Goal: Task Accomplishment & Management: Manage account settings

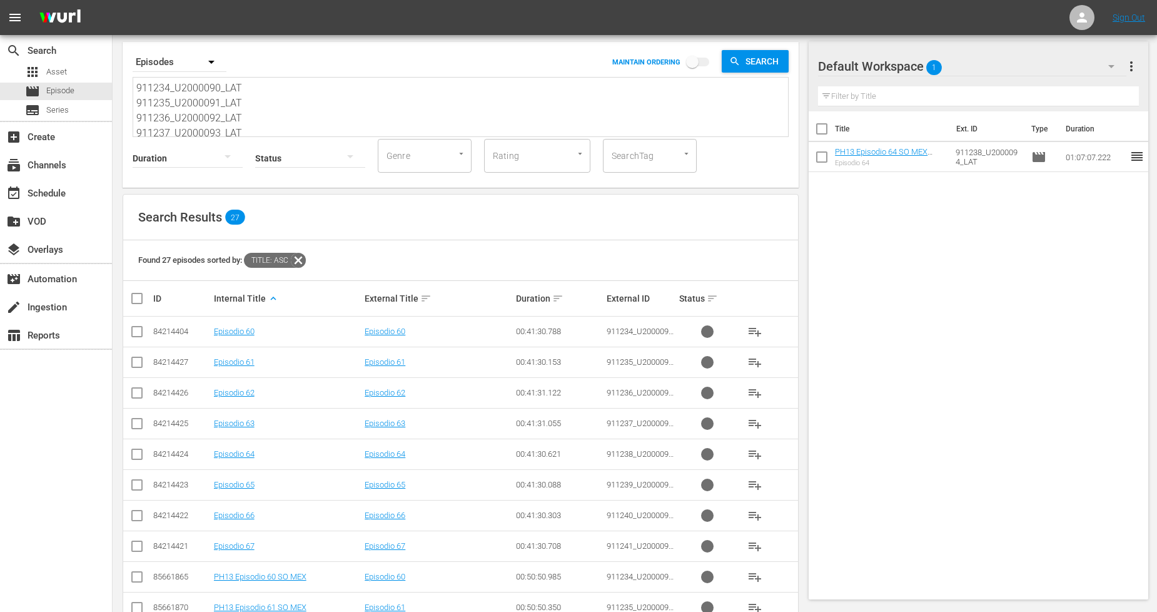
scroll to position [61, 0]
click at [818, 124] on input "checkbox" at bounding box center [822, 131] width 26 height 26
checkbox input "true"
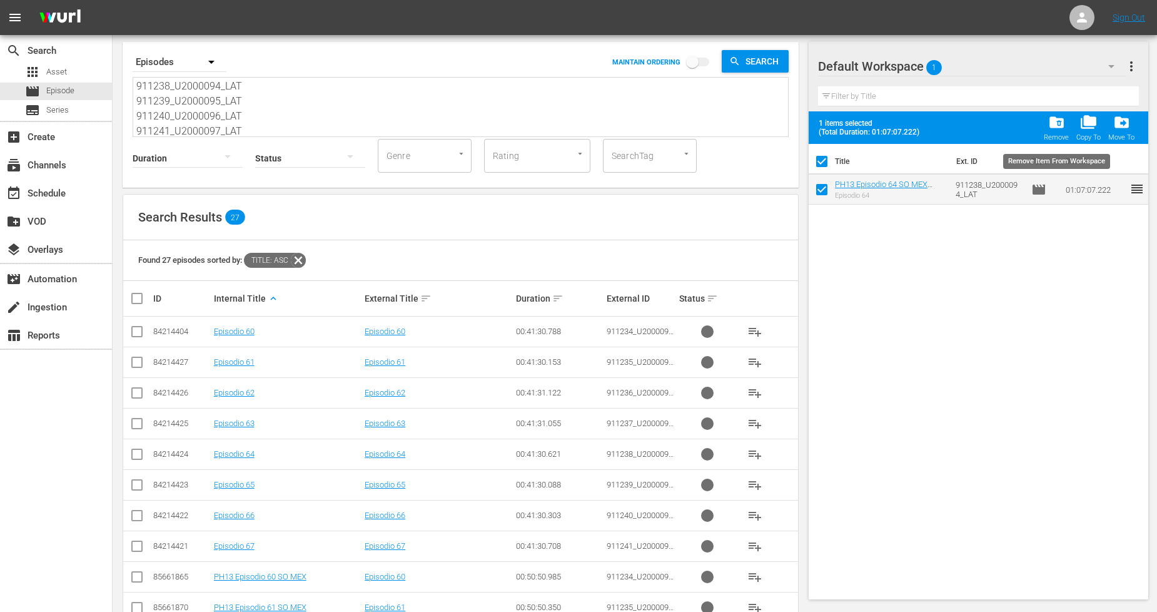
click at [1054, 128] on span "folder_delete" at bounding box center [1057, 122] width 17 height 17
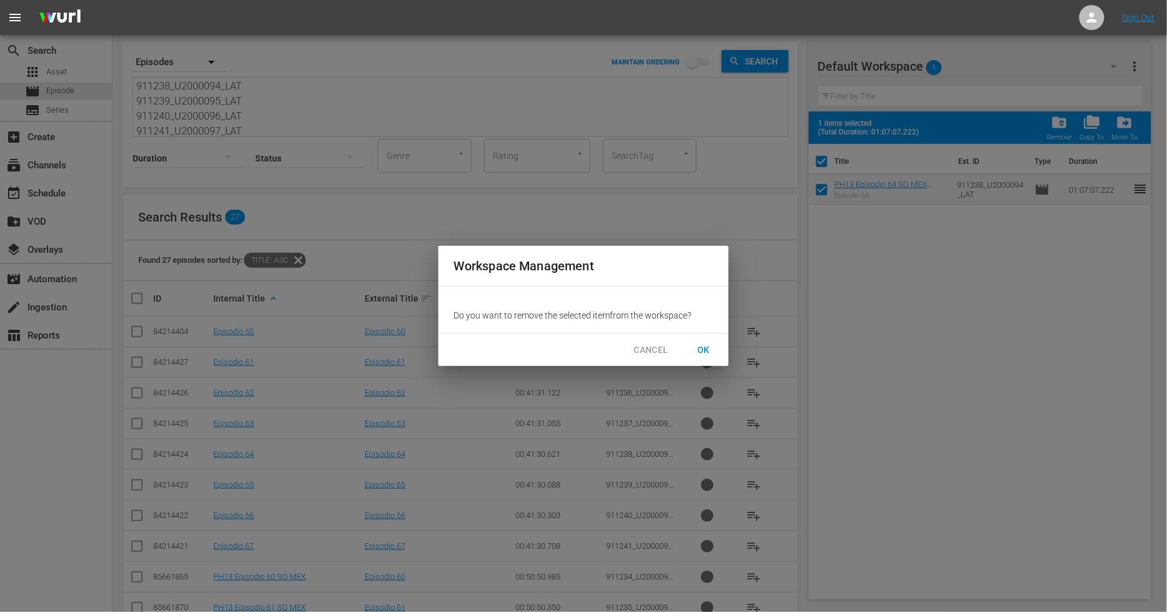
click at [701, 352] on span "OK" at bounding box center [704, 350] width 20 height 16
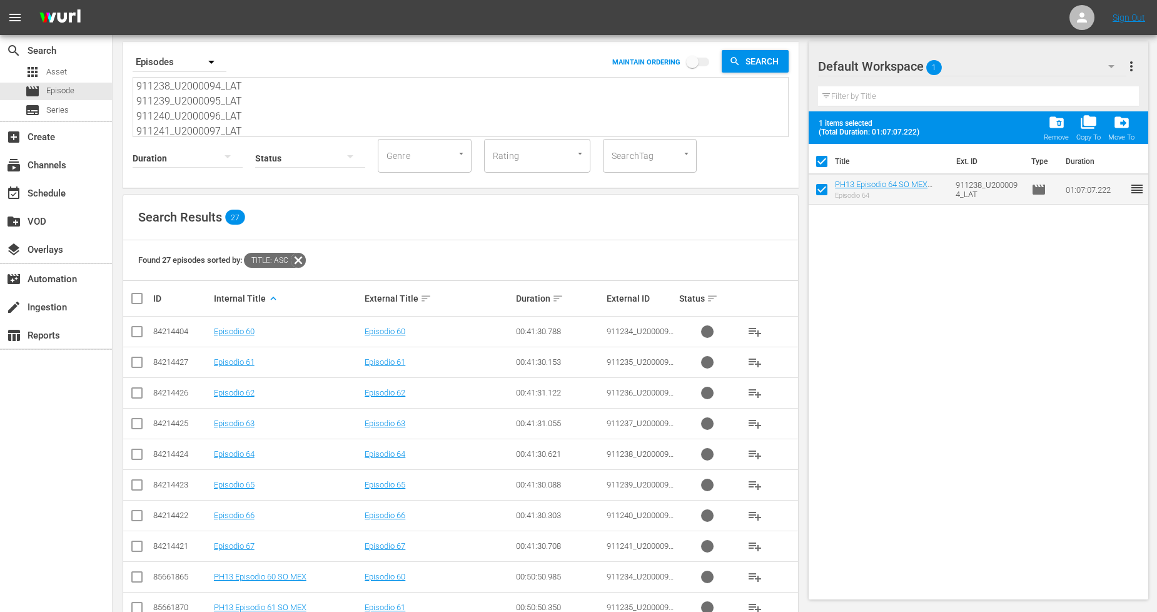
checkbox input "false"
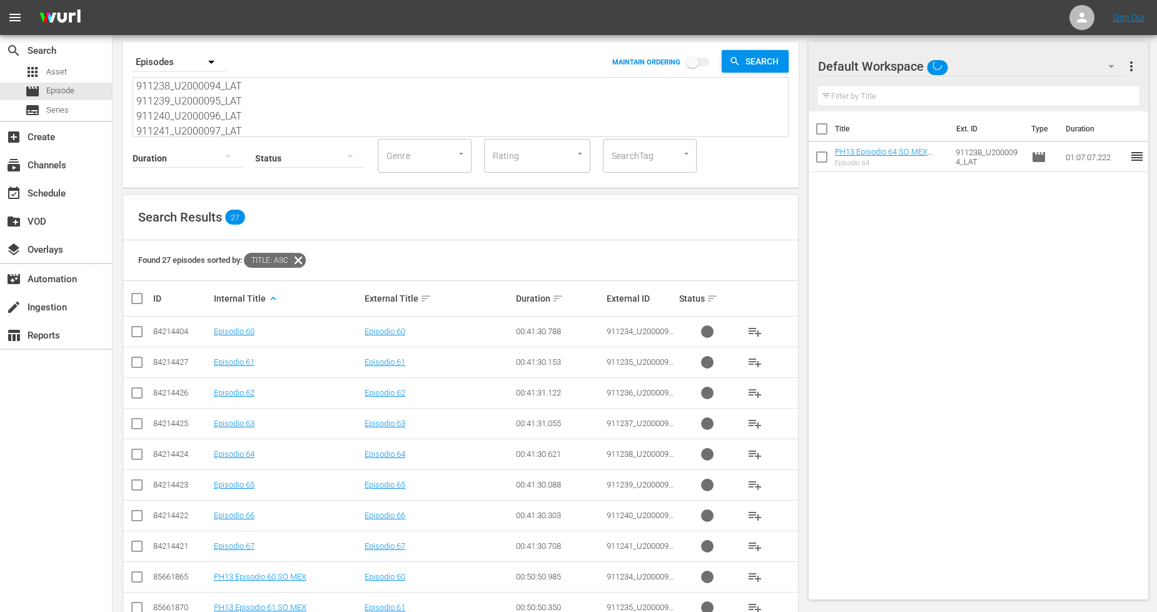
scroll to position [63, 0]
click at [264, 128] on div "Status" at bounding box center [310, 150] width 110 height 45
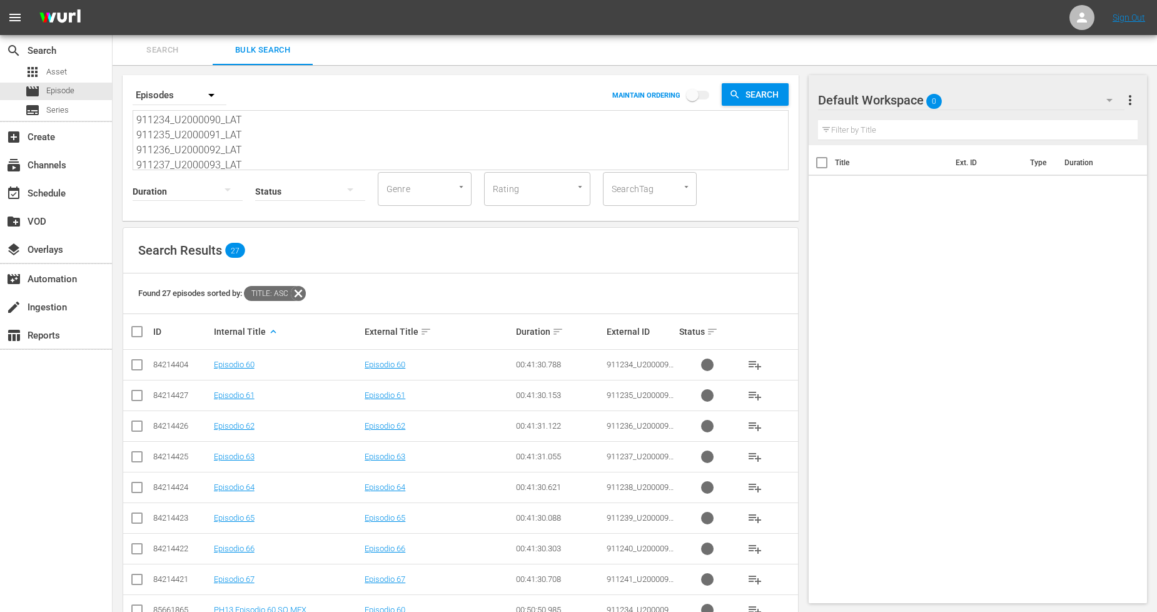
drag, startPoint x: 251, startPoint y: 126, endPoint x: 103, endPoint y: -26, distance: 212.8
click at [103, 0] on html "menu Sign Out search Search apps Asset movie Episode subtitles Series add_box C…" at bounding box center [578, 306] width 1157 height 612
paste textarea "04_U2000060_LAT 911205_U2000061_LAT 911206_U2000062_LAT 911207_U2000063_LAT 112…"
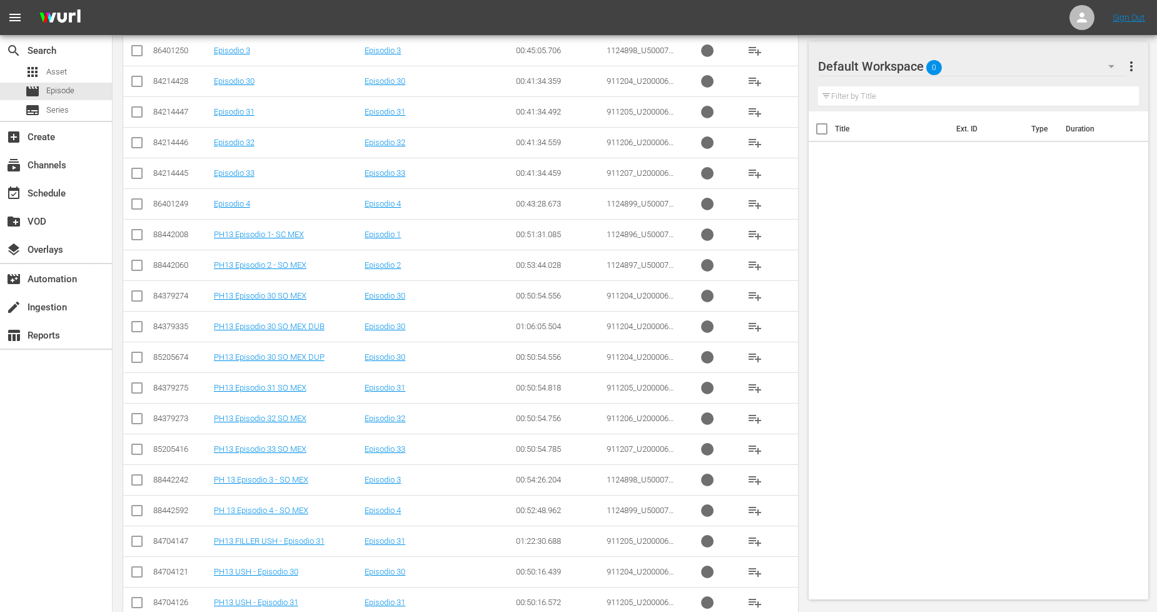
scroll to position [390, 0]
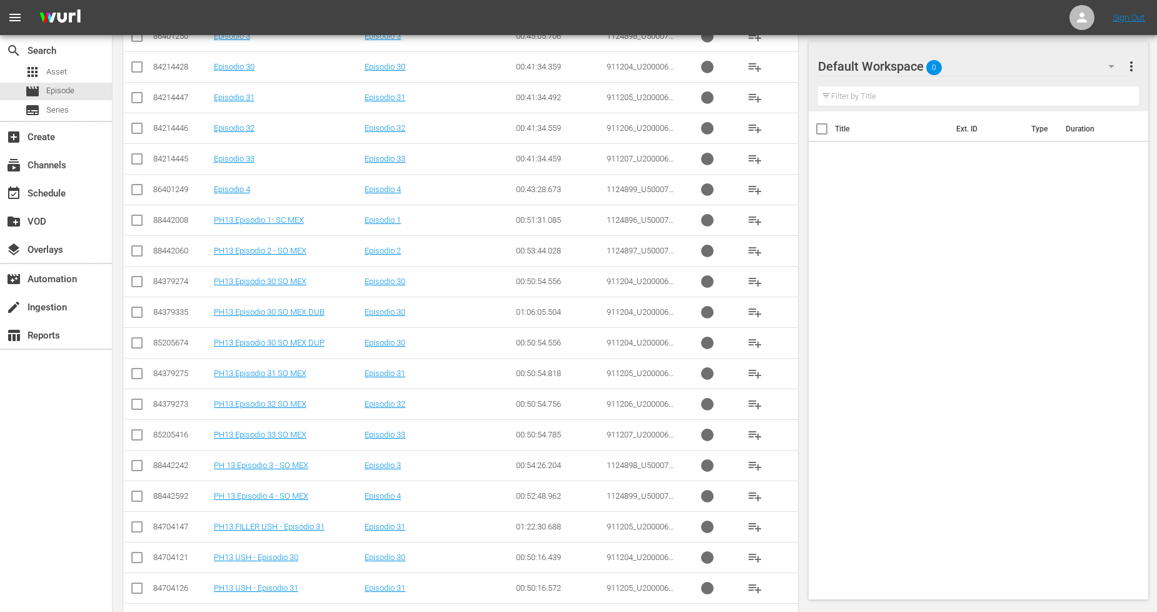
type textarea "911204_U2000060_LAT 911205_U2000061_LAT 911206_U2000062_LAT 911207_U2000063_LAT…"
click at [138, 316] on input "checkbox" at bounding box center [137, 314] width 15 height 15
checkbox input "true"
click at [140, 347] on input "checkbox" at bounding box center [137, 345] width 15 height 15
click at [139, 345] on input "checkbox" at bounding box center [137, 345] width 15 height 15
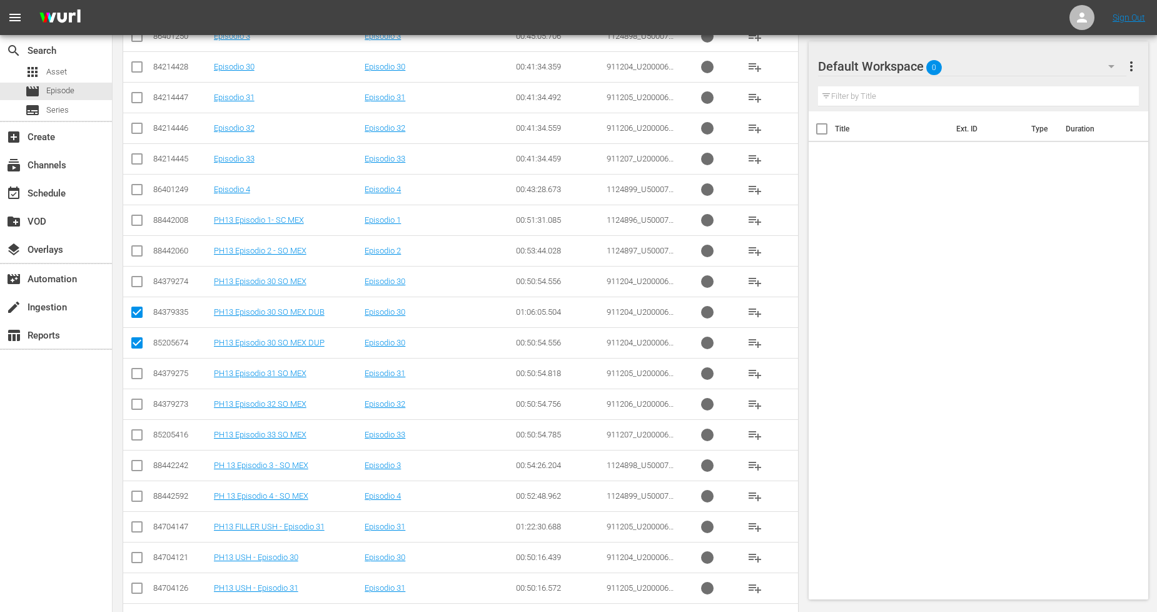
checkbox input "false"
click at [133, 373] on input "checkbox" at bounding box center [137, 375] width 15 height 15
checkbox input "true"
click at [136, 399] on input "checkbox" at bounding box center [137, 406] width 15 height 15
checkbox input "true"
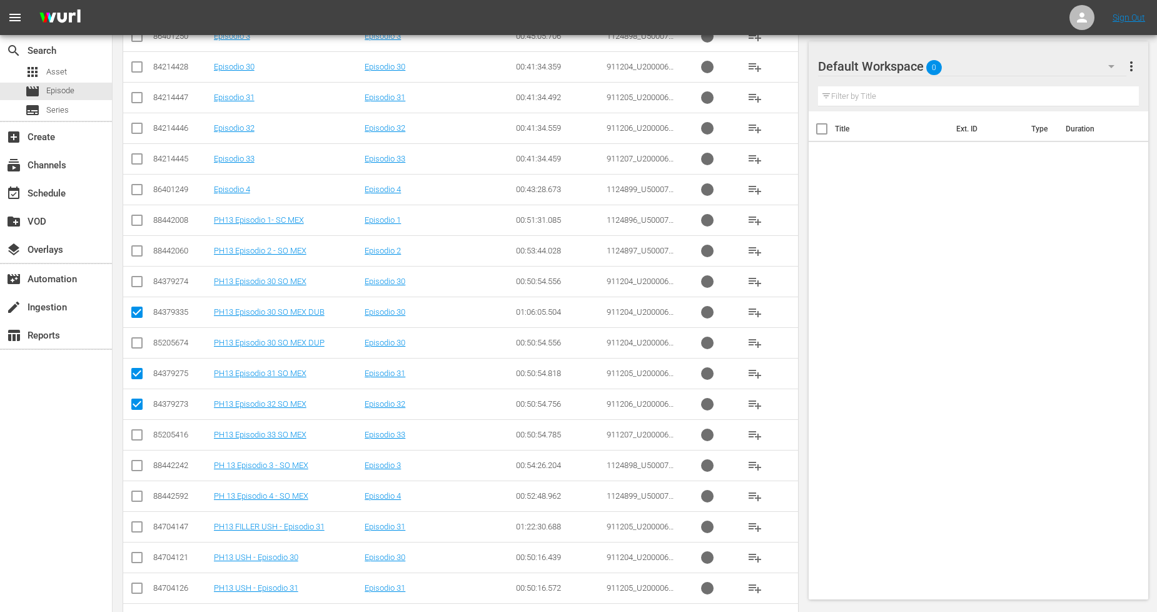
click at [138, 432] on input "checkbox" at bounding box center [137, 437] width 15 height 15
checkbox input "true"
click at [138, 222] on input "checkbox" at bounding box center [137, 222] width 15 height 15
checkbox input "true"
click at [140, 252] on input "checkbox" at bounding box center [137, 253] width 15 height 15
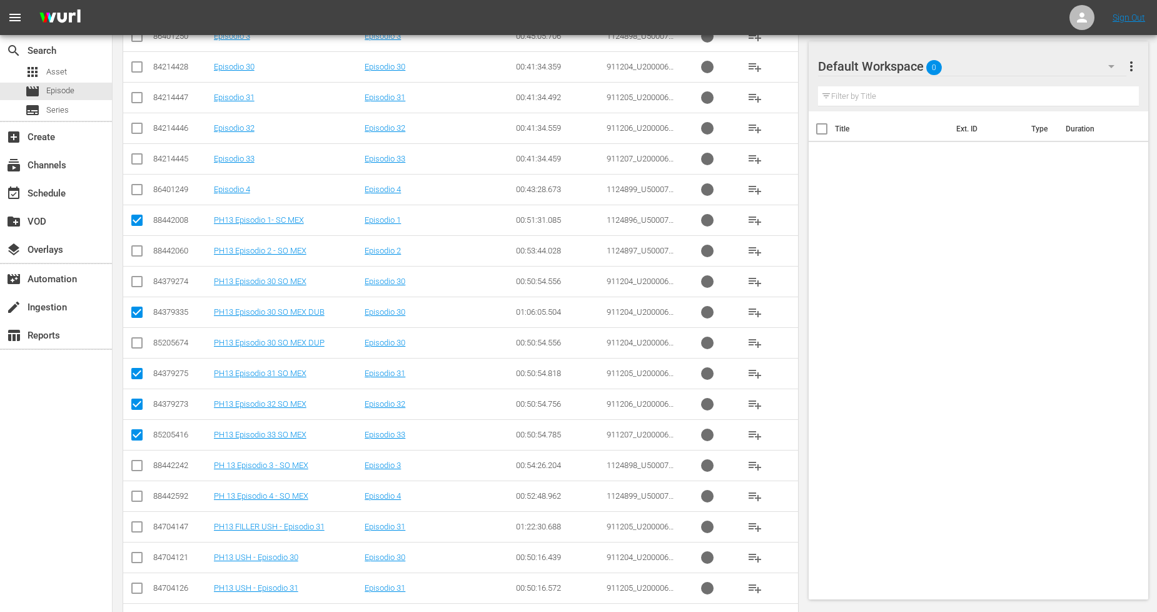
checkbox input "true"
click at [138, 464] on input "checkbox" at bounding box center [137, 467] width 15 height 15
checkbox input "true"
click at [135, 501] on input "checkbox" at bounding box center [137, 498] width 15 height 15
checkbox input "true"
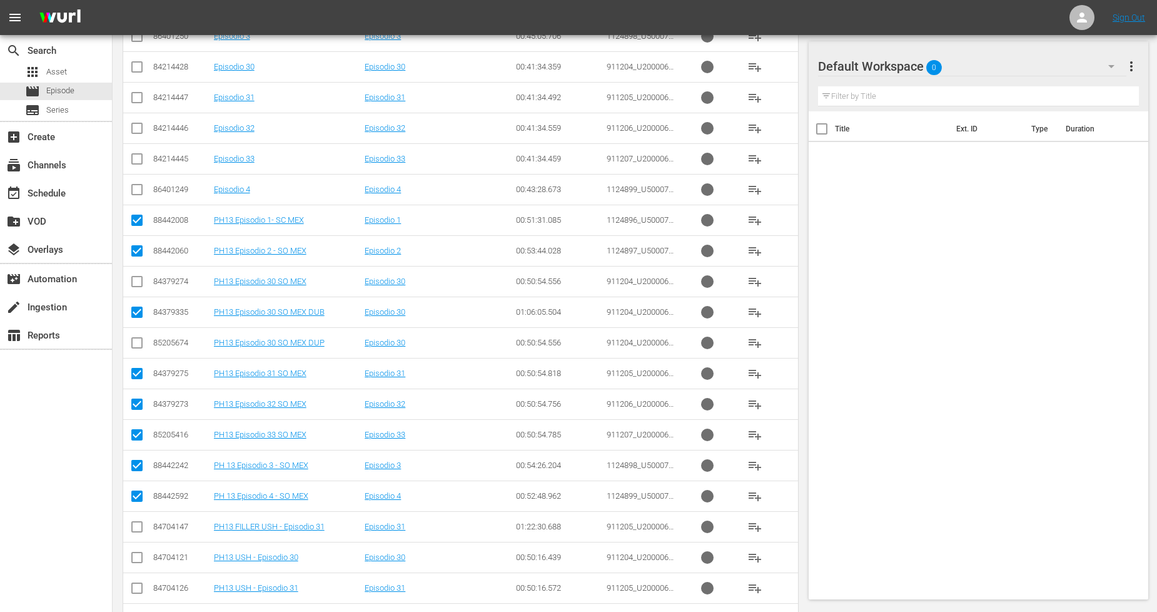
click at [138, 283] on input "checkbox" at bounding box center [137, 284] width 15 height 15
checkbox input "true"
click at [136, 308] on input "checkbox" at bounding box center [137, 314] width 15 height 15
checkbox input "false"
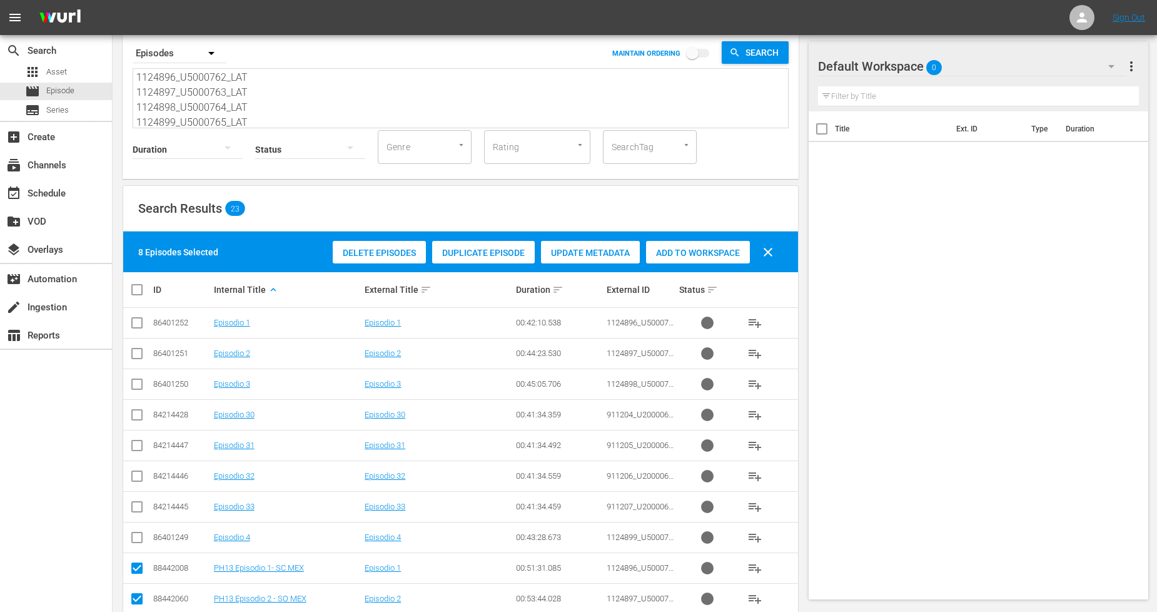
scroll to position [0, 0]
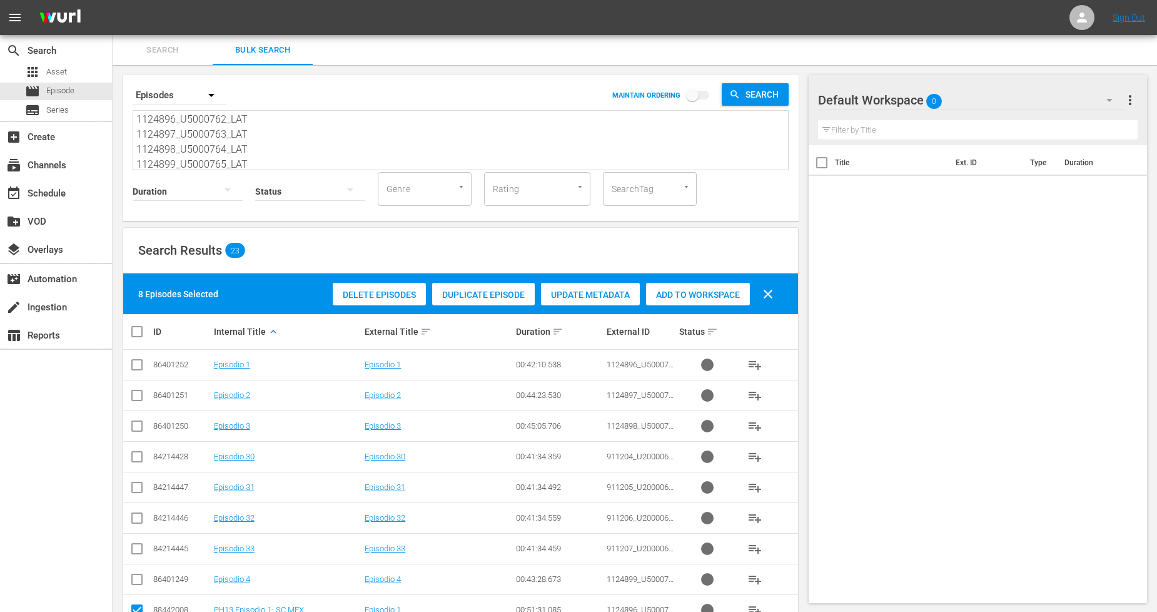
click at [689, 297] on span "Add to Workspace" at bounding box center [698, 295] width 104 height 10
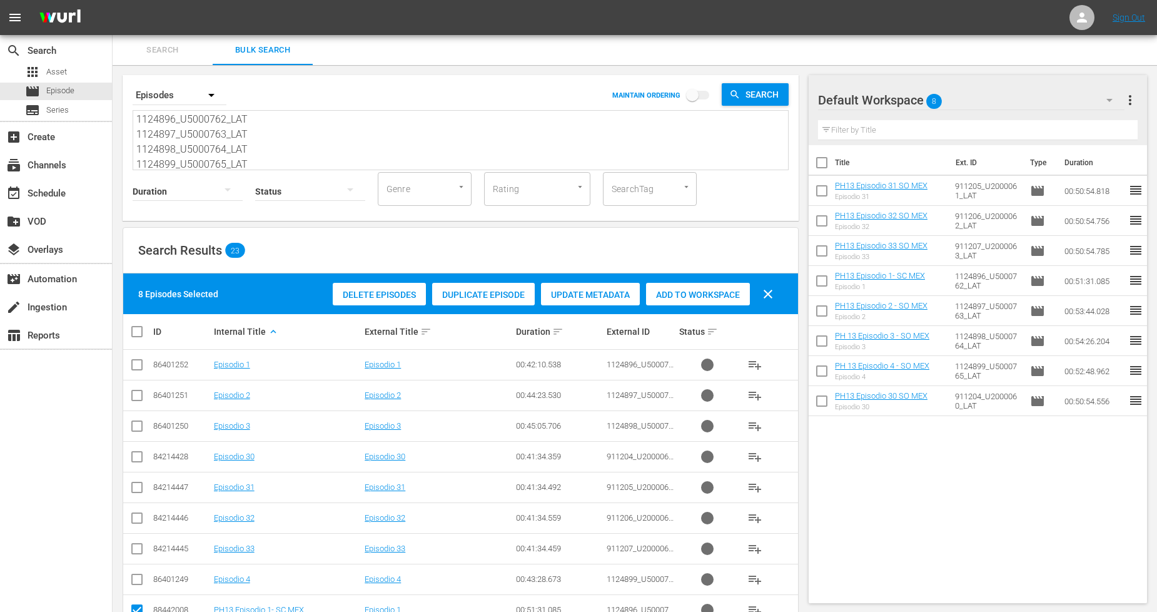
click at [135, 342] on th at bounding box center [137, 331] width 28 height 35
click at [135, 333] on input "checkbox" at bounding box center [142, 331] width 25 height 15
checkbox input "true"
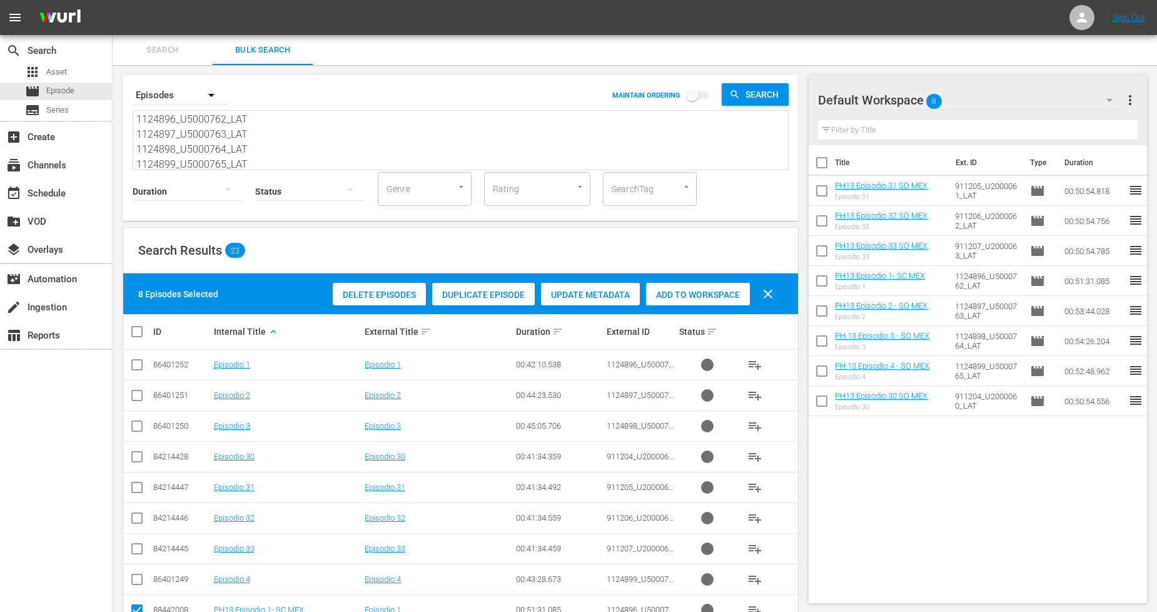
checkbox input "true"
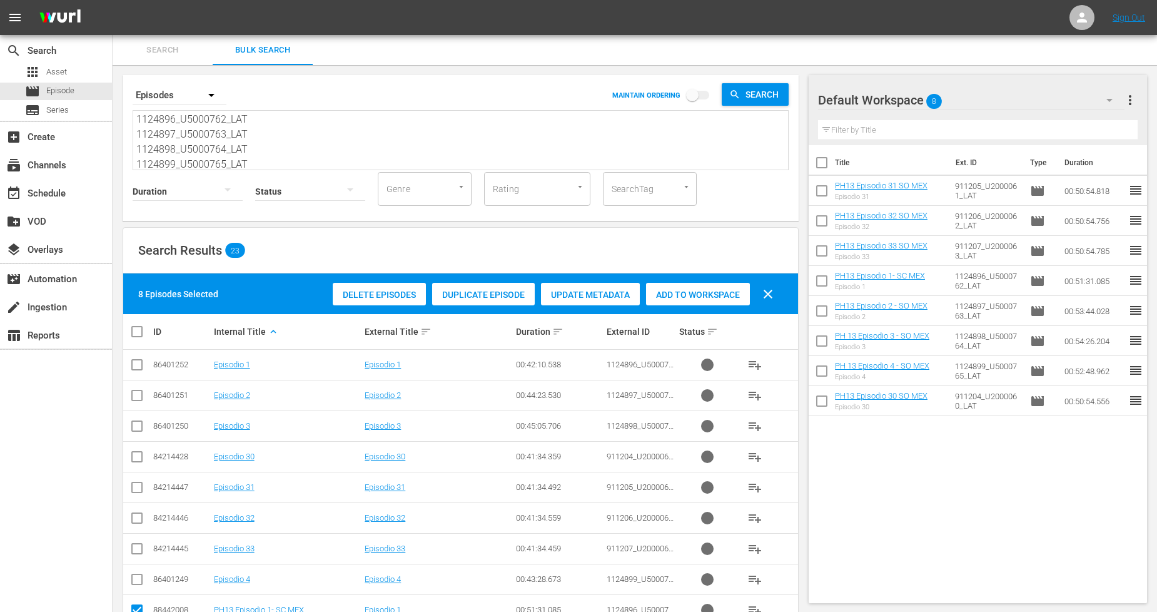
checkbox input "true"
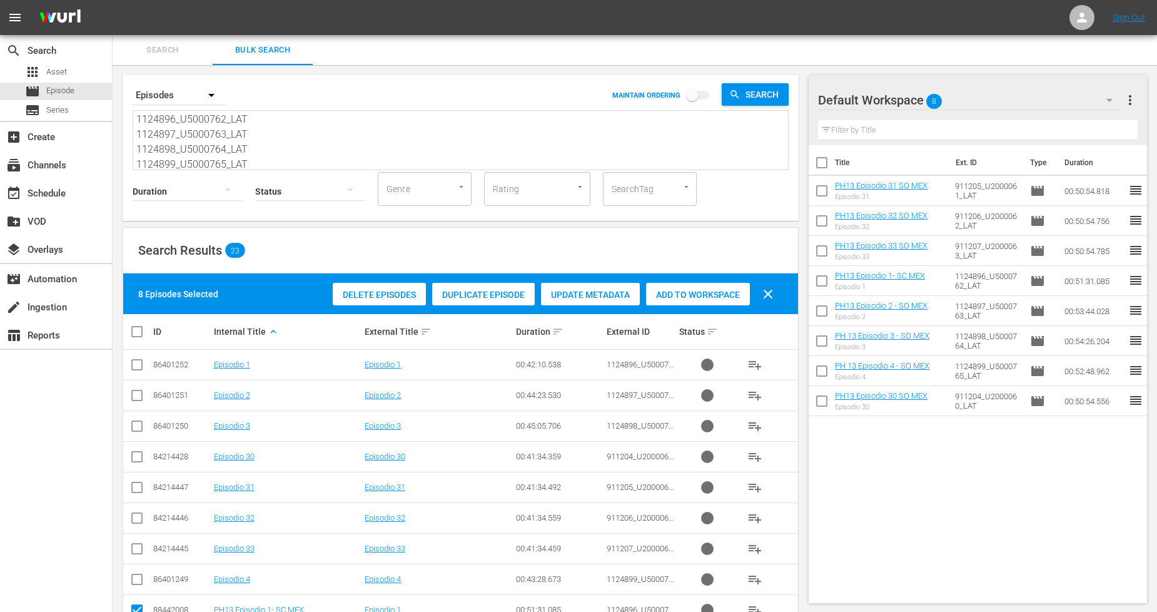
checkbox input "true"
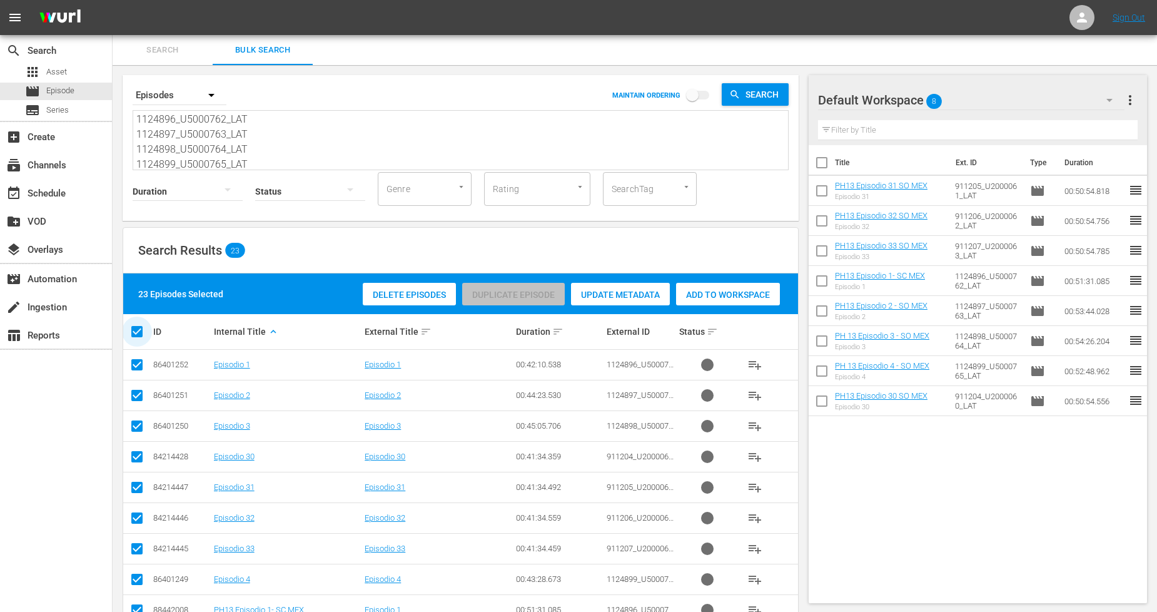
click at [135, 333] on input "checkbox" at bounding box center [142, 331] width 25 height 15
checkbox input "false"
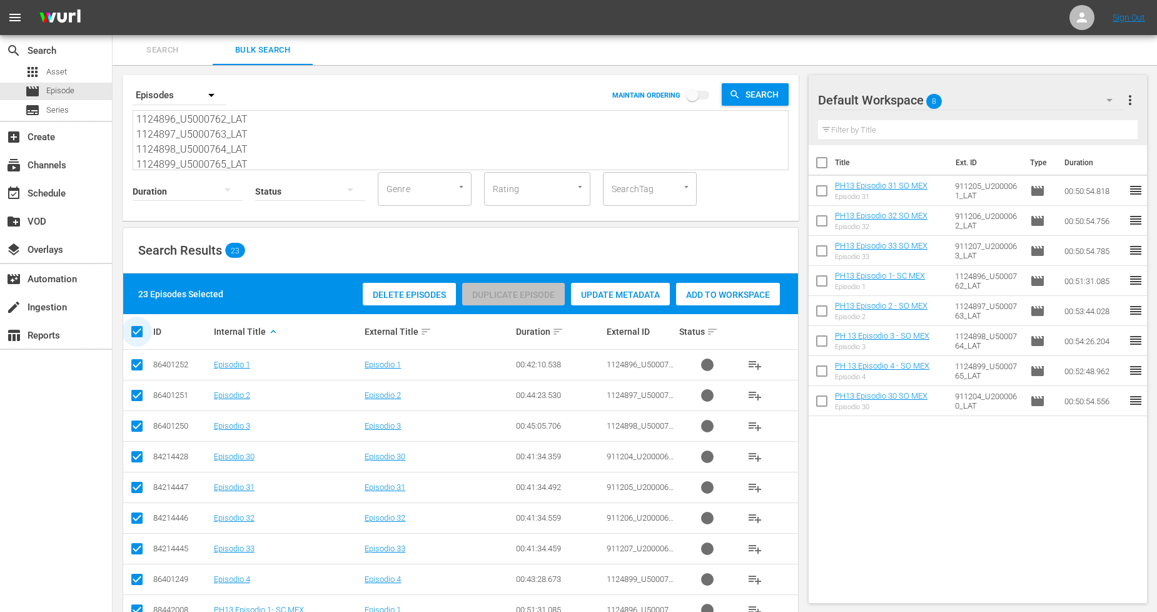
checkbox input "false"
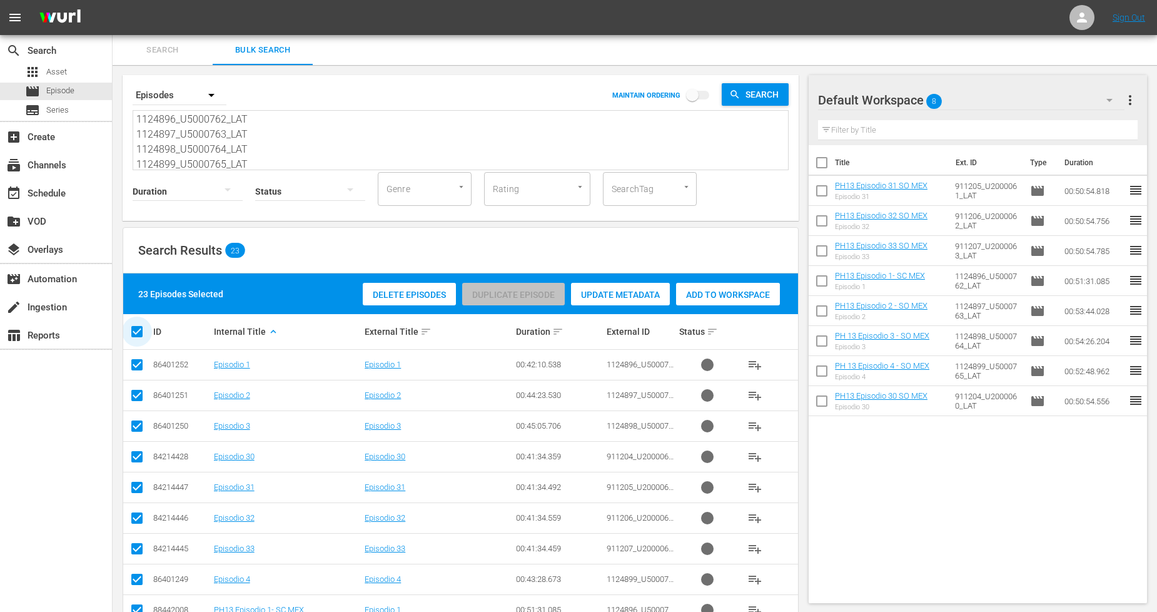
checkbox input "false"
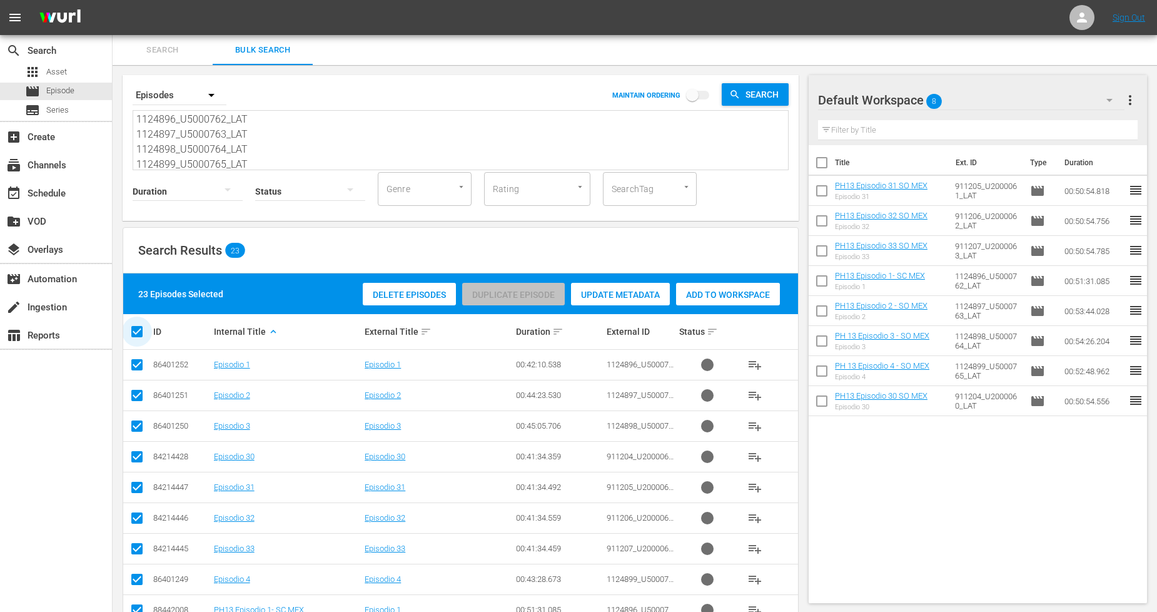
checkbox input "false"
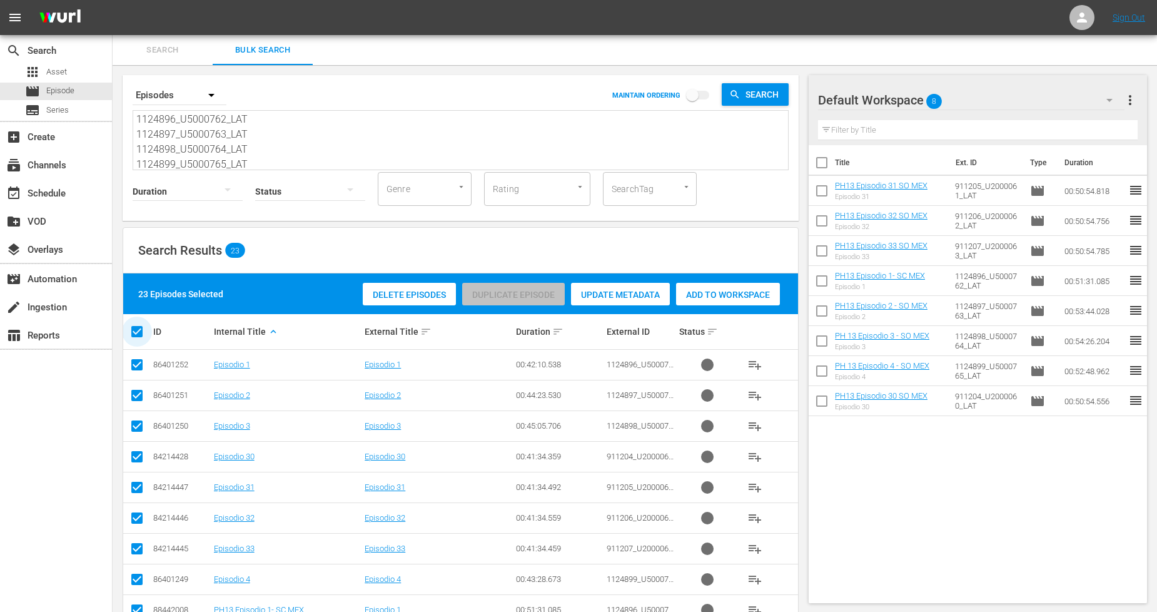
checkbox input "false"
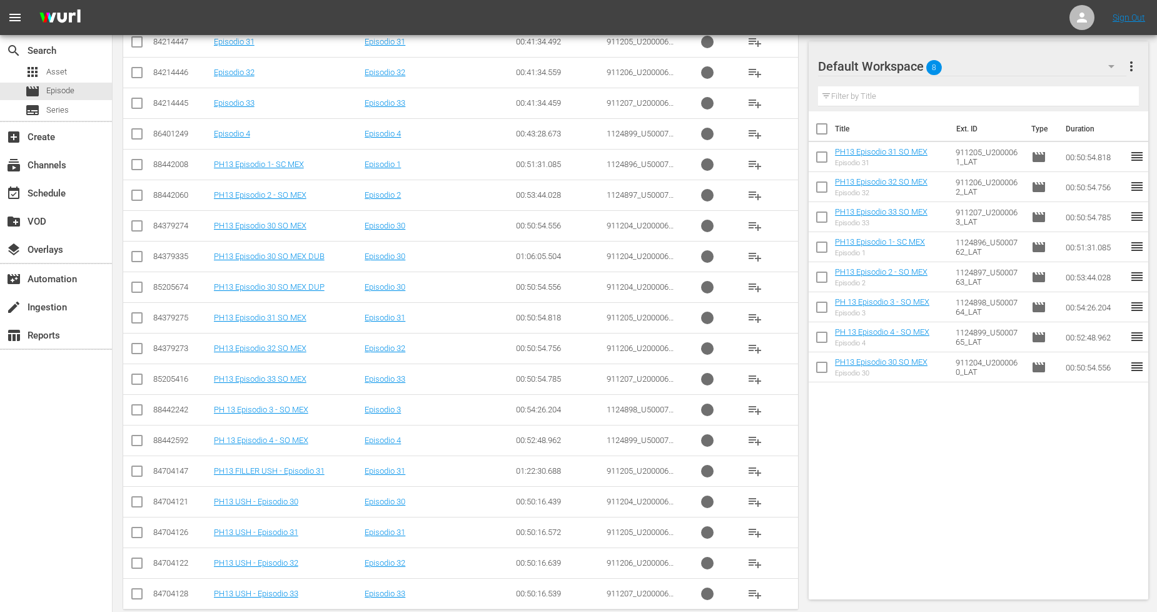
scroll to position [467, 0]
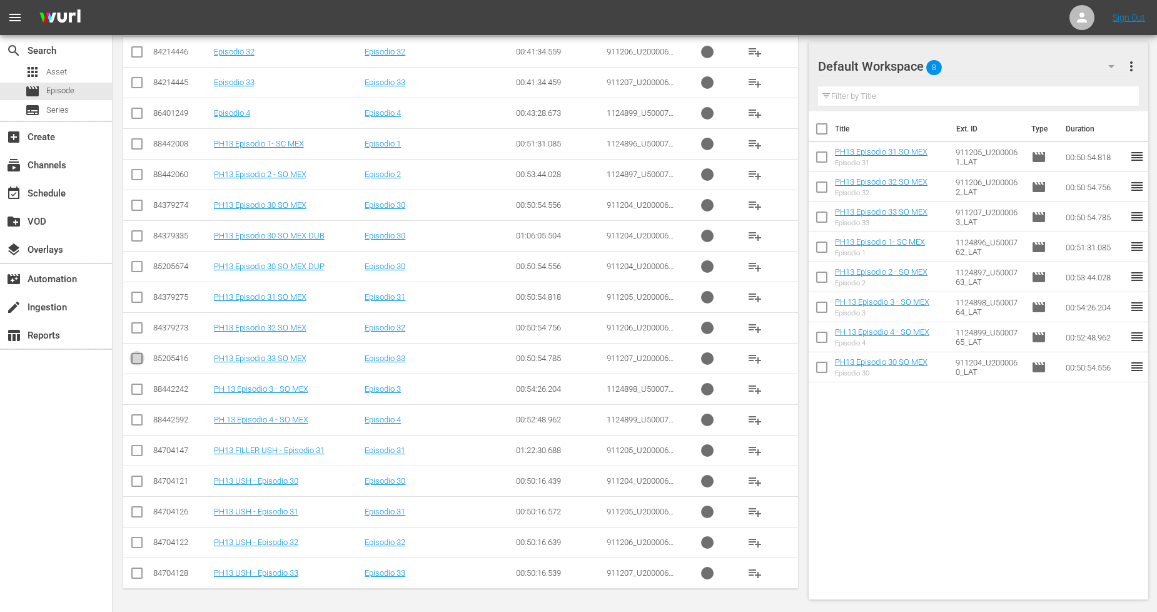
click at [136, 363] on input "checkbox" at bounding box center [137, 360] width 15 height 15
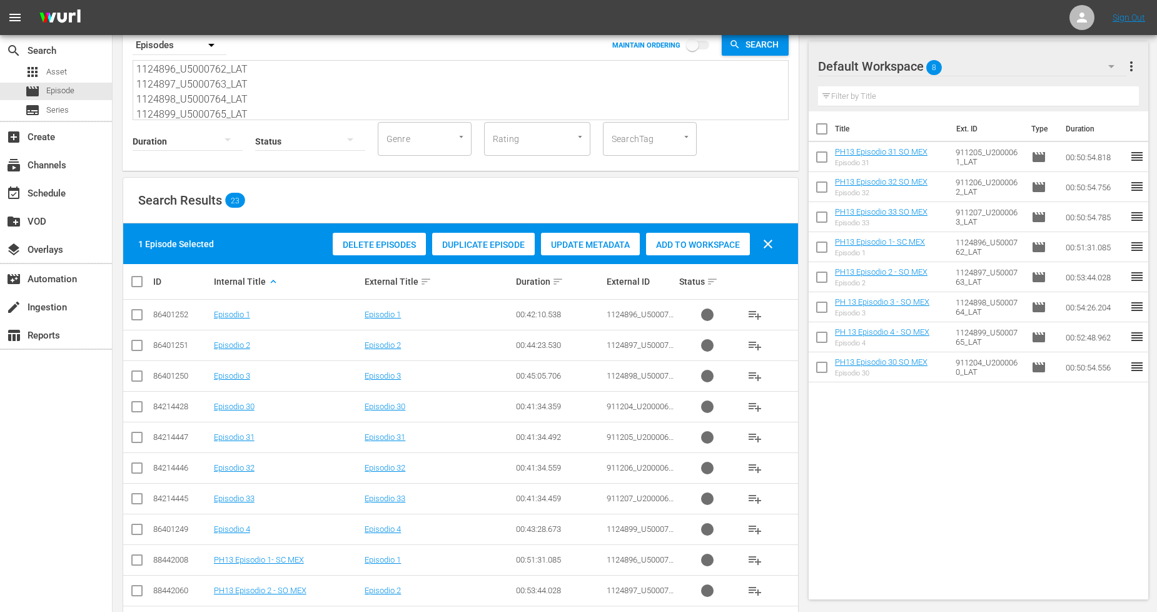
click at [515, 245] on span "Duplicate Episode" at bounding box center [483, 245] width 103 height 10
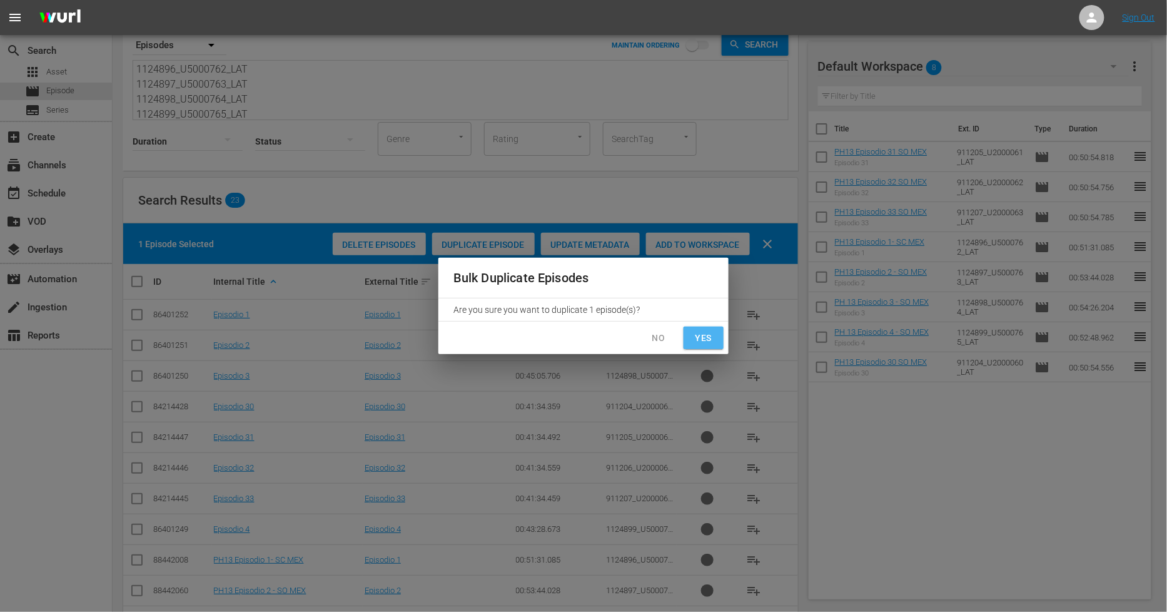
click at [709, 339] on span "Yes" at bounding box center [704, 338] width 20 height 16
checkbox input "false"
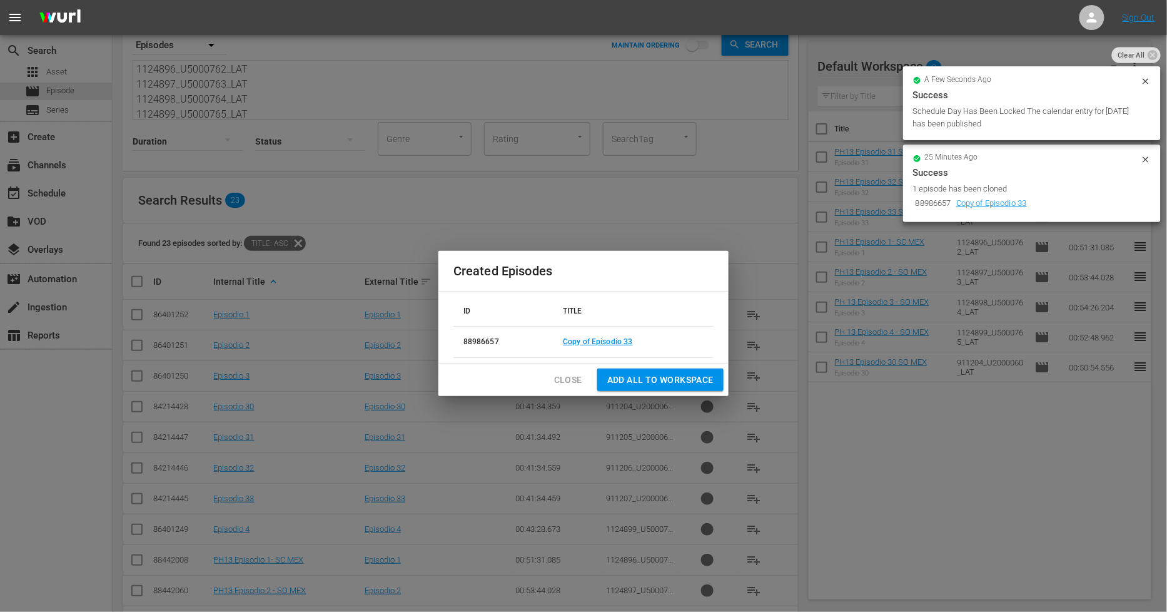
click at [566, 377] on span "Close" at bounding box center [568, 380] width 28 height 16
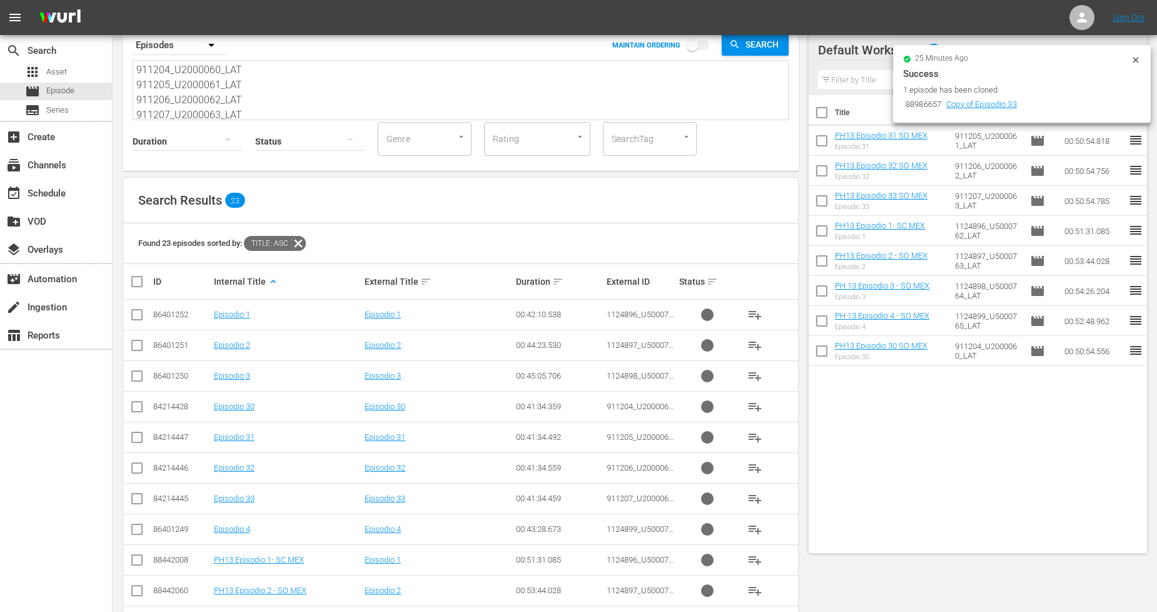
scroll to position [0, 0]
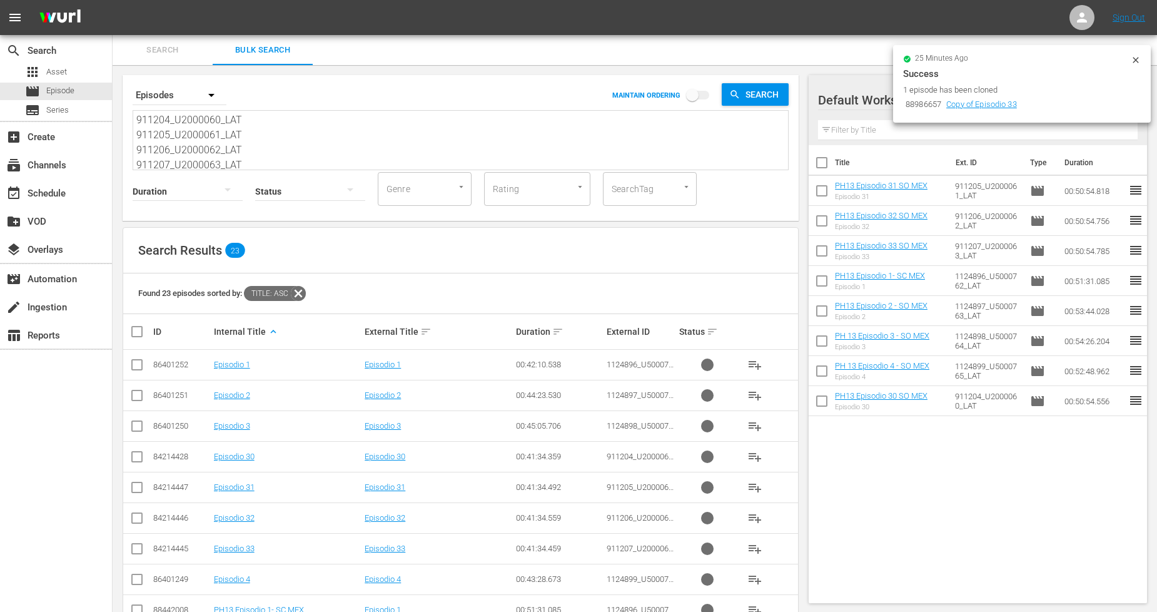
drag, startPoint x: 273, startPoint y: 105, endPoint x: 1, endPoint y: -43, distance: 310.5
click at [1, 0] on html "menu Sign Out search Search apps Asset movie Episode subtitles Series add_box C…" at bounding box center [578, 306] width 1157 height 612
paste textarea "8_U2000064_LAT 911209_U2000065_LAT 911210_U2000066_LAT 911211_U2000067_LAT 1124…"
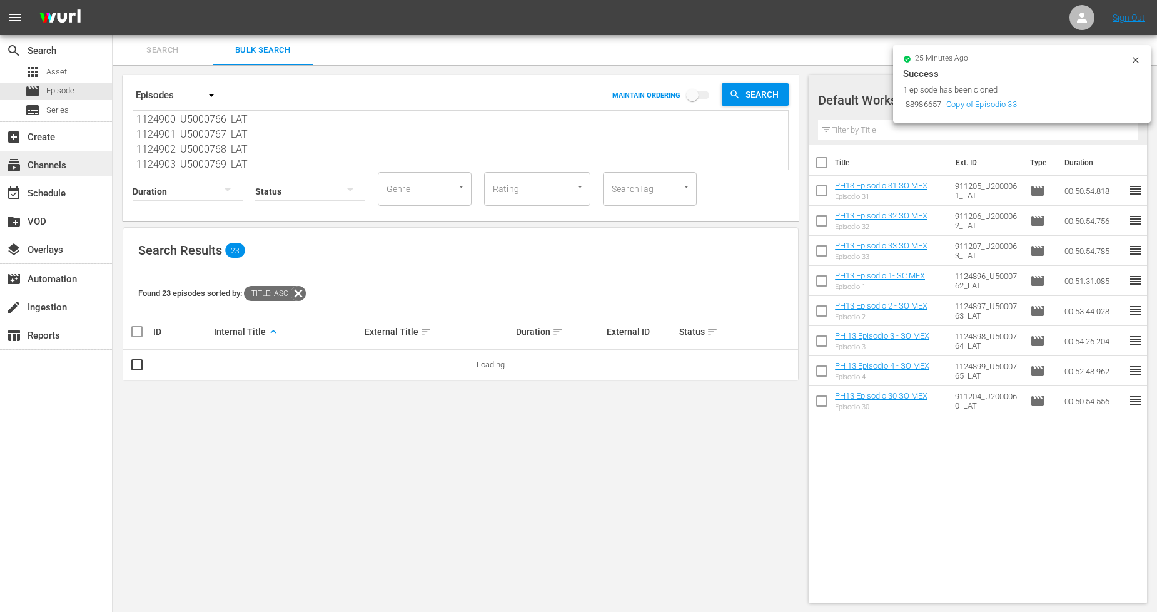
type textarea "911208_U2000064_LAT 911209_U2000065_LAT 911210_U2000066_LAT 911211_U2000067_LAT…"
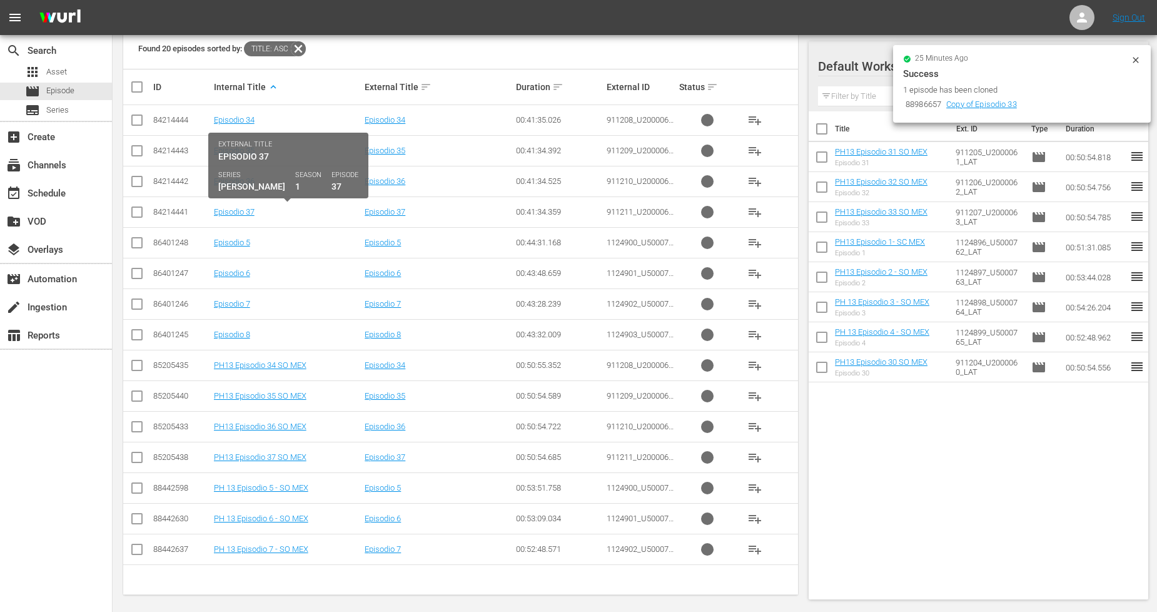
scroll to position [251, 0]
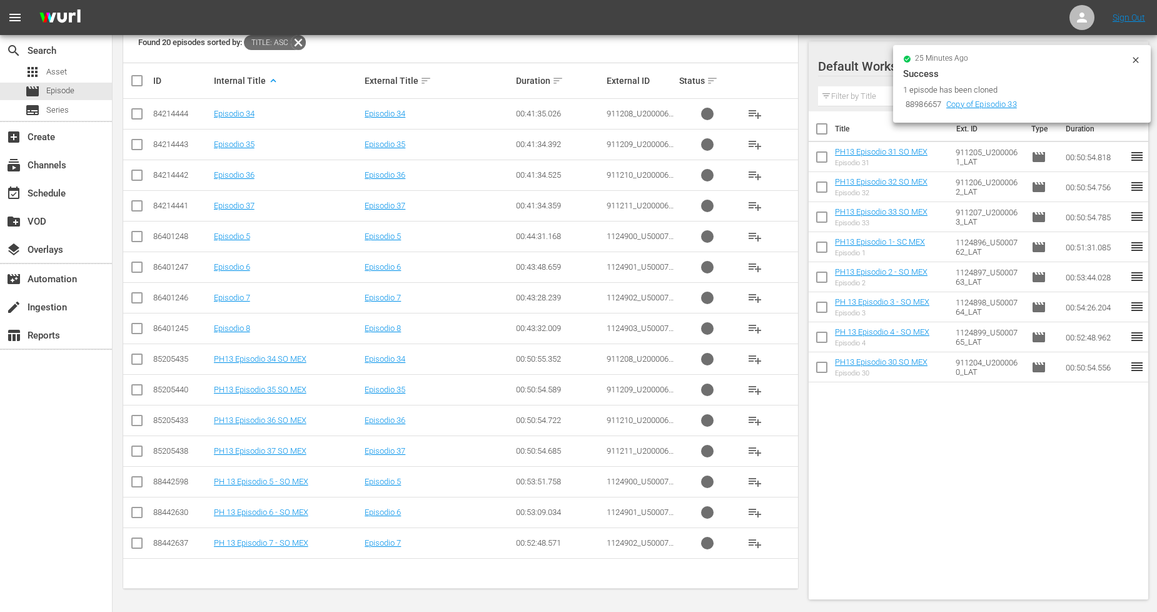
click at [136, 365] on input "checkbox" at bounding box center [137, 361] width 15 height 15
checkbox input "true"
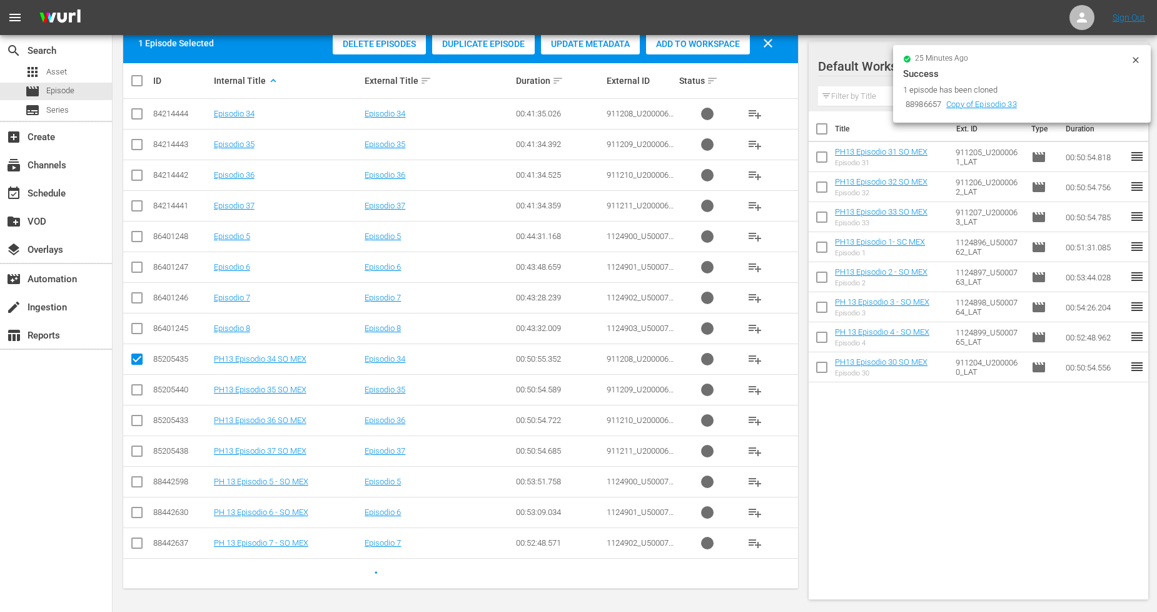
click at [140, 393] on input "checkbox" at bounding box center [137, 392] width 15 height 15
checkbox input "true"
click at [138, 420] on input "checkbox" at bounding box center [137, 422] width 15 height 15
checkbox input "true"
click at [138, 451] on input "checkbox" at bounding box center [137, 453] width 15 height 15
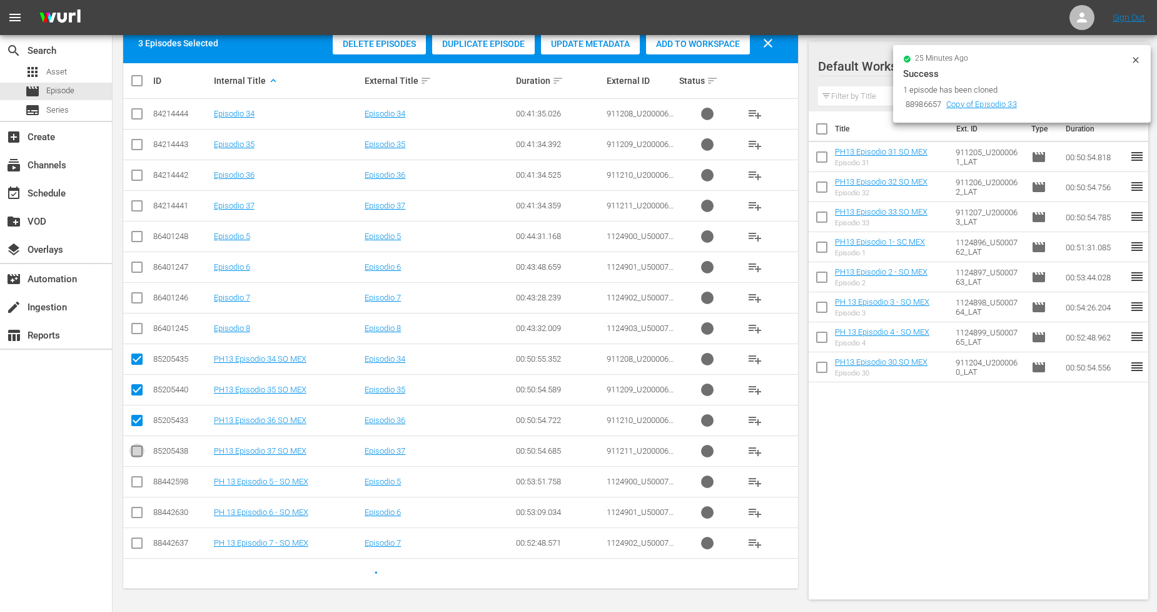
checkbox input "true"
drag, startPoint x: 138, startPoint y: 480, endPoint x: 138, endPoint y: 488, distance: 8.1
click at [138, 479] on input "checkbox" at bounding box center [137, 484] width 15 height 15
checkbox input "true"
click at [138, 517] on input "checkbox" at bounding box center [137, 514] width 15 height 15
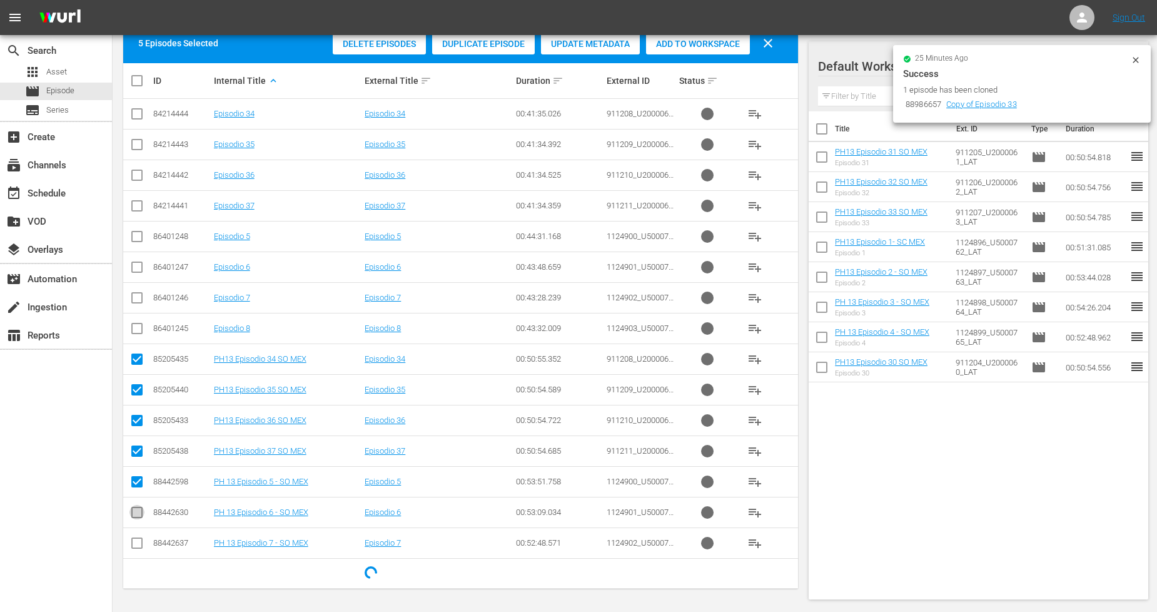
checkbox input "true"
click at [136, 543] on input "checkbox" at bounding box center [137, 545] width 15 height 15
checkbox input "true"
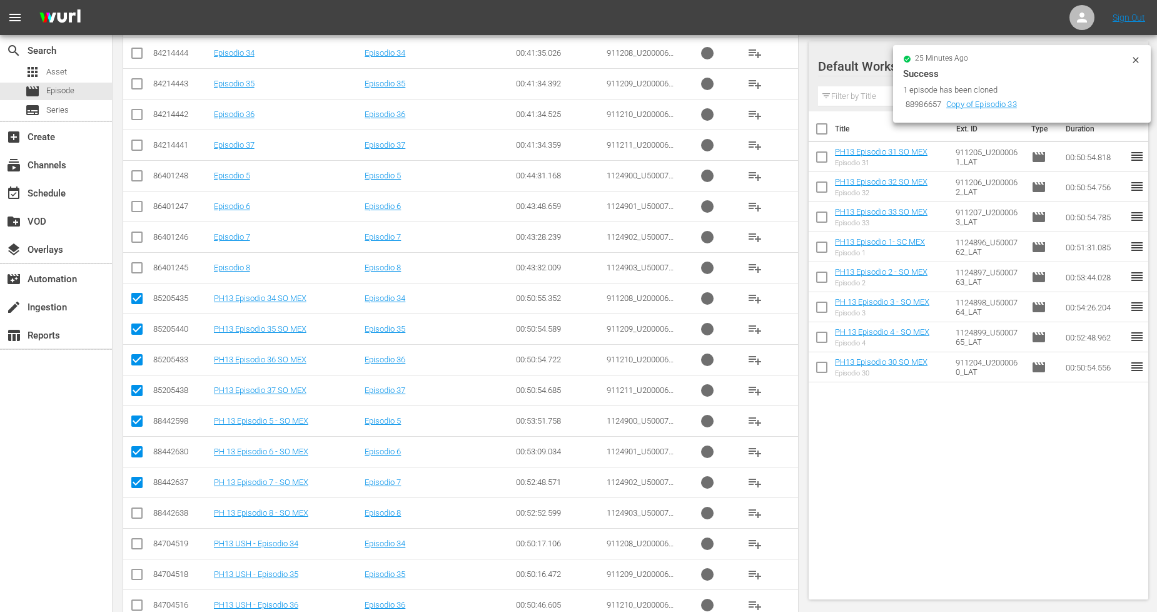
scroll to position [374, 0]
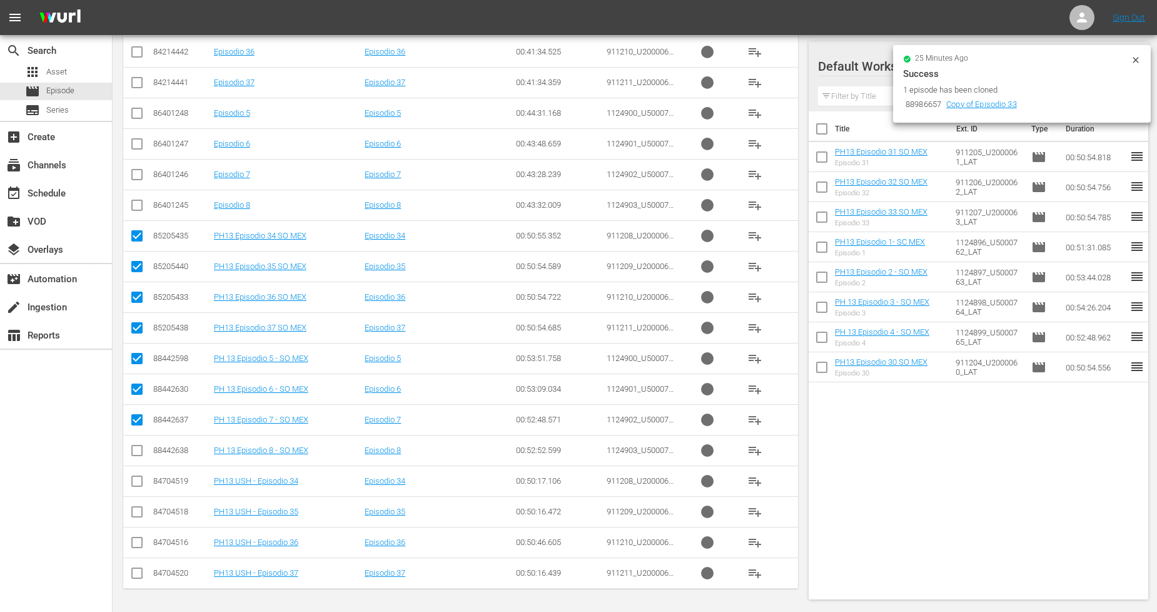
click at [134, 452] on input "checkbox" at bounding box center [137, 452] width 15 height 15
checkbox input "true"
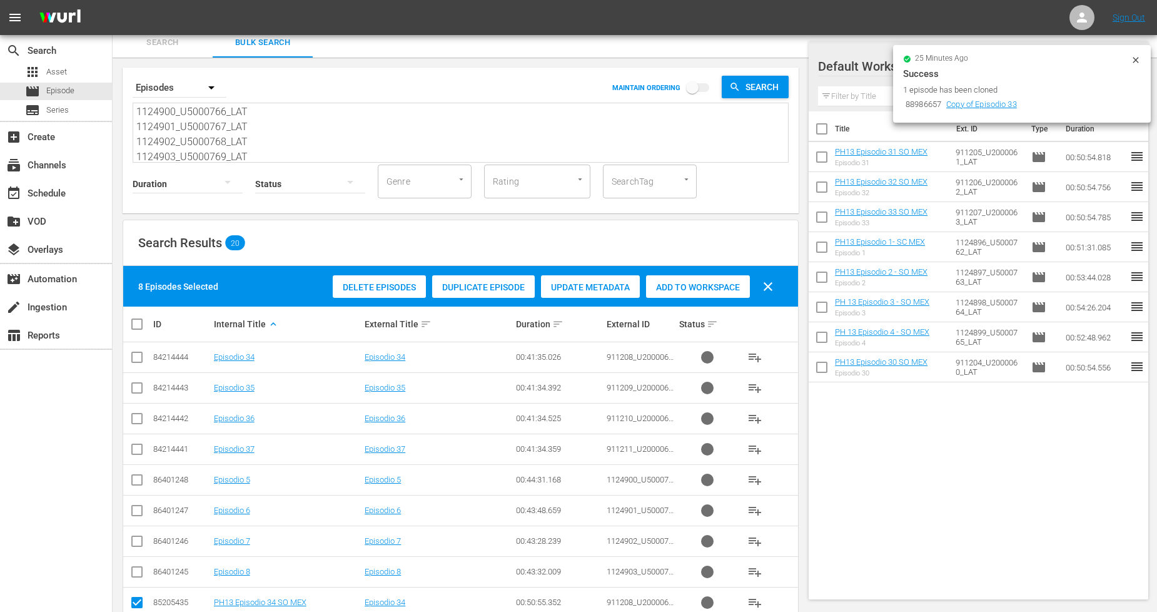
scroll to position [0, 0]
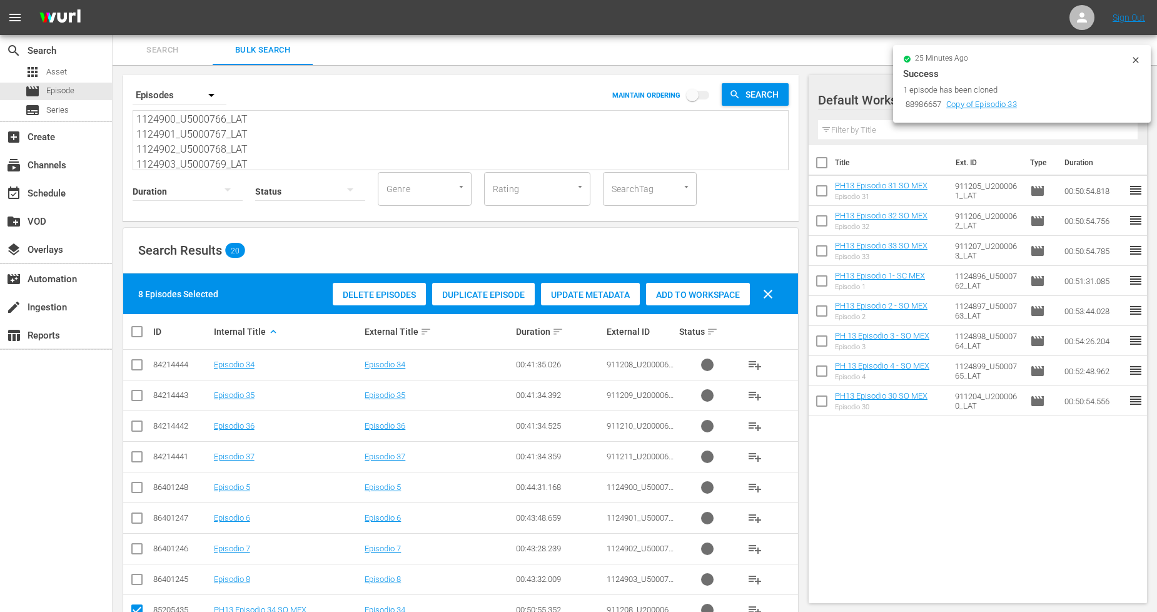
click at [699, 291] on span "Add to Workspace" at bounding box center [698, 295] width 104 height 10
click at [138, 329] on input "checkbox" at bounding box center [142, 331] width 25 height 15
checkbox input "true"
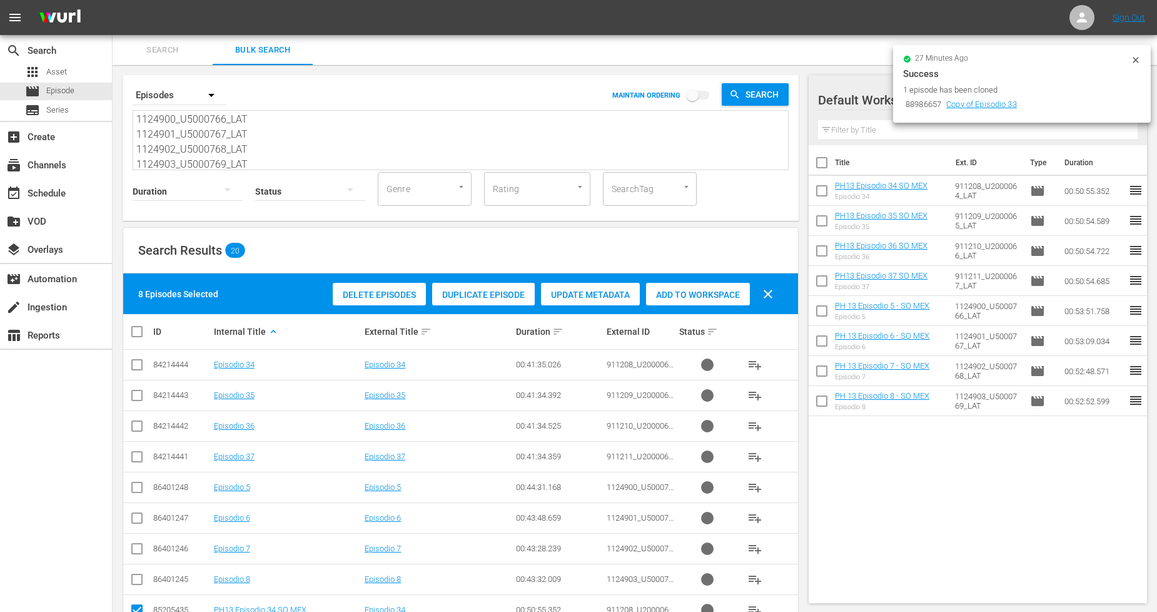
checkbox input "true"
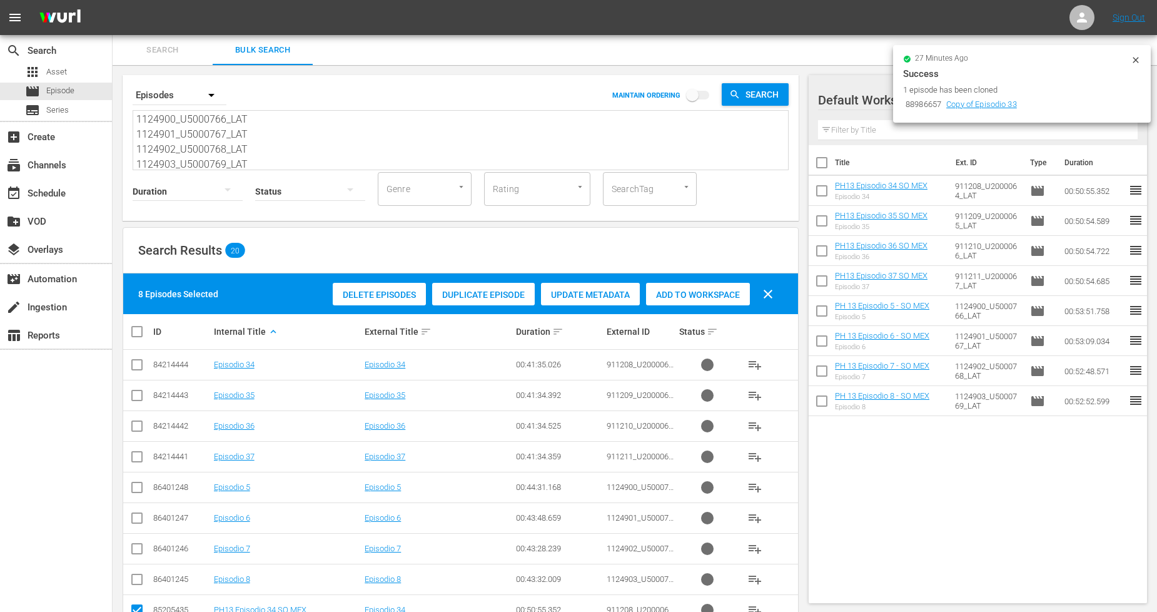
checkbox input "true"
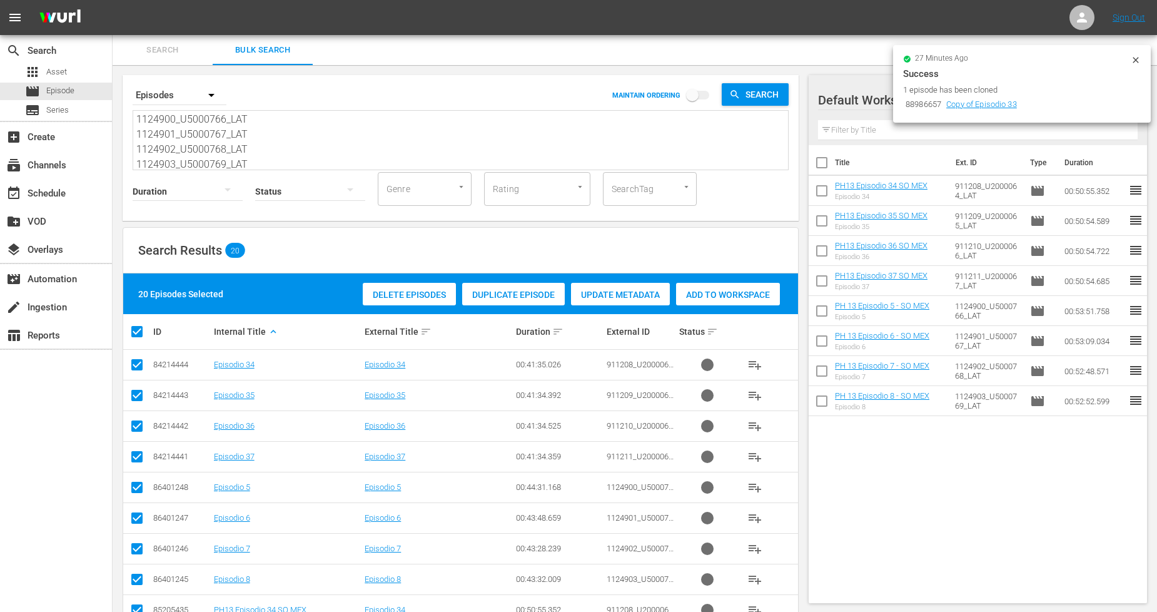
click at [138, 329] on input "checkbox" at bounding box center [142, 331] width 25 height 15
checkbox input "false"
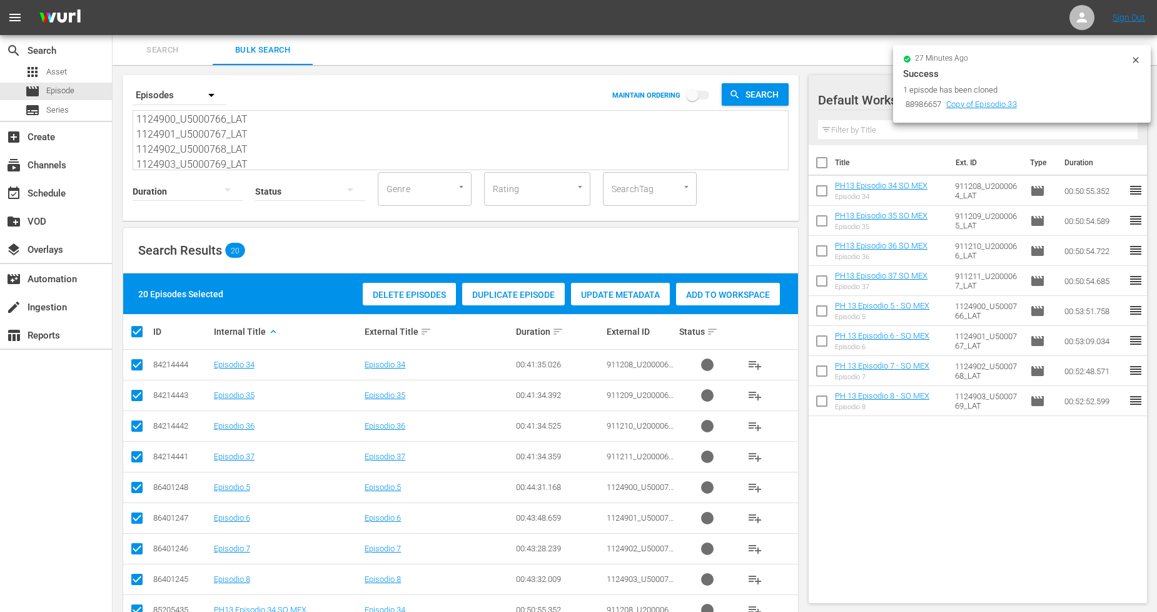
checkbox input "false"
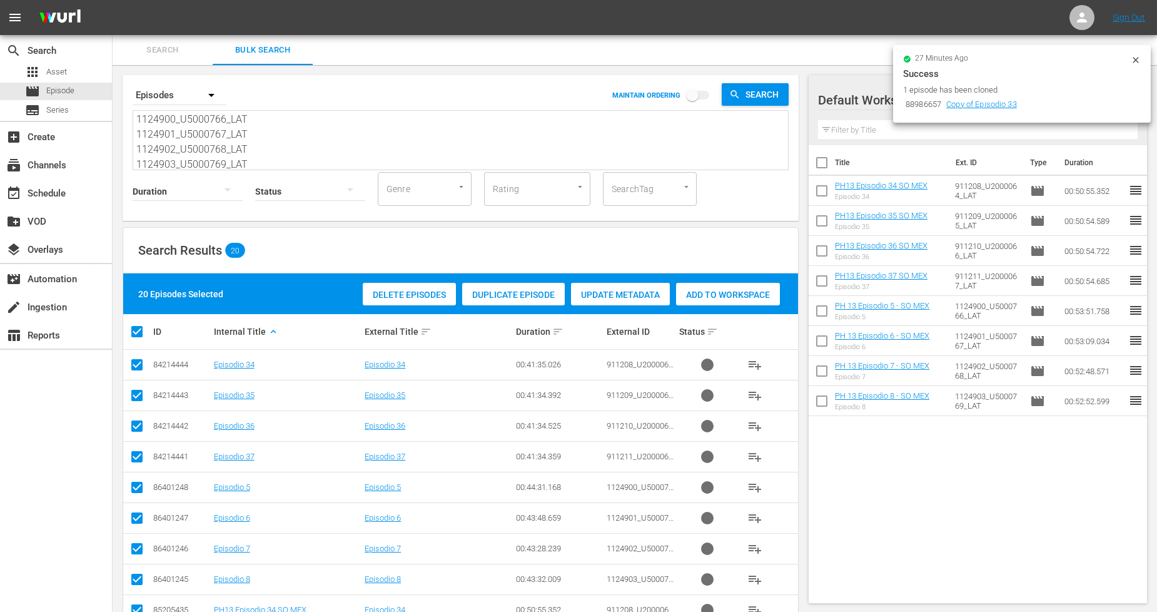
checkbox input "false"
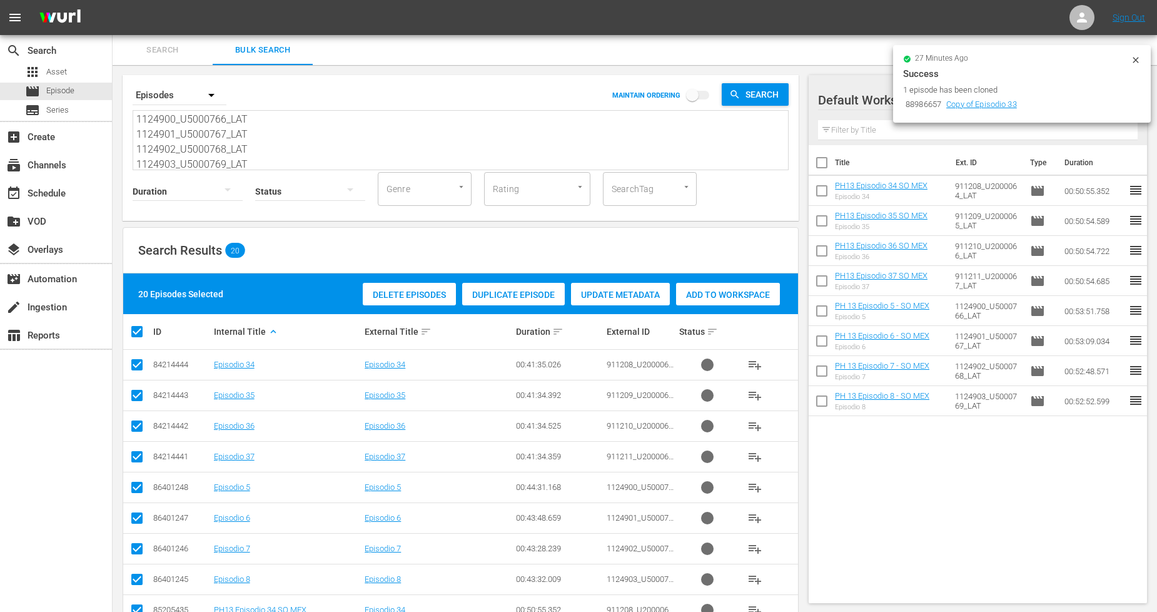
checkbox input "false"
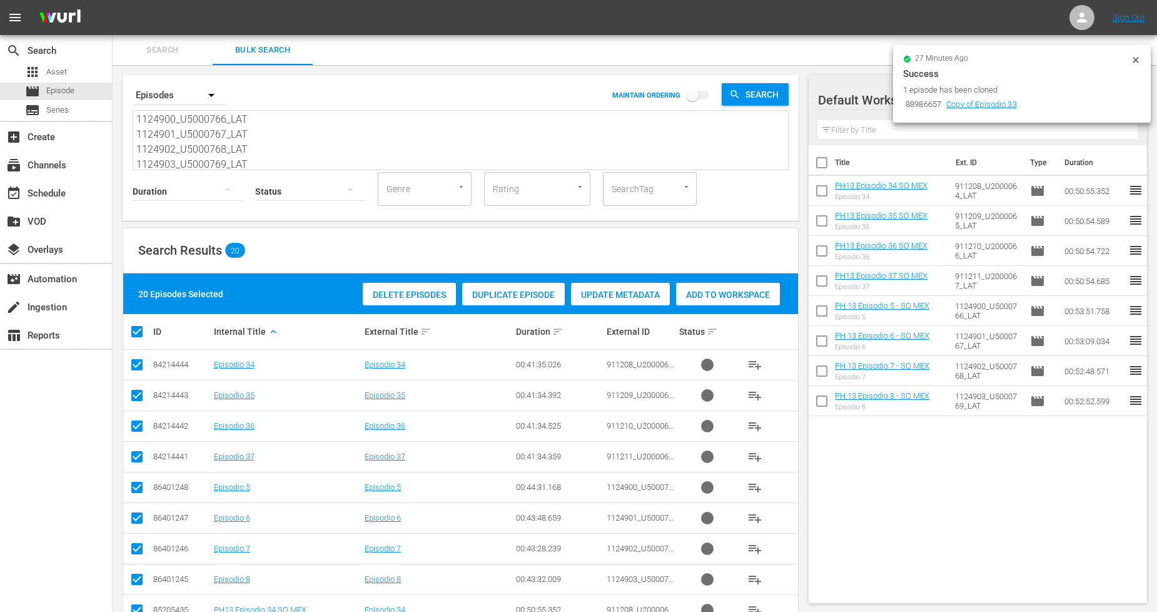
checkbox input "false"
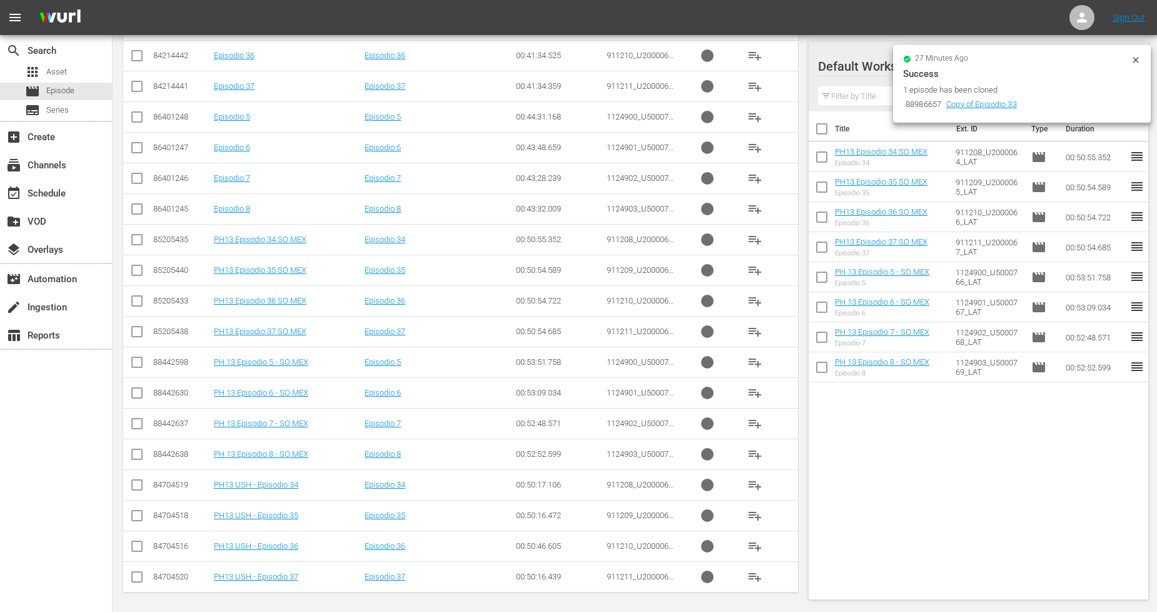
scroll to position [374, 0]
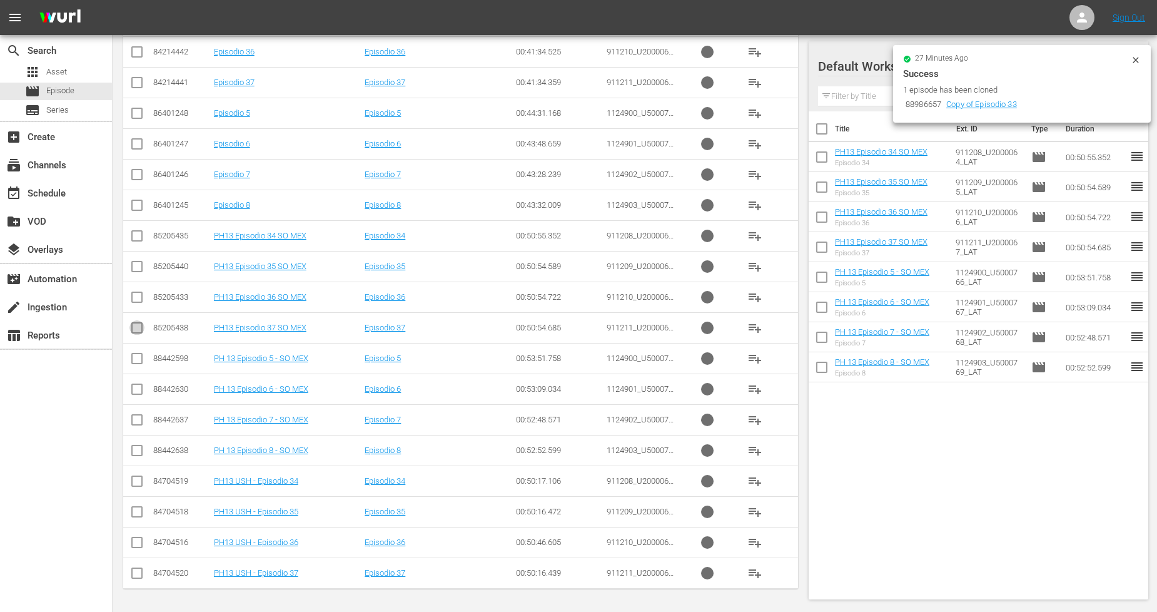
click at [135, 325] on input "checkbox" at bounding box center [137, 330] width 15 height 15
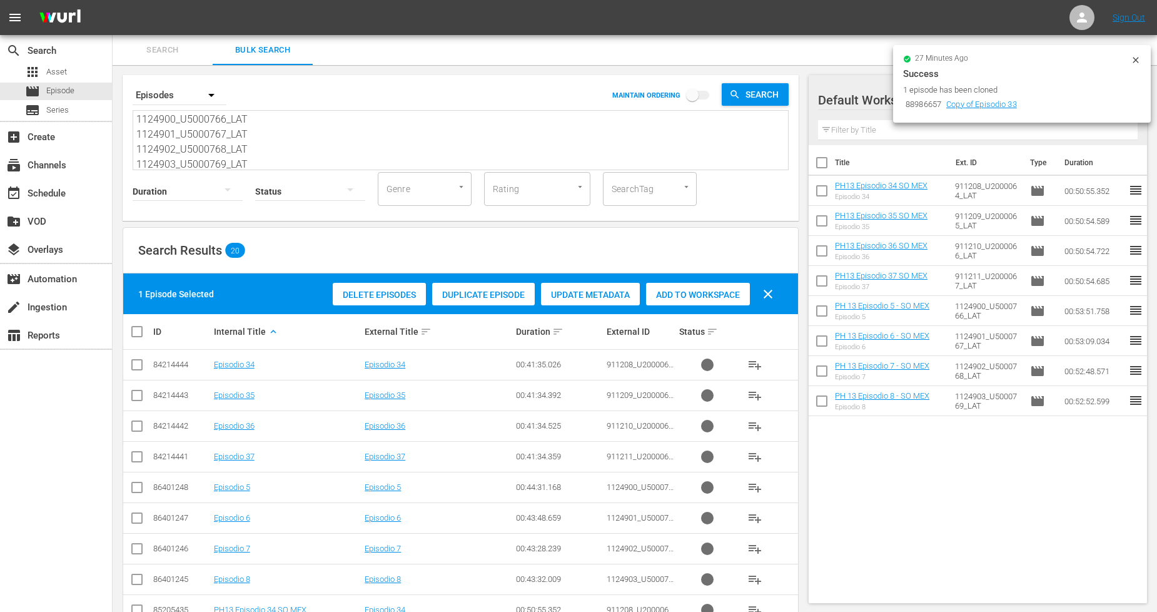
click at [499, 290] on span "Duplicate Episode" at bounding box center [483, 295] width 103 height 10
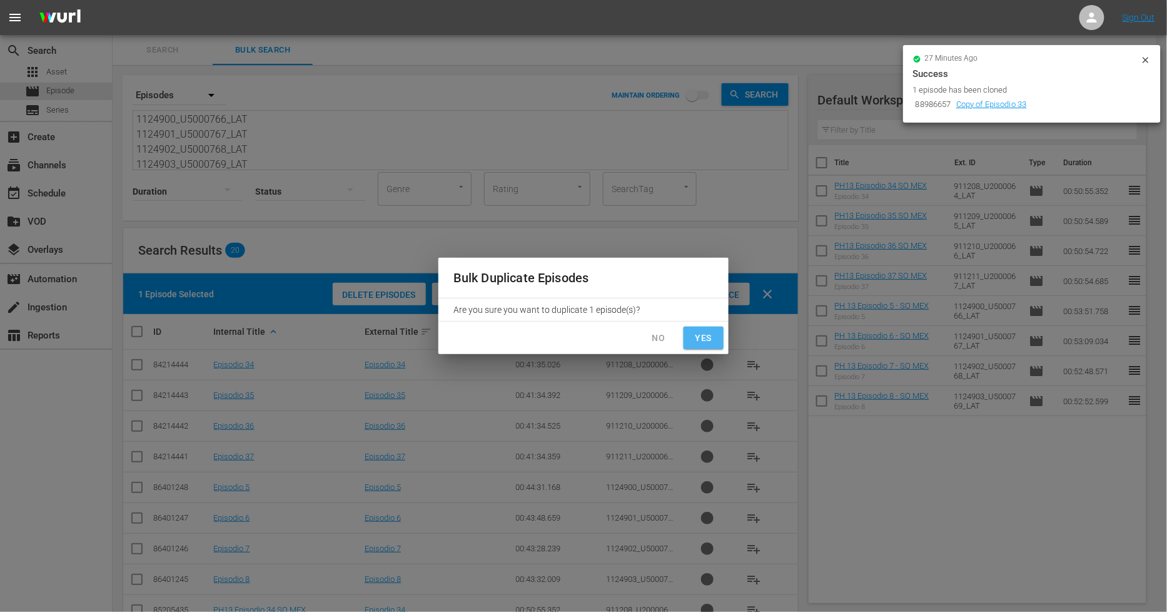
click at [711, 335] on span "Yes" at bounding box center [704, 338] width 20 height 16
checkbox input "false"
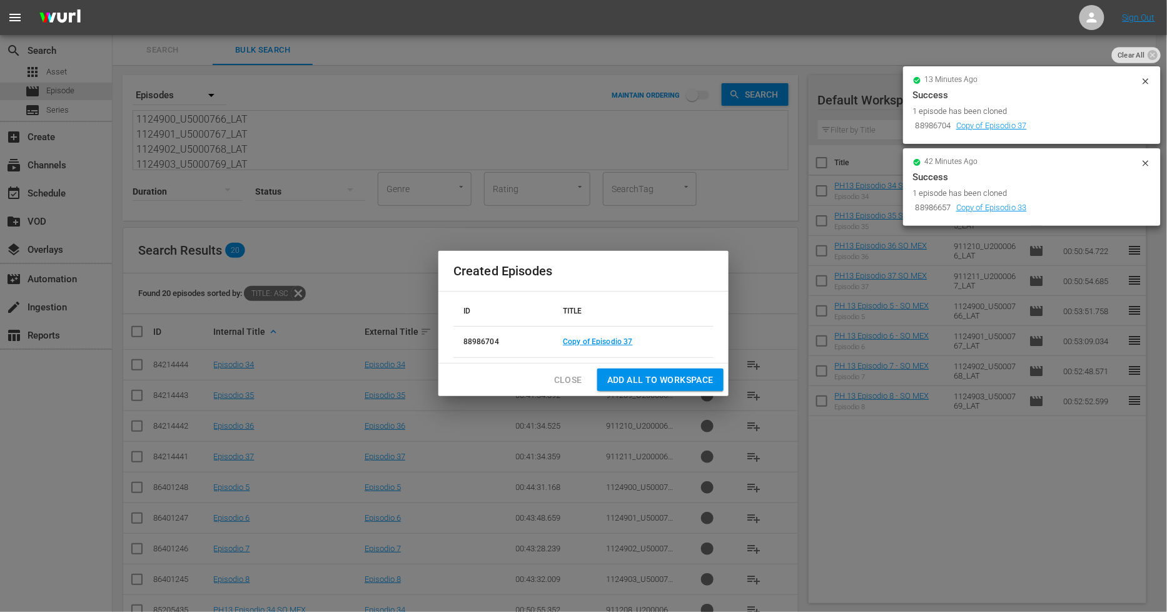
click at [578, 378] on span "Close" at bounding box center [568, 380] width 28 height 16
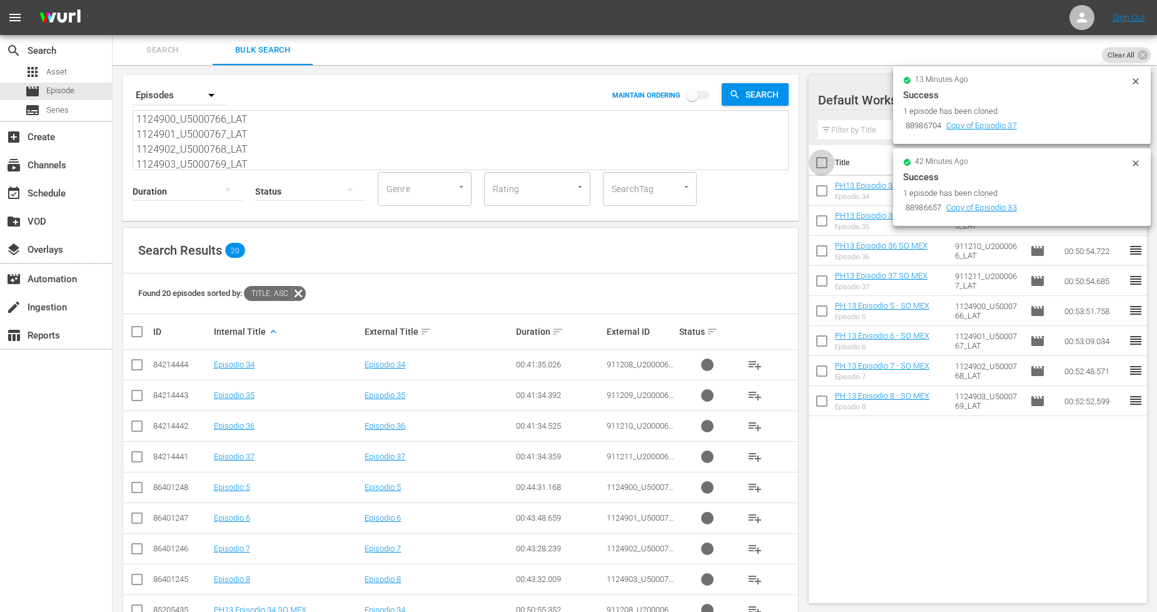
click at [823, 163] on input "checkbox" at bounding box center [822, 165] width 26 height 26
checkbox input "true"
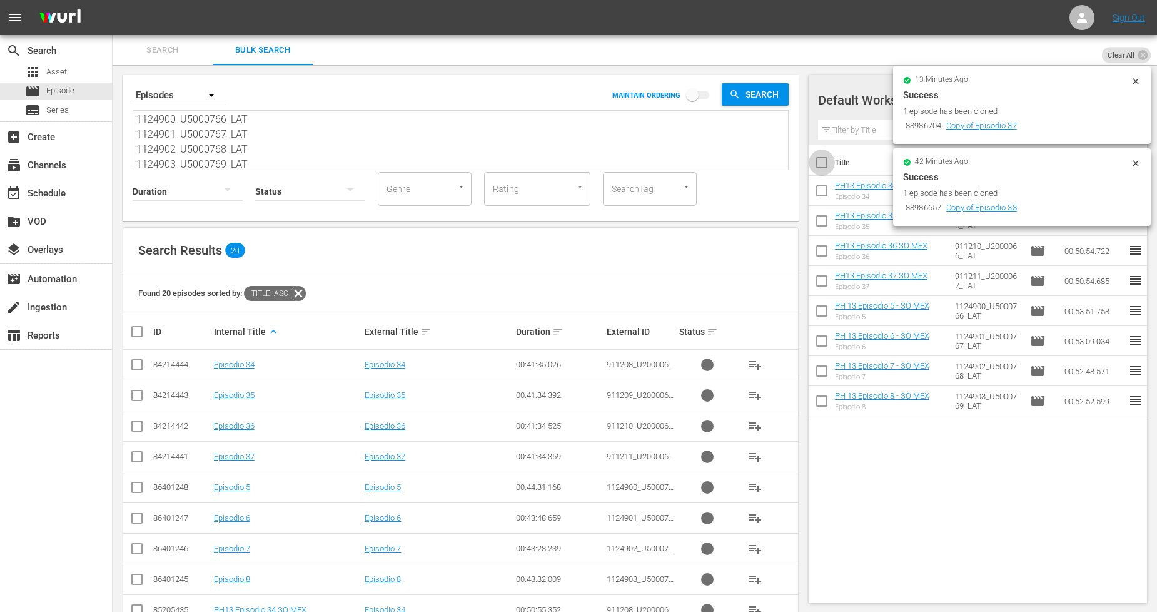
checkbox input "true"
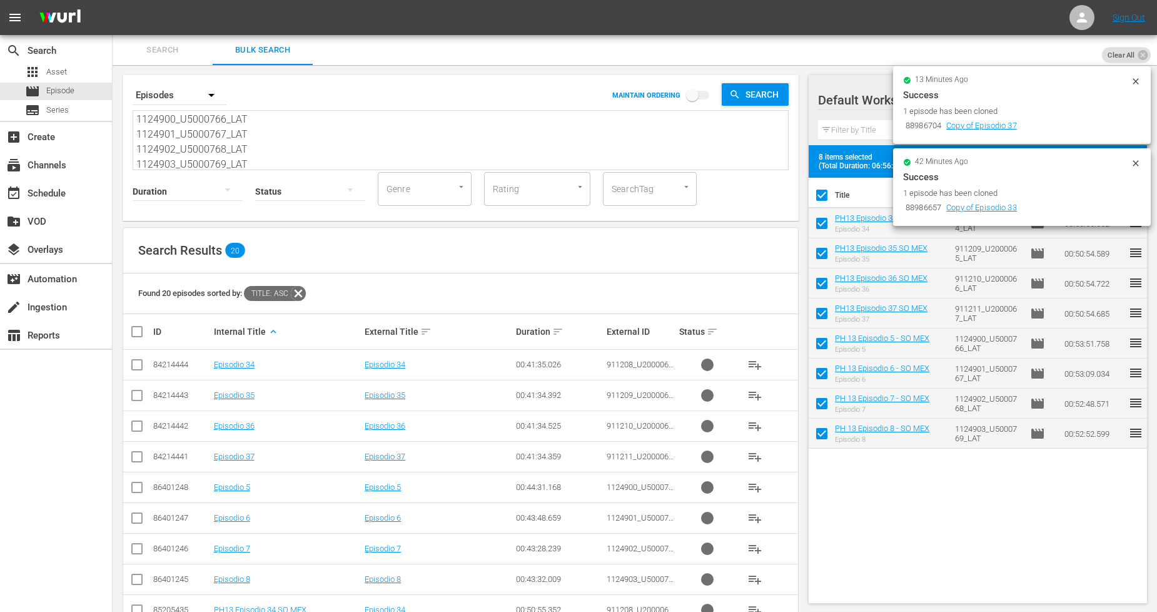
click at [1137, 158] on icon at bounding box center [1136, 163] width 10 height 10
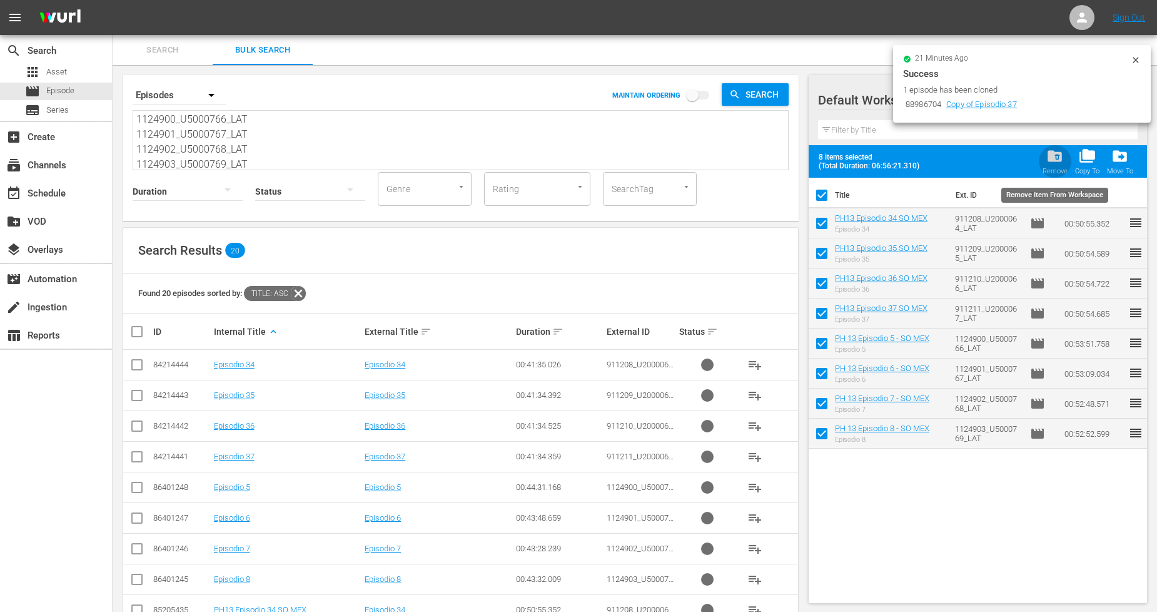
click at [1066, 161] on div "folder_delete Remove" at bounding box center [1055, 162] width 25 height 28
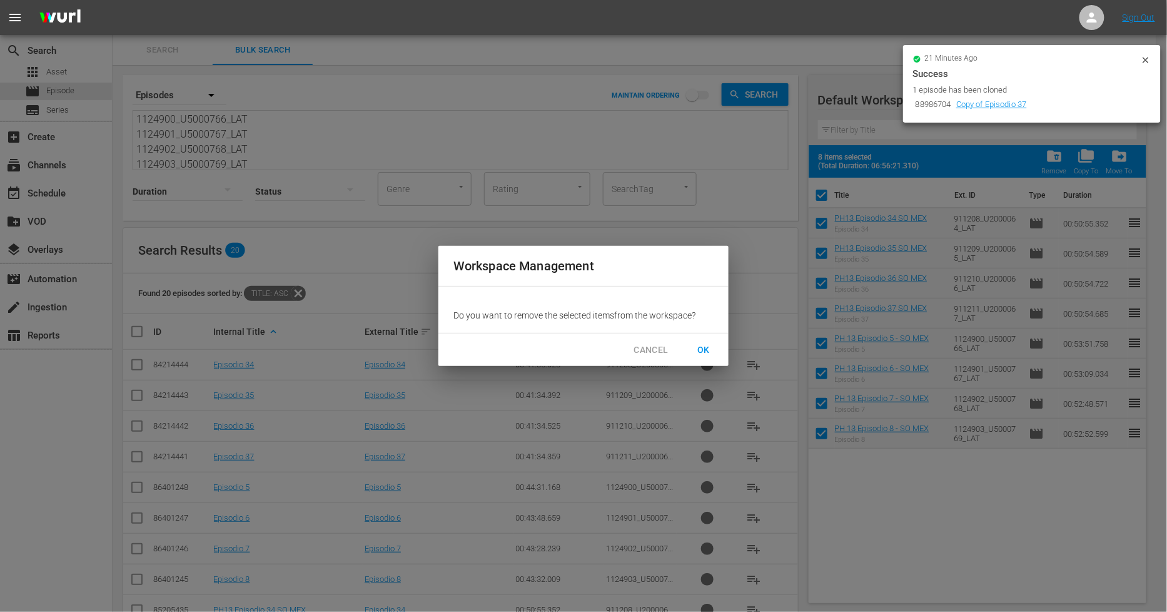
click at [702, 348] on span "OK" at bounding box center [704, 350] width 20 height 16
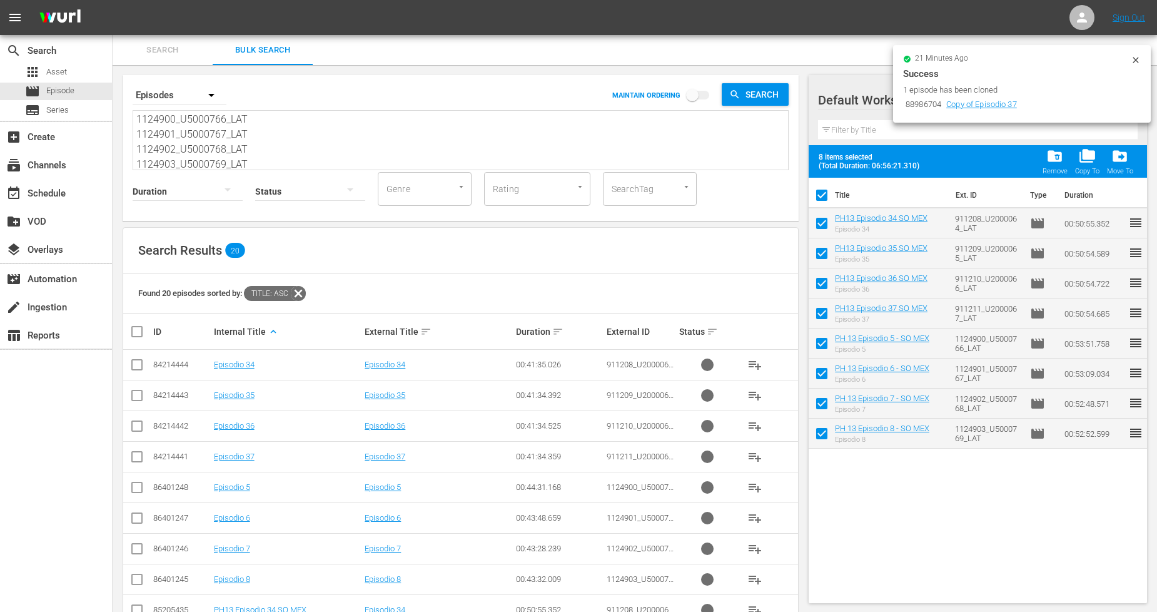
checkbox input "false"
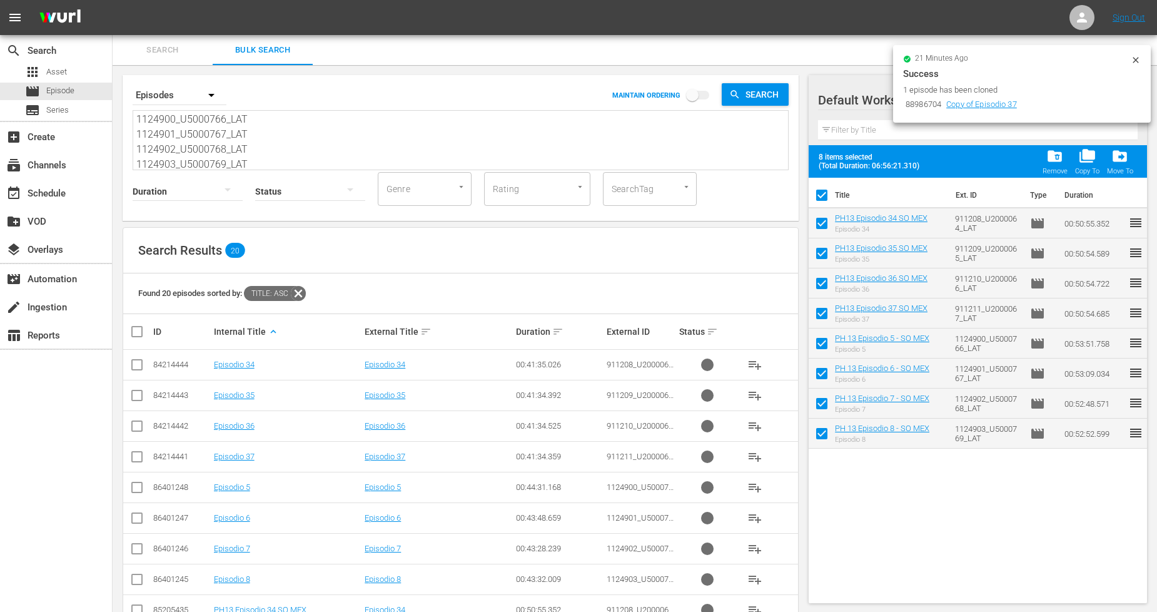
checkbox input "false"
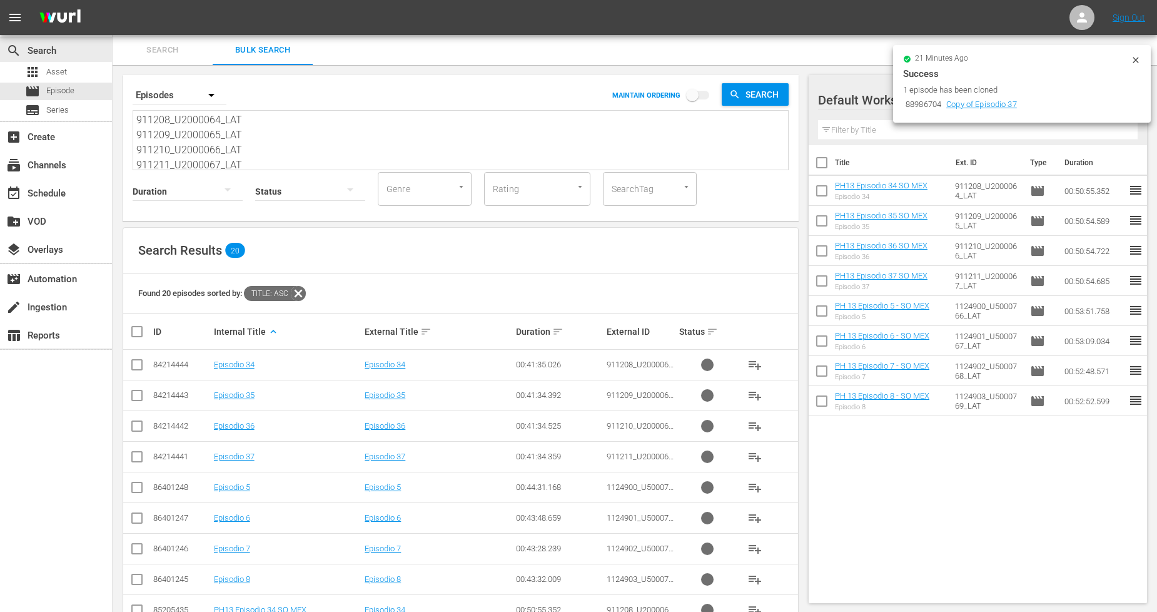
drag, startPoint x: 265, startPoint y: 159, endPoint x: 59, endPoint y: 35, distance: 239.7
click at [113, 0] on div "search Search apps Asset movie Episode subtitles Series add_box Create subscrip…" at bounding box center [635, 0] width 1045 height 0
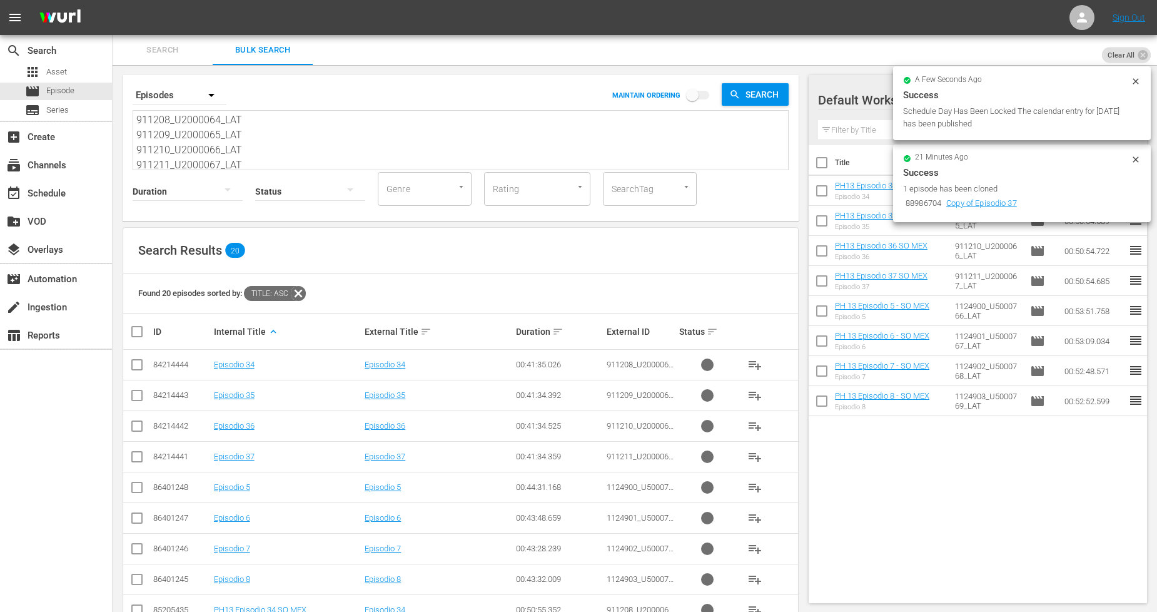
paste textarea "12_U2000068_LAT 911213_U2000069_LAT 911214_U2000070_LAT 911215_U2000071_LAT 112…"
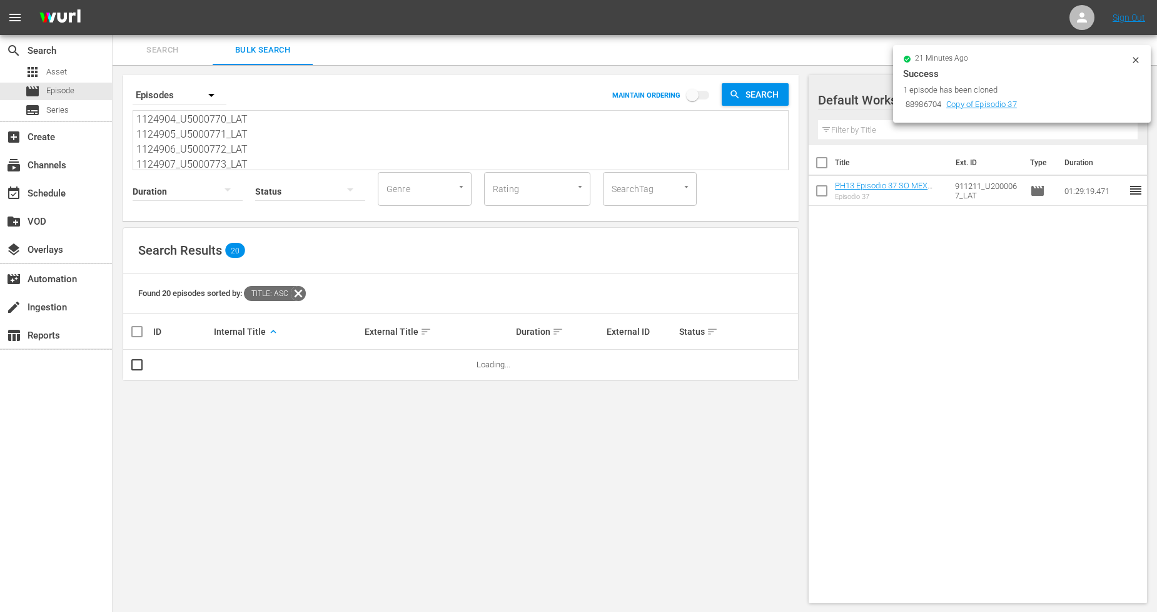
type textarea "911212_U2000068_LAT 911213_U2000069_LAT 911214_U2000070_LAT 911215_U2000071_LAT…"
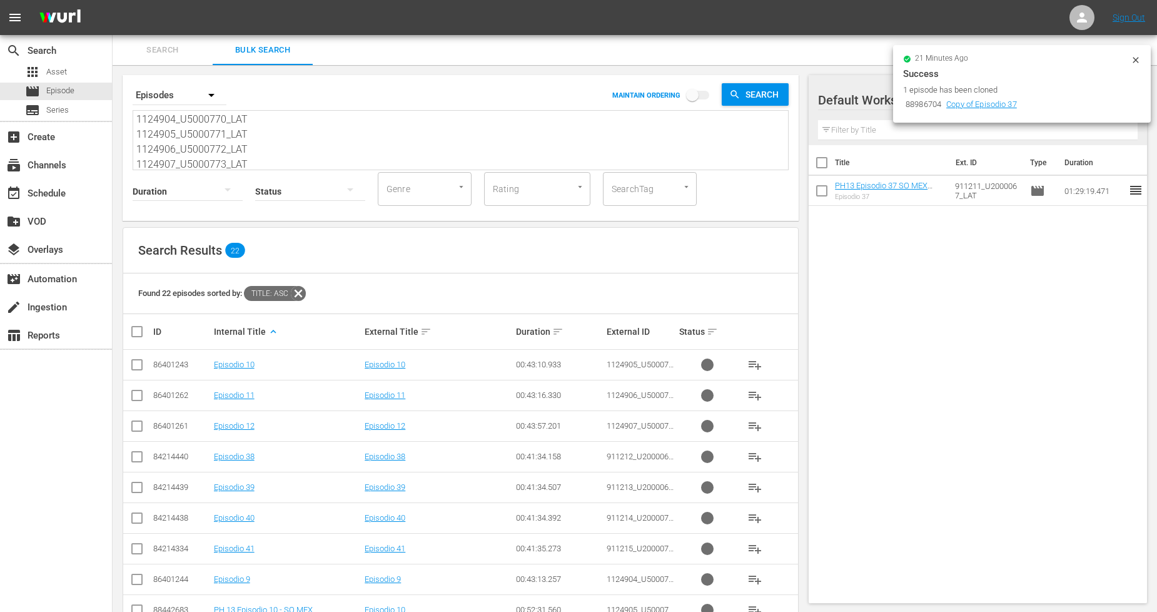
scroll to position [69, 0]
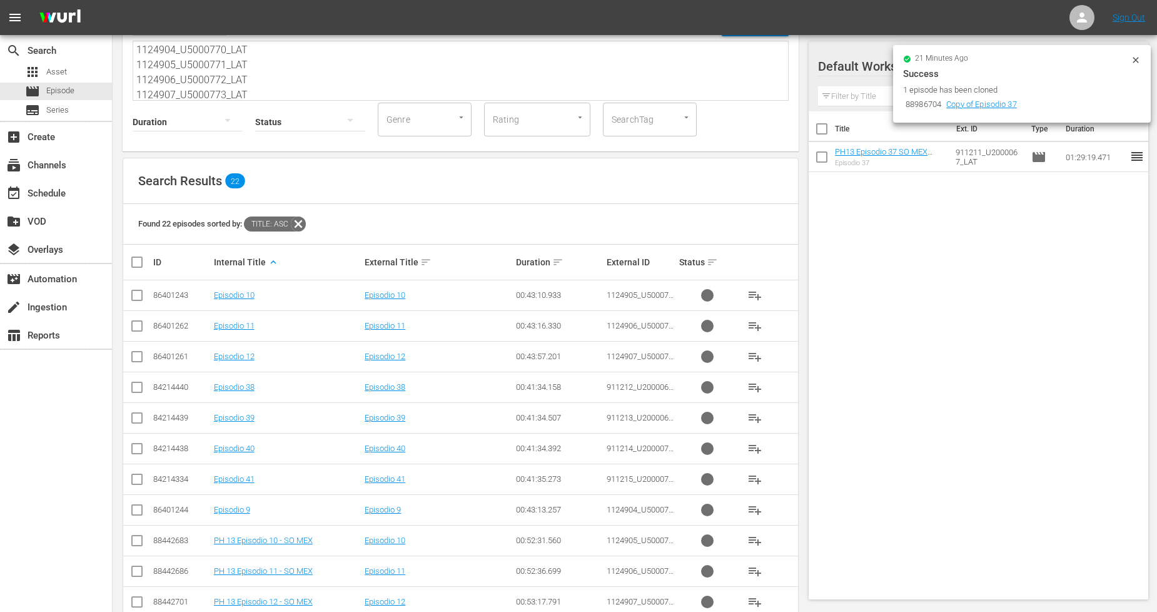
click at [827, 158] on input "checkbox" at bounding box center [822, 159] width 26 height 26
checkbox input "true"
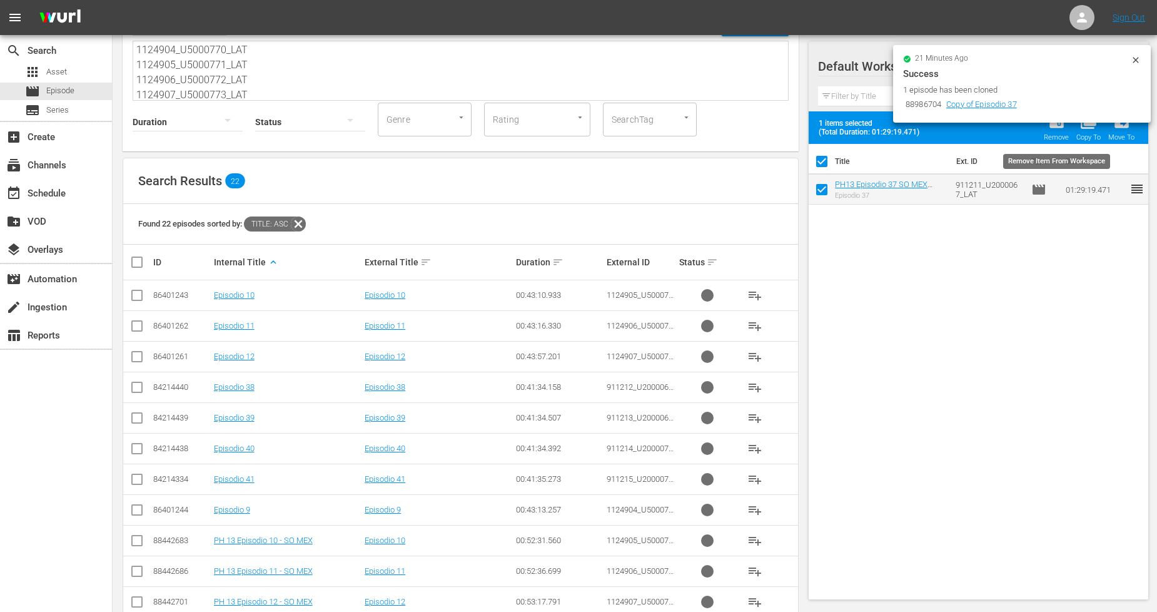
click at [1066, 136] on div "Remove" at bounding box center [1056, 137] width 25 height 8
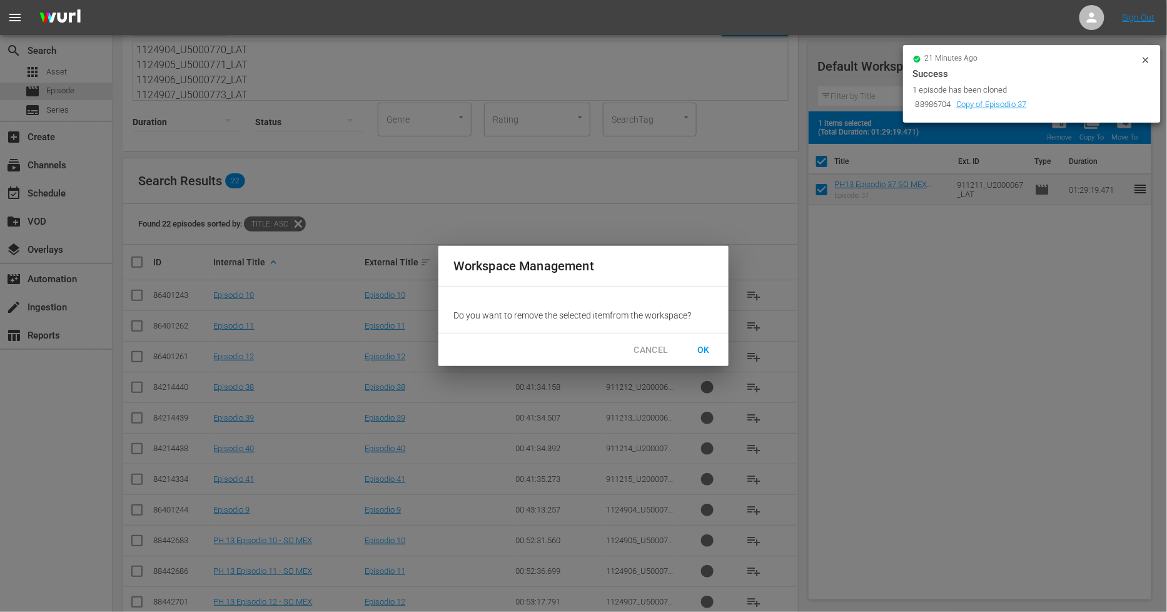
click at [709, 347] on span "OK" at bounding box center [704, 350] width 20 height 16
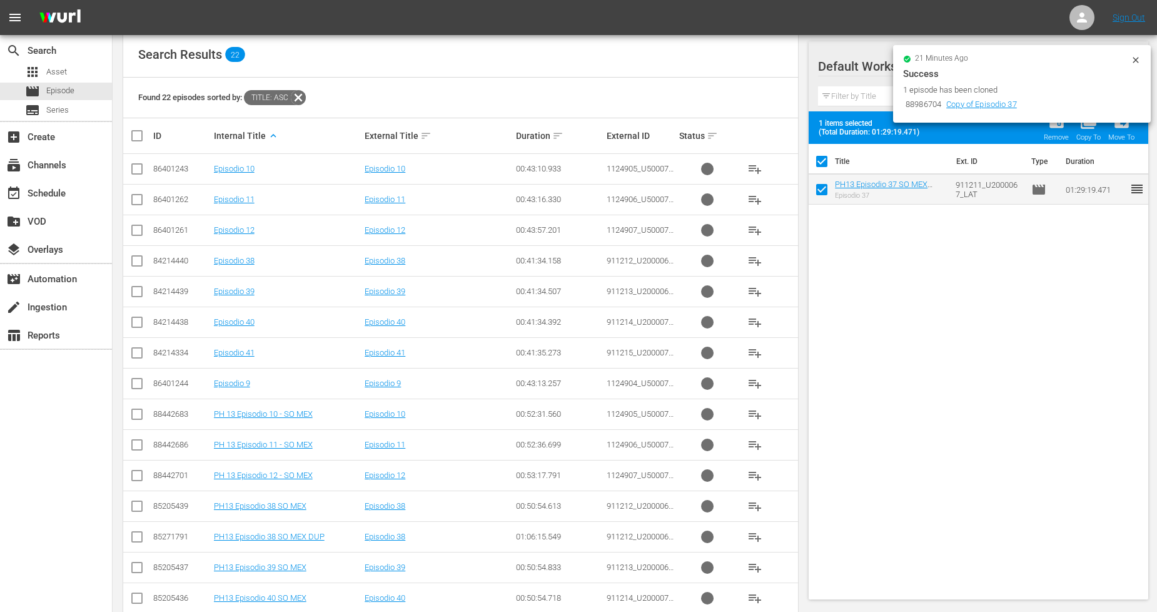
scroll to position [251, 0]
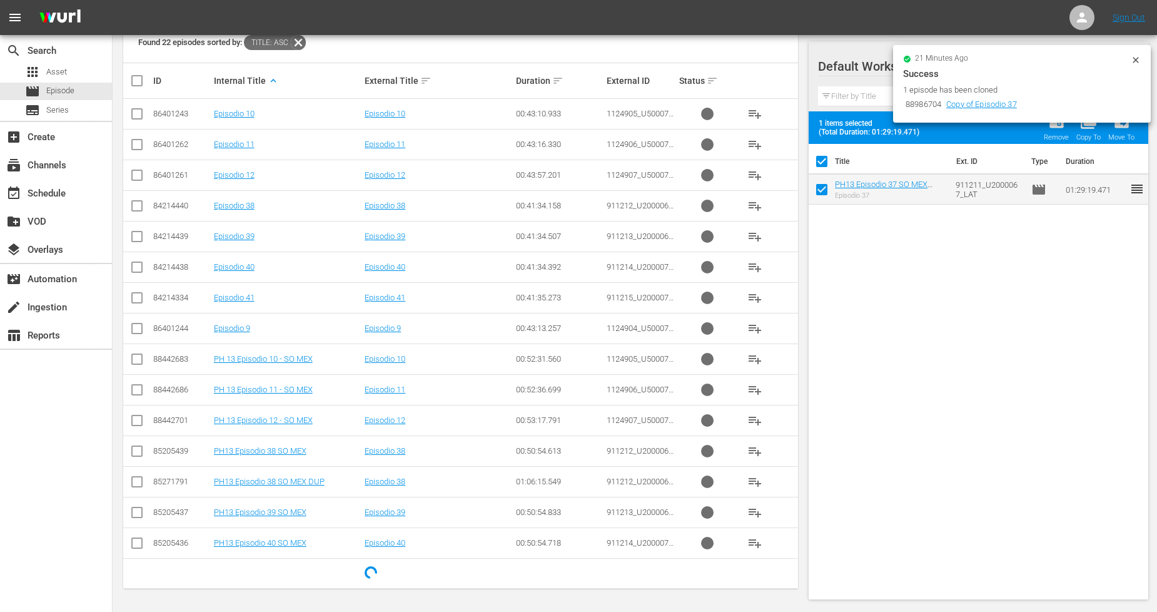
checkbox input "false"
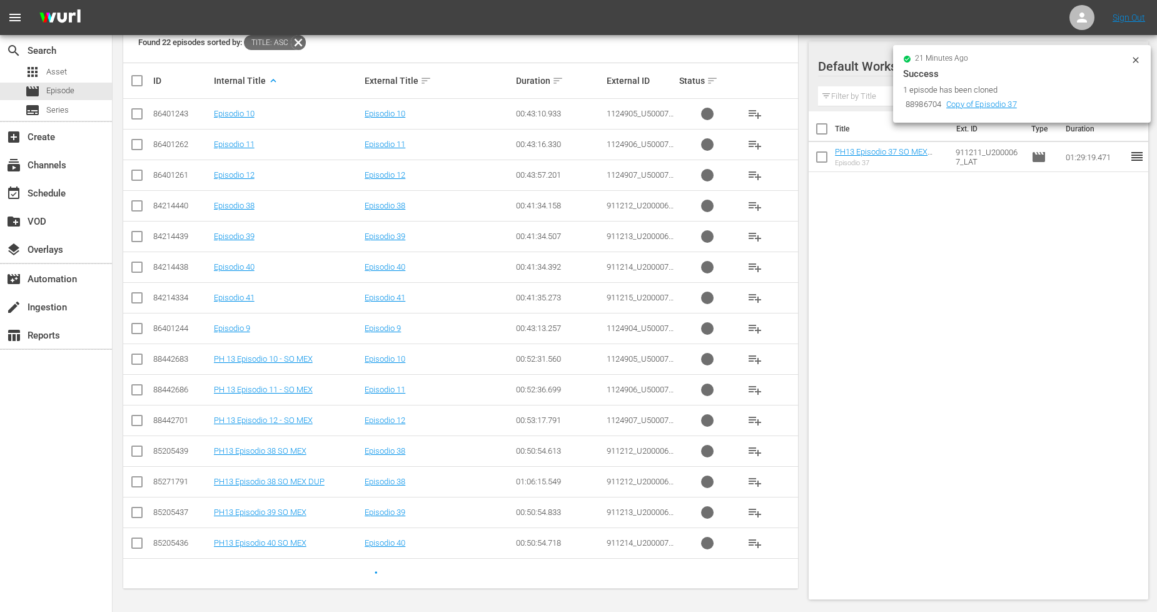
click at [138, 455] on input "checkbox" at bounding box center [137, 453] width 15 height 15
checkbox input "true"
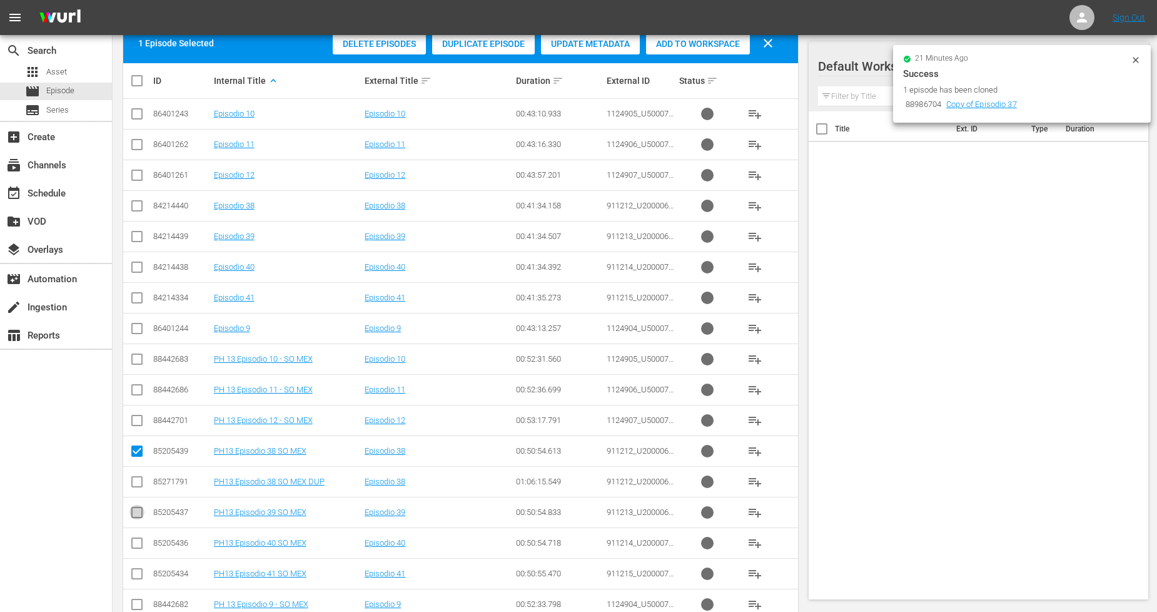
click at [138, 514] on input "checkbox" at bounding box center [137, 514] width 15 height 15
checkbox input "true"
click at [135, 544] on input "checkbox" at bounding box center [137, 545] width 15 height 15
checkbox input "true"
click at [134, 564] on td at bounding box center [137, 573] width 28 height 31
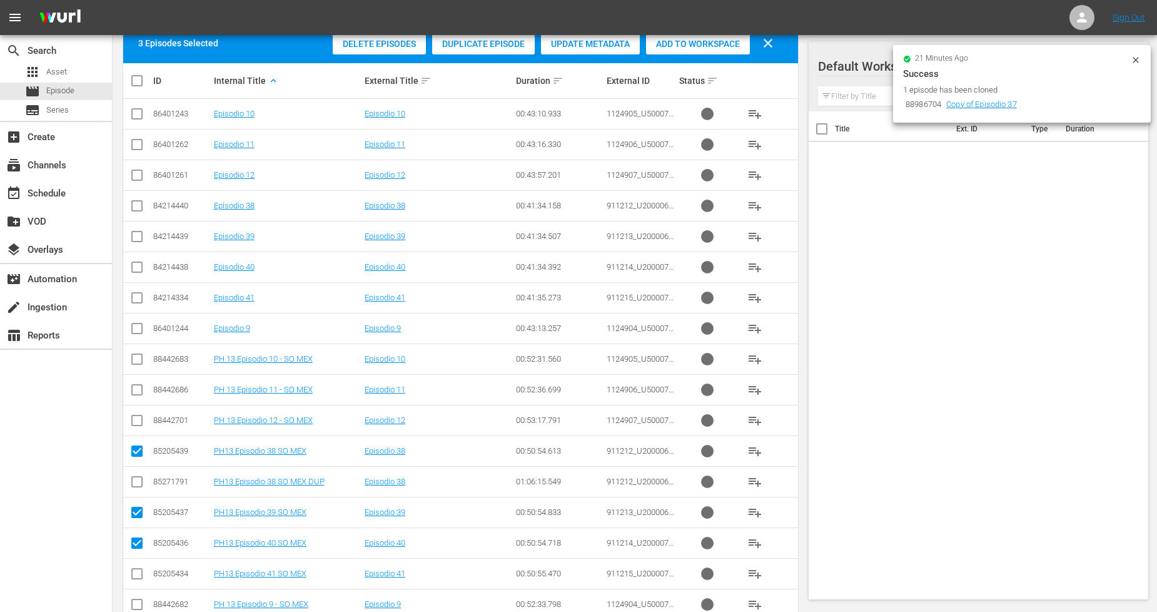
click at [136, 572] on input "checkbox" at bounding box center [137, 576] width 15 height 15
checkbox input "true"
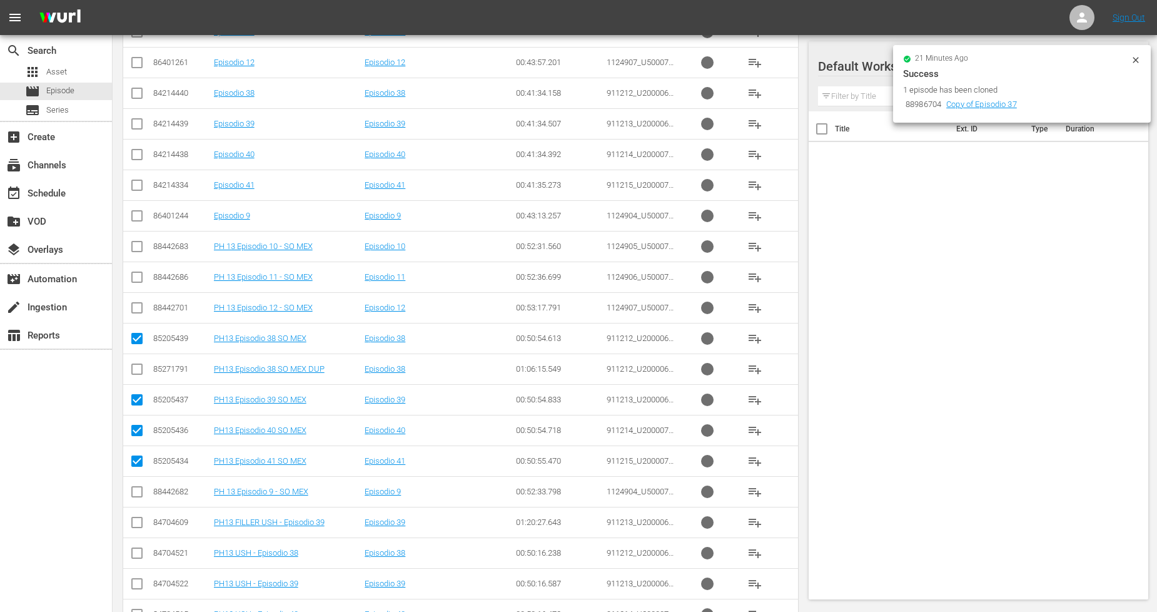
scroll to position [435, 0]
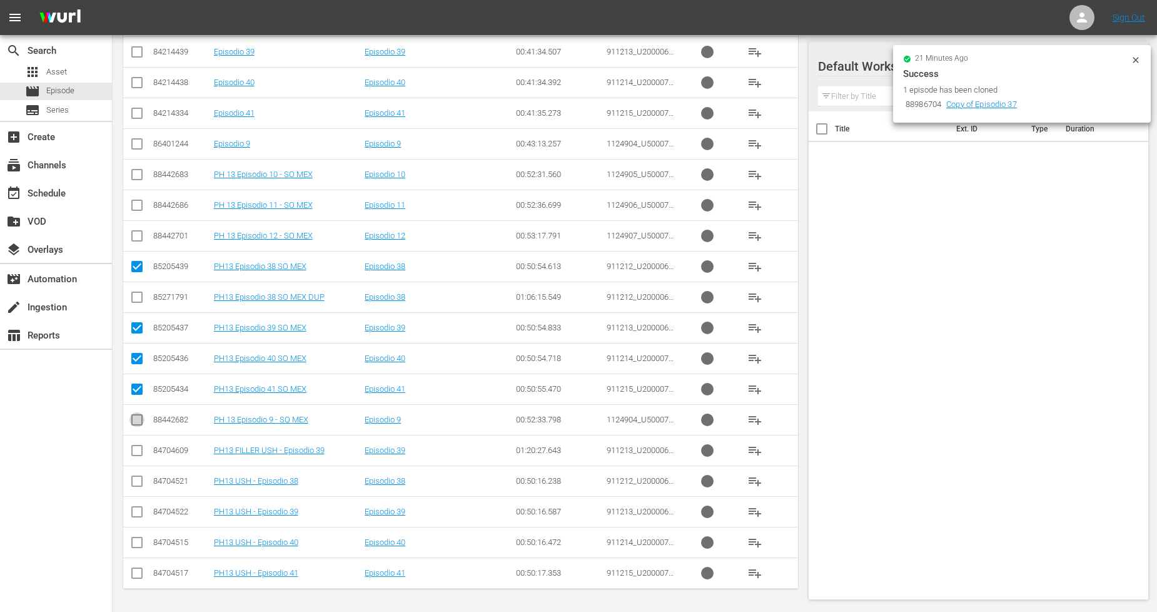
click at [138, 421] on input "checkbox" at bounding box center [137, 422] width 15 height 15
checkbox input "true"
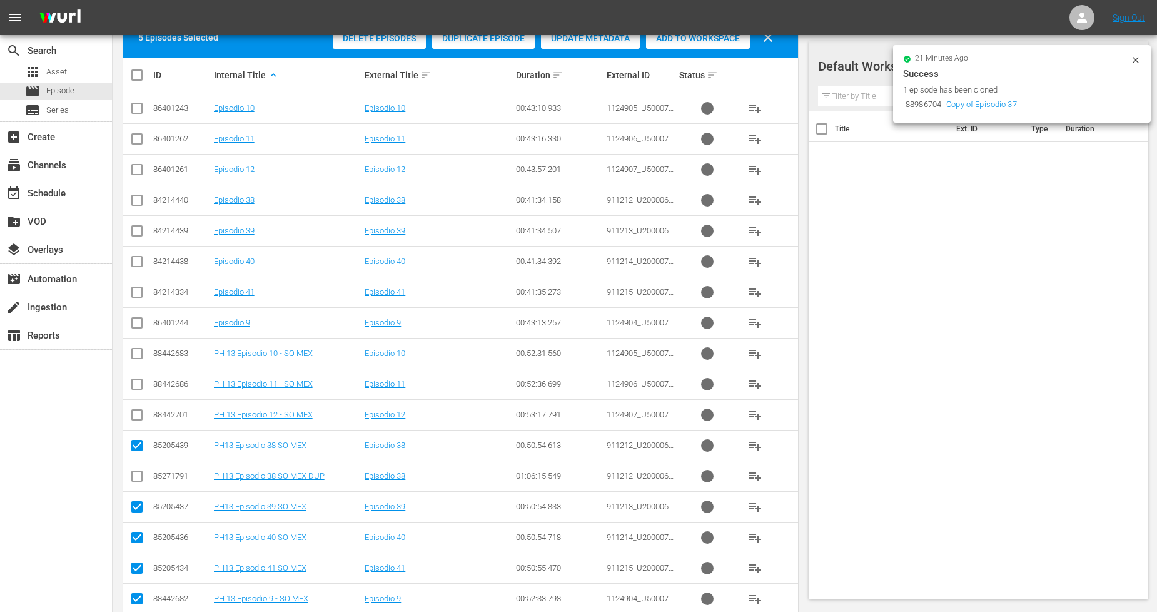
scroll to position [158, 0]
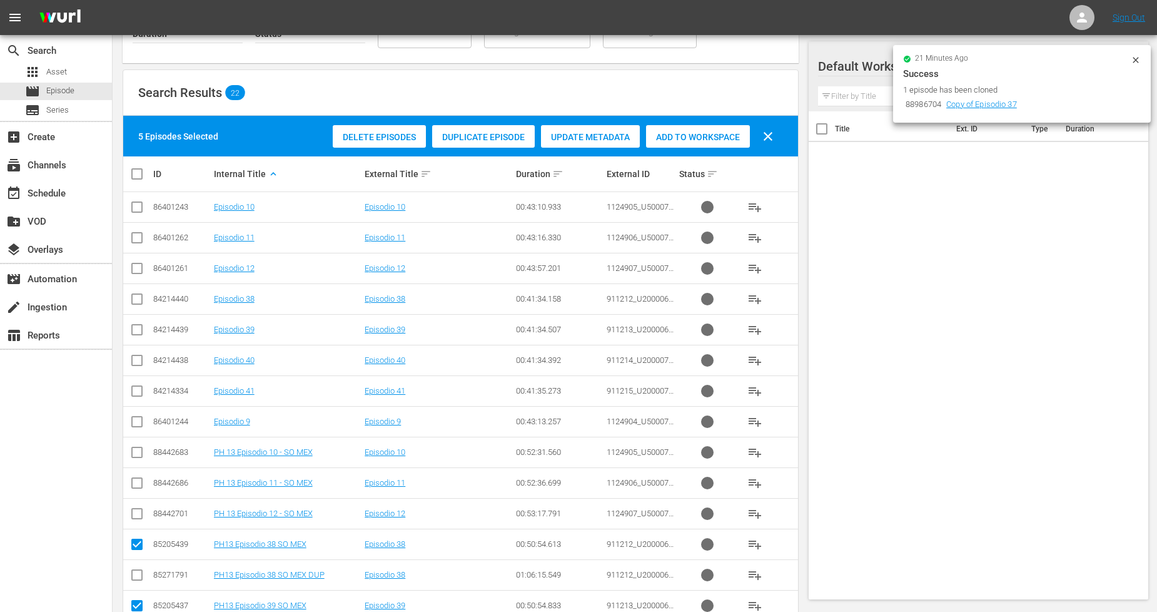
click at [138, 454] on input "checkbox" at bounding box center [137, 454] width 15 height 15
checkbox input "true"
click at [138, 485] on input "checkbox" at bounding box center [137, 485] width 15 height 15
checkbox input "true"
click at [139, 516] on input "checkbox" at bounding box center [137, 516] width 15 height 15
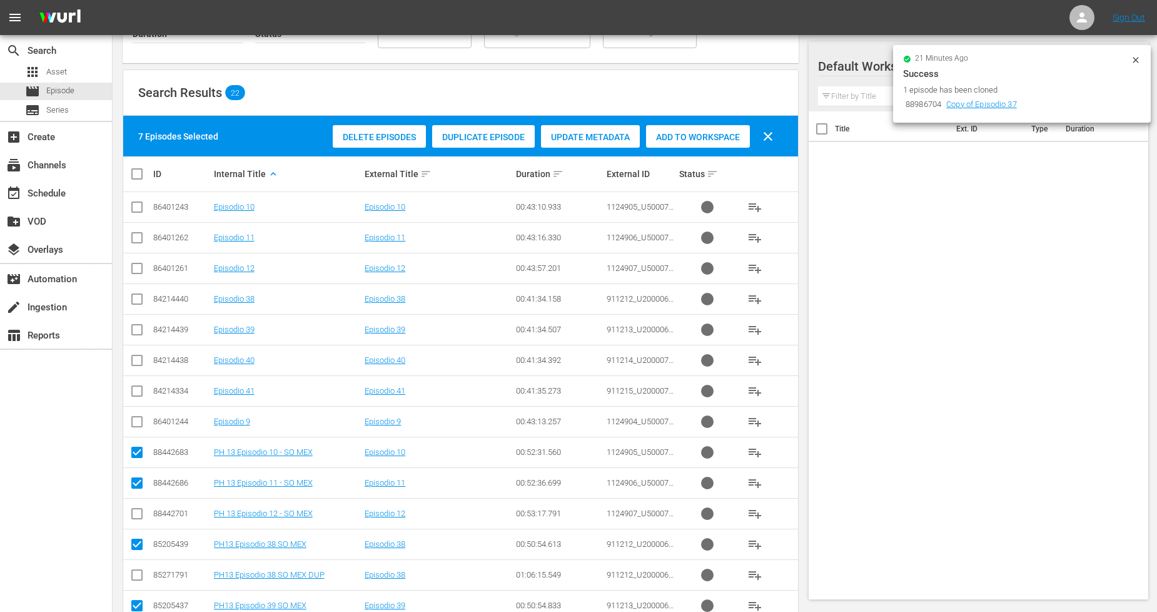
checkbox input "true"
click at [708, 138] on span "Add to Workspace" at bounding box center [698, 137] width 104 height 10
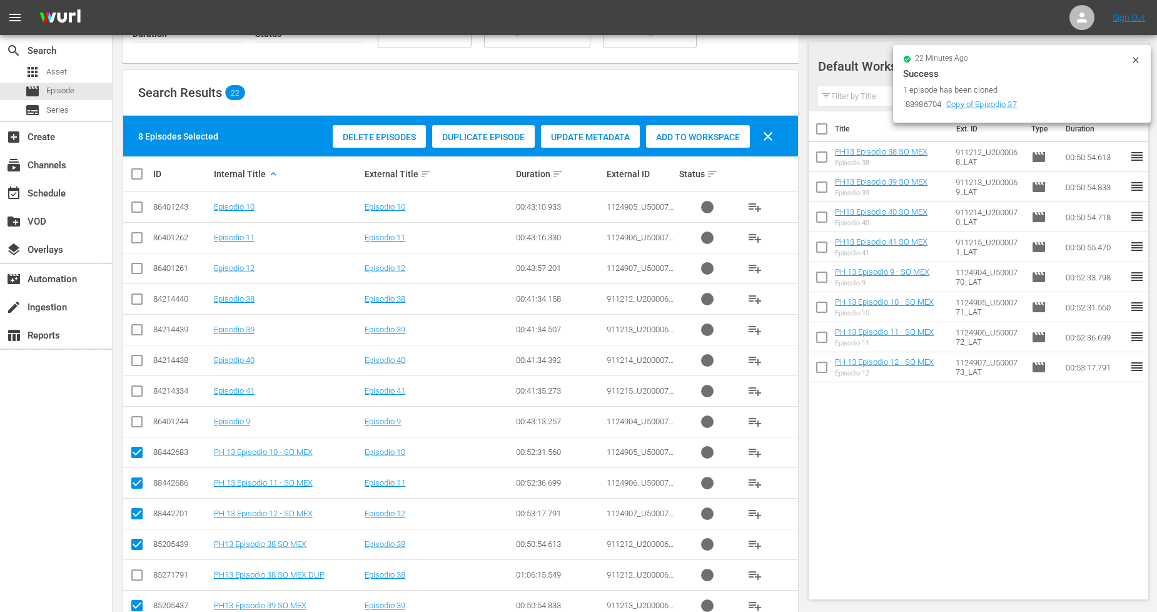
click at [1137, 58] on icon at bounding box center [1136, 60] width 6 height 6
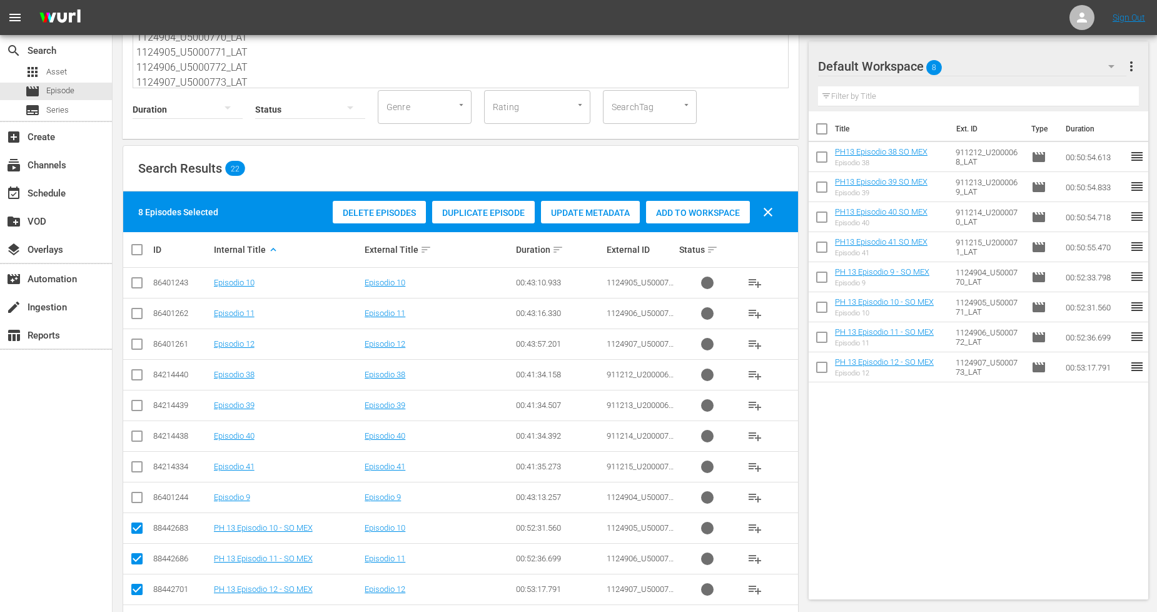
scroll to position [19, 0]
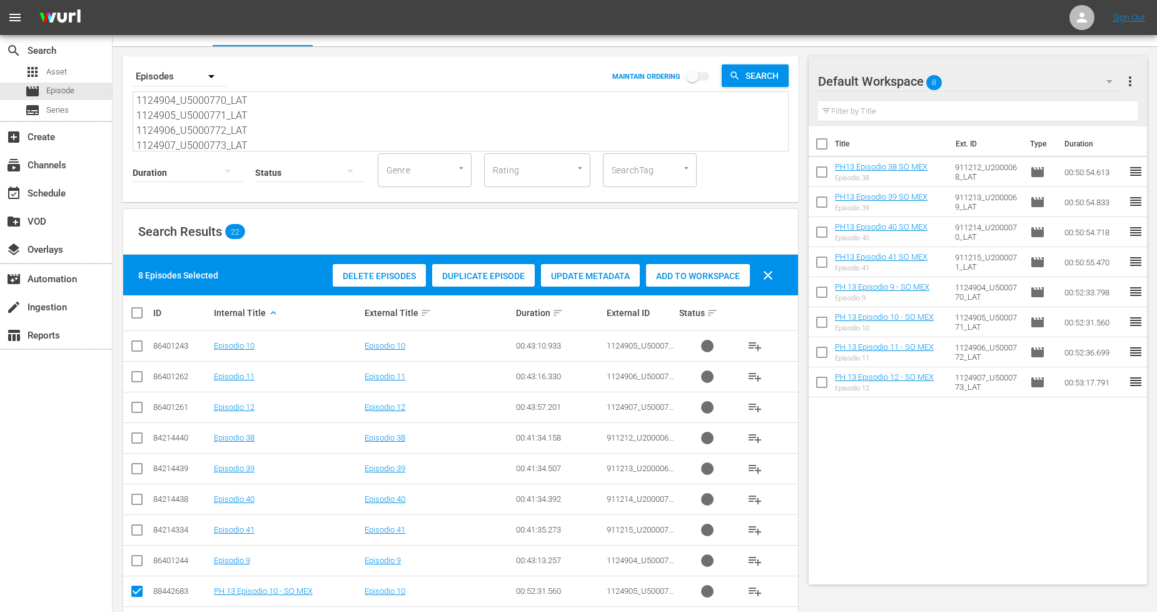
click at [131, 315] on input "checkbox" at bounding box center [142, 312] width 25 height 15
checkbox input "true"
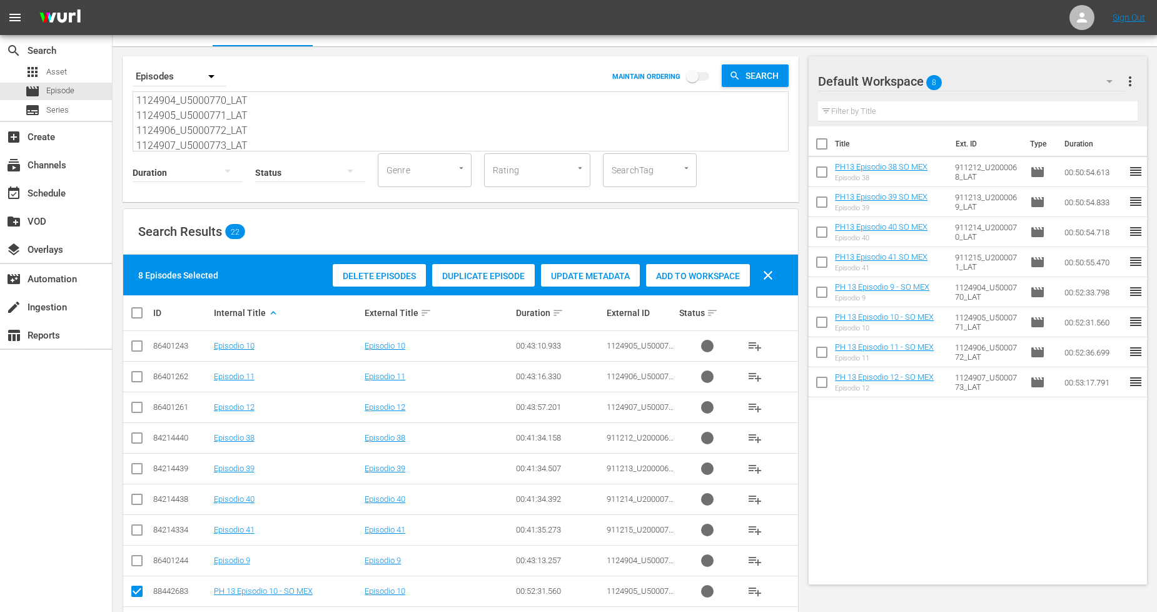
checkbox input "true"
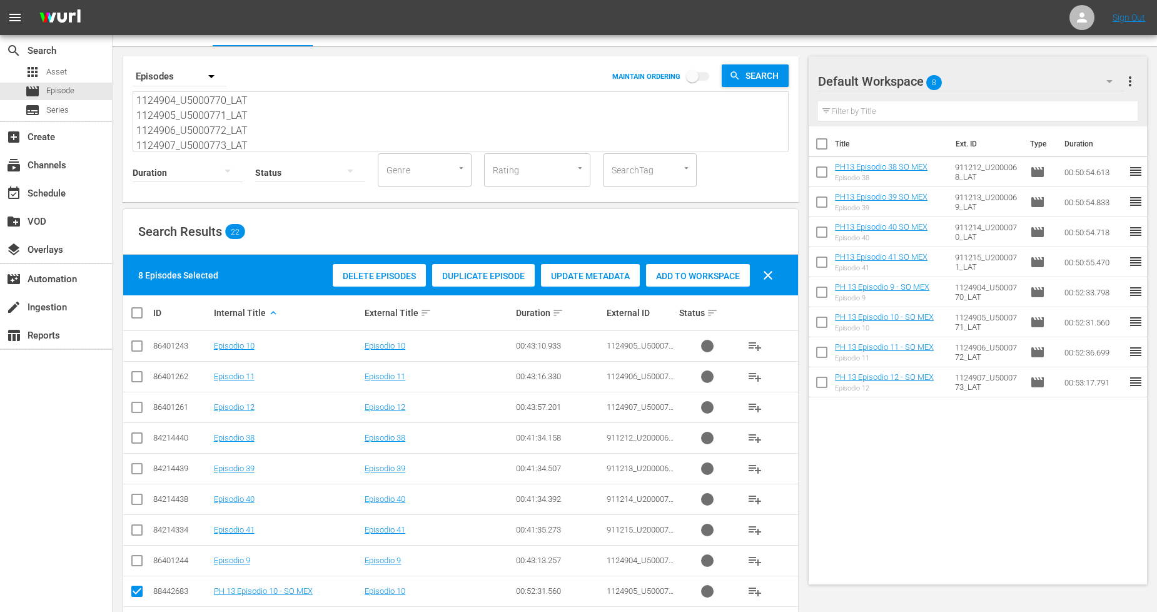
checkbox input "true"
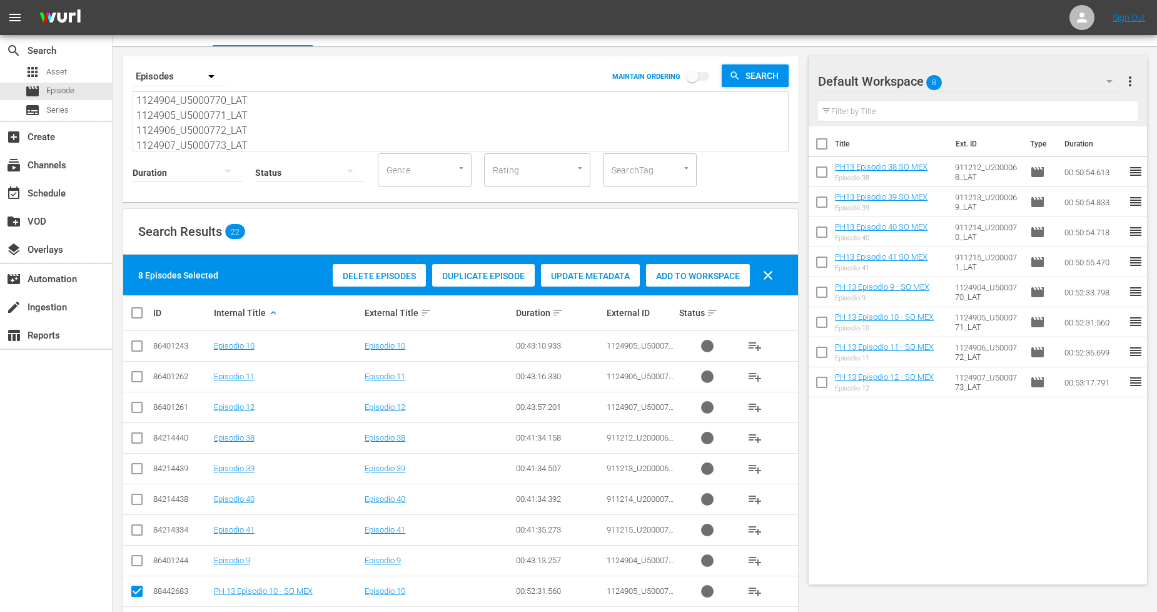
checkbox input "true"
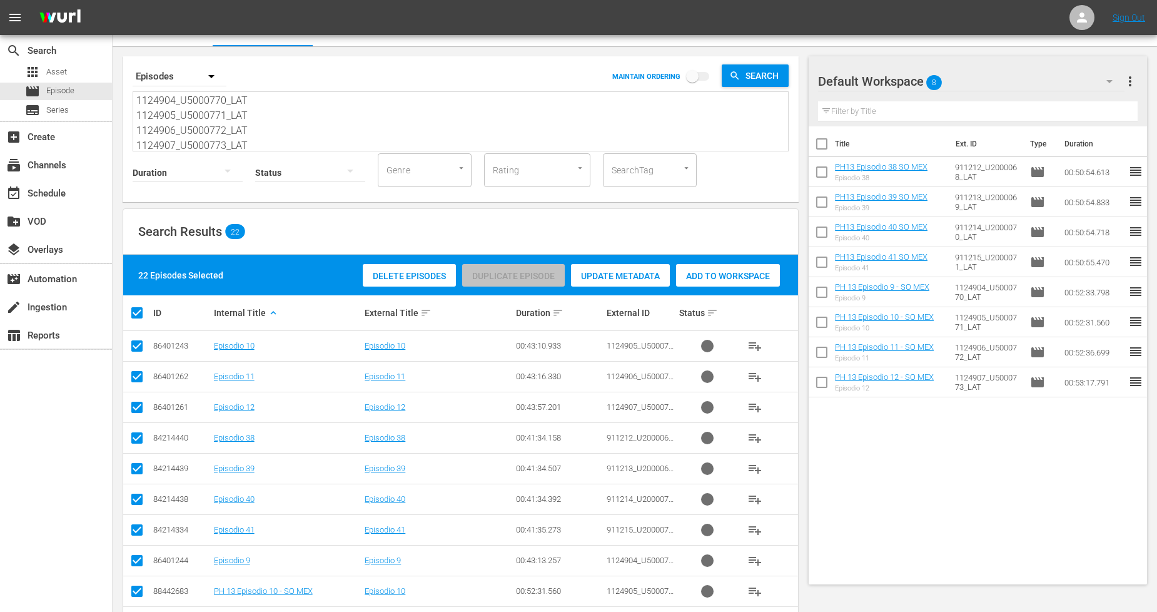
click at [131, 315] on input "checkbox" at bounding box center [142, 312] width 25 height 15
checkbox input "false"
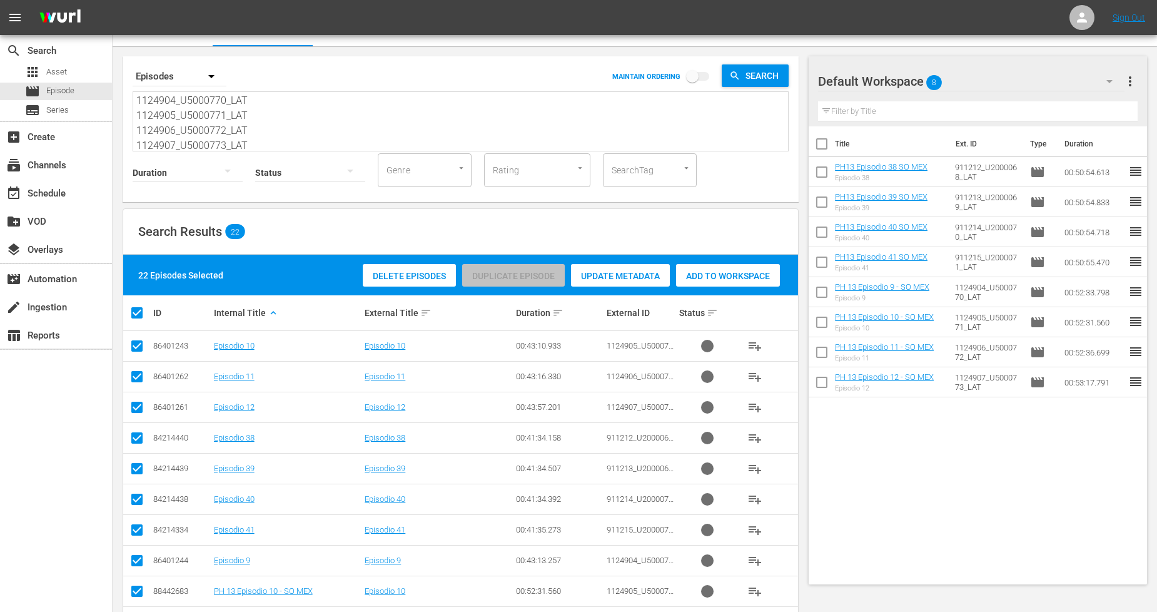
checkbox input "false"
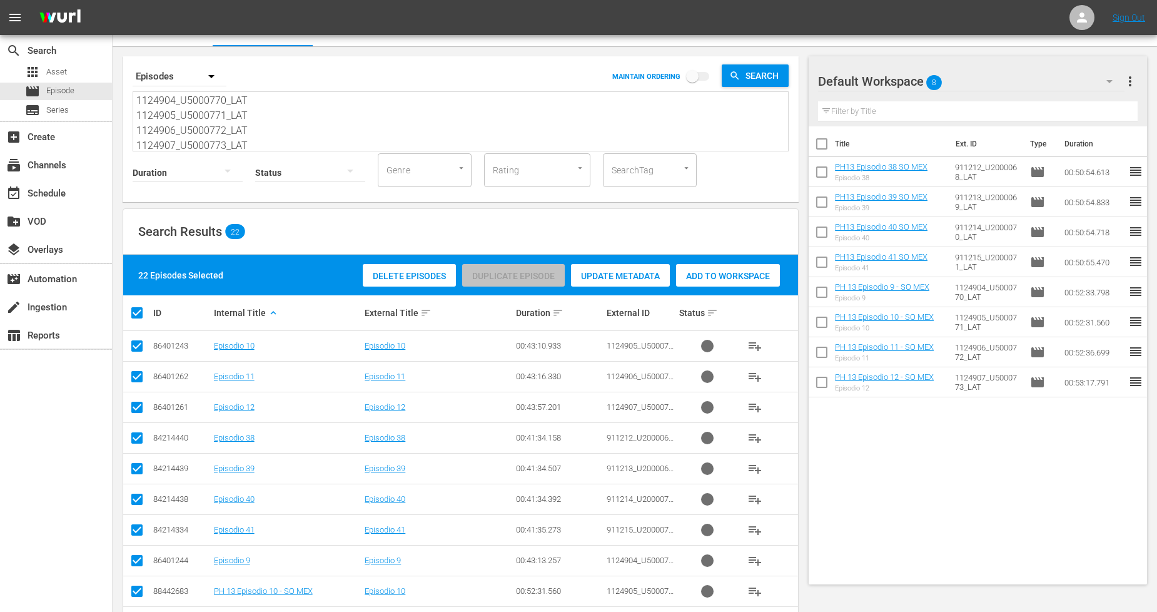
checkbox input "false"
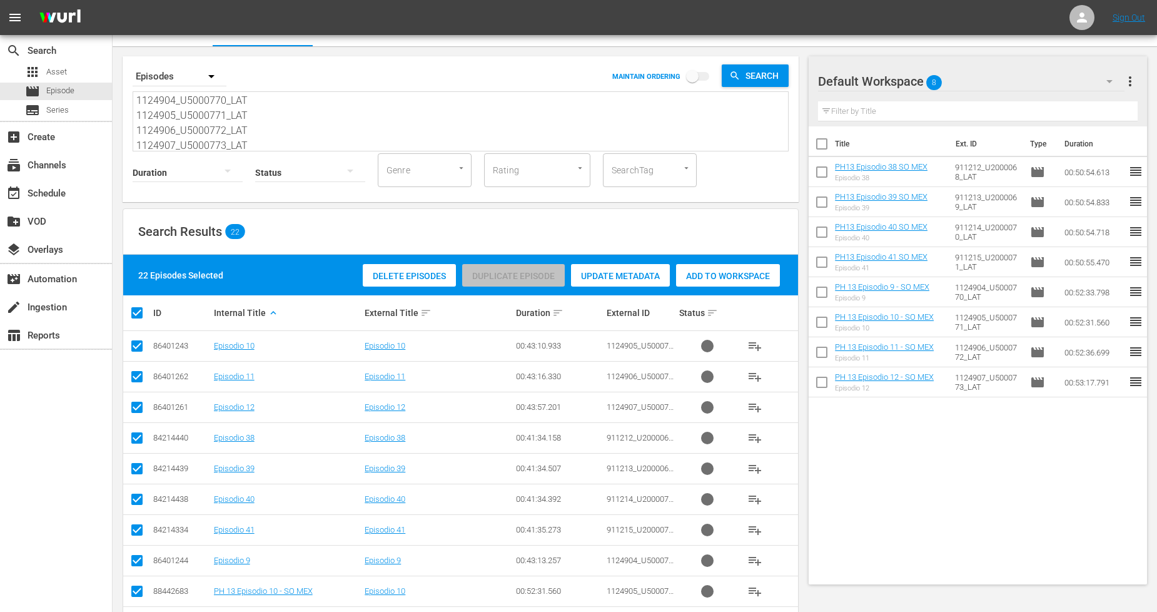
checkbox input "false"
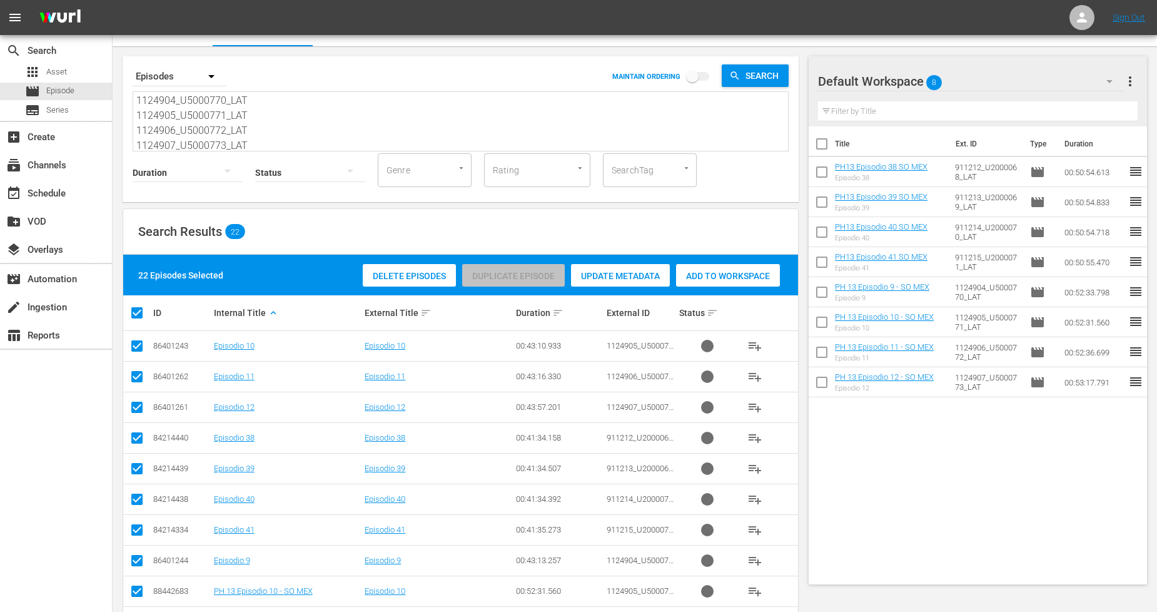
checkbox input "false"
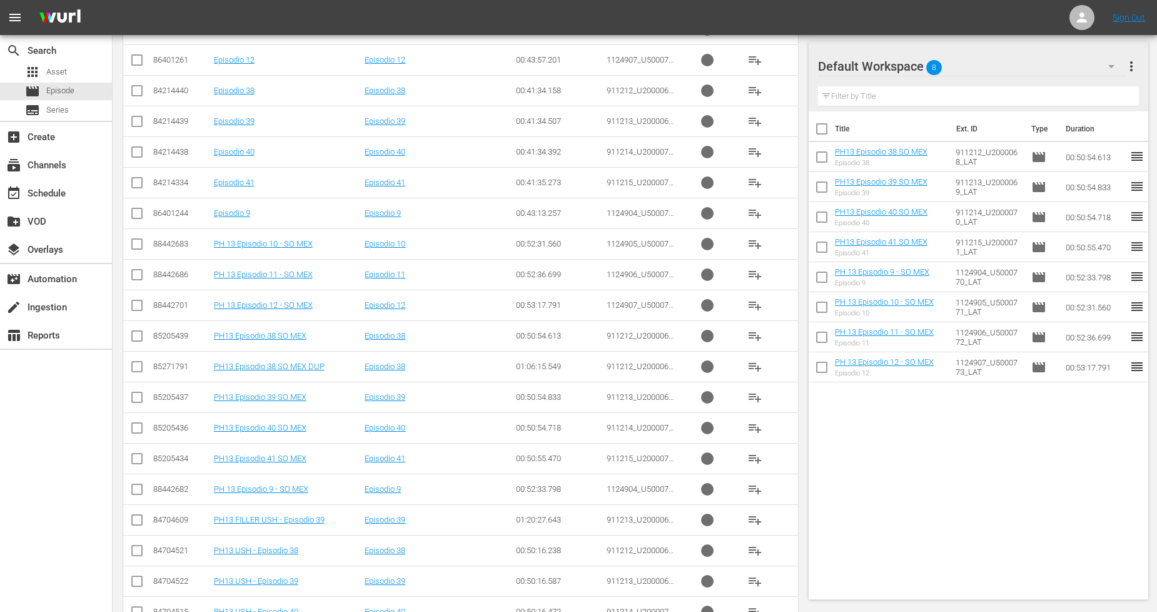
scroll to position [435, 0]
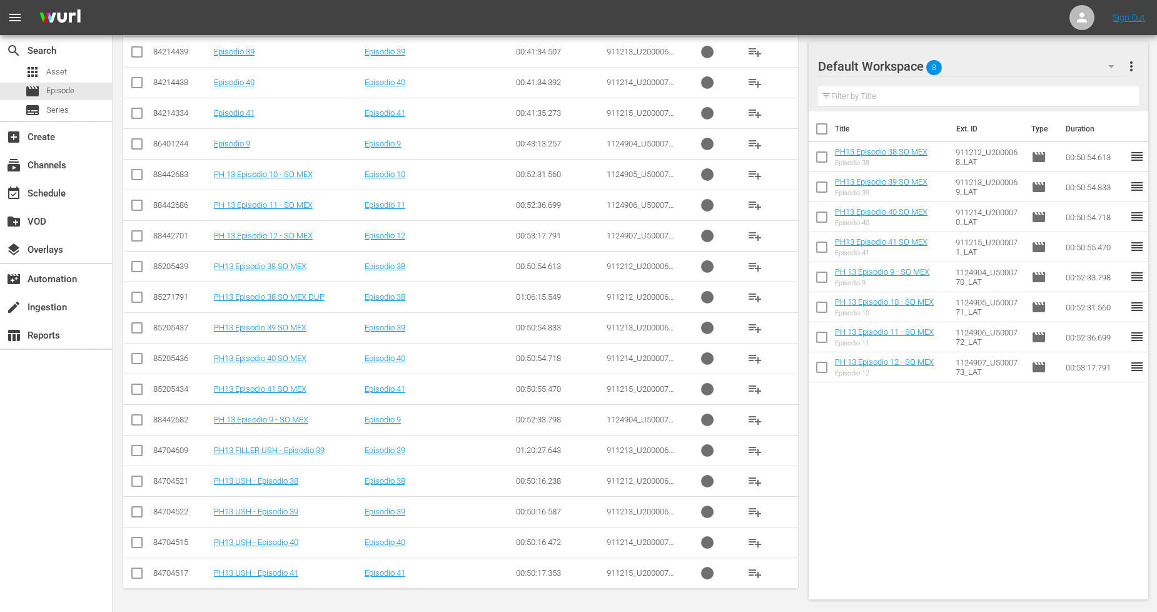
drag, startPoint x: 135, startPoint y: 386, endPoint x: 156, endPoint y: 382, distance: 22.2
click at [136, 386] on input "checkbox" at bounding box center [137, 391] width 15 height 15
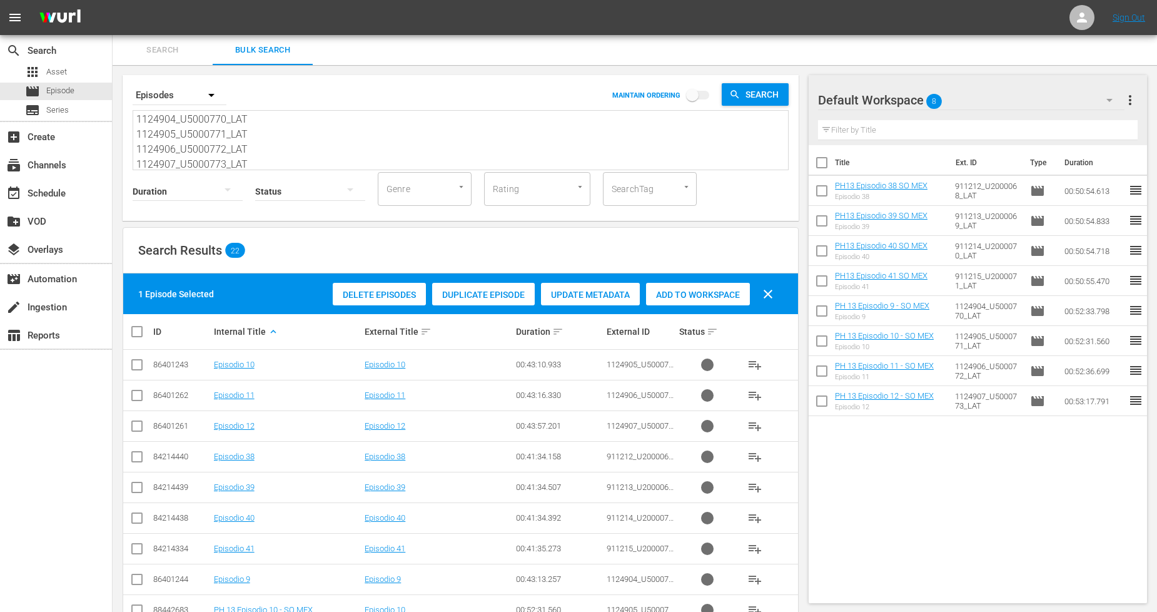
click at [477, 288] on div "Duplicate Episode" at bounding box center [483, 295] width 103 height 24
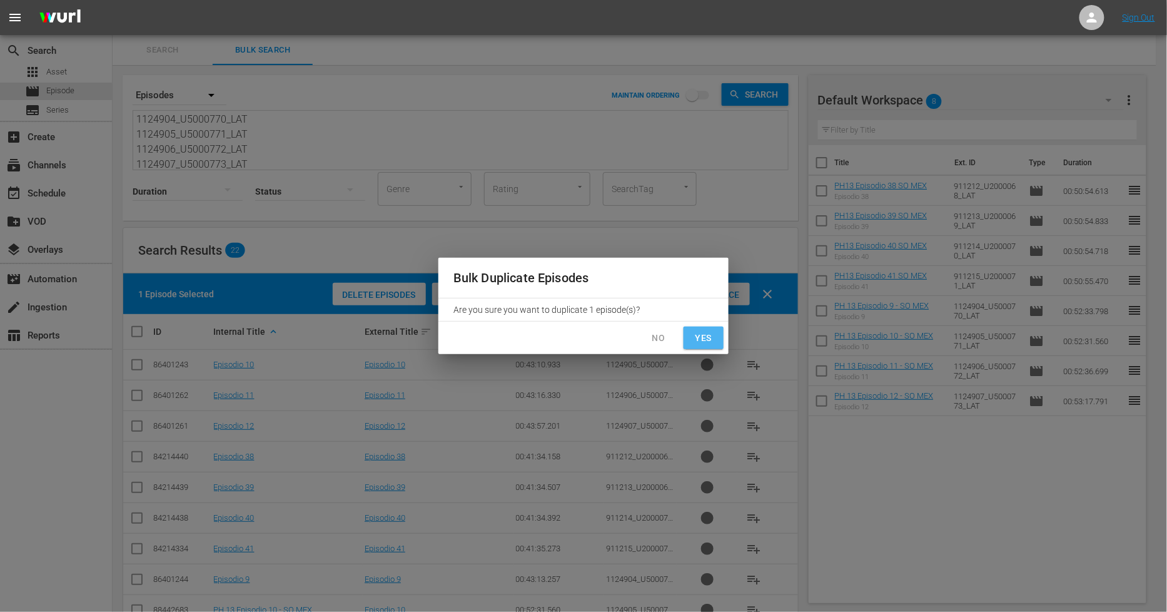
click at [701, 337] on span "Yes" at bounding box center [704, 338] width 20 height 16
checkbox input "false"
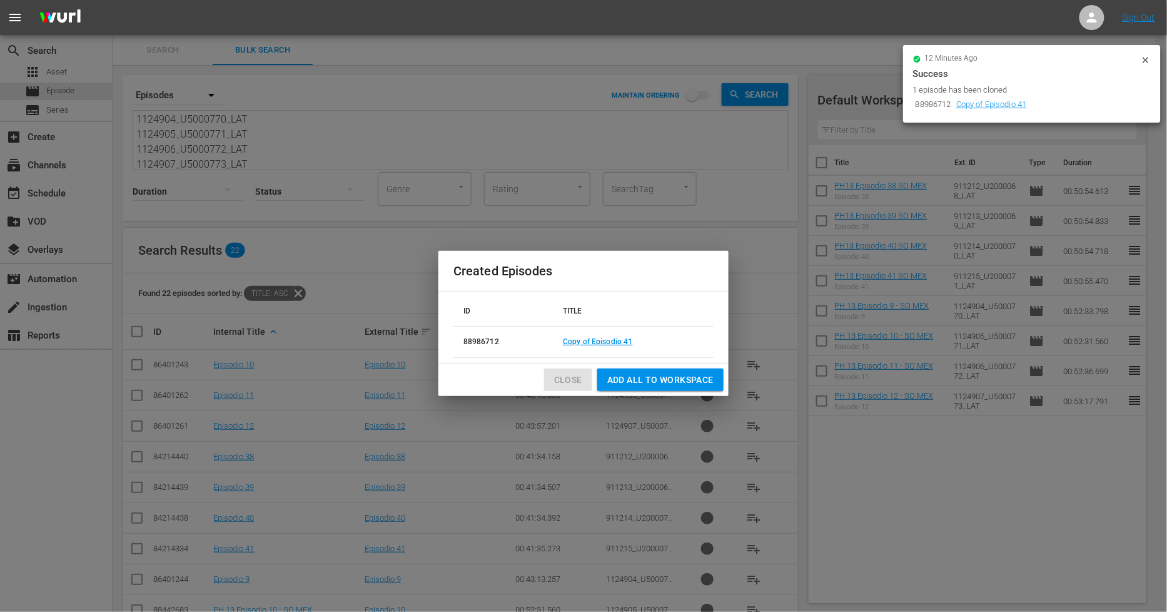
click at [564, 383] on span "Close" at bounding box center [568, 380] width 28 height 16
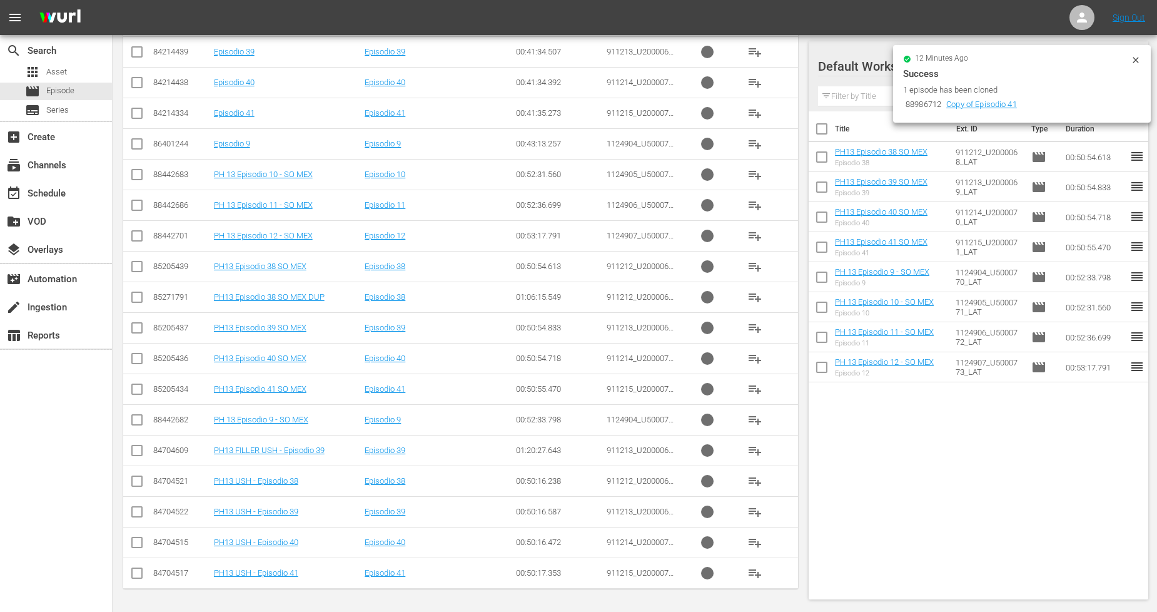
scroll to position [297, 0]
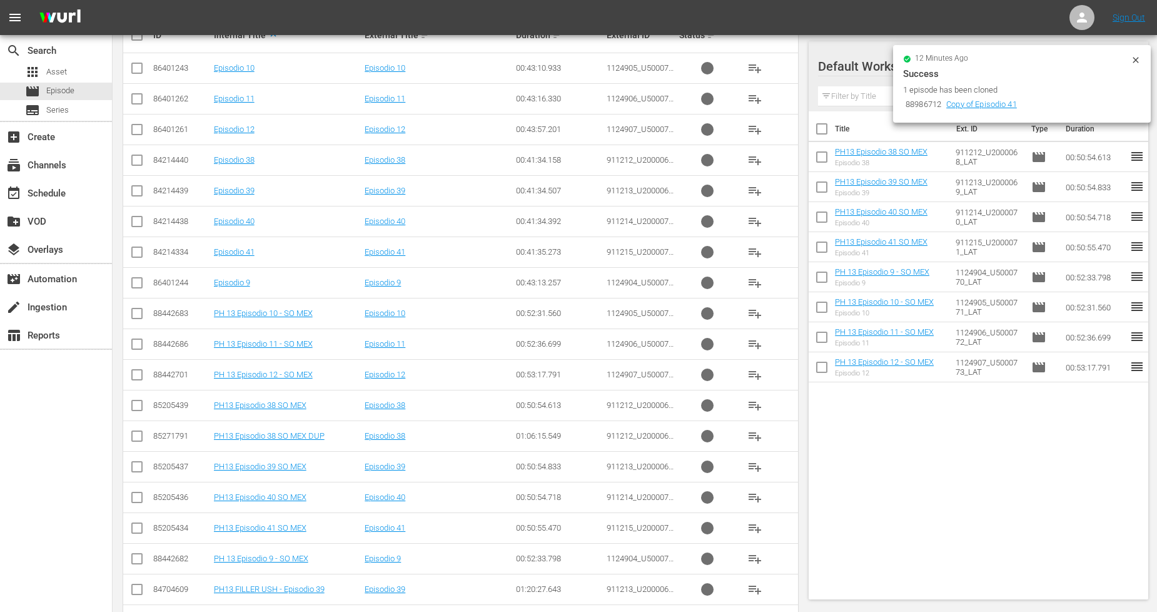
click at [140, 436] on input "checkbox" at bounding box center [137, 438] width 15 height 15
checkbox input "true"
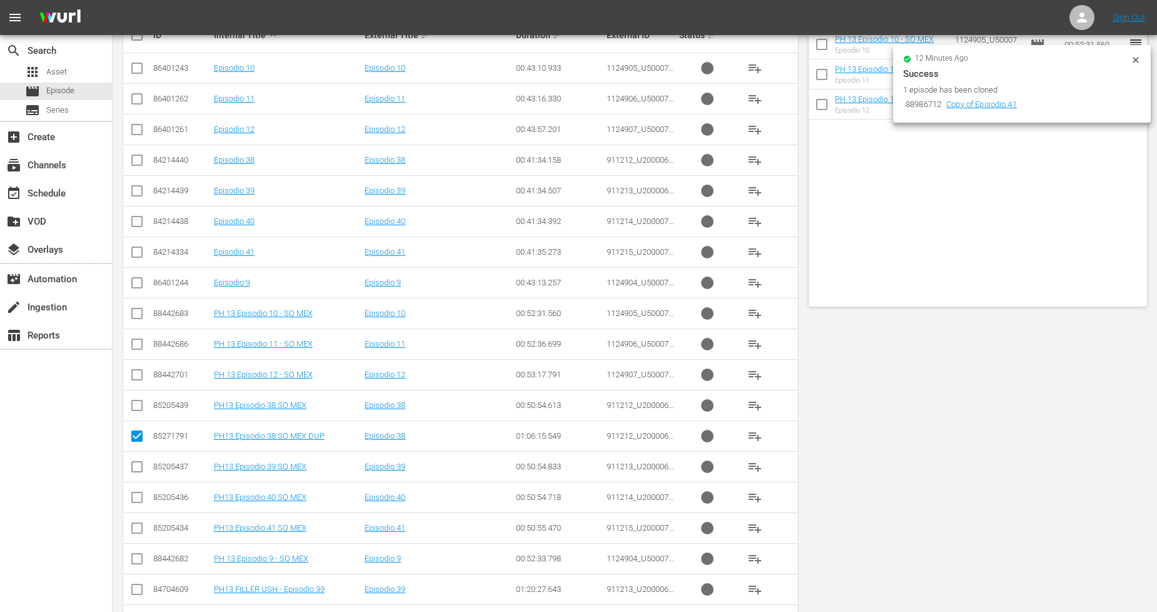
scroll to position [0, 0]
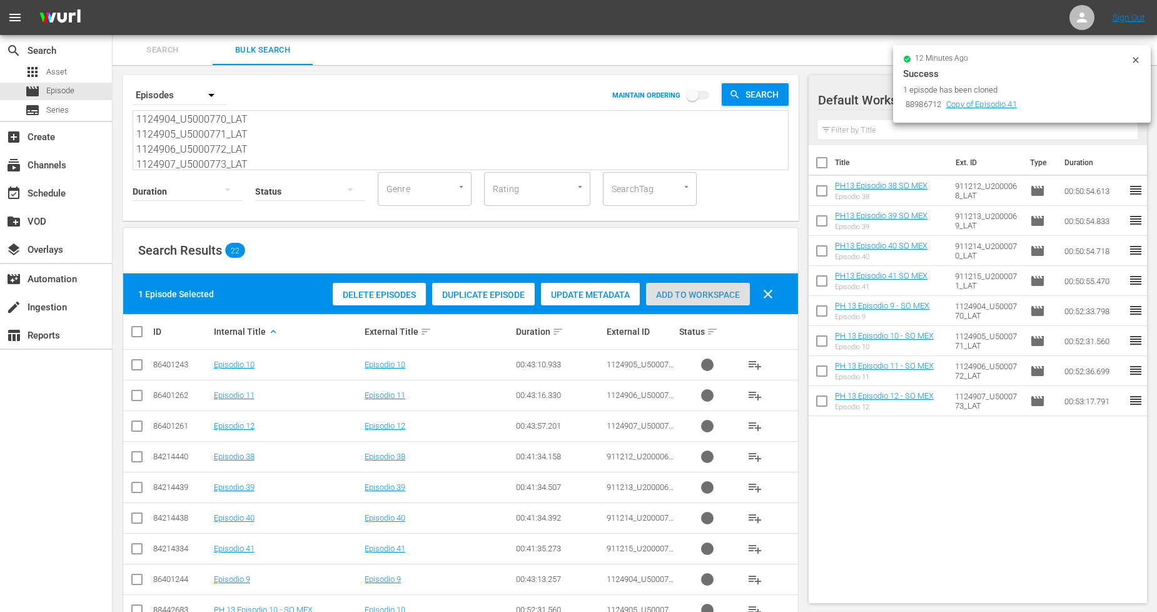
click at [660, 291] on span "Add to Workspace" at bounding box center [698, 295] width 104 height 10
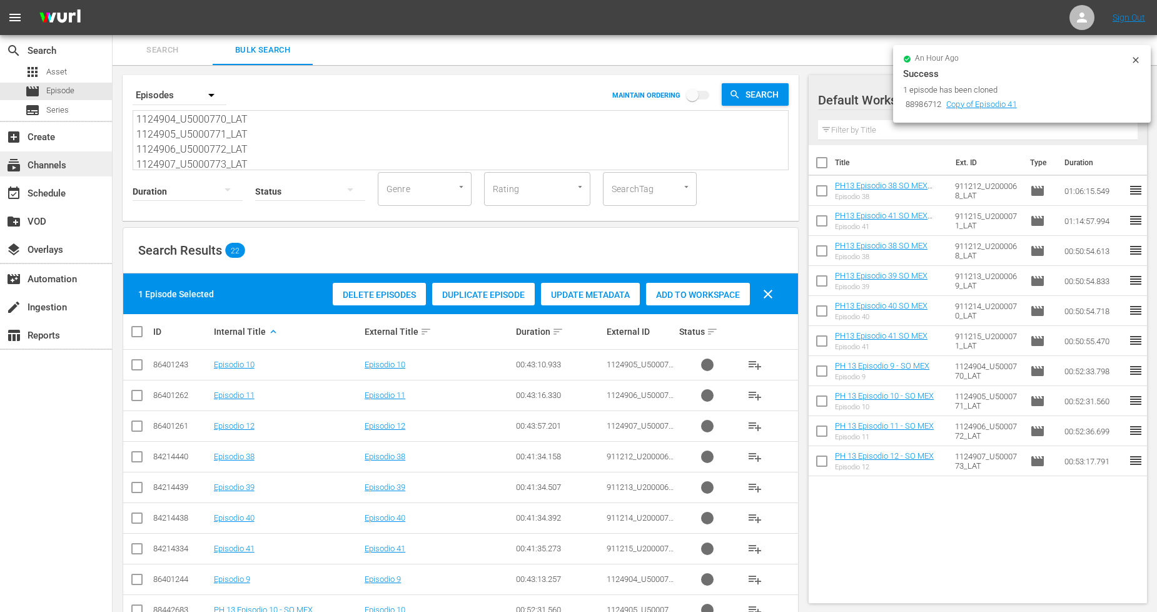
click at [78, 165] on div "subscriptions Channels" at bounding box center [56, 163] width 112 height 25
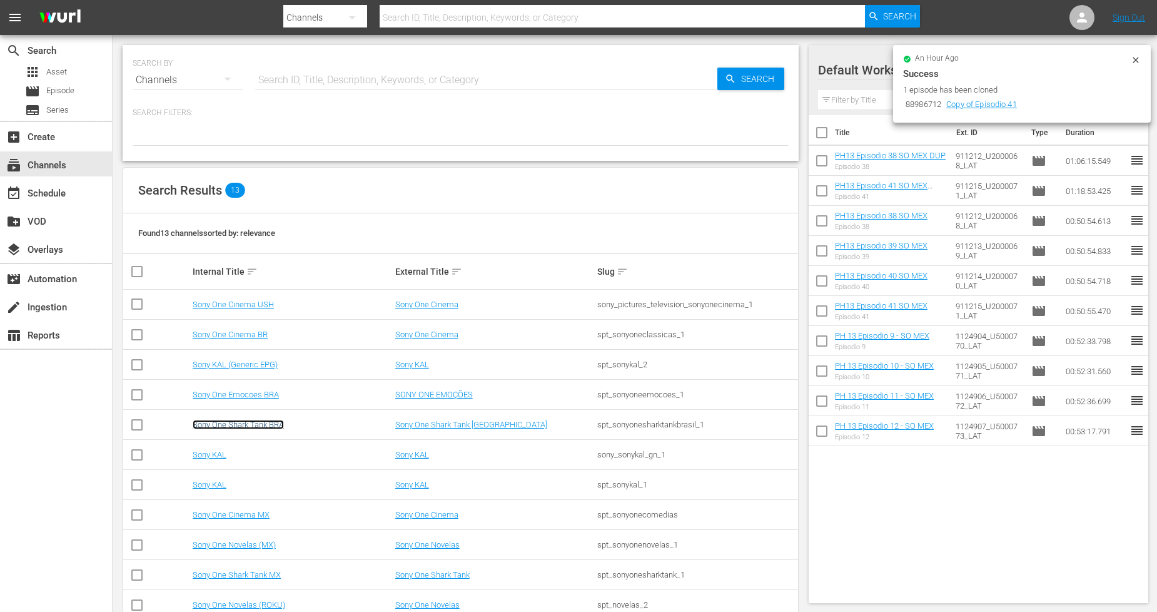
click at [253, 422] on link "Sony One Shark Tank BRA" at bounding box center [238, 424] width 91 height 9
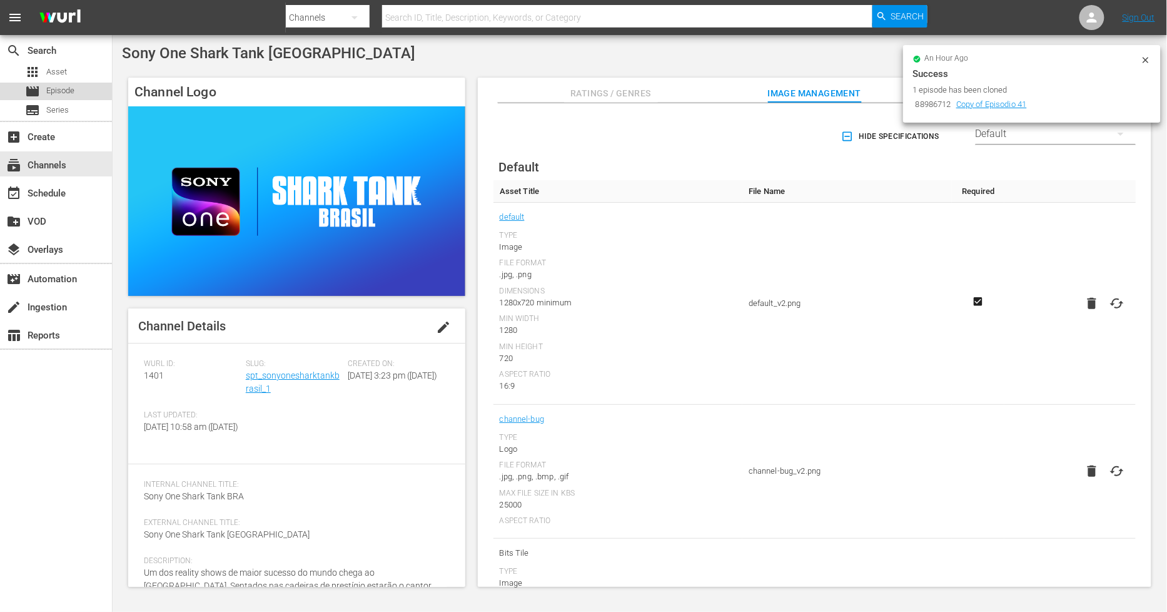
click at [77, 91] on div "movie Episode" at bounding box center [56, 92] width 112 height 18
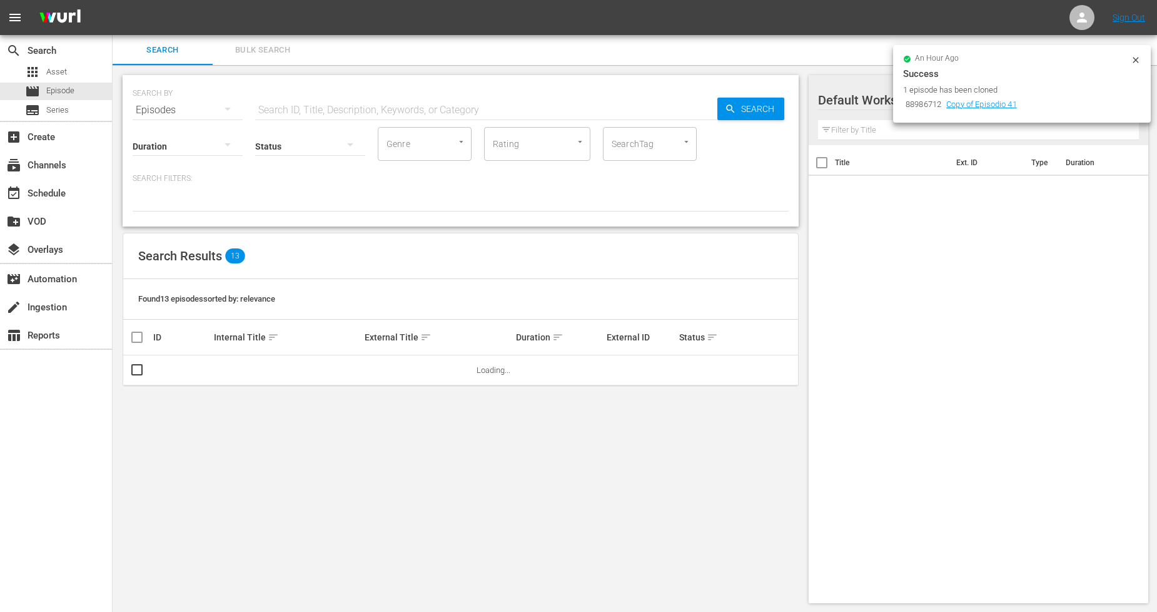
click at [267, 56] on span "Bulk Search" at bounding box center [262, 50] width 85 height 14
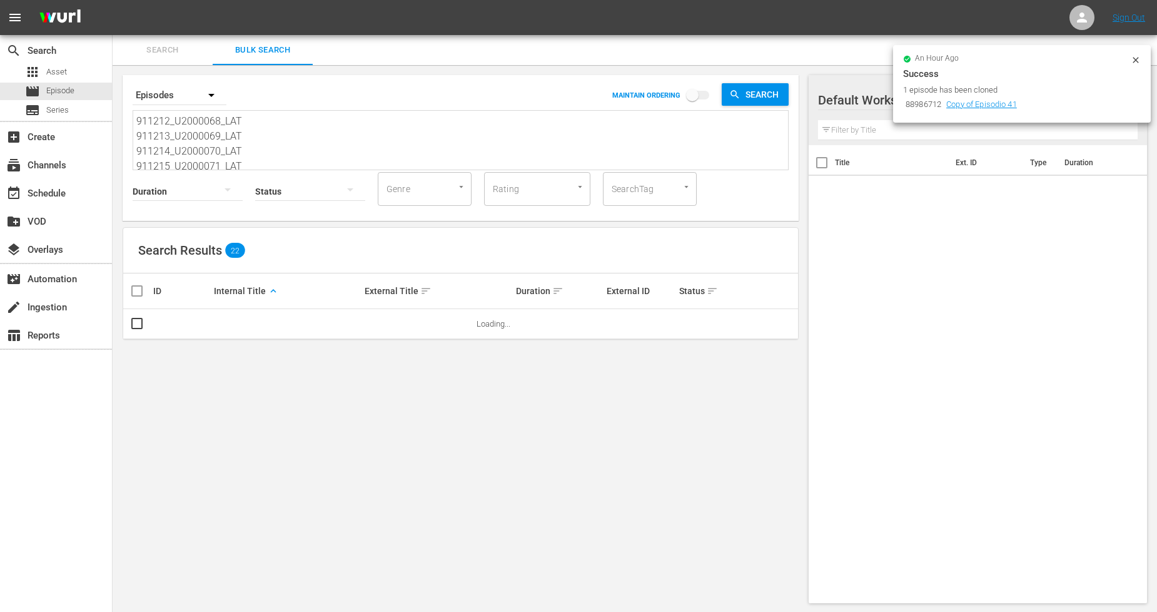
click at [1139, 61] on icon at bounding box center [1136, 60] width 6 height 6
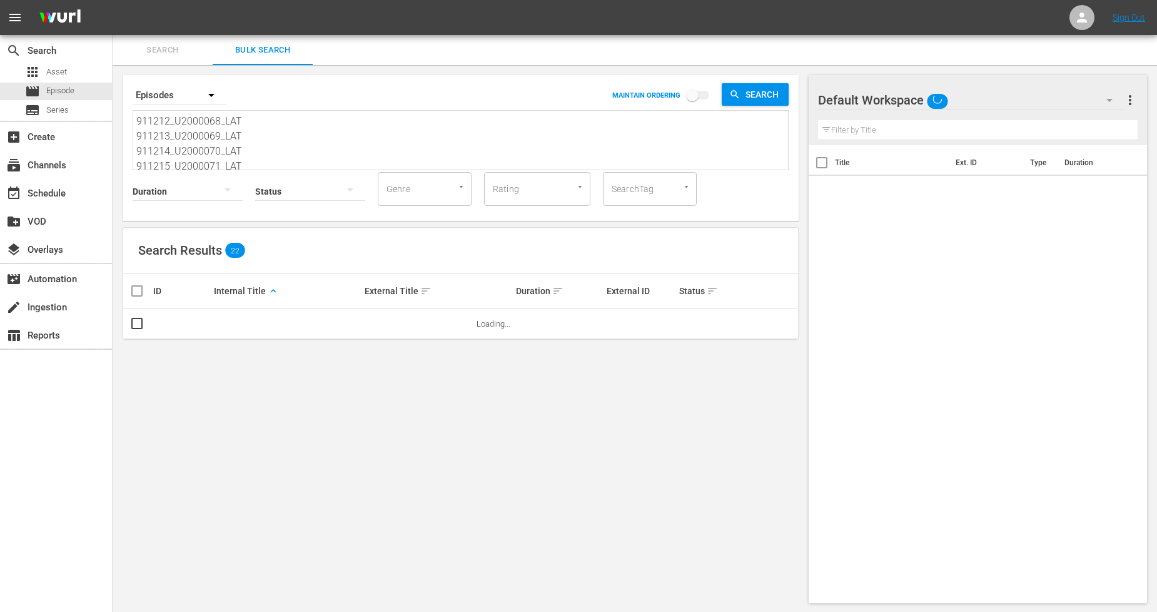
scroll to position [1, 0]
drag, startPoint x: 263, startPoint y: 157, endPoint x: 94, endPoint y: 84, distance: 183.8
click at [293, 157] on textarea "911212_U2000068_LAT 911213_U2000069_LAT 911214_U2000070_LAT 911215_U2000071_LAT…" at bounding box center [462, 141] width 652 height 57
drag, startPoint x: 265, startPoint y: 165, endPoint x: 221, endPoint y: 157, distance: 44.5
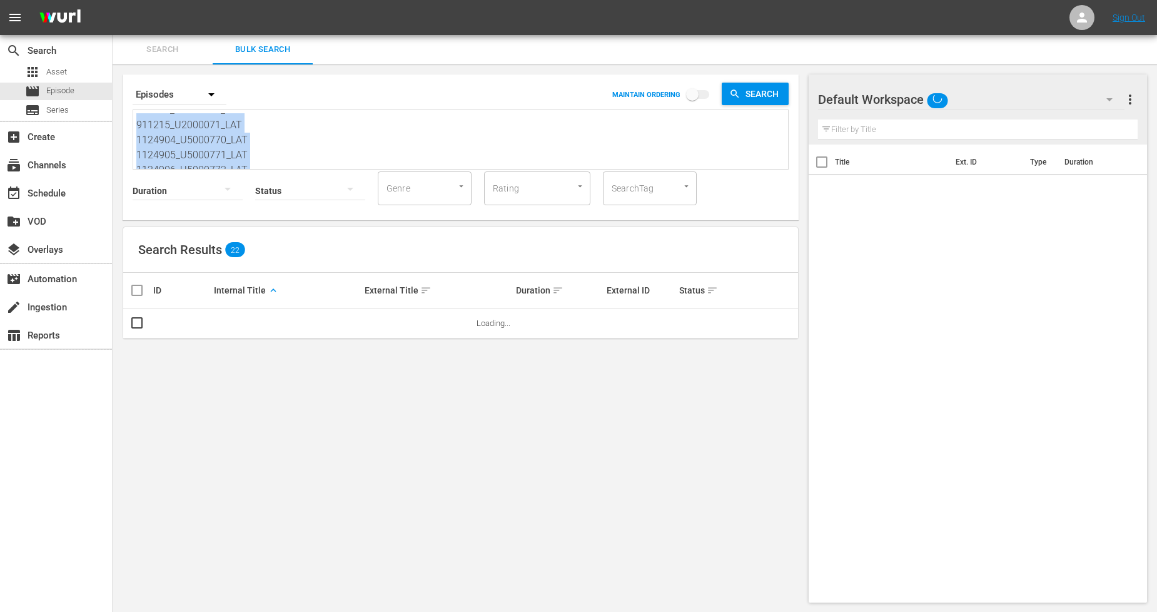
click at [221, 157] on div "Search By Episodes MAINTAIN ORDERING Search 911212_U2000068_LAT 911213_U2000069…" at bounding box center [461, 147] width 676 height 146
click at [221, 157] on textarea "911212_U2000068_LAT 911213_U2000069_LAT 911214_U2000070_LAT 911215_U2000071_LAT…" at bounding box center [462, 141] width 652 height 57
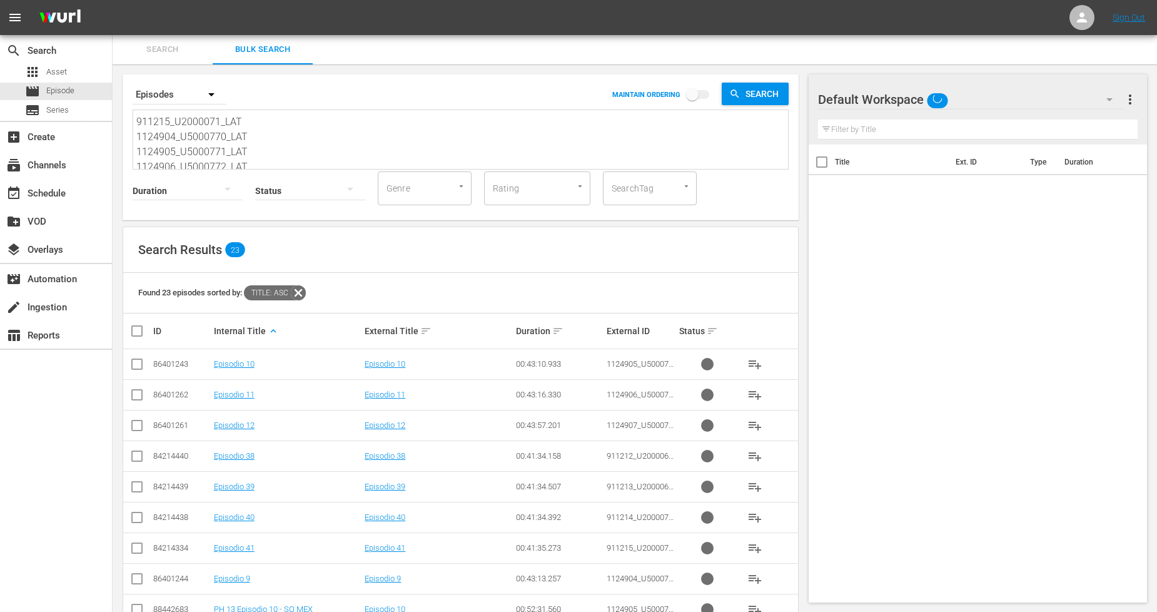
click at [251, 163] on textarea "911212_U2000068_LAT 911213_U2000069_LAT 911214_U2000070_LAT 911215_U2000071_LAT…" at bounding box center [462, 141] width 652 height 57
drag, startPoint x: 251, startPoint y: 163, endPoint x: 53, endPoint y: 59, distance: 223.9
type textarea "1124907_U5000773_LAT"
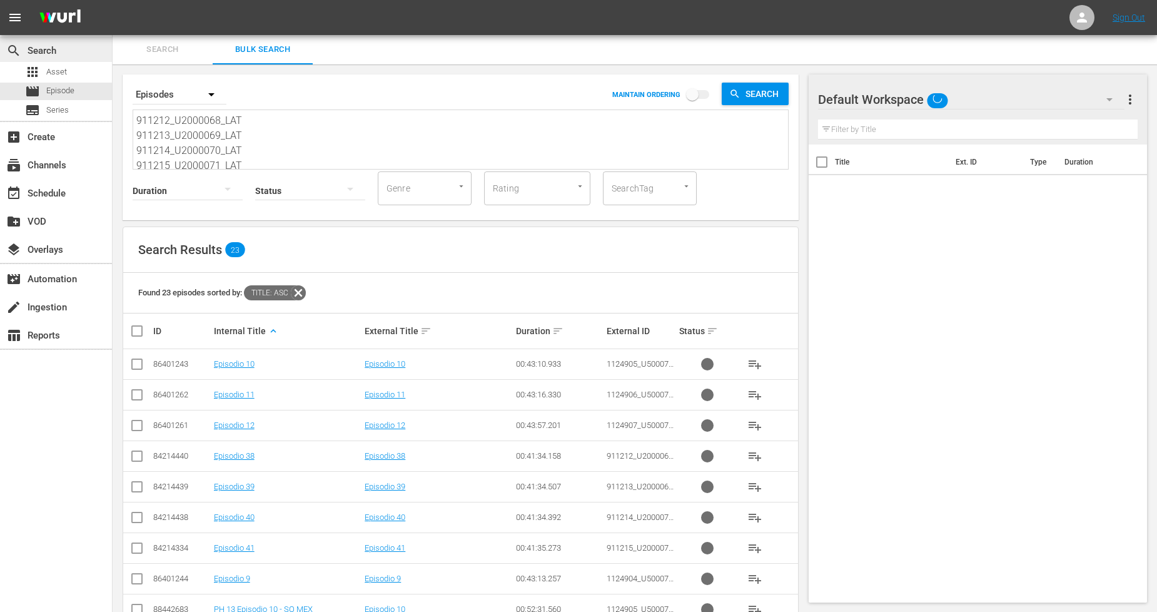
type textarea "1124907_U5000773_LAT"
drag, startPoint x: 303, startPoint y: 120, endPoint x: -286, endPoint y: 53, distance: 593.2
click at [0, 53] on html "menu Sign Out search Search apps Asset movie Episode subtitles Series add_box C…" at bounding box center [578, 305] width 1157 height 612
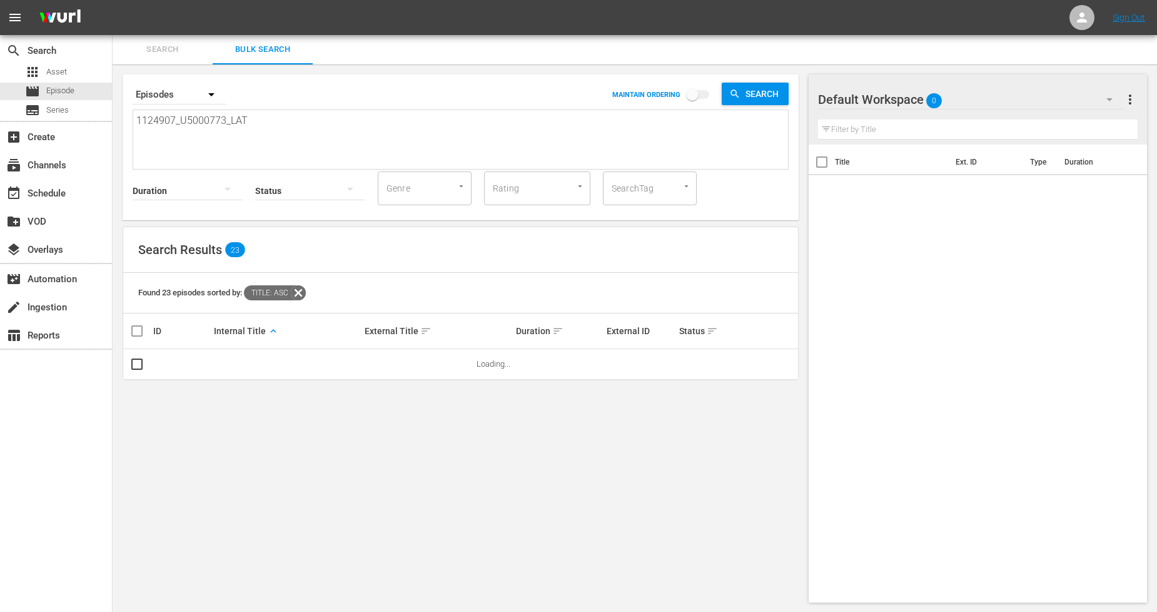
paste textarea "99942_U0000490_BRA_AL U0000404B U0000411B U0000412B 11299934_U0000486_BRA_AL 11…"
type textarea "11299942_U0000490_BRA_AL U0000404B U0000411B U0000412B 11299934_U0000486_BRA_AL…"
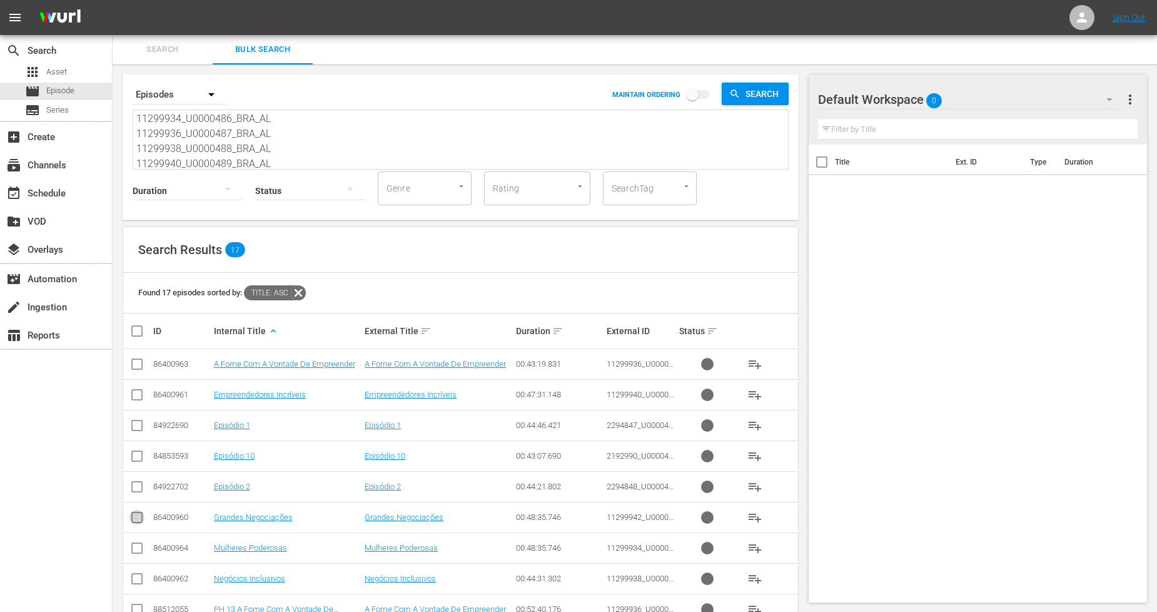
click at [135, 517] on input "checkbox" at bounding box center [137, 519] width 15 height 15
checkbox input "true"
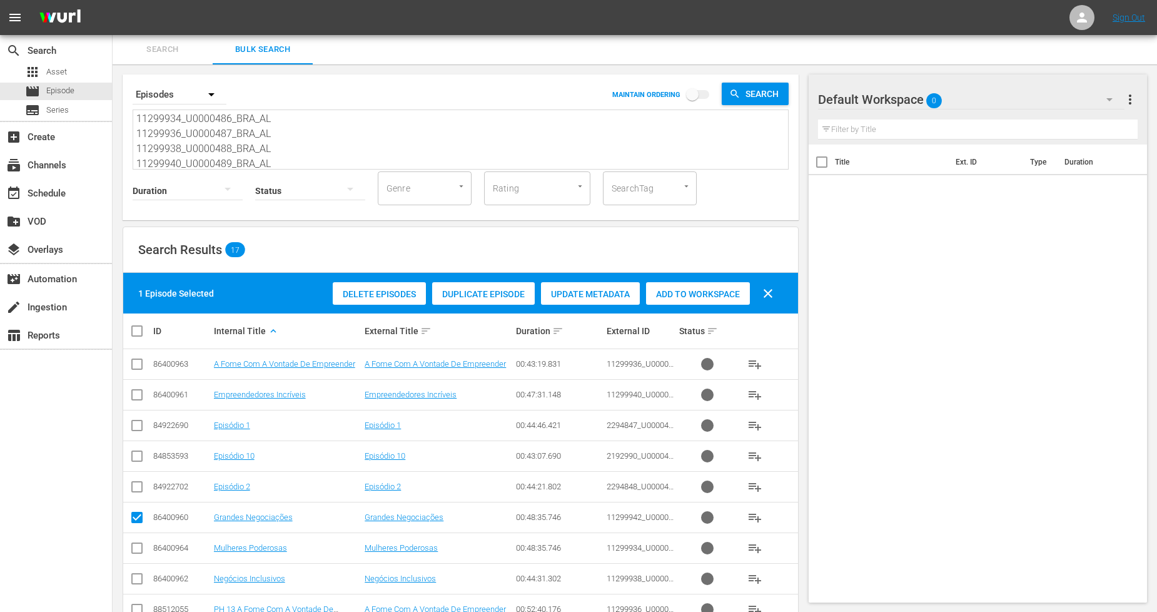
click at [136, 454] on input "checkbox" at bounding box center [137, 458] width 15 height 15
checkbox input "true"
click at [138, 421] on input "checkbox" at bounding box center [137, 427] width 15 height 15
checkbox input "true"
click at [136, 492] on input "checkbox" at bounding box center [137, 489] width 15 height 15
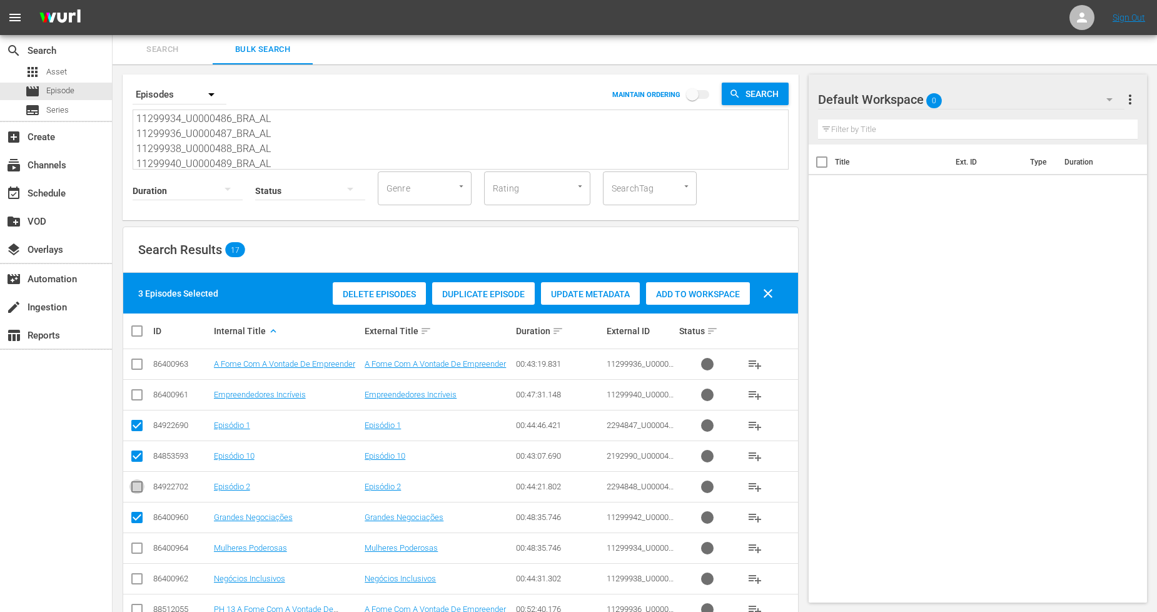
checkbox input "true"
click at [138, 546] on input "checkbox" at bounding box center [137, 550] width 15 height 15
checkbox input "true"
click at [136, 363] on input "checkbox" at bounding box center [137, 366] width 15 height 15
checkbox input "true"
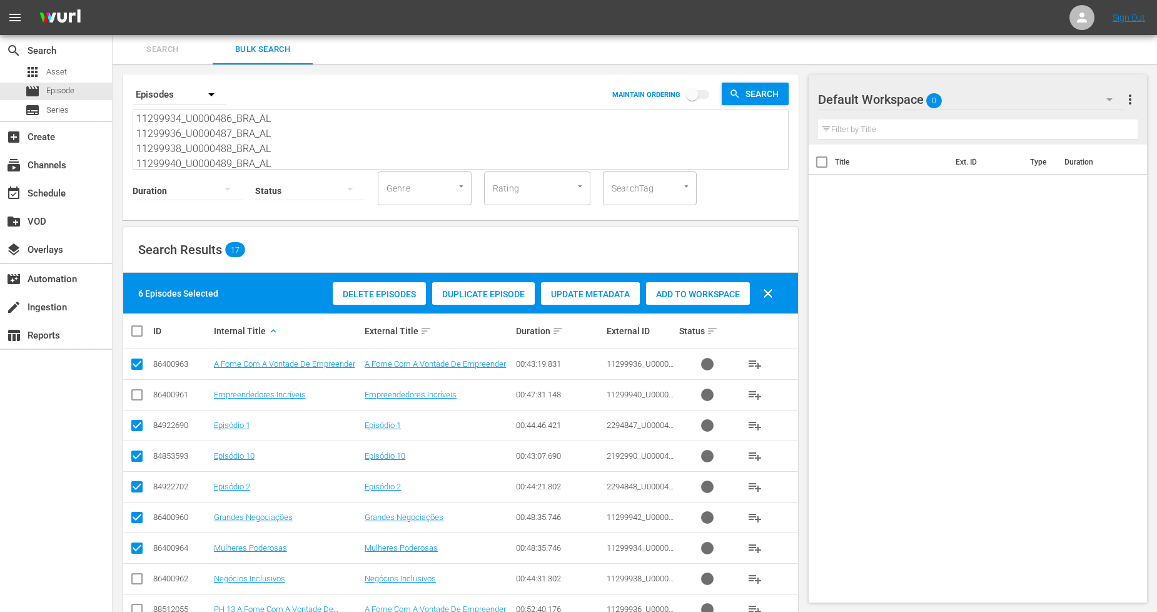
click at [131, 579] on input "checkbox" at bounding box center [137, 581] width 15 height 15
checkbox input "true"
click at [135, 395] on input "checkbox" at bounding box center [137, 397] width 15 height 15
checkbox input "true"
click at [691, 292] on span "Add to Workspace" at bounding box center [698, 294] width 104 height 10
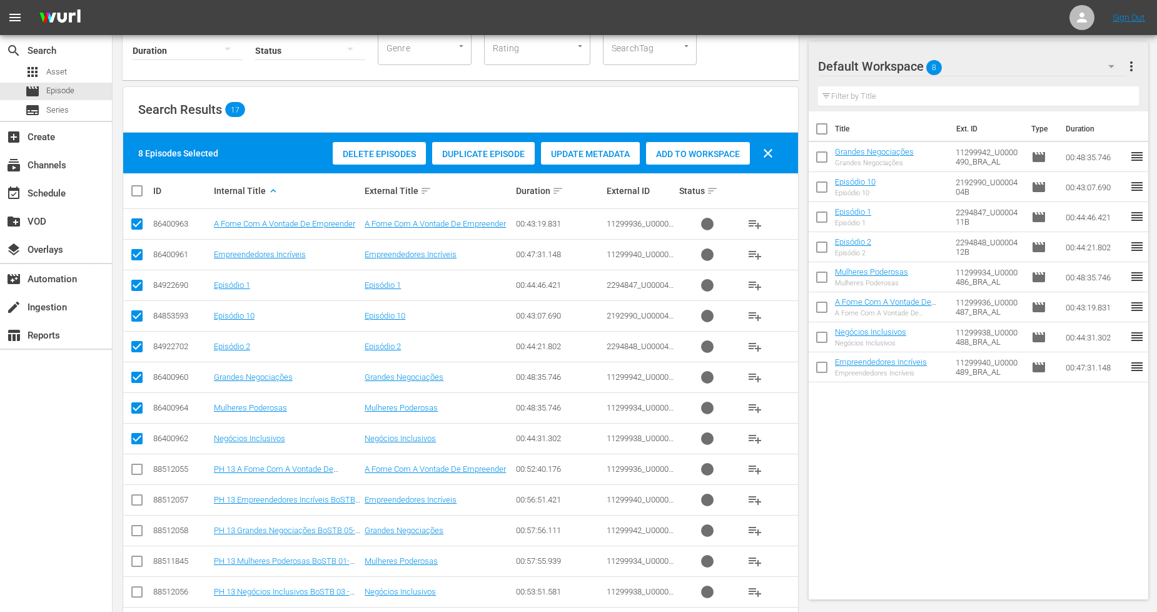
scroll to position [209, 0]
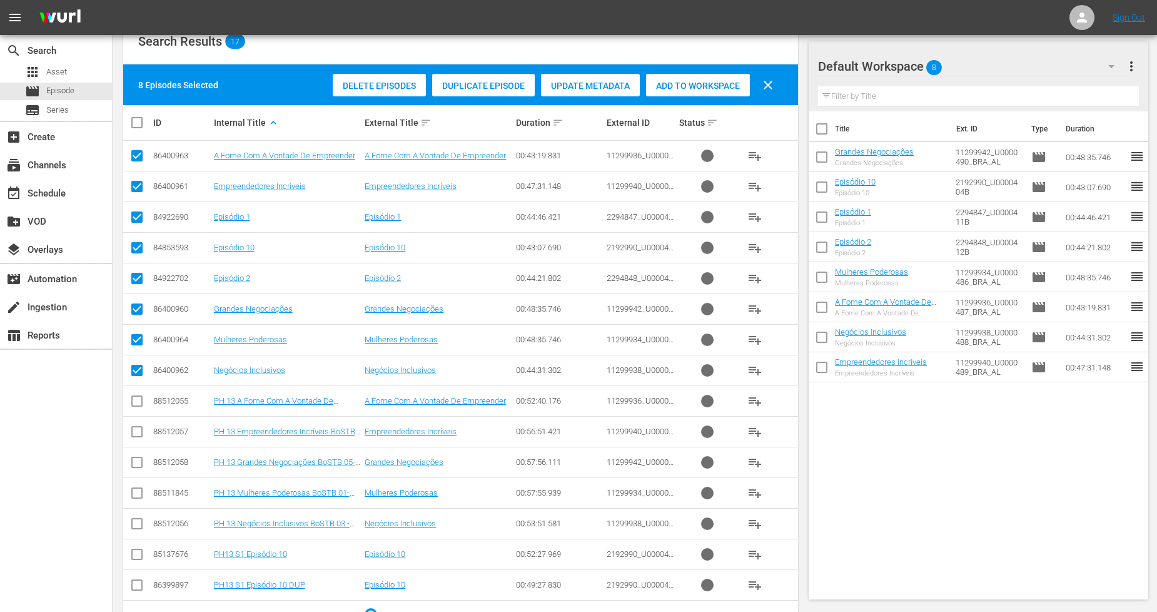
checkbox input "true"
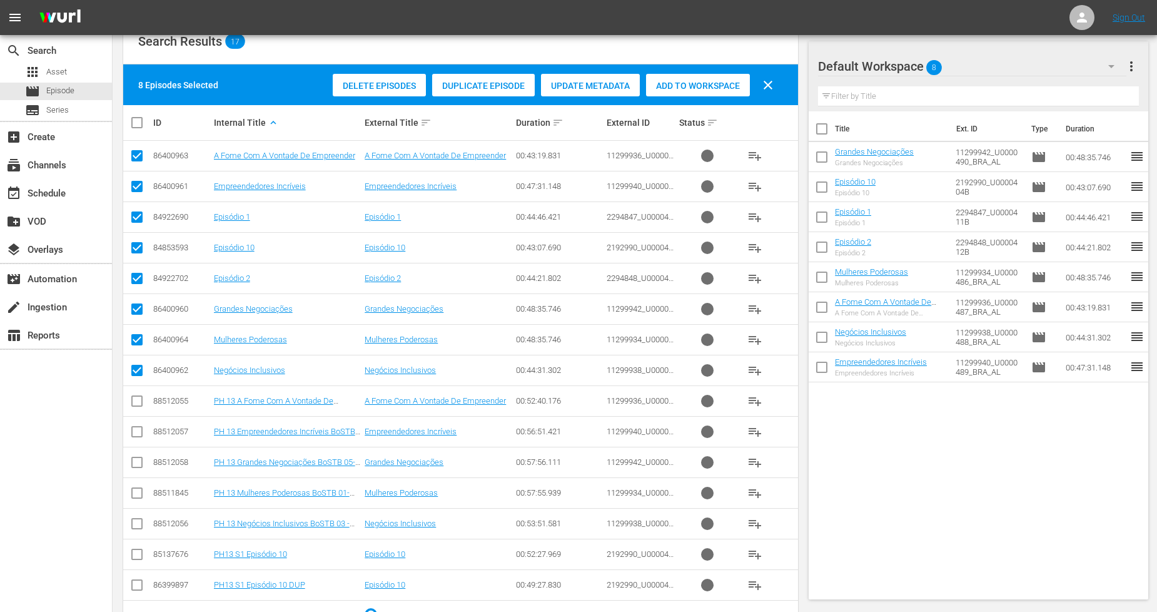
checkbox input "true"
click at [135, 464] on input "checkbox" at bounding box center [137, 464] width 15 height 15
checkbox input "true"
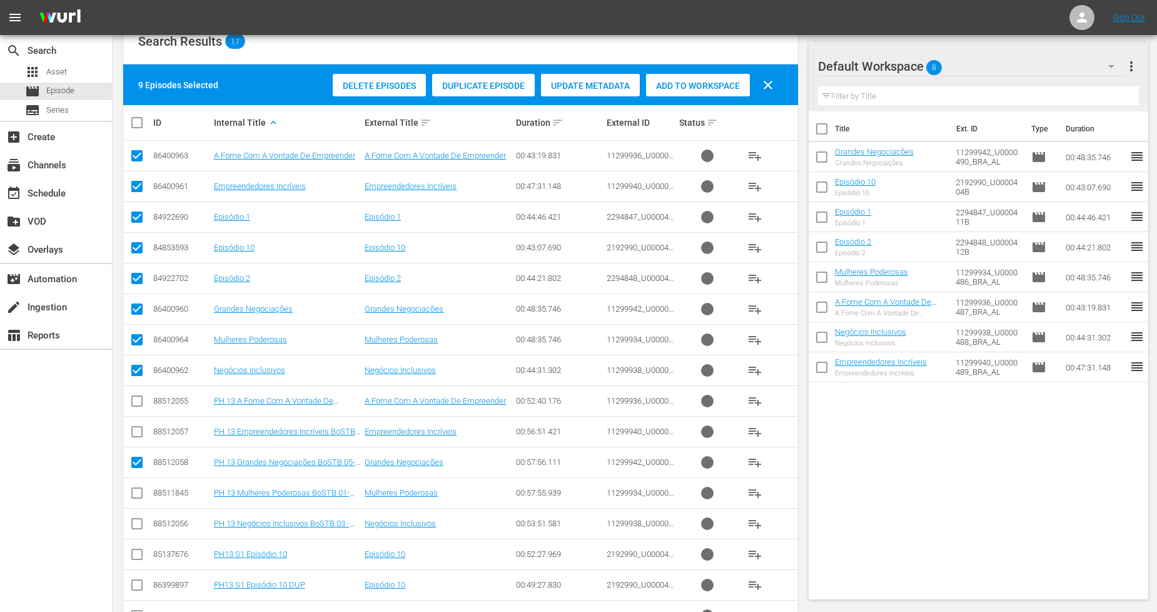
click at [140, 554] on input "checkbox" at bounding box center [137, 556] width 15 height 15
checkbox input "true"
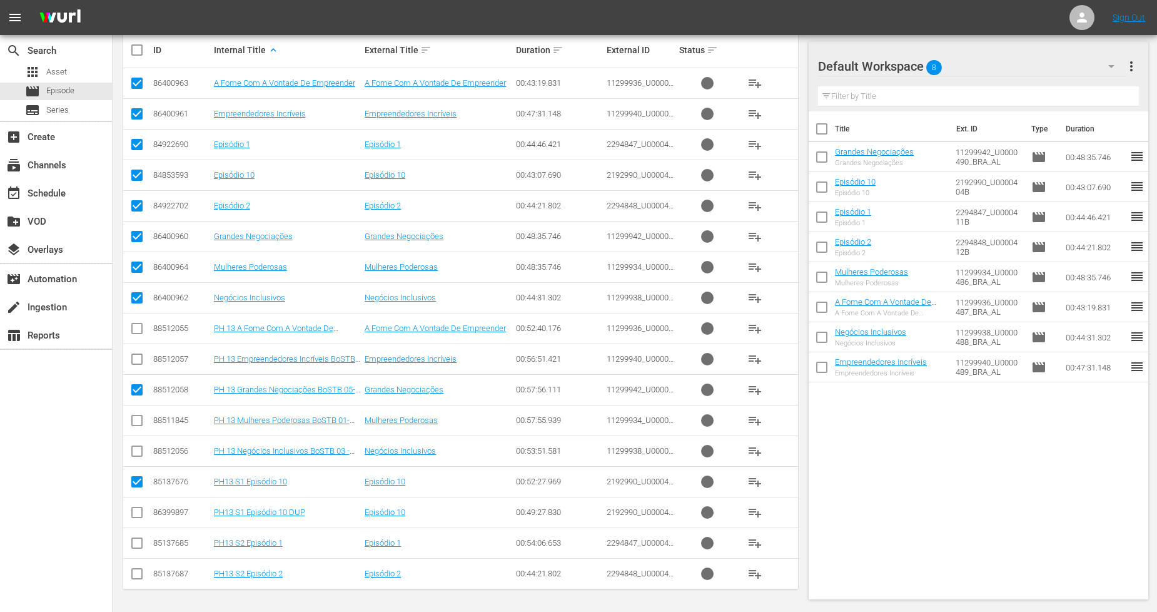
scroll to position [282, 0]
click at [139, 542] on input "checkbox" at bounding box center [137, 544] width 15 height 15
checkbox input "true"
click at [136, 568] on span at bounding box center [137, 573] width 15 height 15
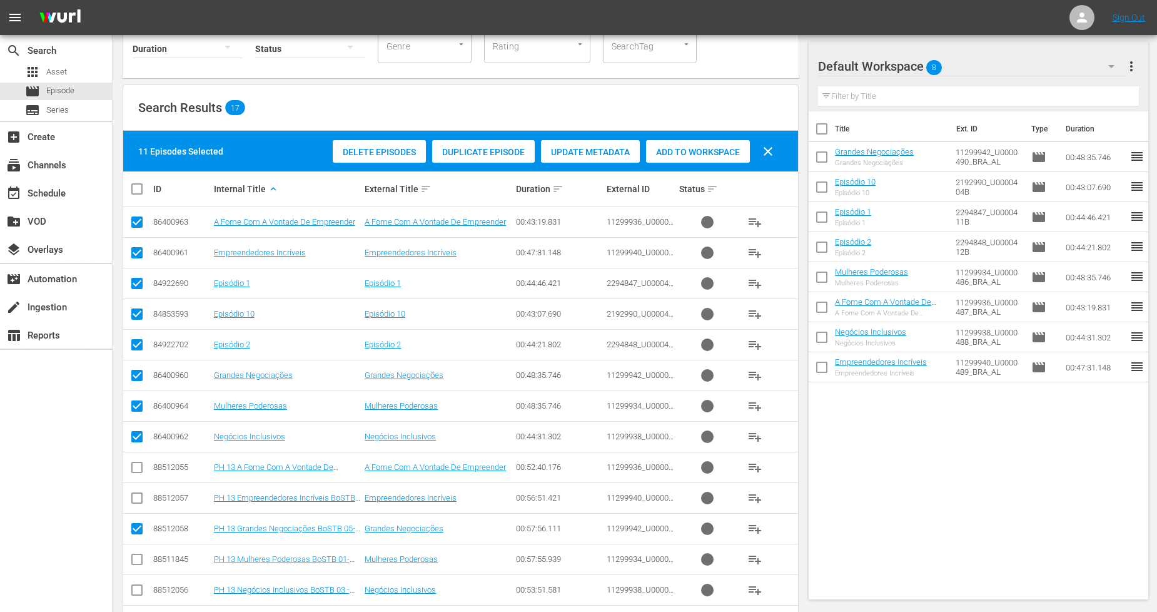
scroll to position [213, 0]
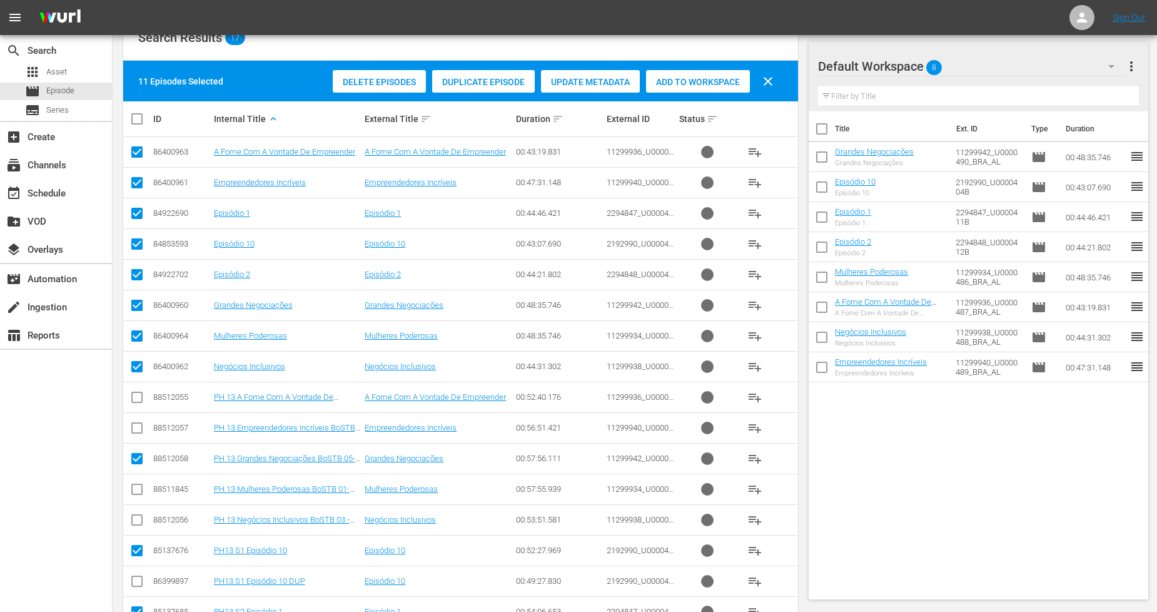
click at [134, 372] on input "checkbox" at bounding box center [137, 369] width 15 height 15
checkbox input "false"
click at [140, 335] on input "checkbox" at bounding box center [137, 338] width 15 height 15
checkbox input "false"
drag, startPoint x: 138, startPoint y: 303, endPoint x: 138, endPoint y: 295, distance: 8.1
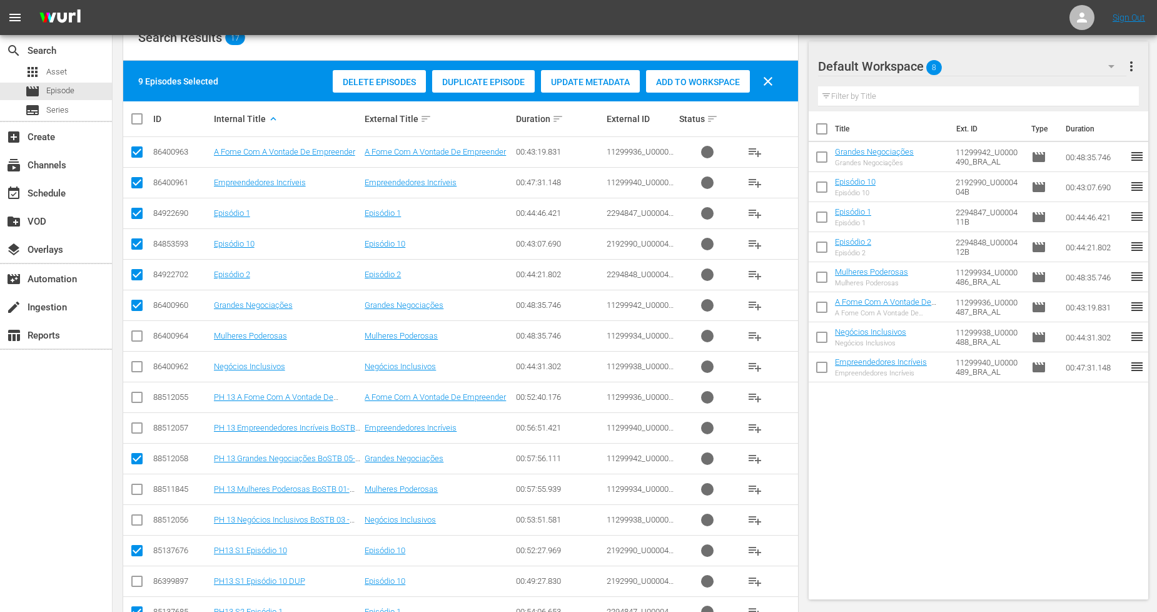
click at [138, 301] on input "checkbox" at bounding box center [137, 307] width 15 height 15
checkbox input "false"
drag, startPoint x: 136, startPoint y: 276, endPoint x: 133, endPoint y: 246, distance: 30.1
click at [136, 273] on input "checkbox" at bounding box center [137, 277] width 15 height 15
checkbox input "false"
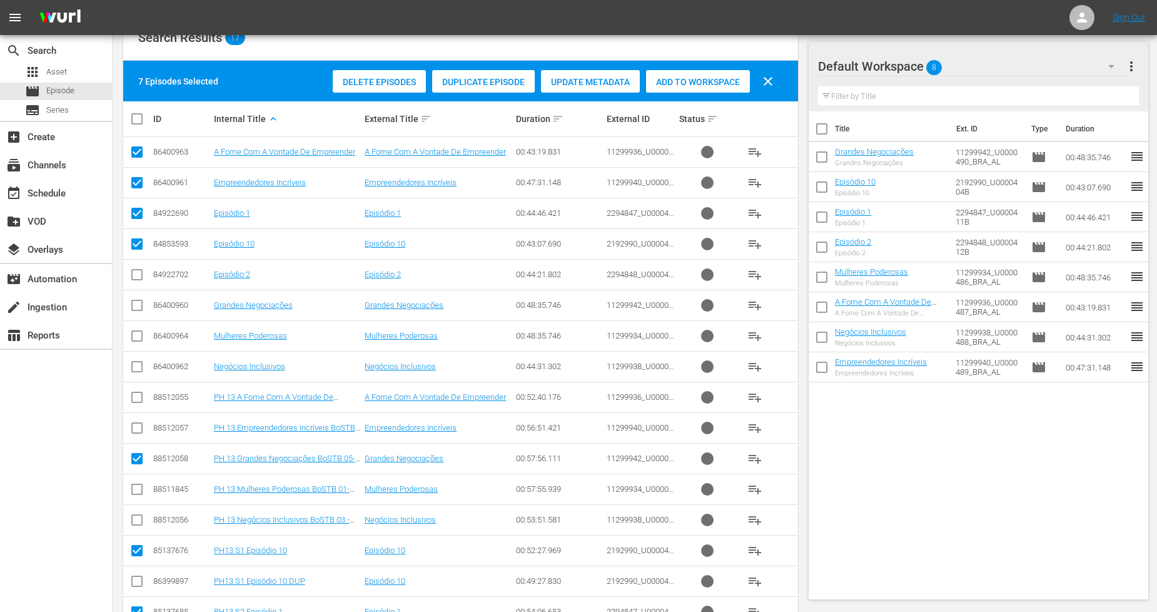
click at [135, 232] on td at bounding box center [137, 243] width 28 height 31
click at [136, 245] on input "checkbox" at bounding box center [137, 246] width 15 height 15
checkbox input "false"
click at [138, 215] on input "checkbox" at bounding box center [137, 215] width 15 height 15
checkbox input "false"
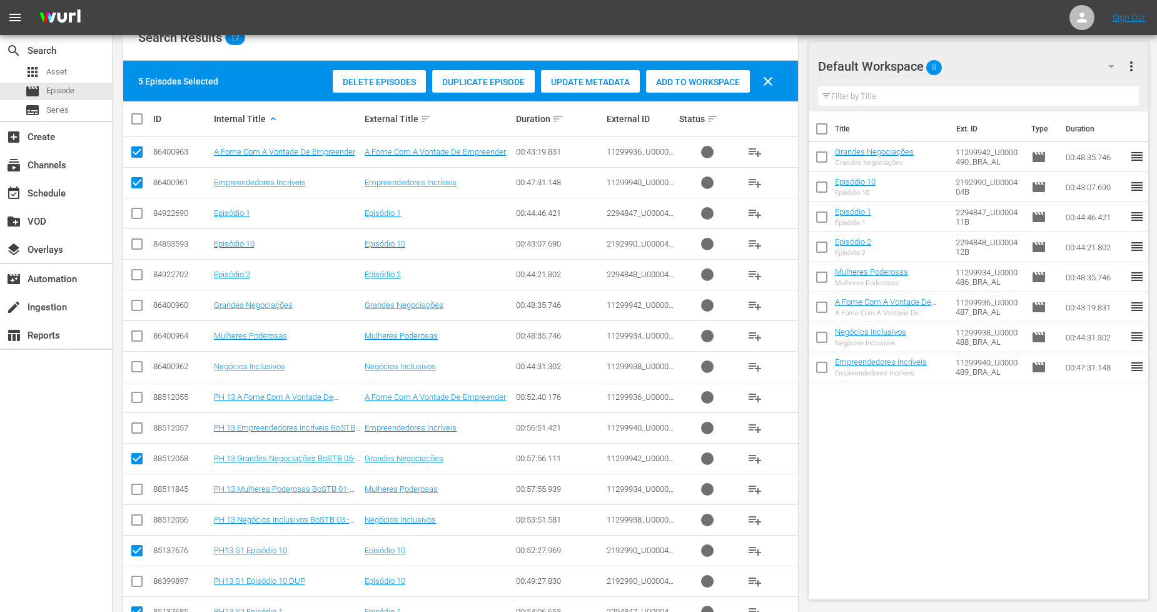
drag, startPoint x: 138, startPoint y: 188, endPoint x: 138, endPoint y: 171, distance: 16.9
click at [138, 184] on input "checkbox" at bounding box center [137, 185] width 15 height 15
click at [138, 153] on input "checkbox" at bounding box center [137, 154] width 15 height 15
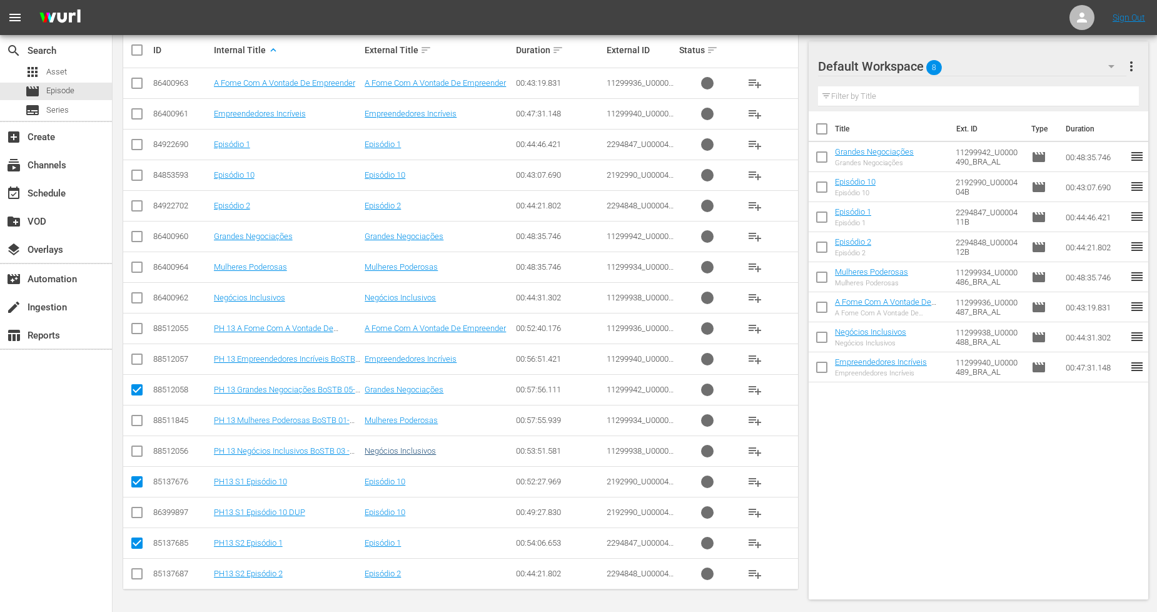
scroll to position [282, 0]
click at [139, 574] on input "checkbox" at bounding box center [137, 575] width 15 height 15
click at [138, 426] on input "checkbox" at bounding box center [137, 422] width 15 height 15
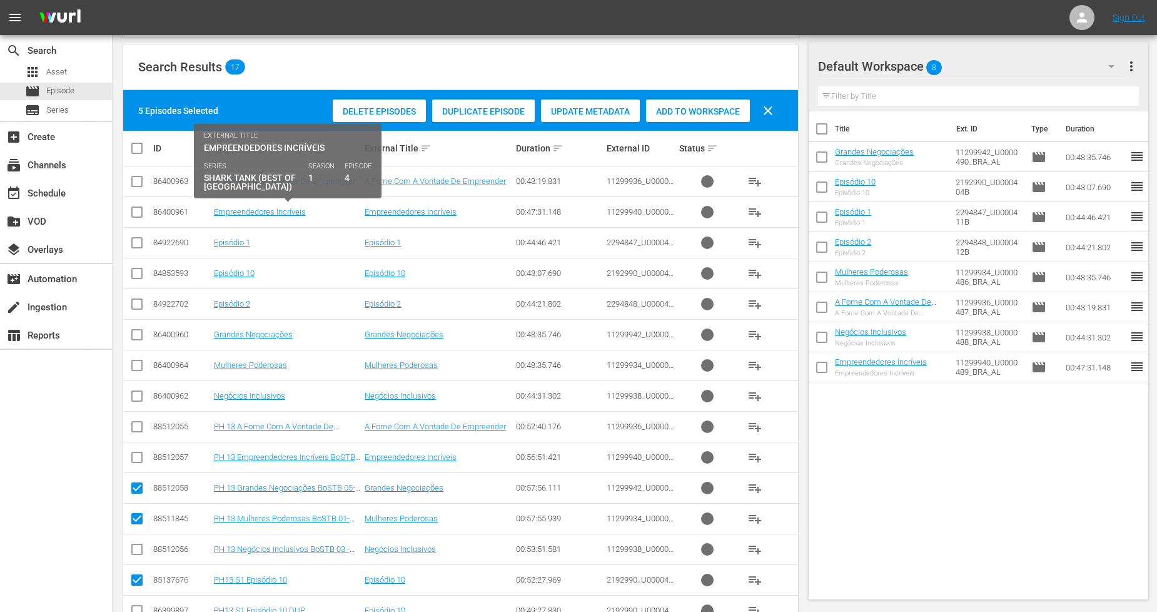
scroll to position [143, 0]
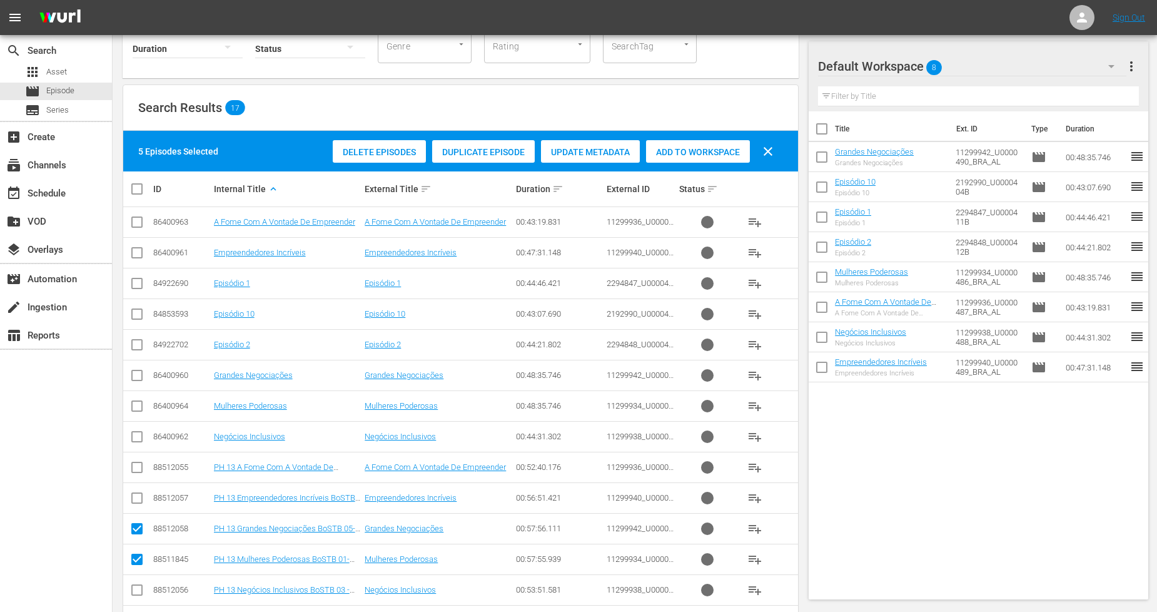
click at [135, 185] on input "checkbox" at bounding box center [142, 188] width 25 height 15
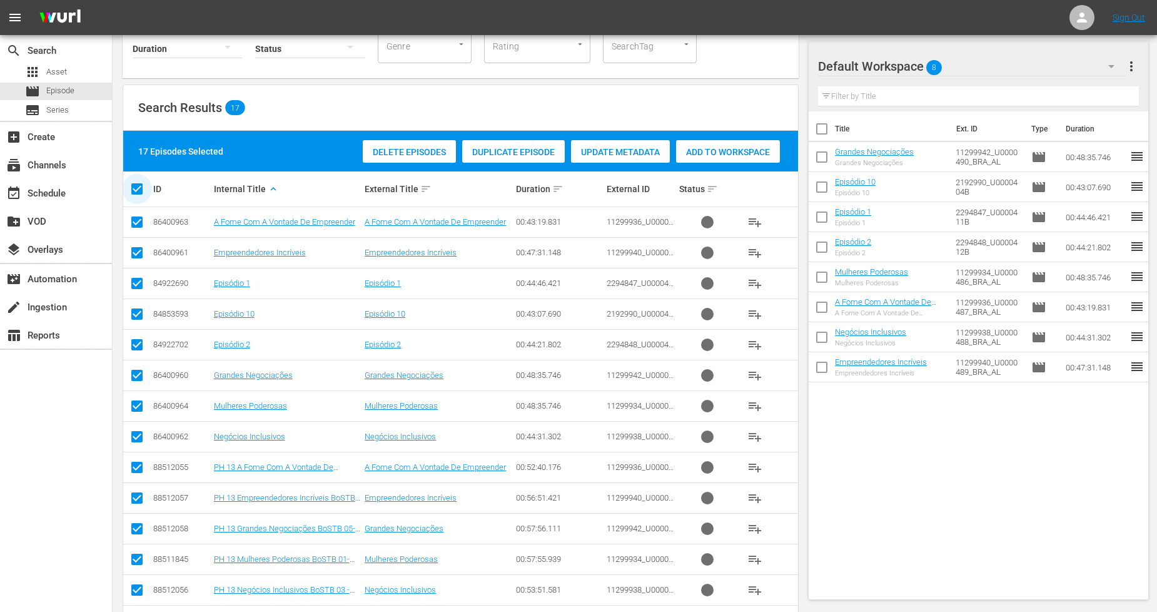
click at [135, 185] on input "checkbox" at bounding box center [142, 188] width 25 height 15
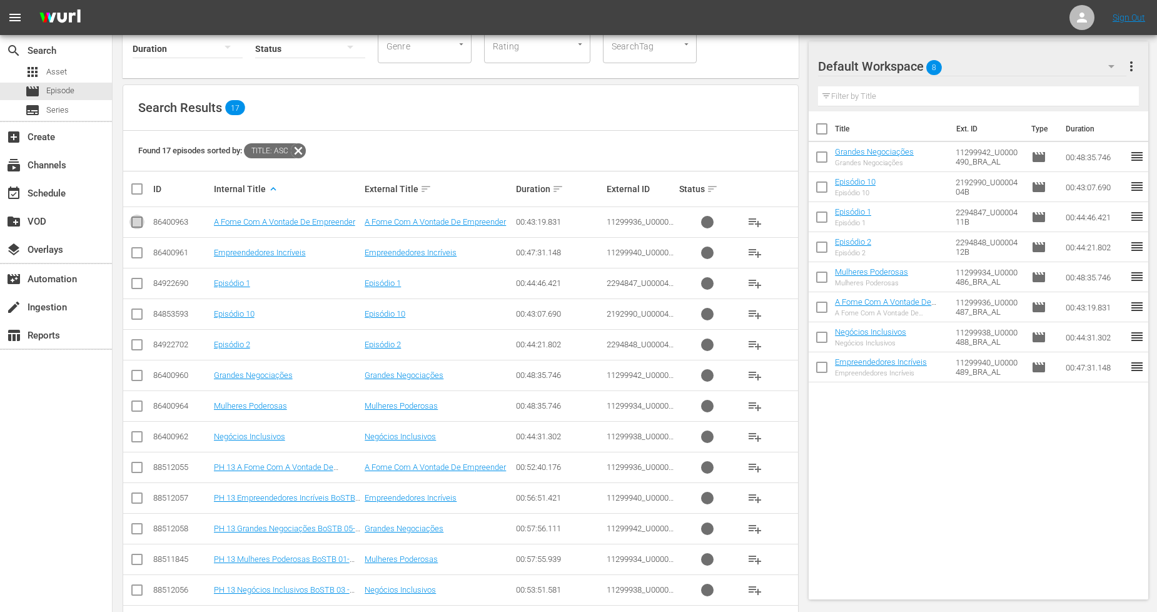
click at [135, 218] on input "checkbox" at bounding box center [137, 224] width 15 height 15
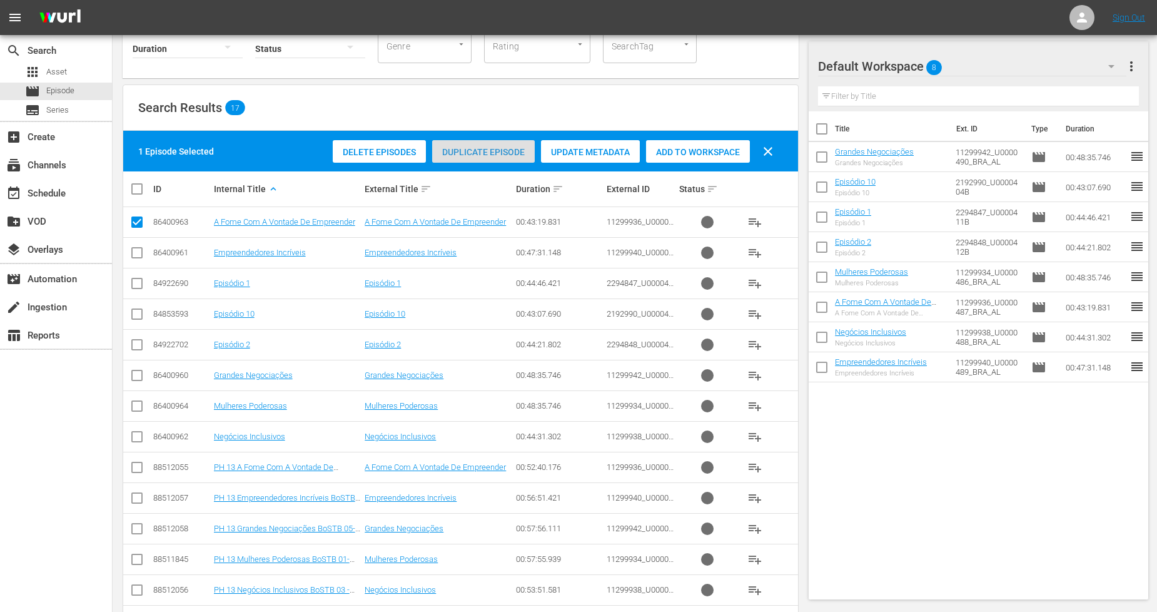
click at [524, 147] on span "Duplicate Episode" at bounding box center [483, 152] width 103 height 10
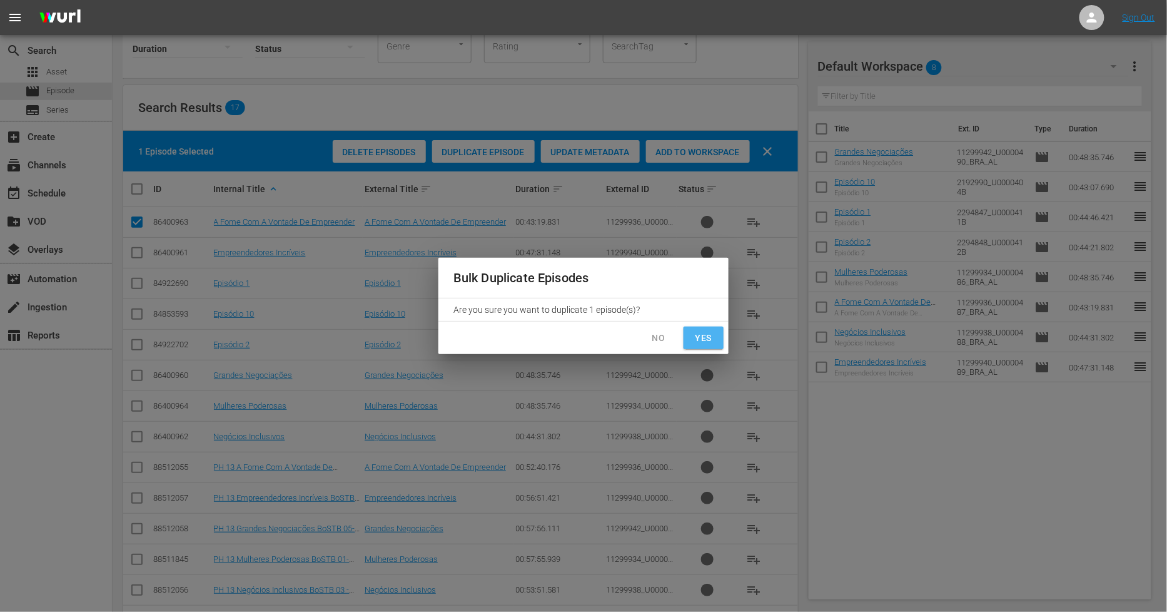
click at [708, 340] on span "Yes" at bounding box center [704, 338] width 20 height 16
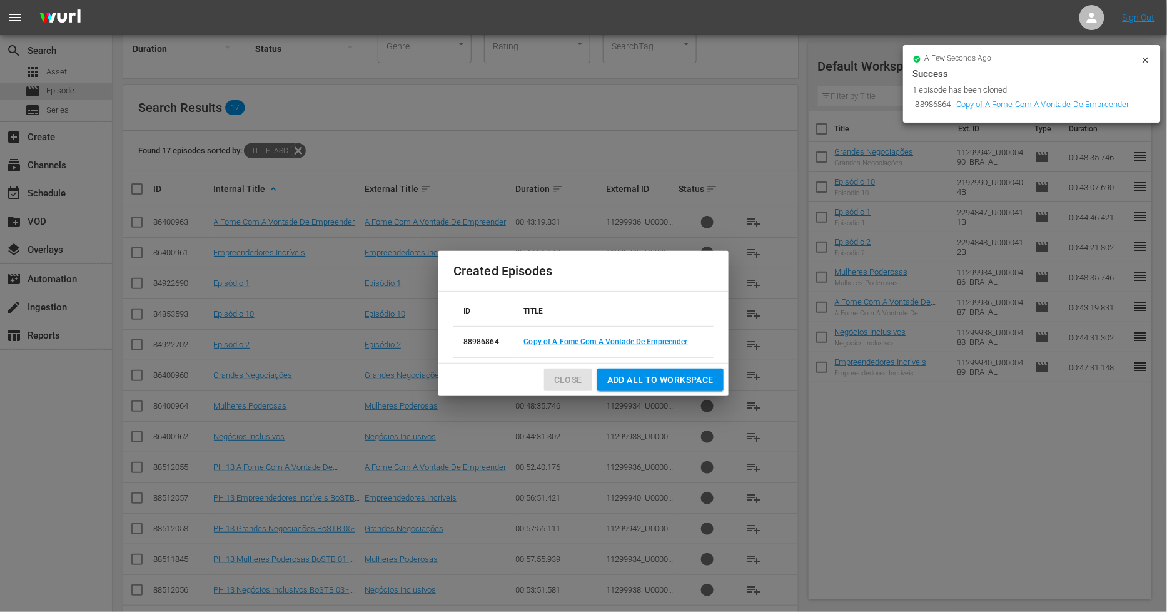
click at [567, 379] on span "Close" at bounding box center [568, 380] width 28 height 16
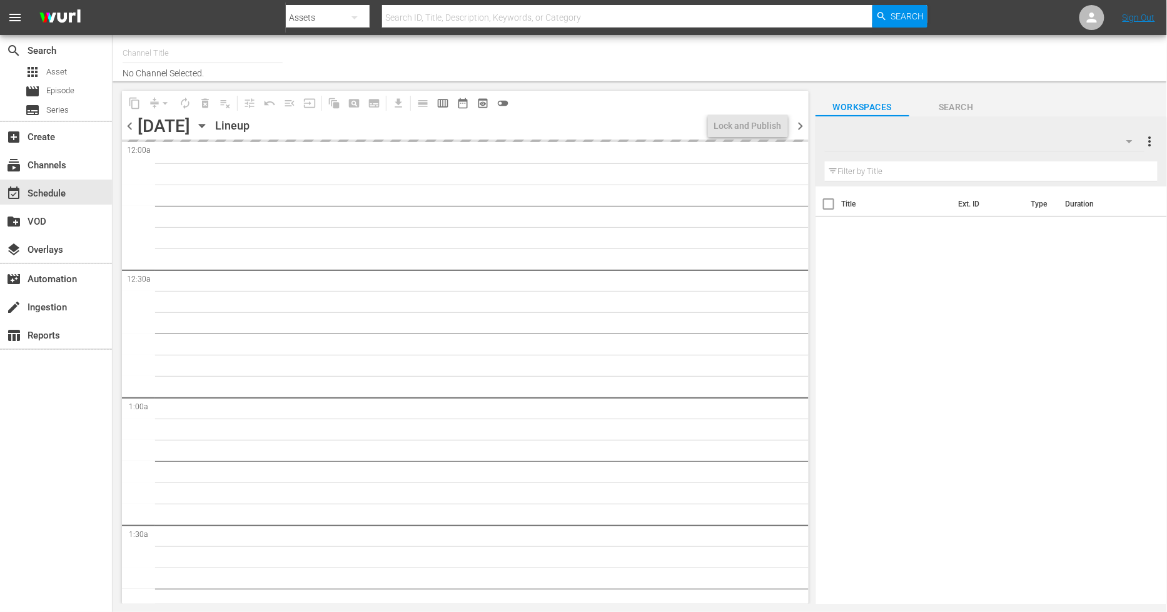
type input "Sony One Novelas (MX) (1001)"
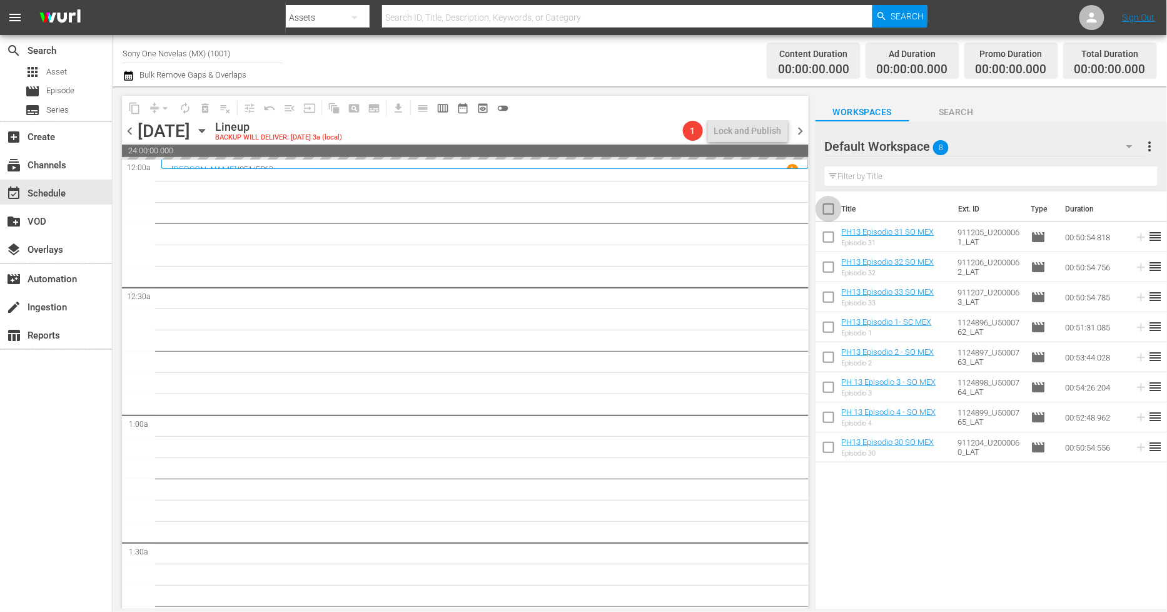
click at [828, 209] on input "checkbox" at bounding box center [829, 211] width 26 height 26
checkbox input "true"
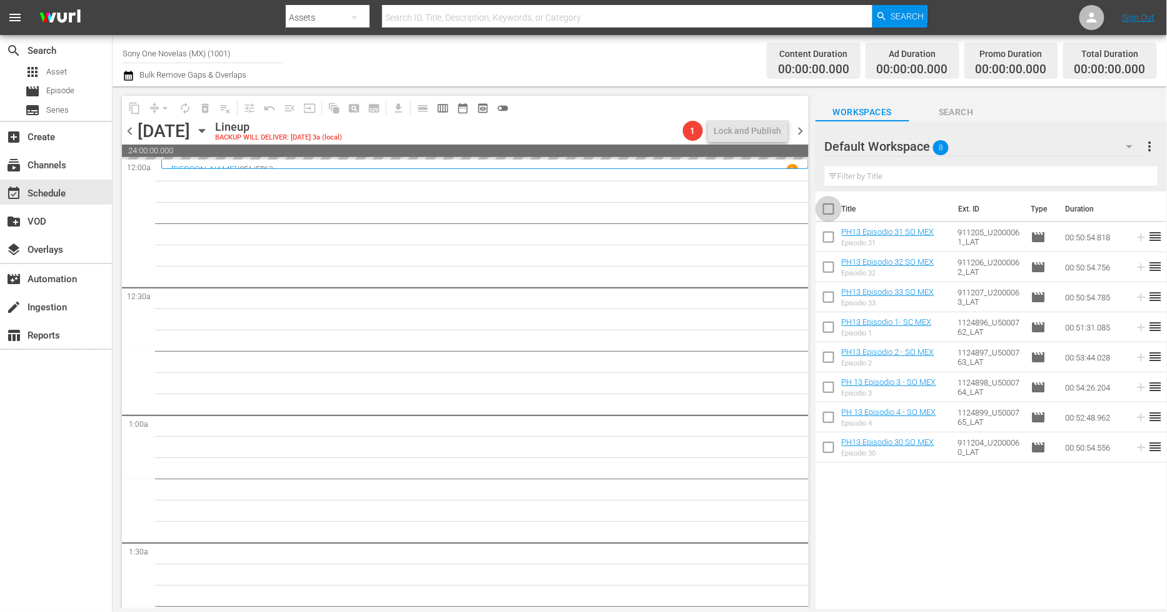
checkbox input "true"
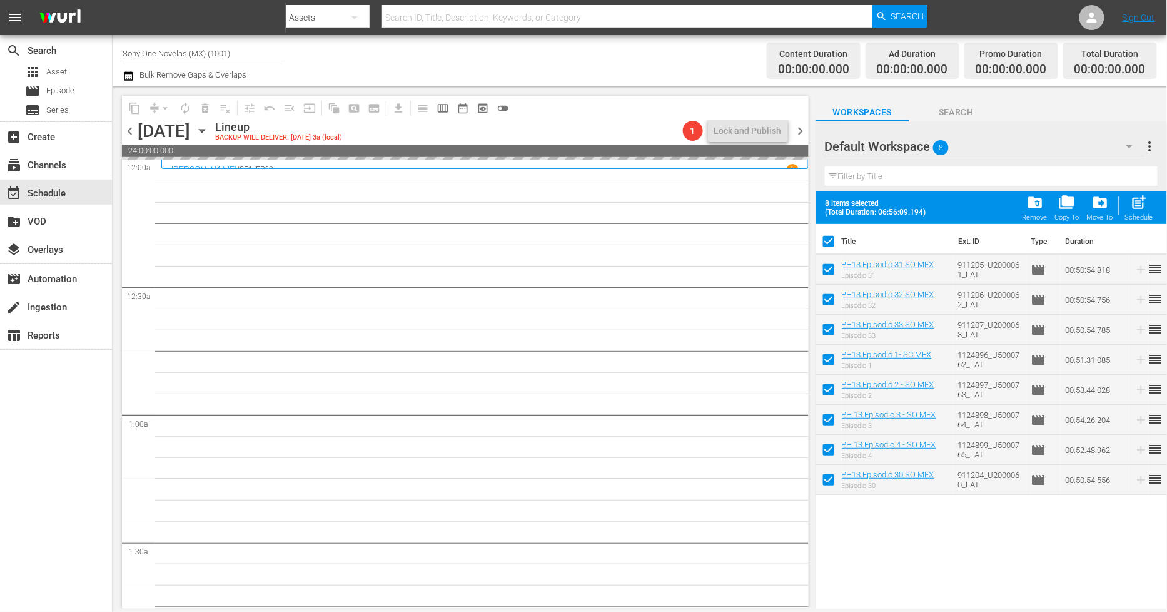
click at [833, 484] on input "checkbox" at bounding box center [829, 482] width 26 height 26
checkbox input "false"
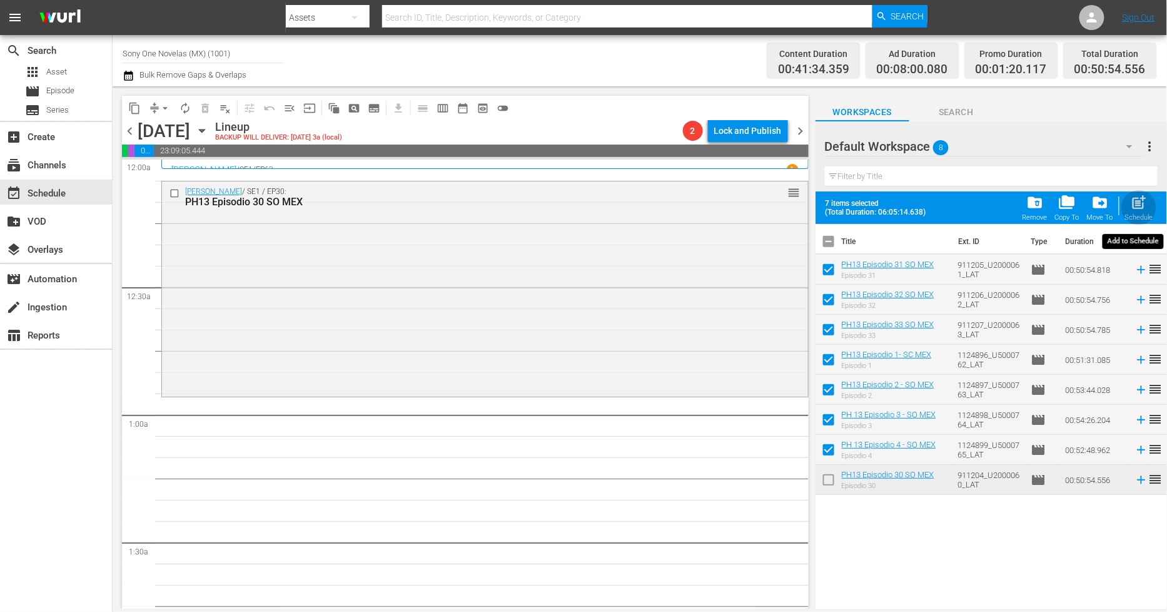
click at [1145, 211] on div "post_add Schedule" at bounding box center [1139, 208] width 28 height 28
checkbox input "false"
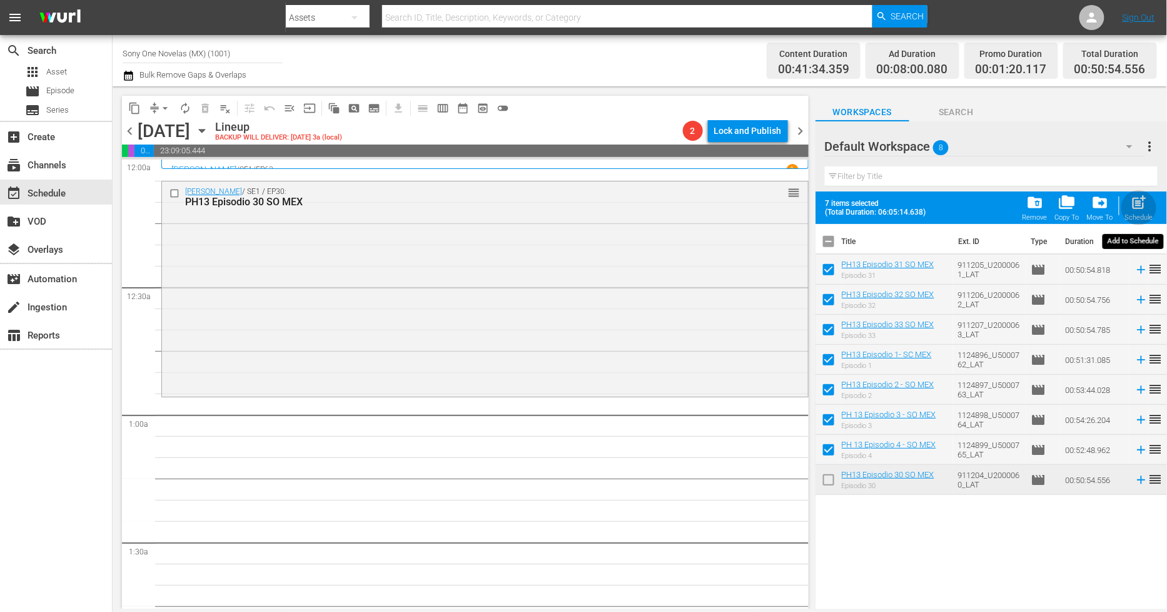
checkbox input "false"
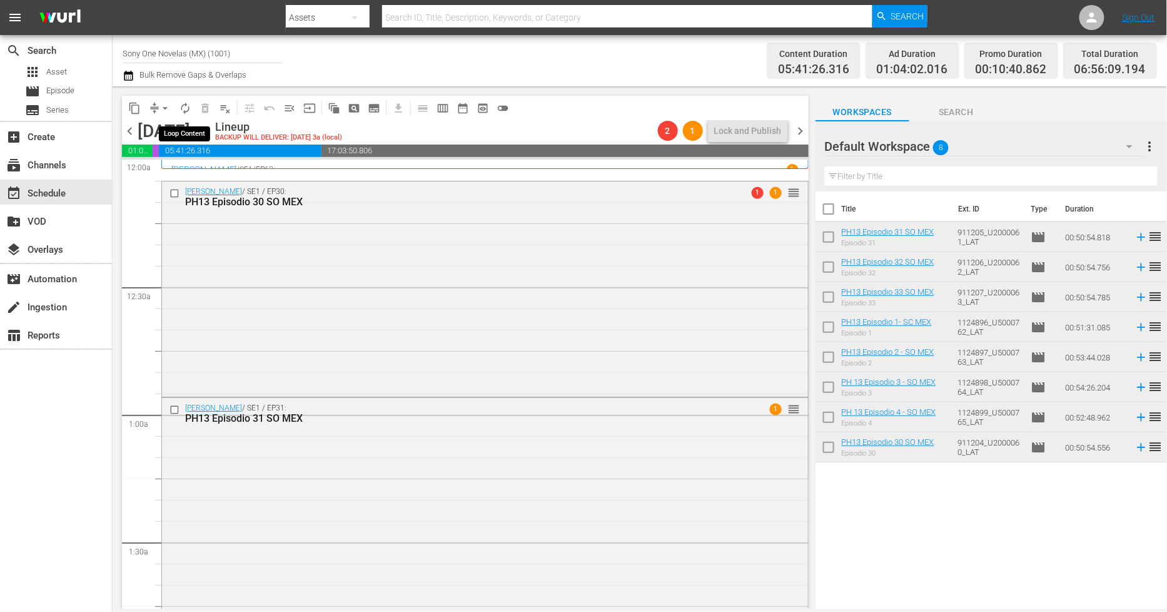
click at [185, 111] on span "autorenew_outlined" at bounding box center [185, 108] width 13 height 13
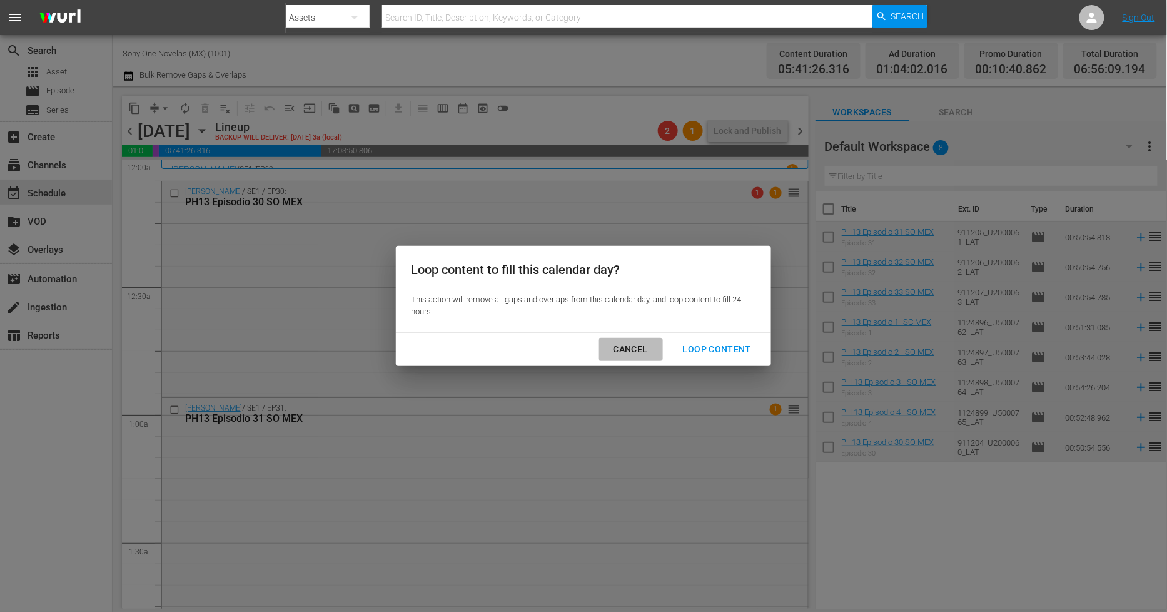
click at [646, 347] on div "Cancel" at bounding box center [631, 350] width 54 height 16
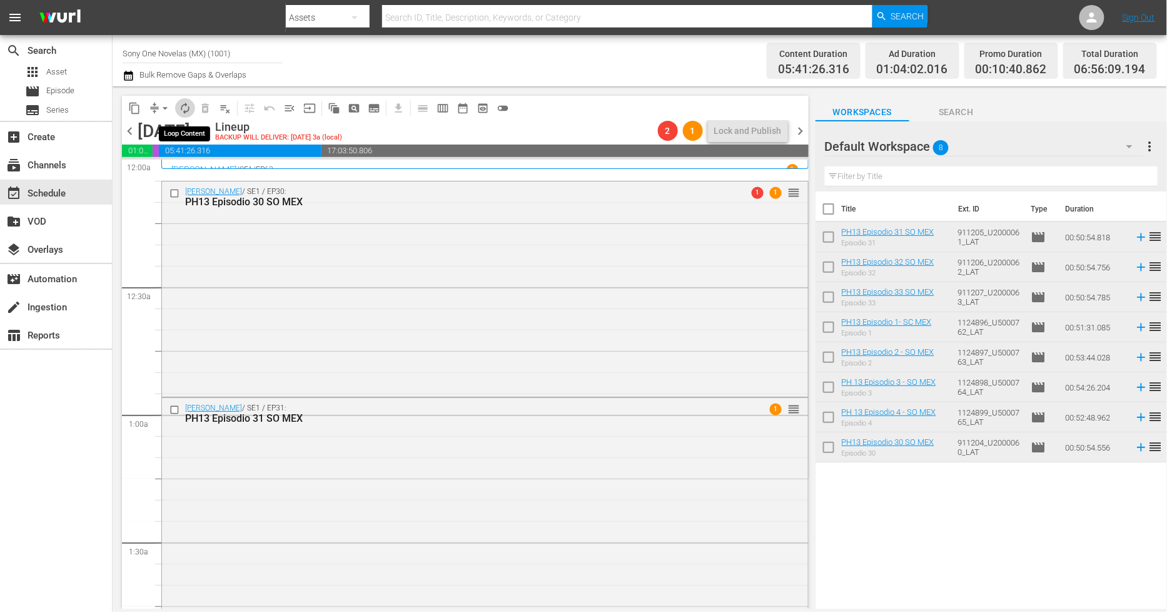
click at [185, 114] on span "autorenew_outlined" at bounding box center [185, 108] width 13 height 13
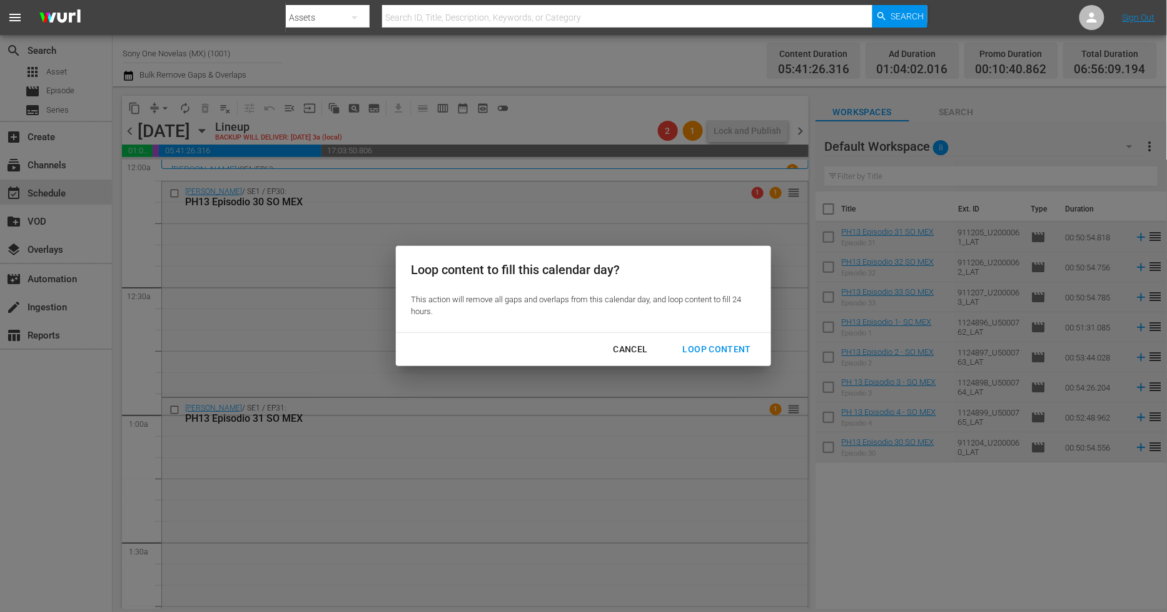
click at [729, 348] on div "Loop Content" at bounding box center [717, 350] width 88 height 16
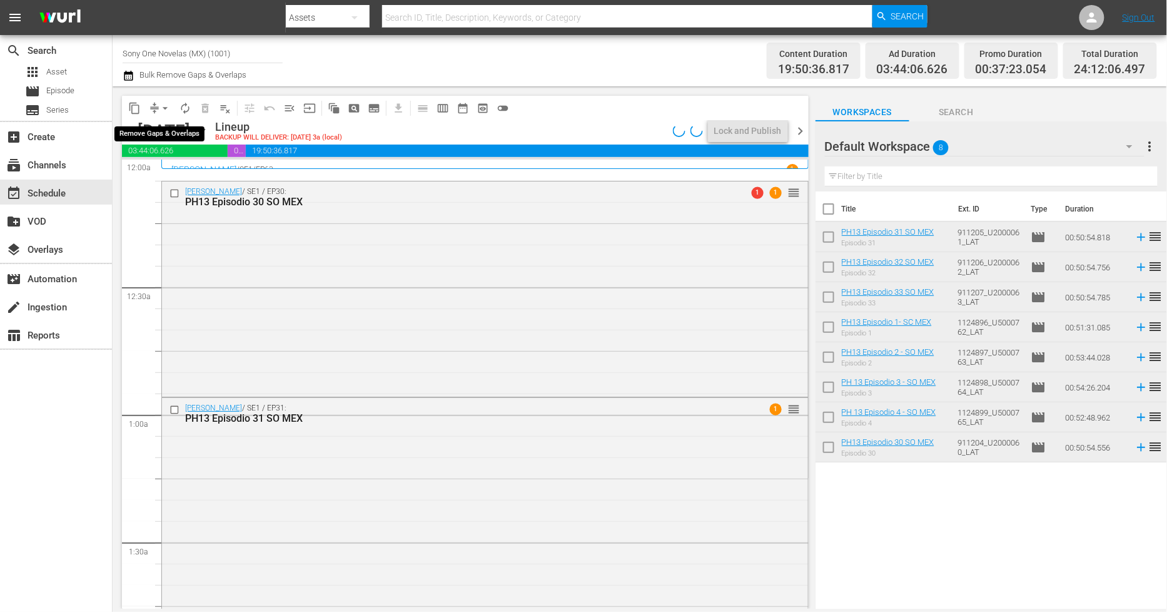
click at [165, 109] on span "arrow_drop_down" at bounding box center [165, 108] width 13 height 13
click at [197, 127] on li "Align to Midnight" at bounding box center [165, 133] width 131 height 21
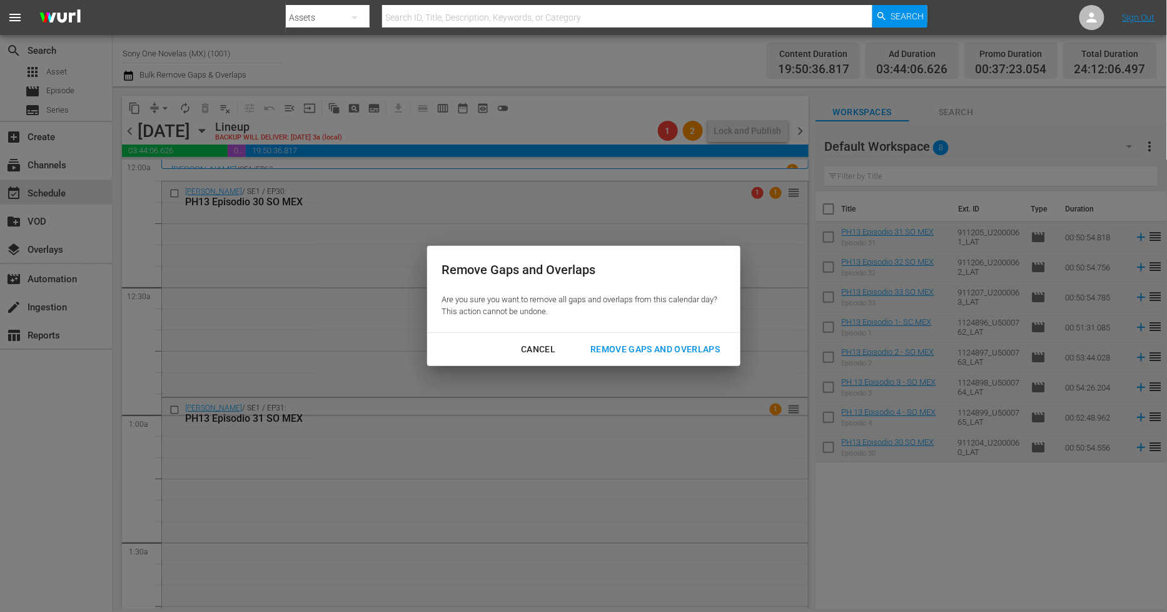
click at [704, 343] on div "Remove Gaps and Overlaps" at bounding box center [656, 350] width 150 height 16
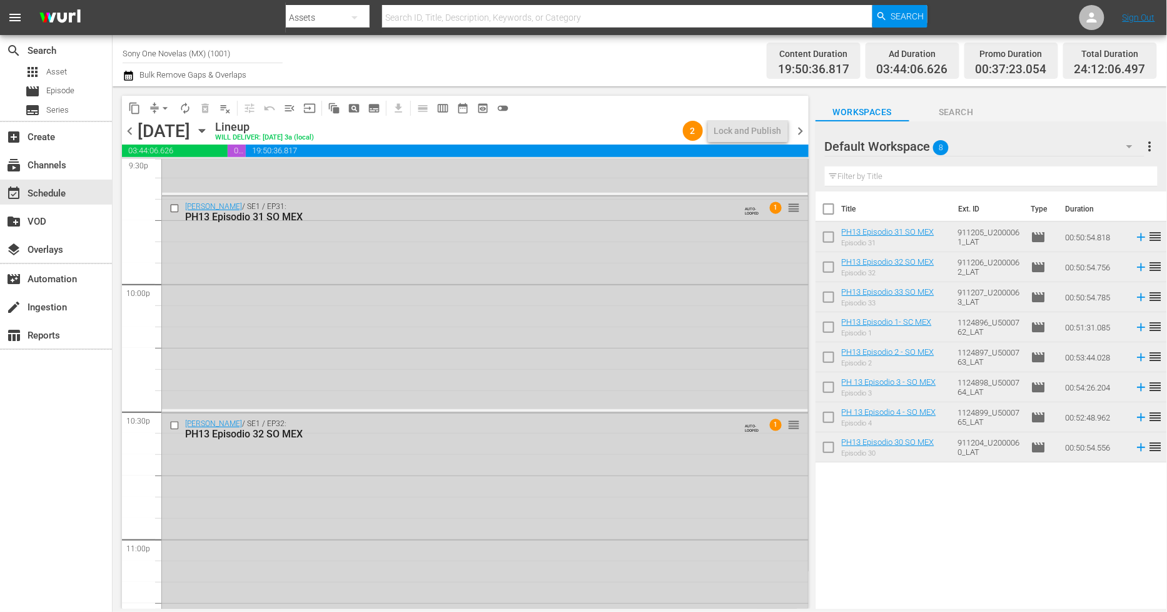
scroll to position [5727, 0]
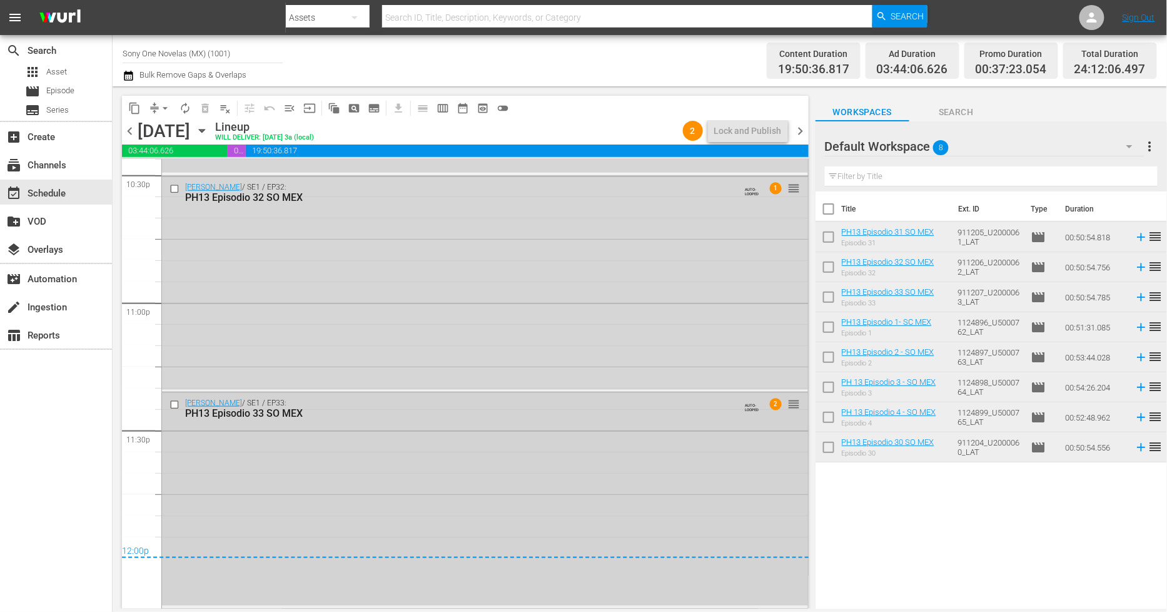
click at [578, 455] on div "Doña Bárbara / SE1 / EP33: PH13 Episodio 33 SO MEX AUTO-LOOPED 2 reorder" at bounding box center [485, 499] width 646 height 213
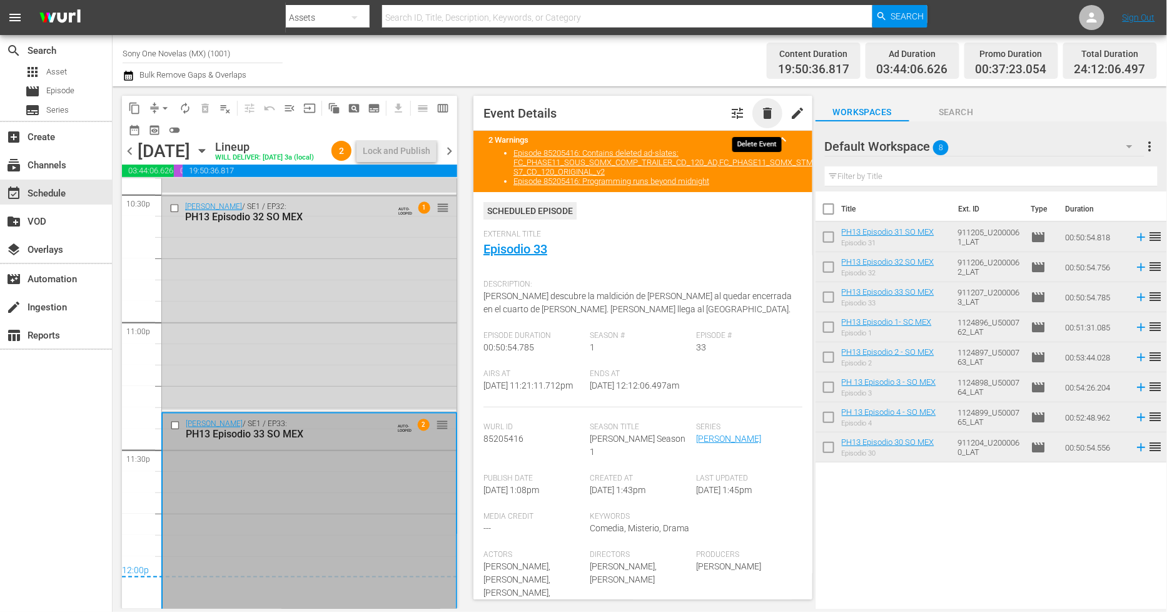
click at [760, 111] on span "delete" at bounding box center [767, 113] width 15 height 15
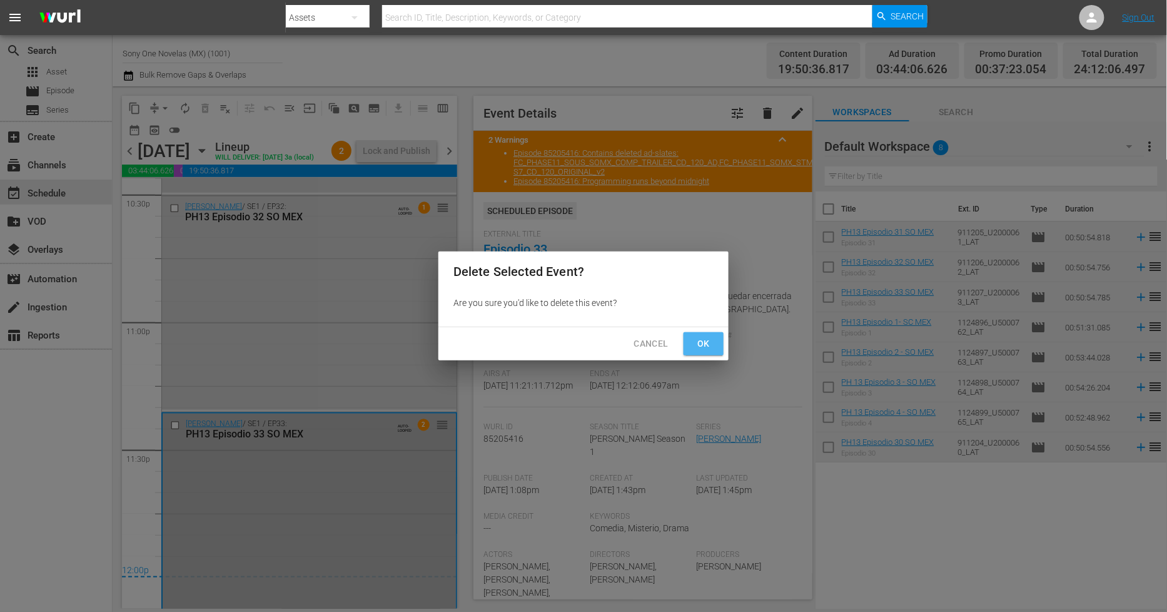
click at [702, 347] on span "Ok" at bounding box center [704, 344] width 20 height 16
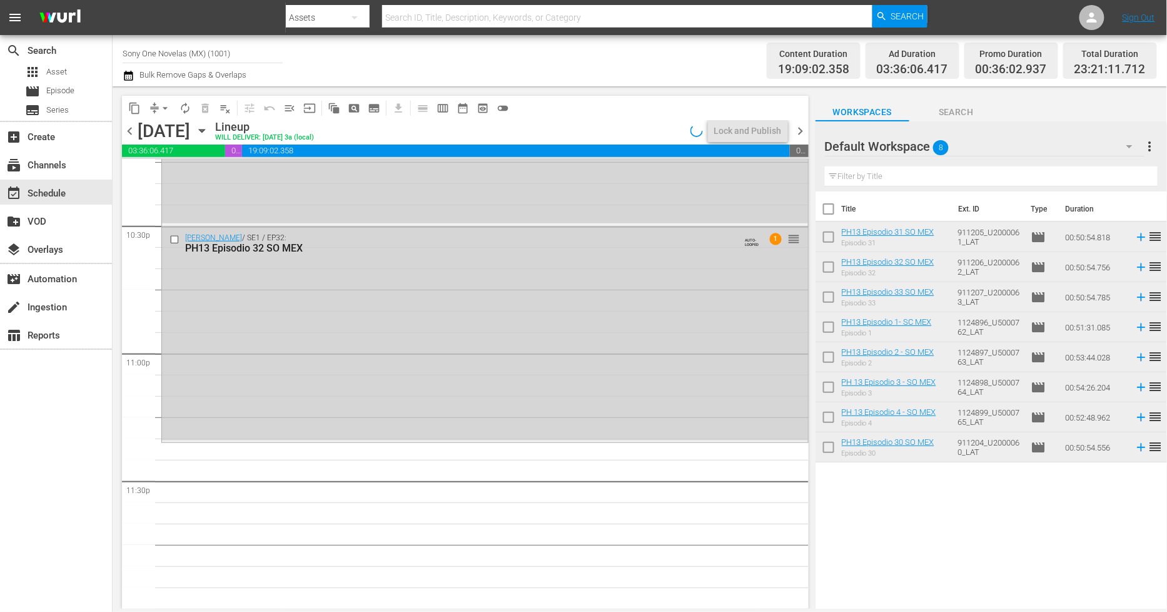
scroll to position [5676, 0]
click at [611, 298] on div "Doña Bárbara / SE1 / EP32: PH13 Episodio 32 SO MEX AUTO-LOOPED 1 reorder" at bounding box center [485, 334] width 646 height 213
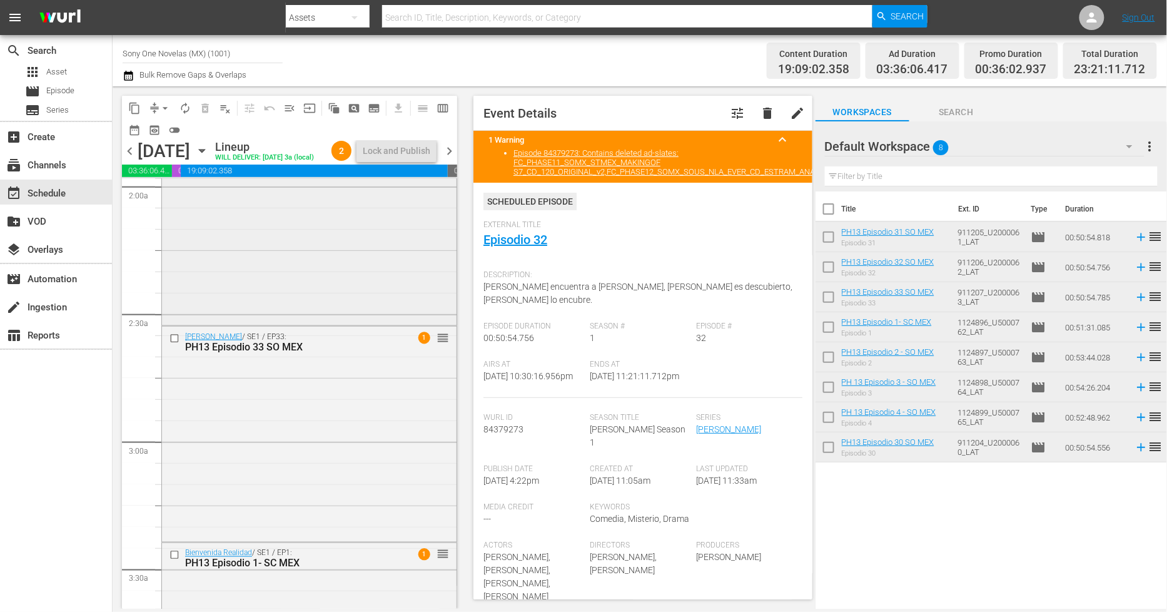
scroll to position [572, 0]
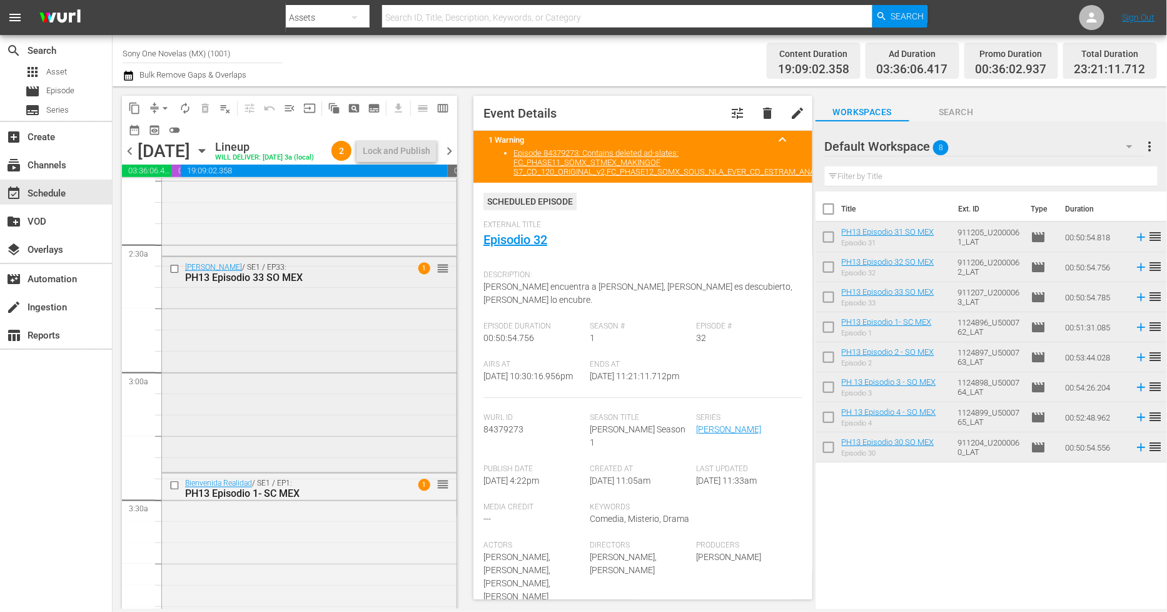
click at [286, 392] on div "Doña Bárbara / SE1 / EP33: PH13 Episodio 33 SO MEX 1 reorder" at bounding box center [309, 363] width 295 height 213
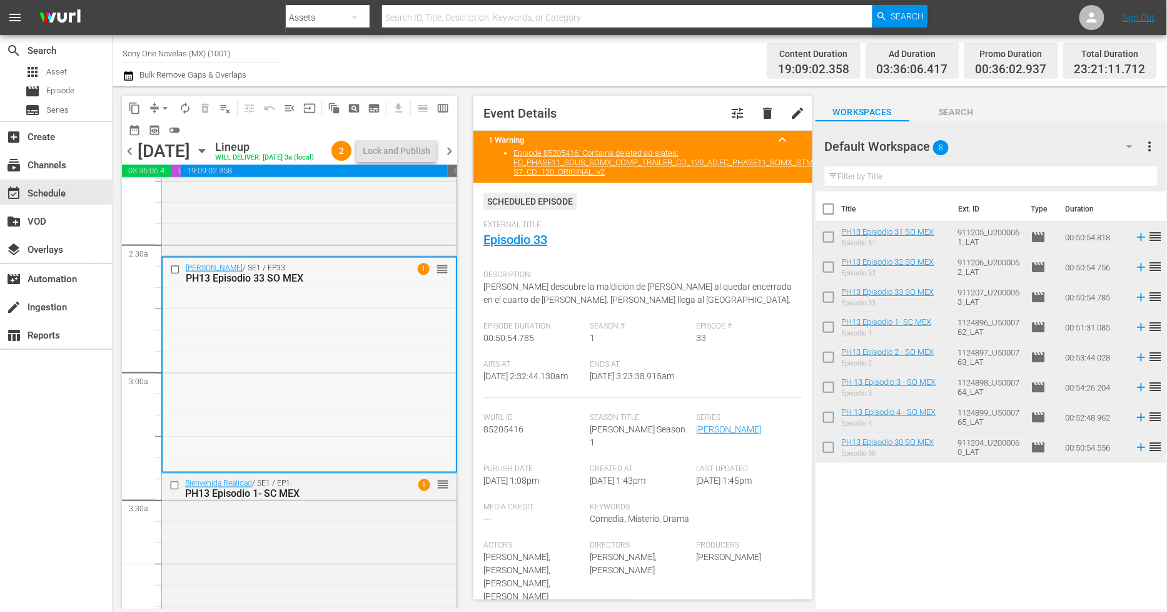
click at [333, 358] on div "Doña Bárbara / SE1 / EP33: PH13 Episodio 33 SO MEX 1 reorder" at bounding box center [309, 364] width 293 height 213
click at [766, 110] on button "delete" at bounding box center [768, 113] width 30 height 30
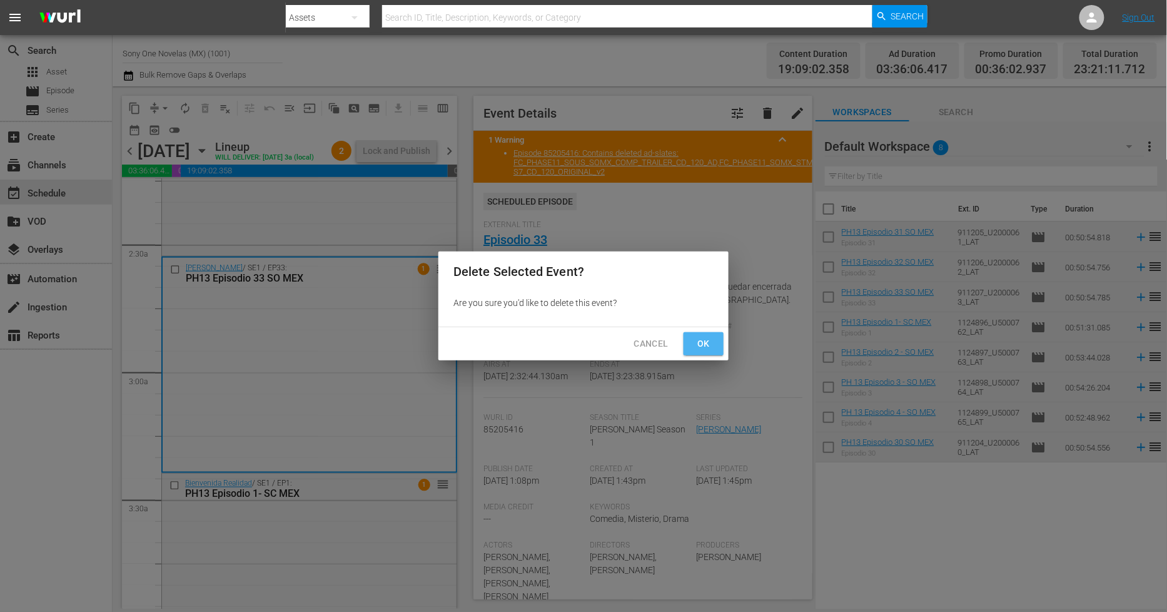
click at [699, 342] on span "Ok" at bounding box center [704, 344] width 20 height 16
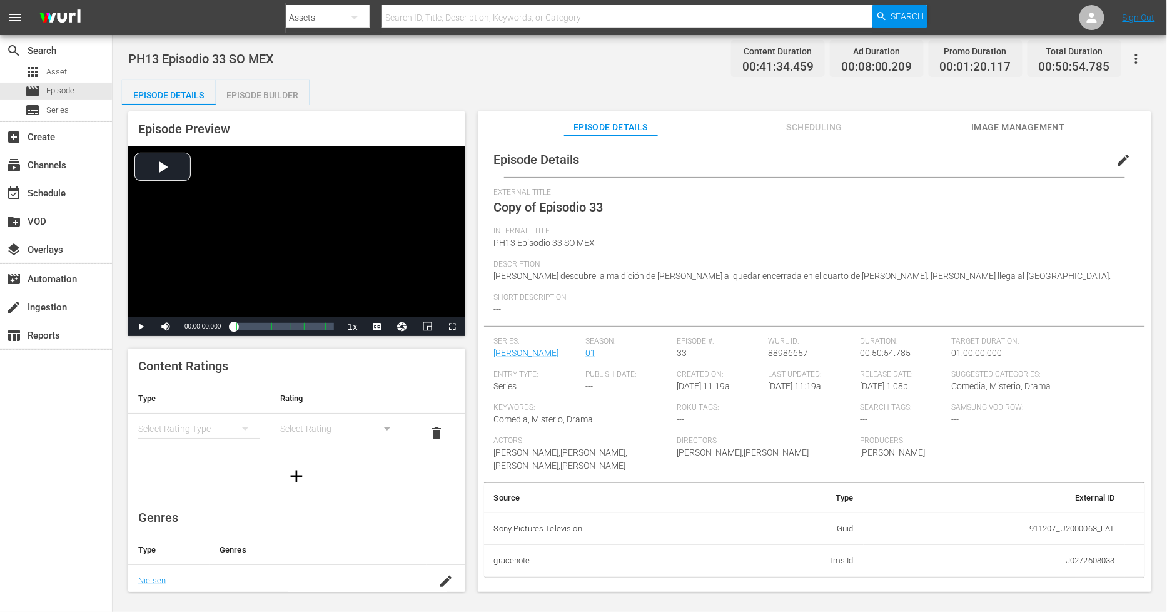
click at [1117, 165] on span "edit" at bounding box center [1124, 160] width 15 height 15
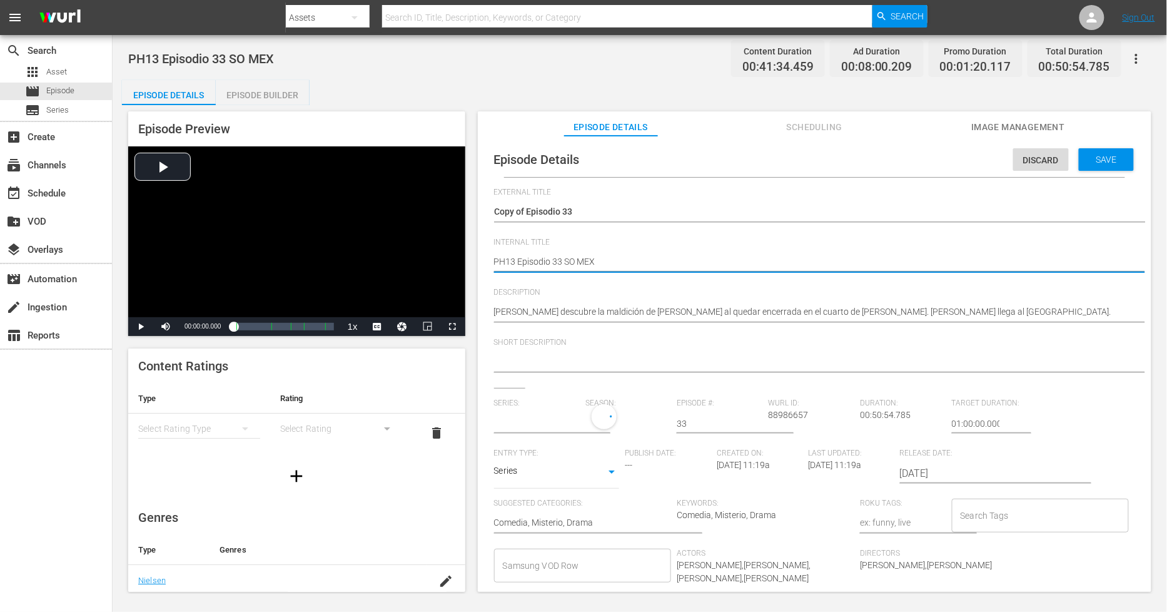
type textarea "PH13 Episodio 33 SO MEX"
type textarea "PH13 Episodio 33 SO MEX D"
type textarea "PH13 Episodio 33 SO MEX DU"
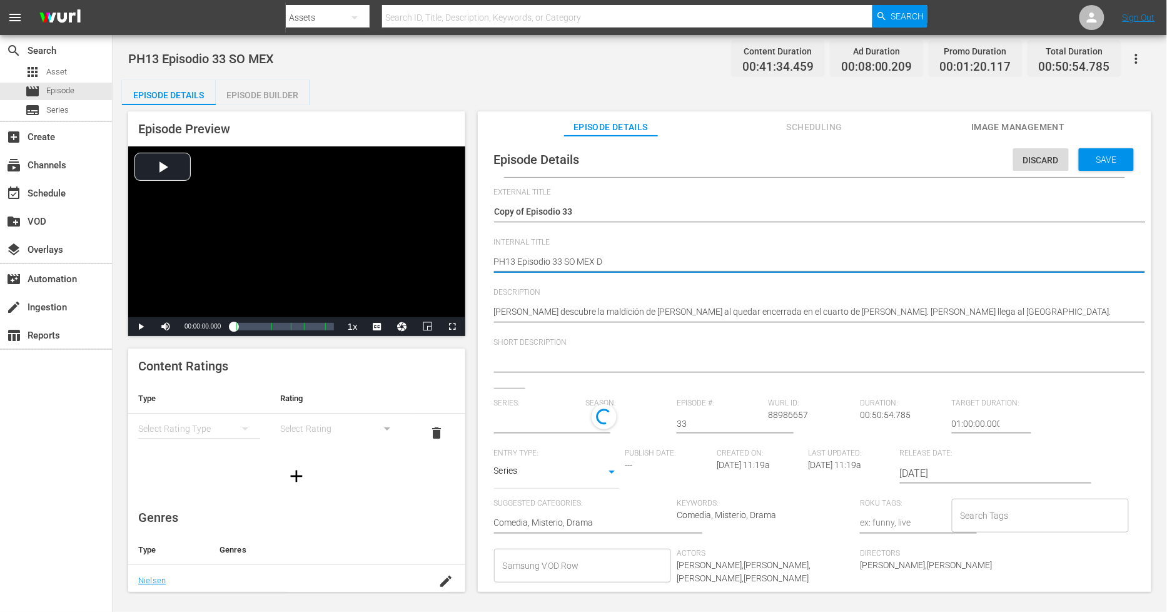
type textarea "PH13 Episodio 33 SO MEX DU"
type textarea "PH13 Episodio 33 SO MEX DUP"
type textarea "PH13 Episodio 33 SO MEX DUP1"
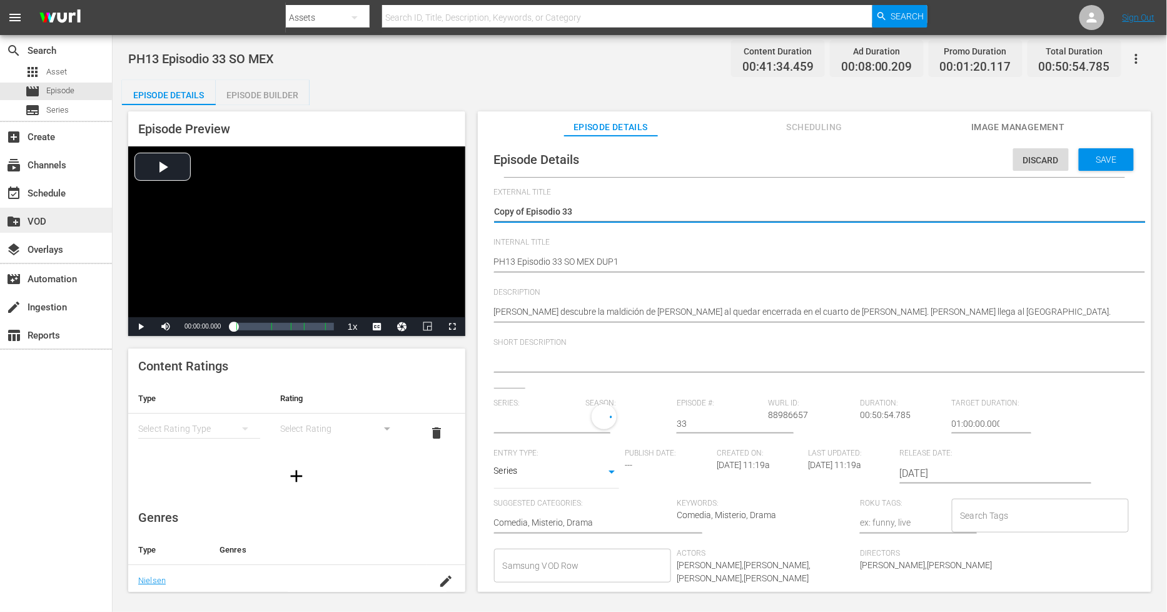
type input "[PERSON_NAME]"
drag, startPoint x: 527, startPoint y: 210, endPoint x: 101, endPoint y: 213, distance: 425.4
type textarea "Episodio 33"
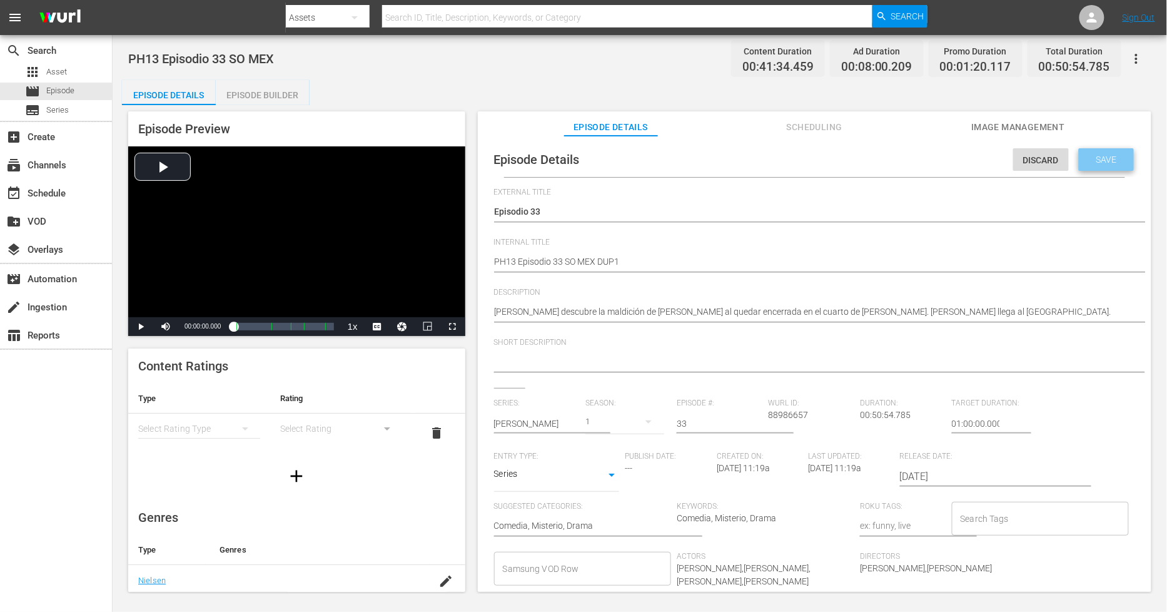
click at [1086, 165] on div "Save" at bounding box center [1106, 159] width 55 height 23
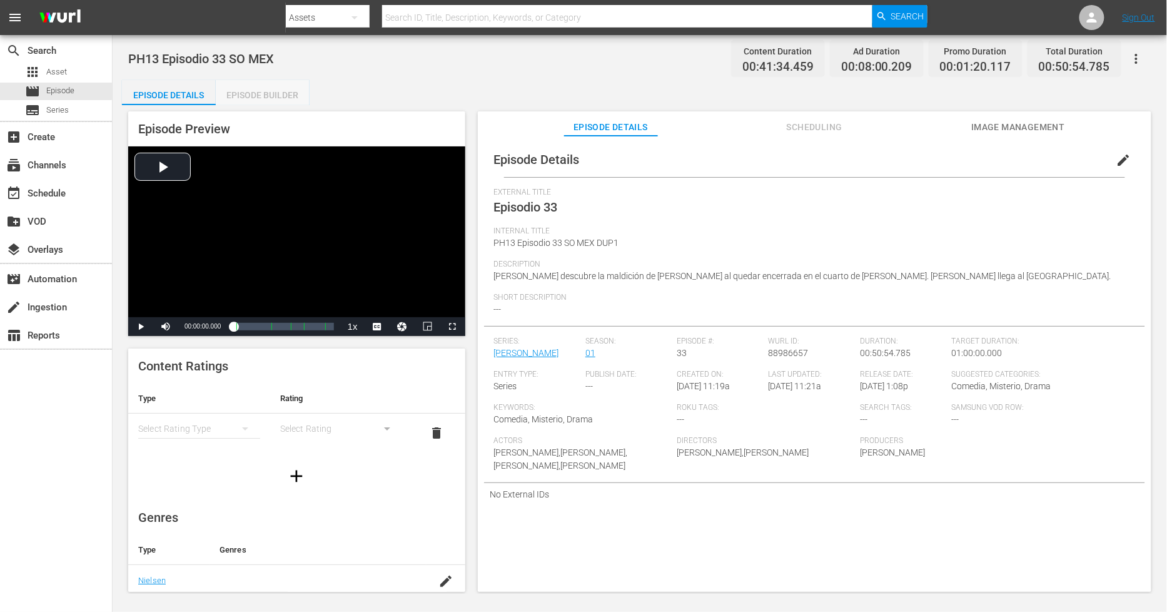
click at [287, 100] on div "Episode Builder" at bounding box center [263, 95] width 94 height 30
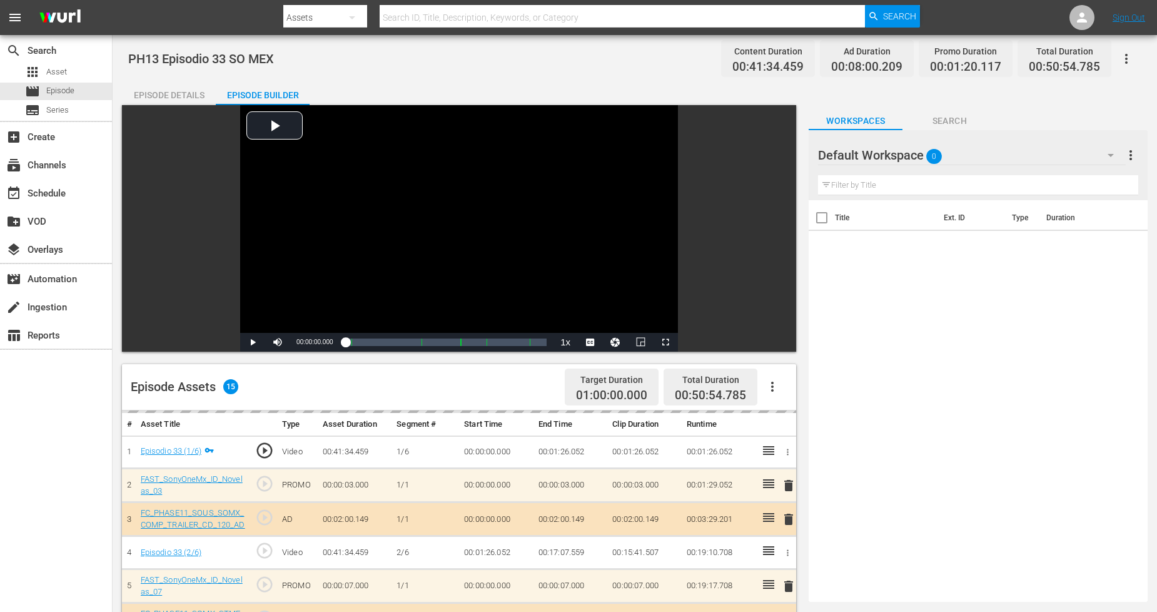
click at [1084, 159] on div "Default Workspace 0" at bounding box center [971, 155] width 307 height 35
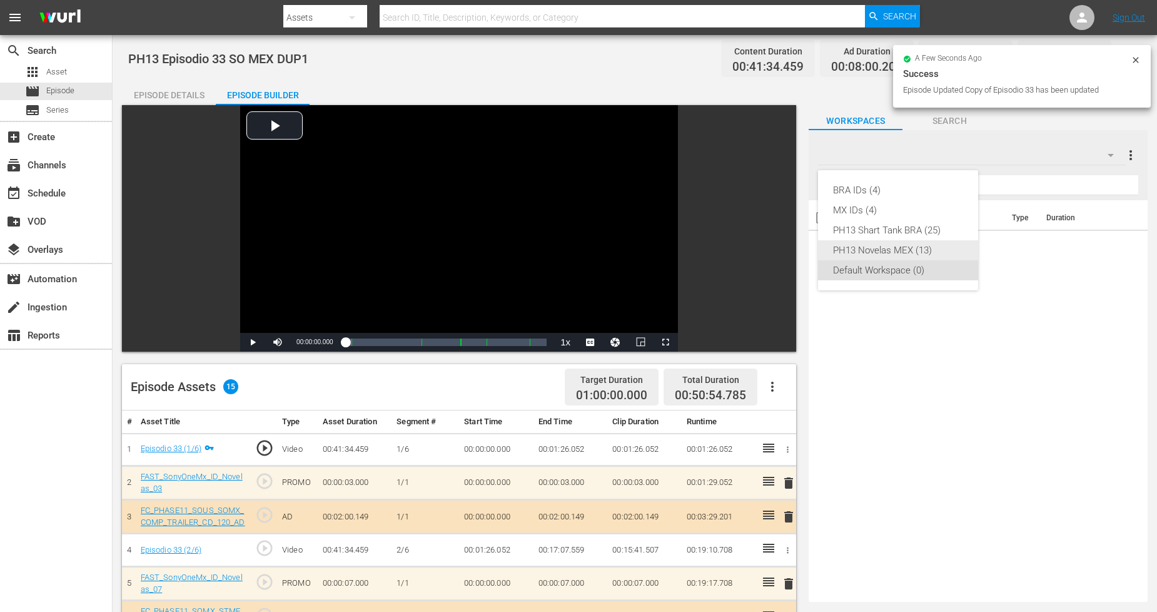
click at [935, 251] on div "PH13 Novelas MEX (13)" at bounding box center [898, 250] width 130 height 20
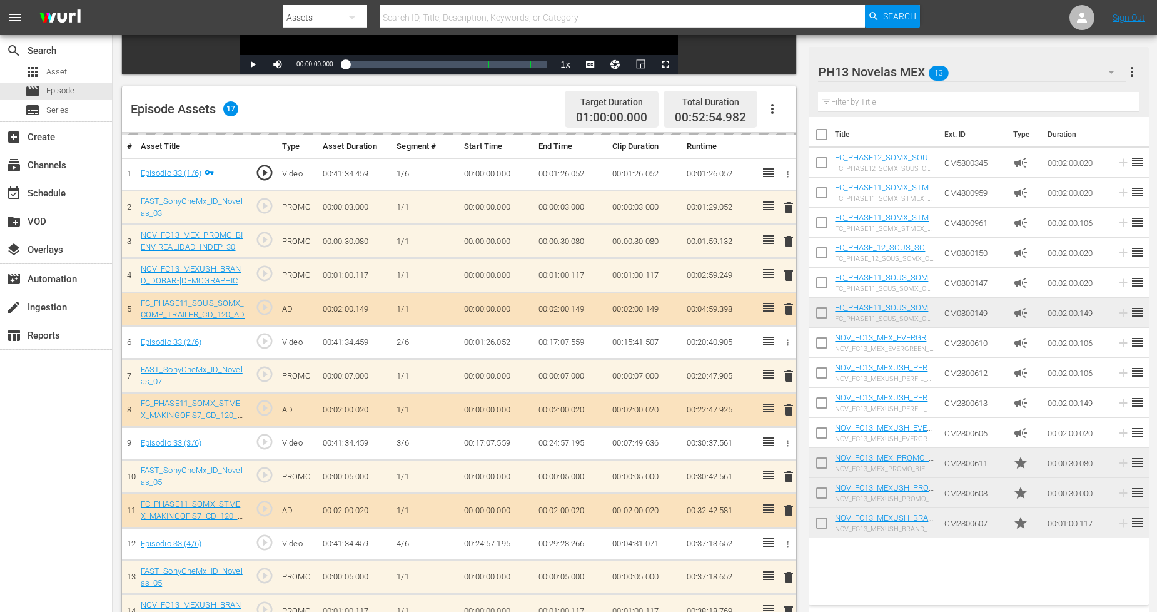
scroll to position [402, 0]
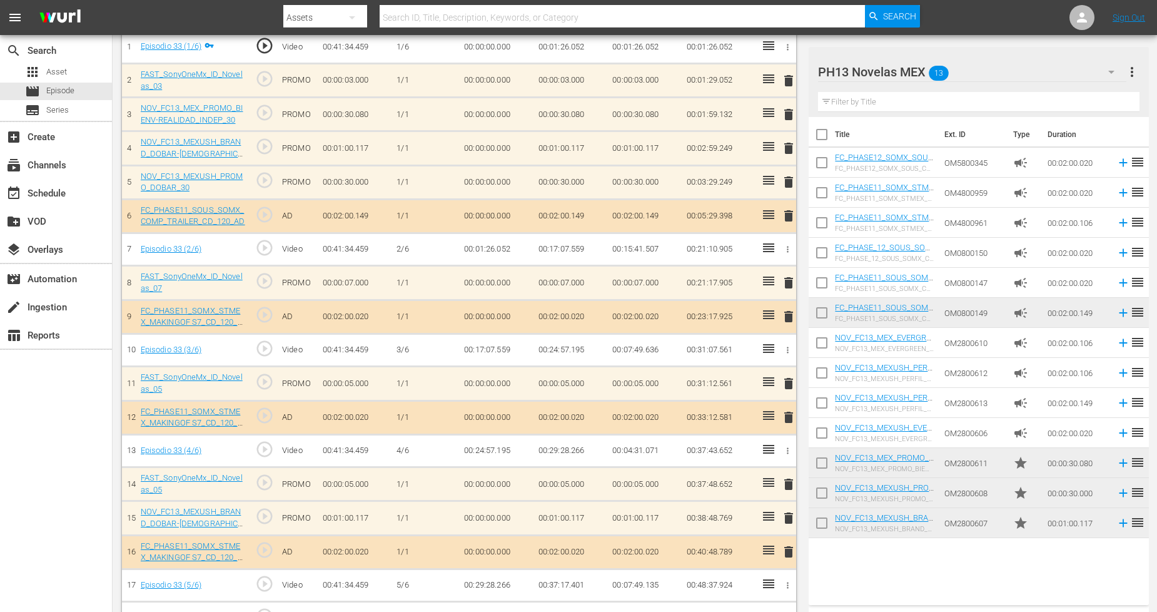
click at [826, 462] on input "checkbox" at bounding box center [822, 465] width 26 height 26
checkbox input "true"
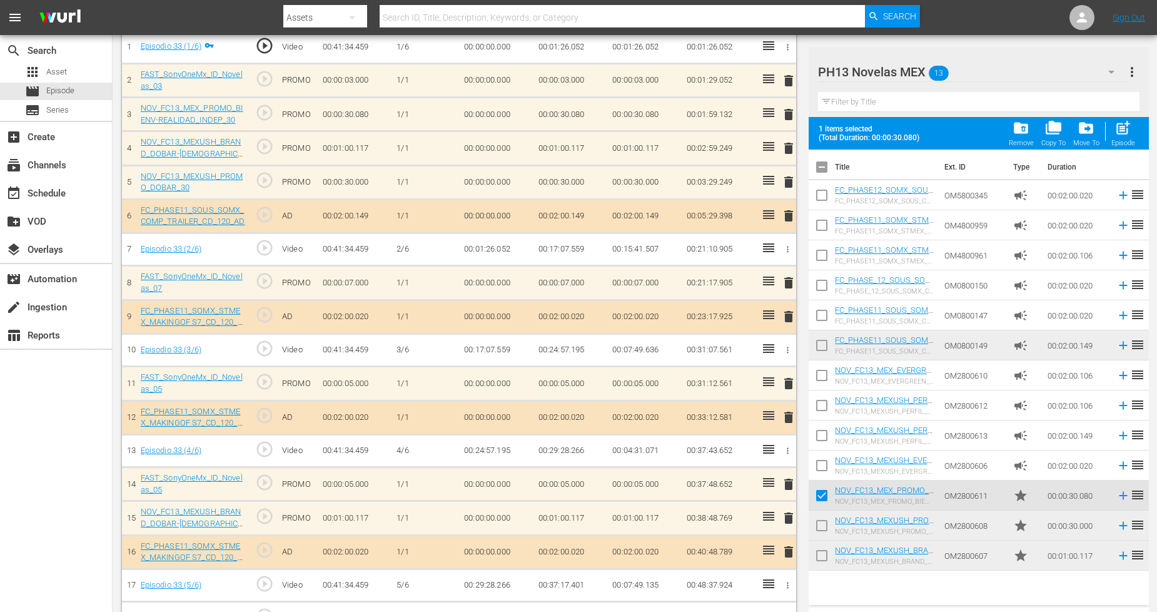
click at [821, 526] on input "checkbox" at bounding box center [822, 528] width 26 height 26
checkbox input "true"
click at [821, 554] on input "checkbox" at bounding box center [822, 558] width 26 height 26
checkbox input "true"
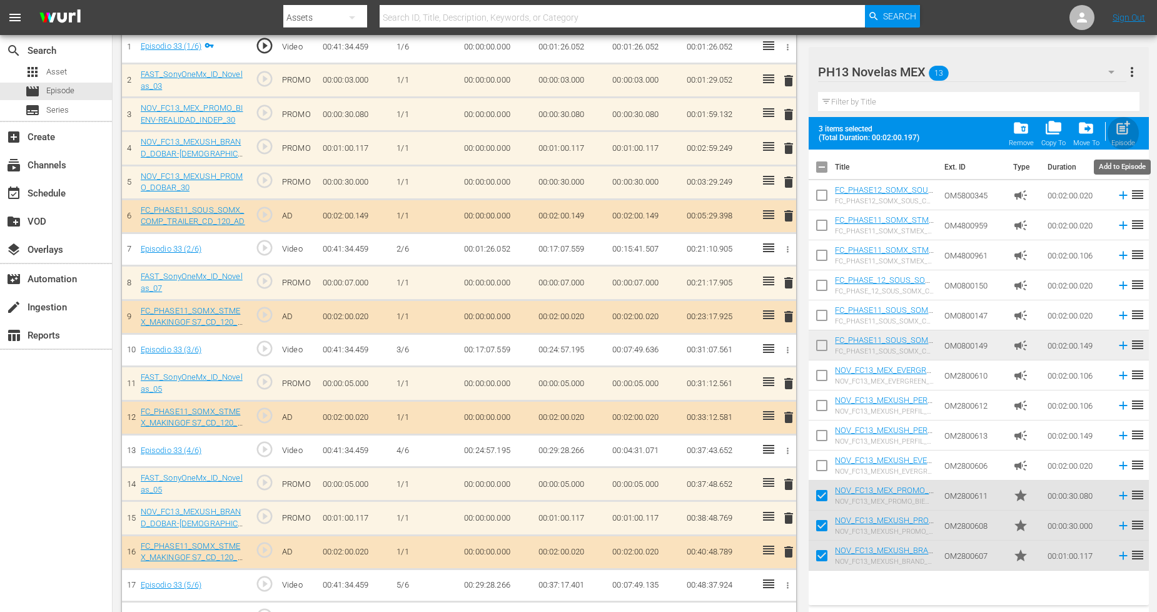
click at [1122, 141] on div "Episode" at bounding box center [1124, 143] width 24 height 8
checkbox input "false"
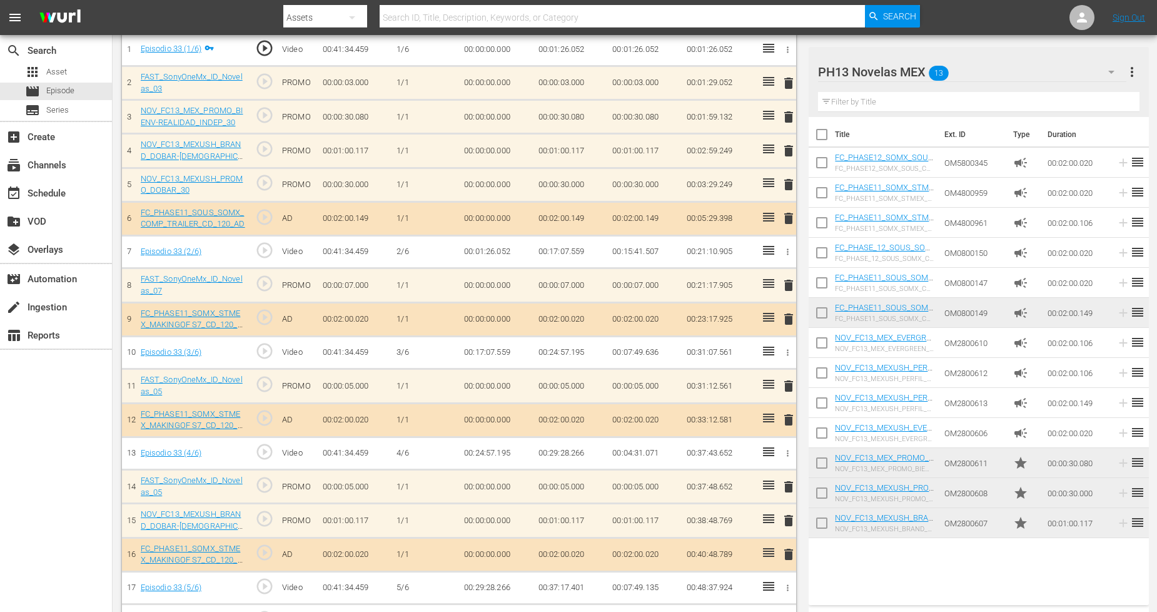
scroll to position [436, 0]
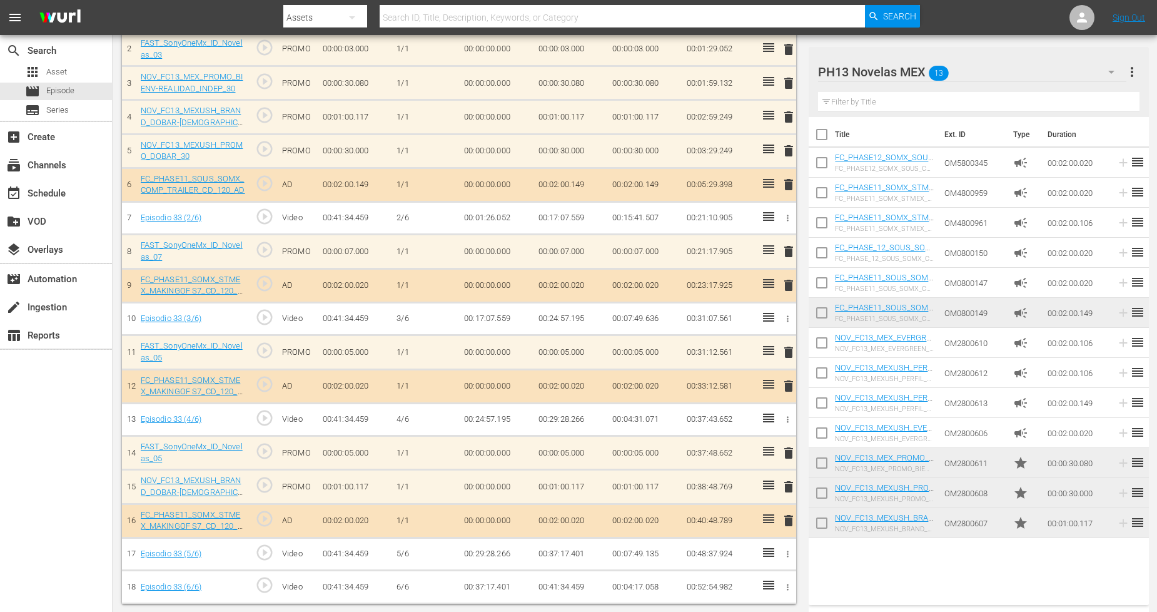
click at [820, 462] on input "checkbox" at bounding box center [822, 465] width 26 height 26
checkbox input "true"
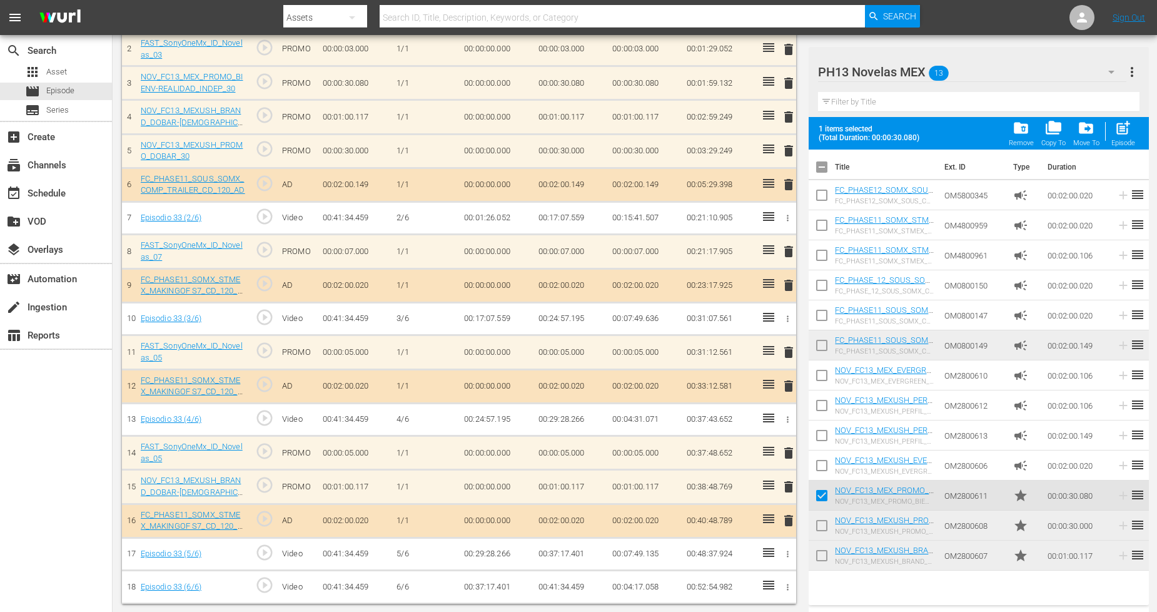
drag, startPoint x: 823, startPoint y: 528, endPoint x: 823, endPoint y: 546, distance: 17.5
click at [823, 529] on input "checkbox" at bounding box center [822, 528] width 26 height 26
checkbox input "true"
click at [823, 558] on input "checkbox" at bounding box center [822, 558] width 26 height 26
checkbox input "true"
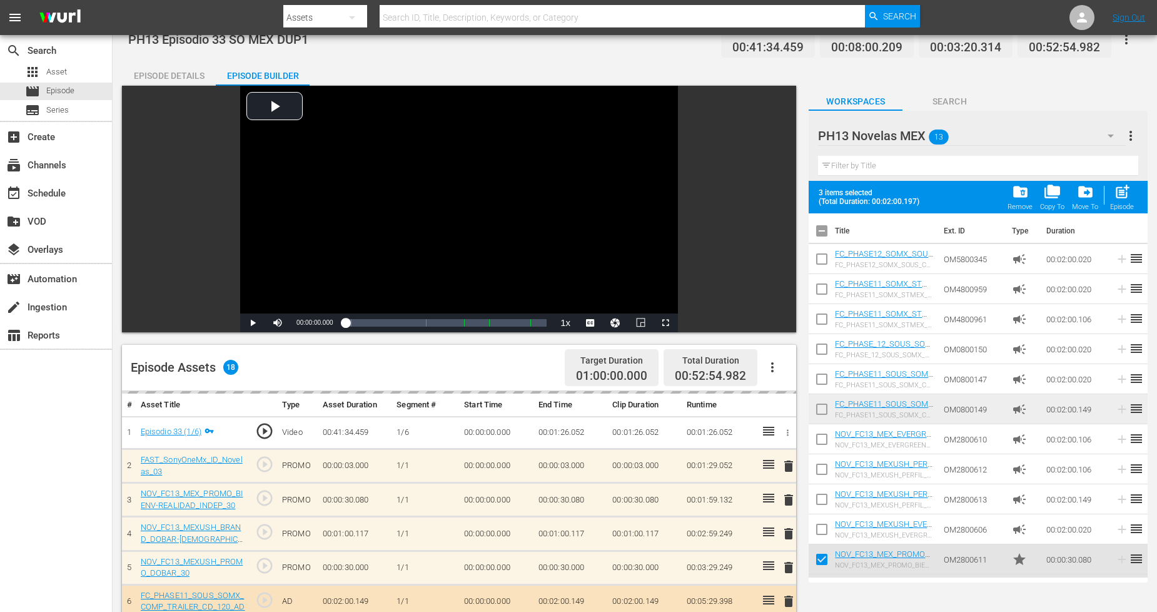
scroll to position [0, 0]
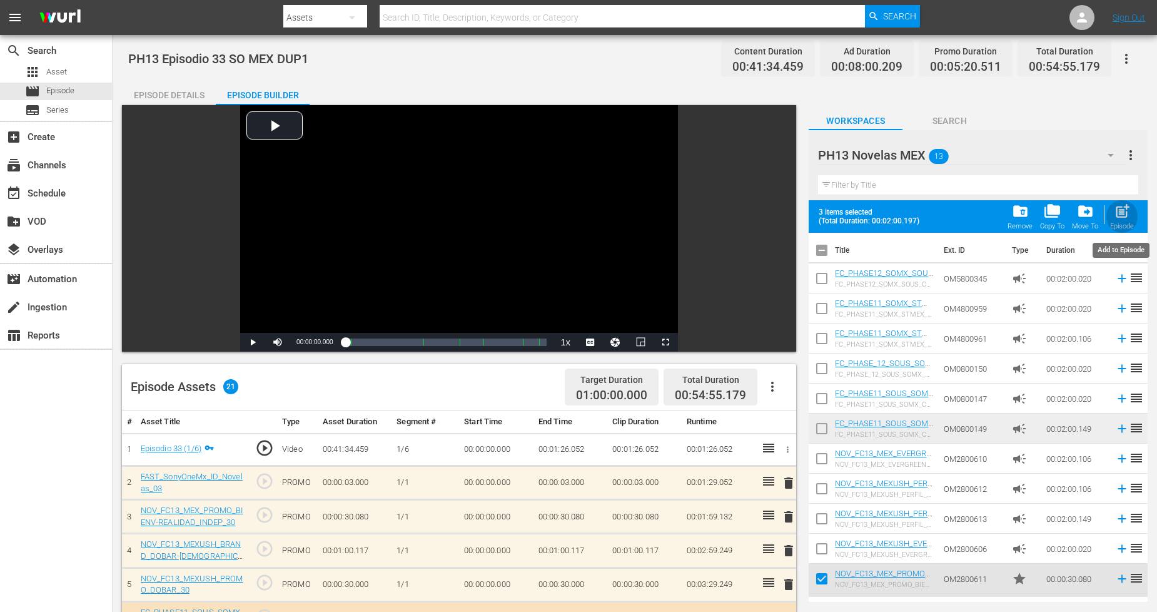
click at [1120, 222] on div "Episode" at bounding box center [1122, 226] width 24 height 8
checkbox input "false"
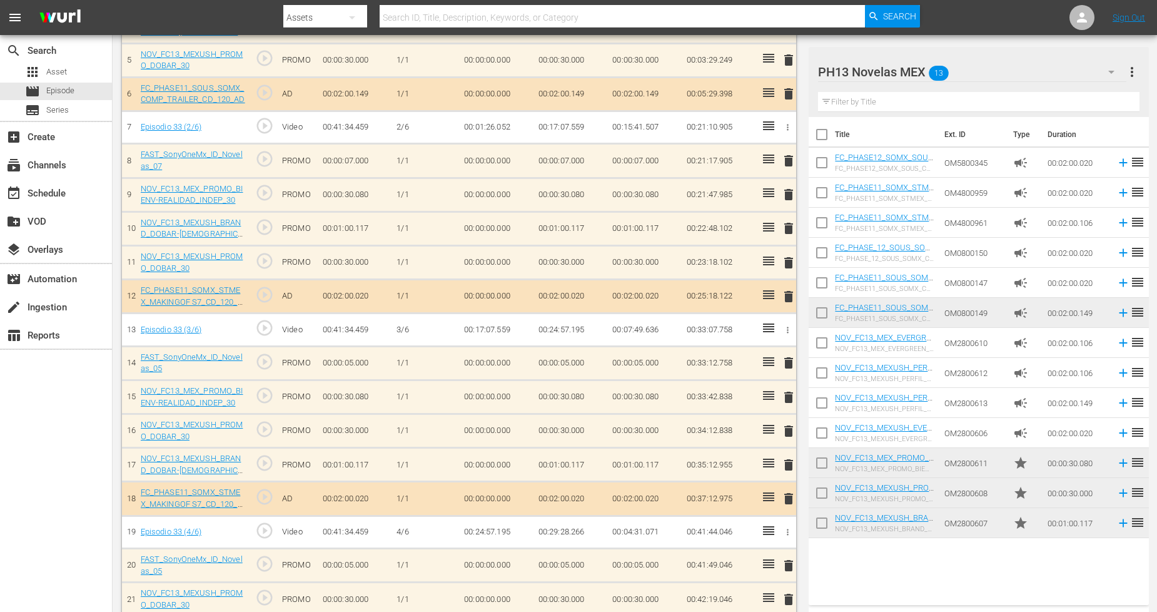
scroll to position [1011, 0]
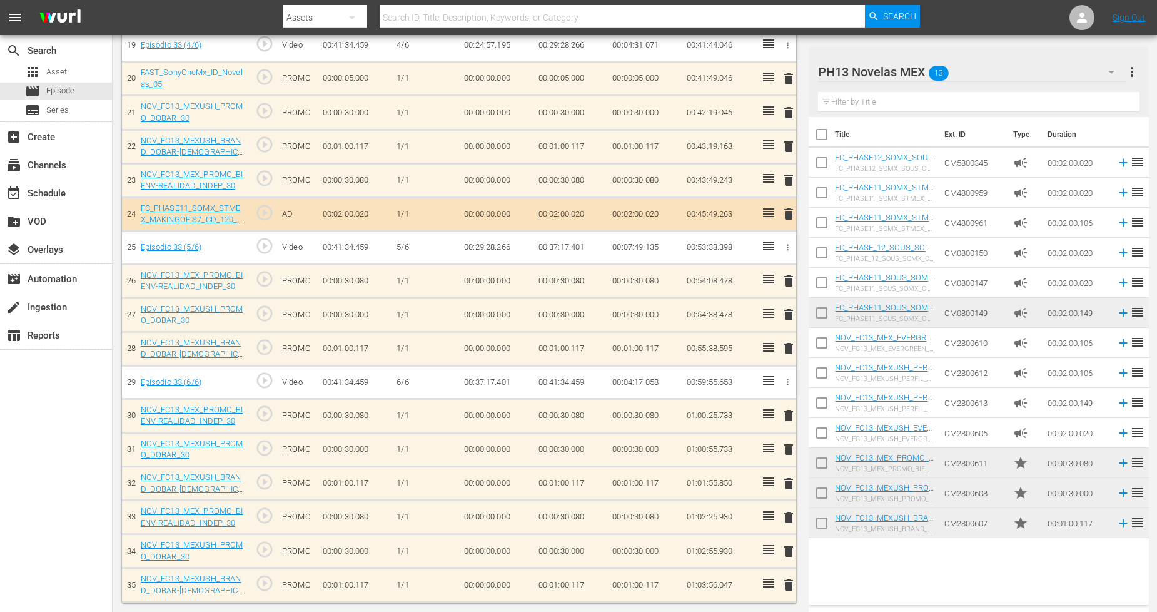
drag, startPoint x: 821, startPoint y: 524, endPoint x: 828, endPoint y: 503, distance: 21.8
click at [822, 523] on input "checkbox" at bounding box center [822, 525] width 26 height 26
checkbox input "true"
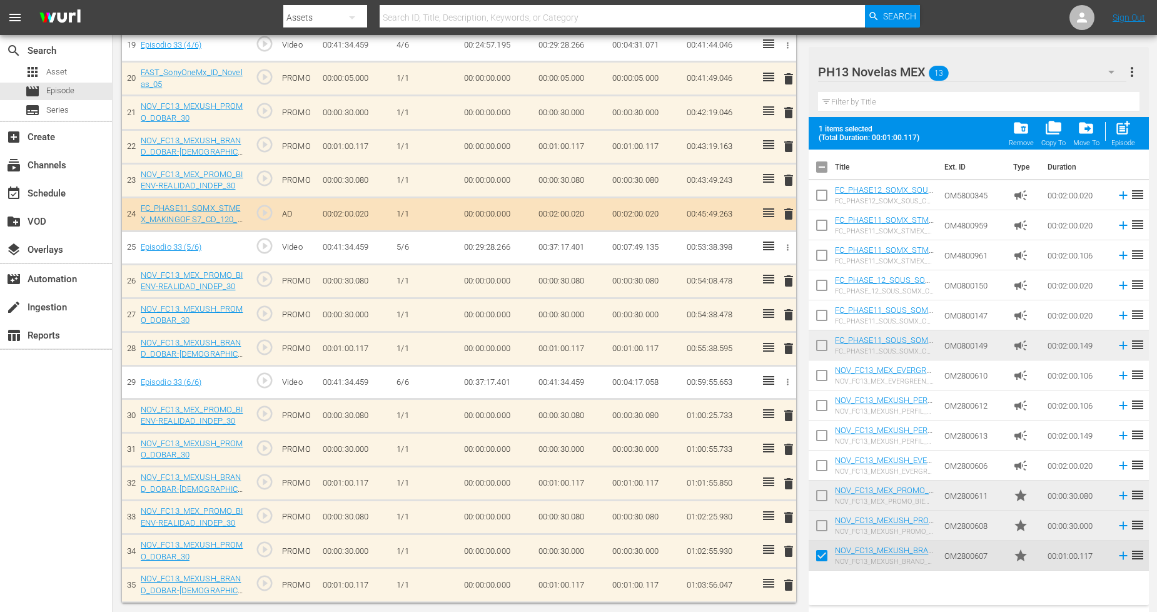
click at [820, 522] on input "checkbox" at bounding box center [822, 528] width 26 height 26
checkbox input "true"
drag, startPoint x: 827, startPoint y: 493, endPoint x: 876, endPoint y: 408, distance: 98.4
click at [827, 492] on input "checkbox" at bounding box center [822, 498] width 26 height 26
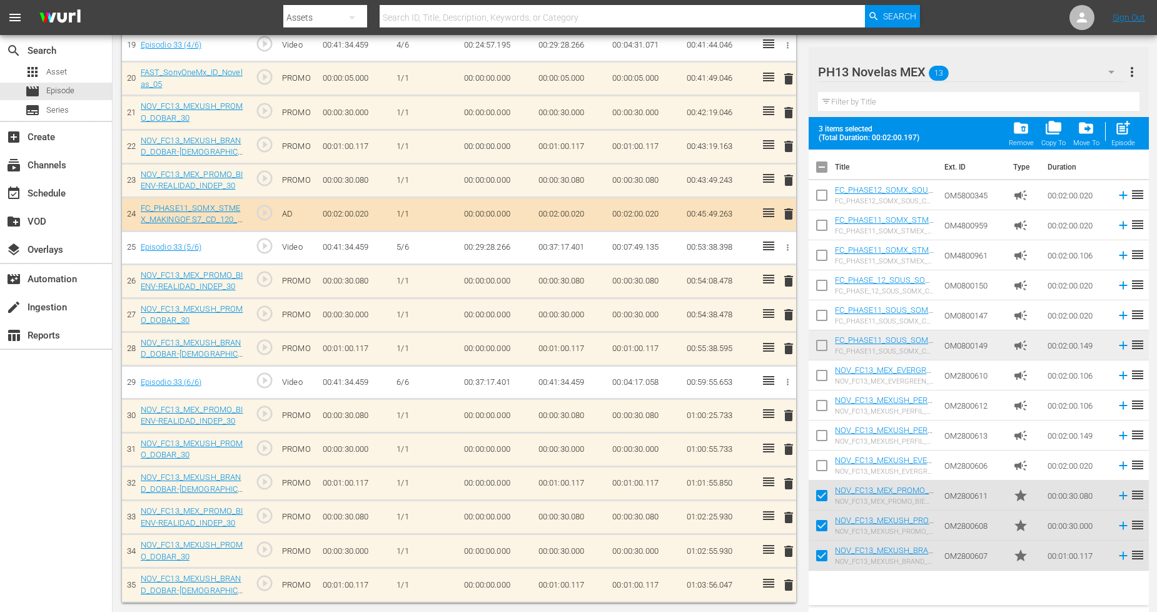
click at [1131, 128] on span "post_add" at bounding box center [1123, 127] width 17 height 17
checkbox input "false"
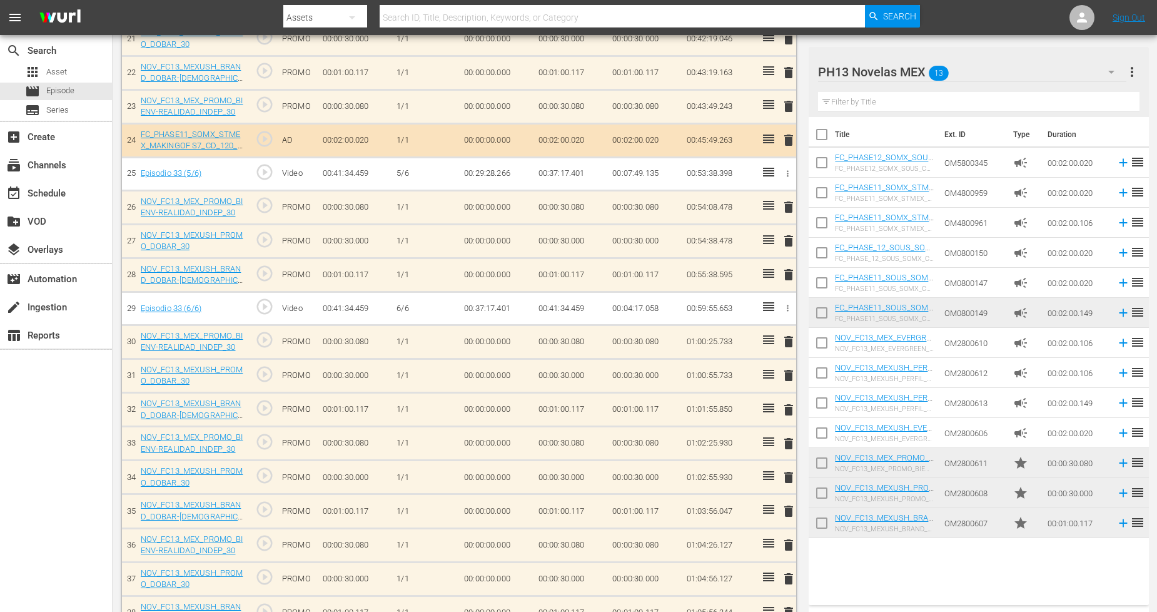
scroll to position [1114, 0]
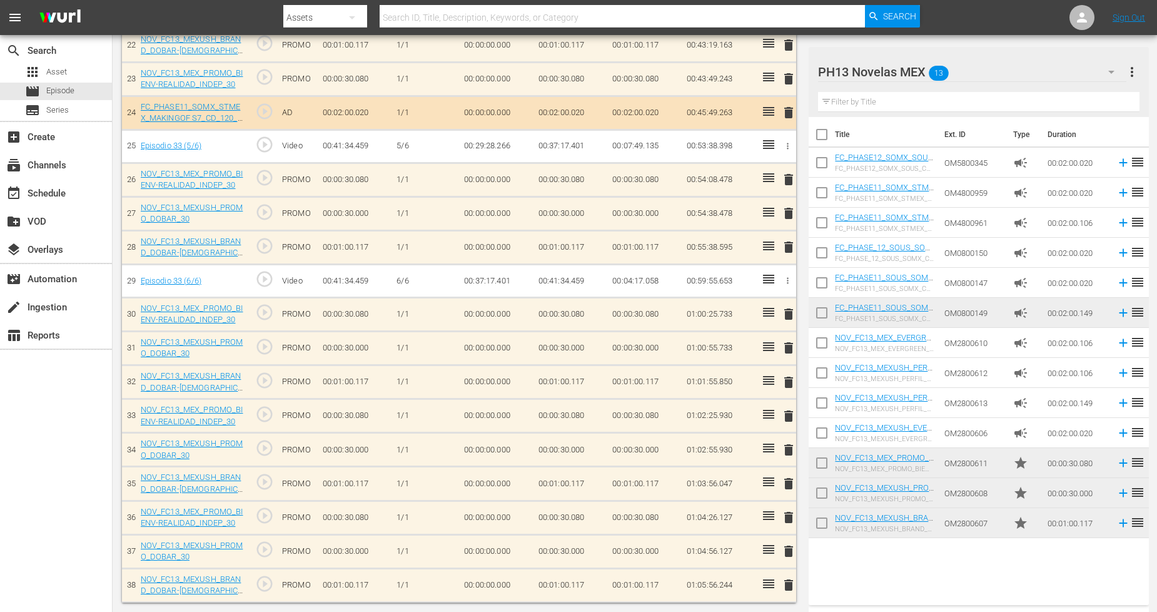
click at [821, 521] on input "checkbox" at bounding box center [822, 525] width 26 height 26
checkbox input "true"
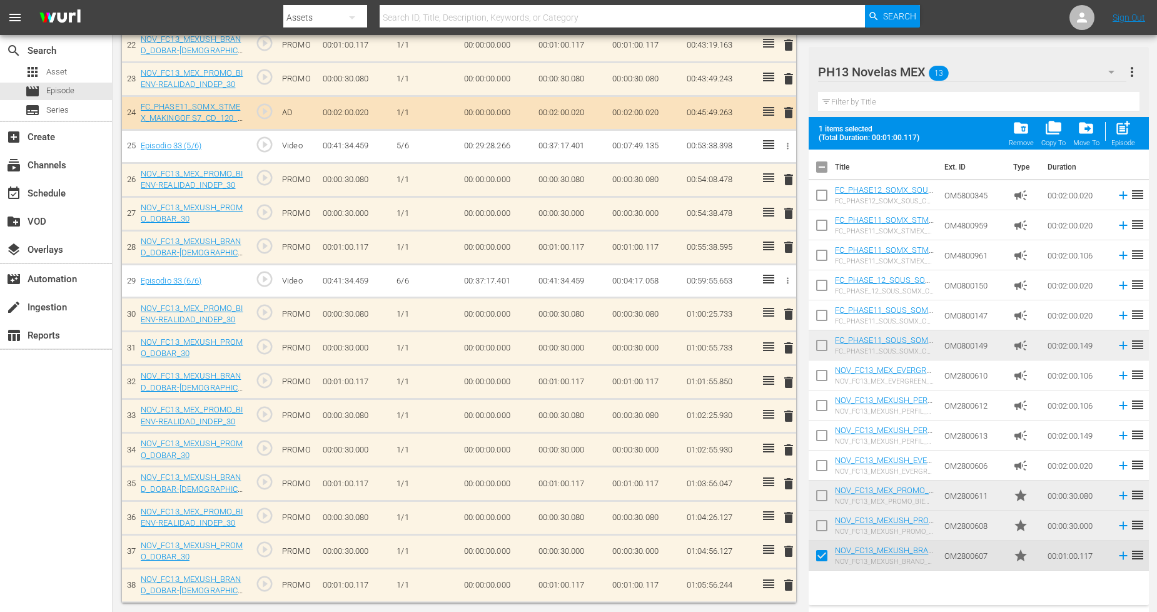
click at [823, 526] on input "checkbox" at bounding box center [822, 528] width 26 height 26
checkbox input "true"
click at [825, 497] on input "checkbox" at bounding box center [822, 498] width 26 height 26
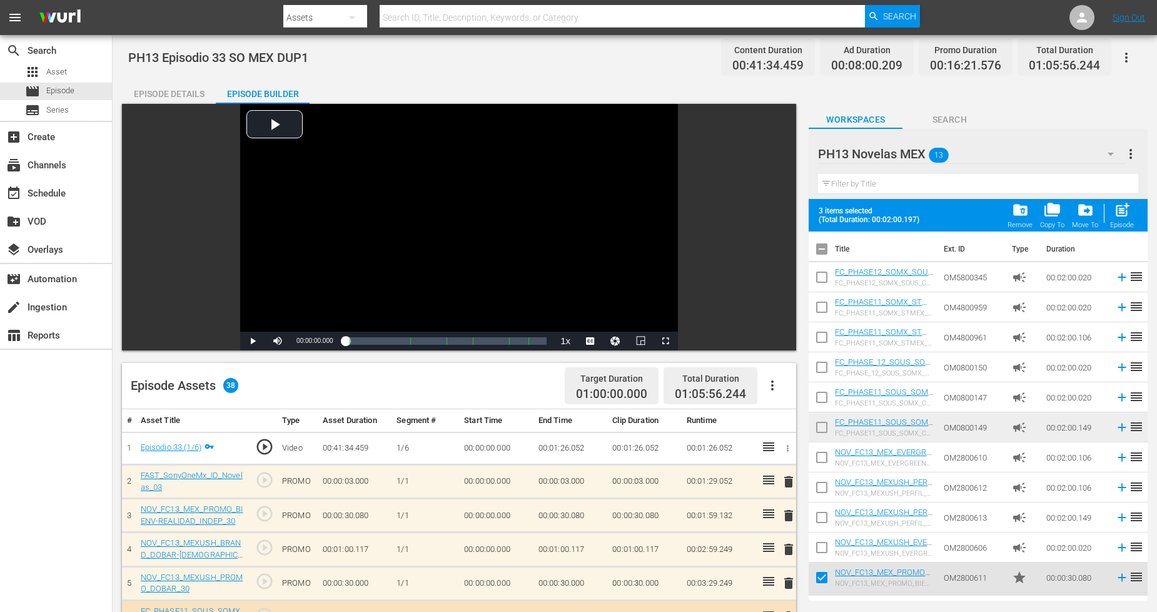
scroll to position [0, 0]
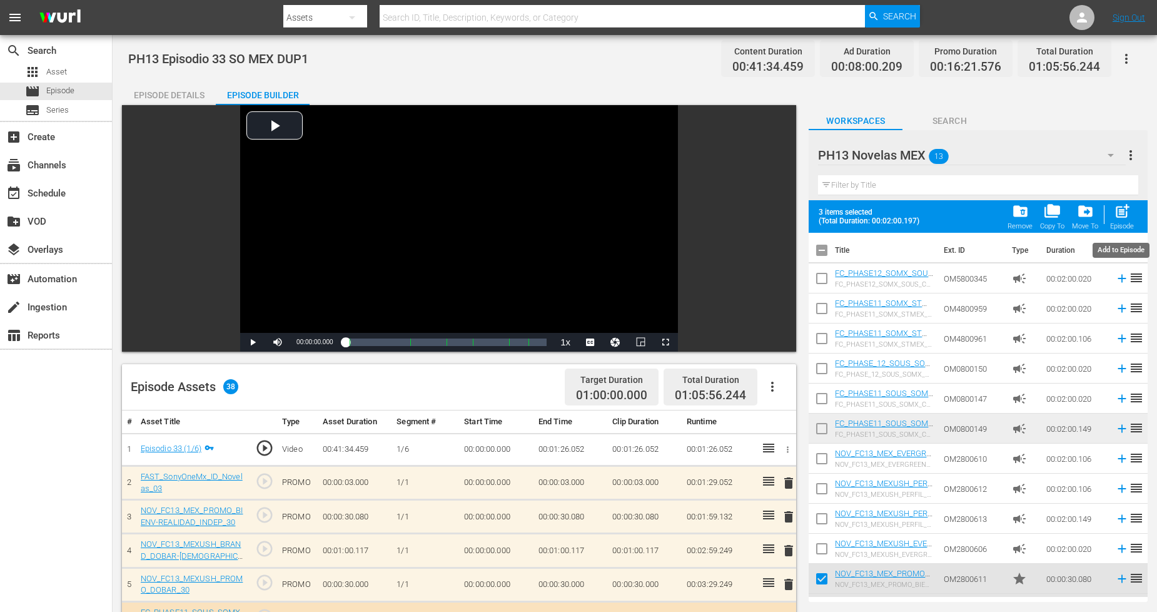
click at [1126, 210] on span "post_add" at bounding box center [1122, 211] width 17 height 17
checkbox input "false"
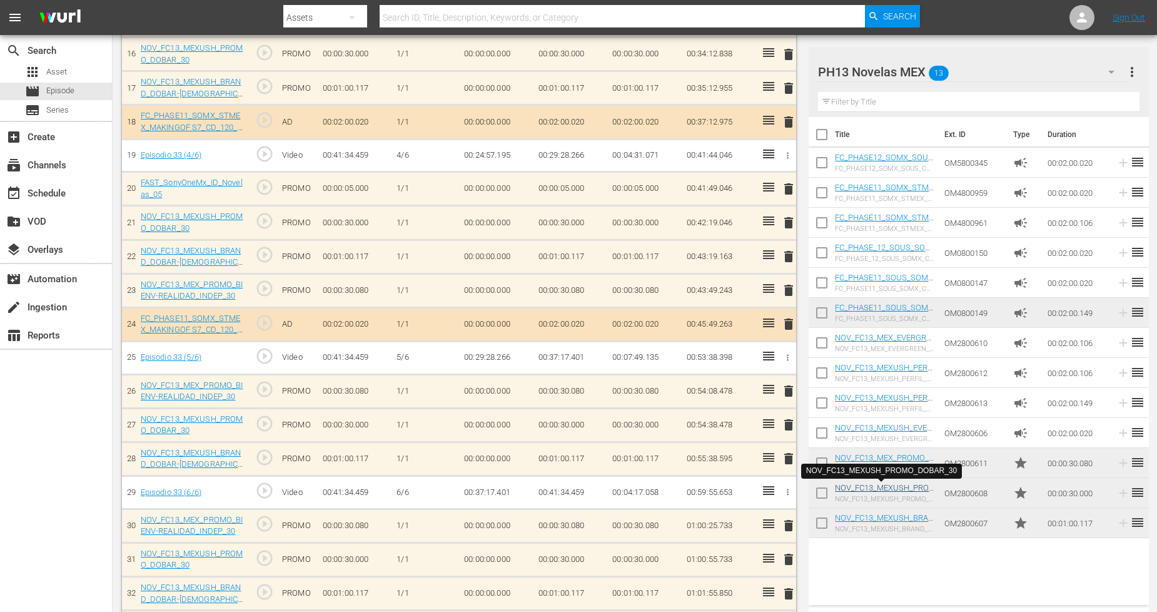
scroll to position [901, 0]
drag, startPoint x: 827, startPoint y: 519, endPoint x: 824, endPoint y: 504, distance: 15.3
click at [826, 517] on input "checkbox" at bounding box center [822, 525] width 26 height 26
checkbox input "true"
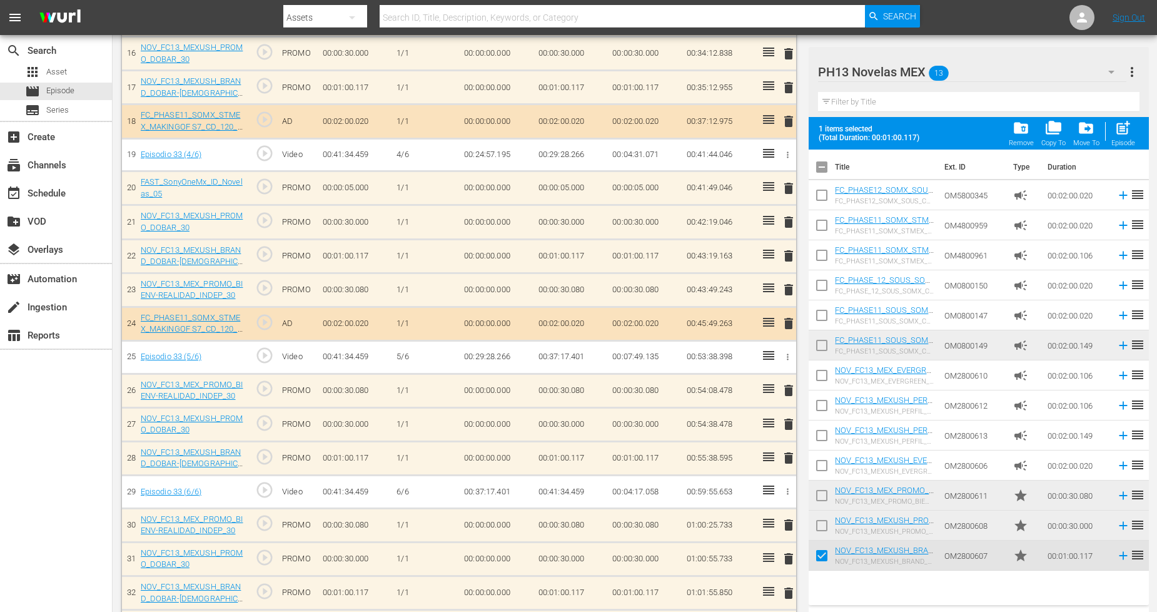
click at [823, 524] on input "checkbox" at bounding box center [822, 528] width 26 height 26
checkbox input "true"
click at [821, 491] on input "checkbox" at bounding box center [822, 498] width 26 height 26
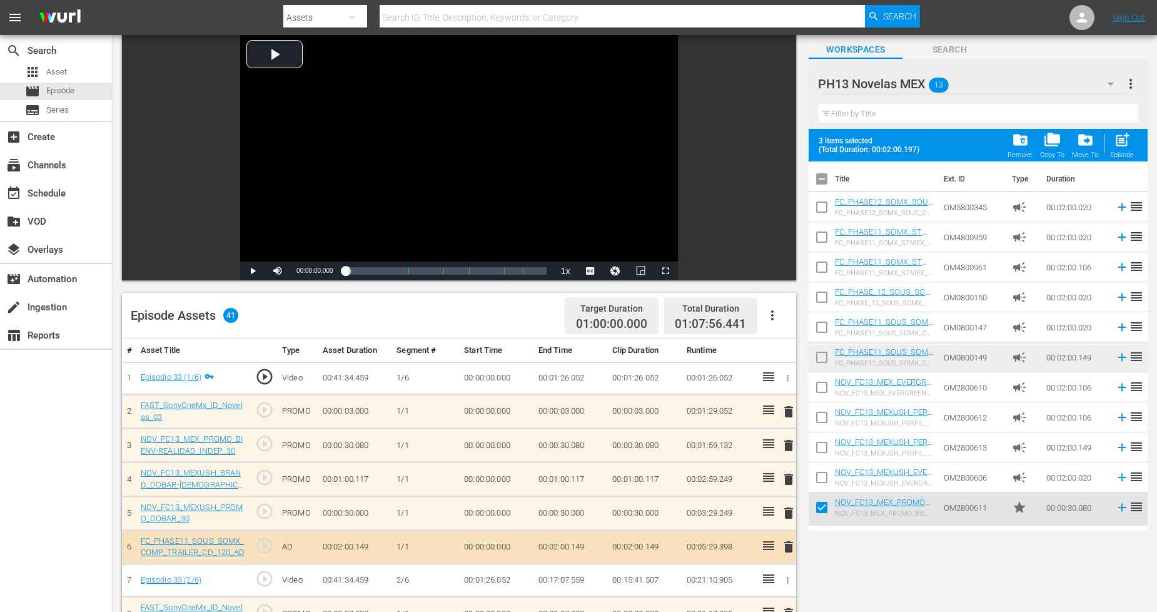
scroll to position [0, 0]
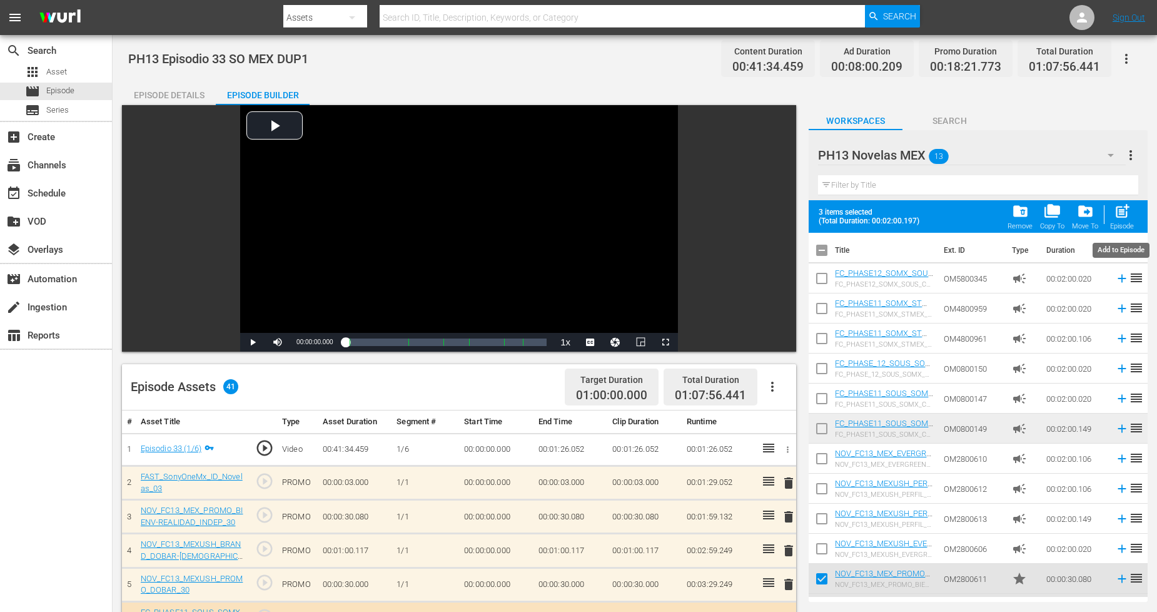
click at [1120, 211] on span "post_add" at bounding box center [1122, 211] width 17 height 17
checkbox input "false"
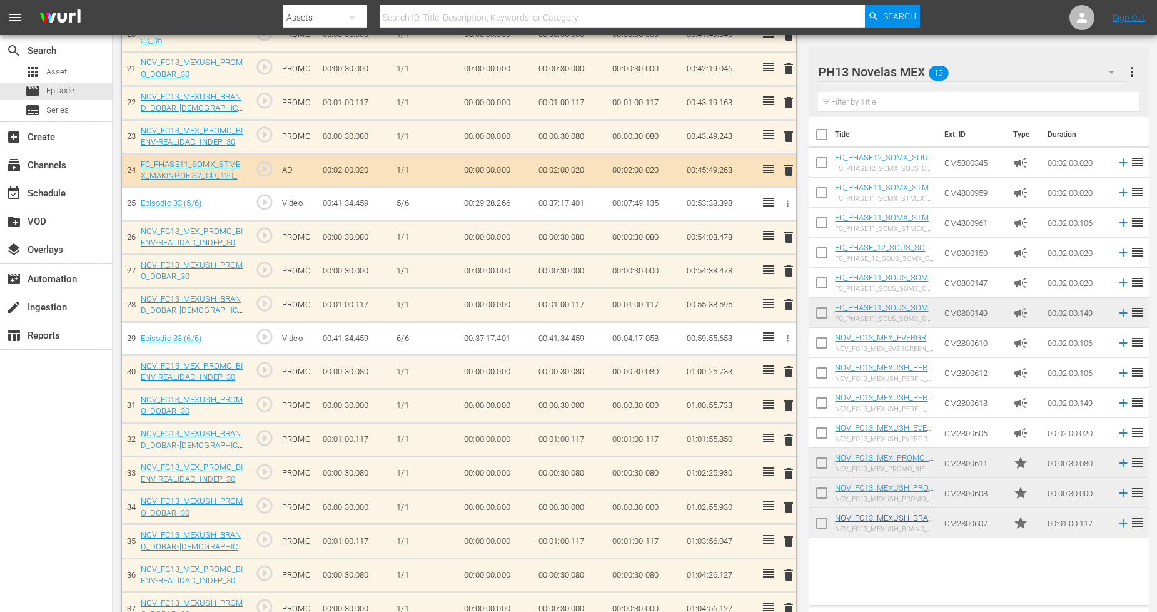
scroll to position [1251, 0]
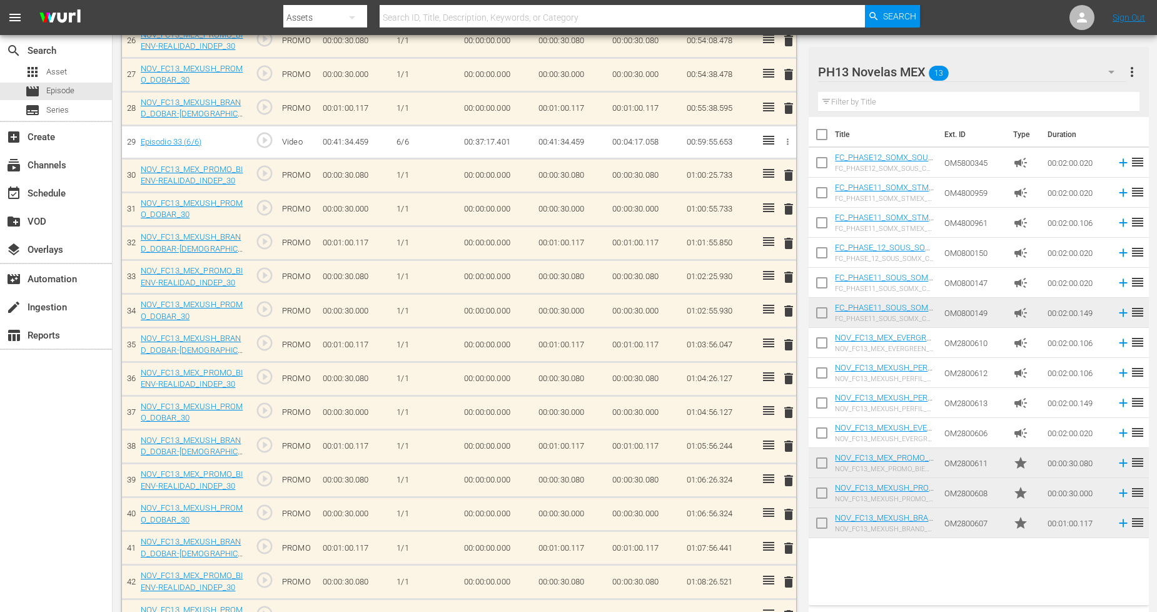
click at [823, 528] on input "checkbox" at bounding box center [822, 525] width 26 height 26
checkbox input "true"
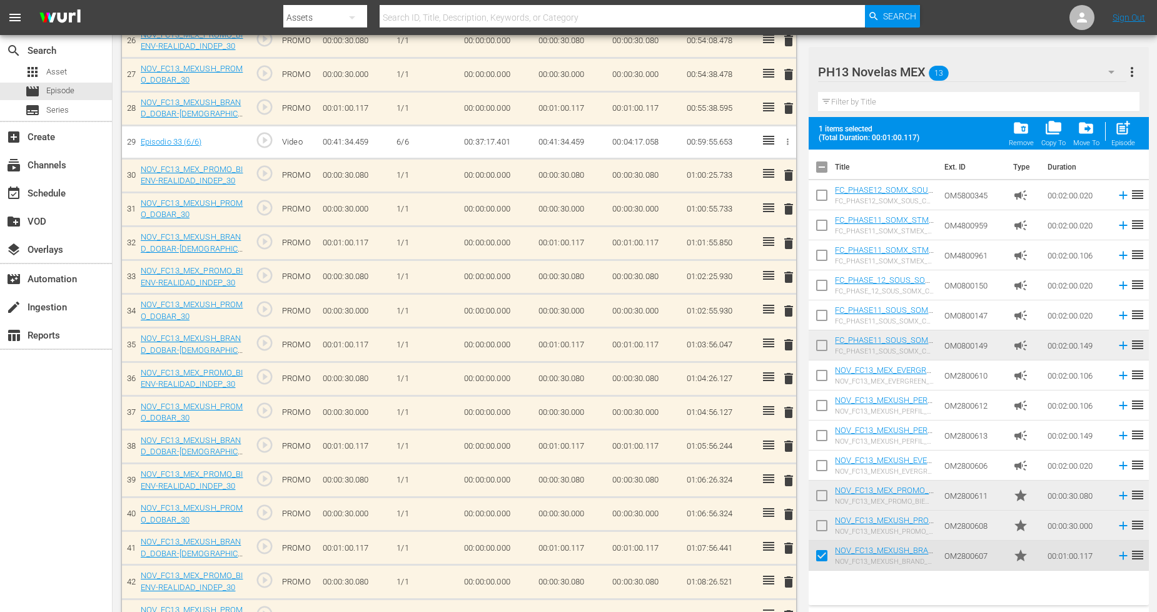
click at [823, 521] on input "checkbox" at bounding box center [822, 528] width 26 height 26
checkbox input "true"
click at [825, 492] on input "checkbox" at bounding box center [822, 498] width 26 height 26
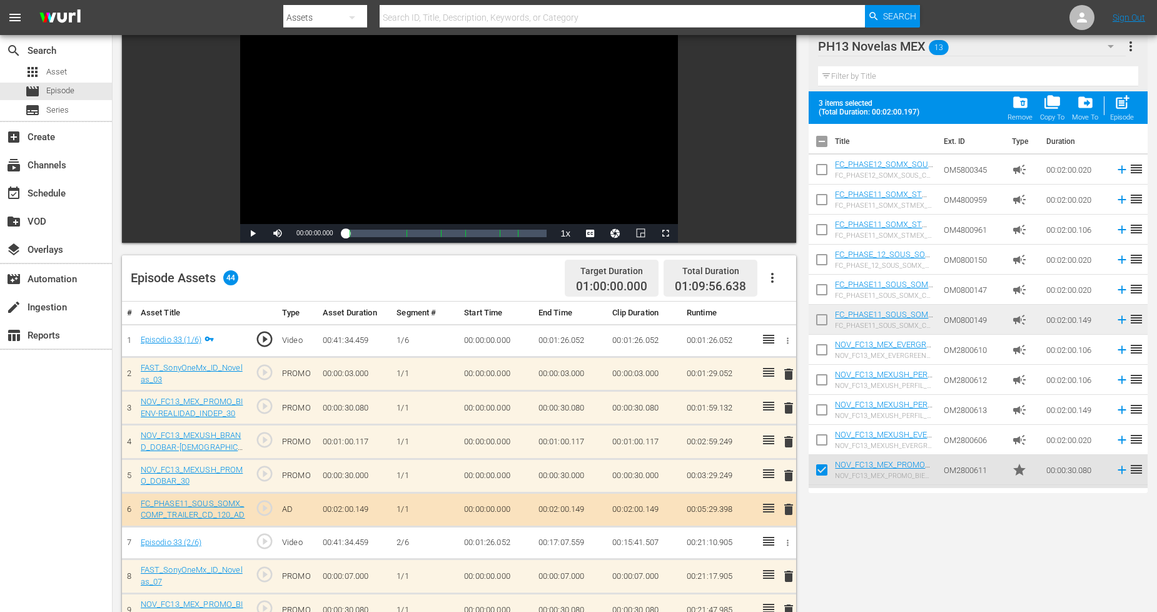
scroll to position [0, 0]
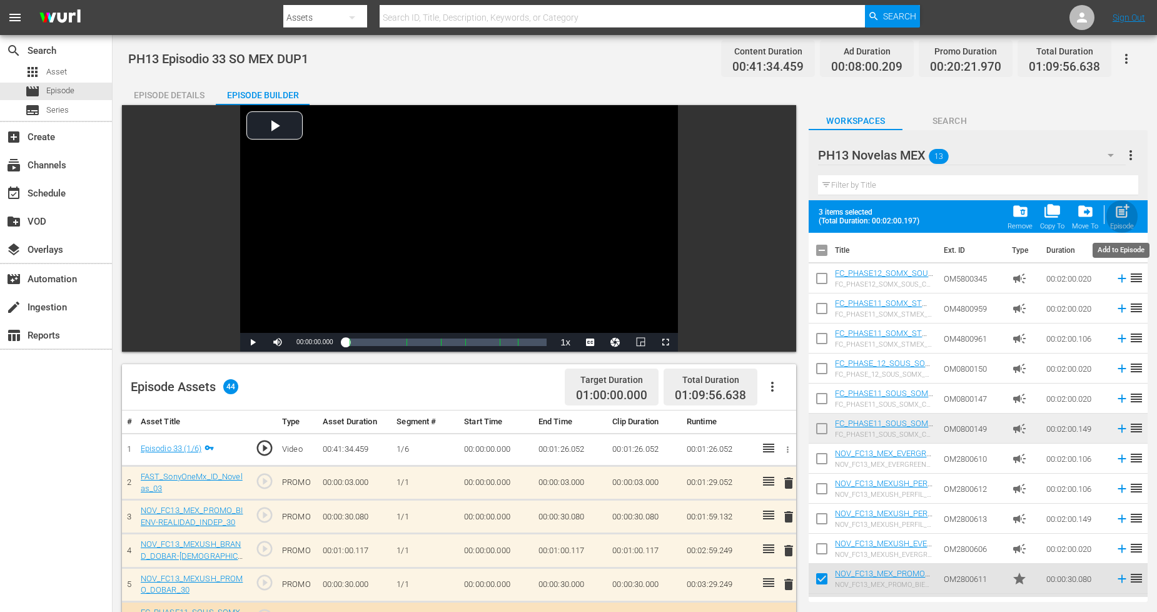
click at [1125, 221] on div "post_add Episode" at bounding box center [1122, 217] width 24 height 28
checkbox input "false"
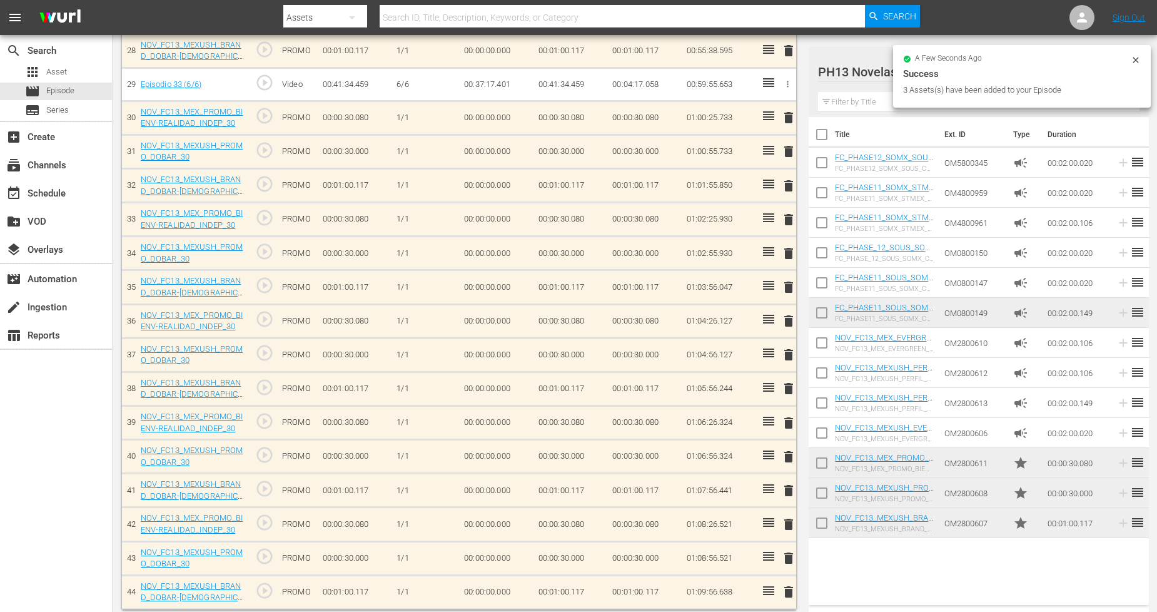
scroll to position [1319, 0]
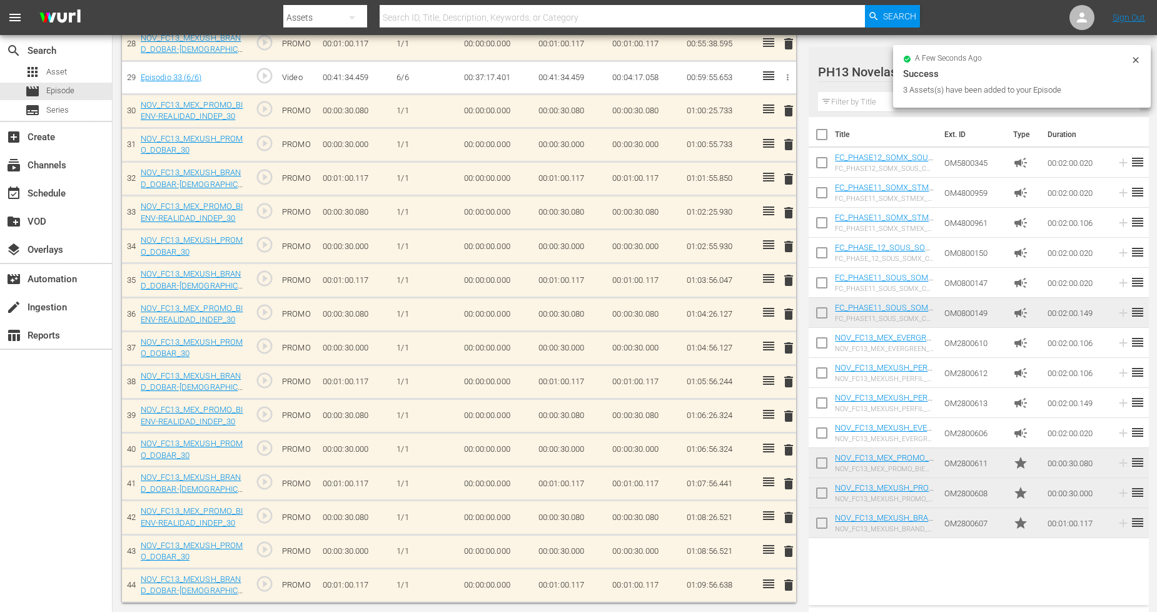
click at [824, 526] on input "checkbox" at bounding box center [822, 525] width 26 height 26
checkbox input "true"
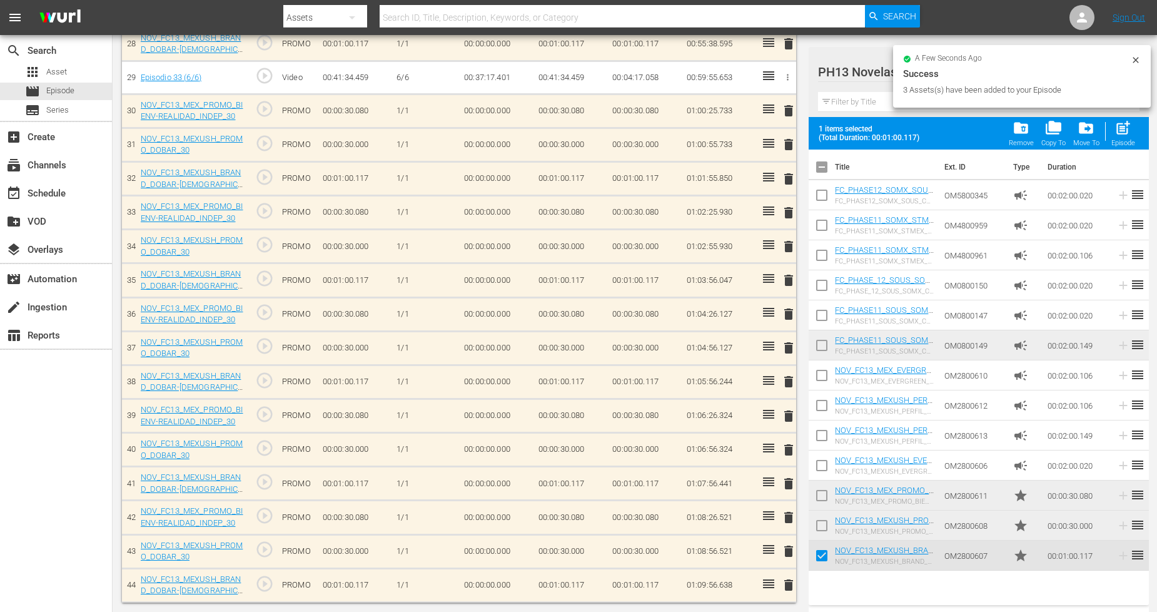
click at [826, 522] on input "checkbox" at bounding box center [822, 528] width 26 height 26
checkbox input "true"
click at [821, 494] on input "checkbox" at bounding box center [822, 498] width 26 height 26
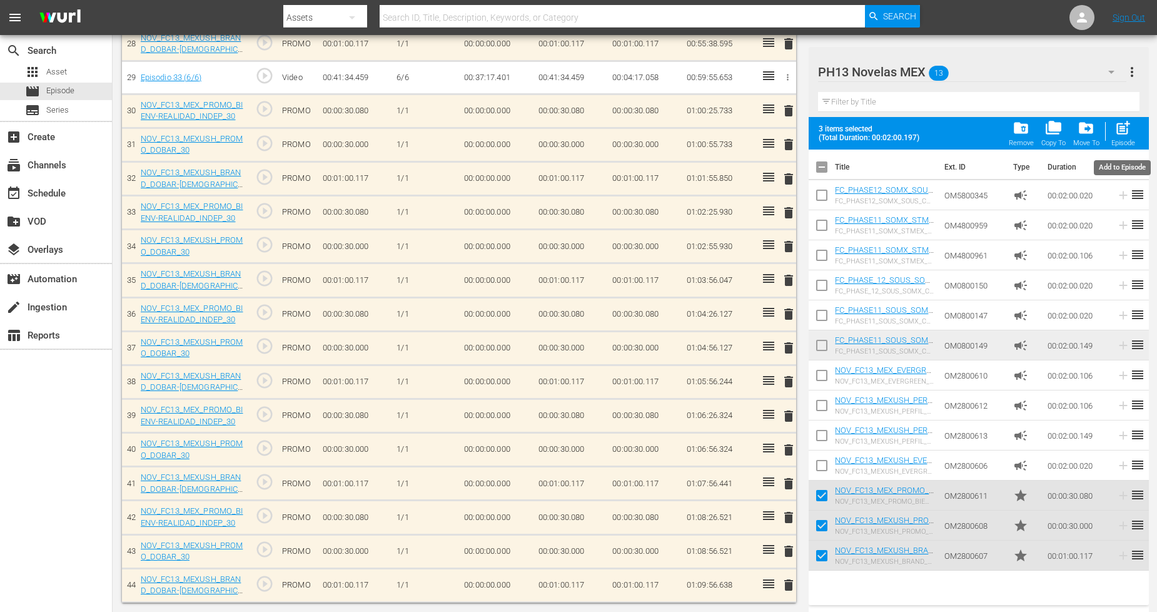
click at [1129, 134] on span "post_add" at bounding box center [1123, 127] width 17 height 17
checkbox input "false"
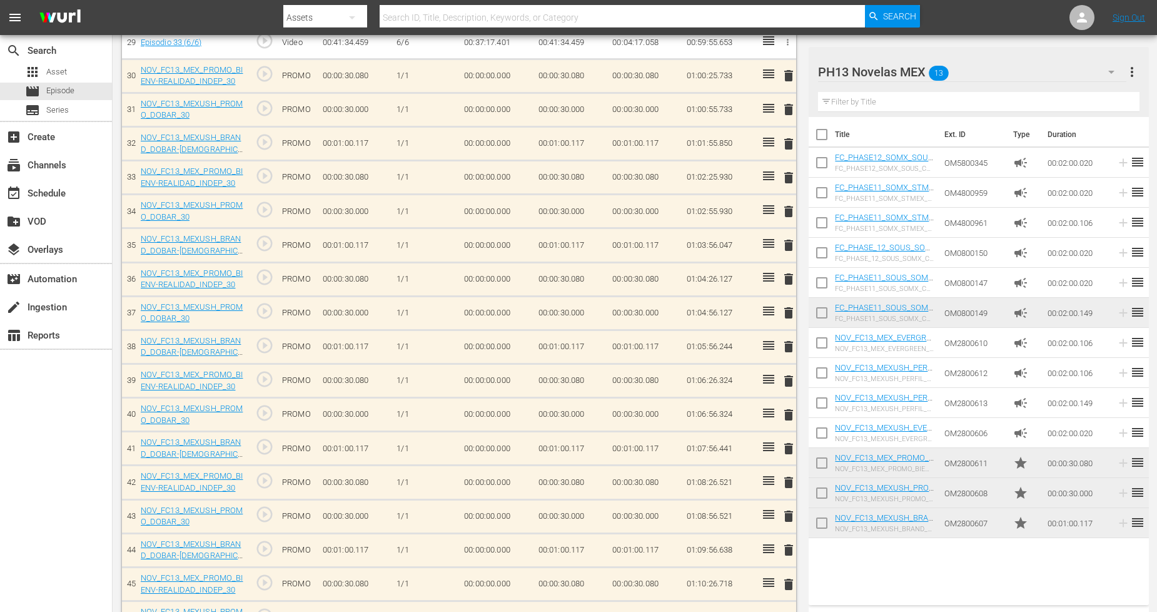
scroll to position [1421, 0]
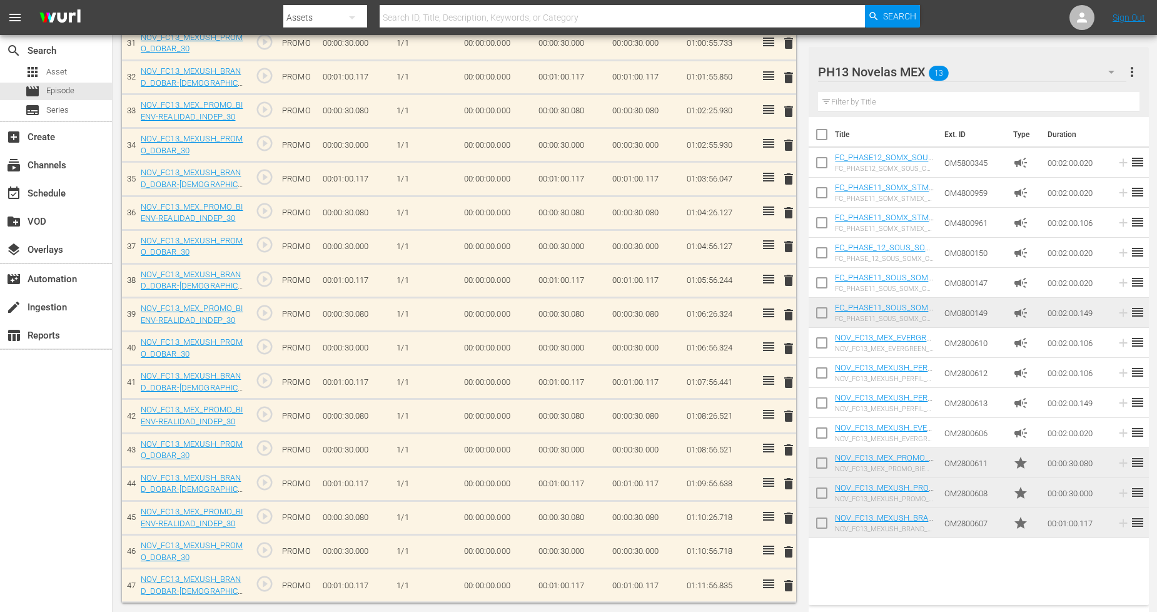
click at [822, 521] on input "checkbox" at bounding box center [822, 525] width 26 height 26
checkbox input "true"
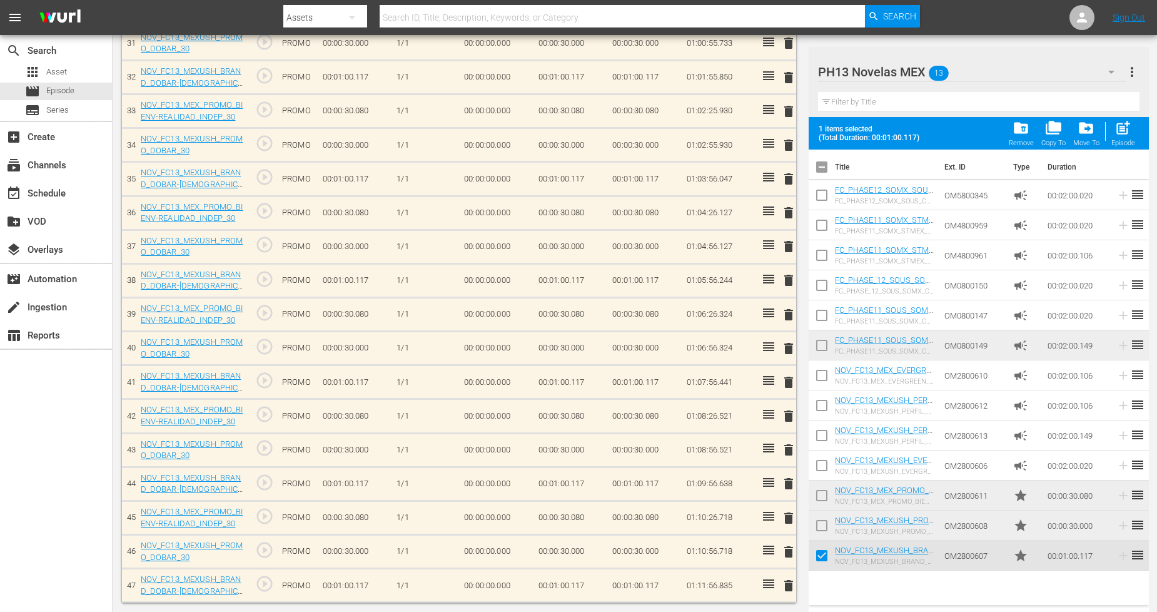
click at [824, 527] on input "checkbox" at bounding box center [822, 528] width 26 height 26
checkbox input "true"
click at [825, 495] on input "checkbox" at bounding box center [822, 498] width 26 height 26
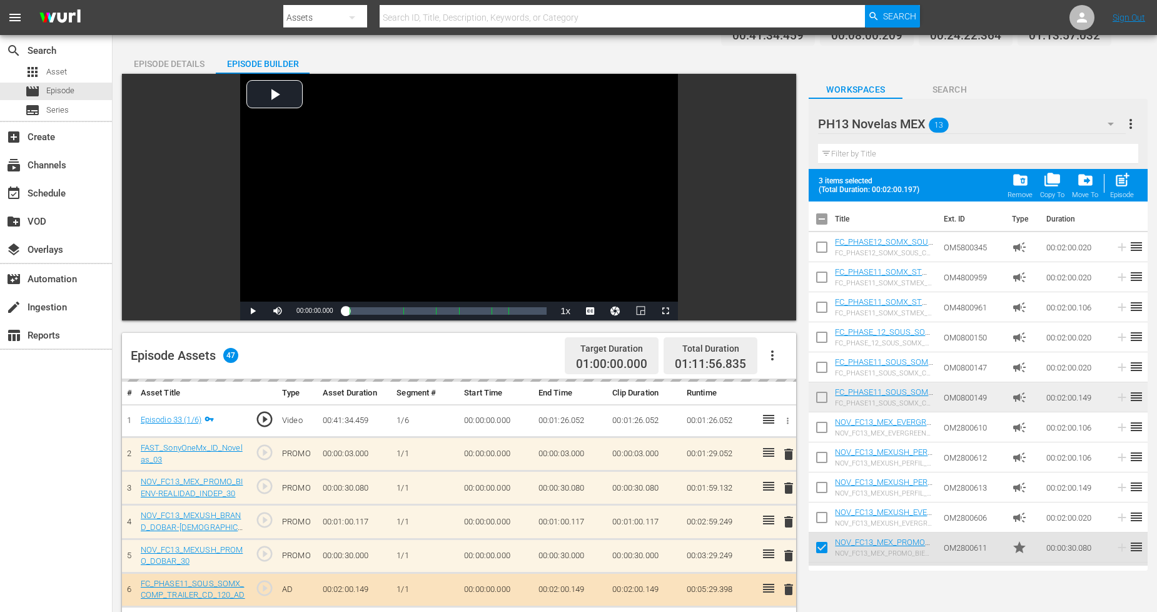
scroll to position [0, 0]
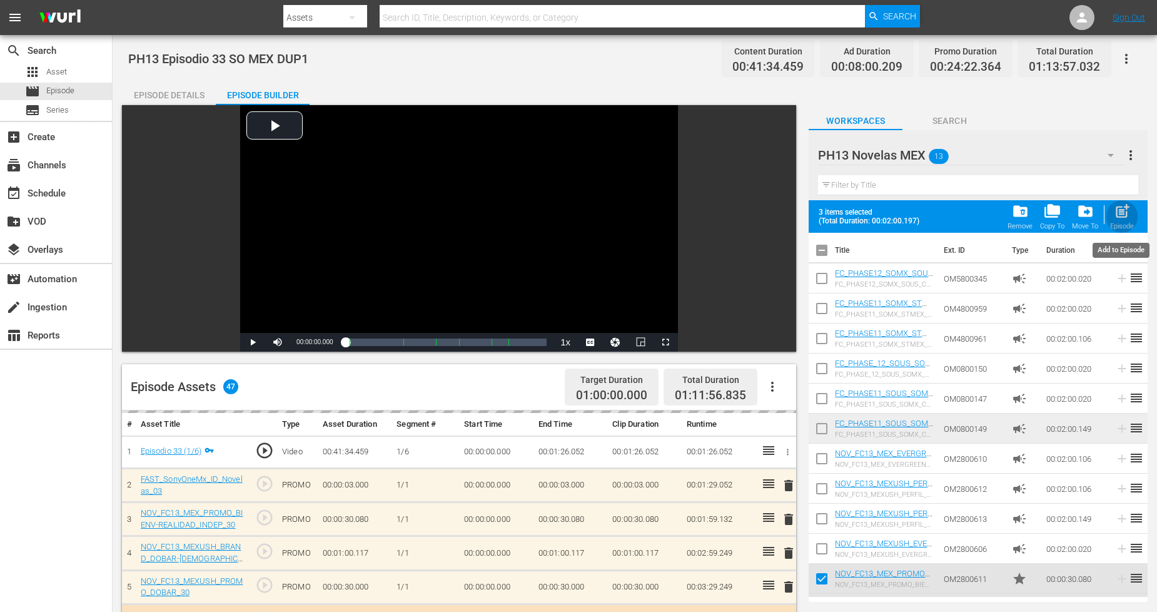
click at [1124, 217] on span "post_add" at bounding box center [1122, 211] width 17 height 17
checkbox input "false"
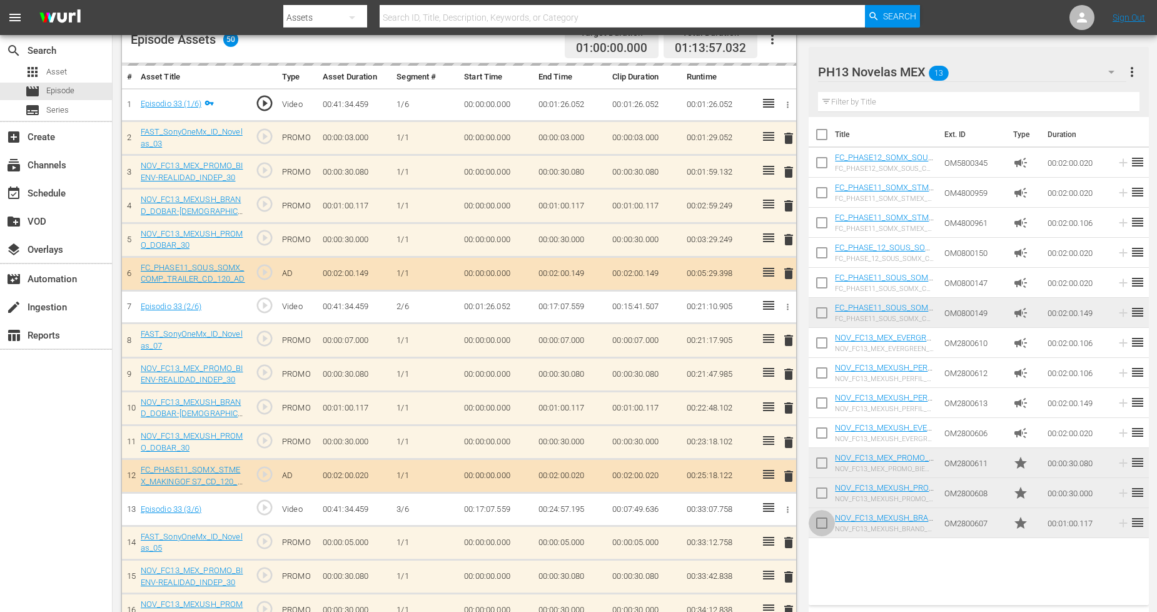
click at [826, 524] on input "checkbox" at bounding box center [822, 525] width 26 height 26
checkbox input "true"
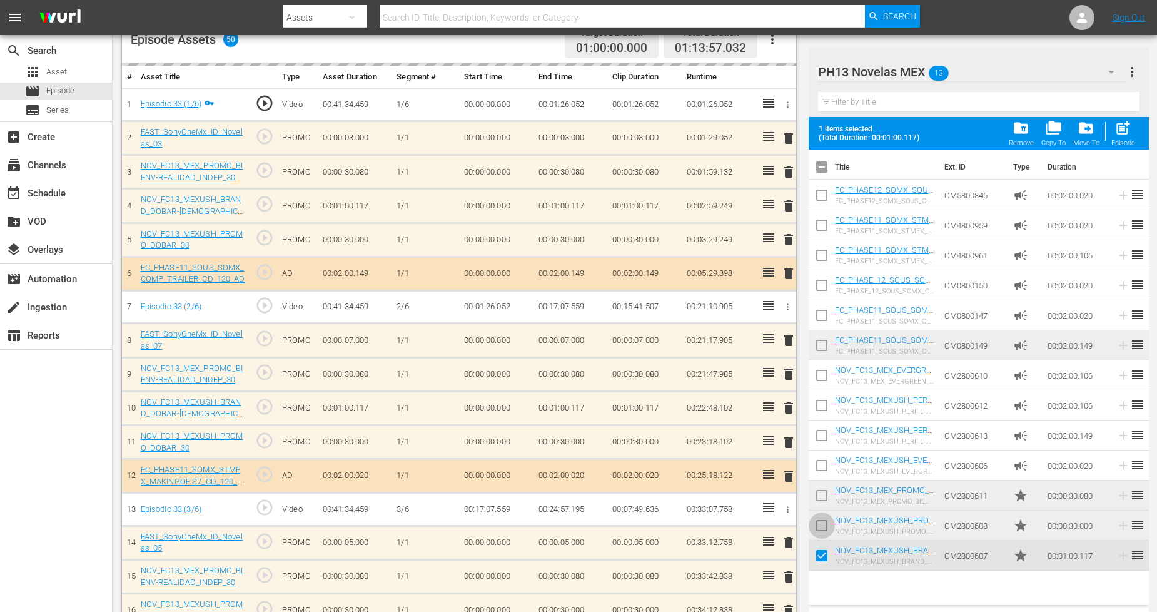
click at [821, 517] on input "checkbox" at bounding box center [822, 528] width 26 height 26
checkbox input "true"
click at [821, 492] on input "checkbox" at bounding box center [822, 498] width 26 height 26
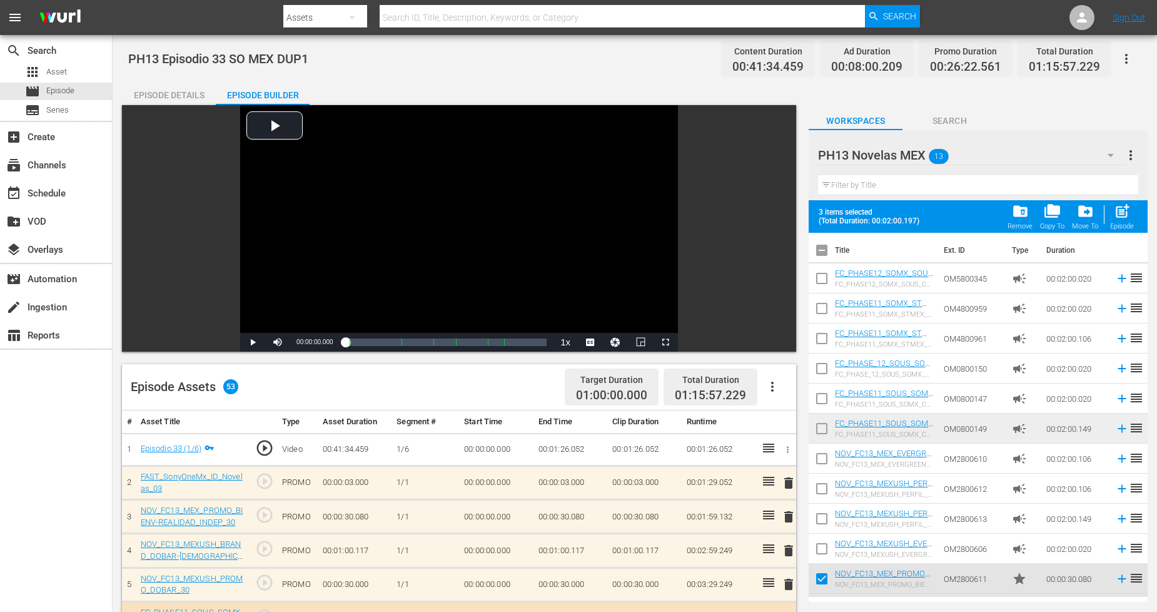
click at [1135, 209] on button "post_add Episode" at bounding box center [1122, 216] width 31 height 35
checkbox input "false"
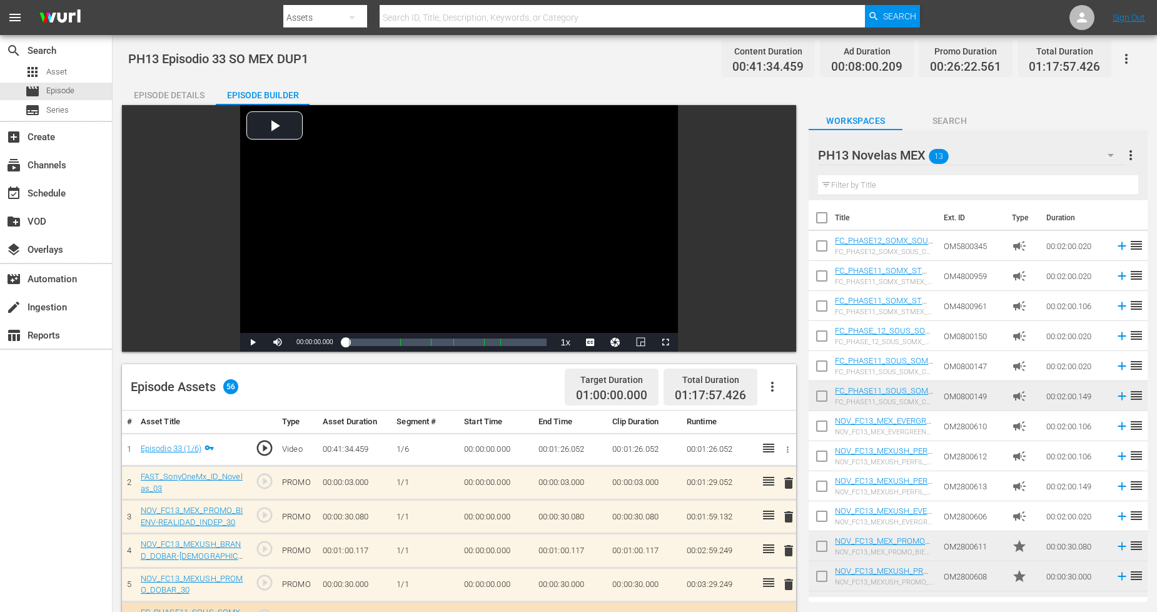
scroll to position [24, 0]
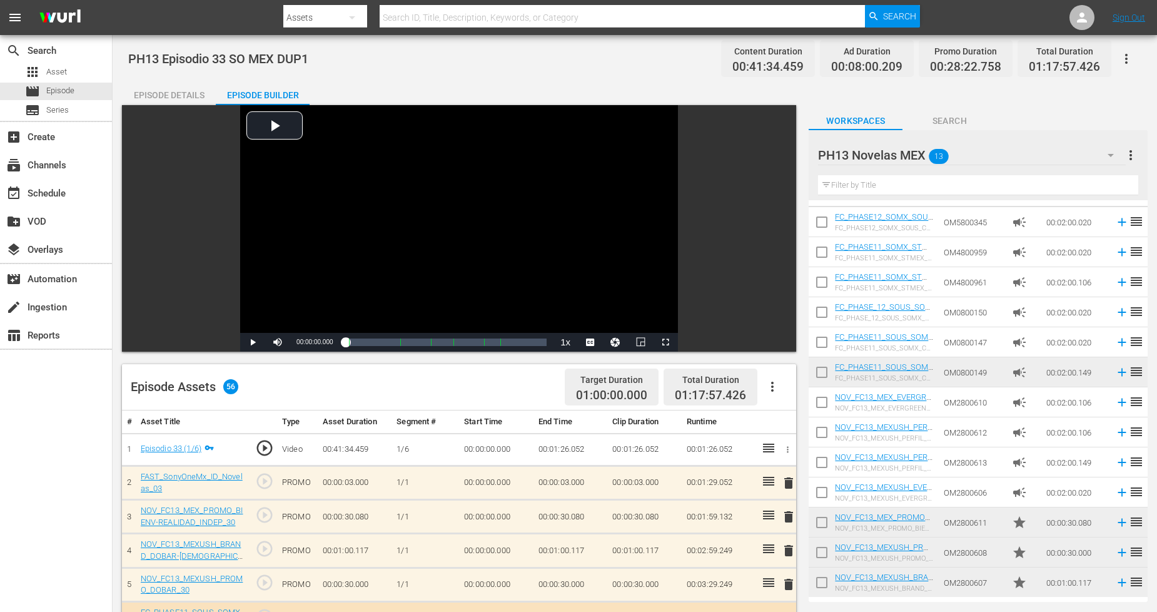
click at [818, 585] on input "checkbox" at bounding box center [822, 585] width 26 height 26
checkbox input "true"
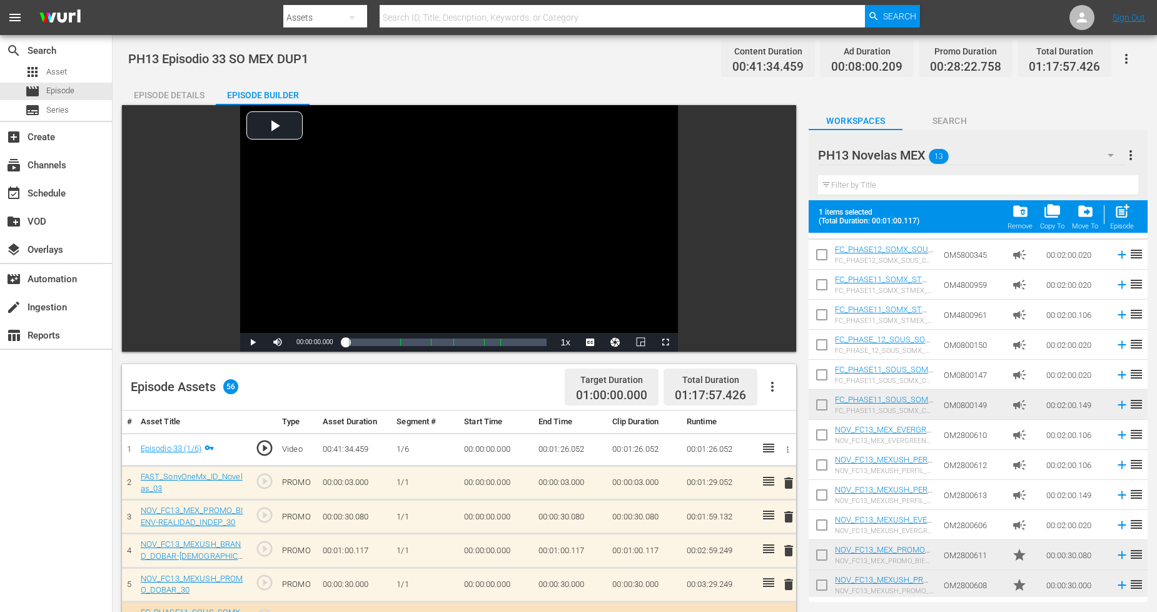
click at [823, 556] on input "checkbox" at bounding box center [822, 557] width 26 height 26
checkbox input "true"
click at [820, 591] on input "checkbox" at bounding box center [822, 587] width 26 height 26
checkbox input "true"
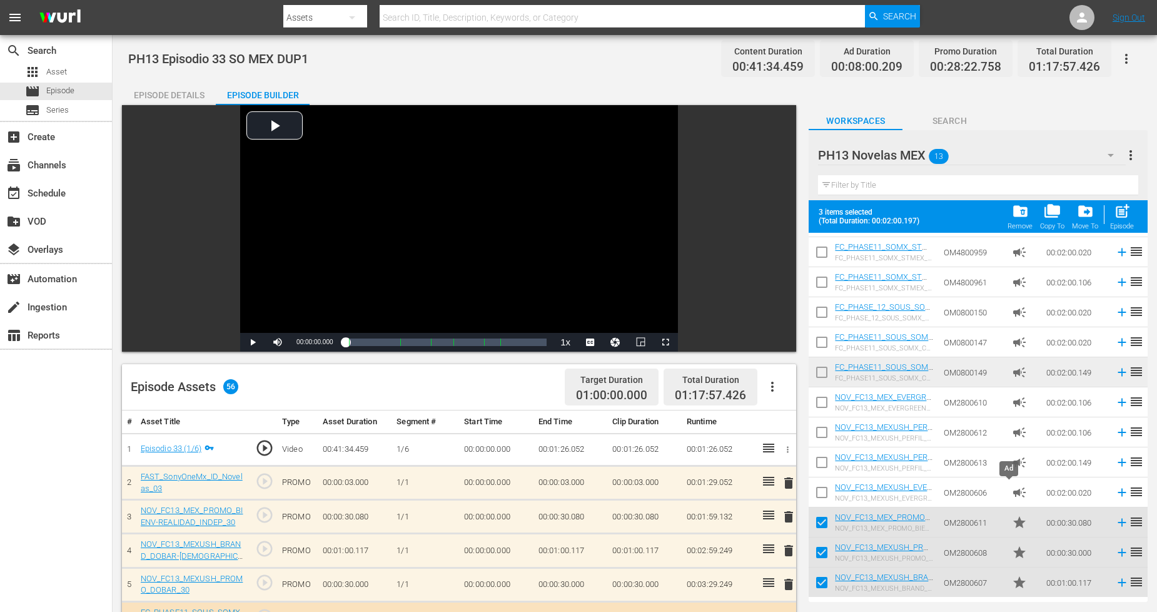
scroll to position [0, 0]
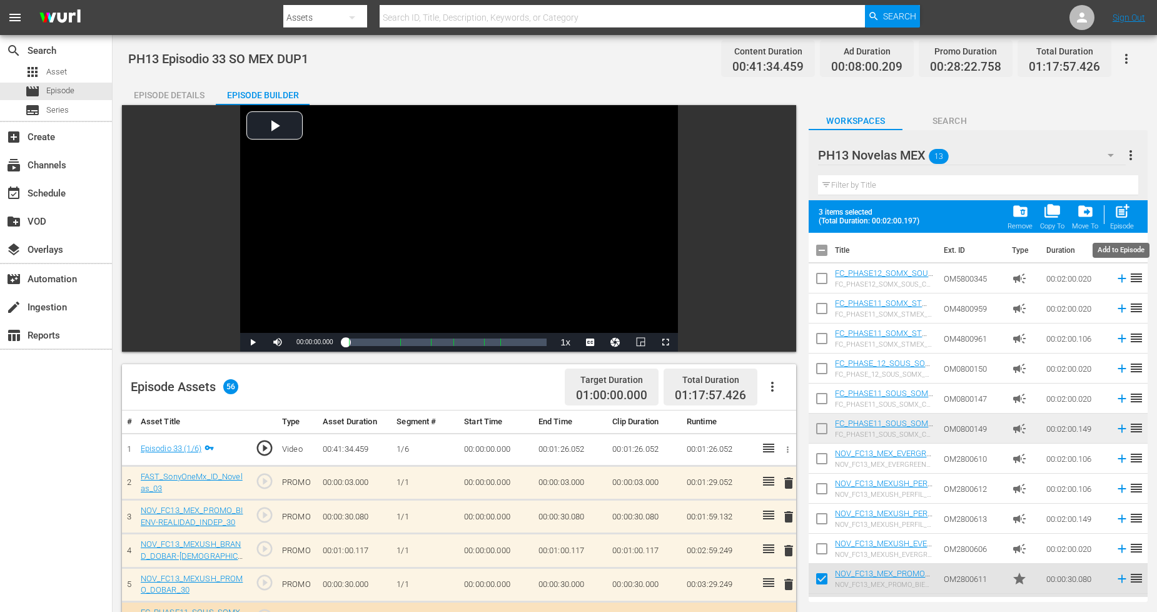
click at [1128, 219] on span "post_add" at bounding box center [1122, 211] width 17 height 17
checkbox input "false"
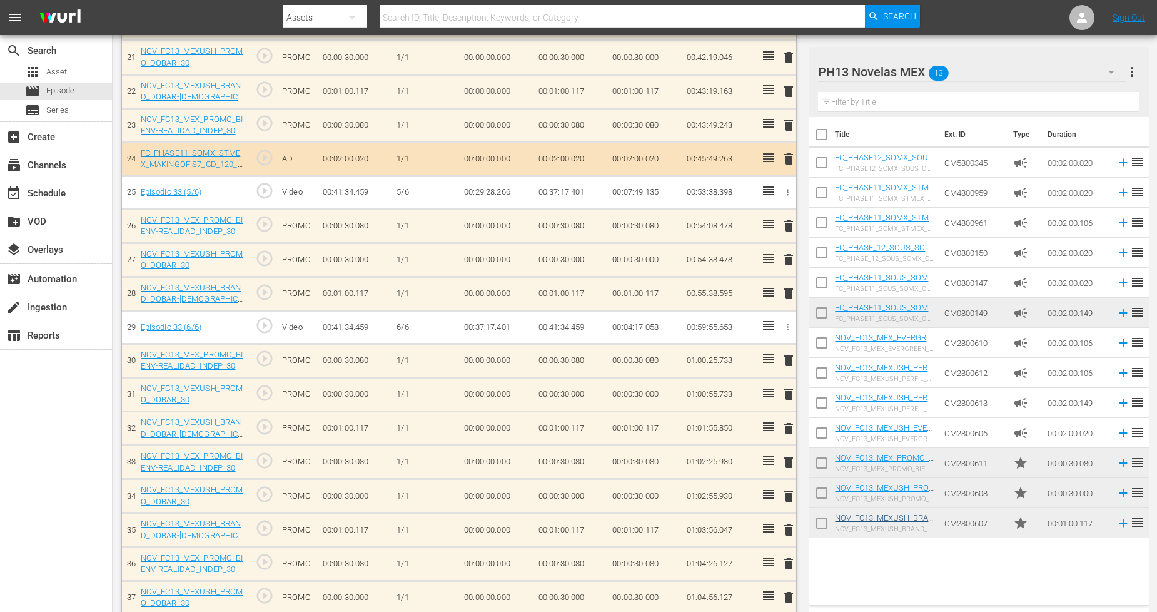
scroll to position [1251, 0]
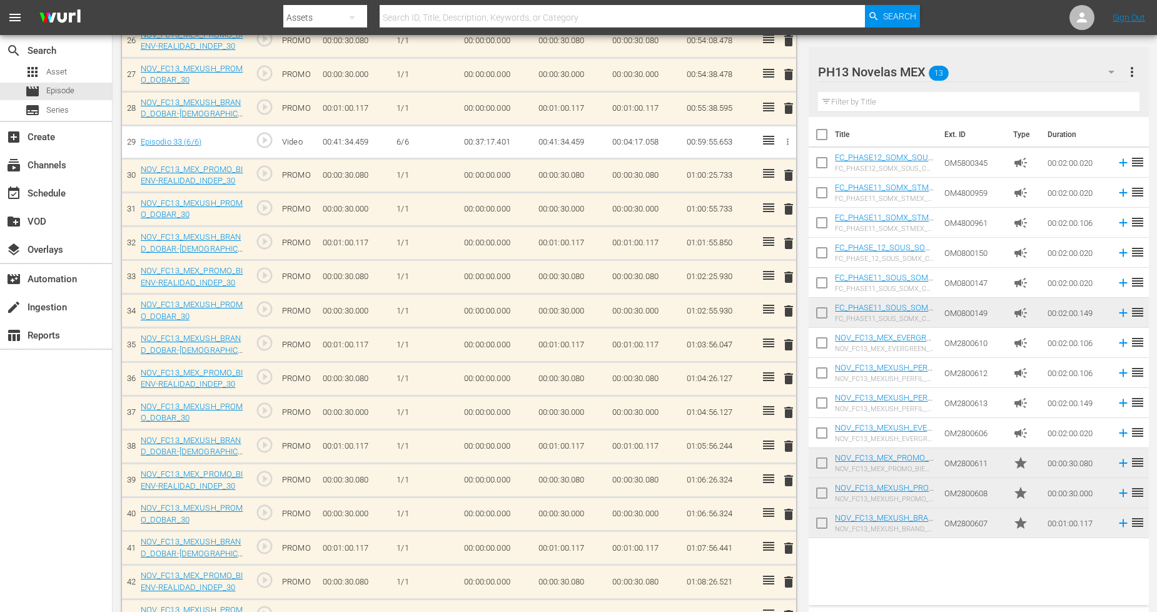
click at [822, 523] on input "checkbox" at bounding box center [822, 525] width 26 height 26
checkbox input "true"
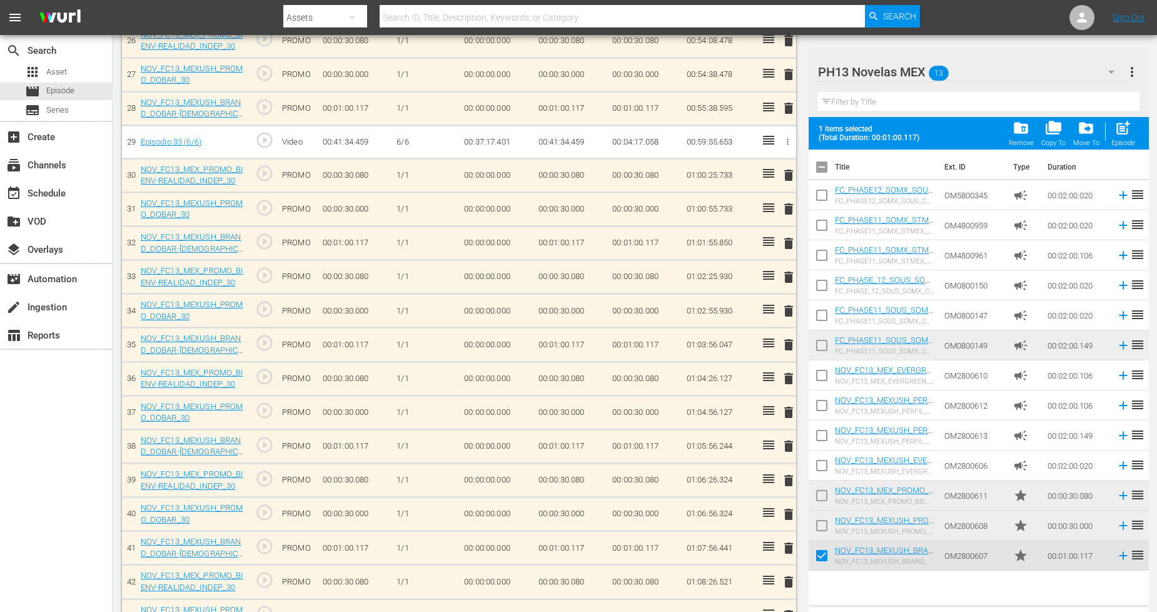
click at [823, 519] on input "checkbox" at bounding box center [822, 528] width 26 height 26
checkbox input "true"
click at [821, 497] on input "checkbox" at bounding box center [822, 498] width 26 height 26
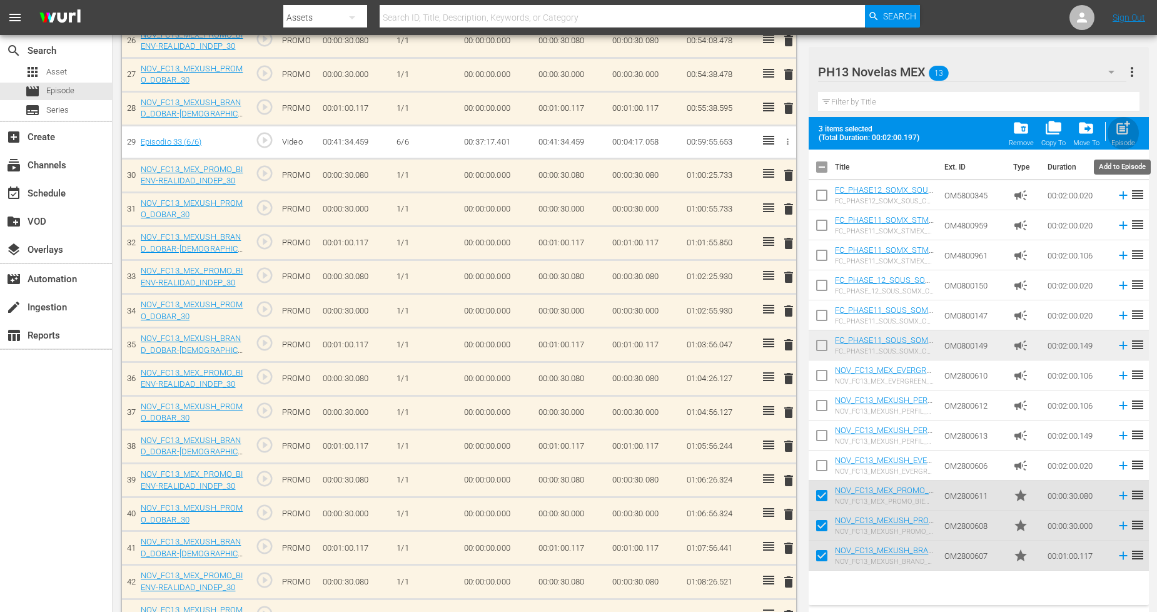
click at [1119, 133] on span "post_add" at bounding box center [1123, 127] width 17 height 17
checkbox input "false"
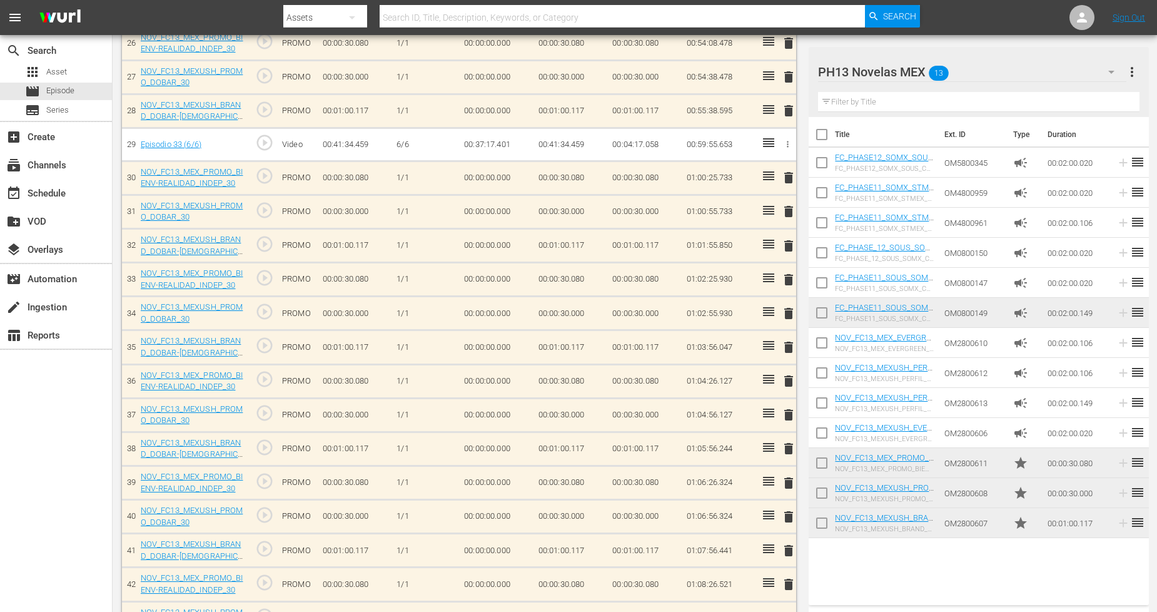
scroll to position [1254, 0]
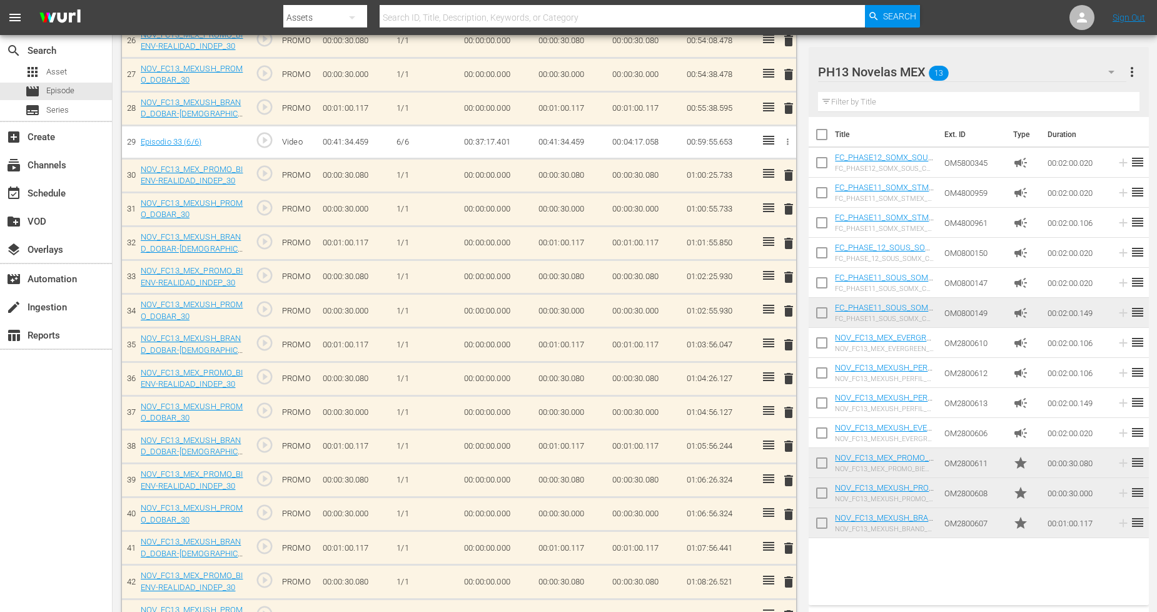
click at [824, 532] on input "checkbox" at bounding box center [822, 525] width 26 height 26
checkbox input "true"
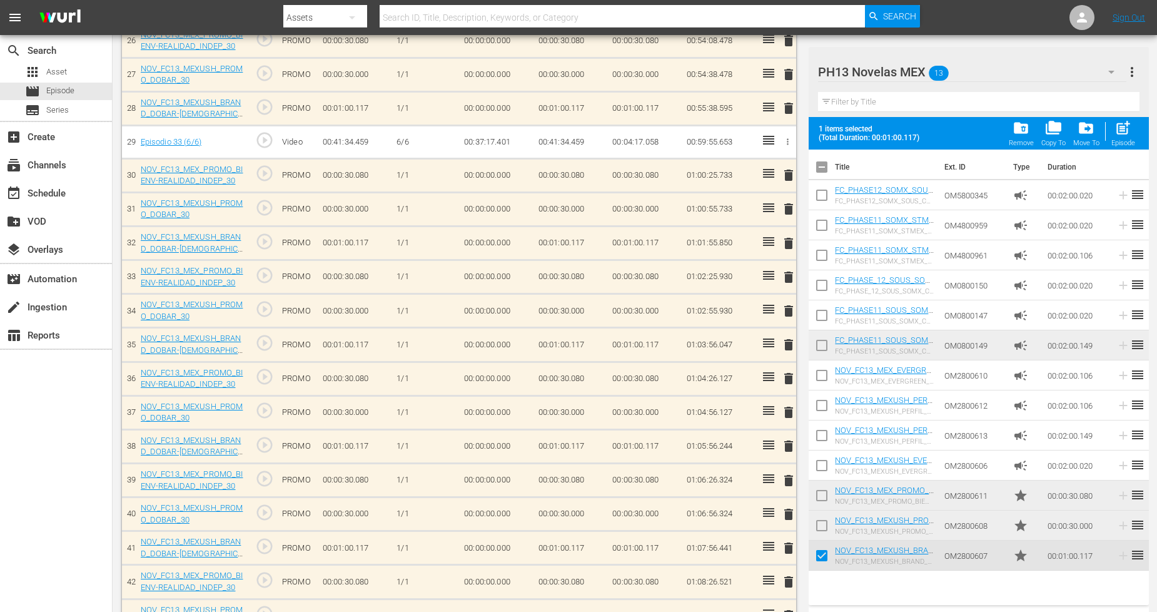
click at [824, 530] on input "checkbox" at bounding box center [822, 528] width 26 height 26
checkbox input "true"
click at [823, 493] on input "checkbox" at bounding box center [822, 498] width 26 height 26
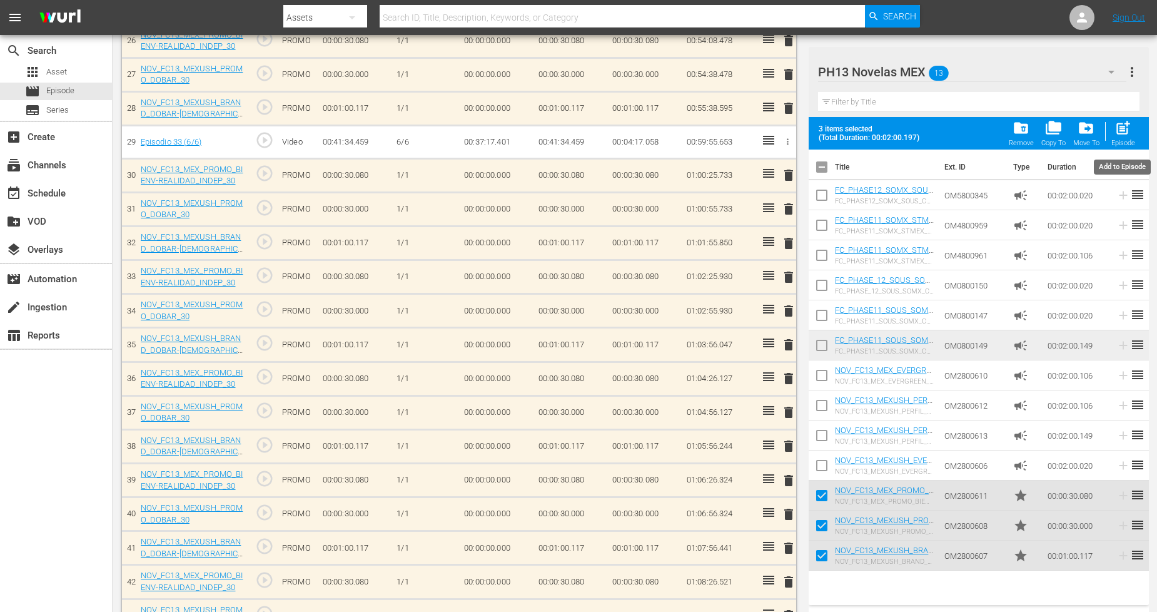
click at [1129, 132] on span "post_add" at bounding box center [1123, 127] width 17 height 17
checkbox input "false"
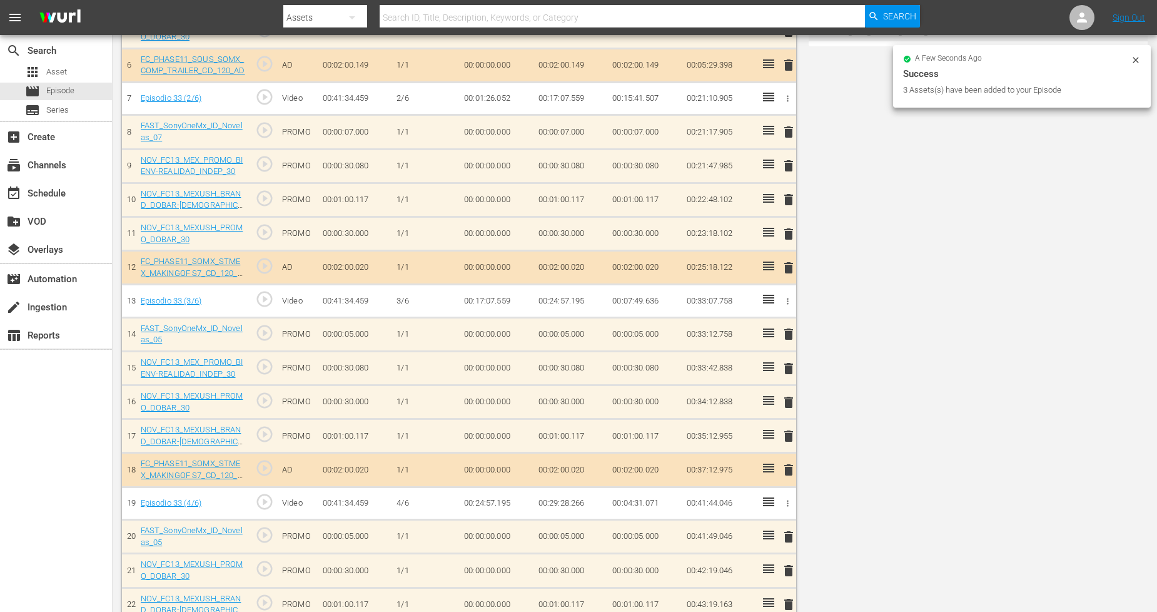
scroll to position [0, 0]
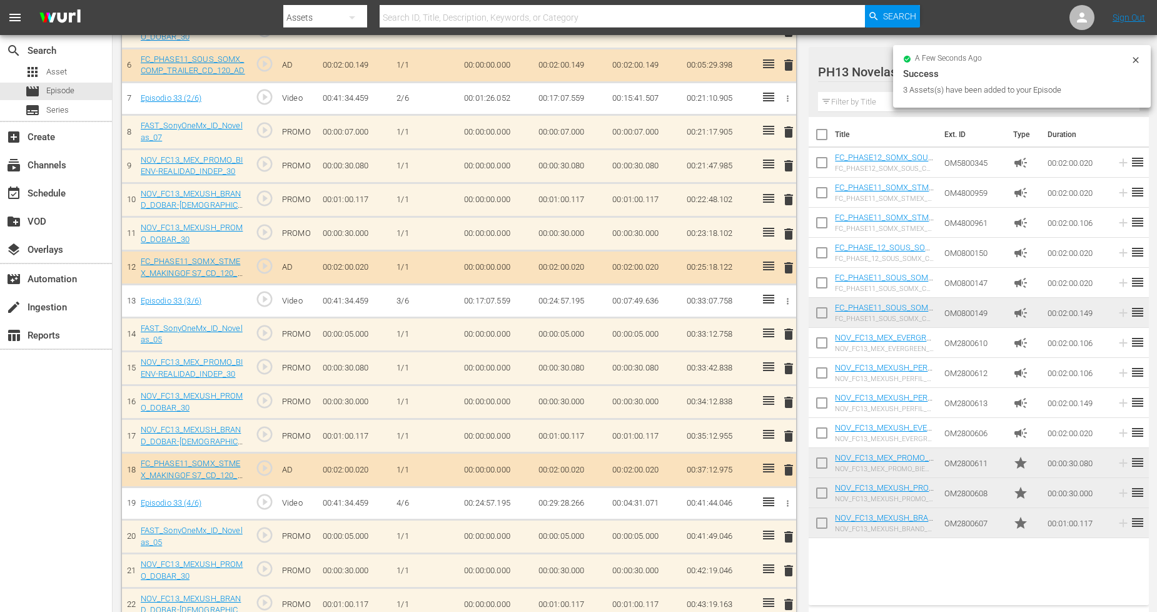
click at [818, 524] on input "checkbox" at bounding box center [822, 525] width 26 height 26
checkbox input "true"
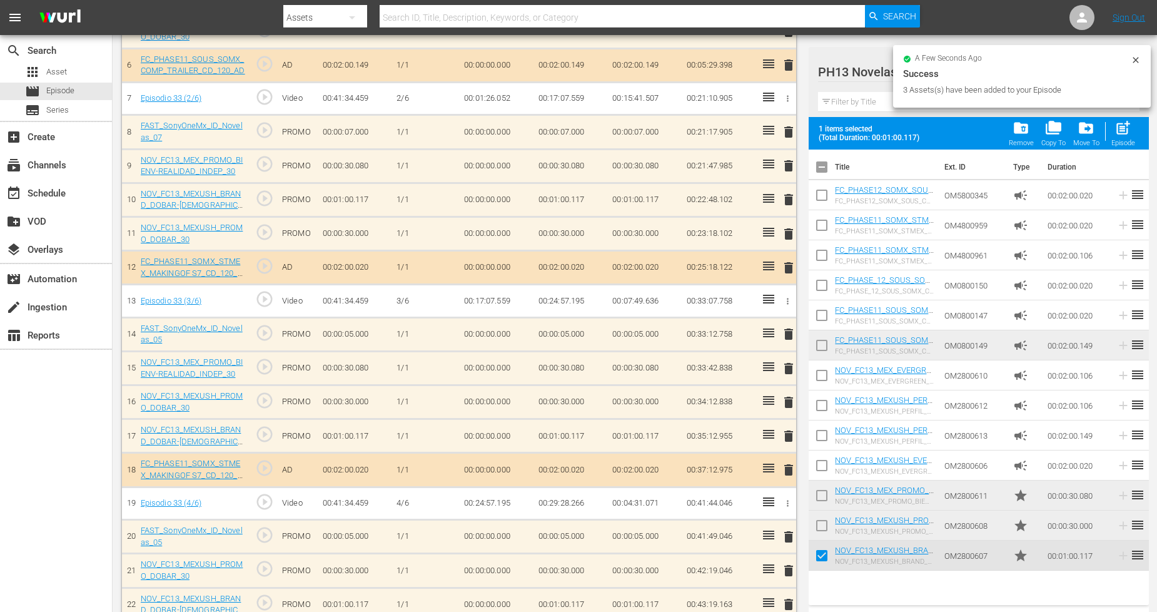
click at [821, 524] on input "checkbox" at bounding box center [822, 528] width 26 height 26
checkbox input "true"
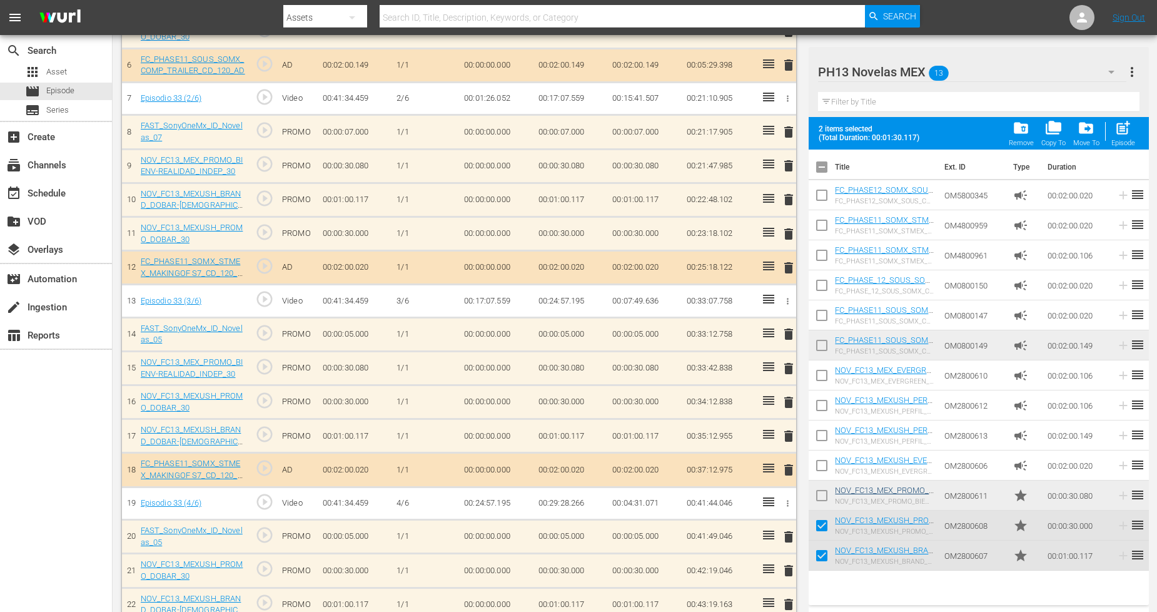
drag, startPoint x: 821, startPoint y: 495, endPoint x: 836, endPoint y: 490, distance: 16.0
click at [822, 495] on input "checkbox" at bounding box center [822, 498] width 26 height 26
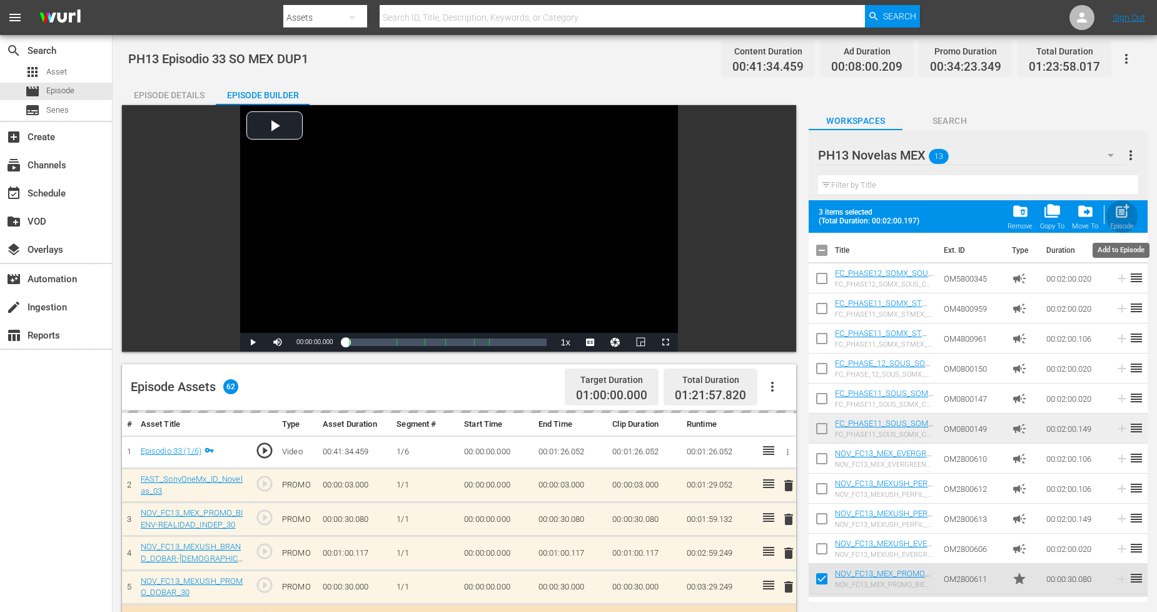
click at [1125, 214] on span "post_add" at bounding box center [1122, 211] width 17 height 17
checkbox input "false"
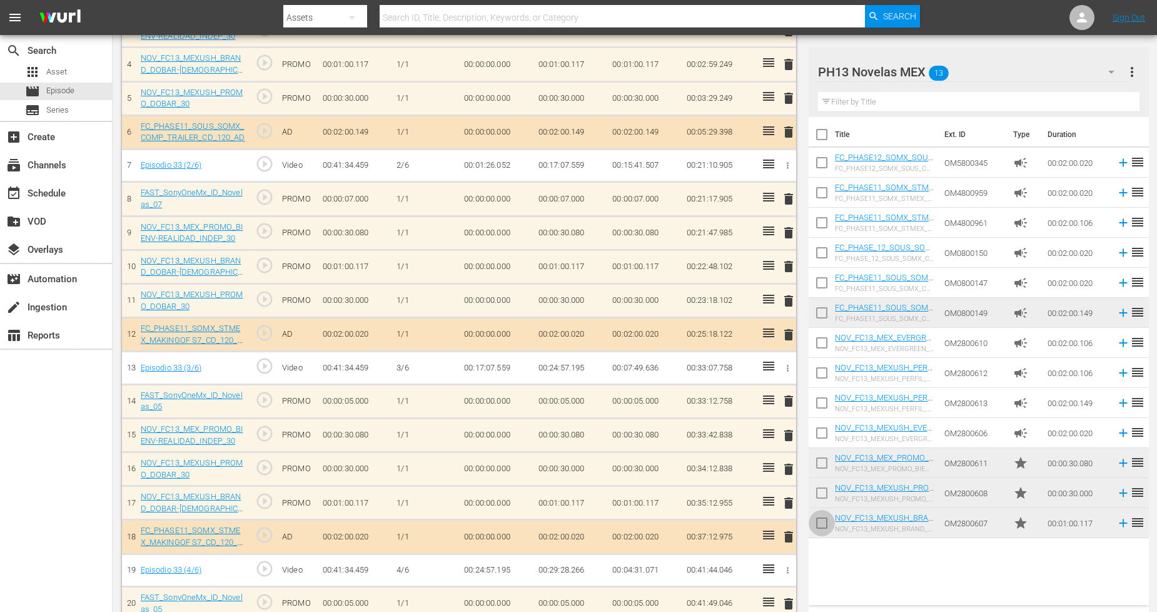
click at [818, 518] on input "checkbox" at bounding box center [822, 525] width 26 height 26
checkbox input "true"
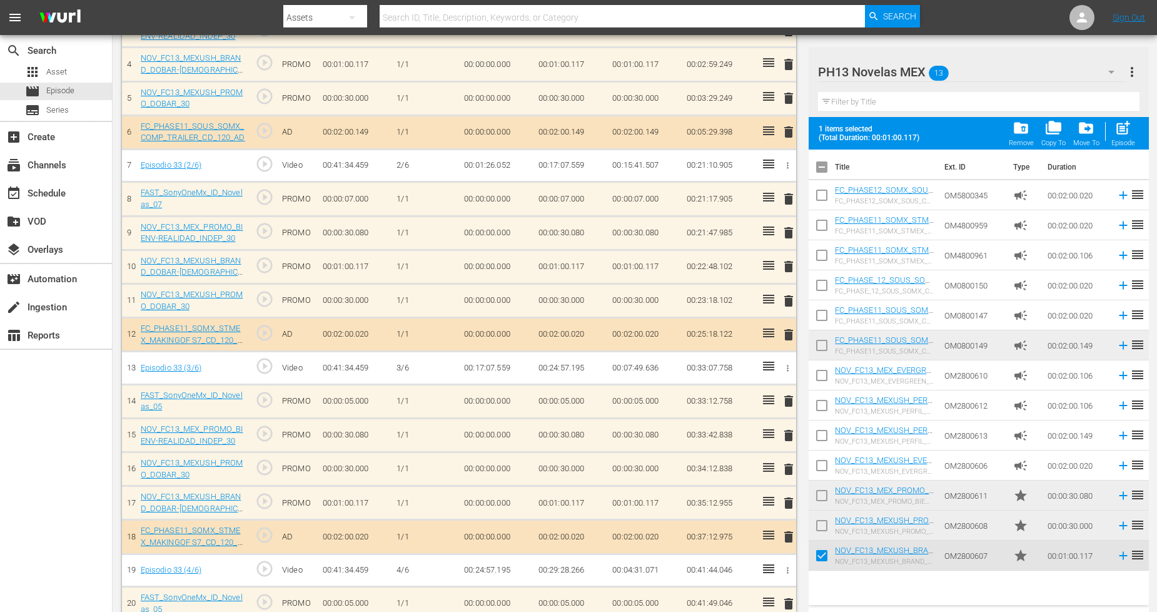
click at [822, 522] on input "checkbox" at bounding box center [822, 528] width 26 height 26
checkbox input "true"
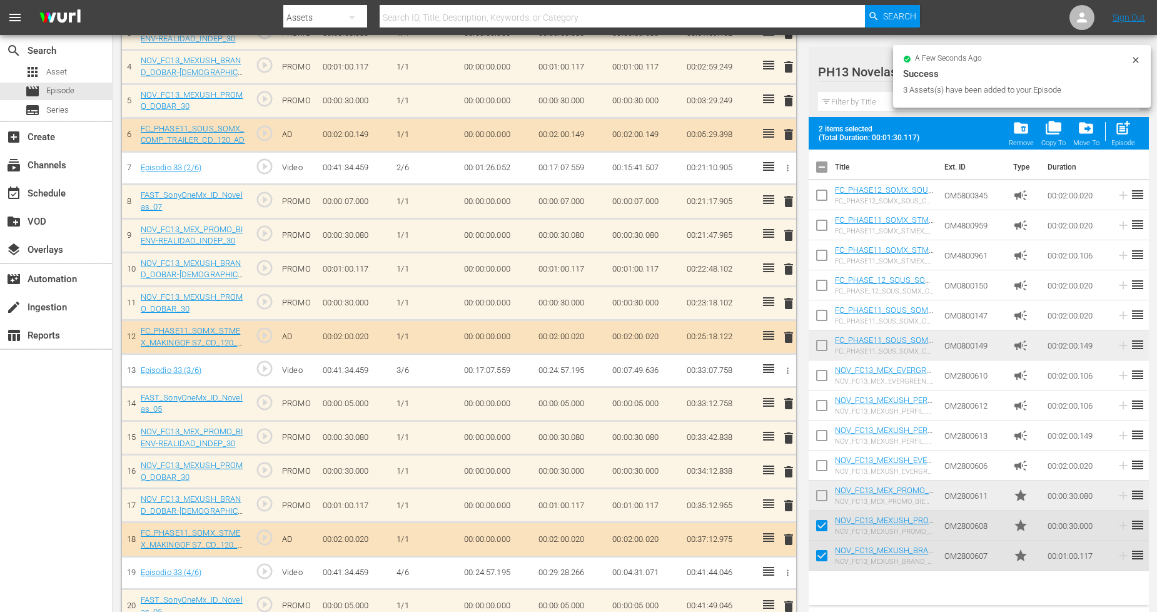
scroll to position [489, 0]
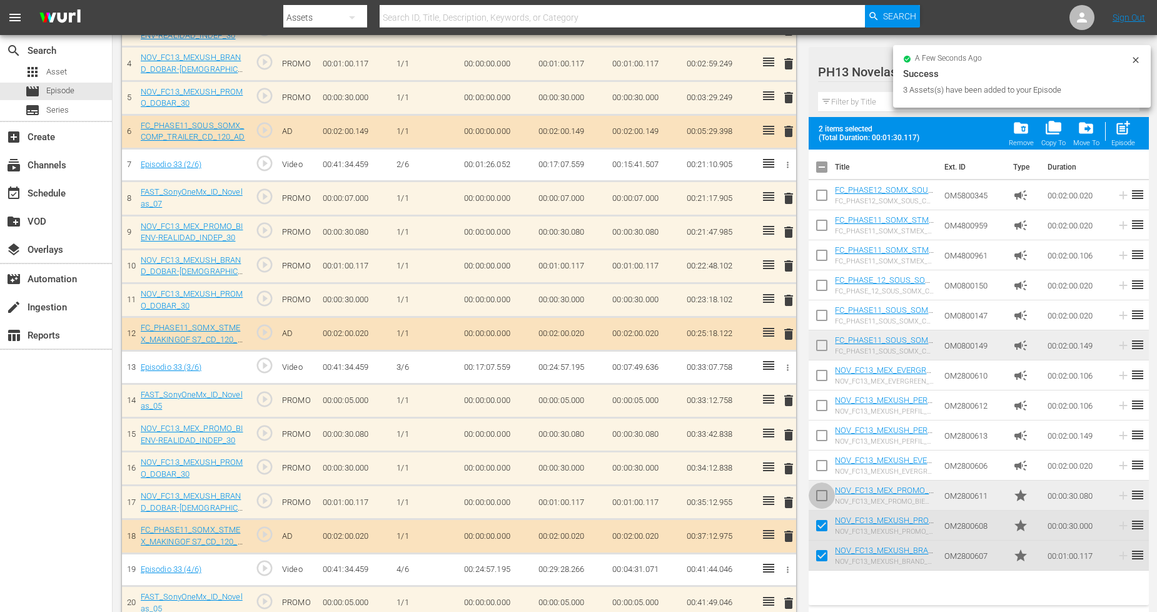
click at [826, 497] on input "checkbox" at bounding box center [822, 498] width 26 height 26
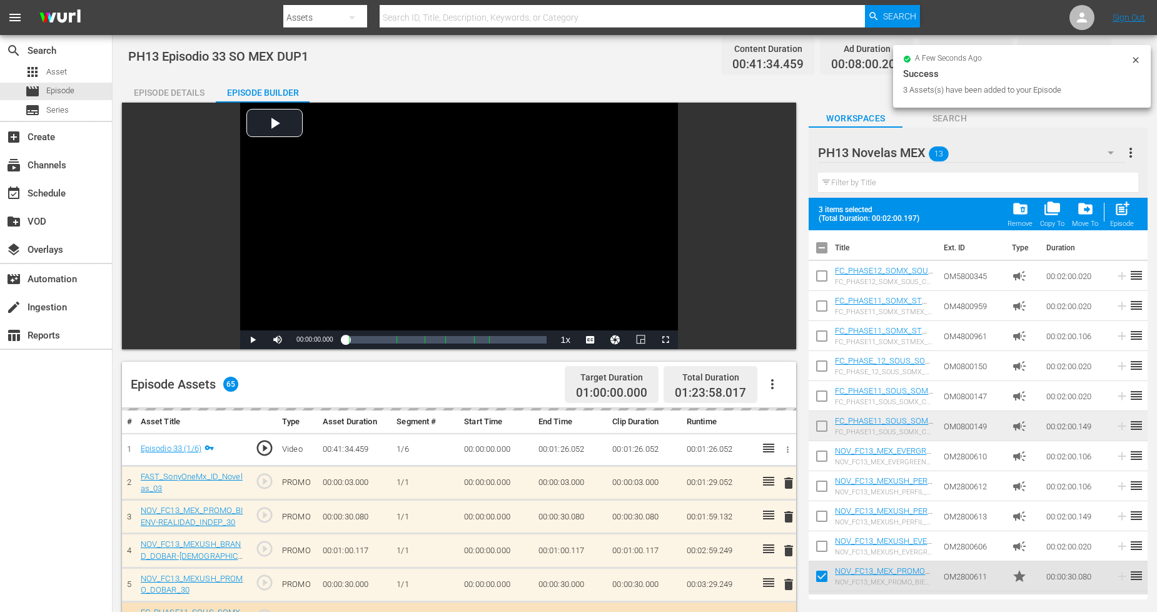
scroll to position [0, 0]
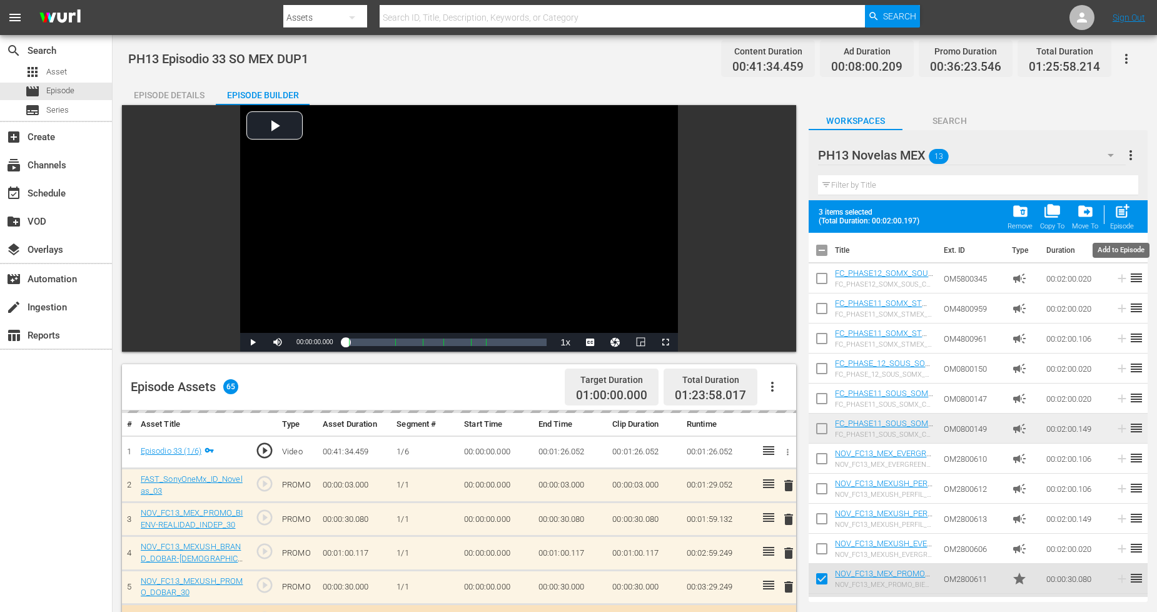
click at [1122, 213] on span "post_add" at bounding box center [1122, 211] width 17 height 17
checkbox input "false"
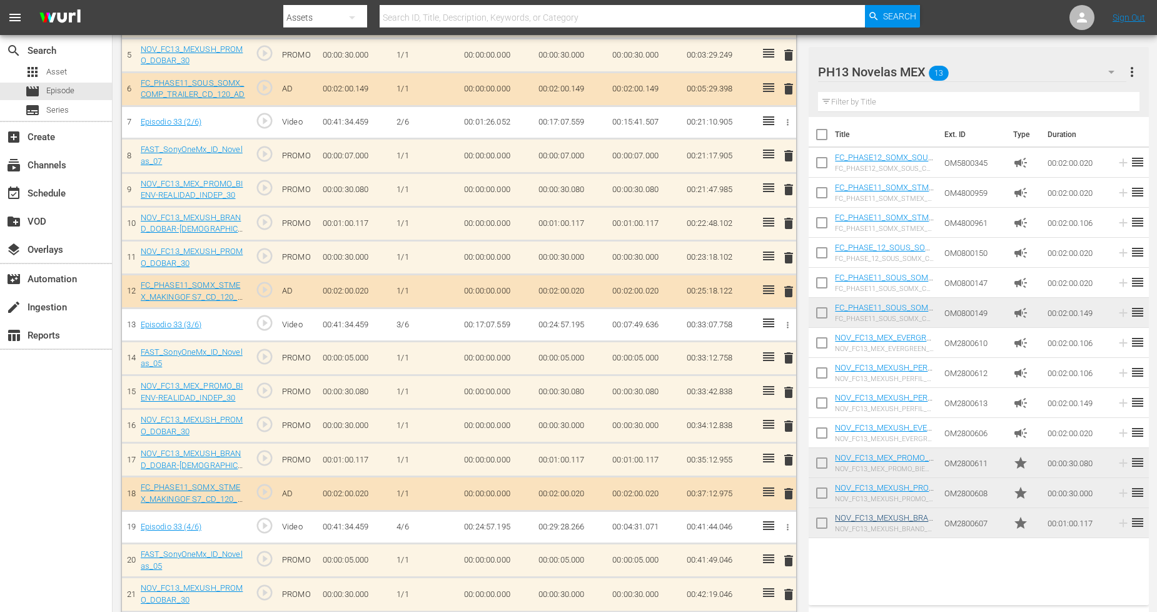
scroll to position [556, 0]
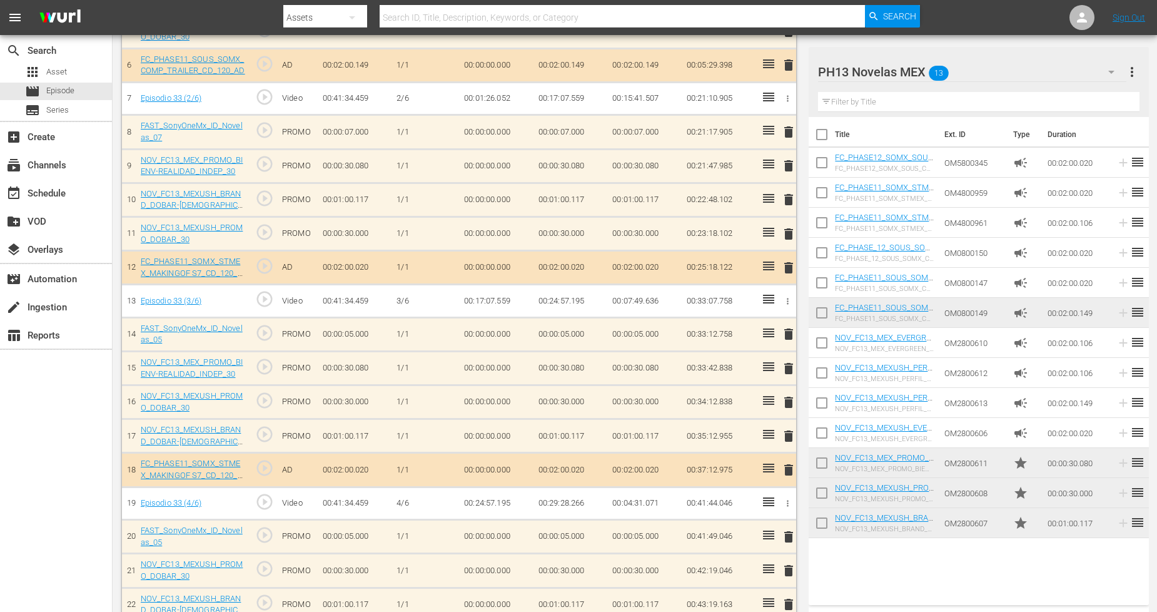
click at [821, 527] on input "checkbox" at bounding box center [822, 525] width 26 height 26
checkbox input "true"
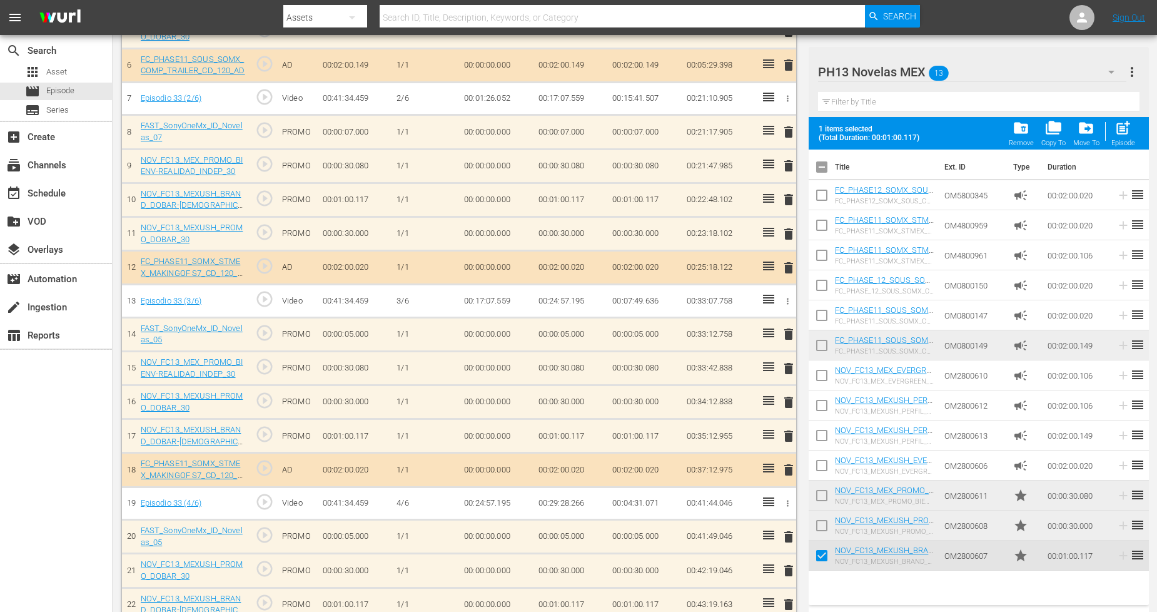
click at [821, 523] on input "checkbox" at bounding box center [822, 528] width 26 height 26
checkbox input "true"
click at [827, 495] on input "checkbox" at bounding box center [822, 498] width 26 height 26
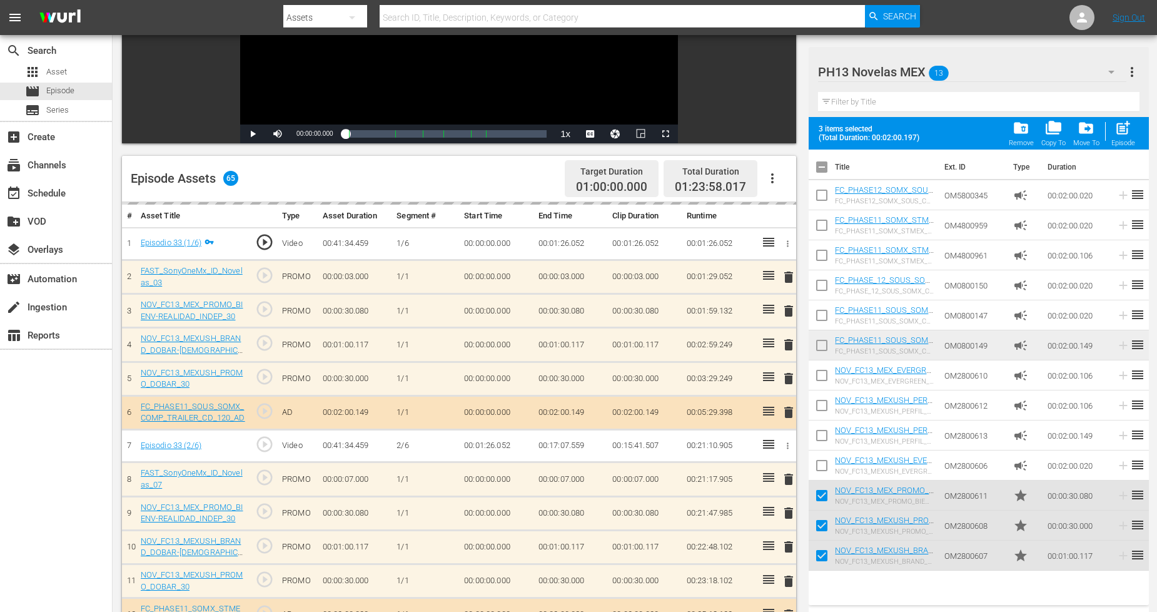
scroll to position [0, 0]
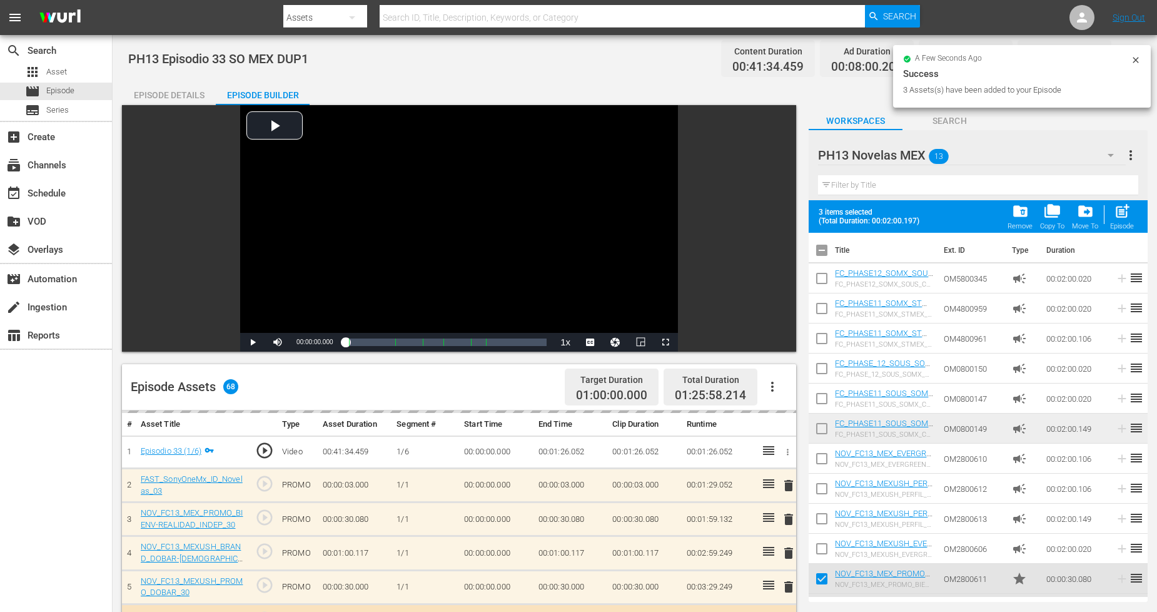
click at [1132, 55] on icon at bounding box center [1136, 60] width 10 height 10
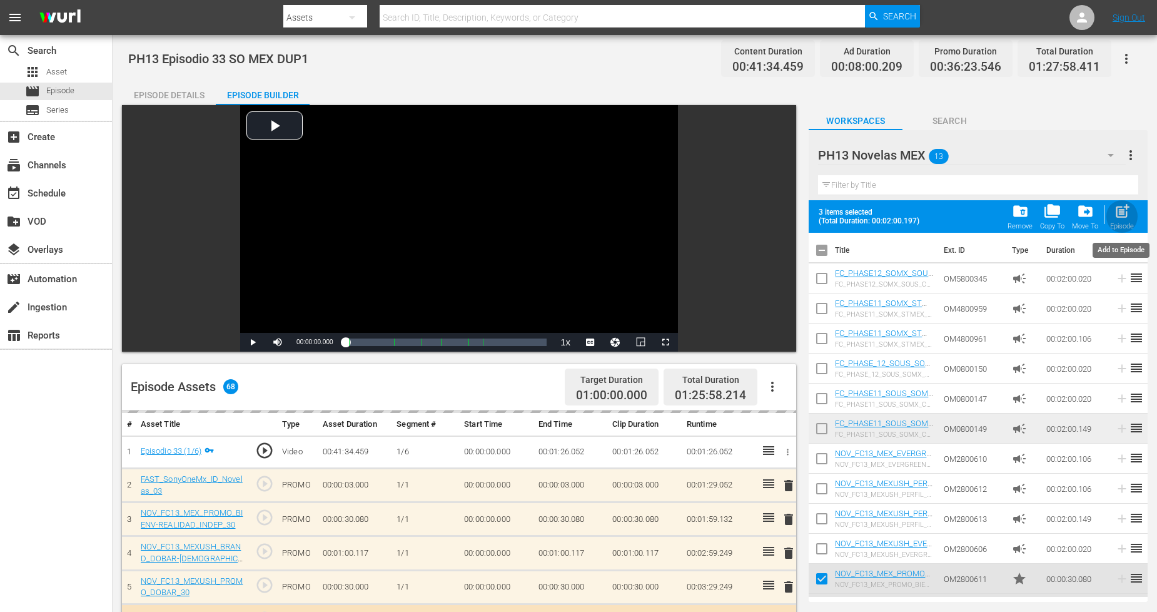
click at [1127, 215] on span "post_add" at bounding box center [1122, 211] width 17 height 17
checkbox input "false"
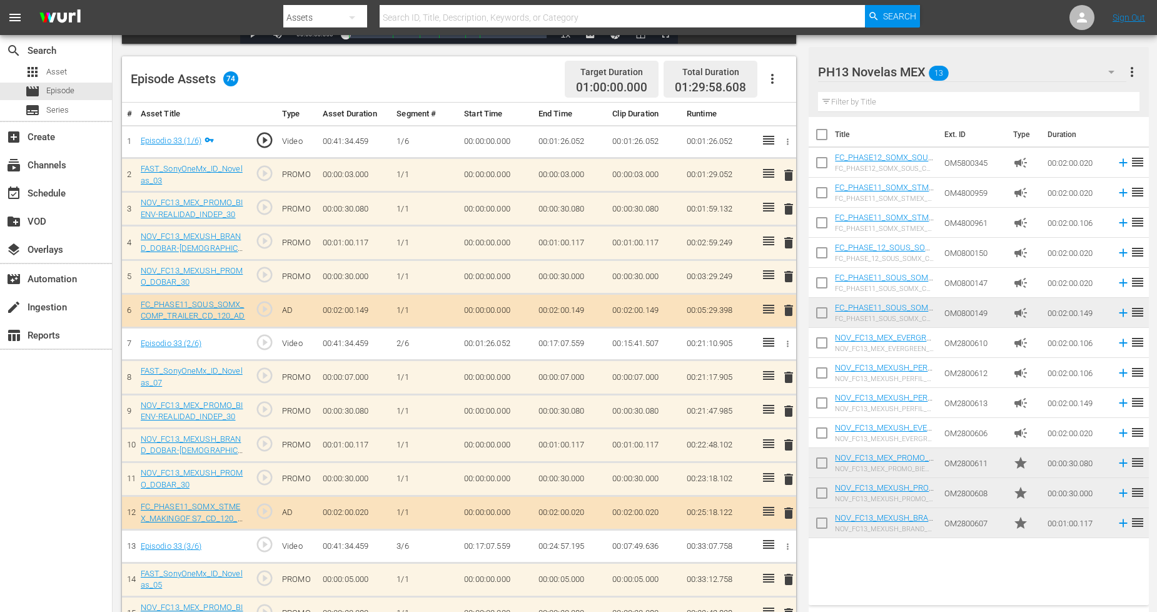
scroll to position [417, 0]
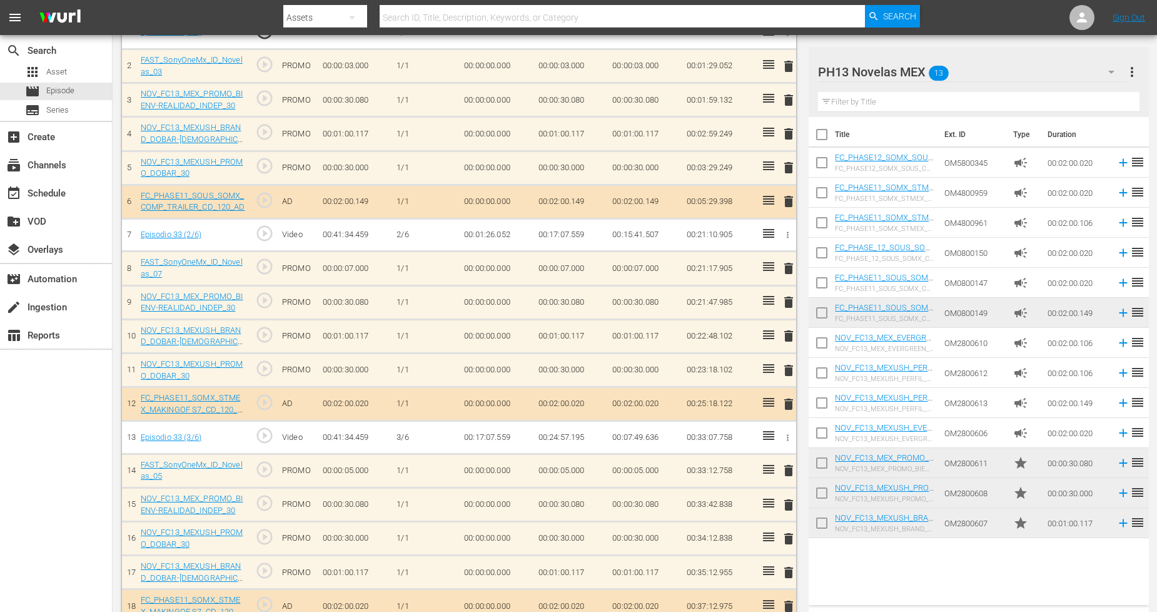
click at [823, 524] on input "checkbox" at bounding box center [822, 525] width 26 height 26
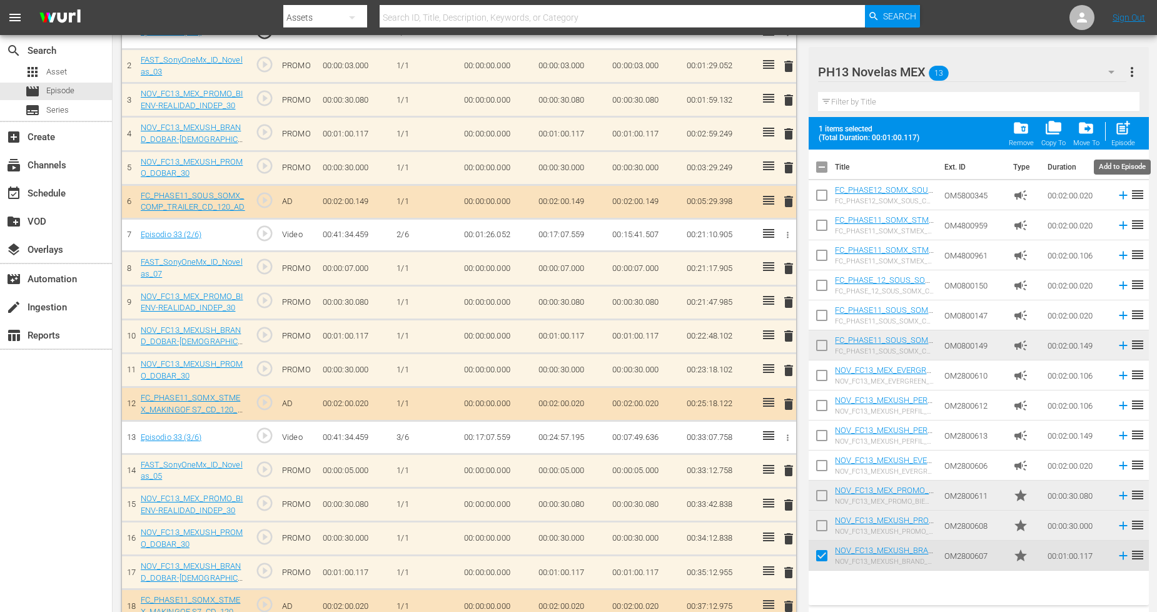
click at [1116, 125] on span "post_add" at bounding box center [1123, 127] width 17 height 17
checkbox input "false"
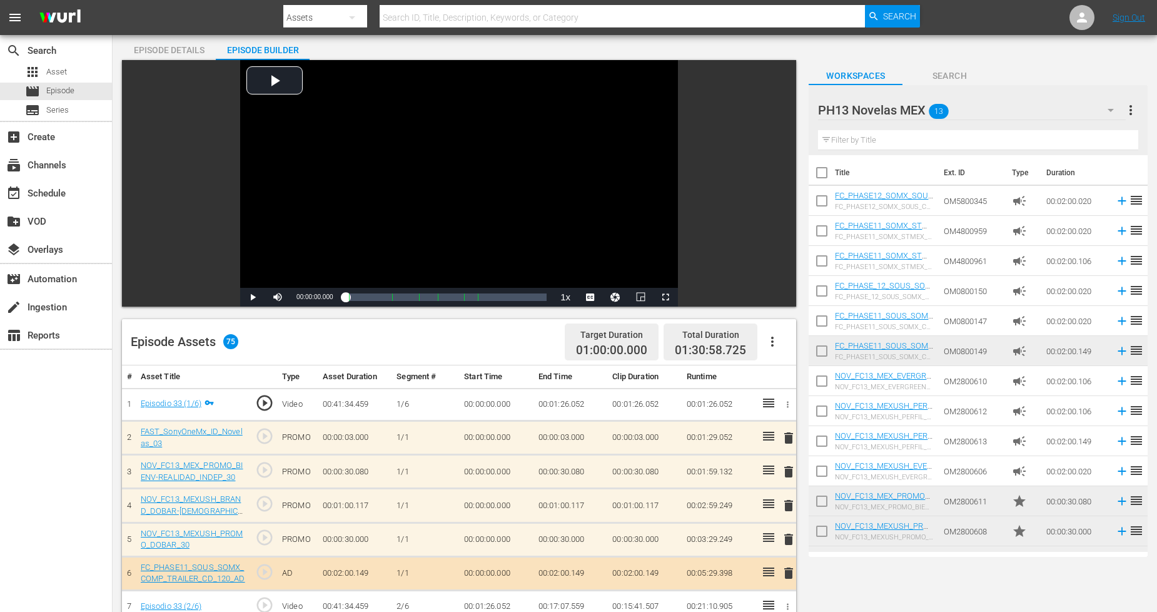
scroll to position [69, 0]
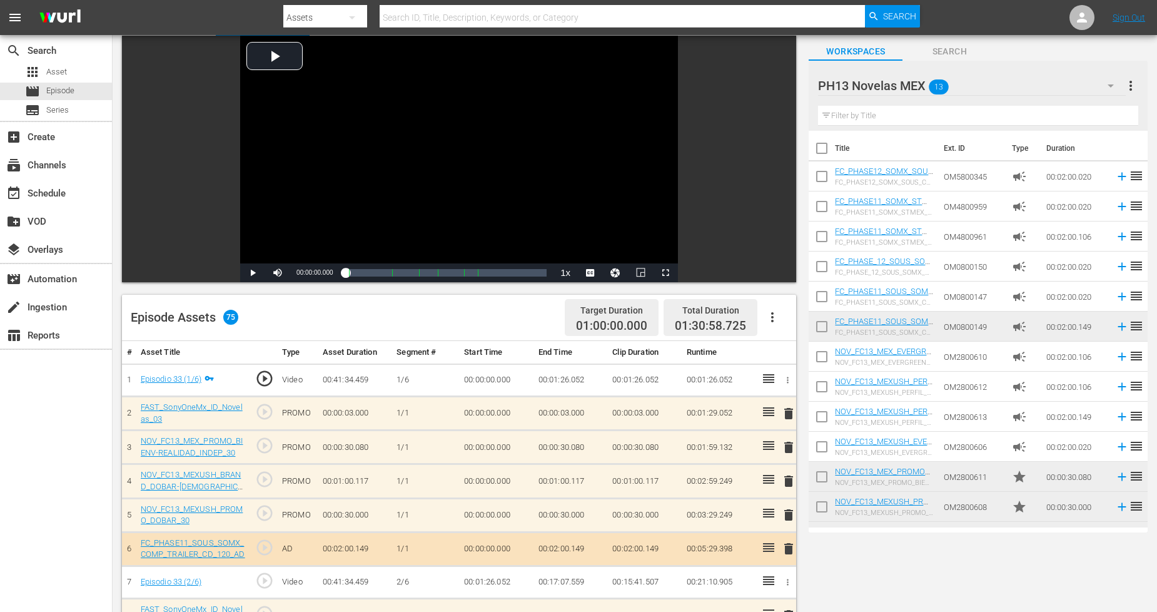
click at [792, 414] on span "delete" at bounding box center [788, 413] width 15 height 15
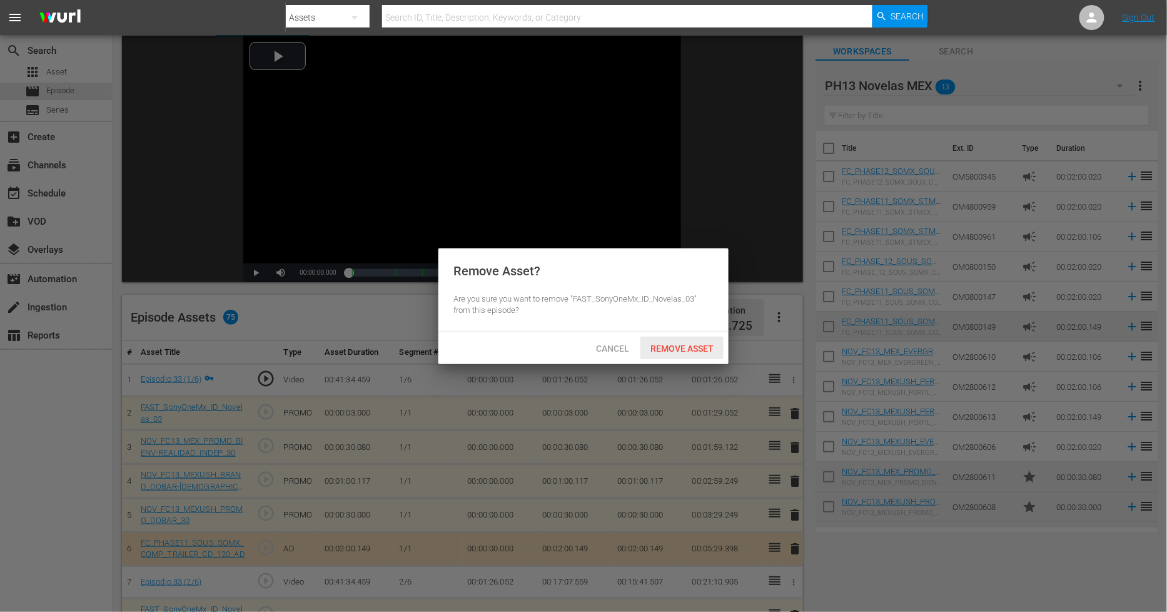
click at [687, 343] on span "Remove Asset" at bounding box center [682, 348] width 83 height 10
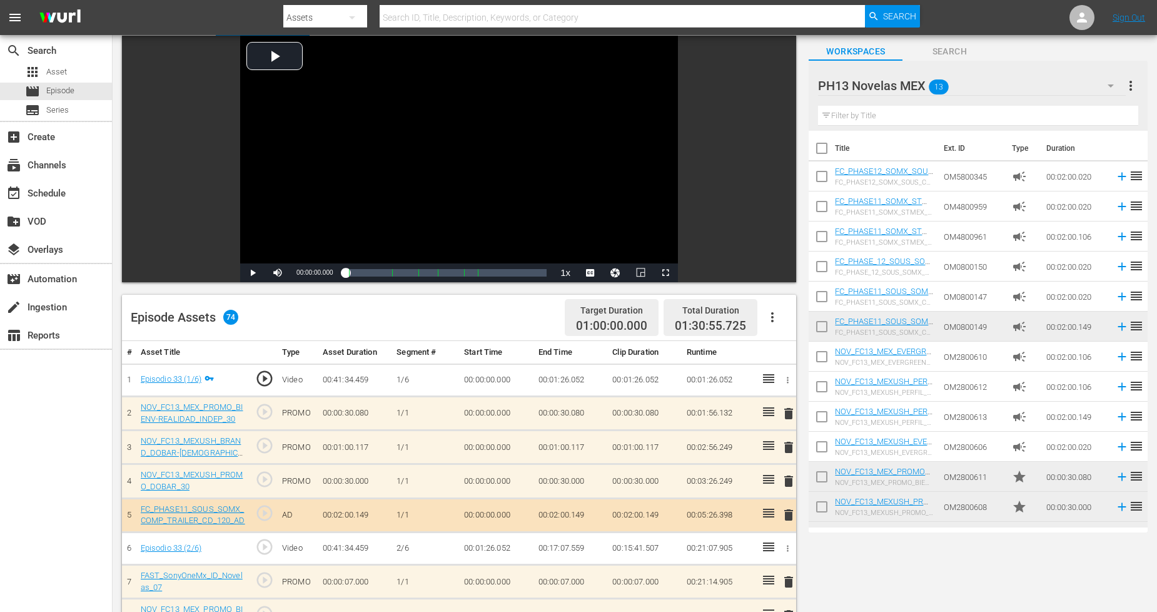
scroll to position [139, 0]
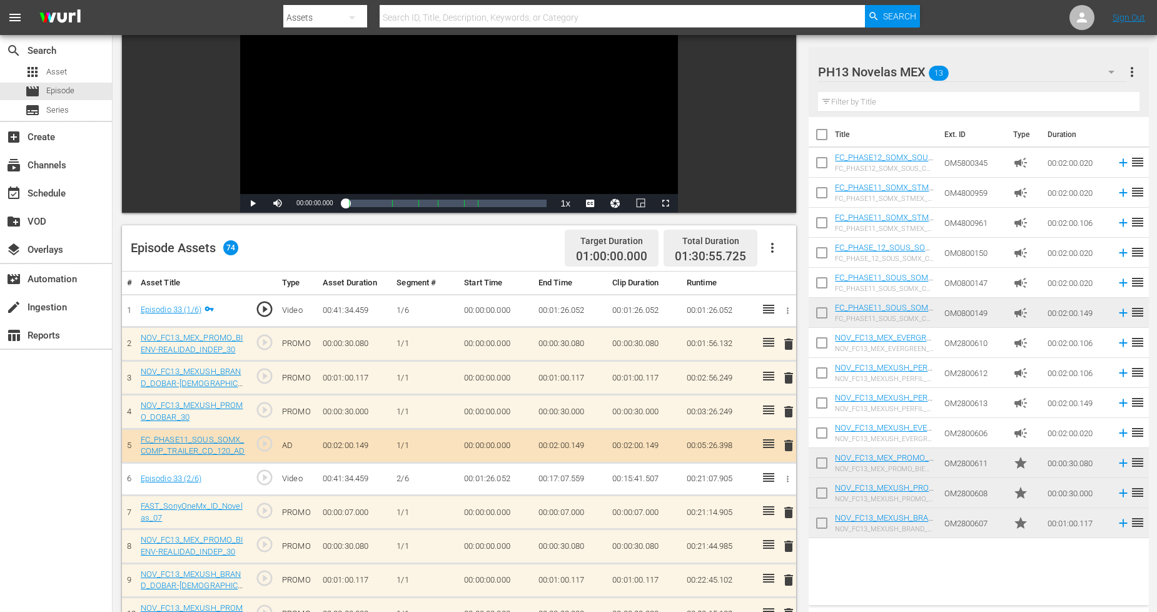
click at [789, 510] on span "delete" at bounding box center [788, 512] width 15 height 15
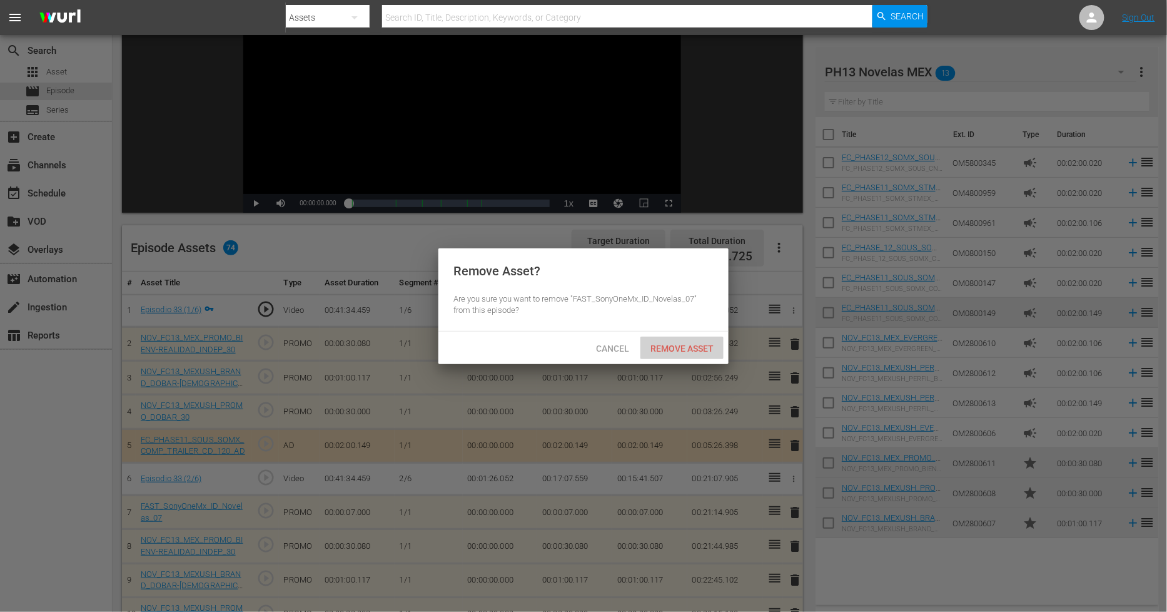
click at [699, 353] on div "Remove Asset" at bounding box center [682, 348] width 83 height 23
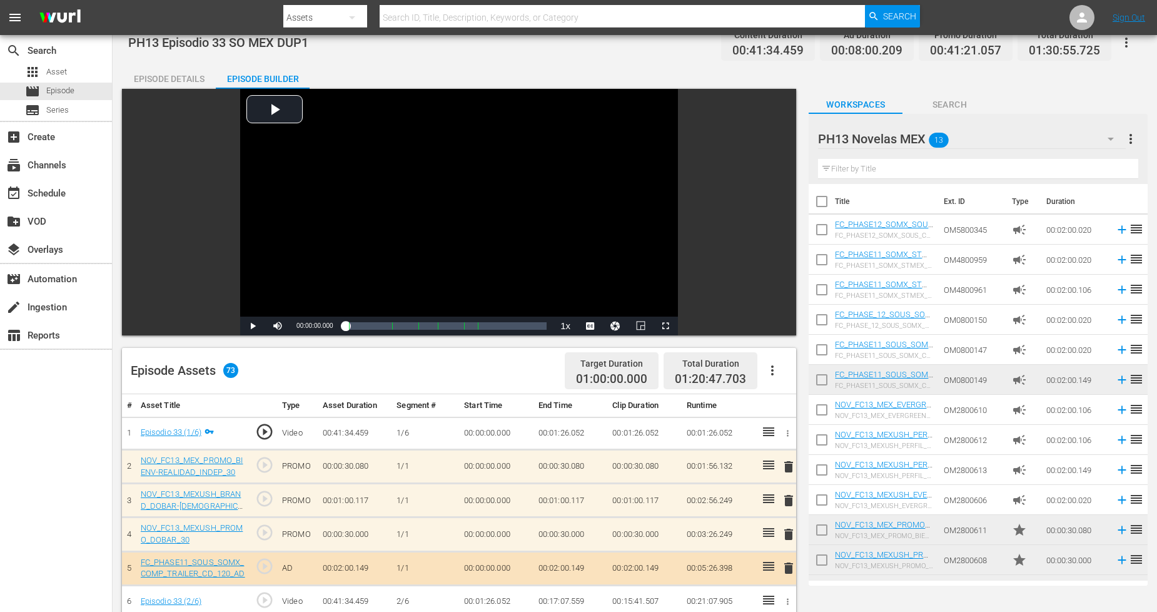
scroll to position [0, 0]
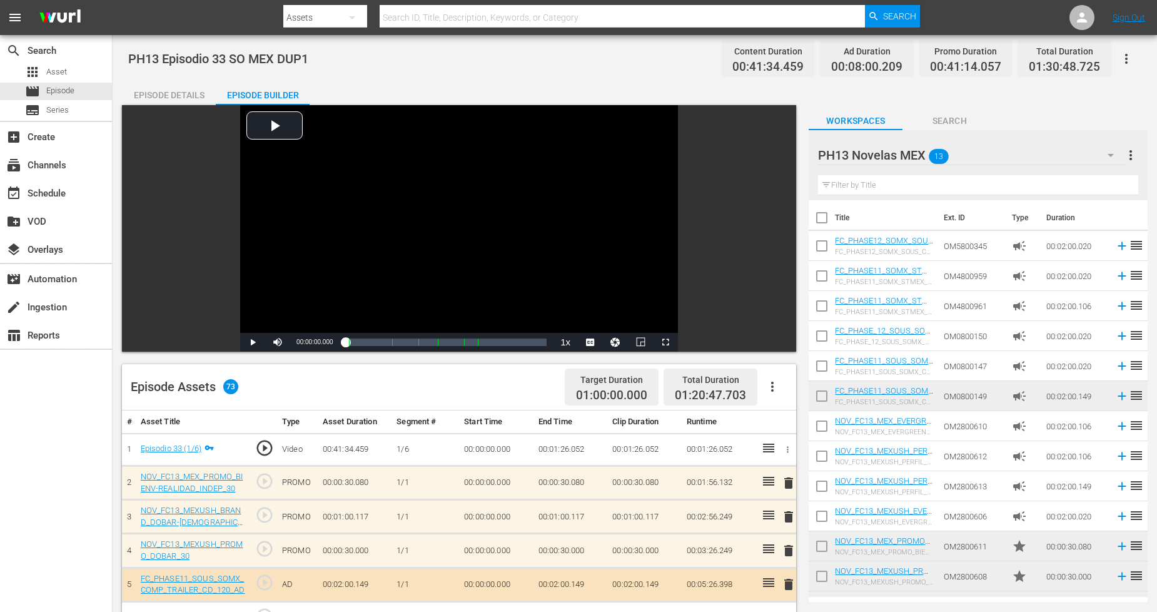
click at [1074, 154] on div "PH13 Novelas MEX 13" at bounding box center [971, 155] width 307 height 35
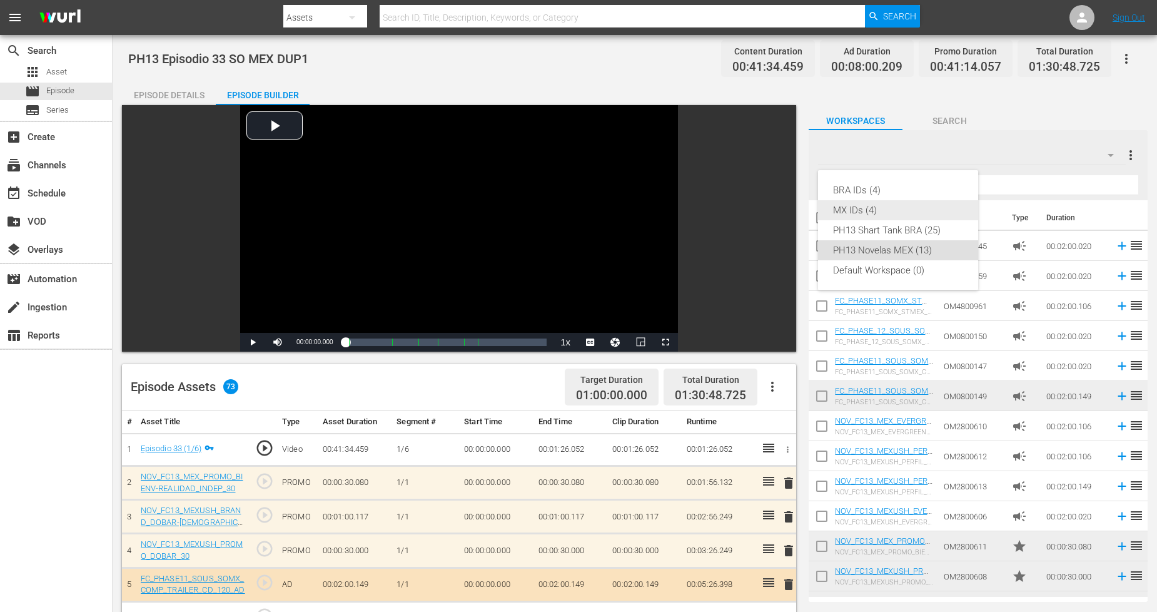
click at [912, 207] on div "MX IDs (4)" at bounding box center [898, 210] width 130 height 20
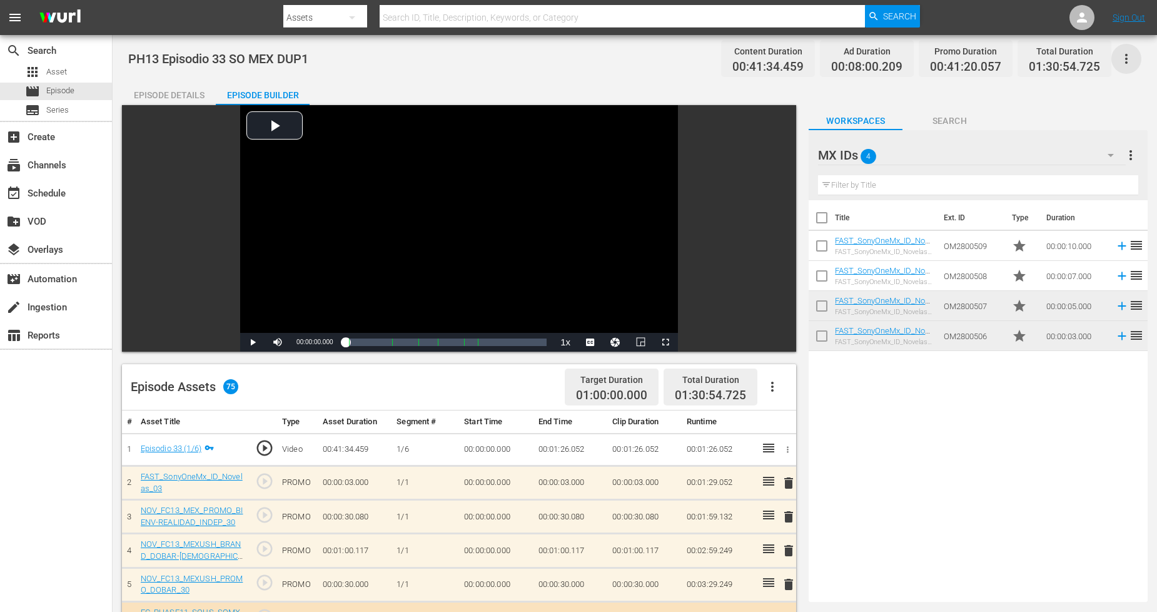
click at [1128, 57] on icon "button" at bounding box center [1126, 58] width 15 height 15
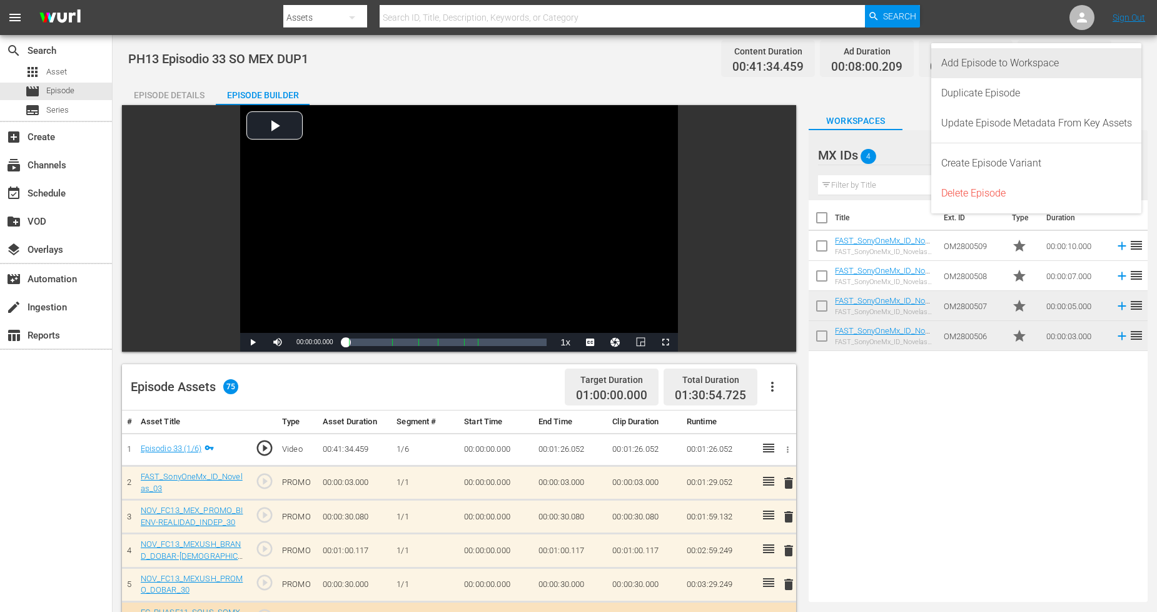
click at [1101, 66] on div "Add Episode to Workspace" at bounding box center [1037, 63] width 191 height 30
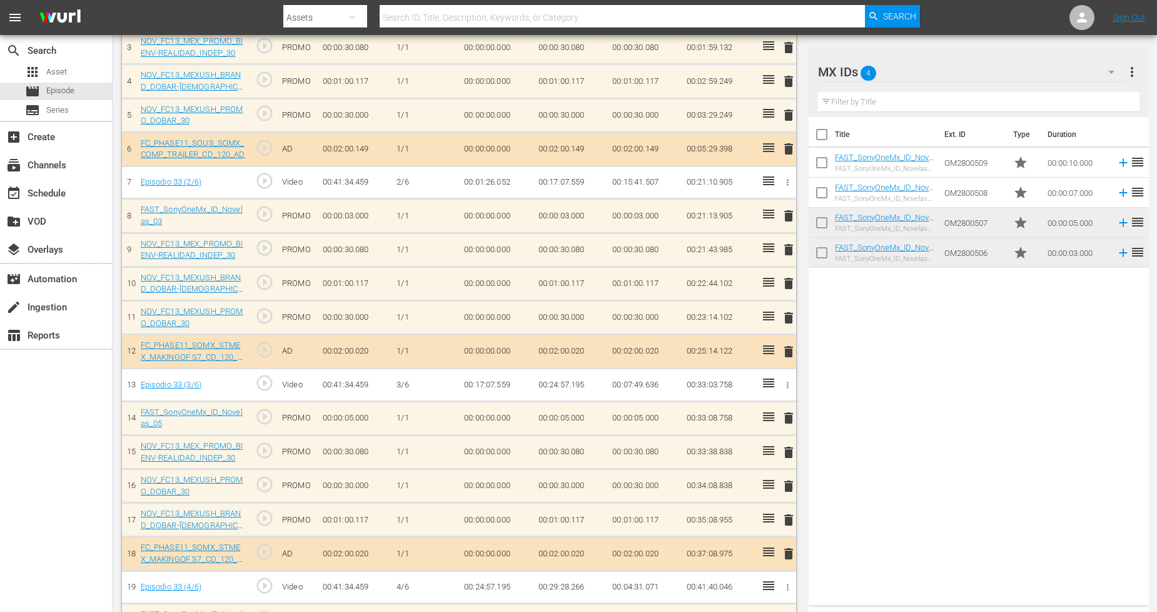
scroll to position [486, 0]
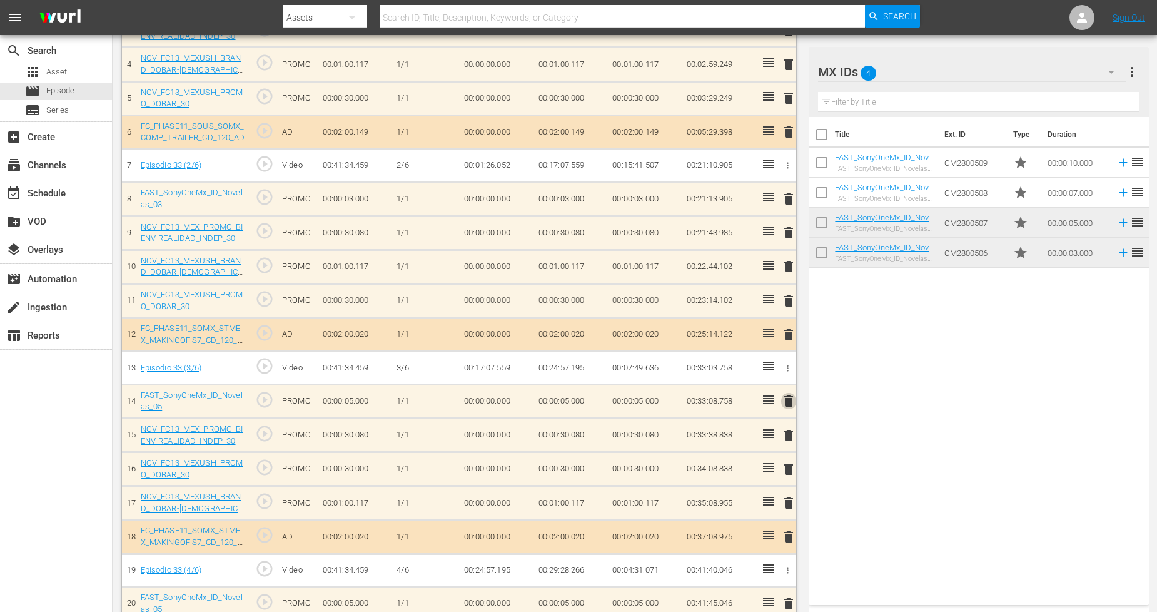
click at [787, 404] on span "delete" at bounding box center [788, 401] width 15 height 15
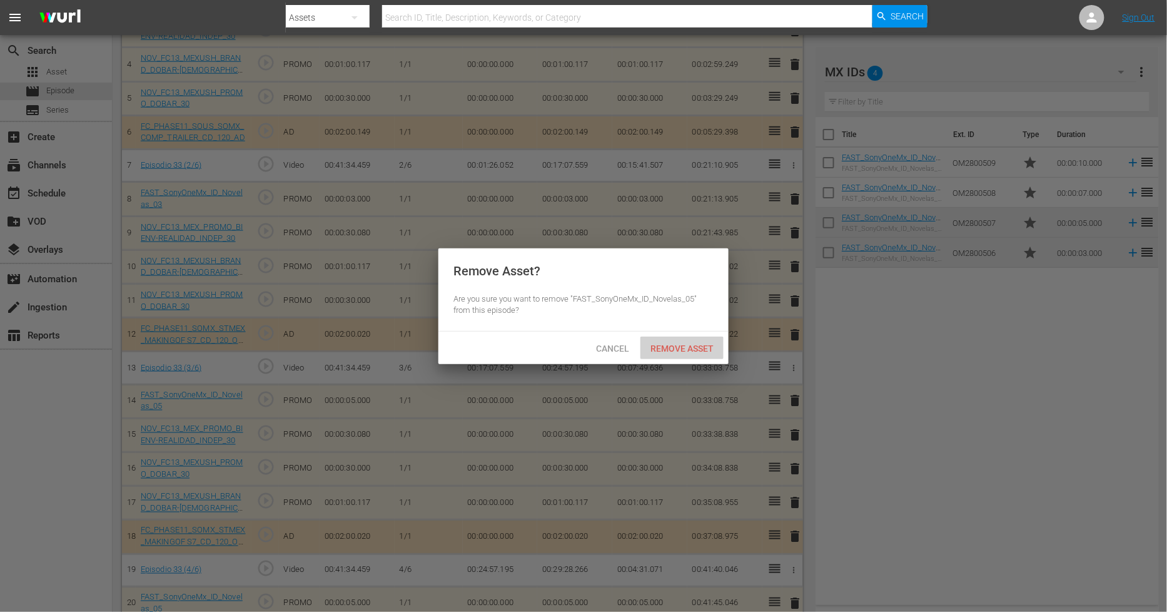
click at [687, 343] on span "Remove Asset" at bounding box center [682, 348] width 83 height 10
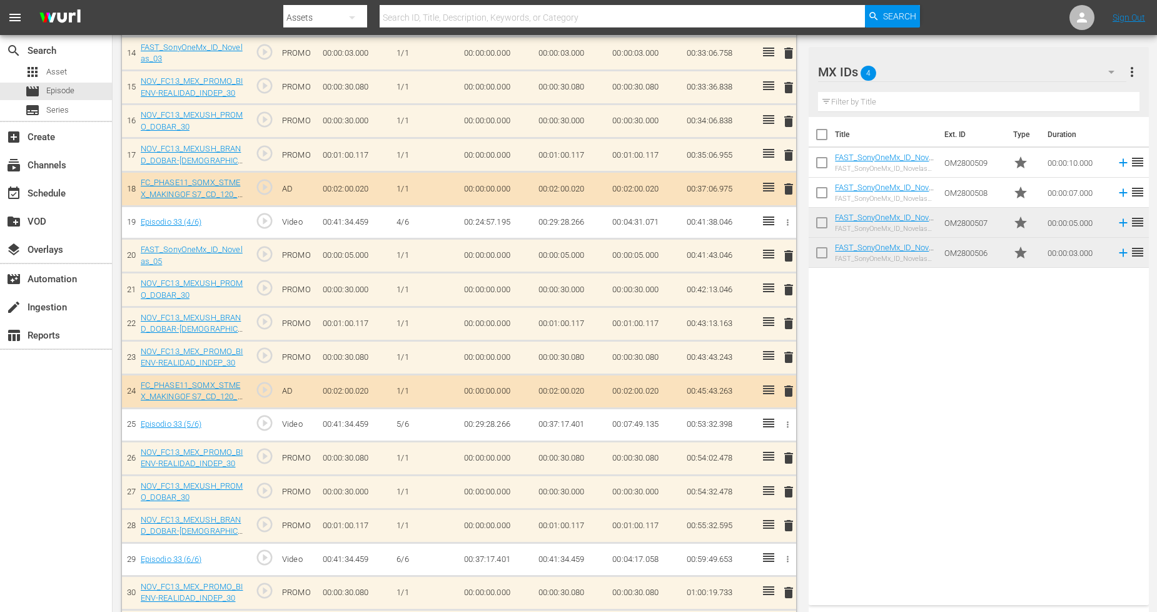
scroll to position [764, 0]
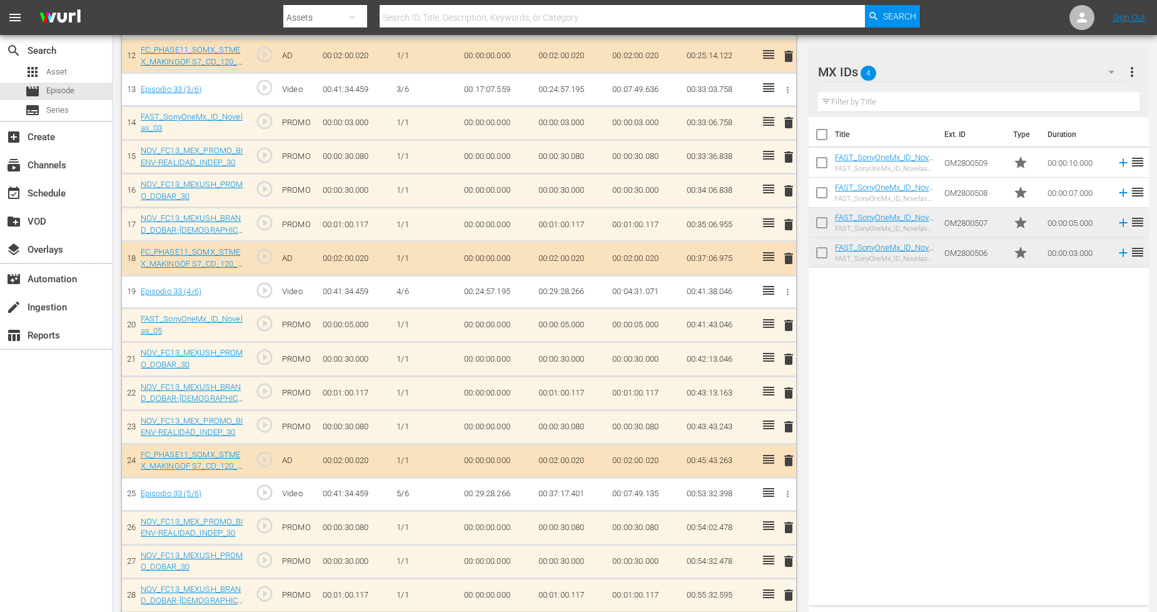
click at [788, 328] on span "delete" at bounding box center [788, 325] width 15 height 15
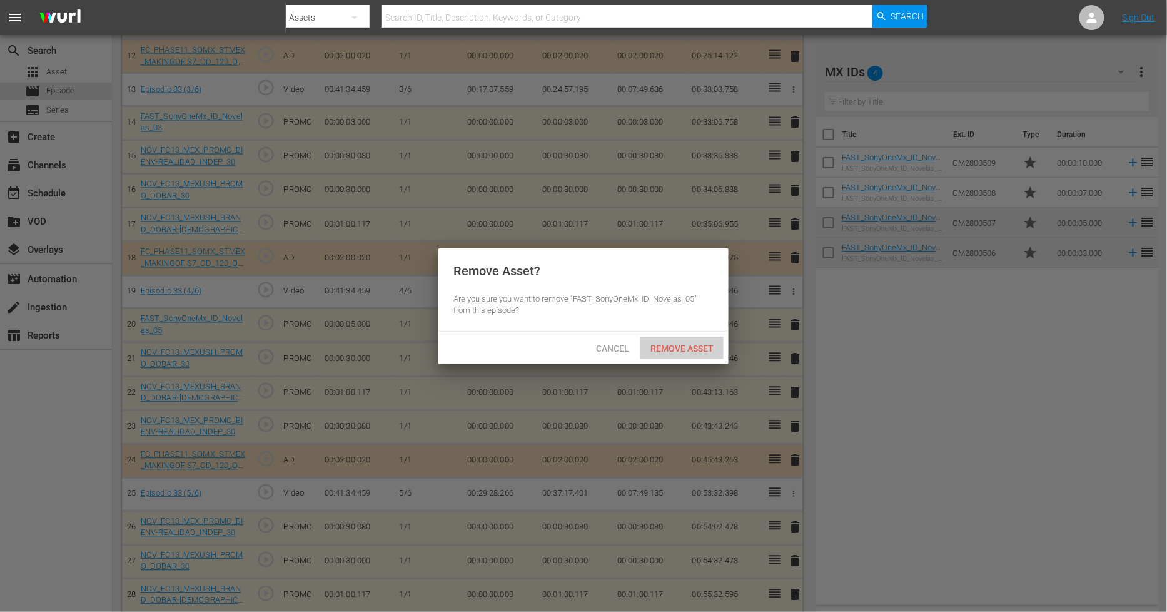
click at [708, 354] on div "Remove Asset" at bounding box center [682, 348] width 83 height 23
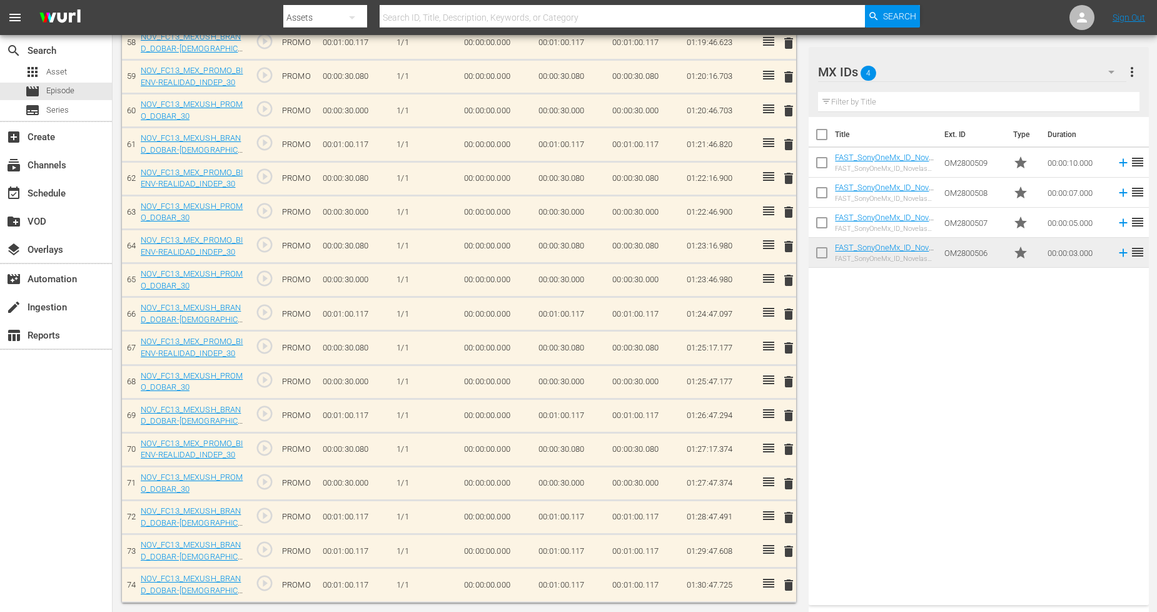
scroll to position [2335, 0]
click at [786, 556] on span "delete" at bounding box center [788, 551] width 15 height 15
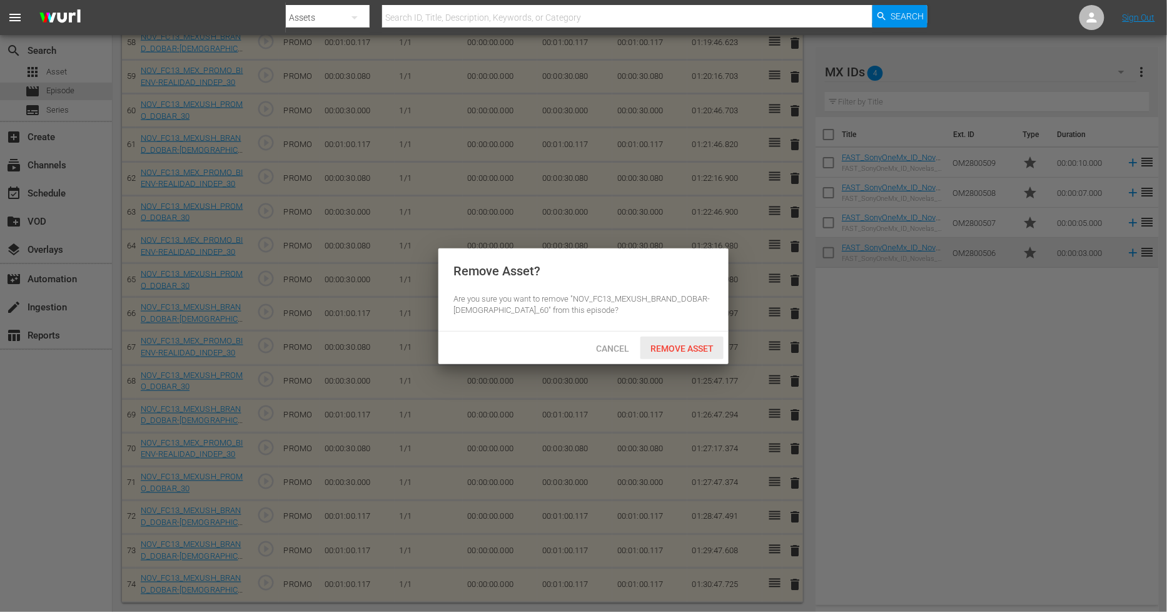
click at [697, 349] on span "Remove Asset" at bounding box center [682, 348] width 83 height 10
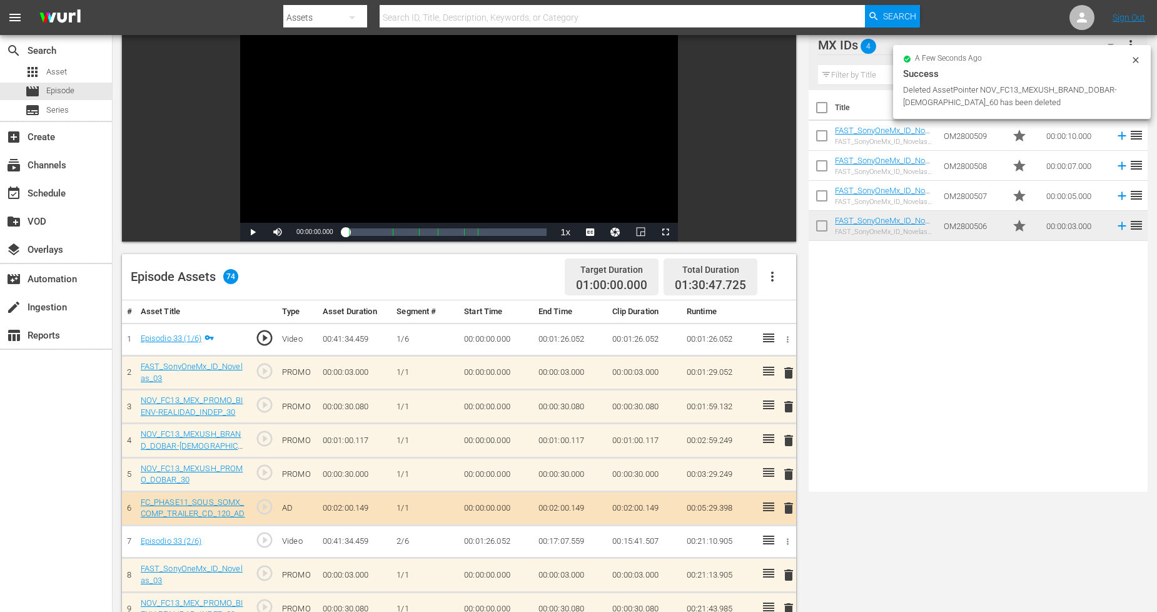
scroll to position [0, 0]
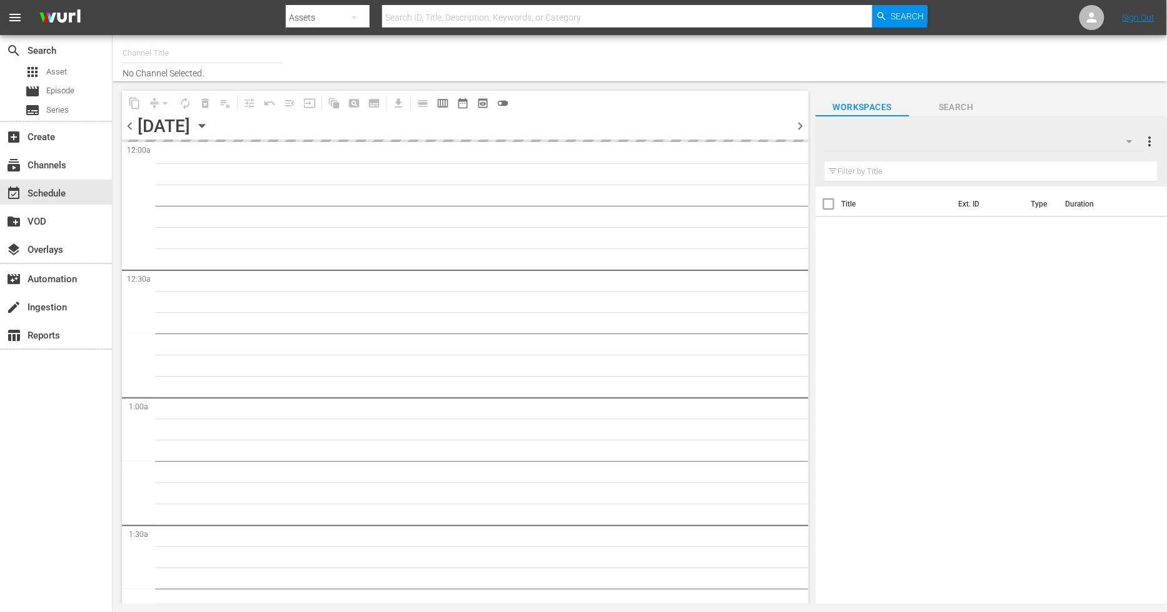
type input "Sony One Novelas (MX) (1001)"
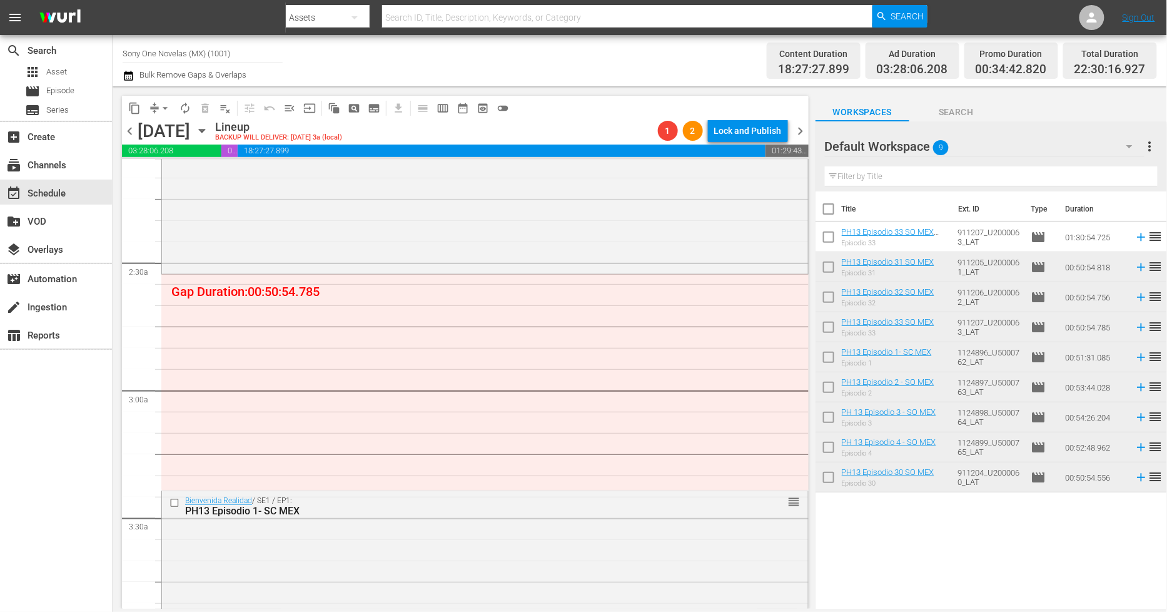
scroll to position [604, 0]
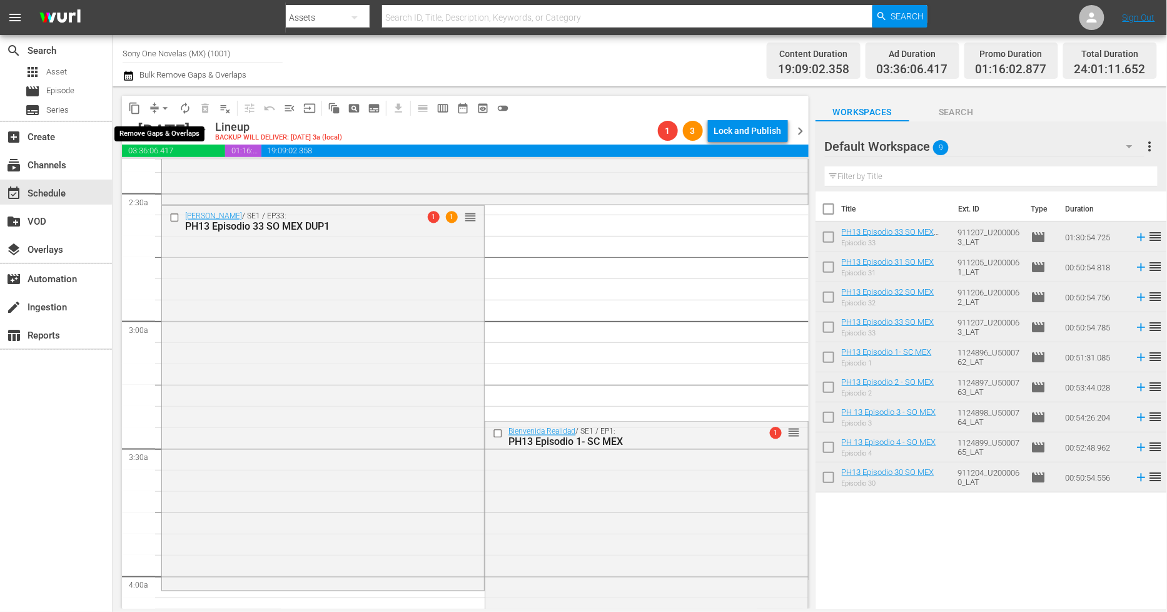
click at [163, 108] on span "arrow_drop_down" at bounding box center [165, 108] width 13 height 13
click at [161, 128] on li "Align to Midnight" at bounding box center [165, 133] width 131 height 21
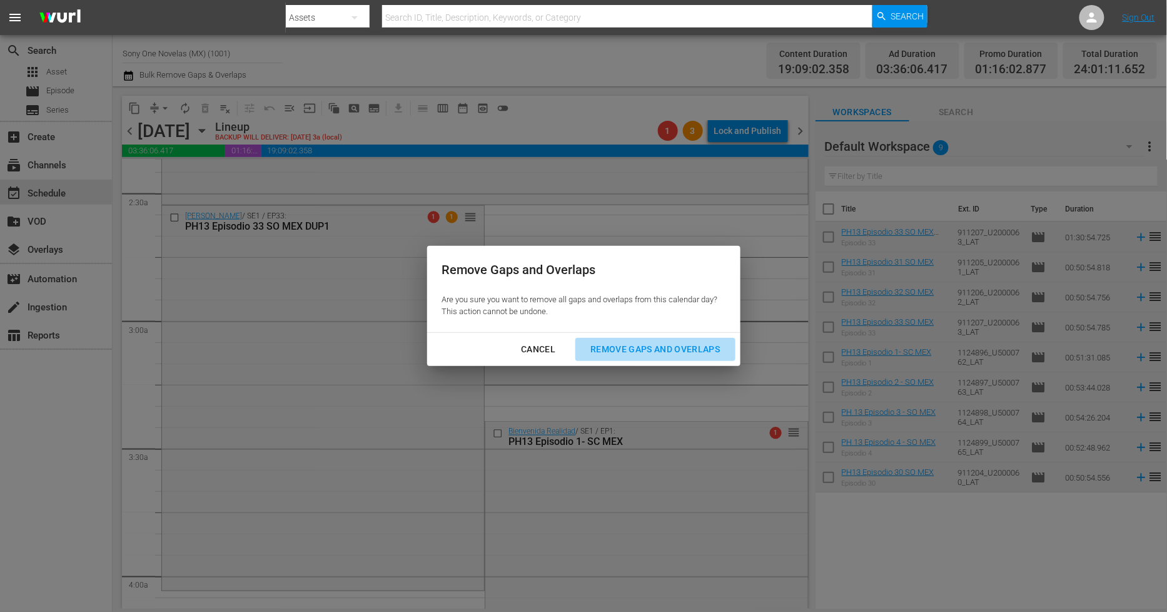
click at [653, 353] on div "Remove Gaps and Overlaps" at bounding box center [656, 350] width 150 height 16
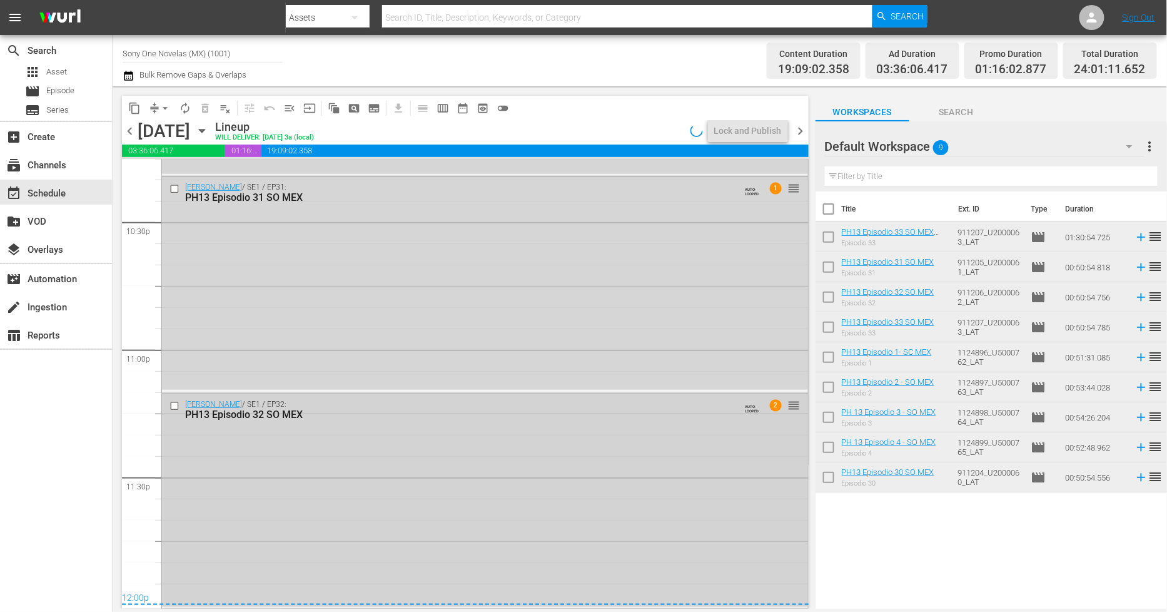
scroll to position [5681, 0]
click at [352, 487] on div "Doña Bárbara / SE1 / EP32: PH13 Episodio 32 SO MEX AUTO-LOOPED 2 reorder" at bounding box center [485, 500] width 646 height 213
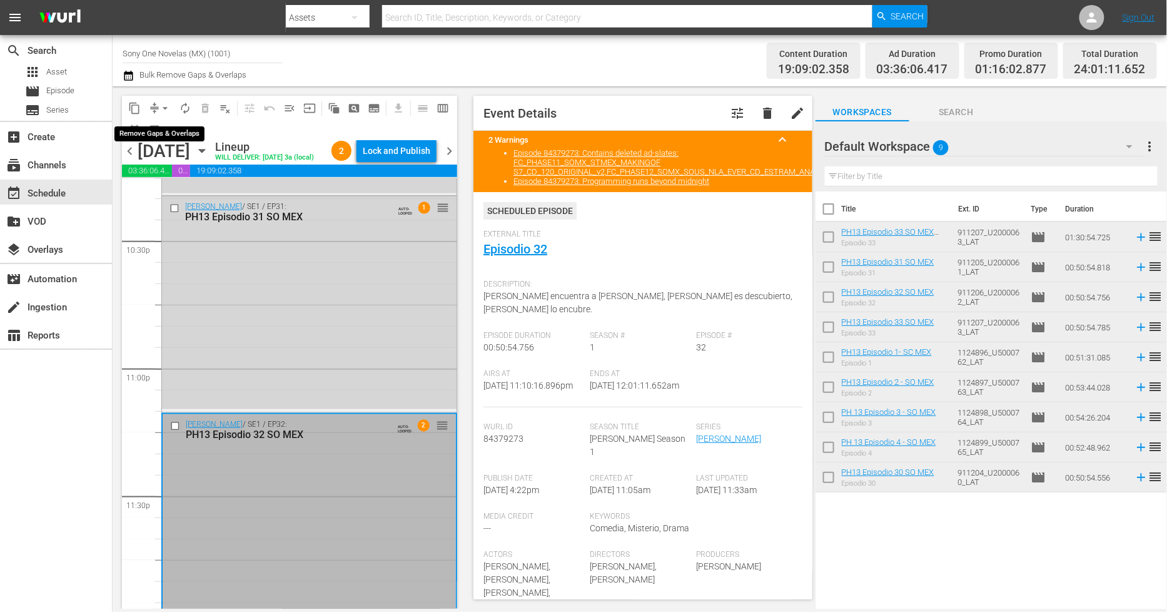
click at [166, 107] on span "arrow_drop_down" at bounding box center [165, 108] width 13 height 13
click at [166, 140] on li "Align to Midnight" at bounding box center [165, 133] width 131 height 21
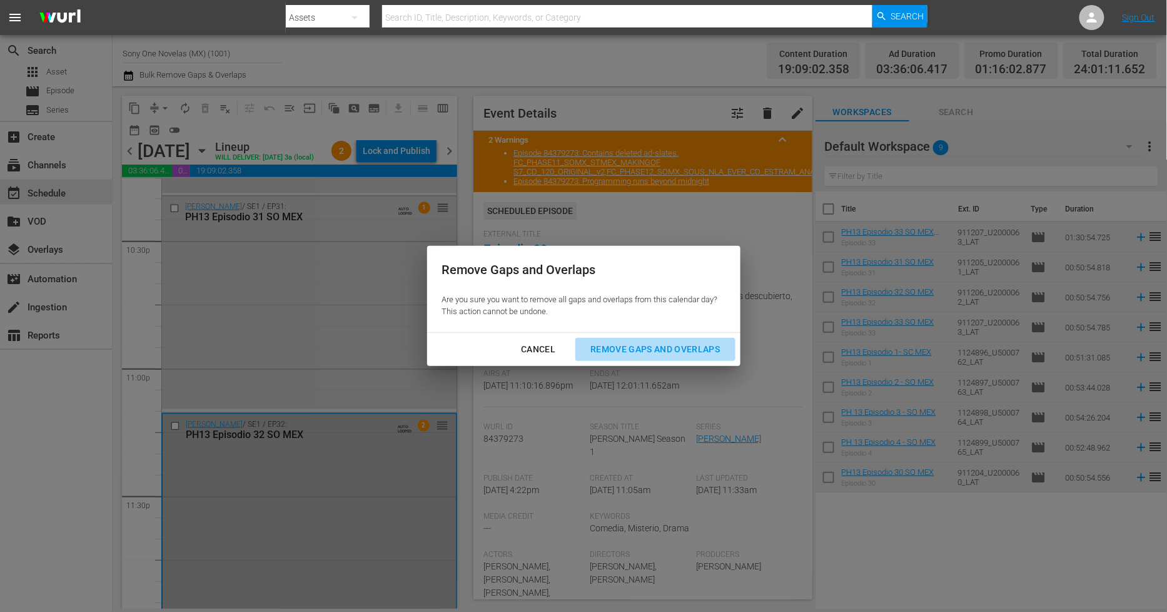
click at [679, 354] on div "Remove Gaps and Overlaps" at bounding box center [656, 350] width 150 height 16
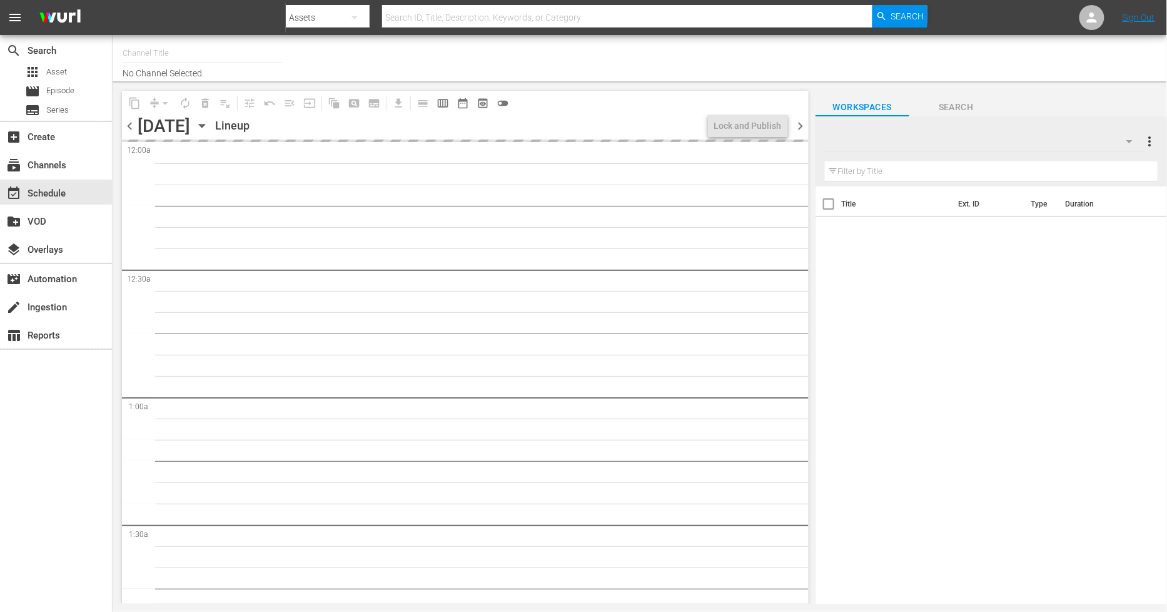
type input "Sony One Novelas (MX) (1001)"
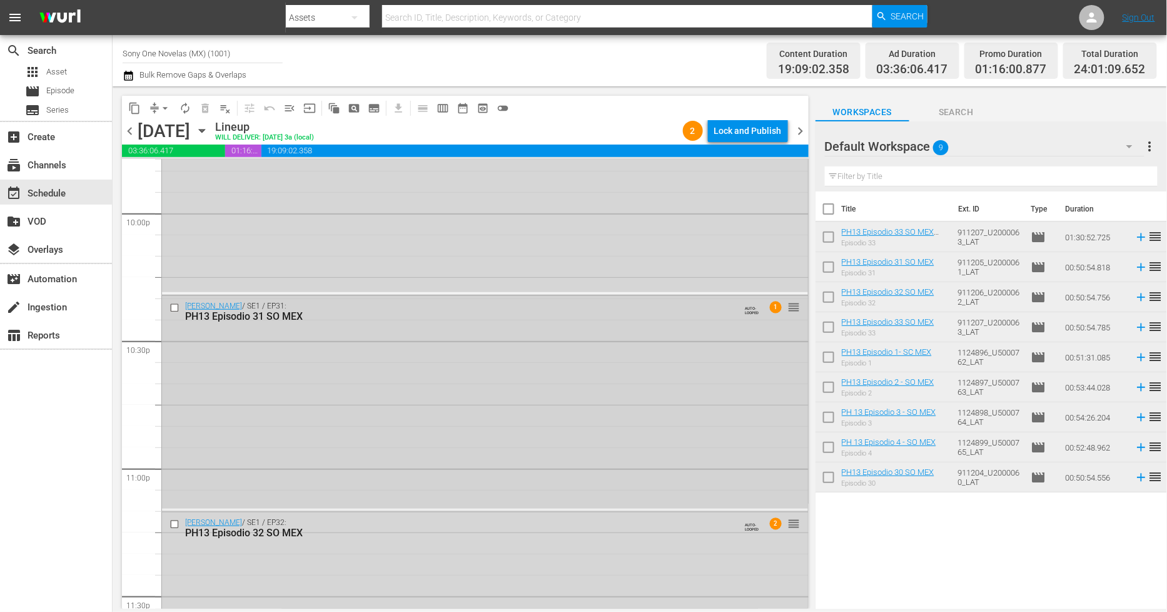
scroll to position [5681, 0]
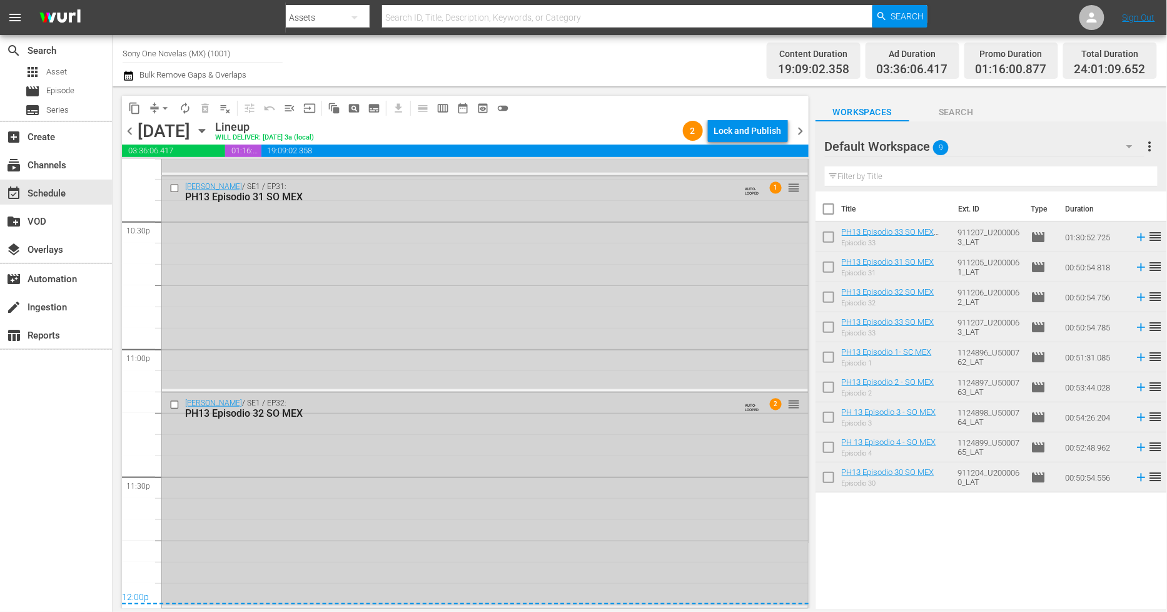
click at [292, 474] on div "Doña Bárbara / SE1 / EP32: PH13 Episodio 32 SO MEX AUTO-LOOPED 2 reorder" at bounding box center [485, 499] width 646 height 213
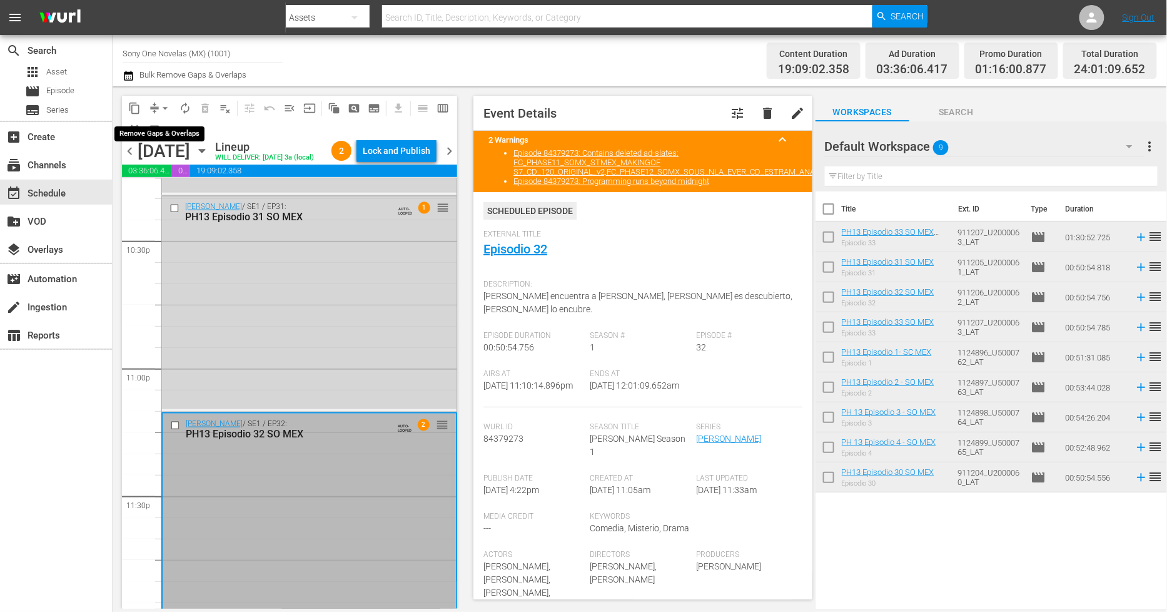
click at [166, 105] on span "arrow_drop_down" at bounding box center [165, 108] width 13 height 13
click at [174, 138] on li "Align to Midnight" at bounding box center [165, 133] width 131 height 21
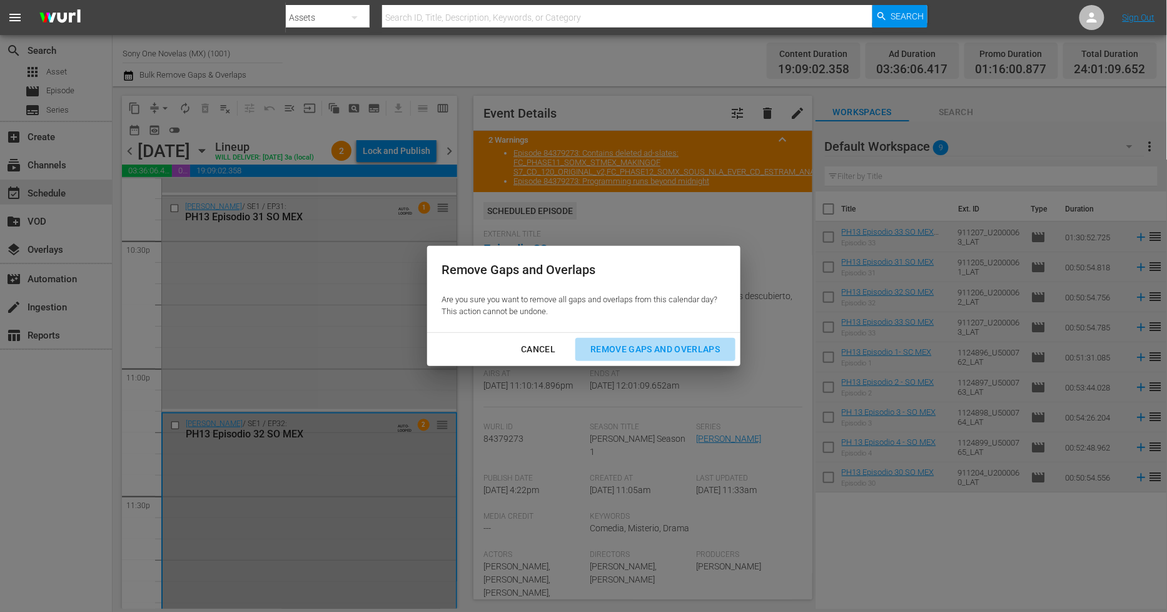
click at [634, 342] on div "Remove Gaps and Overlaps" at bounding box center [656, 350] width 150 height 16
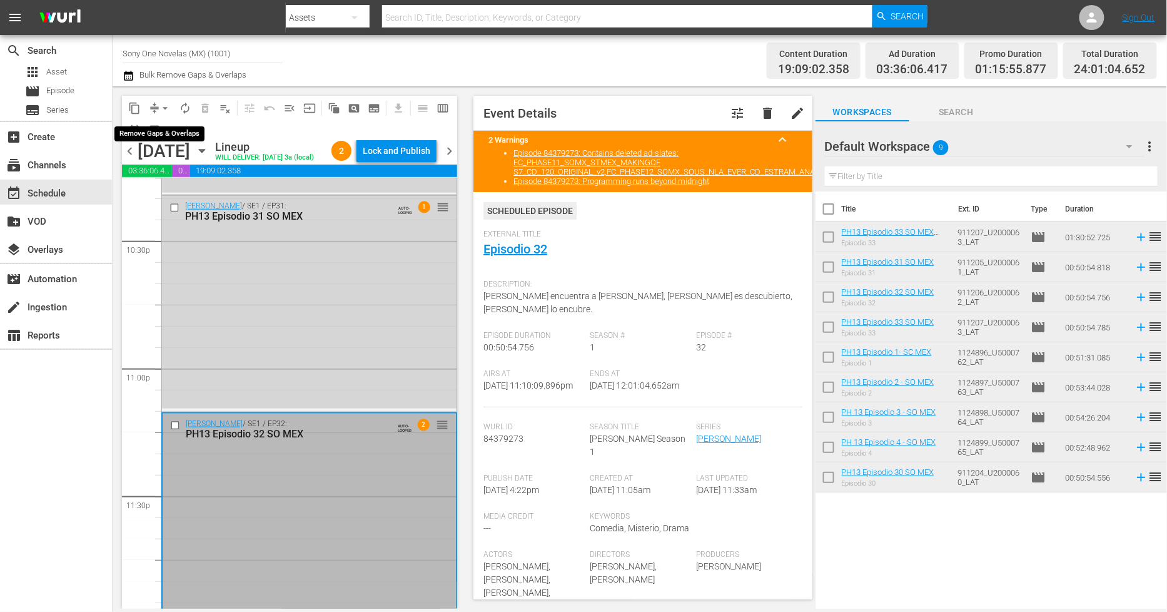
click at [167, 108] on span "arrow_drop_down" at bounding box center [165, 108] width 13 height 13
click at [185, 134] on li "Align to Midnight" at bounding box center [165, 133] width 131 height 21
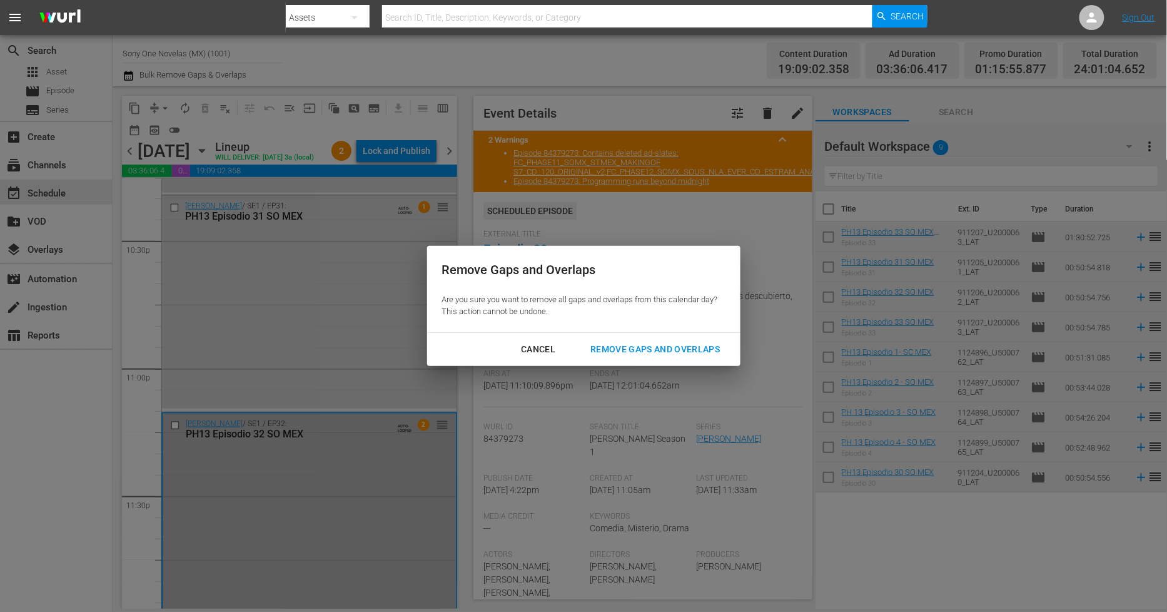
click at [711, 357] on button "Remove Gaps and Overlaps" at bounding box center [656, 349] width 160 height 23
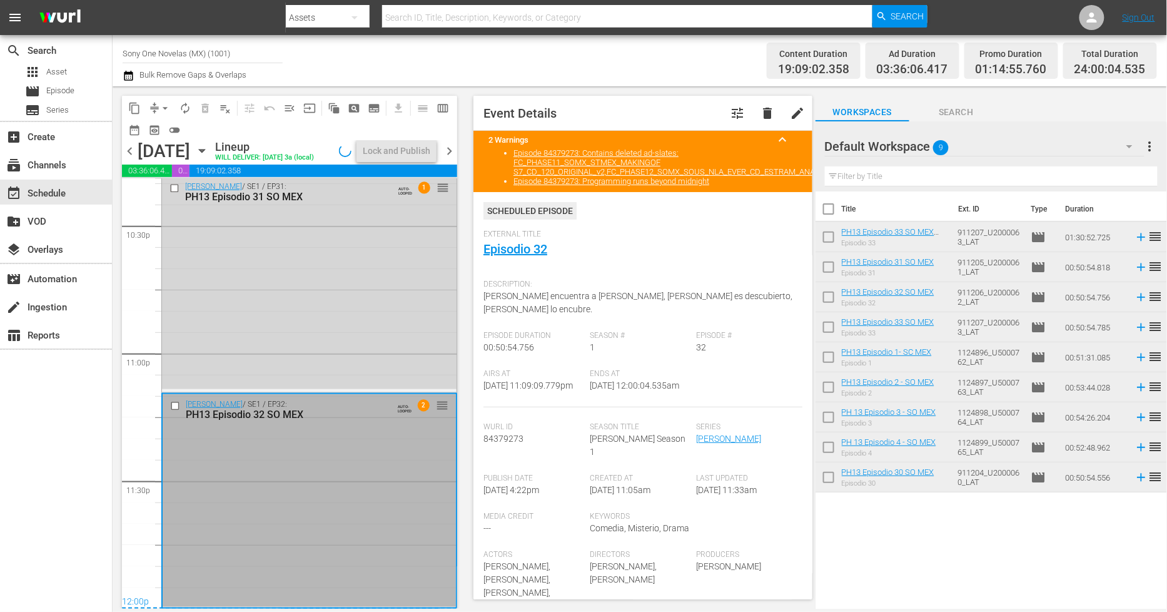
scroll to position [5716, 0]
click at [421, 150] on div "Lock and Publish" at bounding box center [397, 151] width 68 height 23
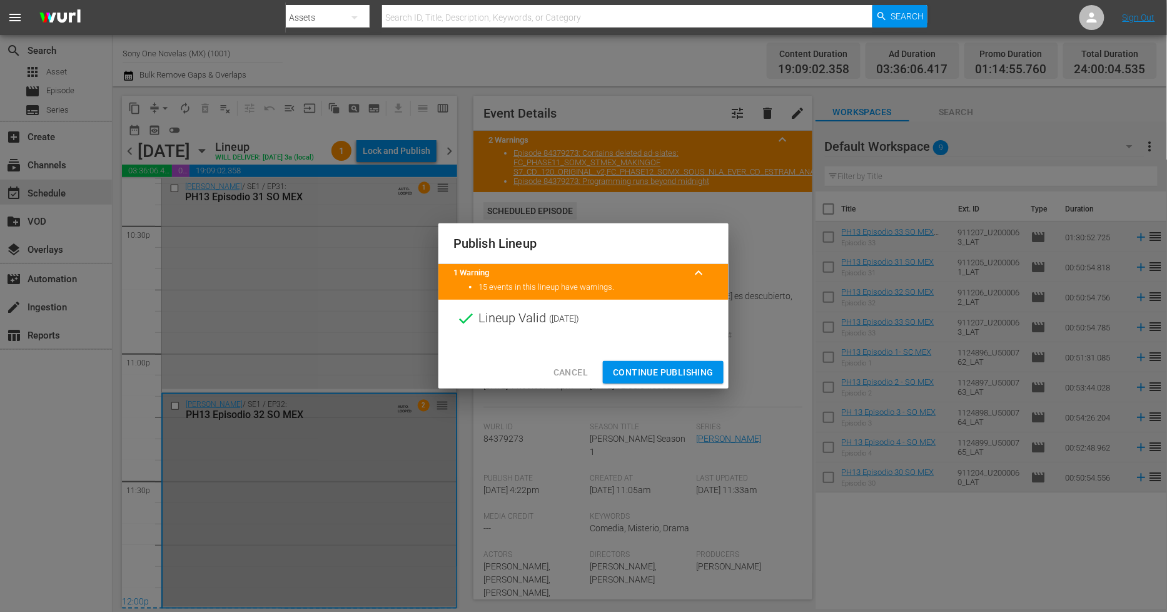
click at [642, 366] on span "Continue Publishing" at bounding box center [663, 373] width 101 height 16
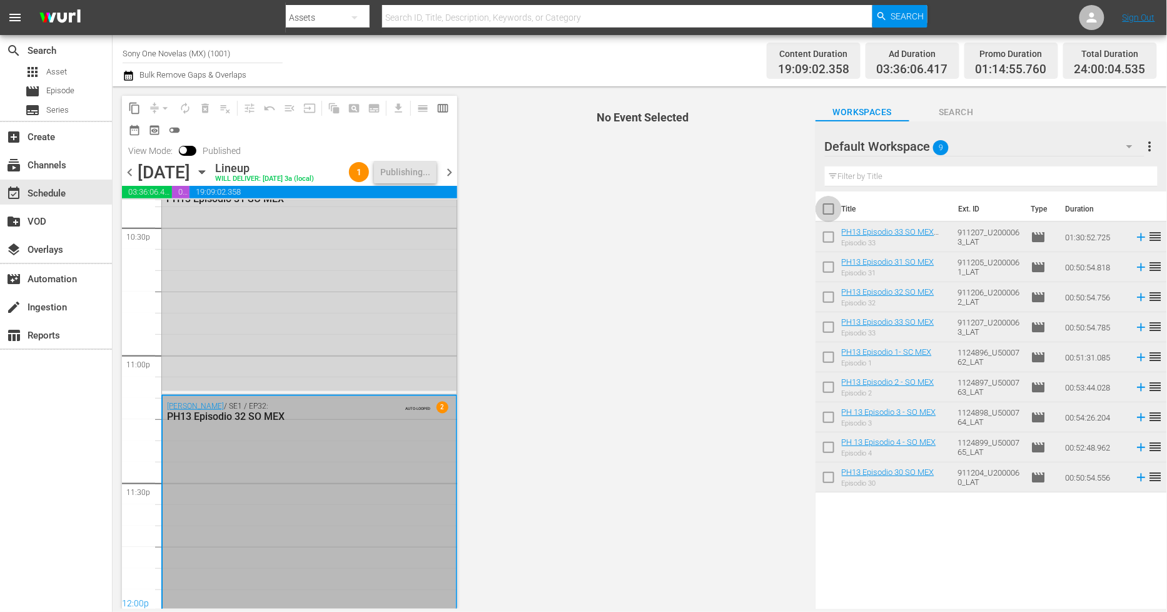
drag, startPoint x: 826, startPoint y: 210, endPoint x: 923, endPoint y: 165, distance: 106.9
click at [827, 210] on input "checkbox" at bounding box center [829, 211] width 26 height 26
checkbox input "true"
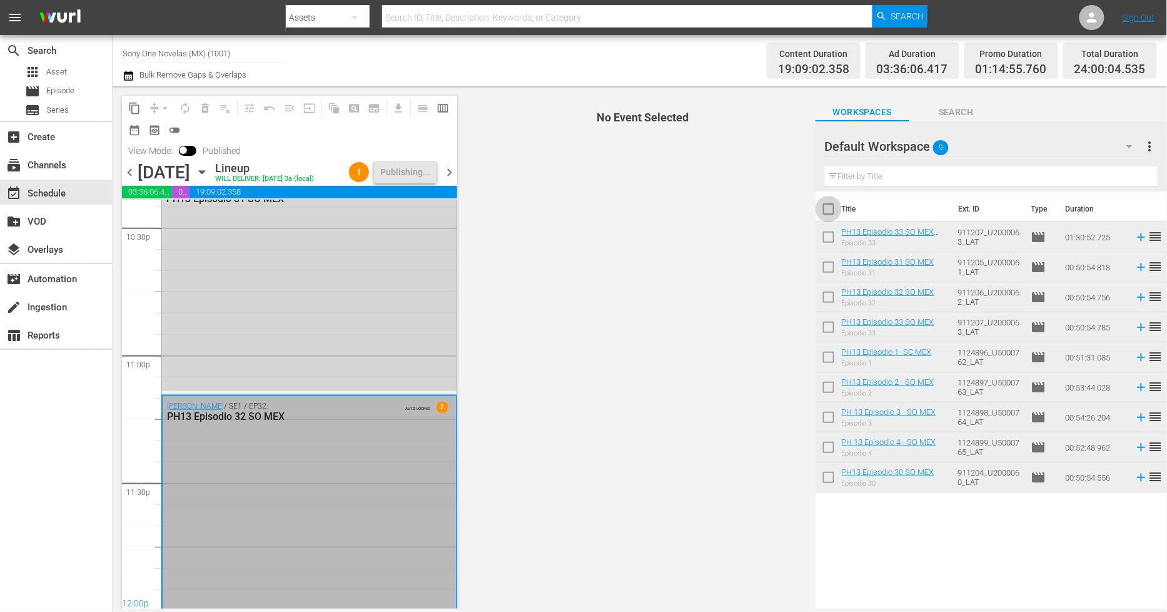
checkbox input "true"
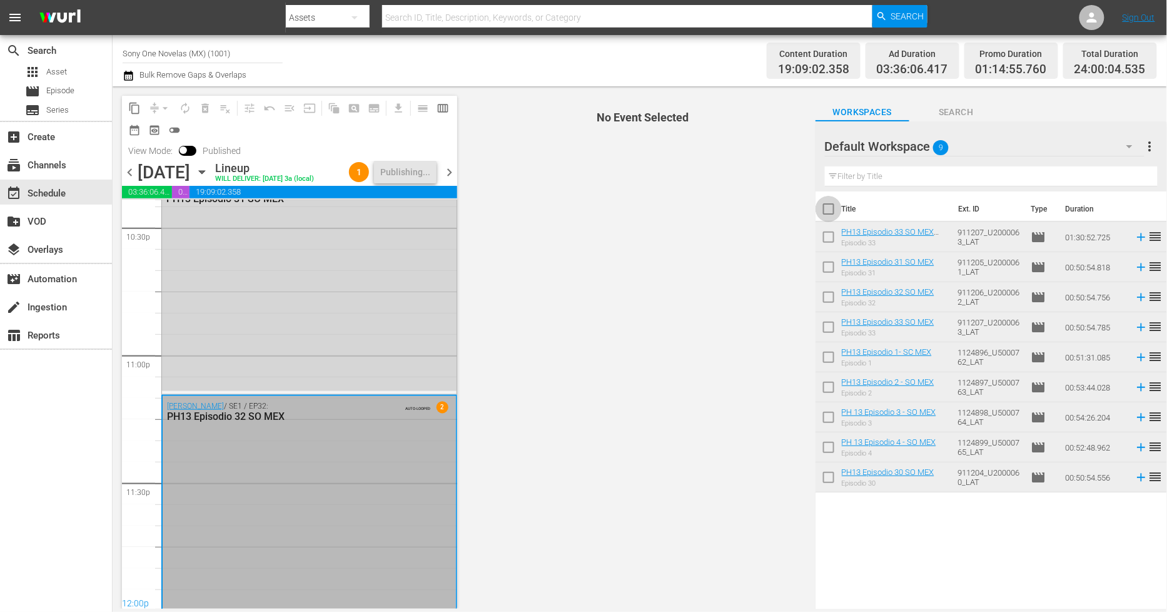
checkbox input "true"
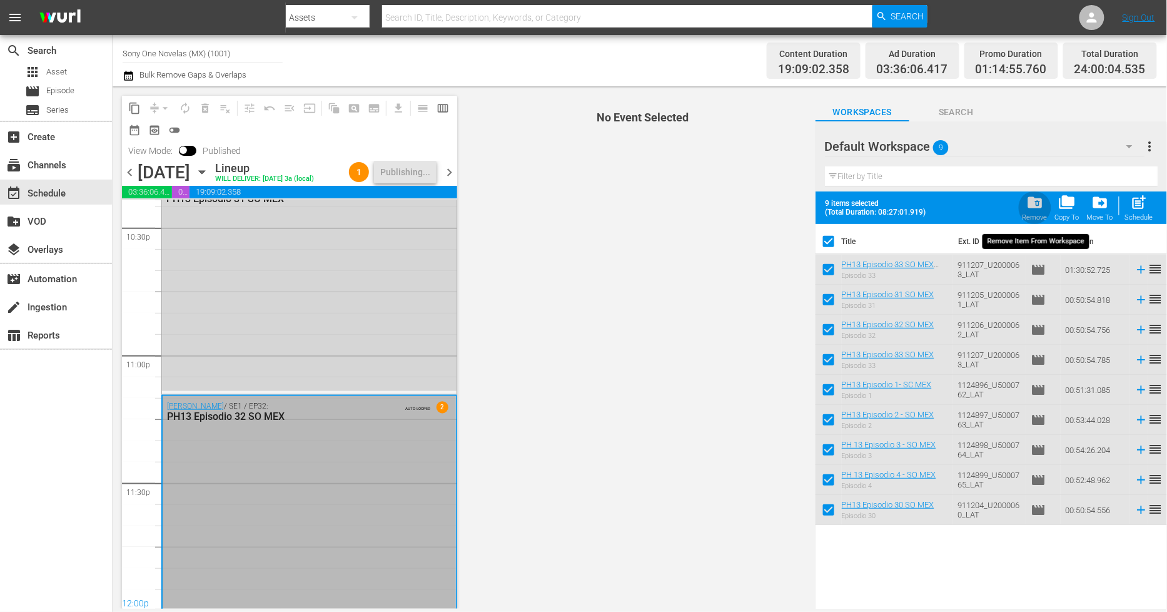
click at [1037, 208] on span "folder_delete" at bounding box center [1035, 202] width 17 height 17
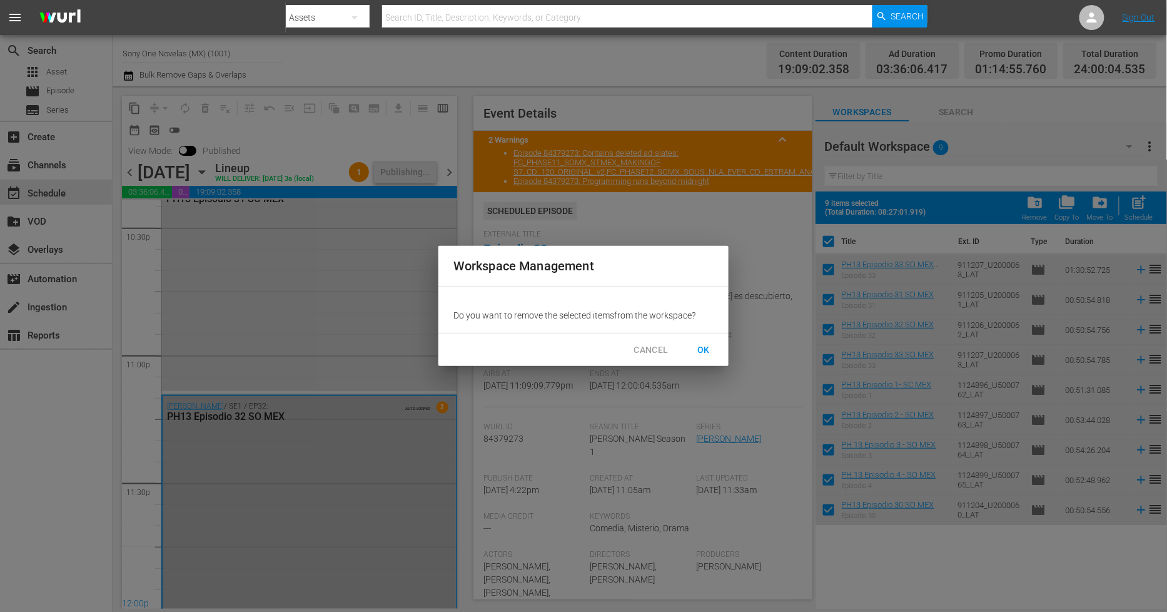
click at [706, 346] on span "OK" at bounding box center [704, 350] width 20 height 16
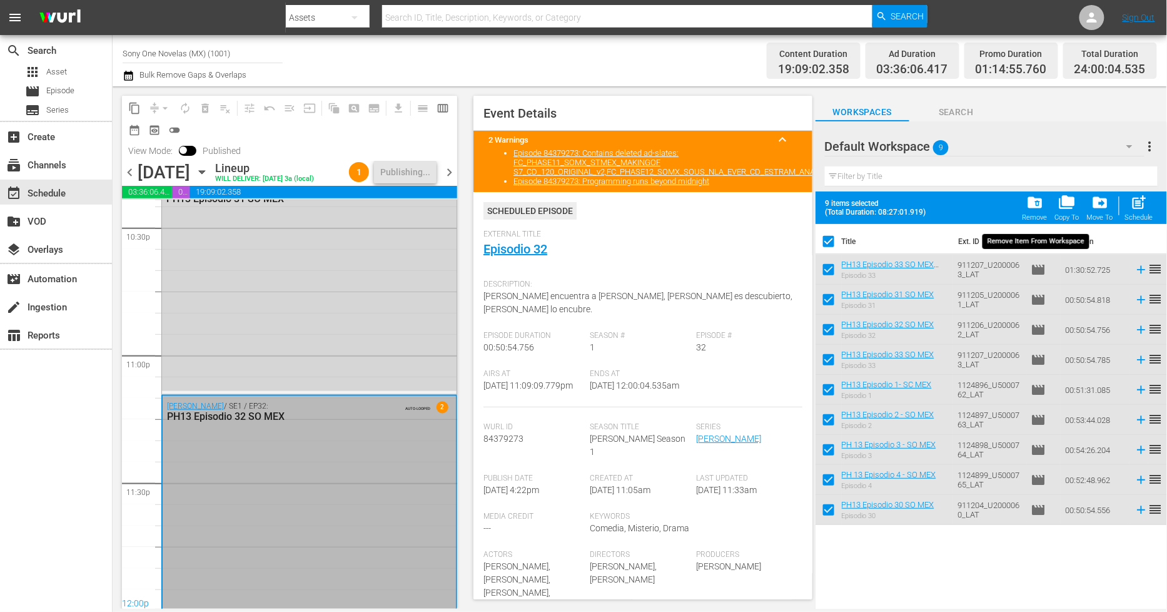
click at [1039, 205] on span "folder_delete" at bounding box center [1035, 202] width 17 height 17
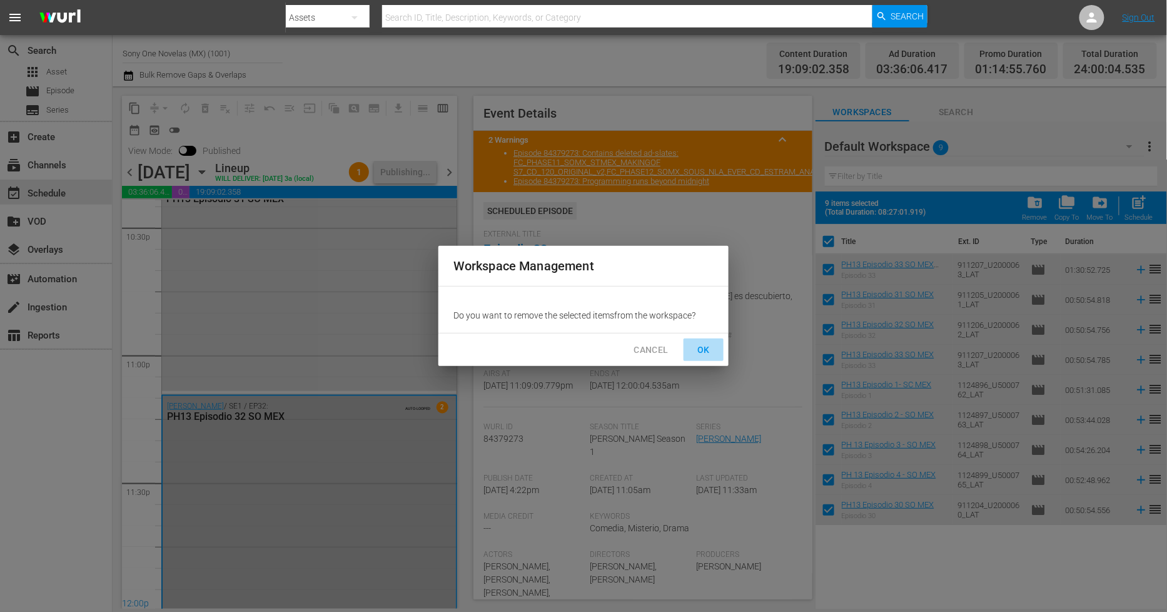
click at [704, 347] on span "OK" at bounding box center [704, 350] width 20 height 16
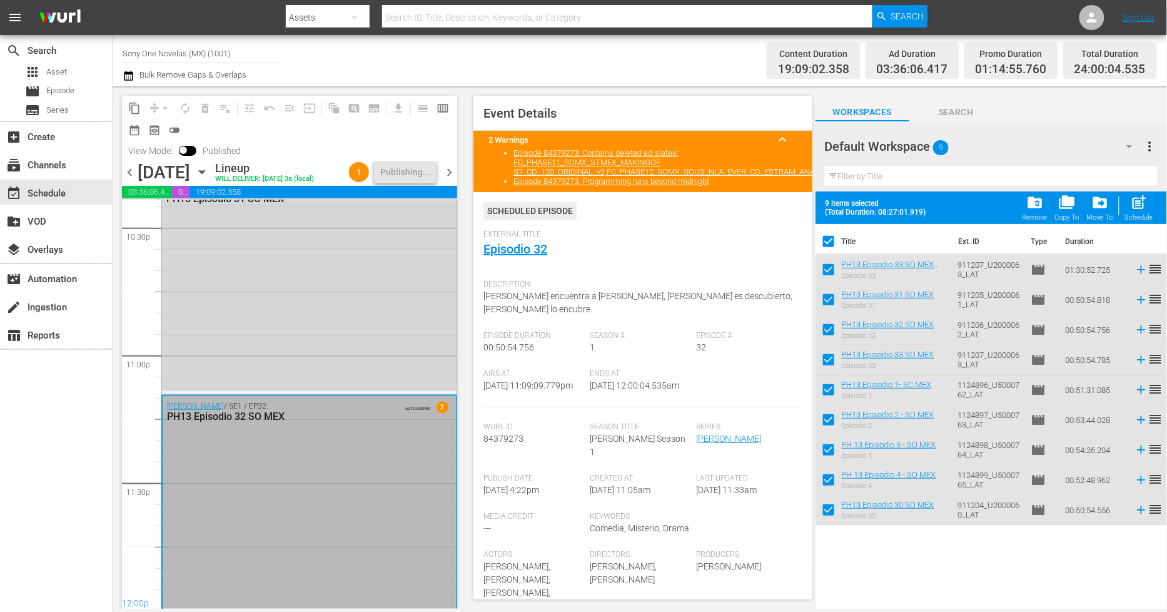
click at [451, 180] on span "chevron_right" at bounding box center [450, 173] width 16 height 16
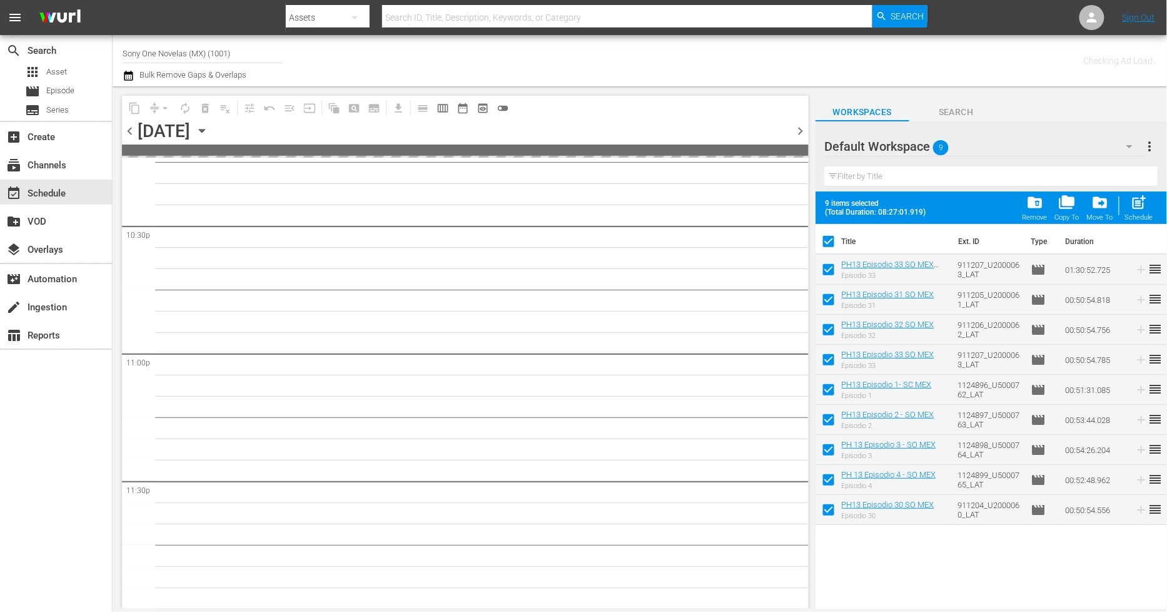
scroll to position [5675, 0]
checkbox input "false"
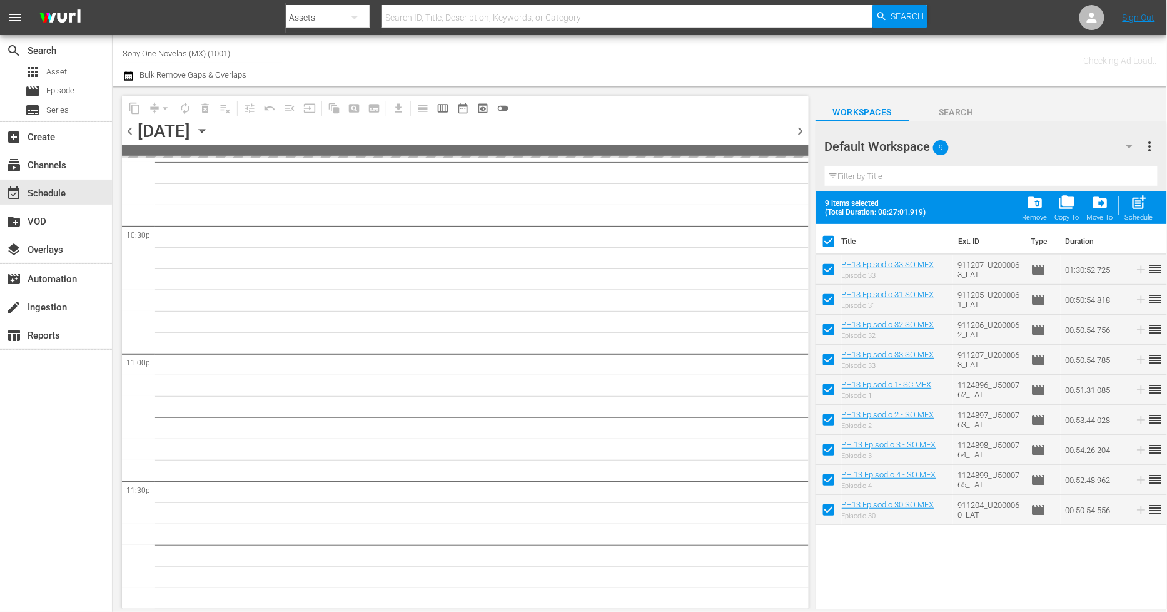
checkbox input "false"
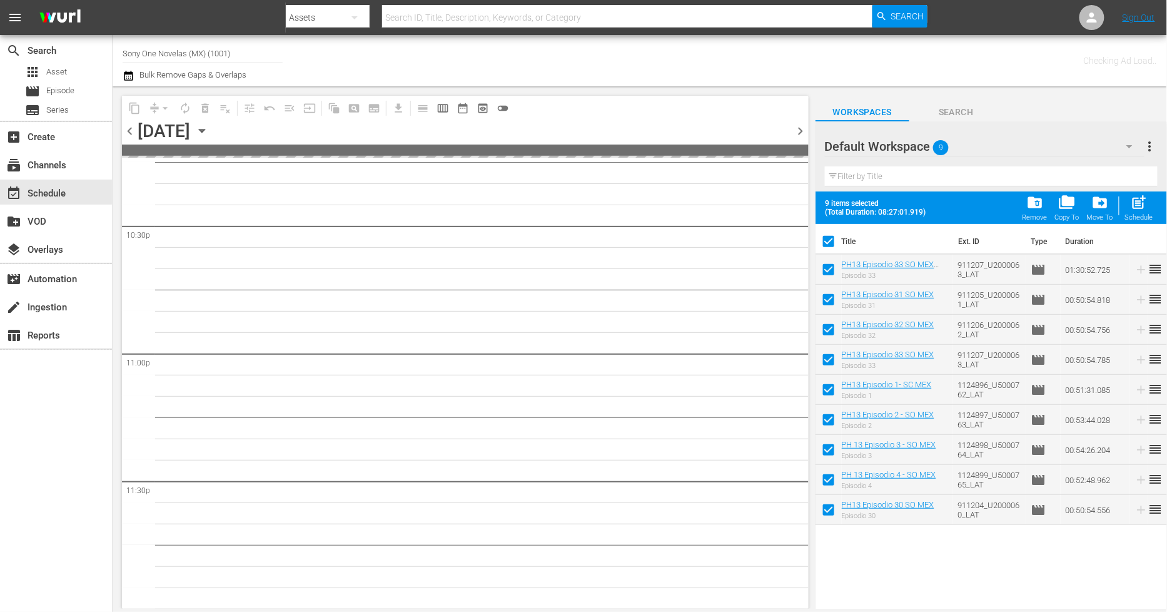
checkbox input "false"
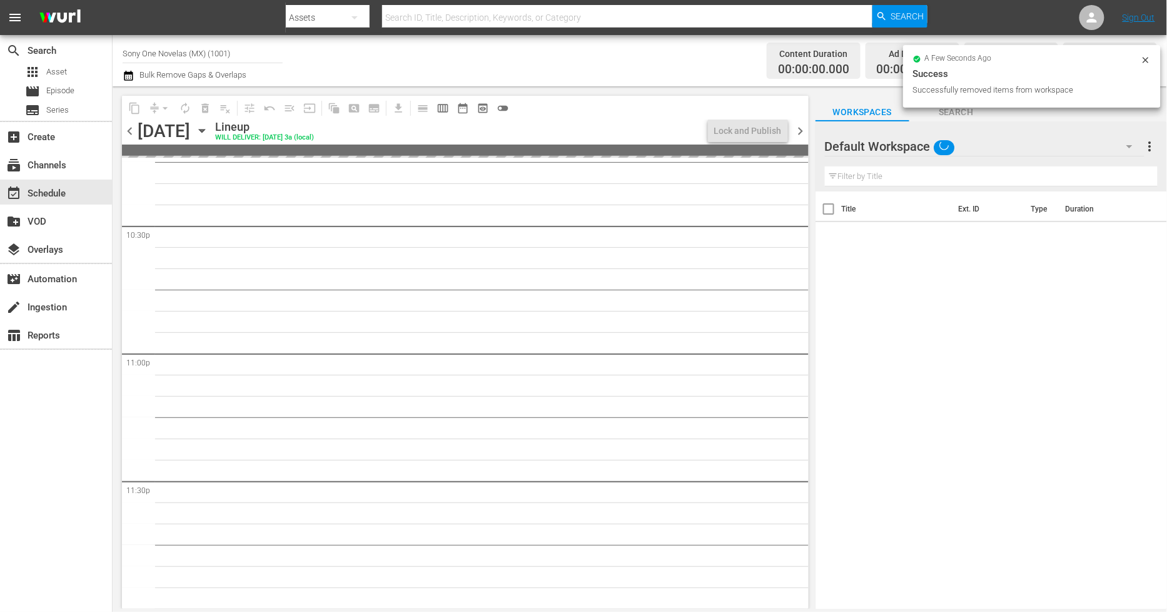
scroll to position [5676, 0]
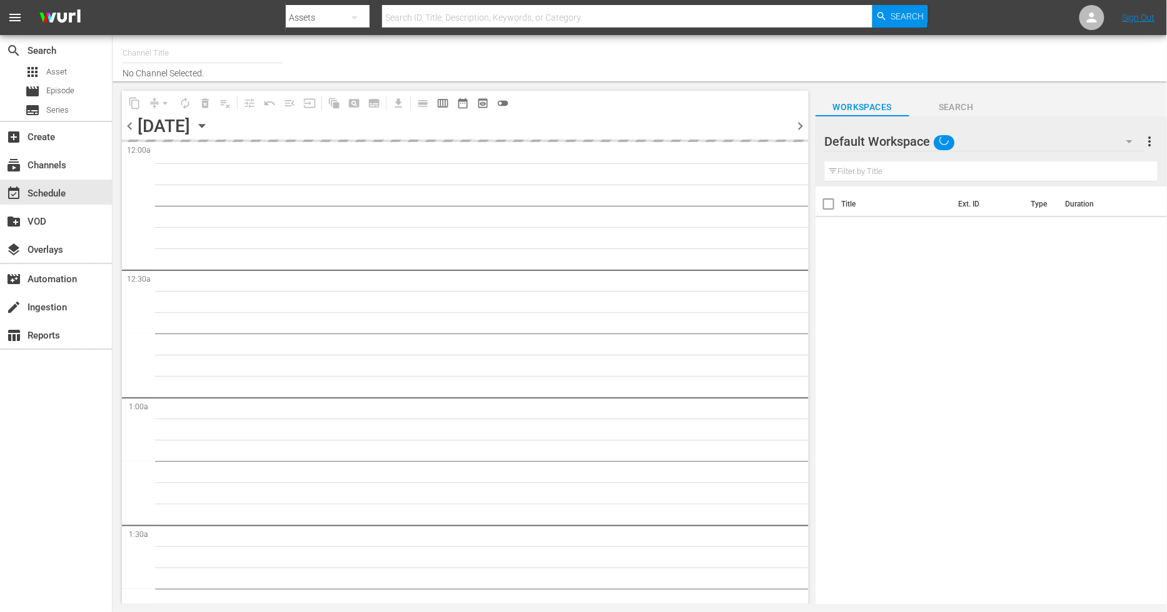
type input "Sony One Novelas (MX) (1001)"
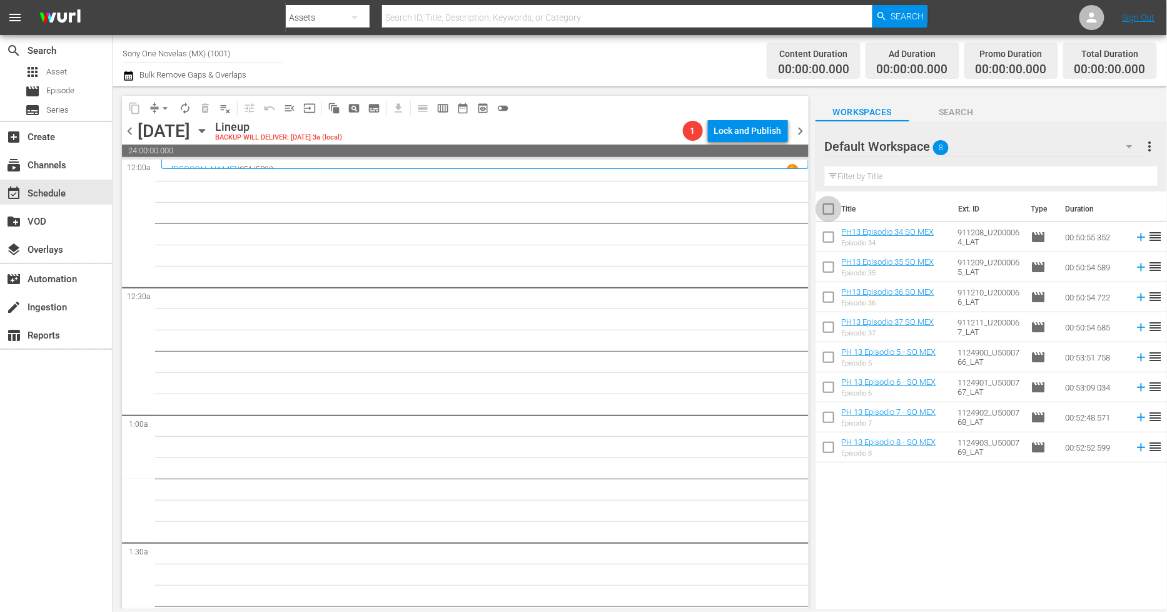
click at [833, 206] on input "checkbox" at bounding box center [829, 211] width 26 height 26
checkbox input "true"
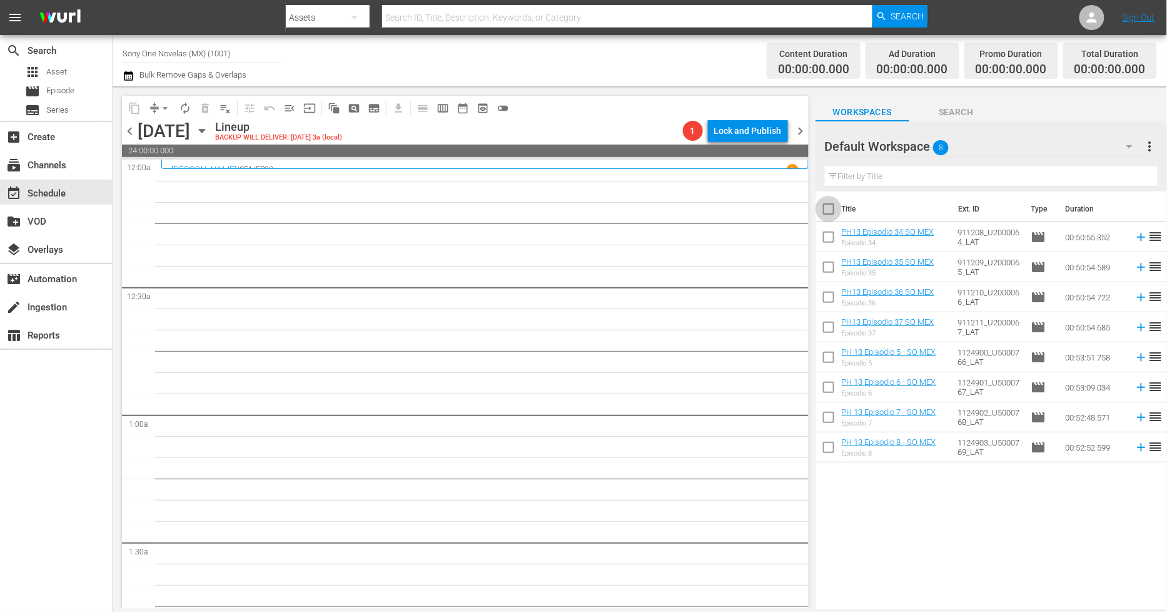
checkbox input "true"
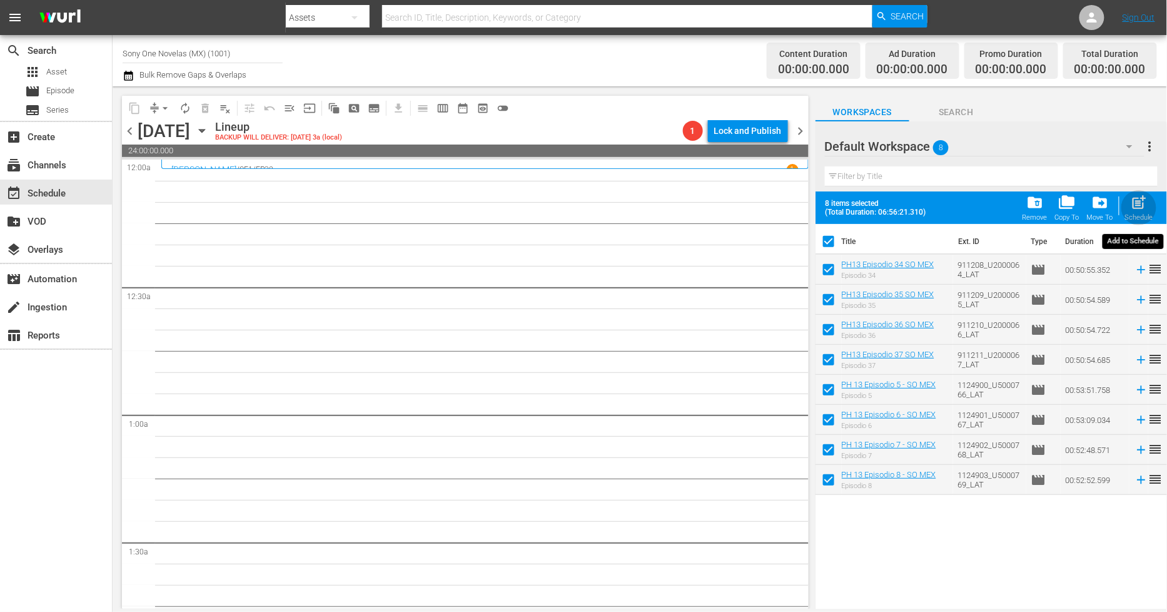
click at [1148, 209] on span "post_add" at bounding box center [1139, 202] width 17 height 17
checkbox input "false"
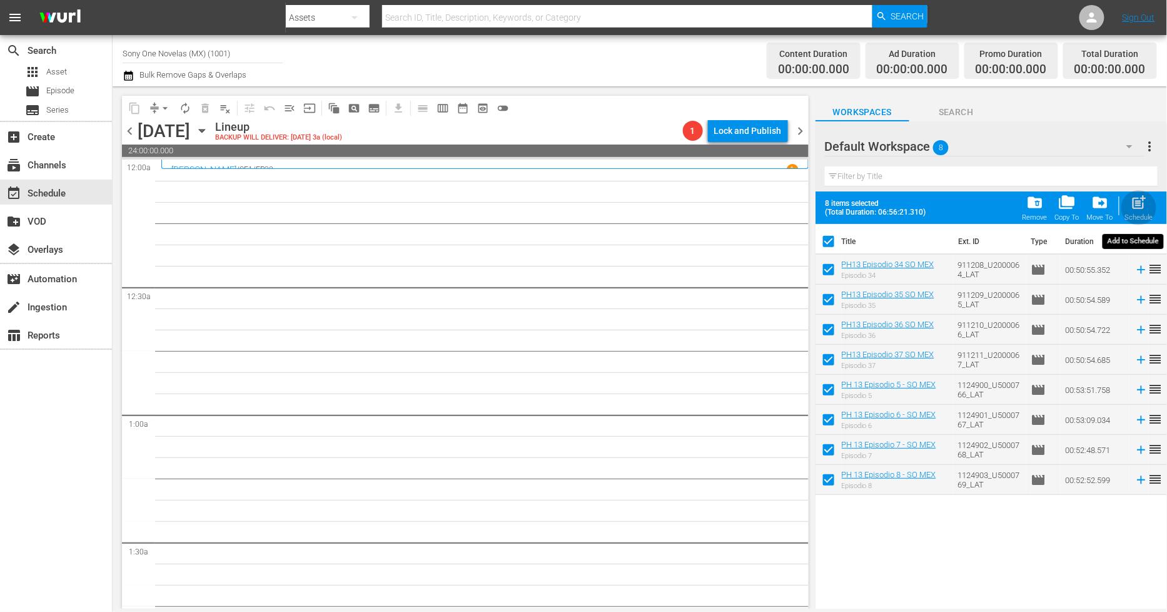
checkbox input "false"
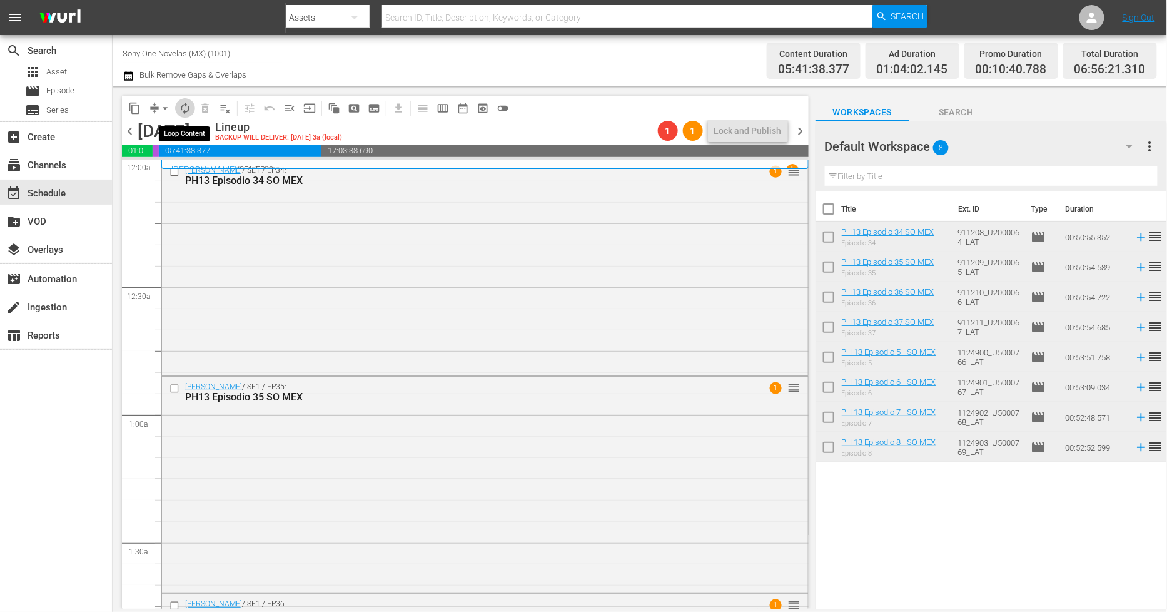
click at [186, 108] on span "autorenew_outlined" at bounding box center [185, 108] width 13 height 13
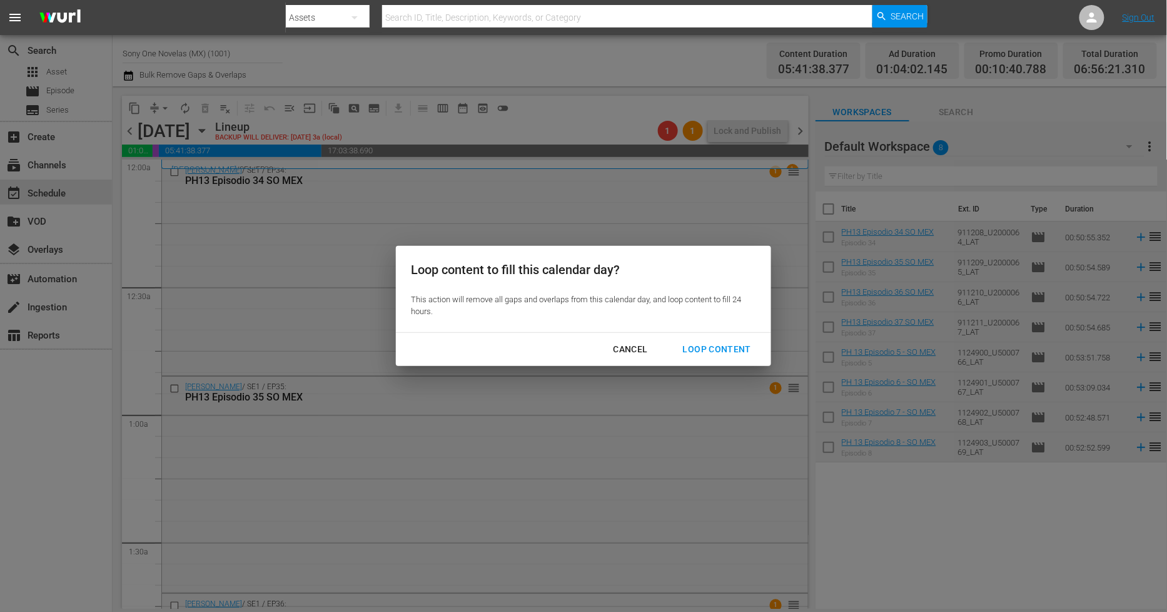
click at [743, 350] on div "Loop Content" at bounding box center [717, 350] width 88 height 16
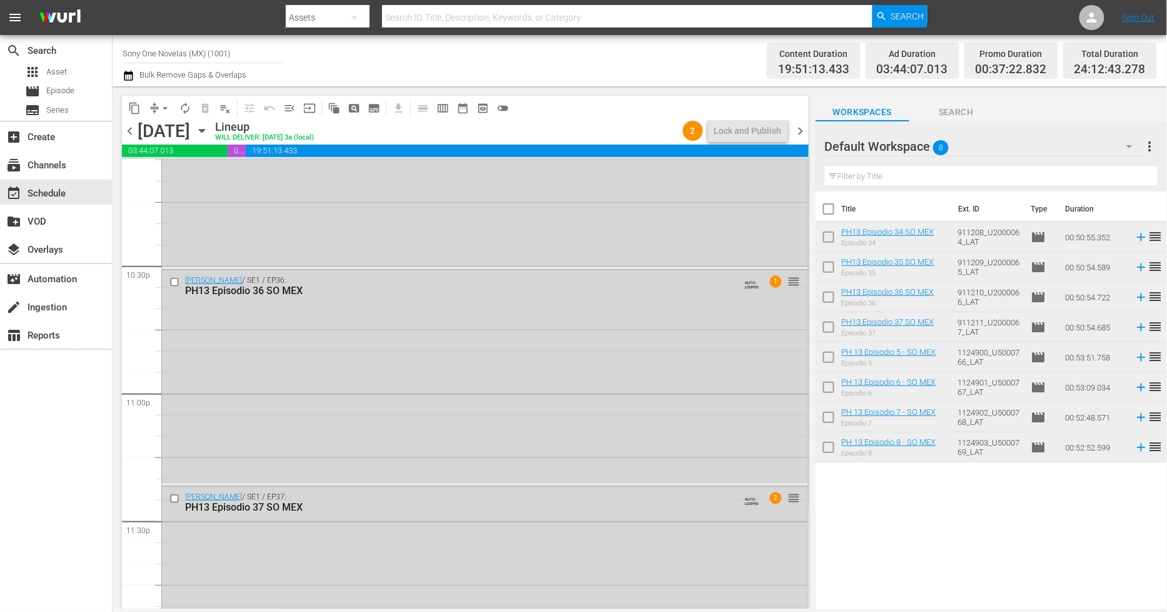
scroll to position [5731, 0]
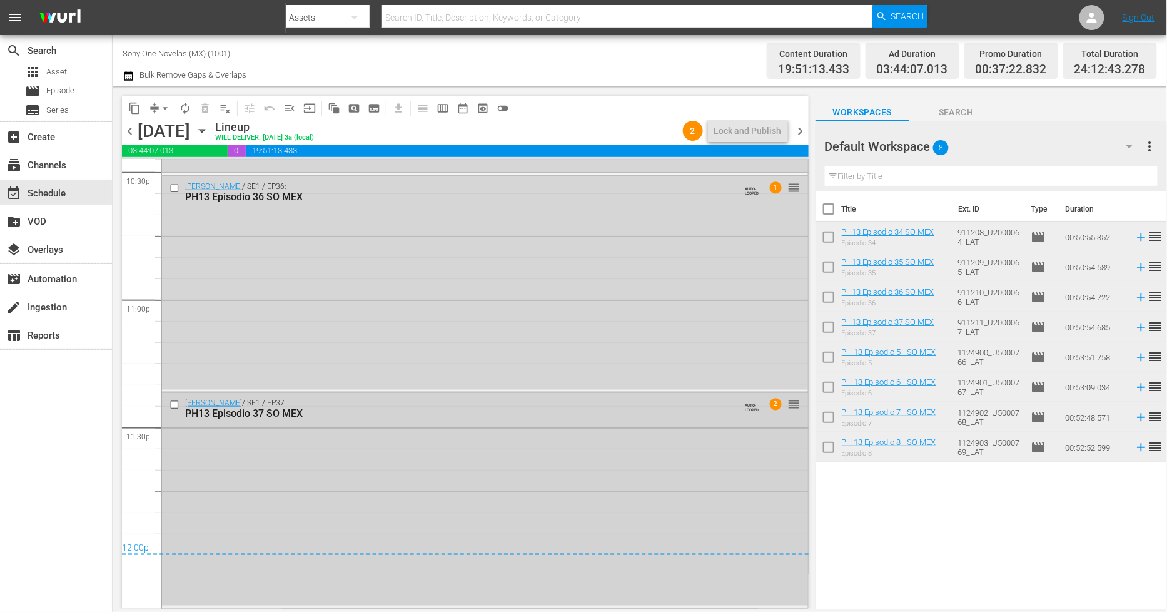
click at [311, 488] on div "Doña Bárbara / SE1 / EP37: PH13 Episodio 37 SO MEX AUTO-LOOPED 2 reorder" at bounding box center [485, 499] width 646 height 213
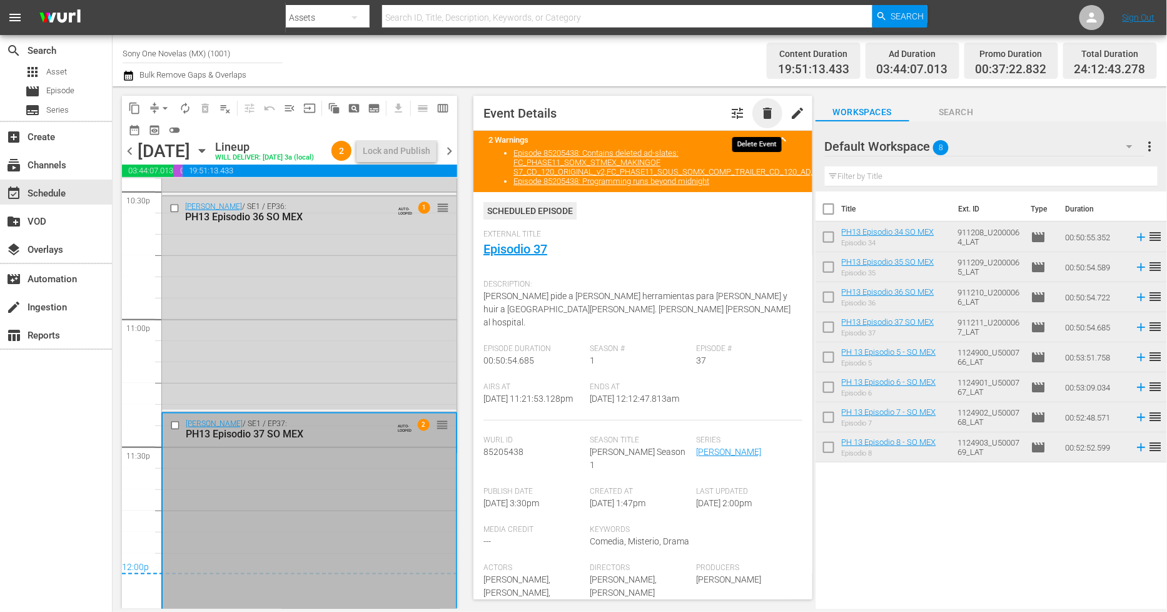
click at [760, 109] on span "delete" at bounding box center [767, 113] width 15 height 15
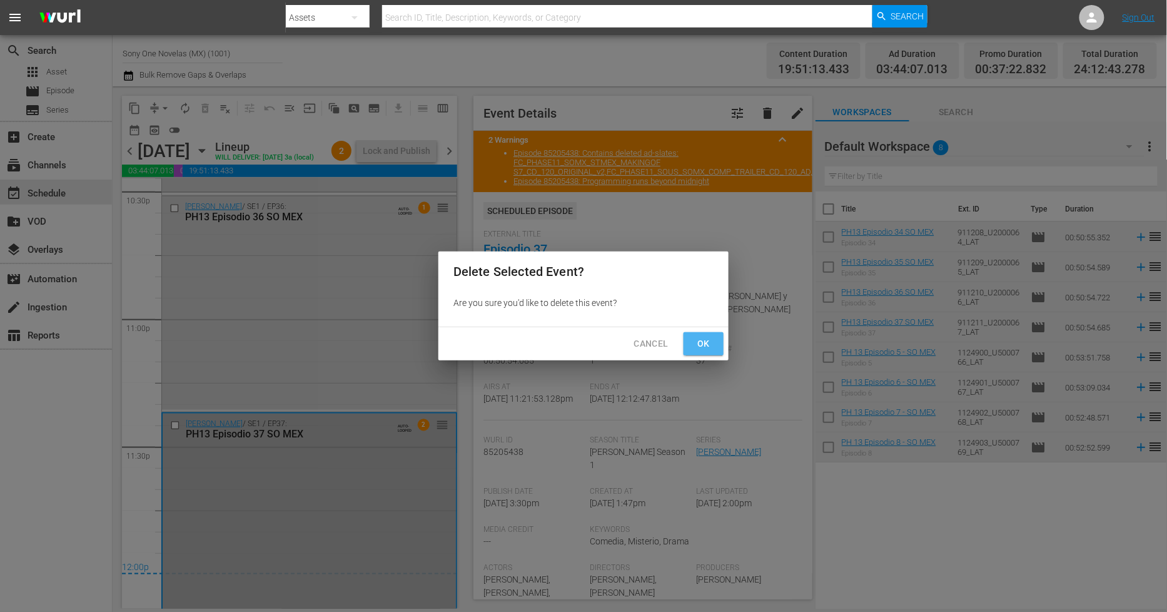
click at [696, 348] on span "Ok" at bounding box center [704, 344] width 20 height 16
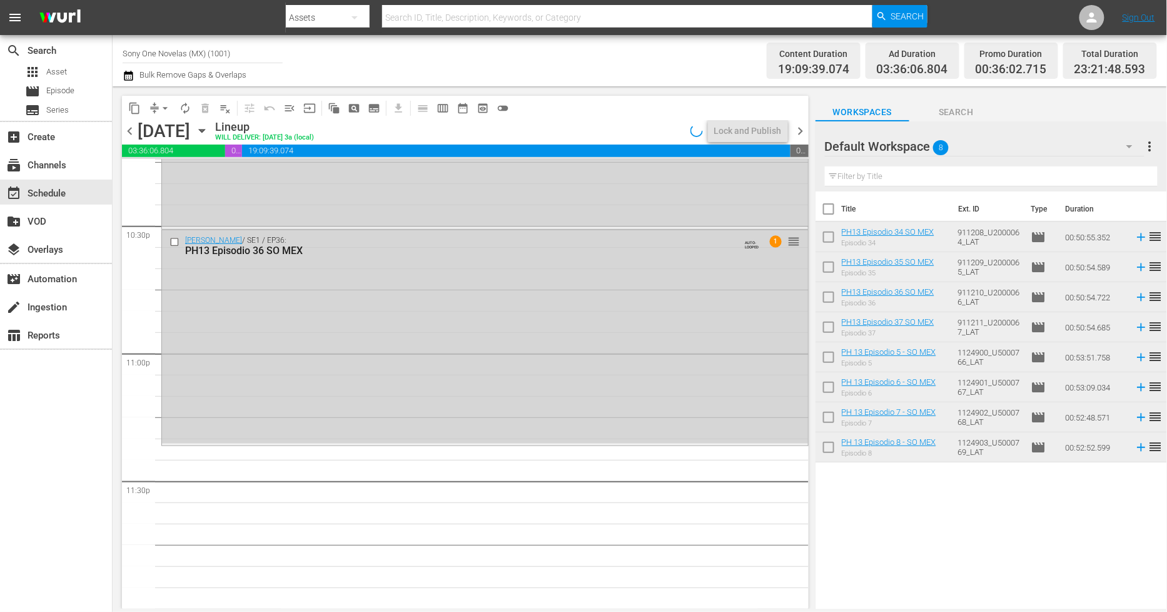
scroll to position [5676, 0]
click at [377, 365] on div "Doña Bárbara / SE1 / EP36: PH13 Episodio 36 SO MEX AUTO-LOOPED 1 reorder" at bounding box center [485, 337] width 646 height 213
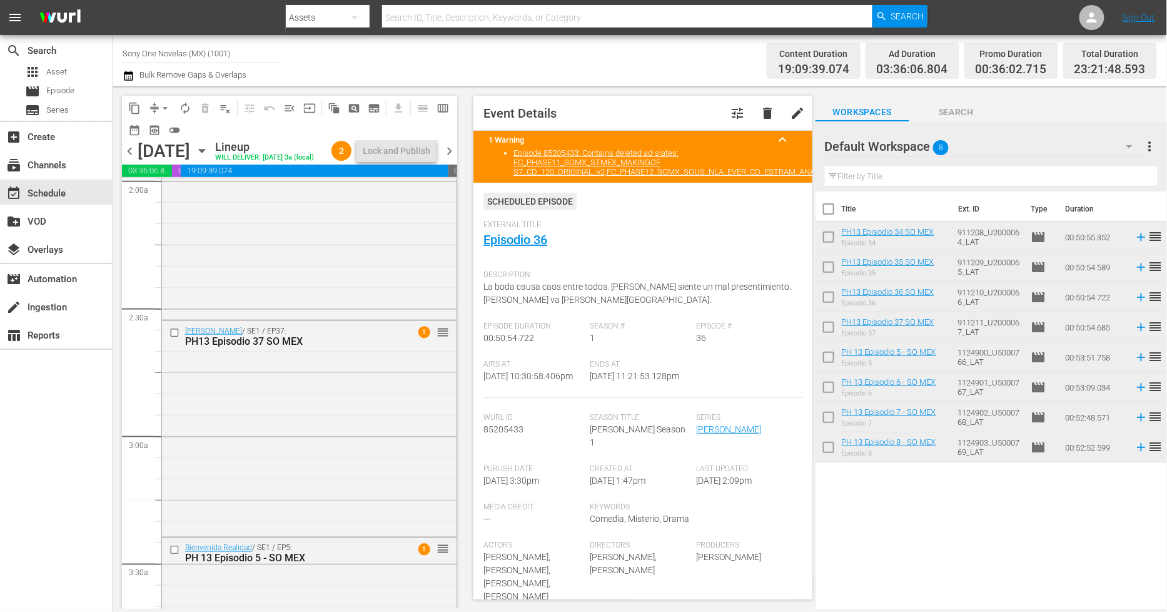
scroll to position [502, 0]
click at [357, 484] on div "Doña Bárbara / SE1 / EP37: PH13 Episodio 37 SO MEX 1 reorder" at bounding box center [309, 433] width 295 height 213
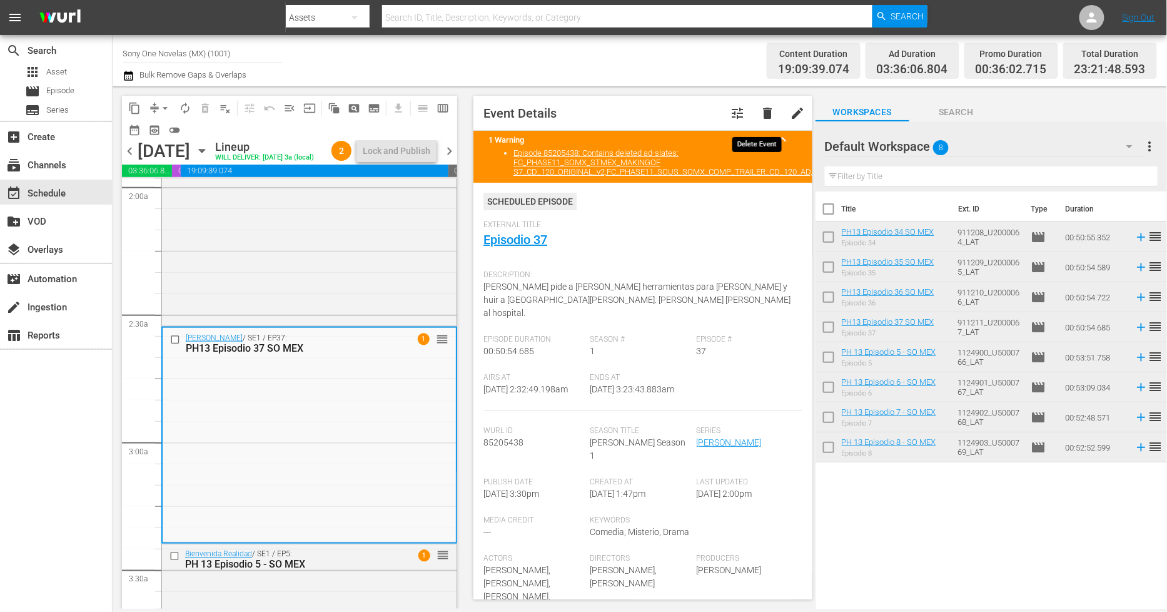
click at [760, 116] on span "delete" at bounding box center [767, 113] width 15 height 15
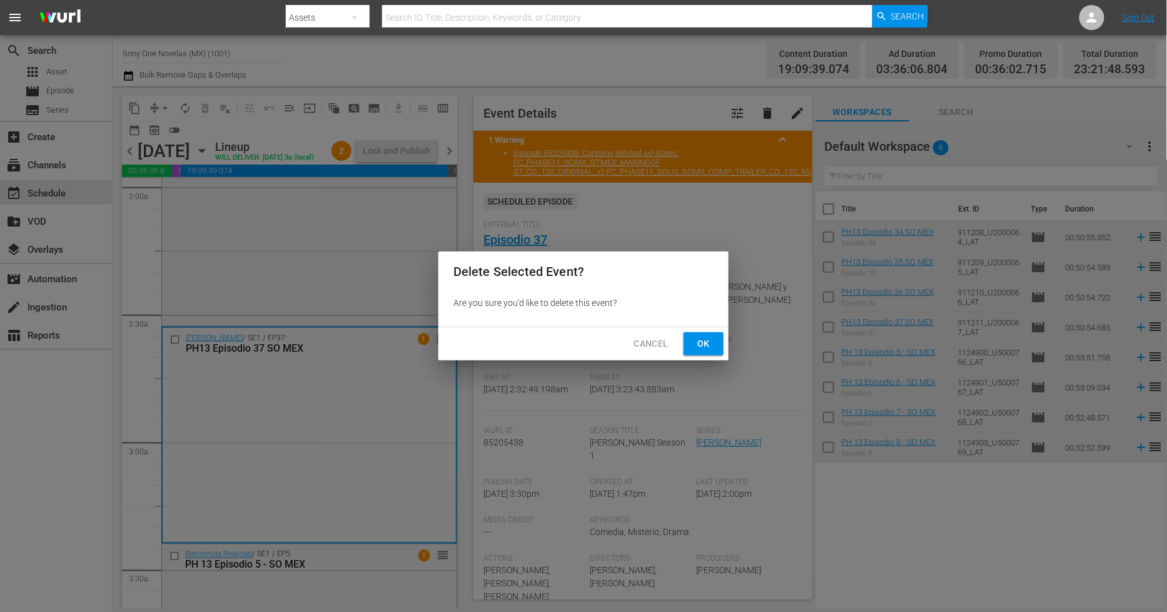
click at [706, 347] on span "Ok" at bounding box center [704, 344] width 20 height 16
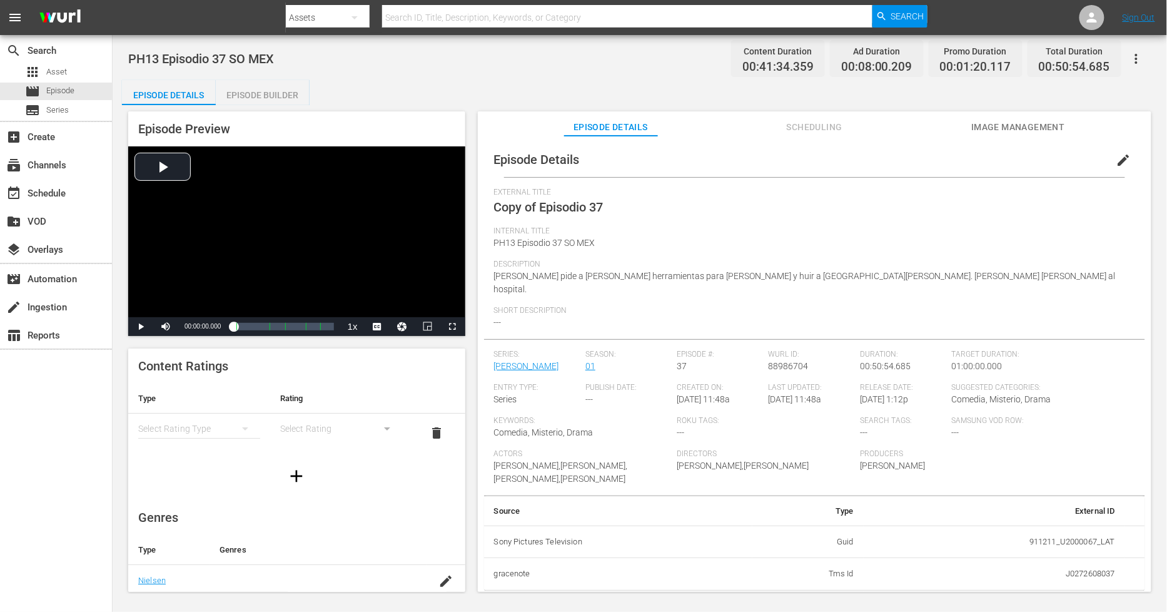
click at [1124, 165] on span "edit" at bounding box center [1124, 160] width 15 height 15
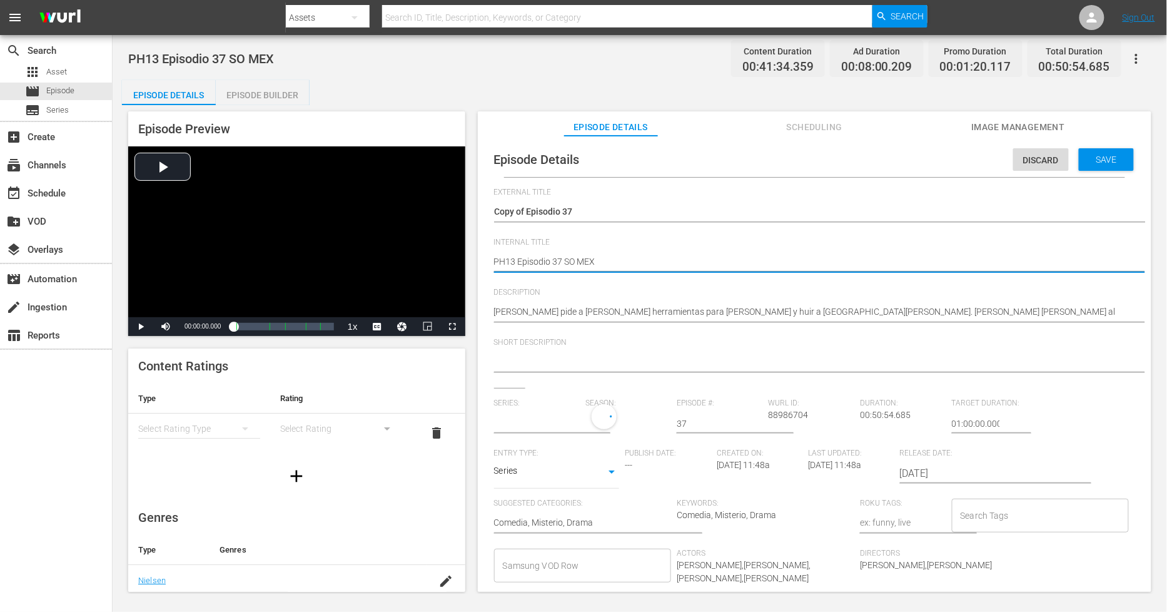
type textarea "PH13 Episodio 37 SO MEX"
type textarea "PH13 Episodio 37 SO MEX D"
type textarea "PH13 Episodio 37 SO MEX DU"
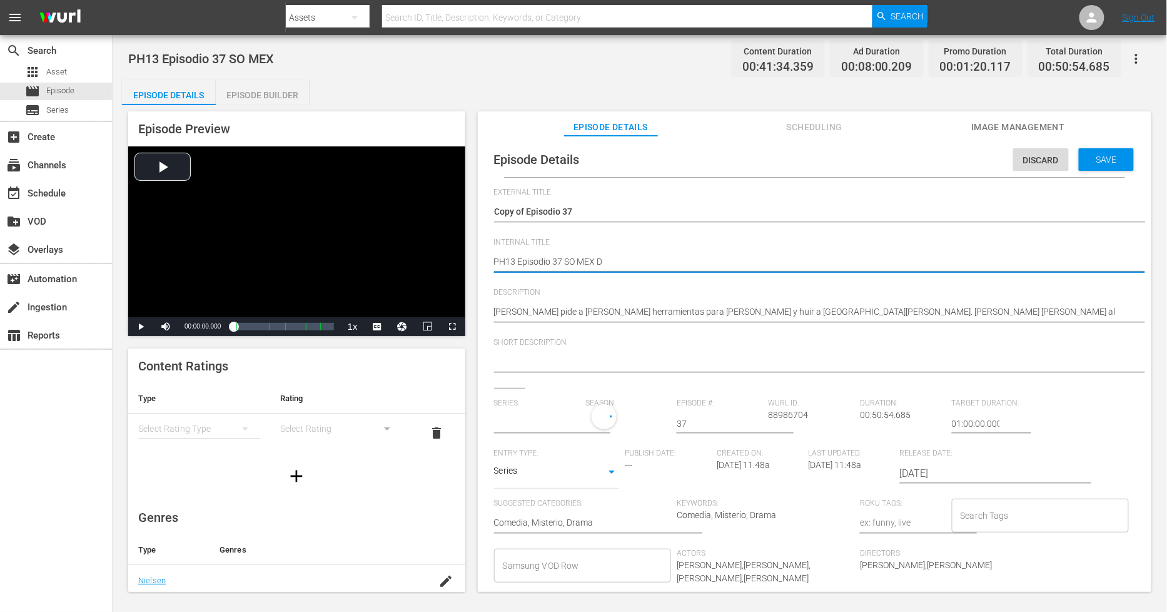
type textarea "PH13 Episodio 37 SO MEX DU"
type textarea "PH13 Episodio 37 SO MEX DUP"
type textarea "PH13 Episodio 37 SO MEX DUP1"
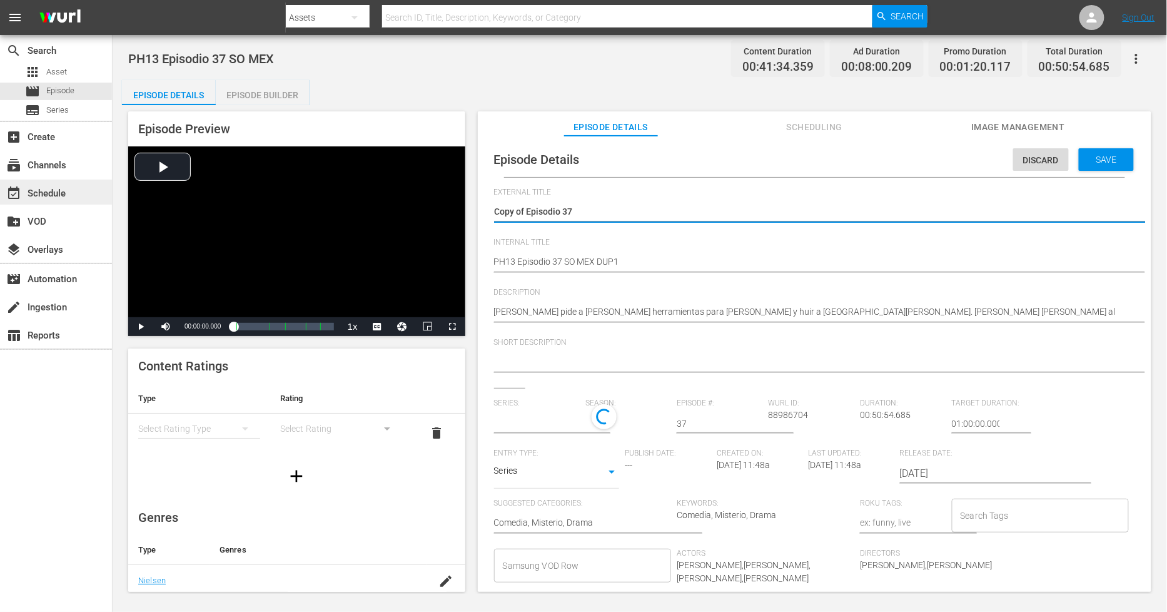
drag, startPoint x: 527, startPoint y: 210, endPoint x: 63, endPoint y: 179, distance: 465.2
type textarea "Episodio 37"
type input "[PERSON_NAME]"
type textarea "Episodio 37"
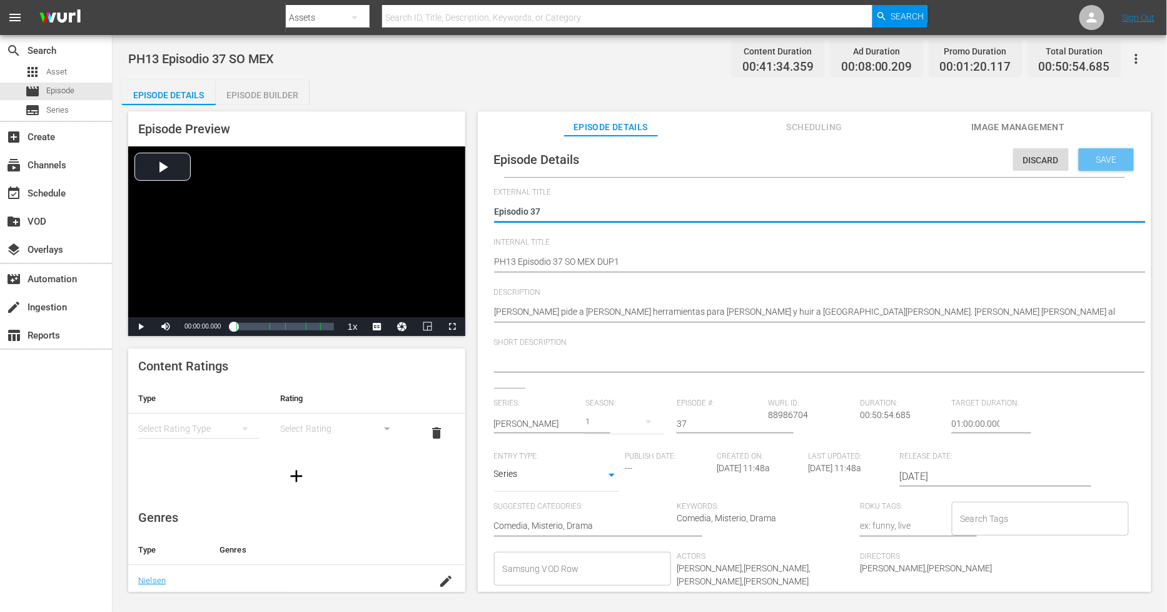
click at [1097, 164] on div "Save" at bounding box center [1106, 159] width 55 height 23
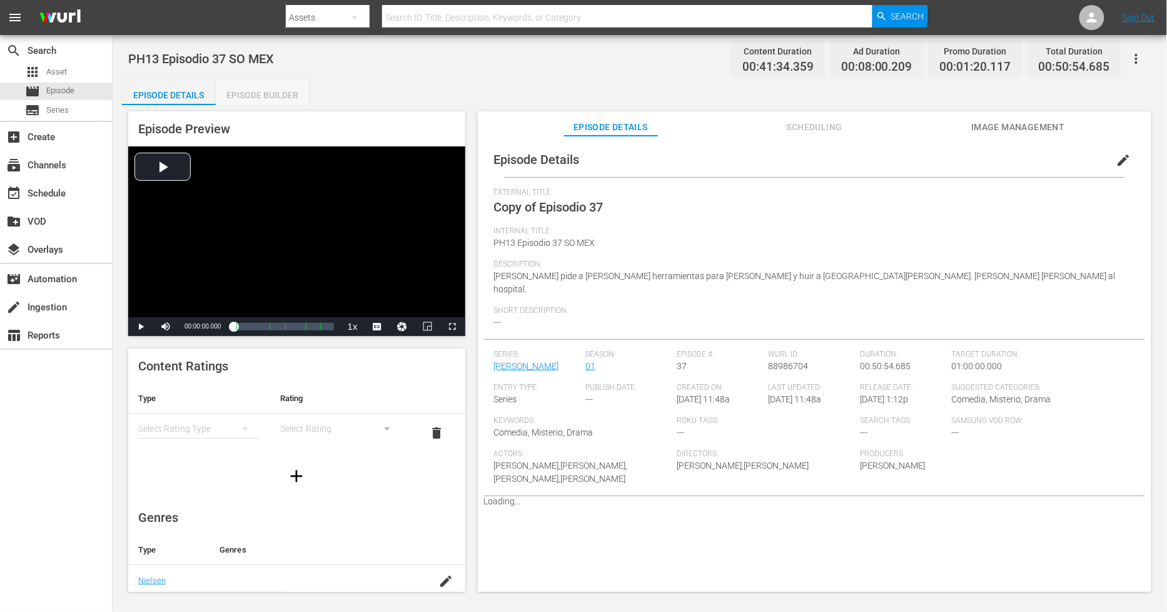
click at [289, 95] on div "Episode Builder" at bounding box center [263, 95] width 94 height 30
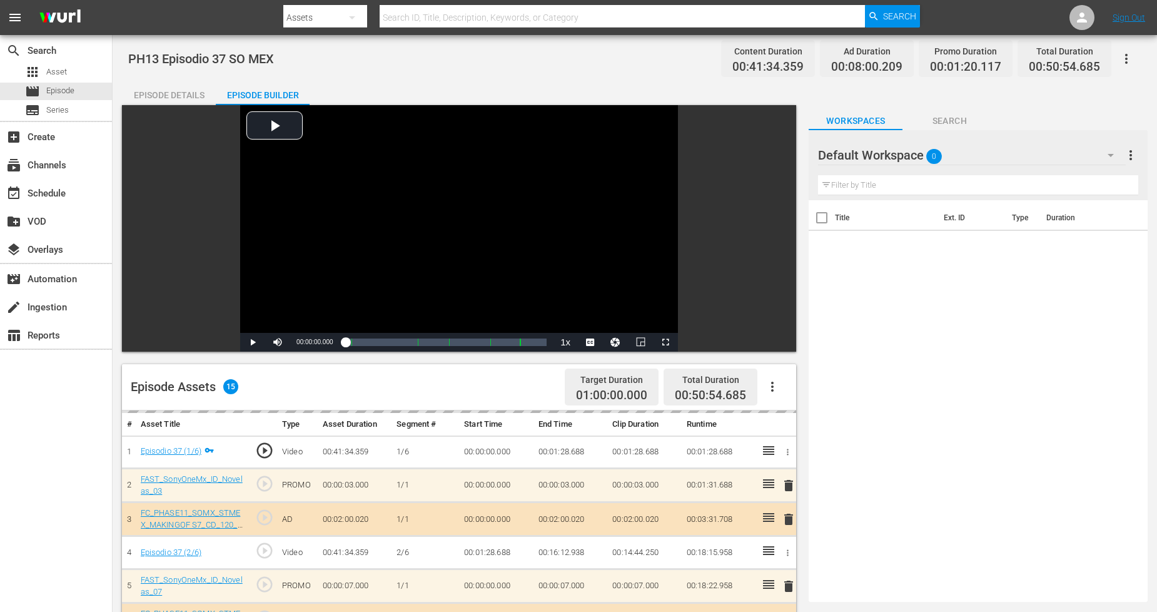
click at [1085, 153] on div "Default Workspace 0" at bounding box center [971, 155] width 307 height 35
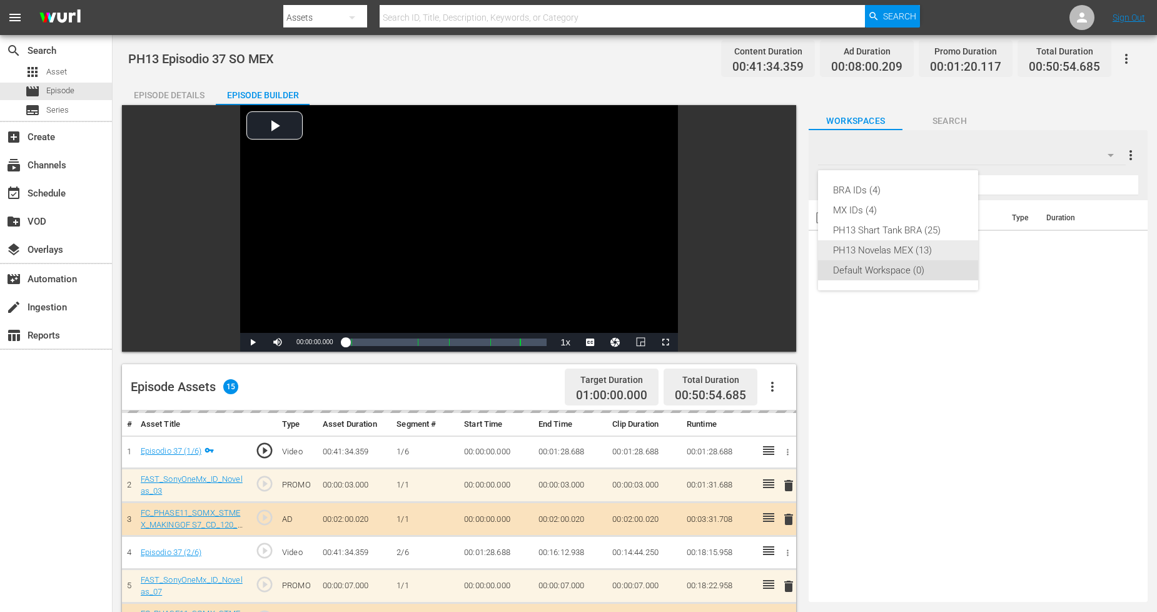
click at [908, 247] on div "PH13 Novelas MEX (13)" at bounding box center [898, 250] width 130 height 20
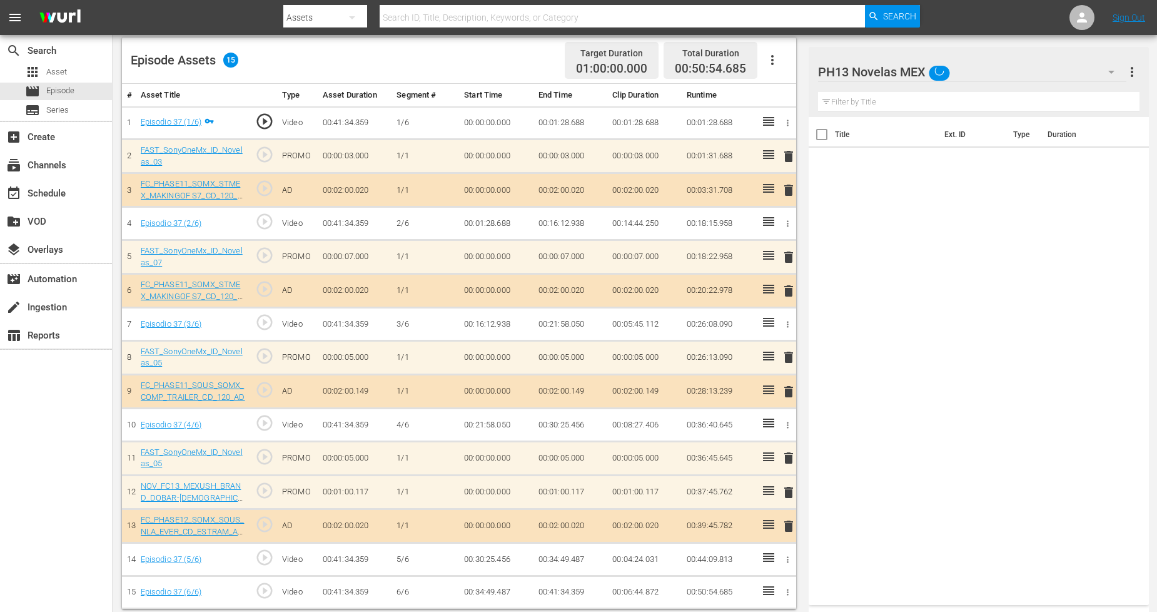
scroll to position [332, 0]
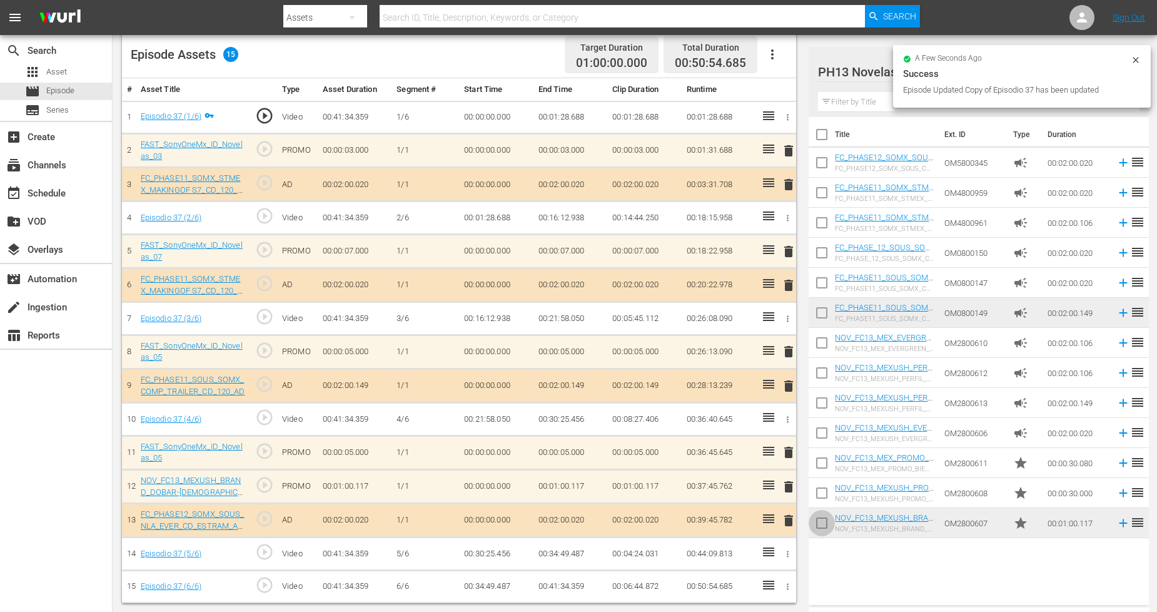
click at [821, 526] on input "checkbox" at bounding box center [822, 525] width 26 height 26
checkbox input "true"
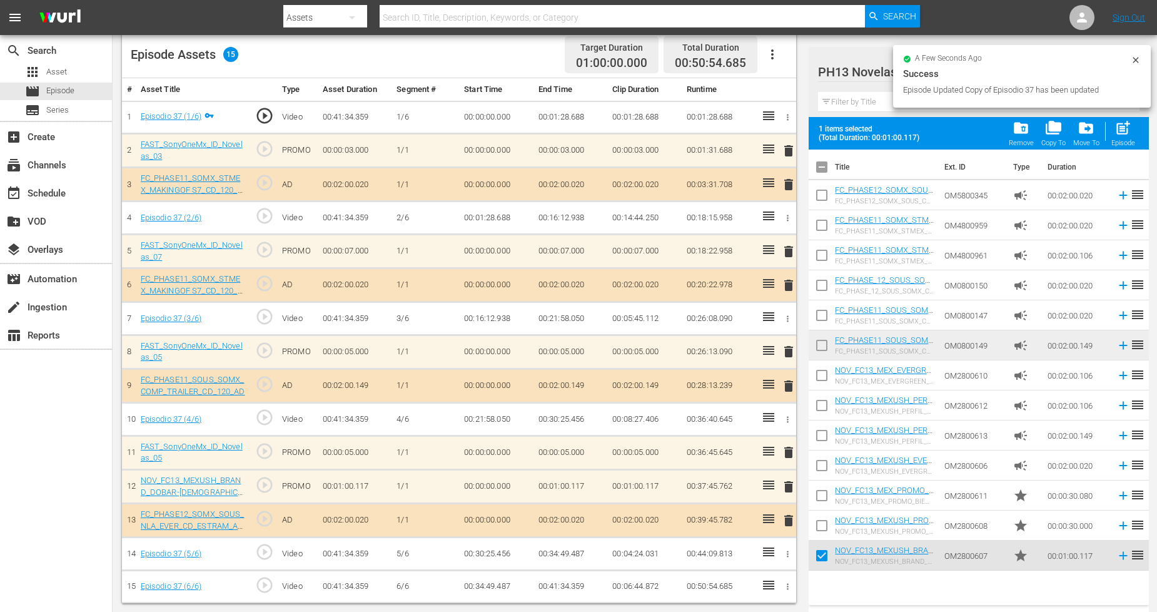
click at [821, 519] on input "checkbox" at bounding box center [822, 528] width 26 height 26
checkbox input "true"
click at [823, 497] on input "checkbox" at bounding box center [822, 498] width 26 height 26
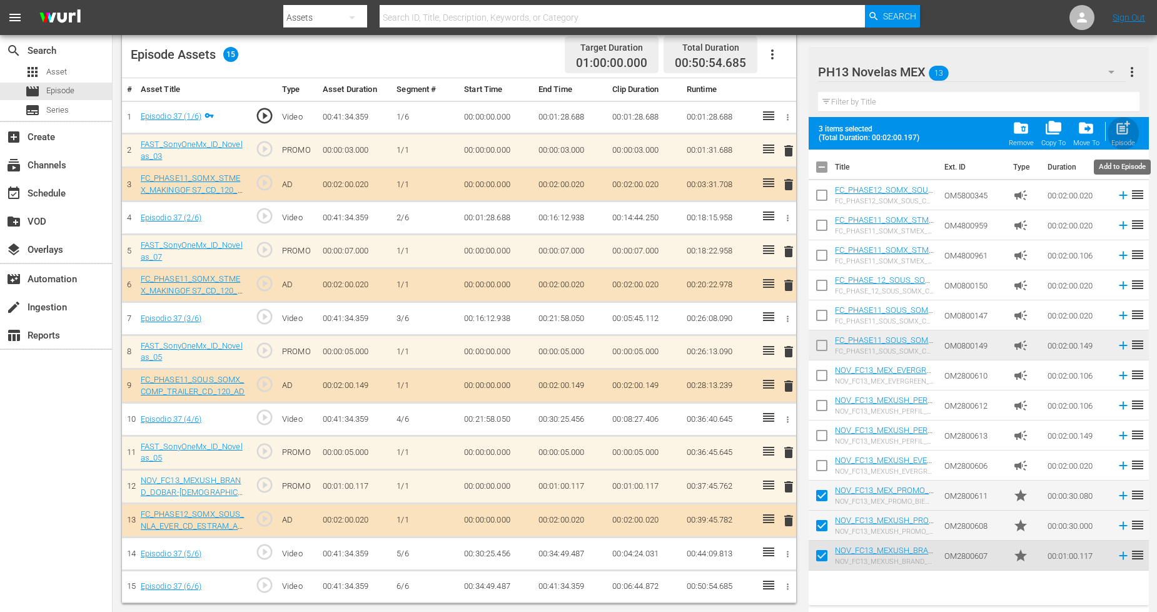
click at [1126, 129] on span "post_add" at bounding box center [1123, 127] width 17 height 17
checkbox input "false"
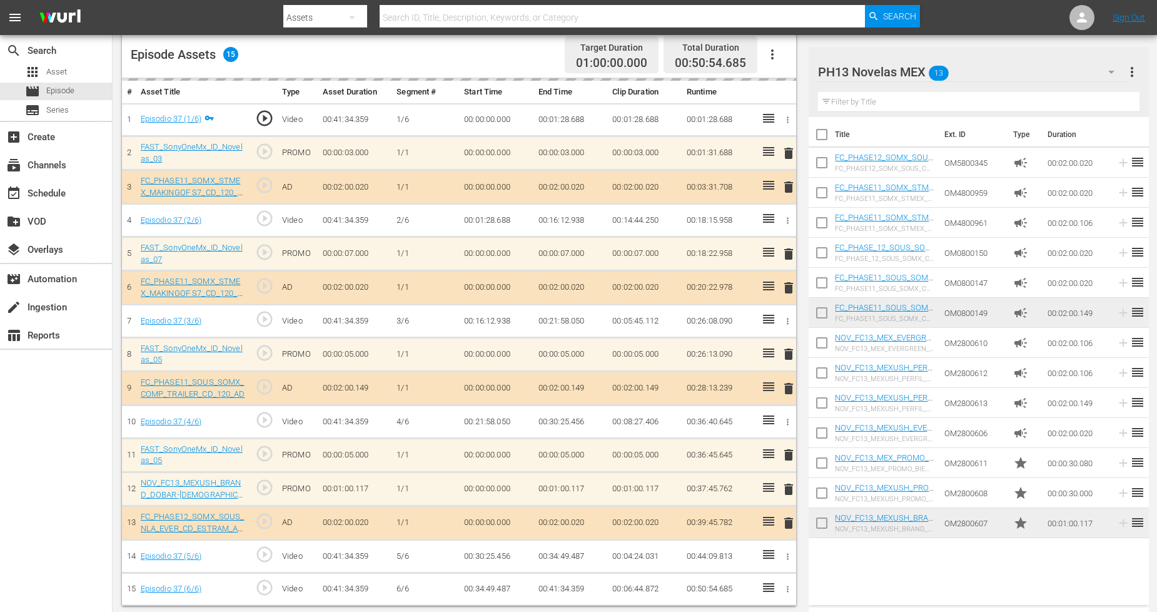
scroll to position [335, 0]
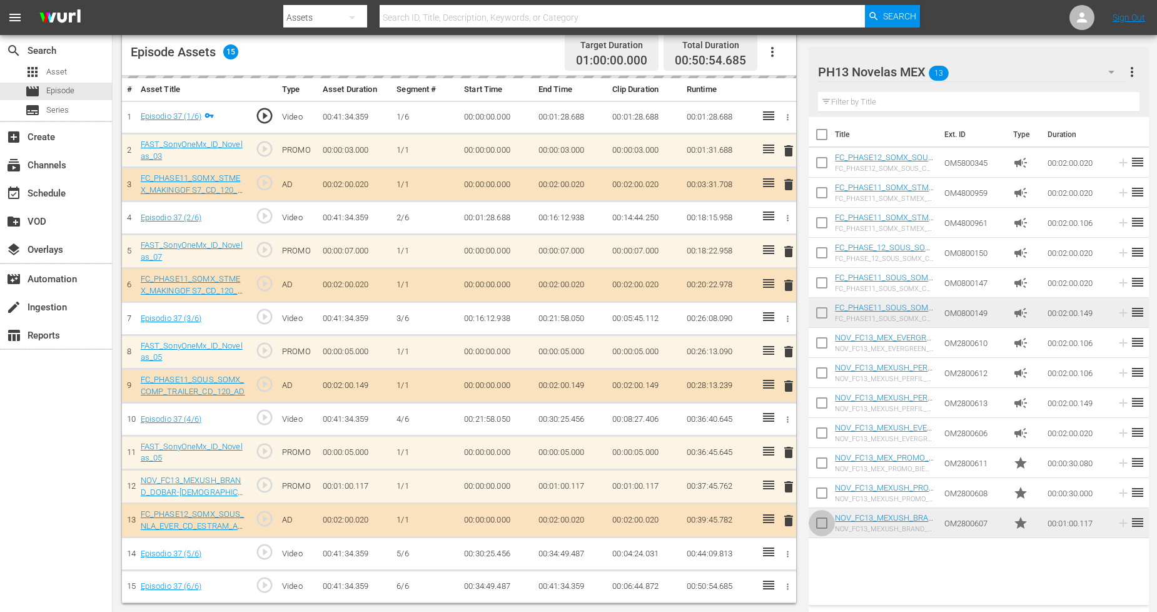
click at [824, 528] on input "checkbox" at bounding box center [822, 525] width 26 height 26
checkbox input "true"
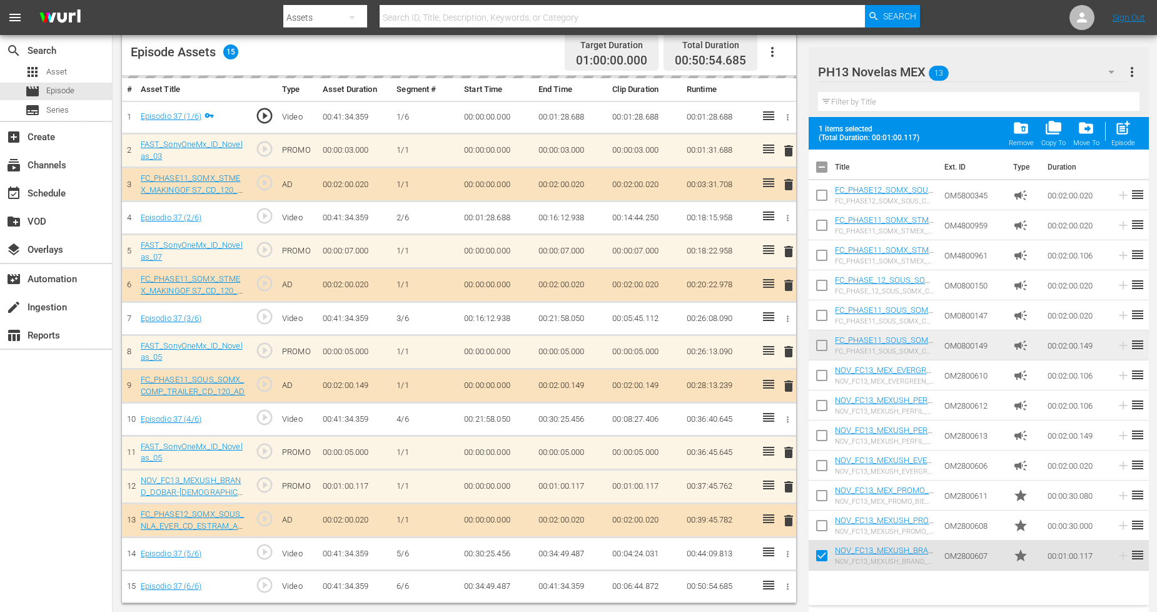
click at [824, 522] on input "checkbox" at bounding box center [822, 528] width 26 height 26
checkbox input "true"
click at [821, 498] on input "checkbox" at bounding box center [822, 498] width 26 height 26
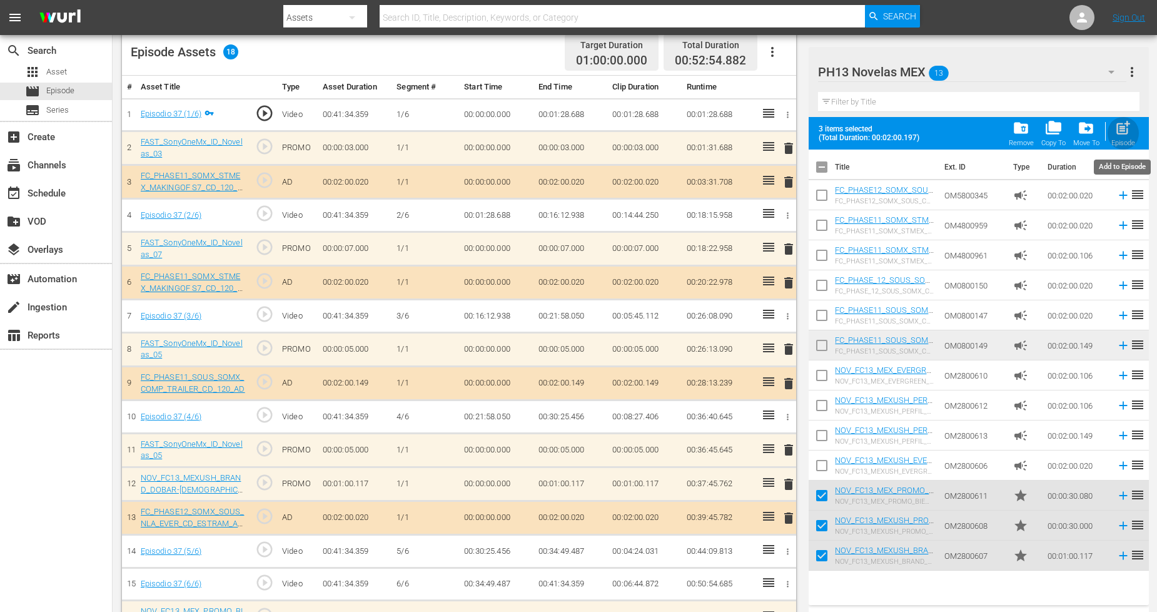
click at [1125, 126] on span "post_add" at bounding box center [1123, 127] width 17 height 17
checkbox input "false"
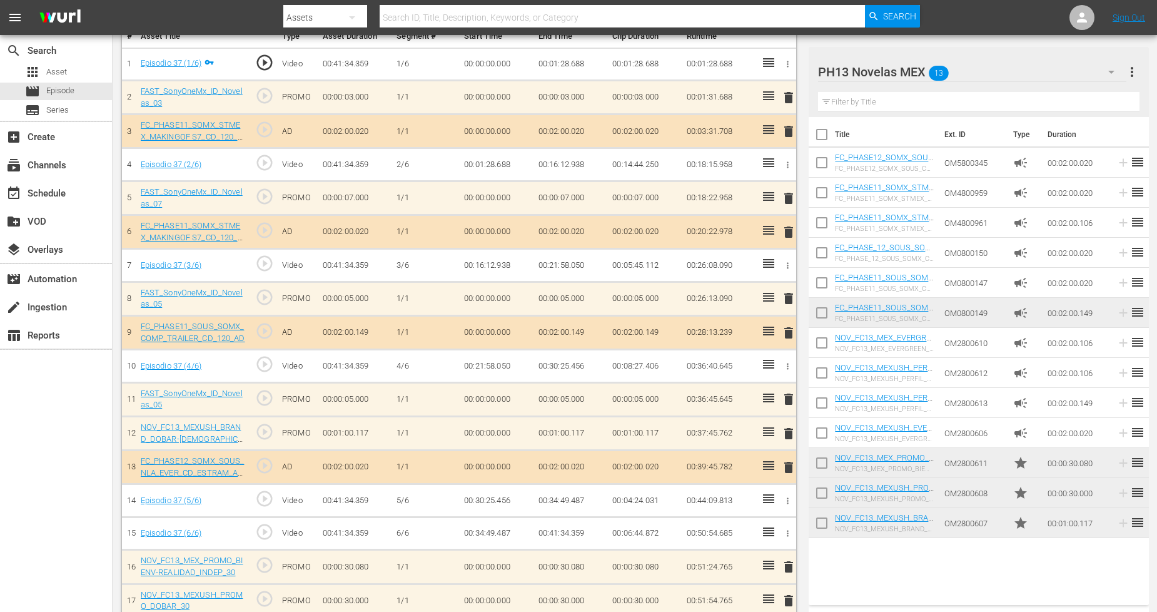
scroll to position [436, 0]
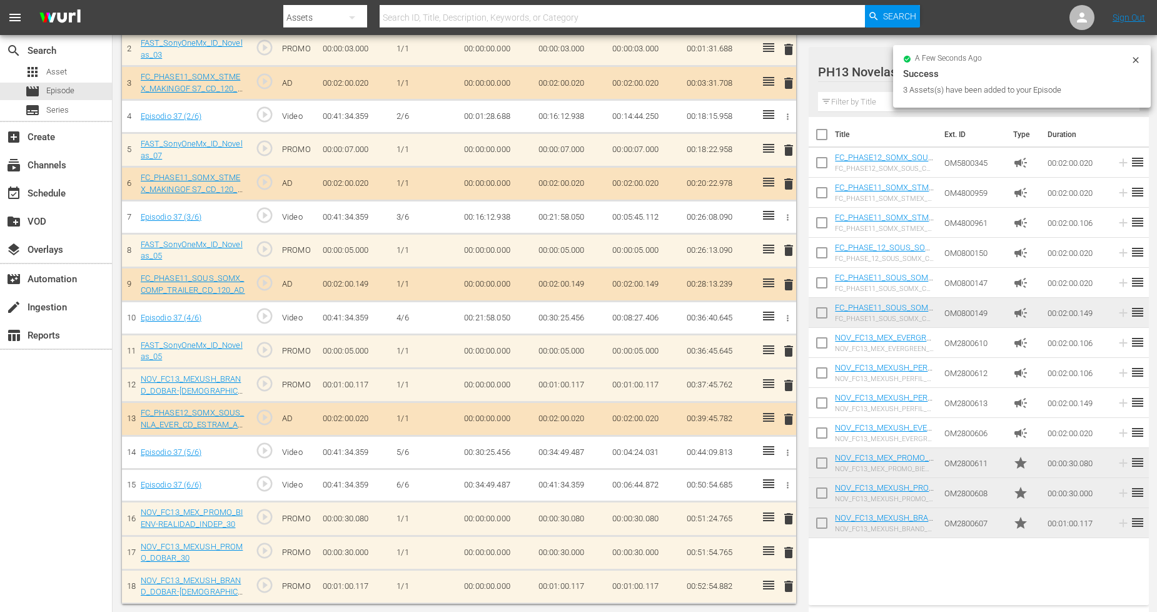
click at [828, 523] on input "checkbox" at bounding box center [822, 525] width 26 height 26
checkbox input "true"
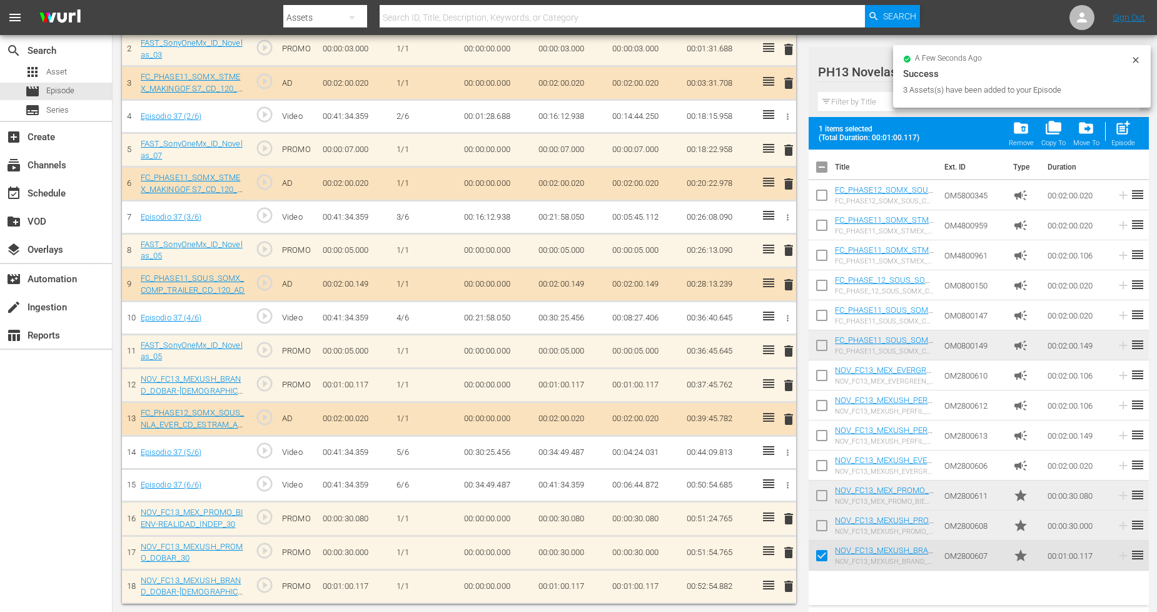
click at [820, 530] on input "checkbox" at bounding box center [822, 528] width 26 height 26
checkbox input "true"
click at [825, 497] on input "checkbox" at bounding box center [822, 498] width 26 height 26
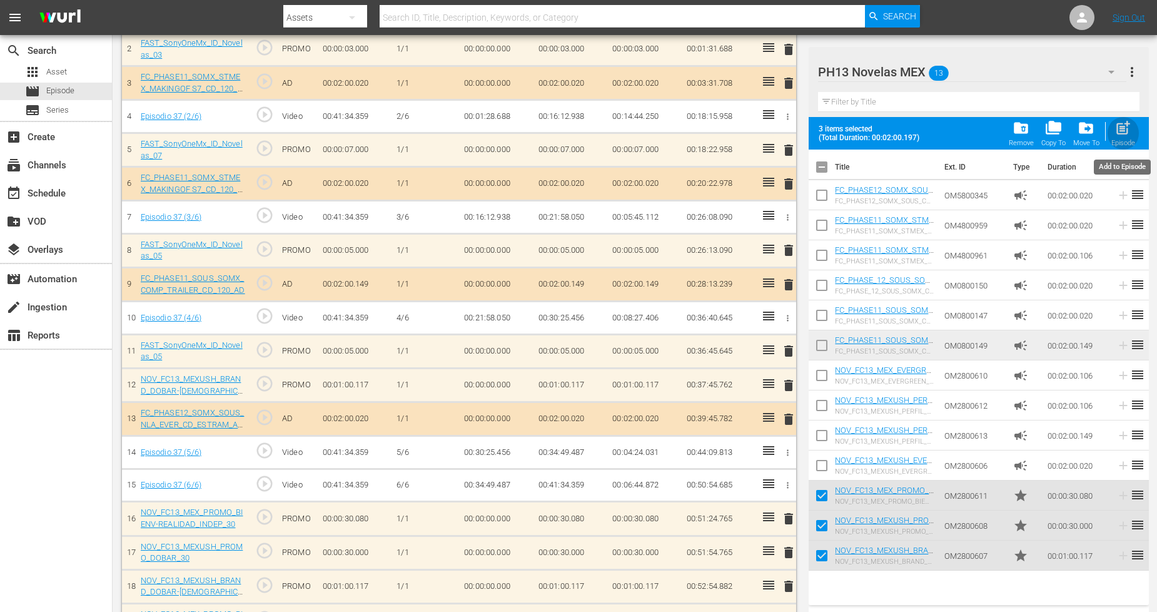
click at [1135, 130] on div "post_add Episode" at bounding box center [1124, 133] width 24 height 28
checkbox input "false"
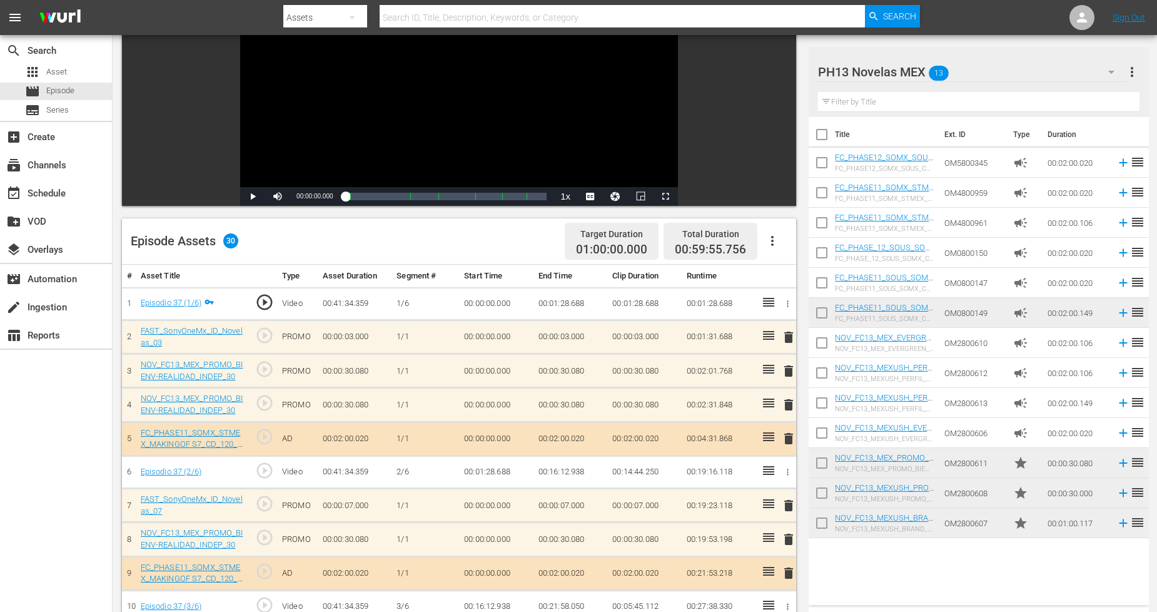
scroll to position [146, 0]
click at [790, 404] on span "delete" at bounding box center [788, 404] width 15 height 15
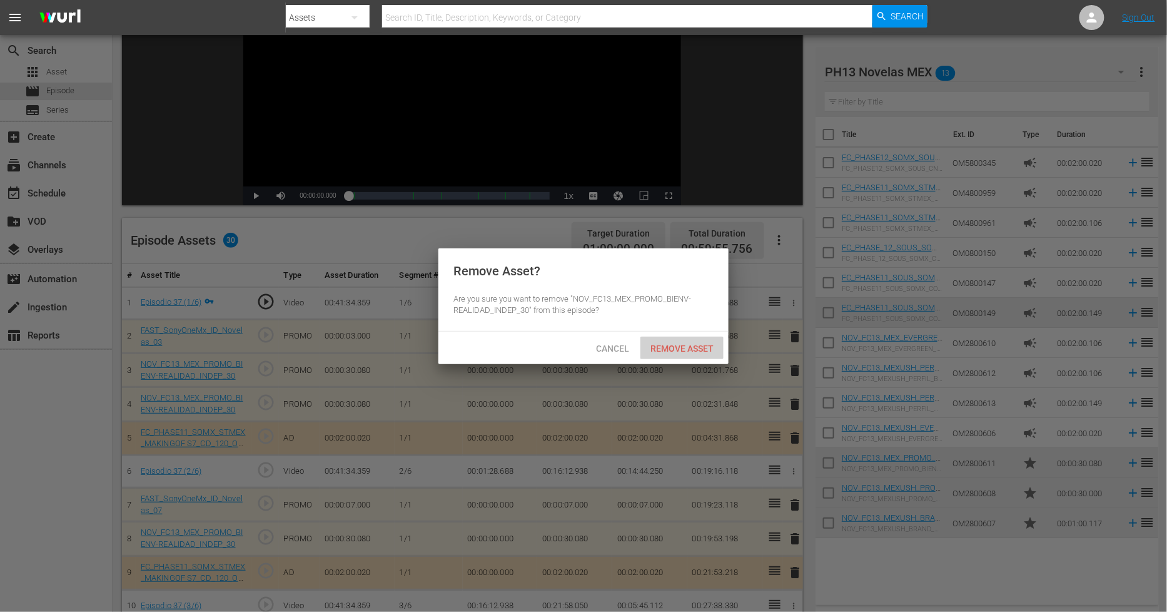
click at [677, 352] on div "Remove Asset" at bounding box center [682, 348] width 83 height 23
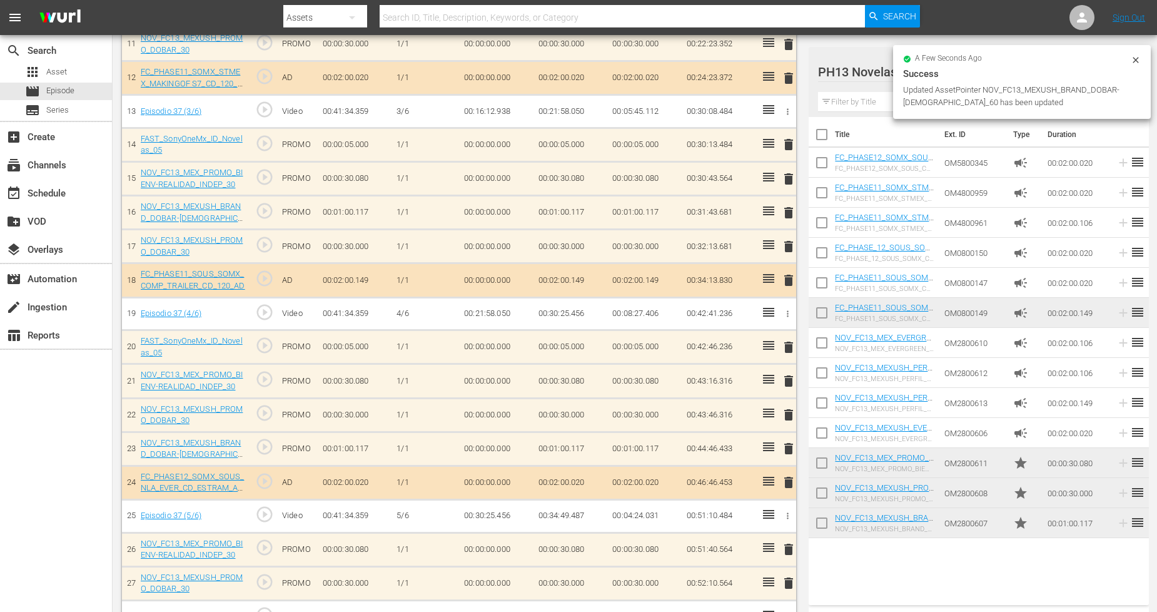
scroll to position [1081, 0]
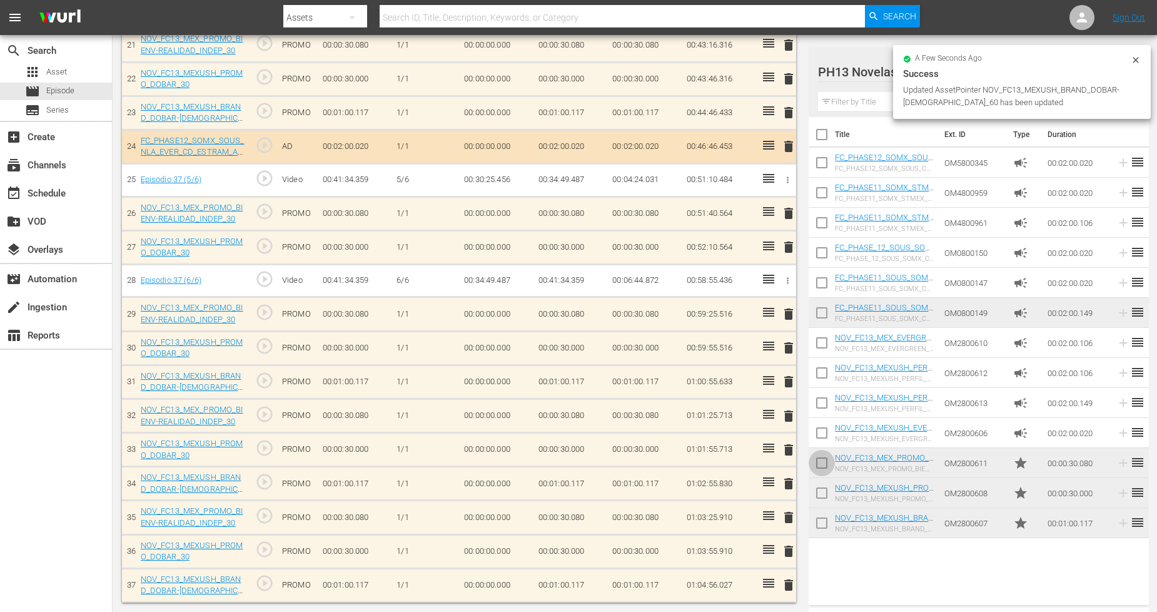
click at [821, 462] on input "checkbox" at bounding box center [822, 465] width 26 height 26
checkbox input "true"
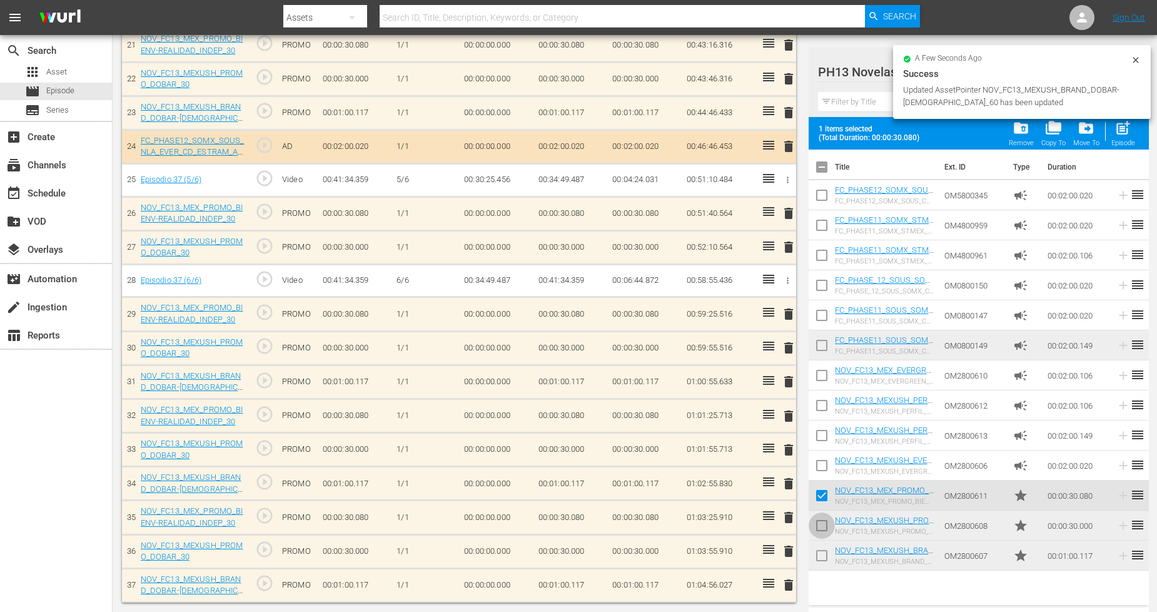
click at [829, 517] on input "checkbox" at bounding box center [822, 528] width 26 height 26
checkbox input "true"
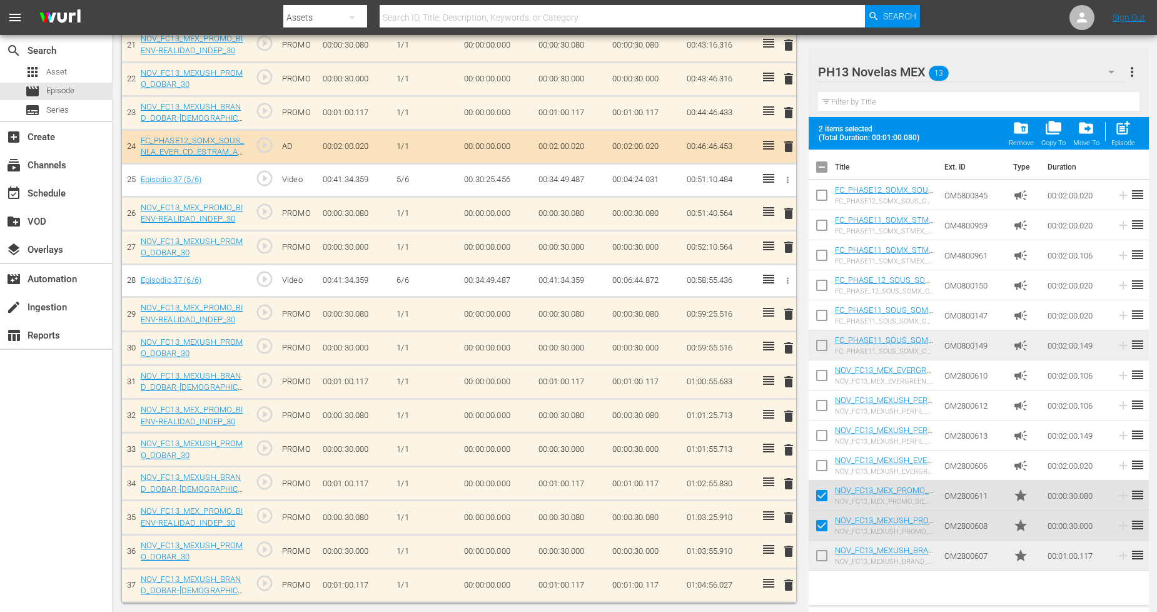
click at [826, 558] on input "checkbox" at bounding box center [822, 558] width 26 height 26
checkbox input "true"
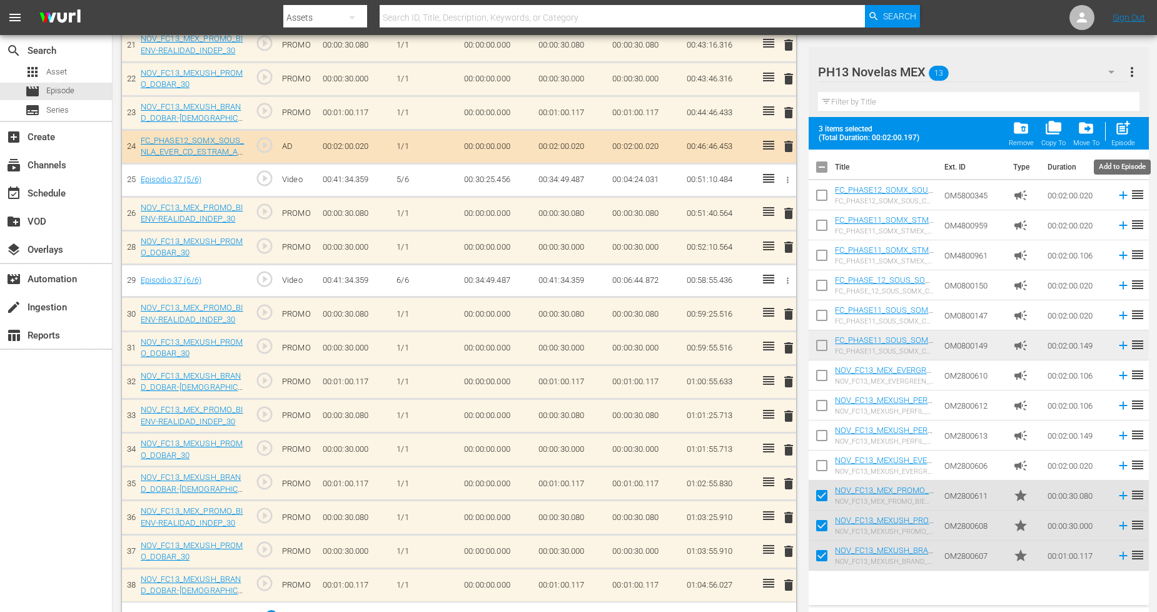
click at [1116, 135] on span "post_add" at bounding box center [1123, 127] width 17 height 17
checkbox input "false"
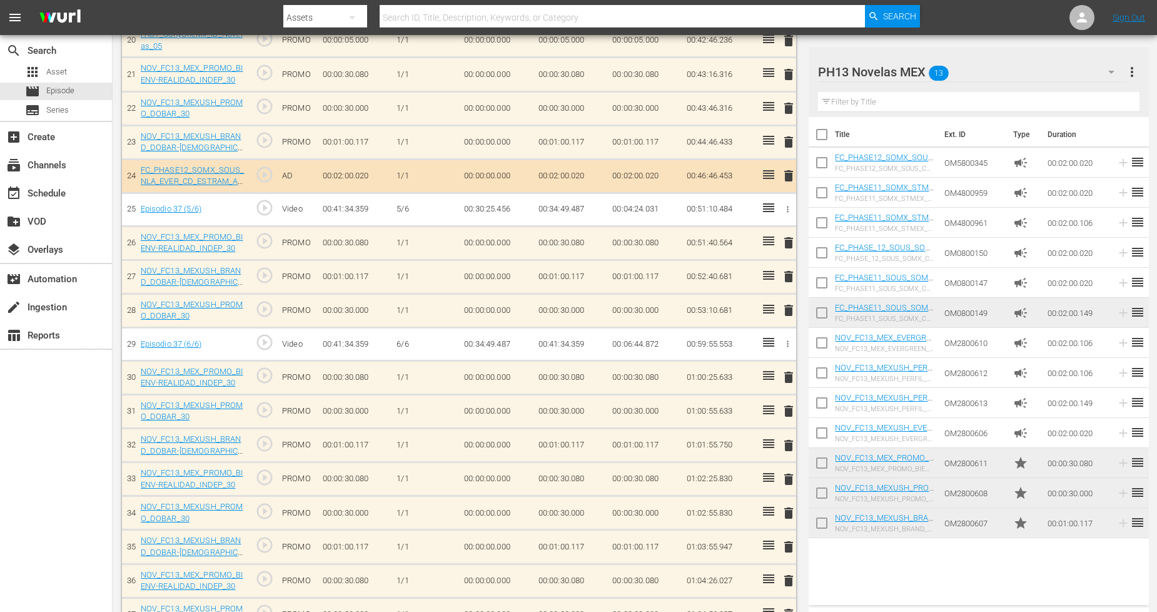
scroll to position [1115, 0]
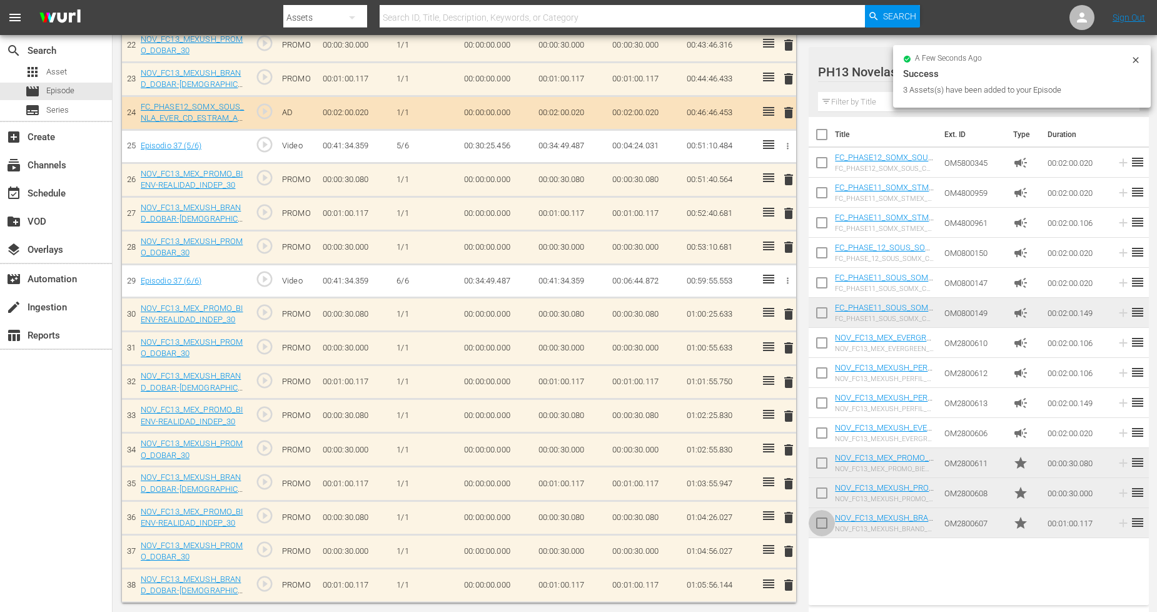
click at [823, 526] on input "checkbox" at bounding box center [822, 525] width 26 height 26
checkbox input "true"
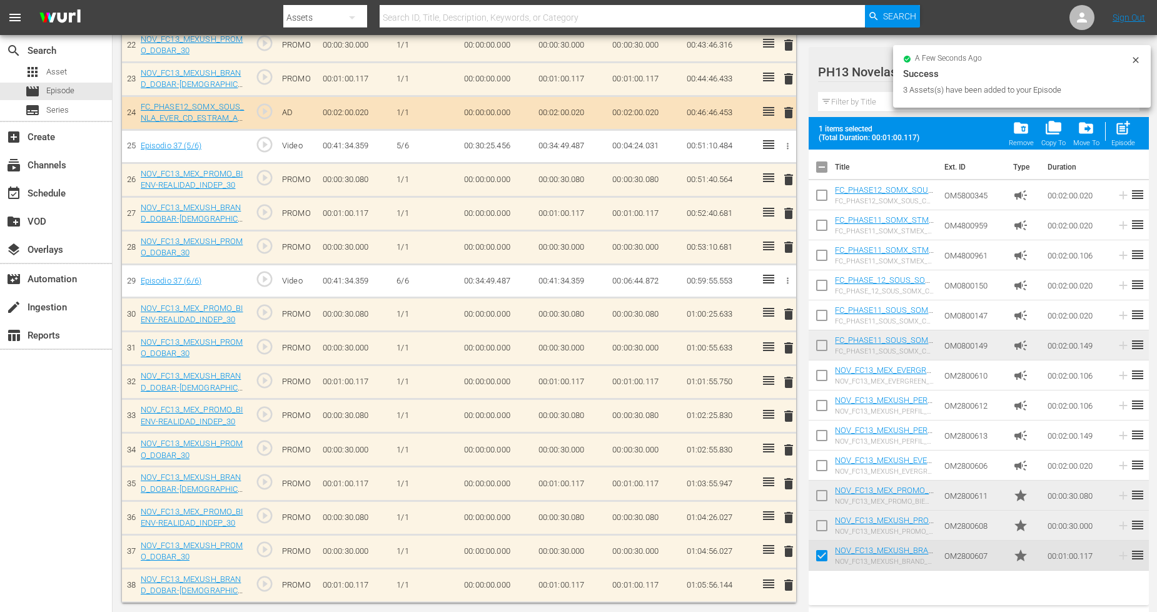
click at [826, 526] on input "checkbox" at bounding box center [822, 528] width 26 height 26
checkbox input "true"
click at [821, 496] on input "checkbox" at bounding box center [822, 498] width 26 height 26
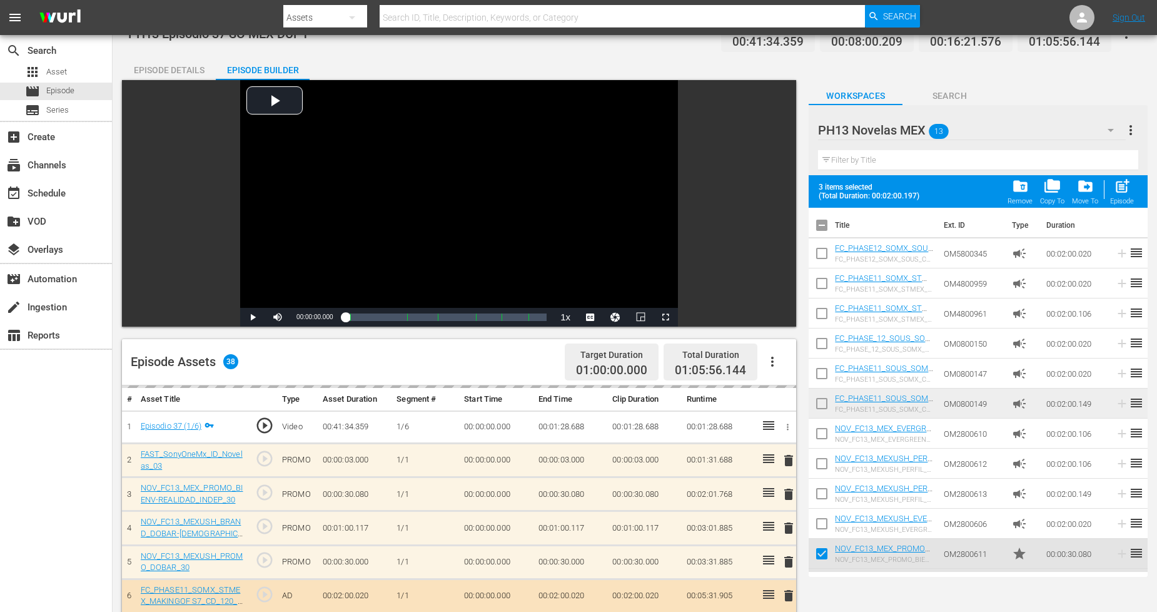
scroll to position [0, 0]
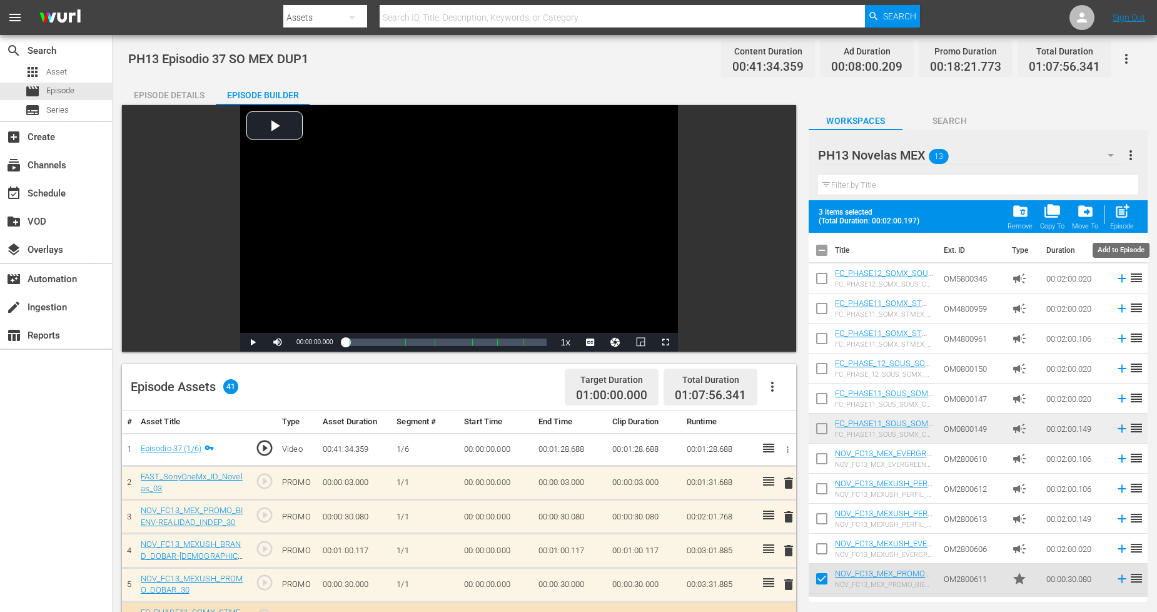
click at [1122, 214] on span "post_add" at bounding box center [1122, 211] width 17 height 17
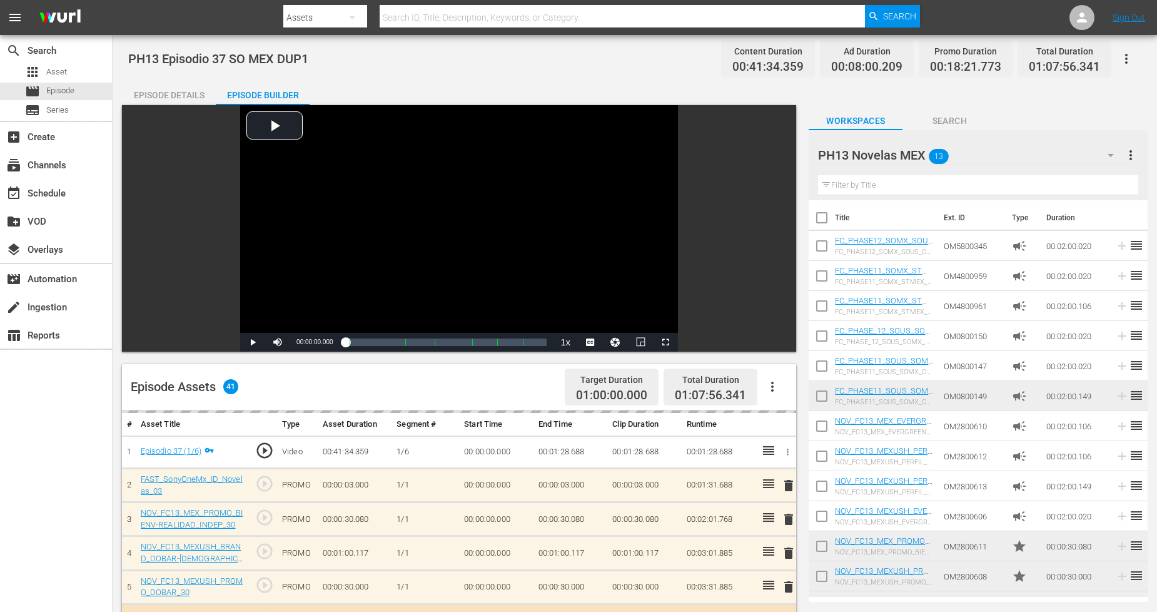
checkbox input "false"
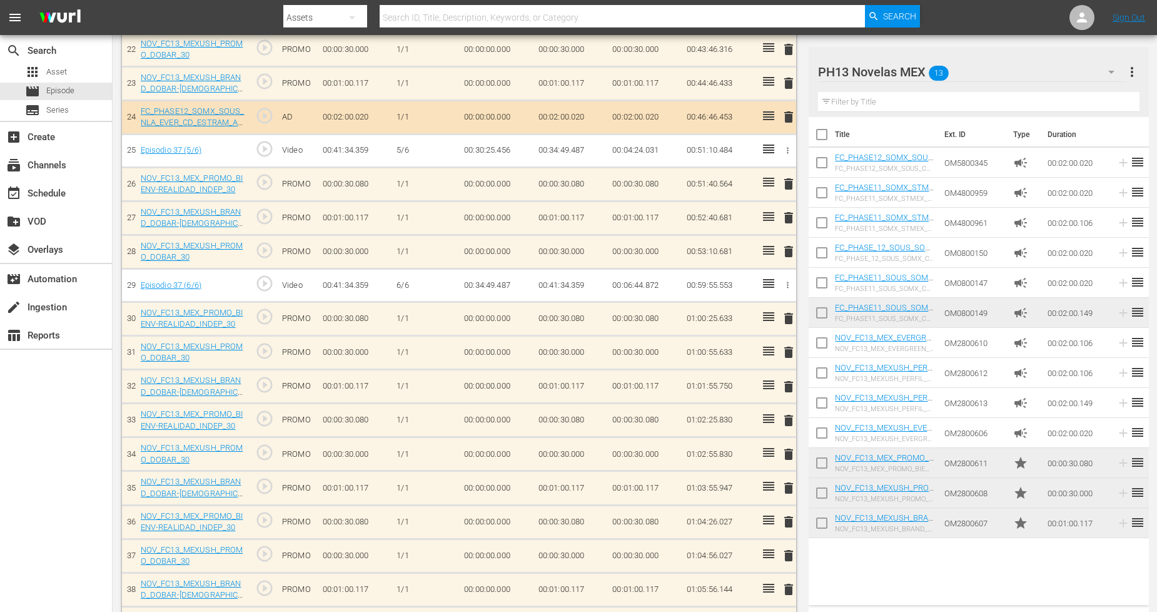
scroll to position [1112, 0]
click at [821, 522] on input "checkbox" at bounding box center [822, 525] width 26 height 26
checkbox input "true"
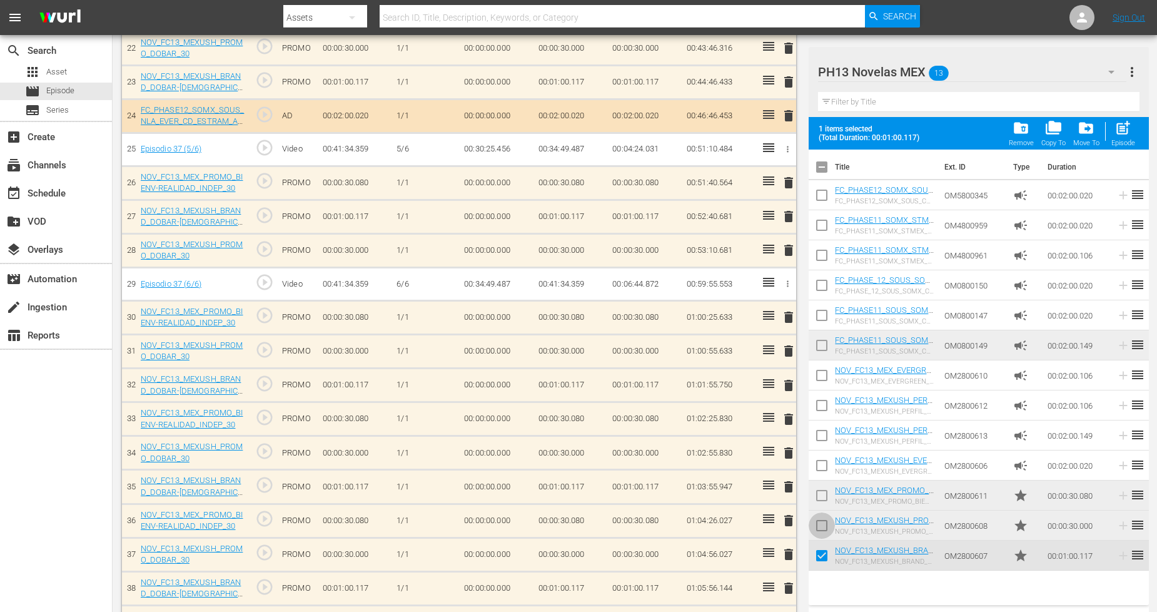
click at [821, 520] on input "checkbox" at bounding box center [822, 528] width 26 height 26
checkbox input "true"
click at [821, 495] on input "checkbox" at bounding box center [822, 498] width 26 height 26
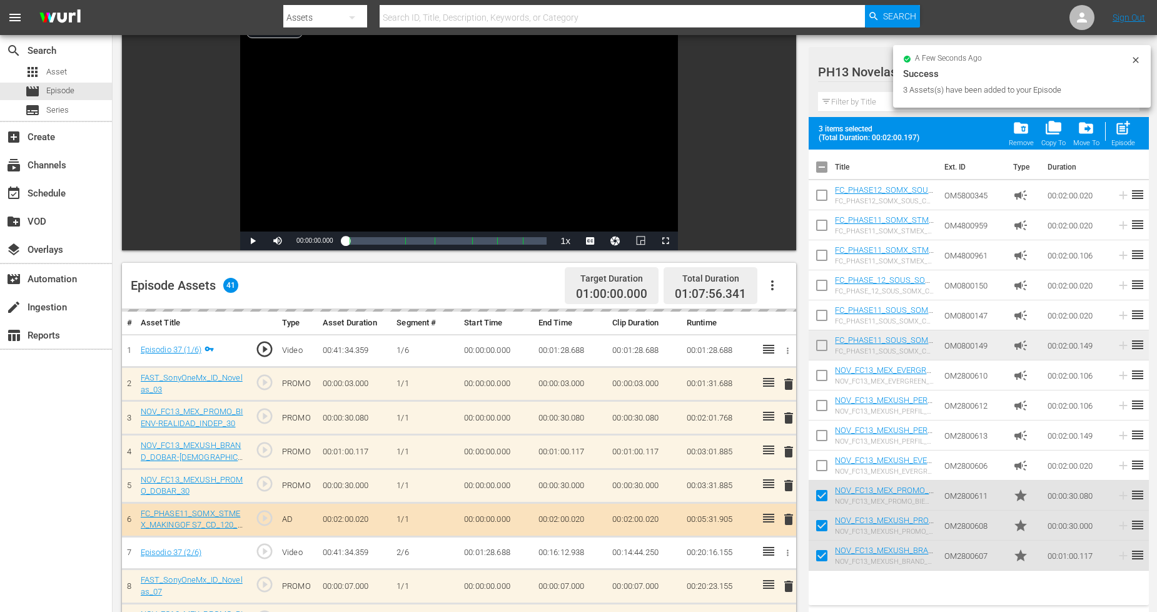
scroll to position [0, 0]
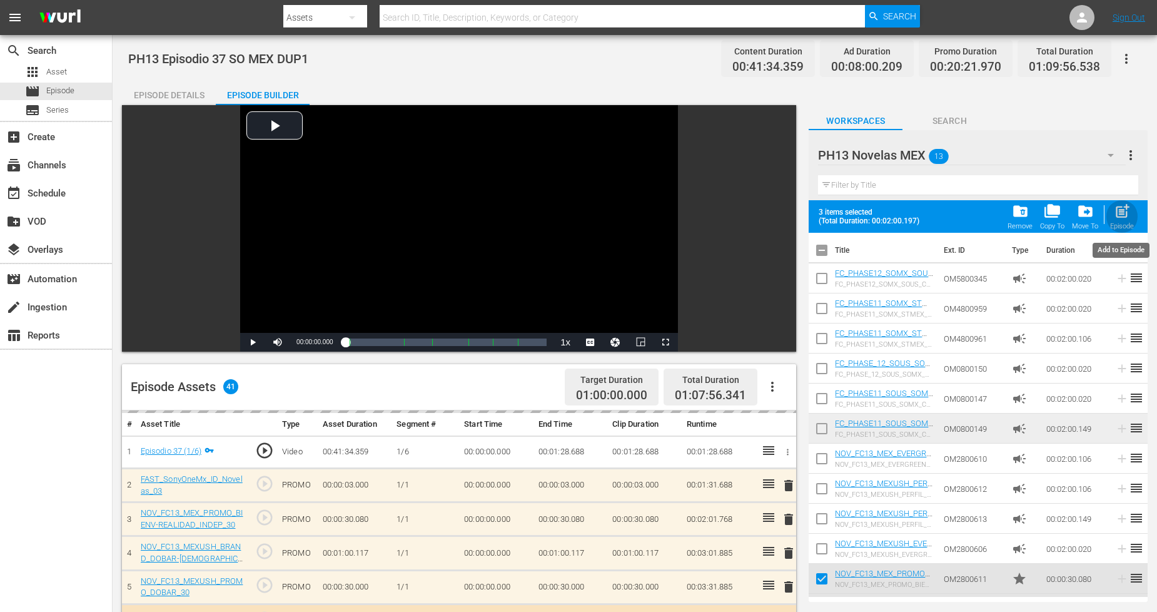
click at [1127, 221] on div "post_add Episode" at bounding box center [1122, 217] width 24 height 28
checkbox input "false"
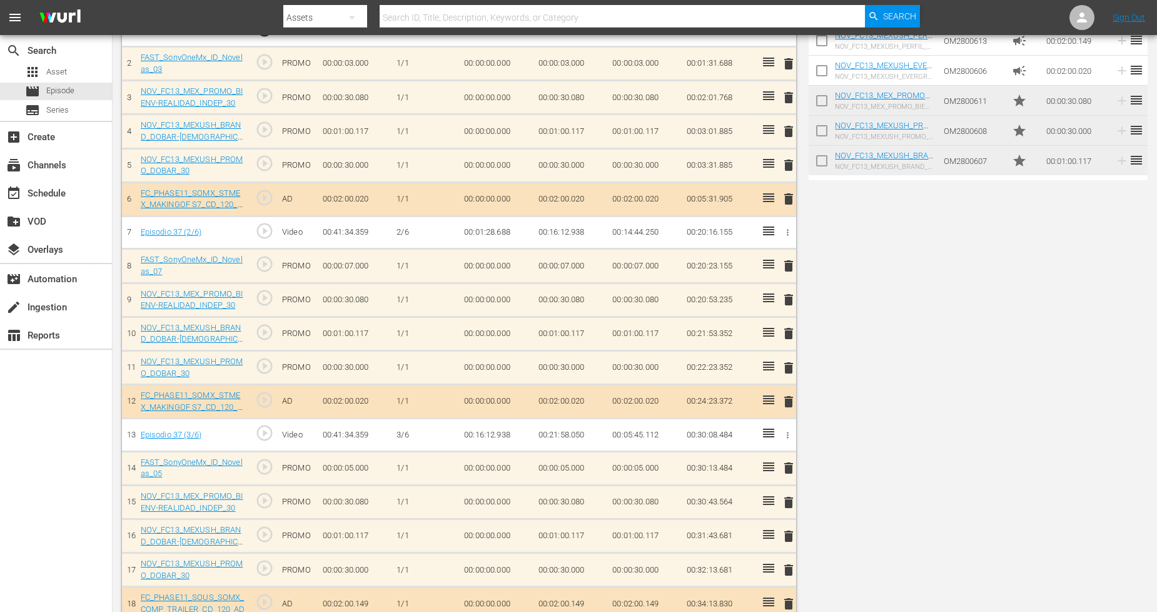
scroll to position [556, 0]
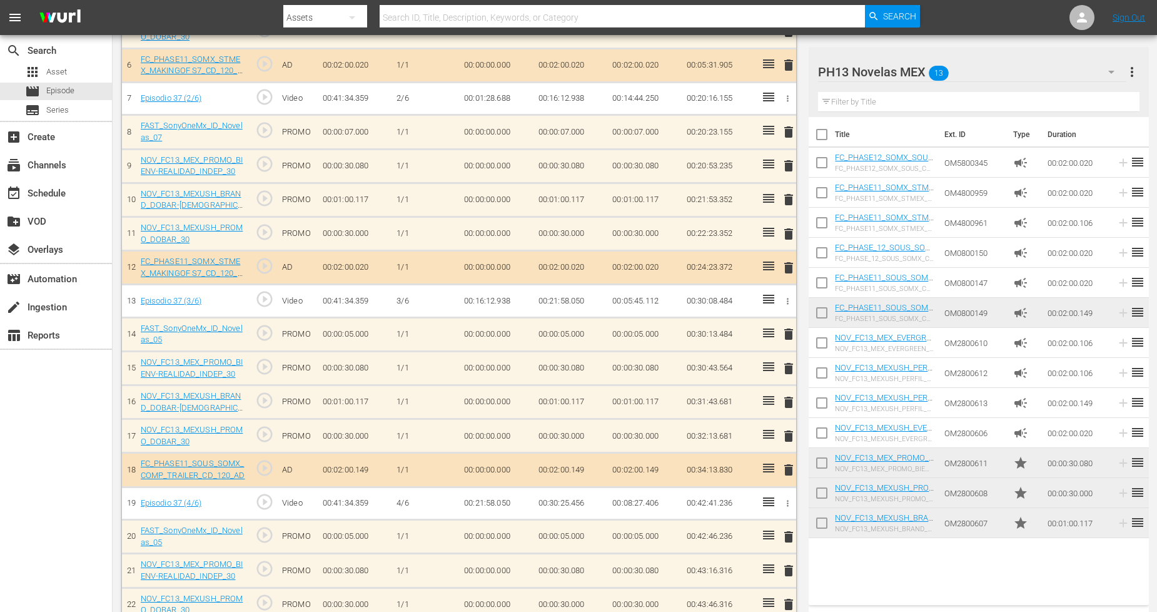
click at [823, 524] on input "checkbox" at bounding box center [822, 525] width 26 height 26
checkbox input "true"
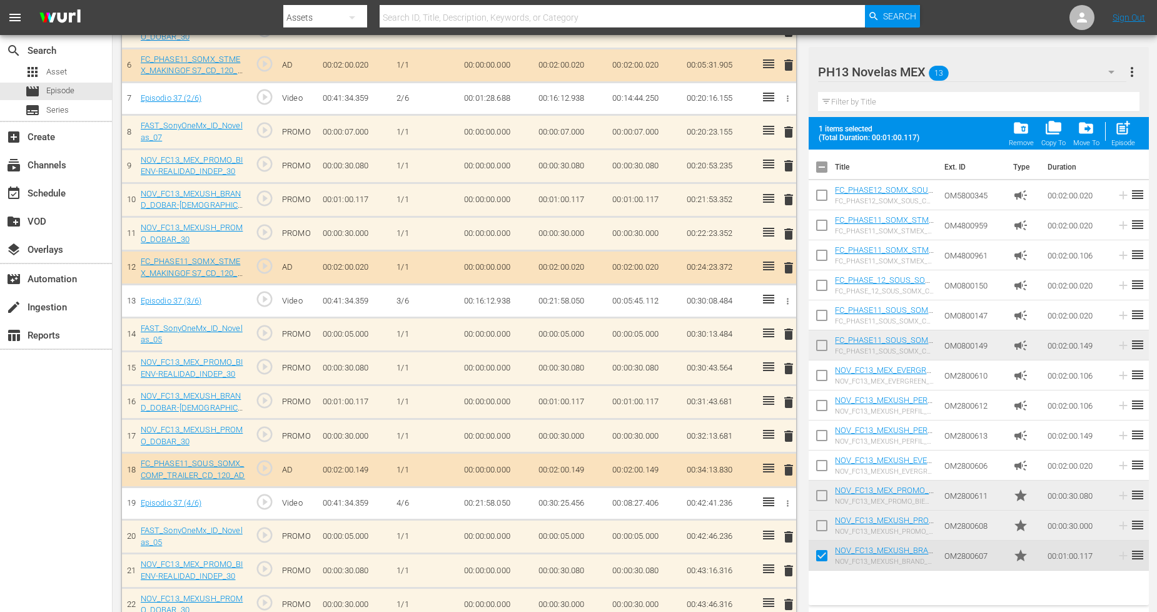
click at [823, 523] on input "checkbox" at bounding box center [822, 528] width 26 height 26
checkbox input "true"
click at [821, 500] on input "checkbox" at bounding box center [822, 498] width 26 height 26
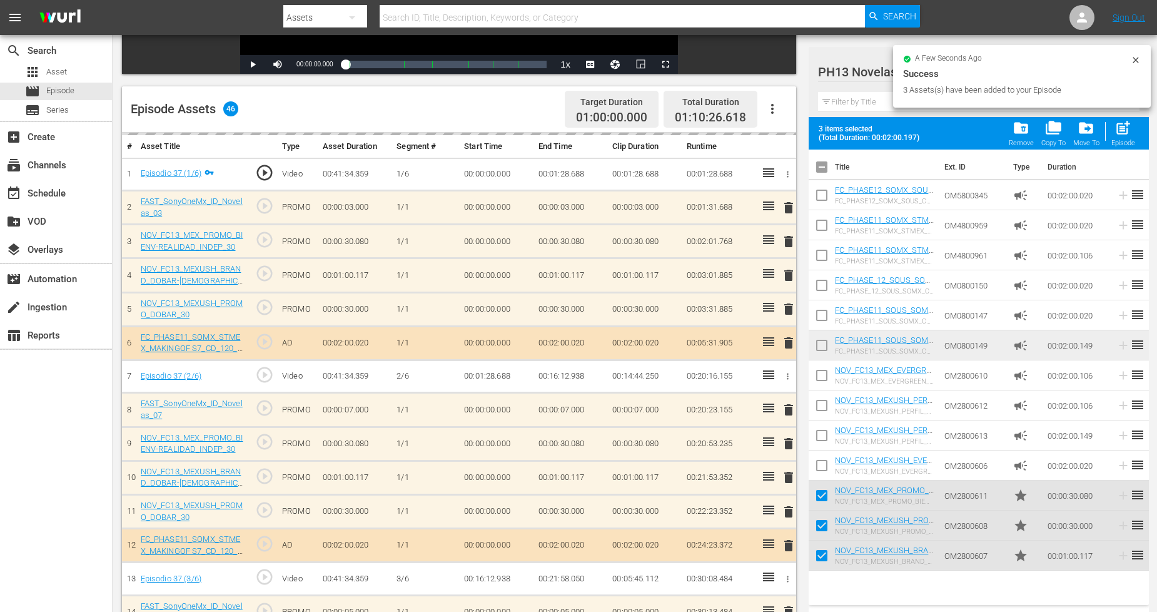
scroll to position [0, 0]
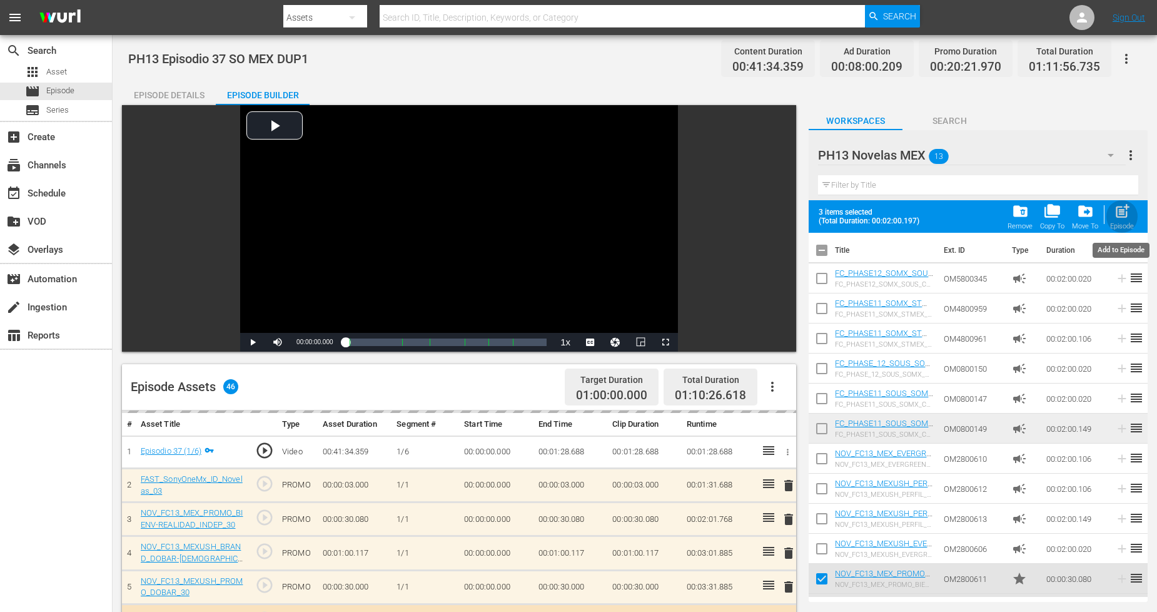
click at [1123, 220] on span "post_add" at bounding box center [1122, 211] width 17 height 17
checkbox input "false"
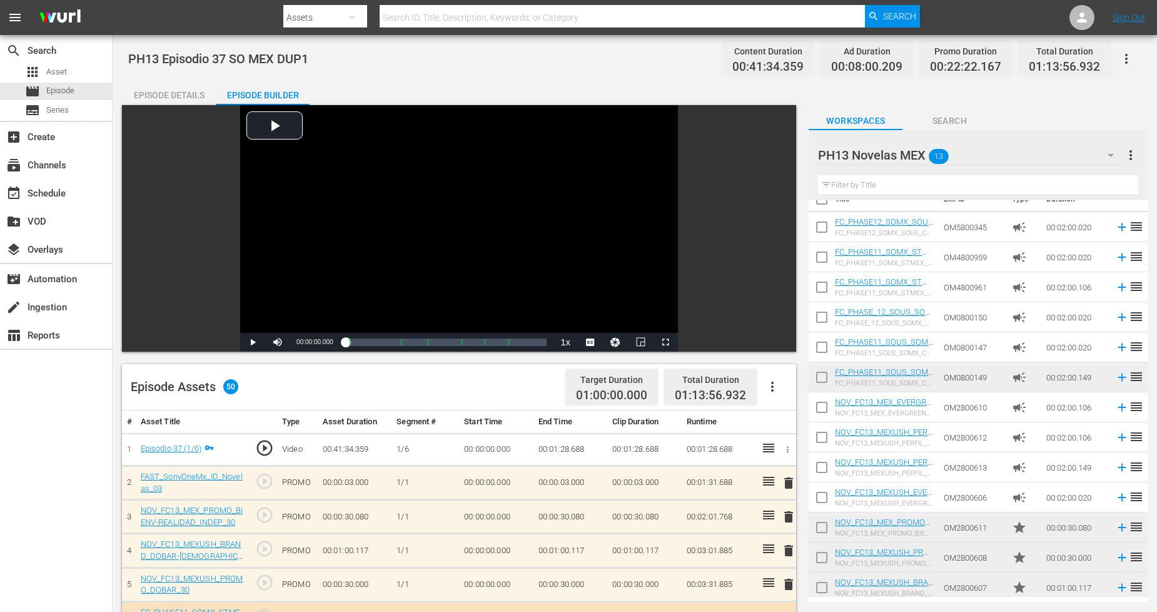
scroll to position [24, 0]
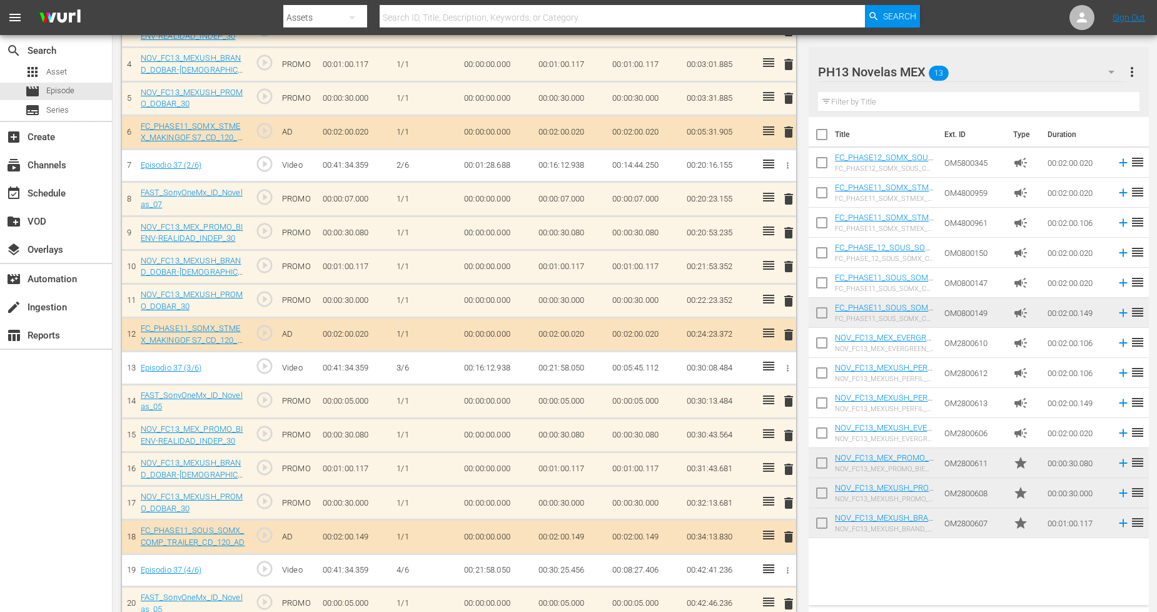
click at [823, 531] on input "checkbox" at bounding box center [822, 525] width 26 height 26
checkbox input "true"
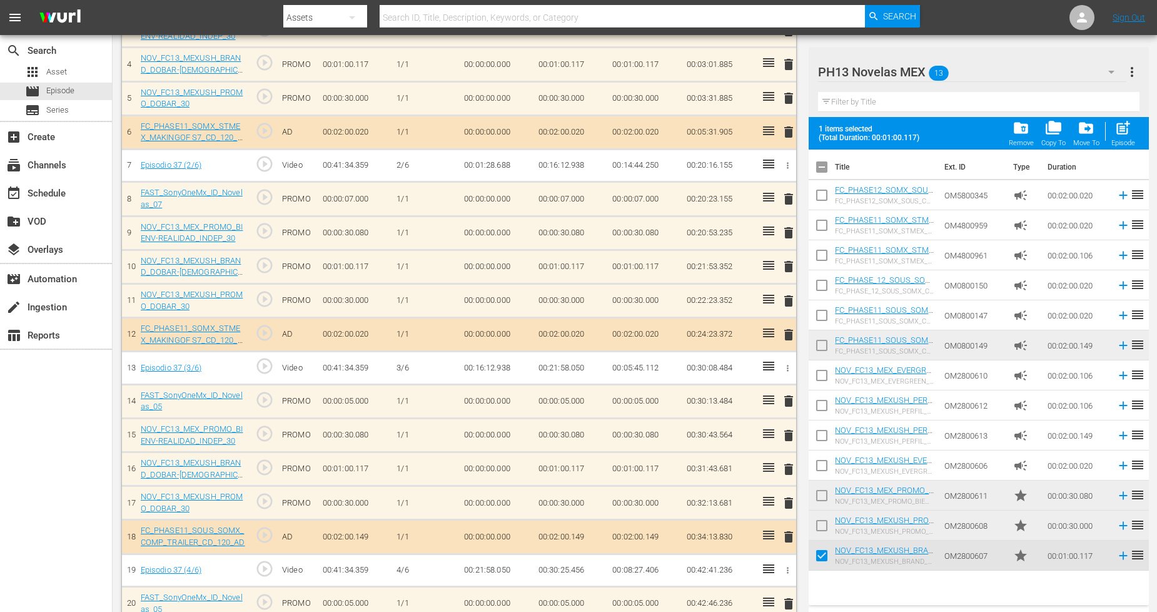
click at [824, 522] on input "checkbox" at bounding box center [822, 528] width 26 height 26
checkbox input "true"
click at [817, 490] on input "checkbox" at bounding box center [822, 498] width 26 height 26
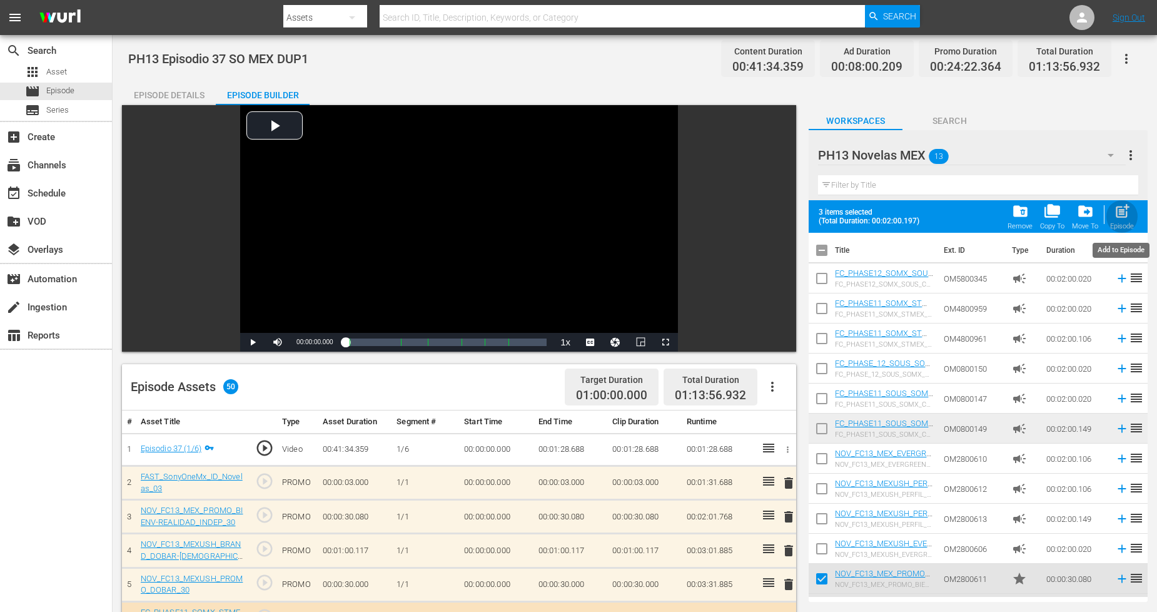
click at [1116, 213] on span "post_add" at bounding box center [1122, 211] width 17 height 17
checkbox input "false"
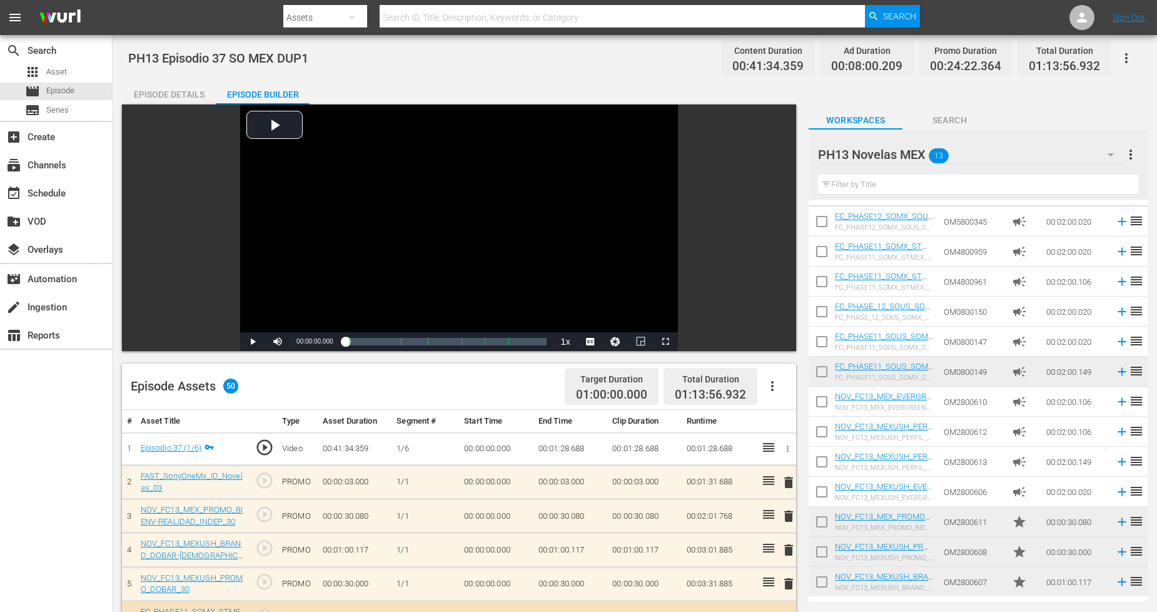
scroll to position [604, 0]
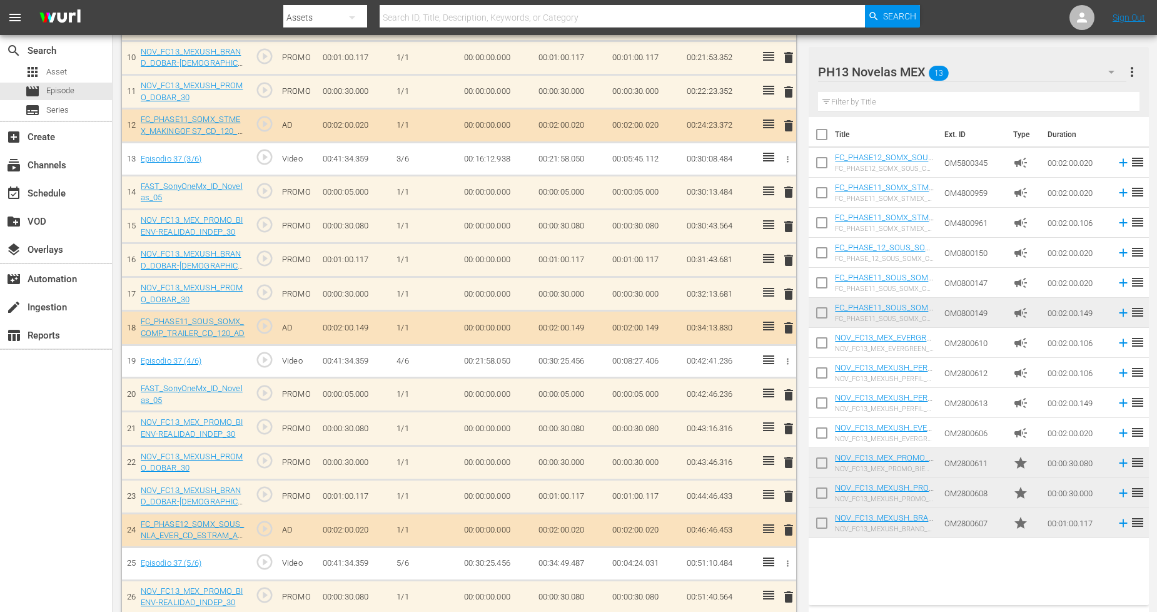
click at [820, 526] on input "checkbox" at bounding box center [822, 525] width 26 height 26
checkbox input "true"
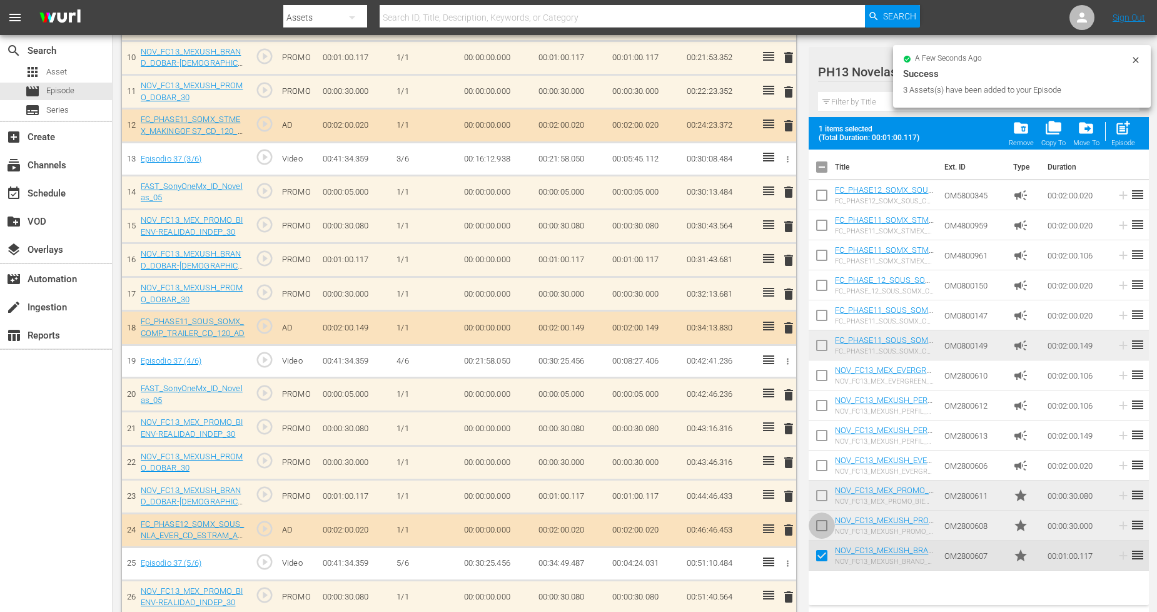
click at [823, 517] on input "checkbox" at bounding box center [822, 528] width 26 height 26
checkbox input "true"
click at [820, 498] on input "checkbox" at bounding box center [822, 498] width 26 height 26
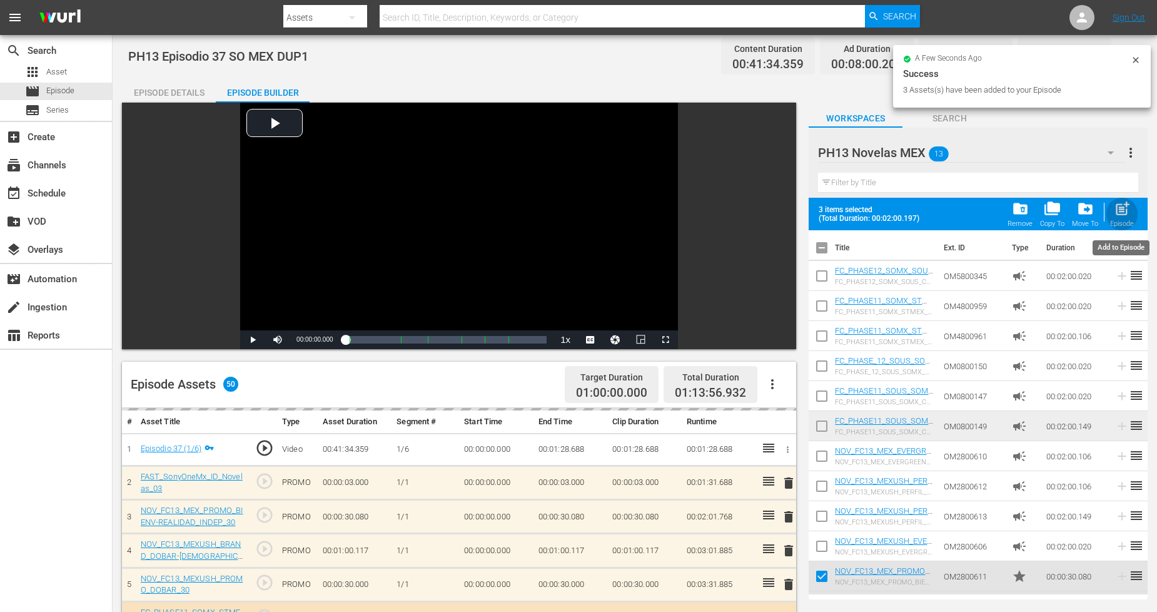
click at [1126, 211] on span "post_add" at bounding box center [1122, 208] width 17 height 17
checkbox input "false"
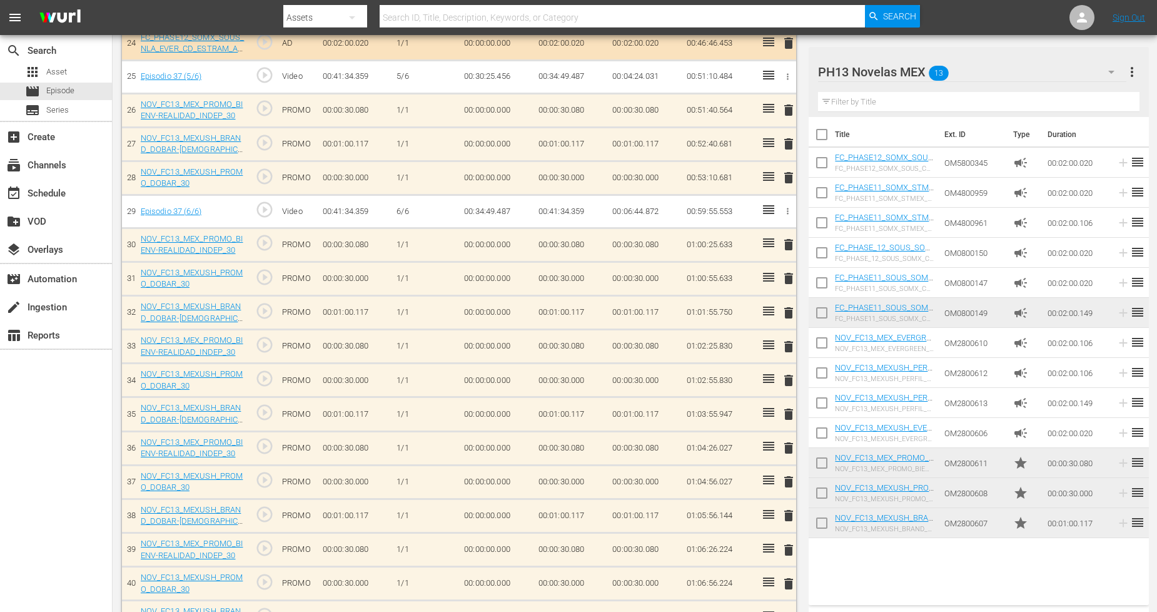
scroll to position [1182, 0]
click at [822, 524] on input "checkbox" at bounding box center [822, 525] width 26 height 26
checkbox input "true"
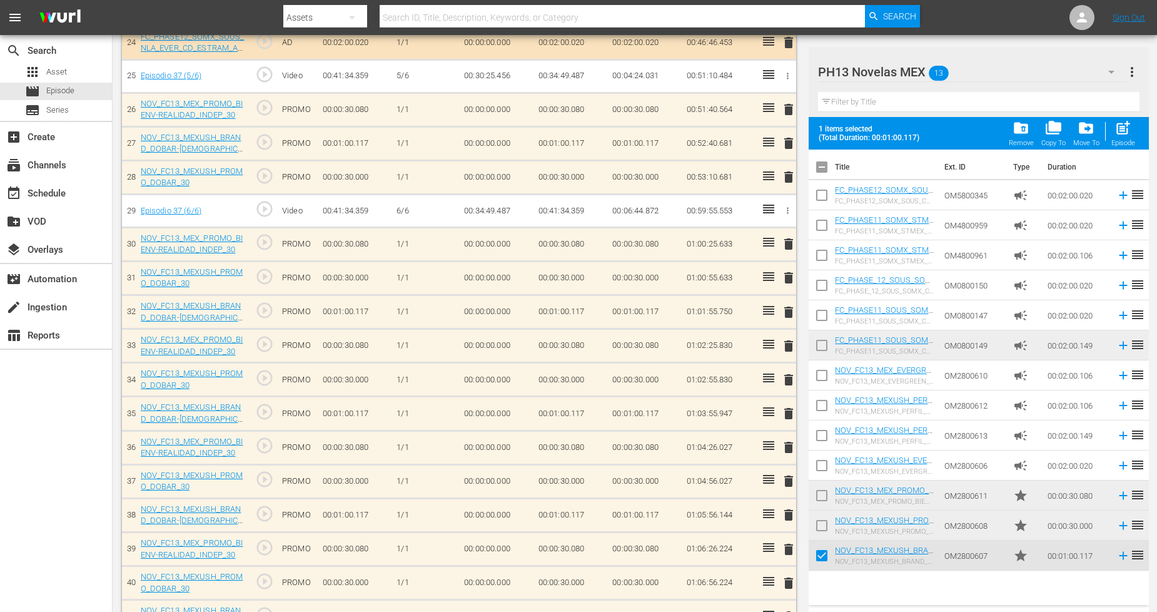
click at [823, 520] on input "checkbox" at bounding box center [822, 528] width 26 height 26
checkbox input "true"
click at [824, 492] on input "checkbox" at bounding box center [822, 498] width 26 height 26
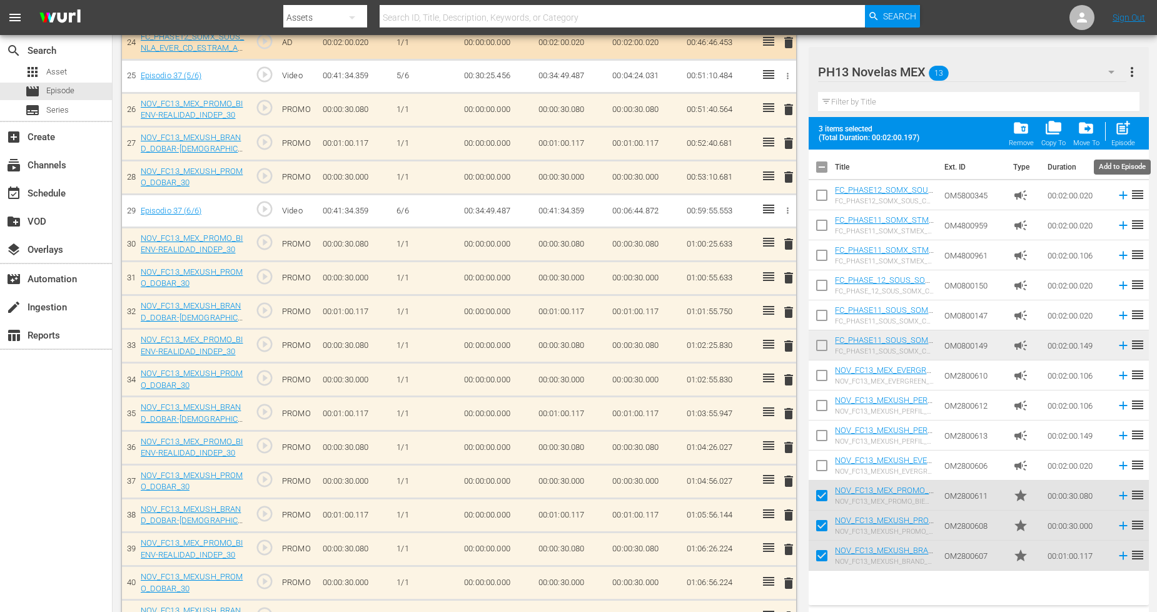
click at [1133, 133] on div "post_add Episode" at bounding box center [1124, 133] width 24 height 28
checkbox input "false"
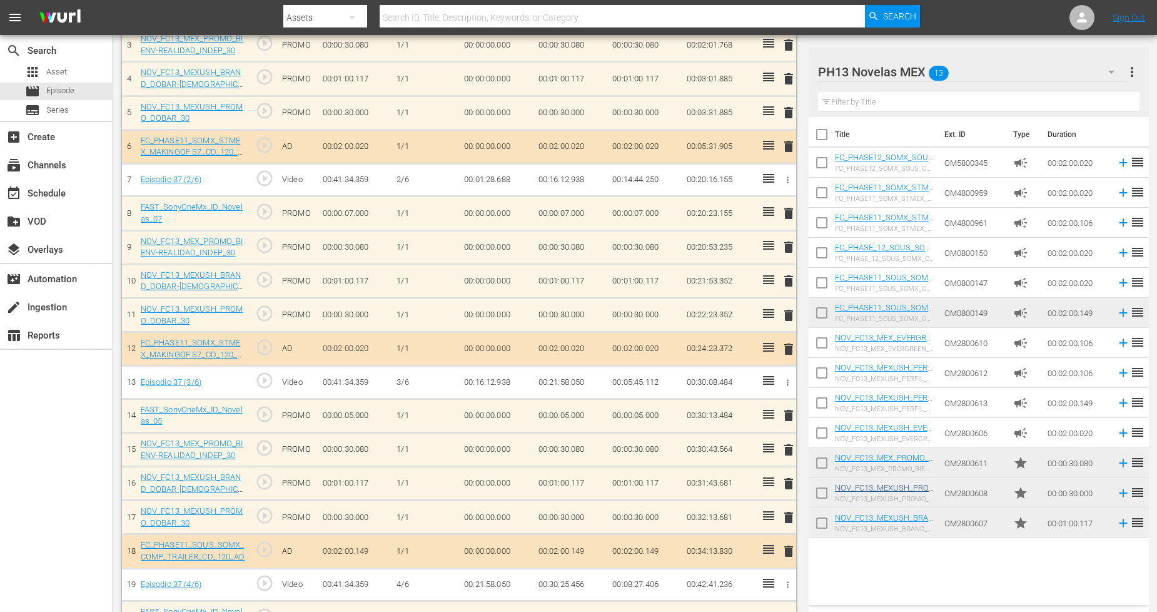
scroll to position [486, 0]
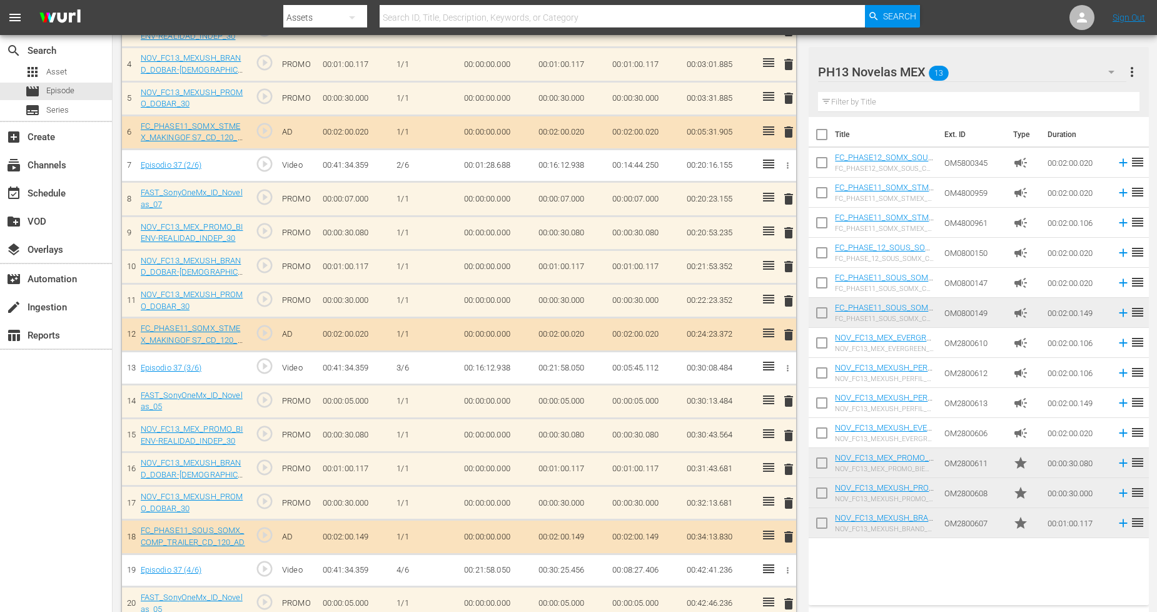
click at [821, 519] on input "checkbox" at bounding box center [822, 525] width 26 height 26
checkbox input "true"
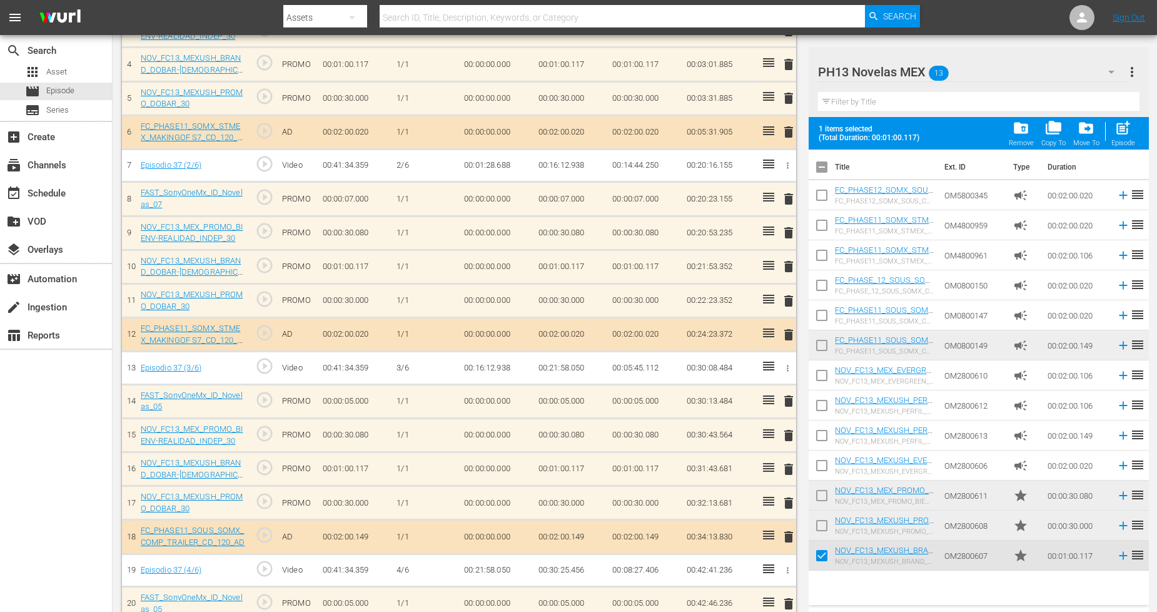
click at [820, 529] on input "checkbox" at bounding box center [822, 528] width 26 height 26
checkbox input "true"
click at [821, 489] on input "checkbox" at bounding box center [822, 498] width 26 height 26
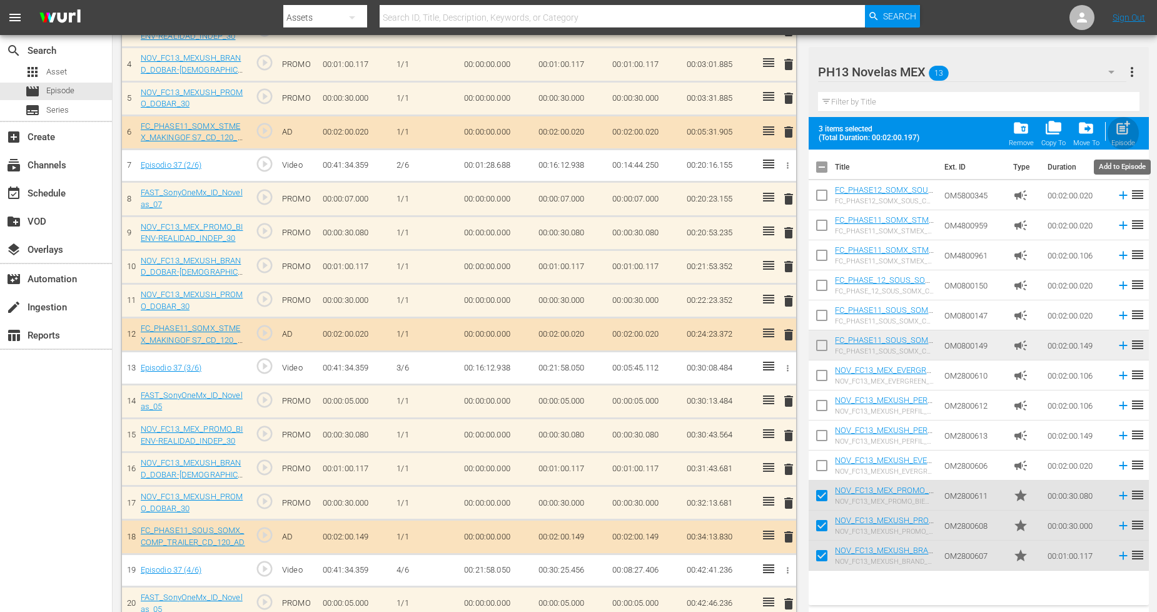
click at [1122, 132] on span "post_add" at bounding box center [1123, 127] width 17 height 17
checkbox input "false"
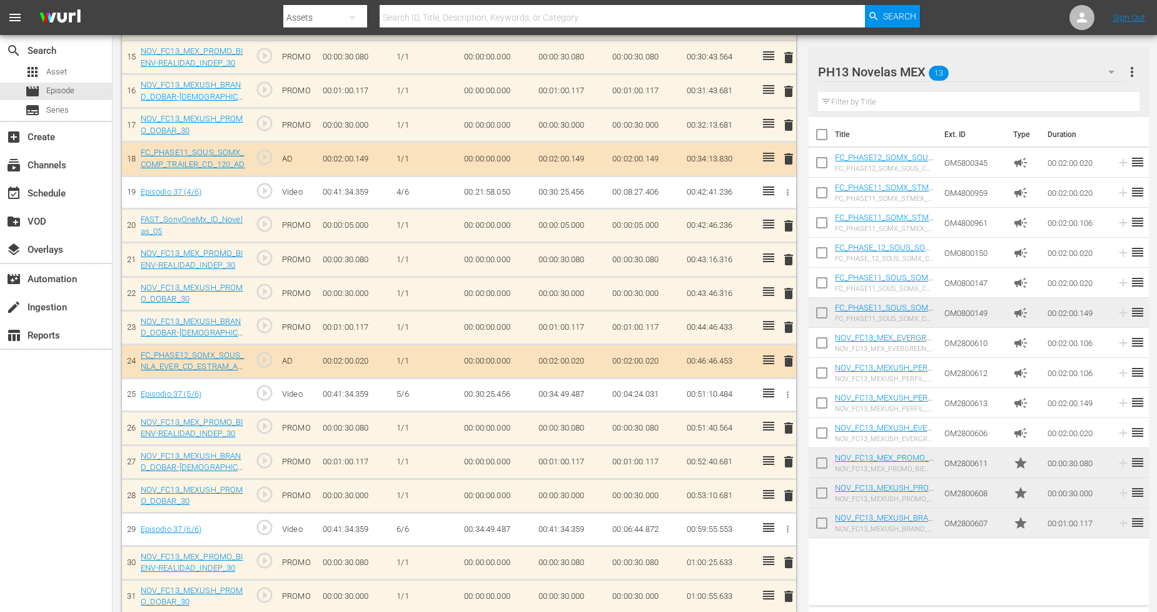
scroll to position [906, 0]
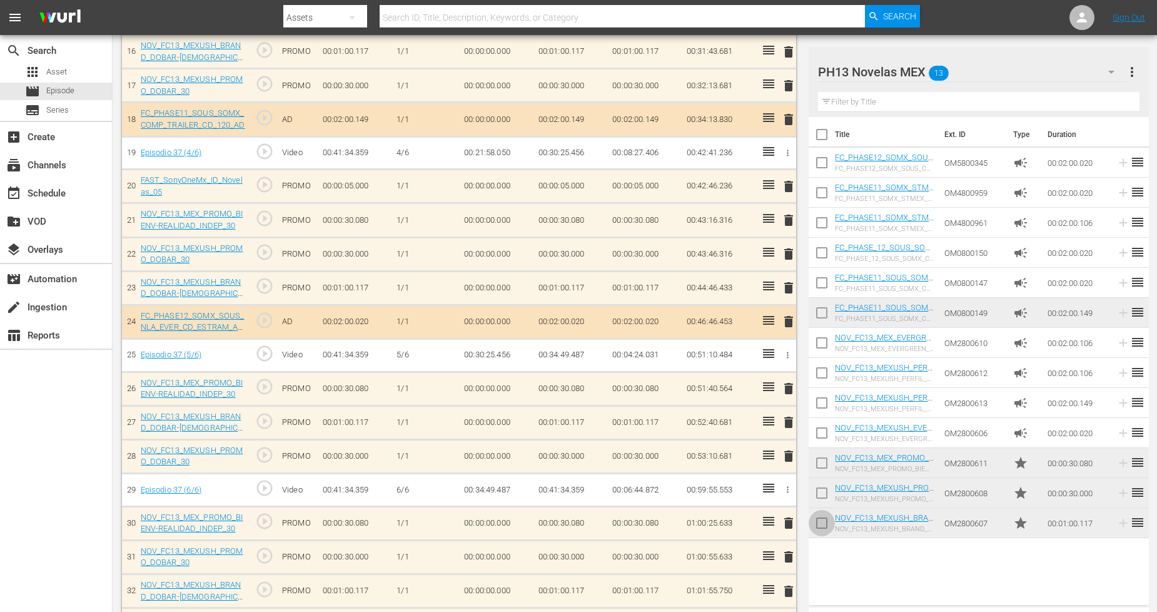
click at [814, 527] on input "checkbox" at bounding box center [822, 525] width 26 height 26
checkbox input "true"
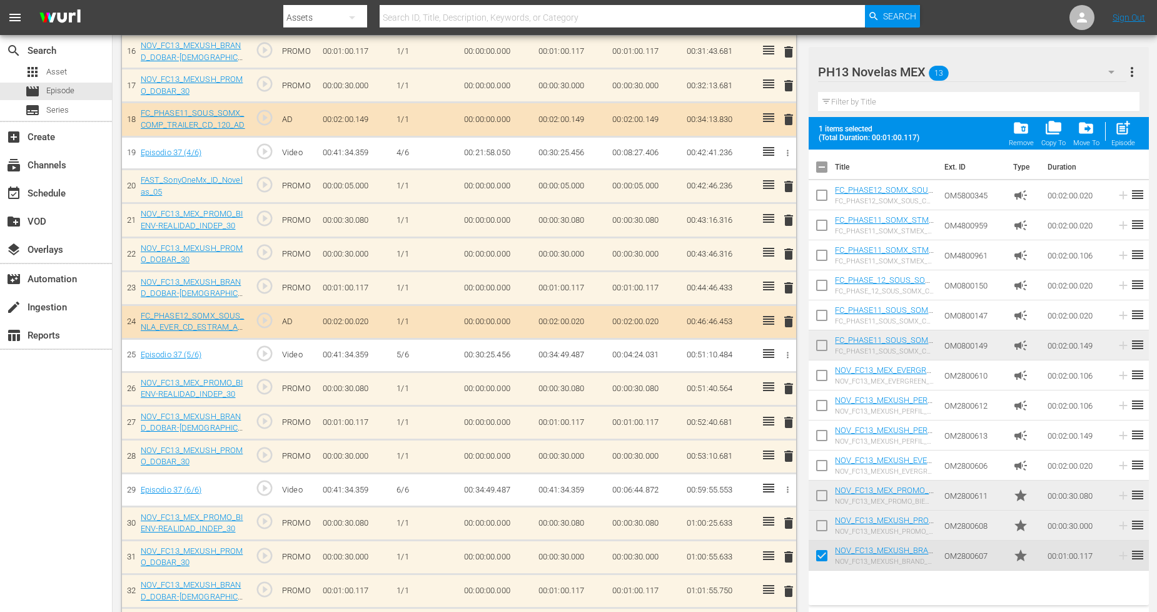
click at [823, 522] on input "checkbox" at bounding box center [822, 528] width 26 height 26
checkbox input "true"
click at [823, 495] on input "checkbox" at bounding box center [822, 498] width 26 height 26
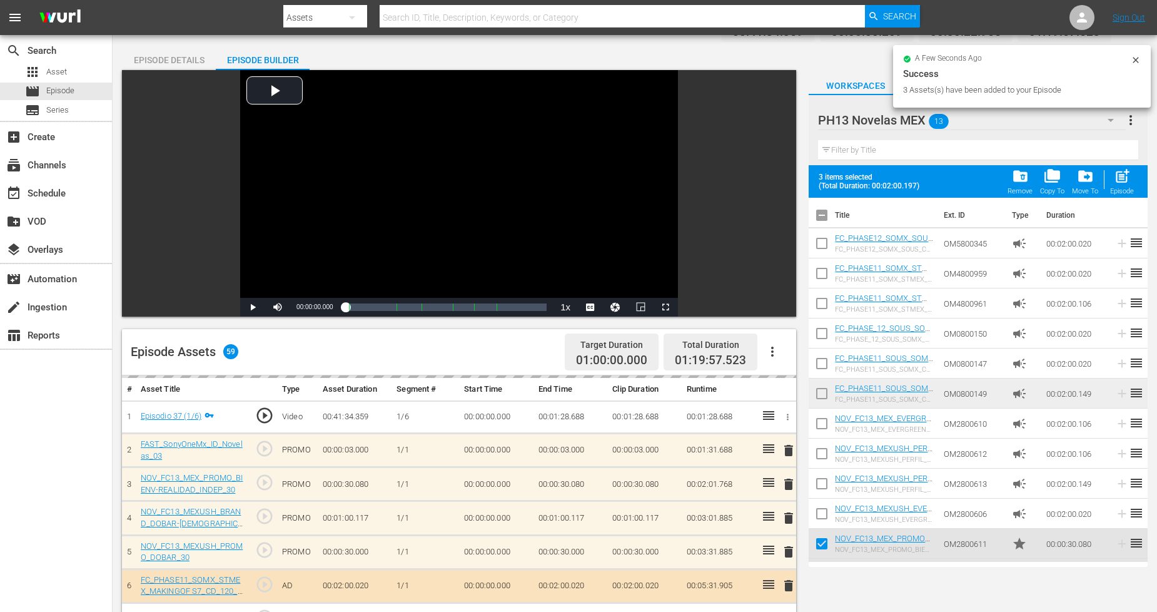
scroll to position [0, 0]
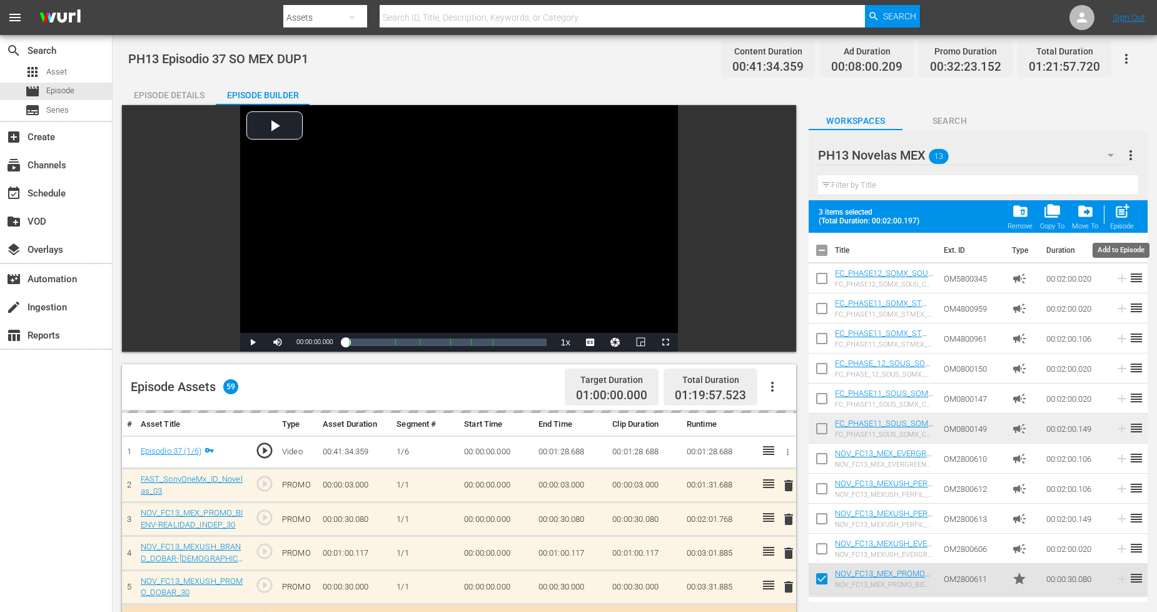
click at [1124, 219] on span "post_add" at bounding box center [1122, 211] width 17 height 17
checkbox input "false"
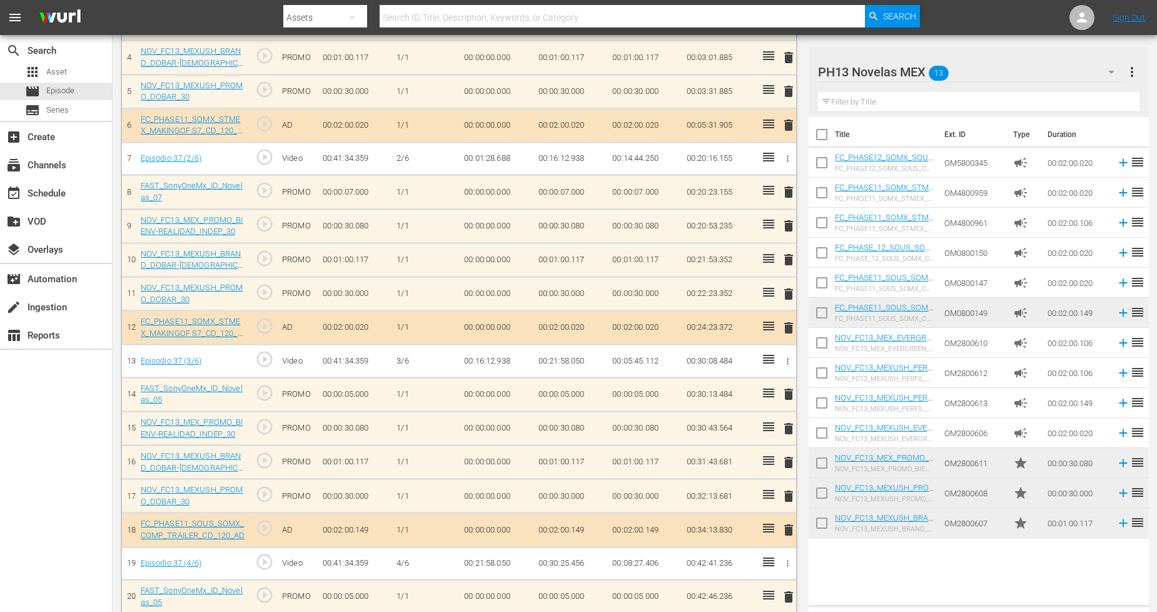
scroll to position [556, 0]
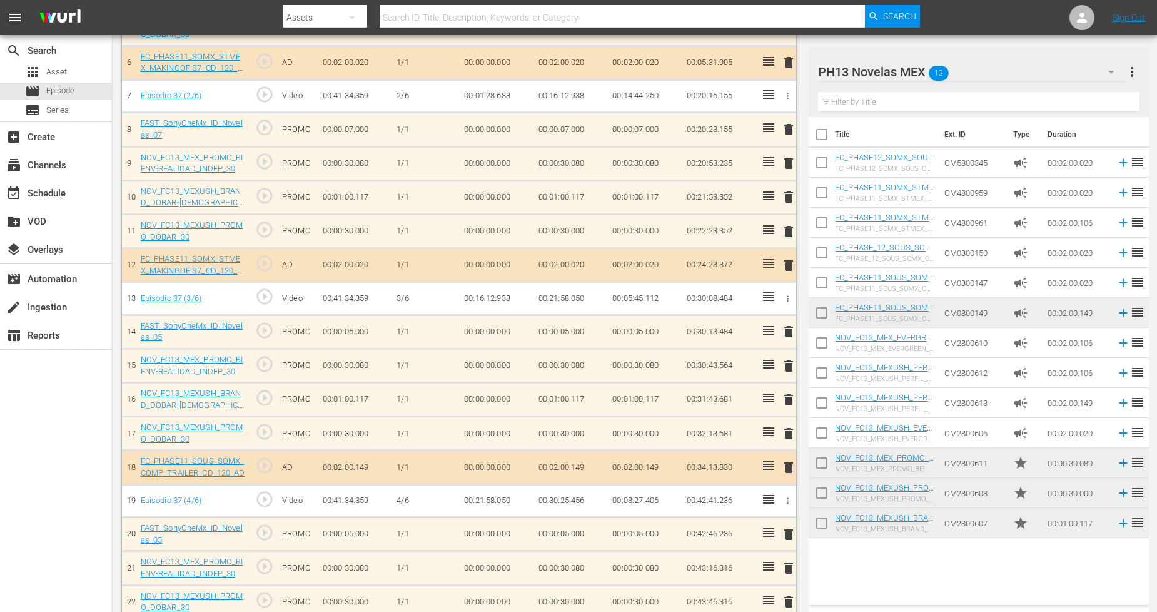
click at [820, 527] on input "checkbox" at bounding box center [822, 525] width 26 height 26
checkbox input "true"
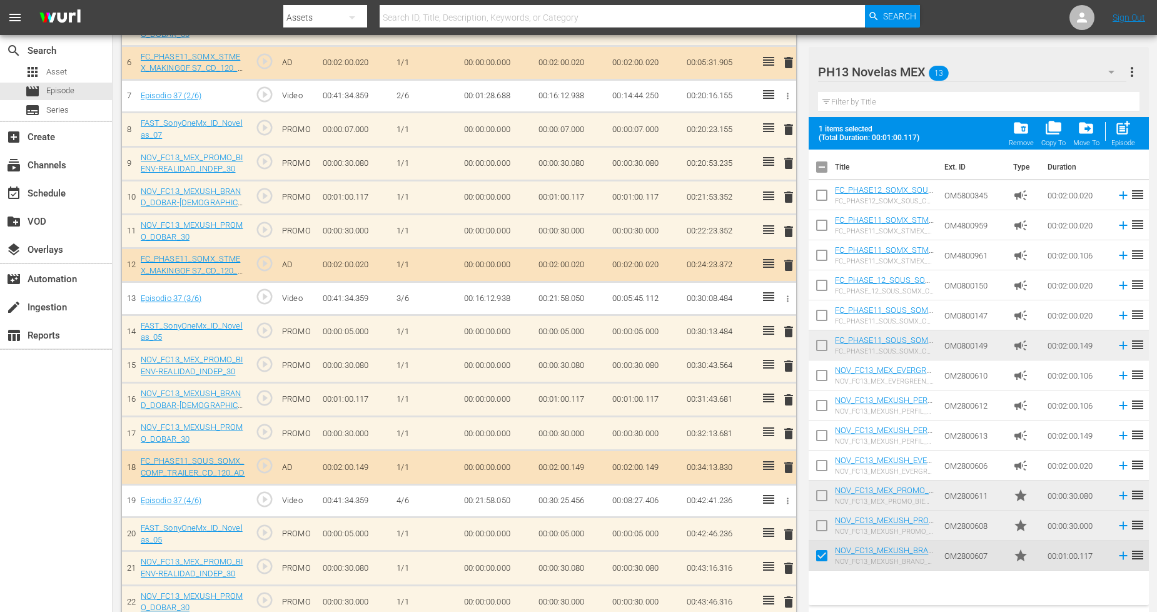
click at [821, 526] on input "checkbox" at bounding box center [822, 528] width 26 height 26
checkbox input "true"
click at [823, 491] on input "checkbox" at bounding box center [822, 498] width 26 height 26
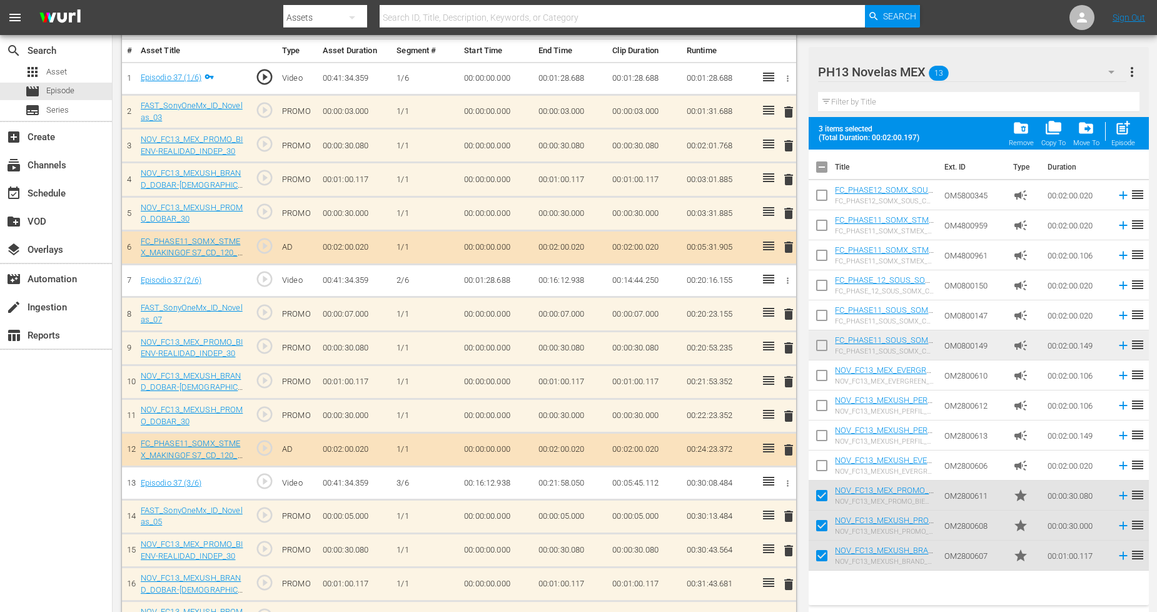
scroll to position [0, 0]
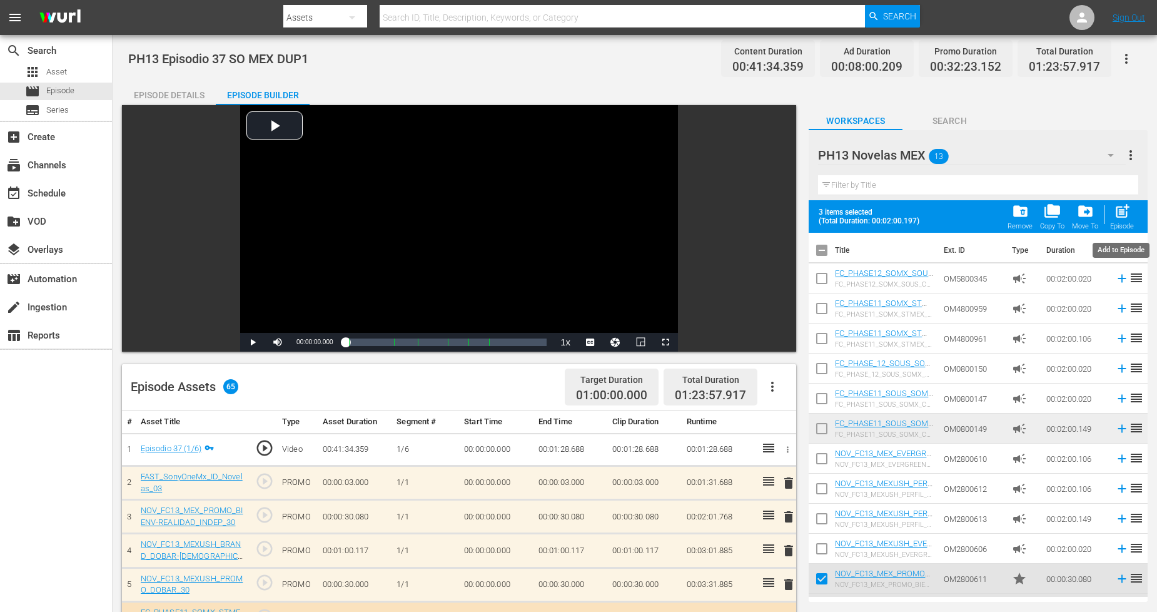
click at [1119, 214] on span "post_add" at bounding box center [1122, 211] width 17 height 17
checkbox input "false"
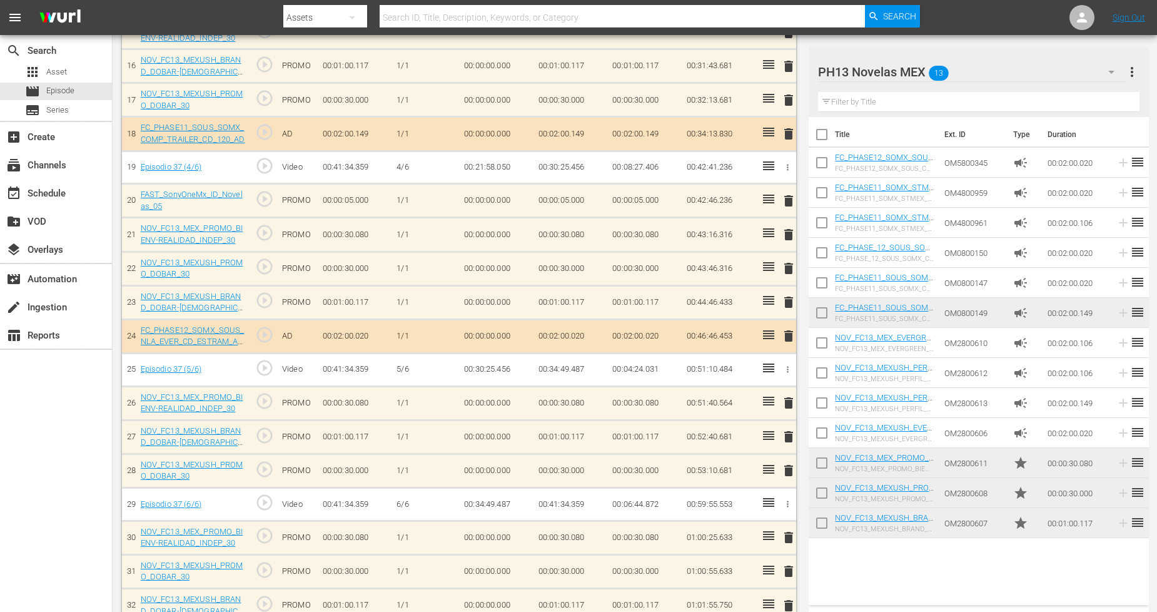
scroll to position [903, 0]
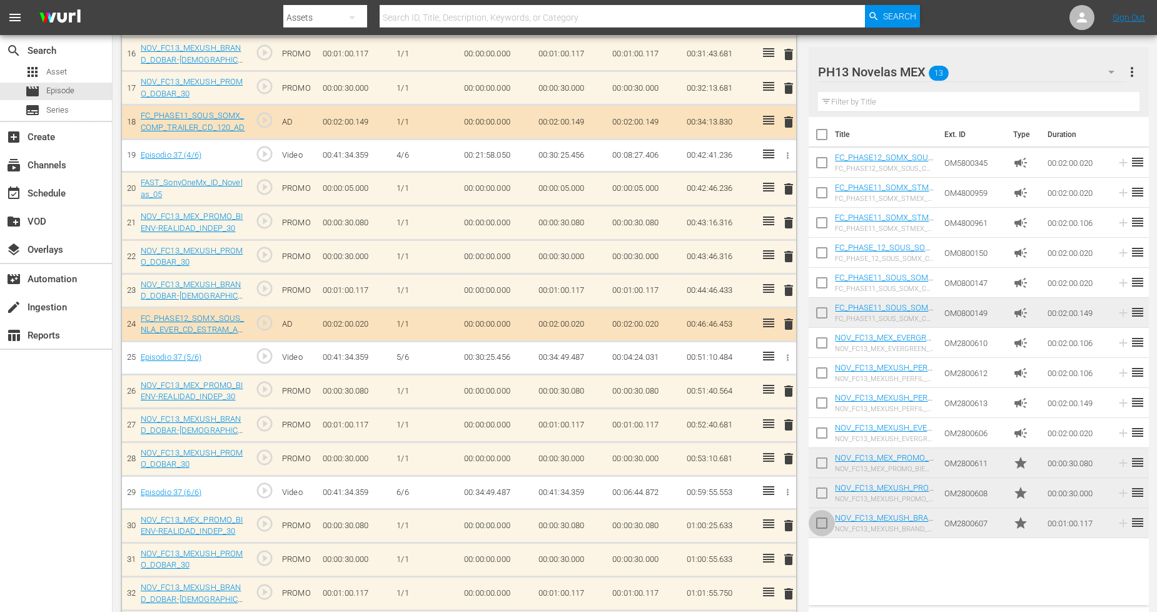
drag, startPoint x: 822, startPoint y: 521, endPoint x: 822, endPoint y: 511, distance: 10.0
click at [822, 521] on input "checkbox" at bounding box center [822, 525] width 26 height 26
checkbox input "true"
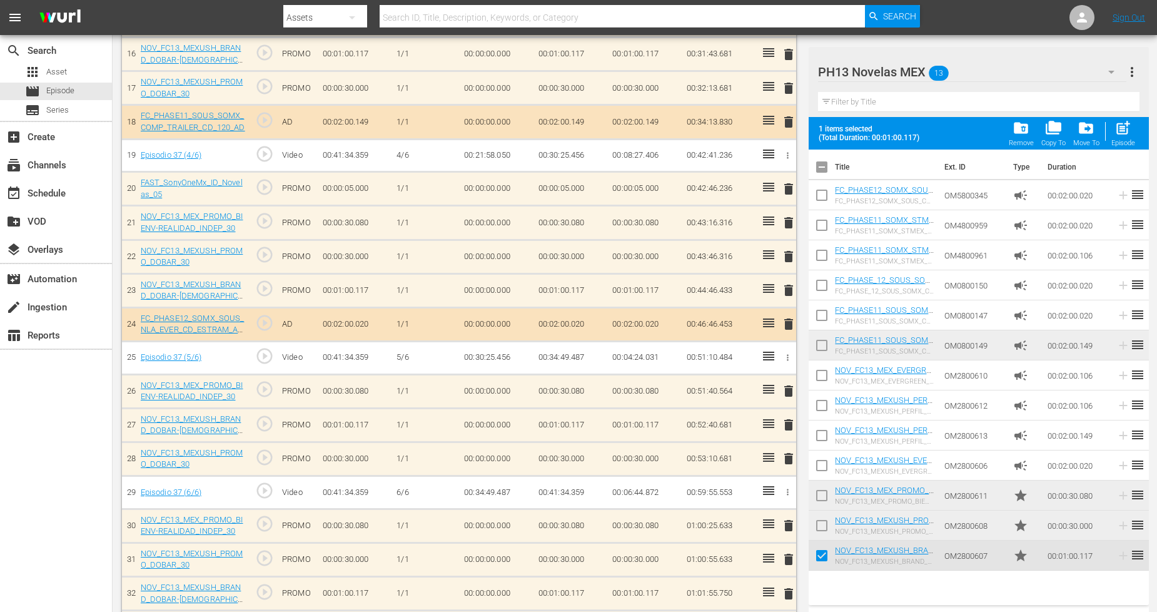
click at [821, 524] on input "checkbox" at bounding box center [822, 528] width 26 height 26
checkbox input "true"
click at [821, 496] on input "checkbox" at bounding box center [822, 498] width 26 height 26
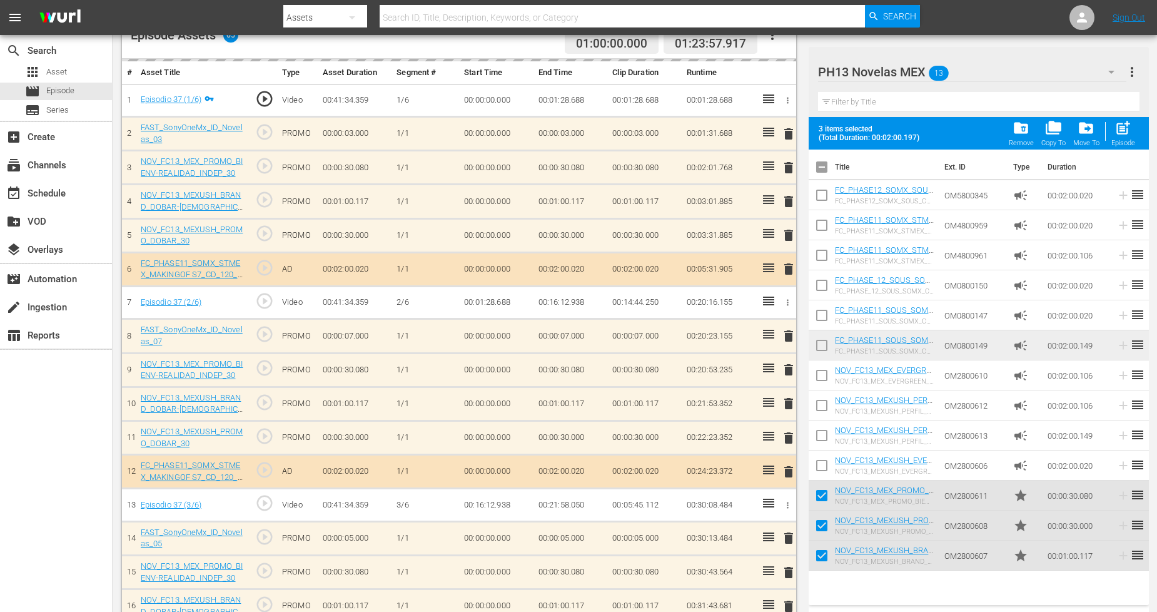
scroll to position [347, 0]
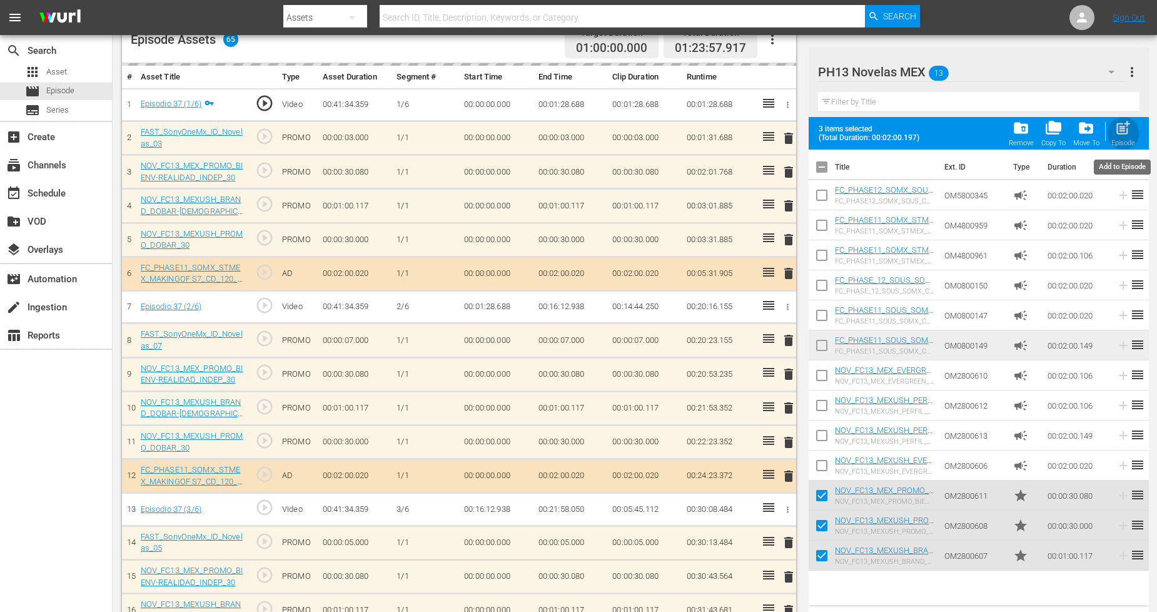
click at [1120, 126] on span "post_add" at bounding box center [1123, 127] width 17 height 17
checkbox input "false"
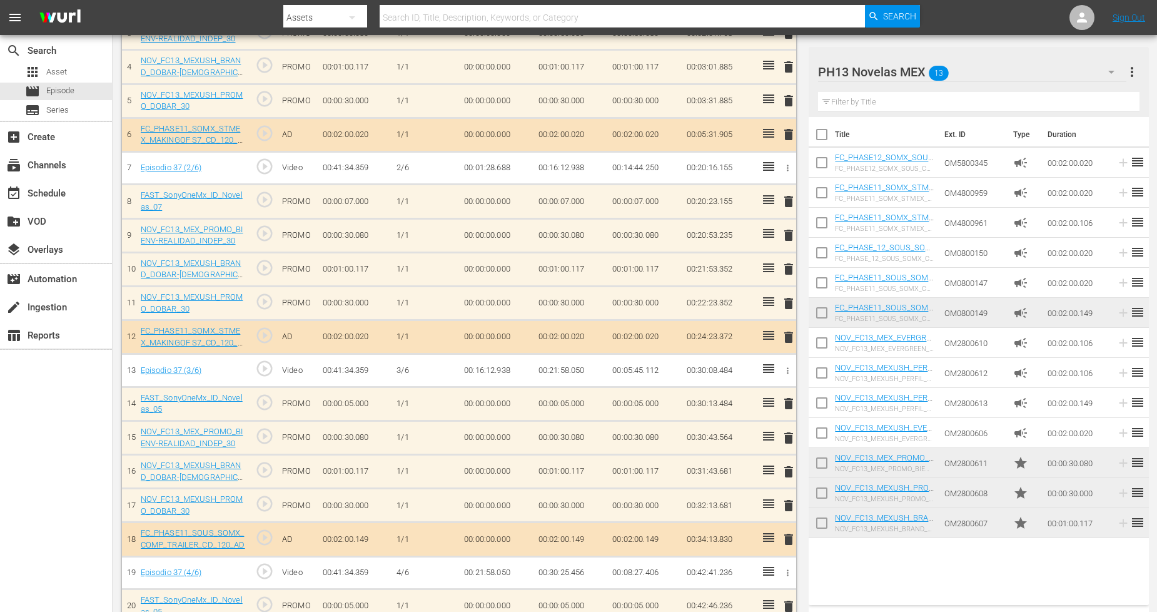
scroll to position [903, 0]
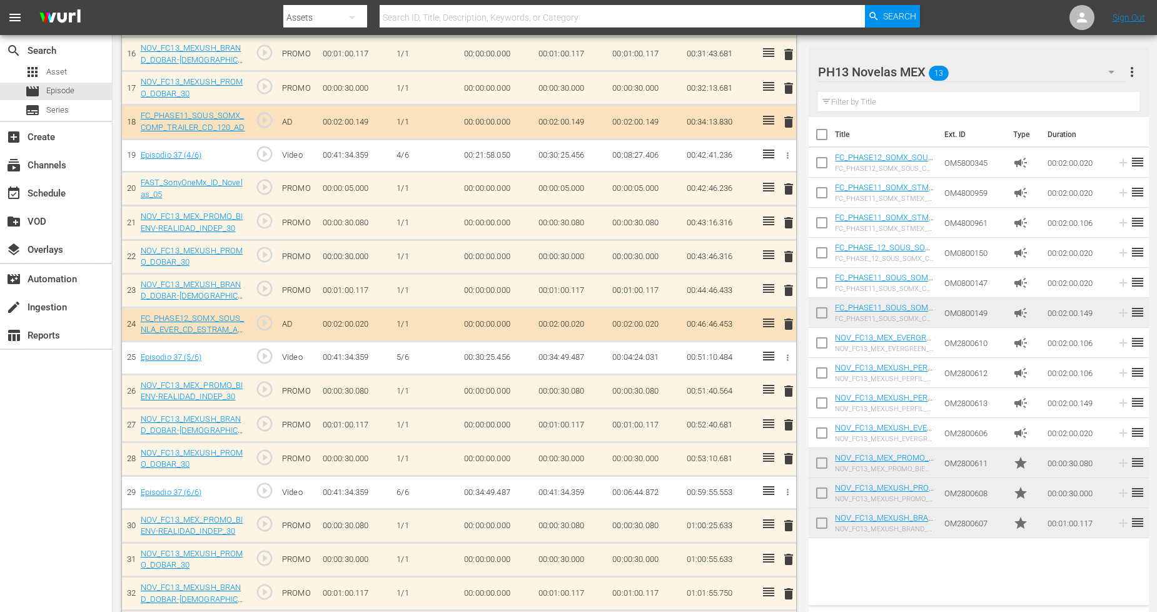
drag, startPoint x: 823, startPoint y: 524, endPoint x: 823, endPoint y: 516, distance: 8.1
click at [823, 524] on input "checkbox" at bounding box center [822, 525] width 26 height 26
checkbox input "true"
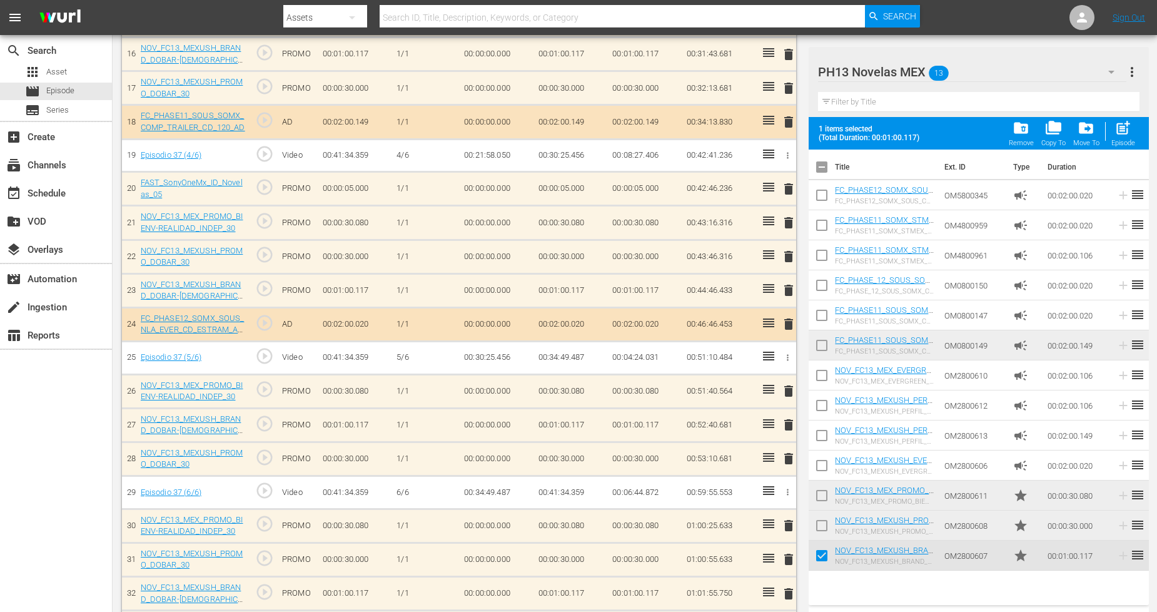
drag, startPoint x: 826, startPoint y: 527, endPoint x: 826, endPoint y: 509, distance: 17.5
click at [826, 526] on input "checkbox" at bounding box center [822, 528] width 26 height 26
checkbox input "true"
click at [825, 495] on input "checkbox" at bounding box center [822, 498] width 26 height 26
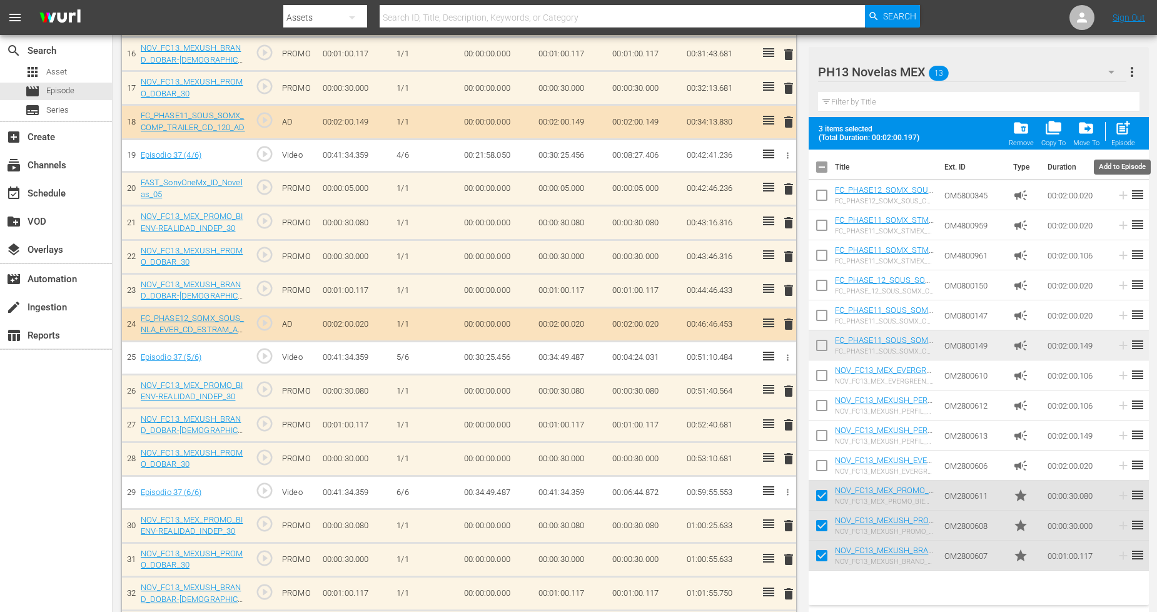
drag, startPoint x: 1125, startPoint y: 135, endPoint x: 1126, endPoint y: 128, distance: 7.6
click at [1126, 133] on span "post_add" at bounding box center [1123, 127] width 17 height 17
checkbox input "false"
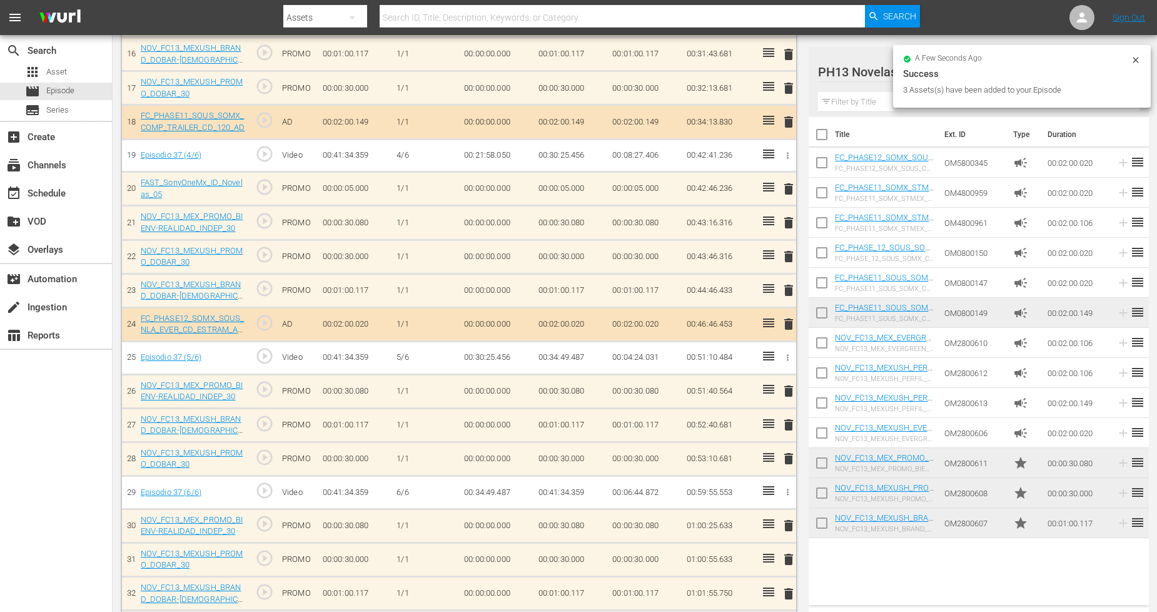
click at [823, 530] on input "checkbox" at bounding box center [822, 525] width 26 height 26
checkbox input "true"
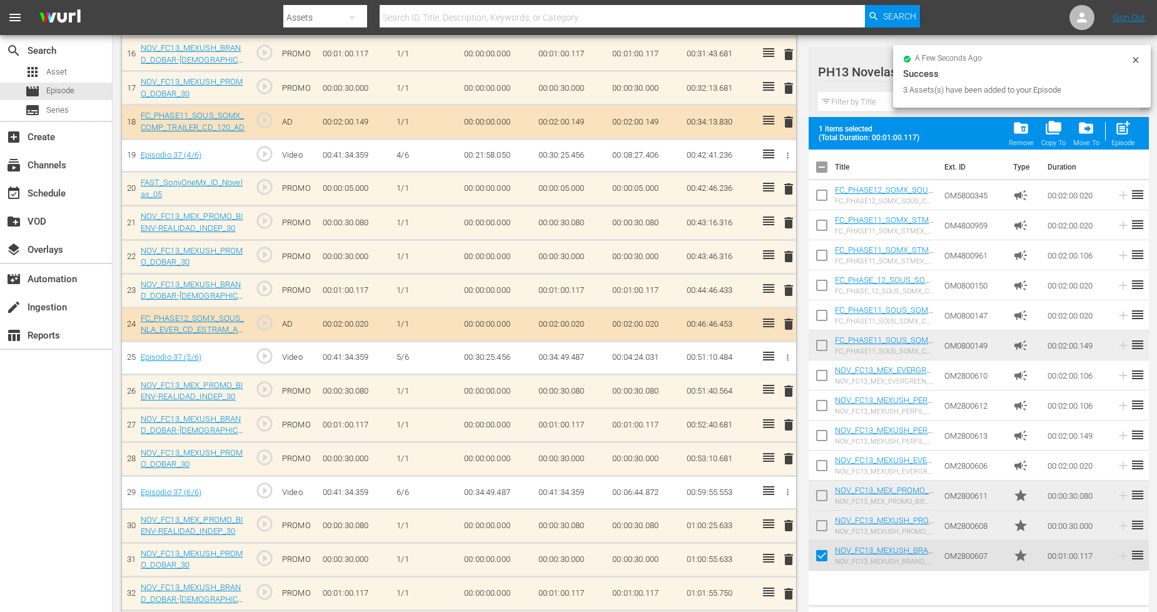
click at [823, 524] on input "checkbox" at bounding box center [822, 528] width 26 height 26
checkbox input "true"
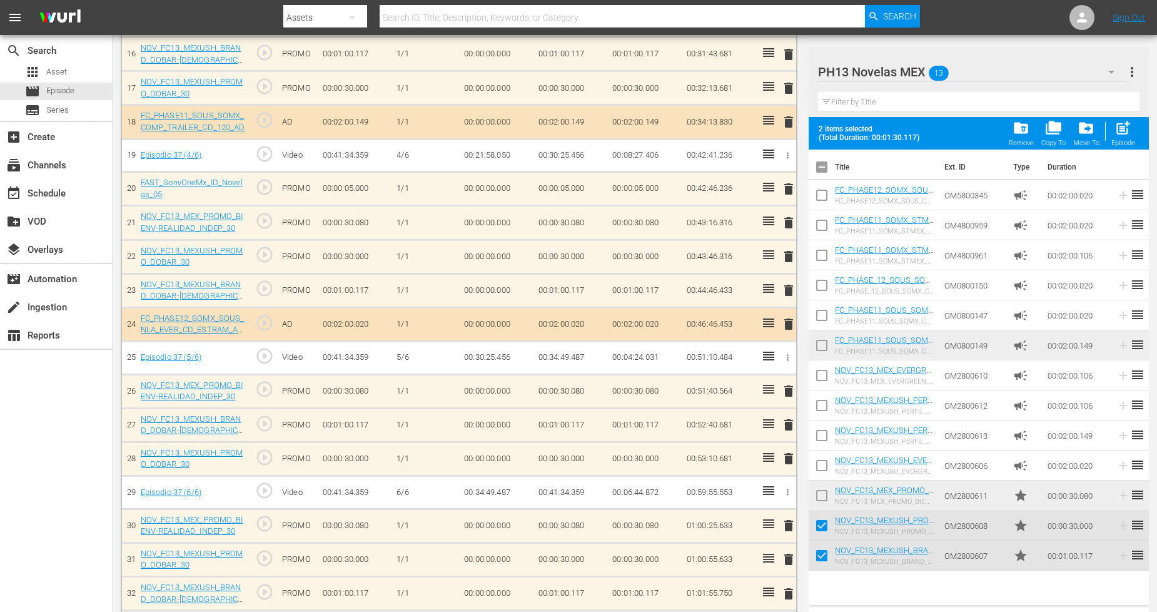
click at [826, 498] on input "checkbox" at bounding box center [822, 498] width 26 height 26
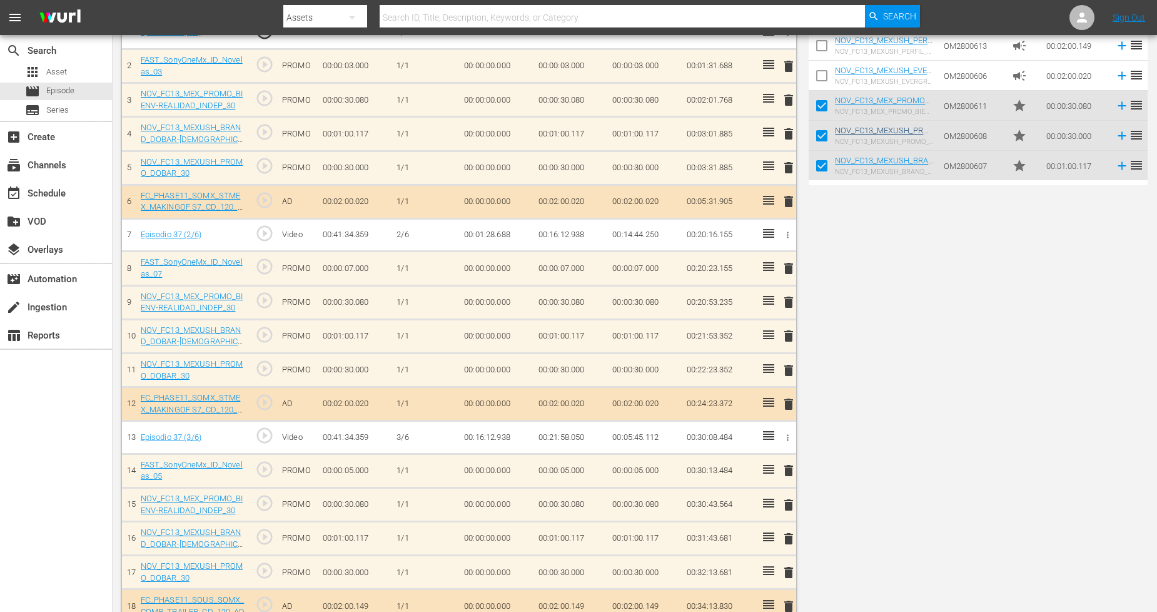
scroll to position [0, 0]
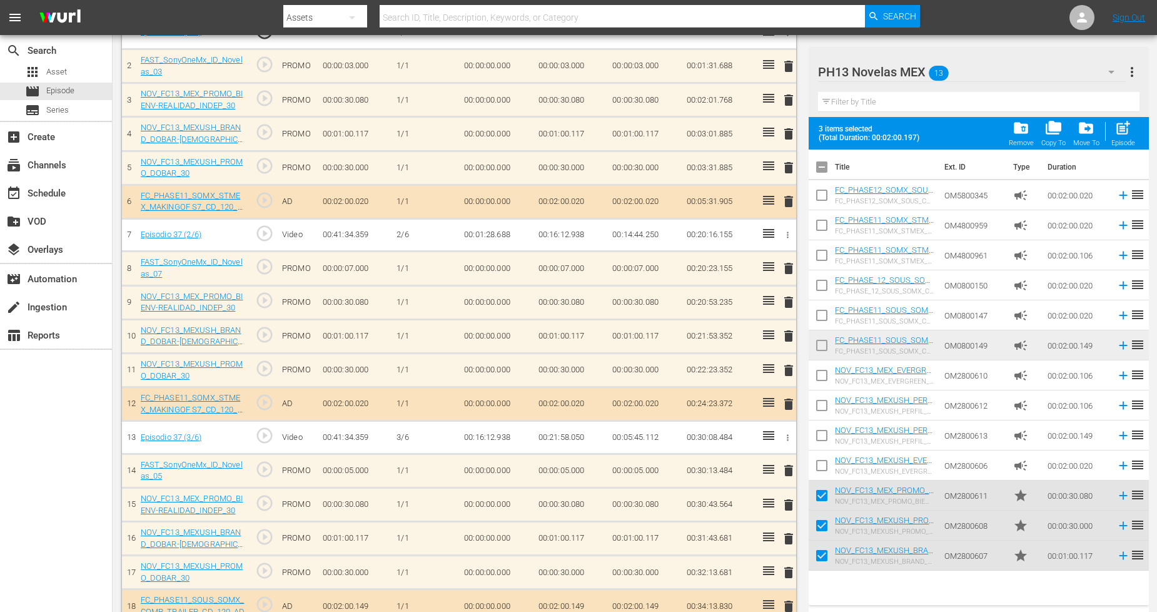
click at [821, 502] on input "checkbox" at bounding box center [822, 498] width 26 height 26
checkbox input "false"
click at [821, 527] on input "checkbox" at bounding box center [822, 528] width 26 height 26
checkbox input "false"
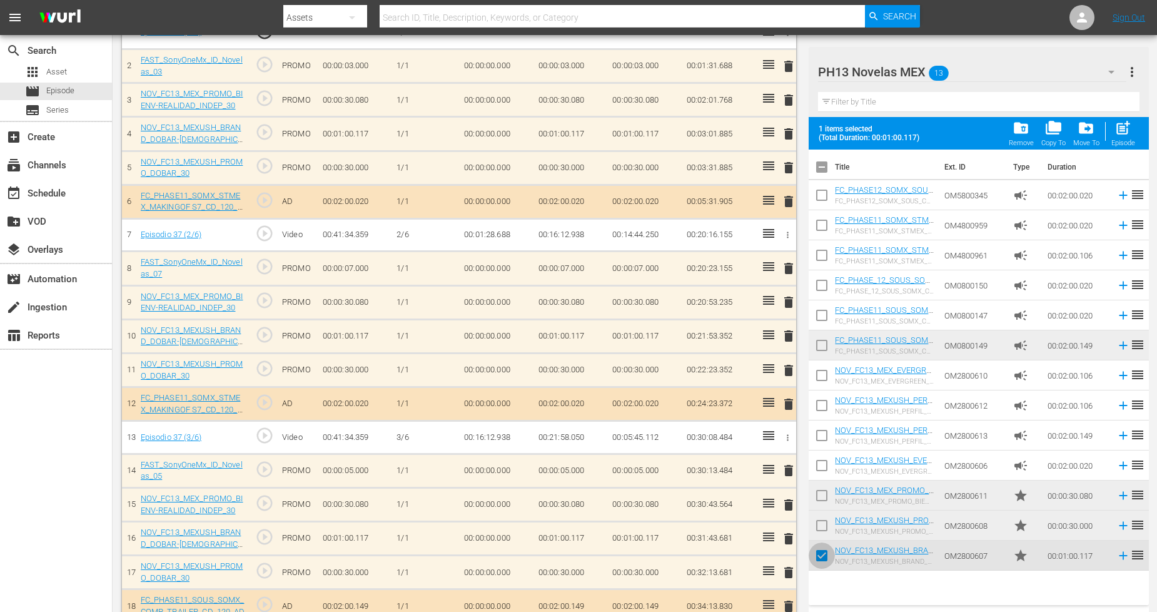
click at [821, 551] on input "checkbox" at bounding box center [822, 558] width 26 height 26
checkbox input "false"
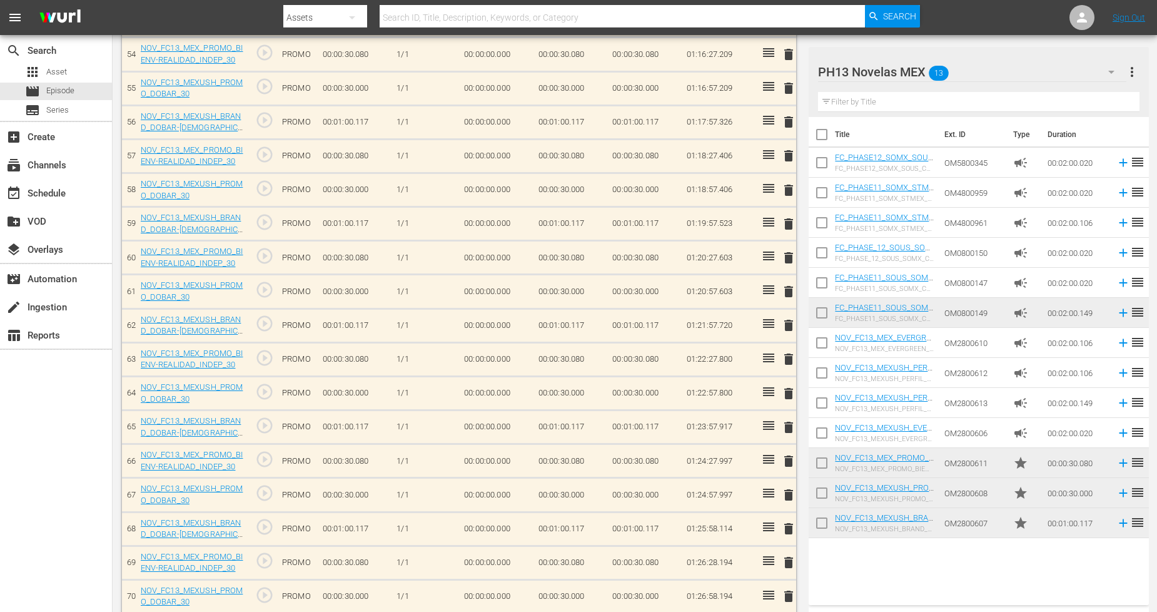
scroll to position [2335, 0]
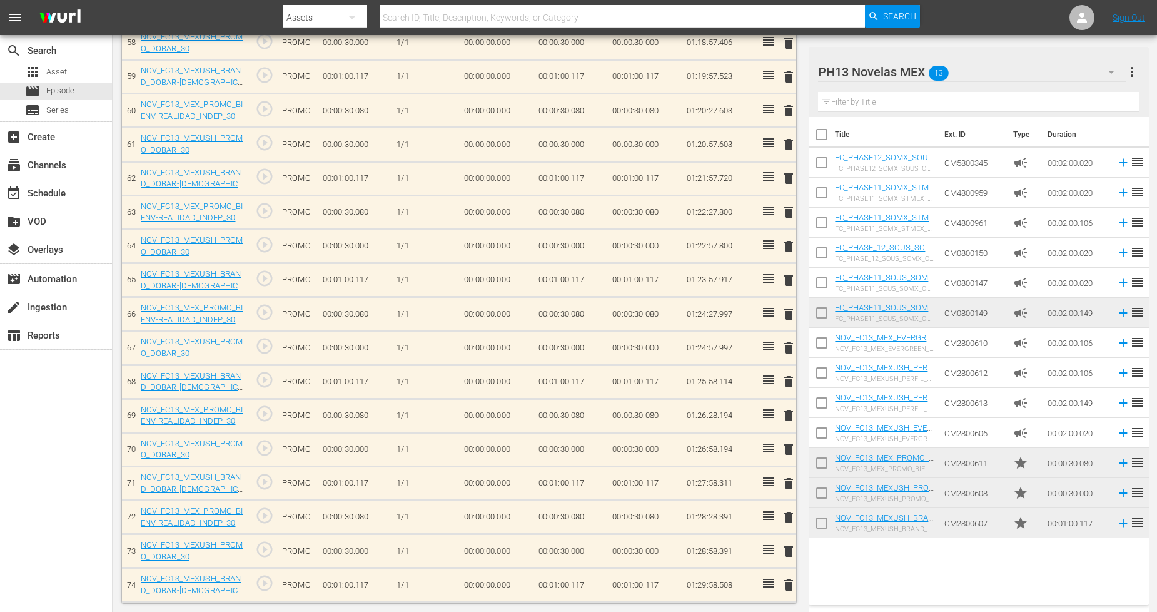
click at [788, 586] on span "delete" at bounding box center [788, 584] width 15 height 15
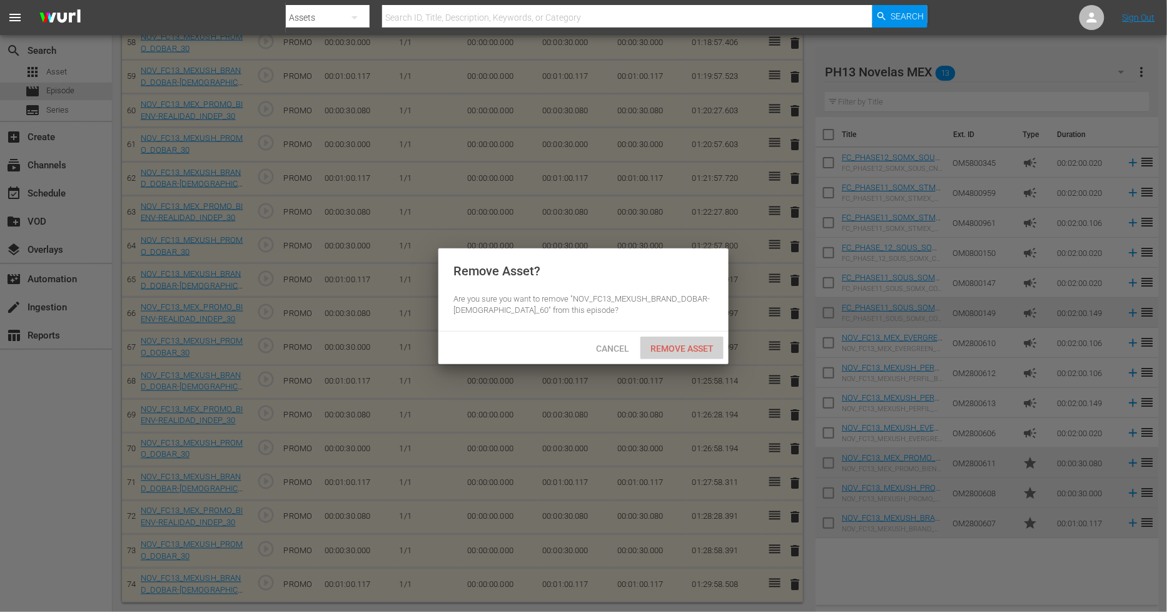
click at [693, 352] on div "Remove Asset" at bounding box center [682, 348] width 83 height 23
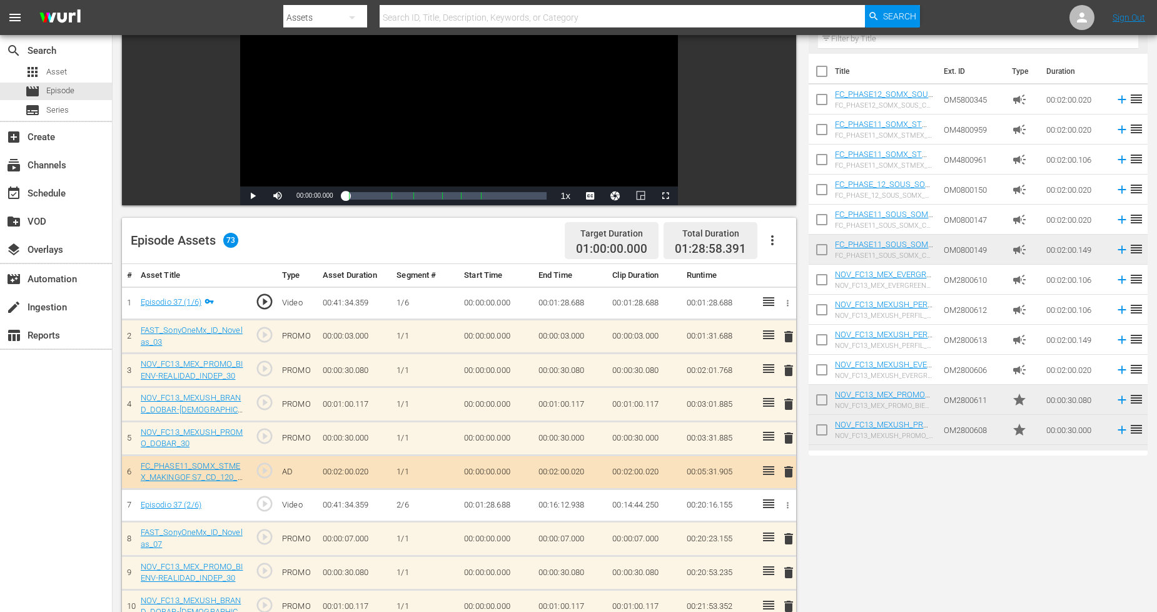
scroll to position [0, 0]
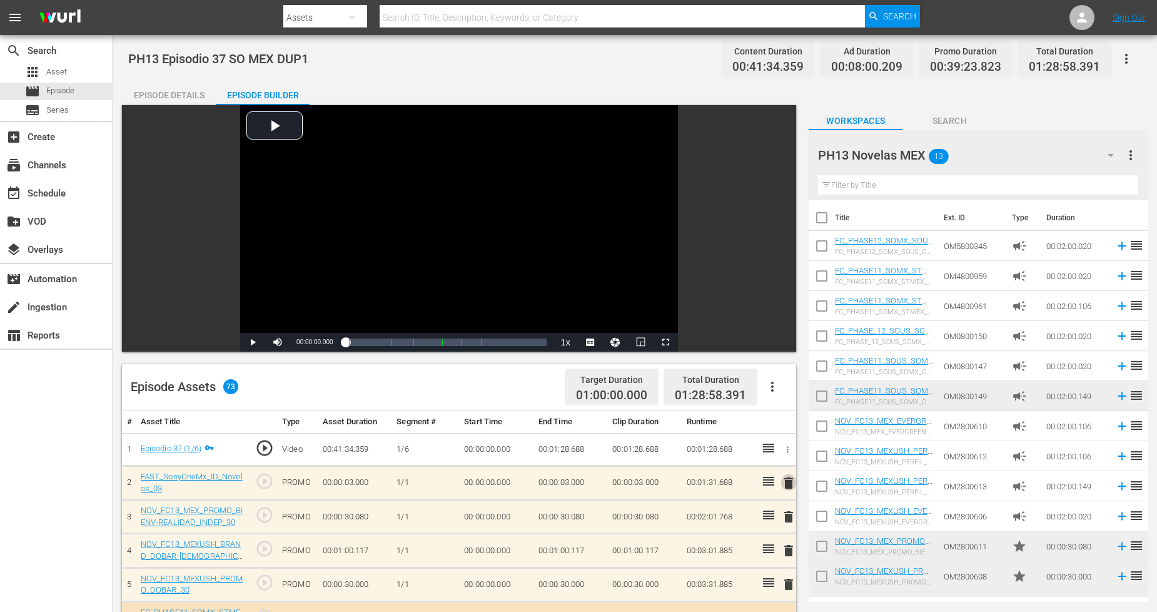
click at [785, 482] on span "delete" at bounding box center [788, 482] width 15 height 15
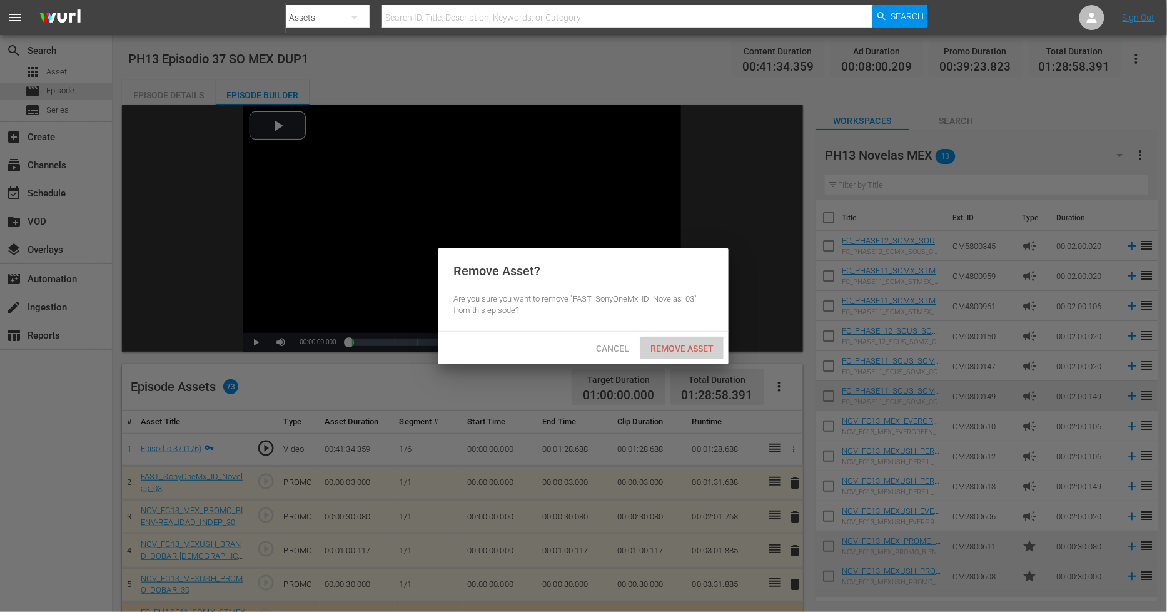
click at [703, 343] on span "Remove Asset" at bounding box center [682, 348] width 83 height 10
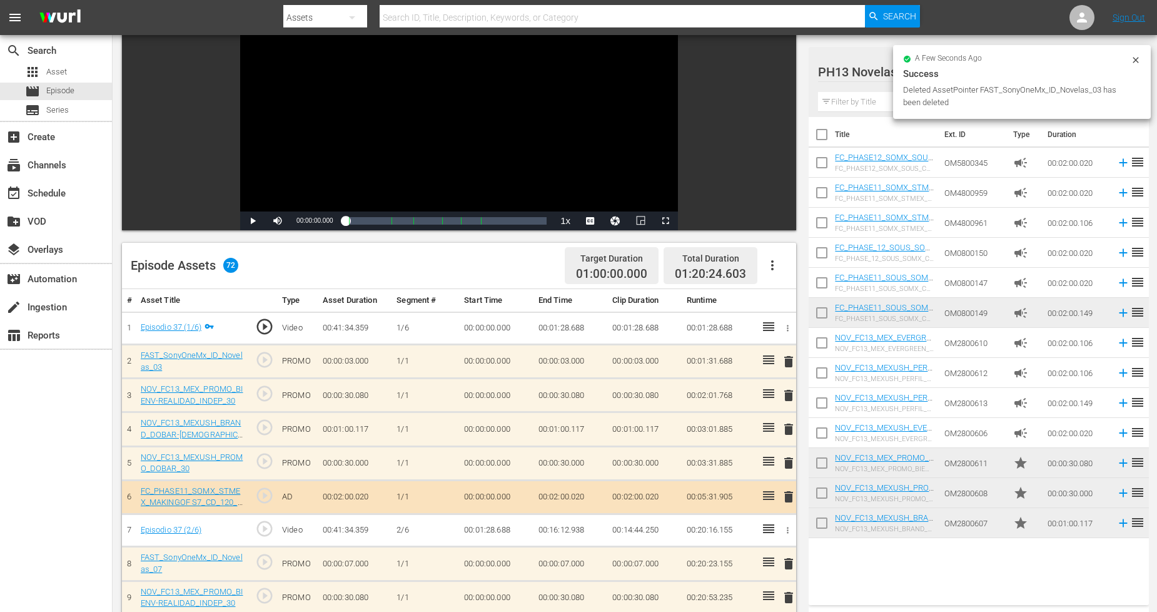
scroll to position [139, 0]
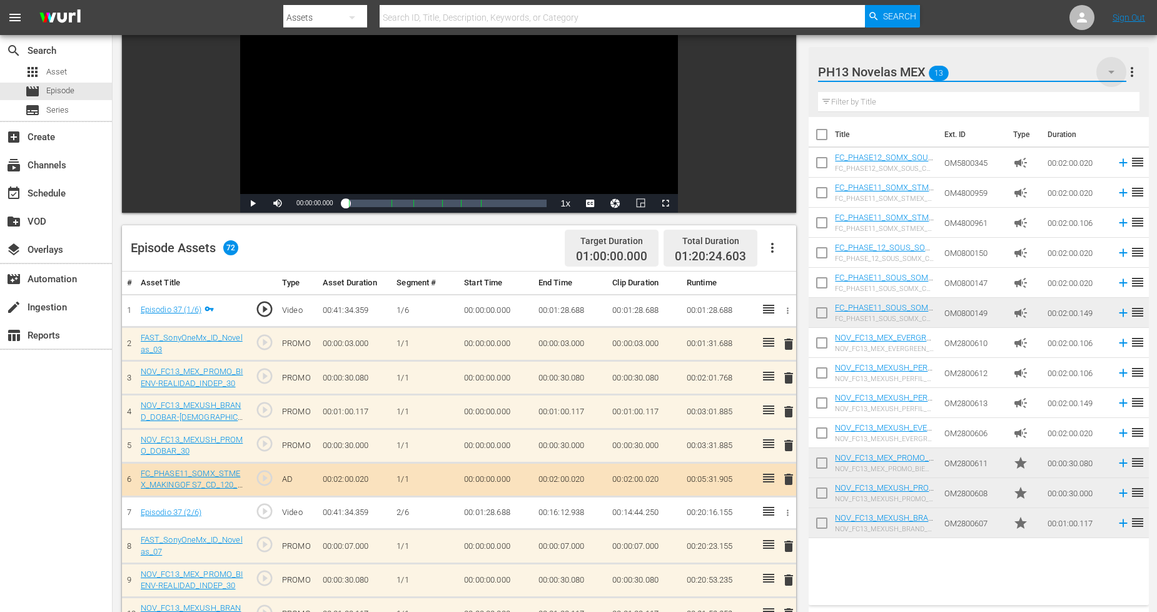
click at [1105, 72] on icon "button" at bounding box center [1111, 71] width 15 height 15
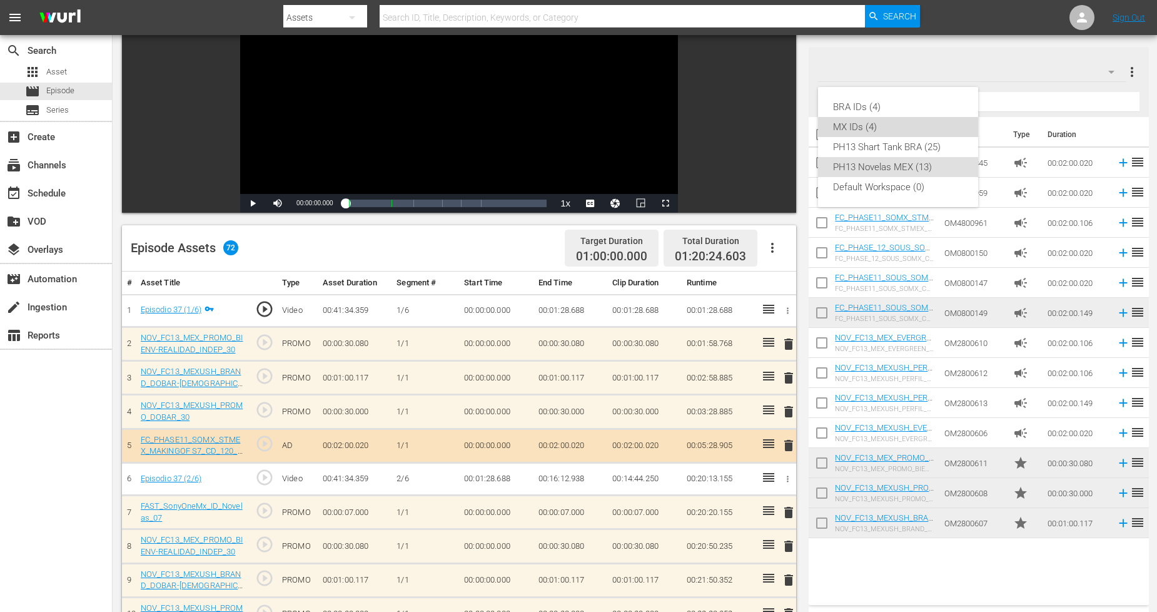
click at [910, 126] on div "MX IDs (4)" at bounding box center [898, 127] width 130 height 20
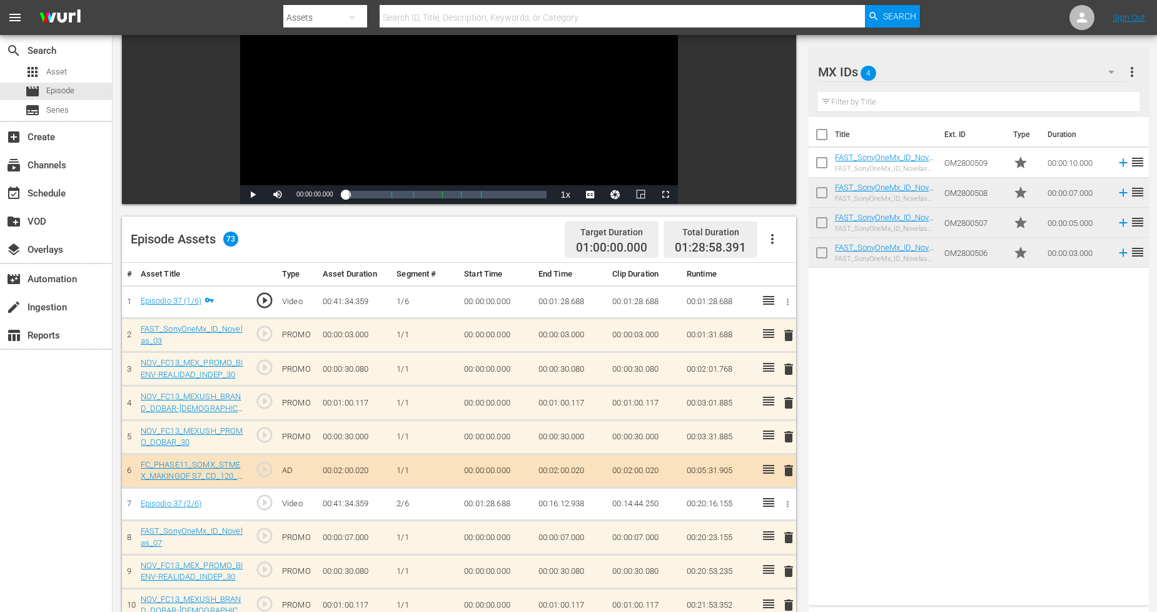
scroll to position [208, 0]
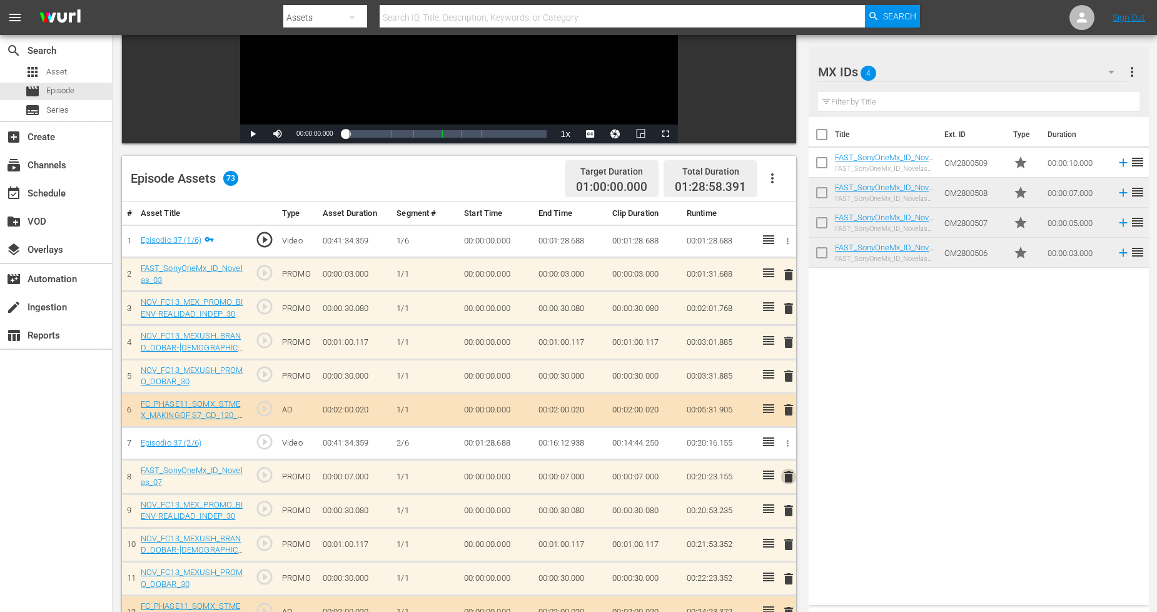
click at [785, 477] on span "delete" at bounding box center [788, 476] width 15 height 15
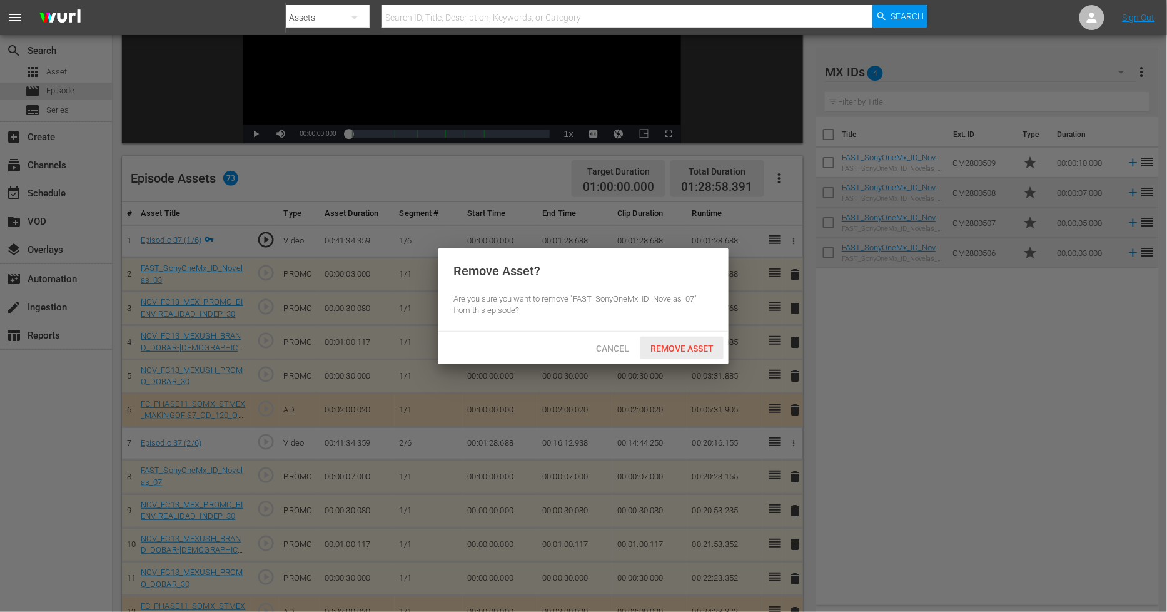
click at [690, 347] on span "Remove Asset" at bounding box center [682, 348] width 83 height 10
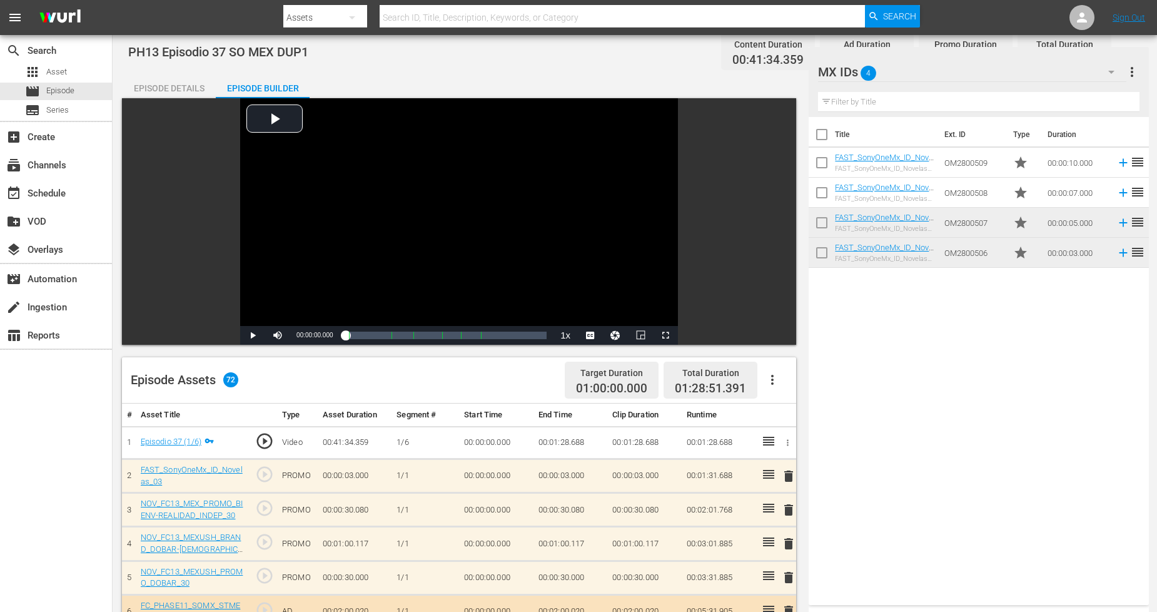
scroll to position [0, 0]
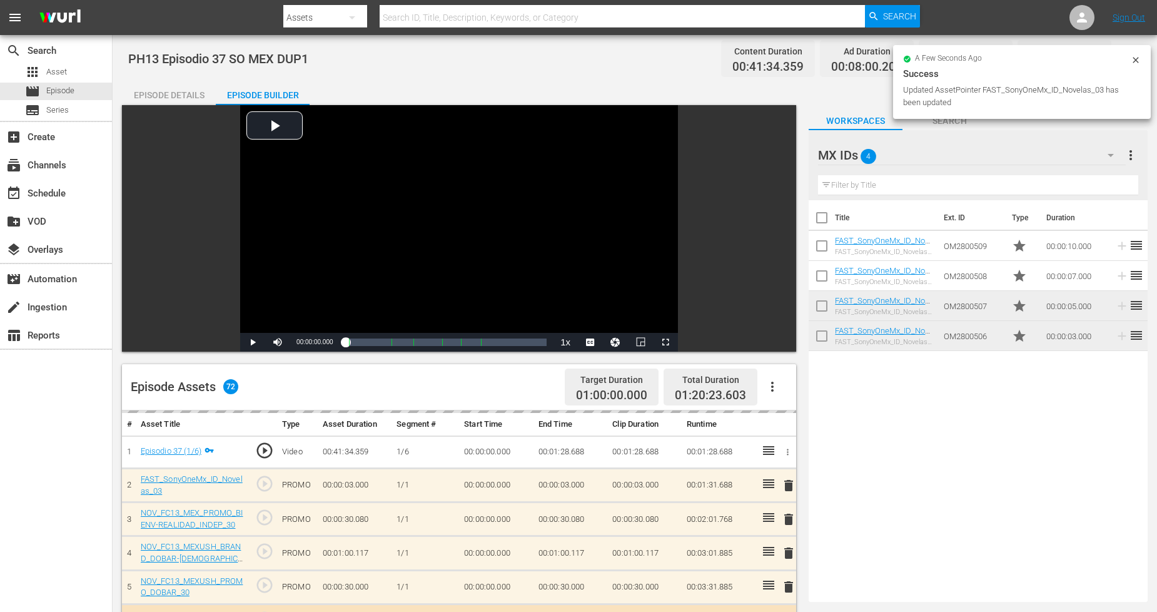
click at [1139, 55] on icon at bounding box center [1136, 60] width 10 height 10
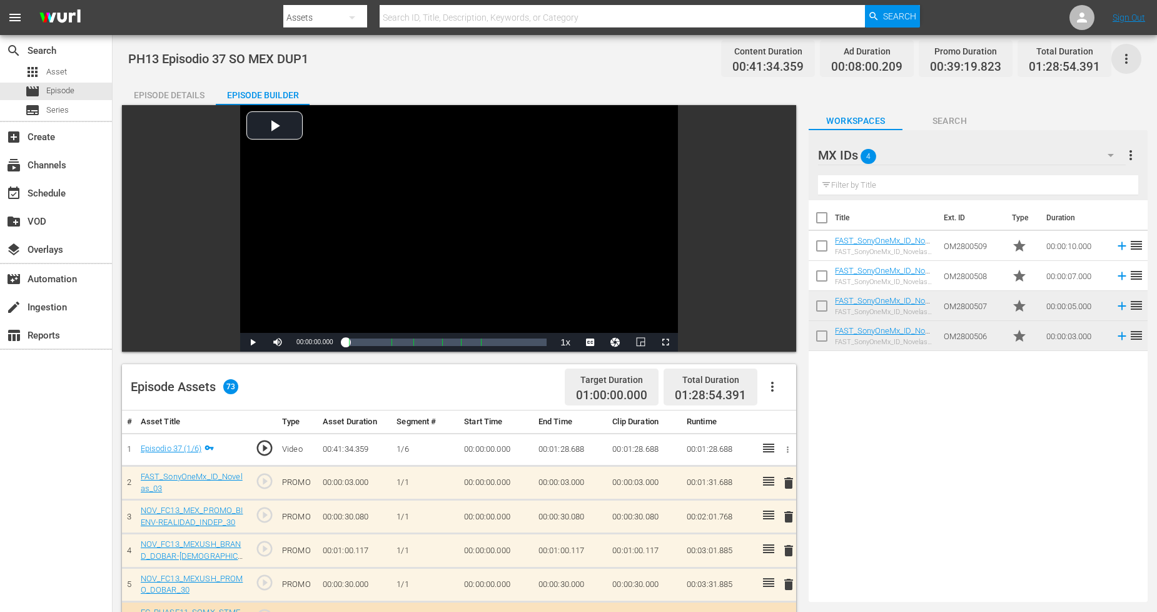
click at [1125, 59] on icon "button" at bounding box center [1126, 58] width 15 height 15
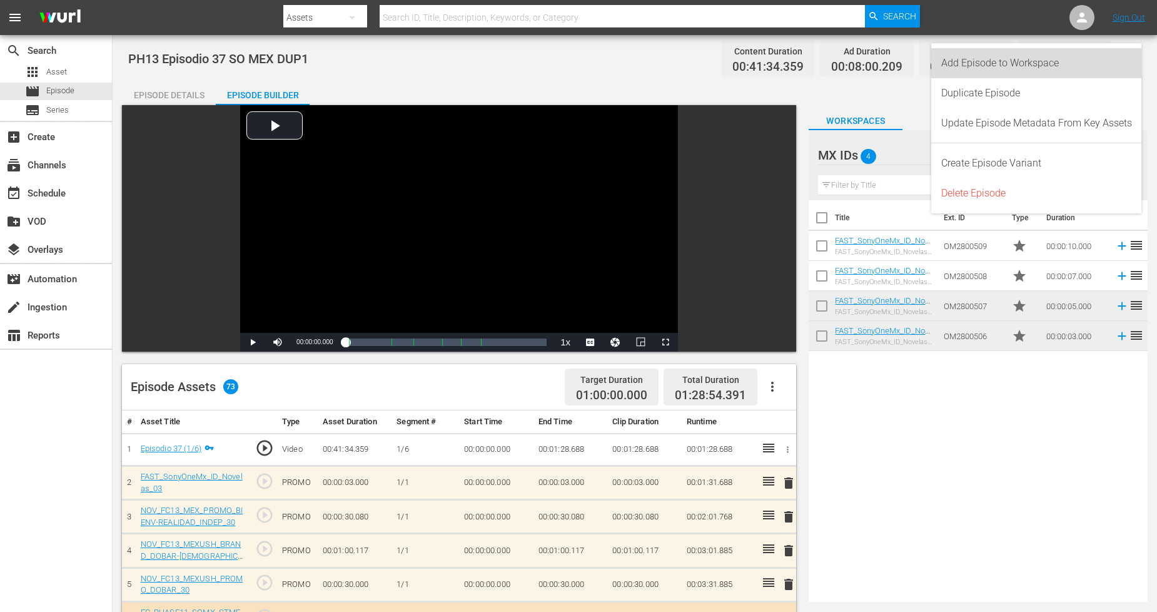
click at [1112, 61] on div "Add Episode to Workspace" at bounding box center [1037, 63] width 191 height 30
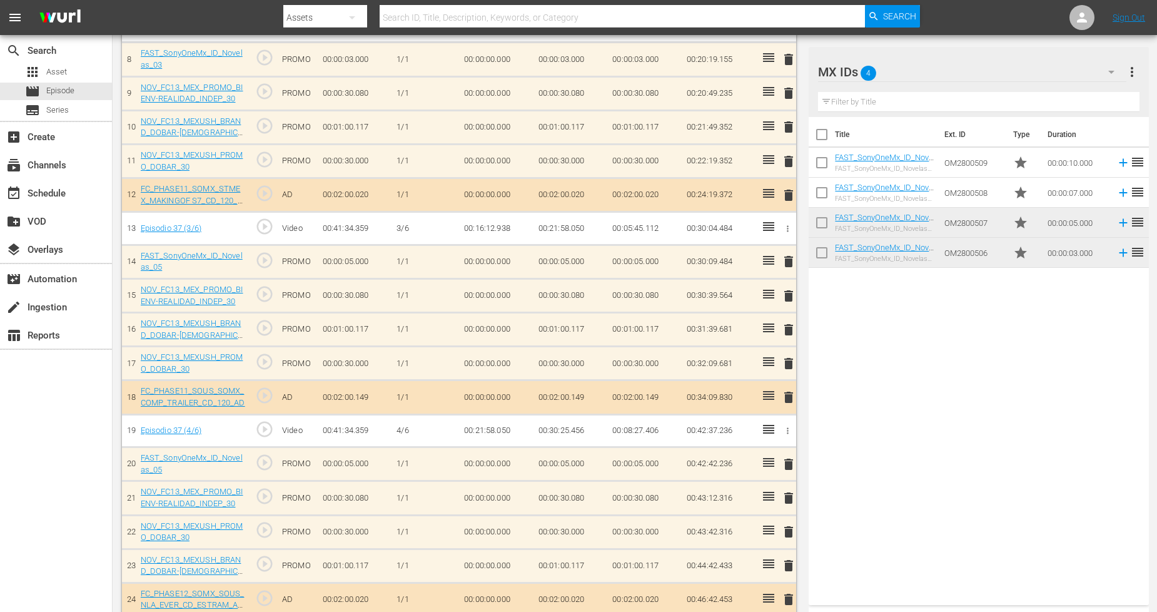
scroll to position [622, 0]
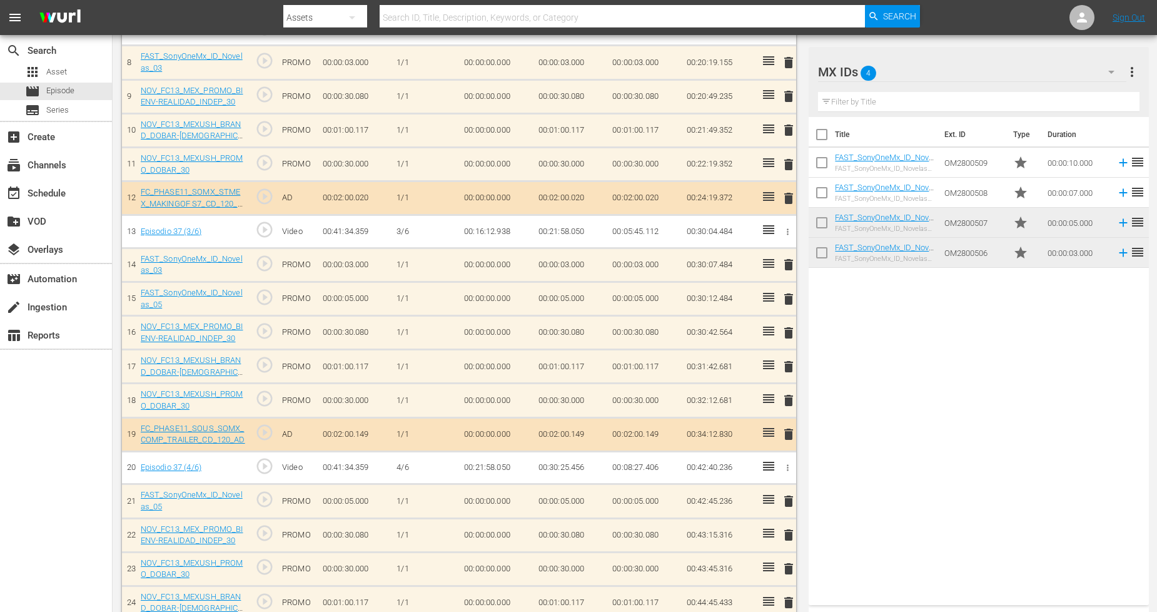
click at [791, 295] on span "delete" at bounding box center [788, 299] width 15 height 15
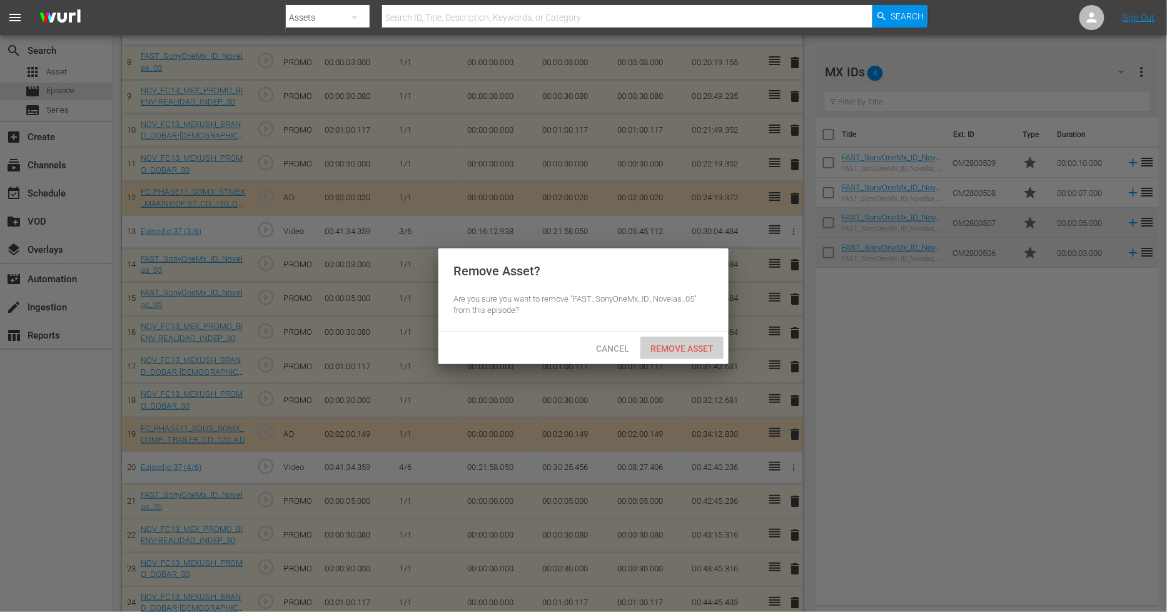
click at [703, 348] on span "Remove Asset" at bounding box center [682, 348] width 83 height 10
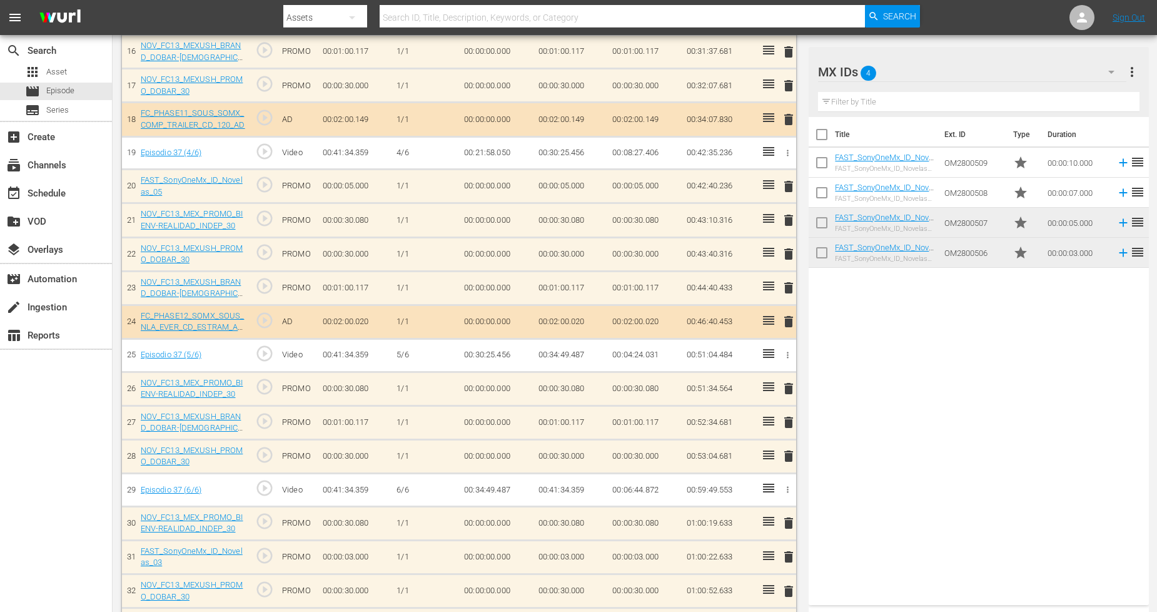
scroll to position [973, 0]
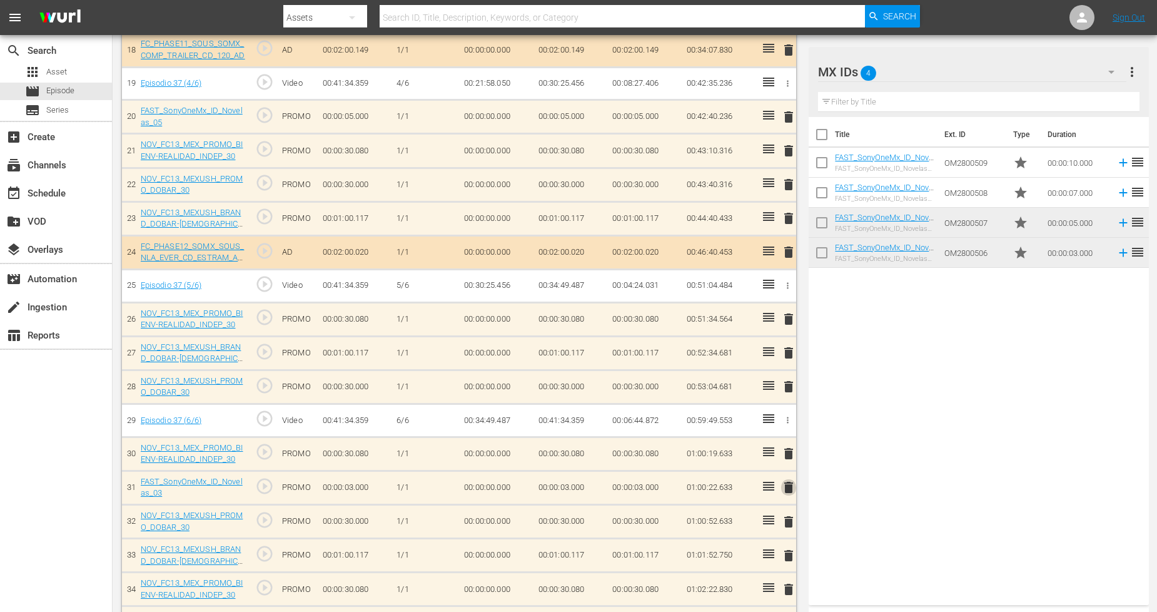
click at [790, 484] on span "delete" at bounding box center [788, 487] width 15 height 15
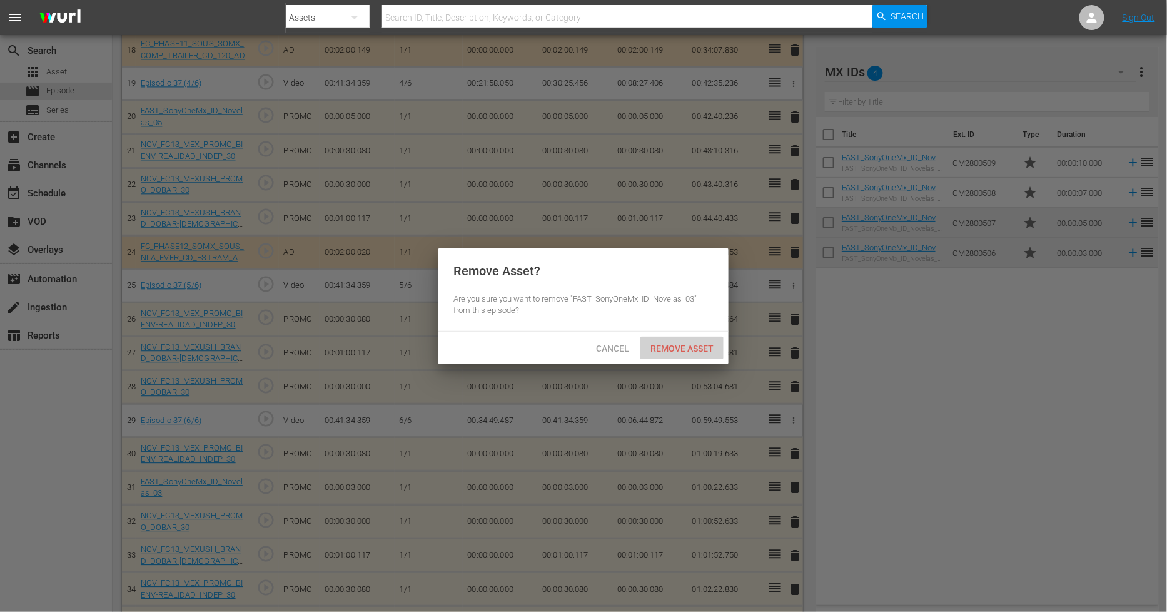
click at [692, 348] on span "Remove Asset" at bounding box center [682, 348] width 83 height 10
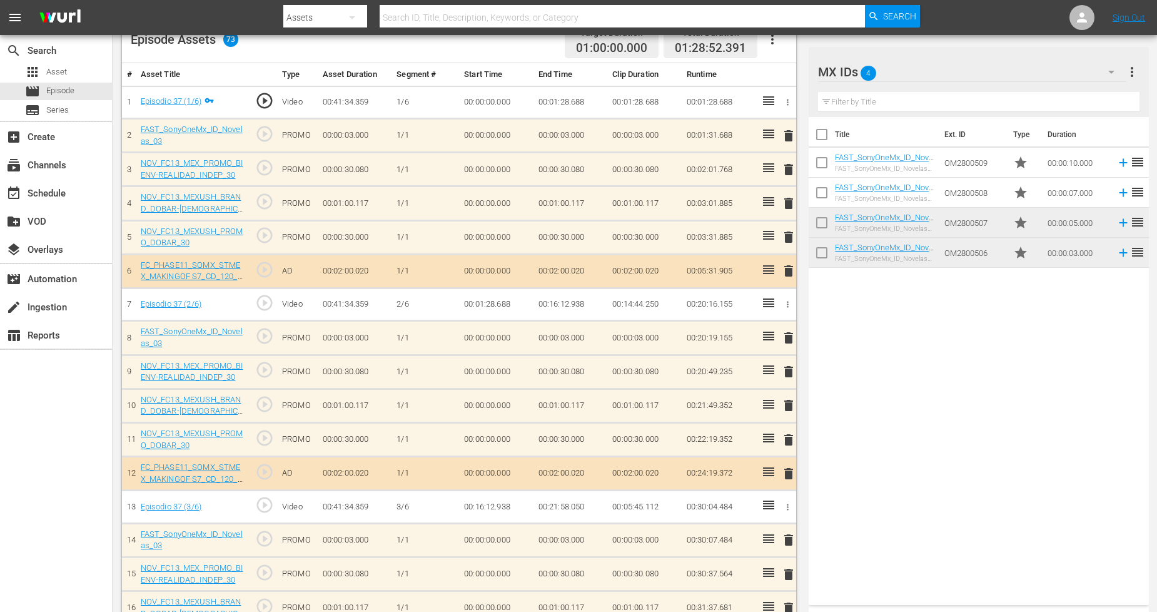
scroll to position [278, 0]
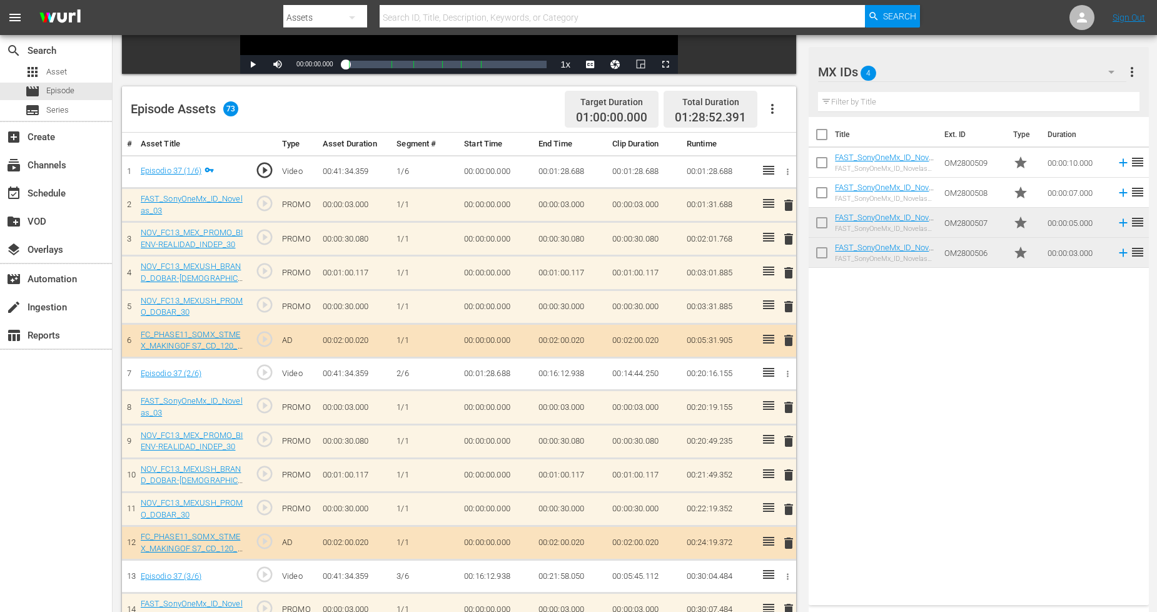
click at [789, 203] on span "delete" at bounding box center [788, 205] width 15 height 15
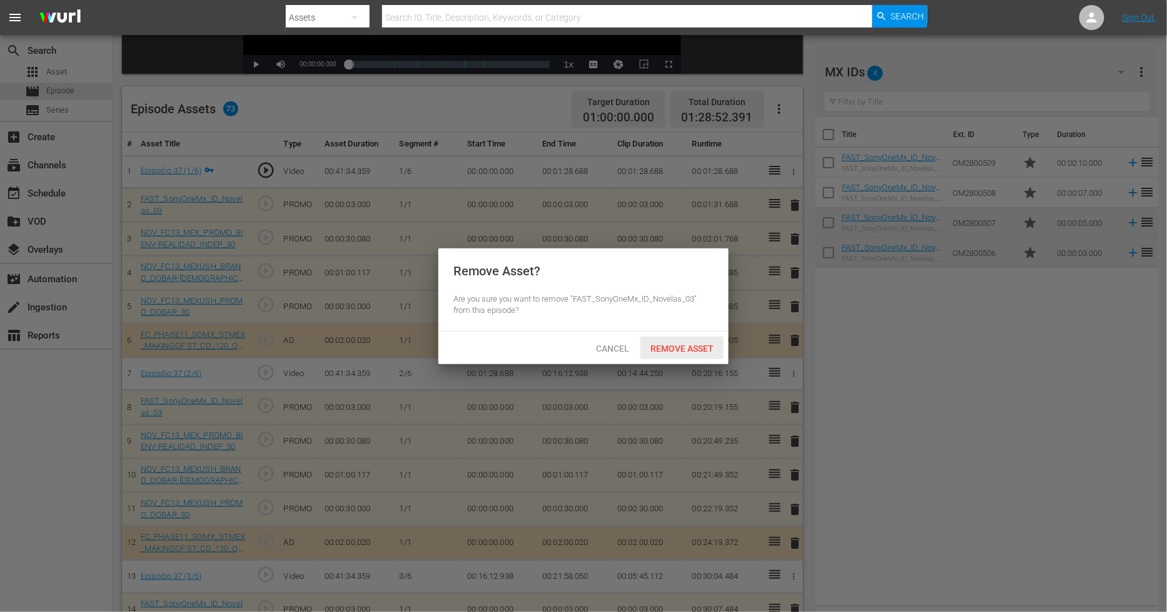
click at [676, 346] on span "Remove Asset" at bounding box center [682, 348] width 83 height 10
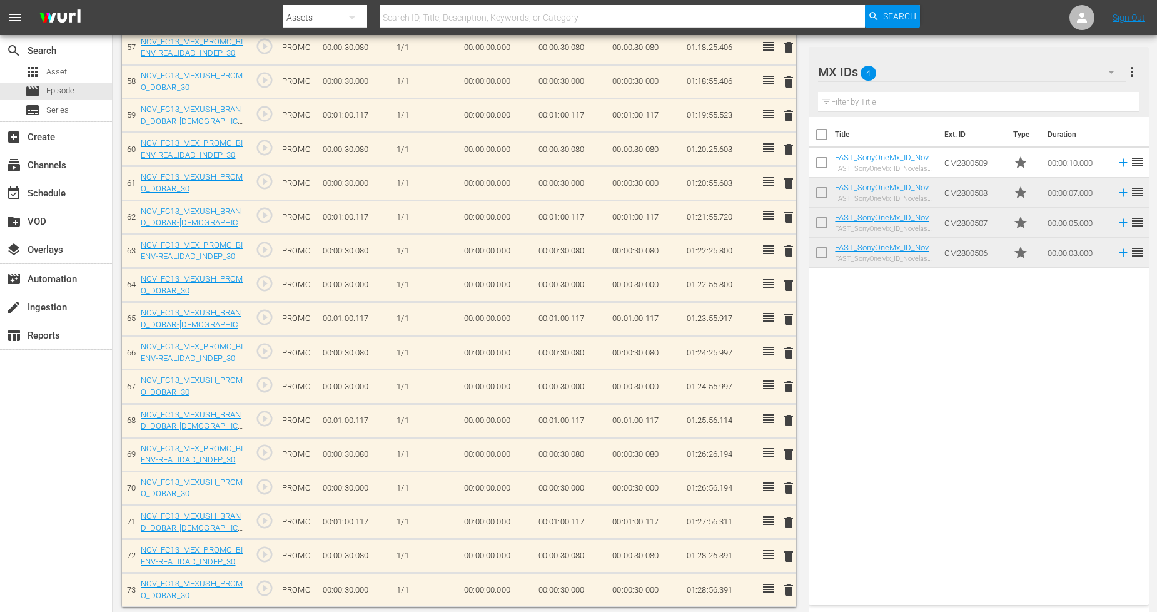
scroll to position [2301, 0]
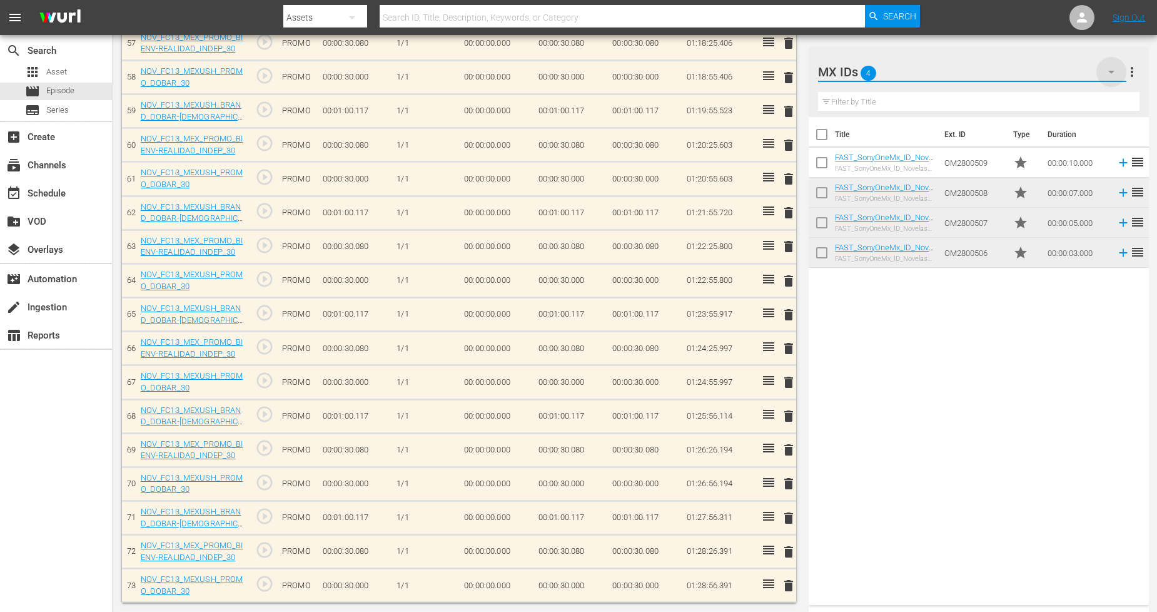
click at [1110, 76] on icon "button" at bounding box center [1111, 71] width 15 height 15
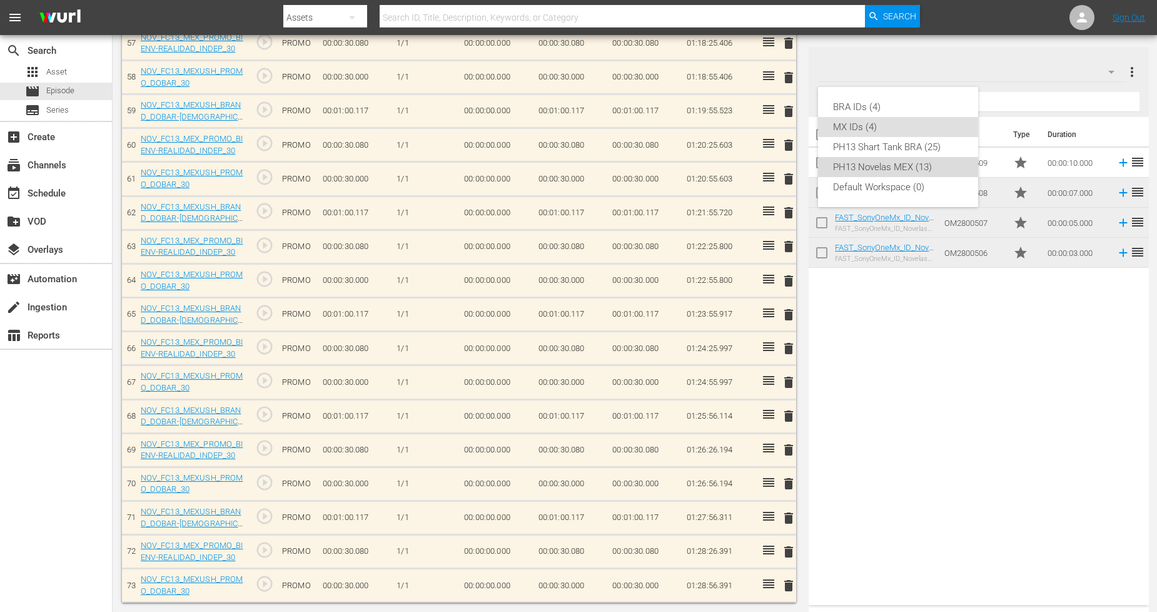
click at [922, 169] on div "PH13 Novelas MEX (13)" at bounding box center [898, 167] width 130 height 20
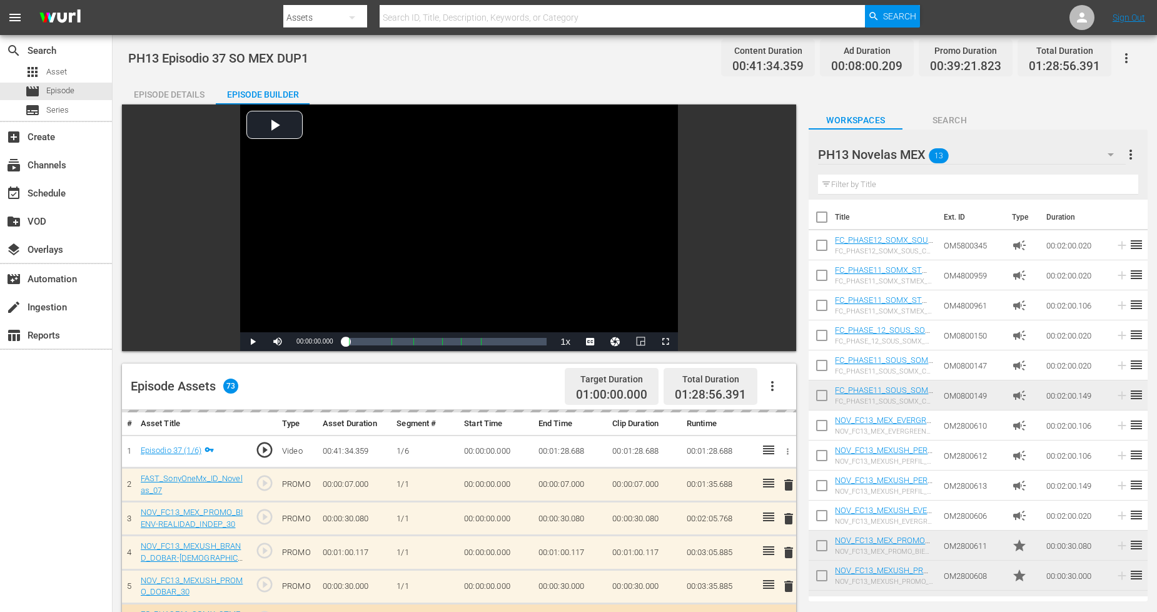
scroll to position [0, 0]
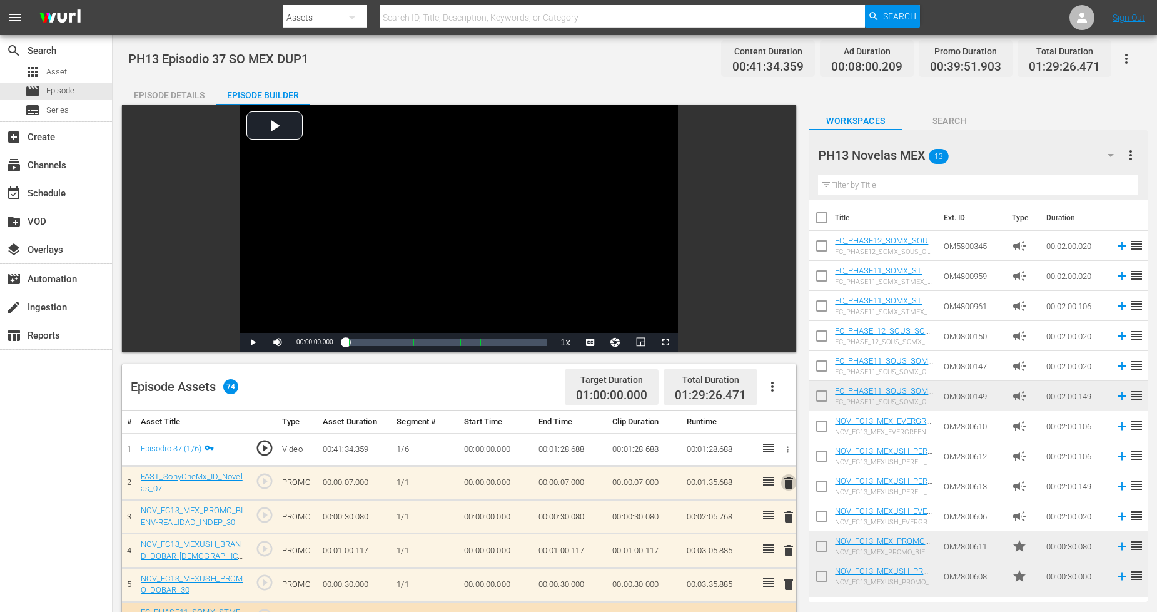
click at [791, 485] on span "delete" at bounding box center [788, 482] width 15 height 15
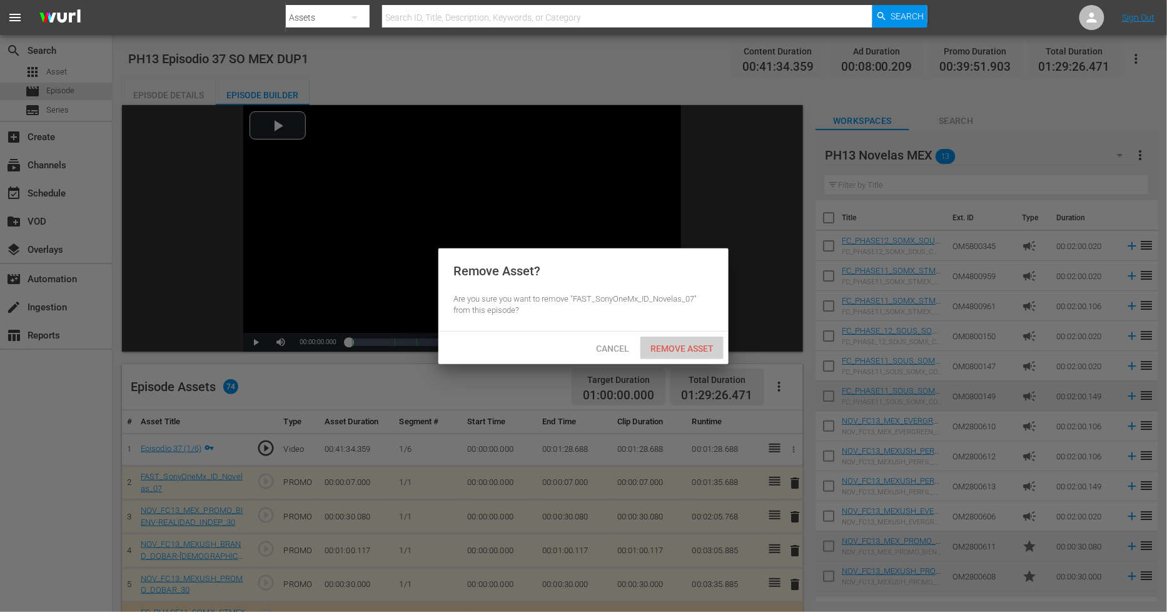
click at [698, 347] on span "Remove Asset" at bounding box center [682, 348] width 83 height 10
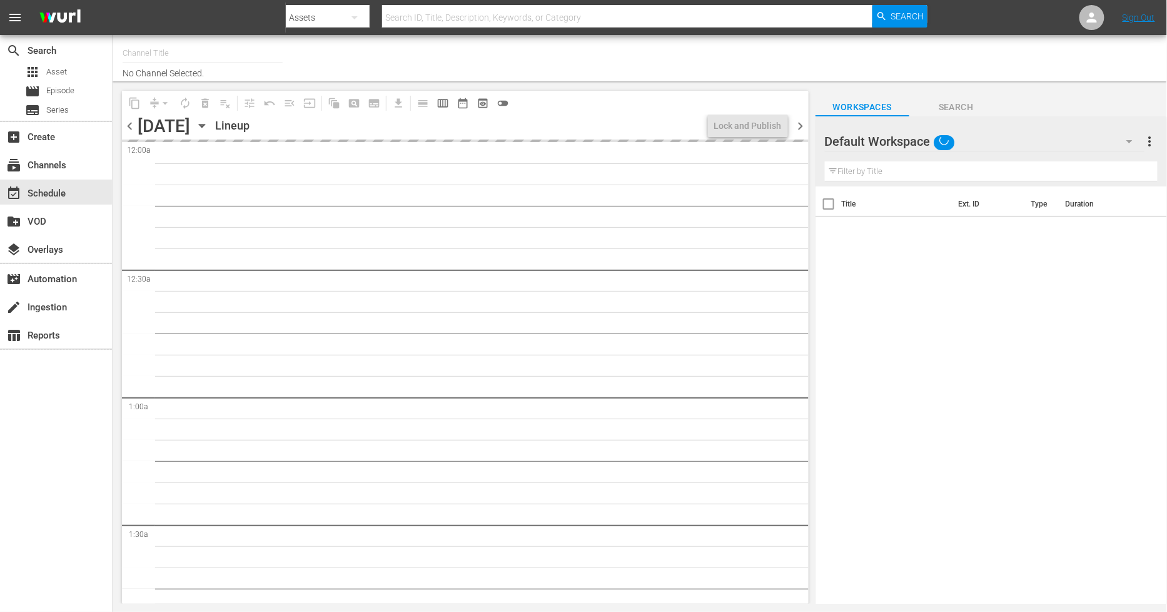
type input "Sony One Novelas (MX) (1001)"
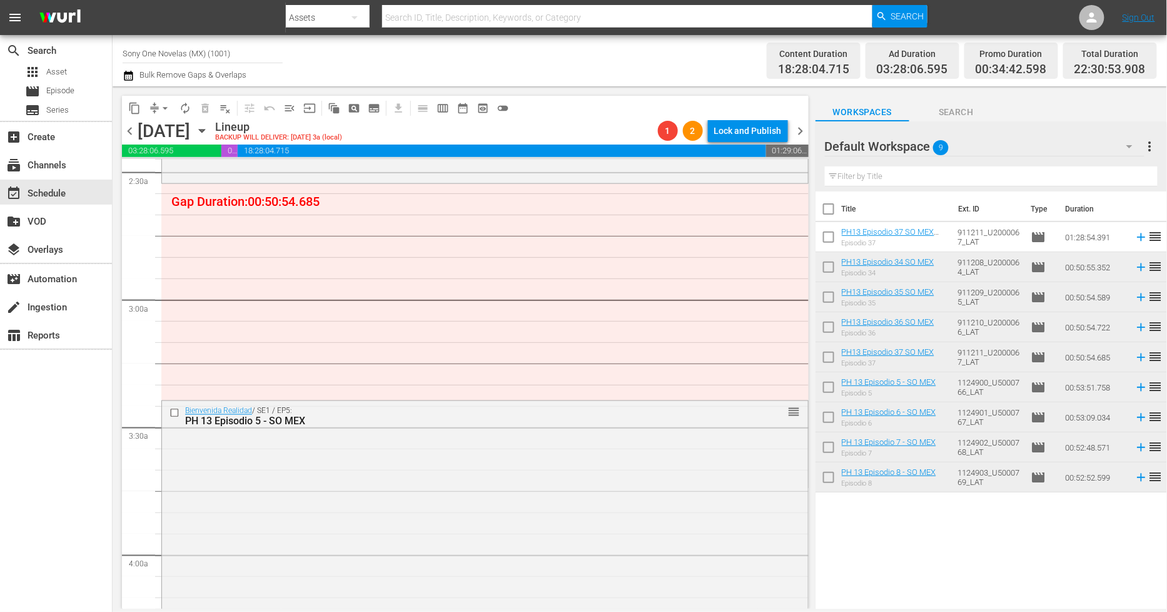
scroll to position [556, 0]
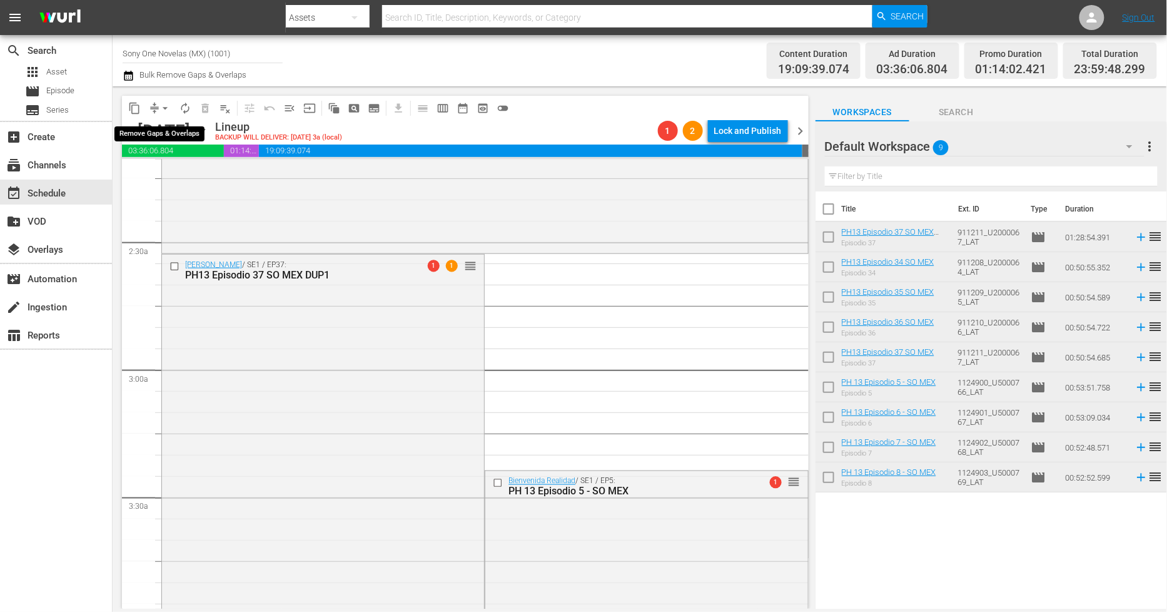
click at [160, 108] on span "arrow_drop_down" at bounding box center [165, 108] width 13 height 13
click at [163, 129] on li "Align to Midnight" at bounding box center [165, 133] width 131 height 21
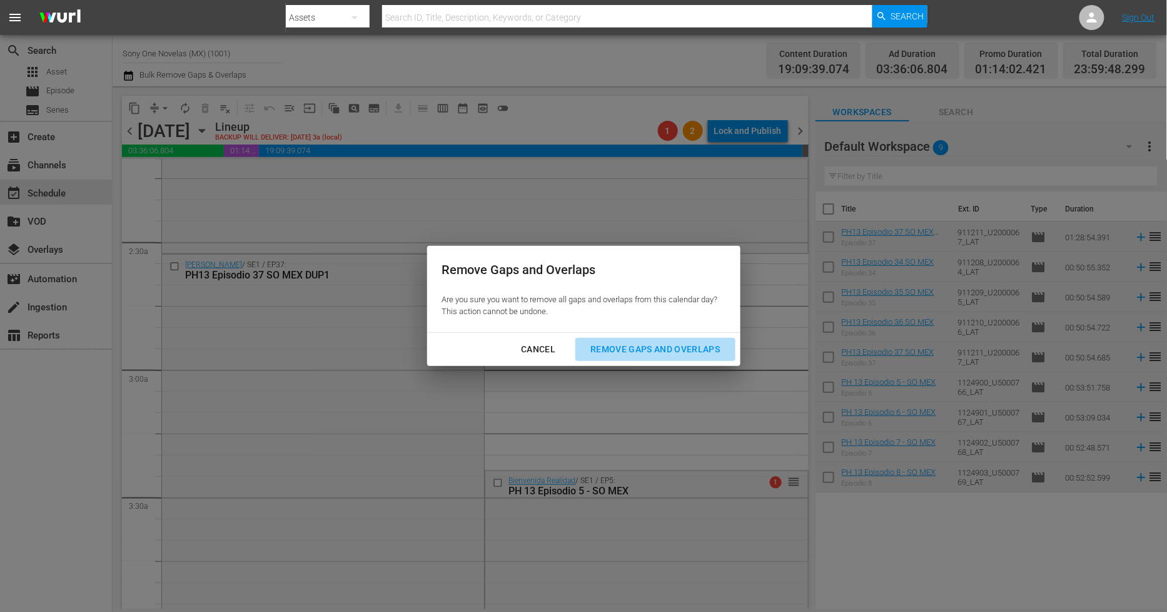
click at [622, 347] on div "Remove Gaps and Overlaps" at bounding box center [656, 350] width 150 height 16
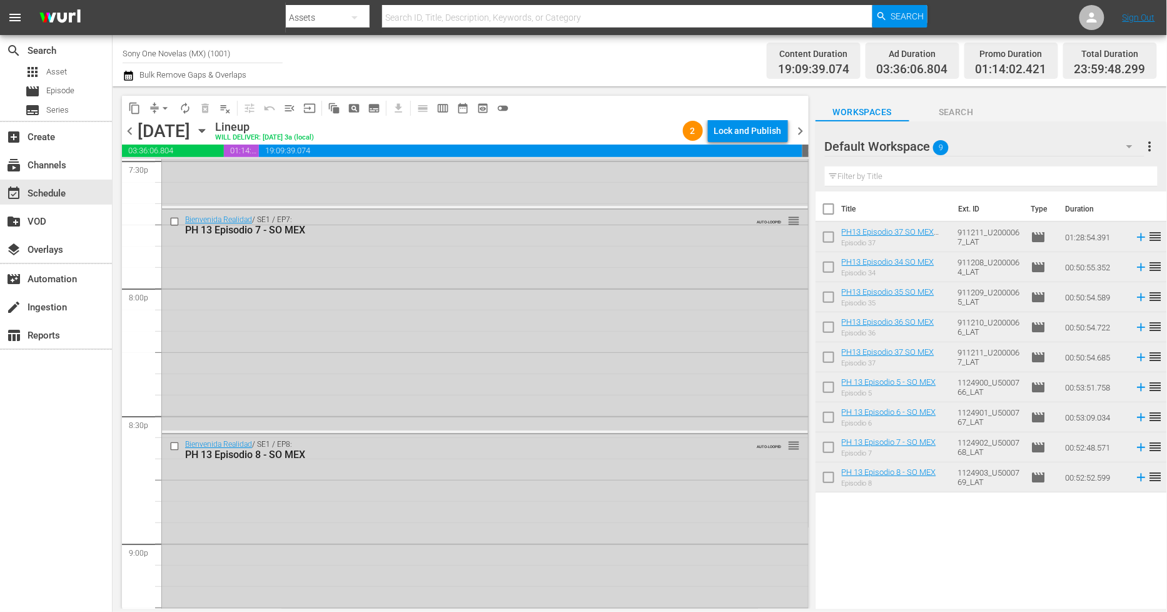
scroll to position [5676, 0]
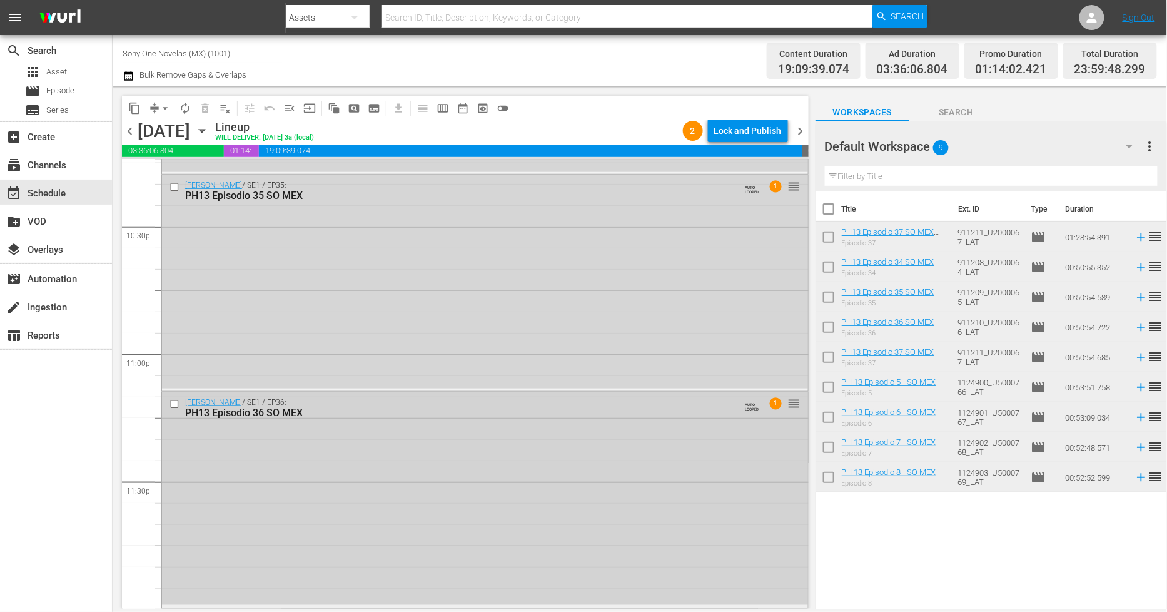
click at [251, 494] on div "[PERSON_NAME] / SE1 / EP36: PH13 Episodio 36 SO MEX AUTO-LOOPED 1 reorder" at bounding box center [485, 498] width 646 height 213
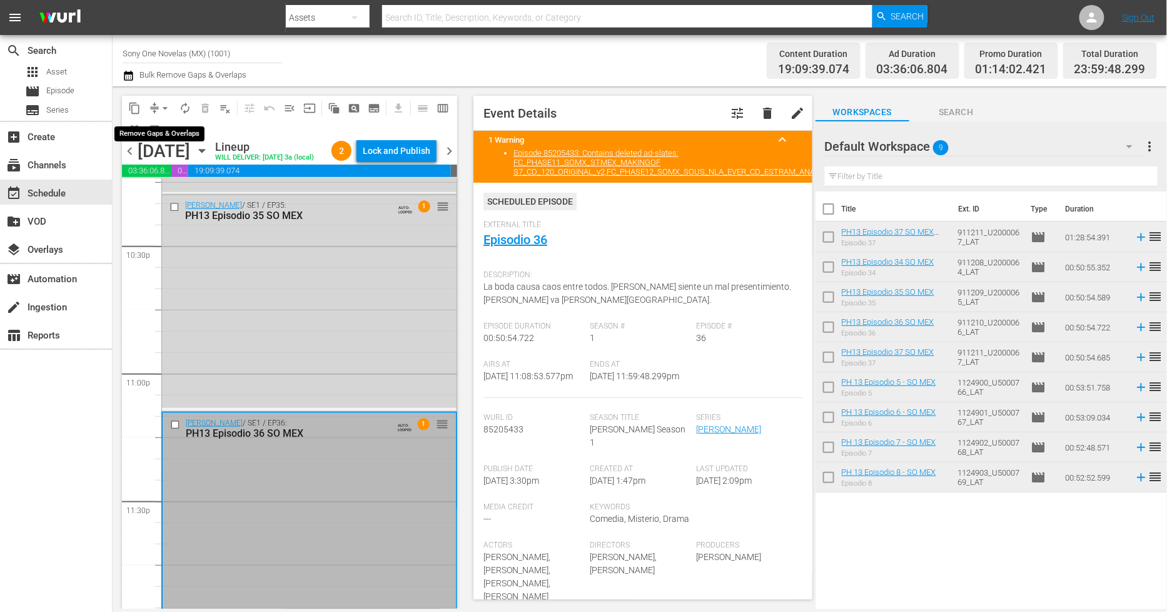
click at [167, 107] on span "arrow_drop_down" at bounding box center [165, 108] width 13 height 13
click at [166, 128] on li "Align to Midnight" at bounding box center [165, 133] width 131 height 21
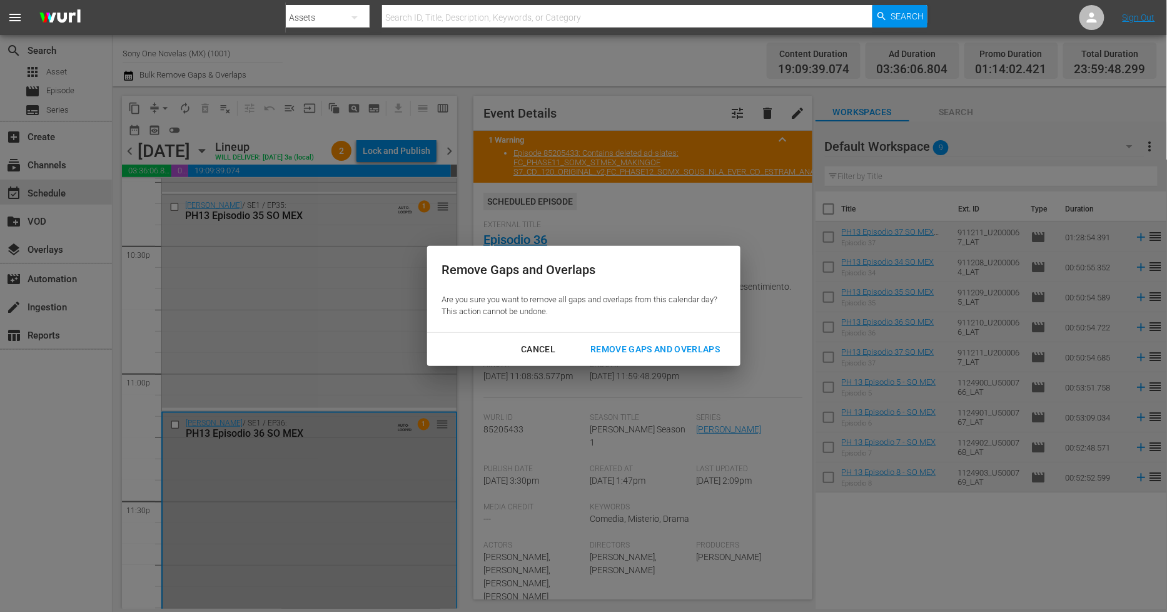
click at [717, 352] on div "Remove Gaps and Overlaps" at bounding box center [656, 350] width 150 height 16
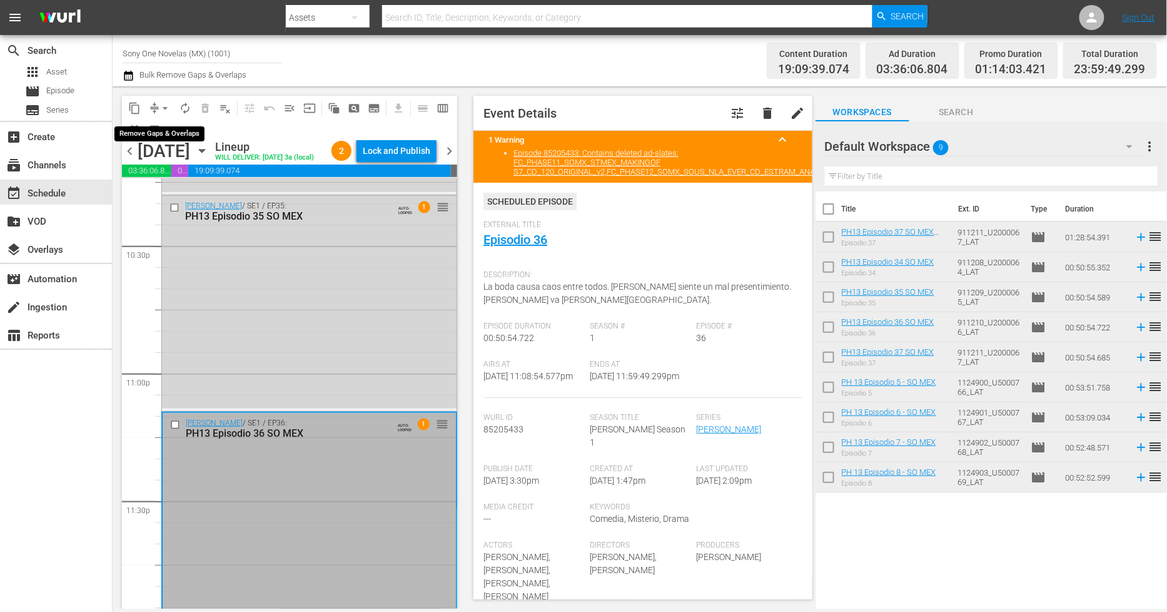
click at [161, 103] on span "arrow_drop_down" at bounding box center [165, 108] width 13 height 13
click at [168, 131] on li "Align to Midnight" at bounding box center [165, 133] width 131 height 21
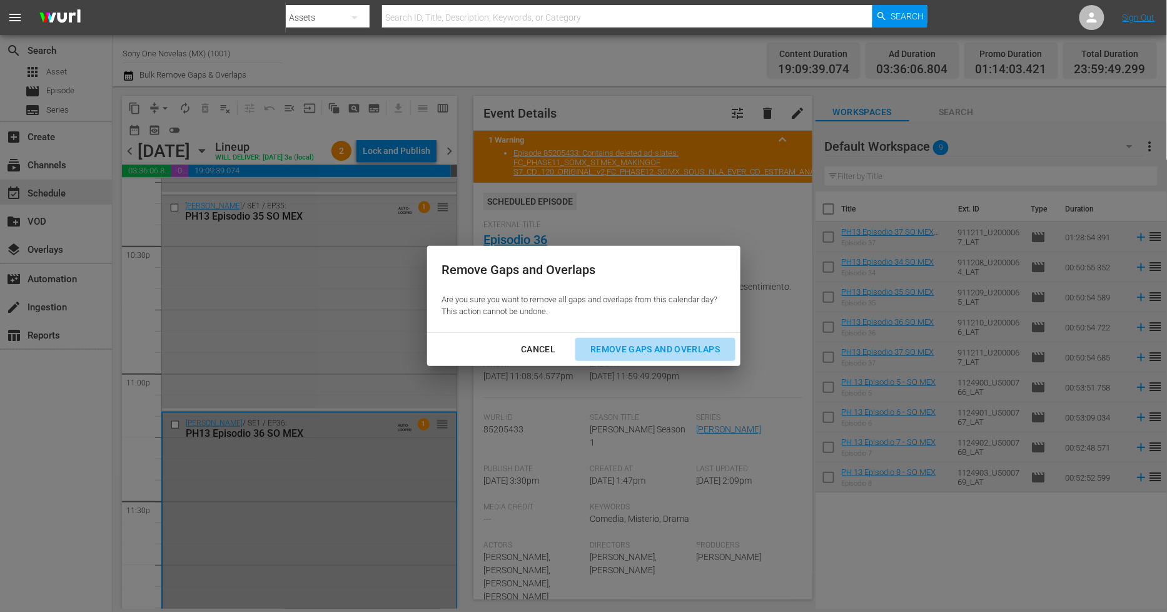
click at [645, 347] on div "Remove Gaps and Overlaps" at bounding box center [656, 350] width 150 height 16
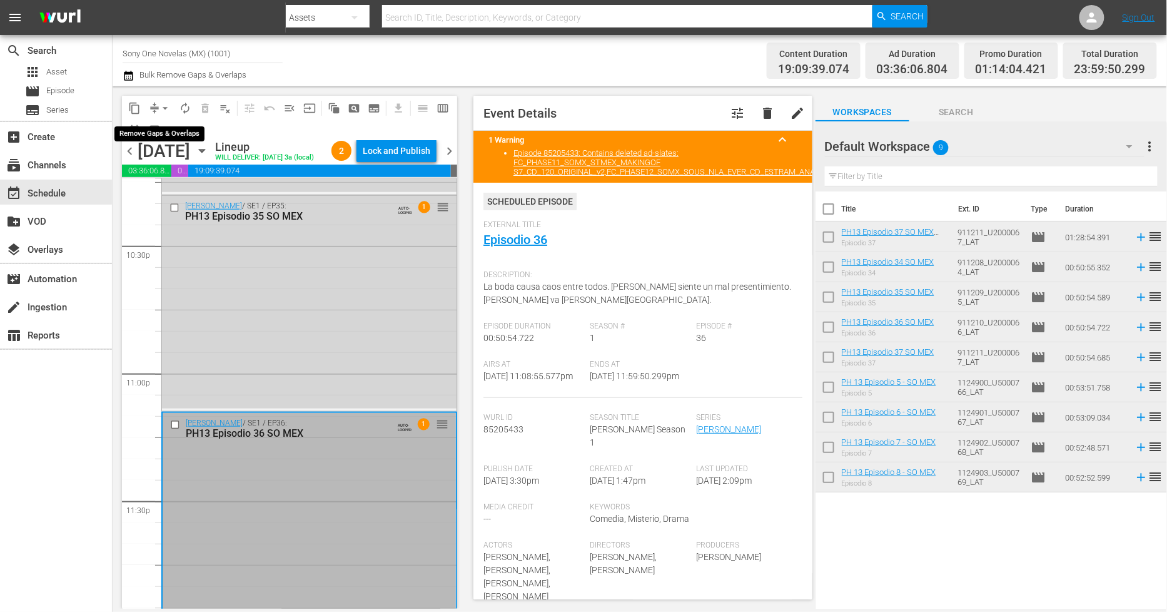
click at [161, 104] on span "arrow_drop_down" at bounding box center [165, 108] width 13 height 13
click at [167, 138] on li "Align to Midnight" at bounding box center [165, 133] width 131 height 21
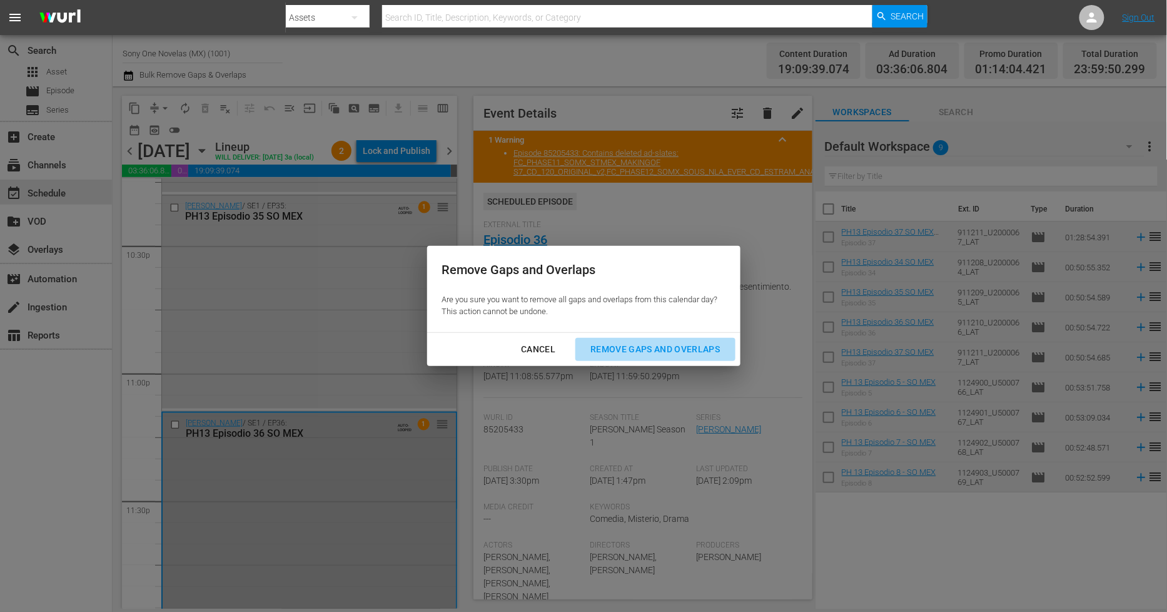
click at [613, 352] on div "Remove Gaps and Overlaps" at bounding box center [656, 350] width 150 height 16
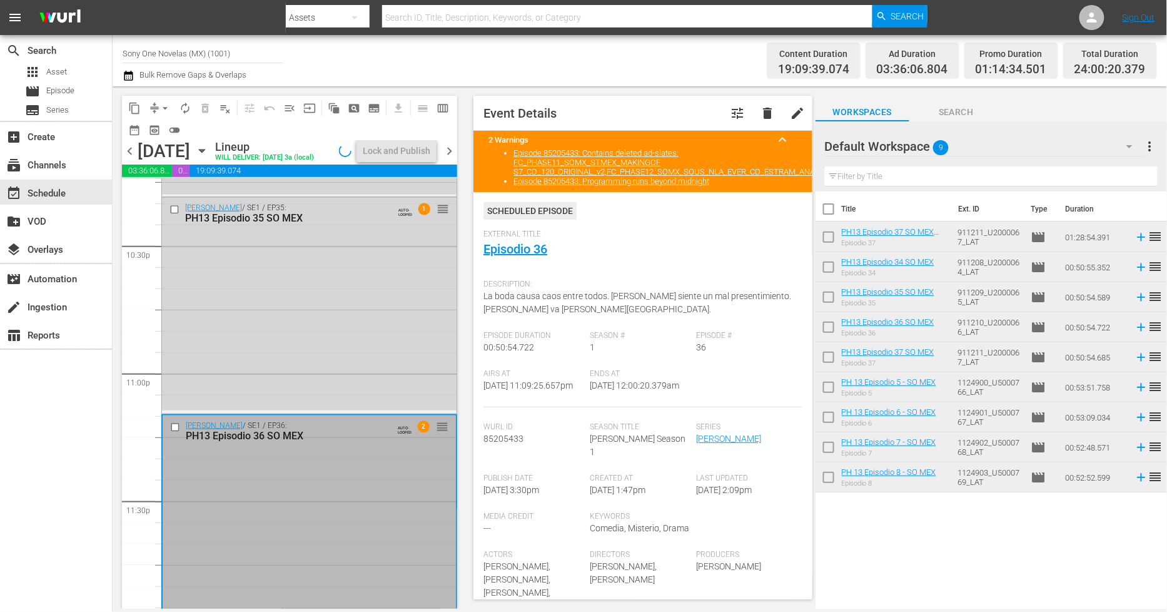
scroll to position [5654, 0]
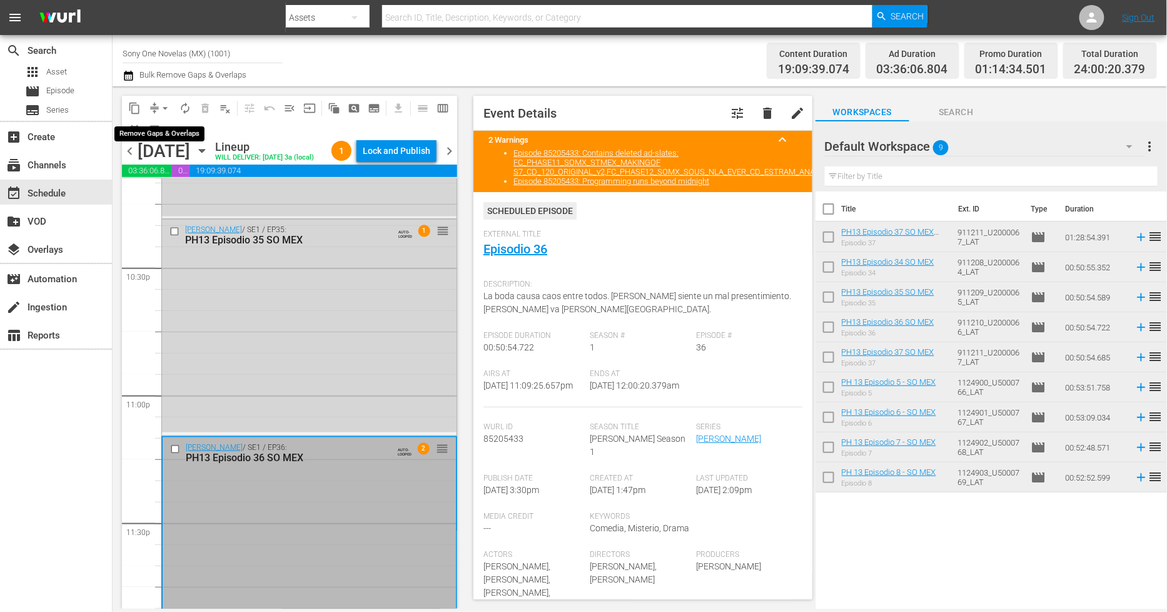
click at [165, 108] on span "arrow_drop_down" at bounding box center [165, 108] width 13 height 13
click at [167, 131] on li "Align to Midnight" at bounding box center [165, 133] width 131 height 21
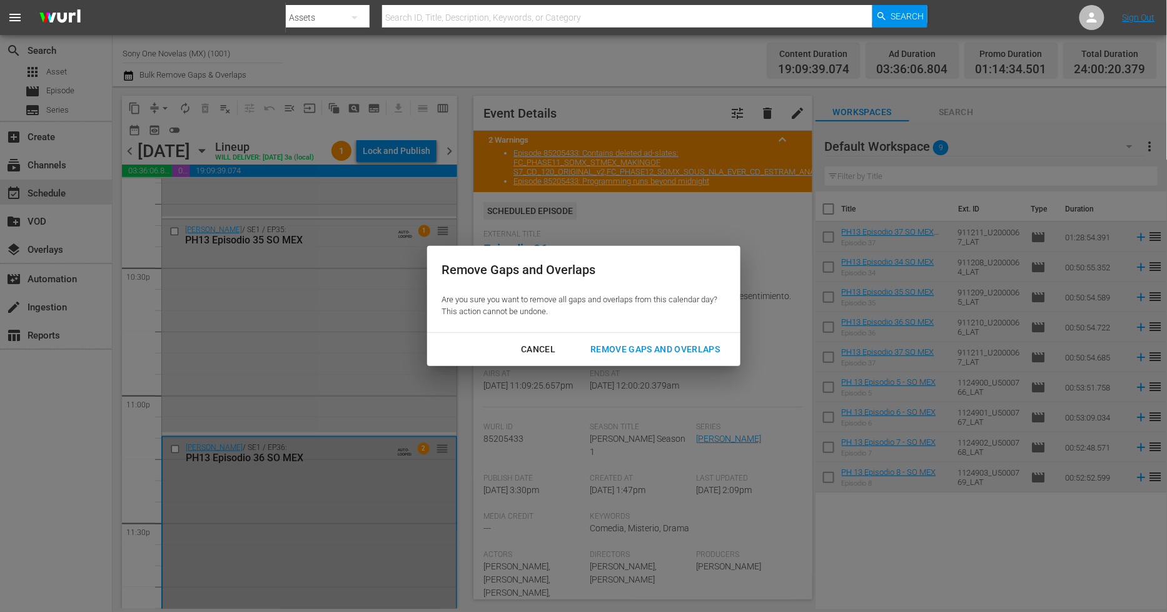
click at [643, 354] on div "Remove Gaps and Overlaps" at bounding box center [656, 350] width 150 height 16
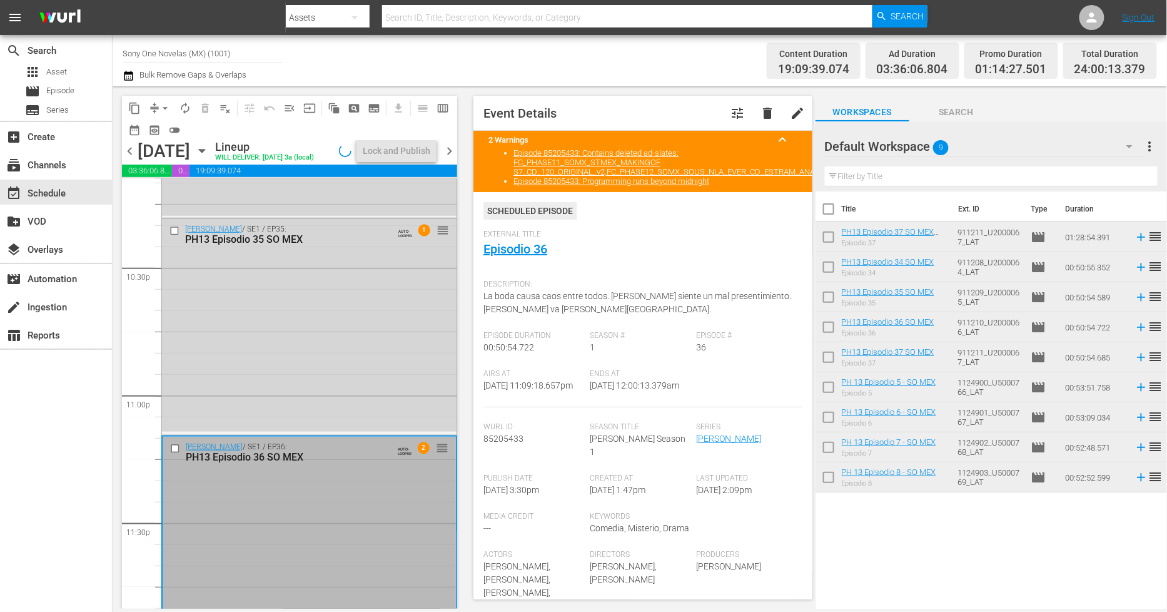
scroll to position [5676, 0]
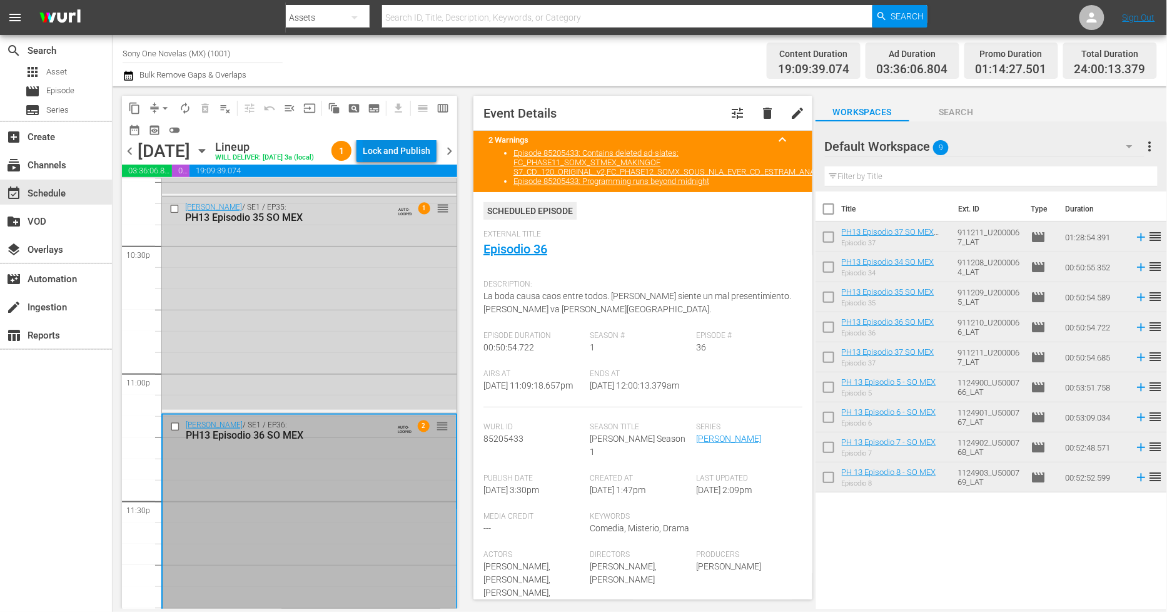
click at [415, 148] on div "Lock and Publish" at bounding box center [397, 151] width 68 height 23
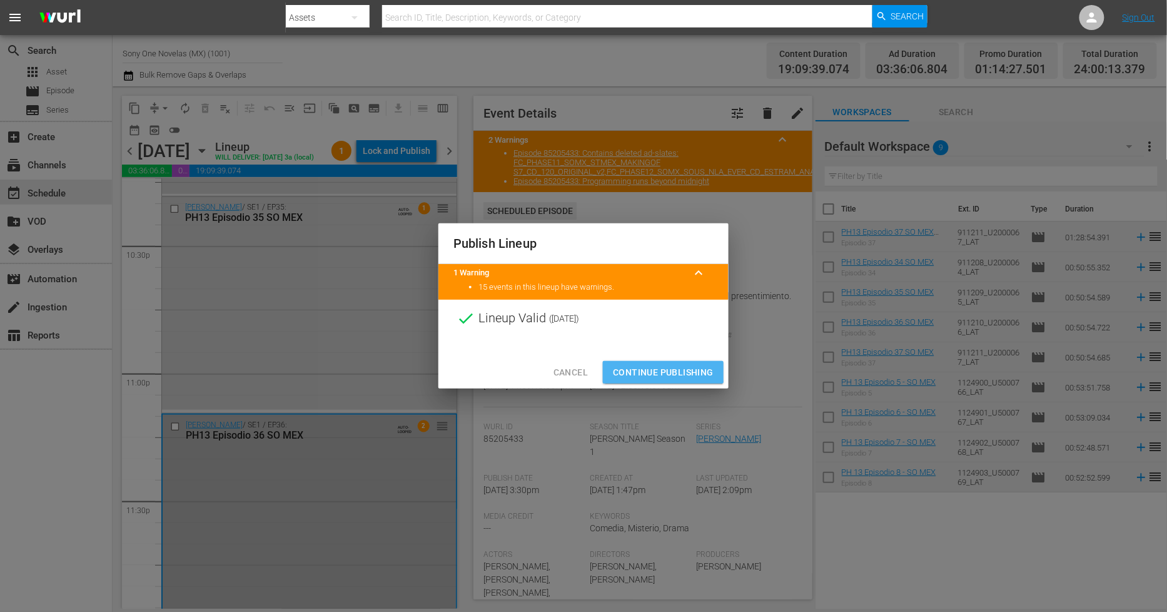
click at [639, 371] on span "Continue Publishing" at bounding box center [663, 373] width 101 height 16
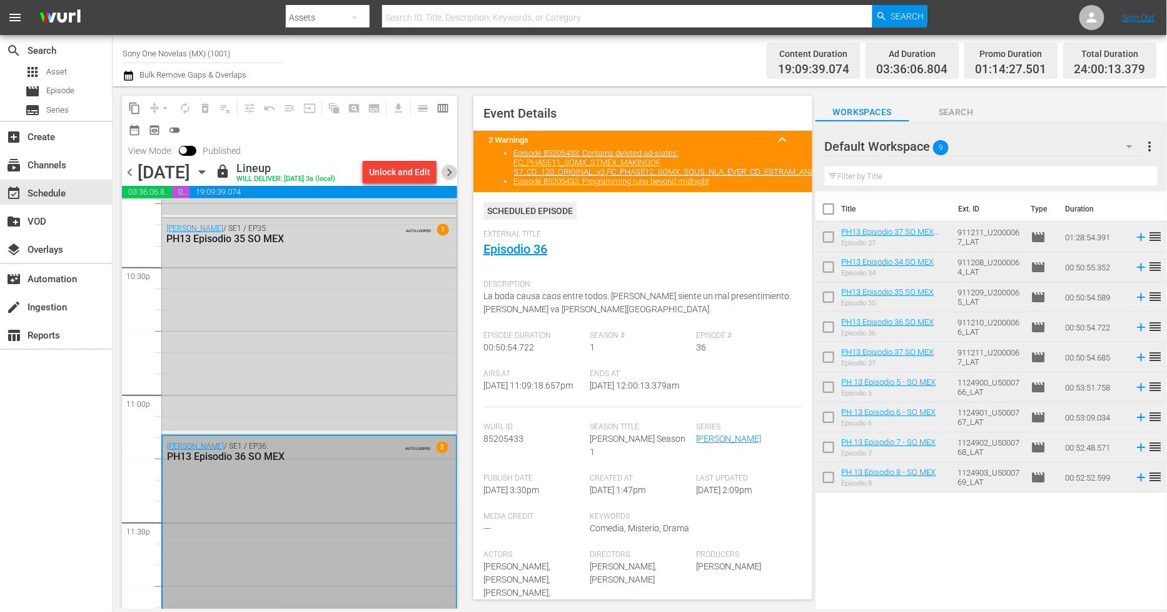
click at [446, 180] on span "chevron_right" at bounding box center [450, 173] width 16 height 16
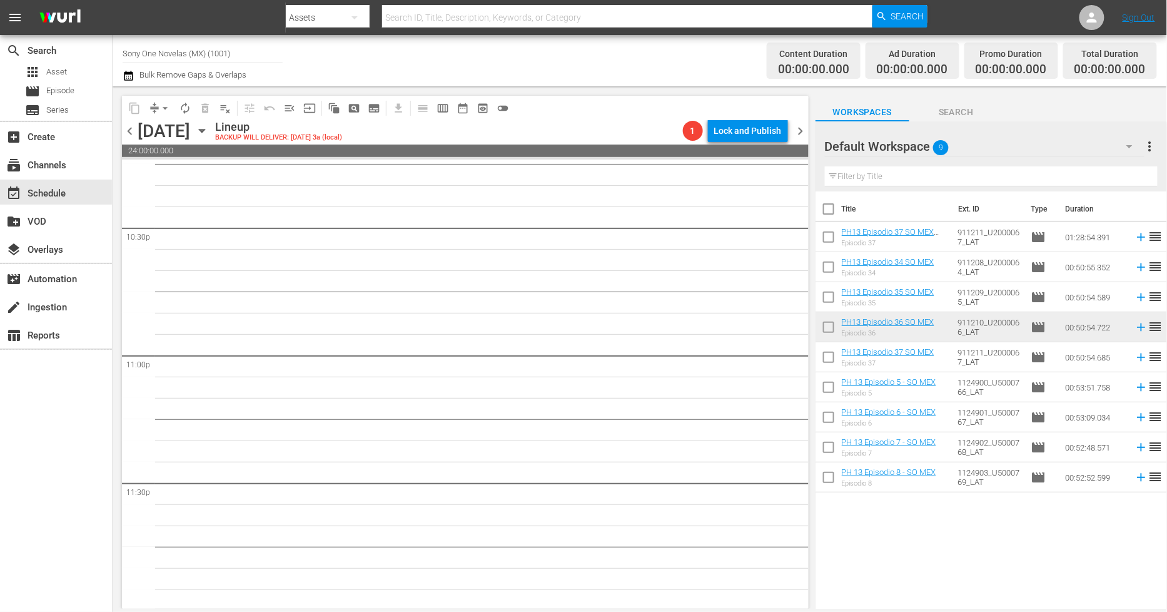
scroll to position [5676, 0]
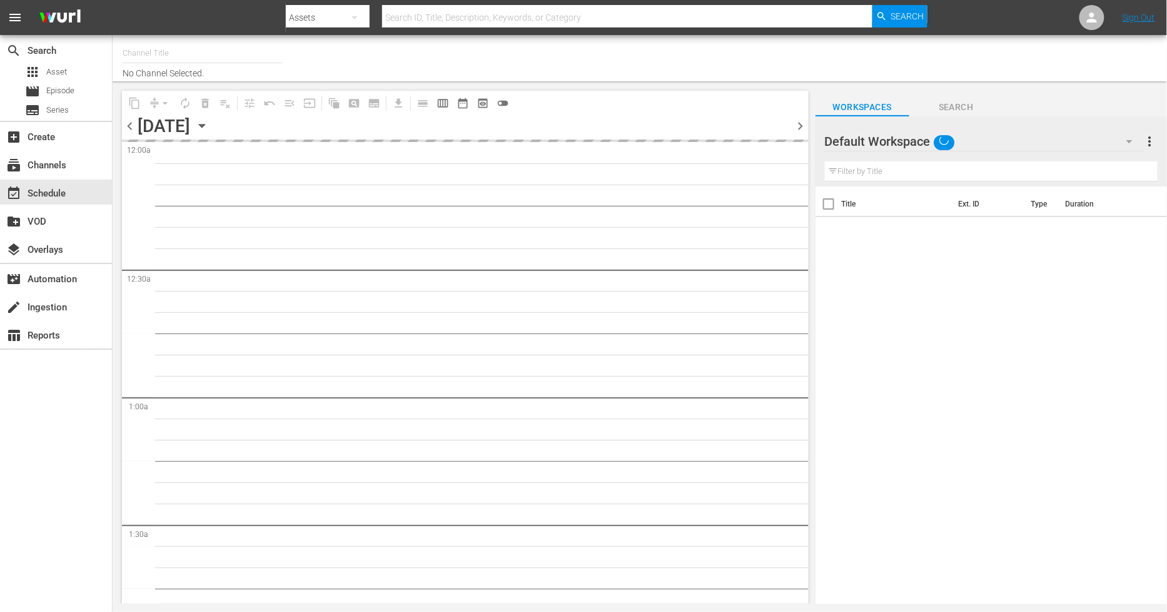
type input "Sony One Novelas (MX) (1001)"
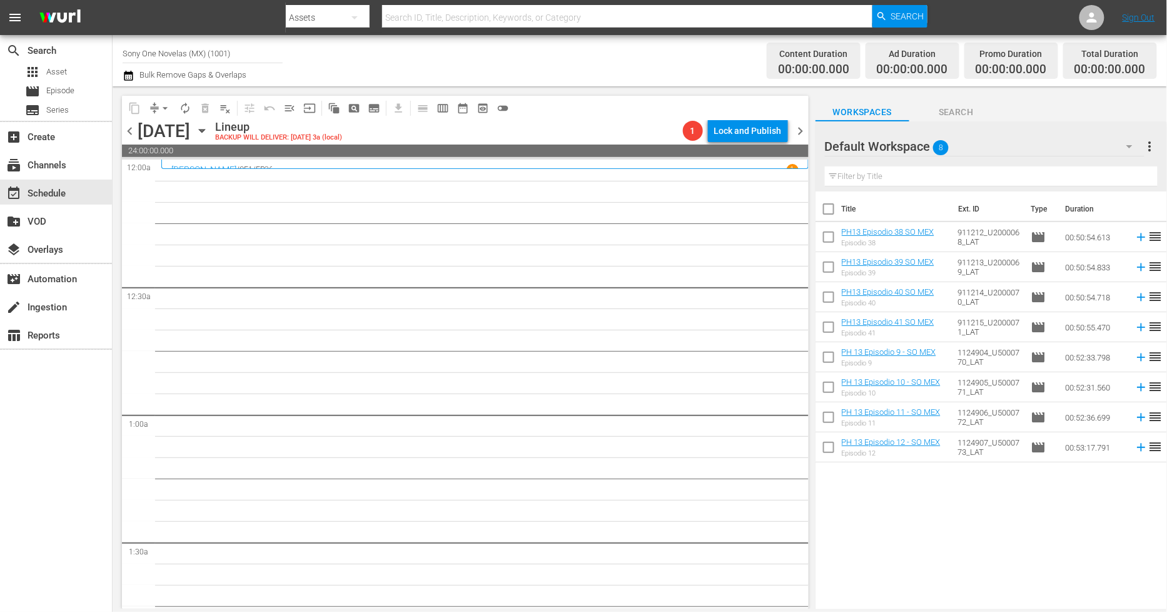
click at [833, 207] on input "checkbox" at bounding box center [829, 211] width 26 height 26
checkbox input "true"
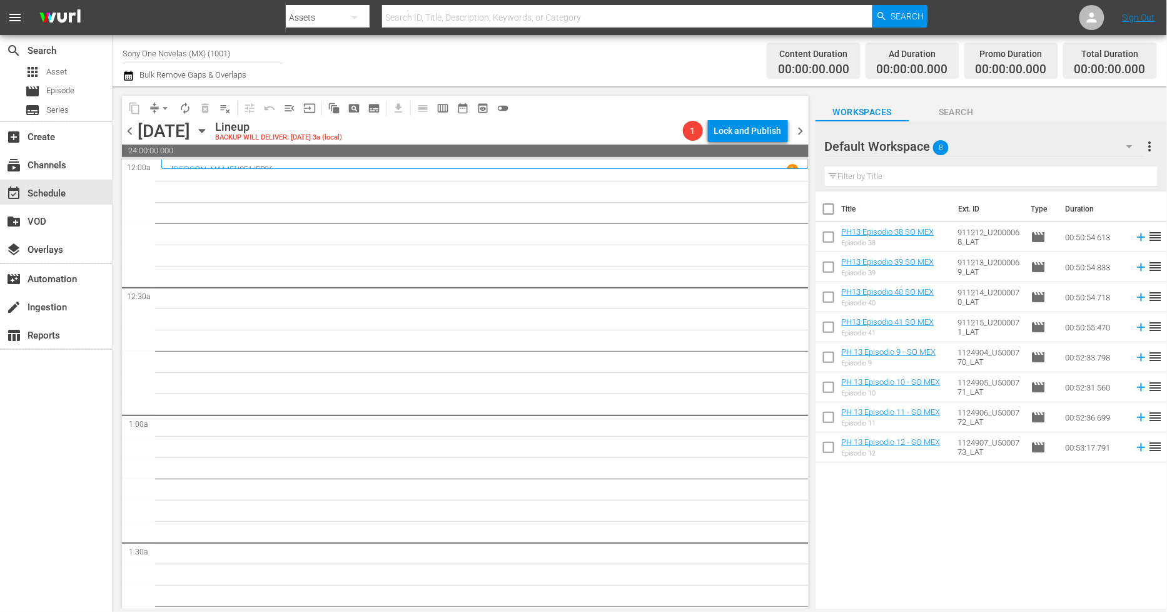
checkbox input "true"
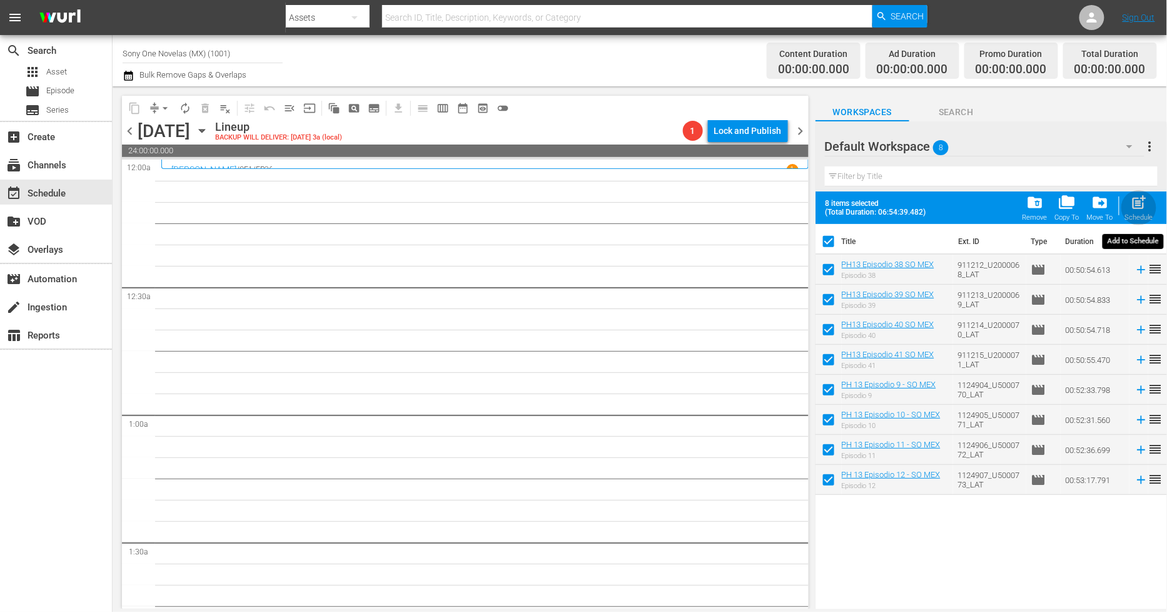
click at [1146, 213] on div "post_add Schedule" at bounding box center [1139, 208] width 28 height 28
checkbox input "false"
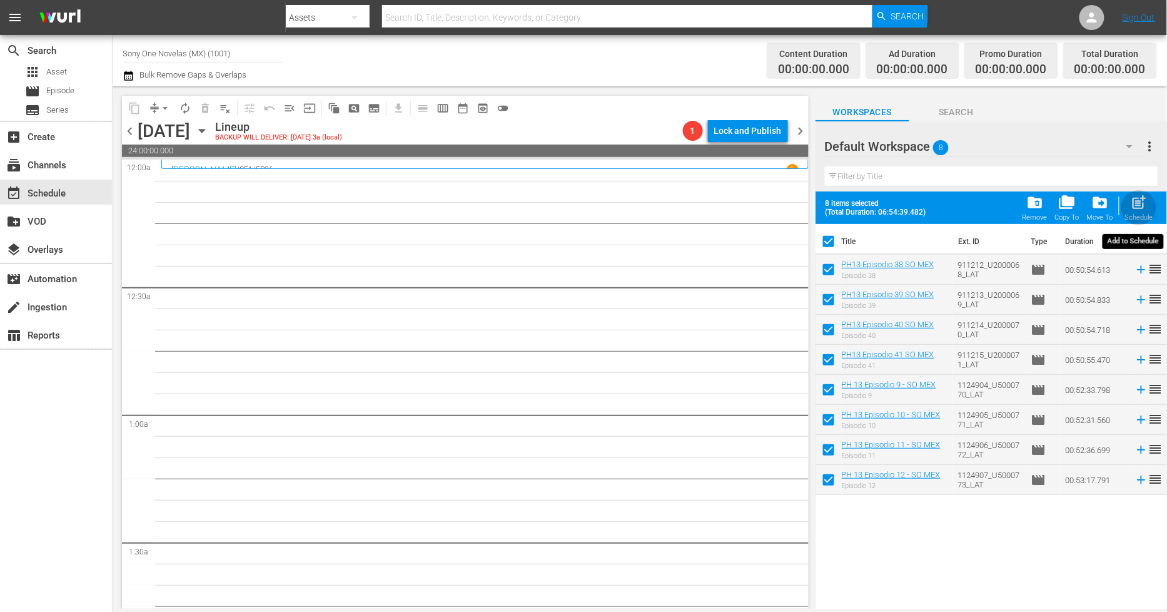
checkbox input "false"
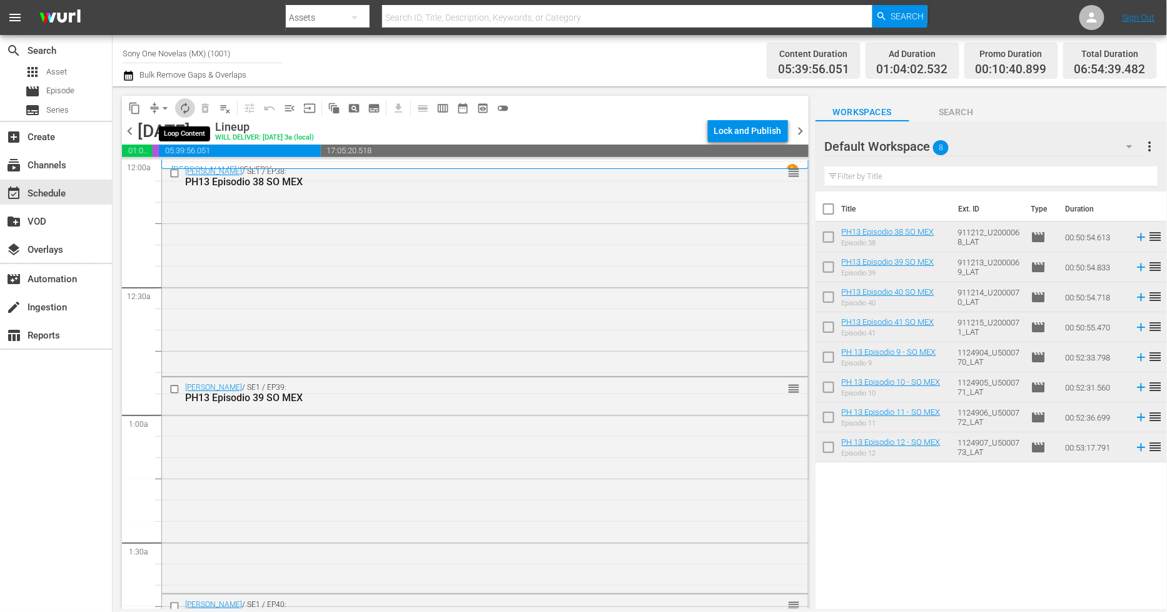
click at [186, 108] on span "autorenew_outlined" at bounding box center [185, 108] width 13 height 13
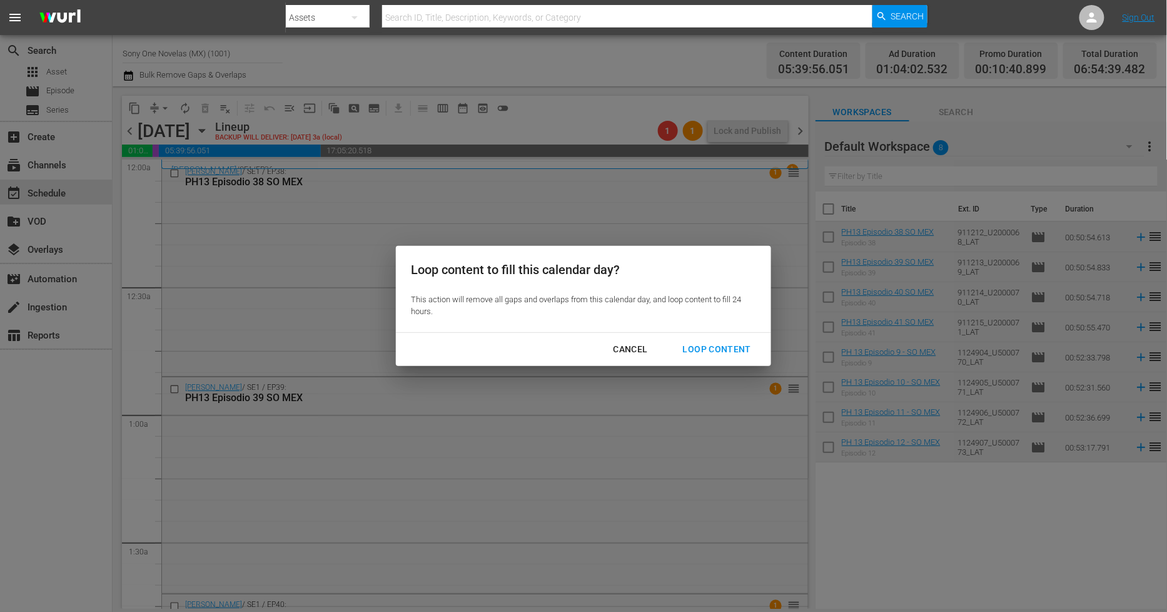
click at [706, 342] on div "Loop Content" at bounding box center [717, 350] width 88 height 16
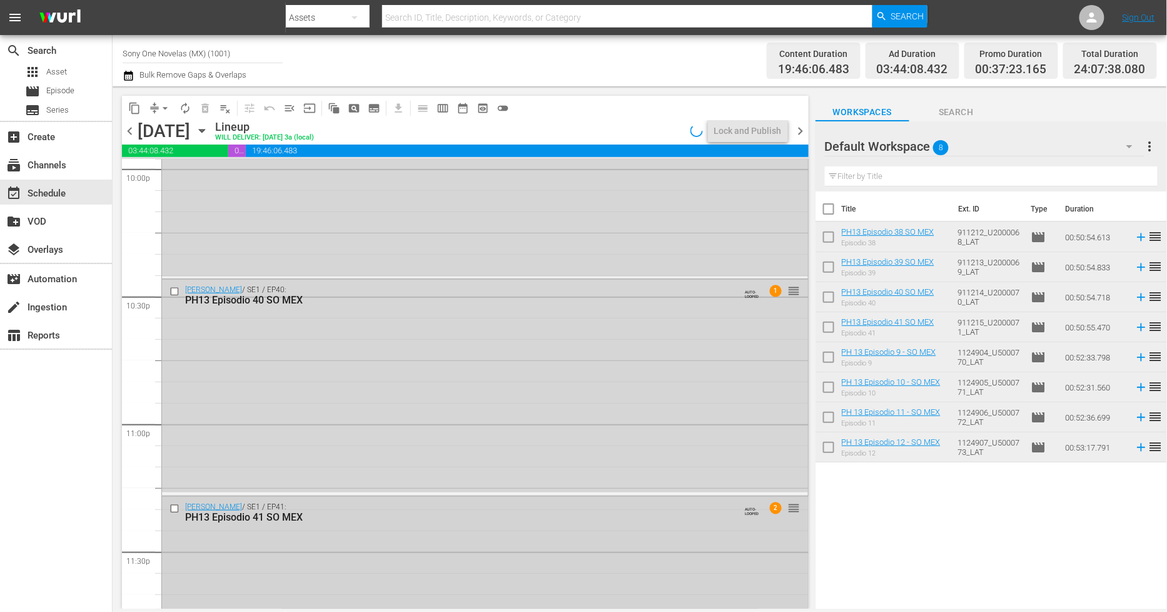
scroll to position [5709, 0]
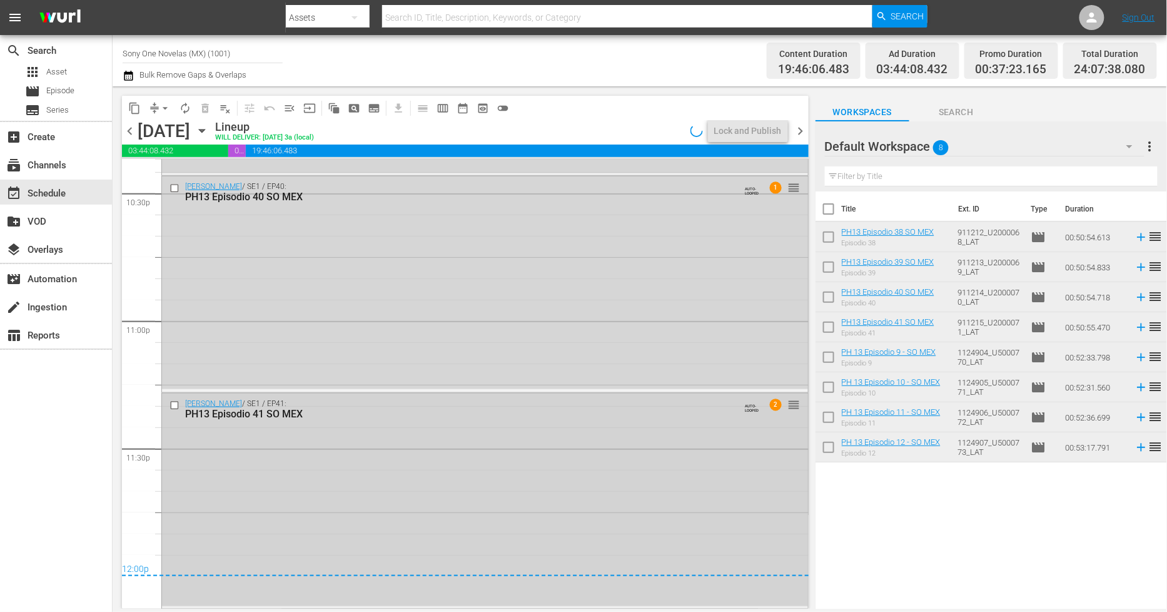
click at [407, 483] on div "[PERSON_NAME] / SE1 / EP41: PH13 Episodio 41 SO MEX AUTO-LOOPED 2 reorder" at bounding box center [485, 500] width 646 height 213
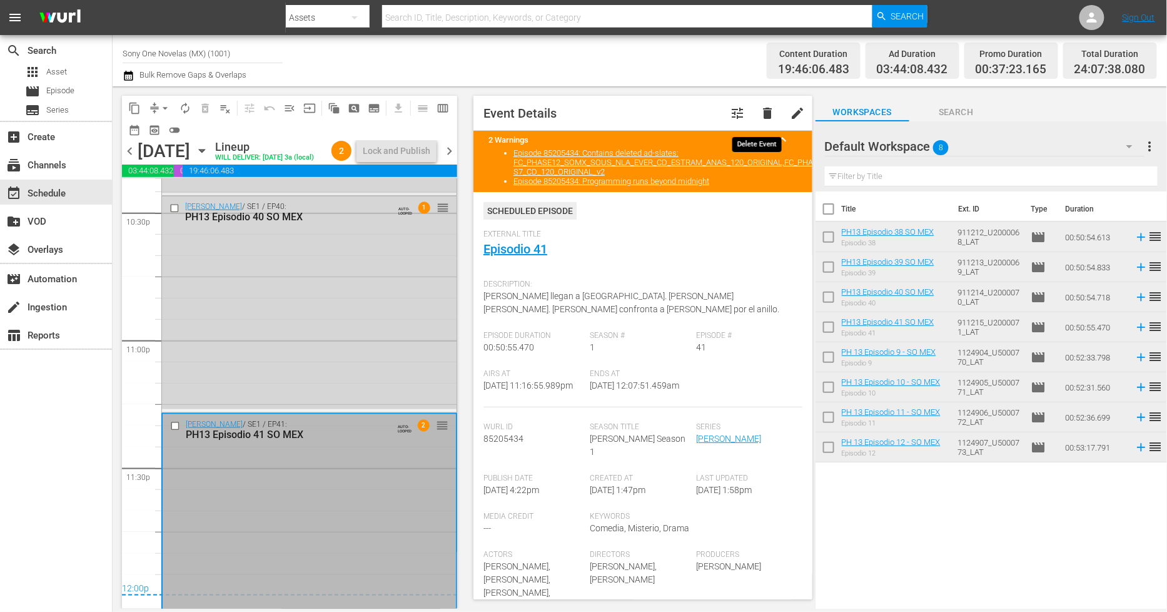
click at [760, 109] on span "delete" at bounding box center [767, 113] width 15 height 15
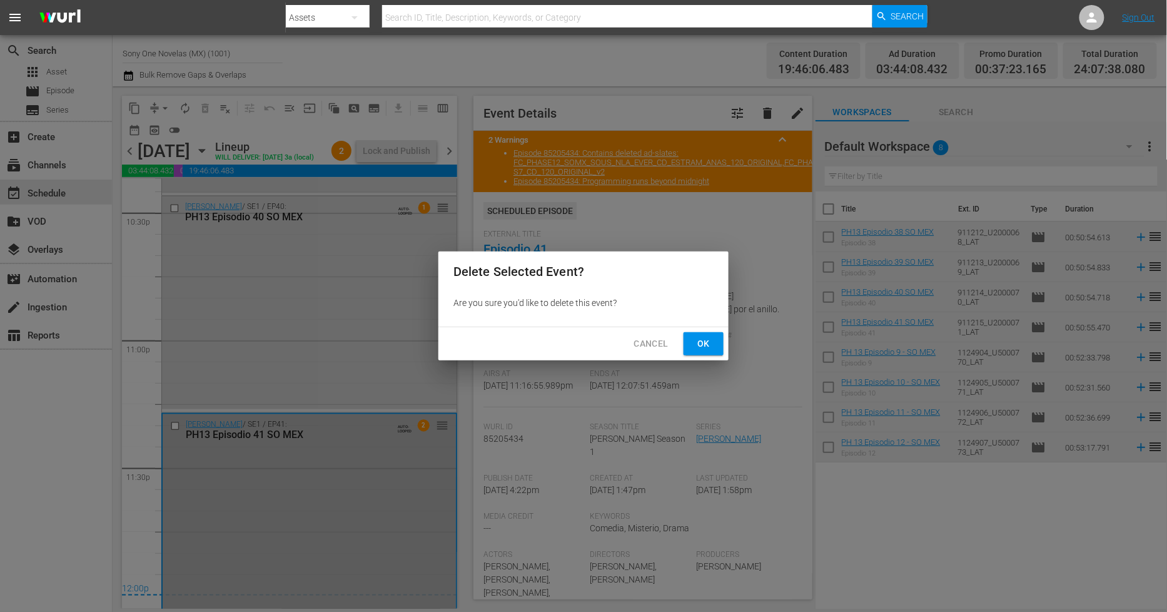
click at [701, 352] on button "Ok" at bounding box center [704, 343] width 40 height 23
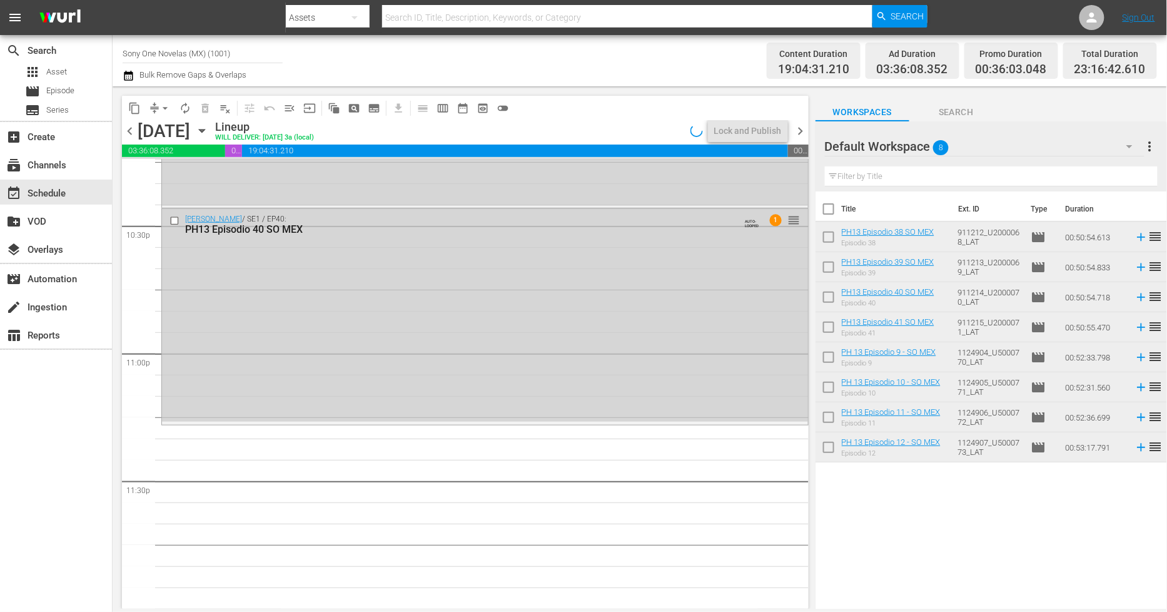
scroll to position [5676, 0]
click at [394, 370] on div "[PERSON_NAME] / SE1 / EP40: PH13 Episodio 40 SO MEX AUTO-LOOPED 1 reorder" at bounding box center [485, 316] width 646 height 213
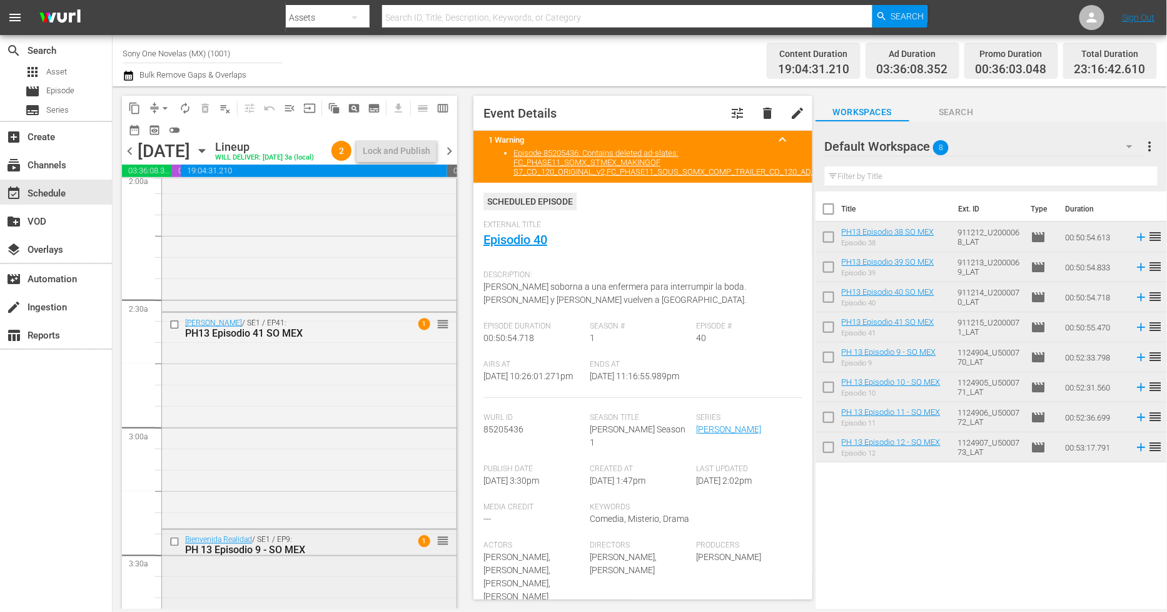
scroll to position [486, 0]
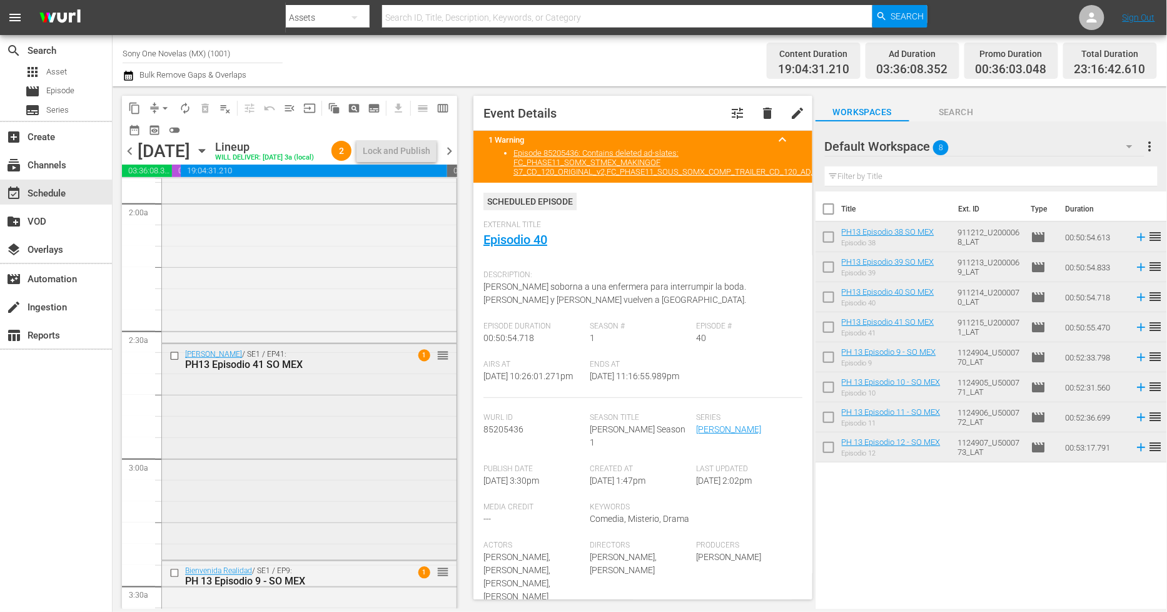
click at [304, 467] on div "[PERSON_NAME] / SE1 / EP41: PH13 Episodio 41 SO MEX 1 reorder" at bounding box center [309, 450] width 295 height 213
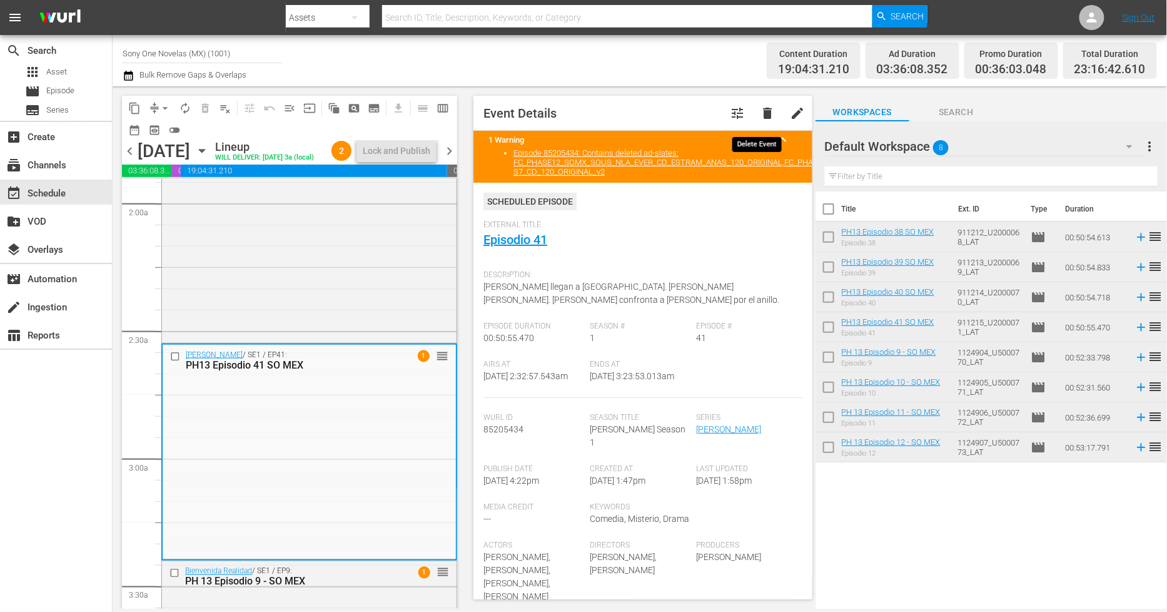
click at [760, 111] on span "delete" at bounding box center [767, 113] width 15 height 15
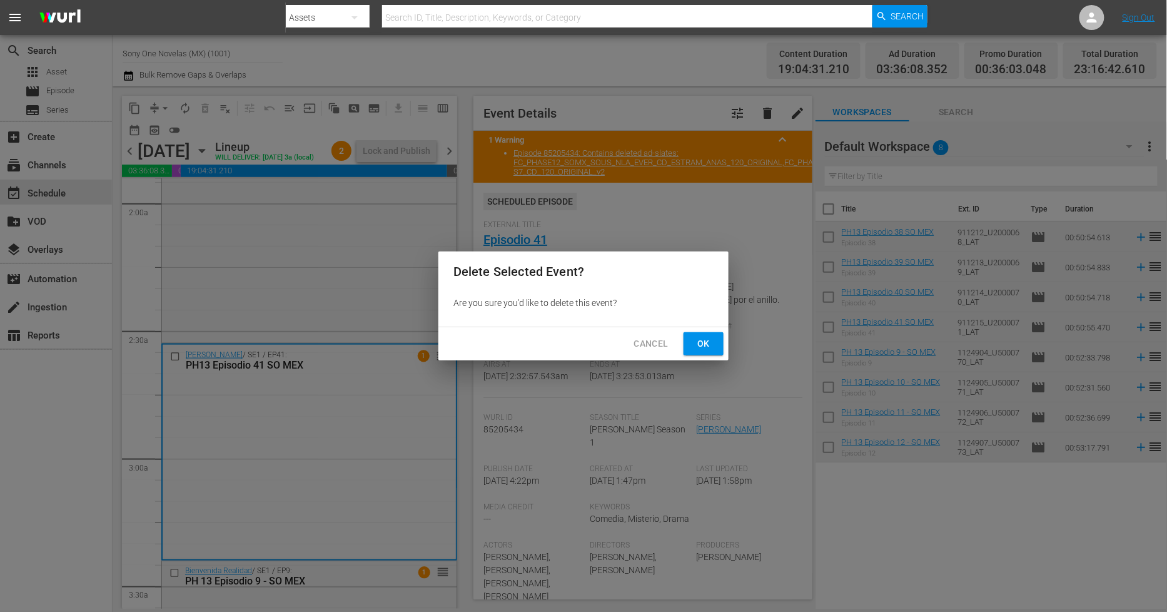
click at [714, 345] on span "Ok" at bounding box center [704, 344] width 20 height 16
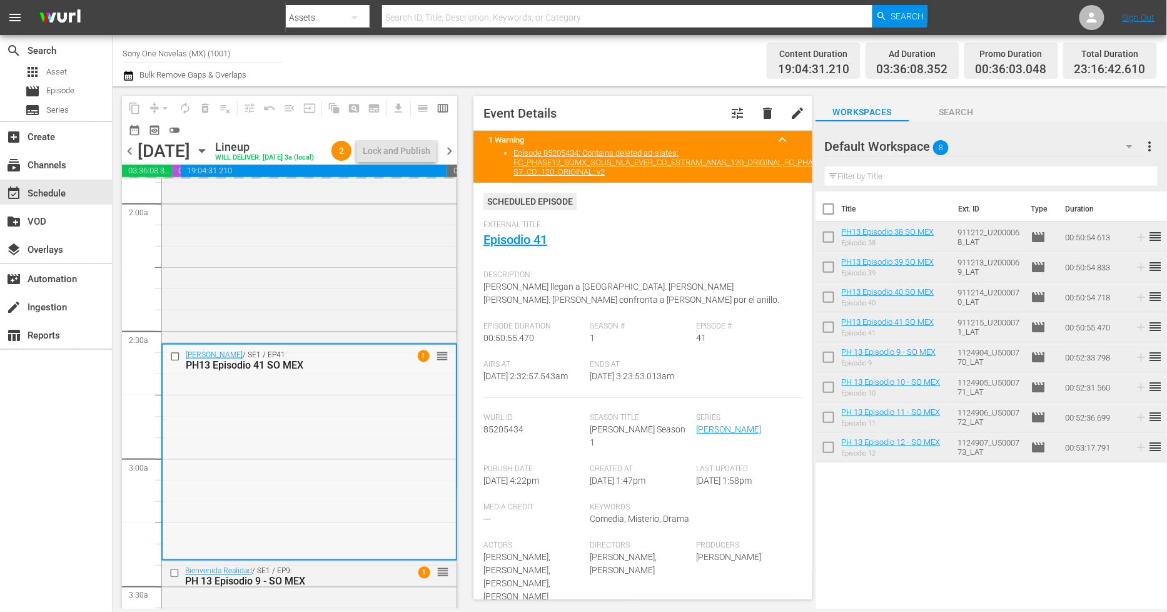
scroll to position [556, 0]
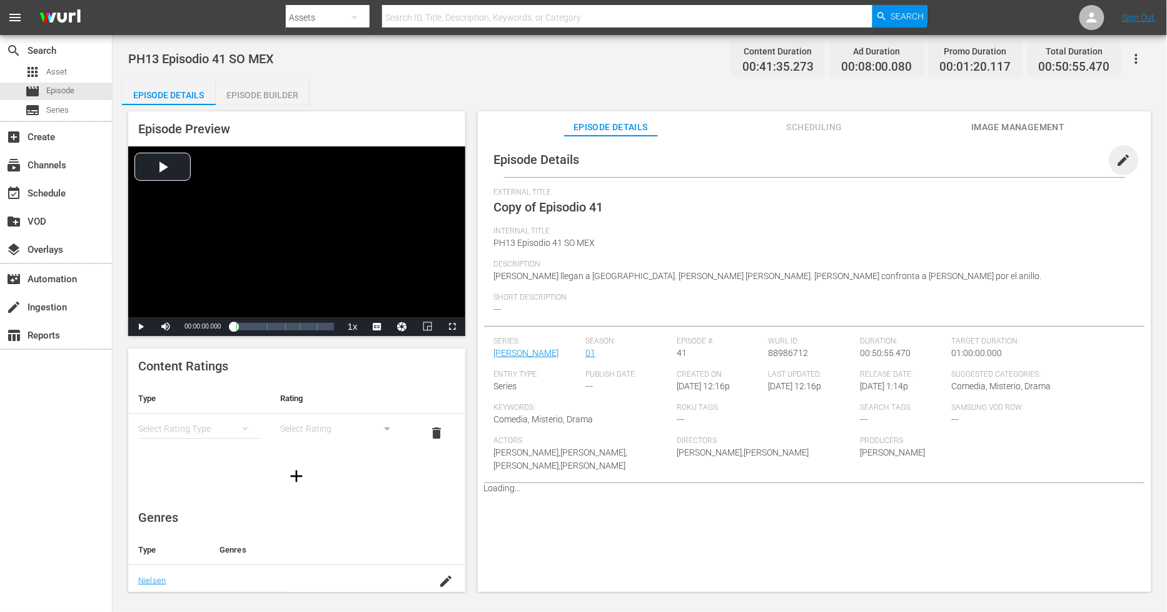
click at [1117, 160] on span "edit" at bounding box center [1124, 160] width 15 height 15
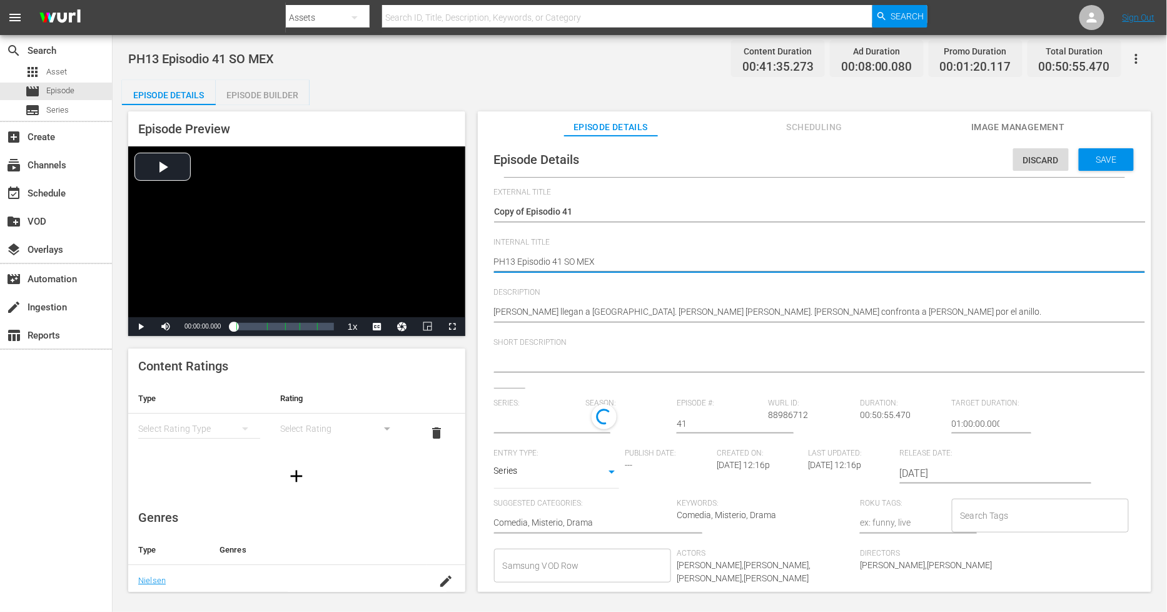
type textarea "PH13 Episodio 41 SO MEX"
type textarea "PH13 Episodio 41 SO MEX D"
type textarea "PH13 Episodio 41 SO MEX DU"
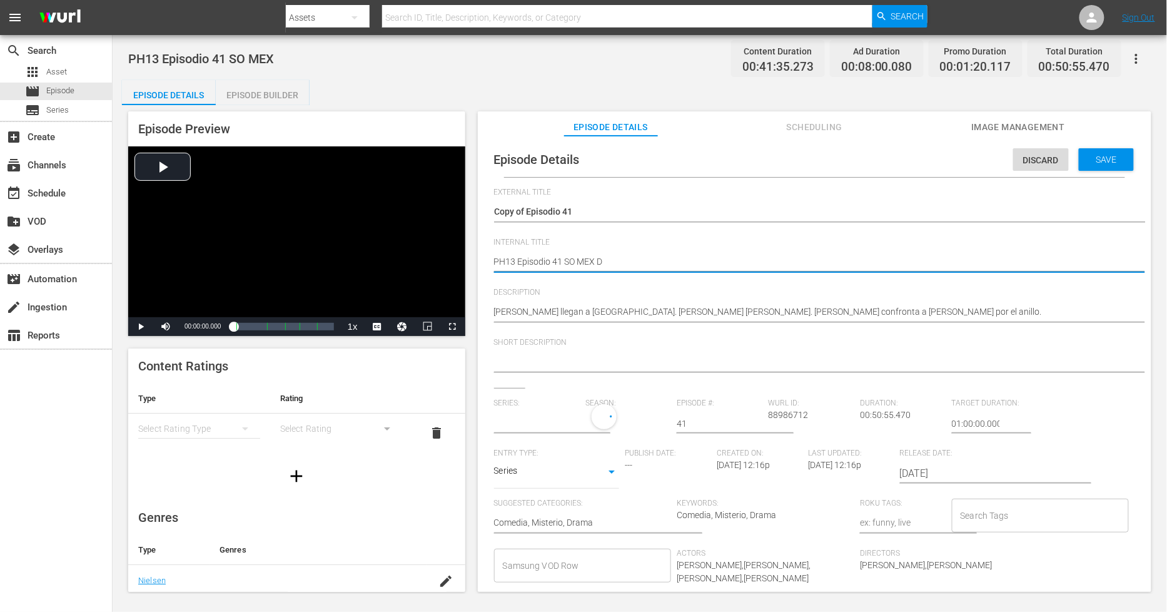
type textarea "PH13 Episodio 41 SO MEX DU"
type textarea "PH13 Episodio 41 SO MEX DUP"
type textarea "PH13 Episodio 41 SO MEX DUP1"
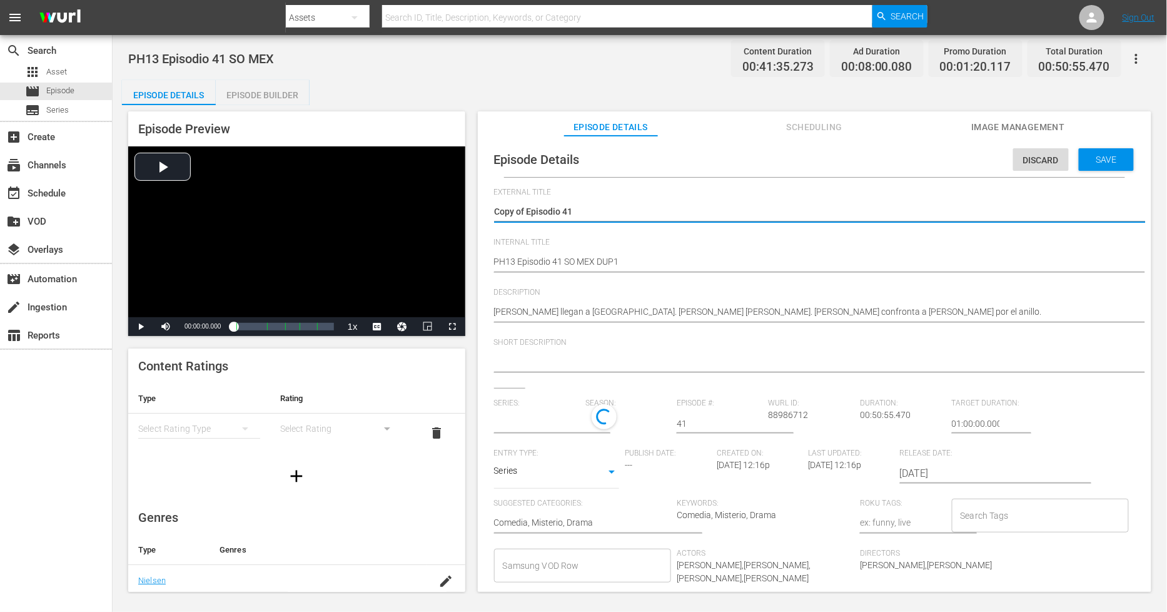
drag, startPoint x: 526, startPoint y: 210, endPoint x: -86, endPoint y: 205, distance: 611.9
click at [0, 205] on html "menu Search By Assets Search ID, Title, Description, Keywords, or Category Sear…" at bounding box center [583, 306] width 1167 height 612
type textarea "Episodio 41"
click at [1099, 158] on span "Save" at bounding box center [1107, 160] width 41 height 10
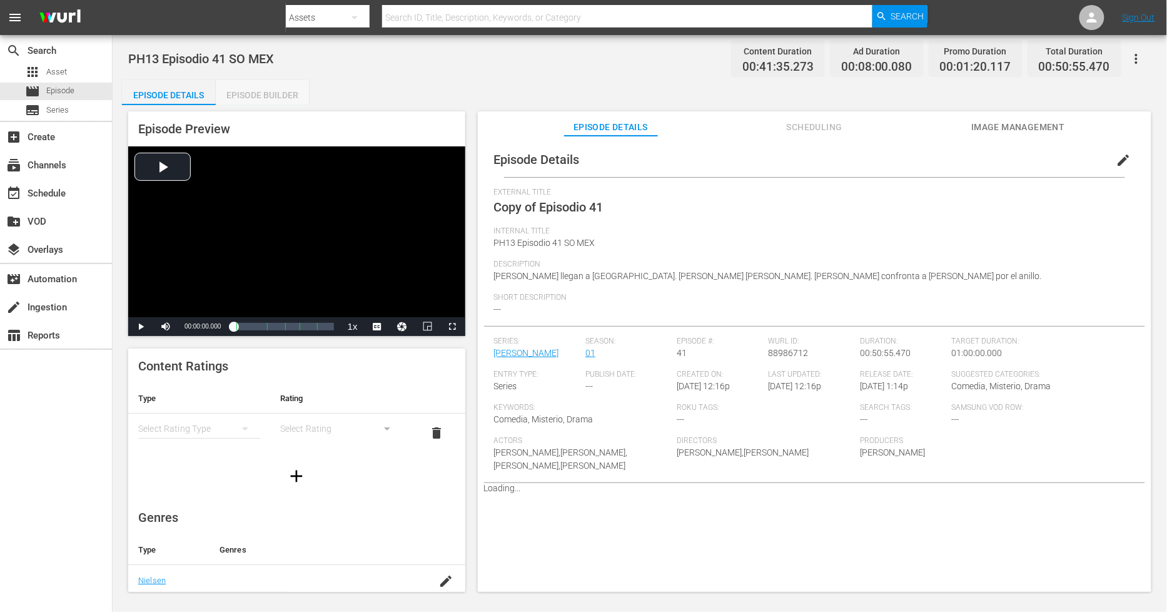
drag, startPoint x: 272, startPoint y: 95, endPoint x: 241, endPoint y: 102, distance: 31.4
click at [272, 96] on div "Episode Builder" at bounding box center [263, 95] width 94 height 30
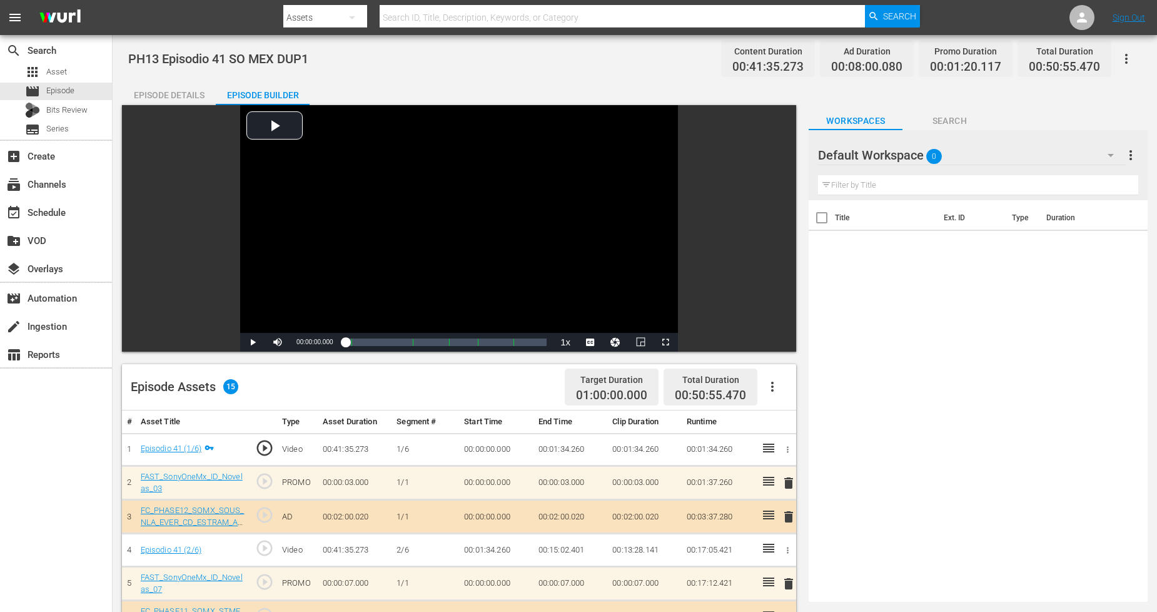
click at [1109, 156] on icon "button" at bounding box center [1111, 155] width 15 height 15
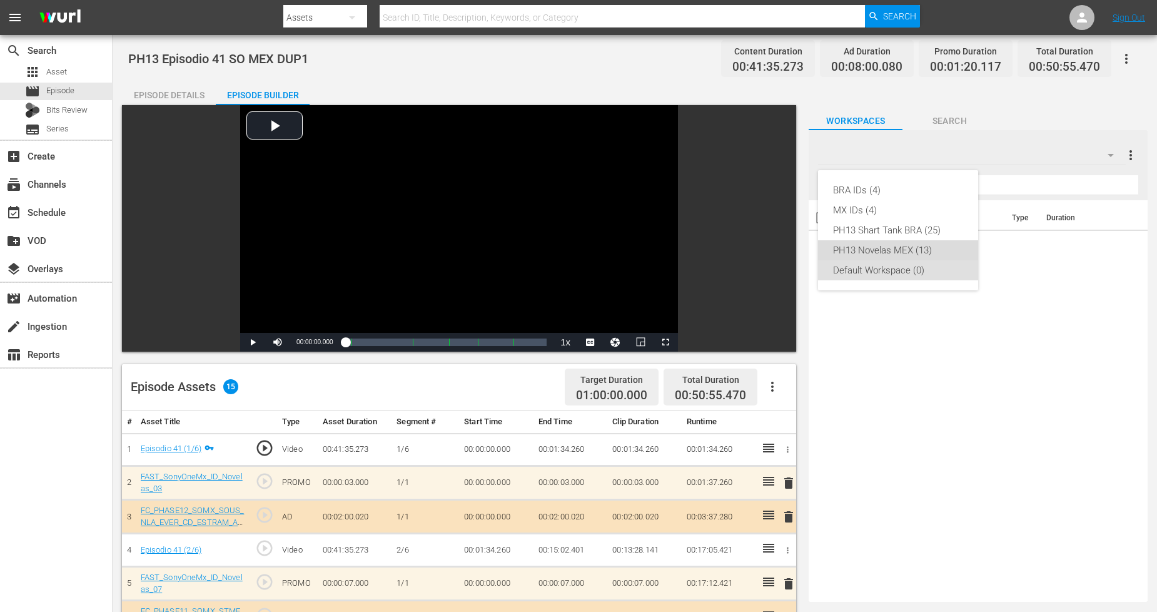
click at [941, 253] on div "PH13 Novelas MEX (13)" at bounding box center [898, 250] width 130 height 20
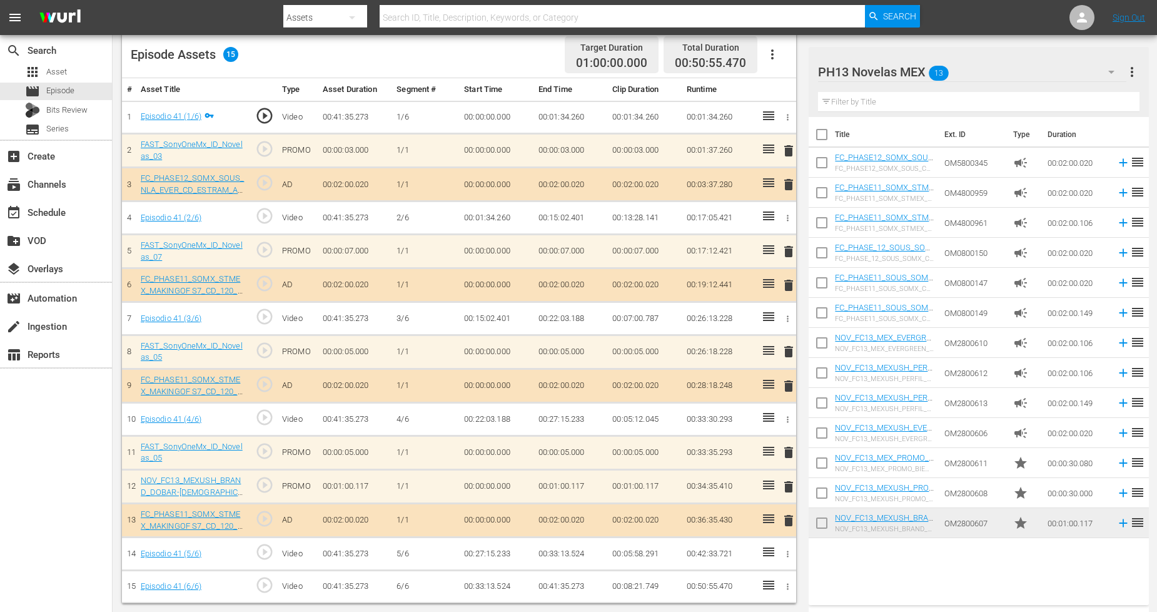
click at [824, 522] on input "checkbox" at bounding box center [822, 525] width 26 height 26
checkbox input "true"
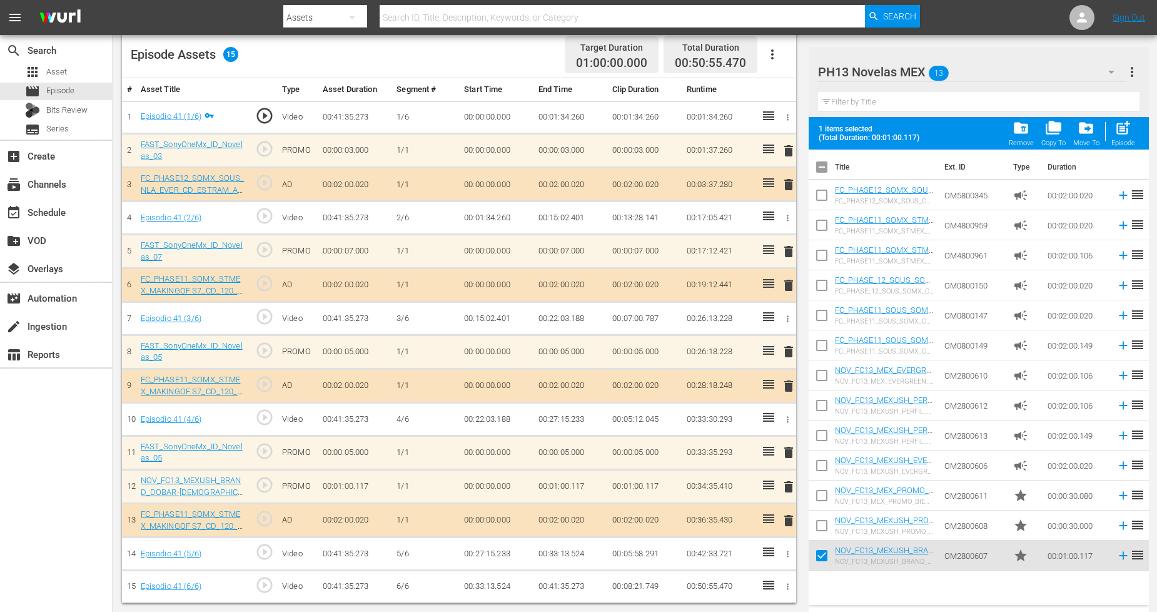
click at [824, 520] on input "checkbox" at bounding box center [822, 528] width 26 height 26
checkbox input "true"
click at [823, 494] on input "checkbox" at bounding box center [822, 498] width 26 height 26
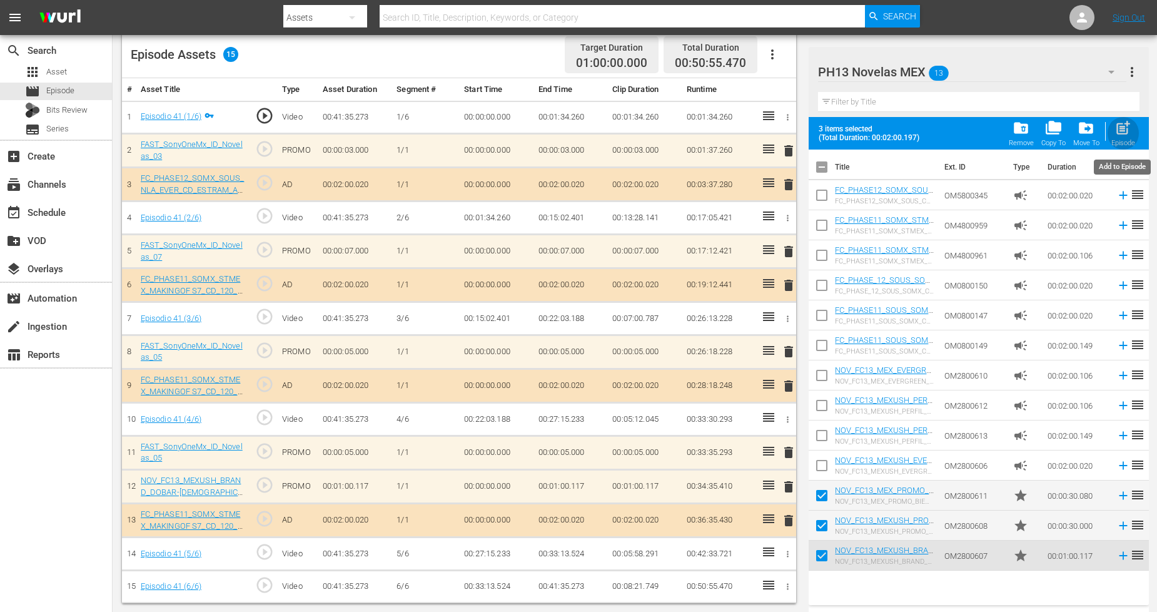
click at [1134, 138] on div "post_add Episode" at bounding box center [1124, 133] width 24 height 28
checkbox input "false"
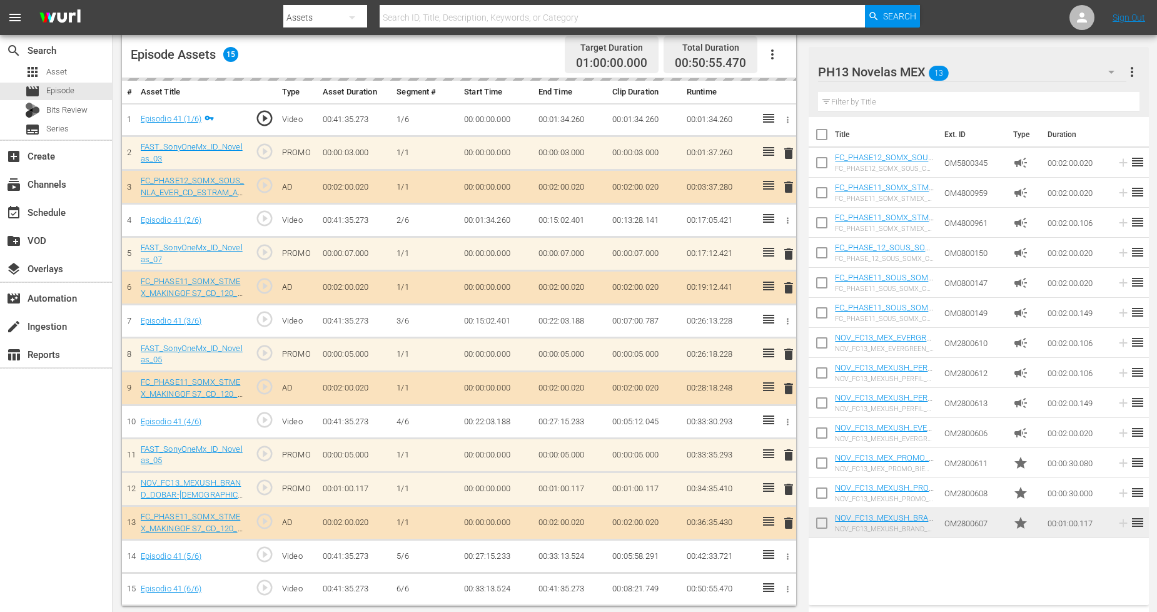
click at [828, 527] on input "checkbox" at bounding box center [822, 525] width 26 height 26
checkbox input "true"
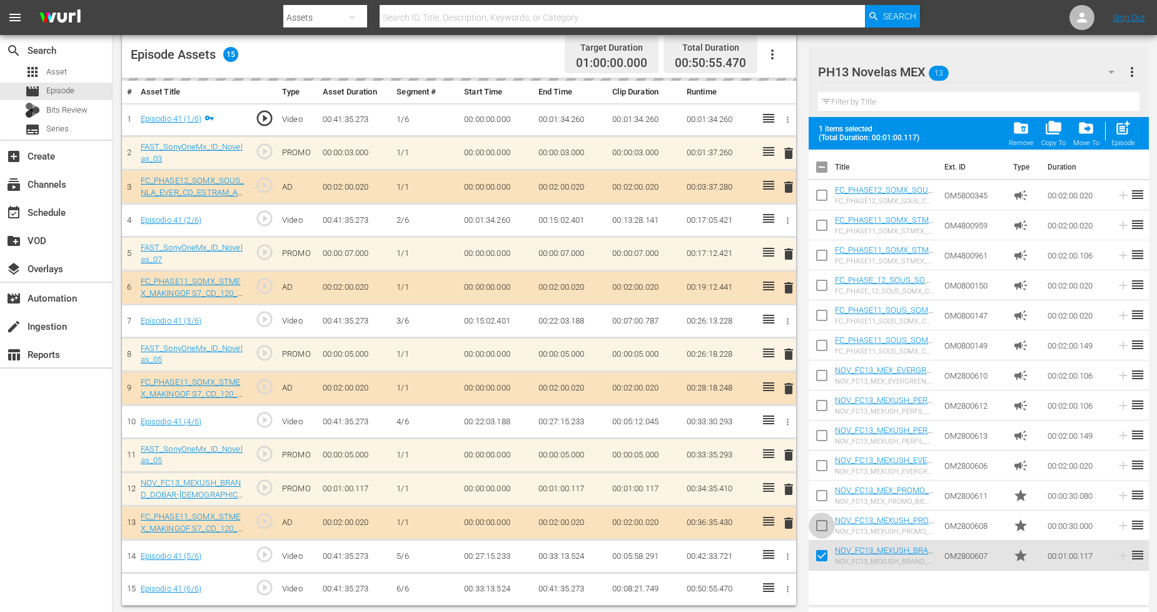
click at [823, 527] on input "checkbox" at bounding box center [822, 528] width 26 height 26
checkbox input "true"
click at [825, 491] on input "checkbox" at bounding box center [822, 498] width 26 height 26
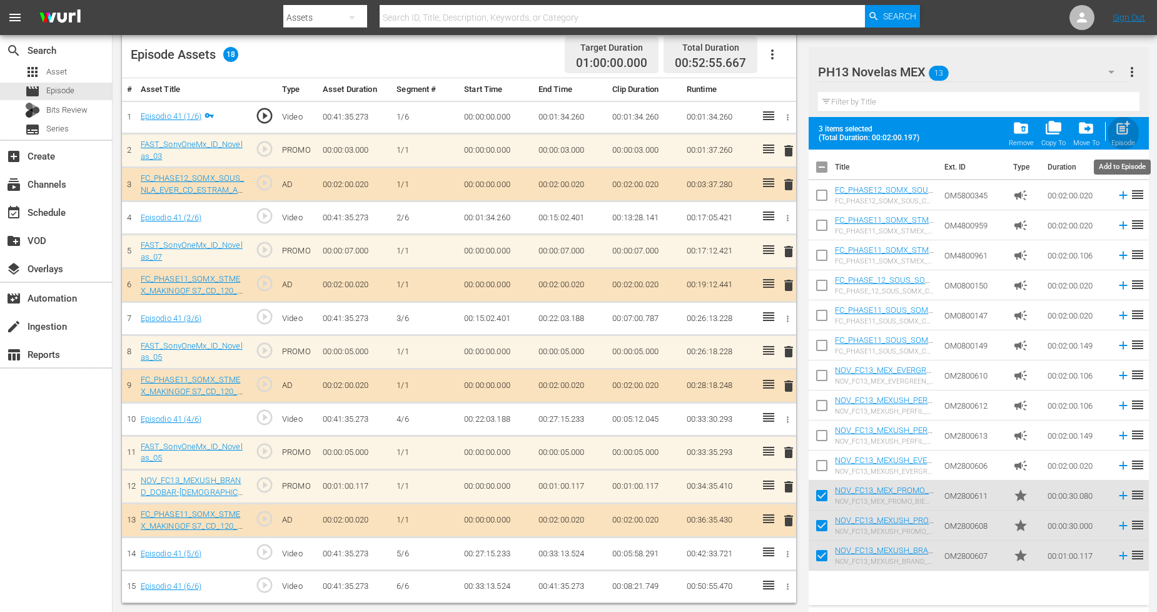
click at [1122, 135] on span "post_add" at bounding box center [1123, 127] width 17 height 17
checkbox input "false"
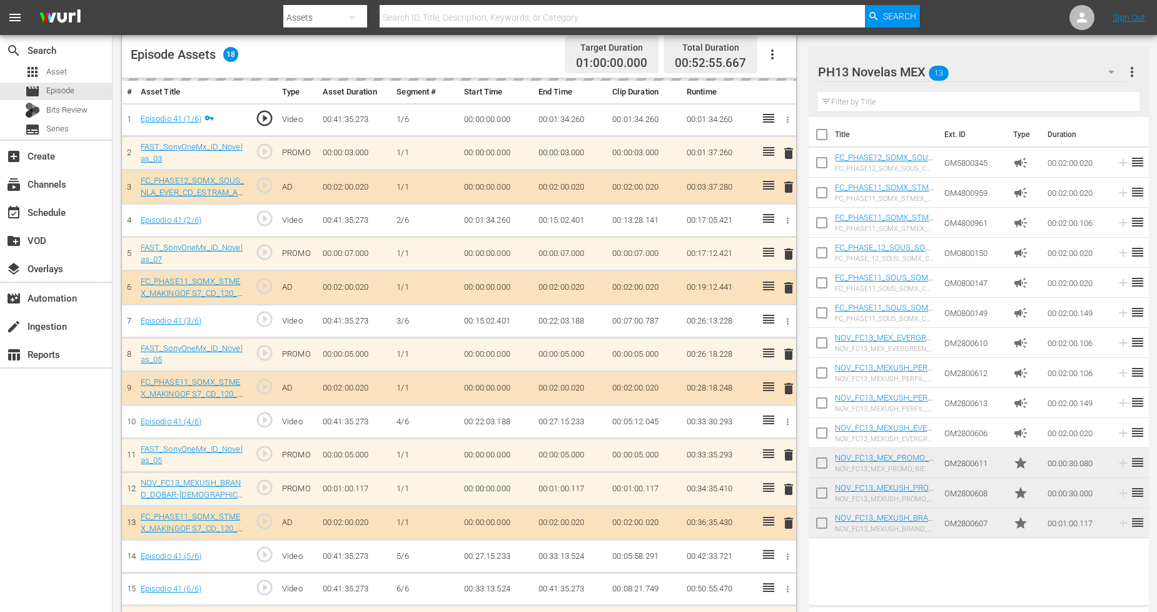
click at [823, 527] on input "checkbox" at bounding box center [822, 525] width 26 height 26
checkbox input "true"
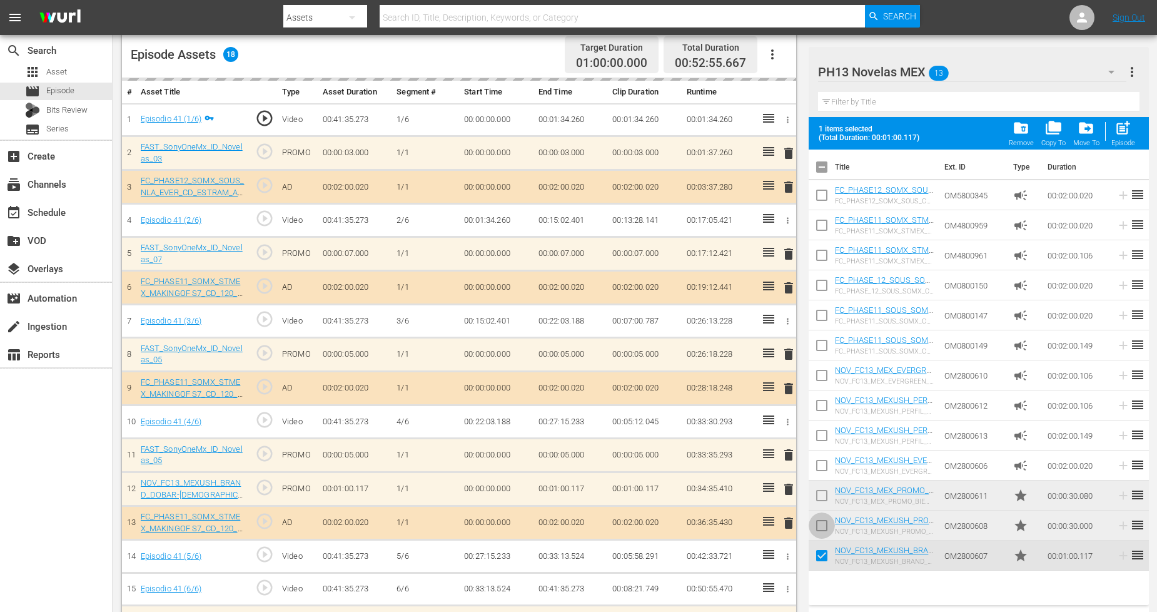
click at [823, 527] on input "checkbox" at bounding box center [822, 528] width 26 height 26
checkbox input "true"
click at [821, 495] on input "checkbox" at bounding box center [822, 498] width 26 height 26
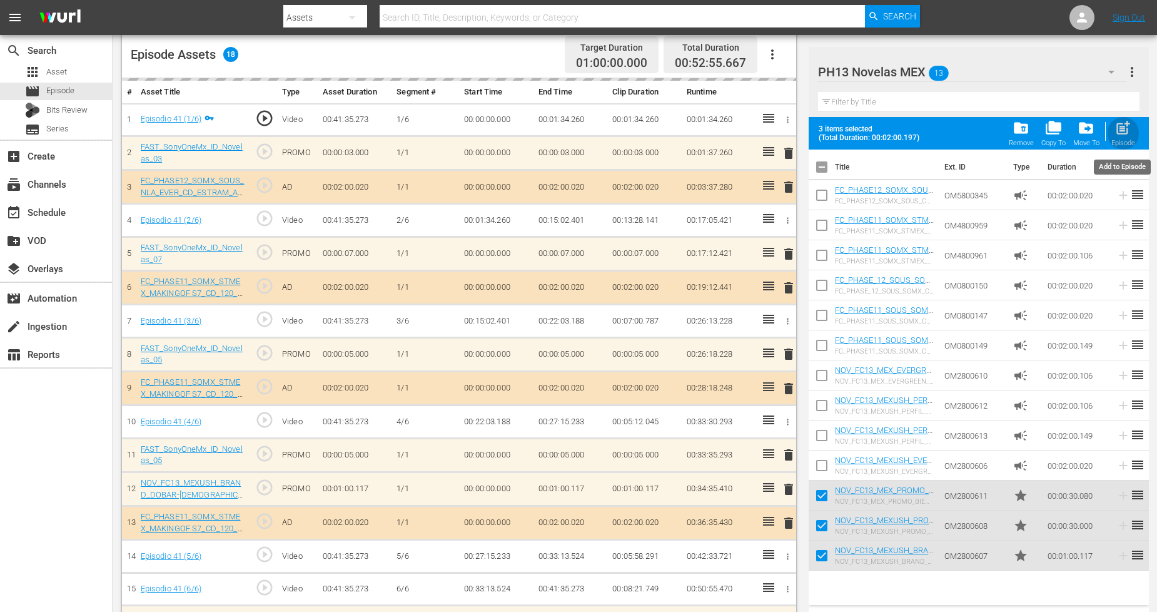
click at [1116, 127] on span "post_add" at bounding box center [1123, 127] width 17 height 17
checkbox input "false"
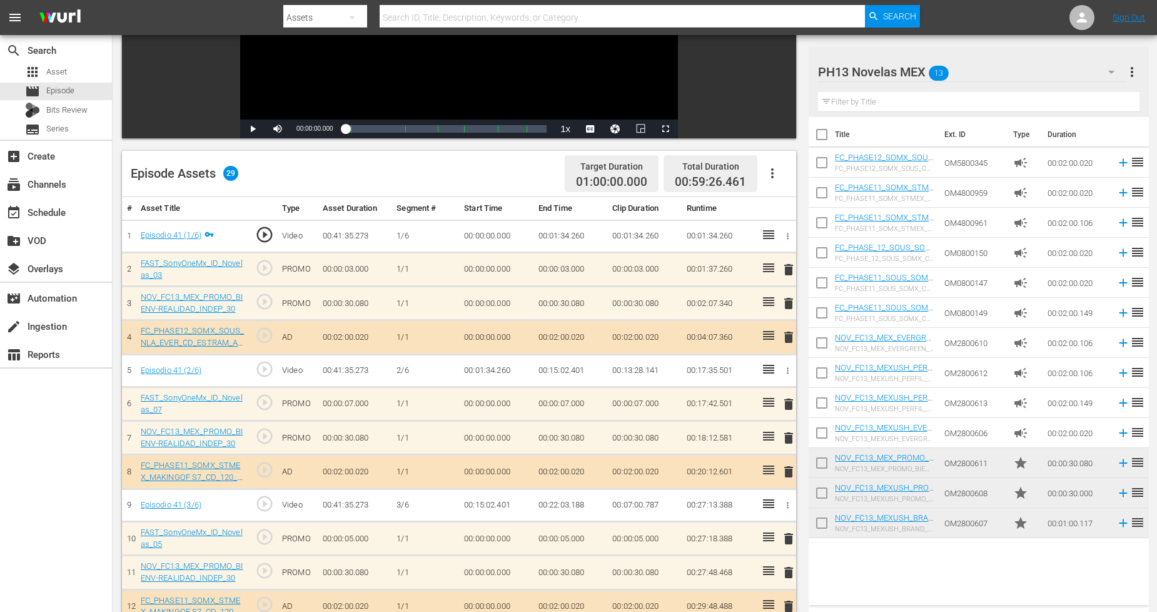
scroll to position [278, 0]
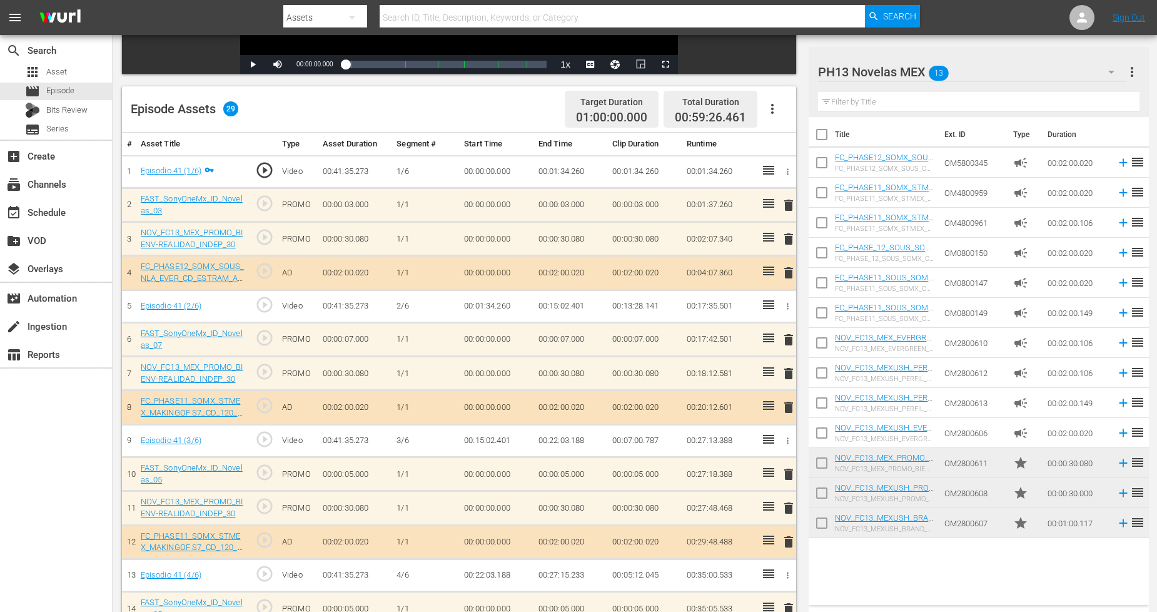
click at [829, 459] on input "checkbox" at bounding box center [822, 465] width 26 height 26
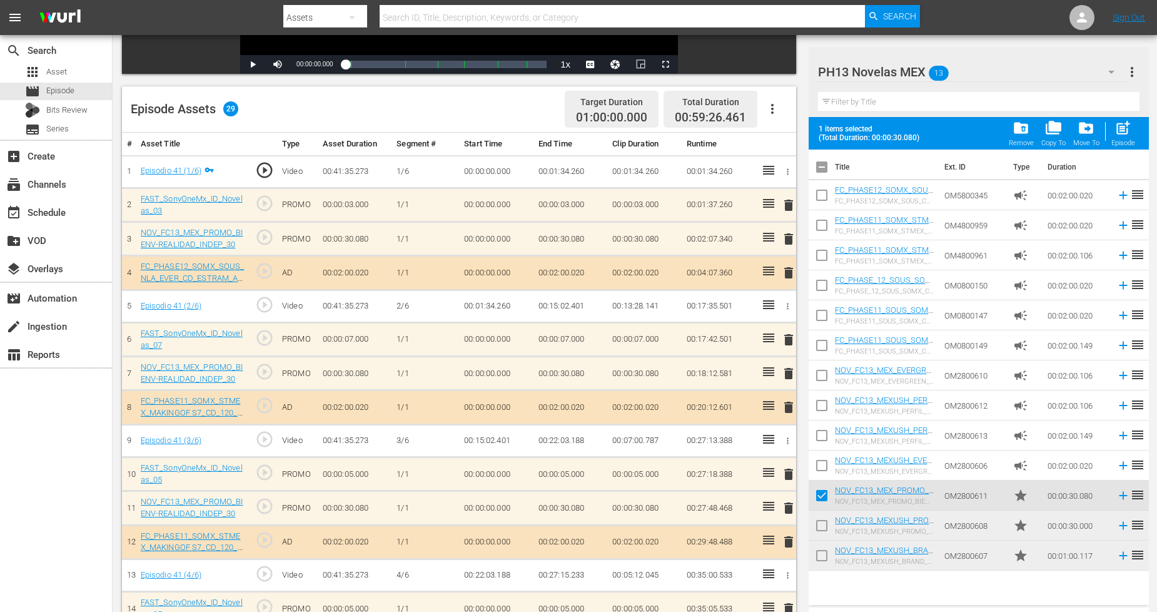
click at [826, 491] on input "checkbox" at bounding box center [822, 498] width 26 height 26
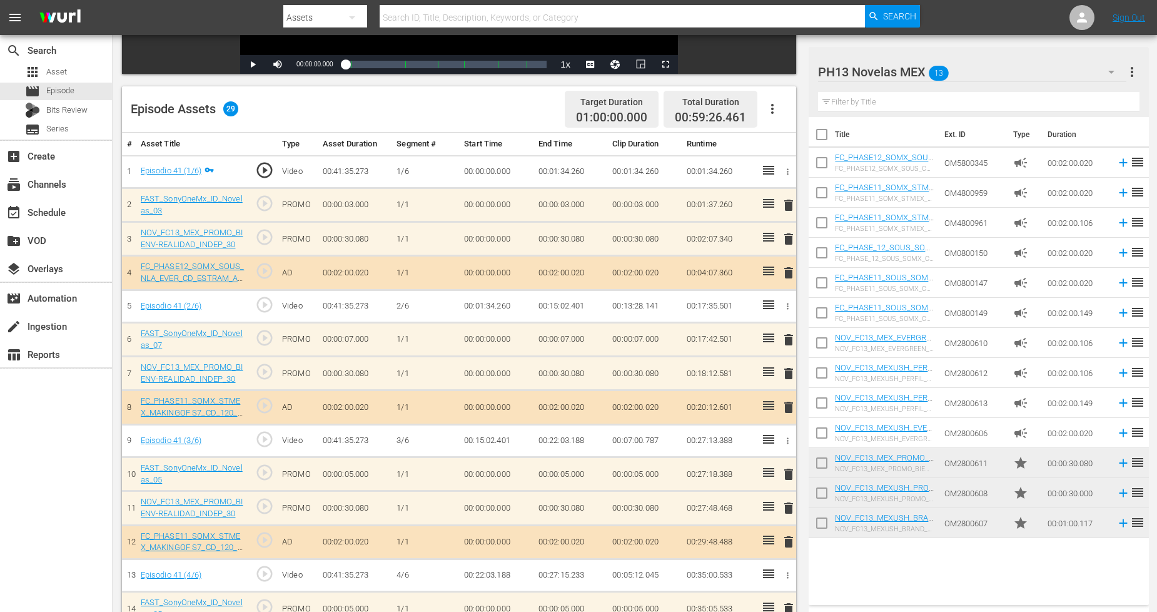
click at [825, 470] on input "checkbox" at bounding box center [822, 465] width 26 height 26
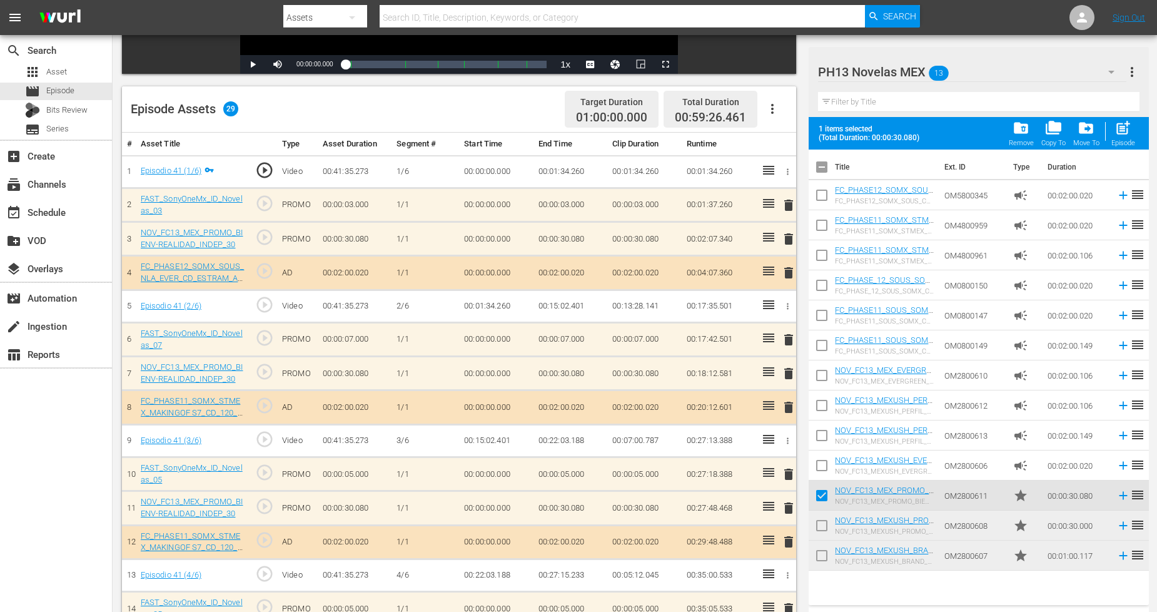
click at [825, 495] on input "checkbox" at bounding box center [822, 498] width 26 height 26
checkbox input "false"
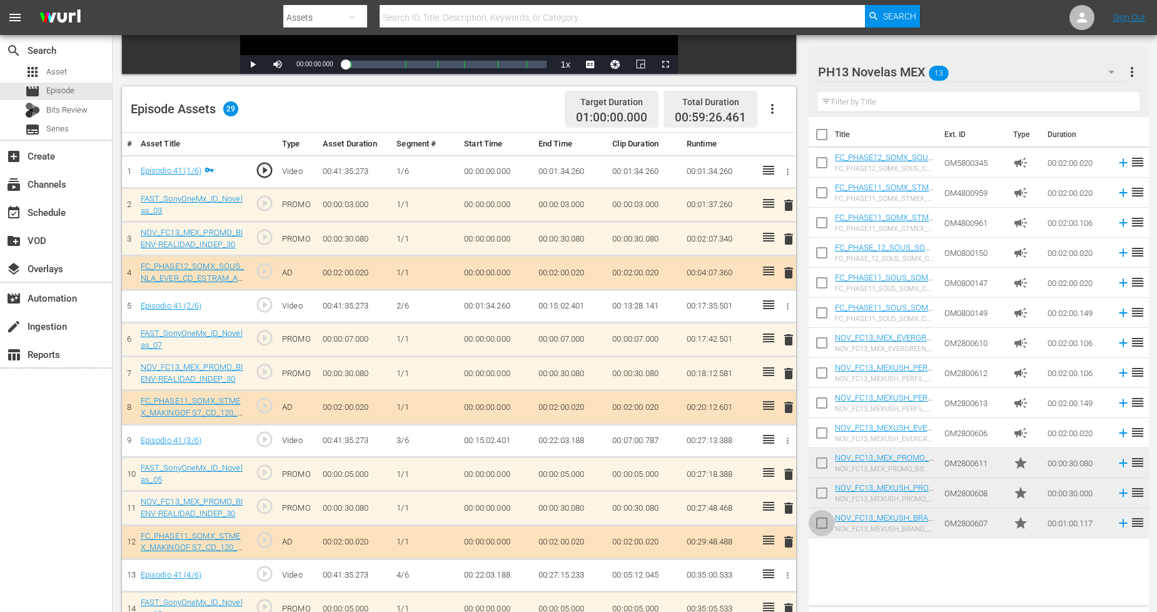
click at [821, 511] on span at bounding box center [822, 523] width 26 height 26
click at [823, 492] on input "checkbox" at bounding box center [822, 495] width 26 height 26
checkbox input "true"
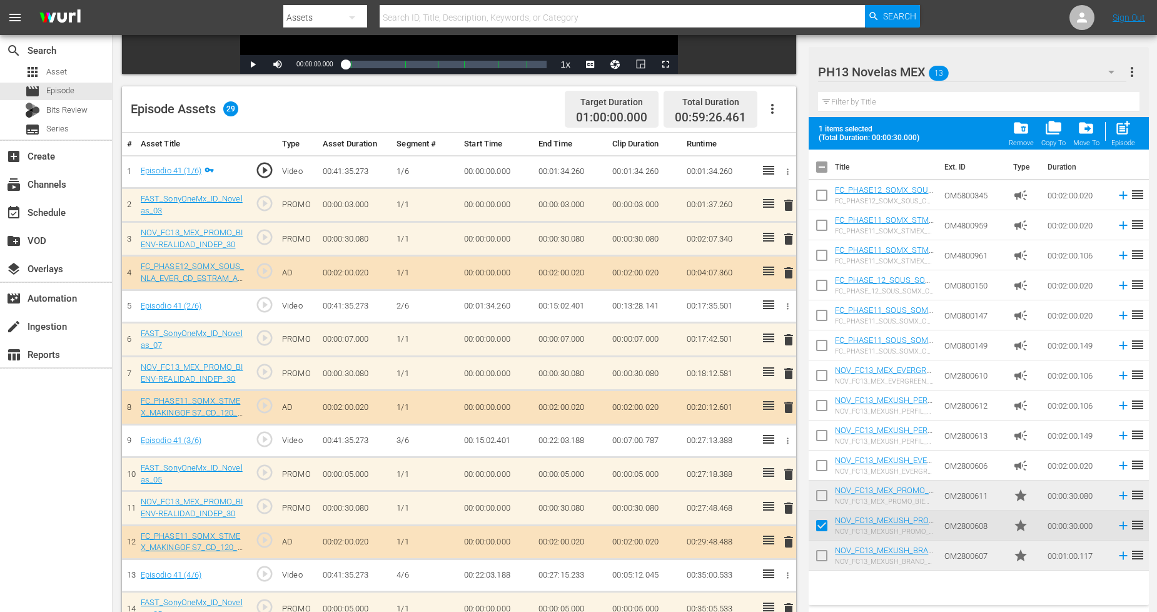
click at [818, 555] on input "checkbox" at bounding box center [822, 558] width 26 height 26
checkbox input "true"
click at [823, 490] on input "checkbox" at bounding box center [822, 498] width 26 height 26
click at [1131, 133] on span "post_add" at bounding box center [1123, 127] width 17 height 17
checkbox input "false"
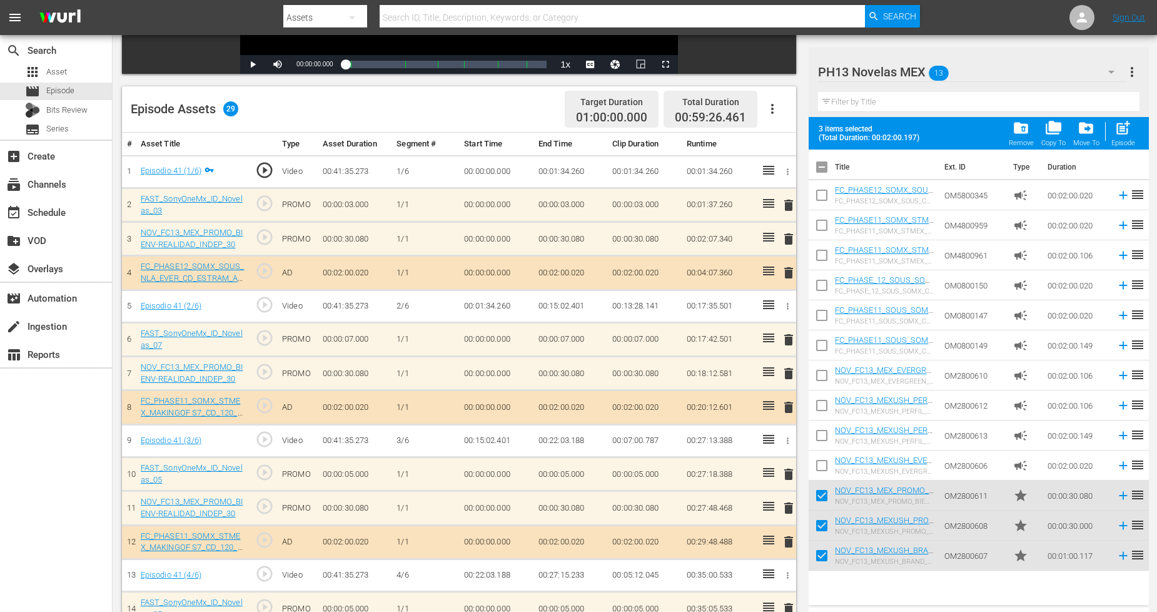
checkbox input "false"
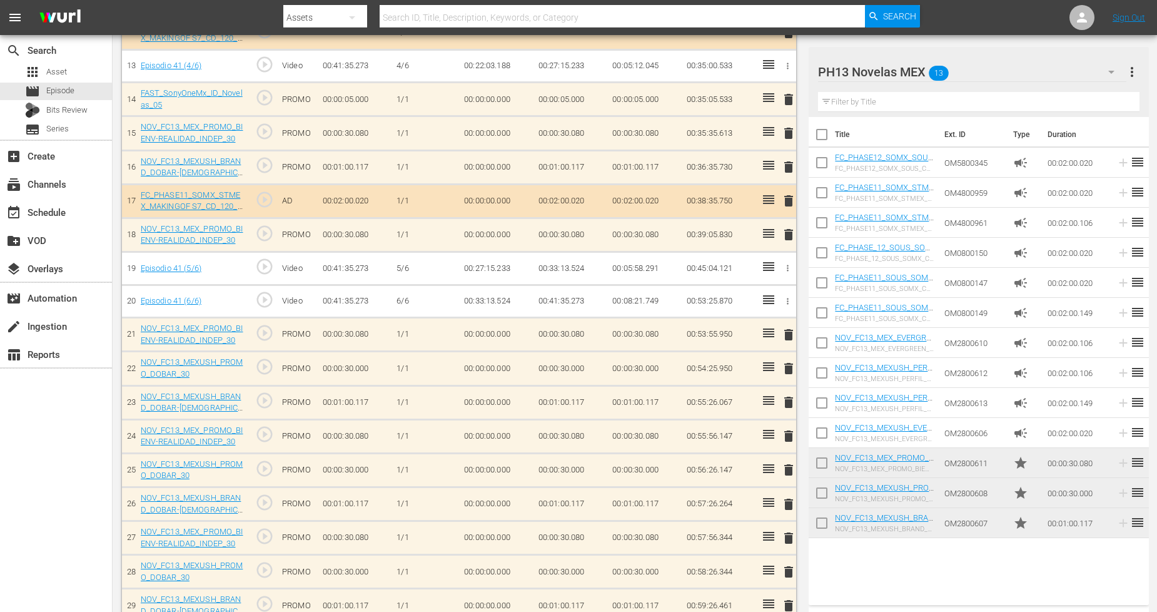
scroll to position [810, 0]
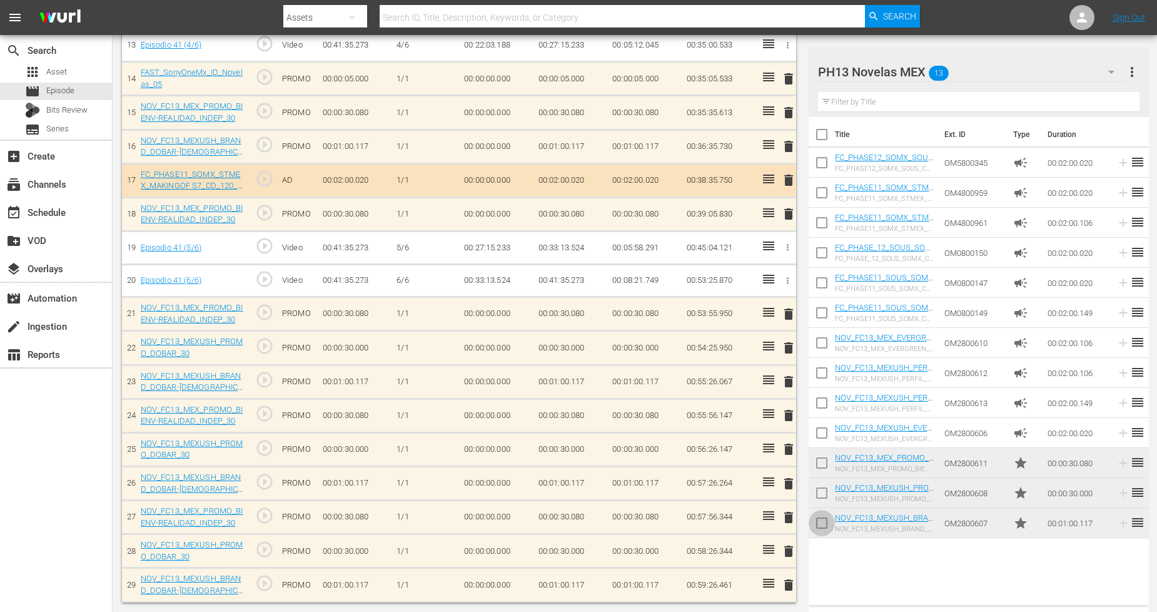
click at [827, 527] on input "checkbox" at bounding box center [822, 525] width 26 height 26
checkbox input "true"
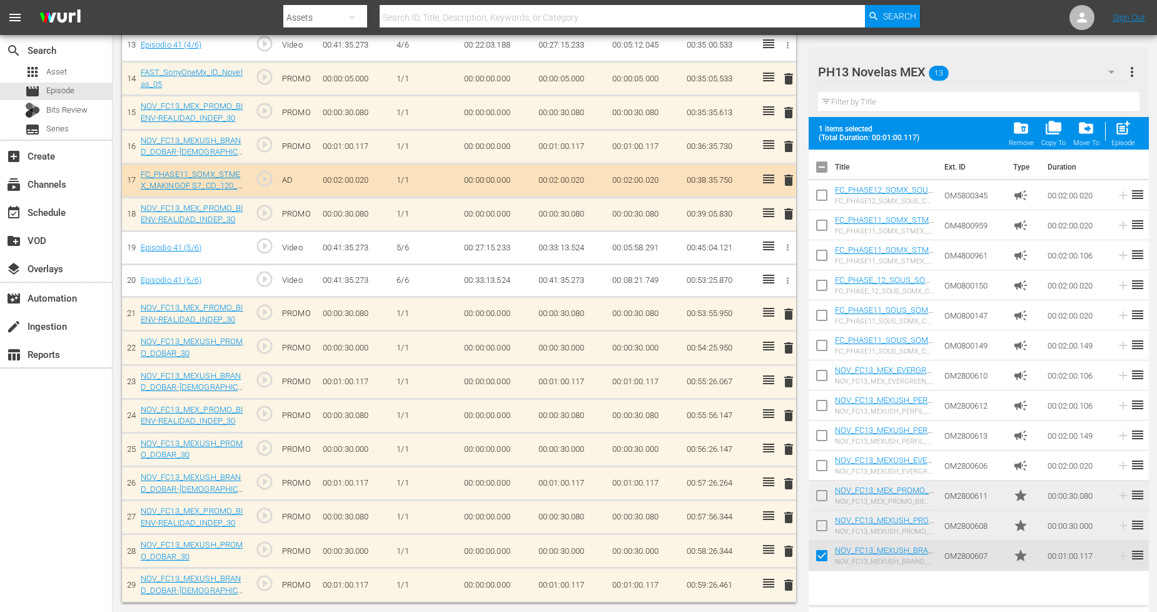
click at [827, 528] on input "checkbox" at bounding box center [822, 528] width 26 height 26
checkbox input "true"
click at [824, 495] on input "checkbox" at bounding box center [822, 498] width 26 height 26
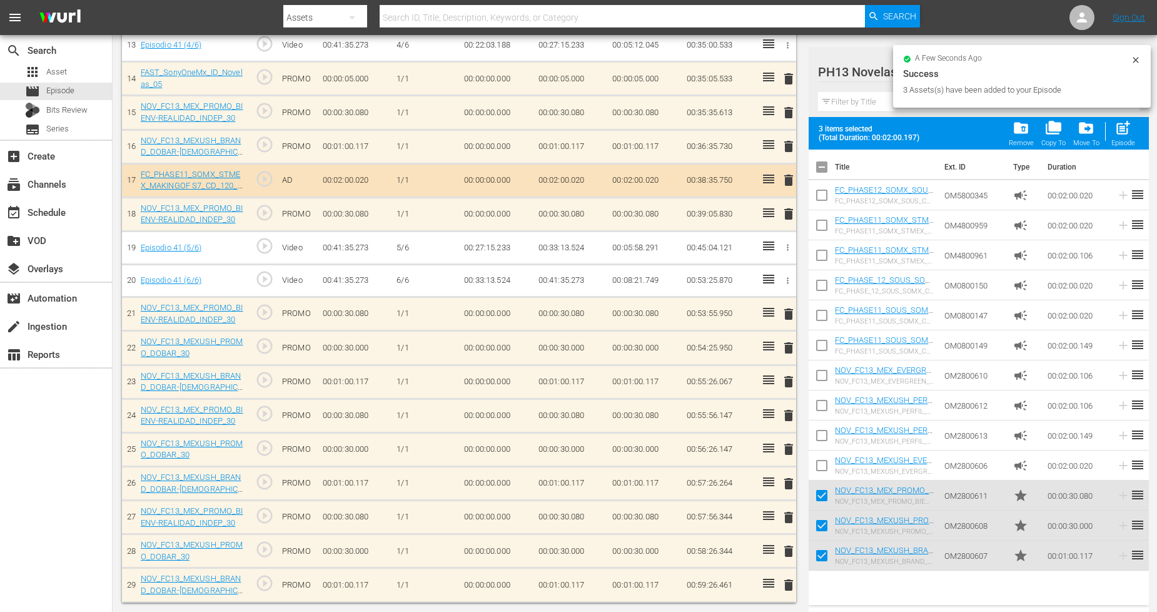
scroll to position [323, 0]
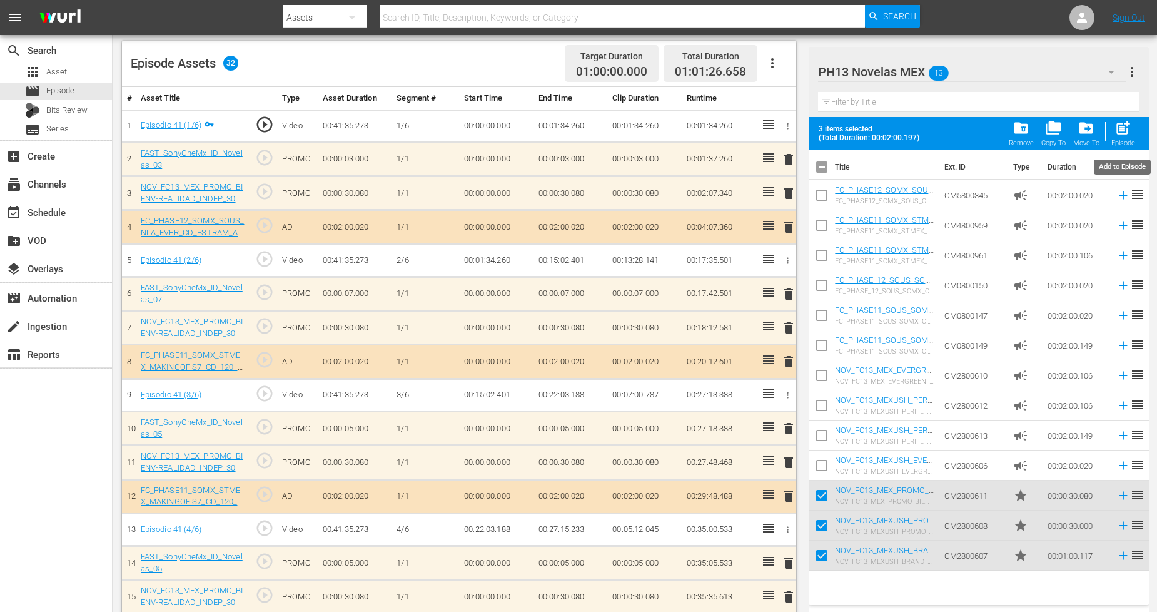
click at [1126, 133] on span "post_add" at bounding box center [1123, 127] width 17 height 17
checkbox input "false"
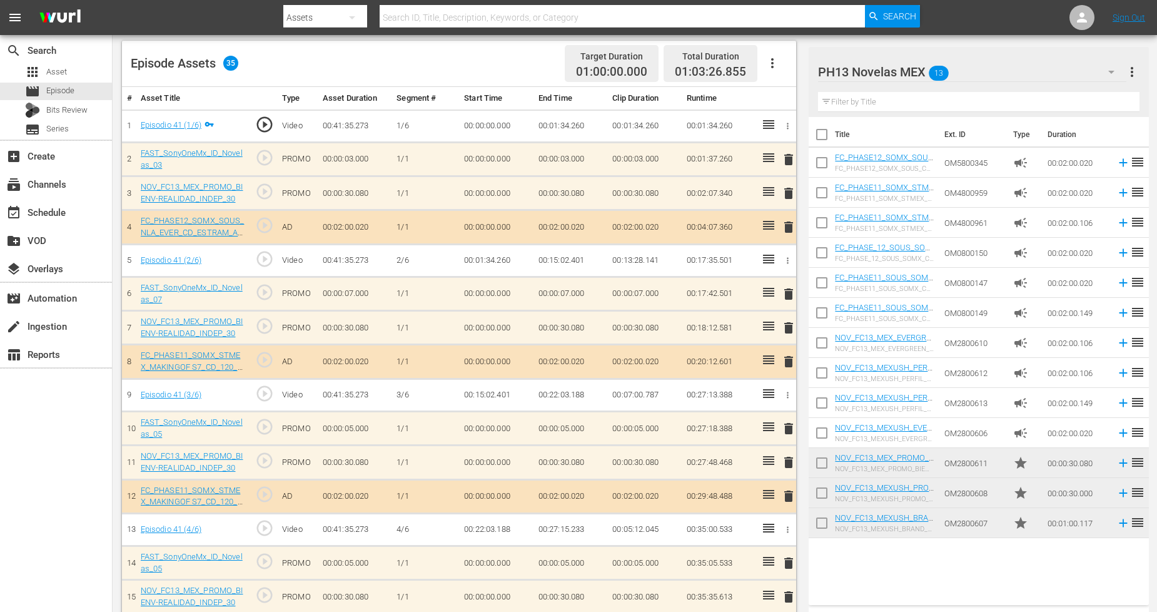
click at [821, 462] on input "checkbox" at bounding box center [822, 465] width 26 height 26
checkbox input "true"
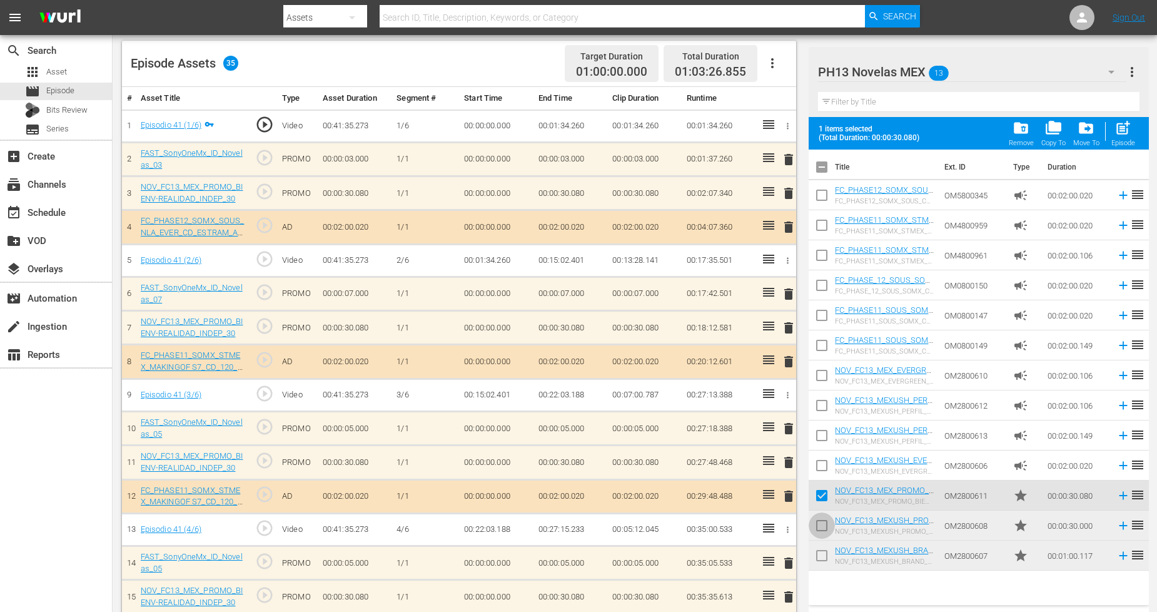
click at [823, 528] on input "checkbox" at bounding box center [822, 528] width 26 height 26
checkbox input "true"
drag, startPoint x: 826, startPoint y: 552, endPoint x: 860, endPoint y: 533, distance: 38.4
click at [827, 552] on input "checkbox" at bounding box center [822, 558] width 26 height 26
checkbox input "true"
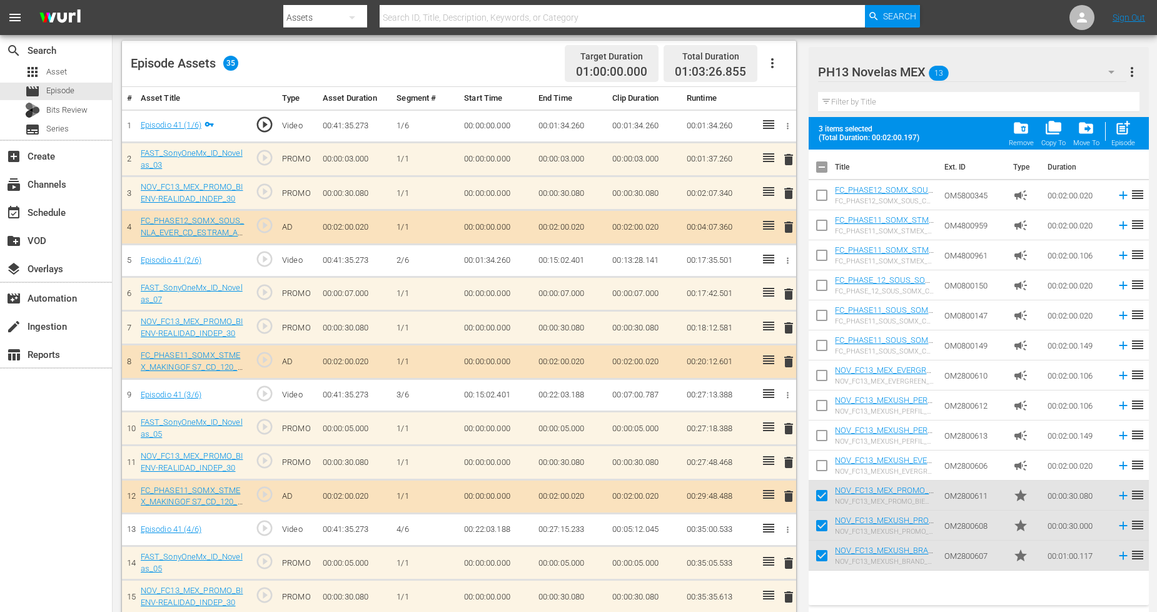
click at [1122, 142] on div "Episode" at bounding box center [1124, 143] width 24 height 8
checkbox input "false"
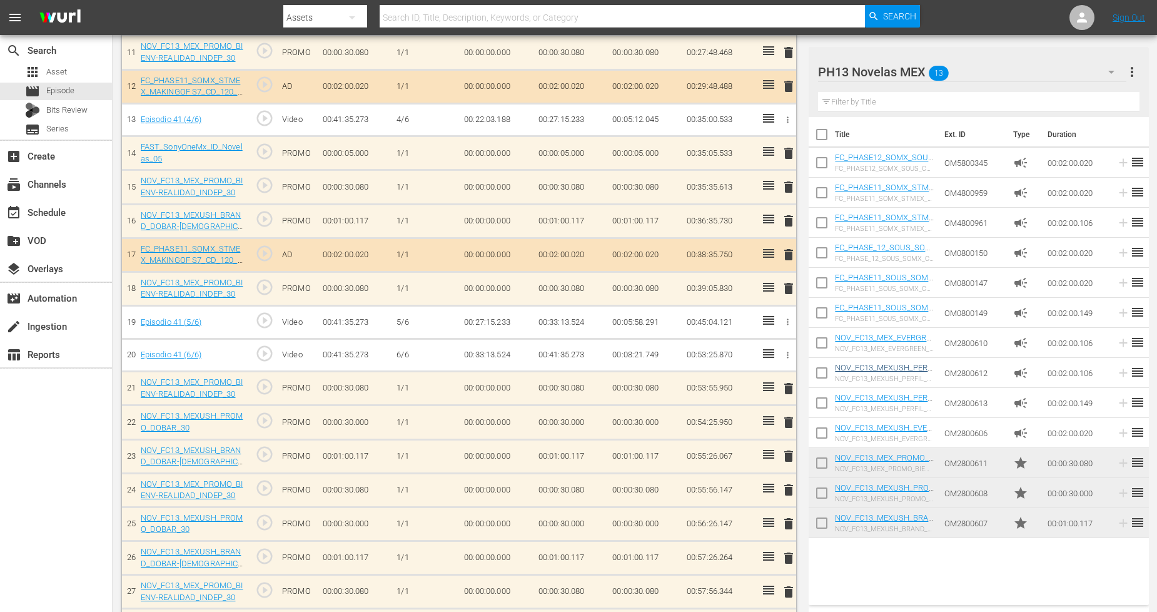
scroll to position [1014, 0]
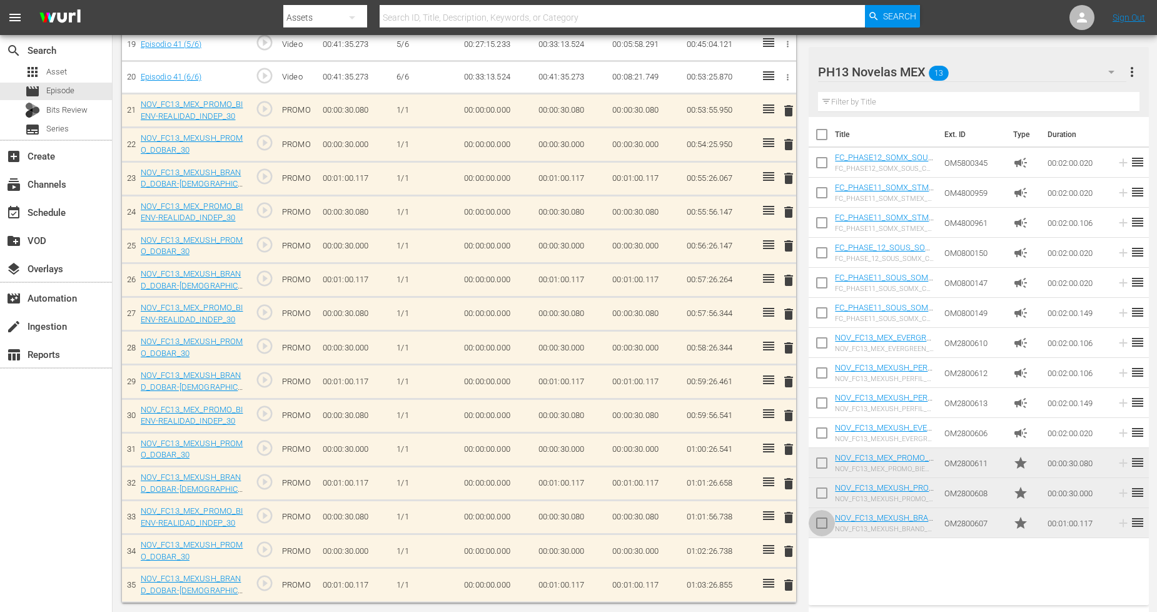
click at [827, 526] on input "checkbox" at bounding box center [822, 525] width 26 height 26
checkbox input "true"
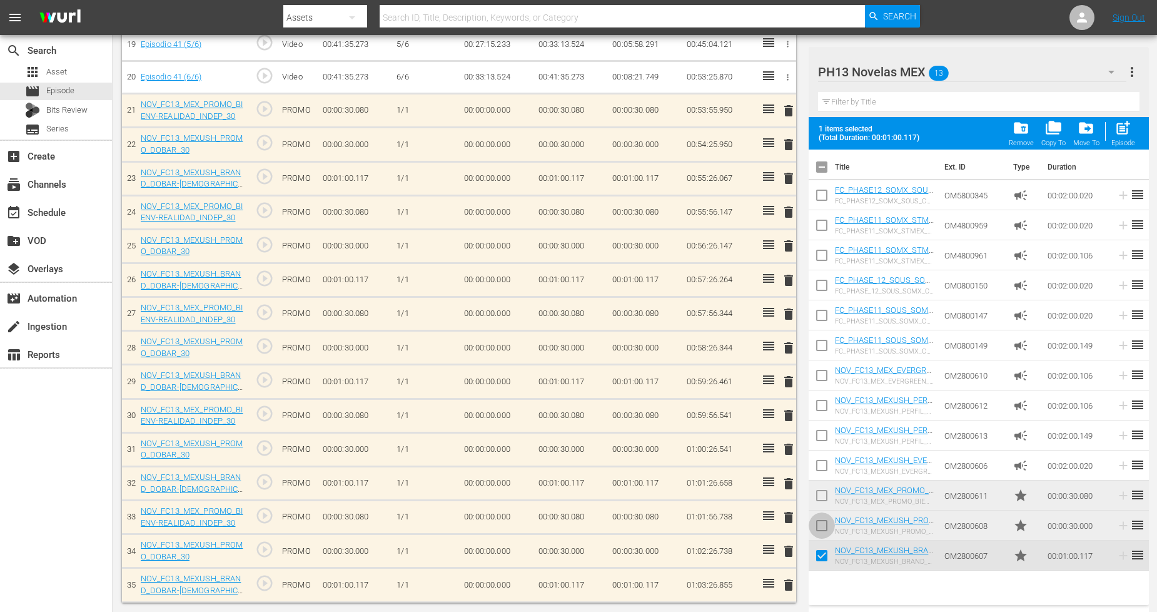
click at [826, 526] on input "checkbox" at bounding box center [822, 528] width 26 height 26
checkbox input "true"
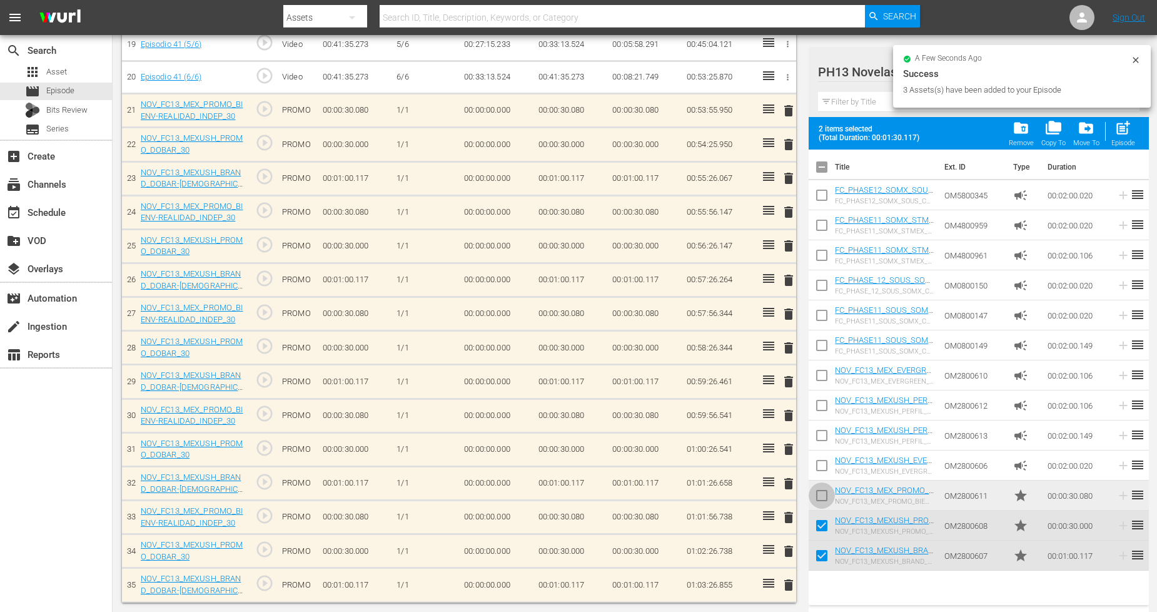
click at [823, 482] on span at bounding box center [822, 495] width 26 height 26
click at [824, 493] on input "checkbox" at bounding box center [822, 498] width 26 height 26
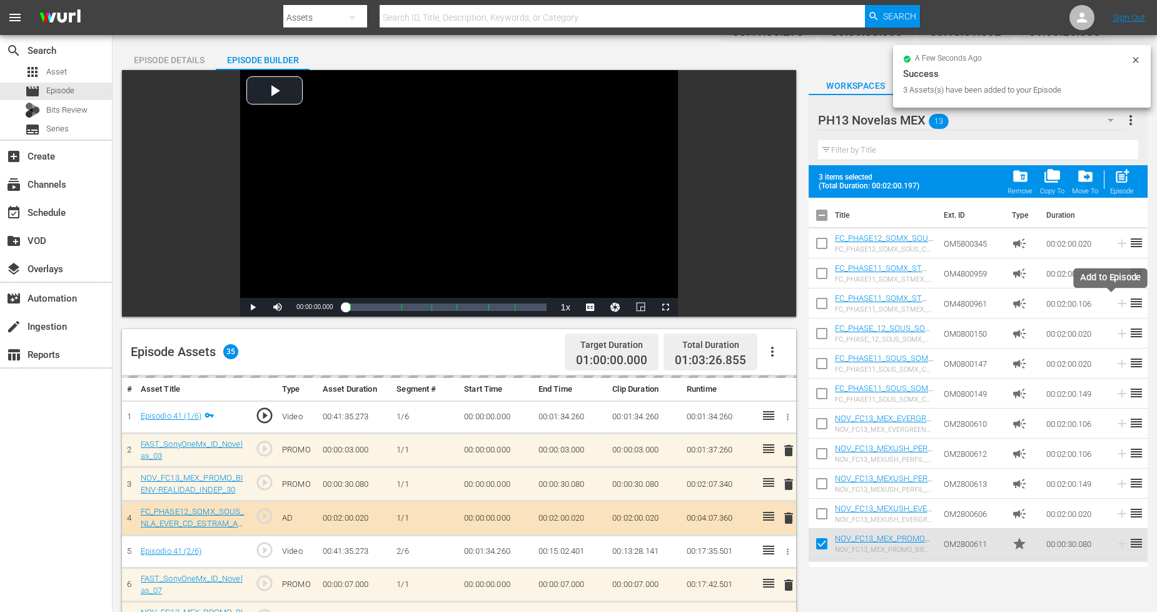
scroll to position [0, 0]
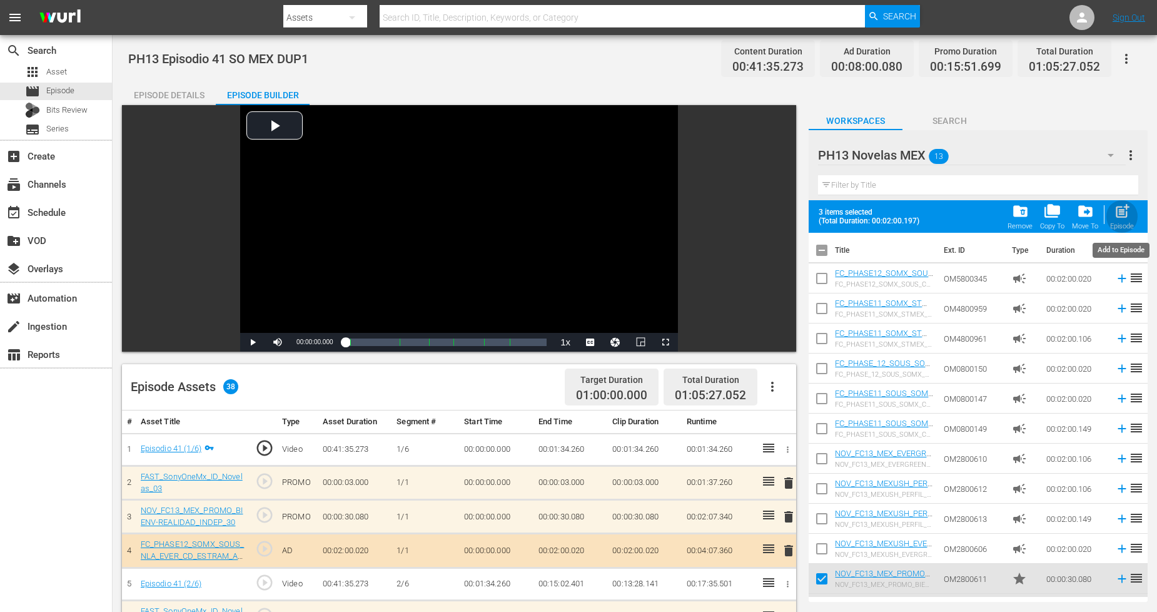
click at [1127, 214] on span "post_add" at bounding box center [1122, 211] width 17 height 17
checkbox input "false"
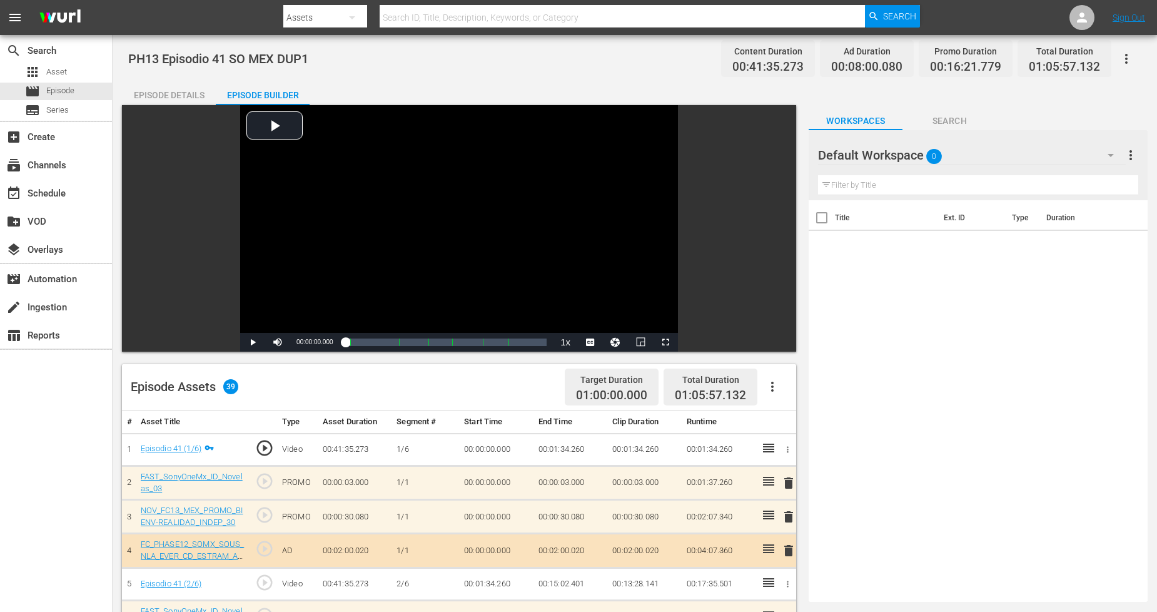
click at [1115, 151] on icon "button" at bounding box center [1111, 155] width 15 height 15
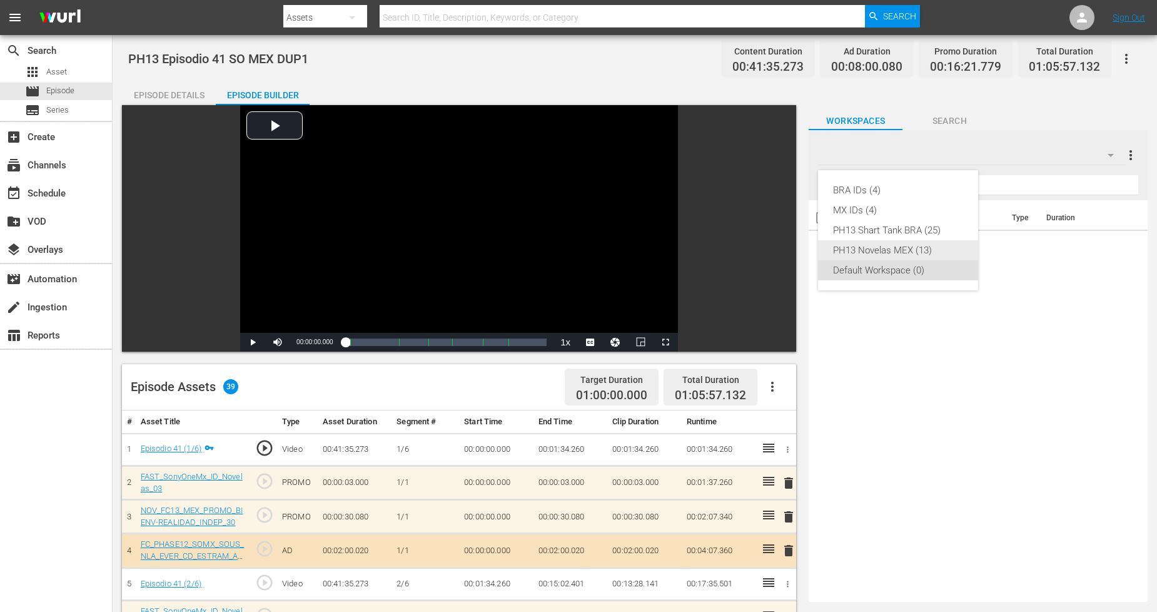
click at [930, 250] on div "PH13 Novelas MEX (13)" at bounding box center [898, 250] width 130 height 20
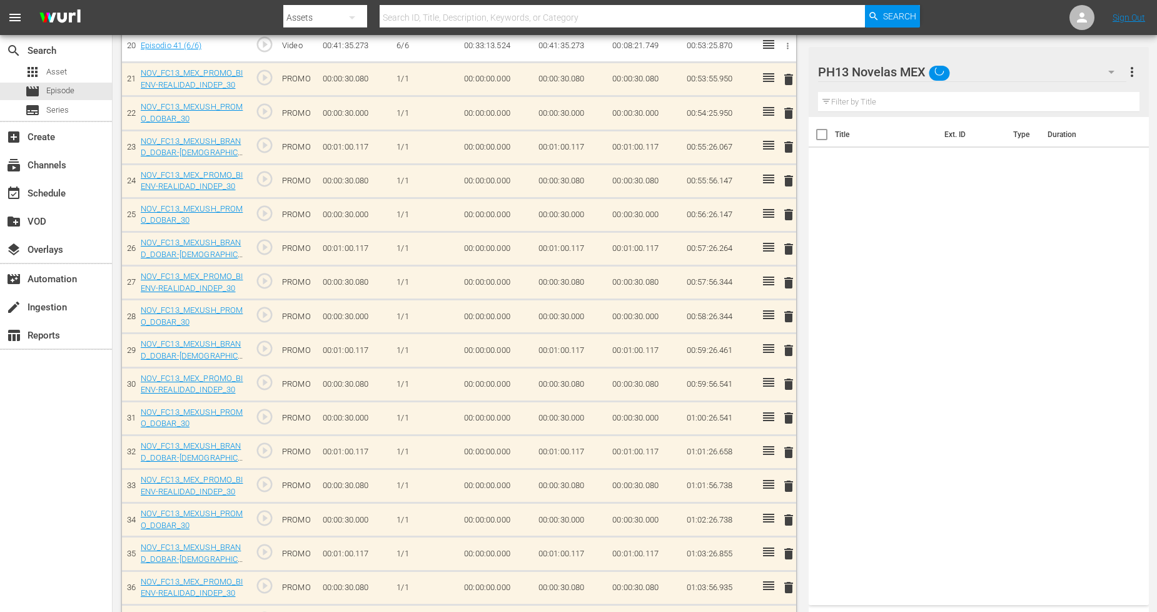
scroll to position [1147, 0]
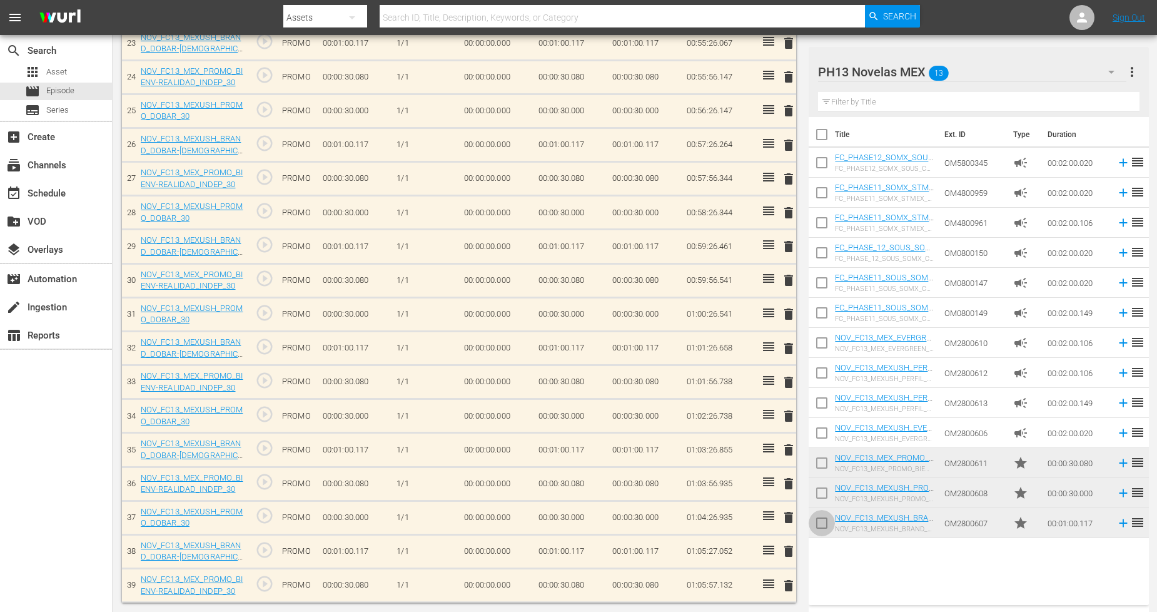
click at [828, 526] on input "checkbox" at bounding box center [822, 525] width 26 height 26
checkbox input "true"
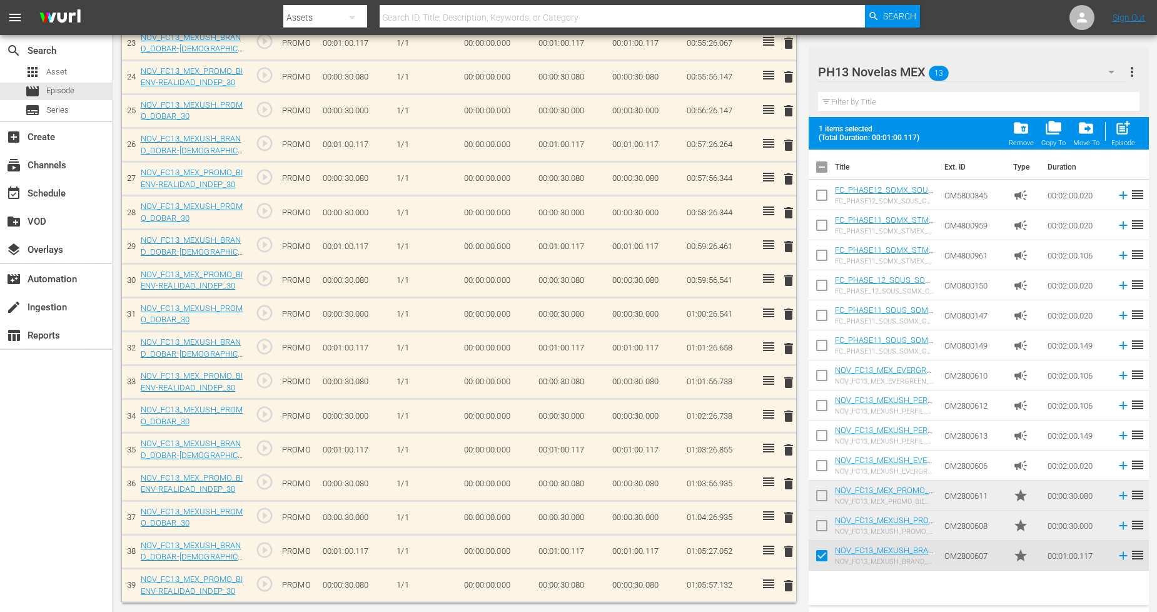
click at [826, 519] on input "checkbox" at bounding box center [822, 528] width 26 height 26
checkbox input "true"
click at [825, 499] on input "checkbox" at bounding box center [822, 498] width 26 height 26
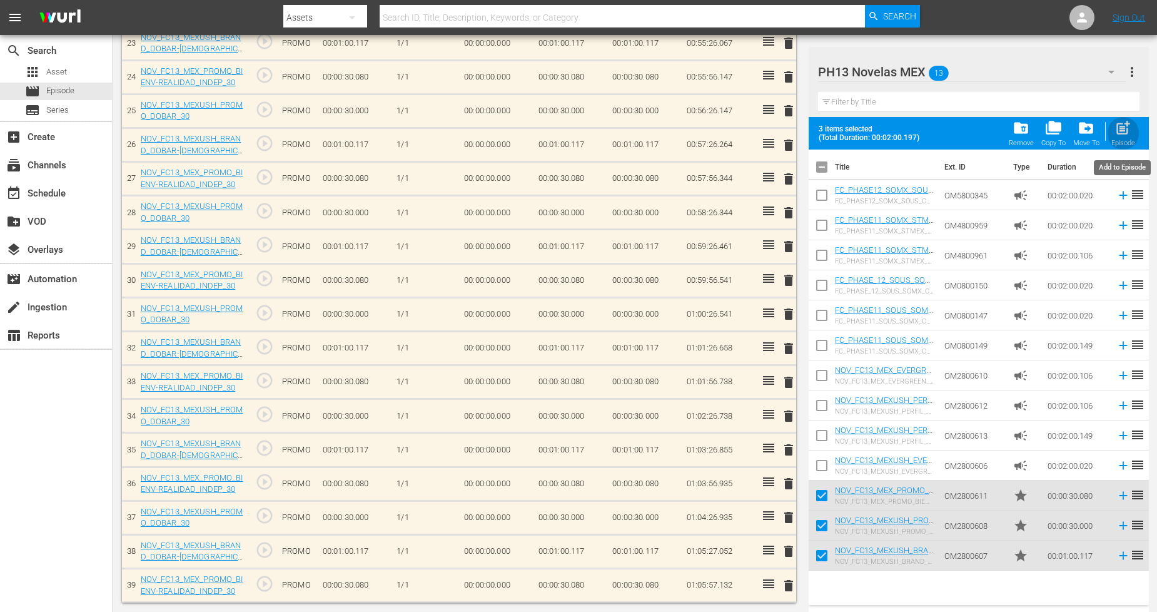
click at [1116, 139] on div "Episode" at bounding box center [1124, 143] width 24 height 8
checkbox input "false"
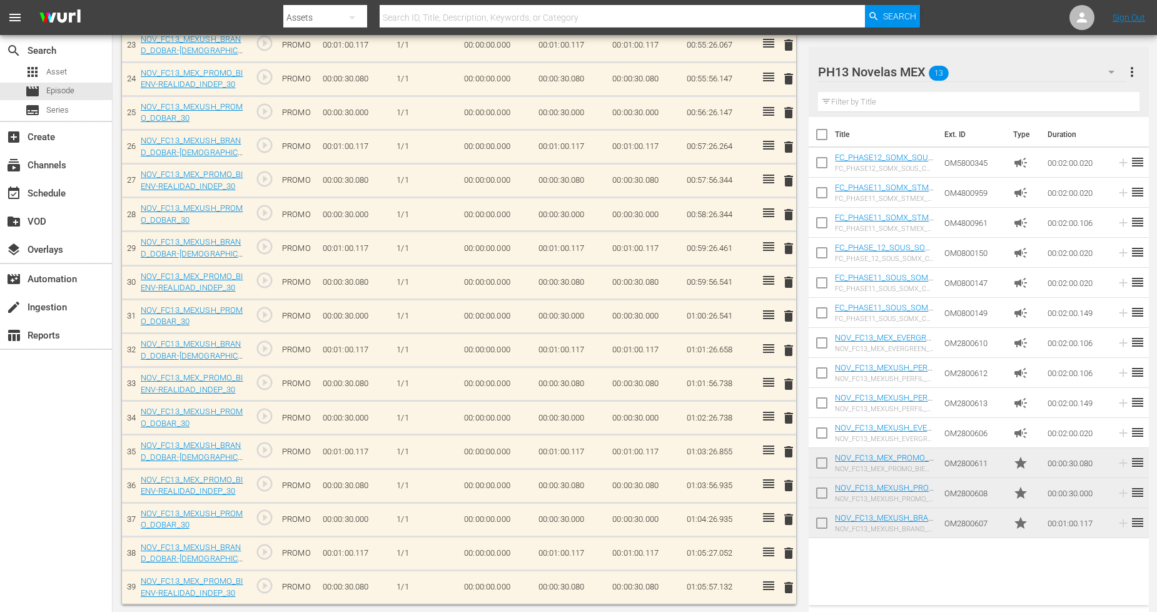
scroll to position [1149, 0]
click at [829, 522] on input "checkbox" at bounding box center [822, 525] width 26 height 26
checkbox input "true"
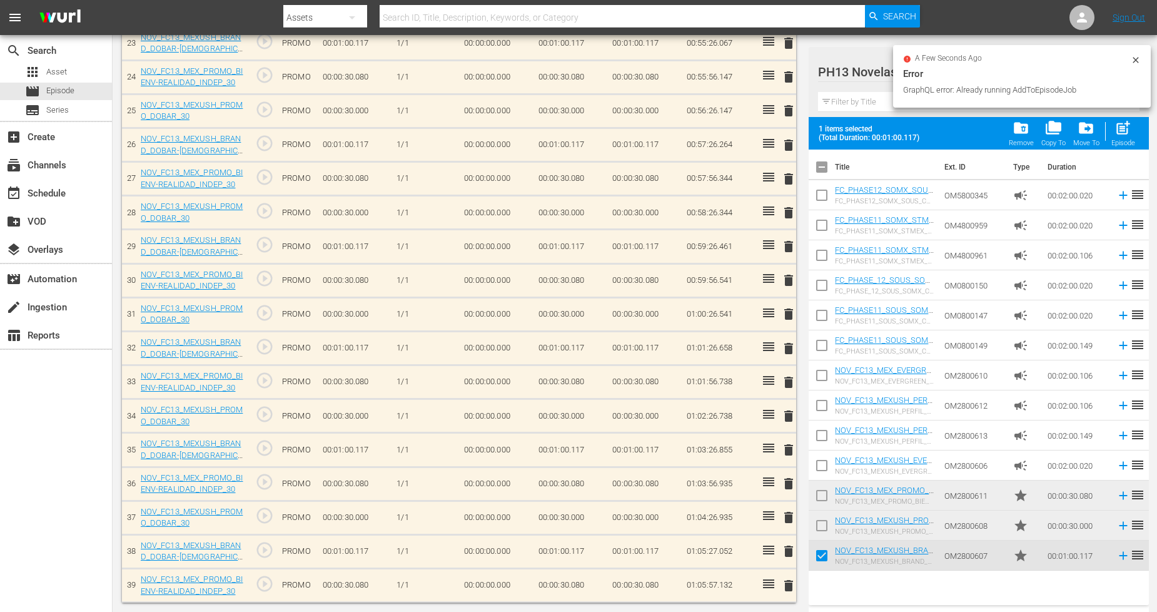
scroll to position [1147, 0]
click at [827, 522] on input "checkbox" at bounding box center [822, 528] width 26 height 26
checkbox input "true"
click at [823, 492] on input "checkbox" at bounding box center [822, 498] width 26 height 26
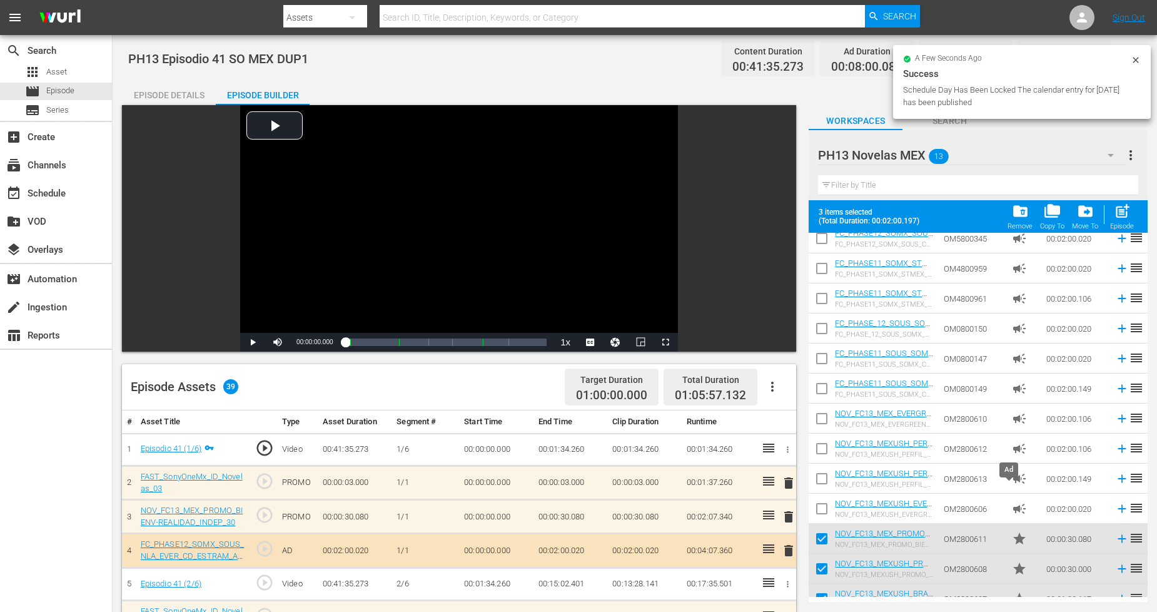
scroll to position [56, 0]
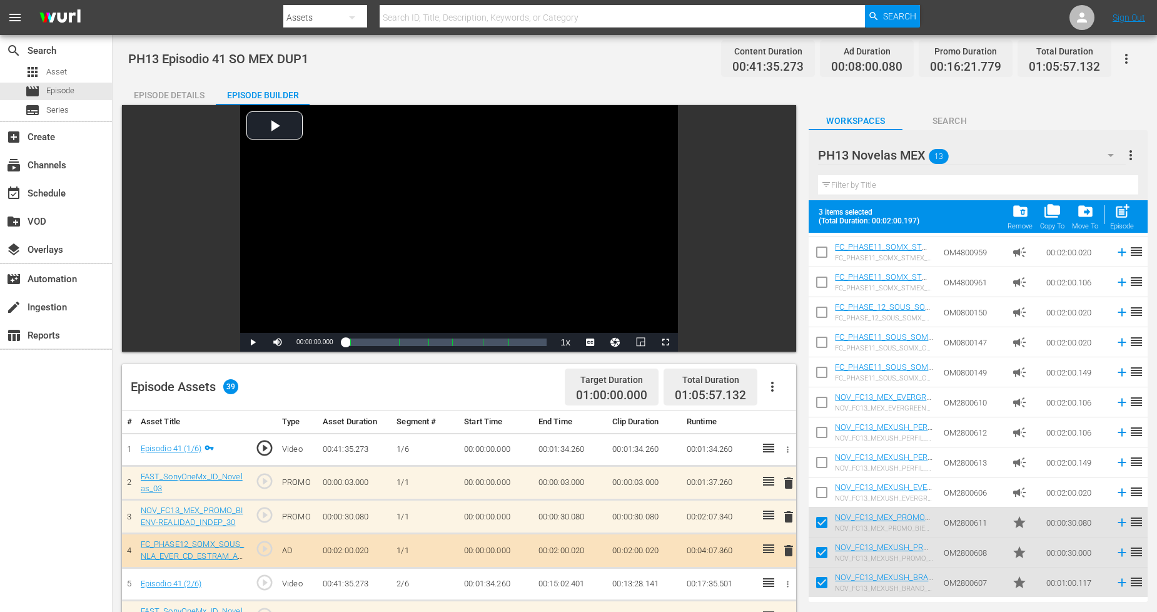
click at [1116, 219] on span "post_add" at bounding box center [1122, 211] width 17 height 17
checkbox input "false"
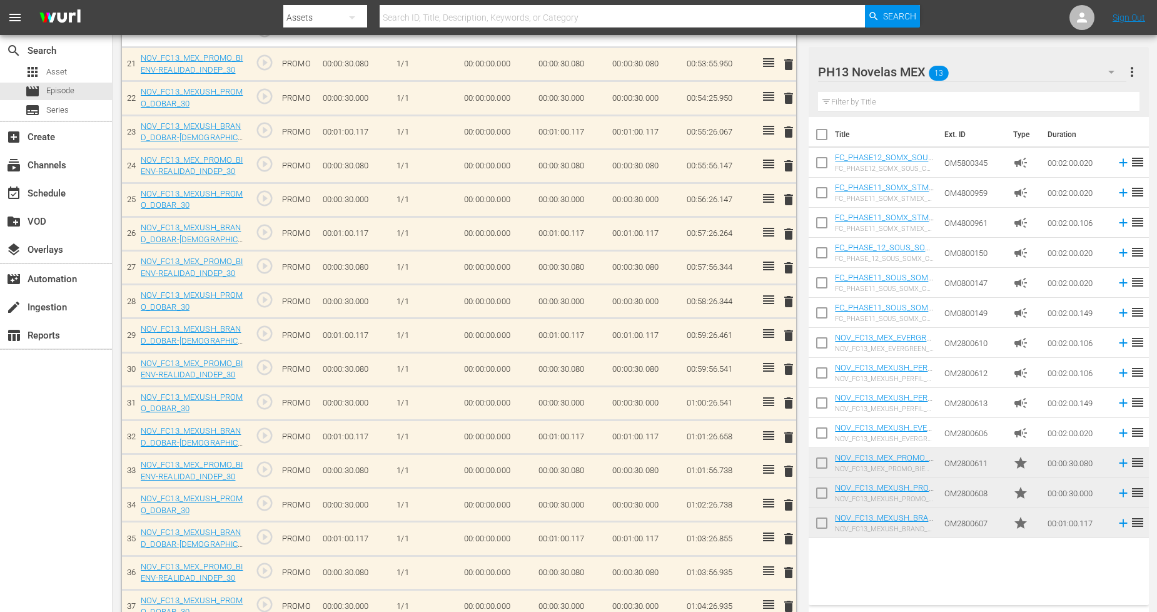
scroll to position [1147, 0]
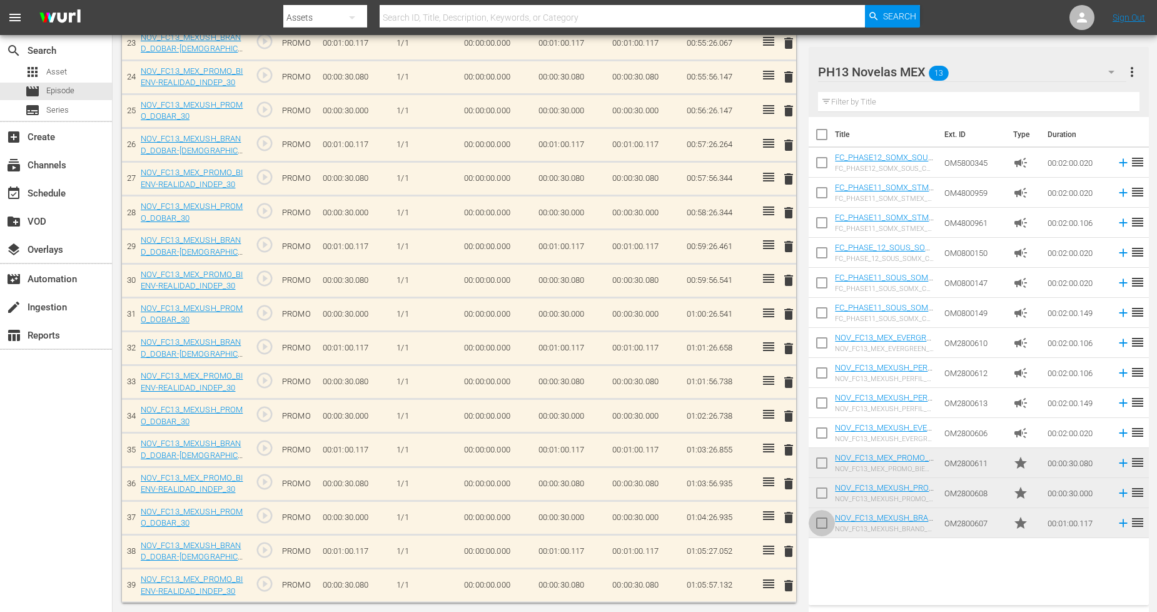
click at [824, 521] on input "checkbox" at bounding box center [822, 525] width 26 height 26
checkbox input "true"
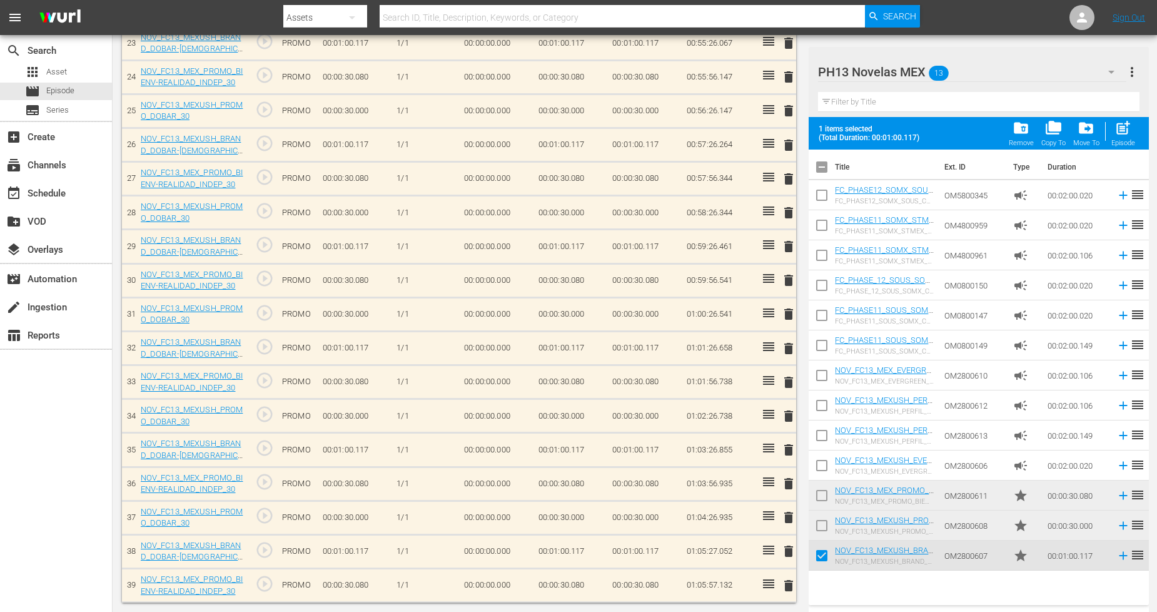
click at [823, 519] on input "checkbox" at bounding box center [822, 528] width 26 height 26
checkbox input "true"
click at [820, 495] on input "checkbox" at bounding box center [822, 498] width 26 height 26
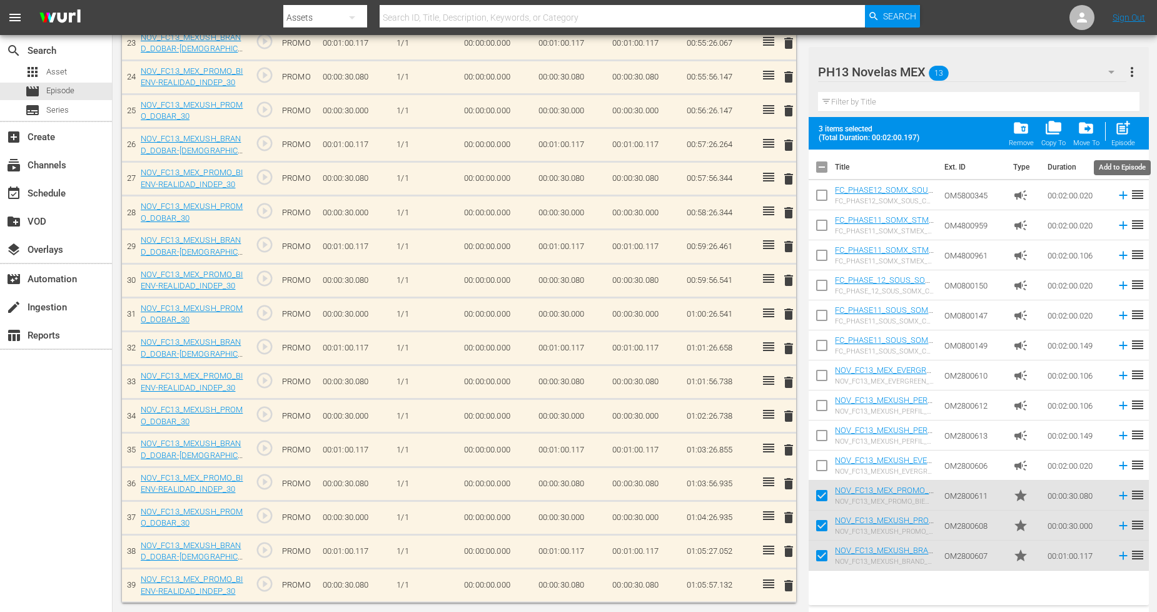
click at [1122, 128] on span "post_add" at bounding box center [1123, 127] width 17 height 17
checkbox input "false"
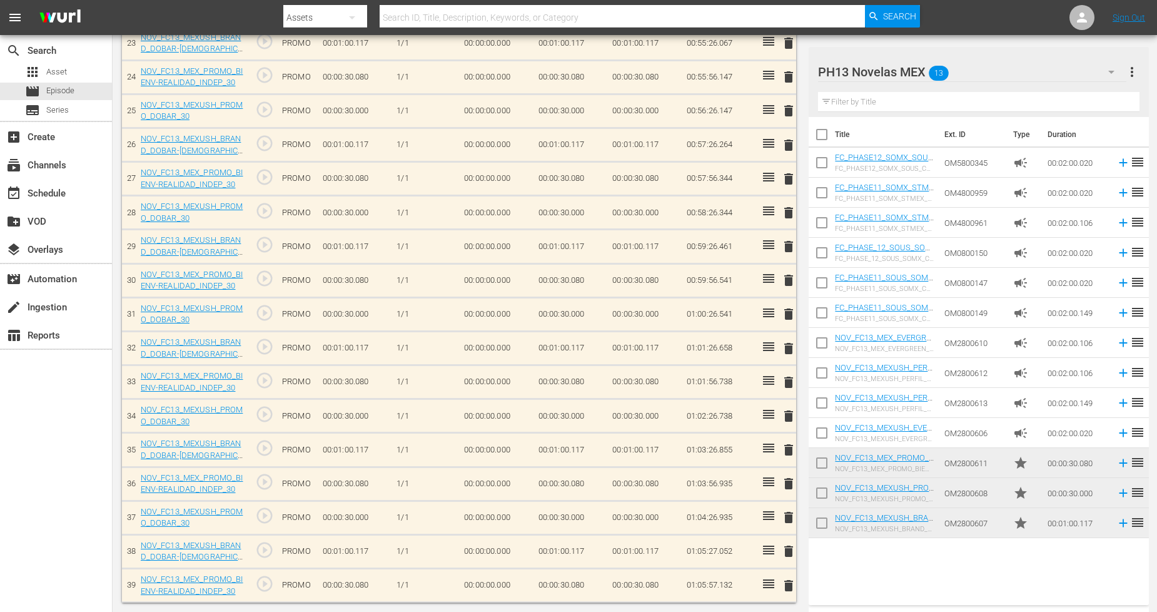
click at [827, 523] on input "checkbox" at bounding box center [822, 525] width 26 height 26
checkbox input "true"
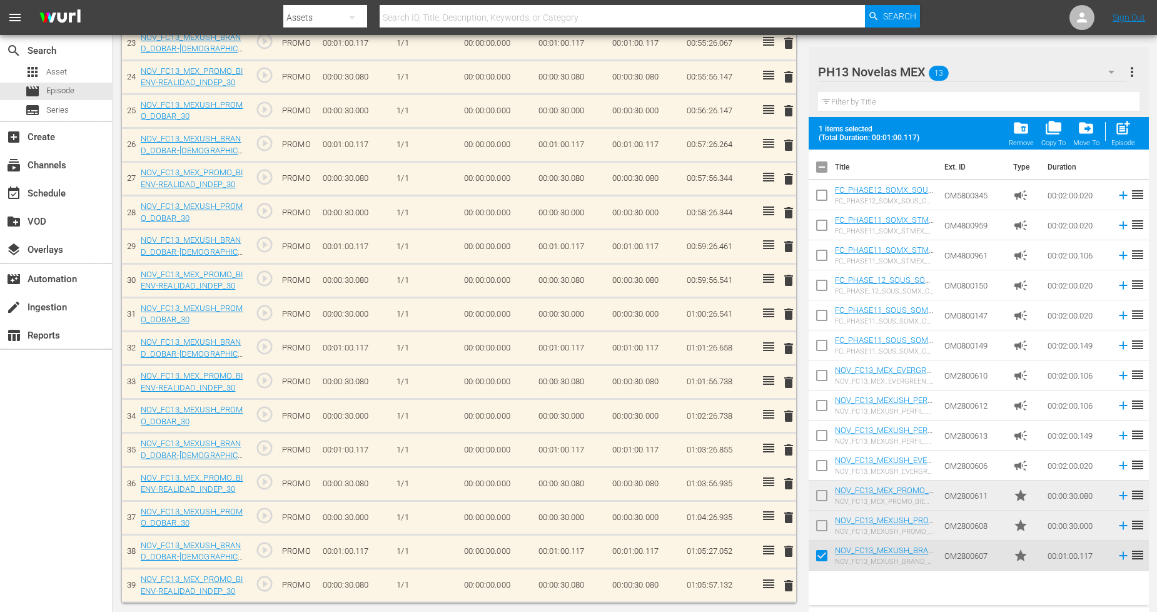
click at [825, 521] on input "checkbox" at bounding box center [822, 528] width 26 height 26
checkbox input "true"
click at [825, 497] on input "checkbox" at bounding box center [822, 498] width 26 height 26
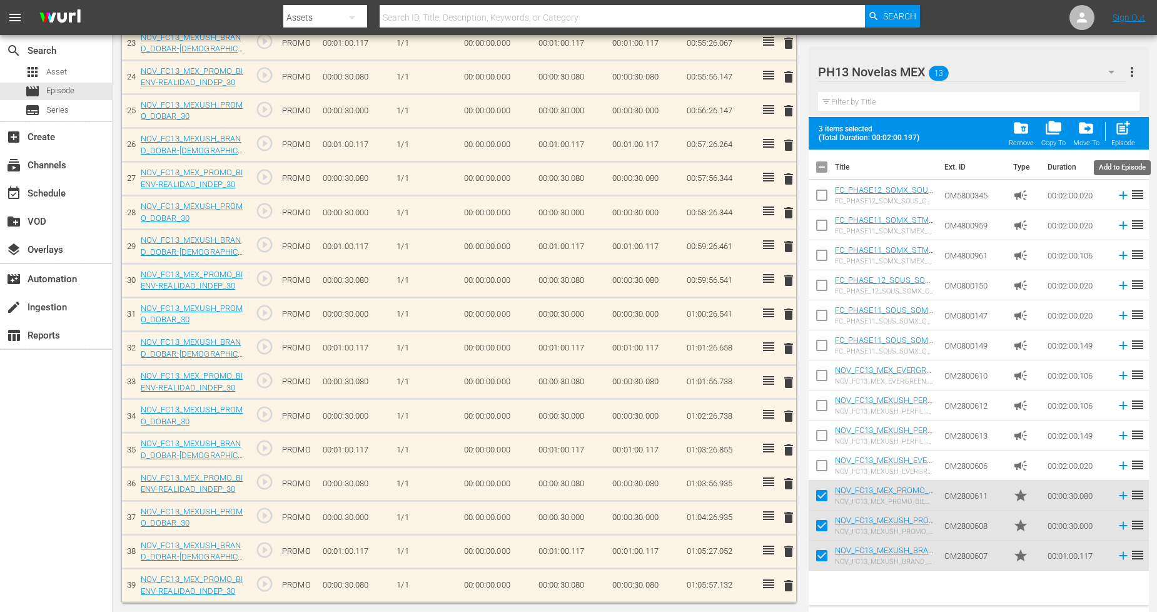
click at [1116, 132] on span "post_add" at bounding box center [1123, 127] width 17 height 17
checkbox input "false"
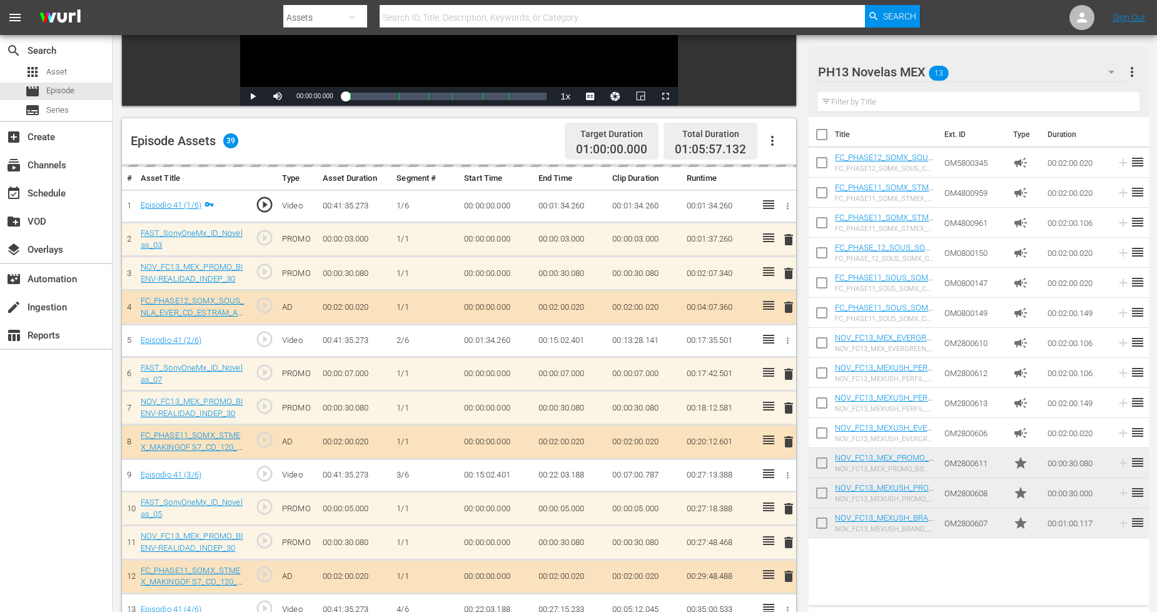
scroll to position [0, 0]
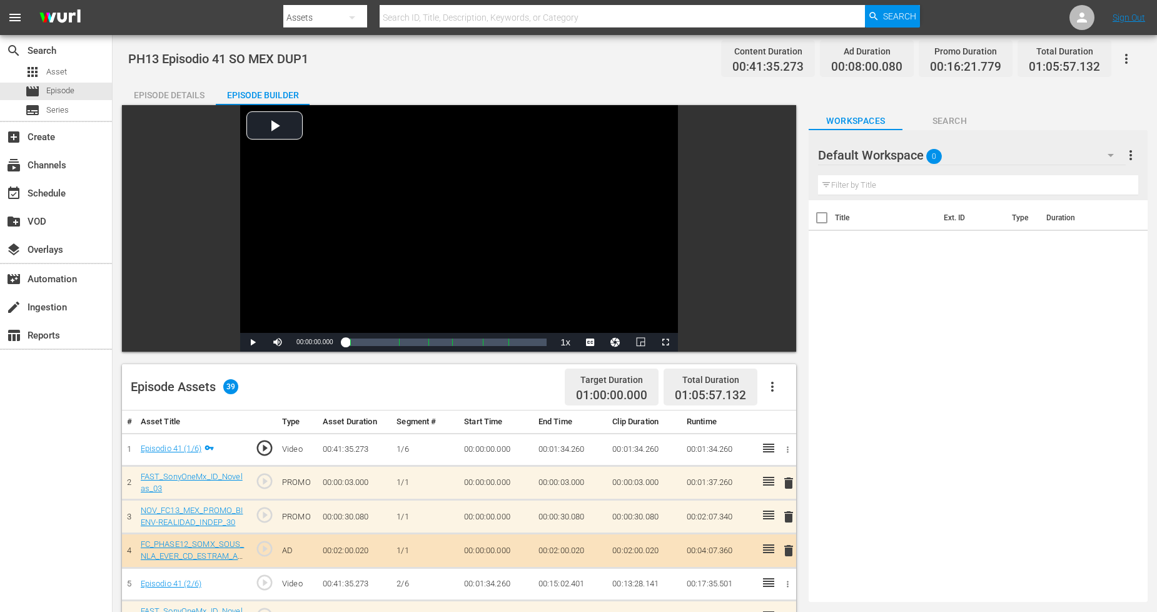
click at [1086, 147] on div "Default Workspace 0" at bounding box center [971, 155] width 307 height 35
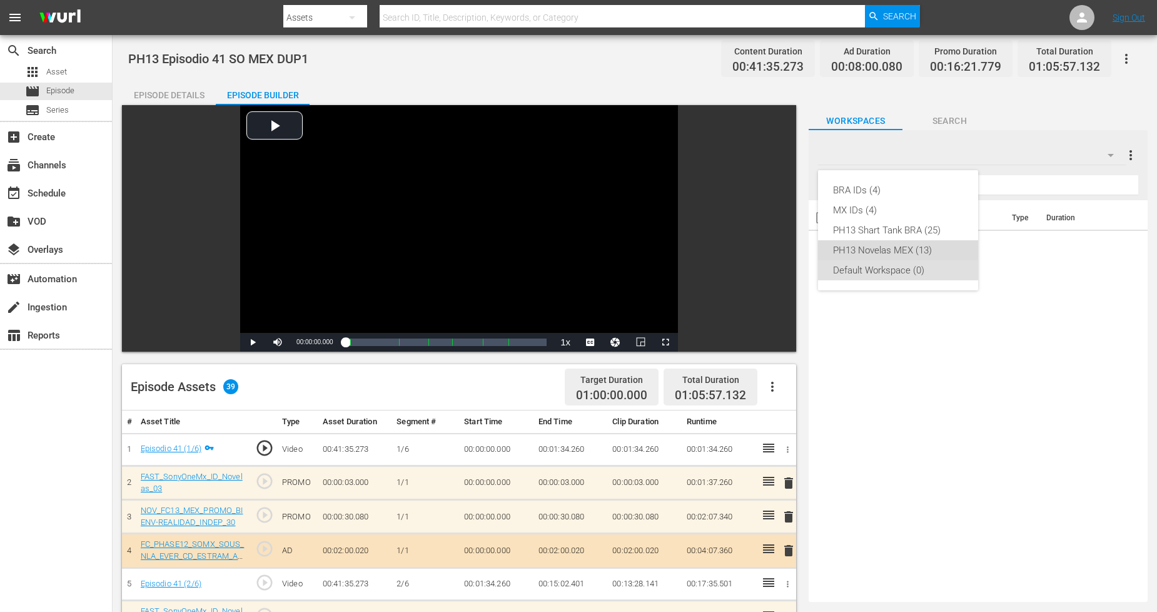
click at [922, 253] on div "PH13 Novelas MEX (13)" at bounding box center [898, 250] width 130 height 20
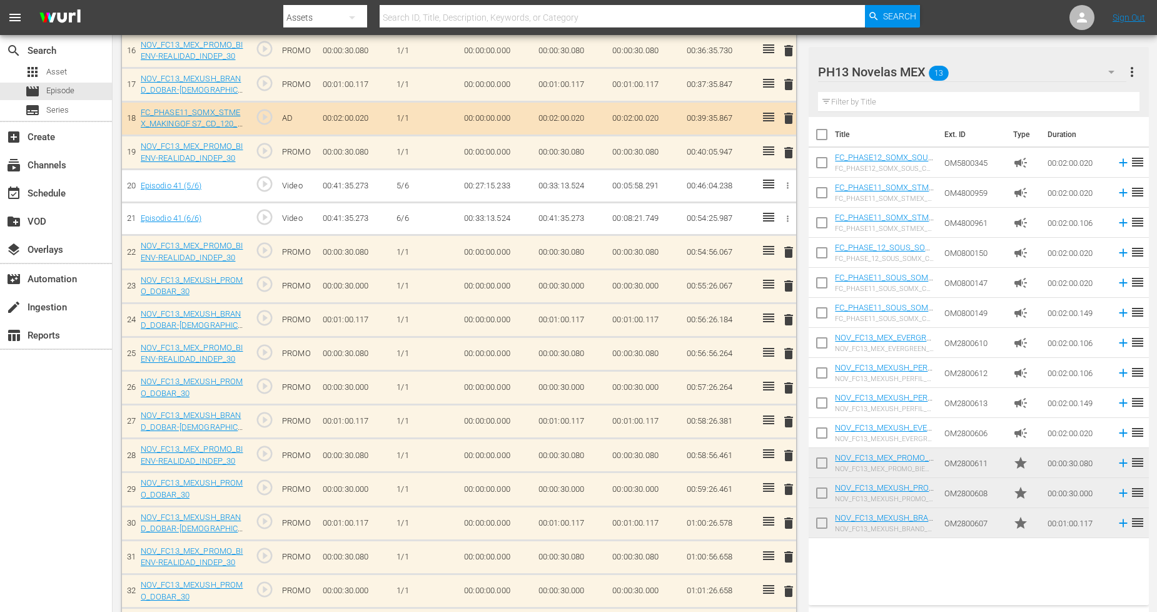
scroll to position [1181, 0]
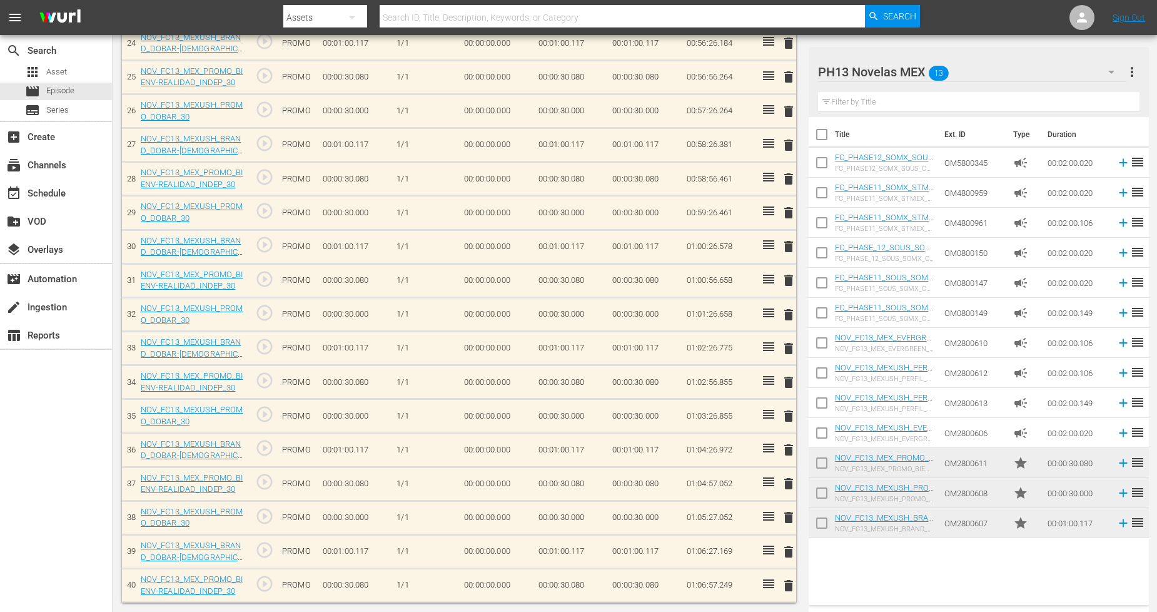
click at [818, 527] on input "checkbox" at bounding box center [822, 525] width 26 height 26
checkbox input "true"
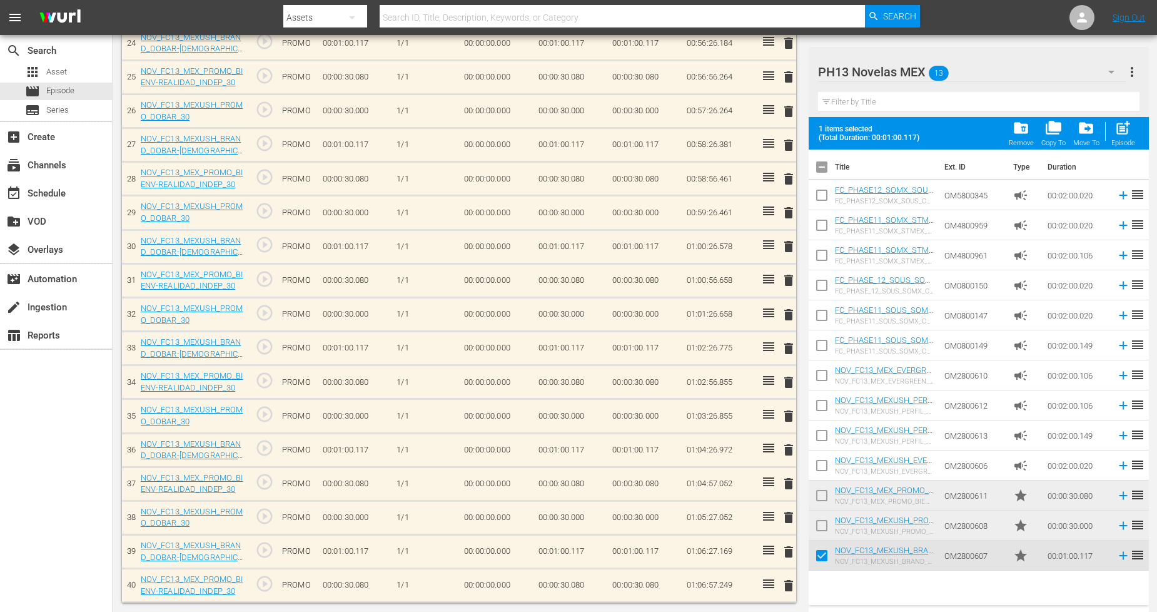
click at [821, 522] on input "checkbox" at bounding box center [822, 528] width 26 height 26
checkbox input "true"
click at [823, 497] on input "checkbox" at bounding box center [822, 498] width 26 height 26
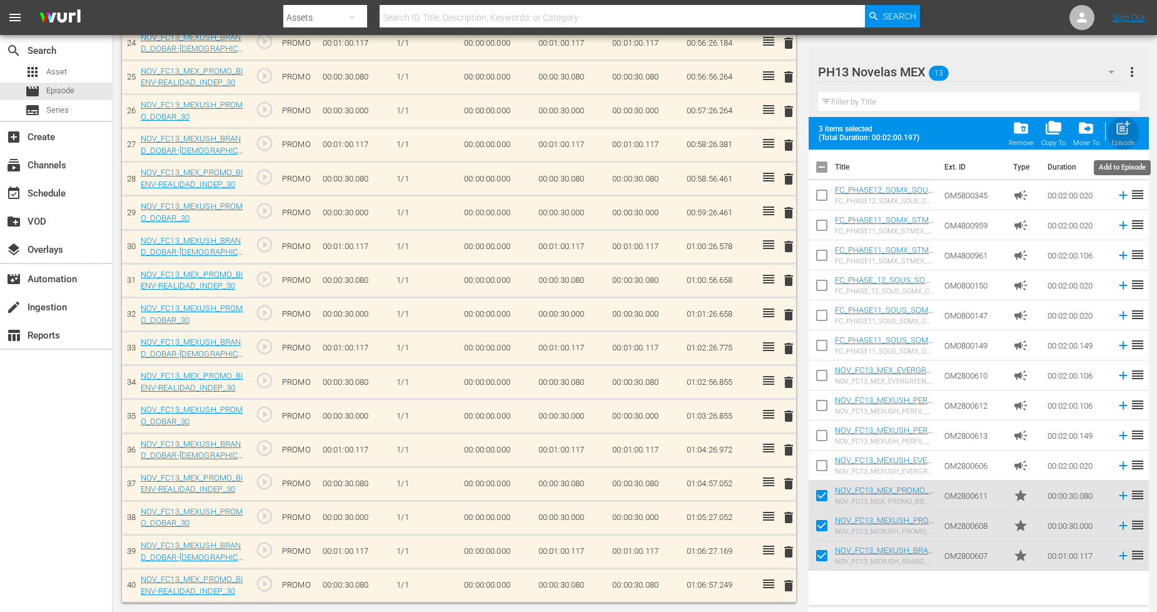
click at [1117, 140] on div "Episode" at bounding box center [1124, 143] width 24 height 8
checkbox input "false"
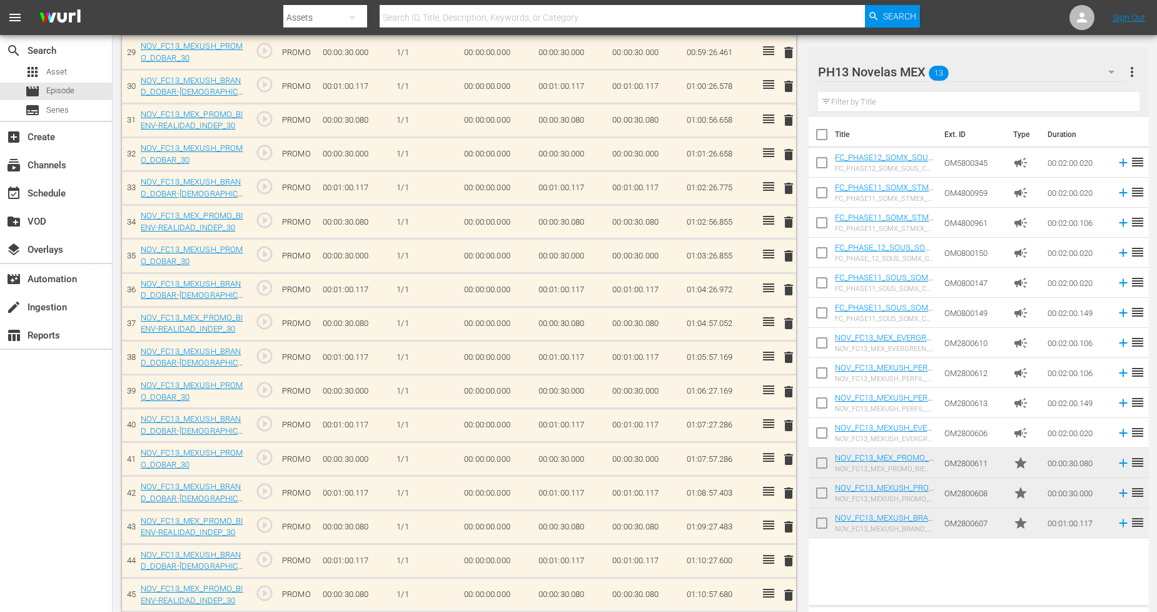
scroll to position [1350, 0]
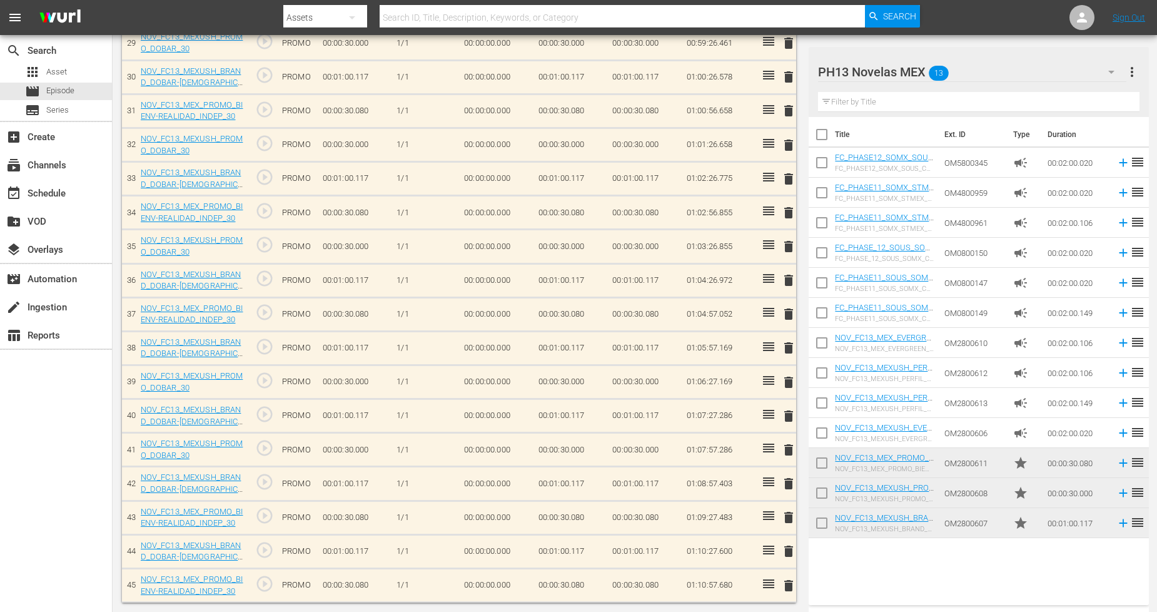
click at [817, 524] on input "checkbox" at bounding box center [822, 525] width 26 height 26
checkbox input "true"
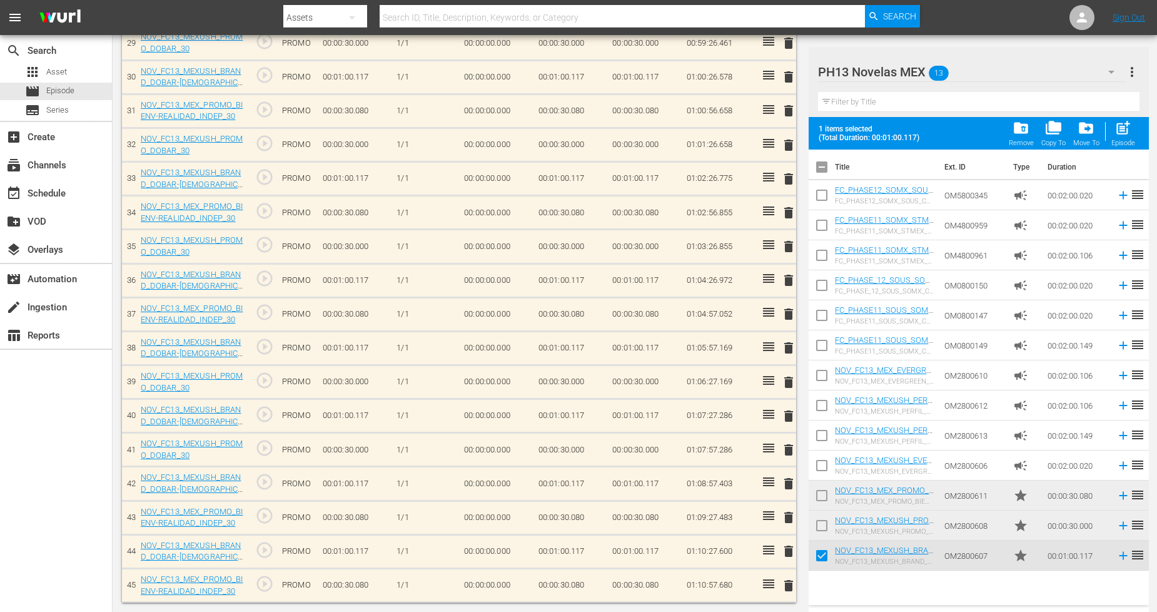
click at [821, 523] on input "checkbox" at bounding box center [822, 528] width 26 height 26
checkbox input "true"
click at [821, 499] on input "checkbox" at bounding box center [822, 498] width 26 height 26
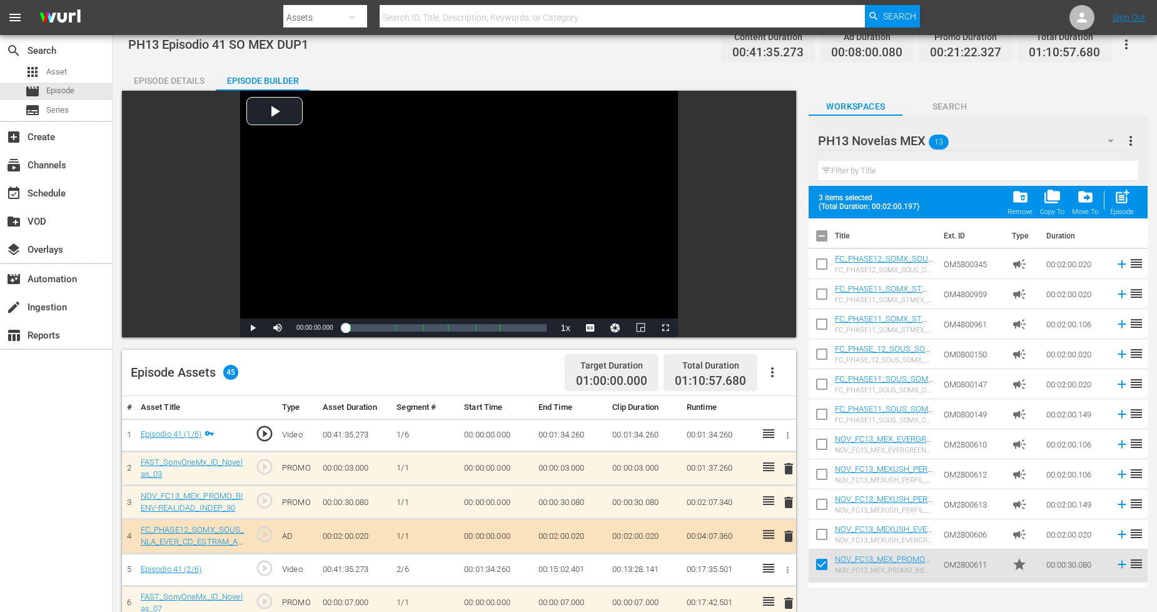
scroll to position [0, 0]
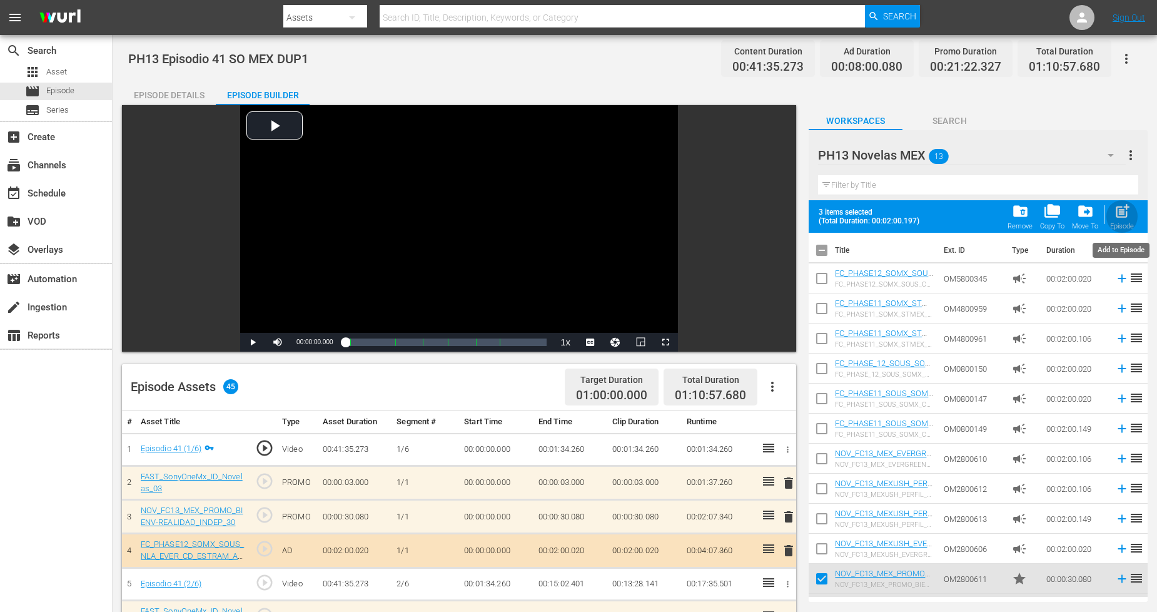
click at [1130, 213] on div "post_add Episode" at bounding box center [1122, 217] width 24 height 28
checkbox input "false"
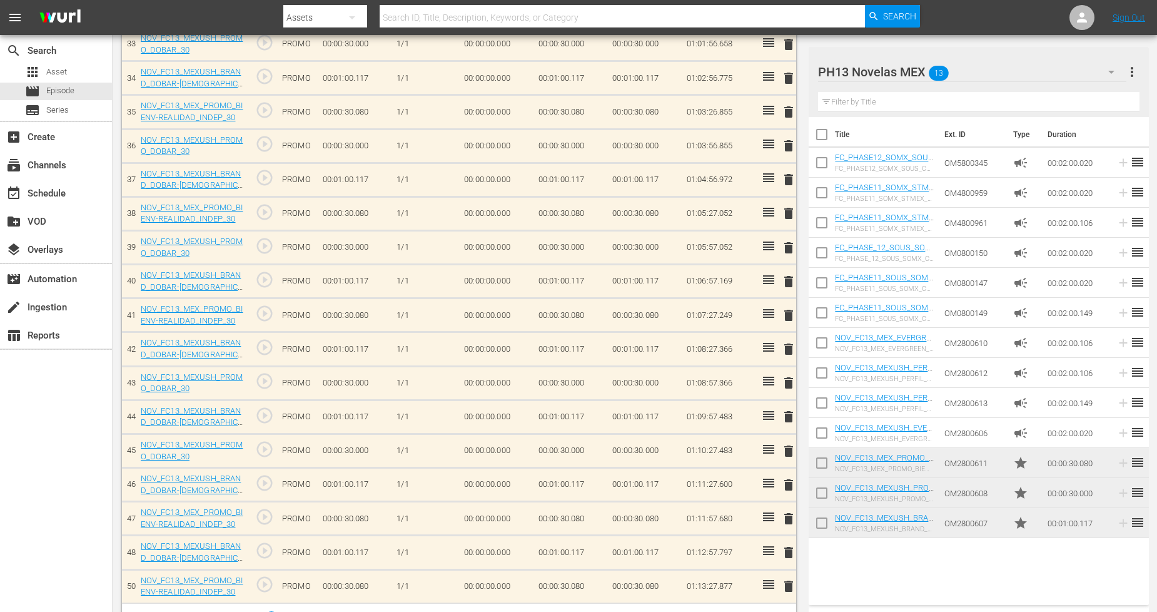
scroll to position [1489, 0]
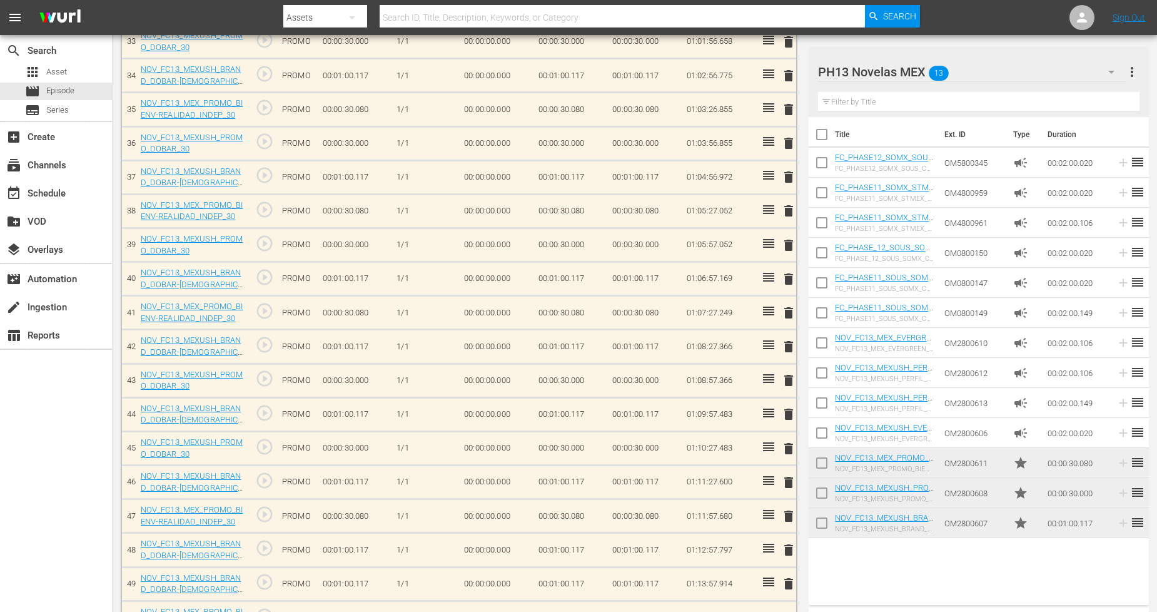
click at [1136, 59] on button "more_vert" at bounding box center [1132, 72] width 15 height 30
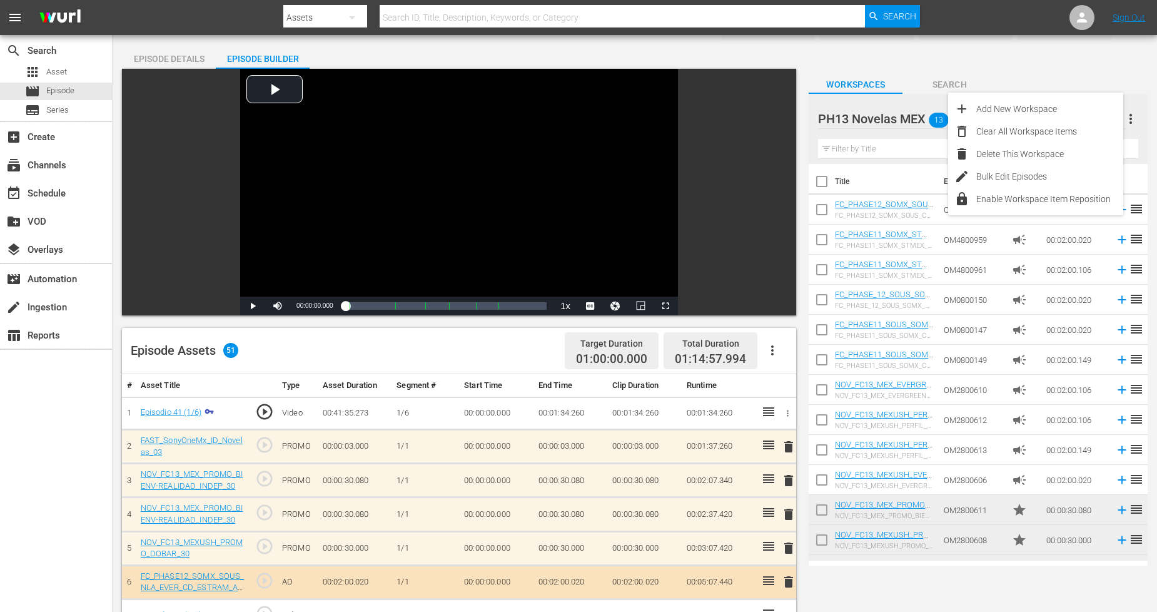
scroll to position [0, 0]
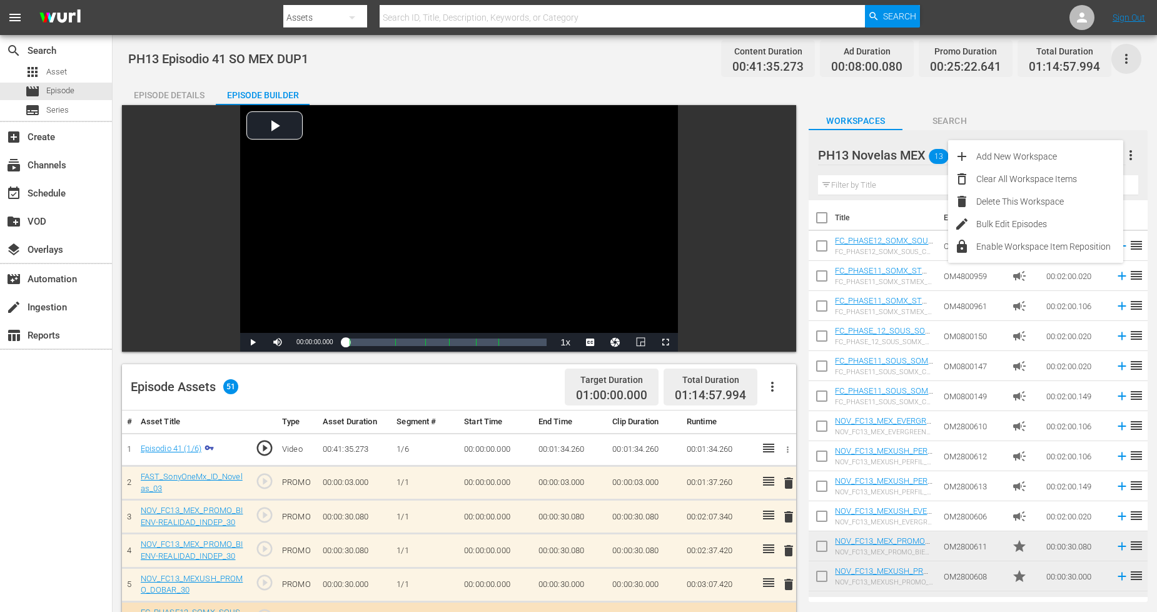
click at [1130, 57] on icon "button" at bounding box center [1126, 58] width 15 height 15
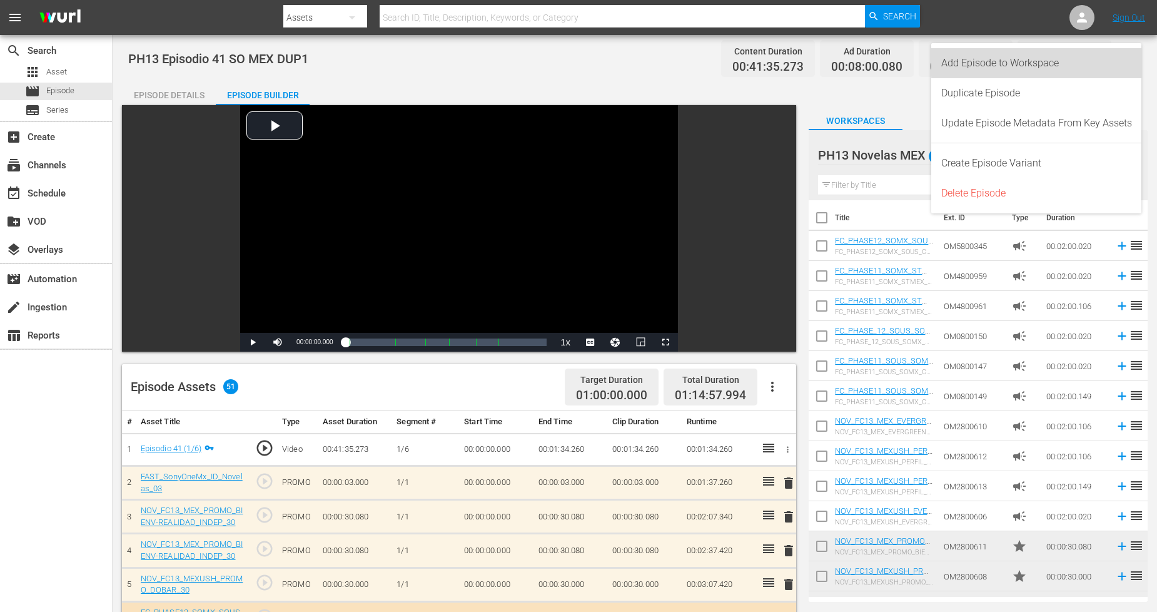
click at [1106, 61] on div "Add Episode to Workspace" at bounding box center [1037, 63] width 191 height 30
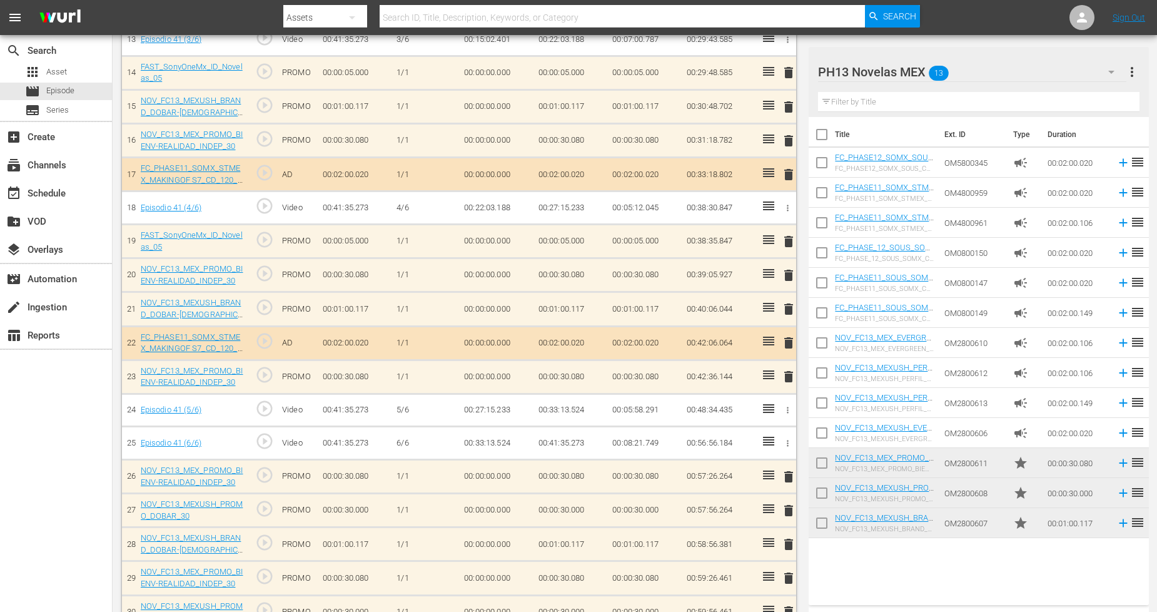
scroll to position [786, 0]
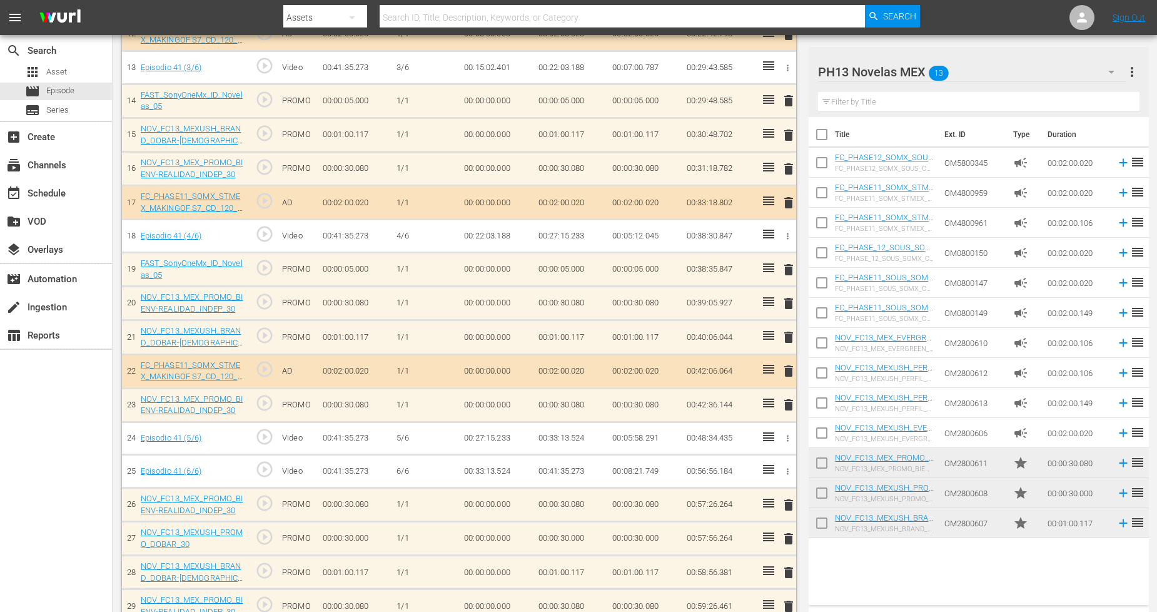
click at [791, 270] on span "delete" at bounding box center [788, 269] width 15 height 15
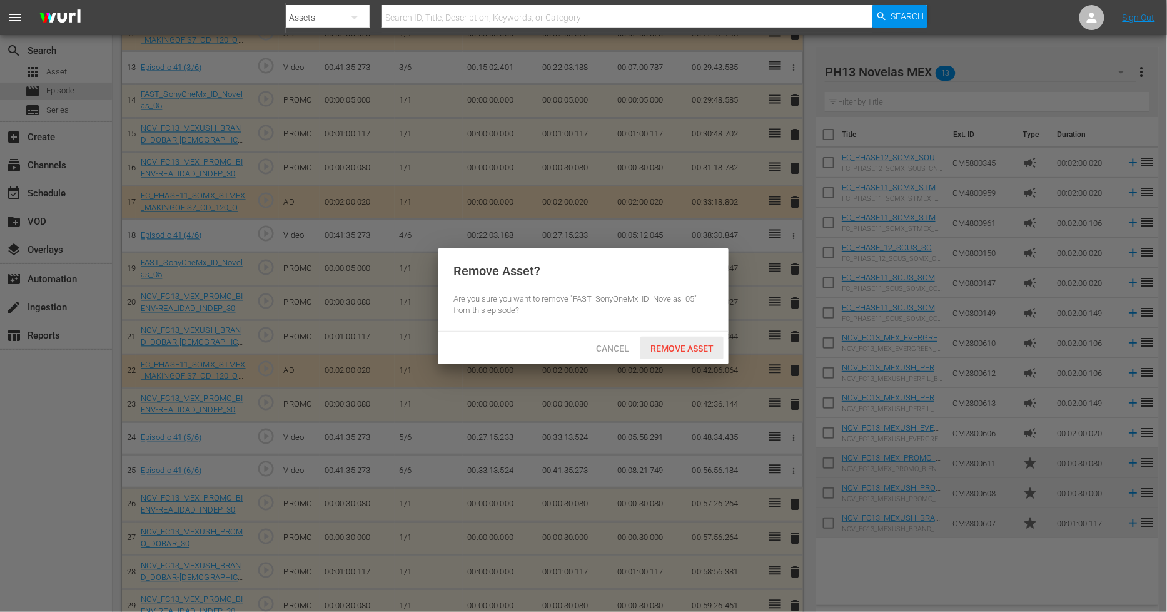
click at [679, 347] on span "Remove Asset" at bounding box center [682, 348] width 83 height 10
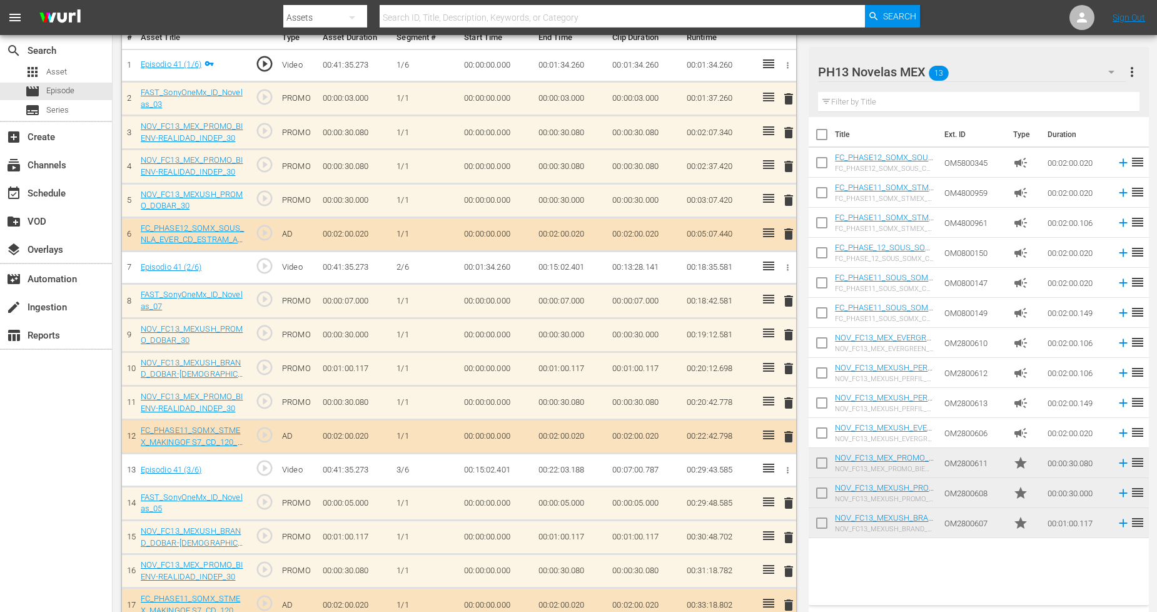
scroll to position [417, 0]
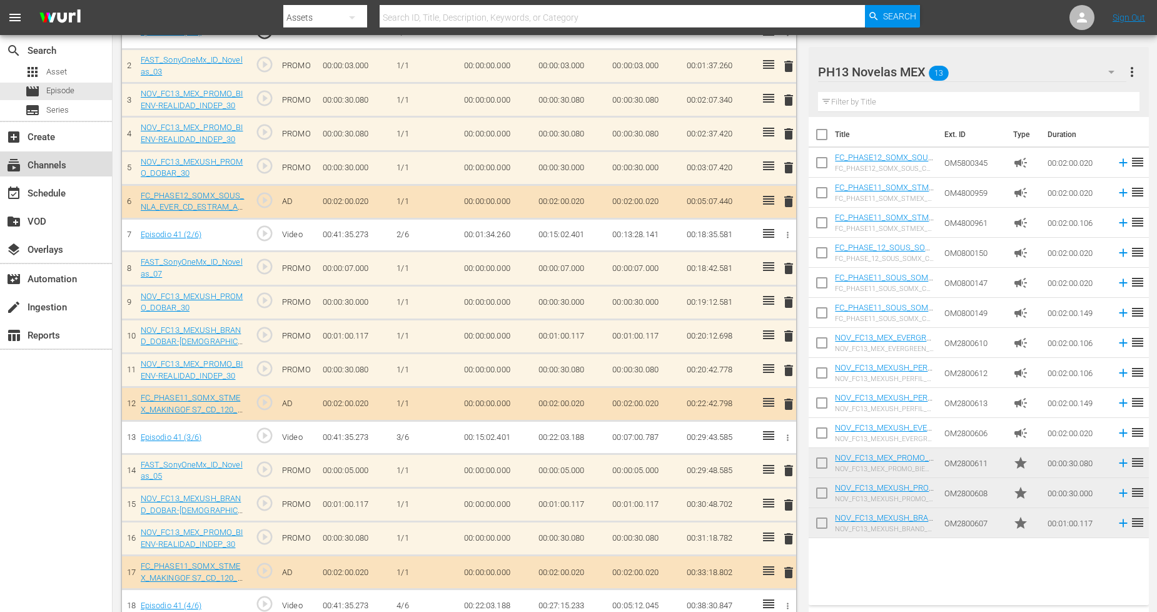
click at [92, 164] on div "subscriptions Channels" at bounding box center [56, 163] width 112 height 25
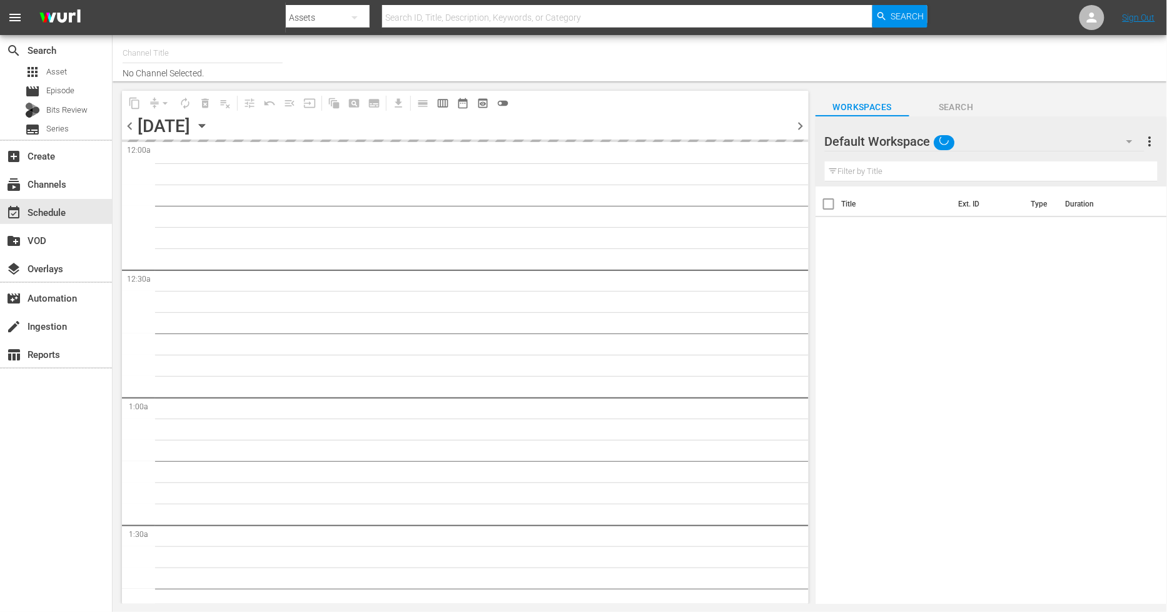
type input "Sony One Novelas (MX) (1001)"
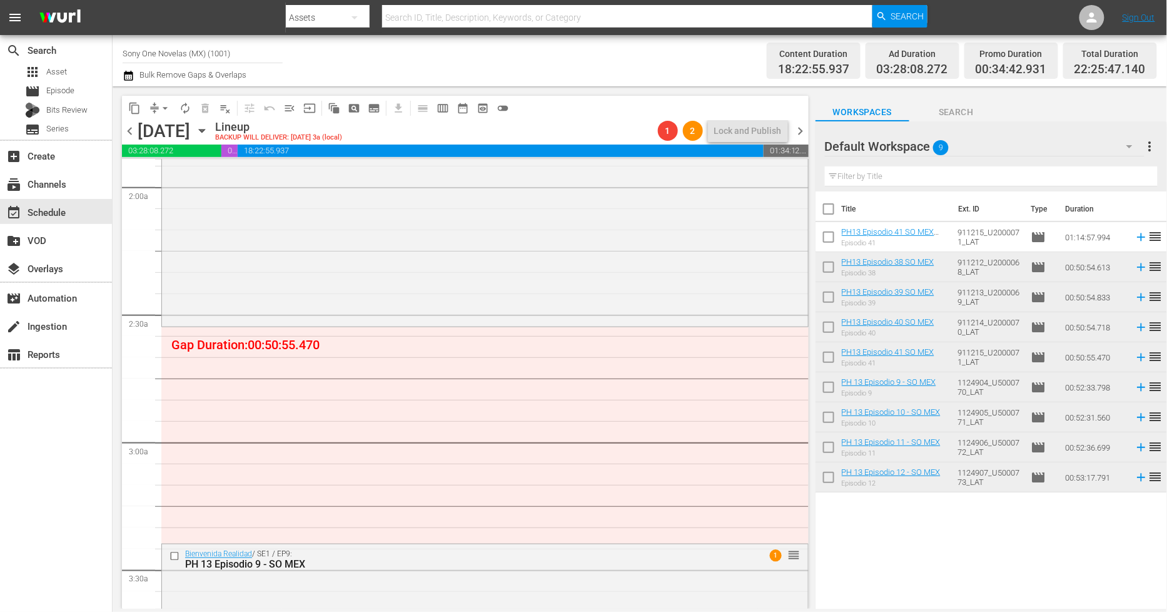
scroll to position [486, 0]
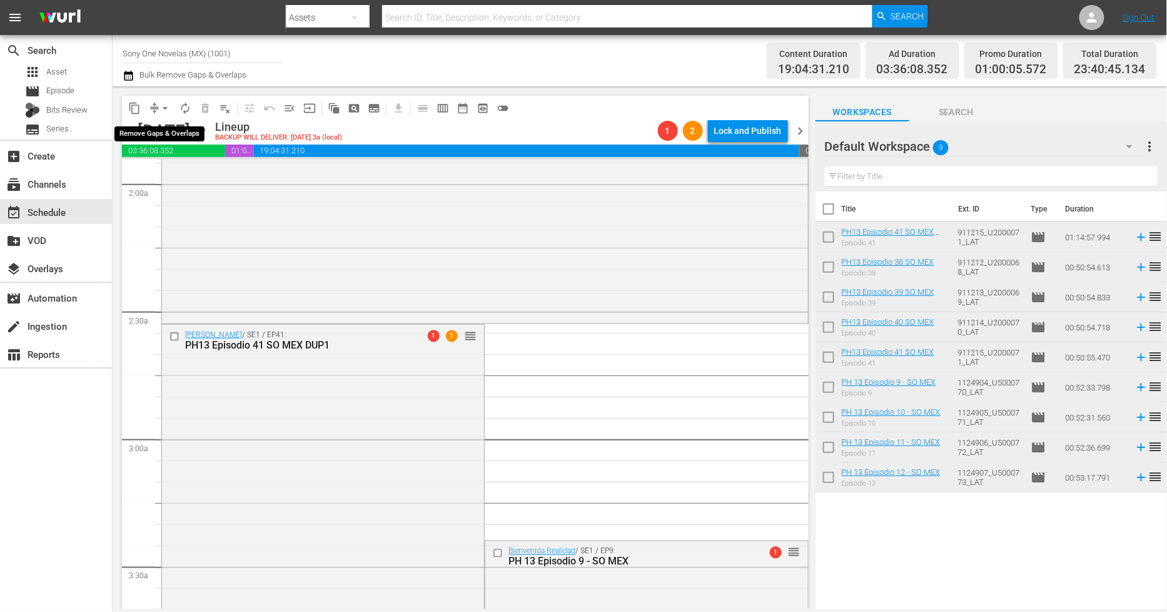
click at [164, 110] on span "arrow_drop_down" at bounding box center [165, 108] width 13 height 13
click at [171, 126] on li "Align to Midnight" at bounding box center [165, 133] width 131 height 21
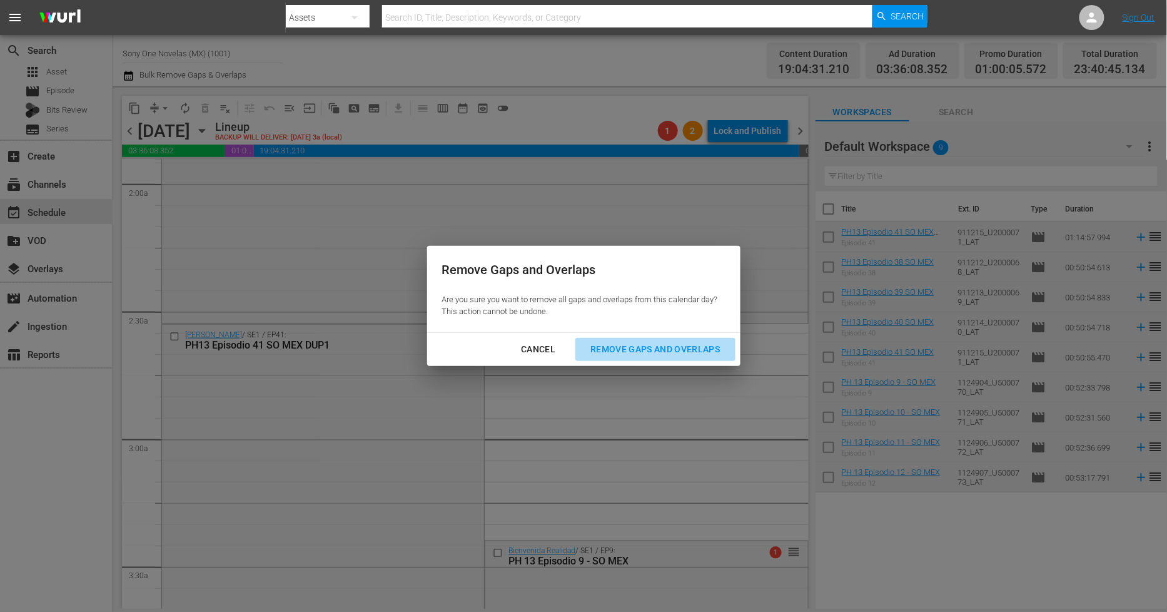
click at [683, 352] on div "Remove Gaps and Overlaps" at bounding box center [656, 350] width 150 height 16
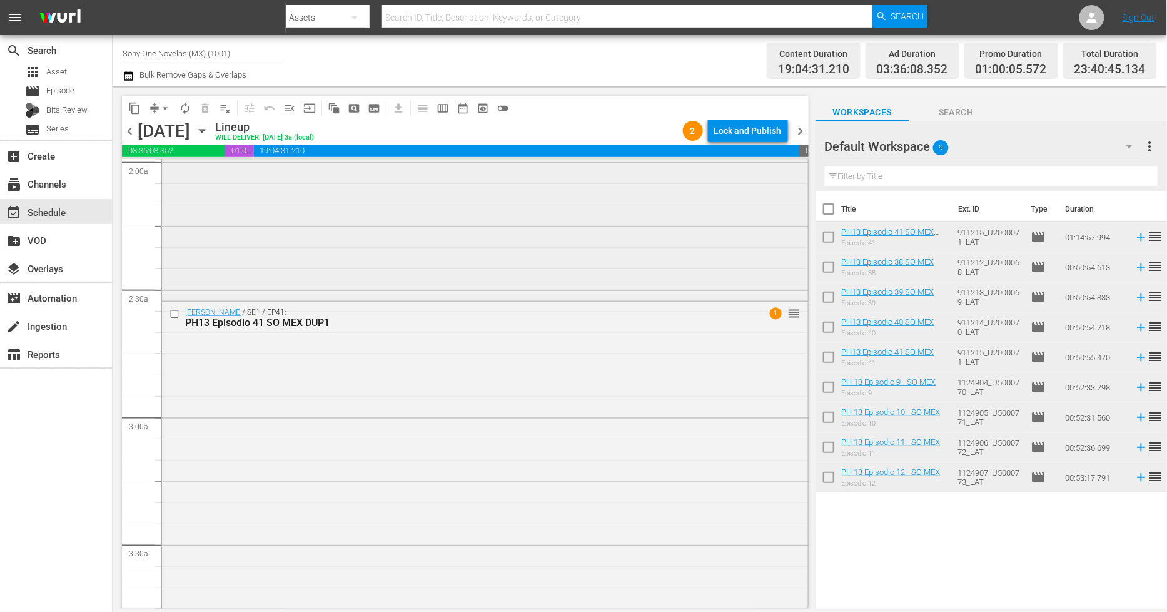
scroll to position [0, 0]
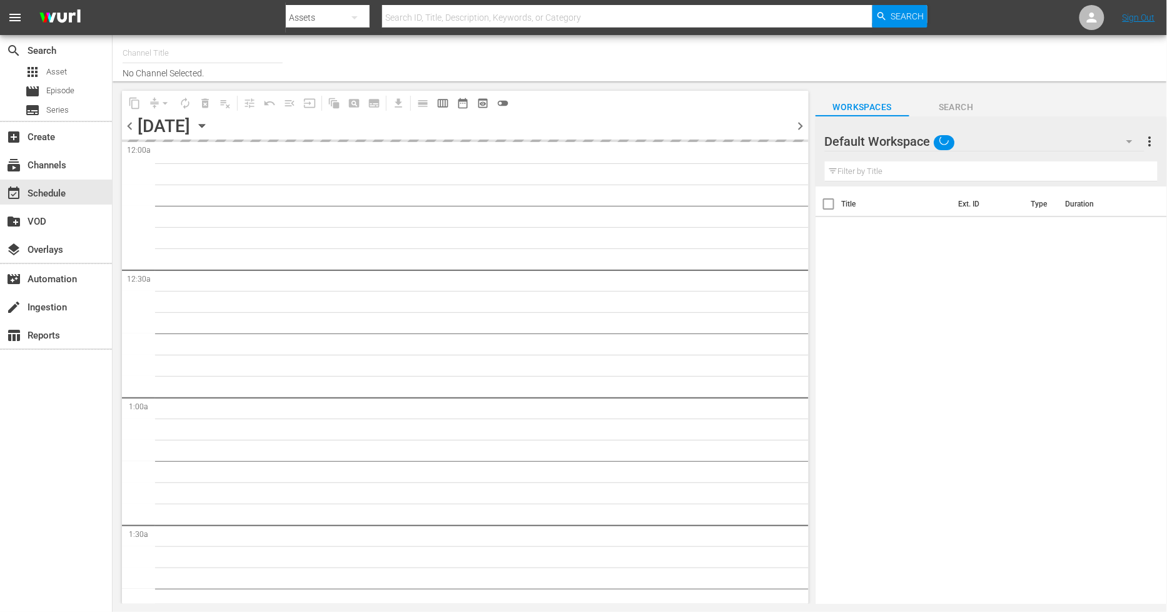
type input "Sony One Novelas (MX) (1001)"
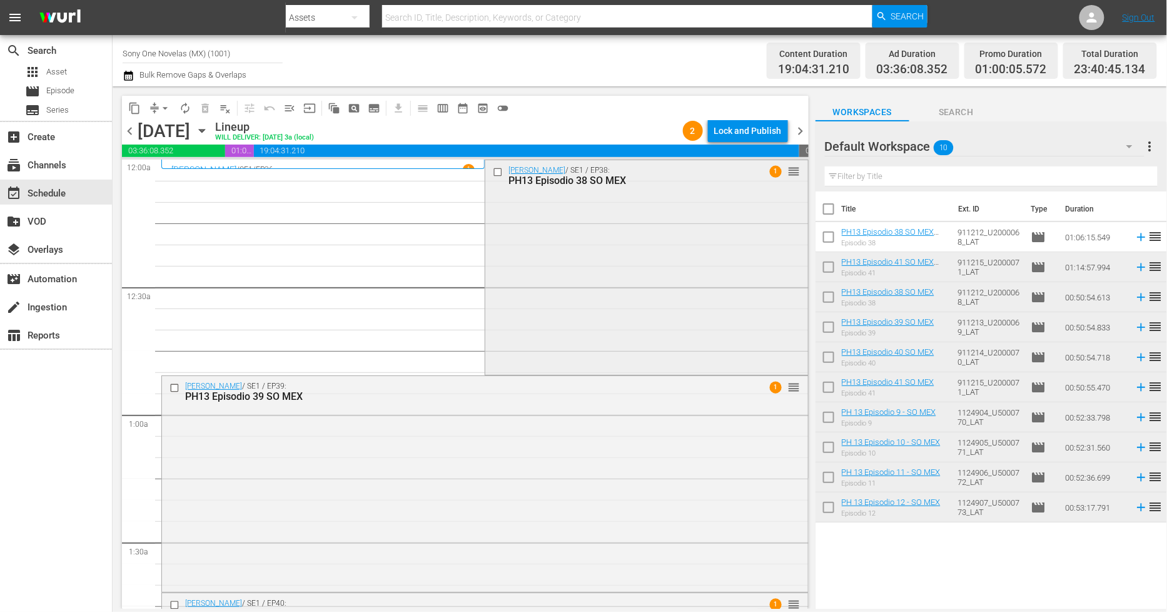
click at [642, 256] on div "Doña Bárbara / SE1 / EP38: PH13 Episodio 38 SO MEX 1 reorder" at bounding box center [646, 266] width 322 height 213
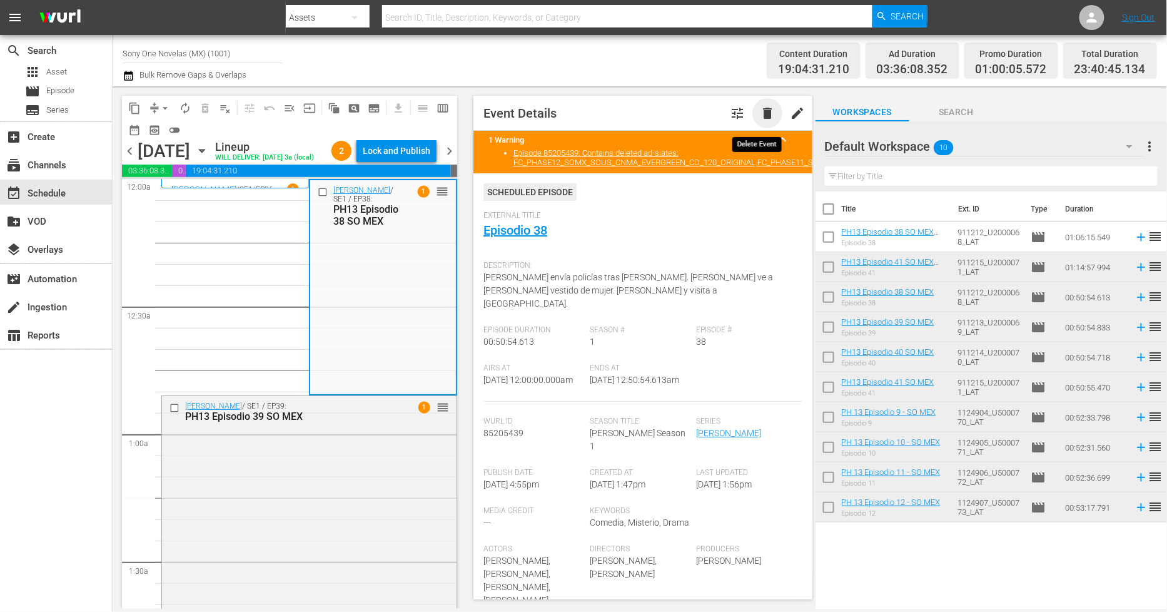
click at [760, 115] on span "delete" at bounding box center [767, 113] width 15 height 15
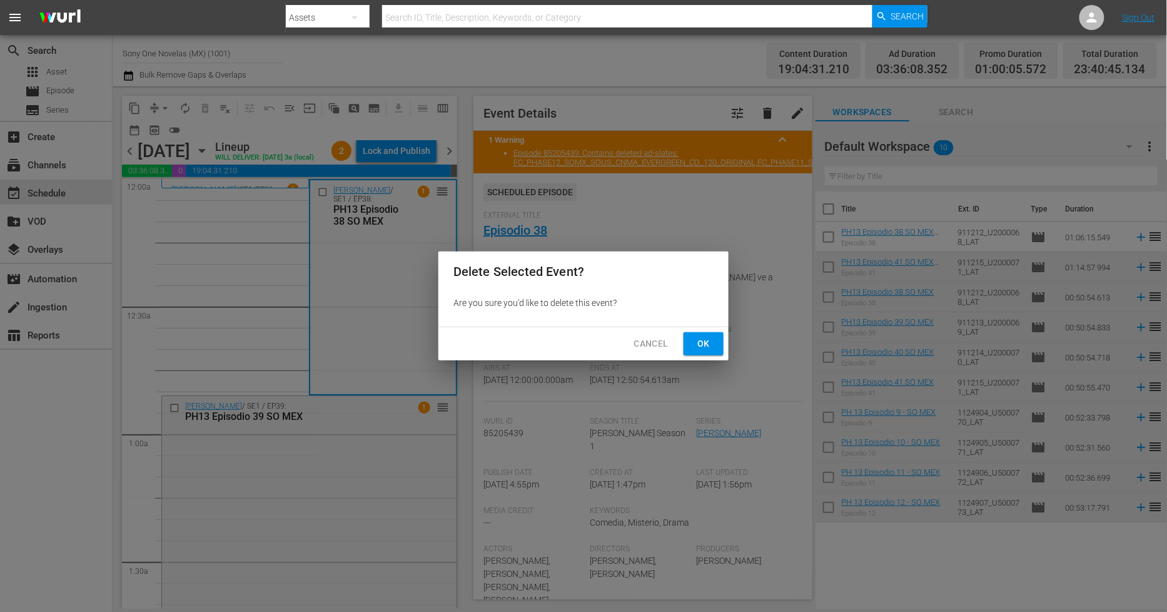
click at [706, 343] on span "Ok" at bounding box center [704, 344] width 20 height 16
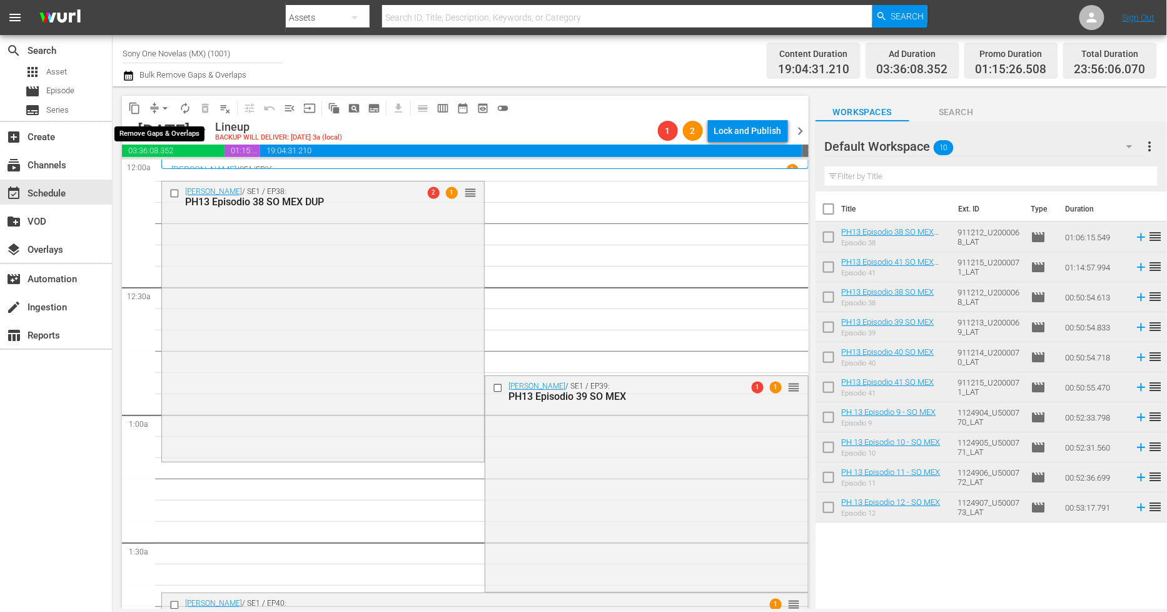
click at [165, 107] on span "arrow_drop_down" at bounding box center [165, 108] width 13 height 13
click at [171, 131] on li "Align to Midnight" at bounding box center [165, 133] width 131 height 21
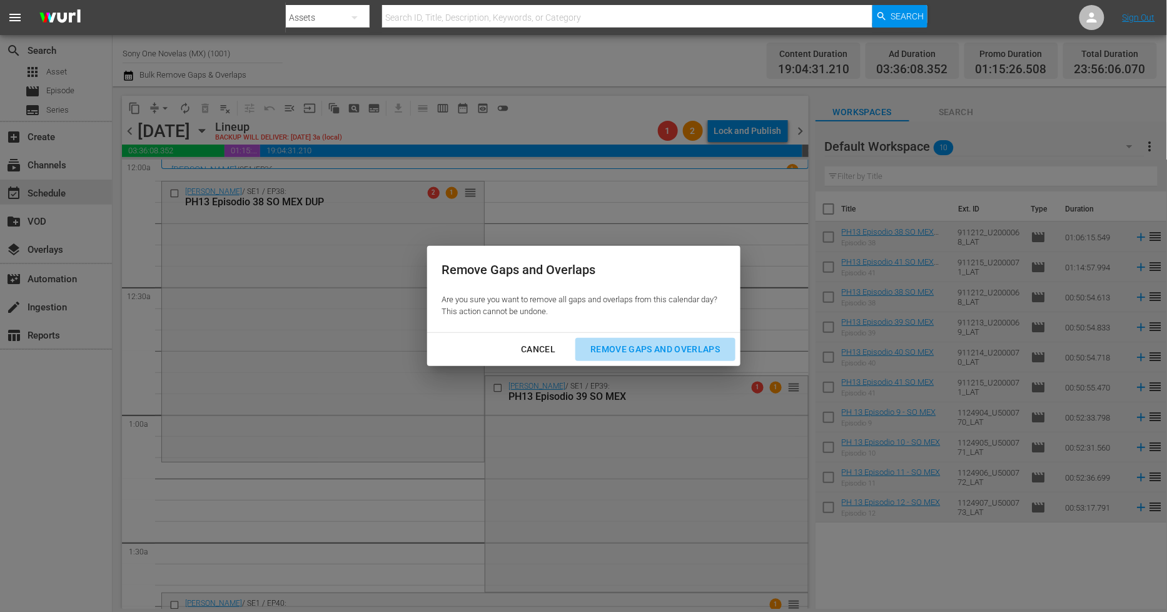
click at [695, 347] on div "Remove Gaps and Overlaps" at bounding box center [656, 350] width 150 height 16
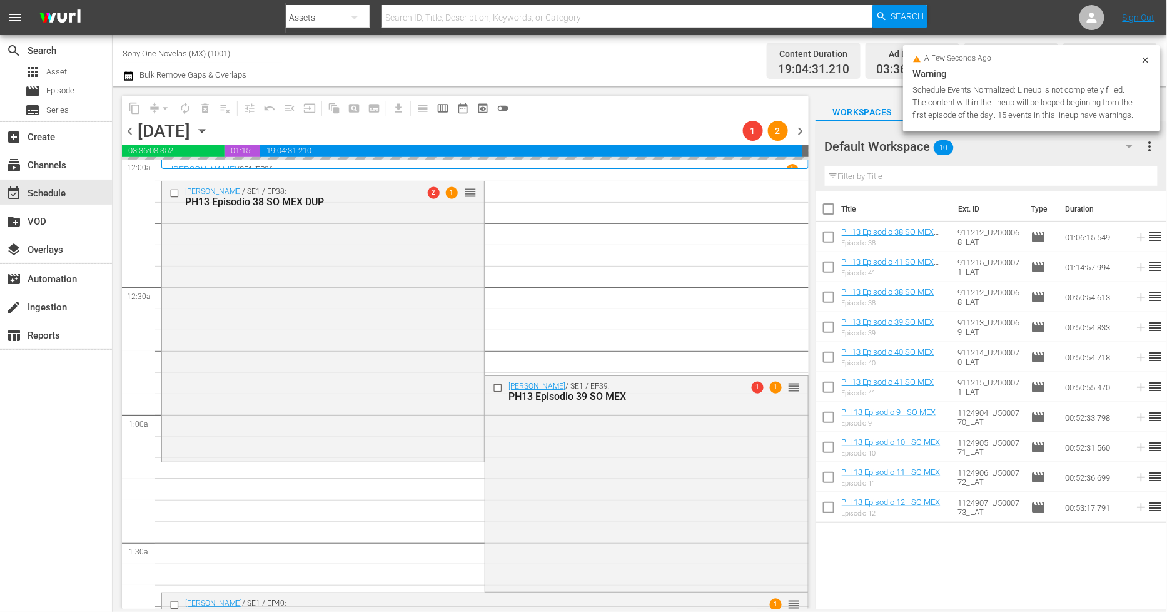
drag, startPoint x: 1147, startPoint y: 58, endPoint x: 1134, endPoint y: 64, distance: 14.9
click at [1148, 58] on icon at bounding box center [1146, 60] width 6 height 6
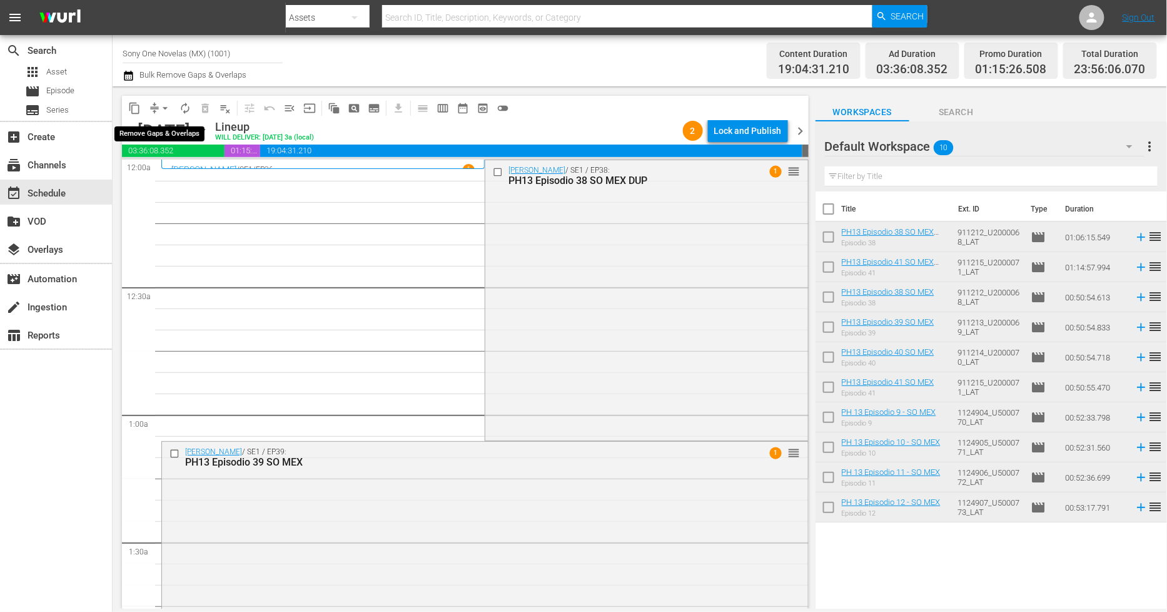
click at [163, 109] on span "arrow_drop_down" at bounding box center [165, 108] width 13 height 13
click at [168, 129] on li "Align to Midnight" at bounding box center [165, 133] width 131 height 21
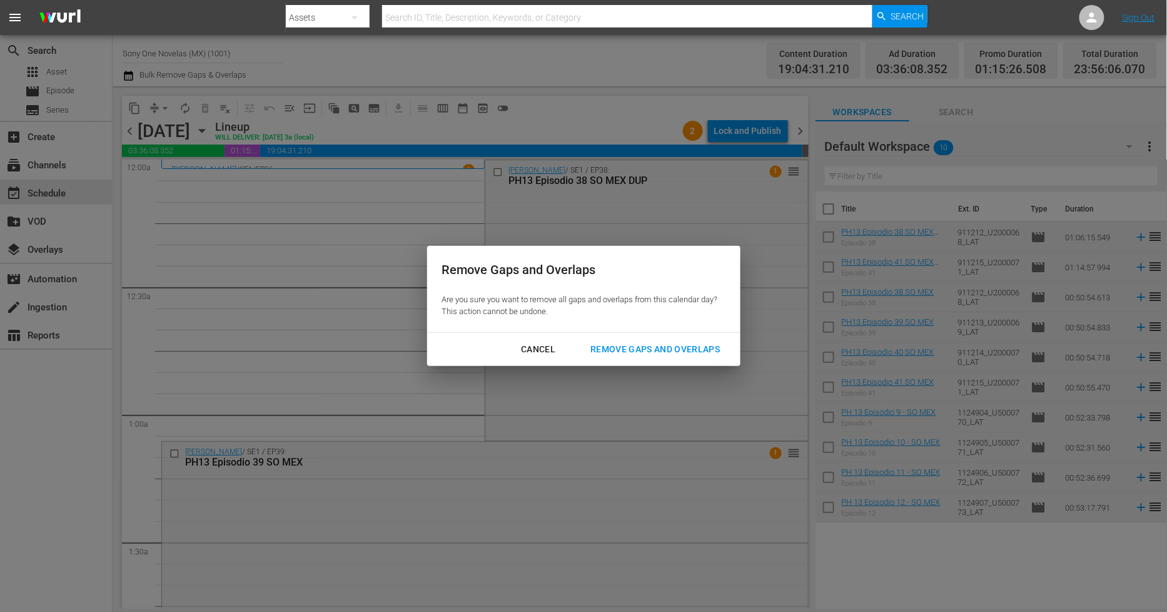
click at [666, 355] on div "Remove Gaps and Overlaps" at bounding box center [656, 350] width 150 height 16
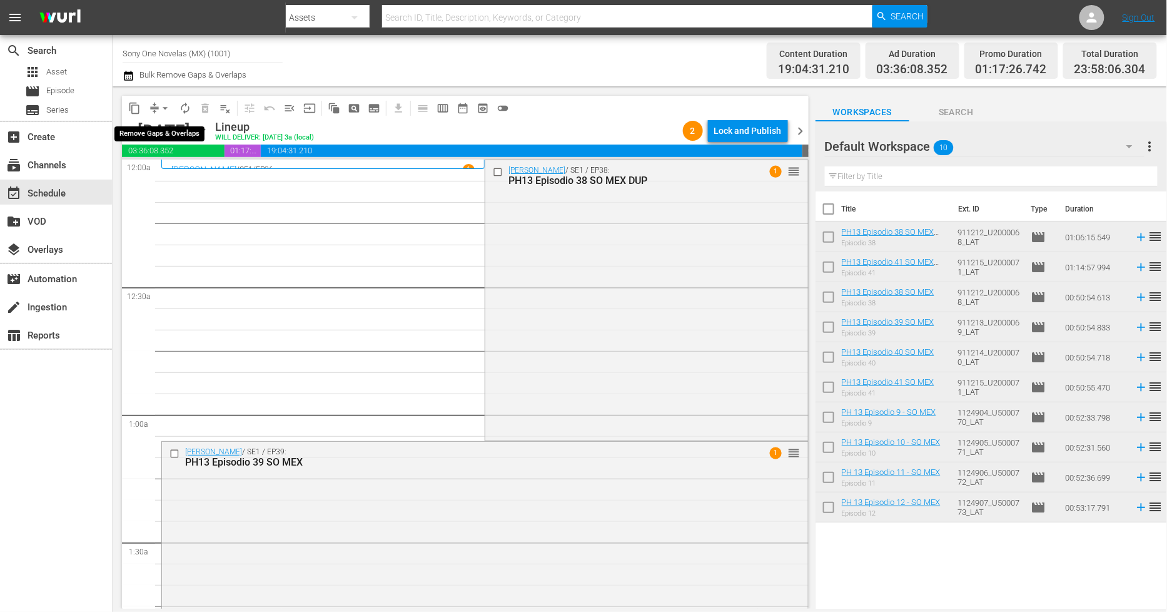
click at [166, 104] on span "arrow_drop_down" at bounding box center [165, 108] width 13 height 13
click at [170, 130] on li "Align to Midnight" at bounding box center [165, 133] width 131 height 21
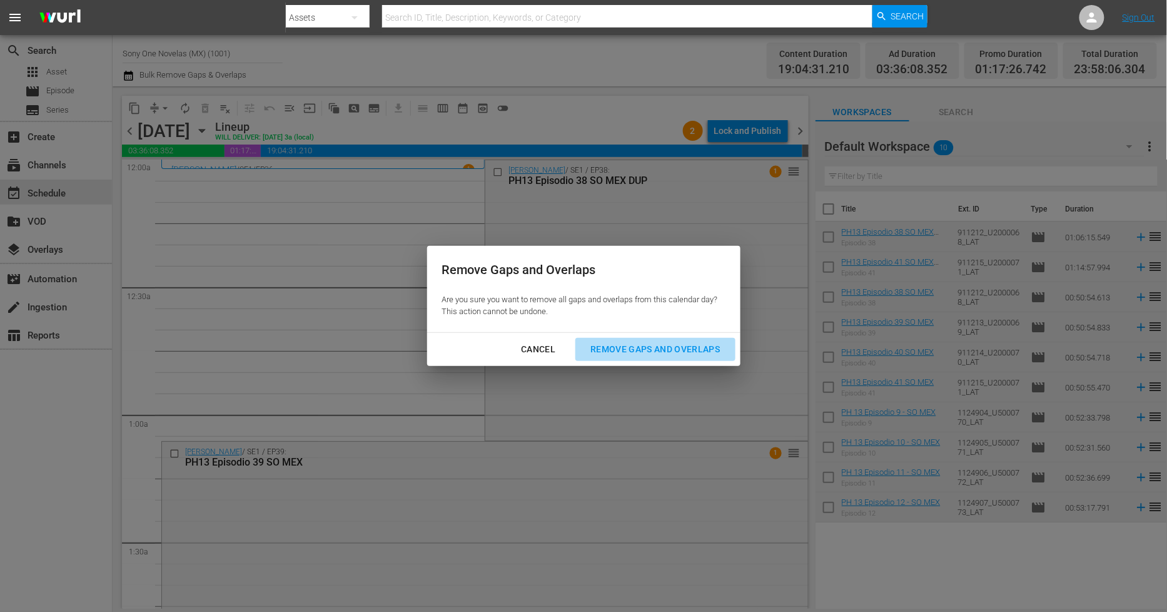
click at [701, 348] on div "Remove Gaps and Overlaps" at bounding box center [656, 350] width 150 height 16
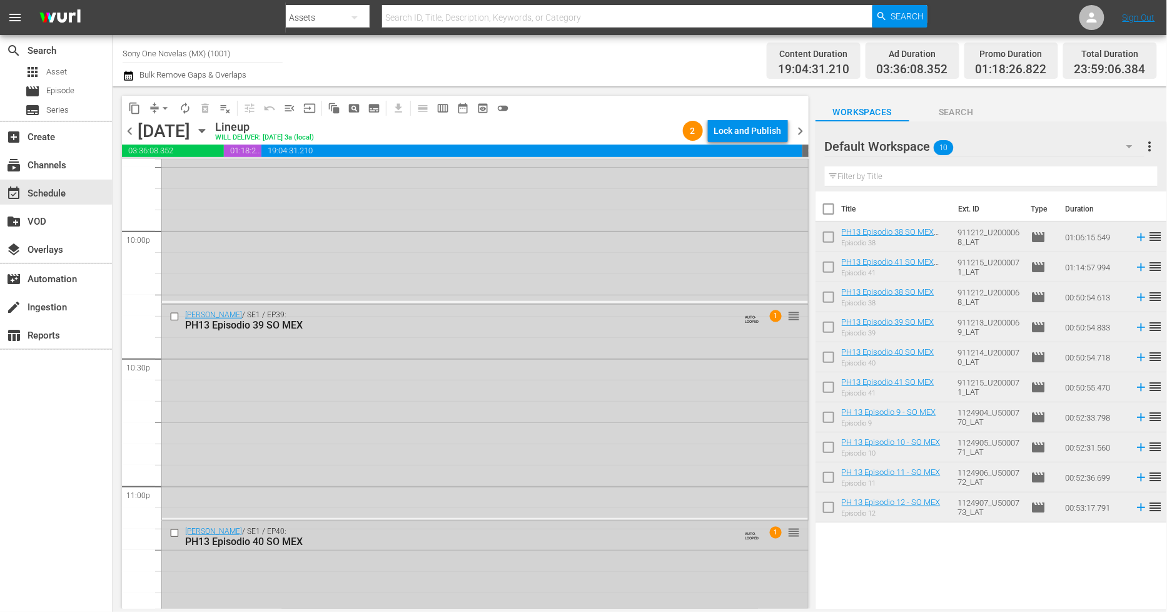
scroll to position [5676, 0]
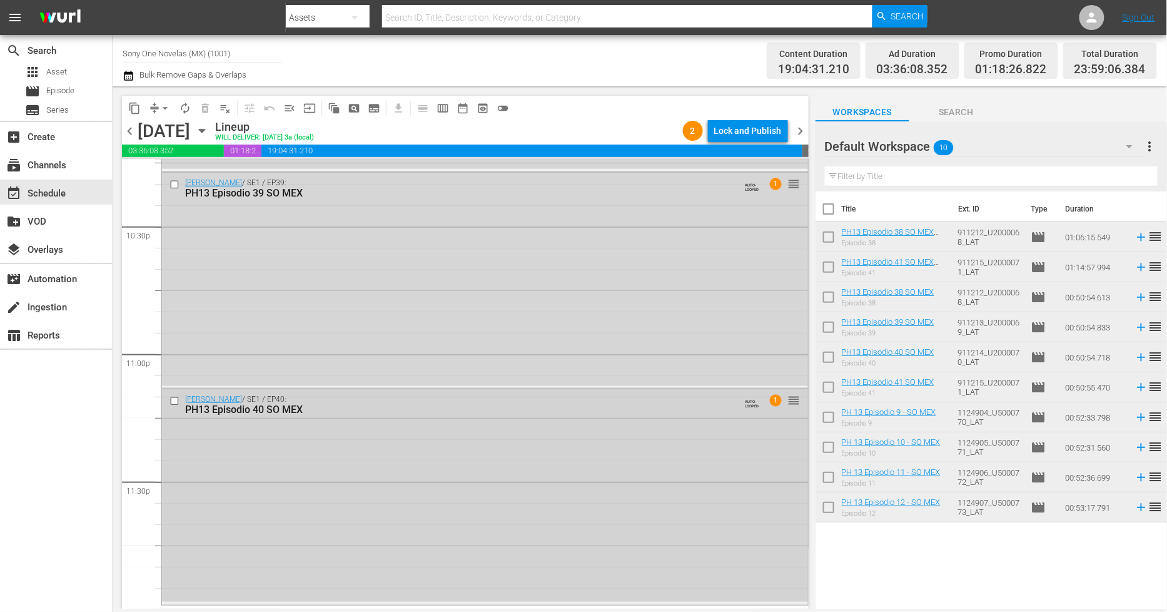
click at [353, 514] on div "Doña Bárbara / SE1 / EP40: PH13 Episodio 40 SO MEX AUTO-LOOPED 1 reorder" at bounding box center [485, 495] width 646 height 213
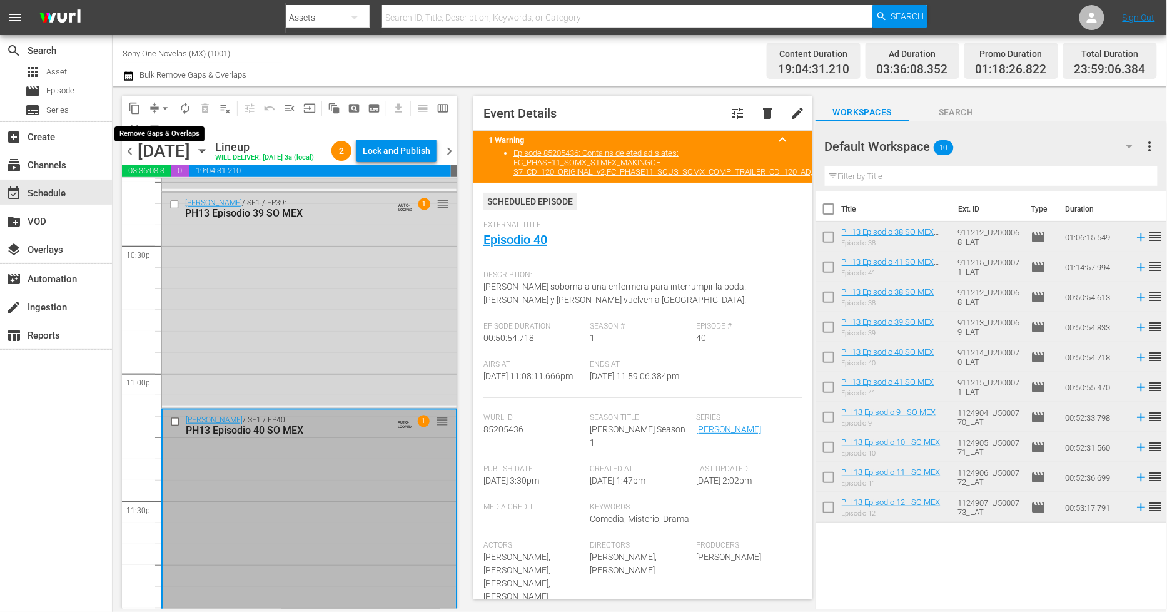
click at [165, 108] on span "arrow_drop_down" at bounding box center [165, 108] width 13 height 13
click at [160, 131] on li "Align to Midnight" at bounding box center [165, 133] width 131 height 21
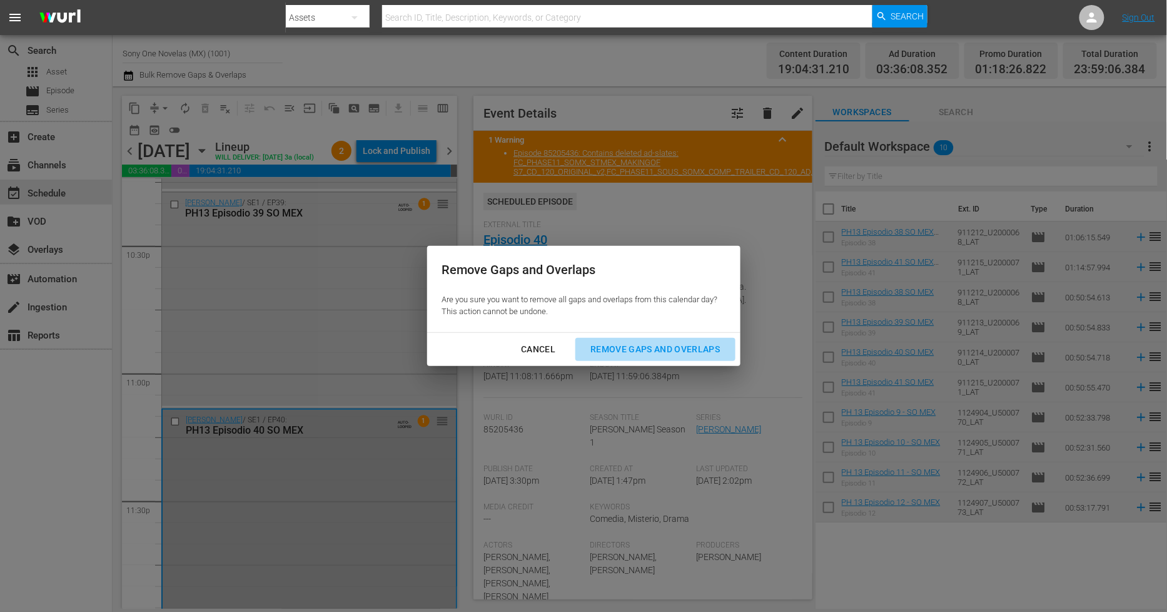
click at [611, 345] on div "Remove Gaps and Overlaps" at bounding box center [656, 350] width 150 height 16
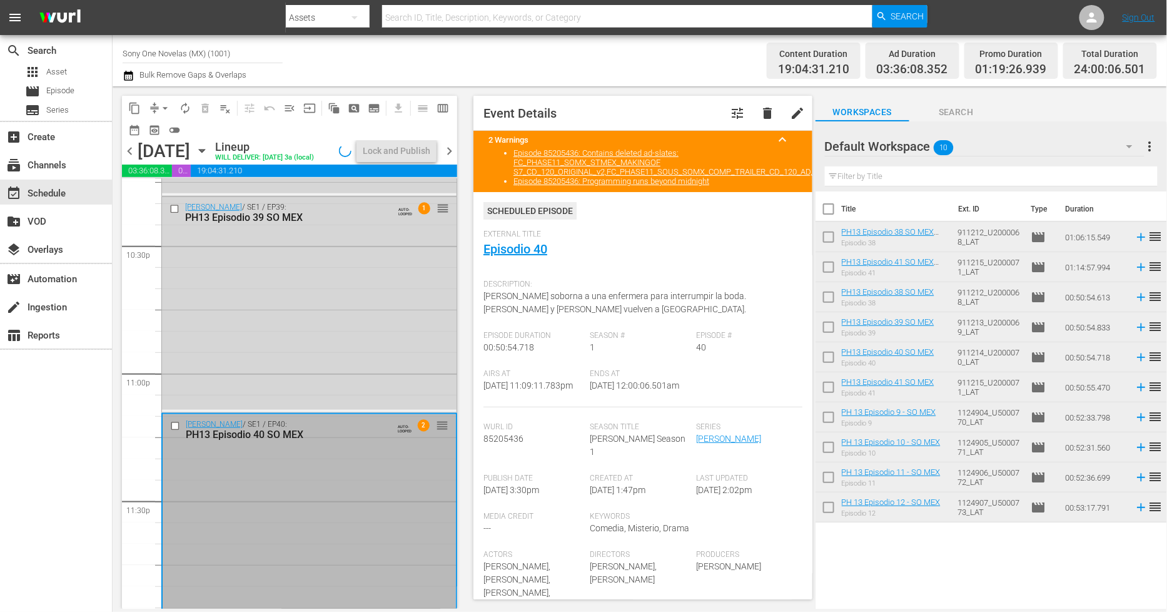
scroll to position [5716, 0]
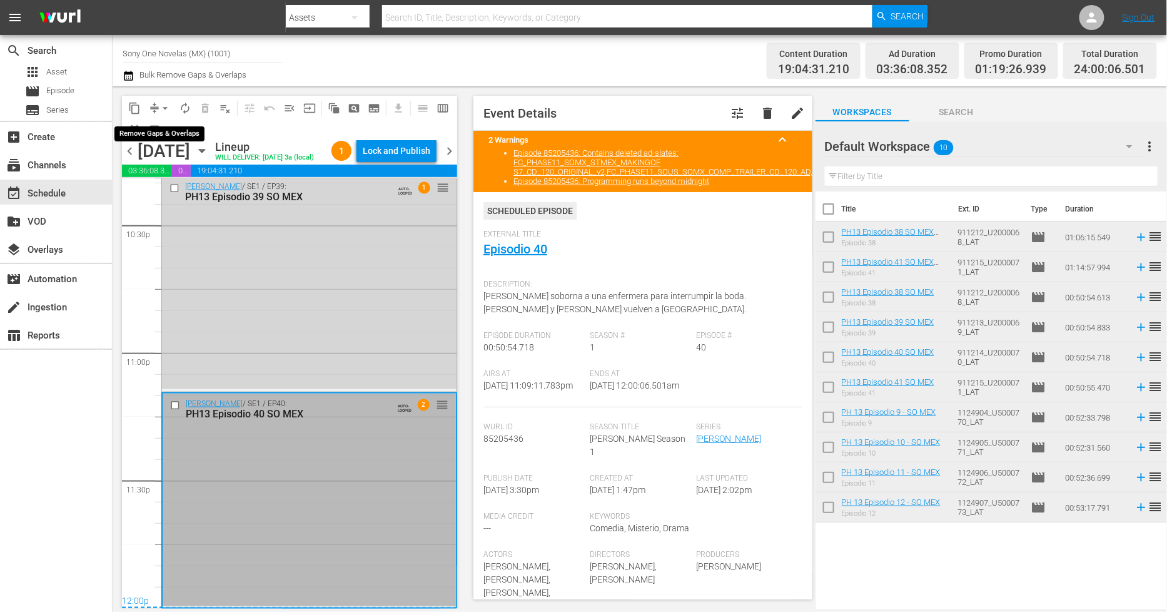
click at [170, 106] on span "arrow_drop_down" at bounding box center [165, 108] width 13 height 13
click at [176, 131] on li "Align to Midnight" at bounding box center [165, 133] width 131 height 21
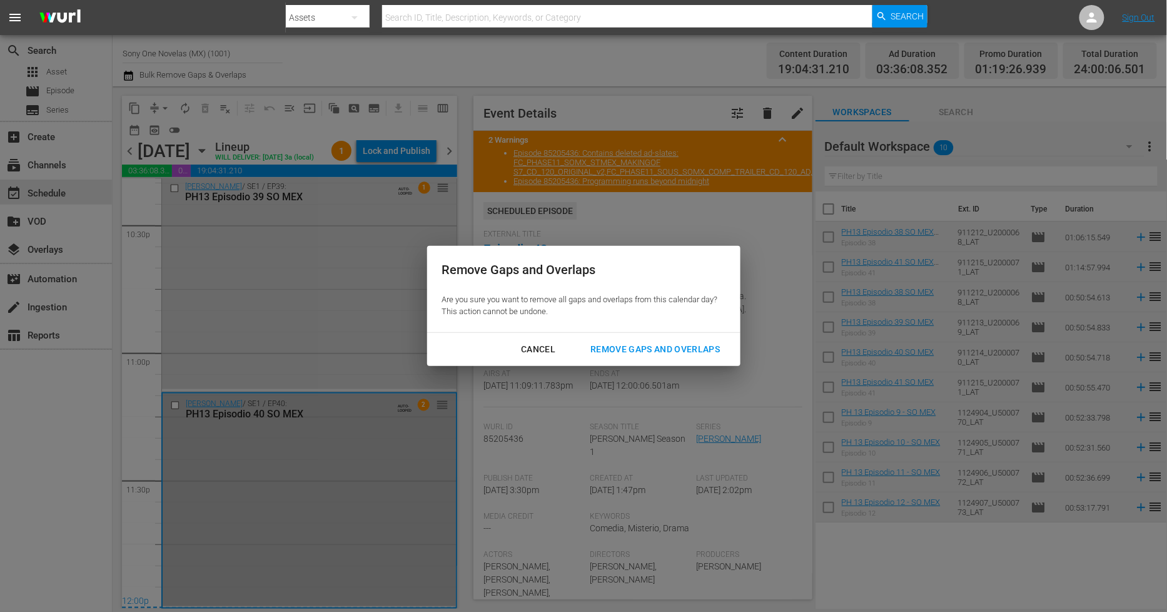
click at [643, 349] on div "Remove Gaps and Overlaps" at bounding box center [656, 350] width 150 height 16
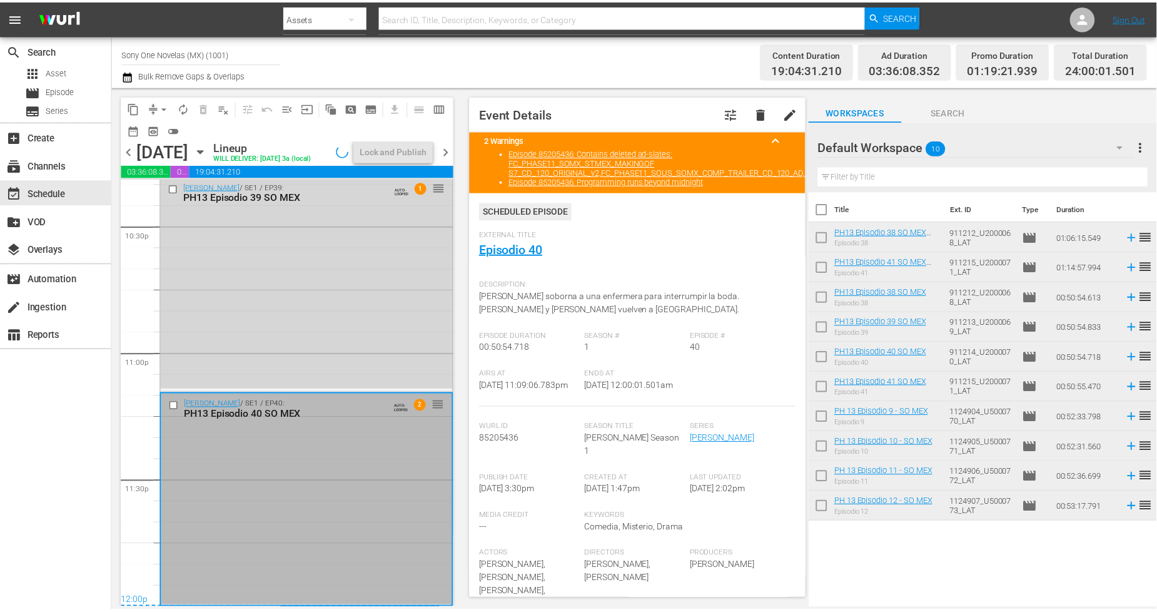
scroll to position [5716, 0]
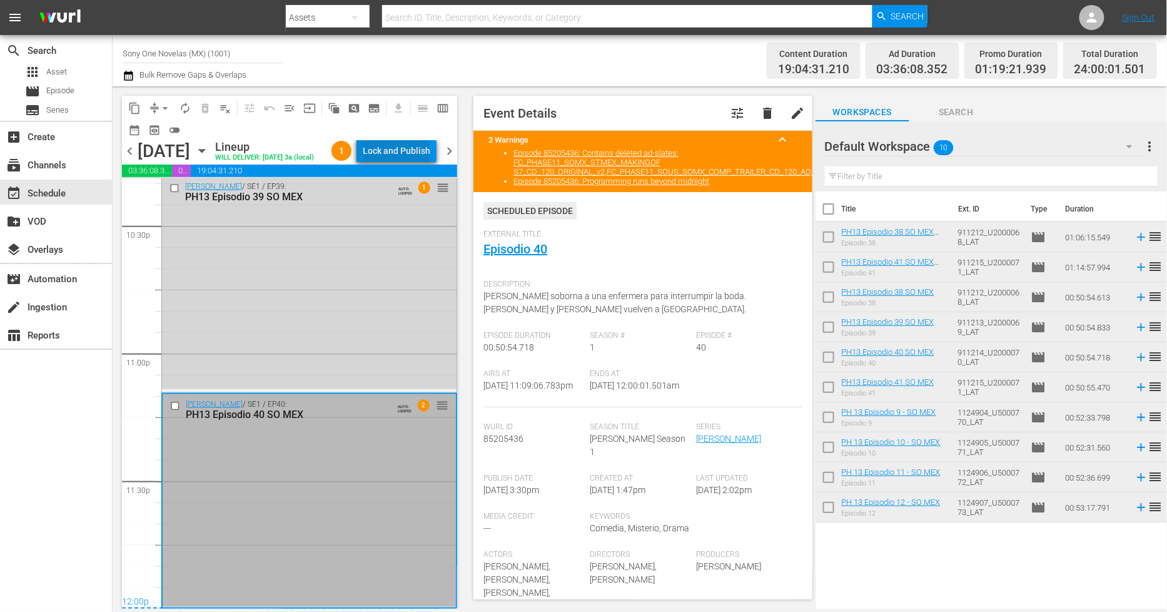
click at [420, 158] on div "Lock and Publish" at bounding box center [397, 151] width 68 height 23
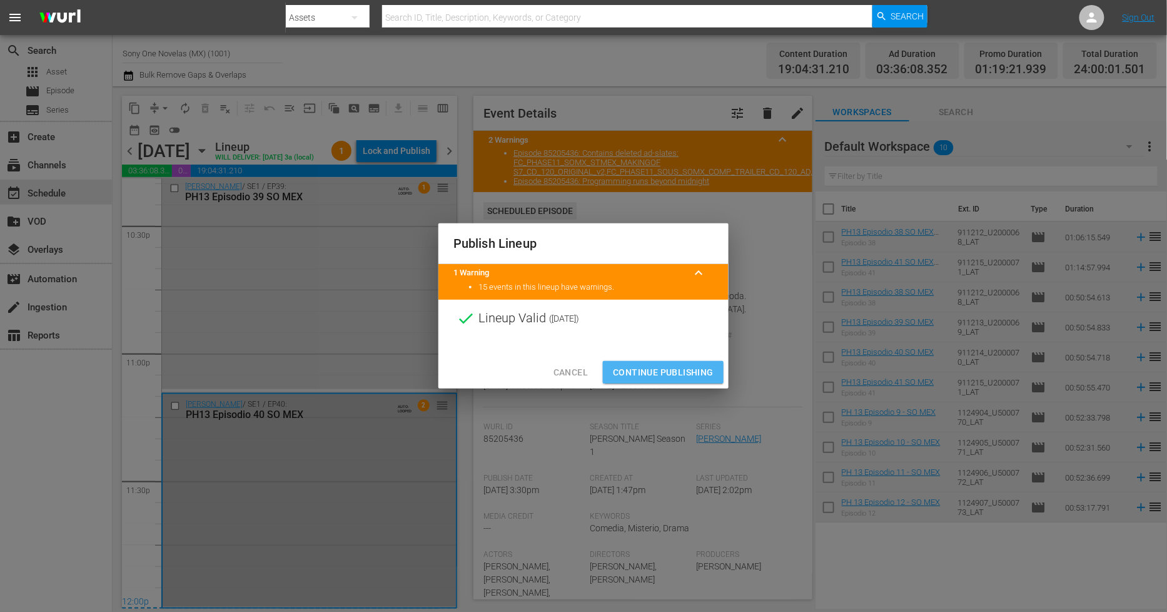
click at [679, 373] on span "Continue Publishing" at bounding box center [663, 373] width 101 height 16
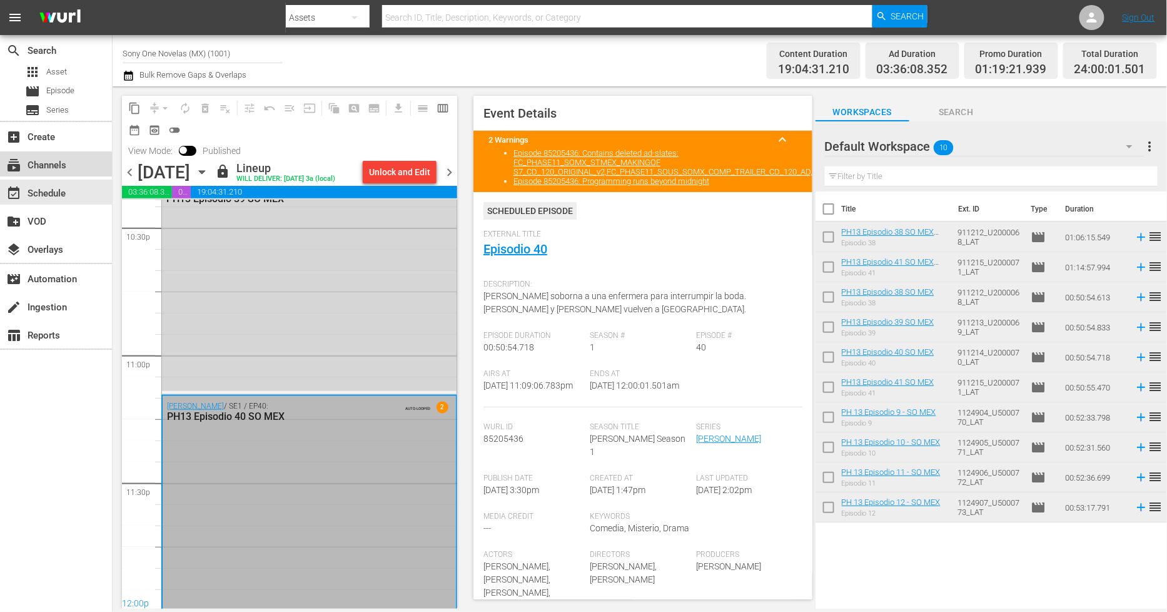
click at [89, 157] on div "subscriptions Channels" at bounding box center [56, 163] width 112 height 25
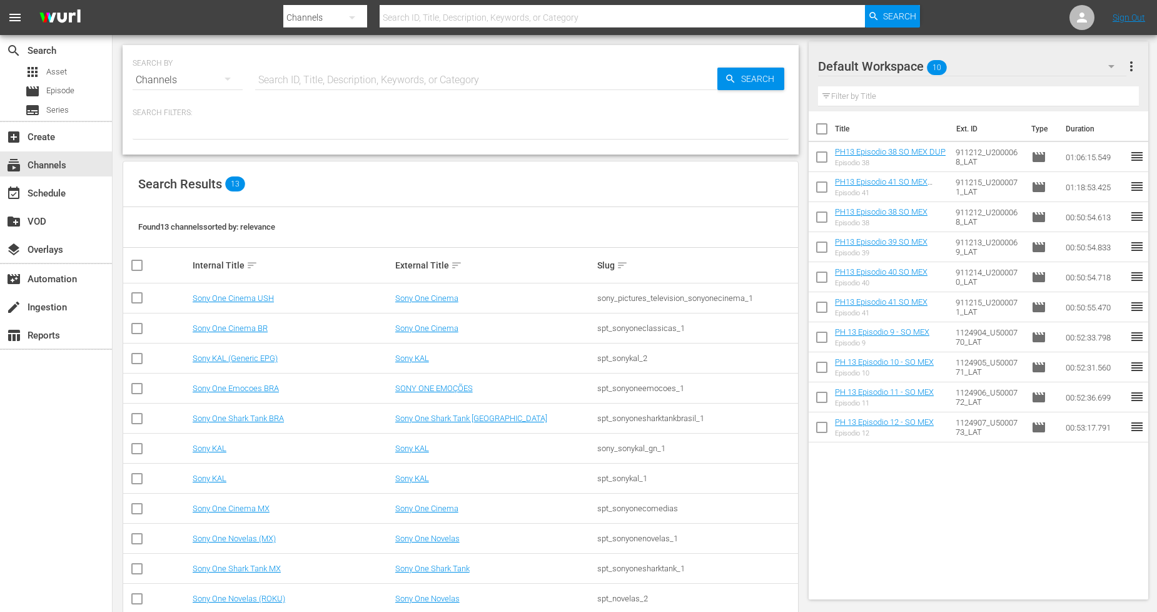
scroll to position [84, 0]
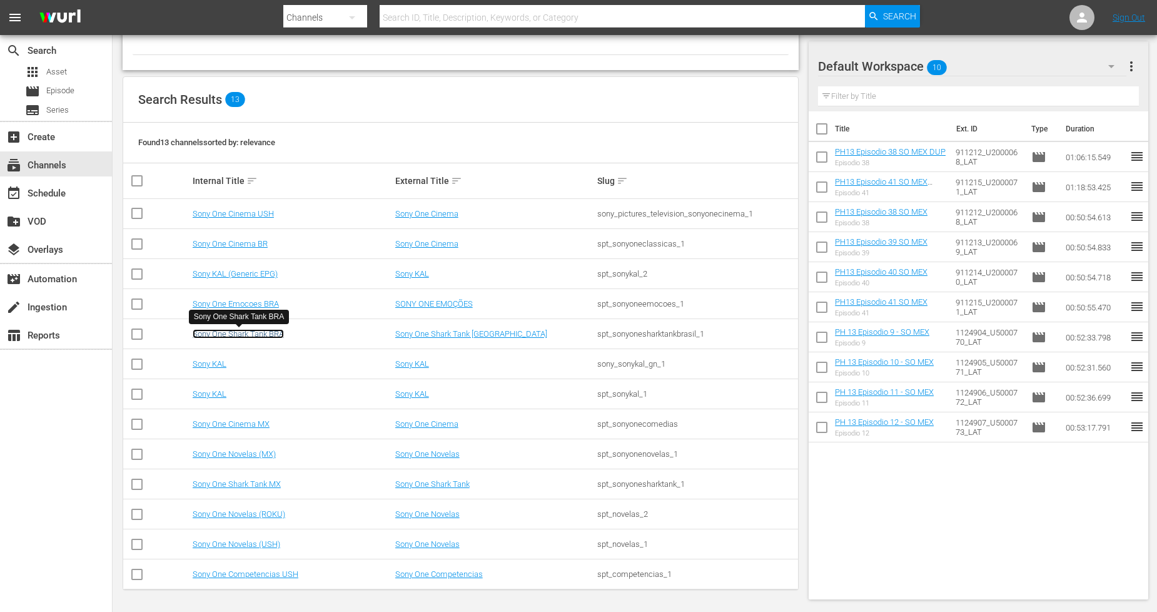
click at [258, 335] on link "Sony One Shark Tank BRA" at bounding box center [238, 333] width 91 height 9
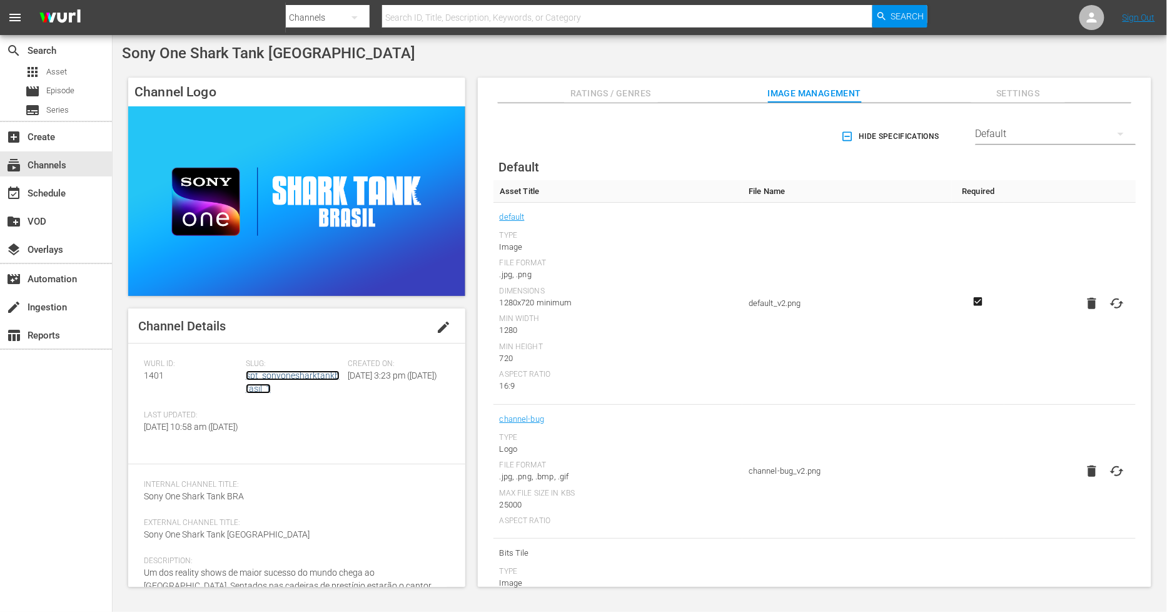
click at [273, 378] on link "spt_sonyonesharktankbrasil_1" at bounding box center [293, 381] width 94 height 23
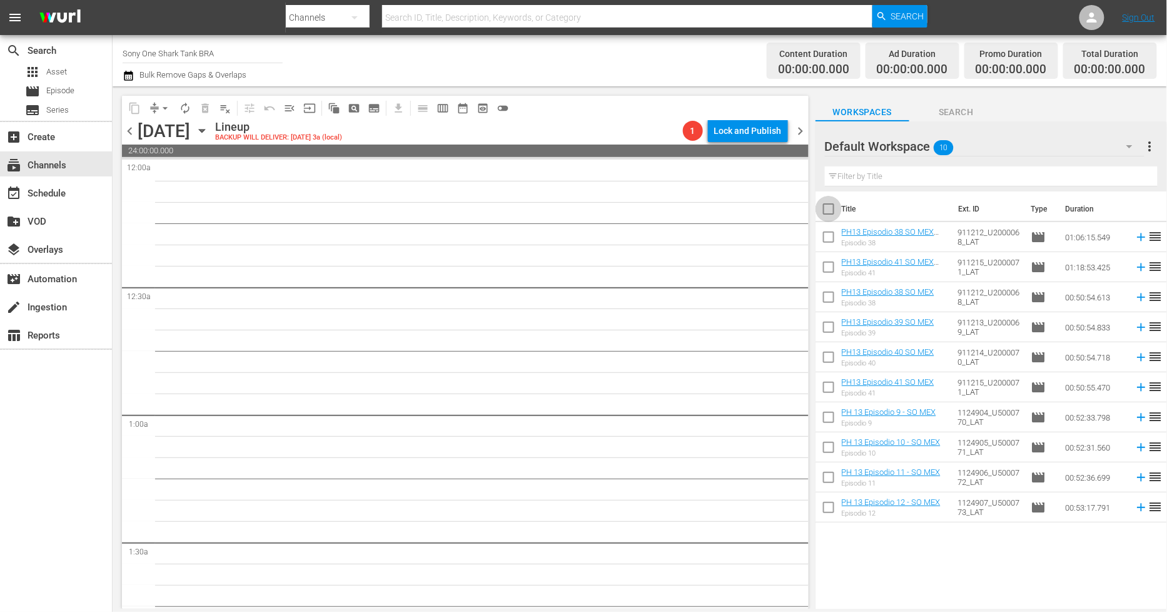
click at [826, 209] on input "checkbox" at bounding box center [829, 211] width 26 height 26
checkbox input "true"
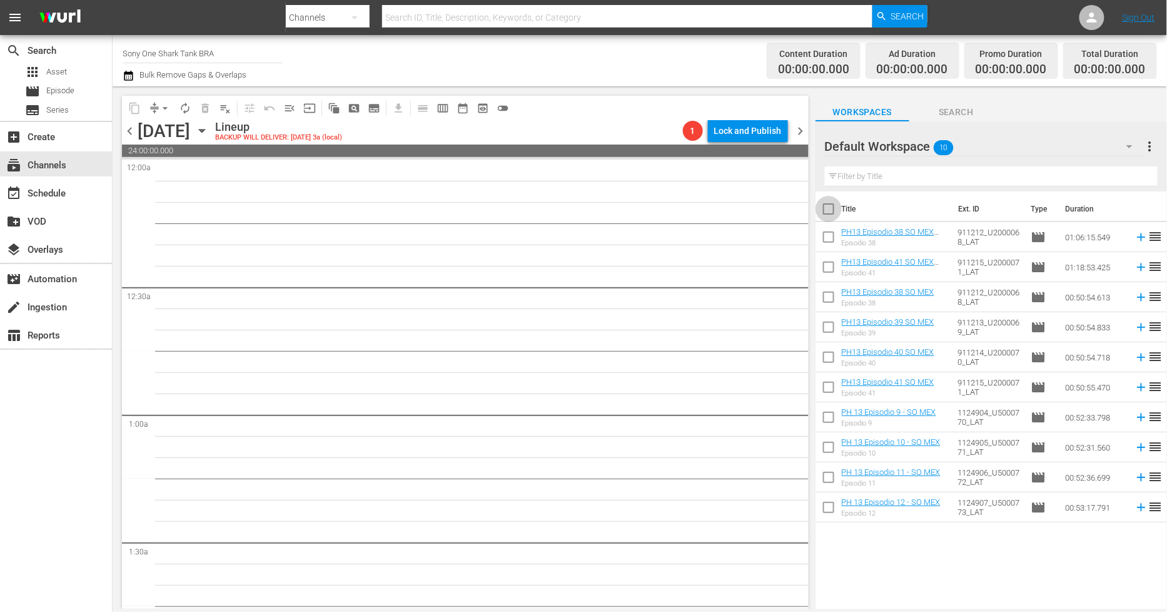
checkbox input "true"
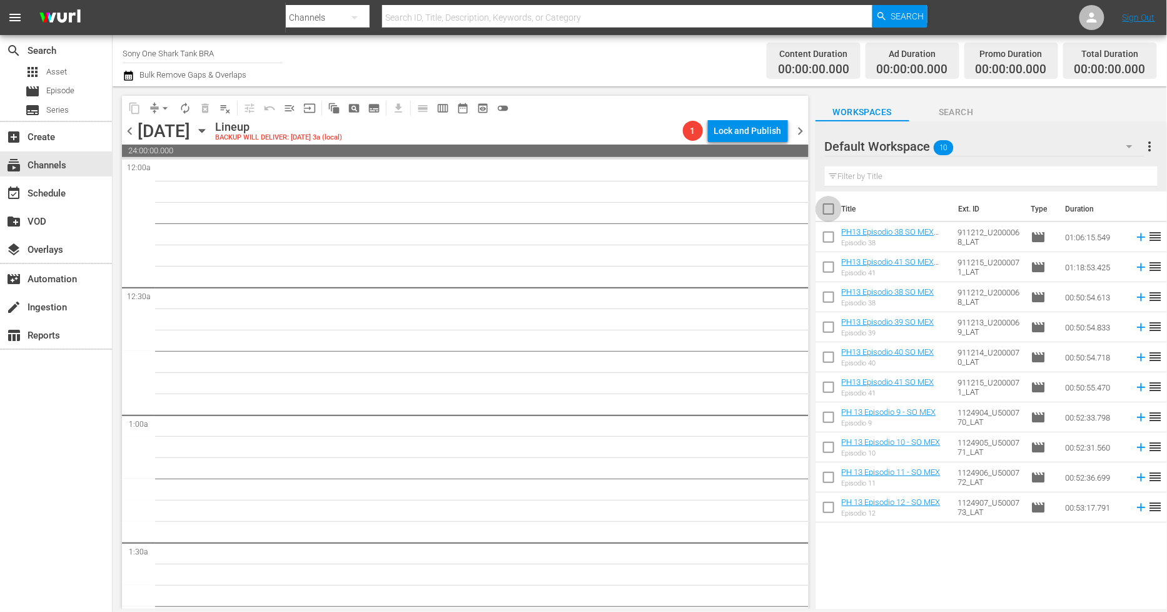
checkbox input "true"
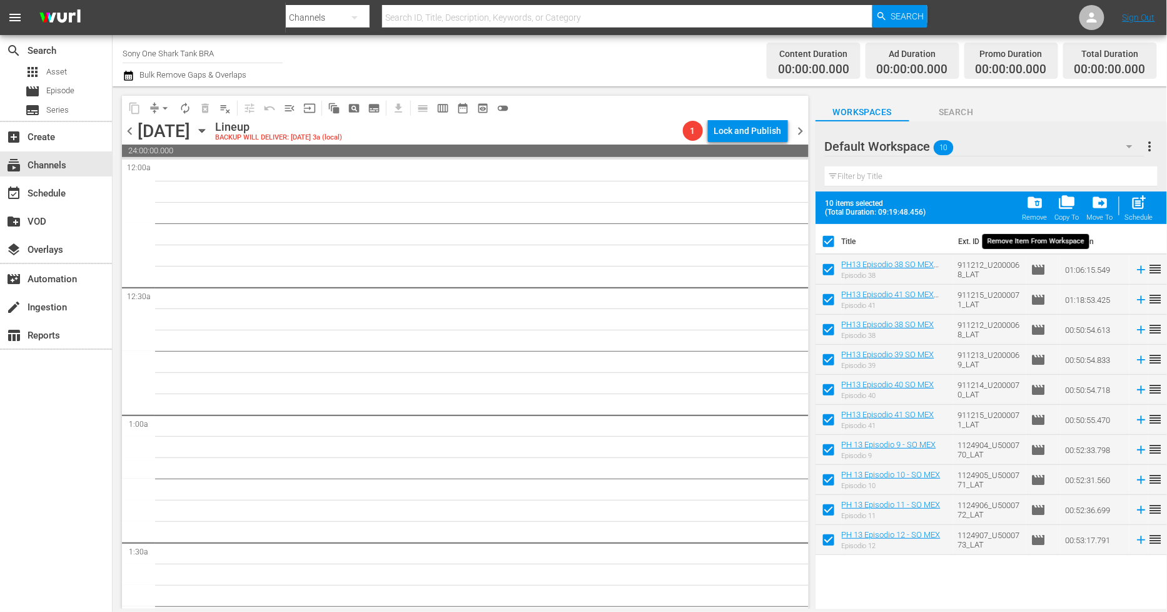
click at [1040, 209] on span "folder_delete" at bounding box center [1035, 202] width 17 height 17
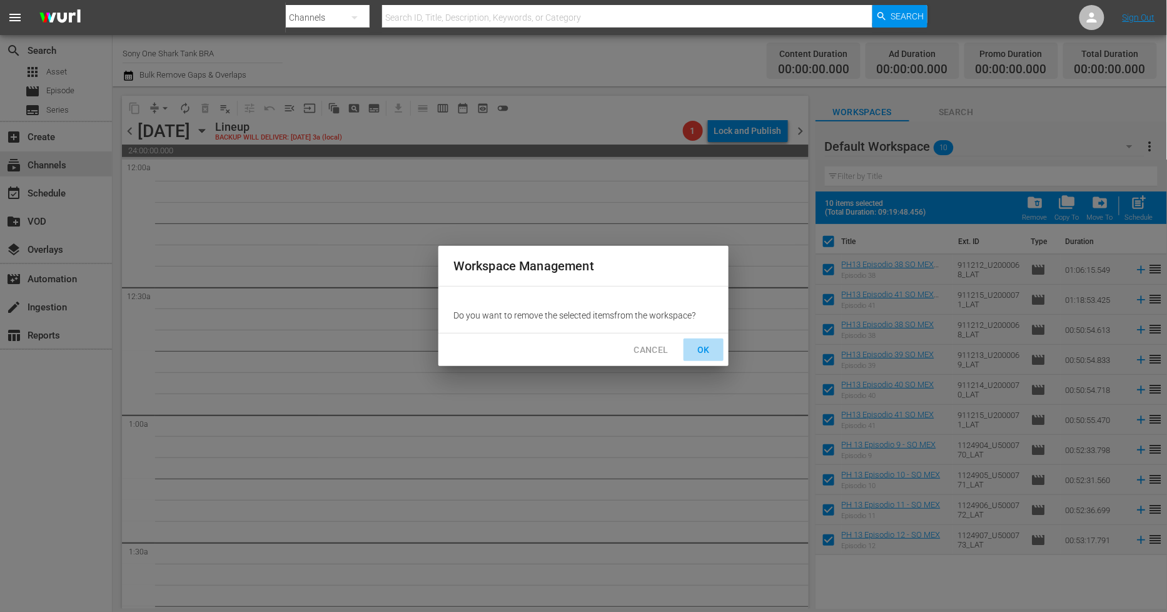
click at [705, 348] on span "OK" at bounding box center [704, 350] width 20 height 16
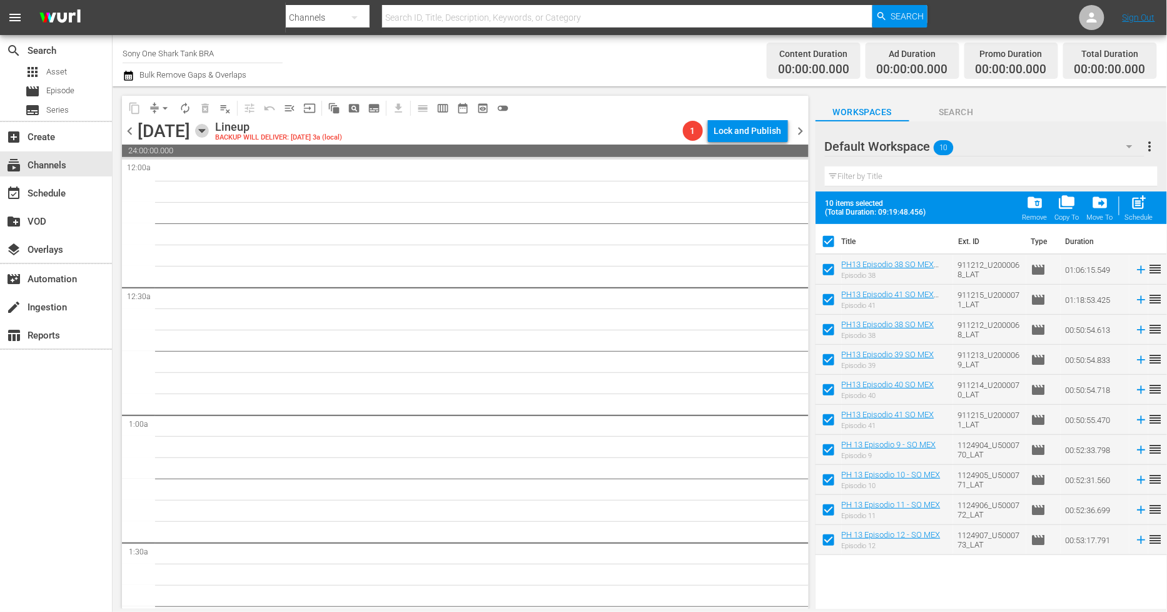
click at [209, 126] on icon "button" at bounding box center [202, 131] width 14 height 14
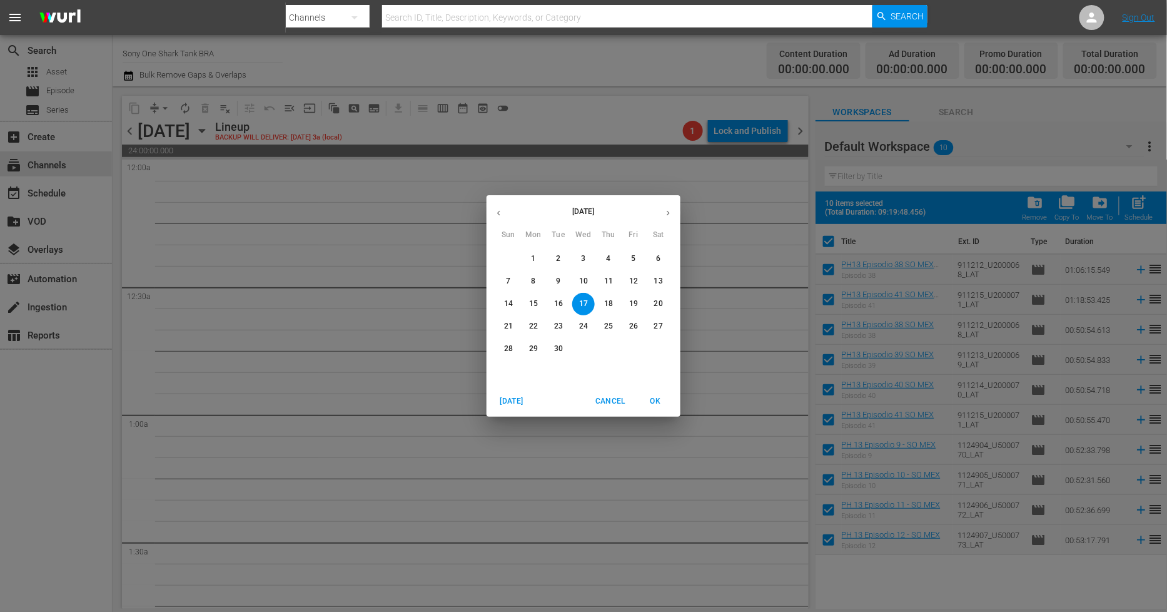
click at [636, 257] on span "5" at bounding box center [633, 258] width 23 height 11
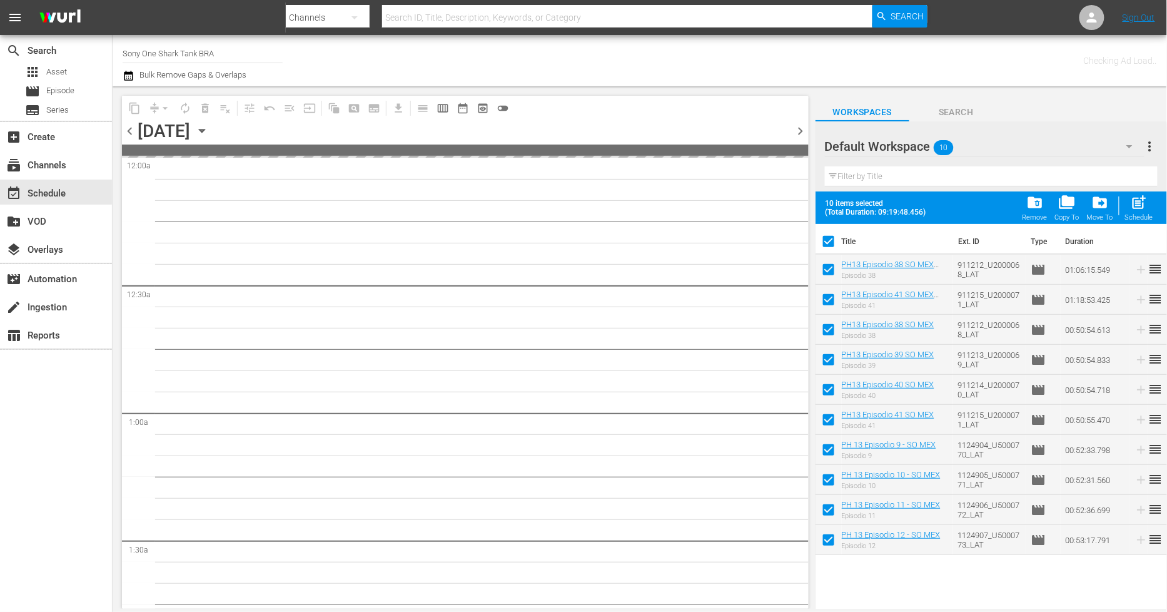
checkbox input "false"
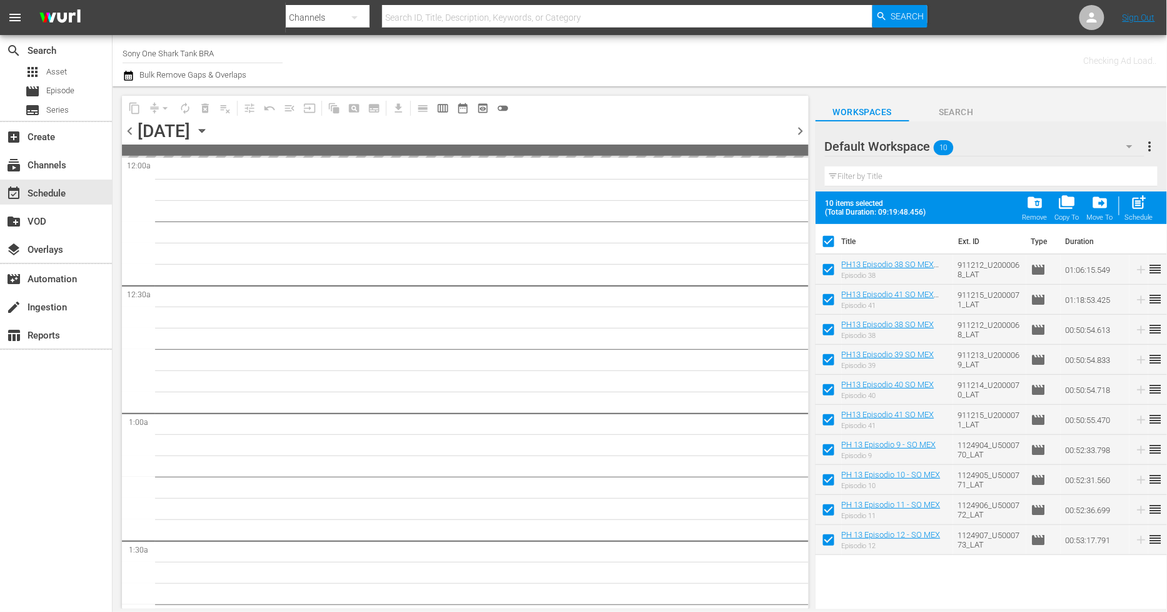
checkbox input "false"
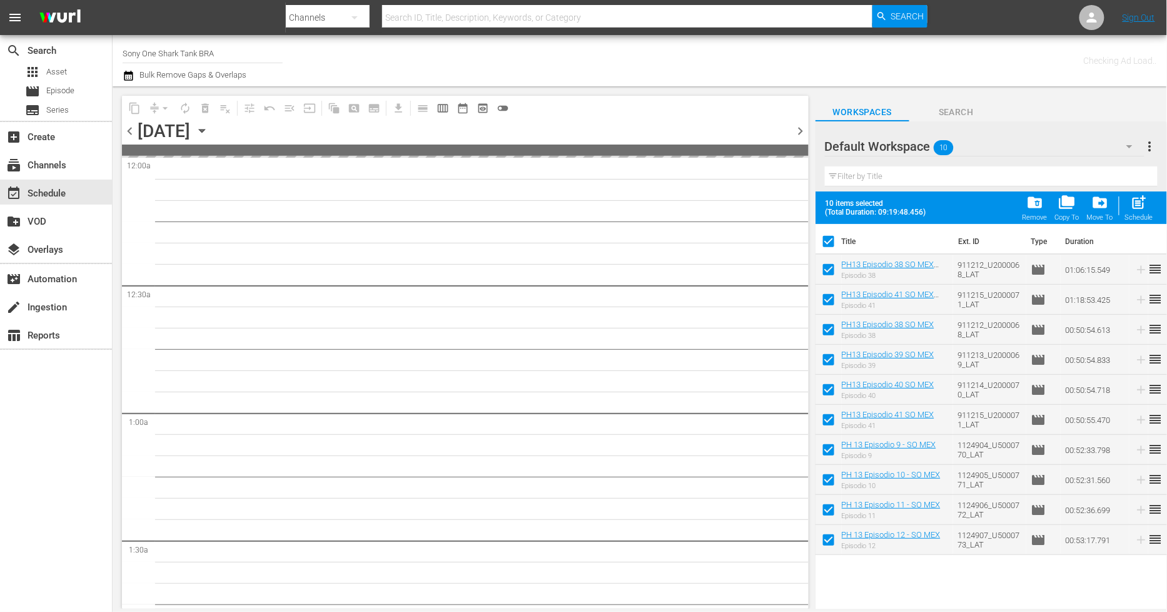
checkbox input "false"
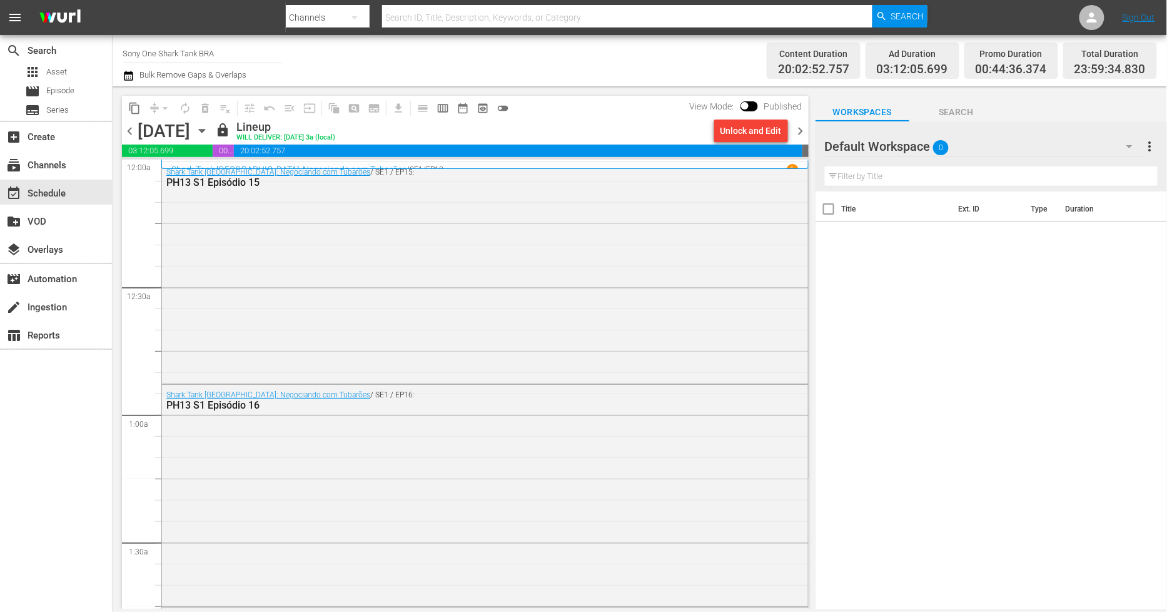
drag, startPoint x: 804, startPoint y: 129, endPoint x: 853, endPoint y: 128, distance: 49.4
click at [804, 129] on span "chevron_right" at bounding box center [801, 131] width 16 height 16
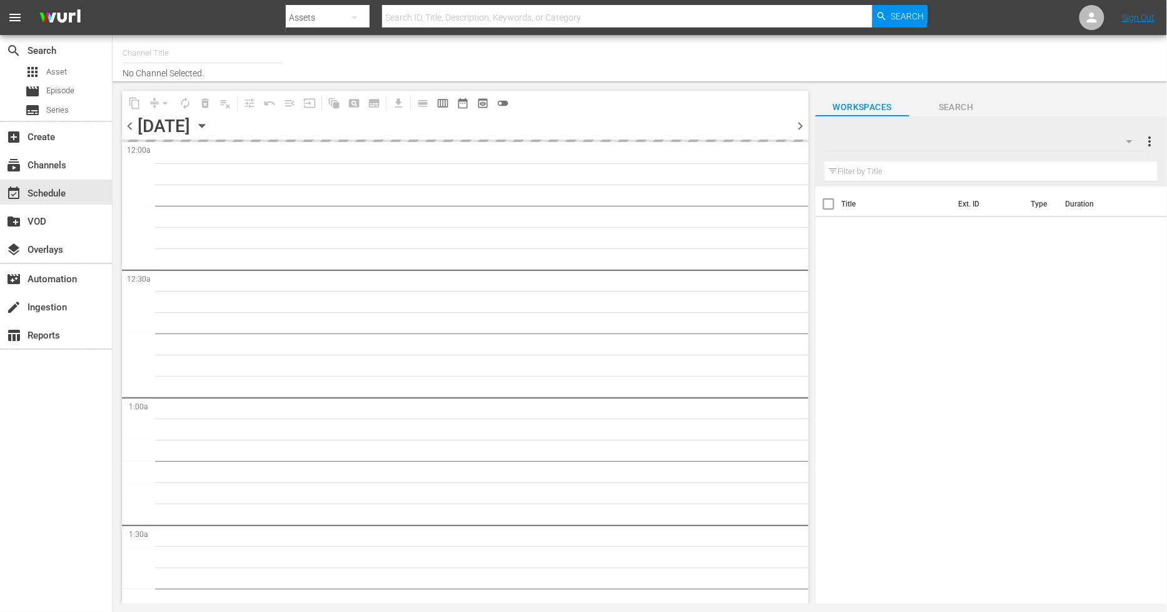
type input "Sony One Shark Tank BRA (1401)"
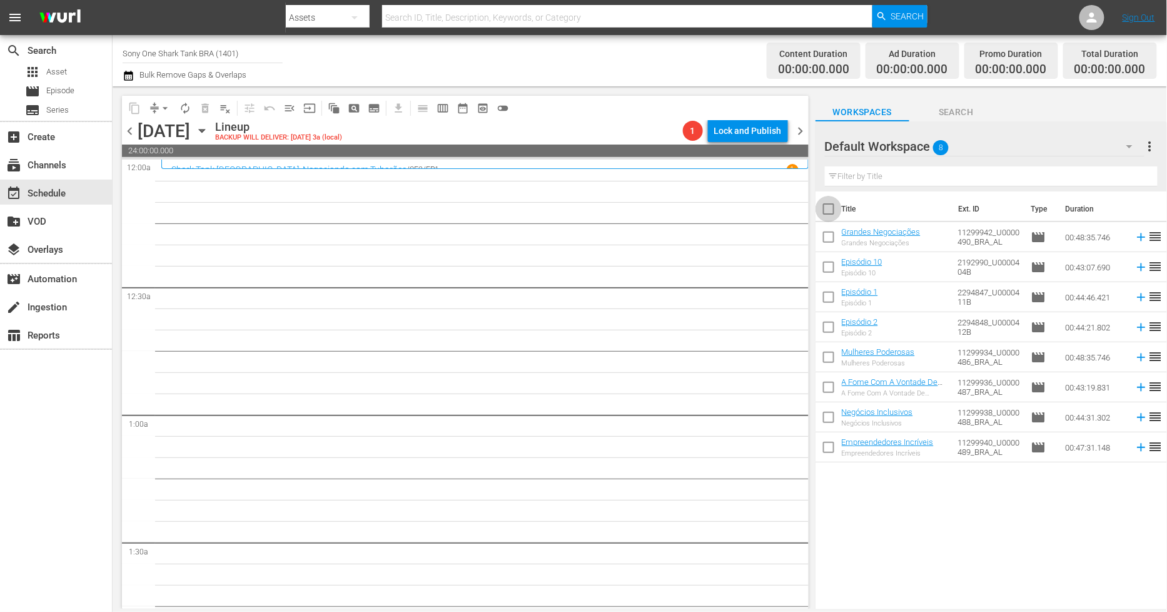
click at [829, 211] on input "checkbox" at bounding box center [829, 211] width 26 height 26
checkbox input "true"
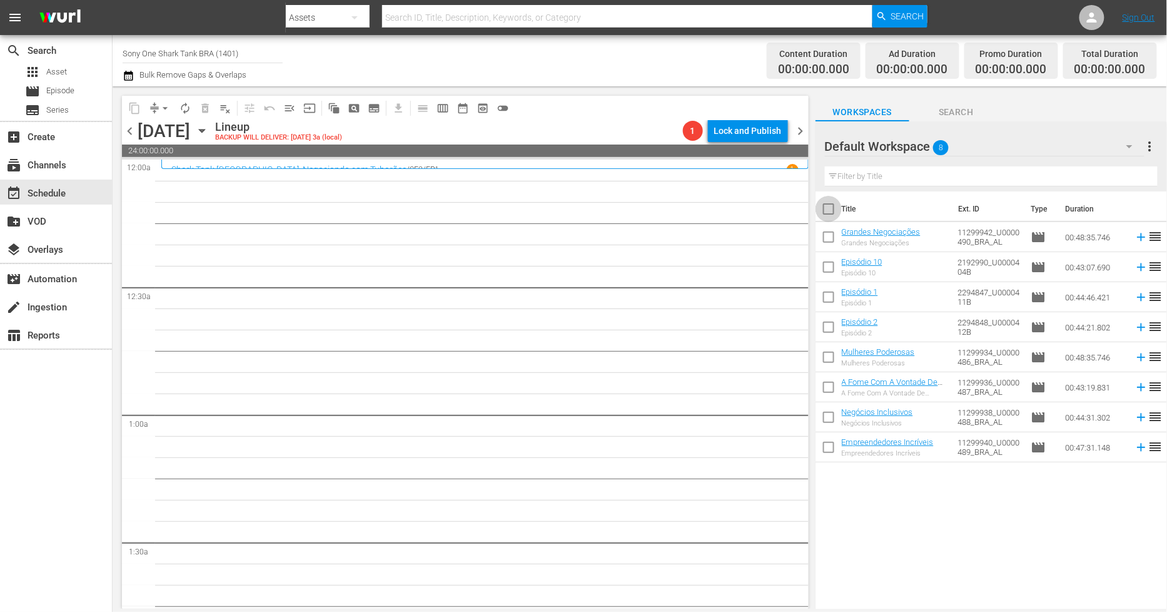
checkbox input "true"
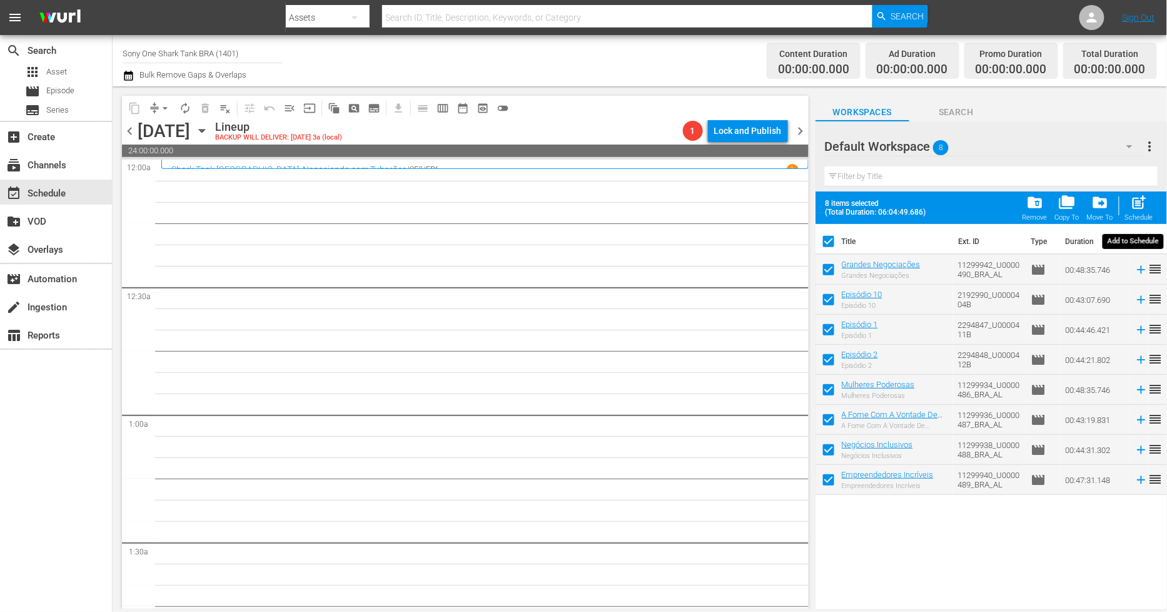
click at [1137, 213] on div "Schedule" at bounding box center [1139, 217] width 28 height 8
checkbox input "false"
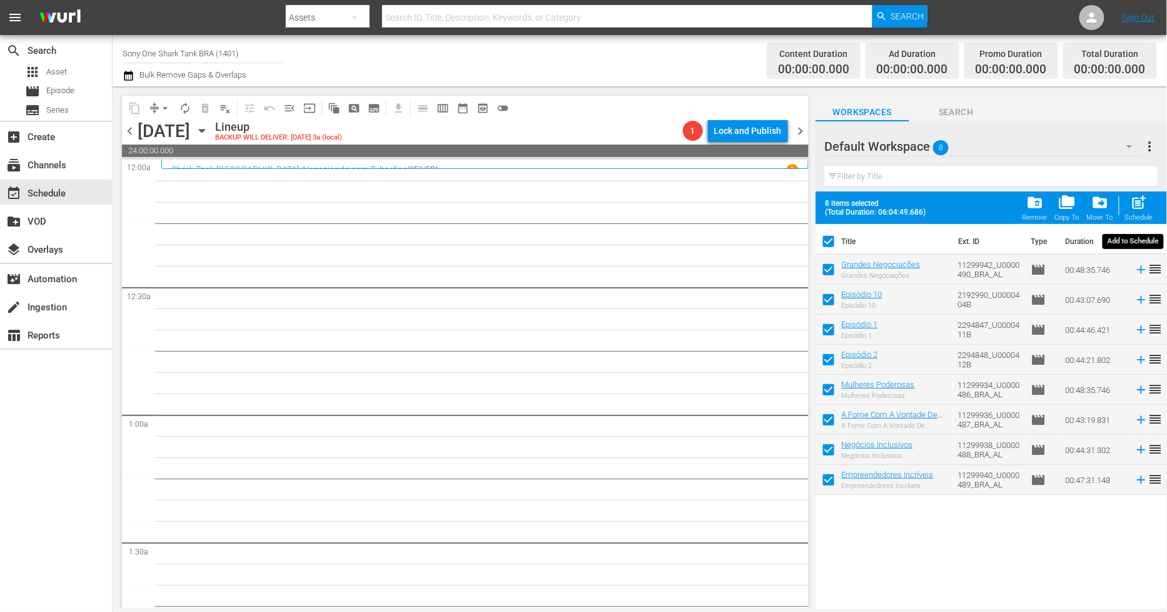
checkbox input "false"
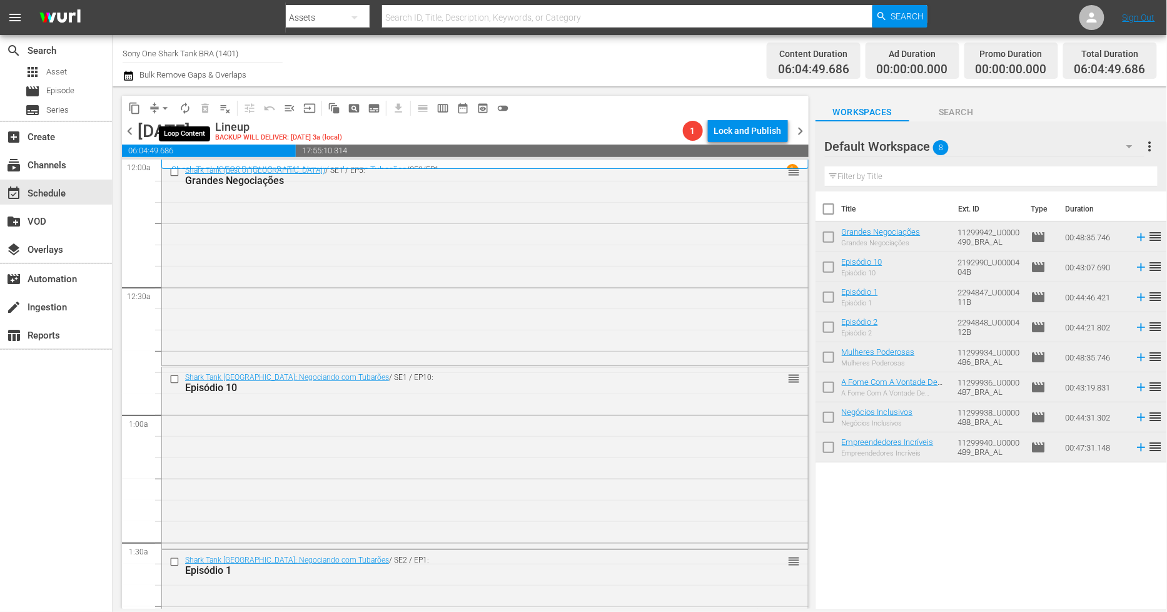
click at [185, 110] on span "autorenew_outlined" at bounding box center [185, 108] width 13 height 13
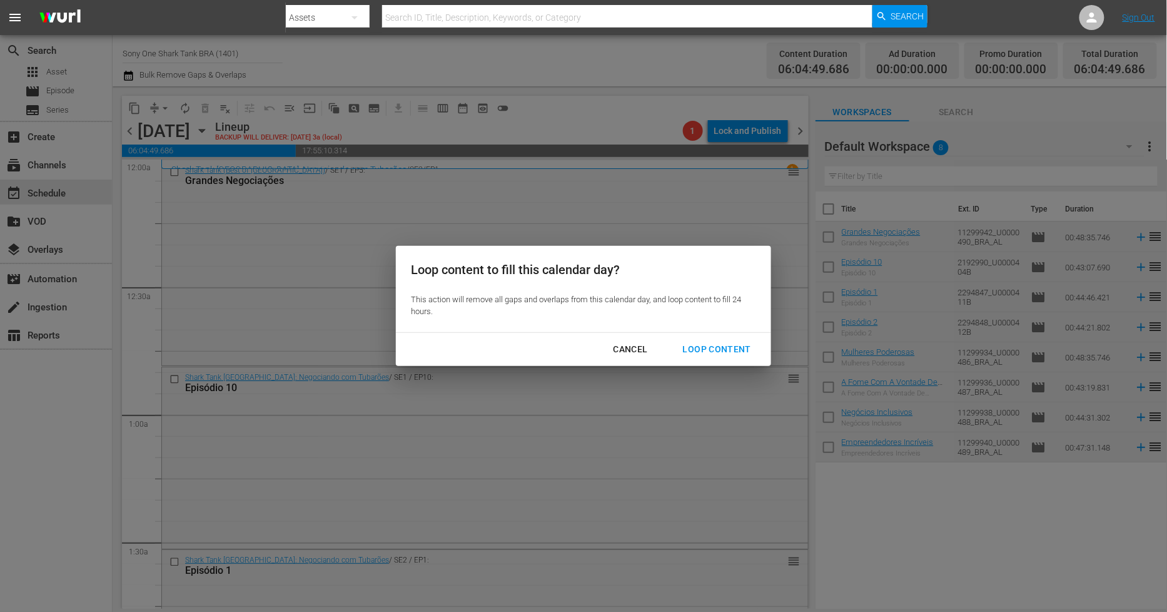
click at [741, 347] on div "Loop Content" at bounding box center [717, 350] width 88 height 16
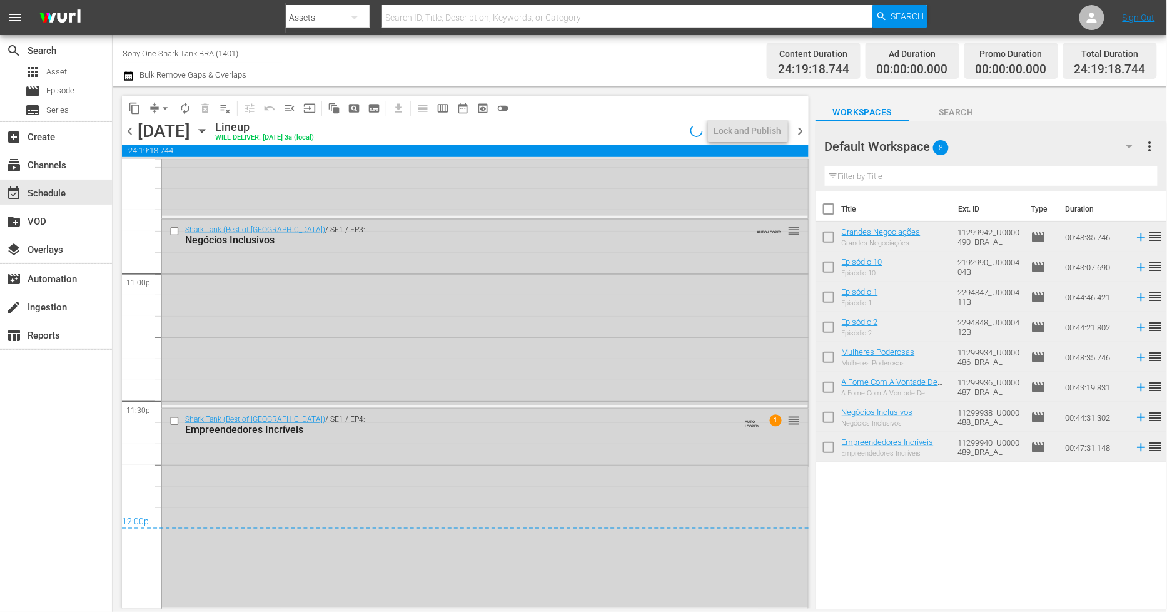
scroll to position [5758, 0]
click at [392, 440] on div "Shark Tank (Best of [GEOGRAPHIC_DATA]) / SE1 / EP4: Empreendedores Incríveis AU…" at bounding box center [485, 507] width 646 height 198
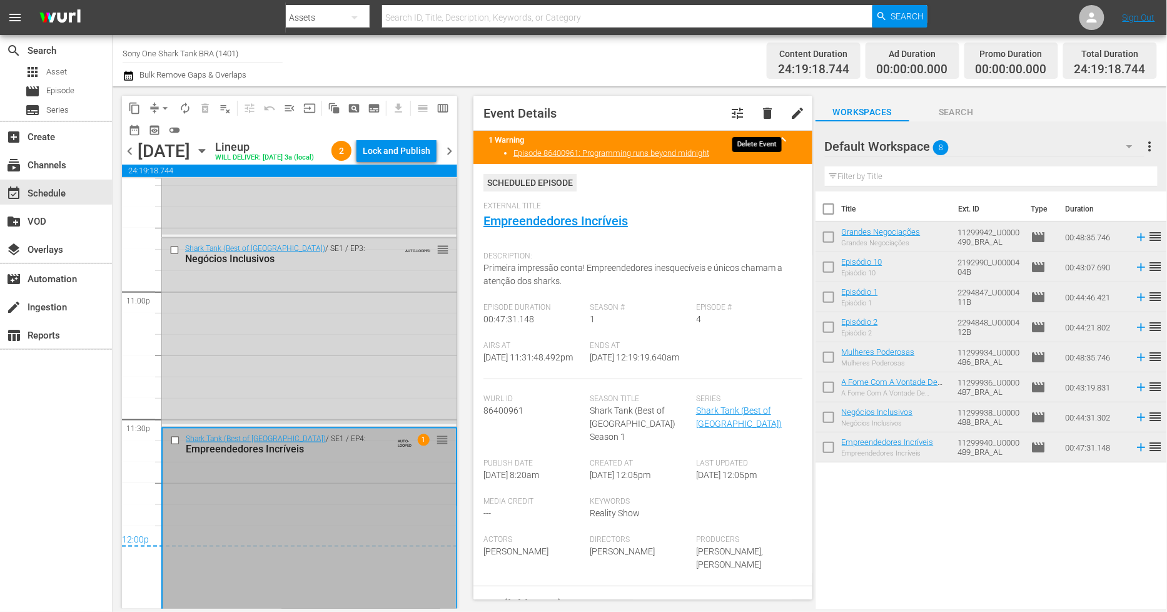
click at [760, 108] on span "delete" at bounding box center [767, 113] width 15 height 15
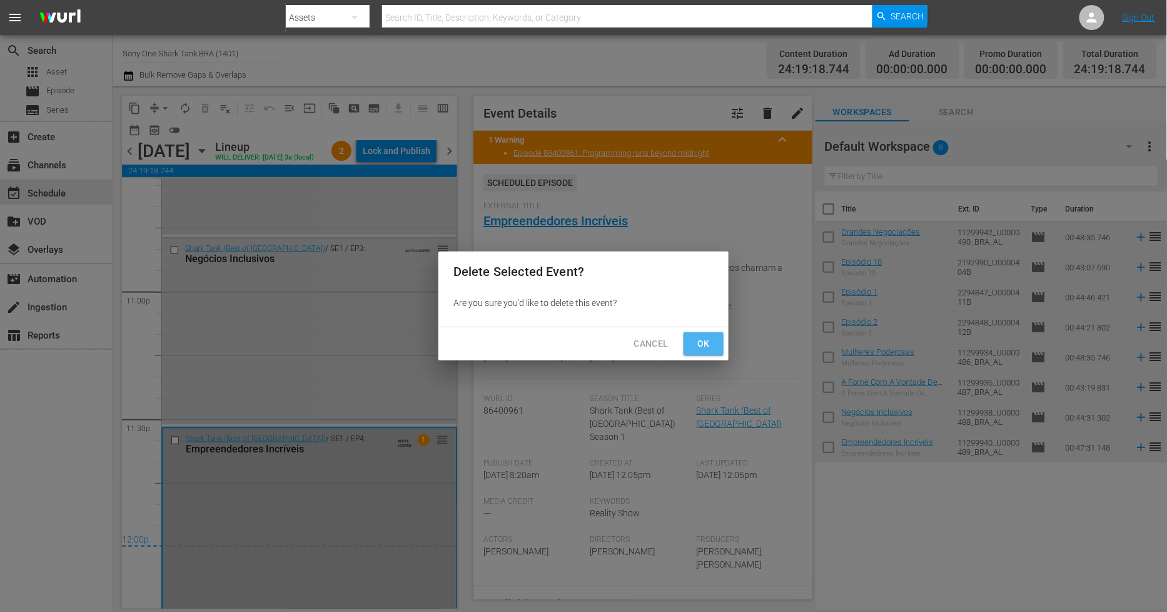
click at [695, 345] on span "Ok" at bounding box center [704, 344] width 20 height 16
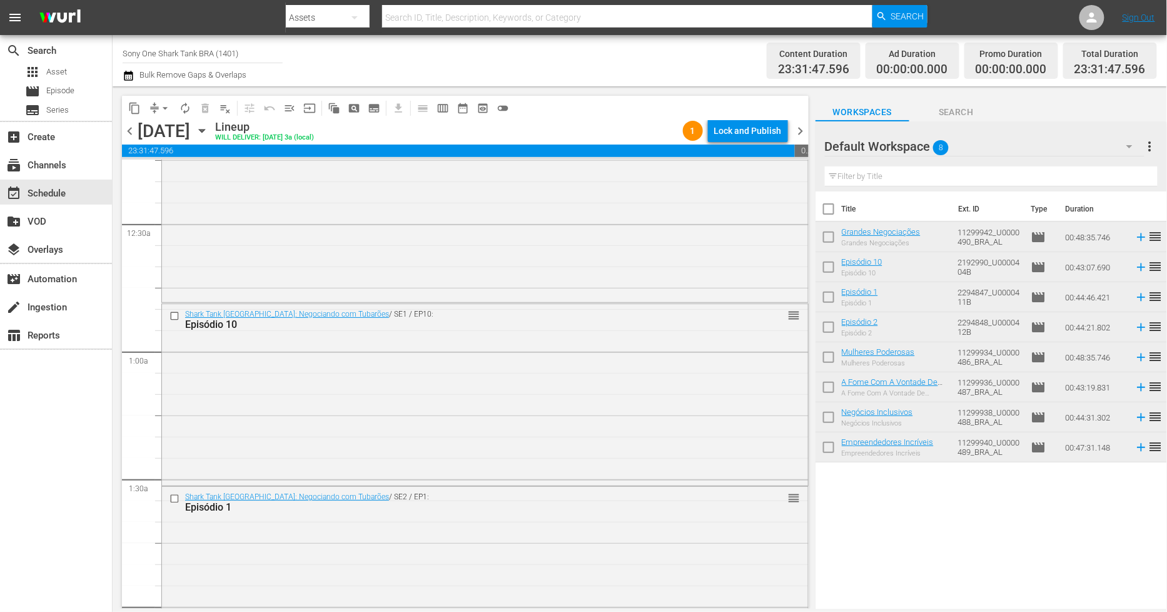
scroll to position [0, 0]
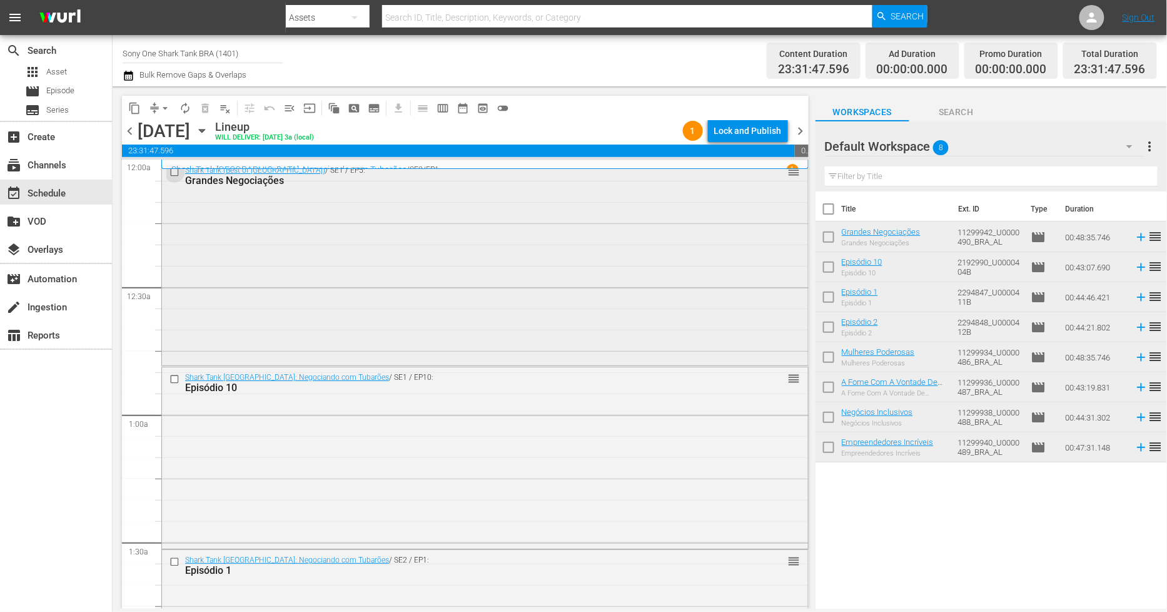
click at [173, 173] on input "checkbox" at bounding box center [176, 171] width 13 height 11
click at [176, 378] on input "checkbox" at bounding box center [176, 378] width 13 height 11
click at [170, 560] on input "checkbox" at bounding box center [176, 562] width 13 height 11
click at [202, 103] on span "delete_forever_outlined" at bounding box center [205, 108] width 13 height 13
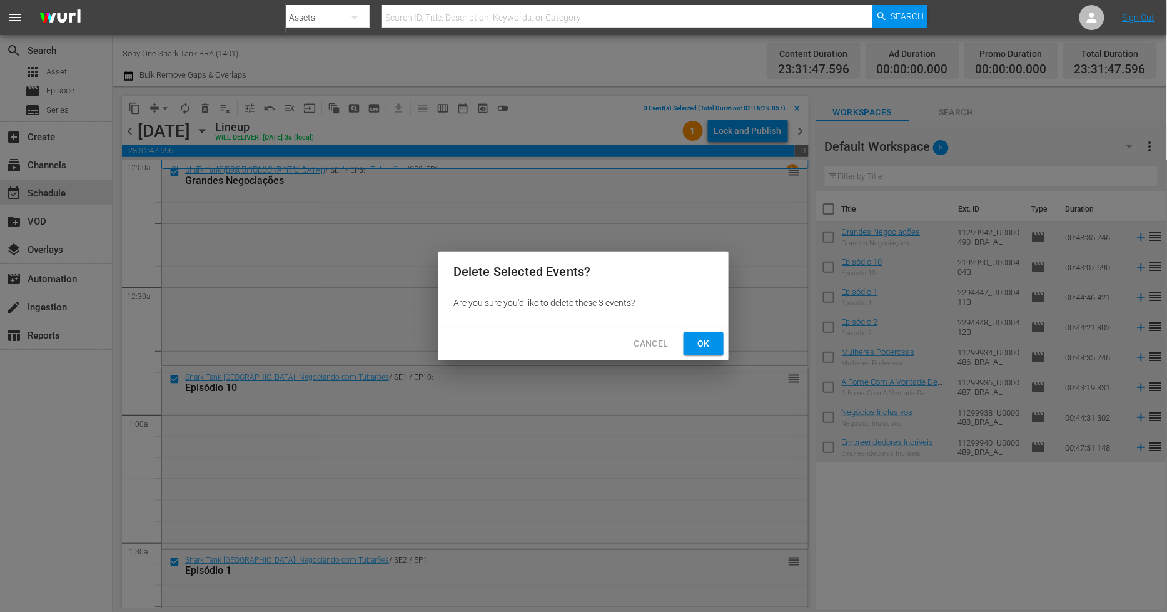
click at [699, 345] on span "Ok" at bounding box center [704, 344] width 20 height 16
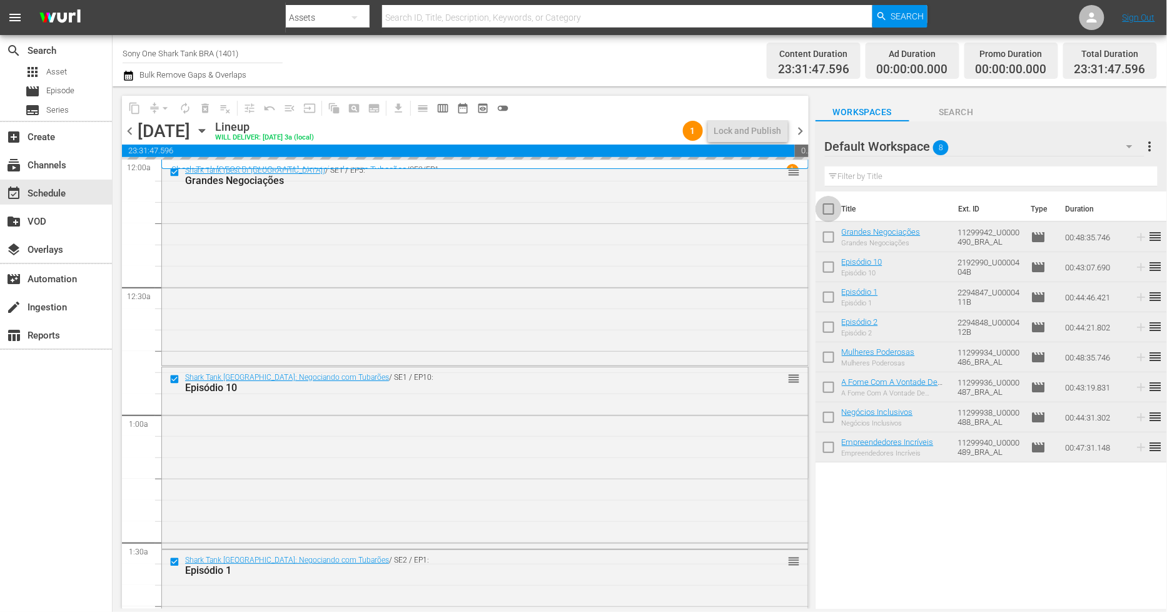
click at [827, 207] on input "checkbox" at bounding box center [829, 211] width 26 height 26
checkbox input "true"
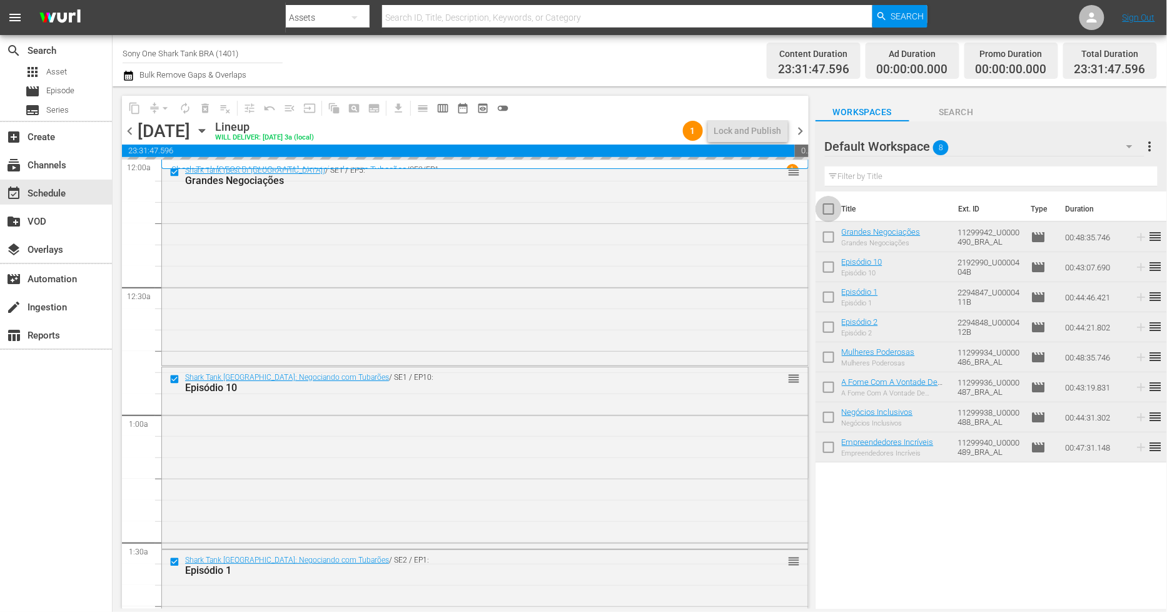
checkbox input "true"
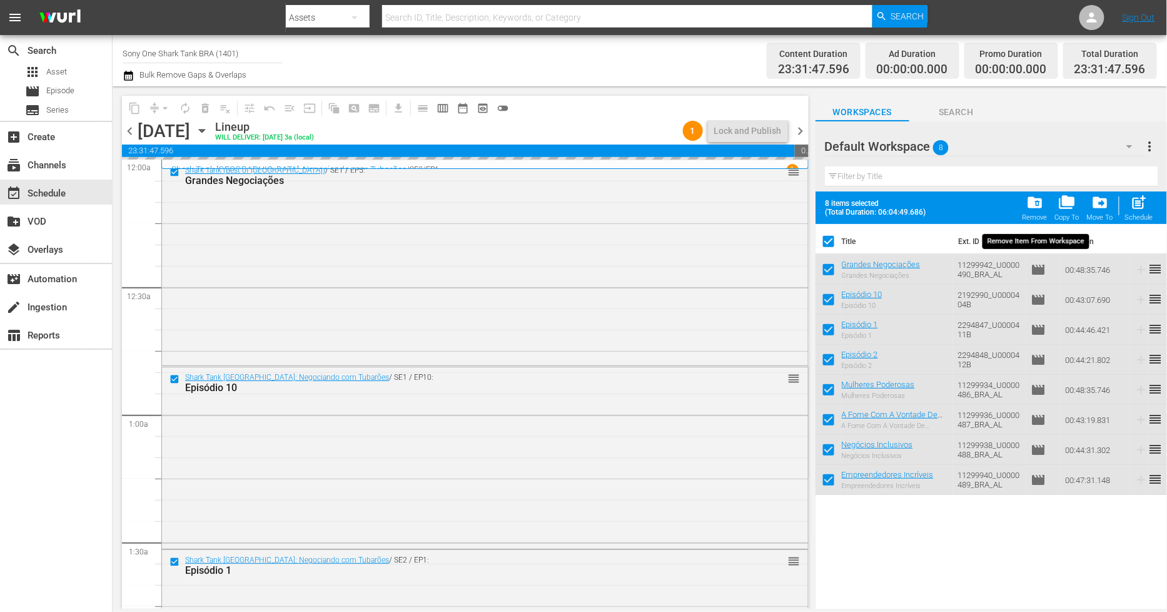
click at [1044, 205] on span "folder_delete" at bounding box center [1035, 202] width 17 height 17
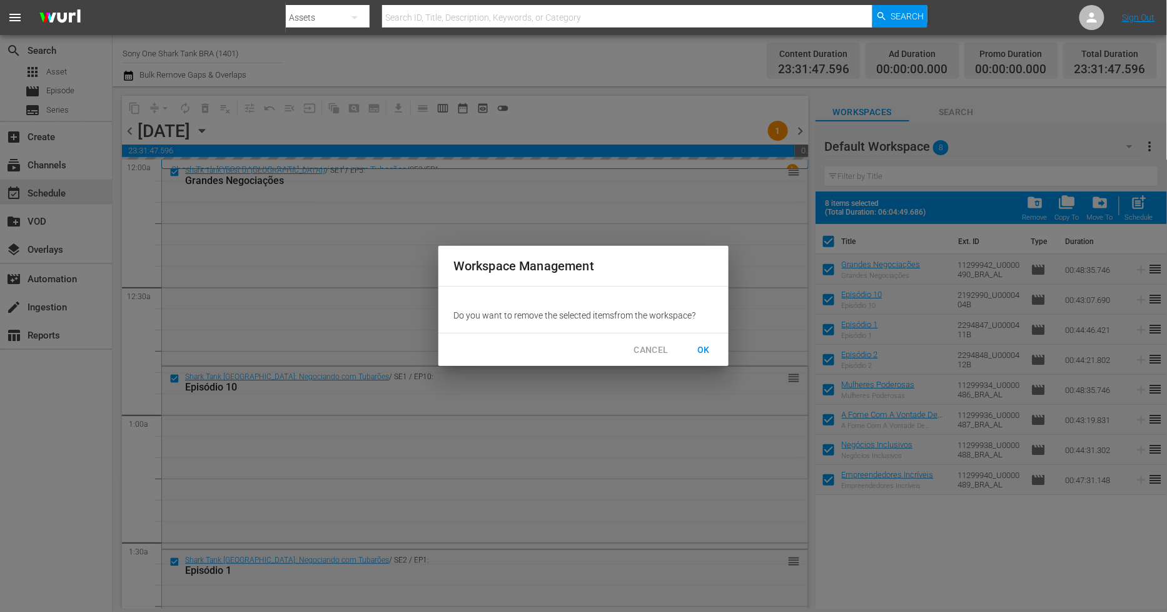
click at [703, 347] on span "OK" at bounding box center [704, 350] width 20 height 16
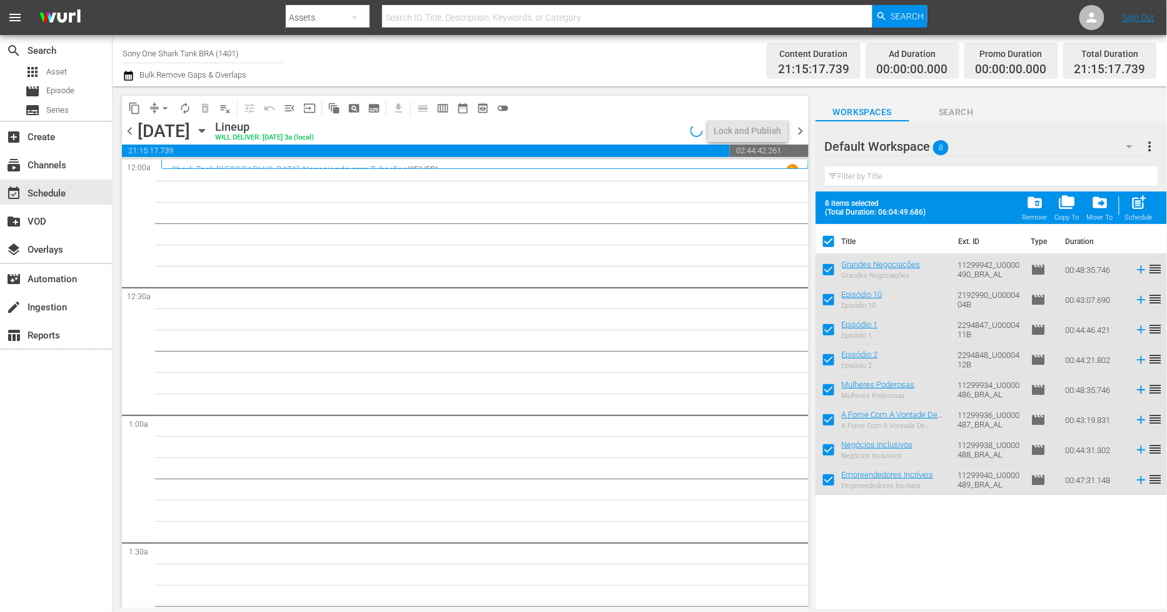
checkbox input "false"
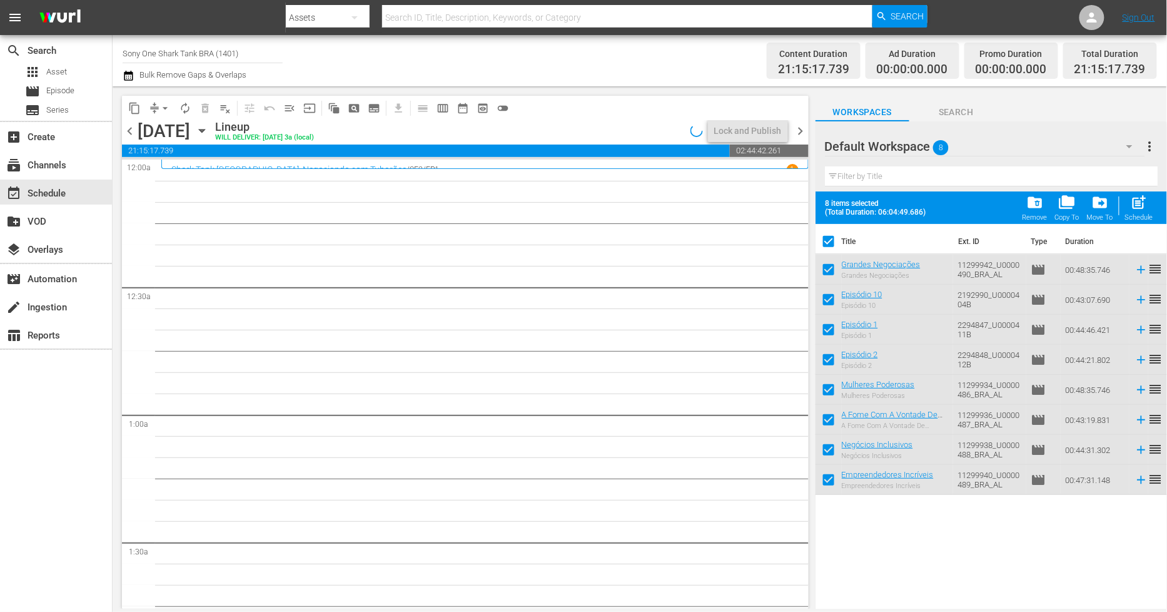
checkbox input "false"
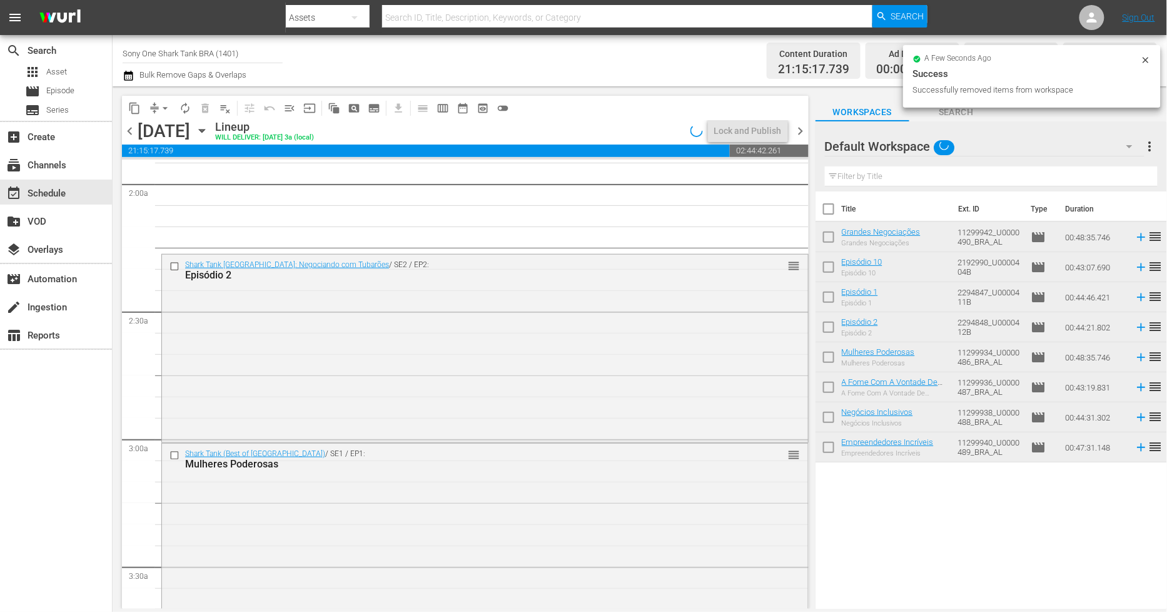
scroll to position [556, 0]
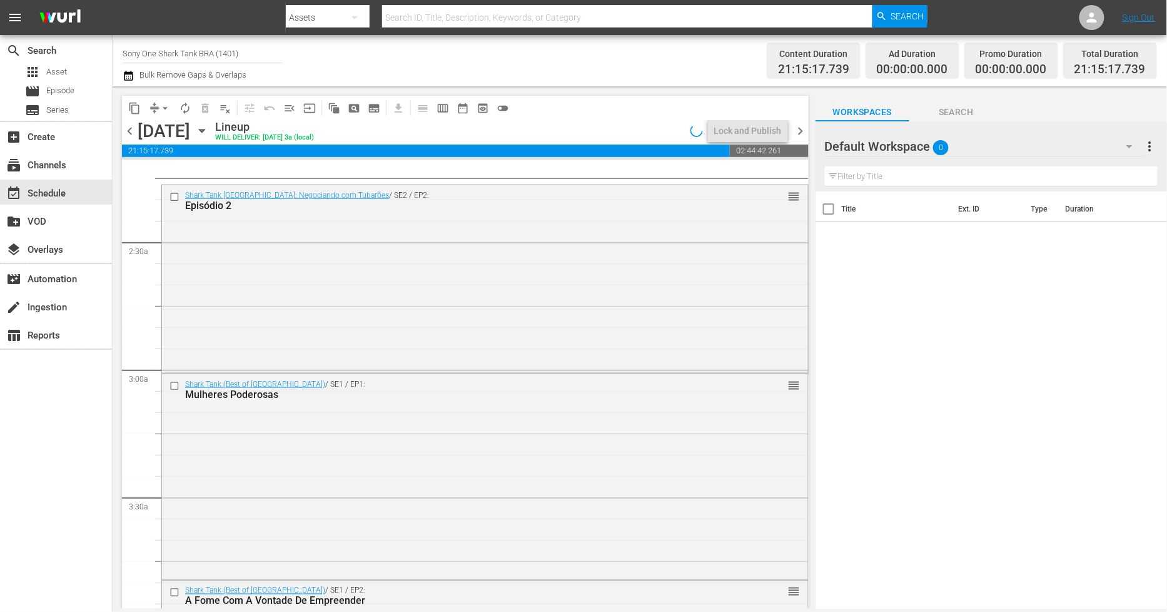
click at [171, 200] on input "checkbox" at bounding box center [176, 197] width 13 height 11
click at [177, 382] on input "checkbox" at bounding box center [176, 385] width 13 height 11
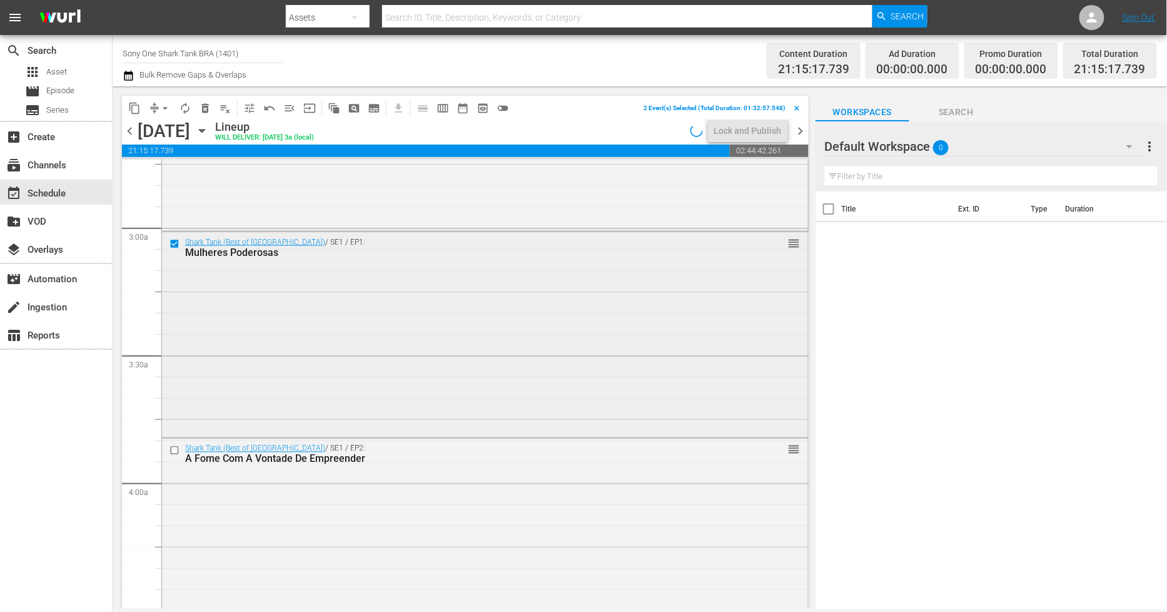
scroll to position [764, 0]
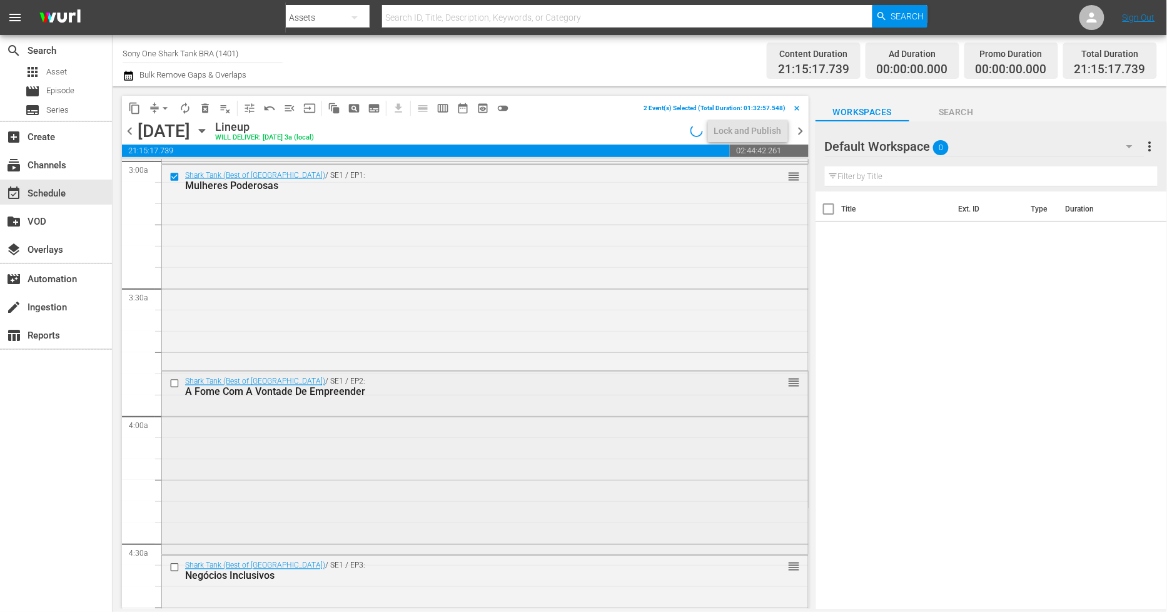
click at [172, 379] on input "checkbox" at bounding box center [176, 383] width 13 height 11
click at [172, 567] on input "checkbox" at bounding box center [176, 567] width 13 height 11
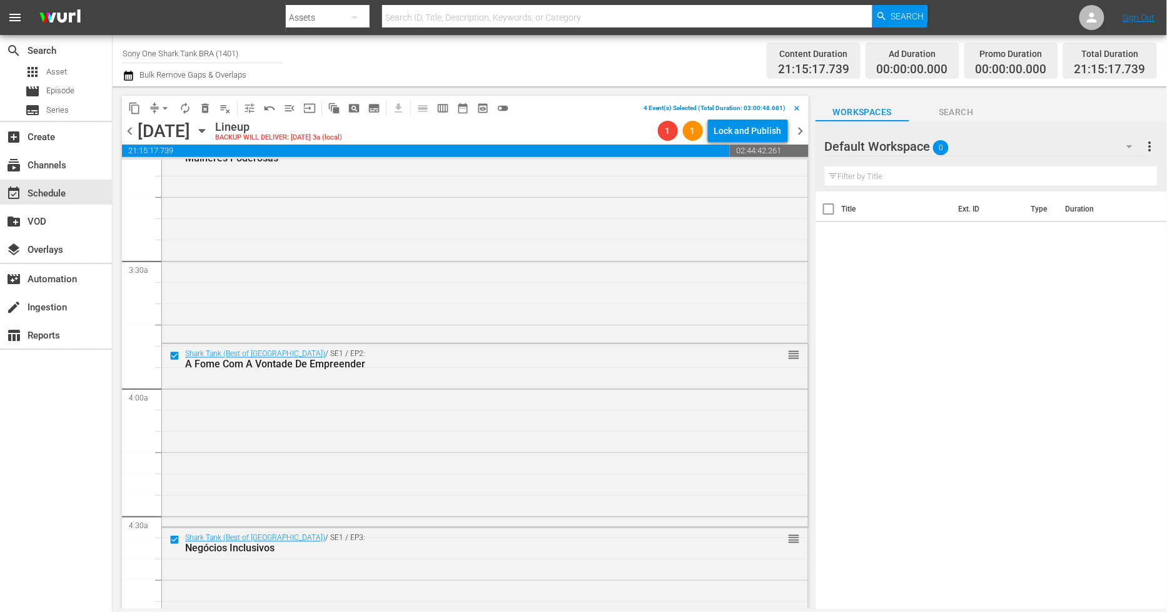
scroll to position [1112, 0]
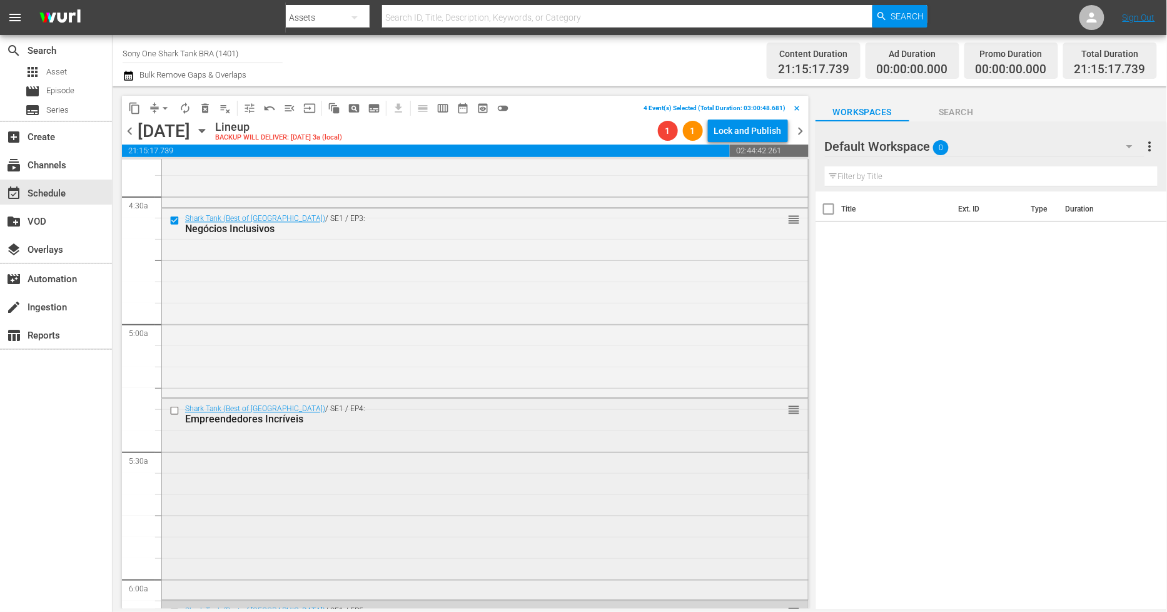
click at [171, 408] on input "checkbox" at bounding box center [176, 410] width 13 height 11
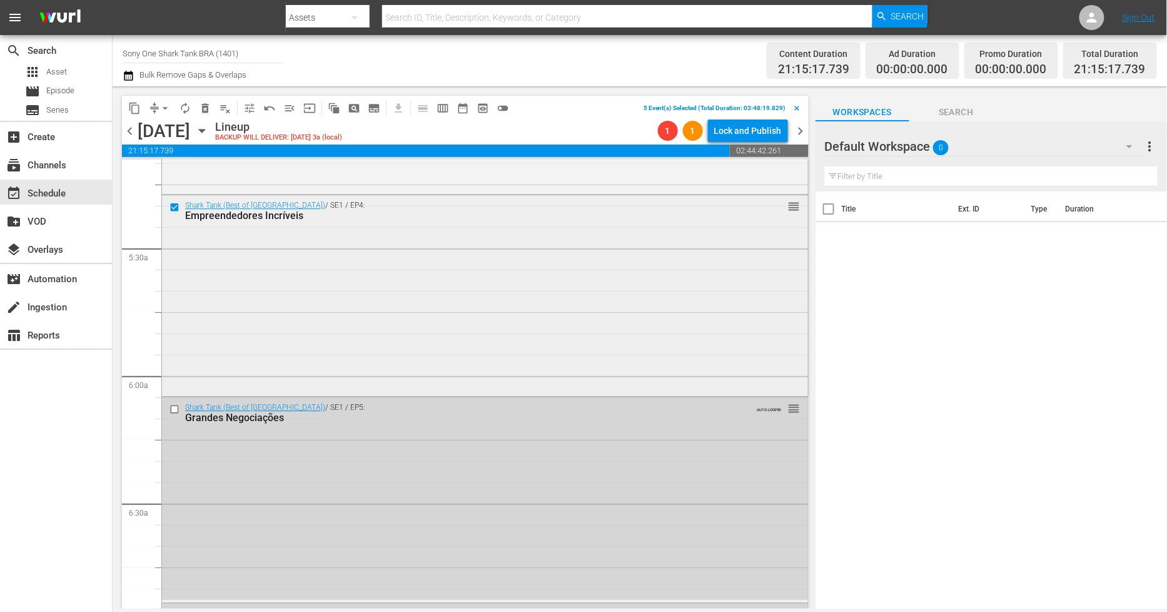
scroll to position [1321, 0]
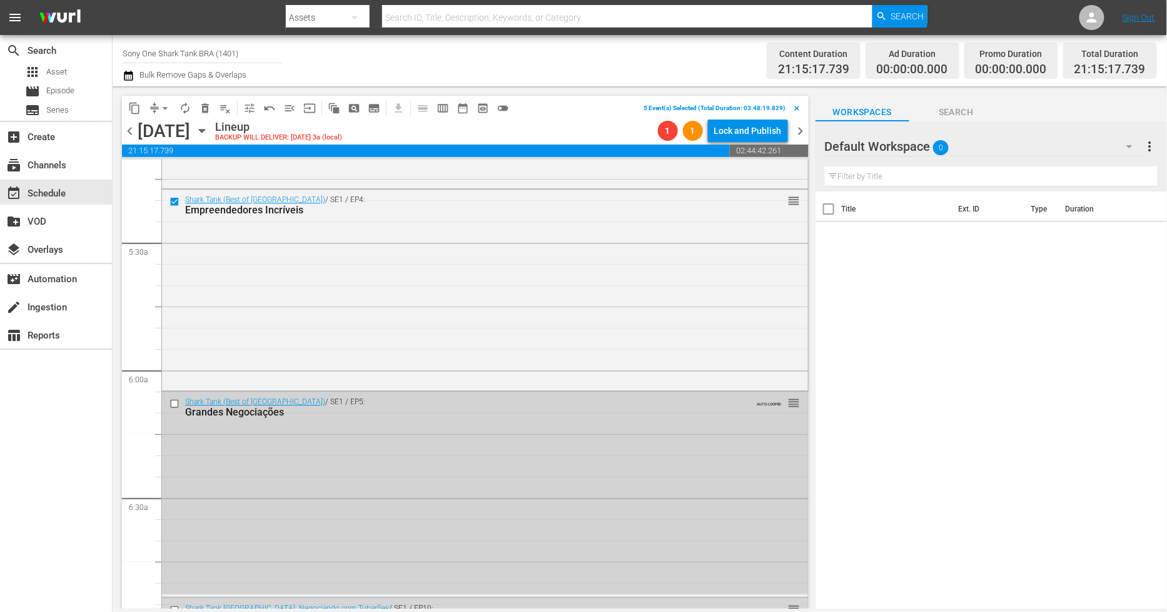
click at [175, 405] on input "checkbox" at bounding box center [176, 404] width 13 height 11
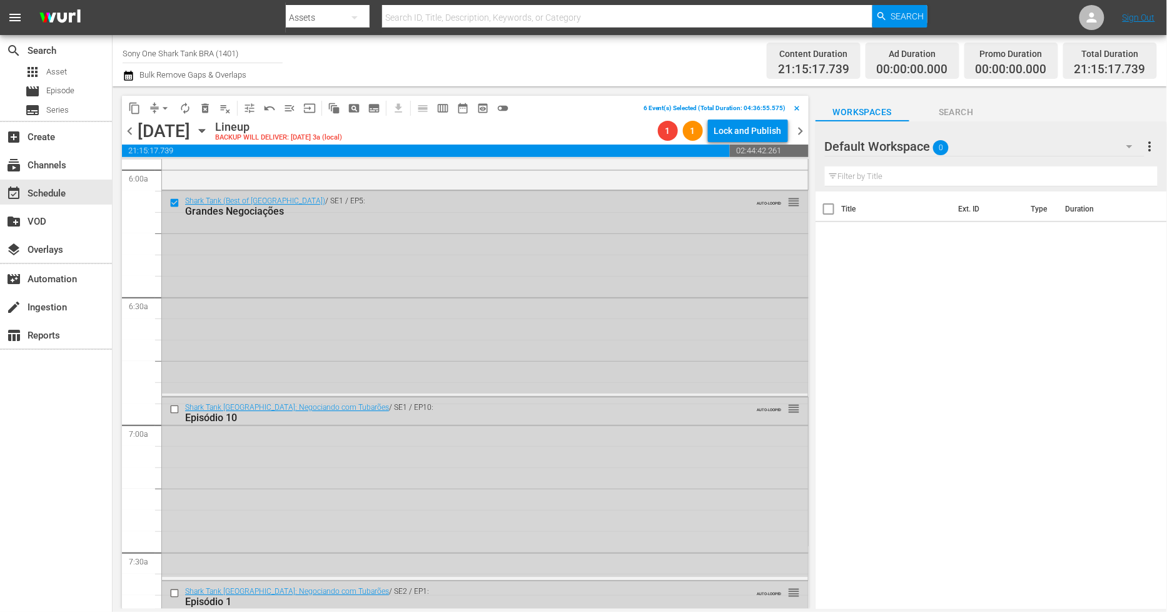
scroll to position [1529, 0]
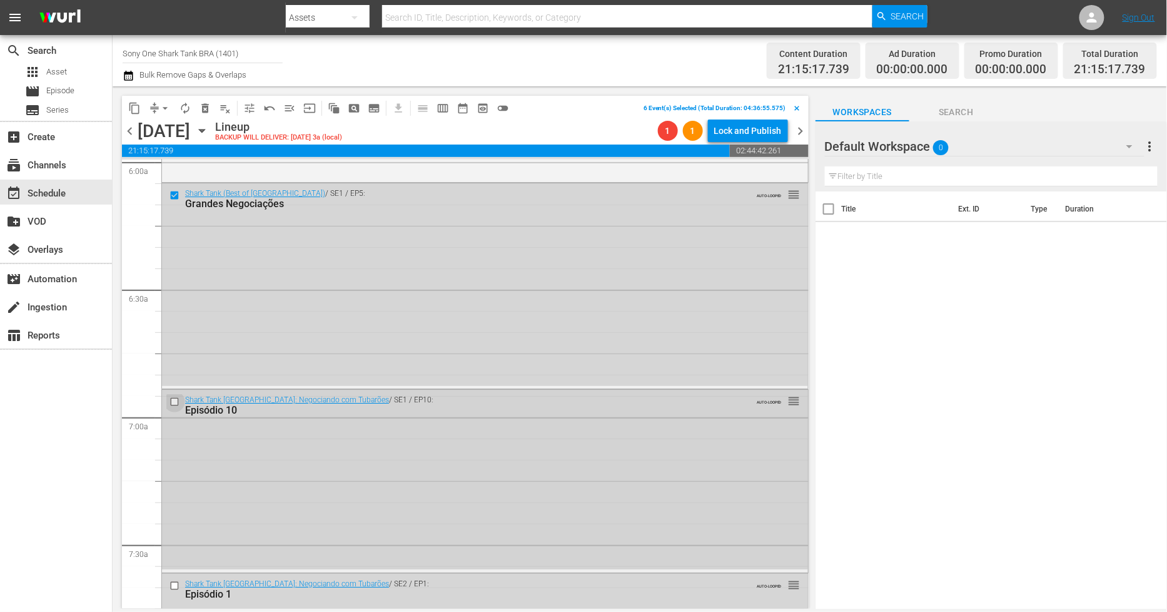
click at [176, 405] on input "checkbox" at bounding box center [176, 402] width 13 height 11
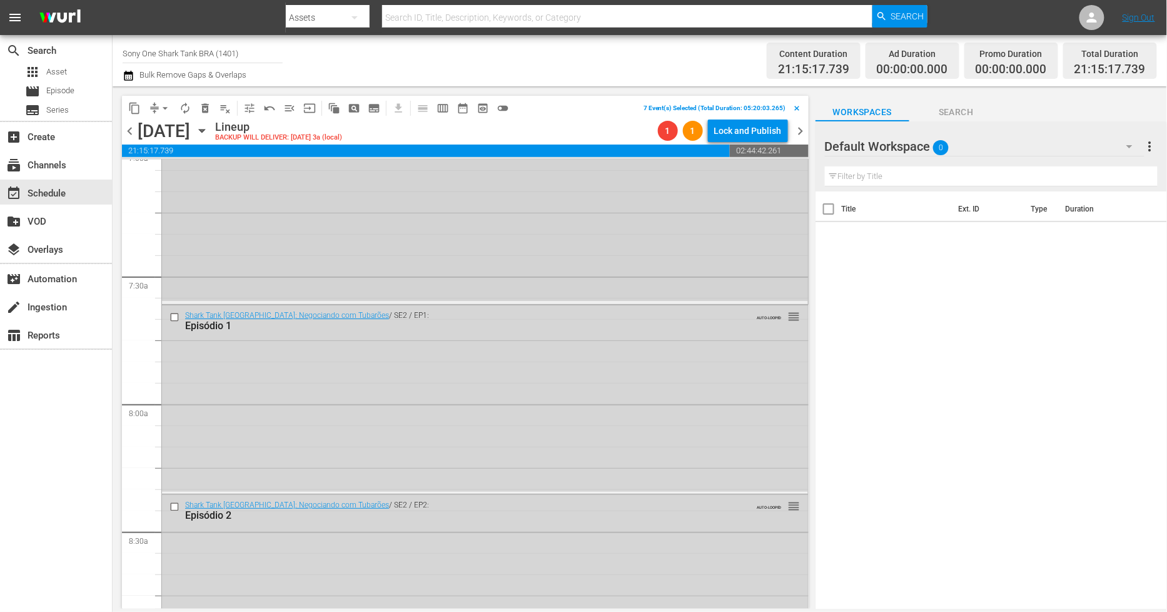
scroll to position [2016, 0]
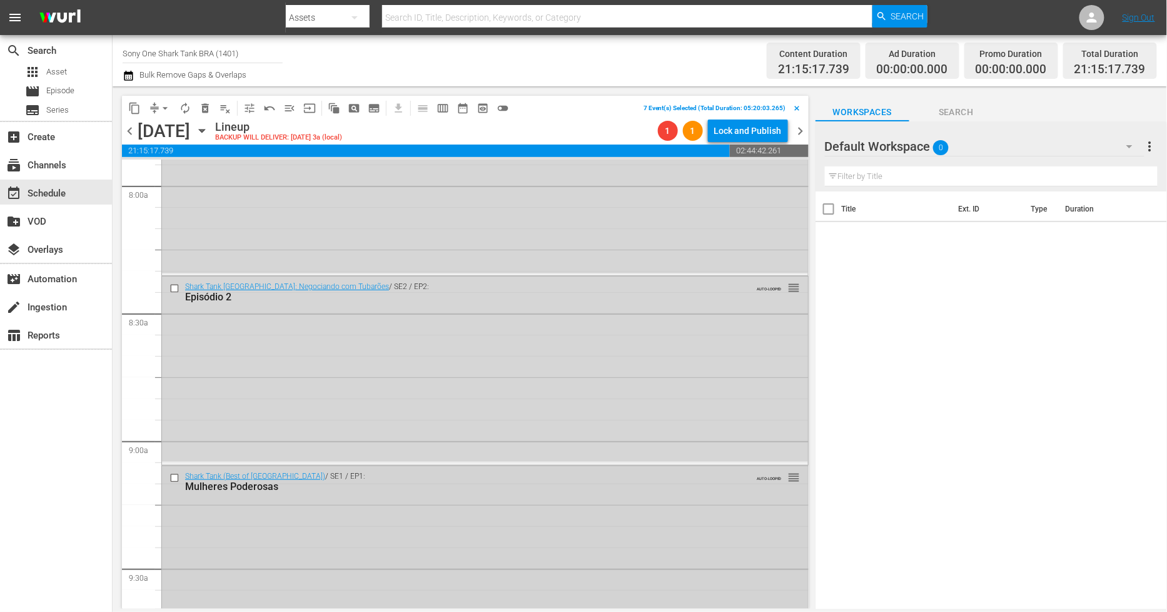
click at [171, 480] on input "checkbox" at bounding box center [176, 477] width 13 height 11
click at [175, 293] on input "checkbox" at bounding box center [176, 288] width 13 height 11
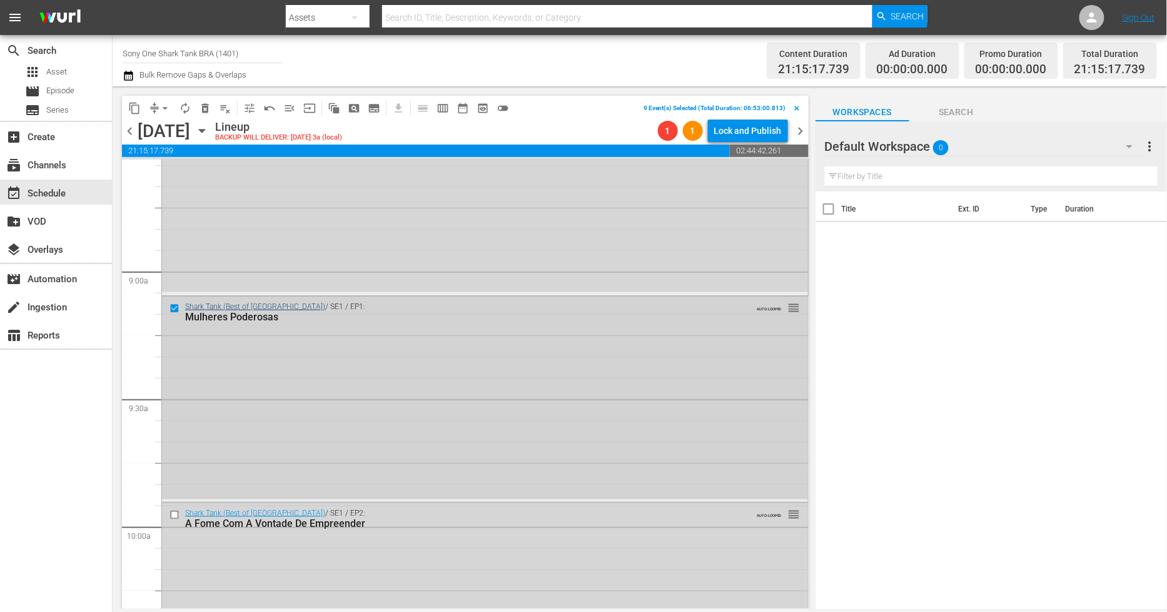
scroll to position [2432, 0]
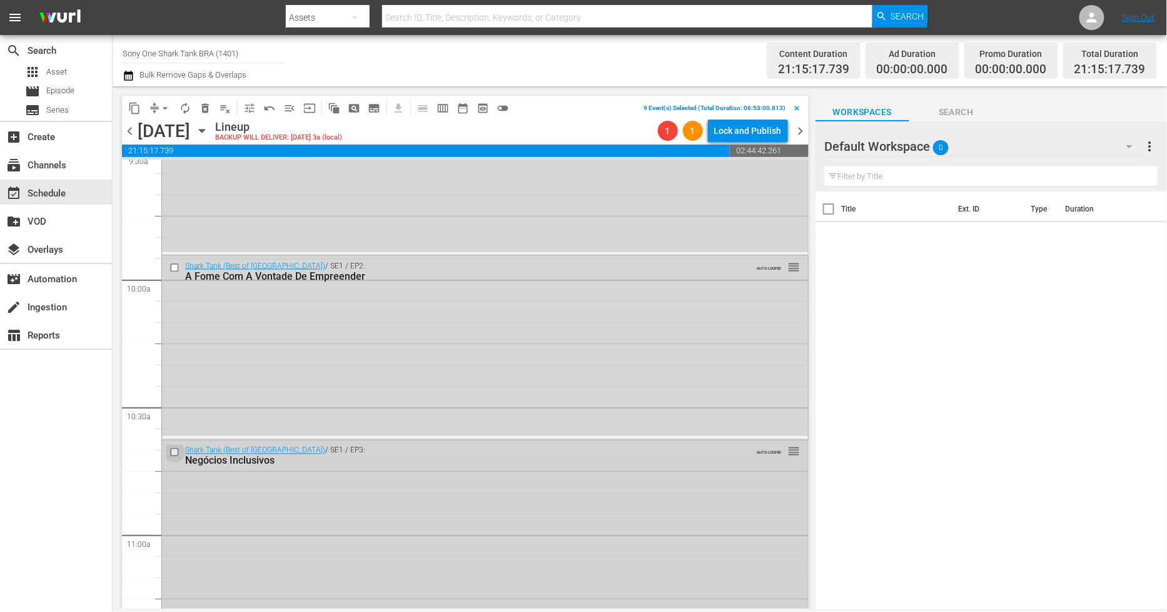
click at [176, 449] on input "checkbox" at bounding box center [176, 452] width 13 height 11
click at [178, 269] on input "checkbox" at bounding box center [176, 267] width 13 height 11
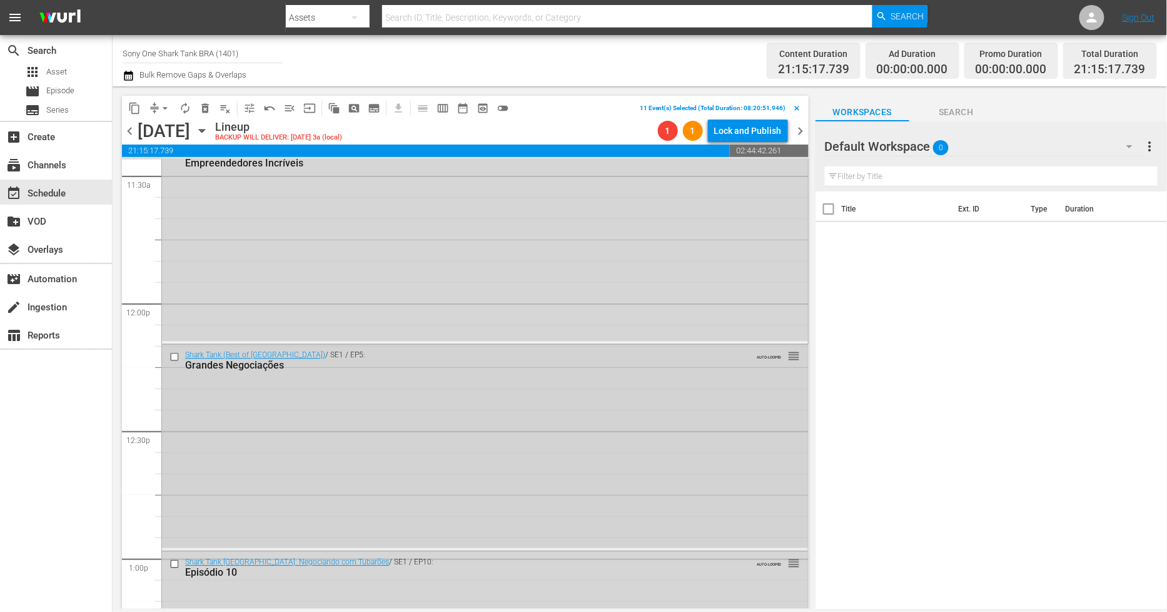
scroll to position [2850, 0]
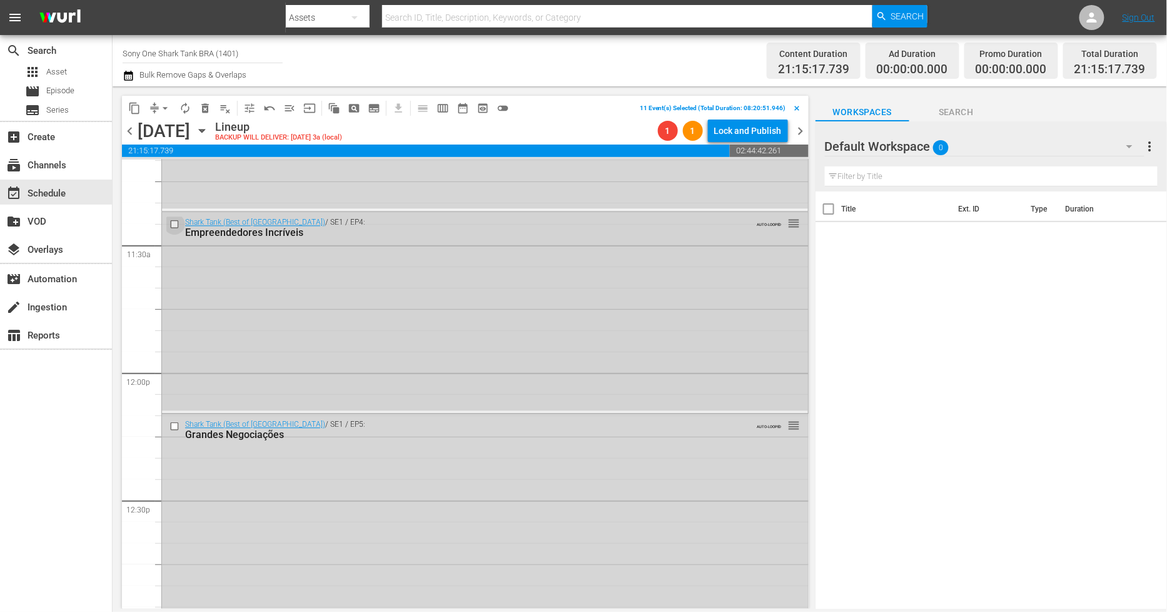
click at [175, 225] on input "checkbox" at bounding box center [176, 224] width 13 height 11
click at [176, 424] on input "checkbox" at bounding box center [176, 426] width 13 height 11
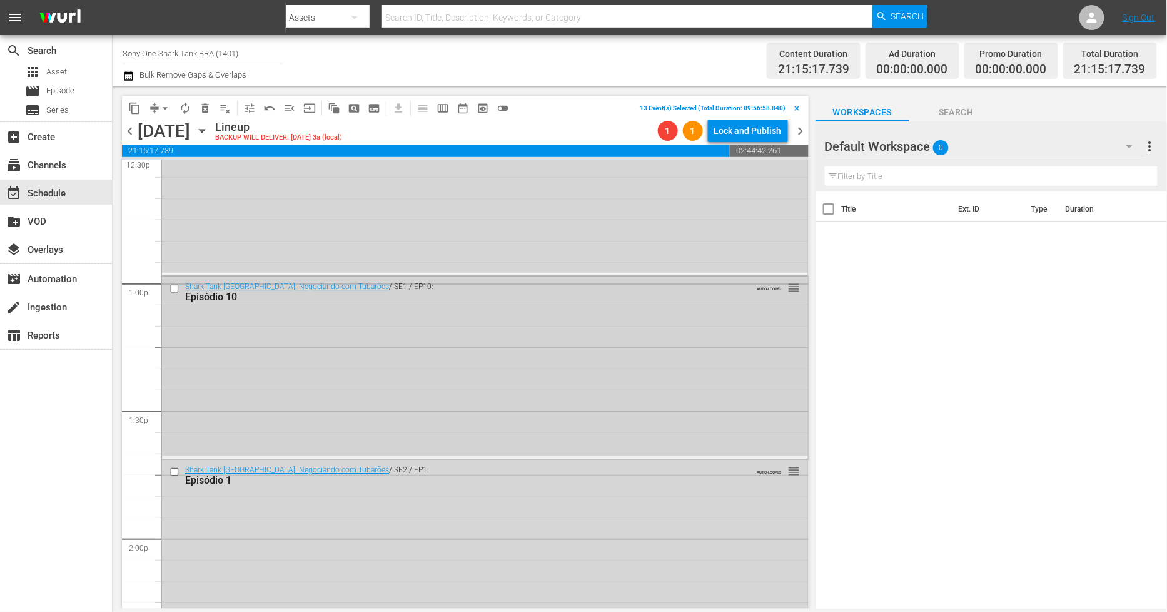
scroll to position [3197, 0]
click at [171, 285] on input "checkbox" at bounding box center [176, 285] width 13 height 11
click at [176, 467] on input "checkbox" at bounding box center [176, 469] width 13 height 11
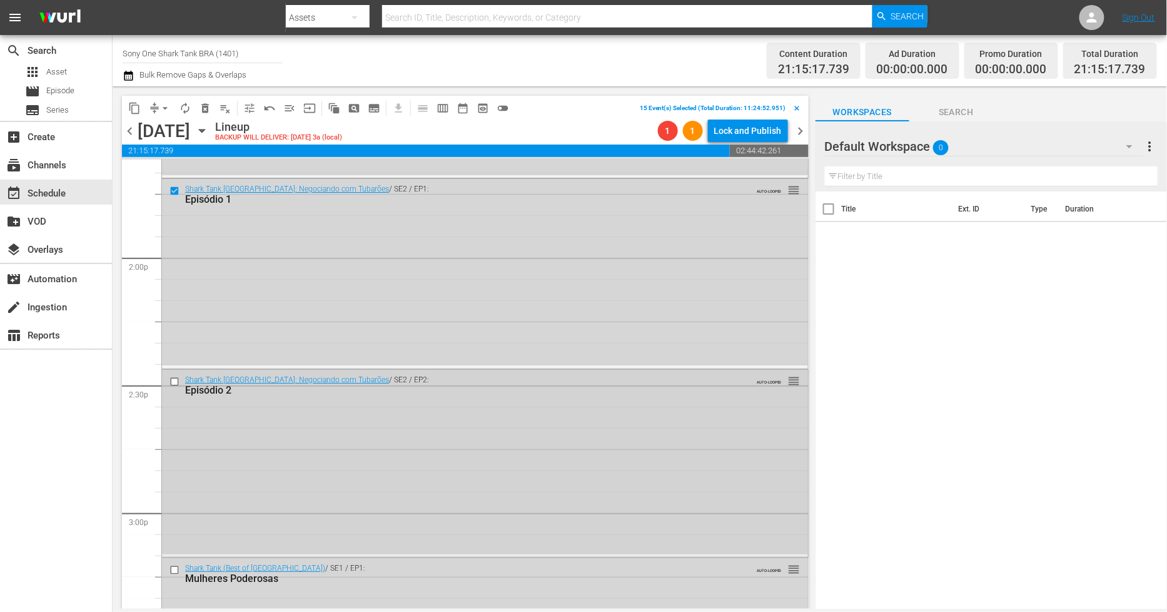
click at [173, 379] on input "checkbox" at bounding box center [176, 381] width 13 height 11
click at [173, 571] on input "checkbox" at bounding box center [176, 570] width 13 height 11
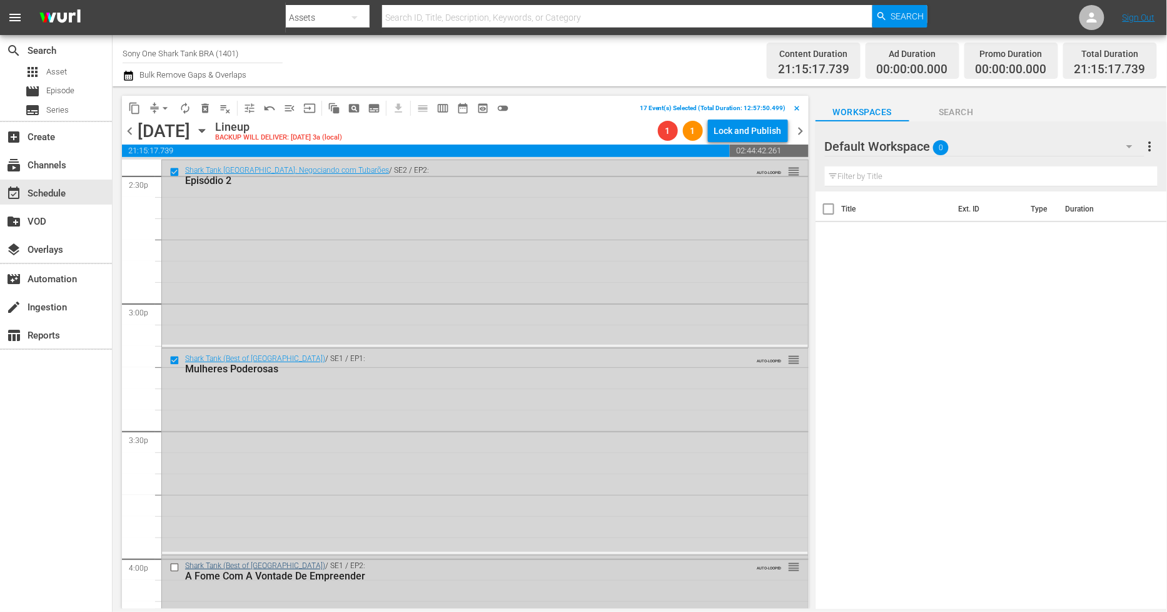
scroll to position [3754, 0]
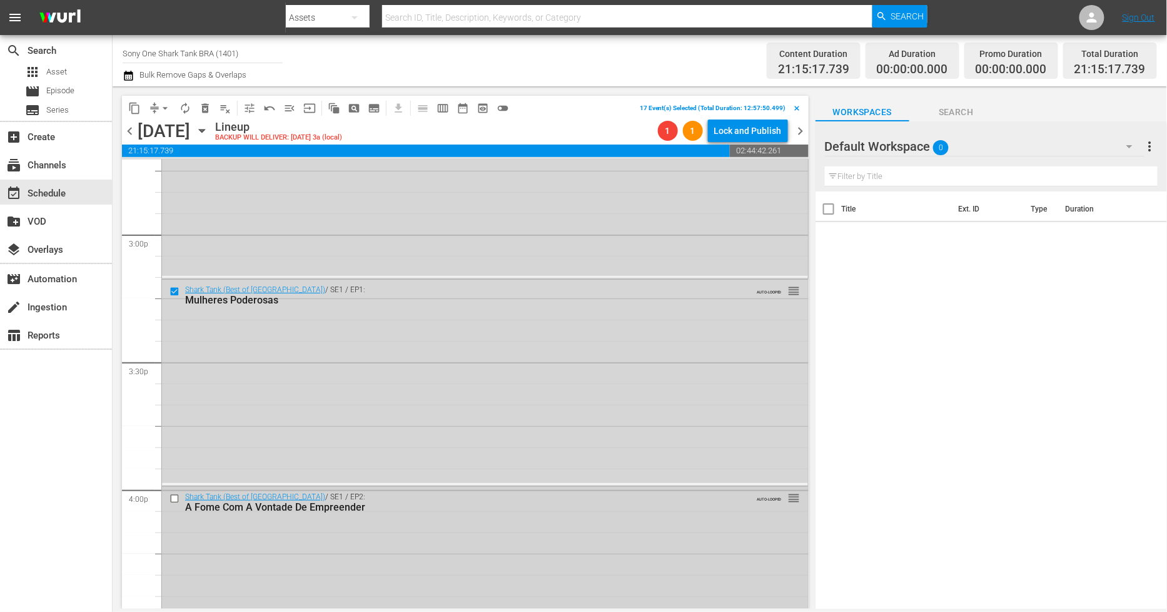
click at [173, 495] on input "checkbox" at bounding box center [176, 499] width 13 height 11
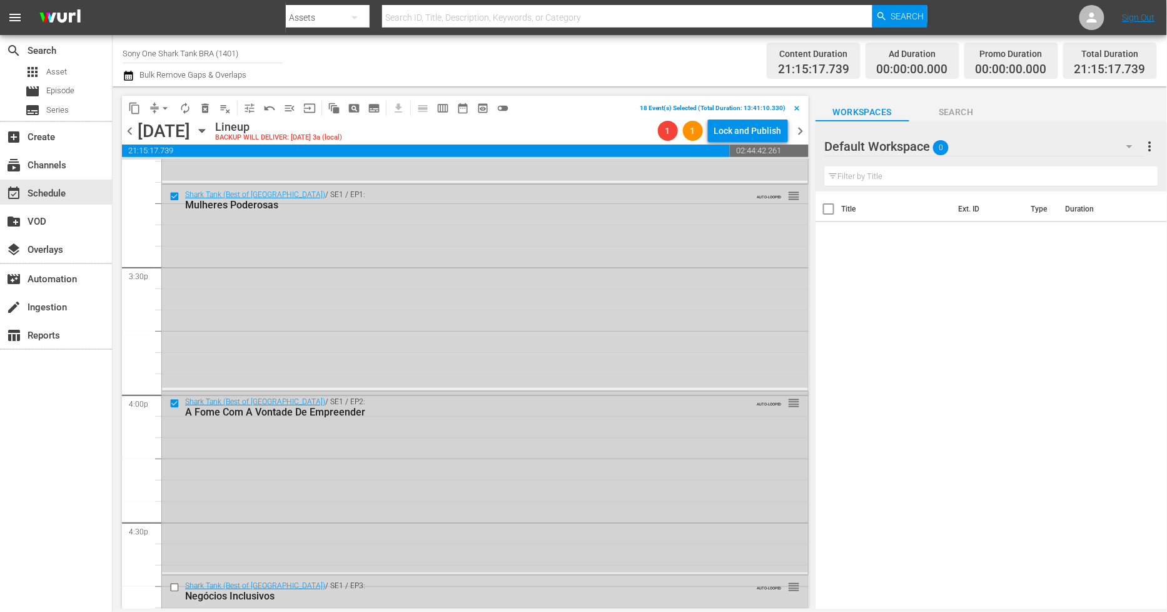
scroll to position [4031, 0]
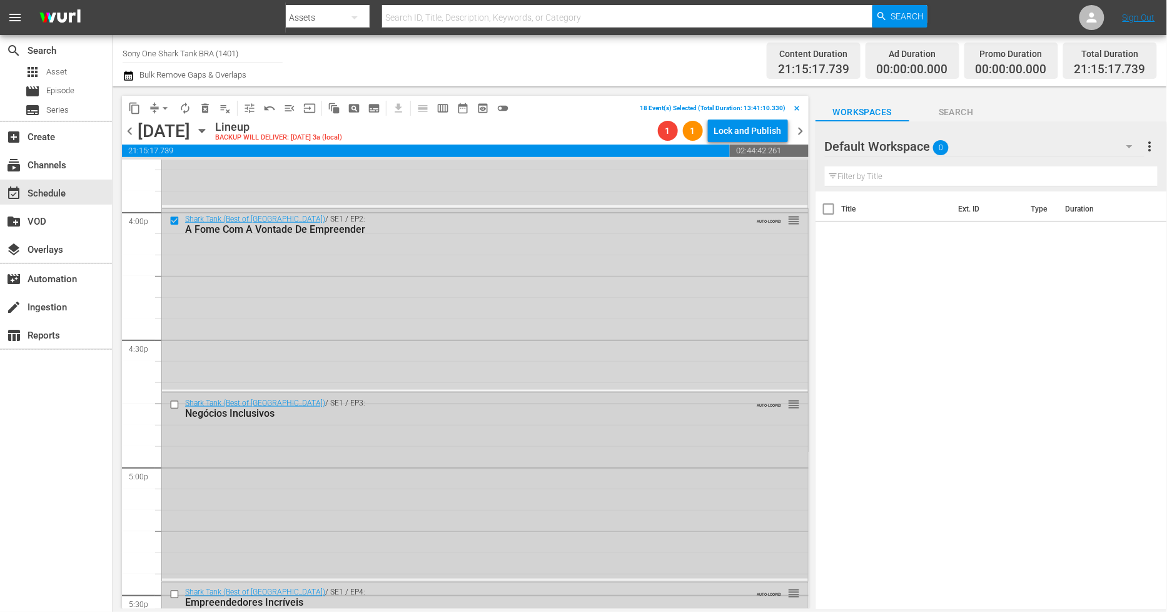
click at [174, 403] on input "checkbox" at bounding box center [176, 404] width 13 height 11
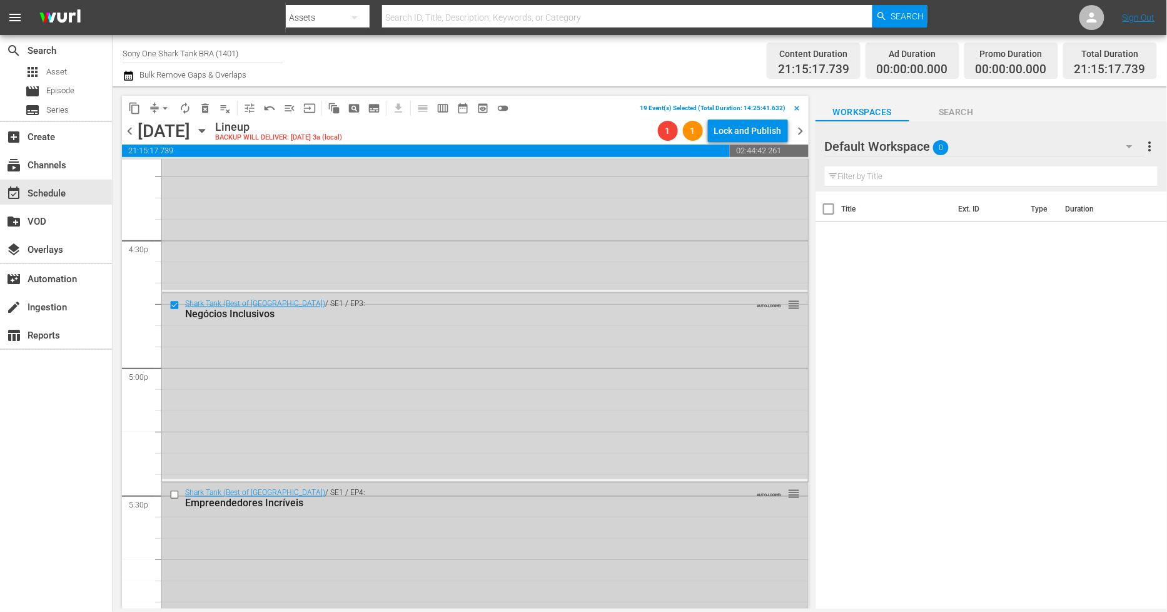
scroll to position [4309, 0]
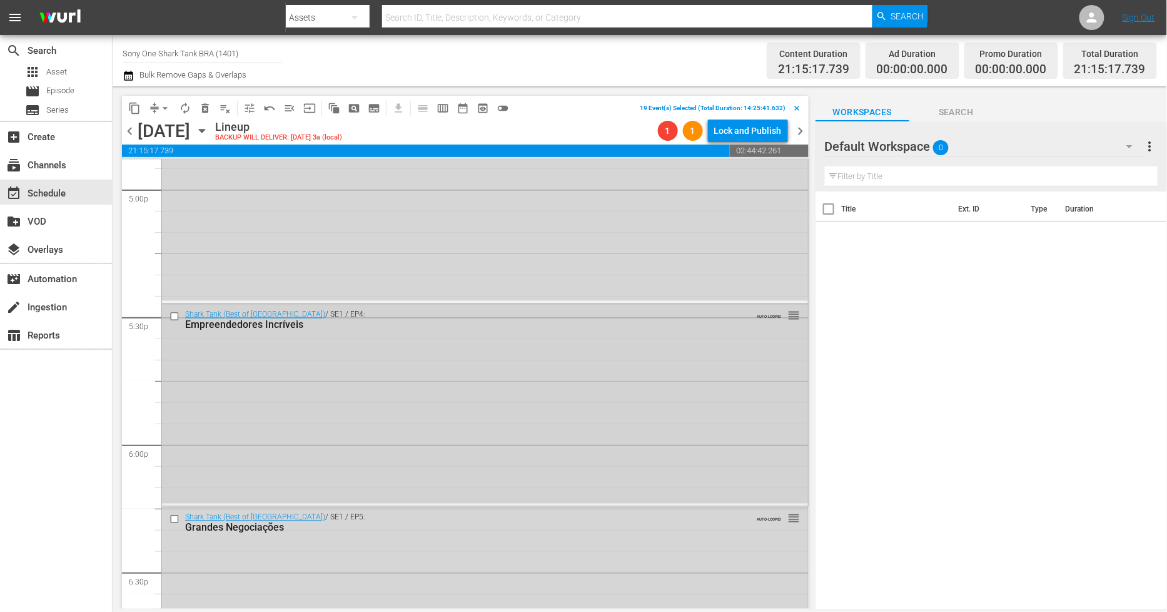
click at [173, 315] on input "checkbox" at bounding box center [176, 317] width 13 height 11
click at [174, 517] on input "checkbox" at bounding box center [176, 519] width 13 height 11
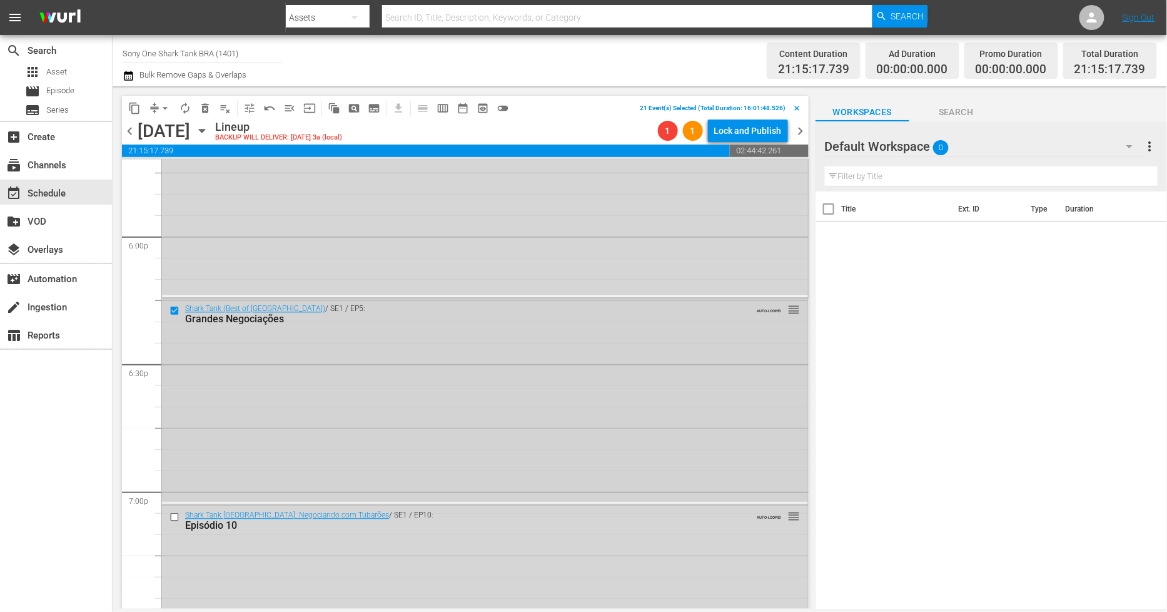
scroll to position [4518, 0]
click at [175, 515] on input "checkbox" at bounding box center [176, 516] width 13 height 11
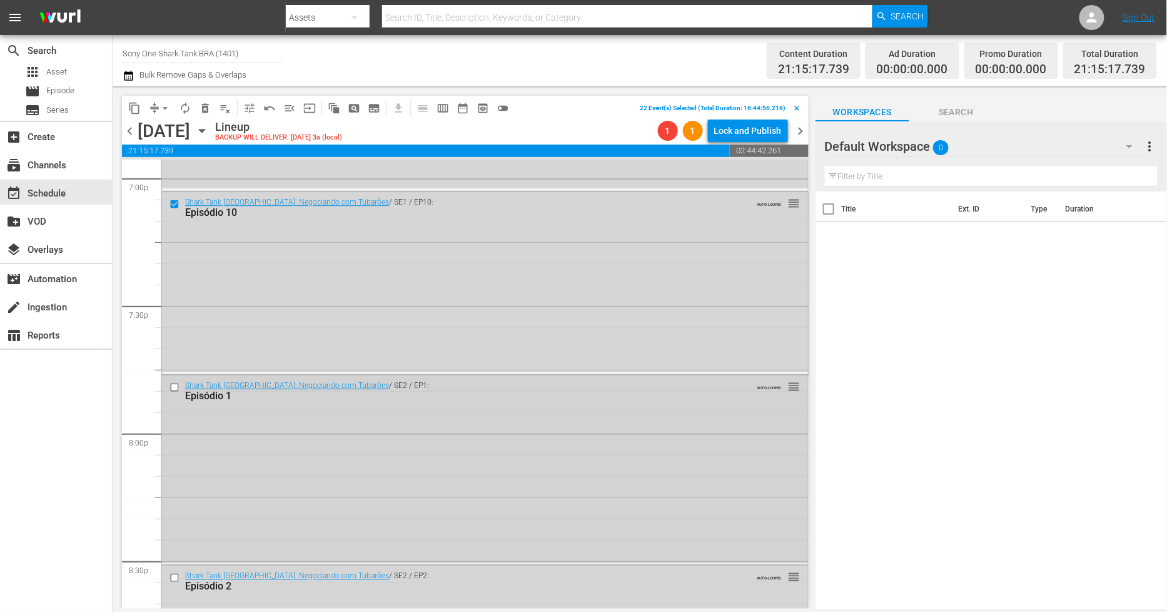
scroll to position [4865, 0]
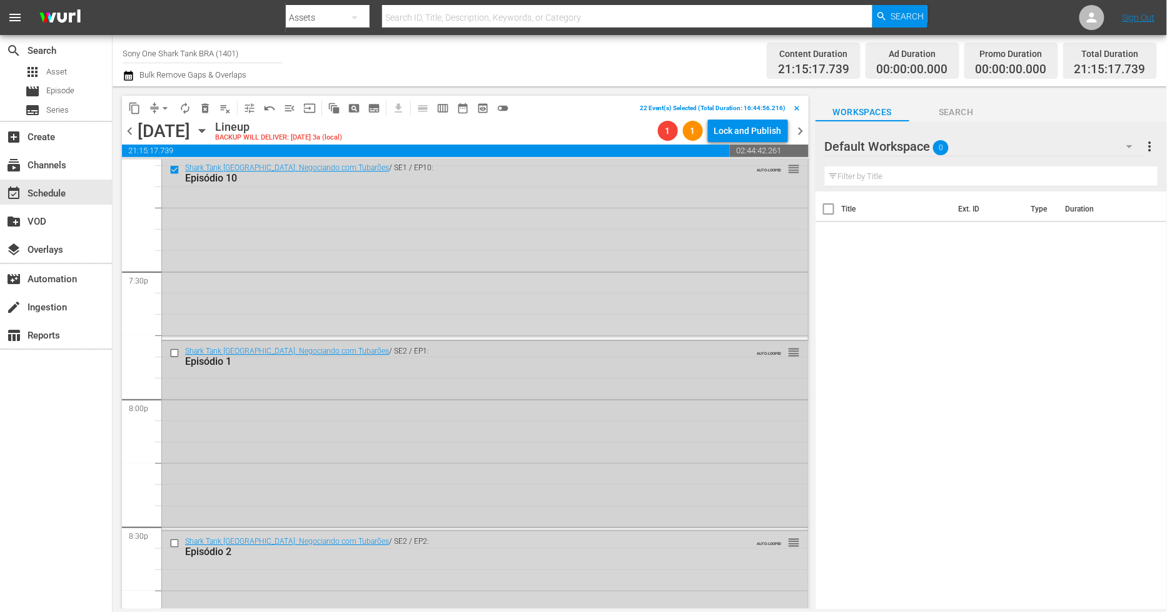
click at [176, 357] on input "checkbox" at bounding box center [176, 353] width 13 height 11
click at [172, 542] on input "checkbox" at bounding box center [176, 542] width 13 height 11
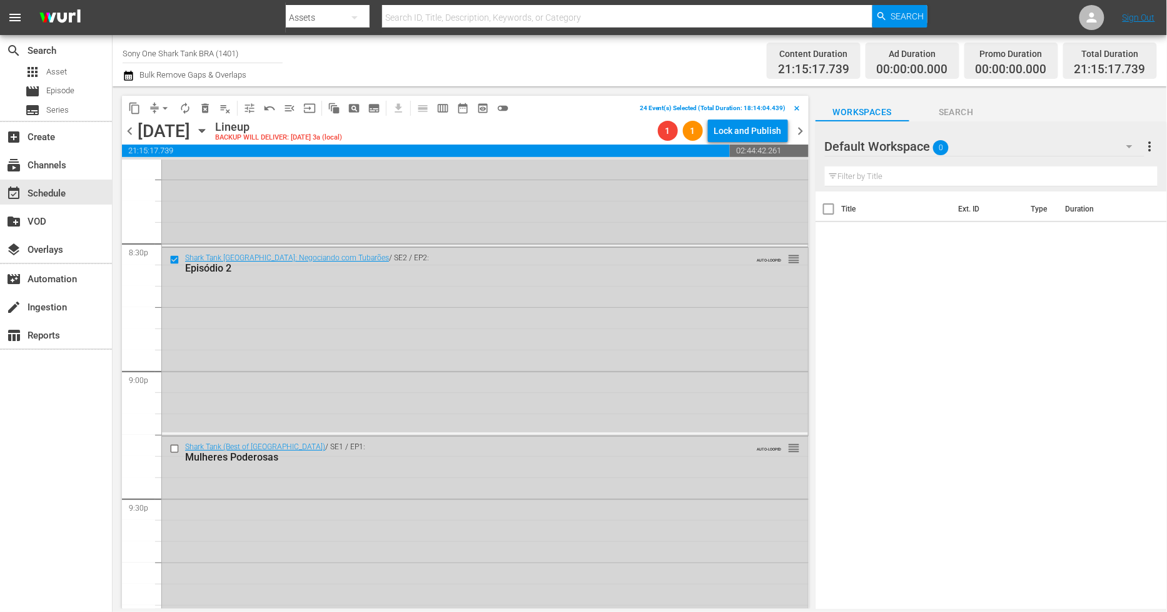
scroll to position [5213, 0]
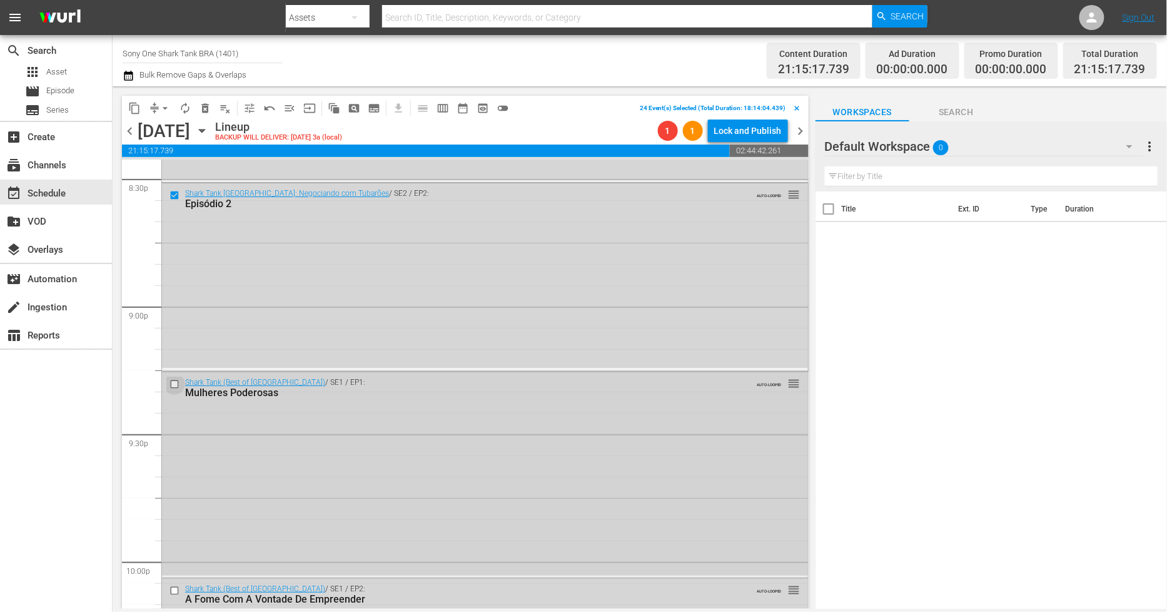
click at [170, 384] on input "checkbox" at bounding box center [176, 384] width 13 height 11
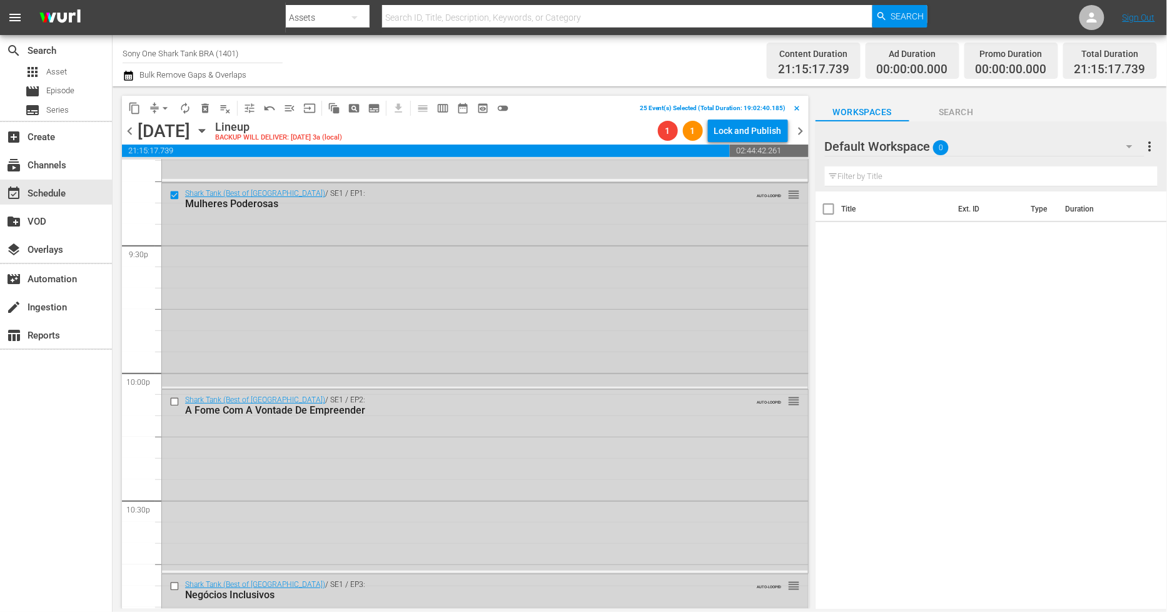
scroll to position [5421, 0]
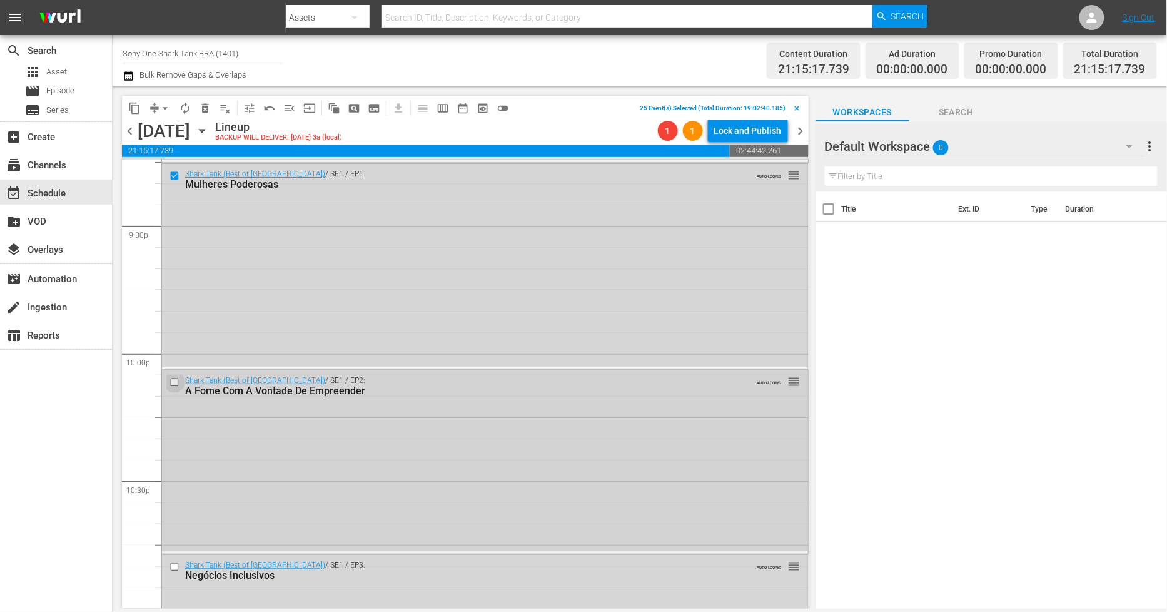
click at [173, 384] on input "checkbox" at bounding box center [176, 382] width 13 height 11
click at [176, 562] on input "checkbox" at bounding box center [176, 567] width 13 height 11
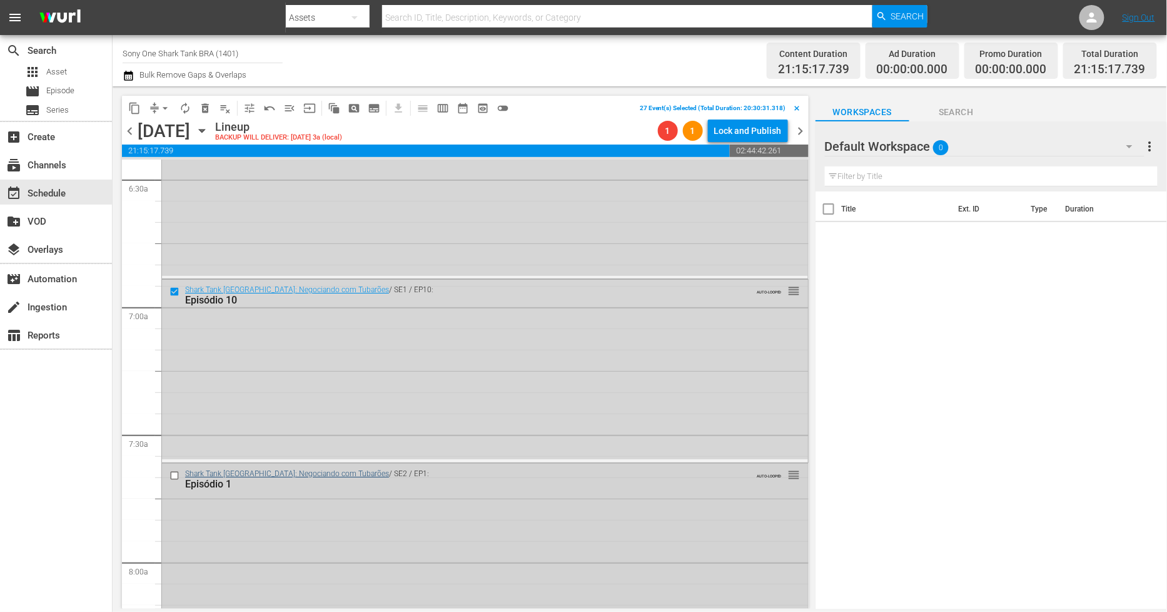
scroll to position [1644, 0]
click at [173, 470] on input "checkbox" at bounding box center [176, 470] width 13 height 11
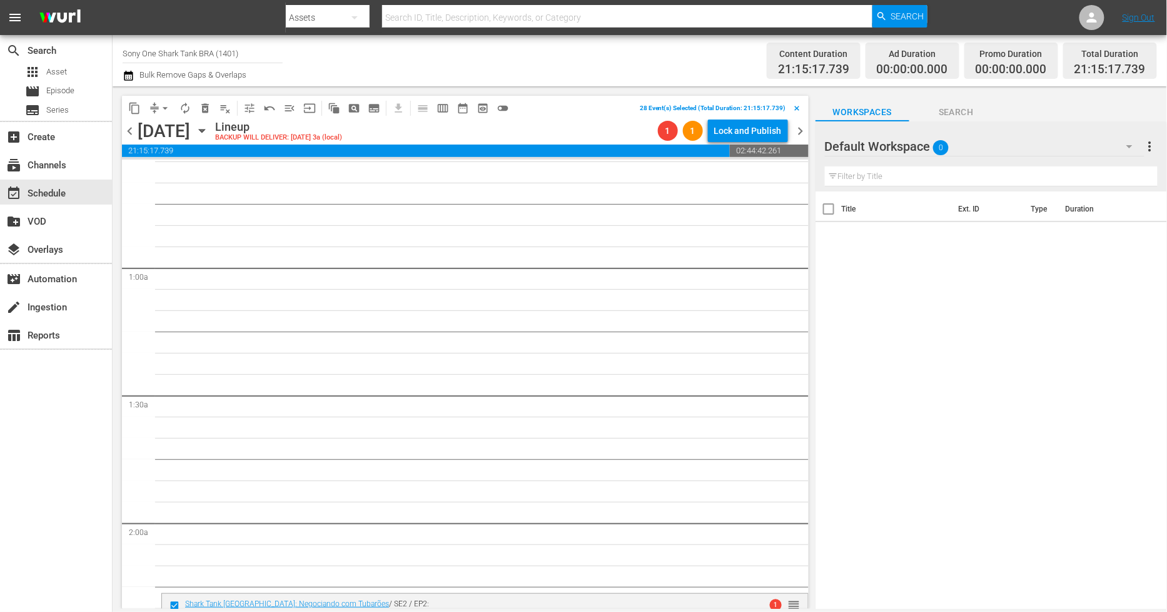
scroll to position [0, 0]
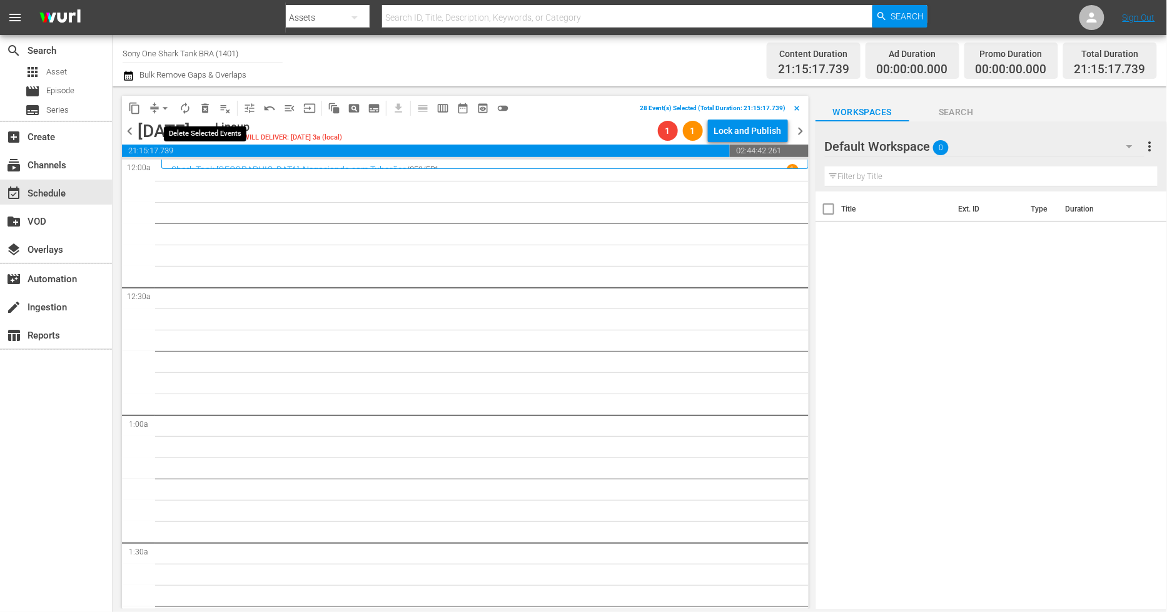
click at [205, 104] on span "delete_forever_outlined" at bounding box center [205, 108] width 13 height 13
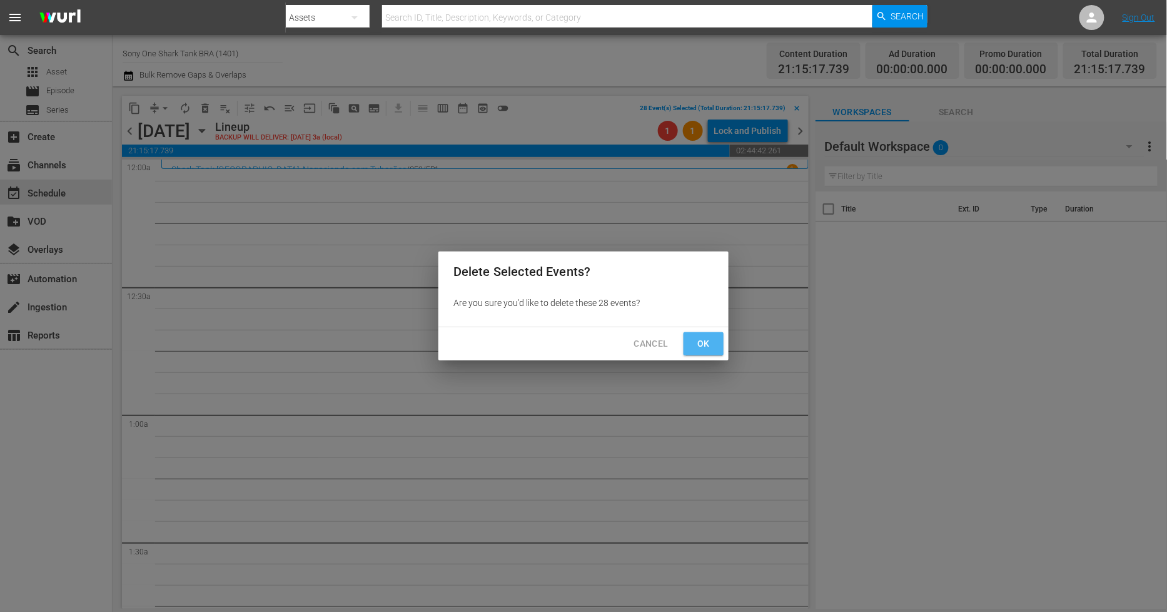
click at [704, 344] on span "Ok" at bounding box center [704, 344] width 20 height 16
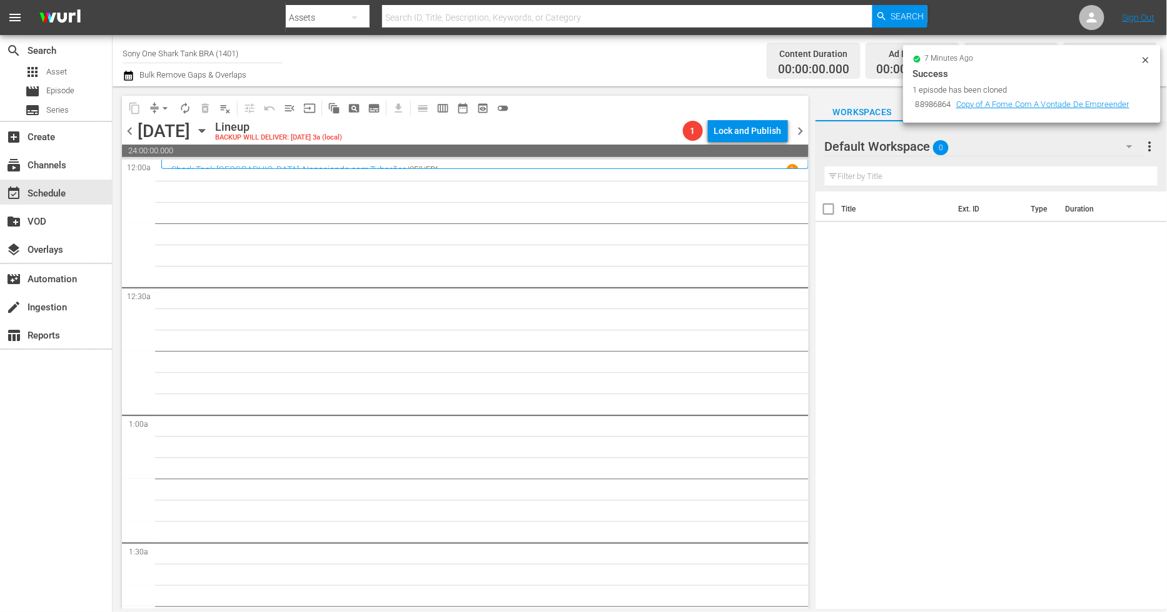
click at [129, 130] on span "chevron_left" at bounding box center [130, 131] width 16 height 16
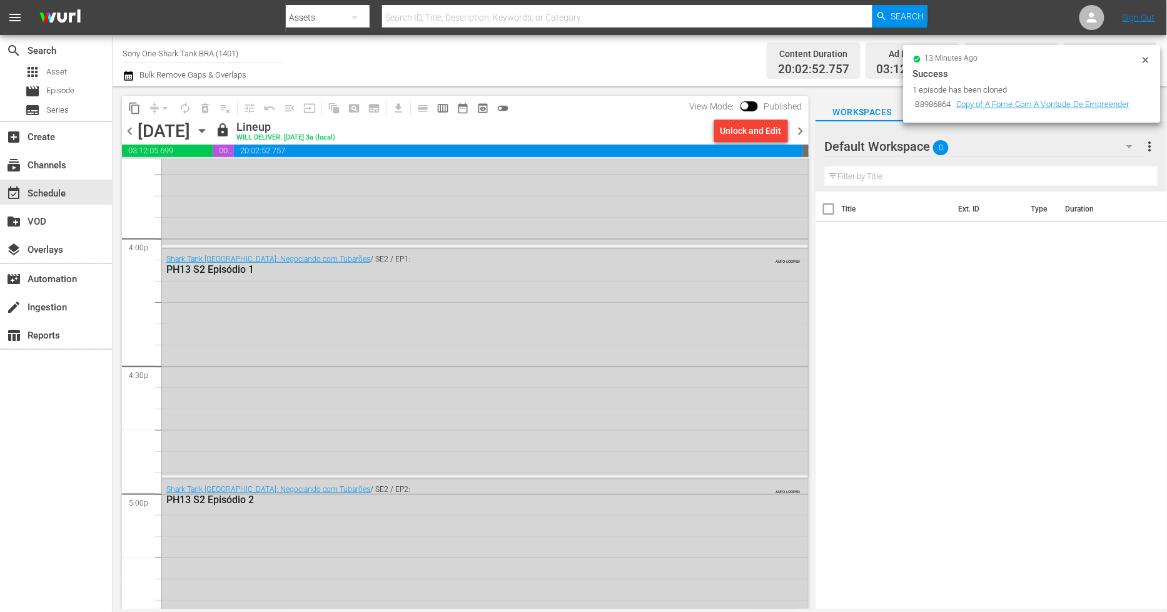
scroll to position [4240, 0]
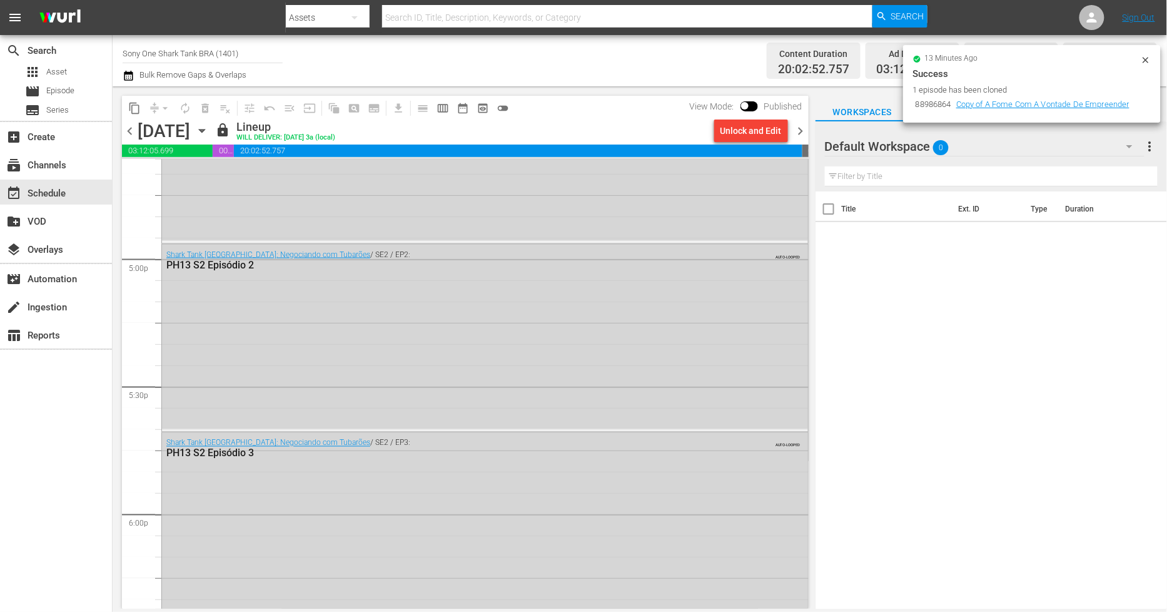
click at [805, 135] on span "chevron_right" at bounding box center [801, 131] width 16 height 16
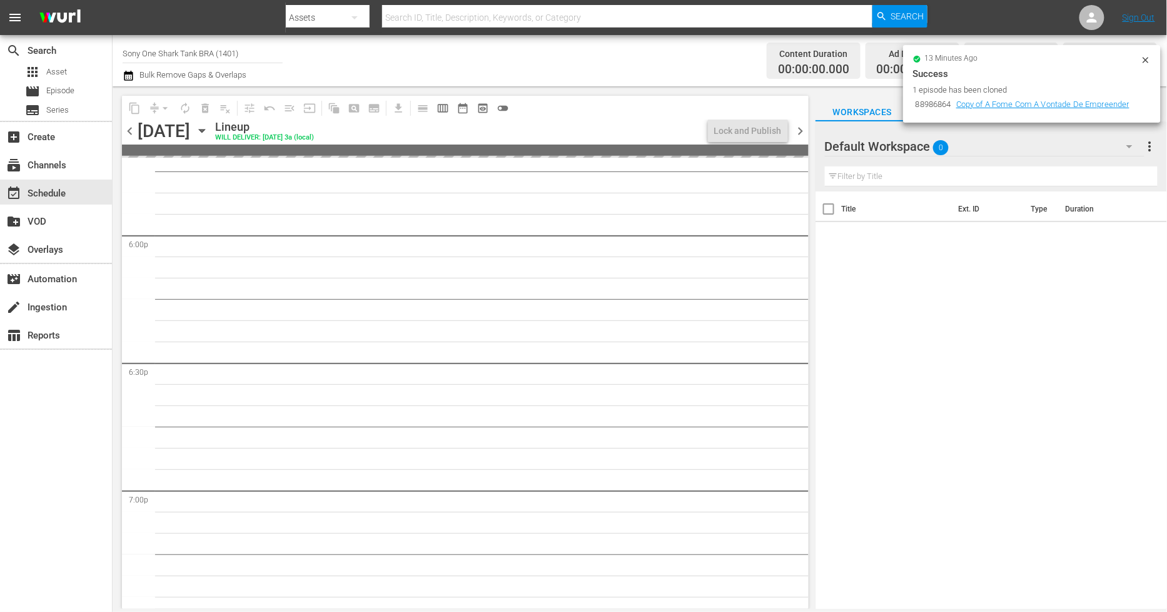
scroll to position [4495, 0]
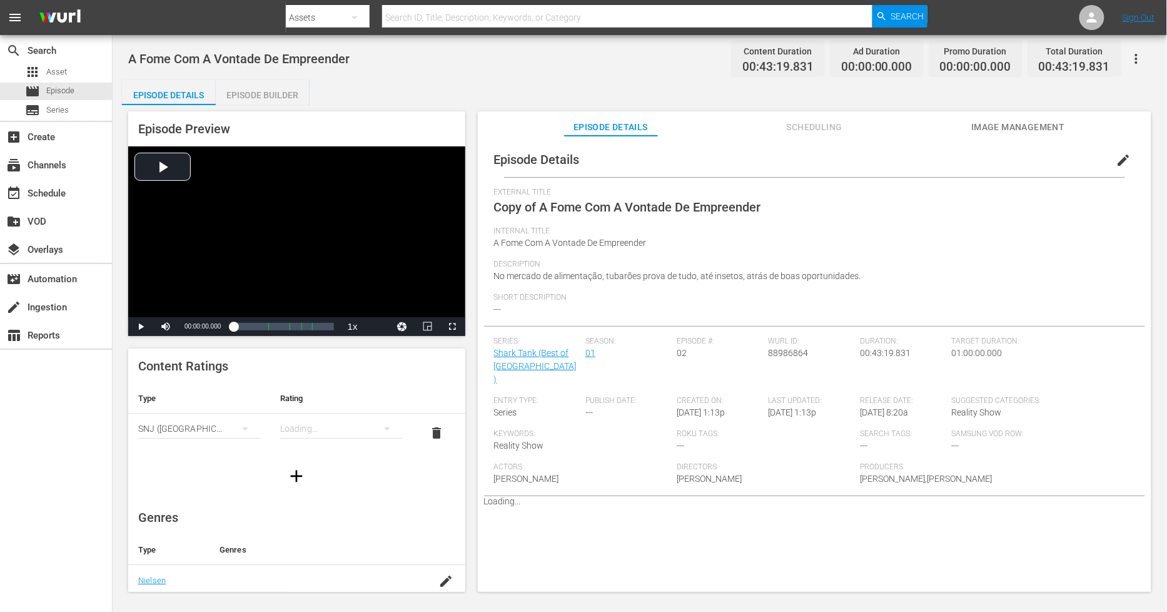
click at [1117, 163] on span "edit" at bounding box center [1124, 160] width 15 height 15
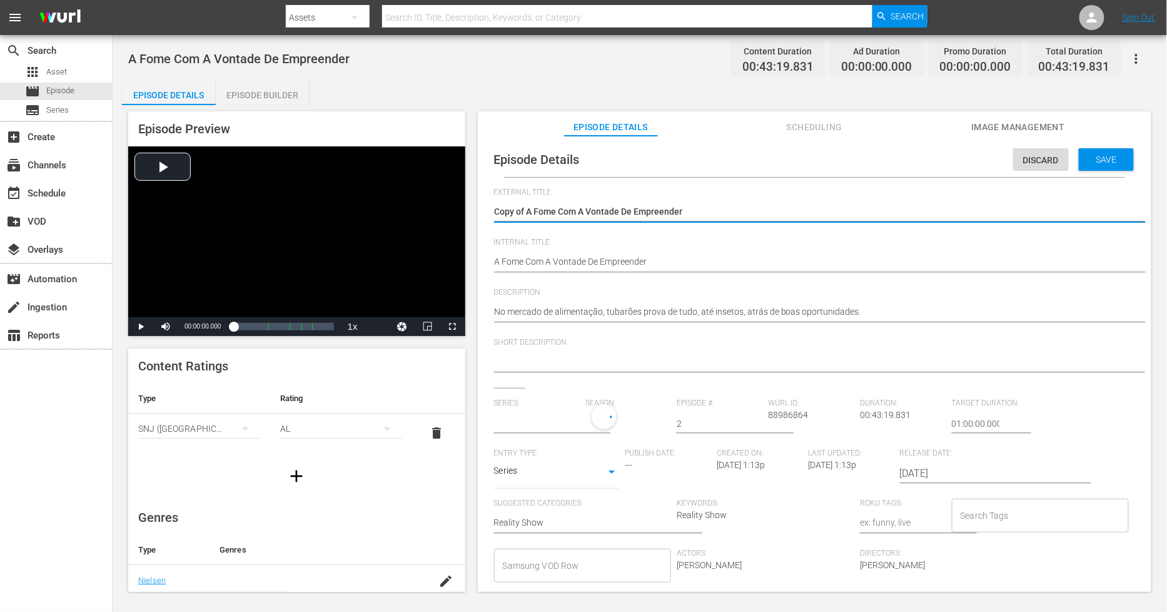
drag, startPoint x: 536, startPoint y: 209, endPoint x: 64, endPoint y: 178, distance: 472.7
type input "Shark Tank (Best of [GEOGRAPHIC_DATA])"
type textarea "Fome Com A Vontade De Empreender"
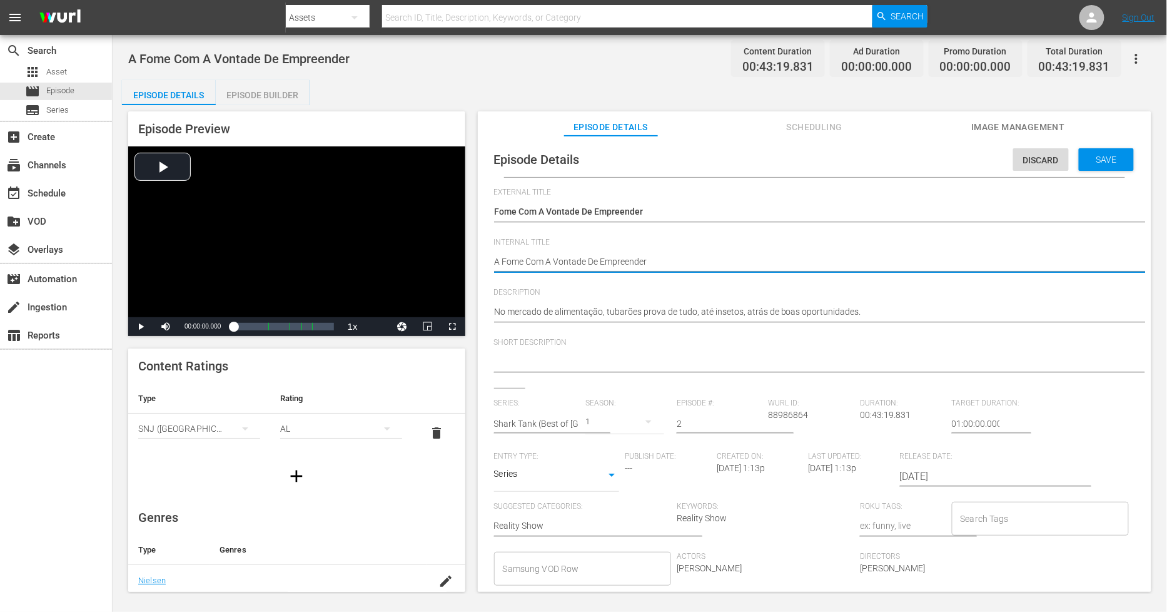
type textarea "PA Fome Com A Vontade De Empreender"
type textarea "PHA Fome Com A Vontade De Empreender"
type textarea "PH A Fome Com A Vontade De Empreender"
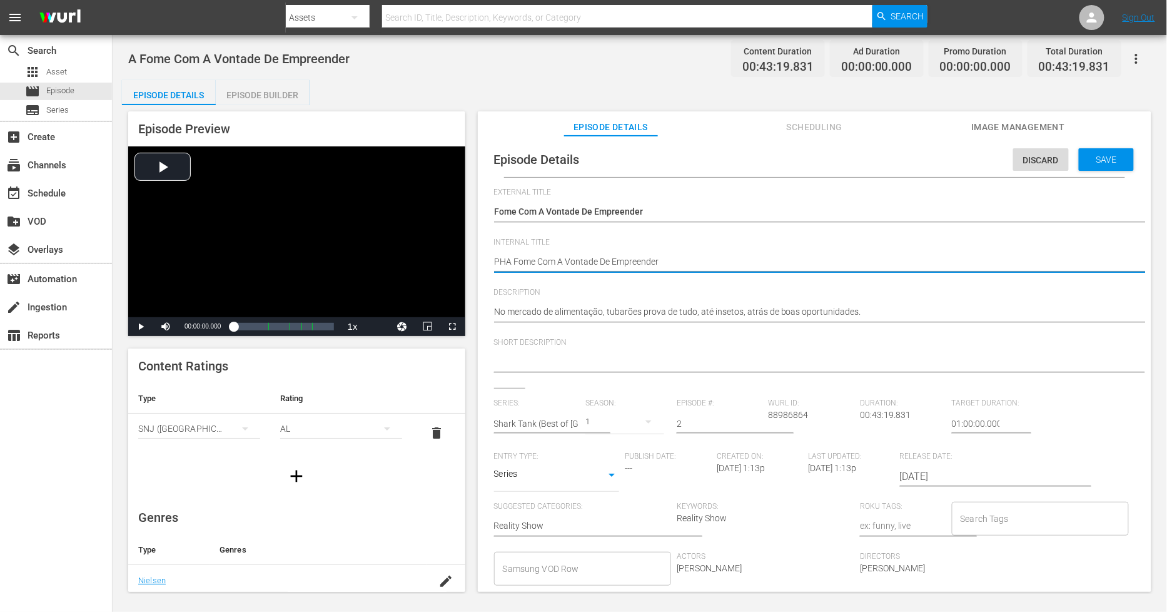
type textarea "PH A Fome Com A Vontade De Empreender"
type textarea "PH 1A Fome Com A Vontade De Empreender"
type textarea "PH 13A Fome Com A Vontade De Empreender"
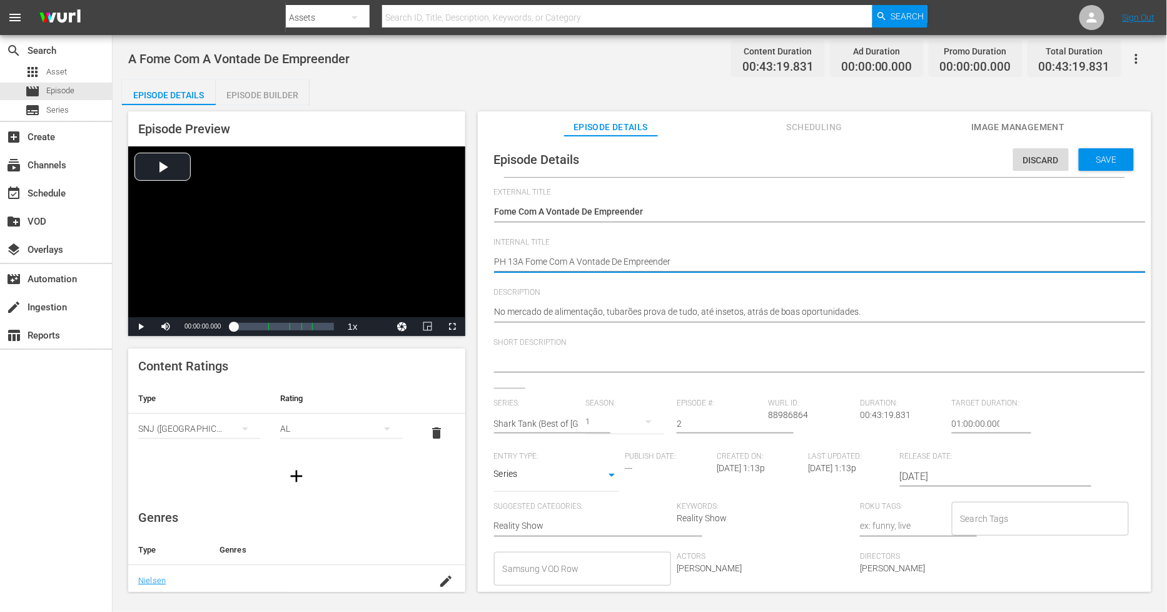
type textarea "PH 13 A Fome Com A Vontade De Empreender"
click at [721, 261] on textarea "A Fome Com A Vontade De Empreender" at bounding box center [811, 262] width 635 height 15
type textarea "PH 13 A Fome Com A Vontade De Empreender"
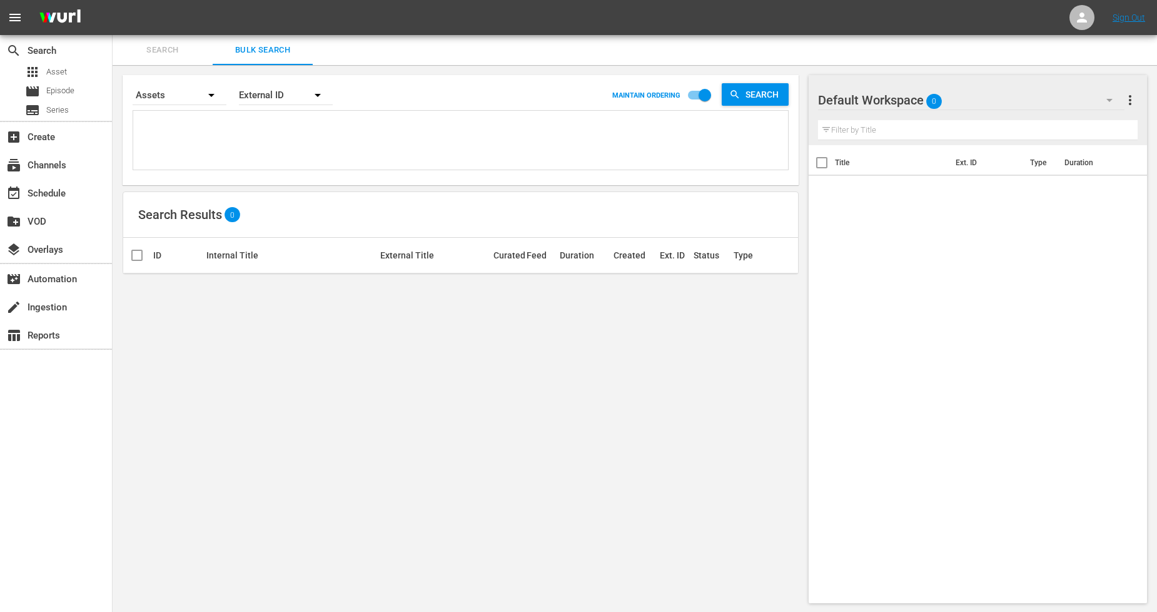
click at [241, 135] on textarea at bounding box center [462, 142] width 652 height 57
paste textarea "11299942_U0000490_BRA_AL U0000404B U0000411B U0000412B 11299934_U0000486_BRA_AL…"
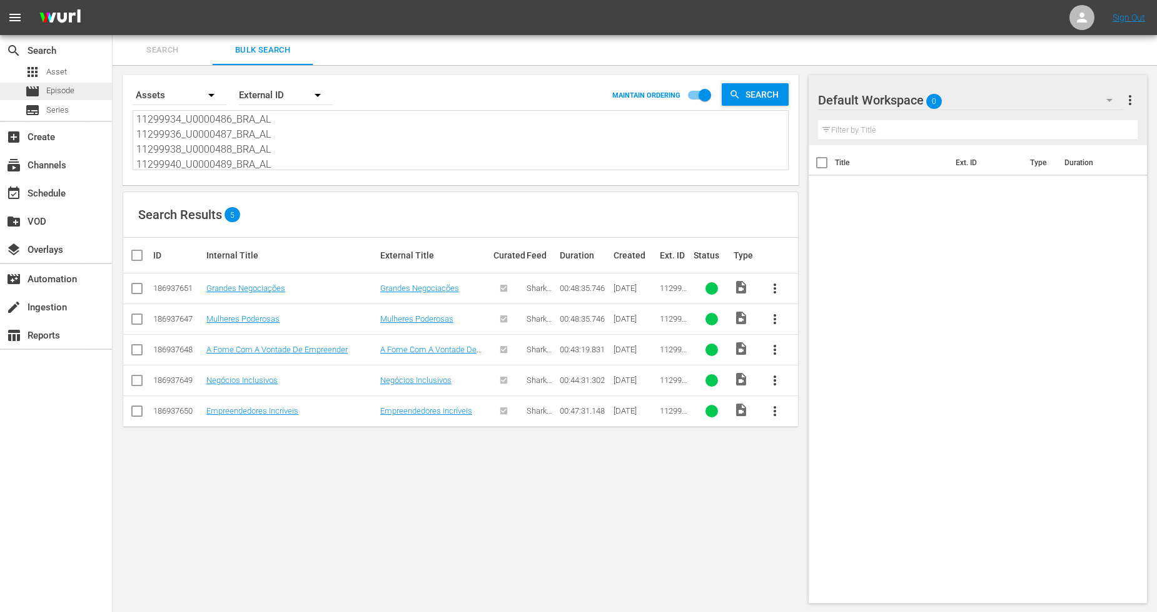
type textarea "11299942_U0000490_BRA_AL U0000404B U0000411B U0000412B 11299934_U0000486_BRA_AL…"
click at [78, 94] on div "movie Episode" at bounding box center [56, 92] width 112 height 18
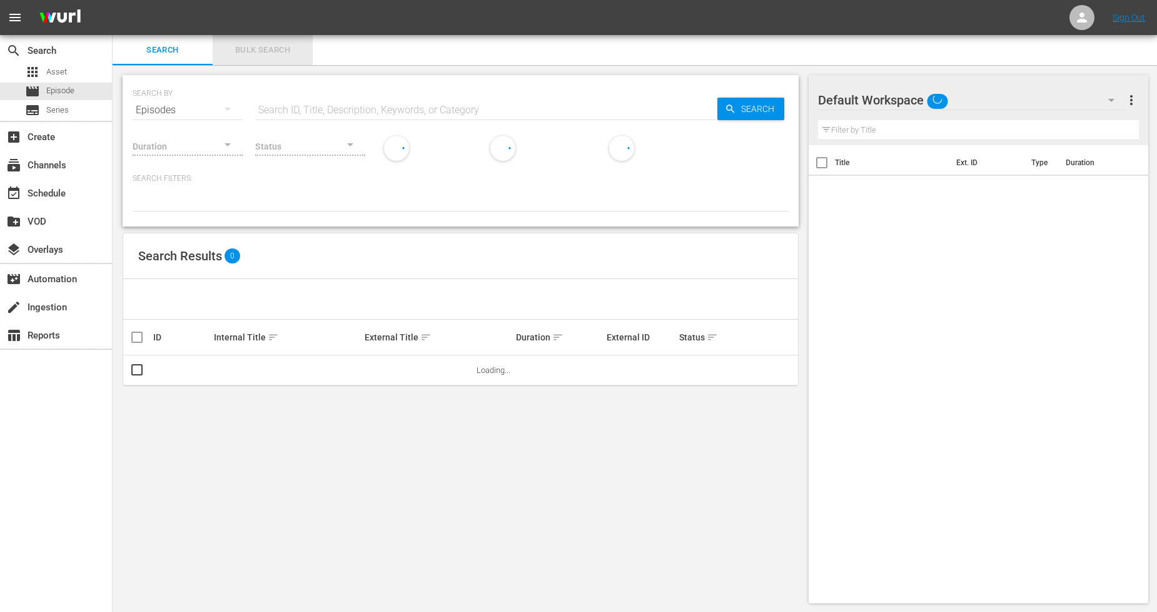
click at [288, 55] on span "Bulk Search" at bounding box center [262, 50] width 85 height 14
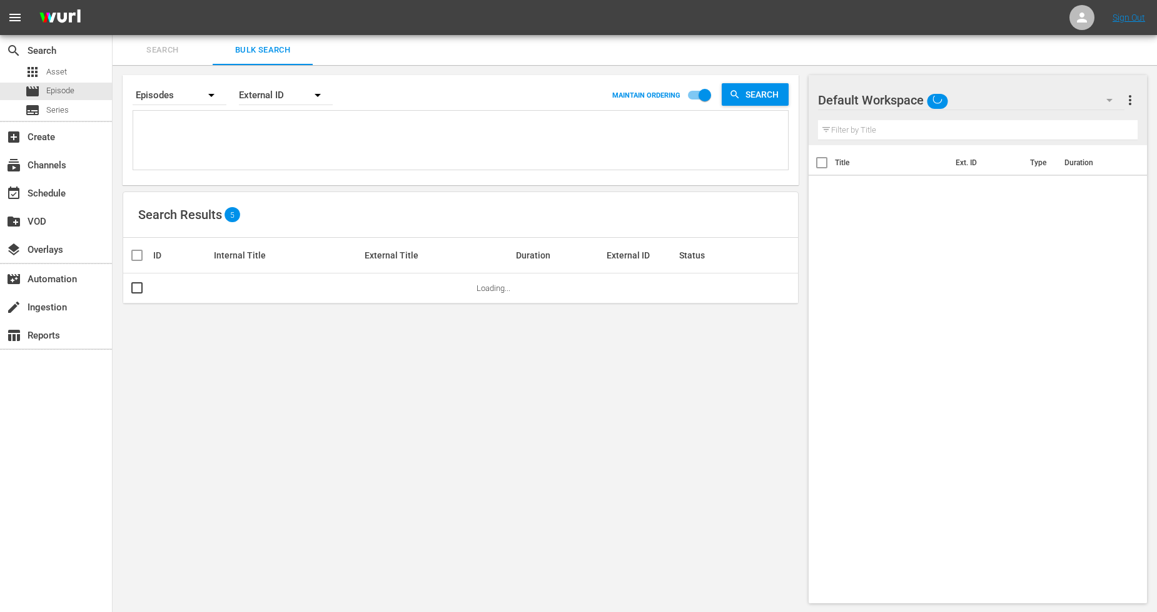
click at [233, 138] on textarea at bounding box center [462, 142] width 652 height 57
paste textarea "11299942_U0000490_BRA_AL U0000404B U0000411B U0000412B 11299934_U0000486_BRA_AL…"
type textarea "11299942_U0000490_BRA_AL U0000404B U0000411B U0000412B 11299934_U0000486_BRA_AL…"
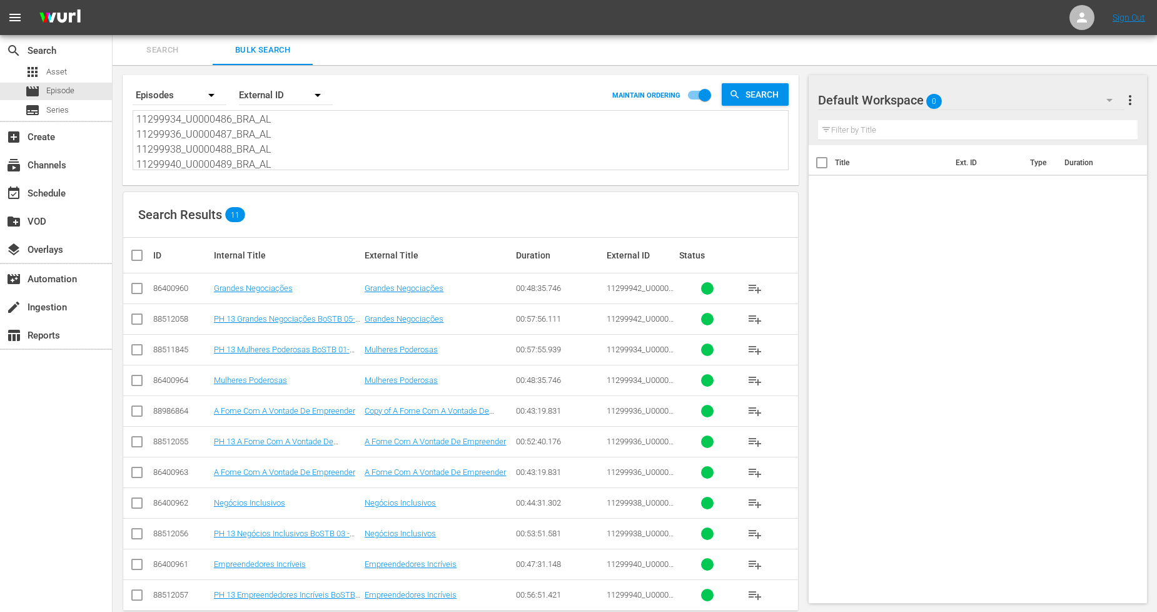
type textarea "11299942_U0000490_BRA_AL U0000404B U0000411B U0000412B 11299934_U0000486_BRA_AL…"
click at [322, 171] on div "Search By Episodes Order By External ID MAINTAIN ORDERING Search 11299942_U0000…" at bounding box center [461, 130] width 676 height 110
click at [339, 163] on textarea "11299942_U0000490_BRA_AL U0000404B U0000411B U0000412B 11299934_U0000486_BRA_AL…" at bounding box center [462, 141] width 652 height 57
click at [136, 410] on input "checkbox" at bounding box center [137, 413] width 15 height 15
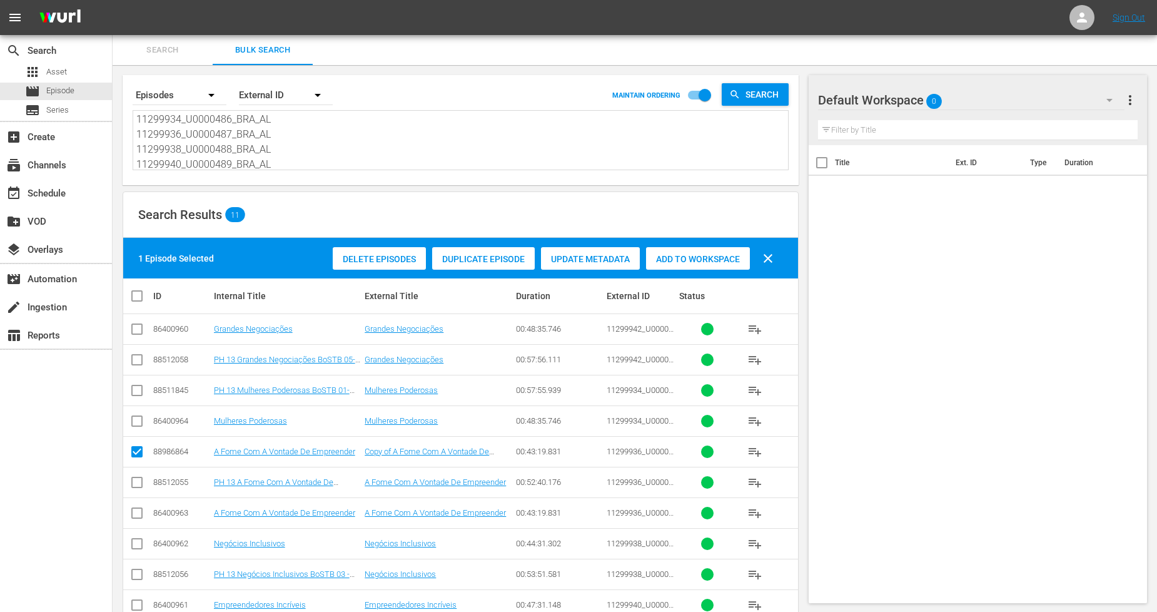
click at [404, 260] on span "Delete Episodes" at bounding box center [379, 259] width 93 height 10
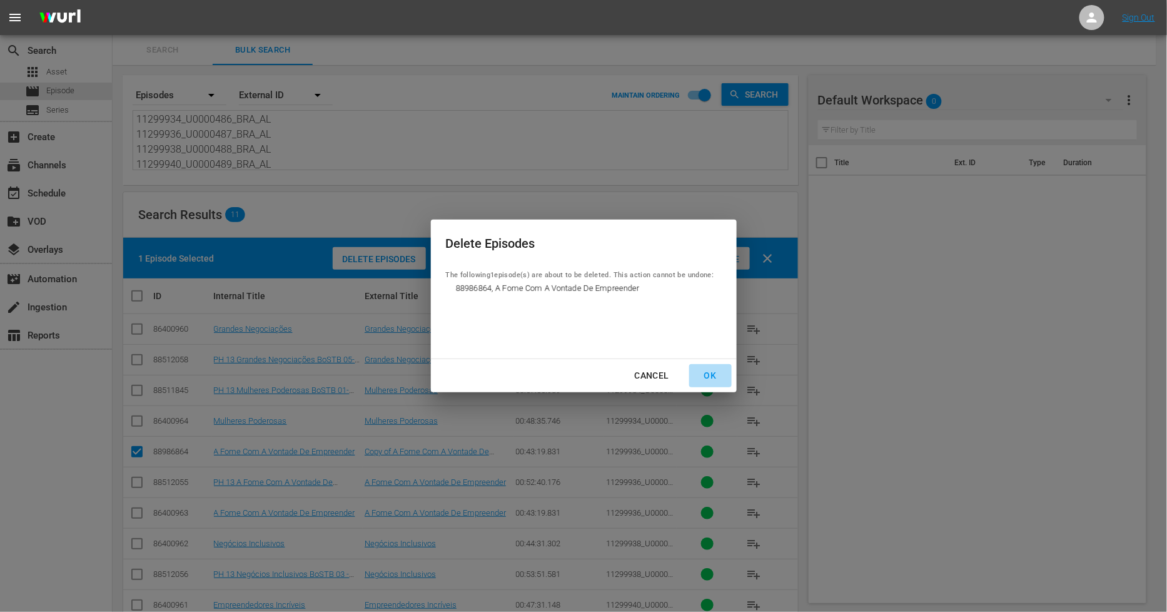
click at [715, 377] on div "OK" at bounding box center [710, 376] width 33 height 16
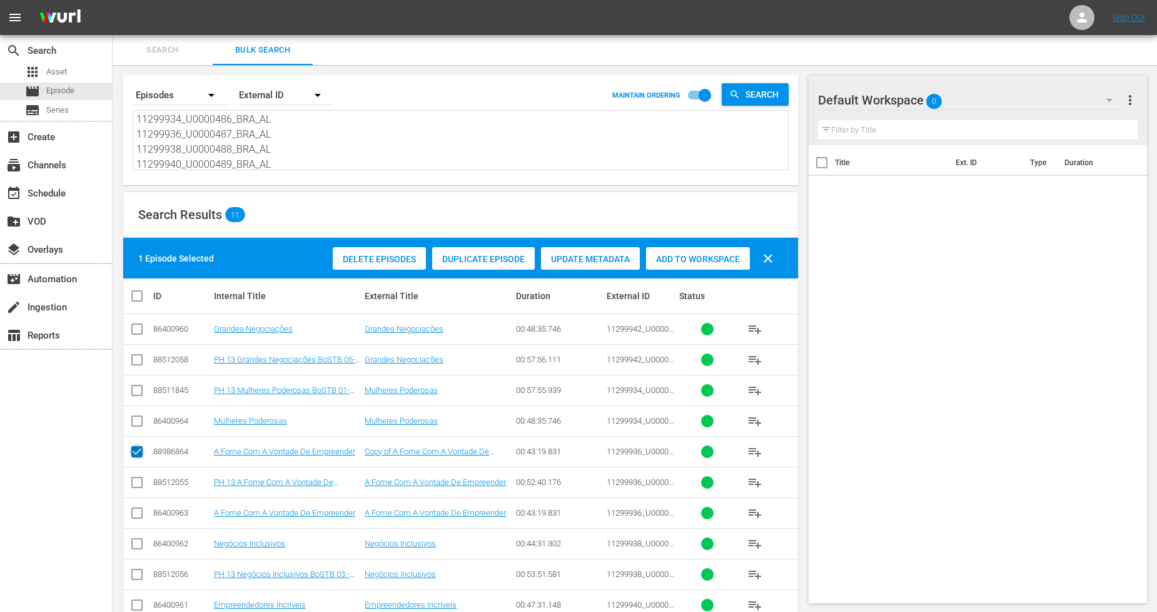
click at [140, 449] on input "checkbox" at bounding box center [137, 454] width 15 height 15
checkbox input "false"
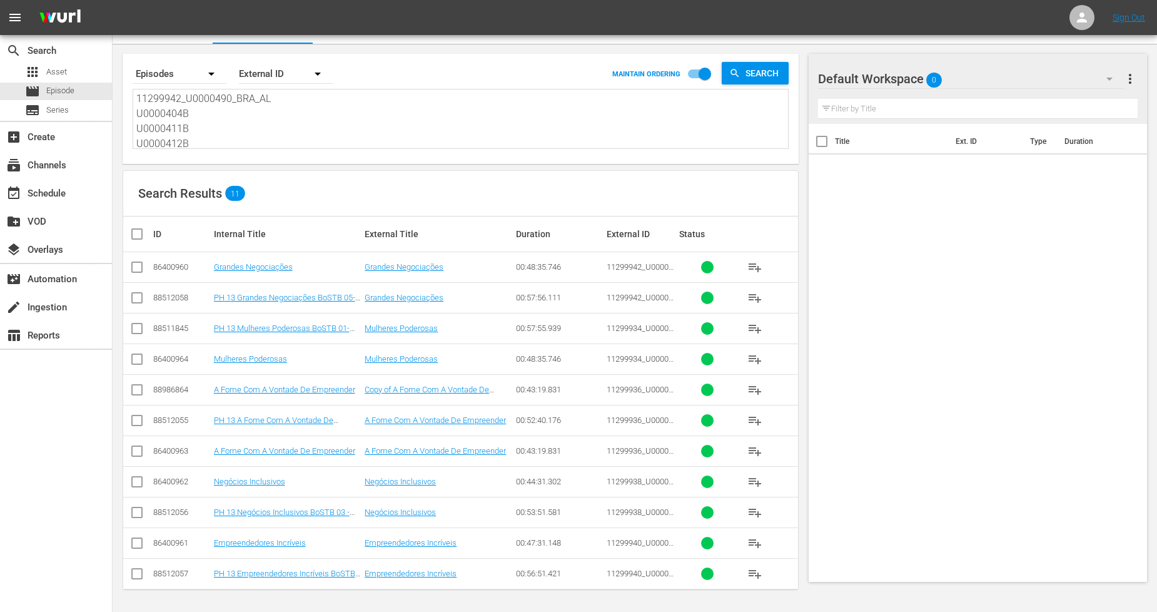
scroll to position [0, 0]
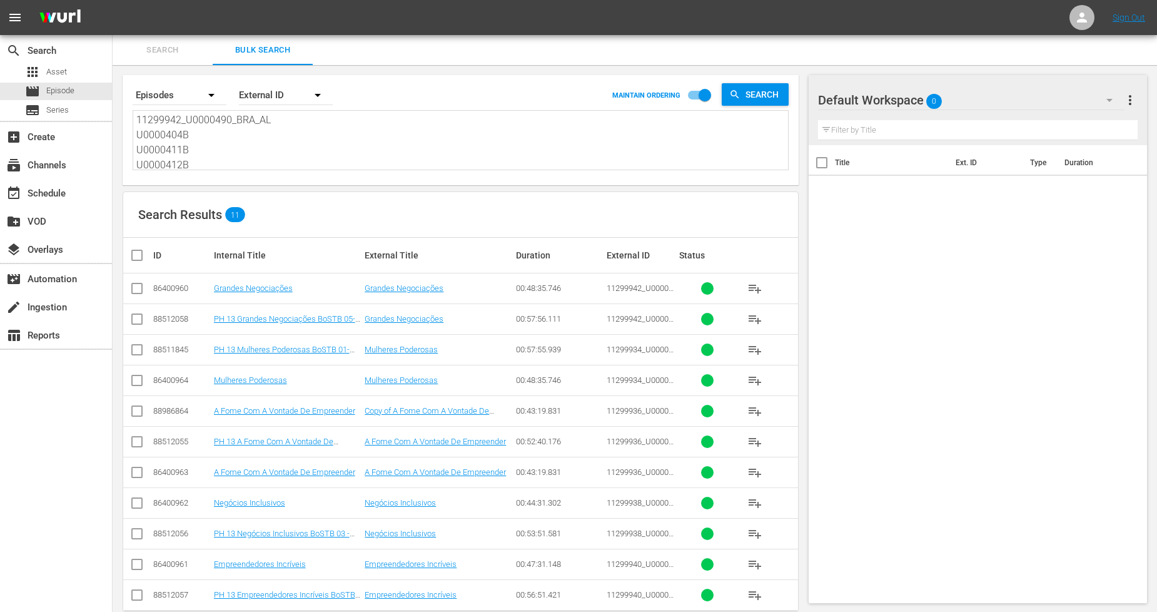
drag, startPoint x: 298, startPoint y: 139, endPoint x: 73, endPoint y: -10, distance: 270.0
click at [73, 0] on html "menu Sign Out search Search apps Asset movie Episode subtitles Series add_box C…" at bounding box center [578, 306] width 1157 height 612
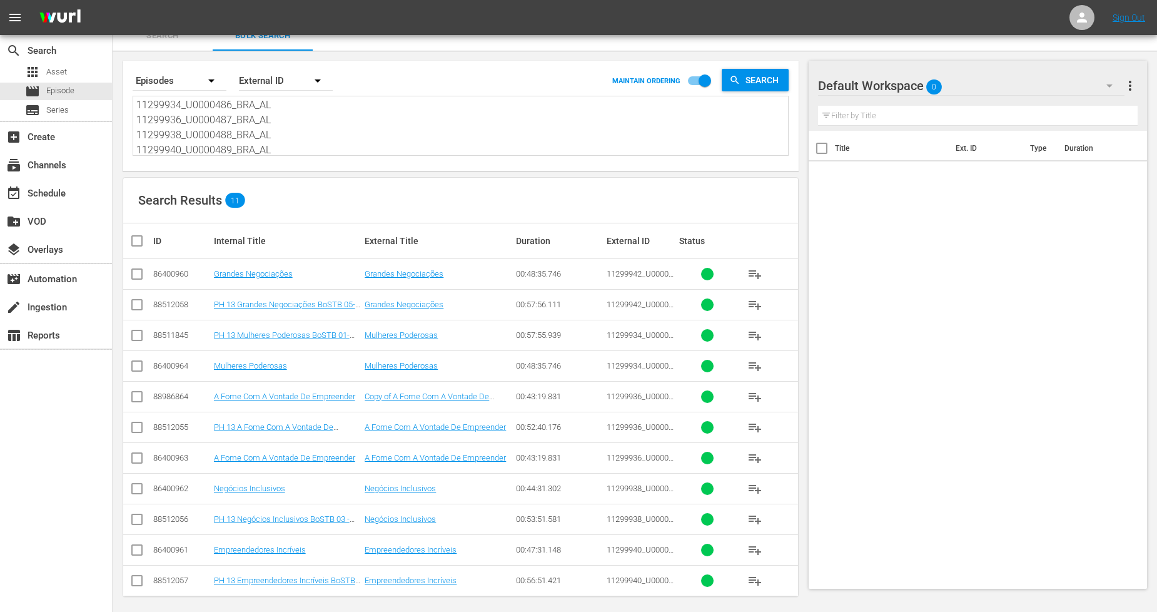
scroll to position [21, 0]
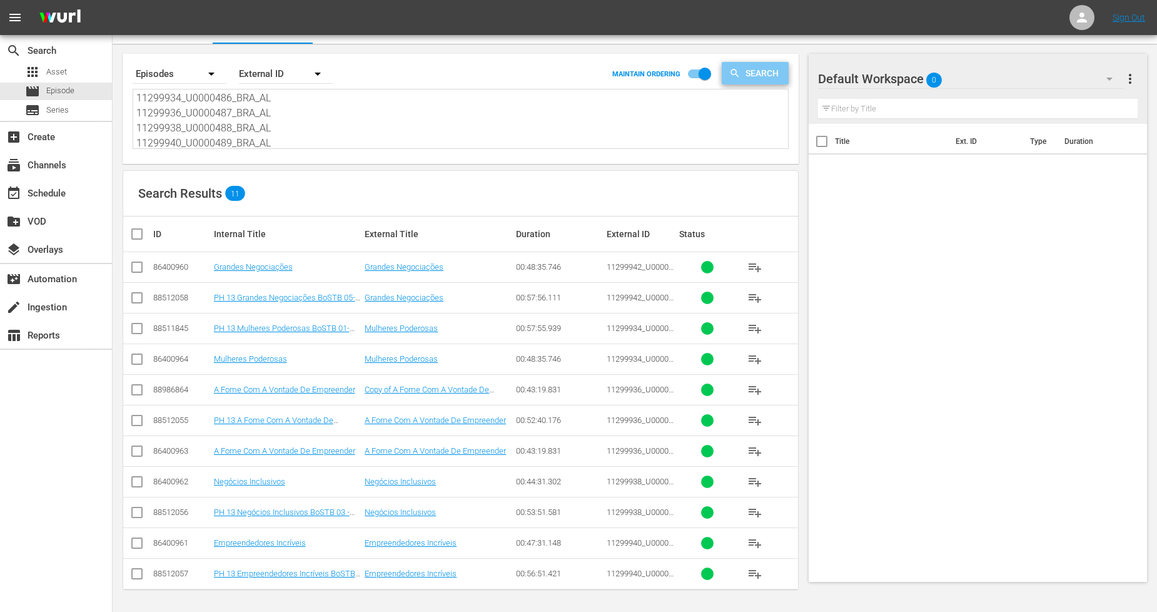
click at [769, 73] on span "Search" at bounding box center [765, 73] width 48 height 23
click at [708, 73] on input "checkbox" at bounding box center [704, 76] width 71 height 24
checkbox input "false"
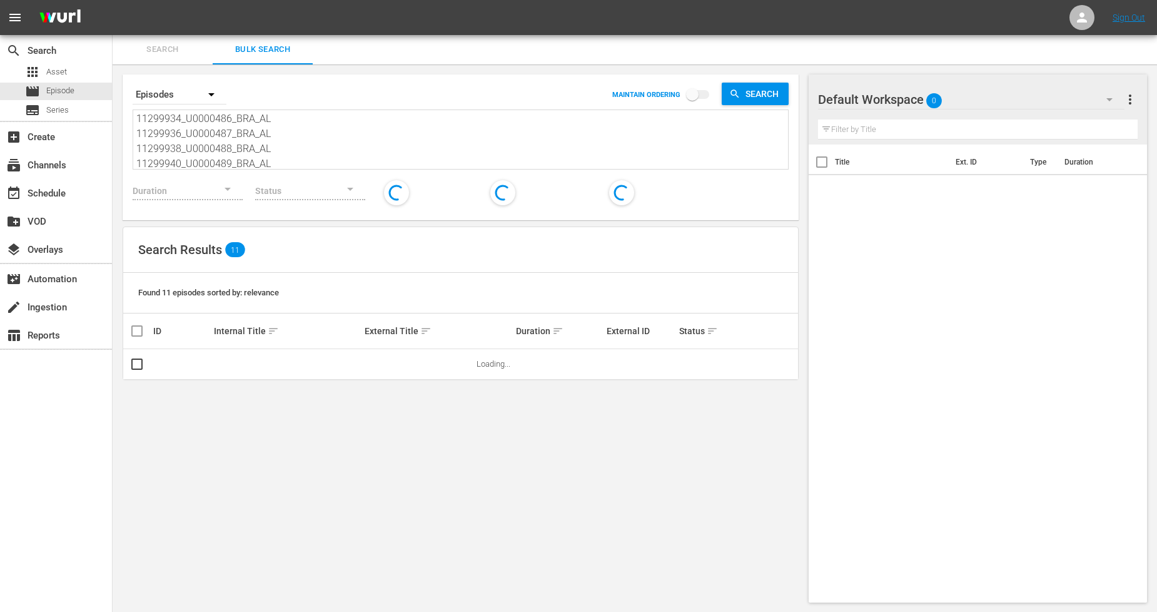
click at [268, 333] on span "sort" at bounding box center [273, 330] width 11 height 11
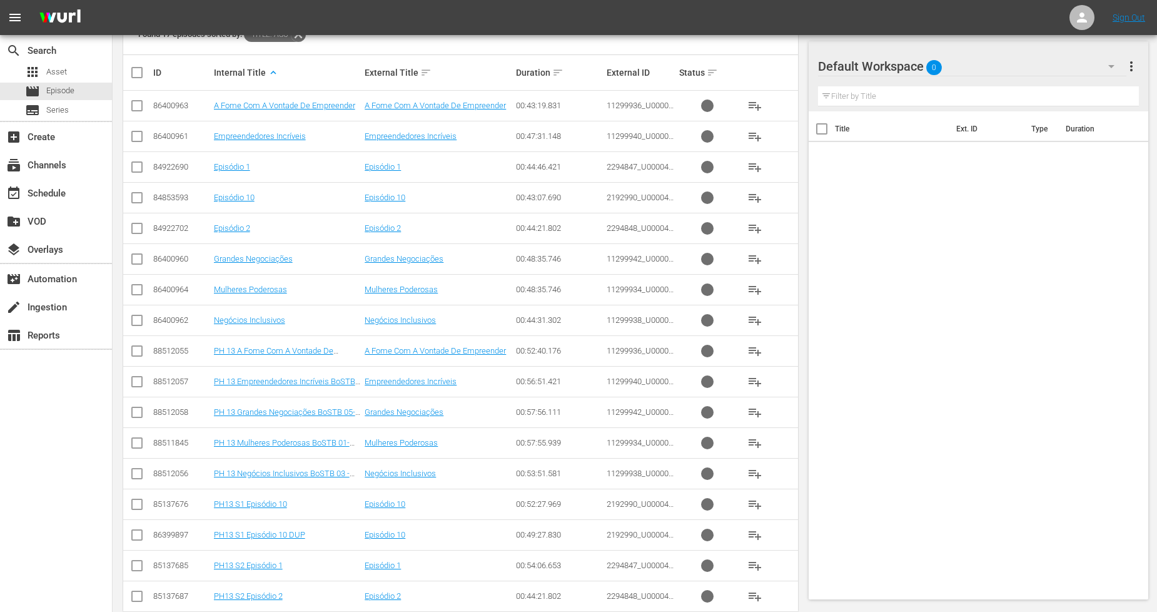
scroll to position [278, 0]
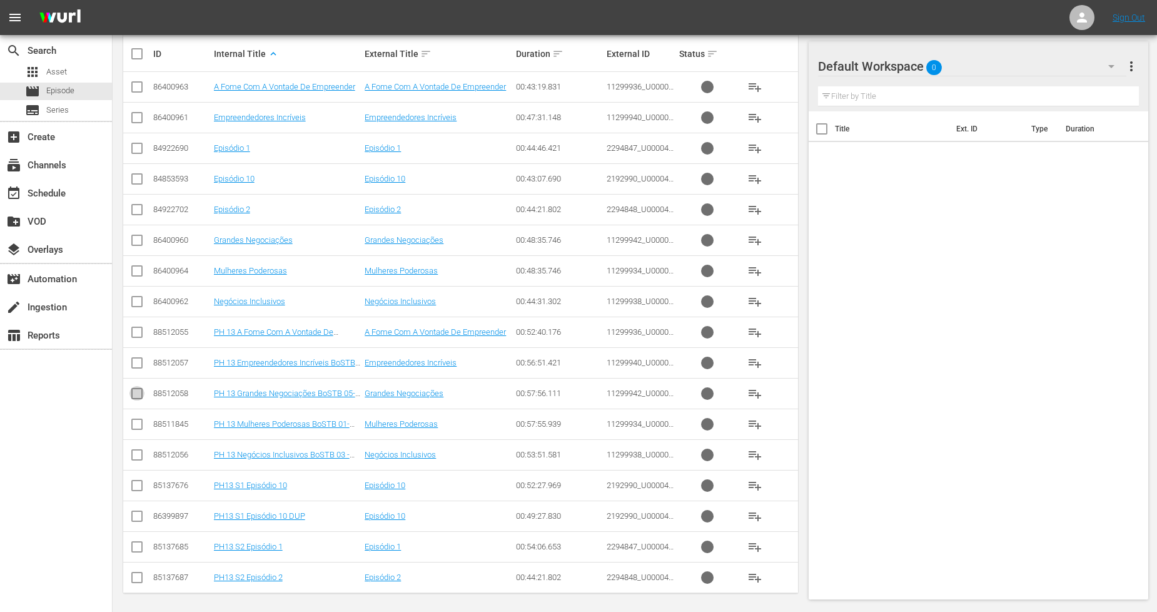
click at [133, 392] on input "checkbox" at bounding box center [137, 396] width 15 height 15
checkbox input "true"
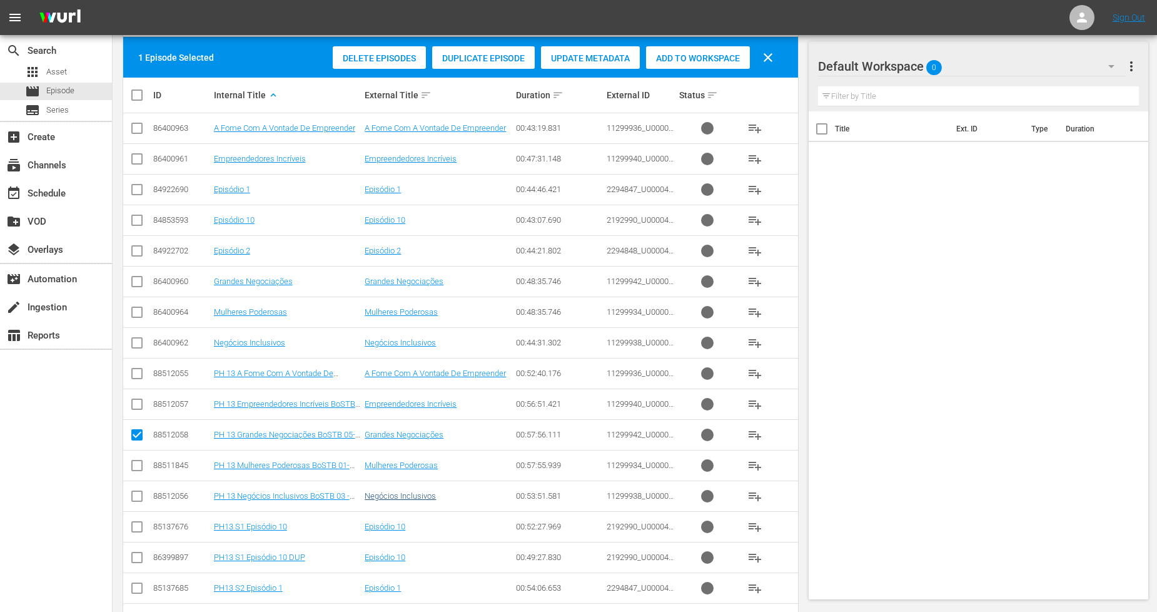
scroll to position [282, 0]
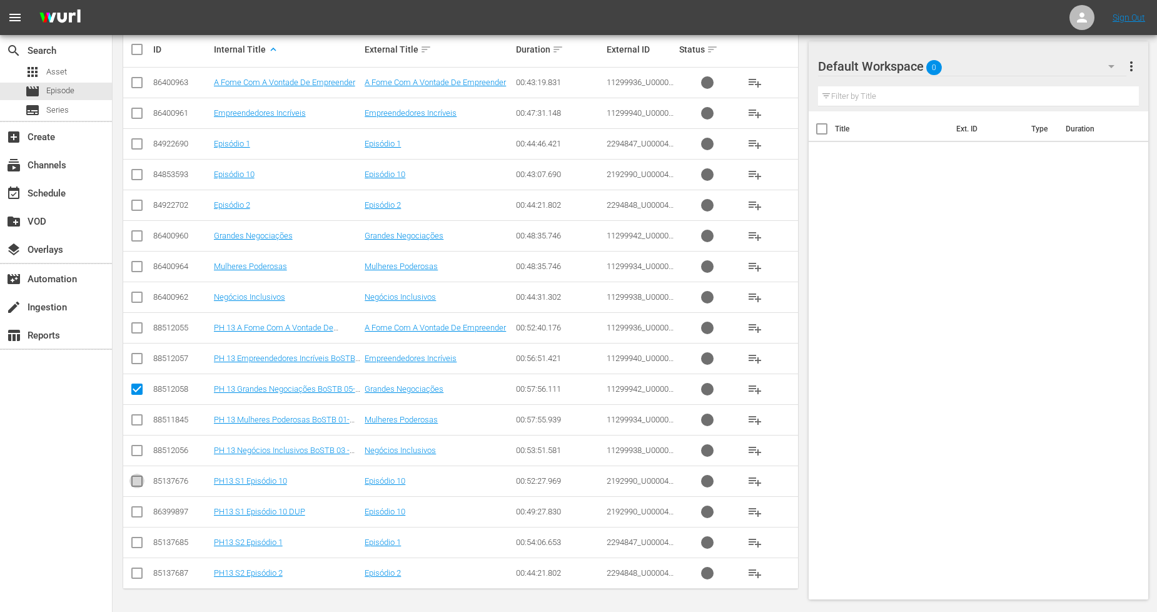
click at [133, 482] on input "checkbox" at bounding box center [137, 483] width 15 height 15
checkbox input "true"
click at [138, 542] on input "checkbox" at bounding box center [137, 544] width 15 height 15
checkbox input "true"
click at [136, 572] on input "checkbox" at bounding box center [137, 575] width 15 height 15
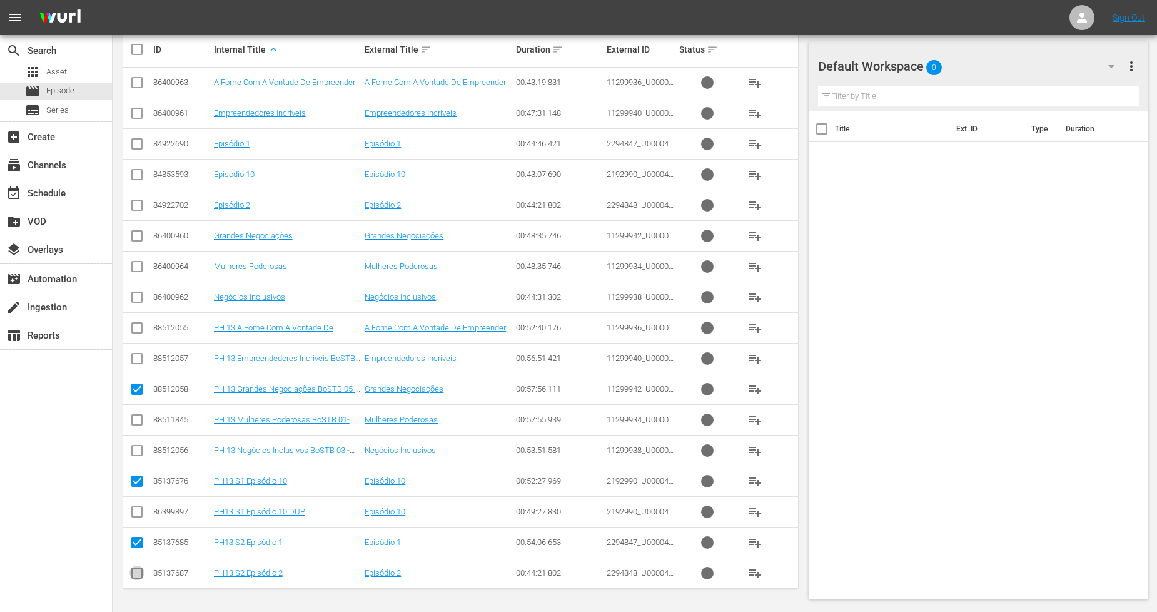
checkbox input "true"
click at [140, 422] on input "checkbox" at bounding box center [137, 422] width 15 height 15
checkbox input "true"
click at [136, 328] on input "checkbox" at bounding box center [137, 330] width 15 height 15
checkbox input "true"
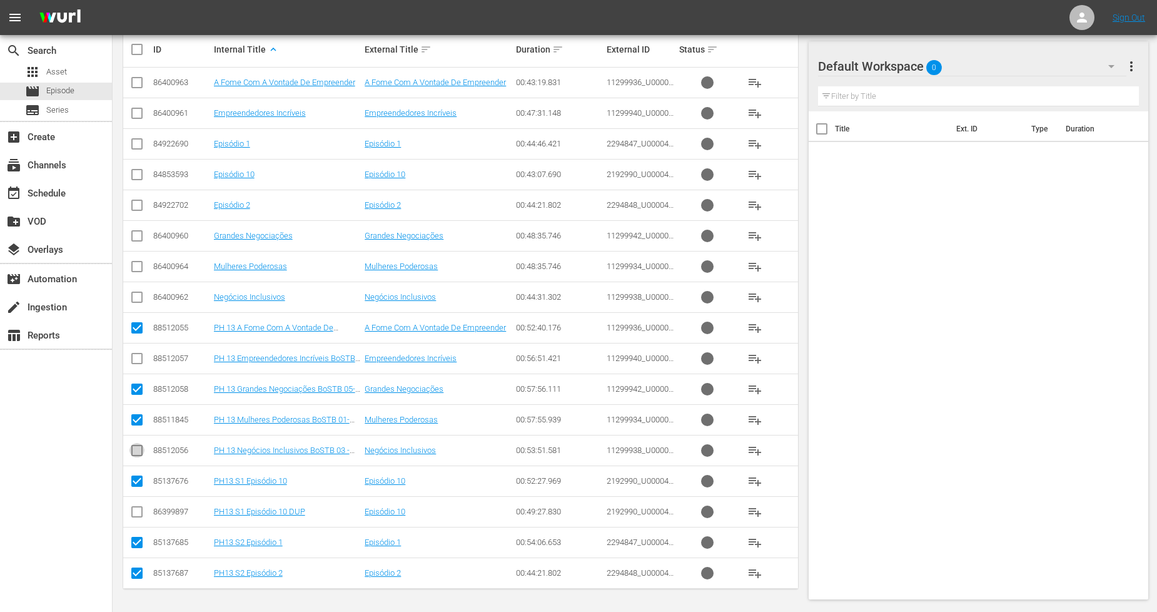
drag, startPoint x: 133, startPoint y: 452, endPoint x: 156, endPoint y: 432, distance: 30.7
click at [133, 452] on input "checkbox" at bounding box center [137, 452] width 15 height 15
checkbox input "true"
click at [140, 357] on input "checkbox" at bounding box center [137, 360] width 15 height 15
checkbox input "true"
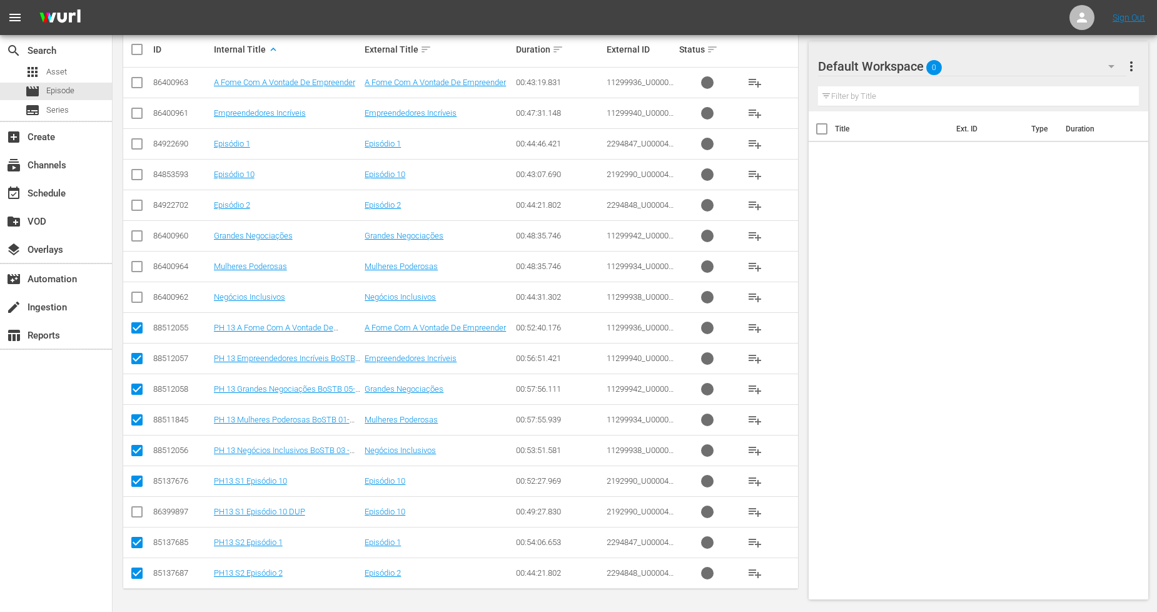
scroll to position [0, 0]
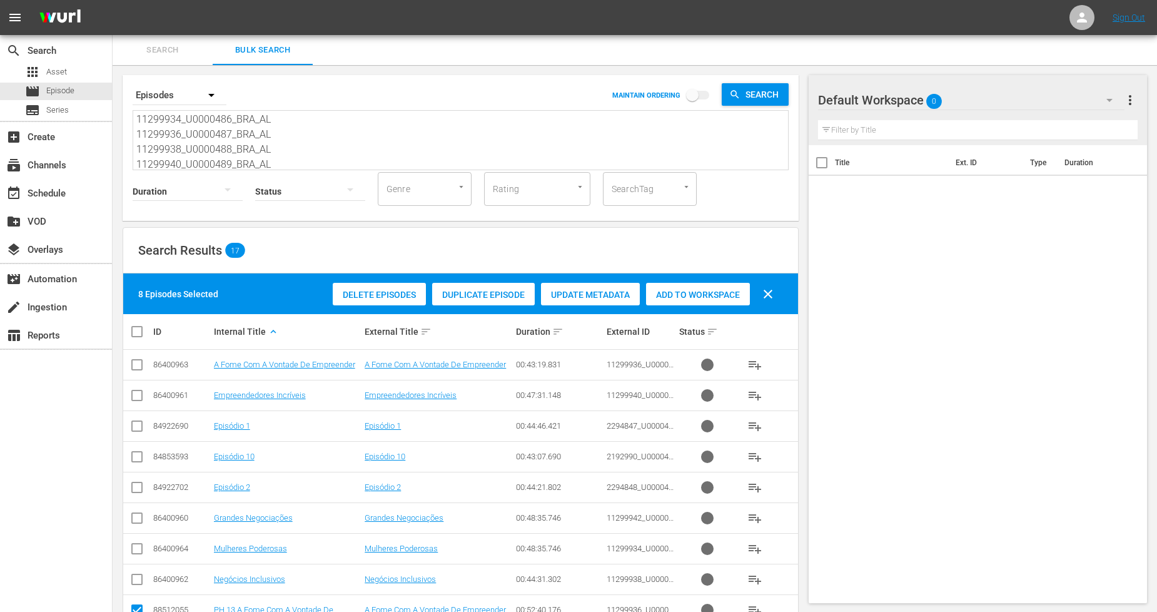
click at [674, 290] on span "Add to Workspace" at bounding box center [698, 295] width 104 height 10
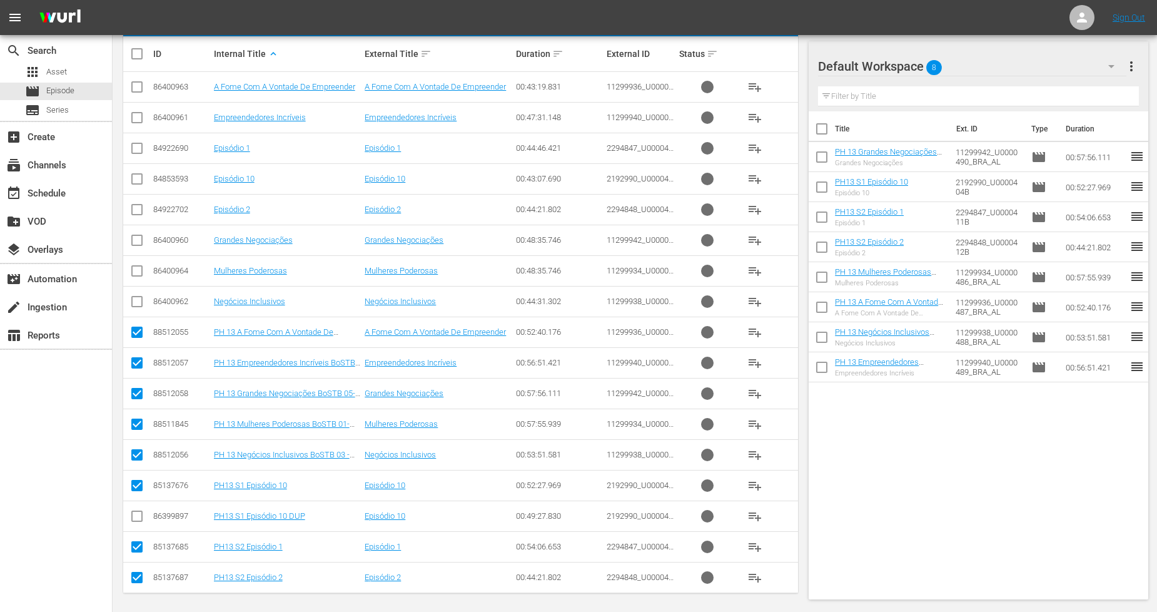
scroll to position [282, 0]
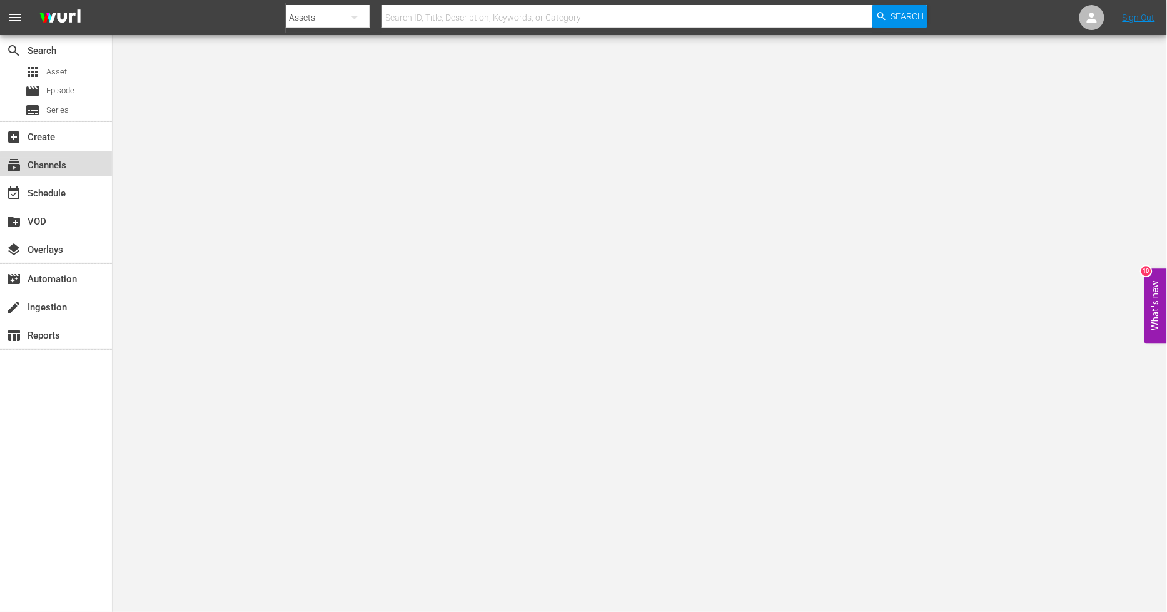
click at [64, 169] on div "subscriptions Channels" at bounding box center [35, 163] width 70 height 11
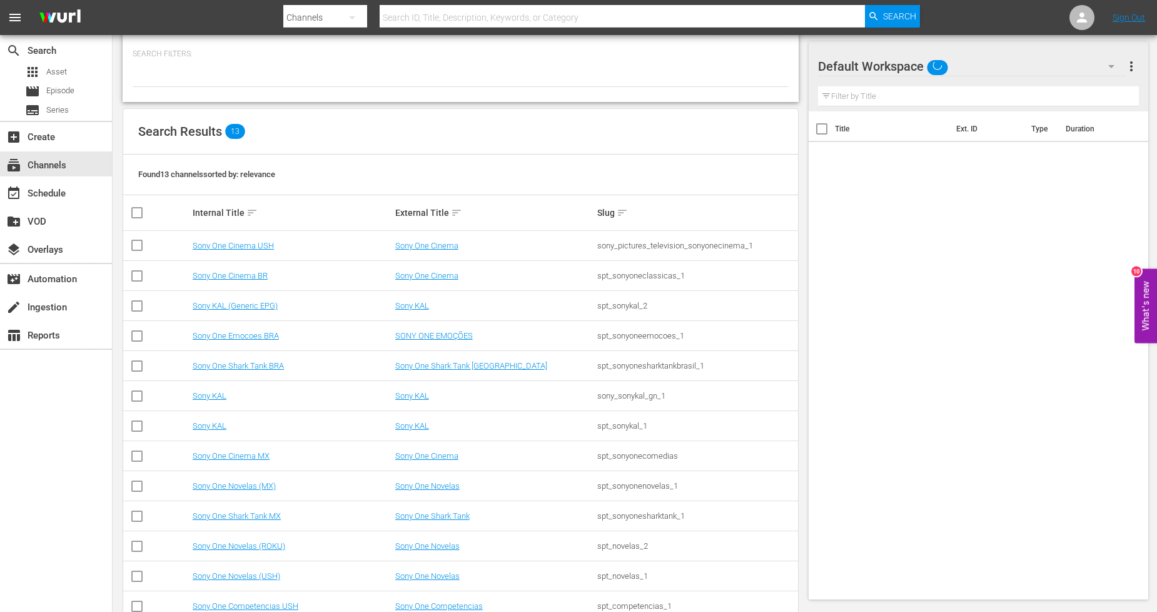
scroll to position [91, 0]
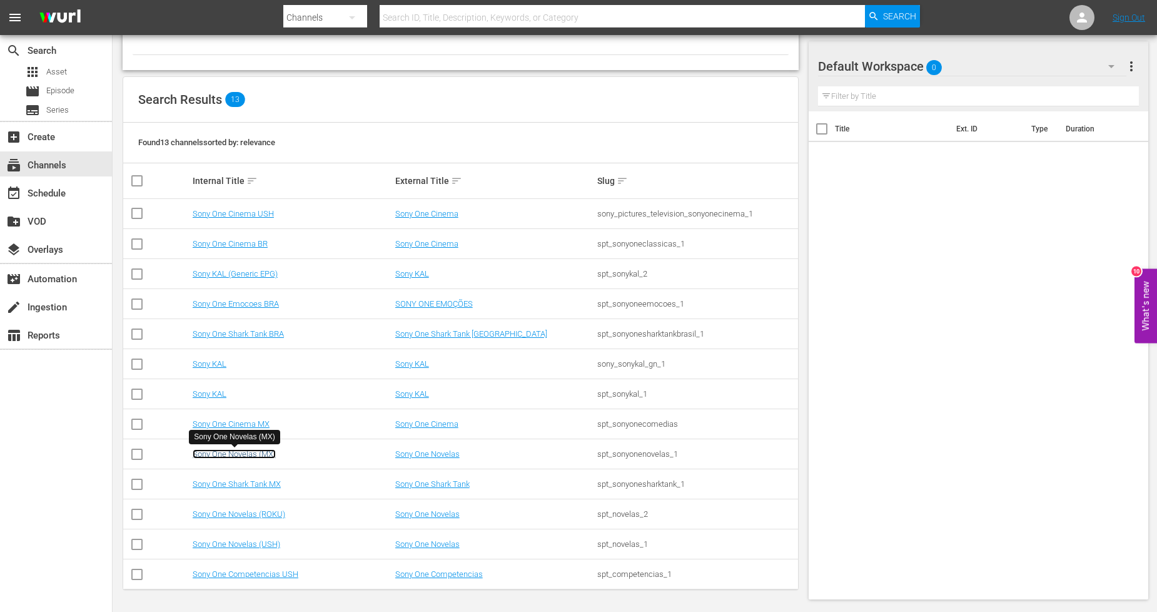
click at [262, 454] on link "Sony One Novelas (MX)" at bounding box center [234, 453] width 83 height 9
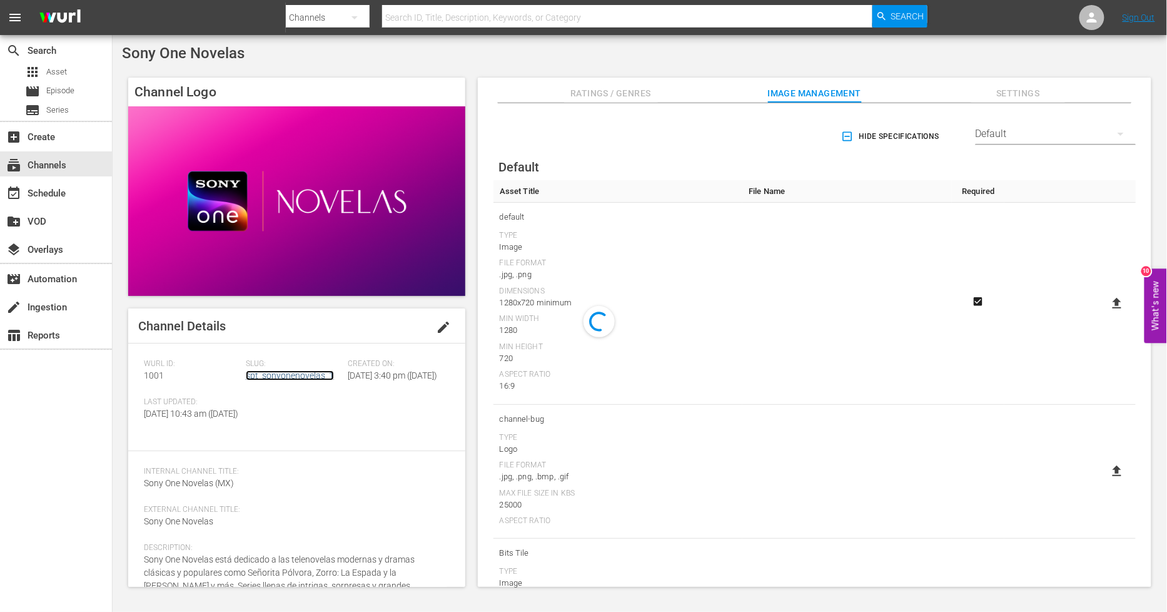
click at [293, 378] on link "spt_sonyonenovelas_1" at bounding box center [290, 375] width 88 height 10
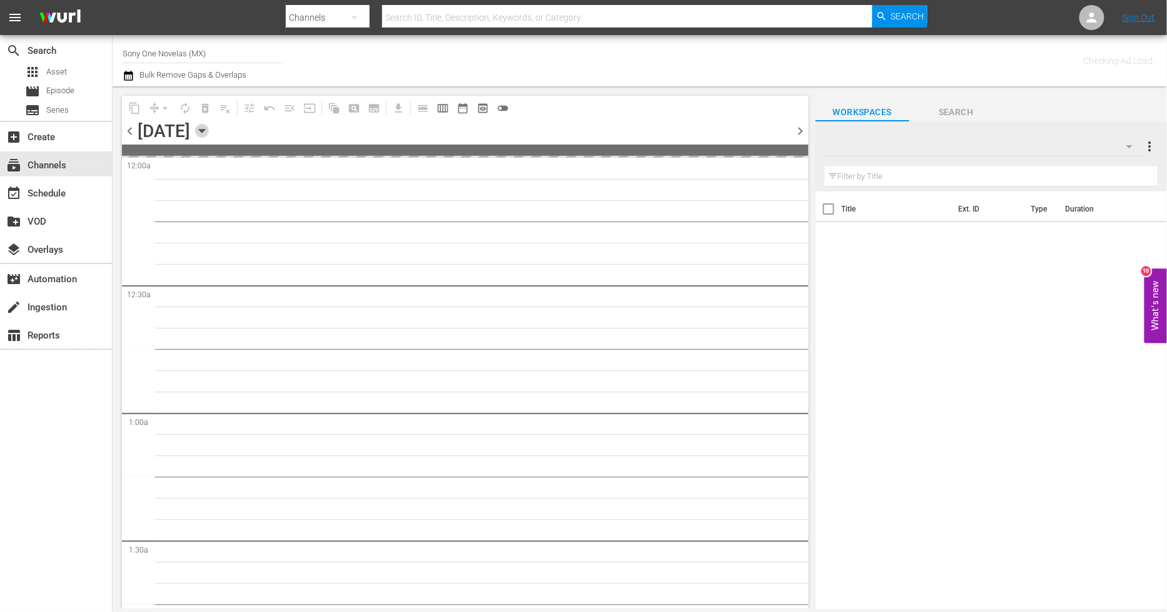
click at [209, 135] on icon "button" at bounding box center [202, 131] width 14 height 14
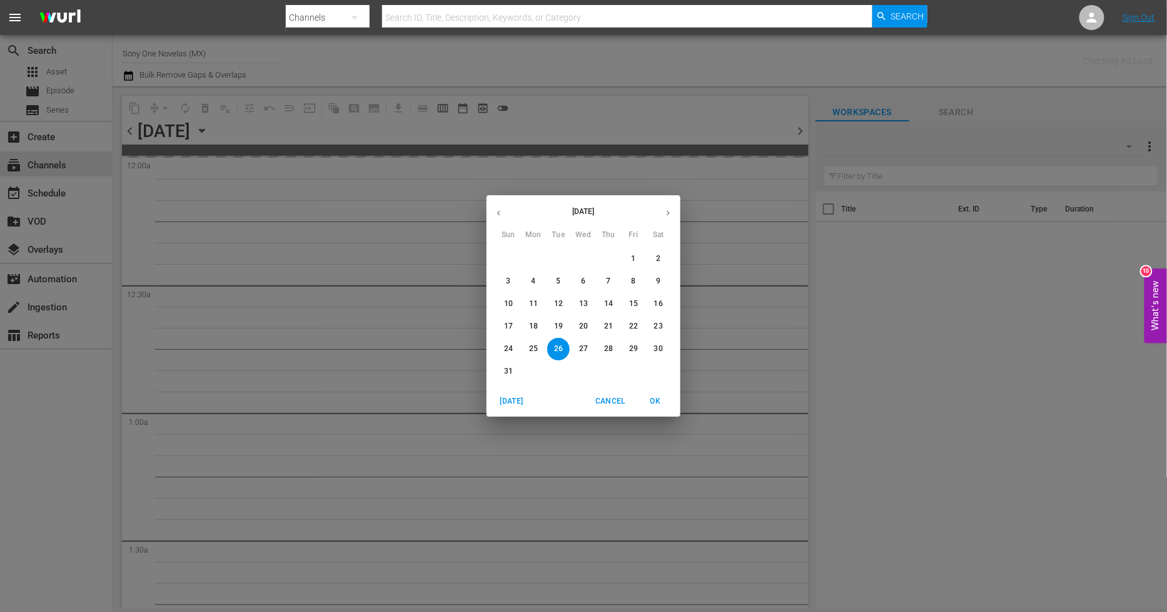
click at [665, 203] on button "button" at bounding box center [668, 213] width 24 height 24
click at [611, 287] on p "11" at bounding box center [608, 281] width 9 height 11
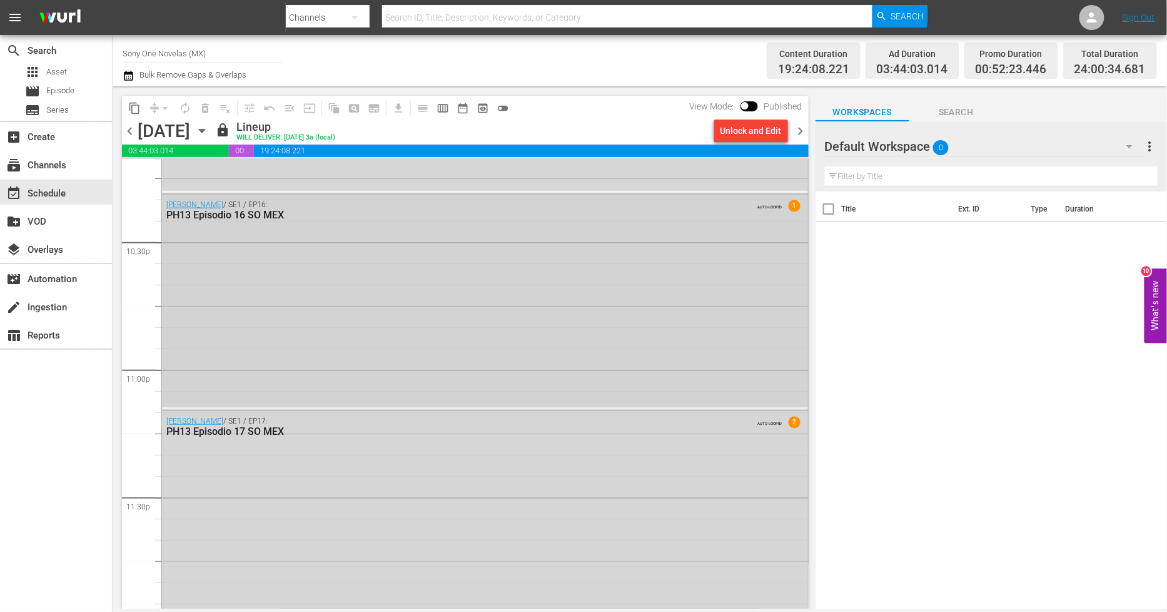
scroll to position [5678, 0]
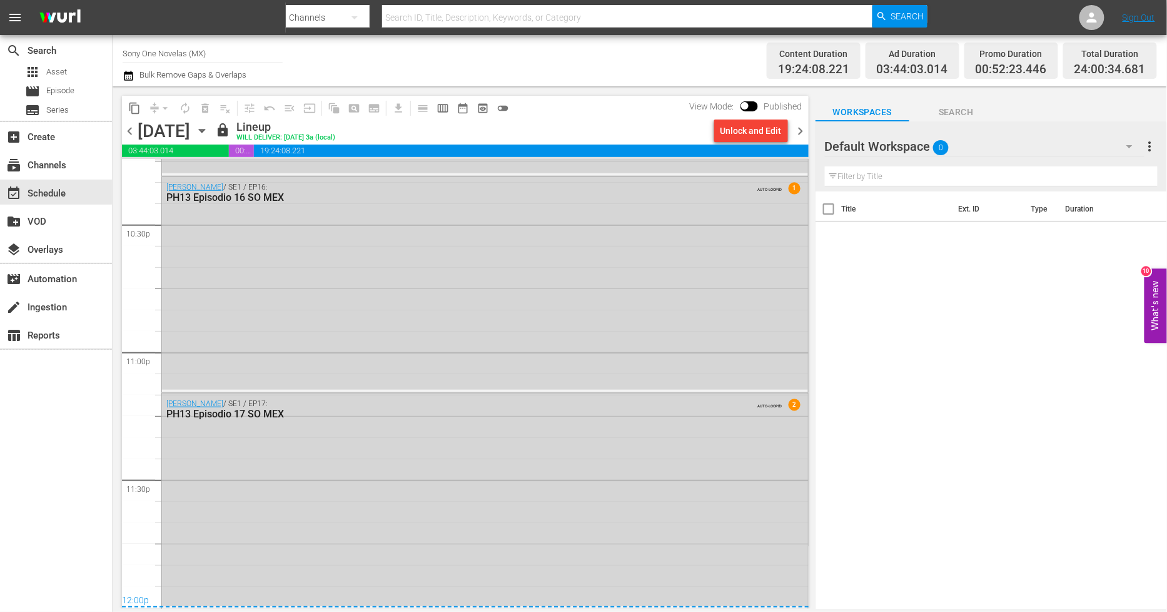
click at [800, 130] on span "chevron_right" at bounding box center [801, 131] width 16 height 16
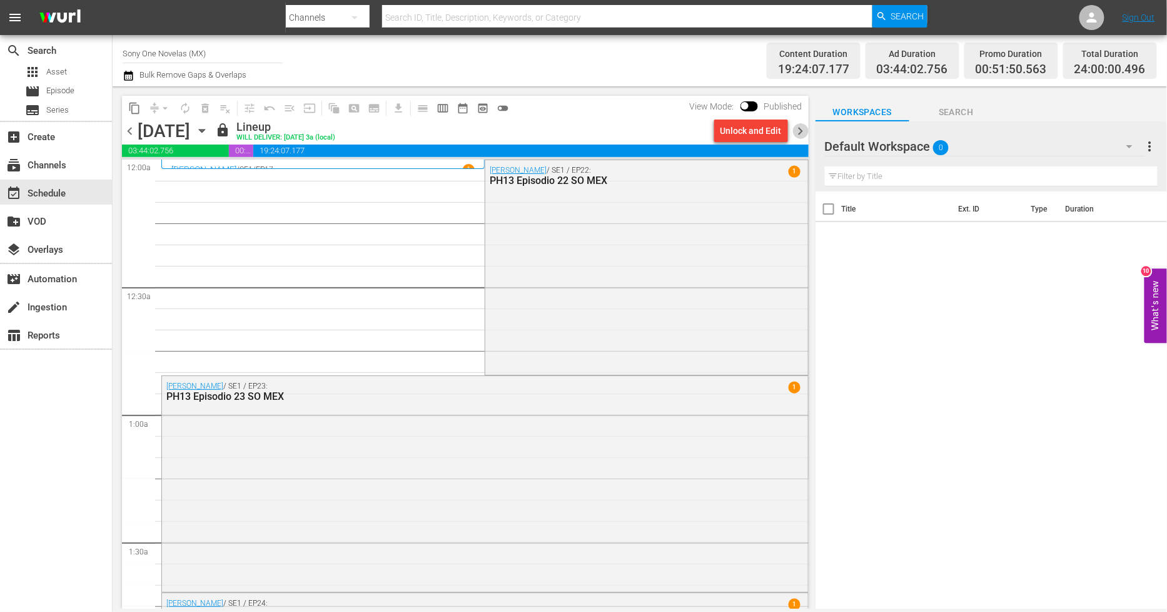
click at [800, 128] on span "chevron_right" at bounding box center [801, 131] width 16 height 16
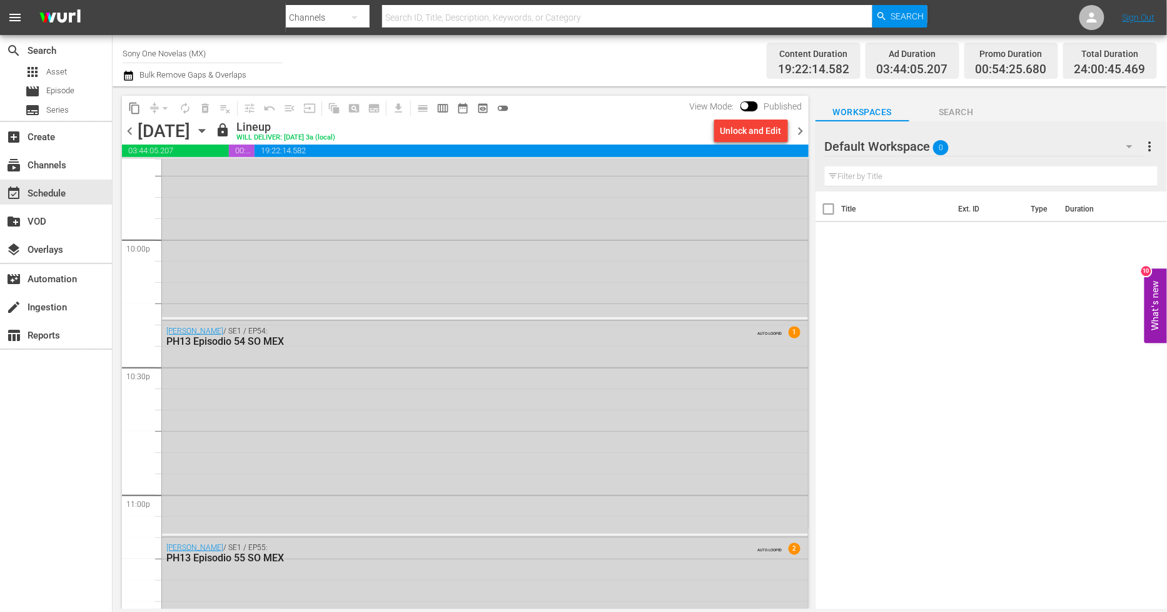
scroll to position [5679, 0]
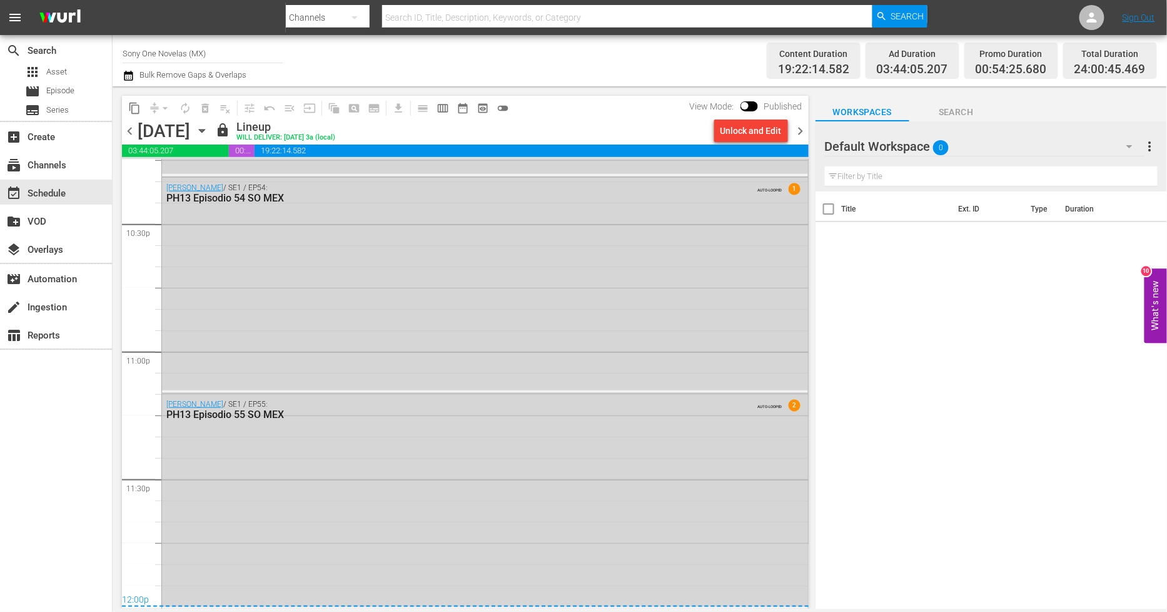
click at [803, 129] on span "chevron_right" at bounding box center [801, 131] width 16 height 16
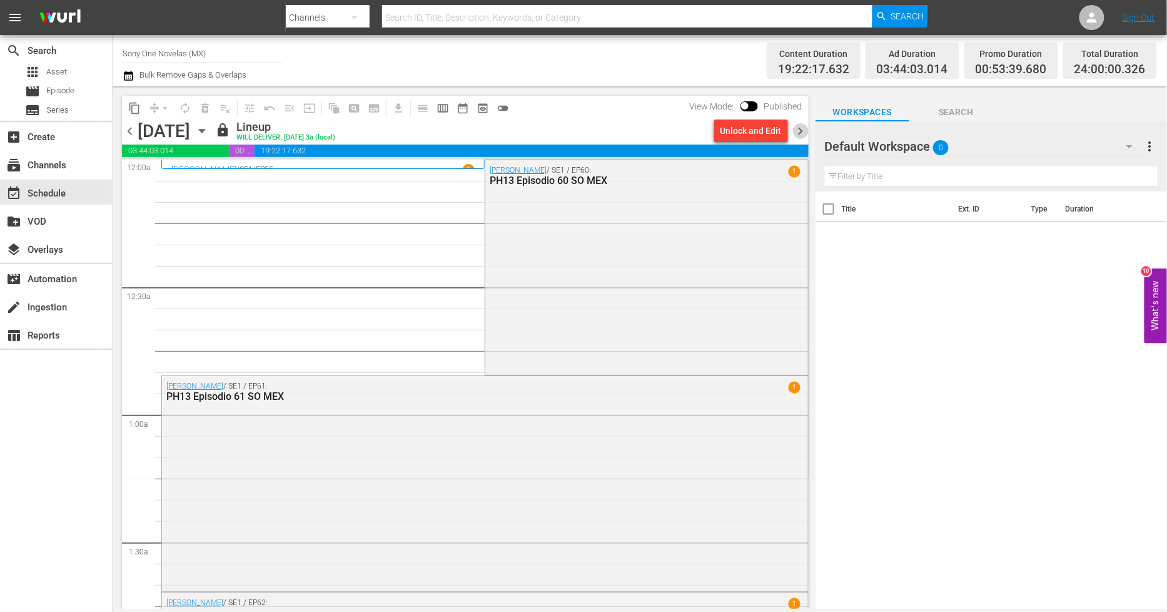
click at [803, 130] on span "chevron_right" at bounding box center [801, 131] width 16 height 16
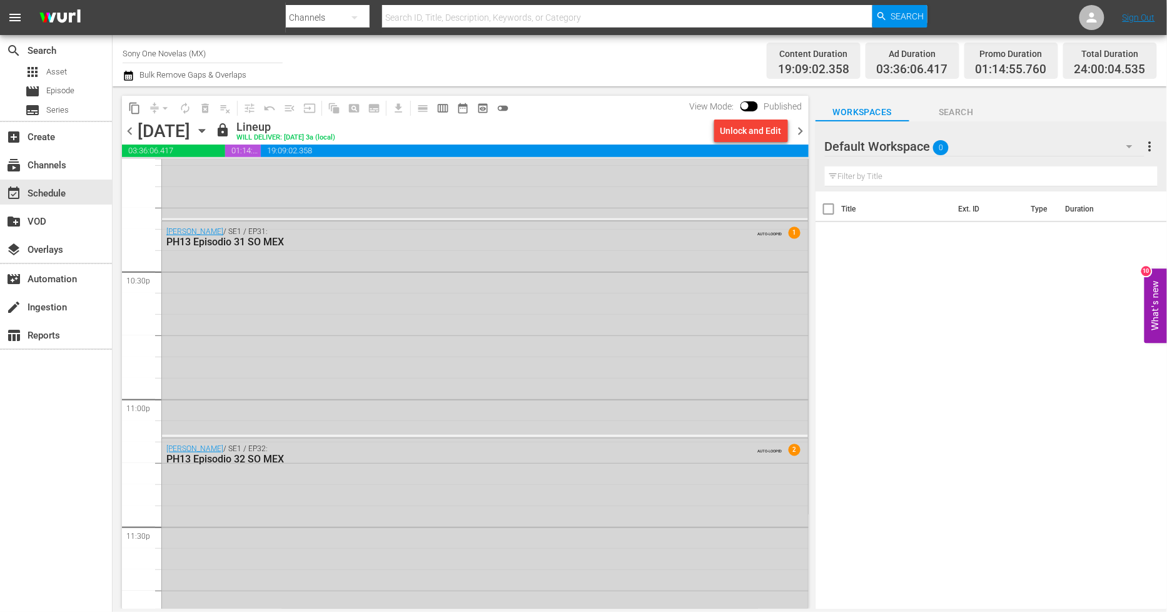
scroll to position [5676, 0]
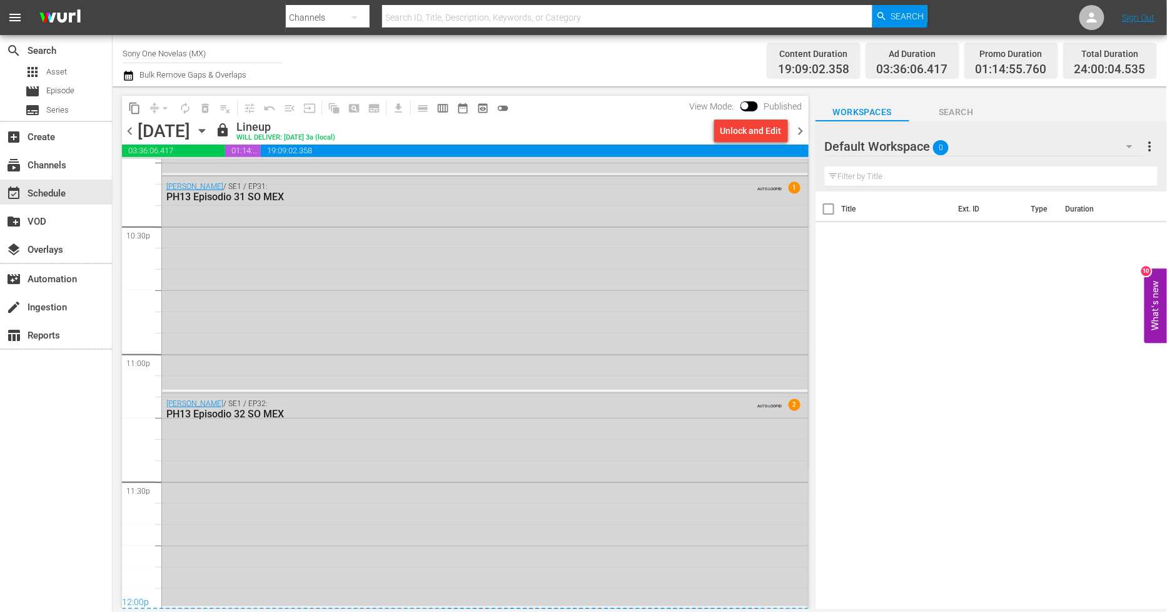
click at [799, 130] on span "chevron_right" at bounding box center [801, 131] width 16 height 16
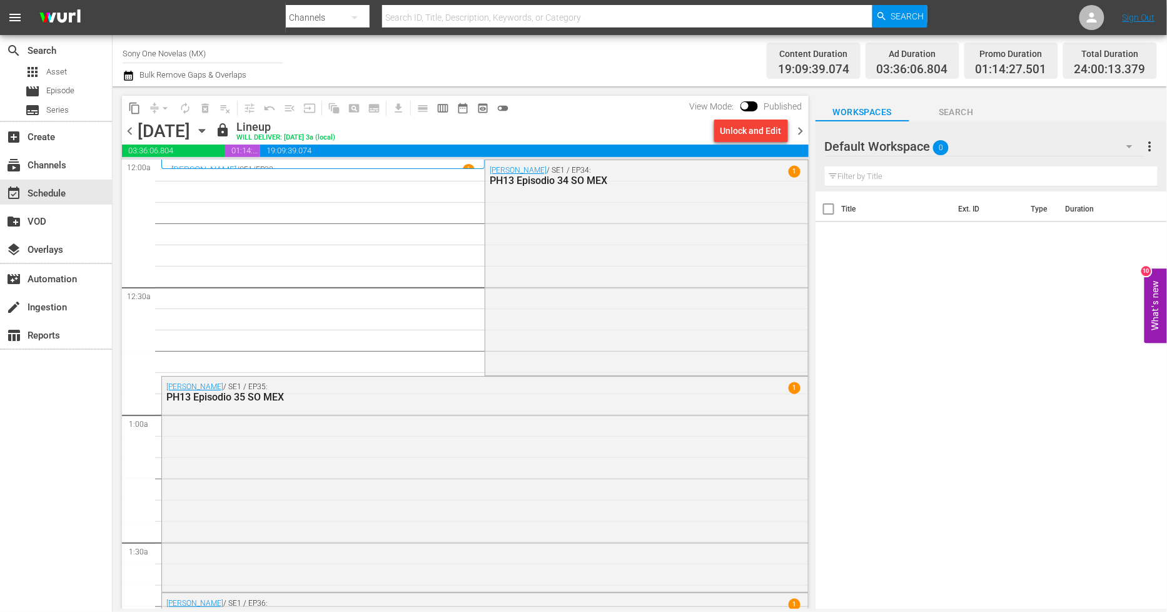
click at [801, 132] on span "chevron_right" at bounding box center [801, 131] width 16 height 16
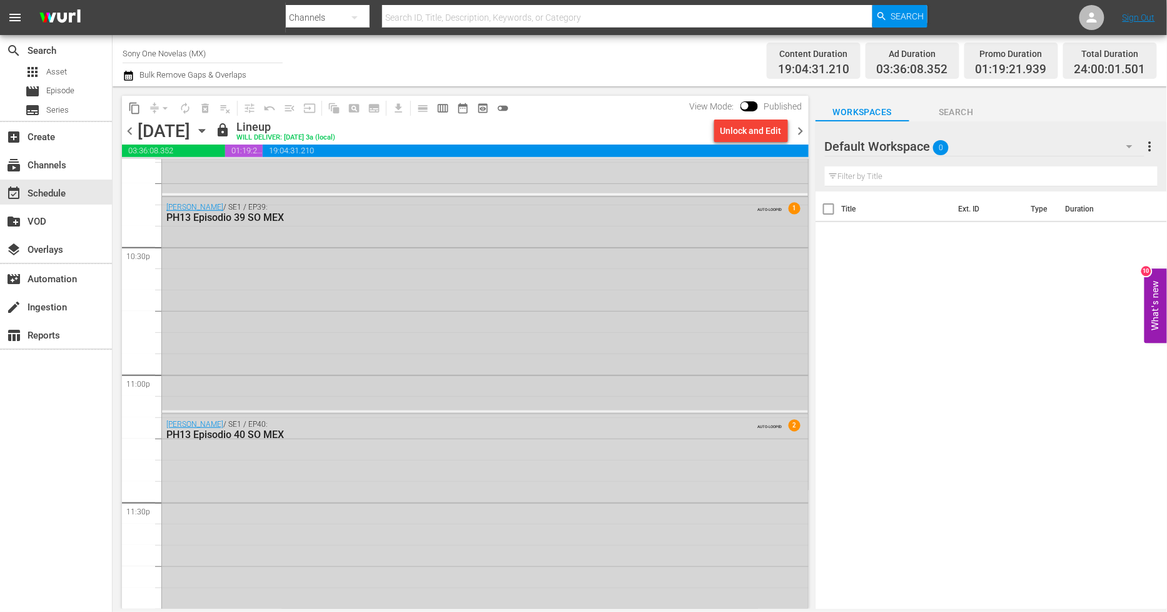
scroll to position [5676, 0]
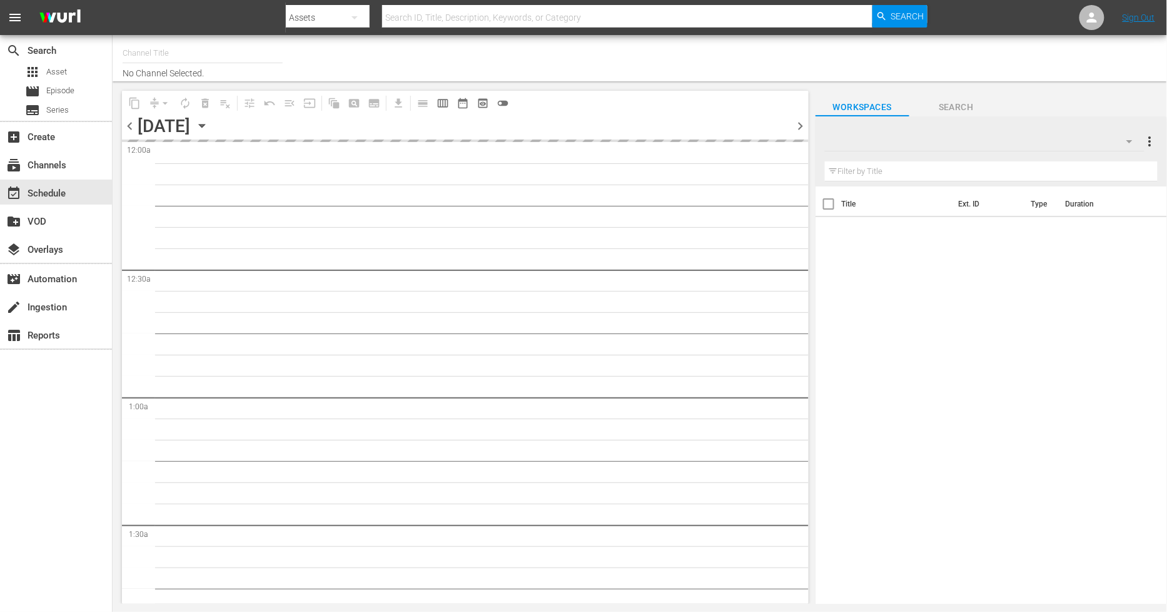
type input "Sony One Shark Tank BRA (1401)"
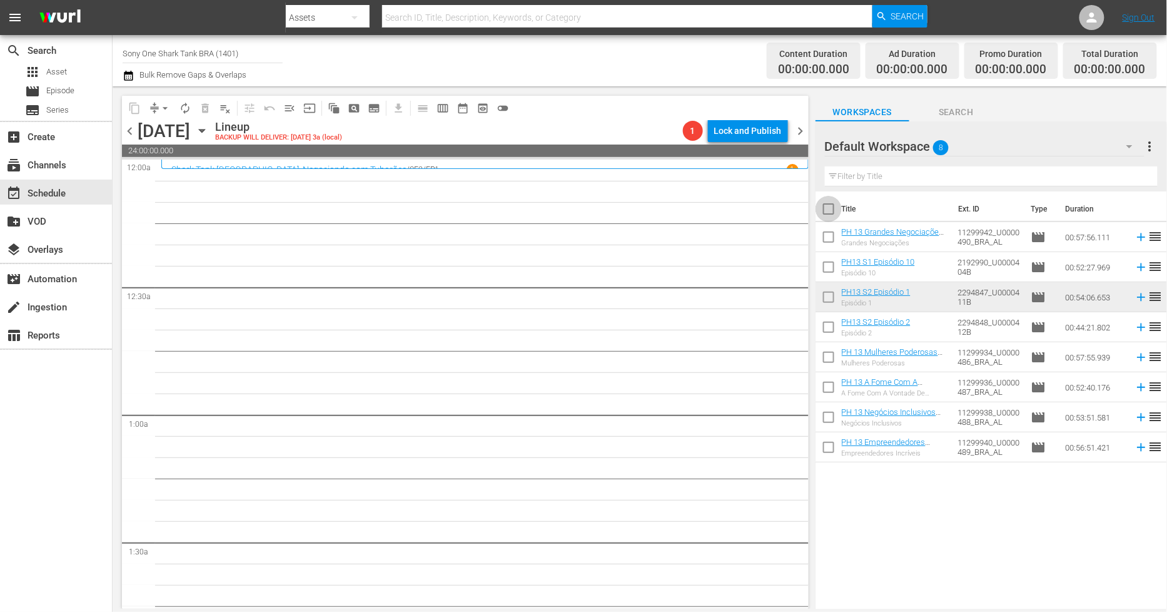
click at [829, 207] on input "checkbox" at bounding box center [829, 211] width 26 height 26
checkbox input "true"
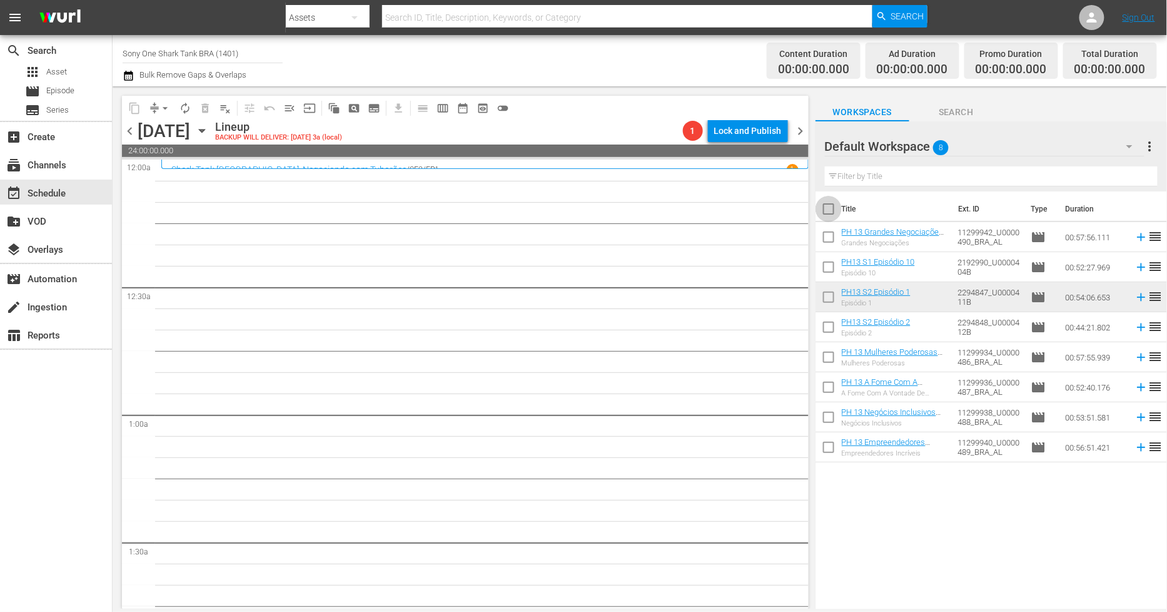
checkbox input "true"
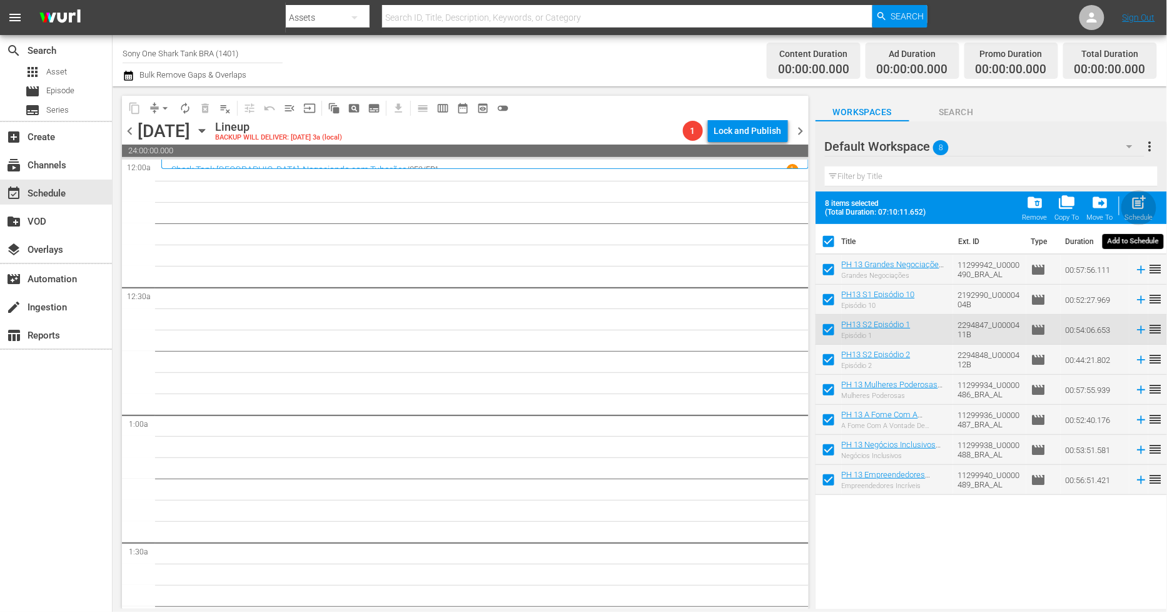
click at [1141, 211] on span "post_add" at bounding box center [1139, 202] width 17 height 17
checkbox input "false"
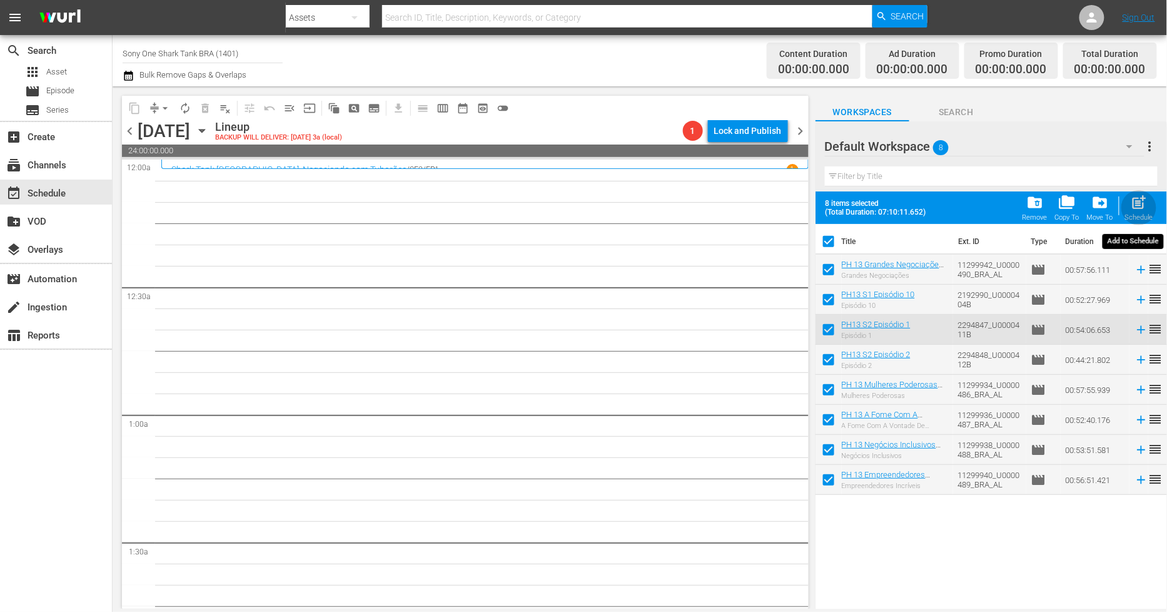
checkbox input "false"
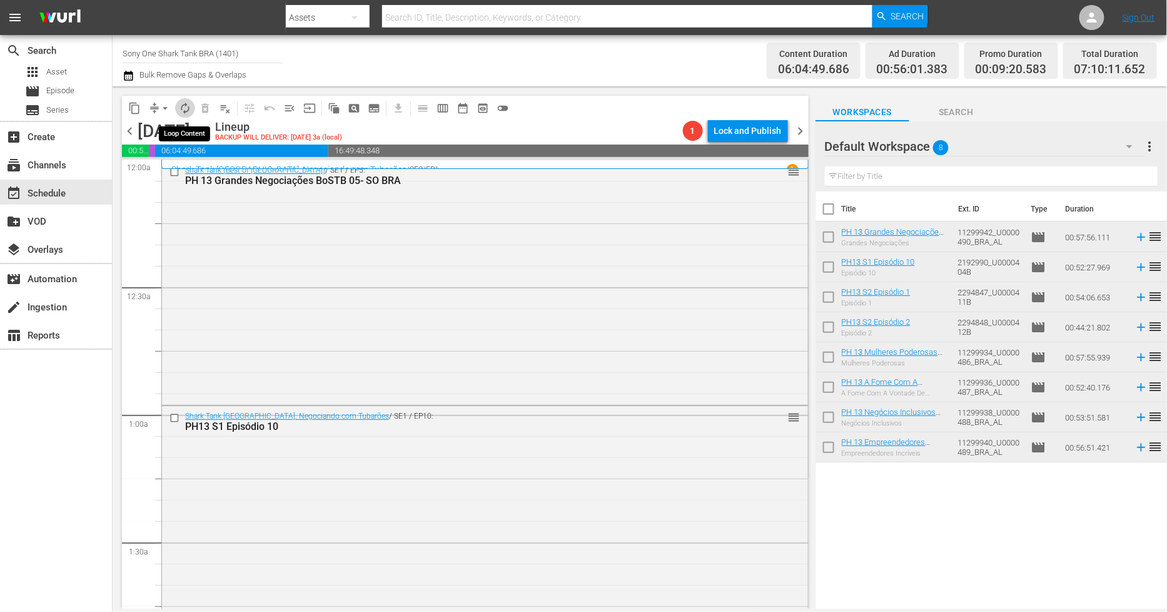
click at [183, 111] on span "autorenew_outlined" at bounding box center [185, 108] width 13 height 13
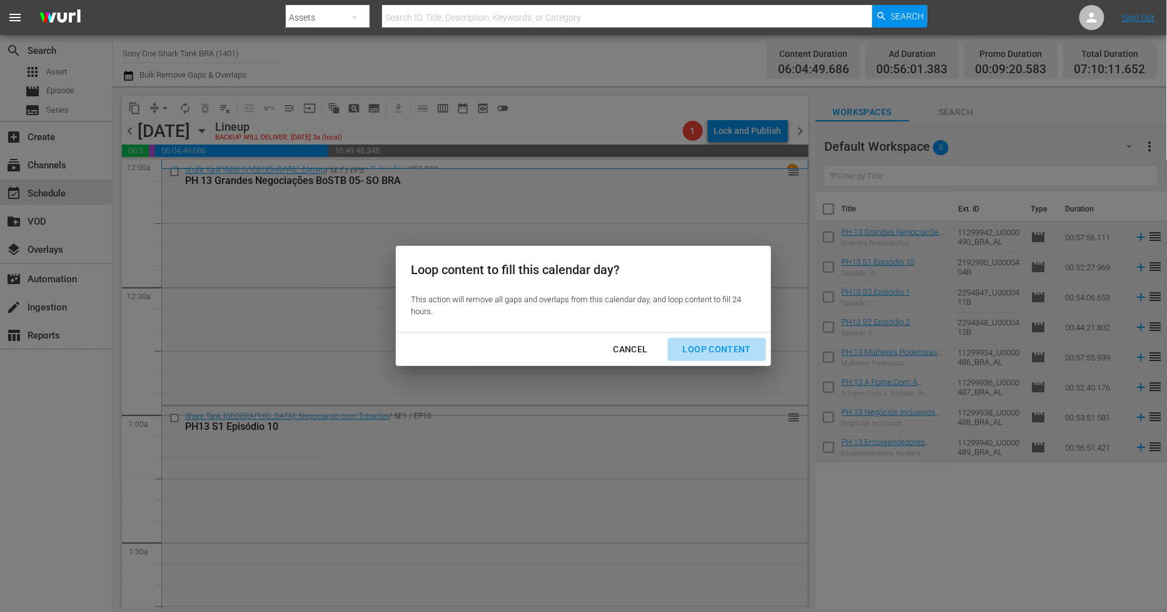
click at [721, 352] on div "Loop Content" at bounding box center [717, 350] width 88 height 16
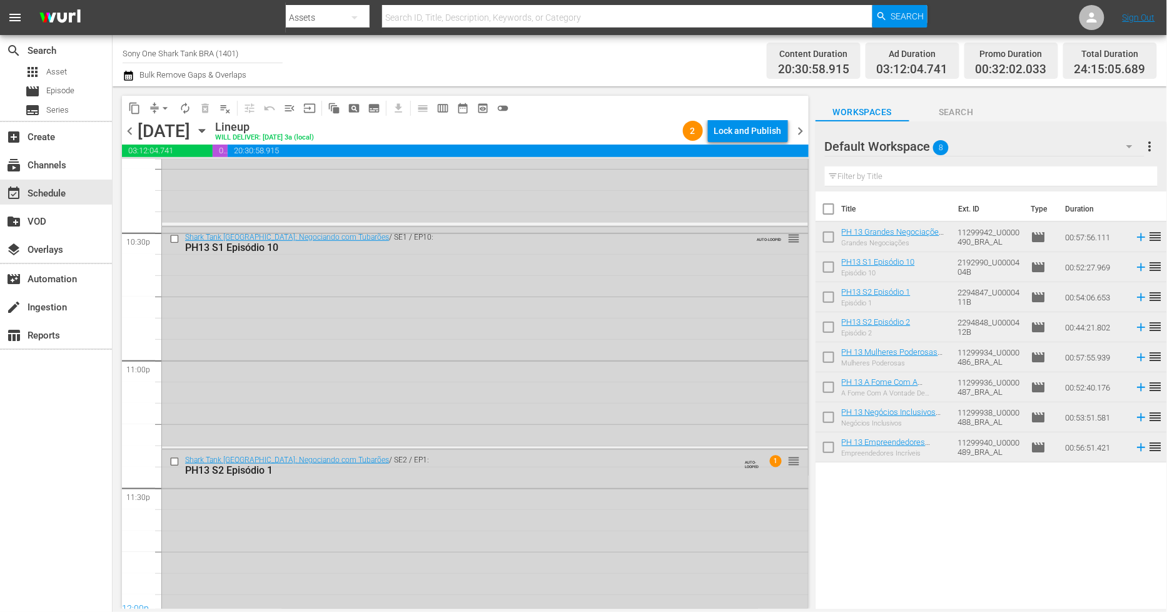
scroll to position [5740, 0]
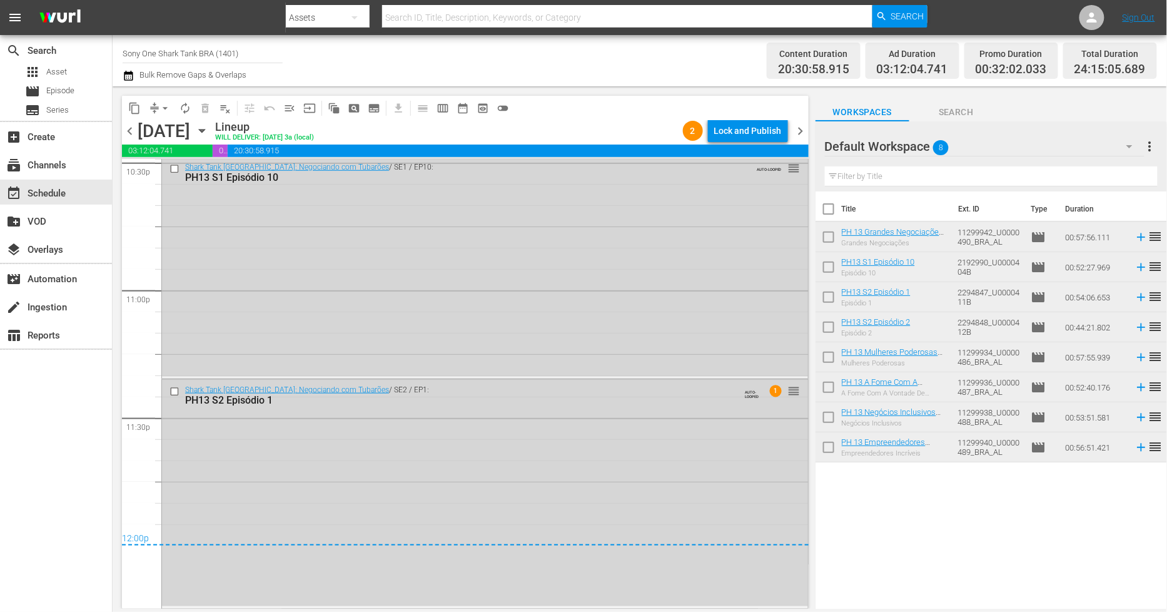
click at [282, 466] on div "Shark Tank [GEOGRAPHIC_DATA]: Negociando com Tubarões / SE2 / EP1: PH13 S2 Epis…" at bounding box center [485, 493] width 646 height 226
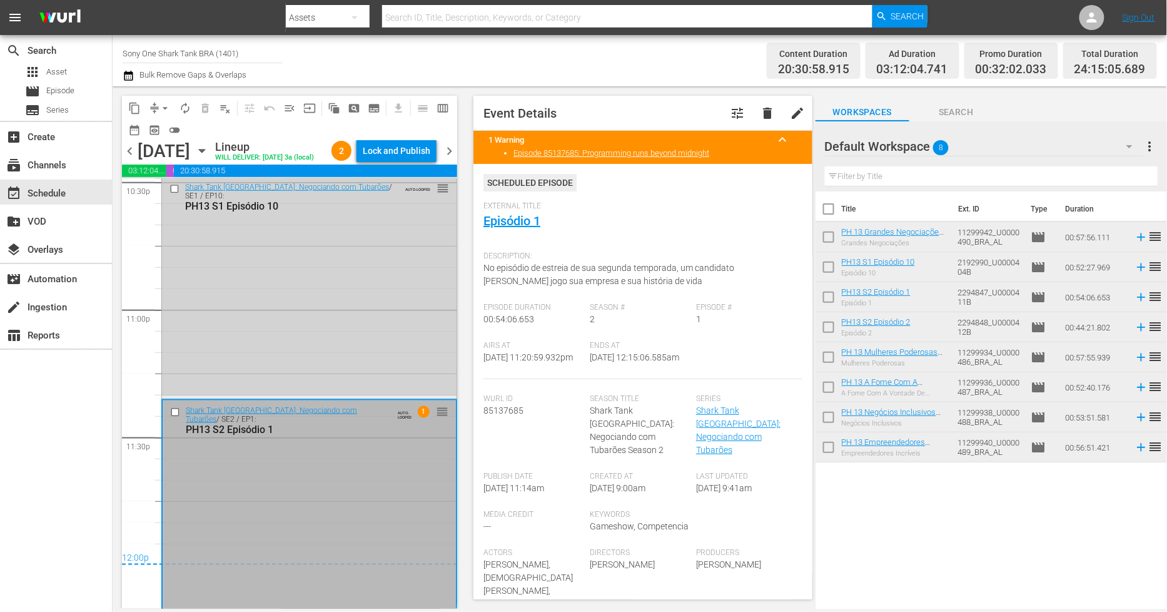
click at [258, 373] on div "Shark Tank [GEOGRAPHIC_DATA]: Negociando com Tubarões / SE1 / EP10: PH13 S1 Epi…" at bounding box center [309, 287] width 295 height 220
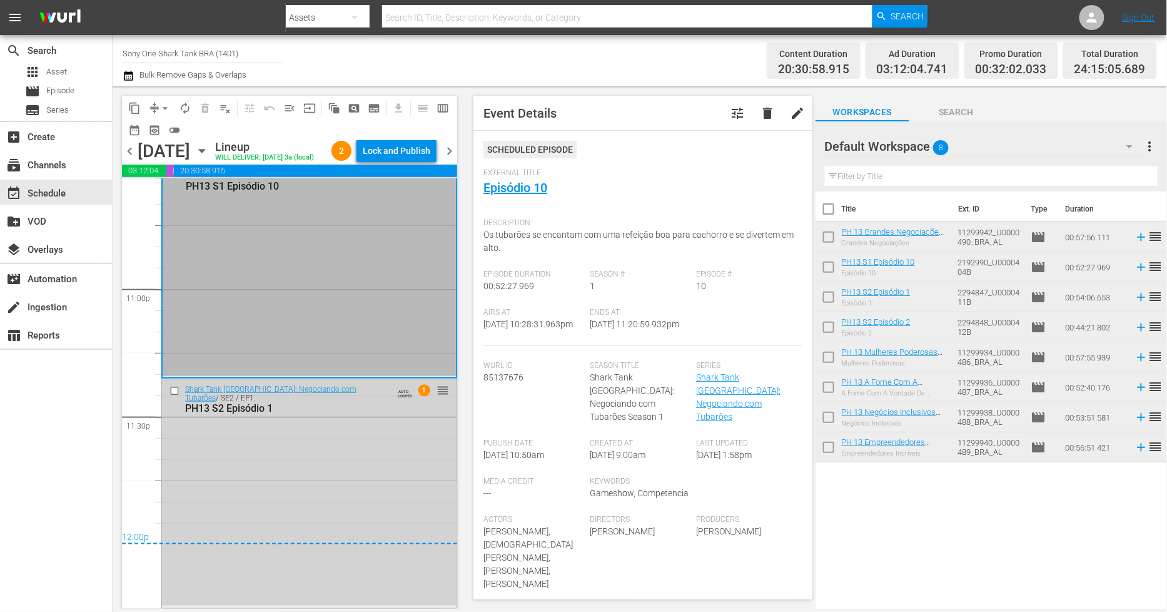
scroll to position [5779, 0]
click at [180, 351] on div "Shark Tank [GEOGRAPHIC_DATA]: Negociando com Tubarões / SE1 / EP10: PH13 S1 Epi…" at bounding box center [309, 267] width 293 height 220
drag, startPoint x: 586, startPoint y: 340, endPoint x: 615, endPoint y: 342, distance: 28.8
click at [615, 329] on span "9/6/25 @ 11:20:59.932pm" at bounding box center [634, 324] width 89 height 10
click at [246, 507] on div "Shark Tank Brasil: Negociando com Tubarões / SE2 / EP1: PH13 S2 Episódio 1 AUTO…" at bounding box center [309, 492] width 295 height 226
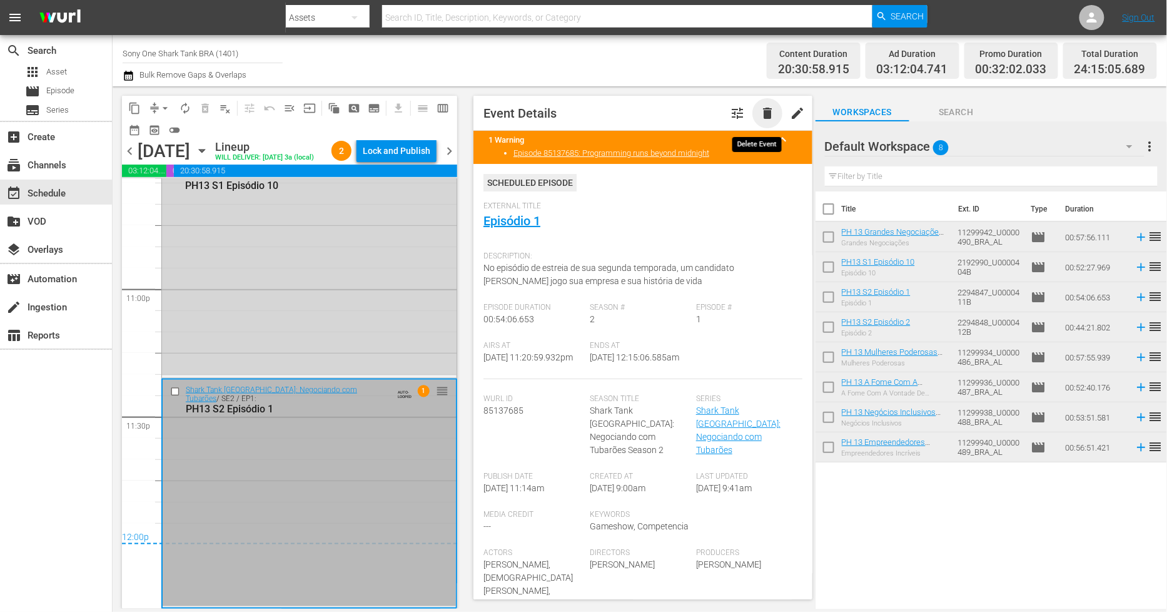
click at [760, 110] on span "delete" at bounding box center [767, 113] width 15 height 15
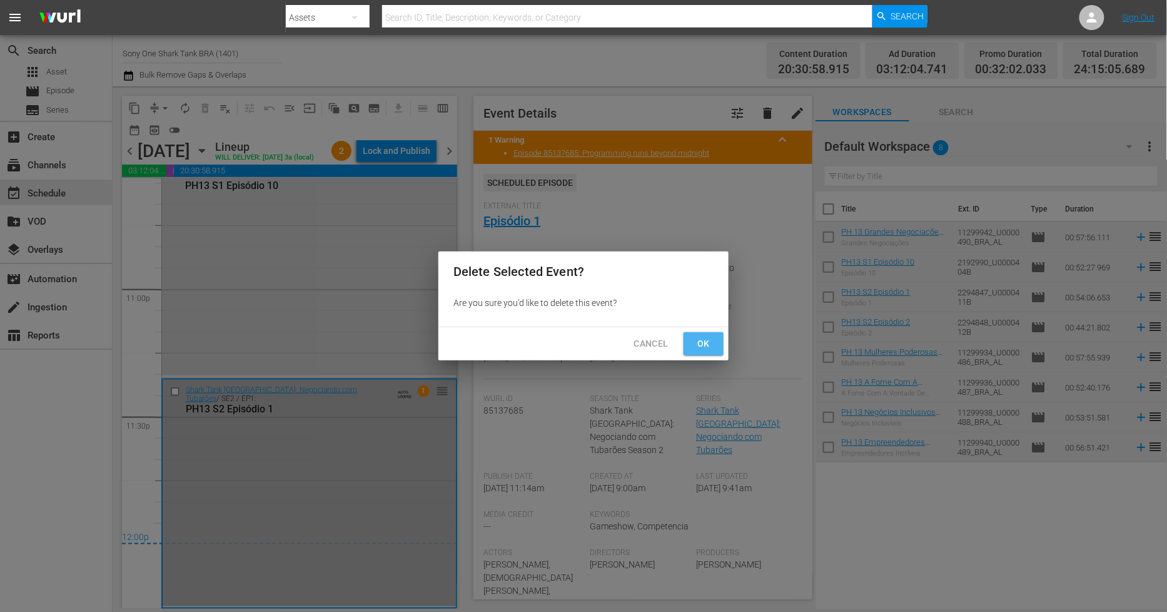
click at [711, 343] on span "Ok" at bounding box center [704, 344] width 20 height 16
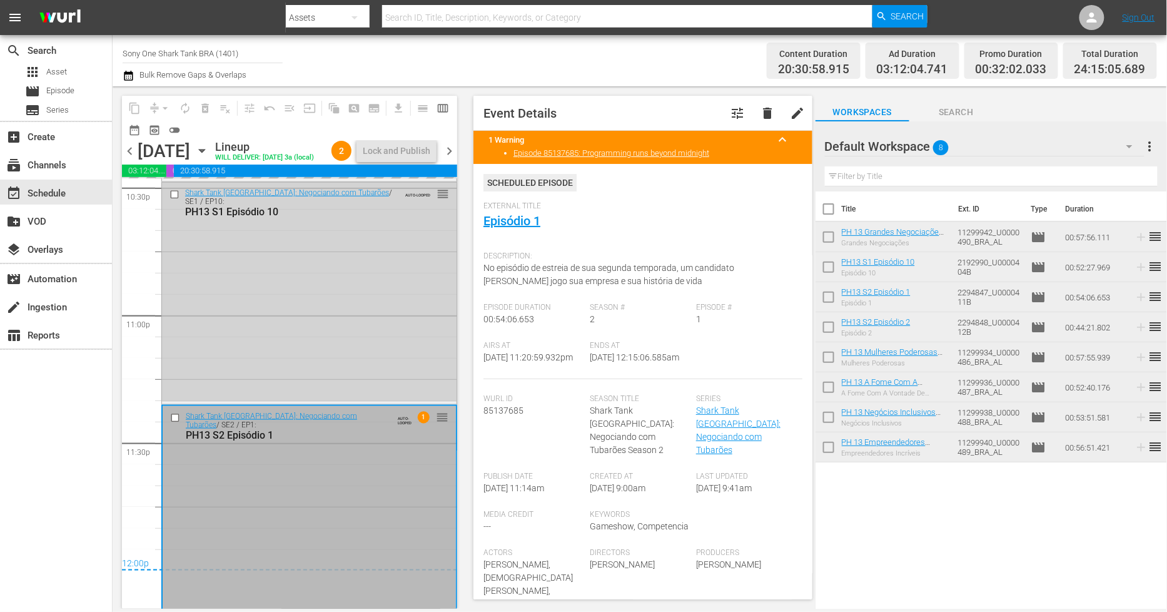
scroll to position [5710, 0]
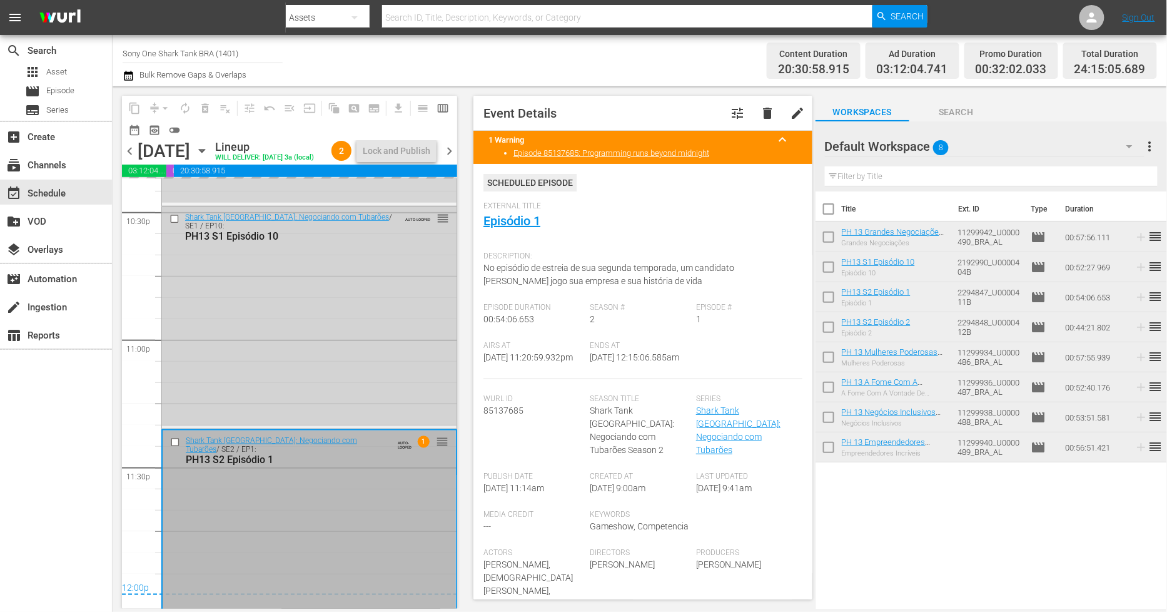
click at [336, 355] on div "Shark Tank Brasil: Negociando com Tubarões / SE1 / EP10: PH13 S1 Episódio 10 AU…" at bounding box center [309, 317] width 295 height 220
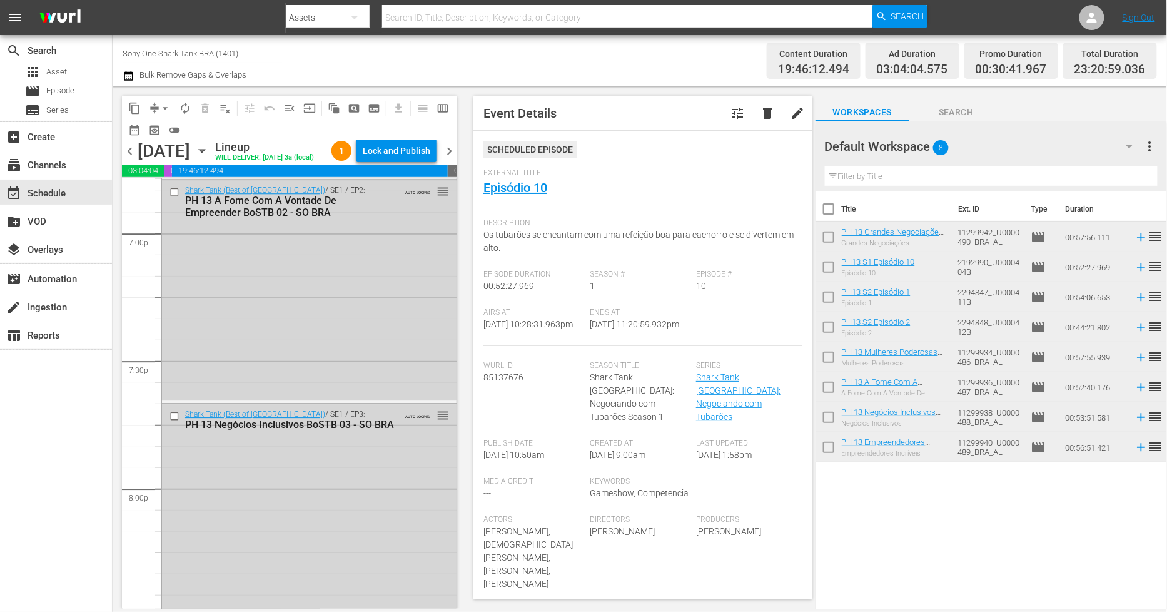
scroll to position [4796, 0]
click at [760, 116] on span "delete" at bounding box center [767, 113] width 15 height 15
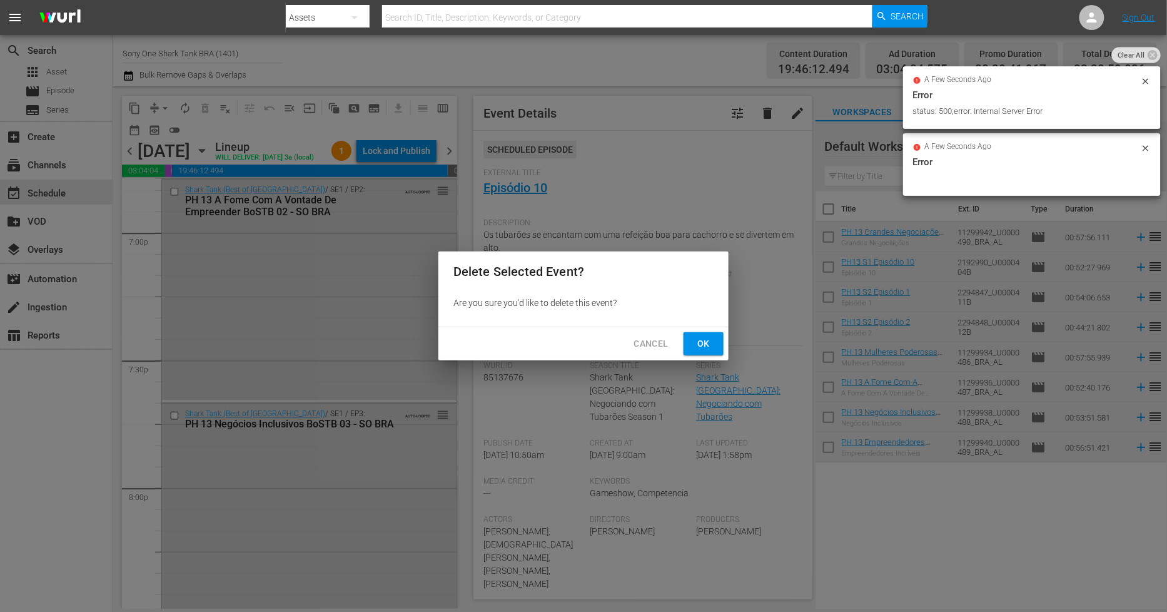
click at [715, 342] on button "Ok" at bounding box center [704, 343] width 40 height 23
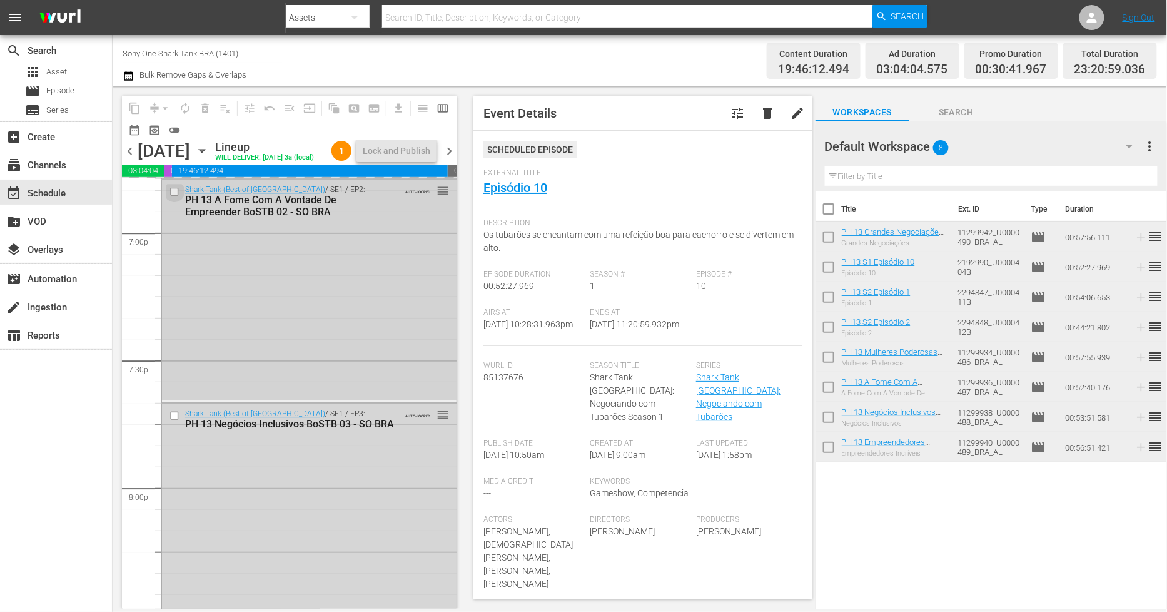
click at [175, 196] on input "checkbox" at bounding box center [176, 191] width 13 height 11
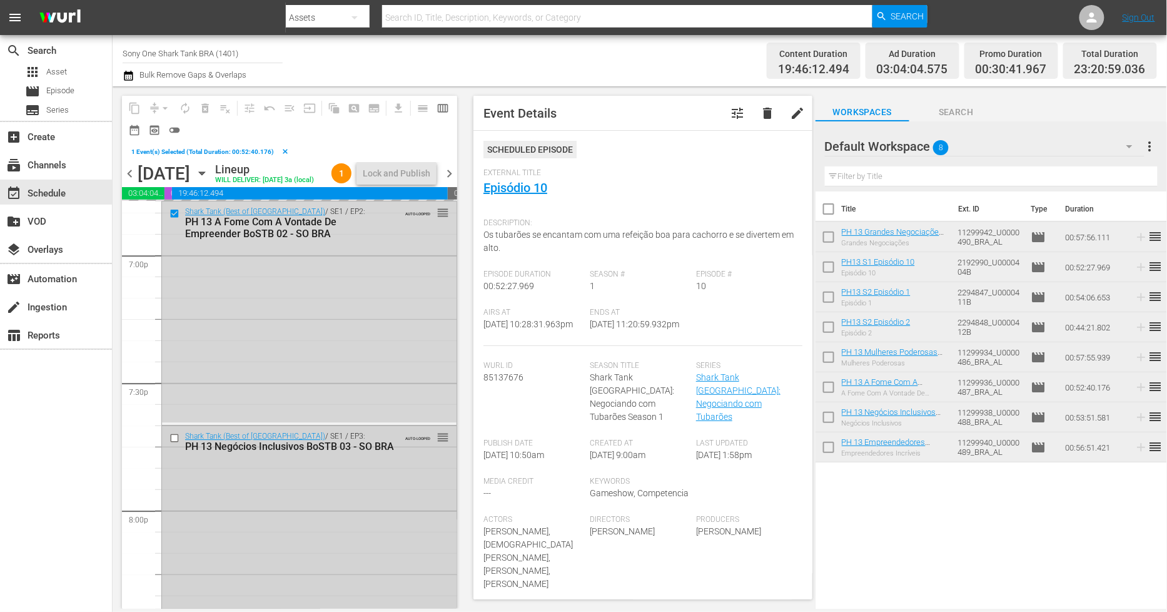
click at [175, 443] on input "checkbox" at bounding box center [176, 437] width 13 height 11
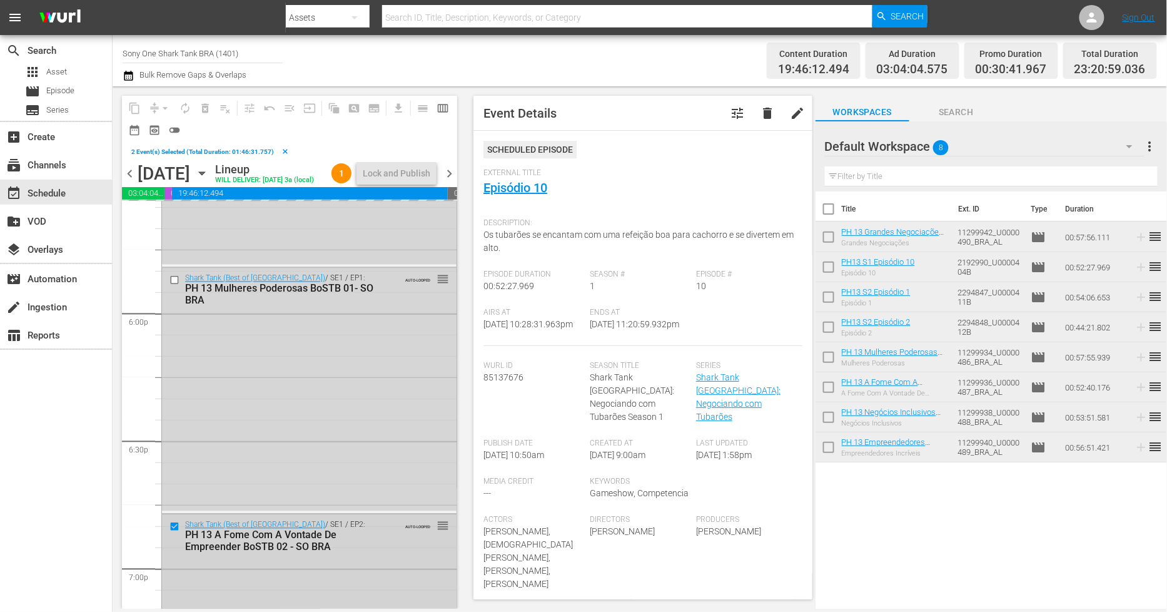
scroll to position [4309, 0]
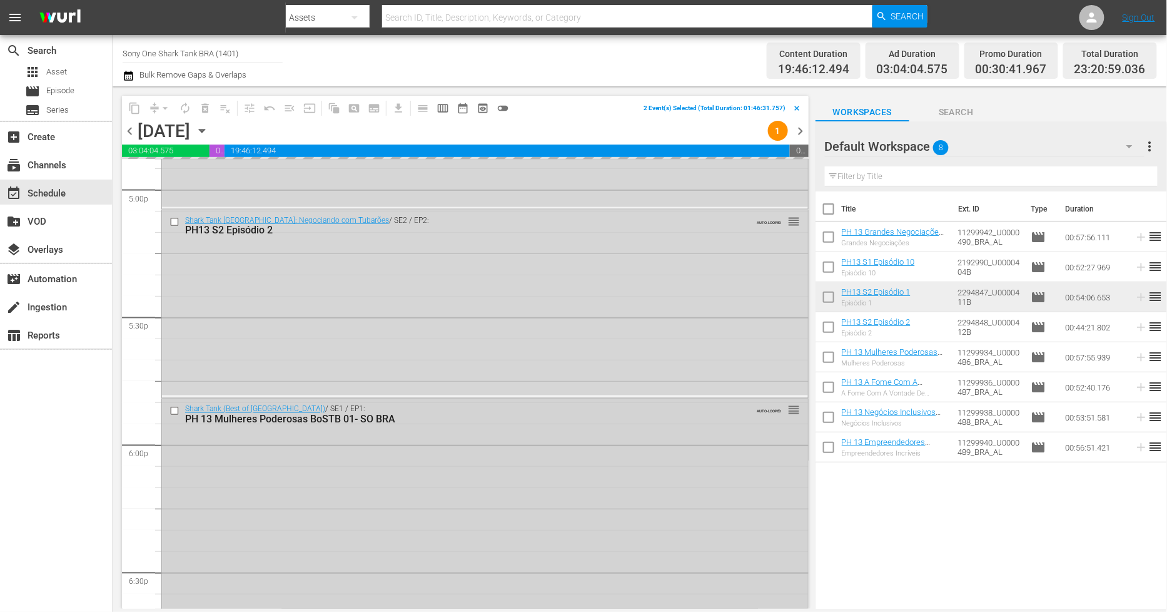
click at [176, 472] on div "Shark Tank (Best of Brazil) / SE1 / EP1: PH 13 Mulheres Poderosas BoSTB 01- SO …" at bounding box center [485, 520] width 646 height 243
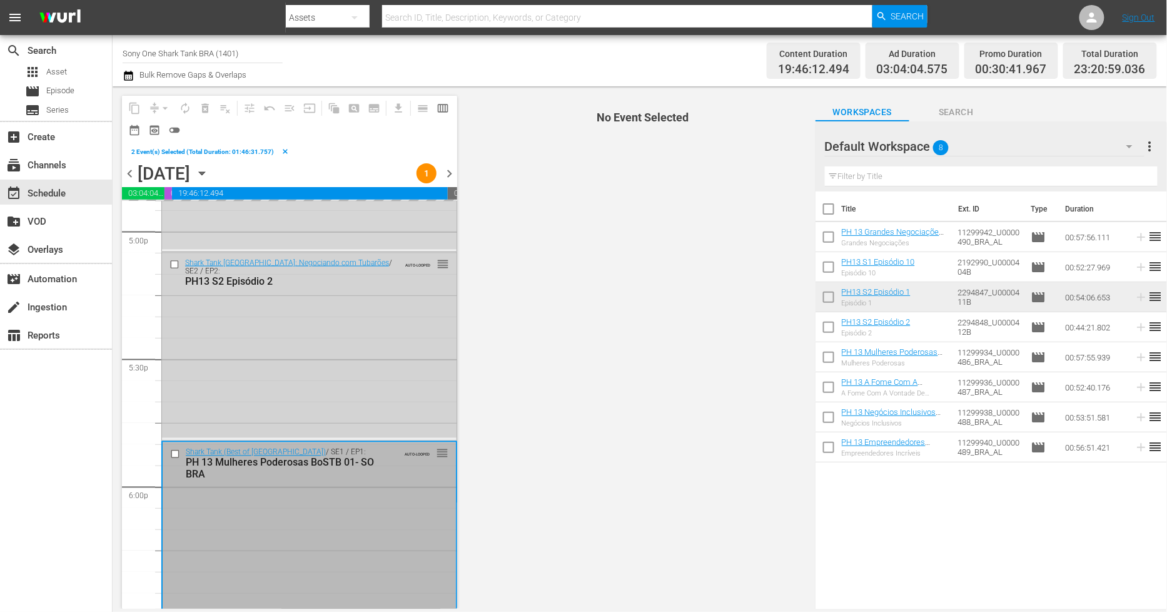
click at [176, 263] on input "checkbox" at bounding box center [176, 265] width 13 height 11
click at [171, 449] on input "checkbox" at bounding box center [176, 454] width 13 height 11
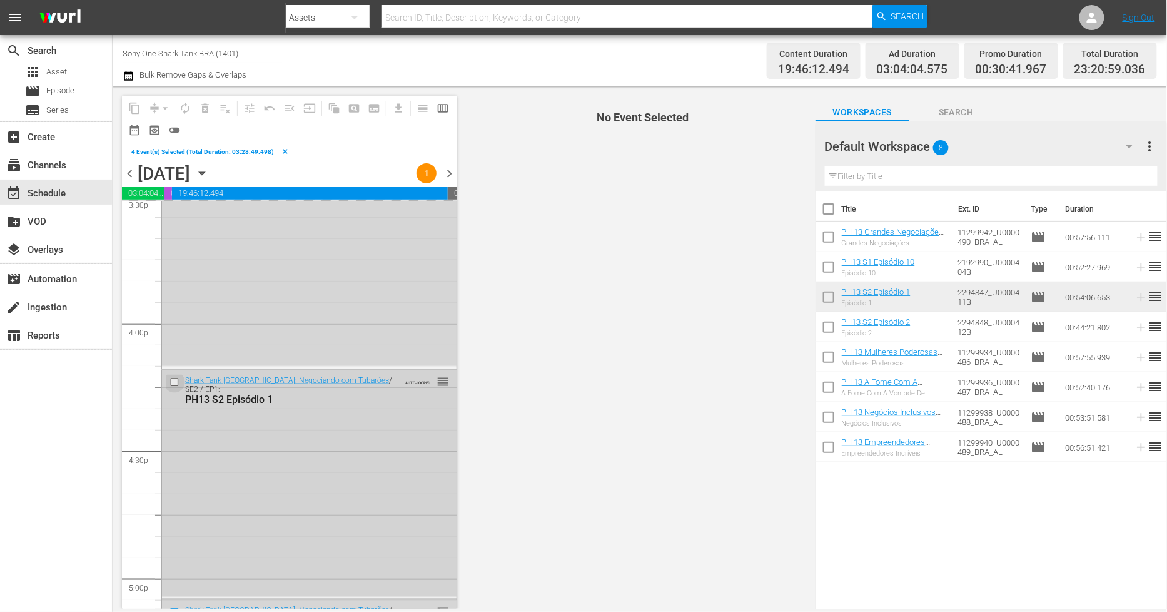
click at [174, 379] on input "checkbox" at bounding box center [176, 382] width 13 height 11
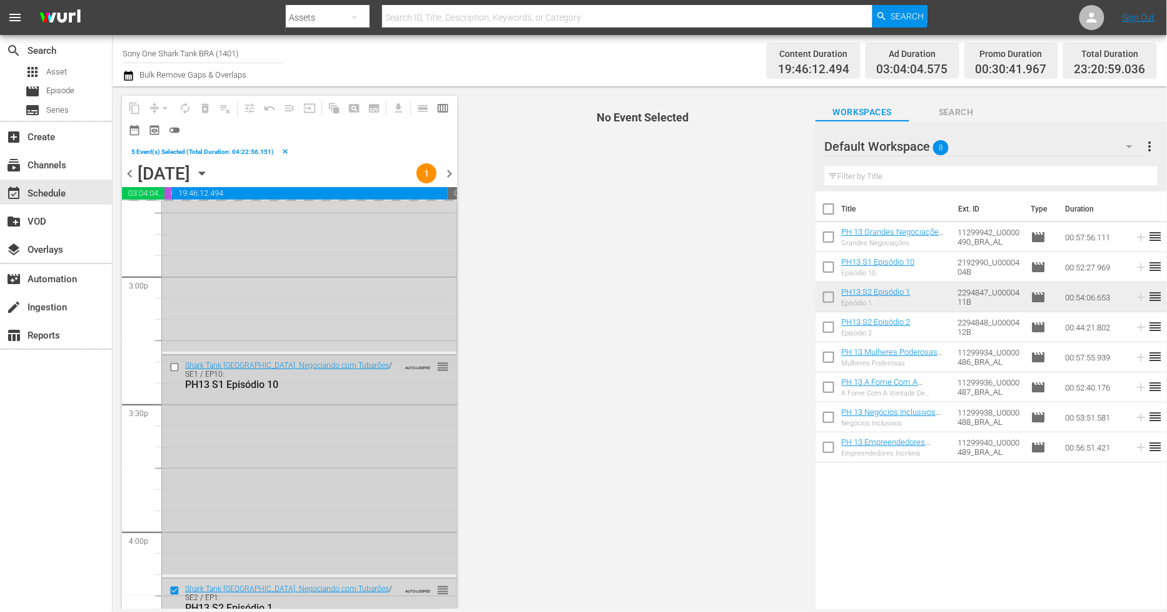
click at [177, 363] on input "checkbox" at bounding box center [176, 367] width 13 height 11
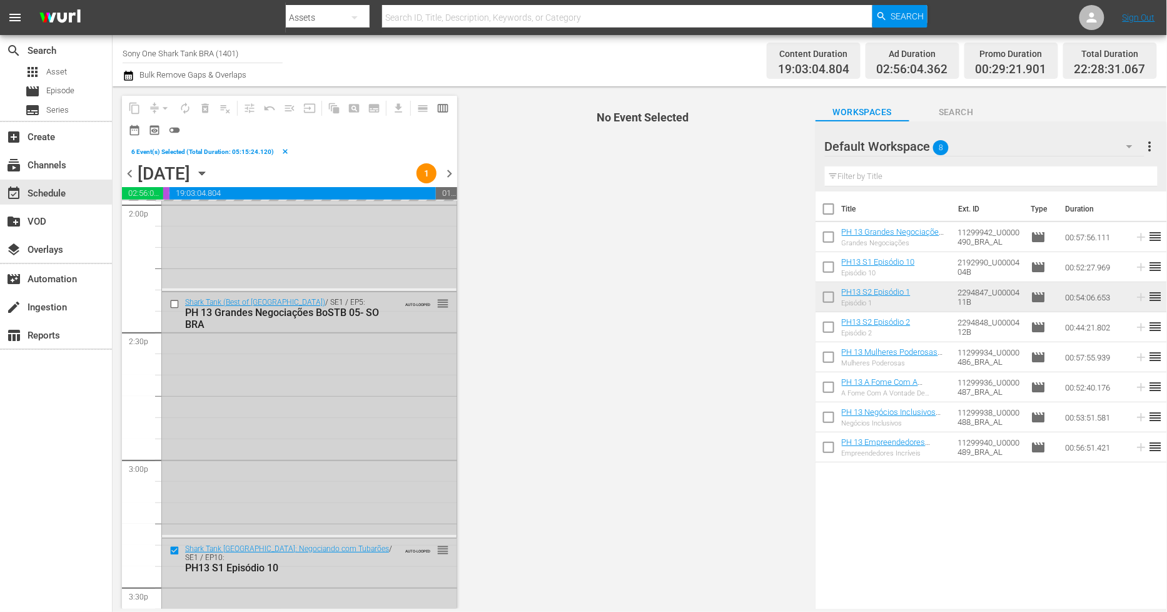
scroll to position [3545, 0]
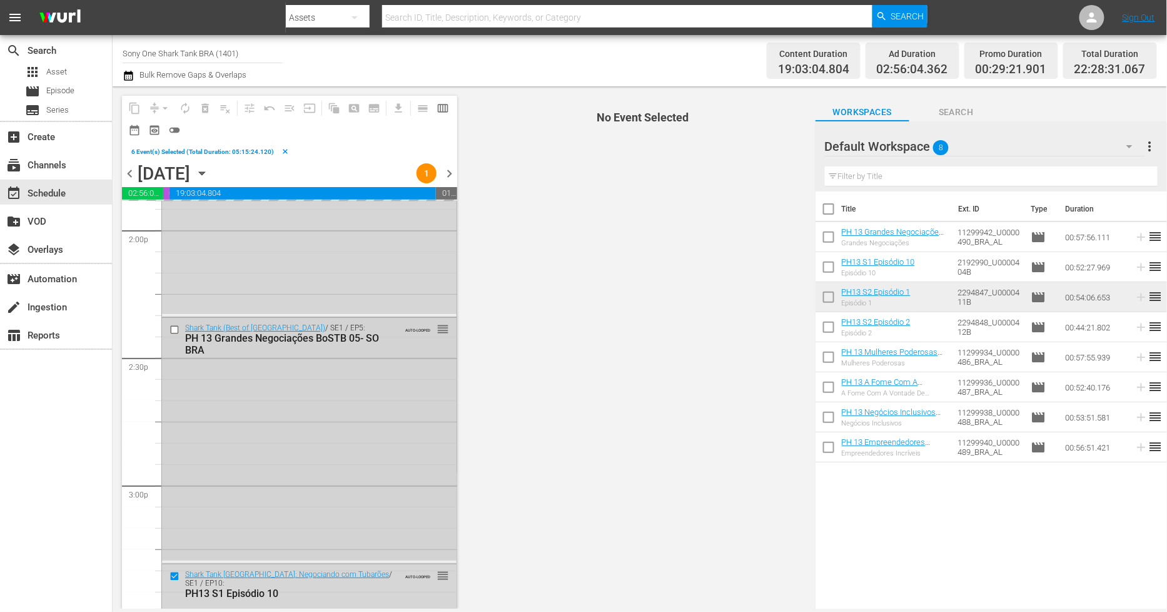
click at [176, 330] on input "checkbox" at bounding box center [176, 329] width 13 height 11
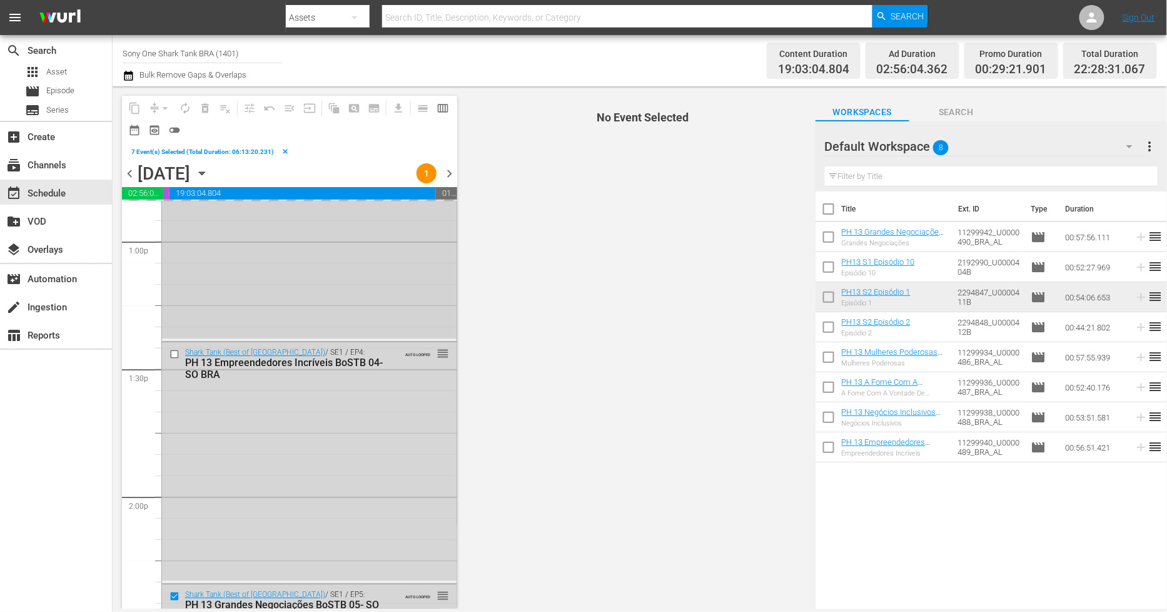
scroll to position [3267, 0]
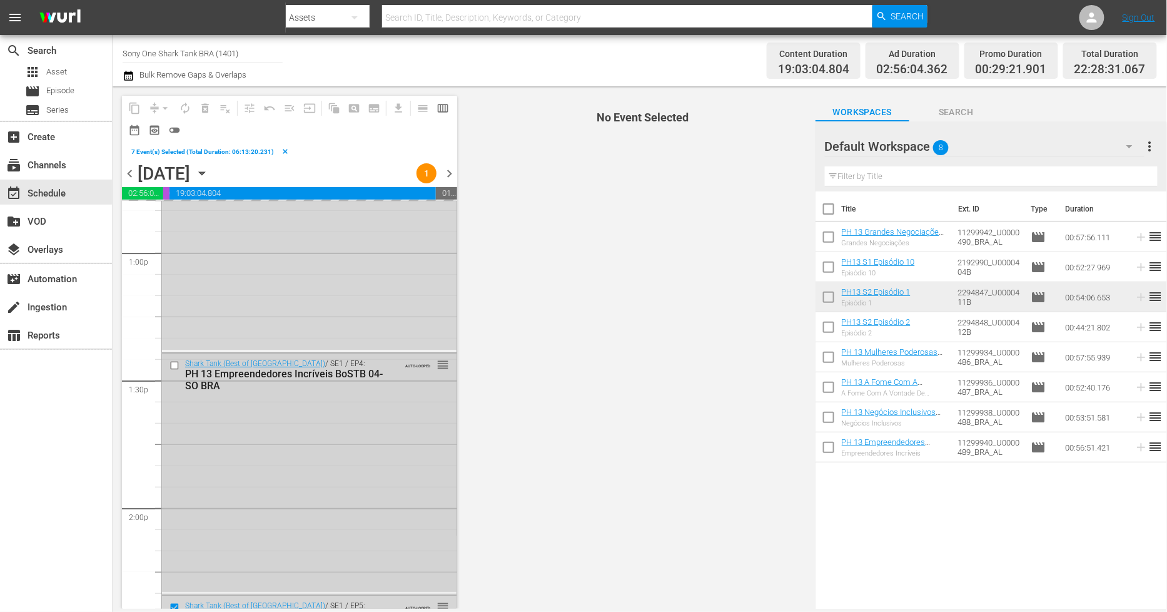
click at [176, 364] on input "checkbox" at bounding box center [176, 365] width 13 height 11
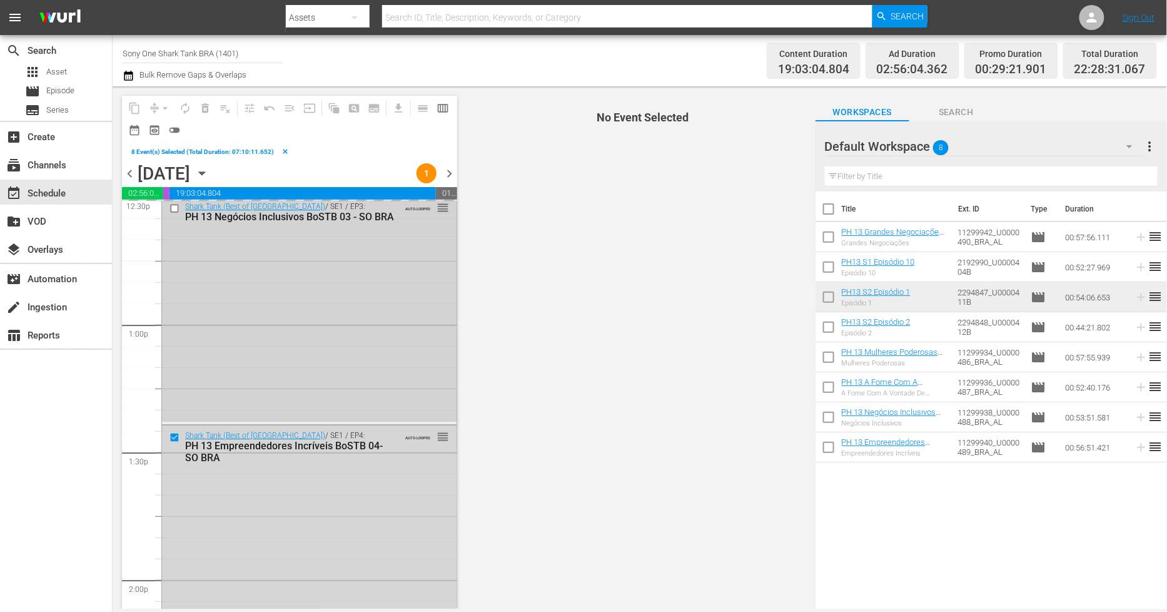
scroll to position [3058, 0]
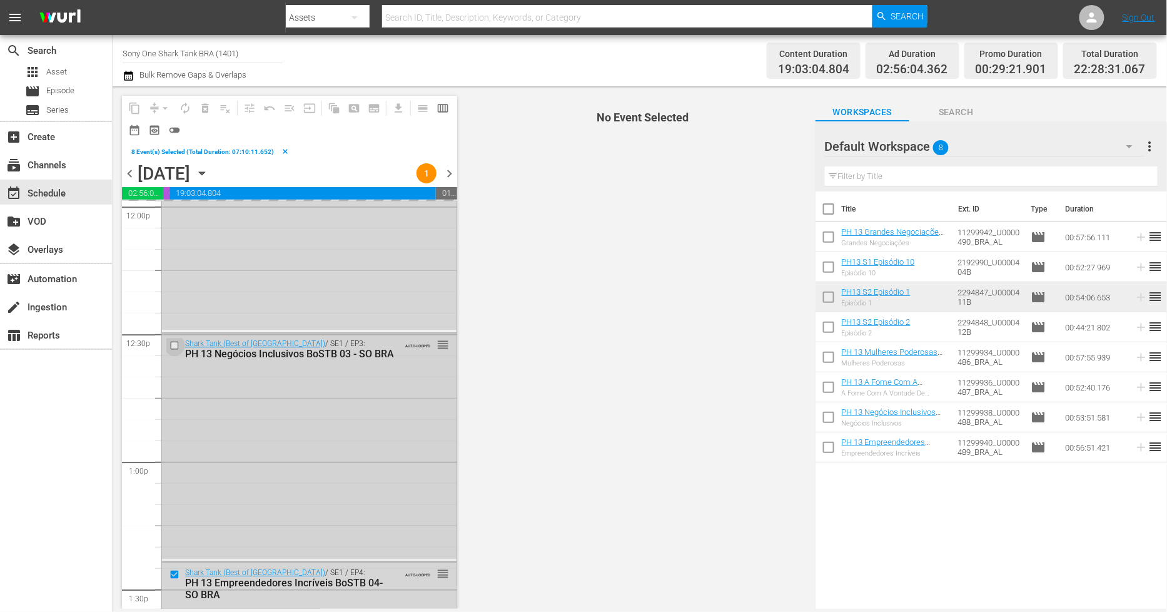
click at [174, 346] on input "checkbox" at bounding box center [176, 345] width 13 height 11
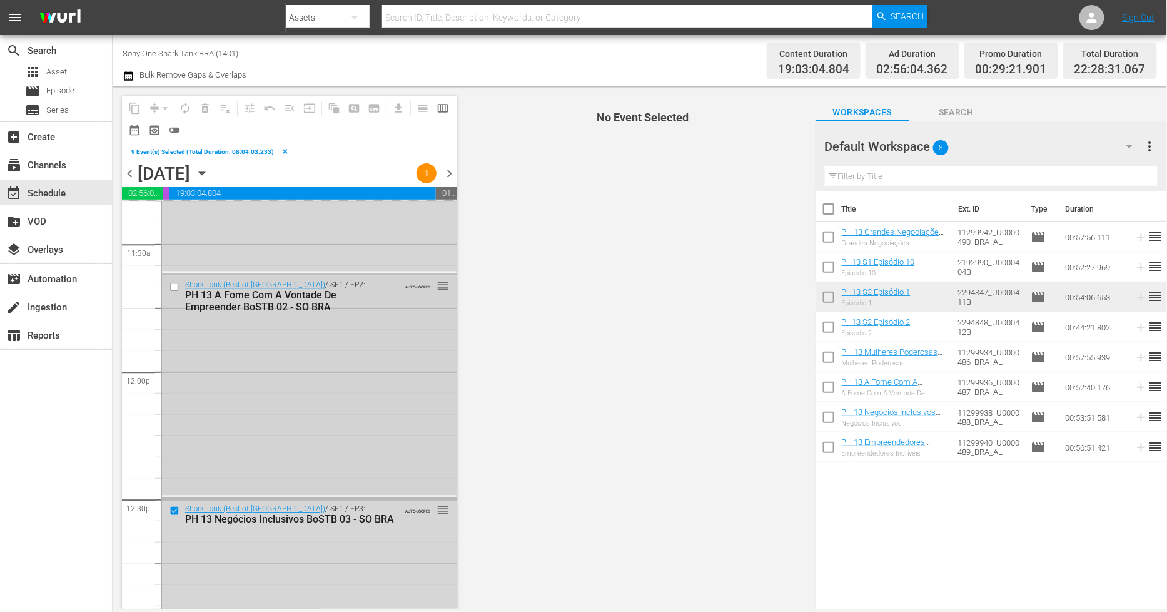
scroll to position [2850, 0]
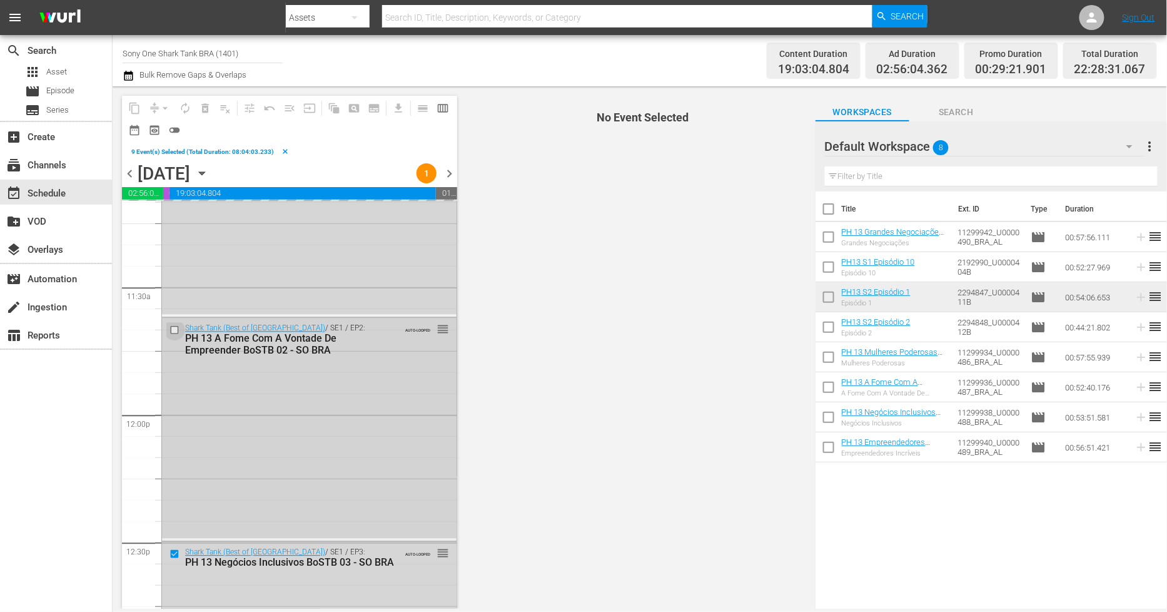
click at [176, 330] on input "checkbox" at bounding box center [176, 329] width 13 height 11
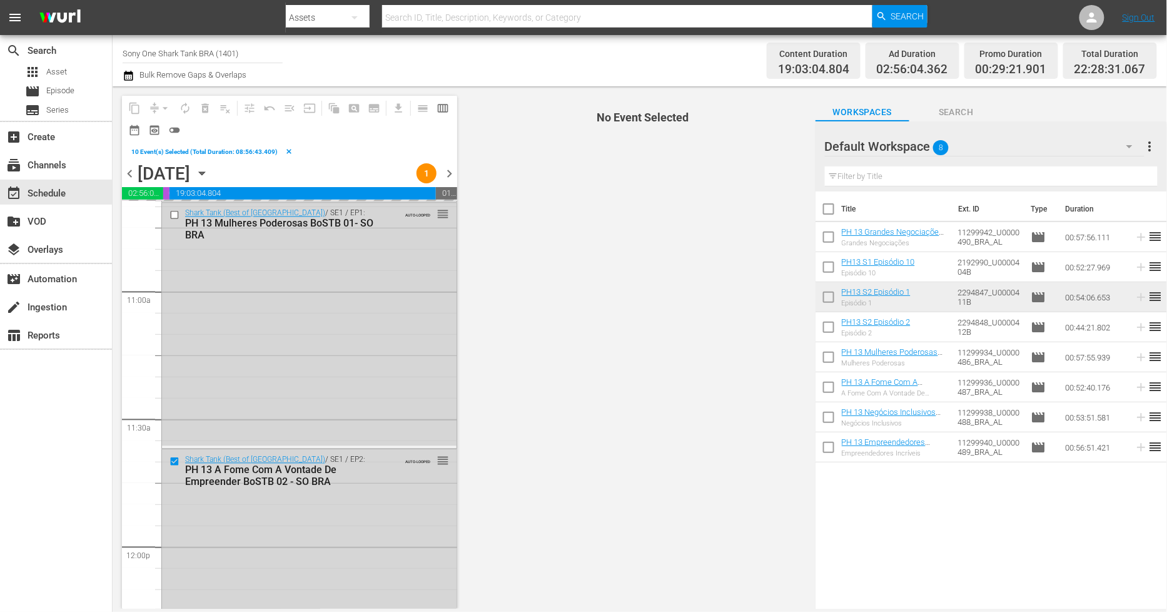
scroll to position [2572, 0]
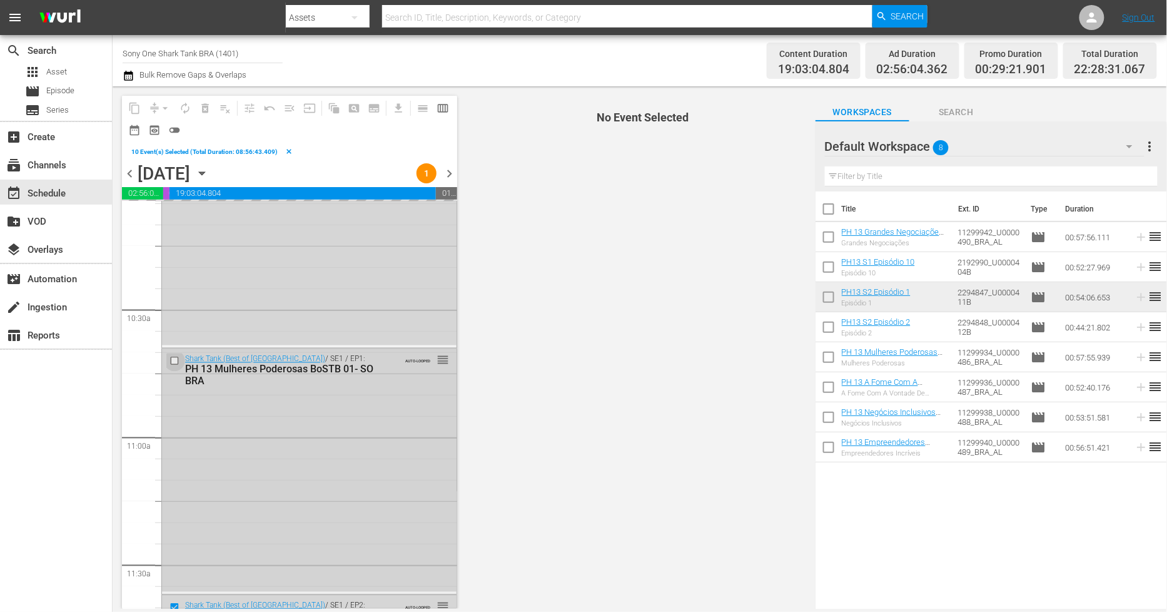
click at [172, 363] on input "checkbox" at bounding box center [176, 360] width 13 height 11
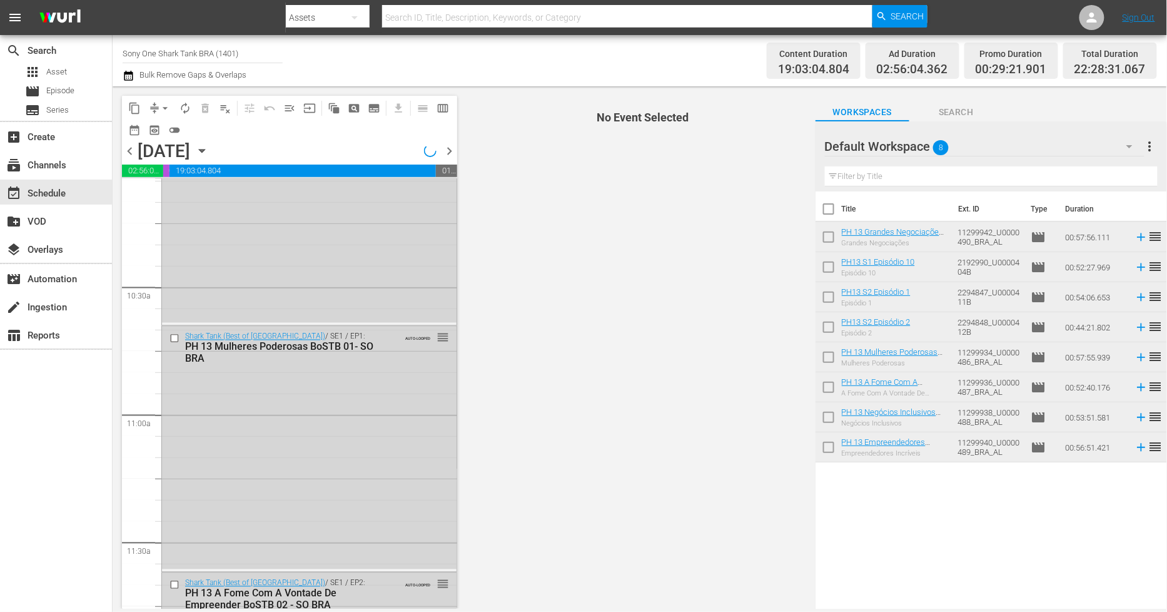
scroll to position [2293, 0]
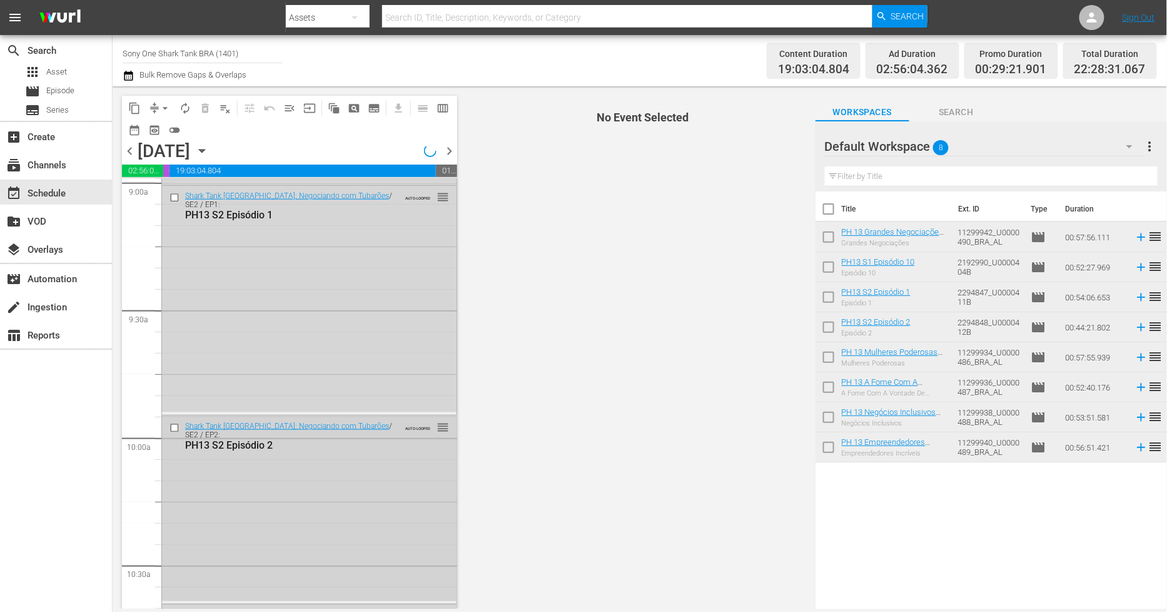
click at [172, 429] on input "checkbox" at bounding box center [176, 428] width 13 height 11
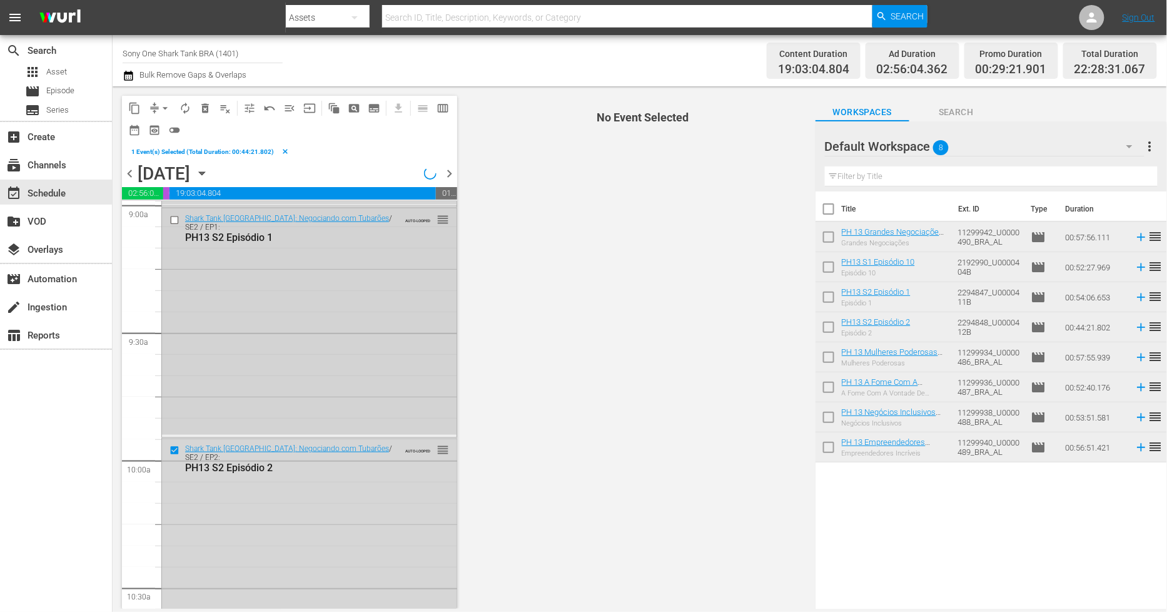
click at [173, 220] on input "checkbox" at bounding box center [176, 220] width 13 height 11
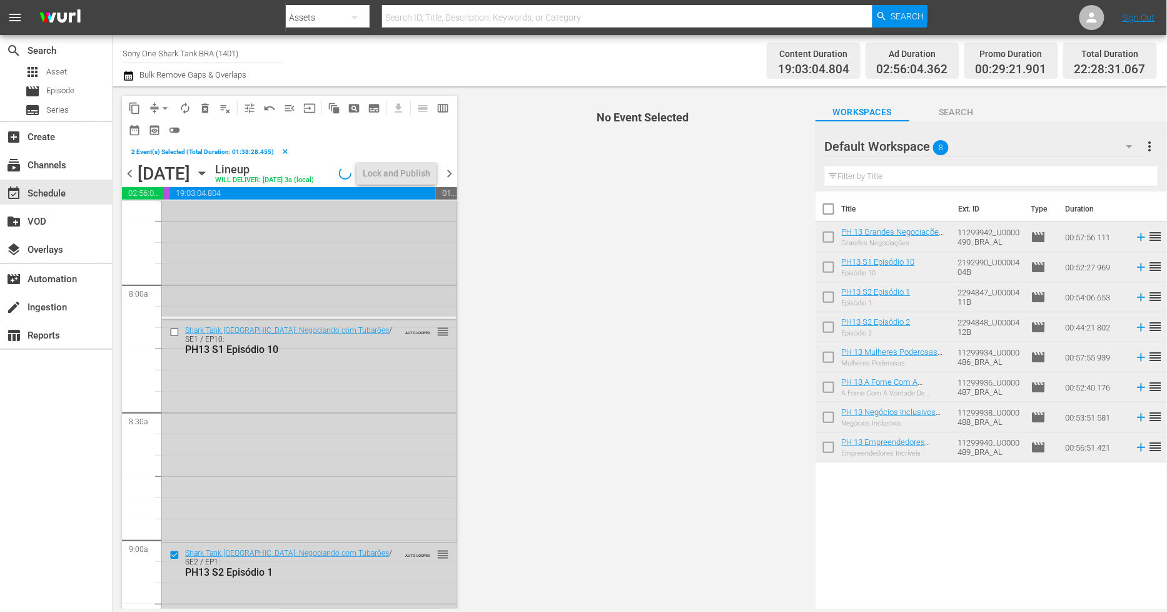
scroll to position [1877, 0]
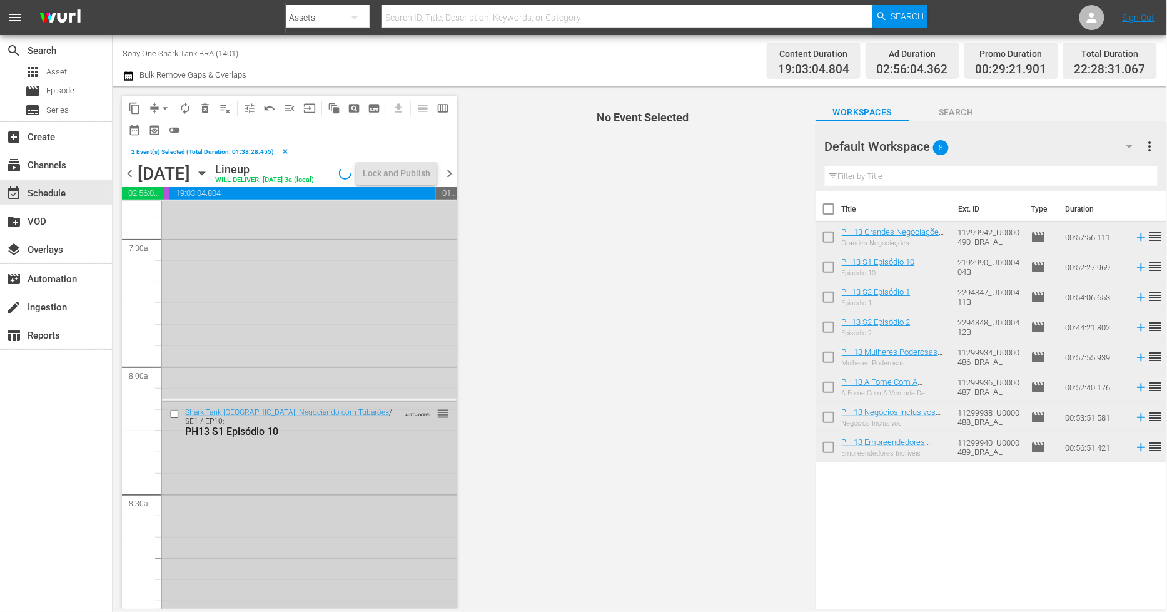
click at [175, 419] on input "checkbox" at bounding box center [176, 414] width 13 height 11
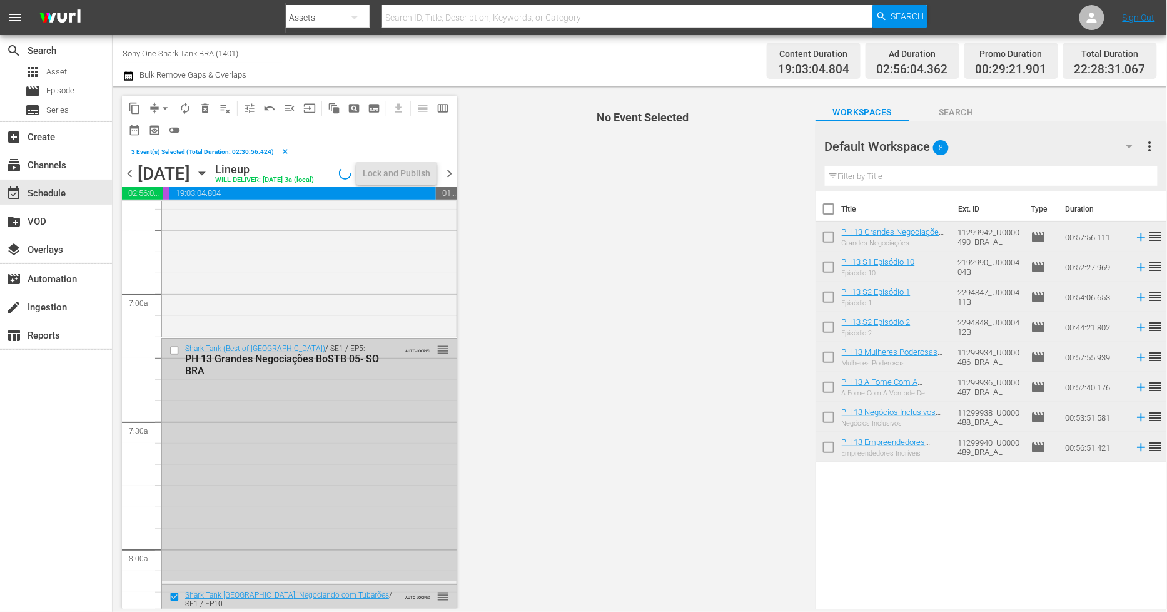
scroll to position [1598, 0]
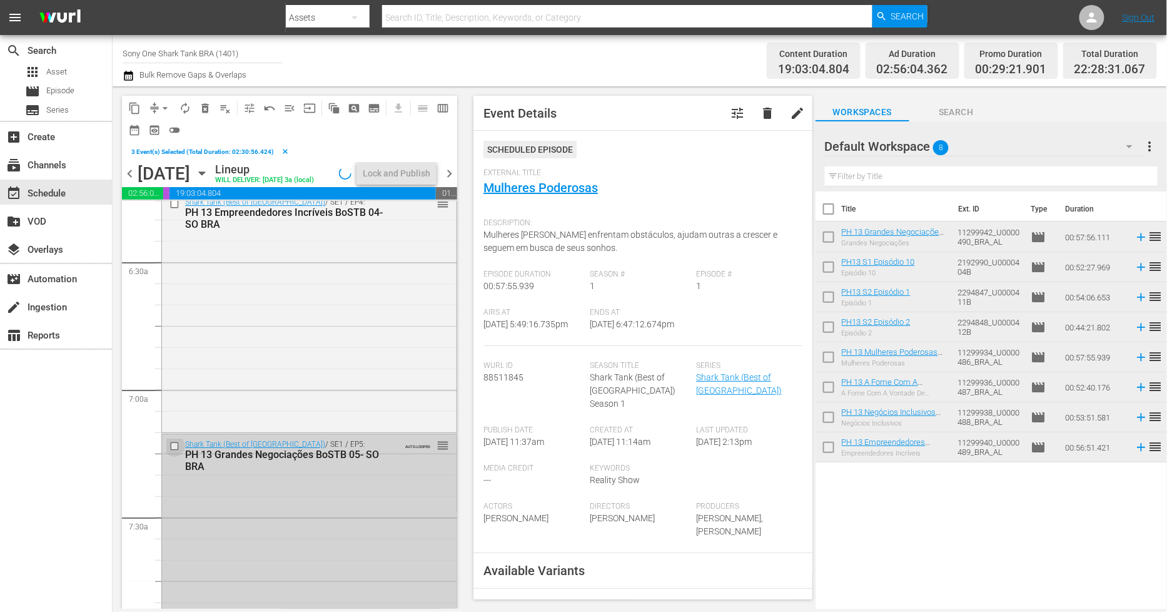
click at [177, 452] on input "checkbox" at bounding box center [176, 446] width 13 height 11
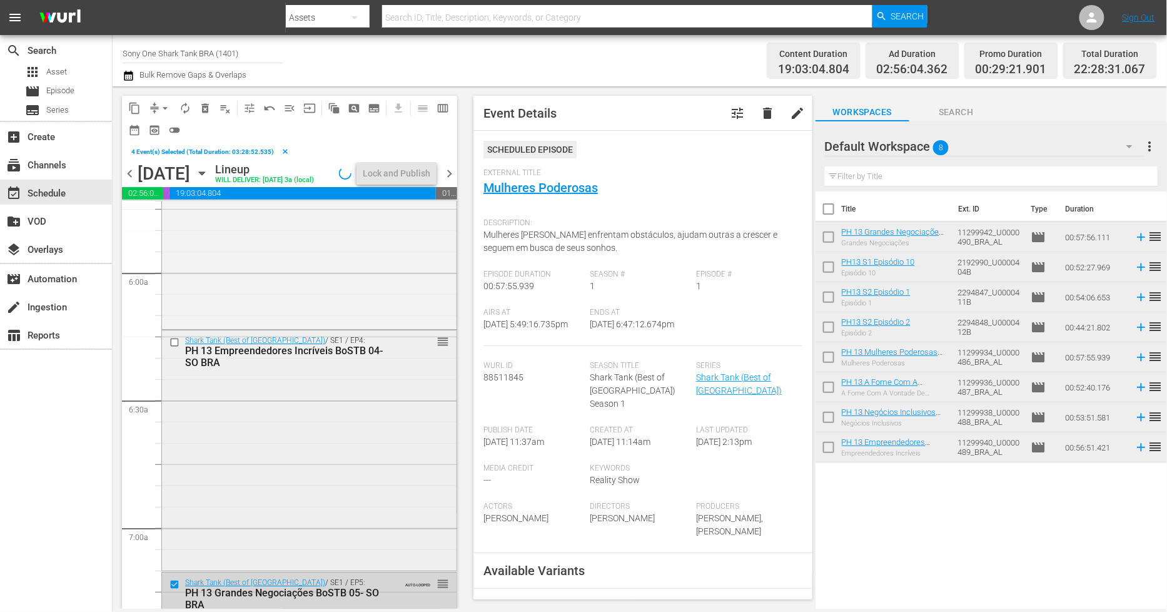
scroll to position [1460, 0]
click at [177, 348] on input "checkbox" at bounding box center [176, 343] width 13 height 11
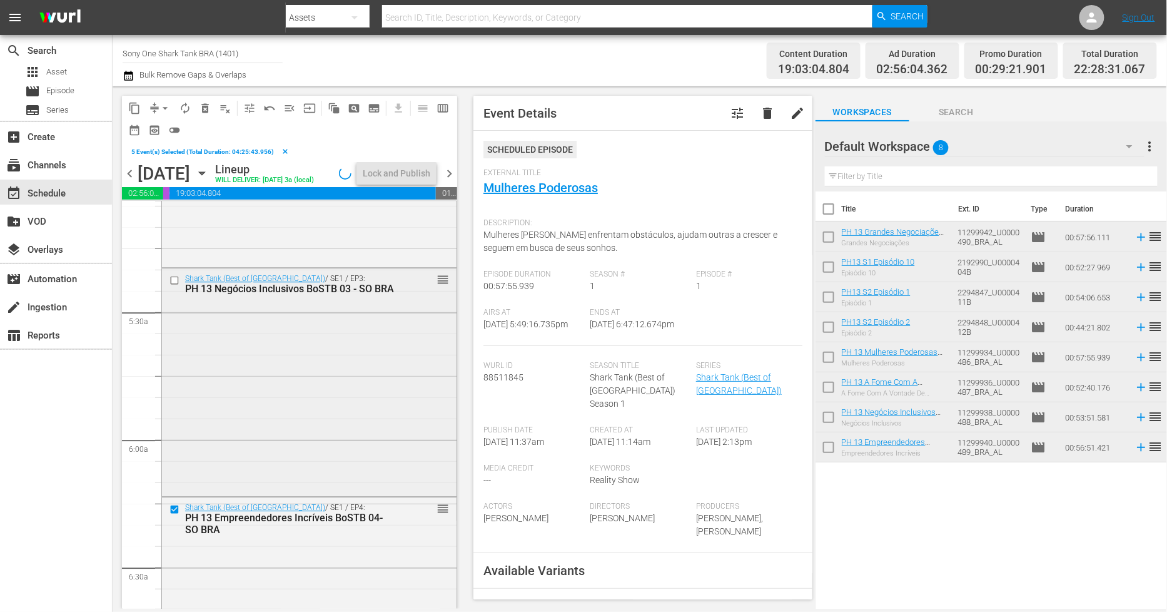
scroll to position [1251, 0]
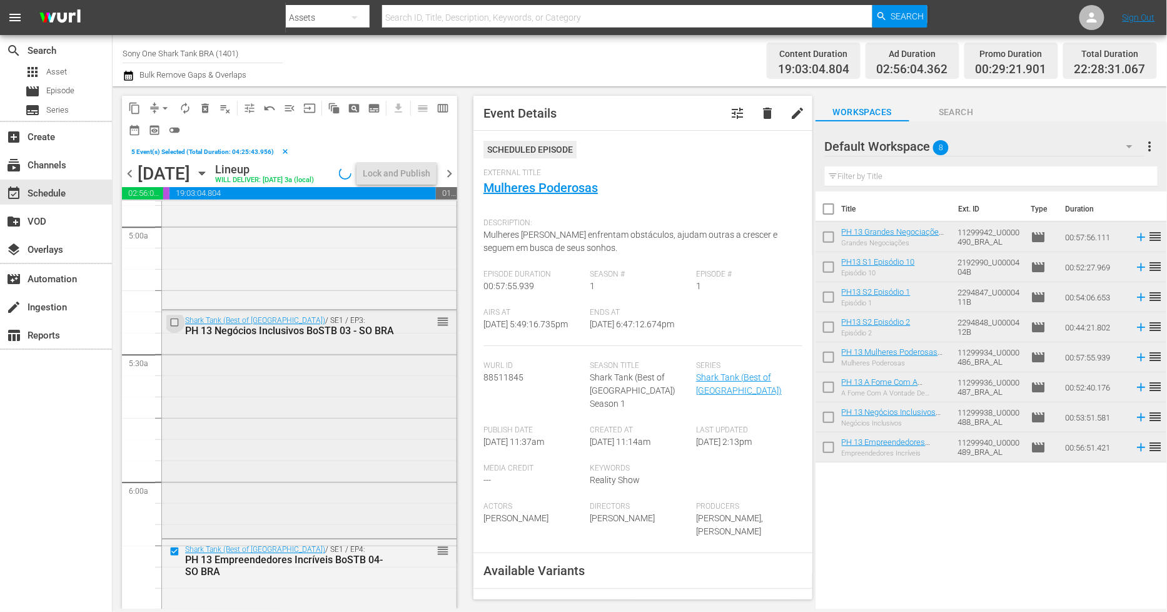
click at [176, 328] on input "checkbox" at bounding box center [176, 322] width 13 height 11
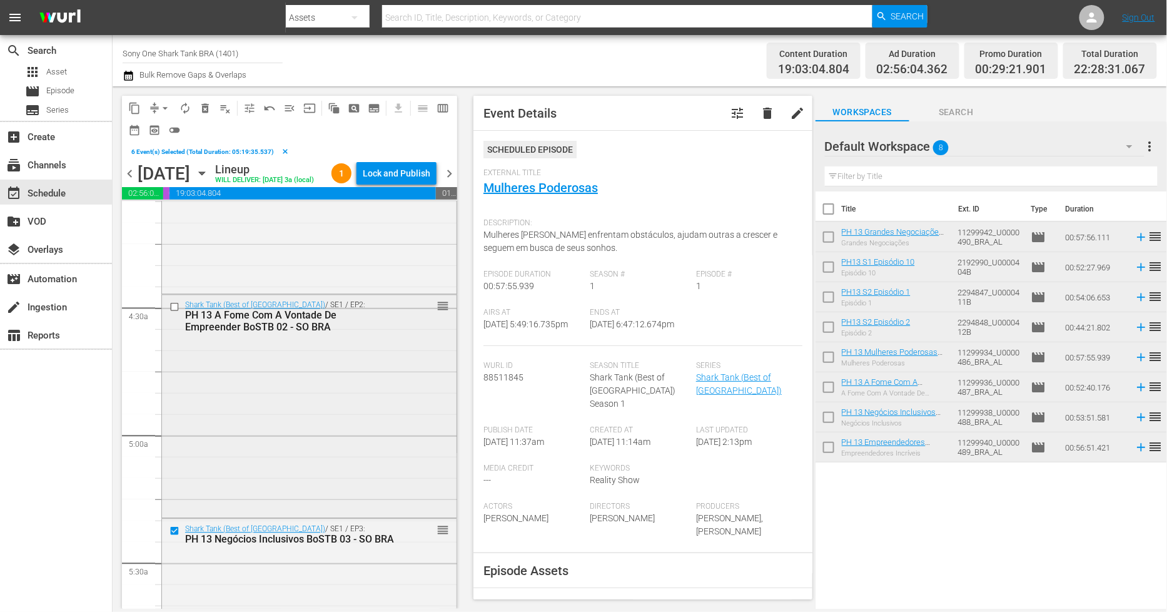
click at [173, 312] on input "checkbox" at bounding box center [176, 307] width 13 height 11
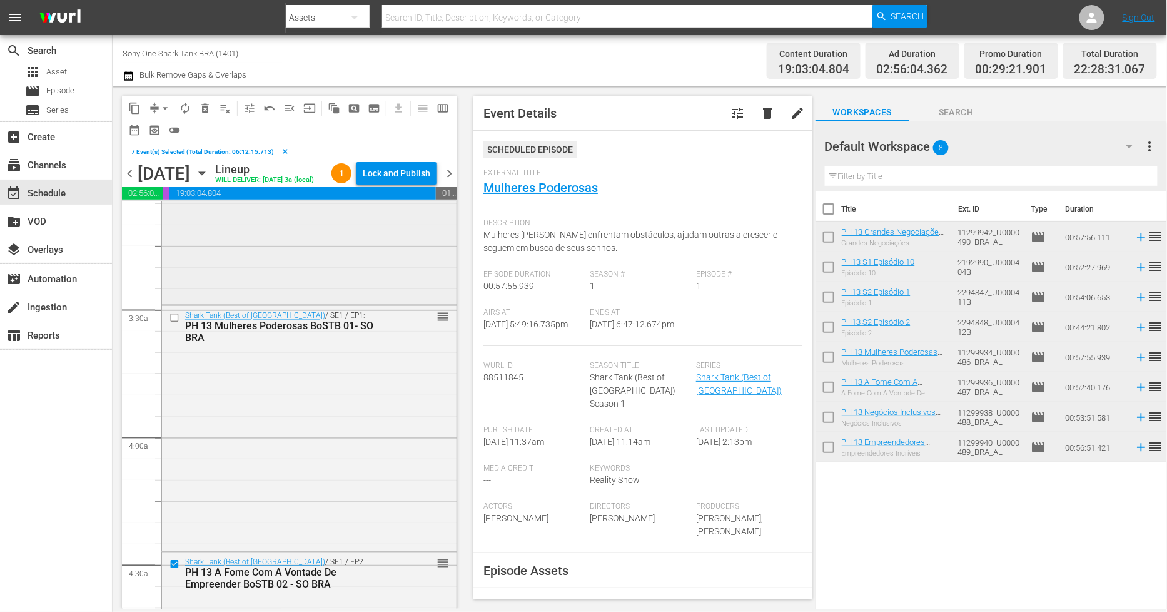
scroll to position [764, 0]
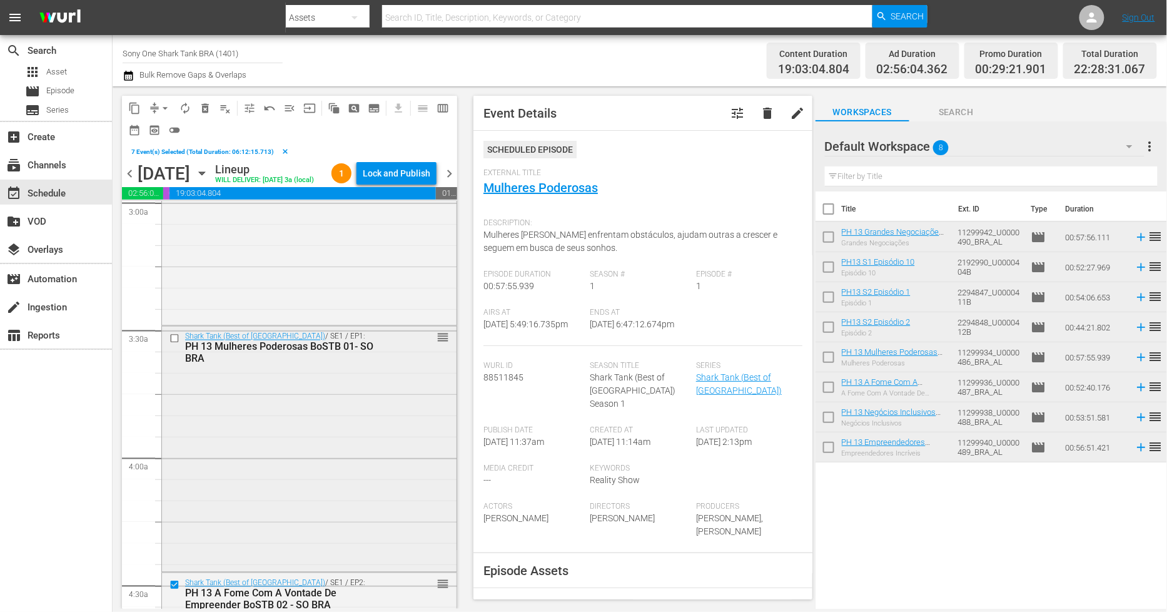
click at [175, 344] on input "checkbox" at bounding box center [176, 338] width 13 height 11
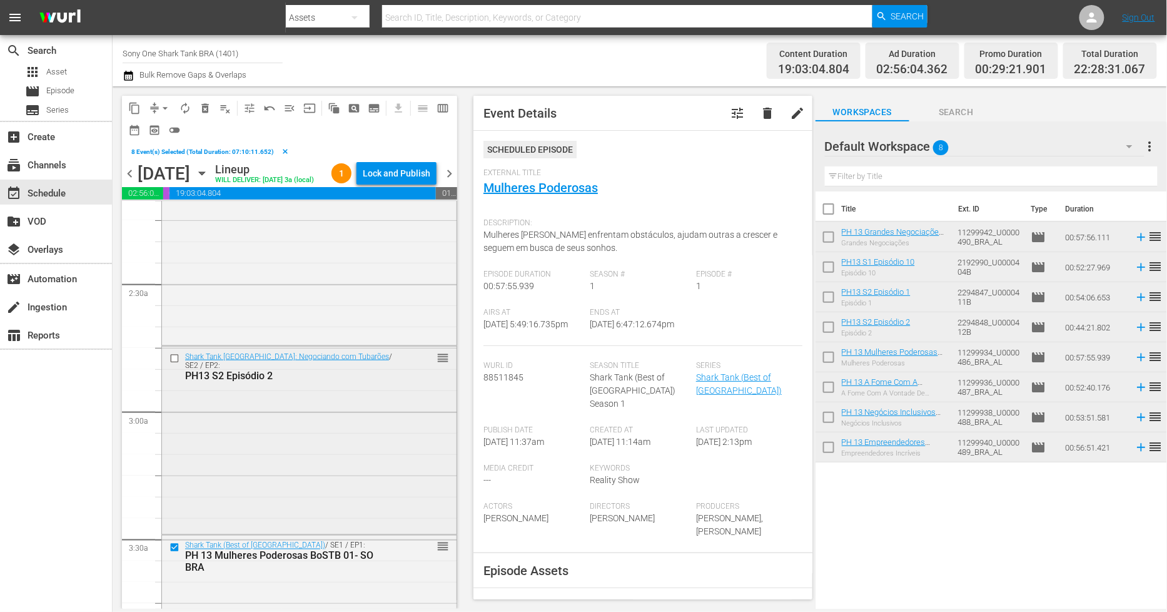
click at [171, 363] on input "checkbox" at bounding box center [176, 358] width 13 height 11
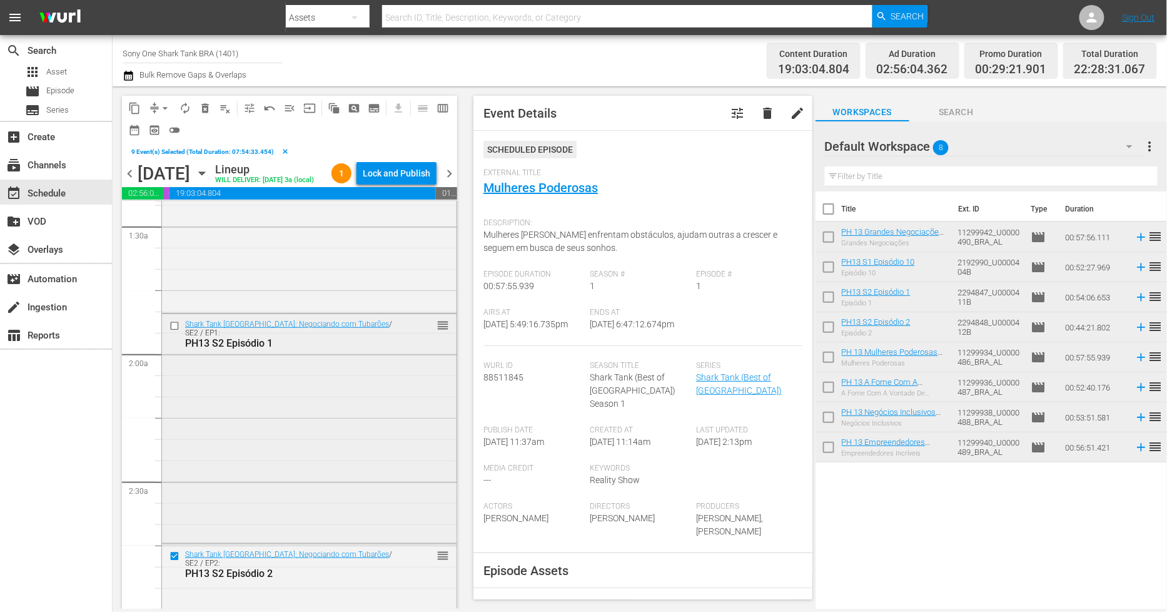
scroll to position [347, 0]
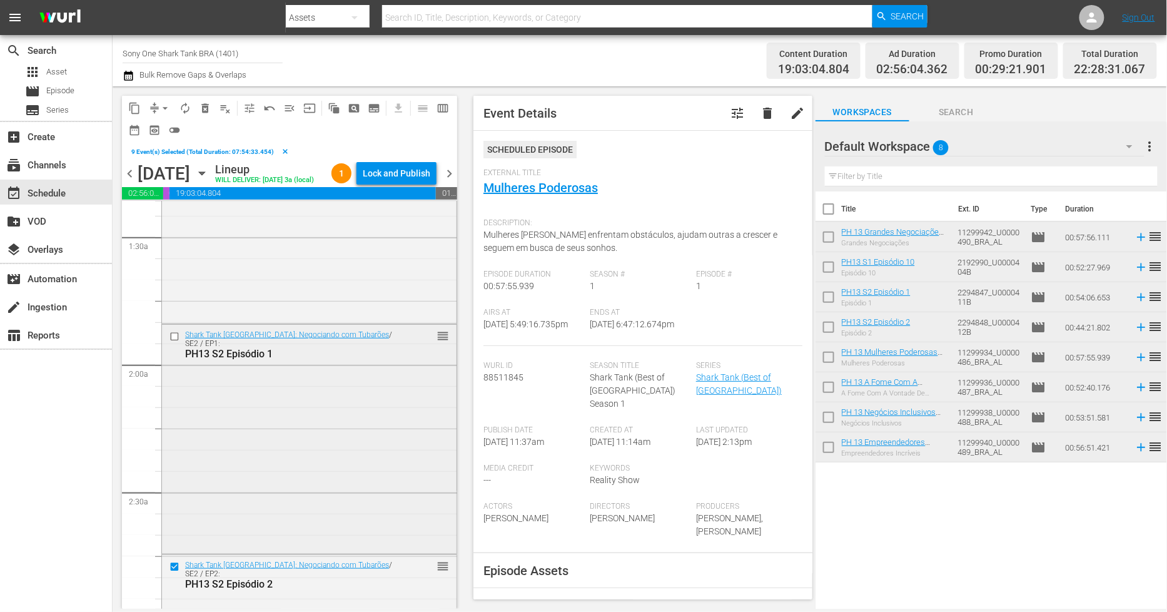
click at [175, 342] on input "checkbox" at bounding box center [176, 337] width 13 height 11
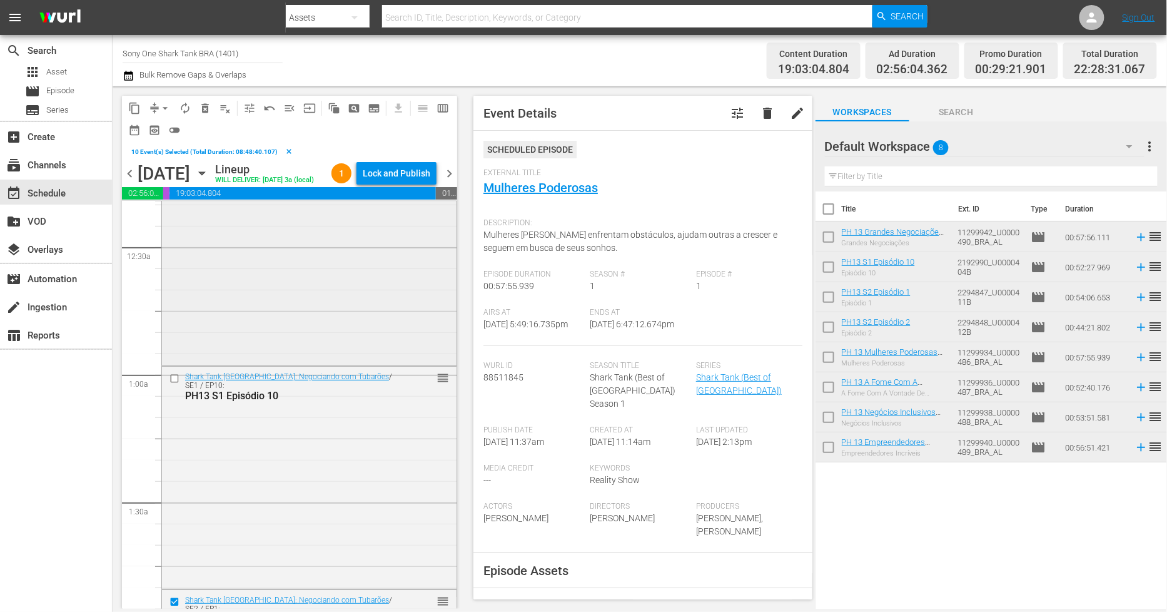
scroll to position [69, 0]
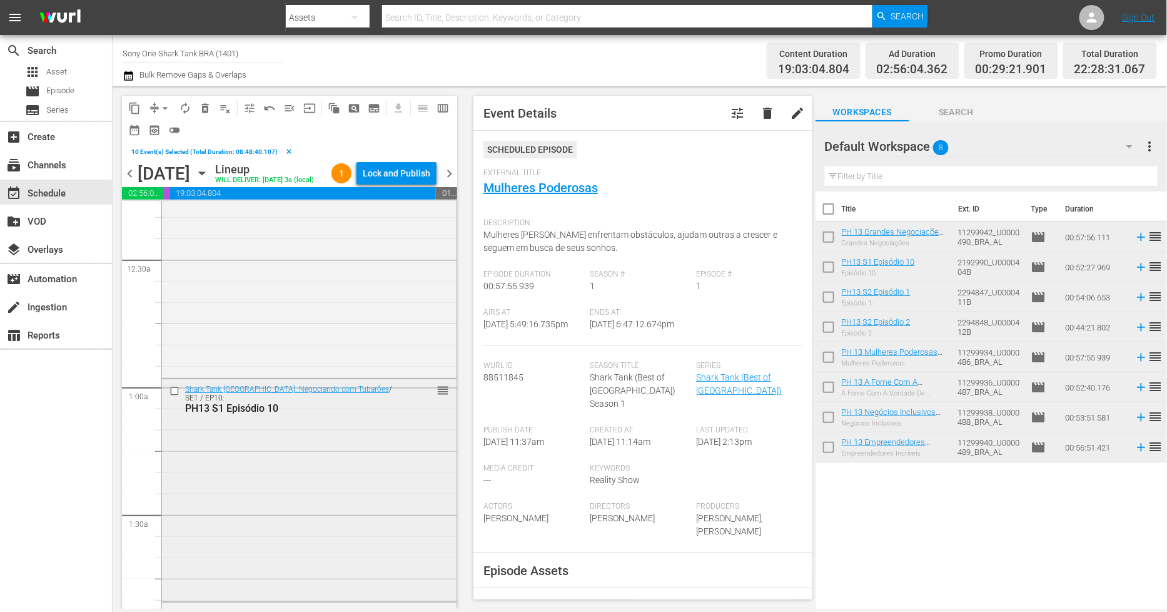
click at [176, 399] on div at bounding box center [175, 390] width 19 height 15
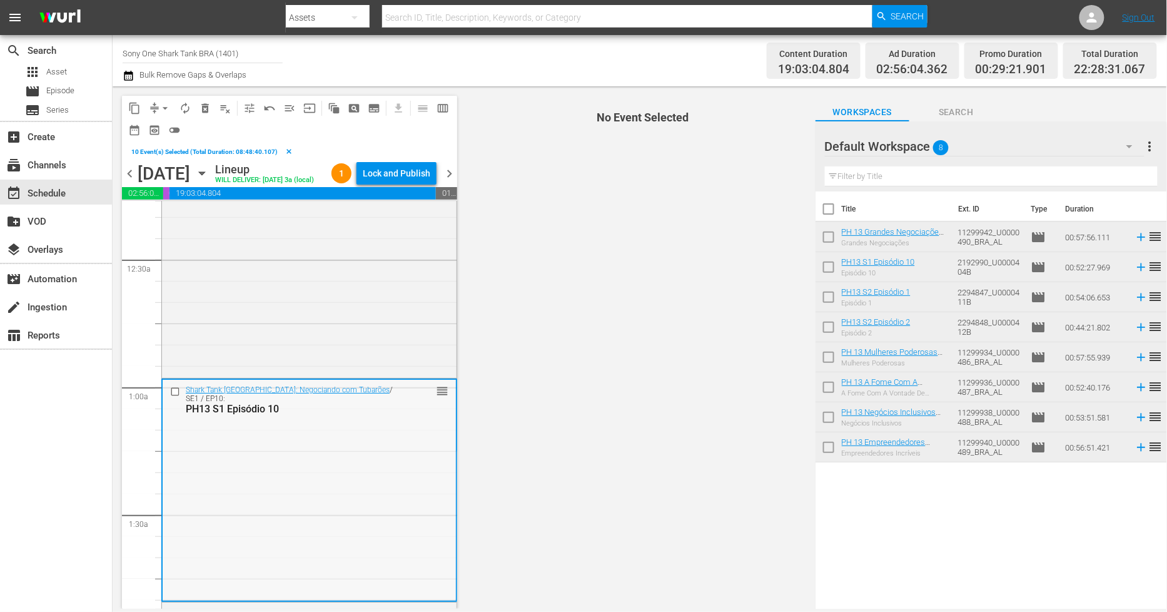
click at [177, 397] on input "checkbox" at bounding box center [176, 392] width 13 height 11
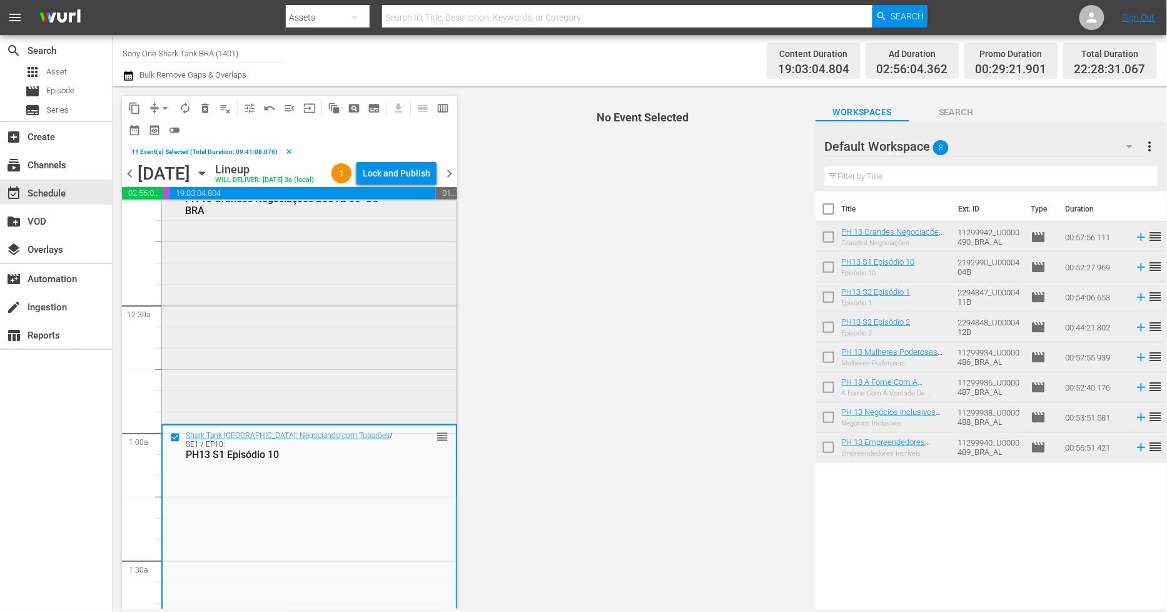
scroll to position [0, 0]
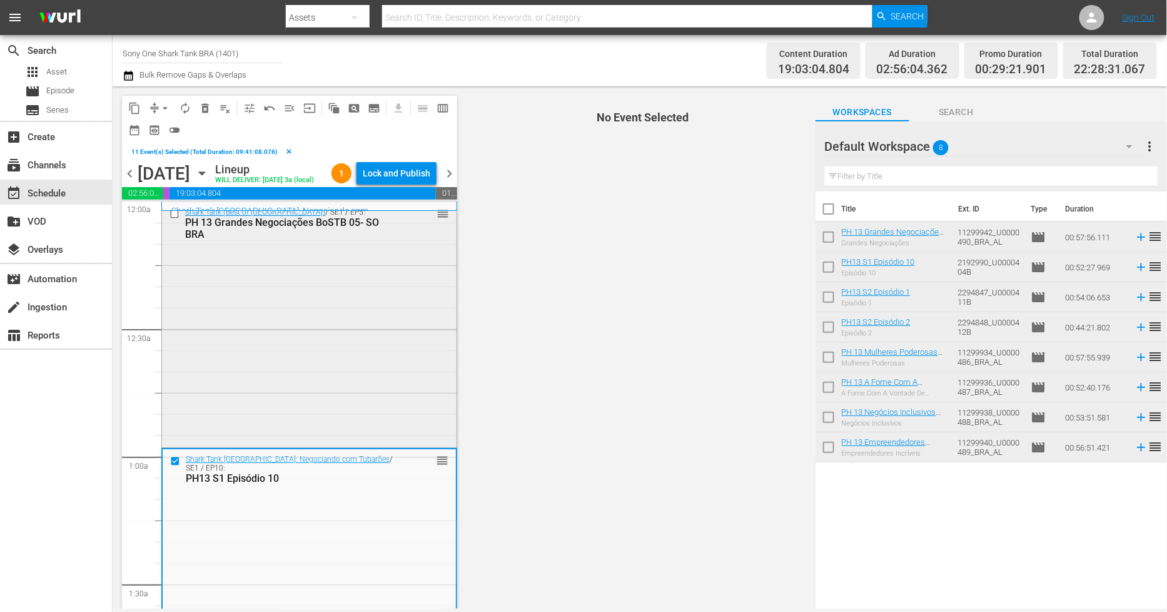
click at [176, 220] on input "checkbox" at bounding box center [176, 214] width 13 height 11
click at [208, 109] on span "delete_forever_outlined" at bounding box center [205, 108] width 13 height 13
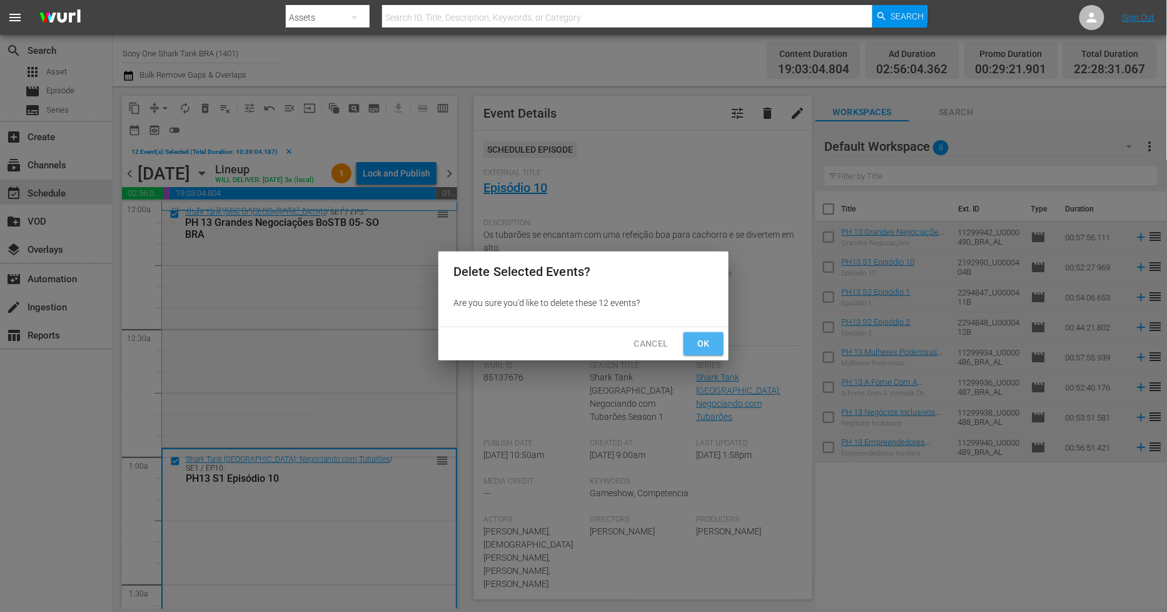
click at [711, 347] on span "Ok" at bounding box center [704, 344] width 20 height 16
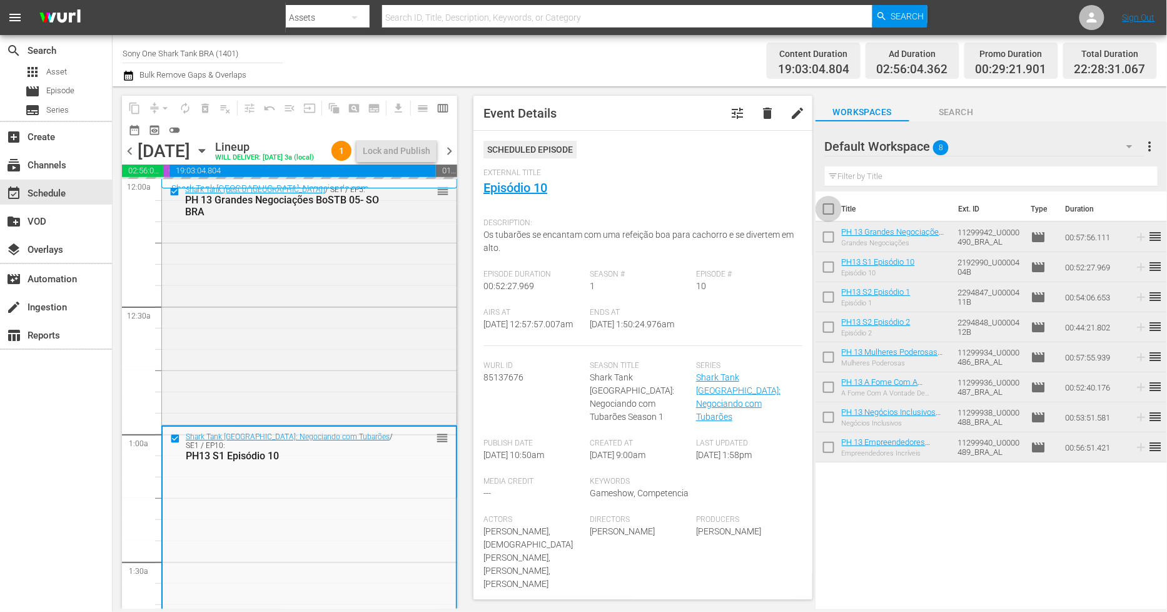
click at [826, 205] on input "checkbox" at bounding box center [829, 211] width 26 height 26
checkbox input "true"
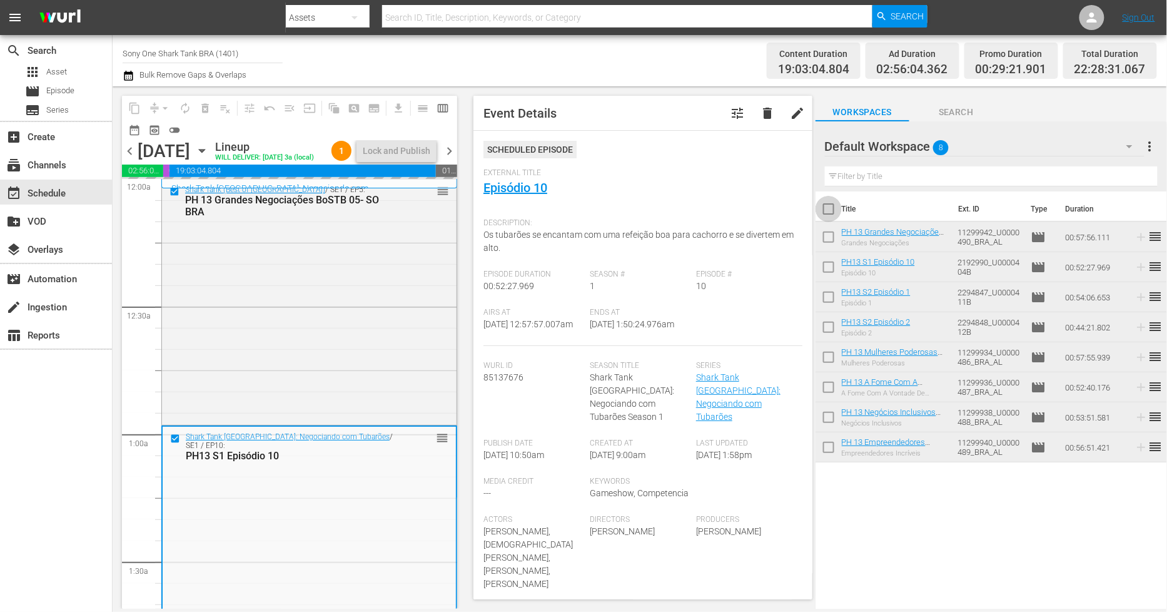
checkbox input "true"
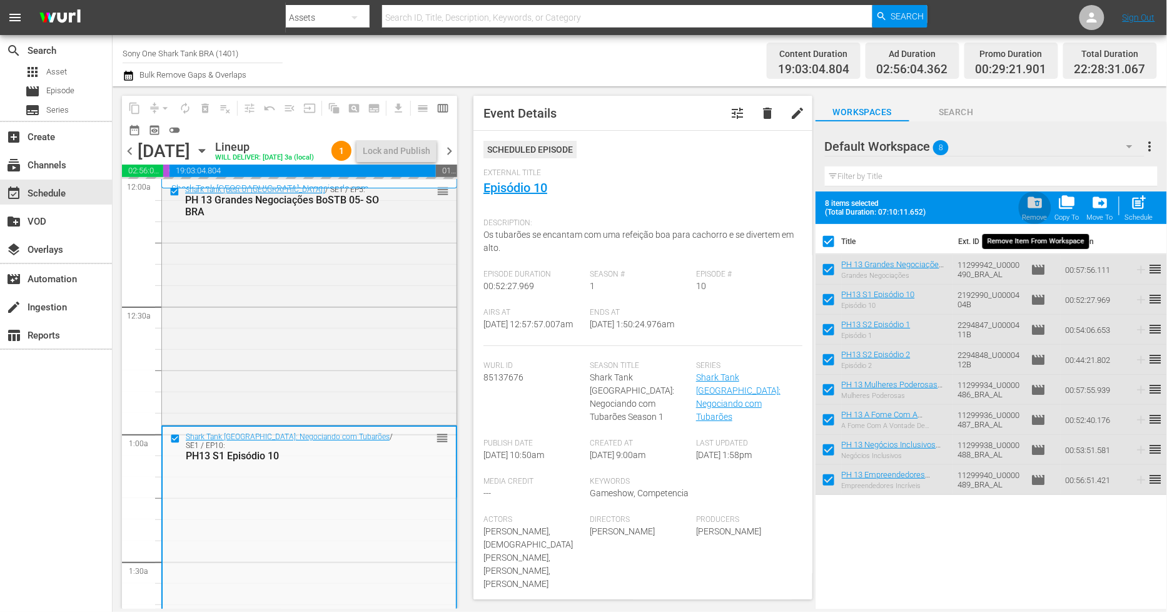
click at [1029, 208] on span "folder_delete" at bounding box center [1035, 202] width 17 height 17
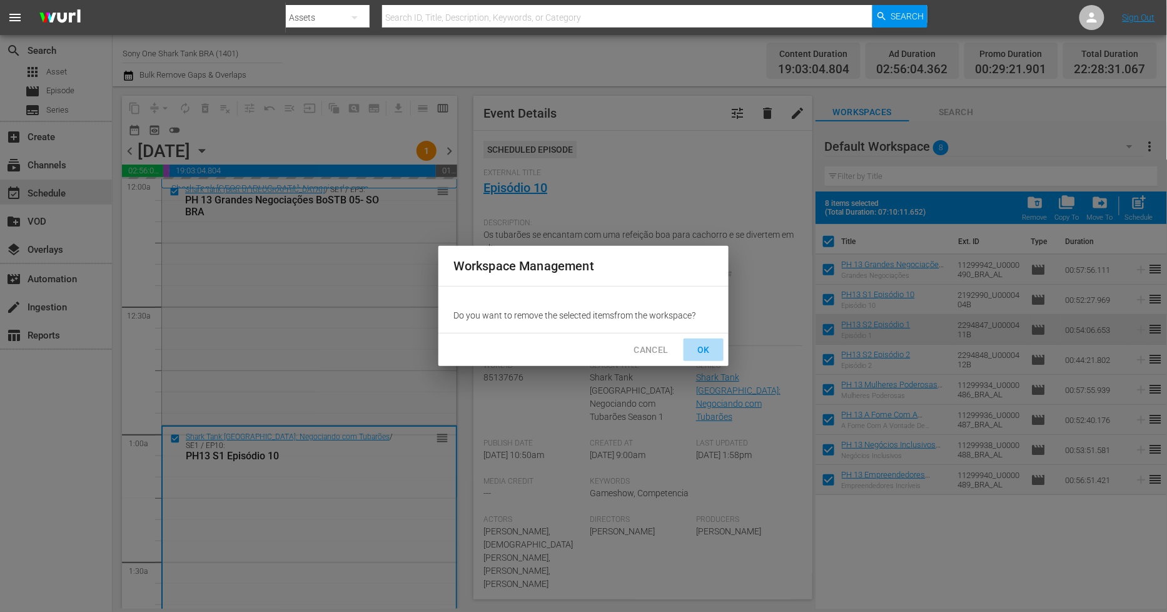
click at [702, 351] on span "OK" at bounding box center [704, 350] width 20 height 16
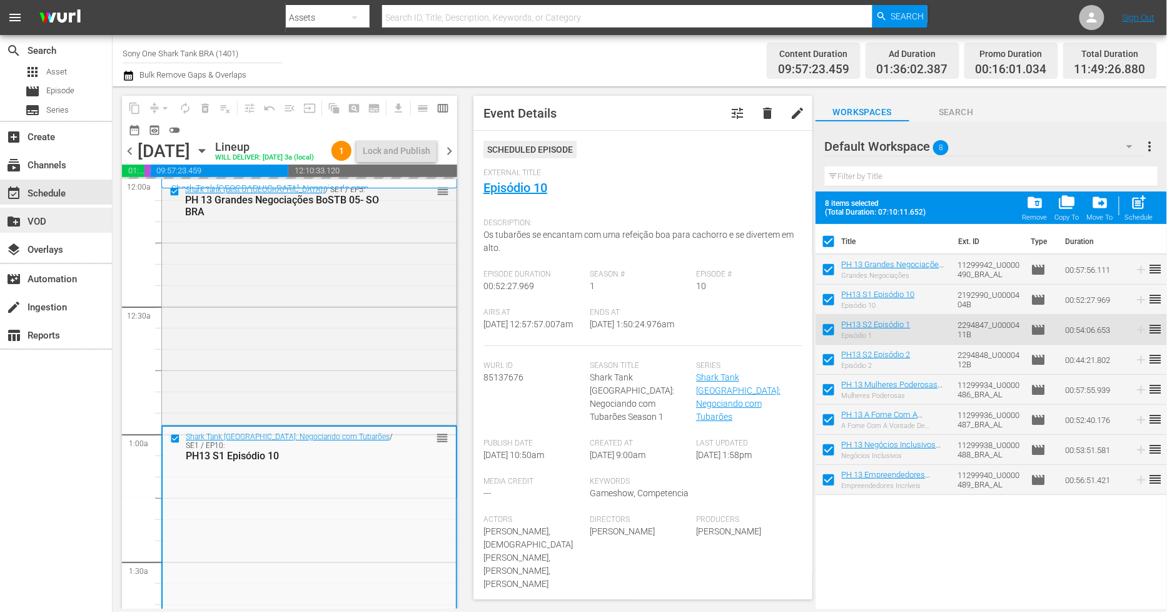
checkbox input "false"
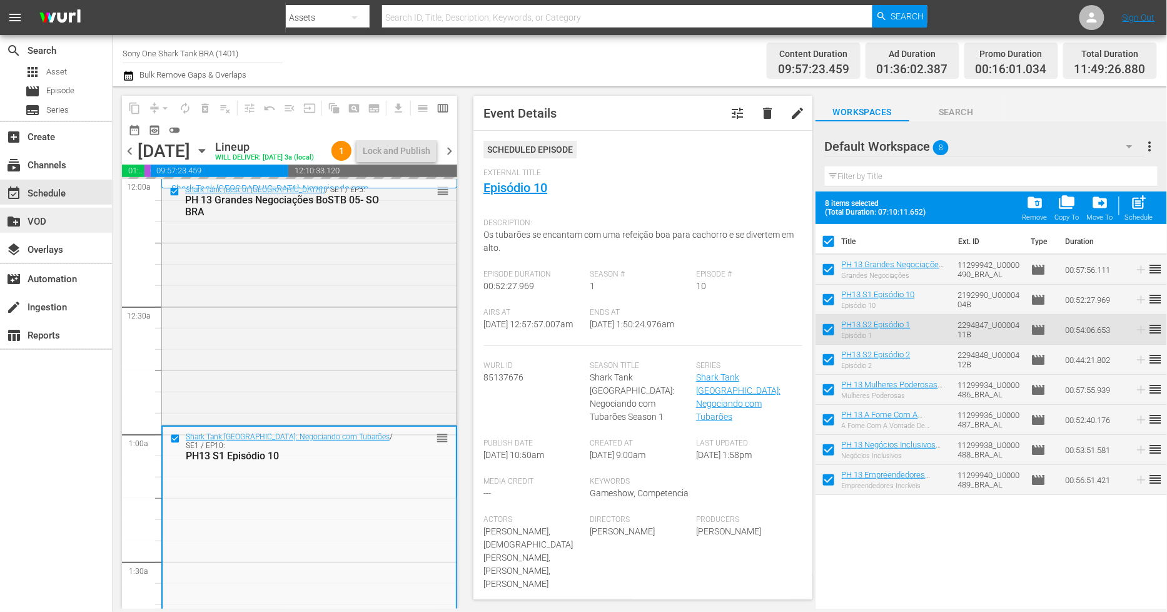
checkbox input "false"
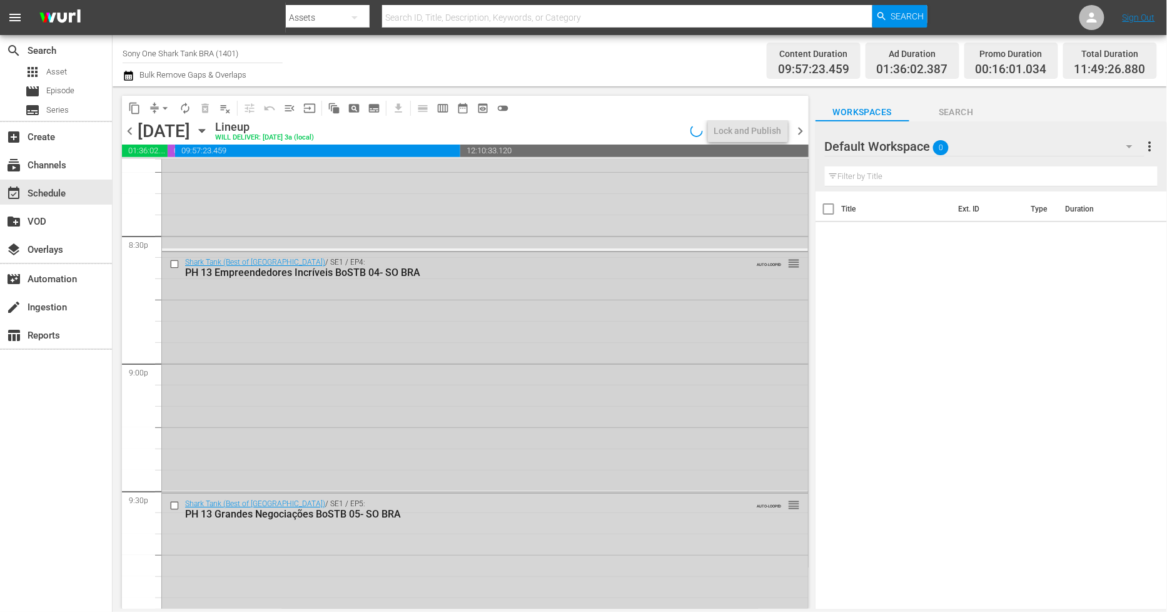
scroll to position [5120, 0]
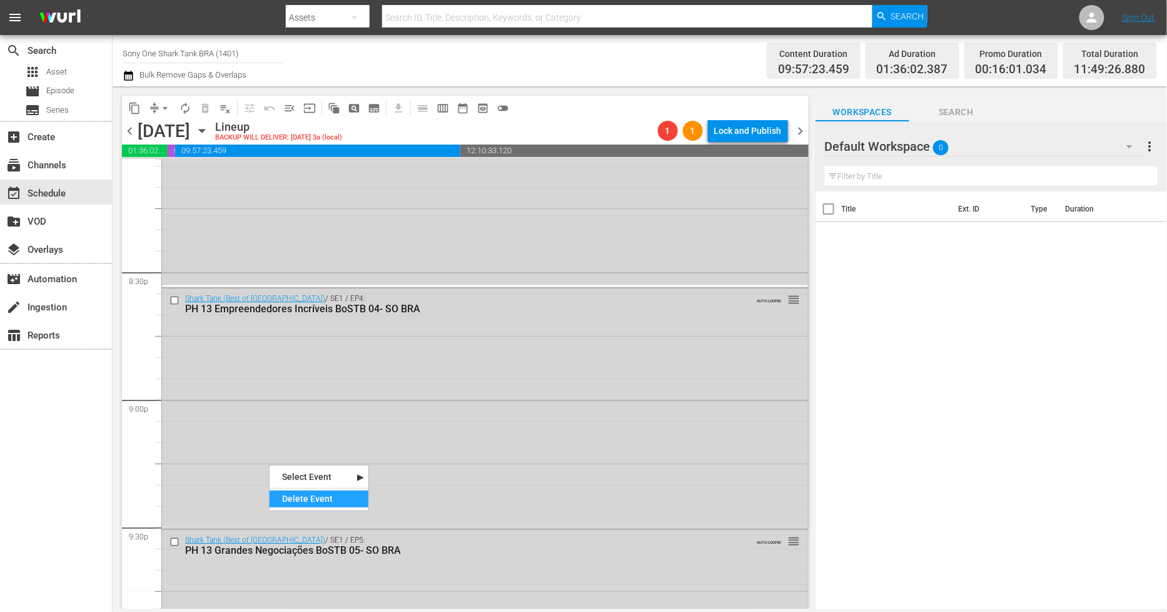
click at [320, 503] on div "Delete Event" at bounding box center [319, 498] width 99 height 17
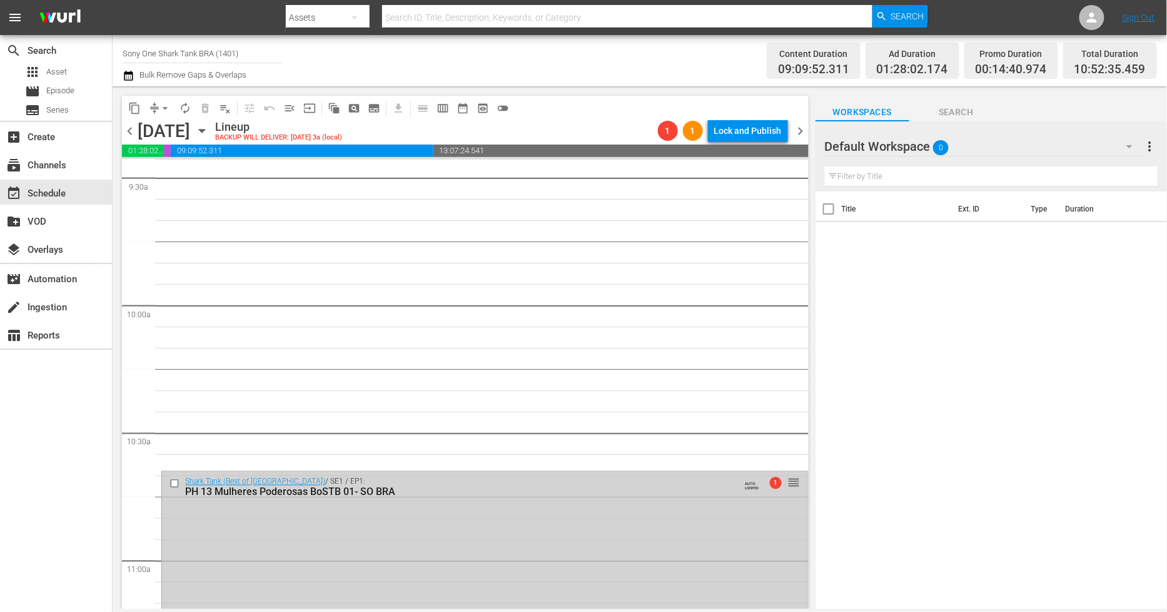
scroll to position [2756, 0]
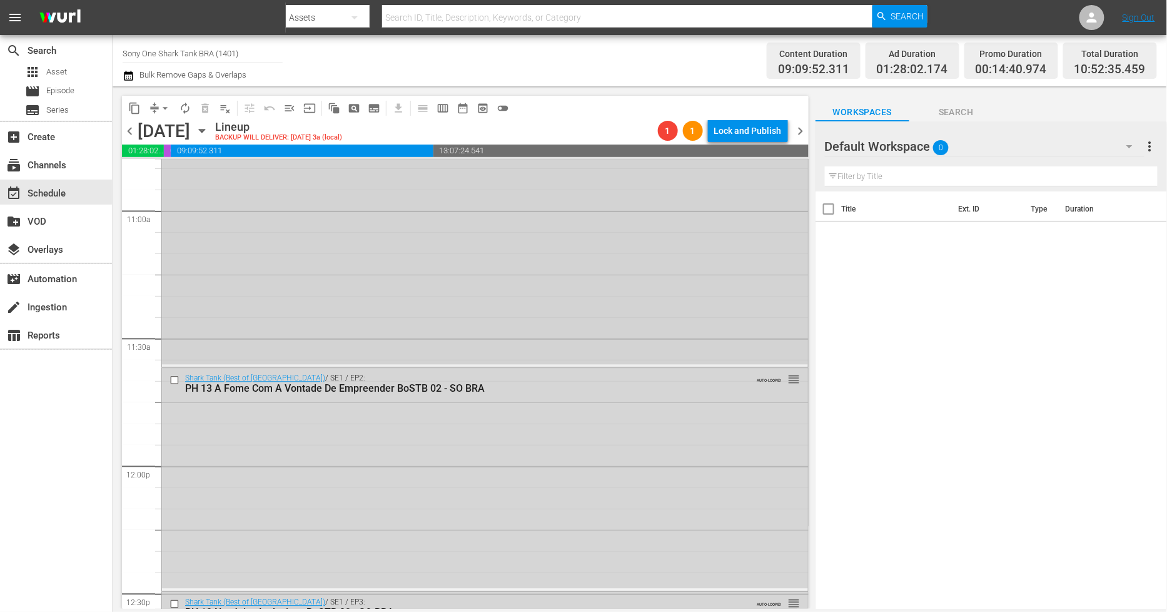
click at [320, 297] on div "Shark Tank (Best of Brazil) / SE1 / EP1: PH 13 Mulheres Poderosas BoSTB 01- SO …" at bounding box center [485, 243] width 646 height 243
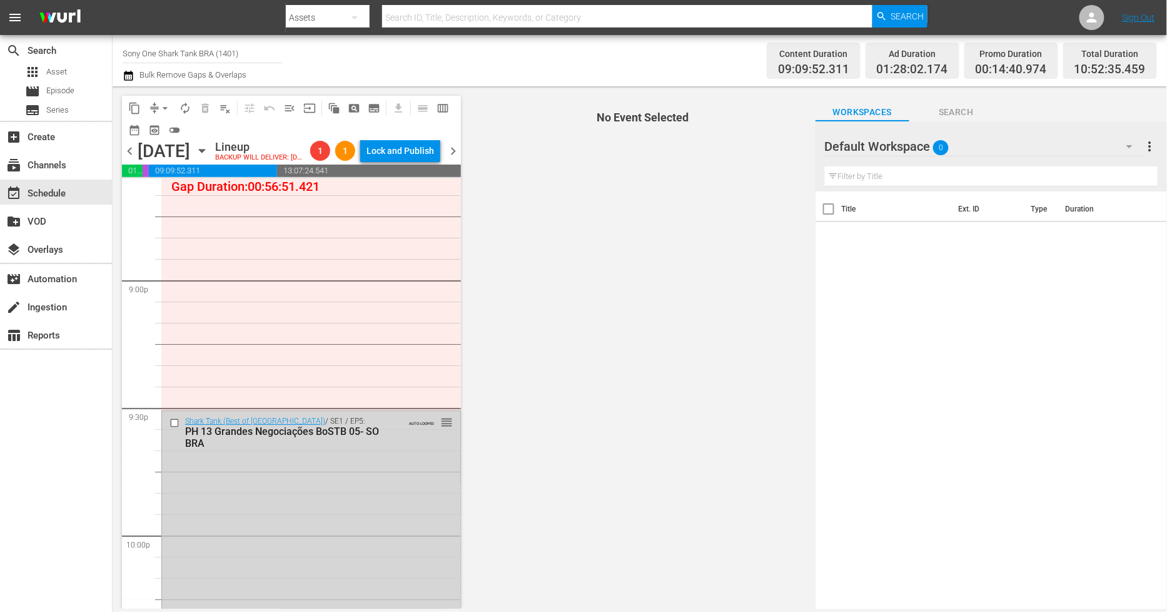
scroll to position [5468, 0]
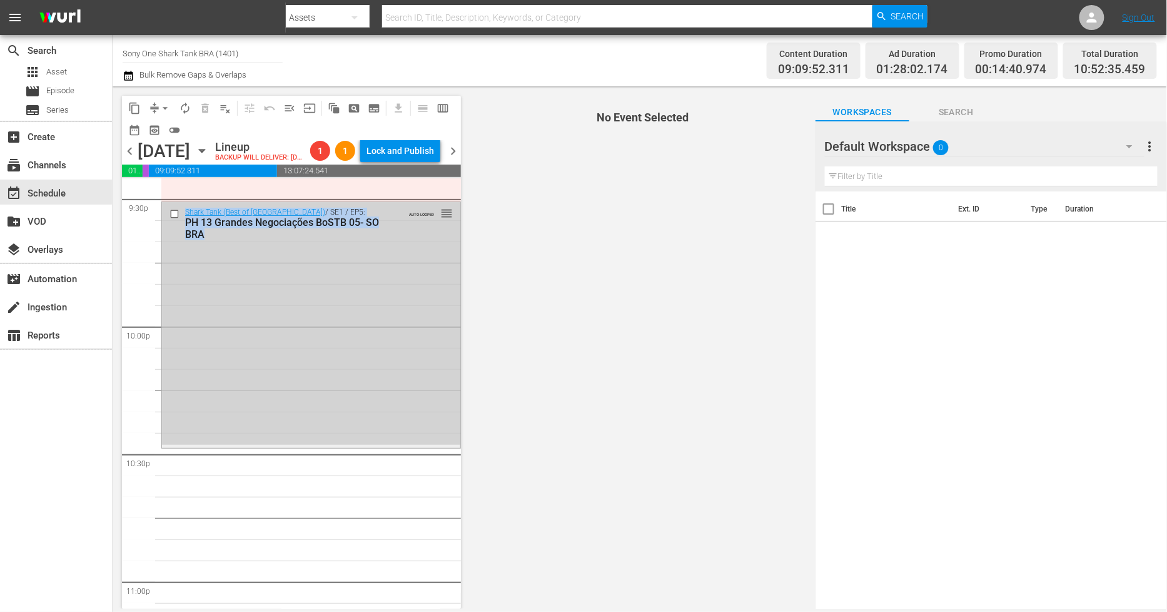
click at [286, 364] on div "Shark Tank (Best of Brazil) / SE1 / EP5: PH 13 Grandes Negociações BoSTB 05- SO…" at bounding box center [311, 323] width 298 height 243
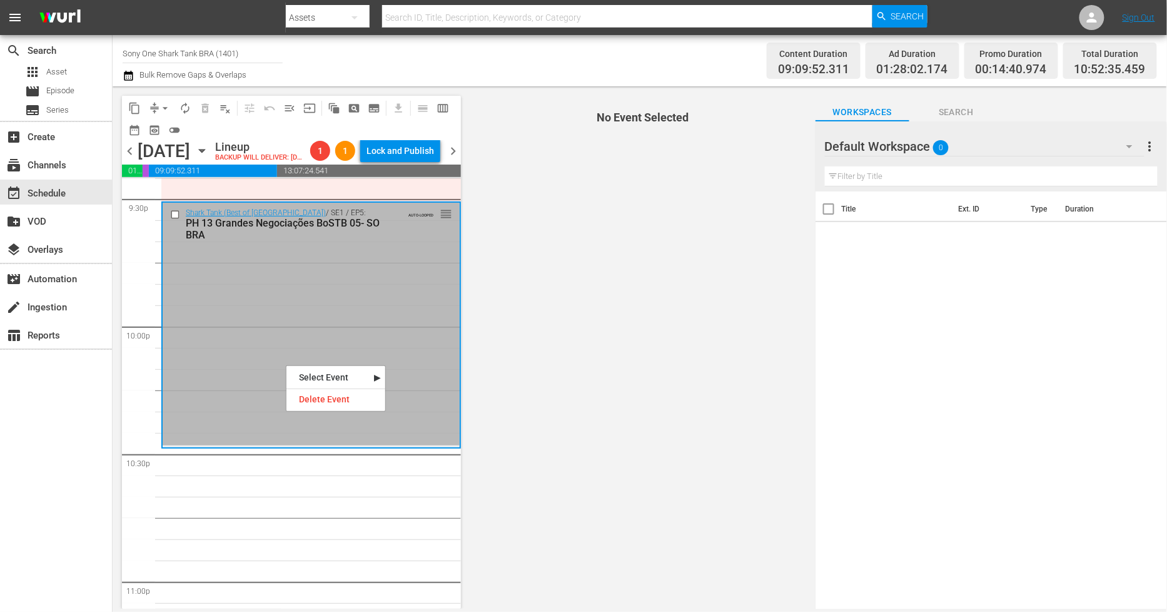
click at [311, 401] on div "Delete Event" at bounding box center [336, 399] width 99 height 17
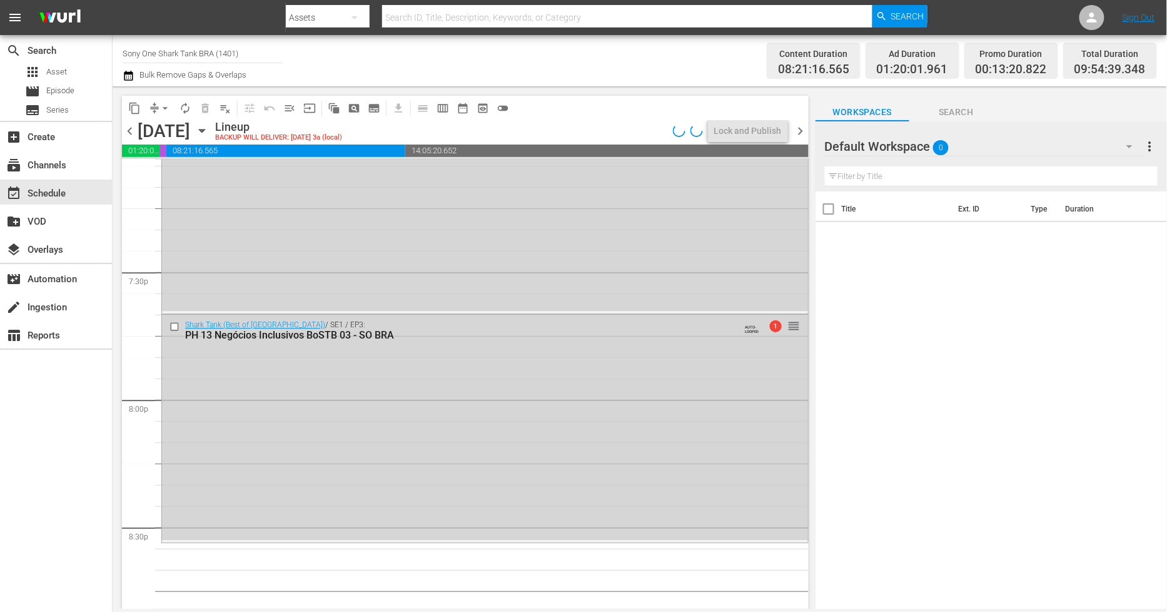
scroll to position [4842, 0]
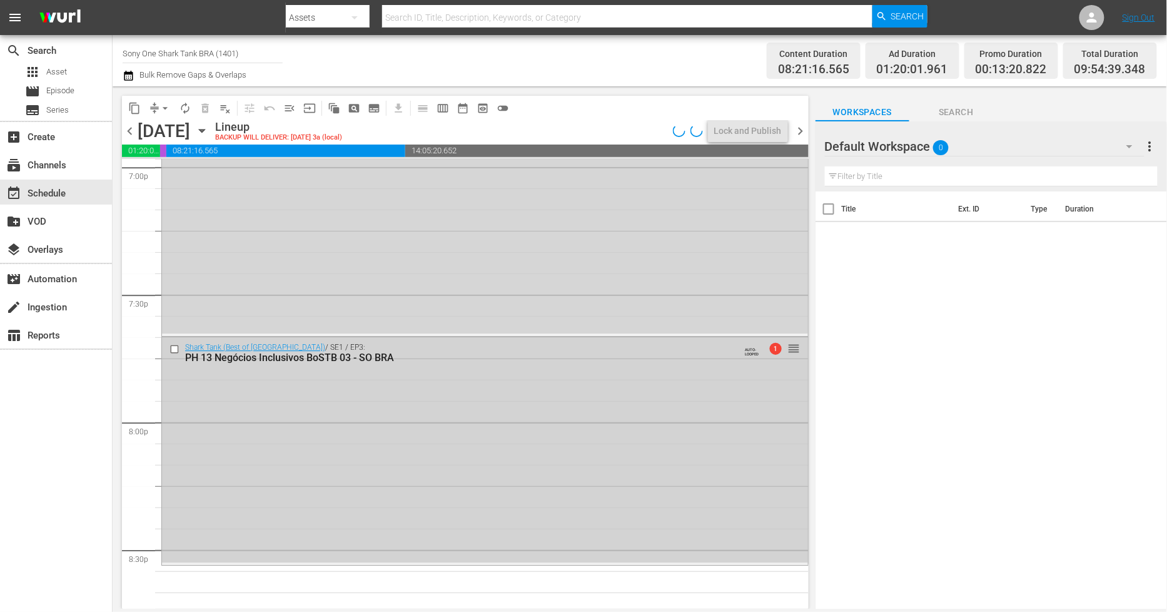
click at [177, 350] on input "checkbox" at bounding box center [176, 349] width 13 height 11
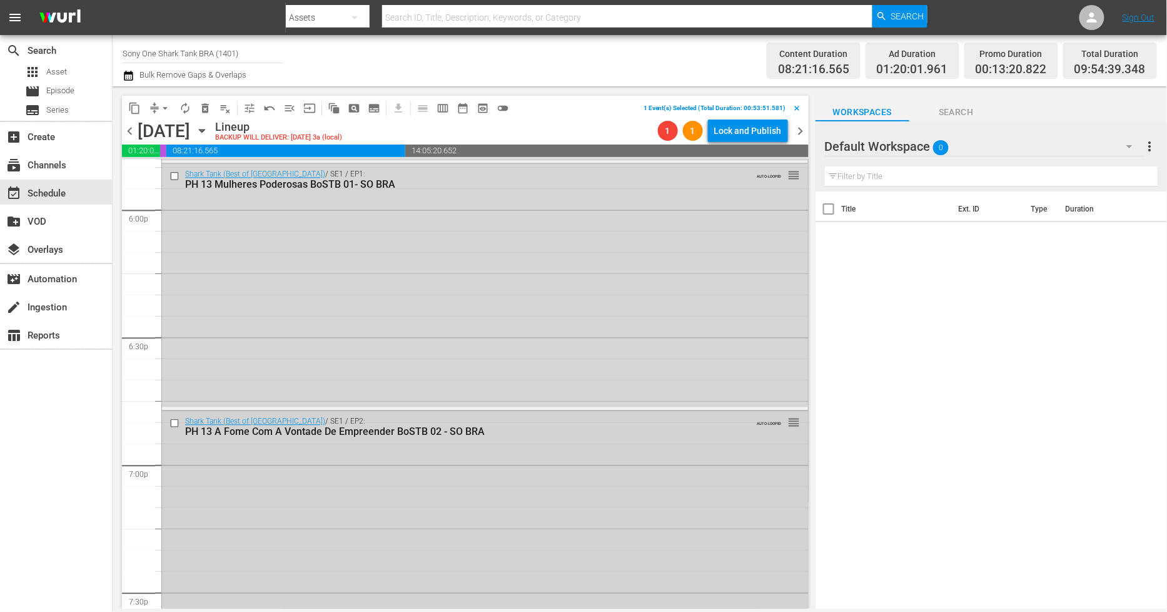
scroll to position [4494, 0]
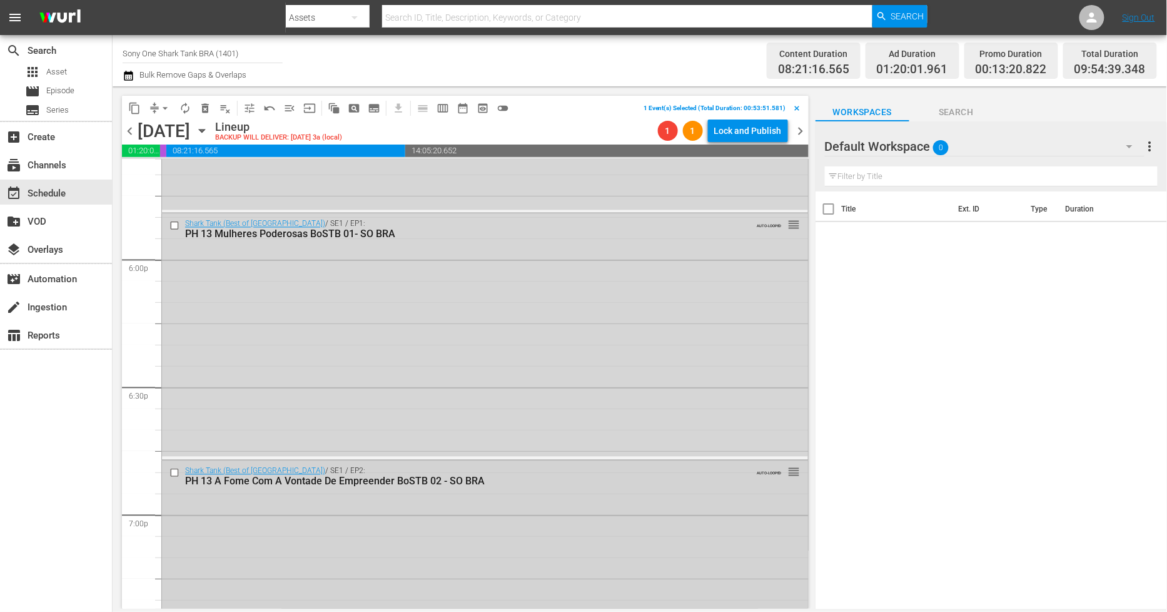
click at [171, 470] on input "checkbox" at bounding box center [176, 472] width 13 height 11
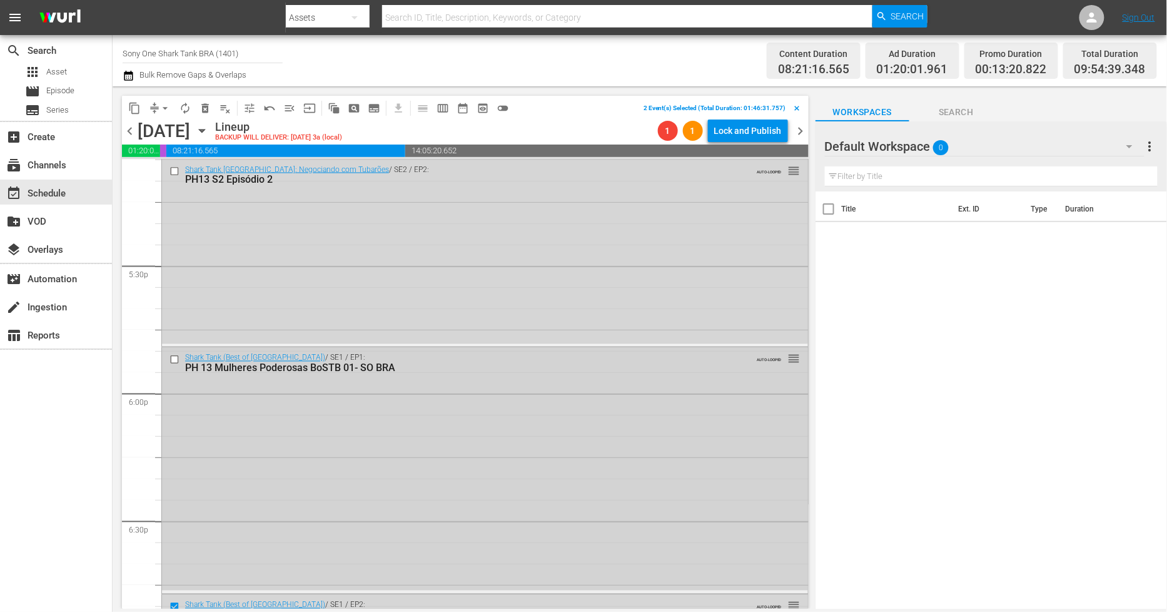
scroll to position [4355, 0]
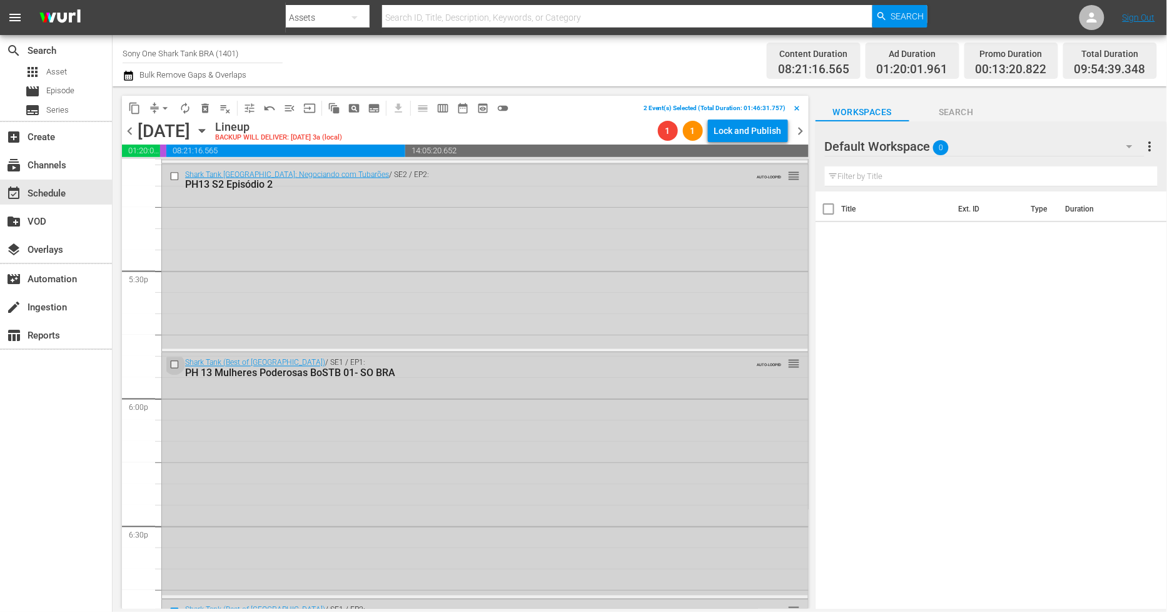
click at [176, 363] on input "checkbox" at bounding box center [176, 365] width 13 height 11
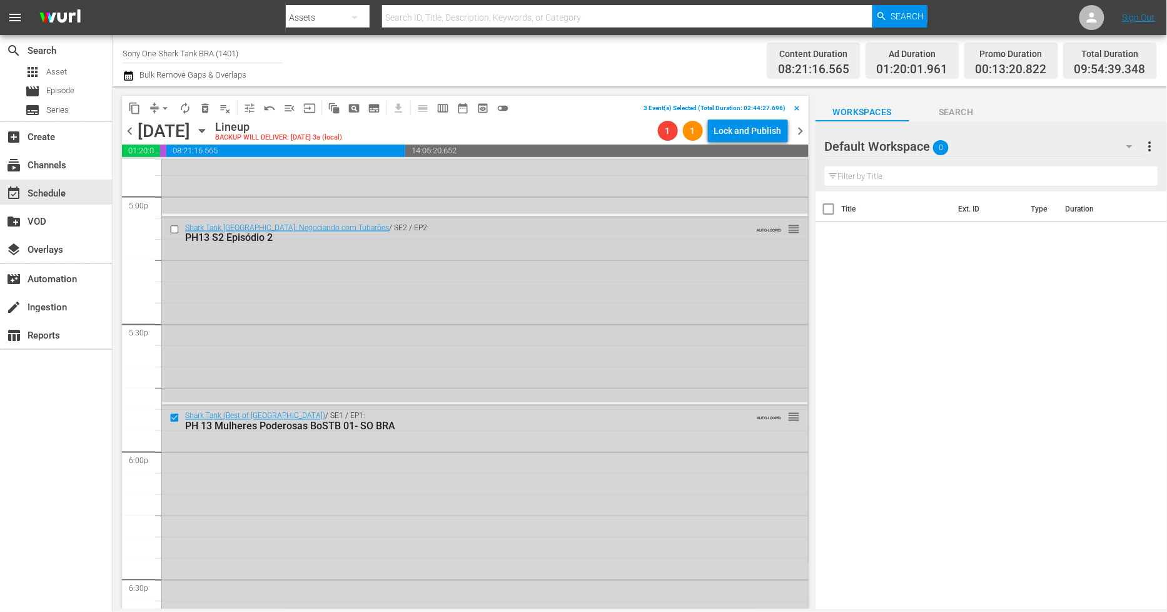
scroll to position [4147, 0]
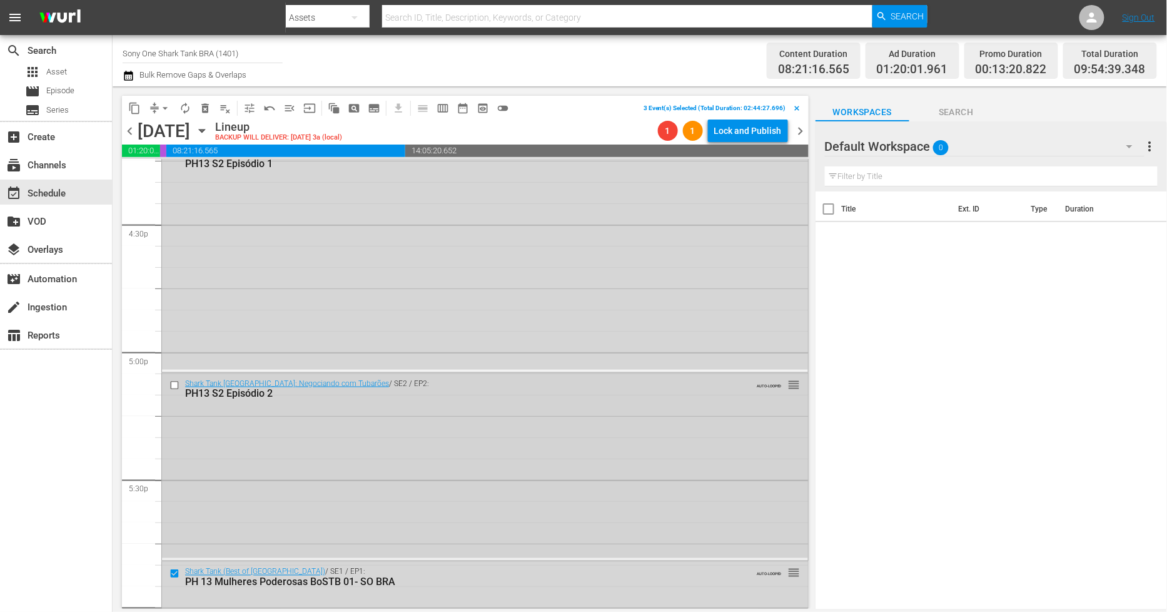
click at [173, 383] on input "checkbox" at bounding box center [176, 385] width 13 height 11
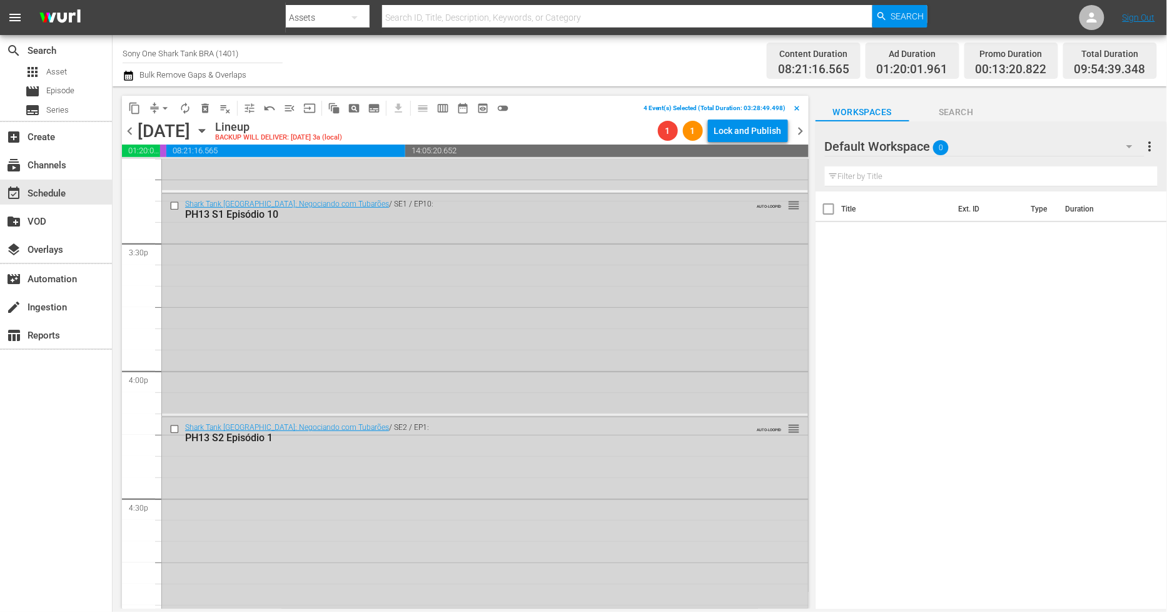
scroll to position [3869, 0]
click at [174, 430] on input "checkbox" at bounding box center [176, 433] width 13 height 11
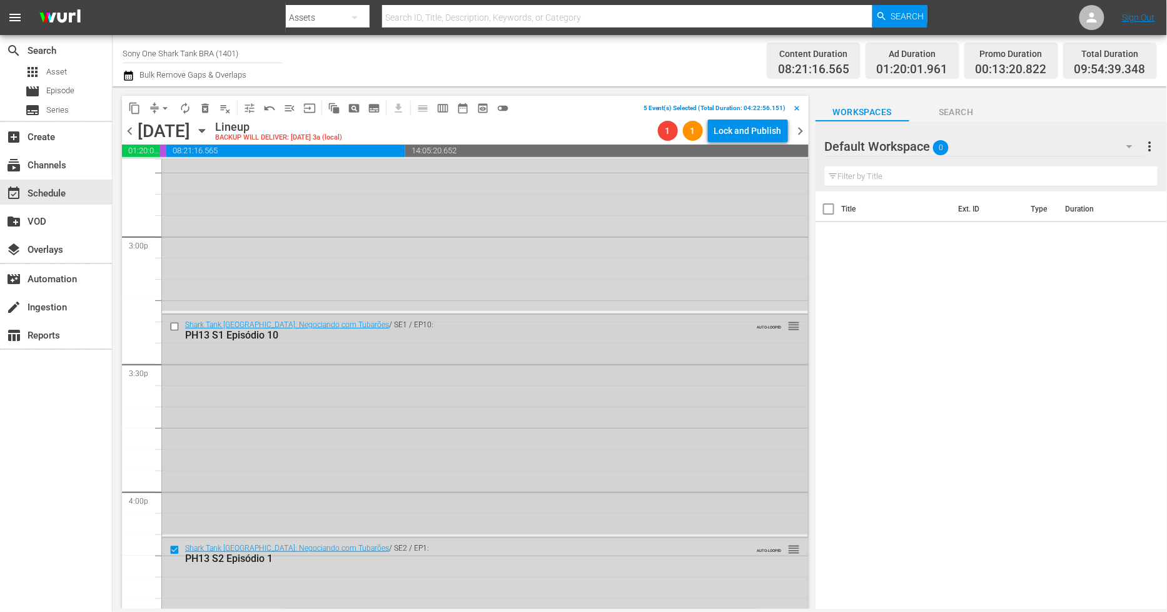
scroll to position [3730, 0]
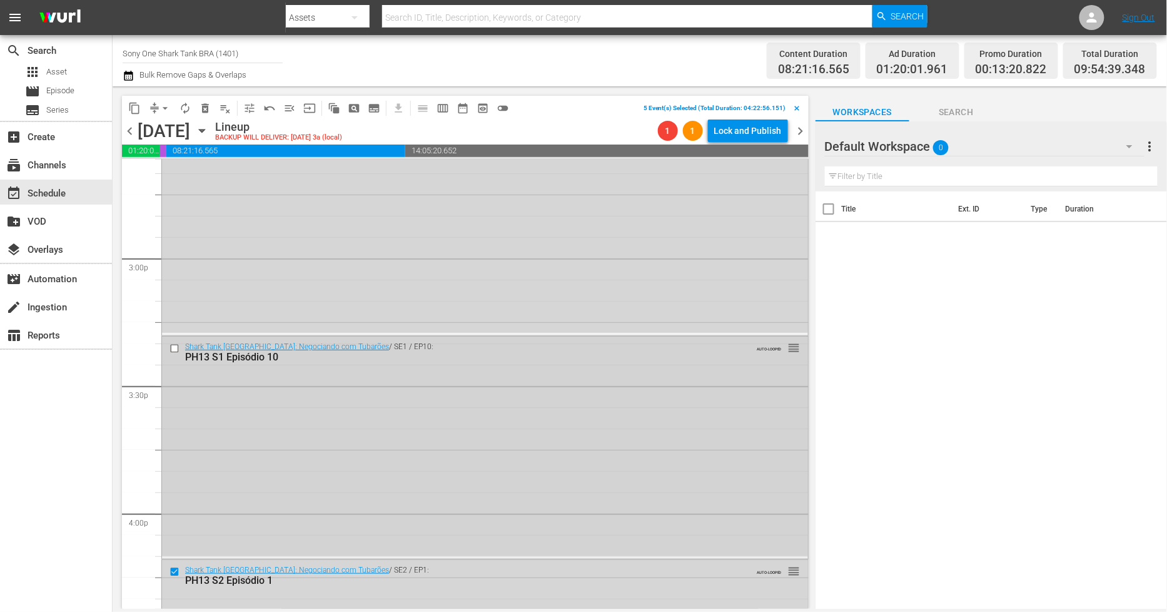
click at [176, 348] on input "checkbox" at bounding box center [176, 348] width 13 height 11
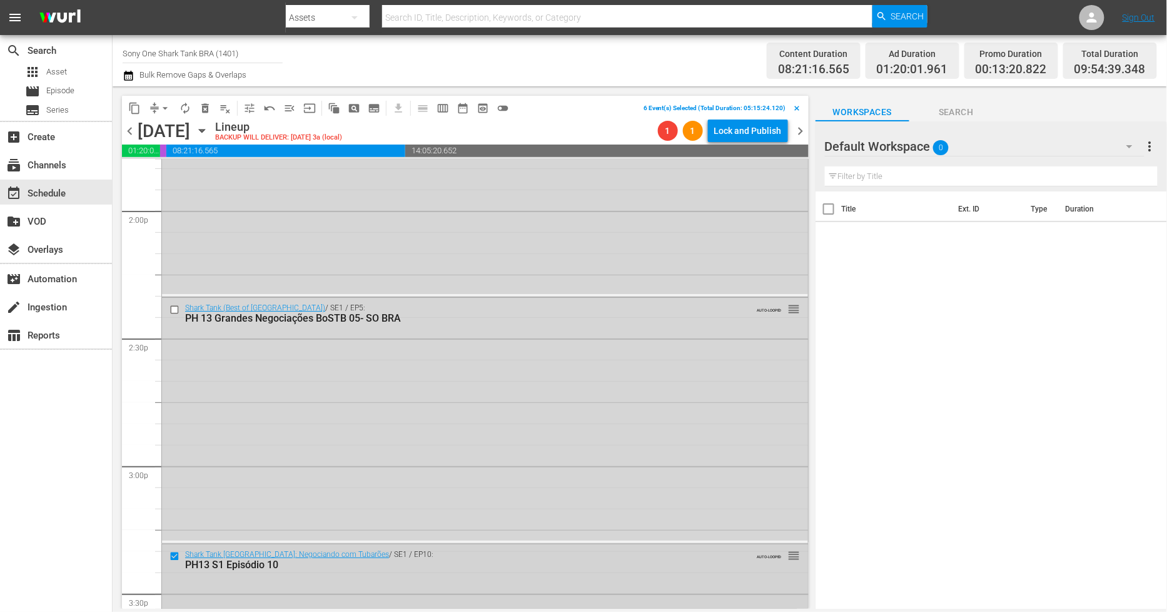
scroll to position [3521, 0]
click at [173, 308] on input "checkbox" at bounding box center [176, 311] width 13 height 11
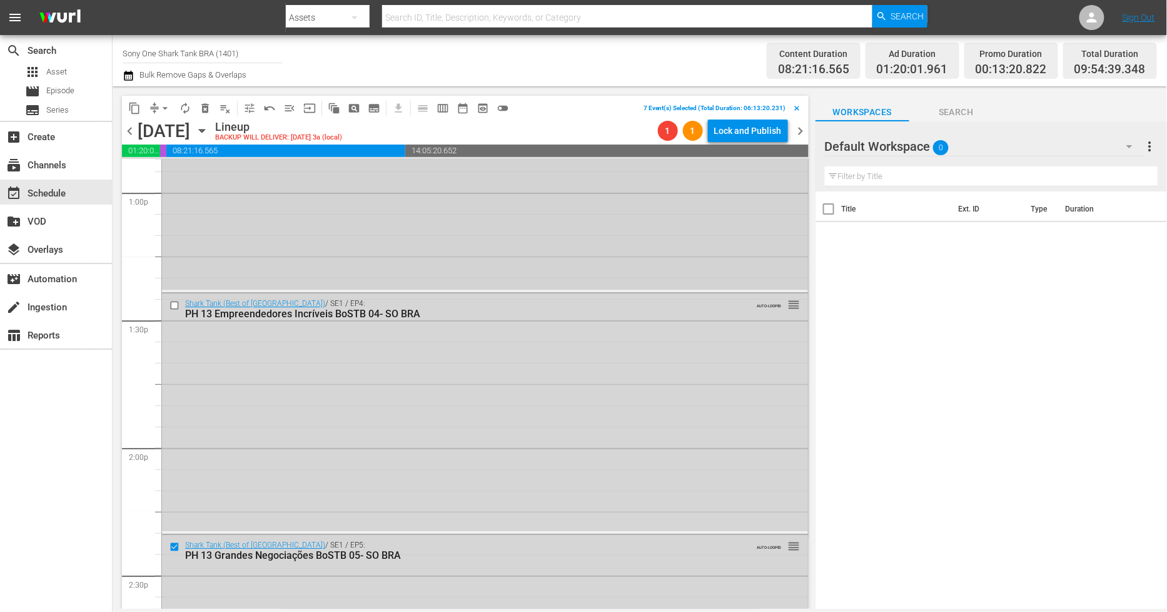
scroll to position [3243, 0]
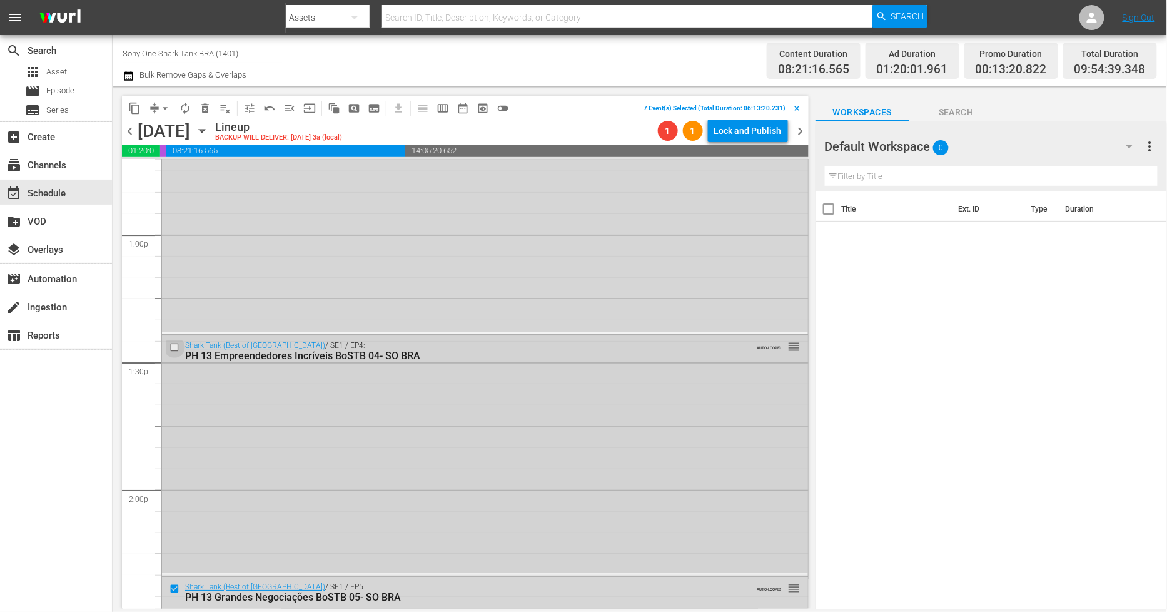
click at [170, 346] on input "checkbox" at bounding box center [176, 347] width 13 height 11
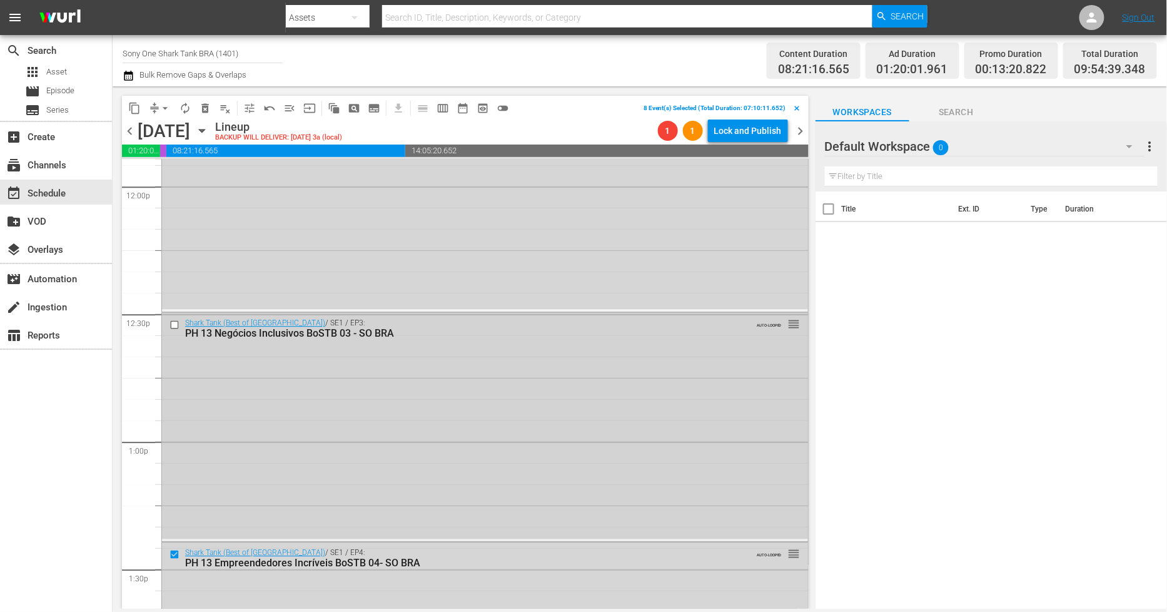
scroll to position [3035, 0]
click at [173, 328] on input "checkbox" at bounding box center [176, 326] width 13 height 11
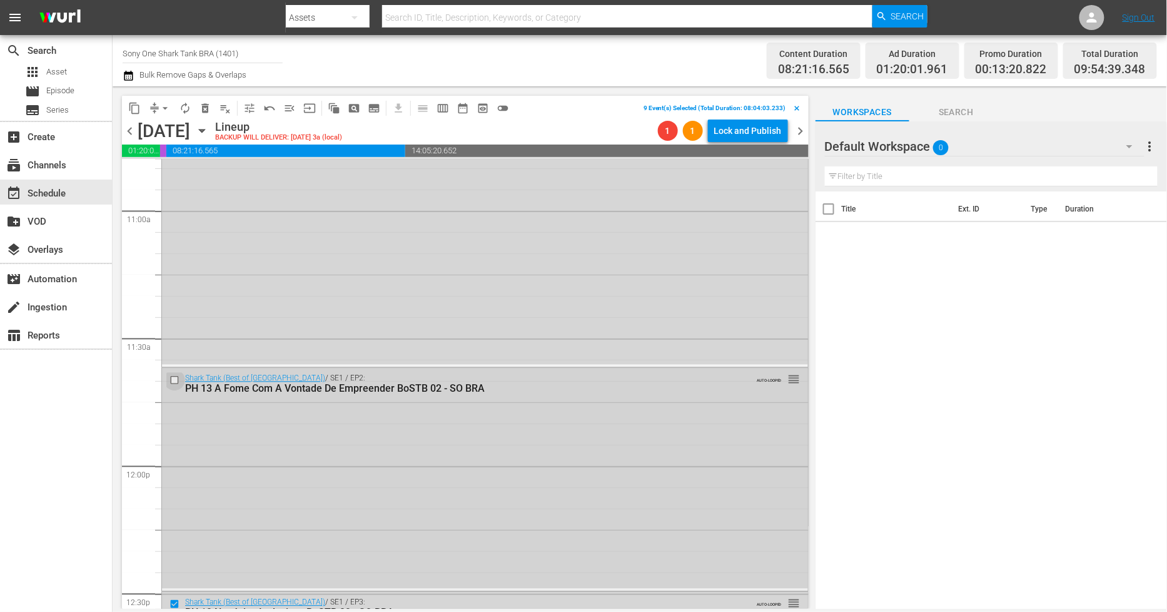
click at [173, 385] on input "checkbox" at bounding box center [176, 380] width 13 height 11
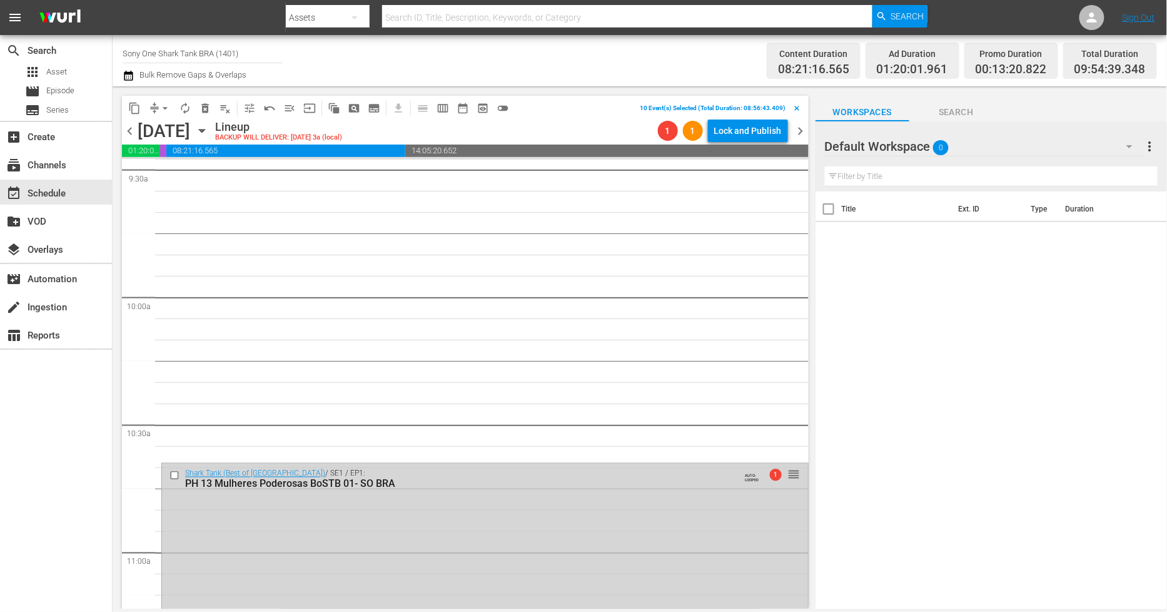
scroll to position [2409, 0]
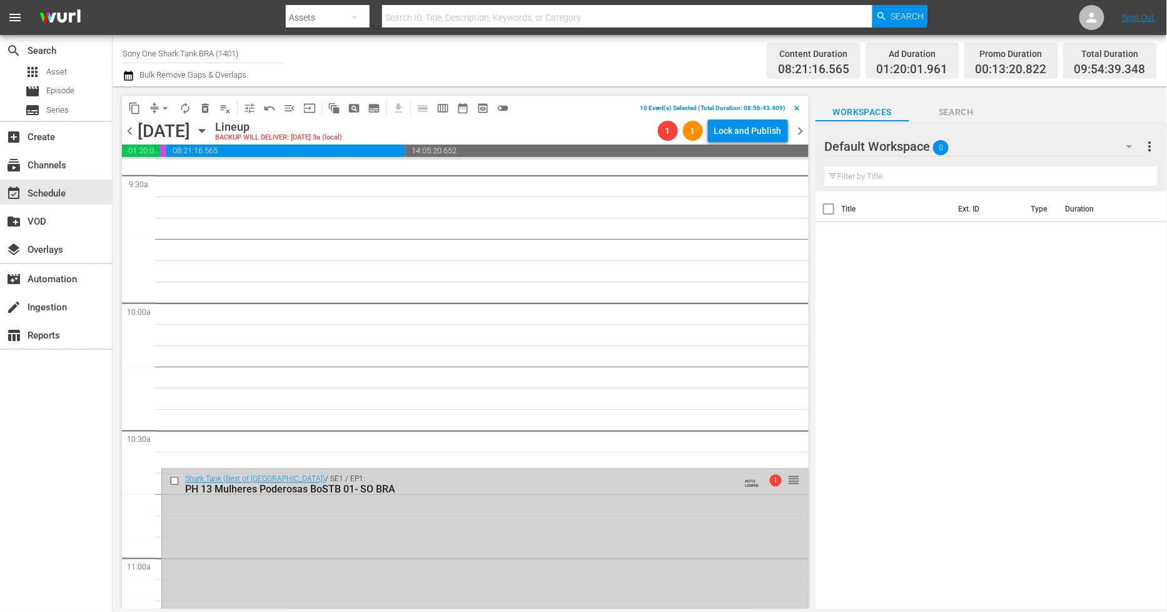
click at [174, 479] on input "checkbox" at bounding box center [176, 481] width 13 height 11
click at [208, 109] on span "delete_forever_outlined" at bounding box center [205, 108] width 13 height 13
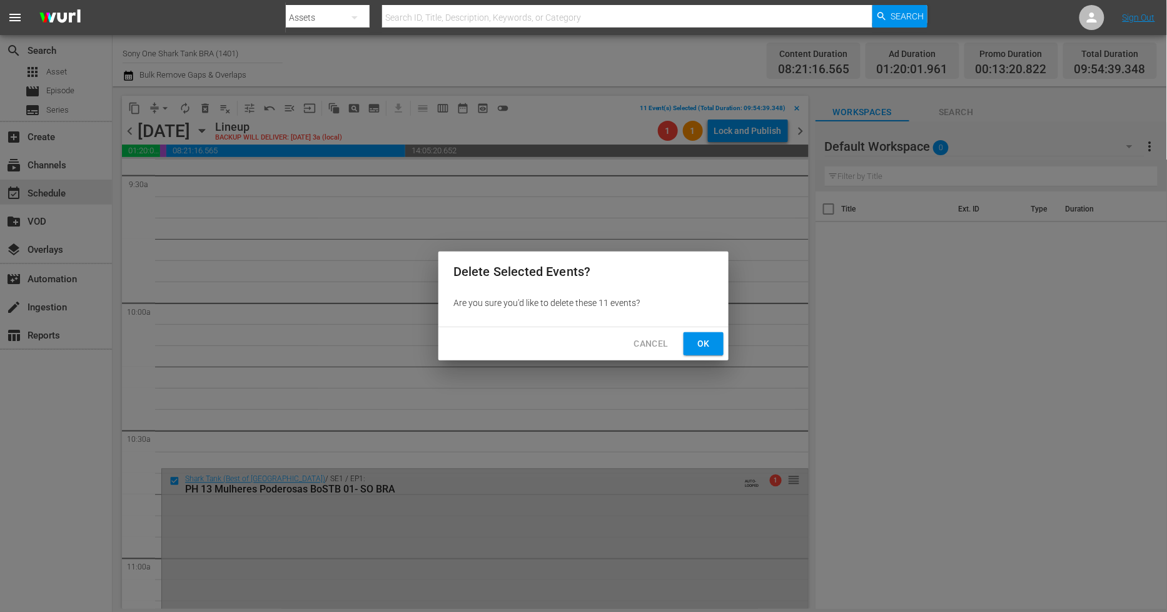
click at [707, 338] on span "Ok" at bounding box center [704, 344] width 20 height 16
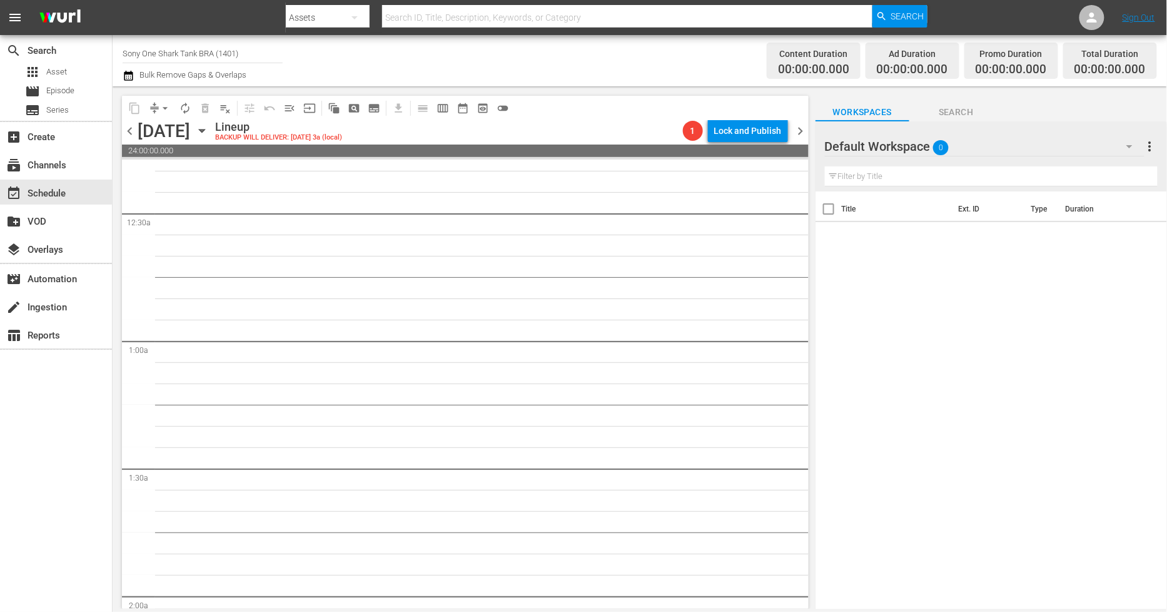
scroll to position [0, 0]
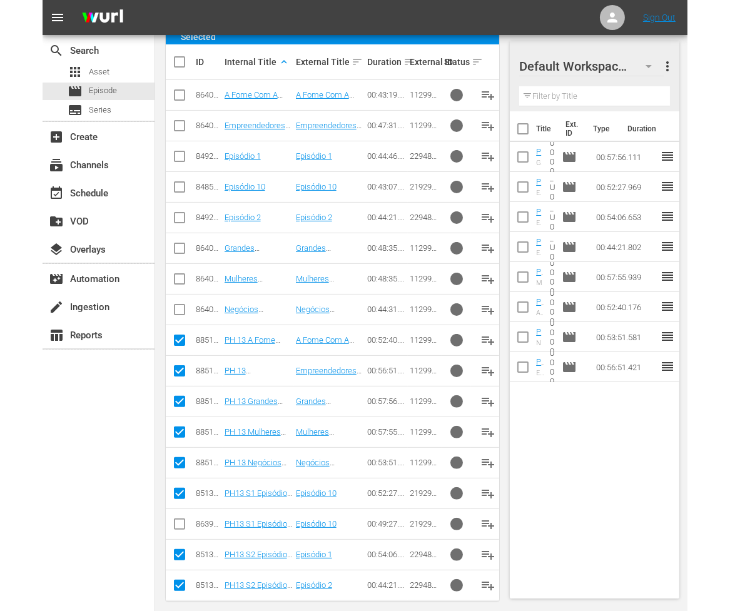
scroll to position [311, 0]
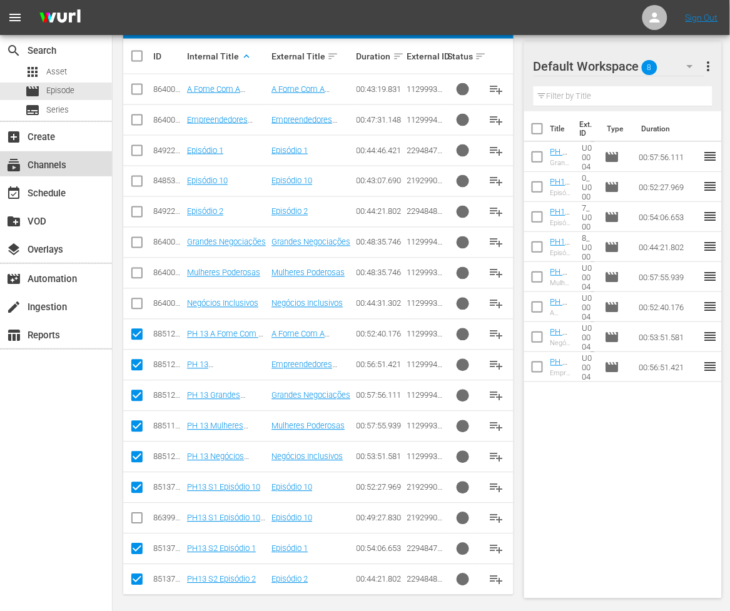
click at [76, 169] on div "subscriptions Channels" at bounding box center [56, 163] width 112 height 25
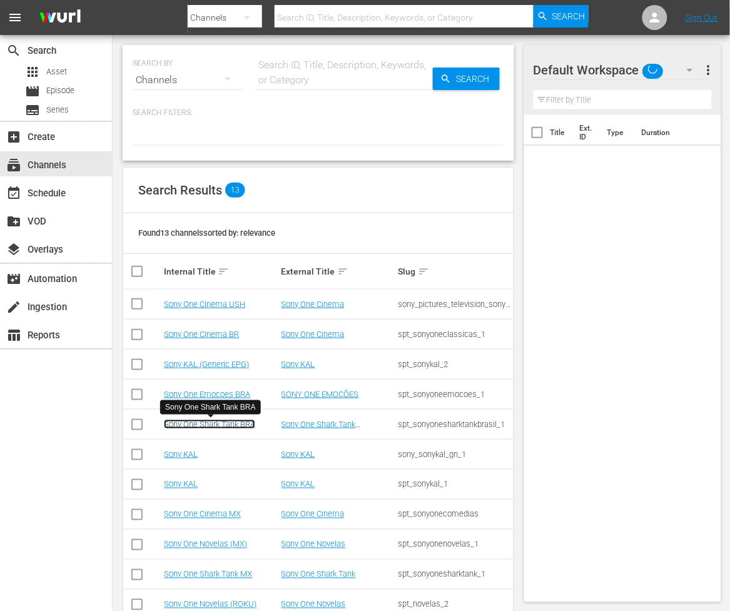
click at [231, 427] on link "Sony One Shark Tank BRA" at bounding box center [209, 424] width 91 height 9
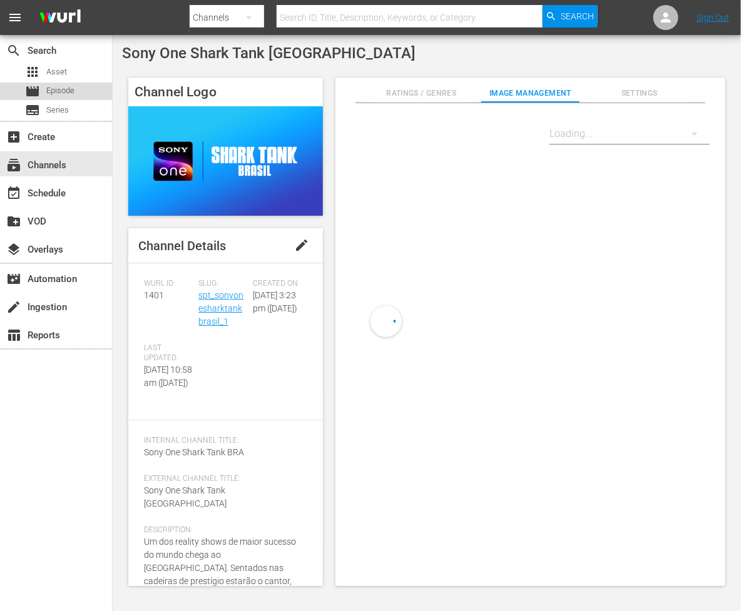
click at [74, 96] on span "Episode" at bounding box center [60, 90] width 28 height 13
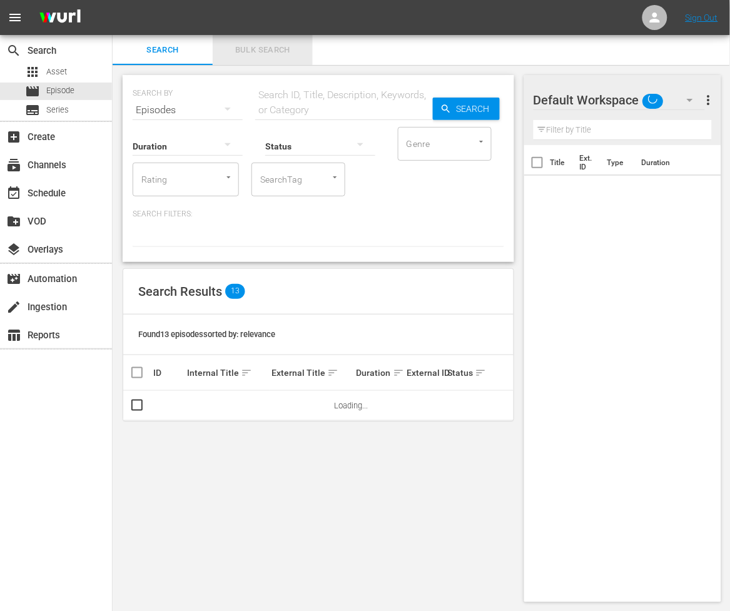
click at [284, 51] on span "Bulk Search" at bounding box center [262, 50] width 85 height 14
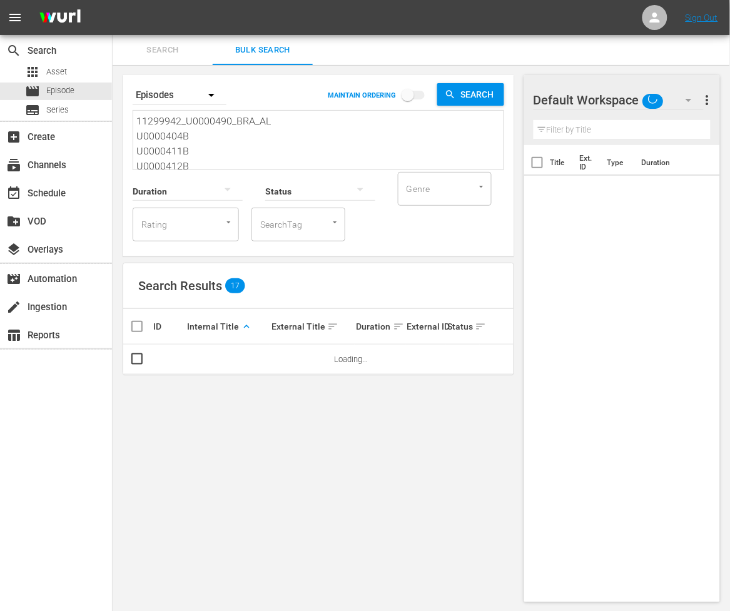
click at [135, 119] on div "11299942_U0000490_BRA_AL U0000404B U0000411B U0000412B 11299934_U0000486_BRA_AL…" at bounding box center [318, 140] width 370 height 59
click at [139, 119] on textarea "11299942_U0000490_BRA_AL U0000404B U0000411B U0000412B 11299934_U0000486_BRA_AL…" at bounding box center [319, 142] width 367 height 57
drag, startPoint x: 139, startPoint y: 119, endPoint x: 288, endPoint y: 300, distance: 235.1
click at [288, 300] on div "Search By Episodes MAINTAIN ORDERING Search 11299942_U0000490_BRA_AL U0000404B …" at bounding box center [319, 338] width 412 height 547
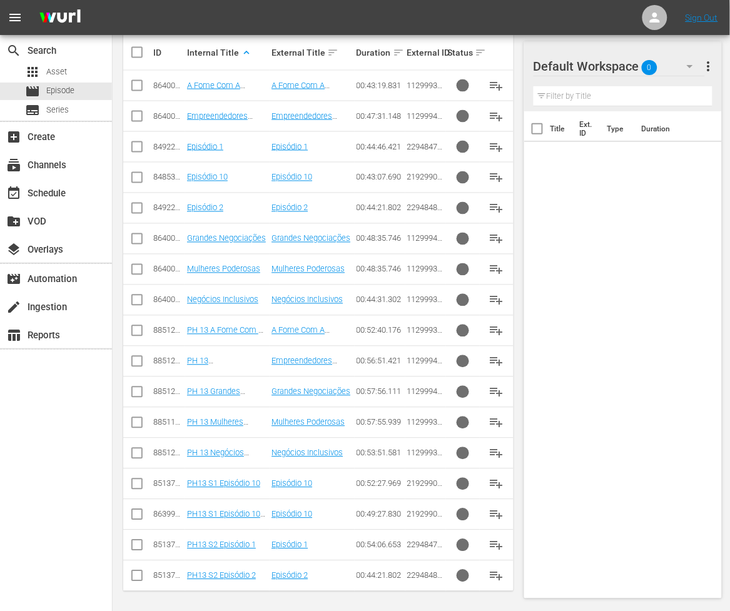
scroll to position [319, 0]
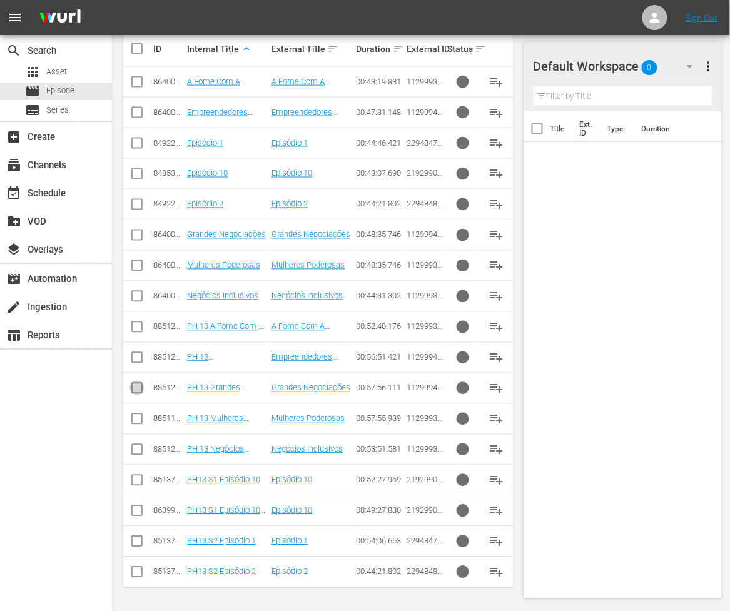
click at [133, 392] on input "checkbox" at bounding box center [137, 390] width 15 height 15
checkbox input "true"
click at [138, 483] on input "checkbox" at bounding box center [137, 482] width 15 height 15
checkbox input "true"
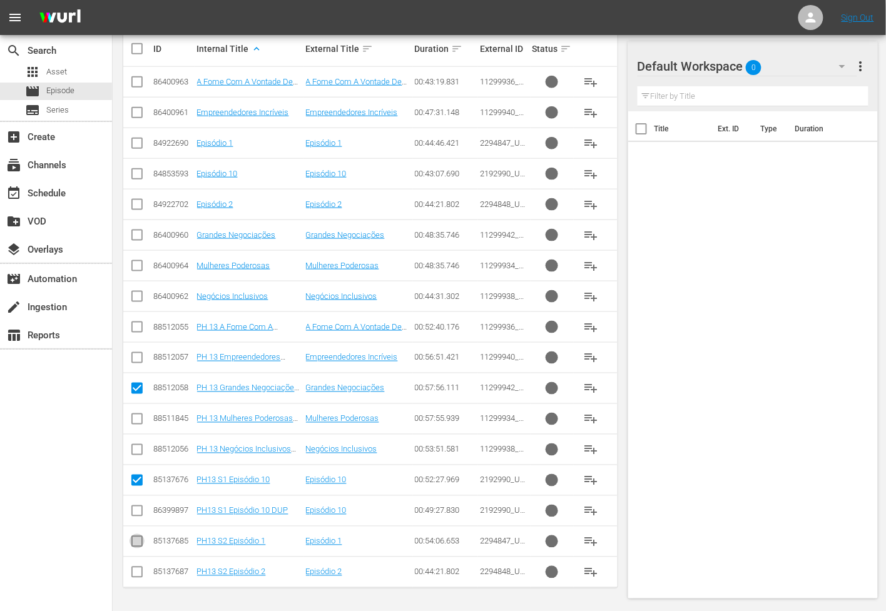
click at [136, 542] on input "checkbox" at bounding box center [137, 544] width 15 height 15
checkbox input "true"
click at [138, 577] on input "checkbox" at bounding box center [137, 574] width 15 height 15
checkbox input "true"
drag, startPoint x: 133, startPoint y: 424, endPoint x: 140, endPoint y: 427, distance: 7.9
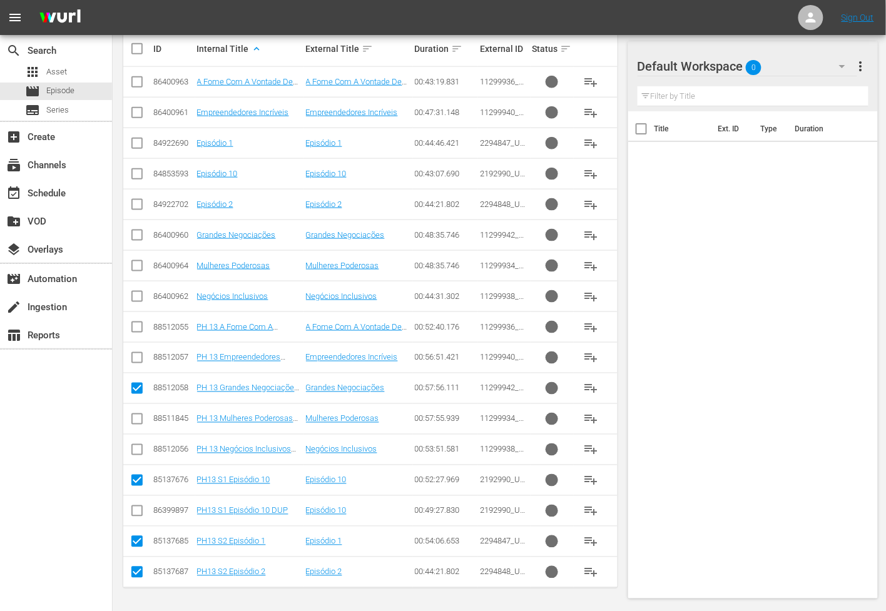
click at [133, 424] on input "checkbox" at bounding box center [137, 421] width 15 height 15
checkbox input "true"
click at [138, 330] on input "checkbox" at bounding box center [137, 329] width 15 height 15
checkbox input "true"
click at [140, 449] on input "checkbox" at bounding box center [137, 452] width 15 height 15
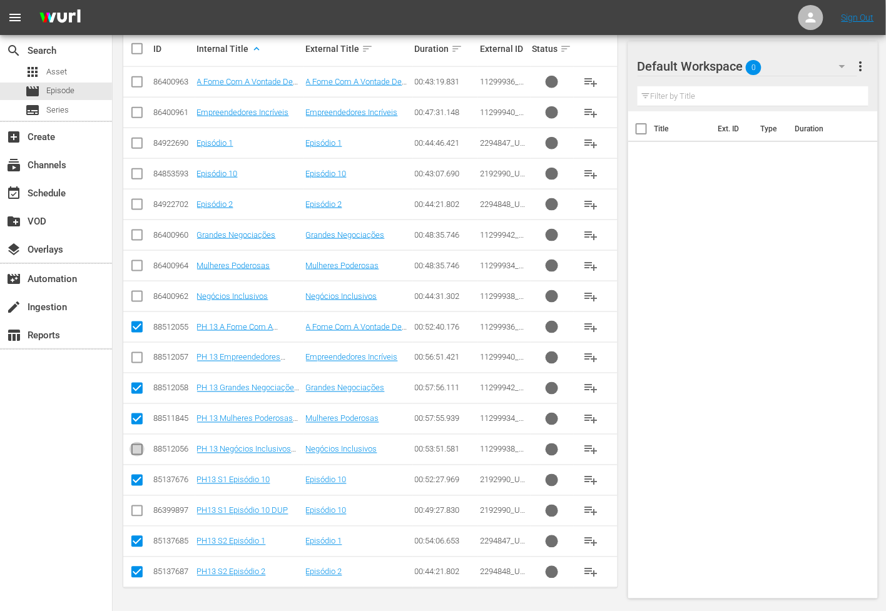
checkbox input "true"
click at [138, 360] on input "checkbox" at bounding box center [137, 360] width 15 height 15
checkbox input "true"
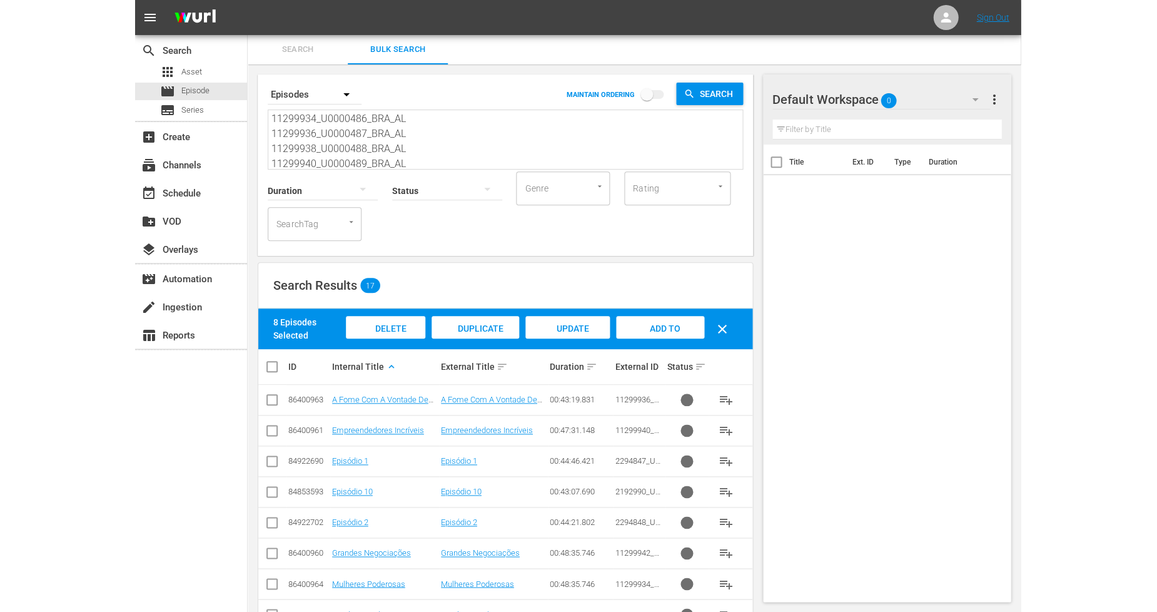
scroll to position [0, 0]
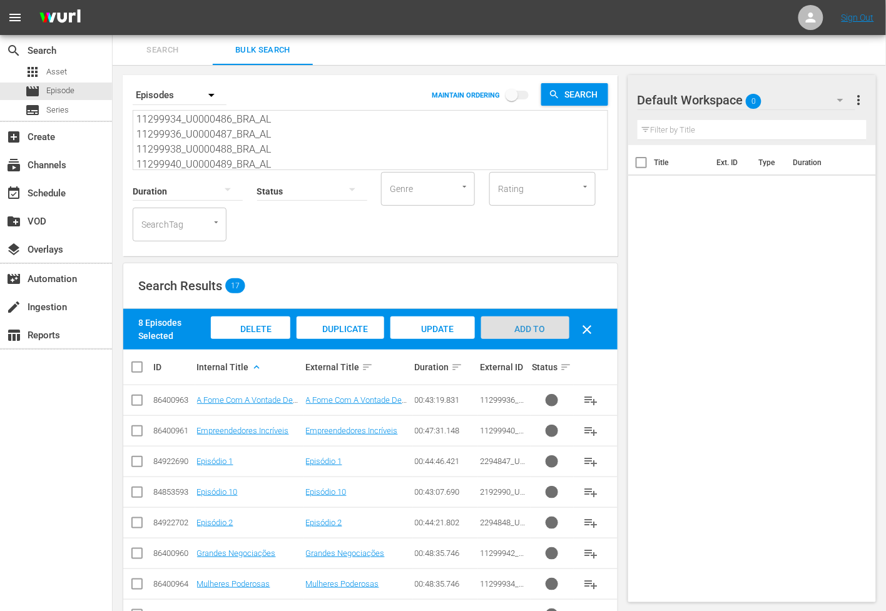
click at [551, 324] on div "Add to Workspace" at bounding box center [525, 340] width 88 height 47
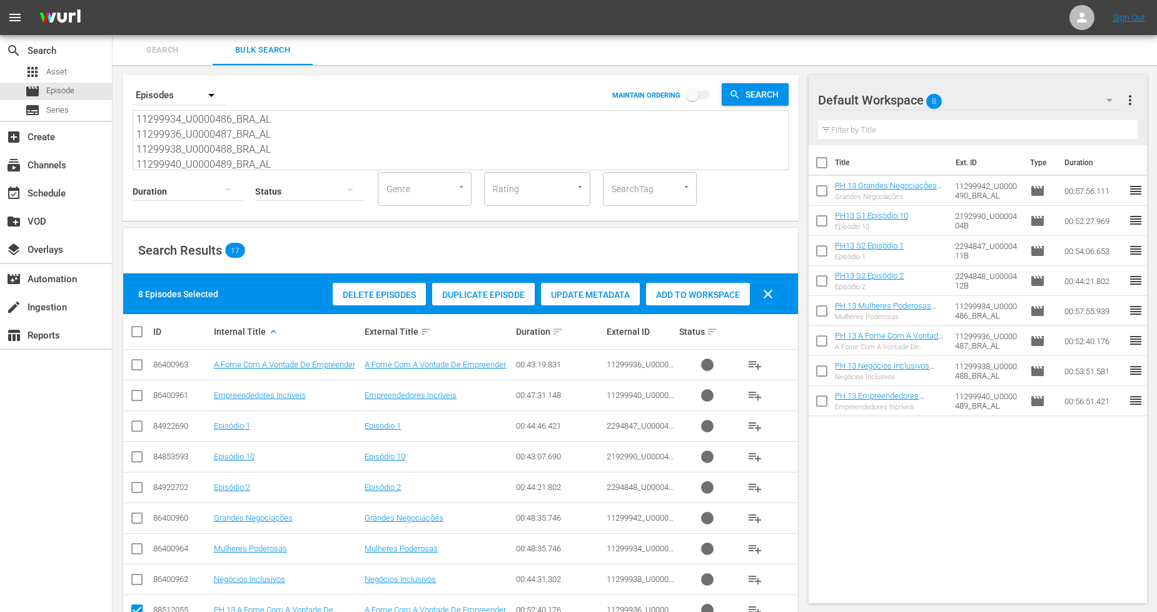
click at [140, 333] on input "checkbox" at bounding box center [142, 331] width 25 height 15
checkbox input "true"
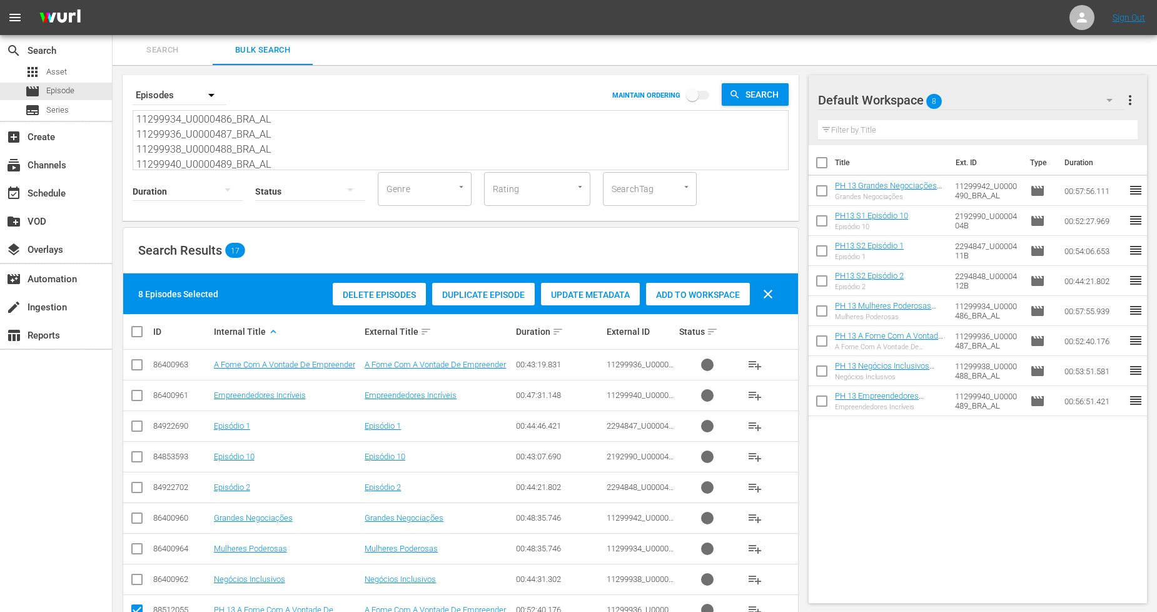
checkbox input "true"
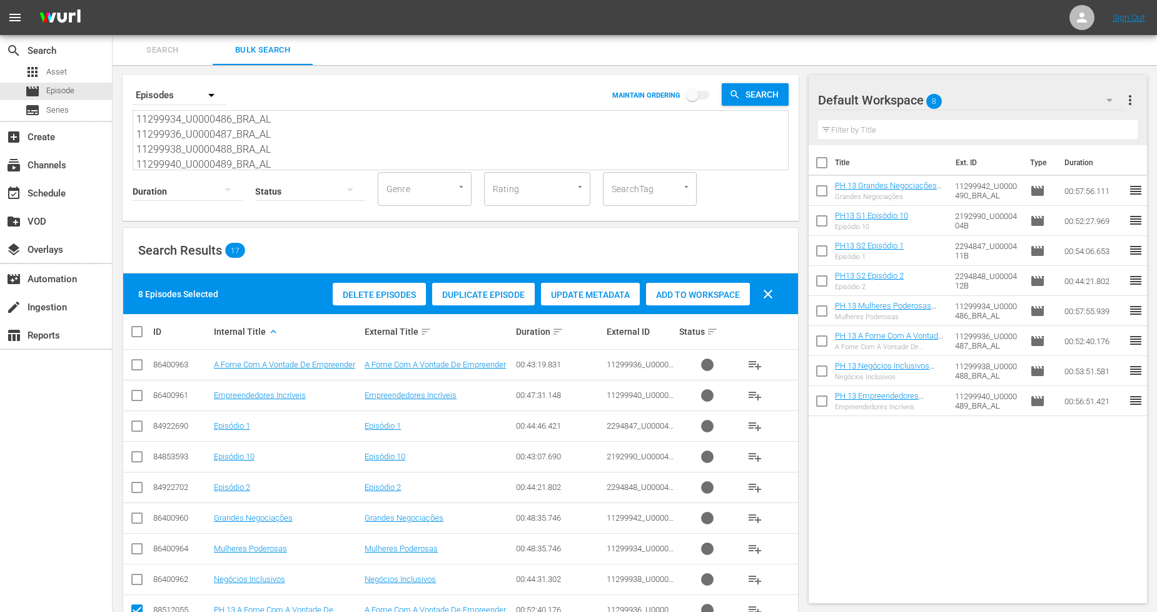
checkbox input "true"
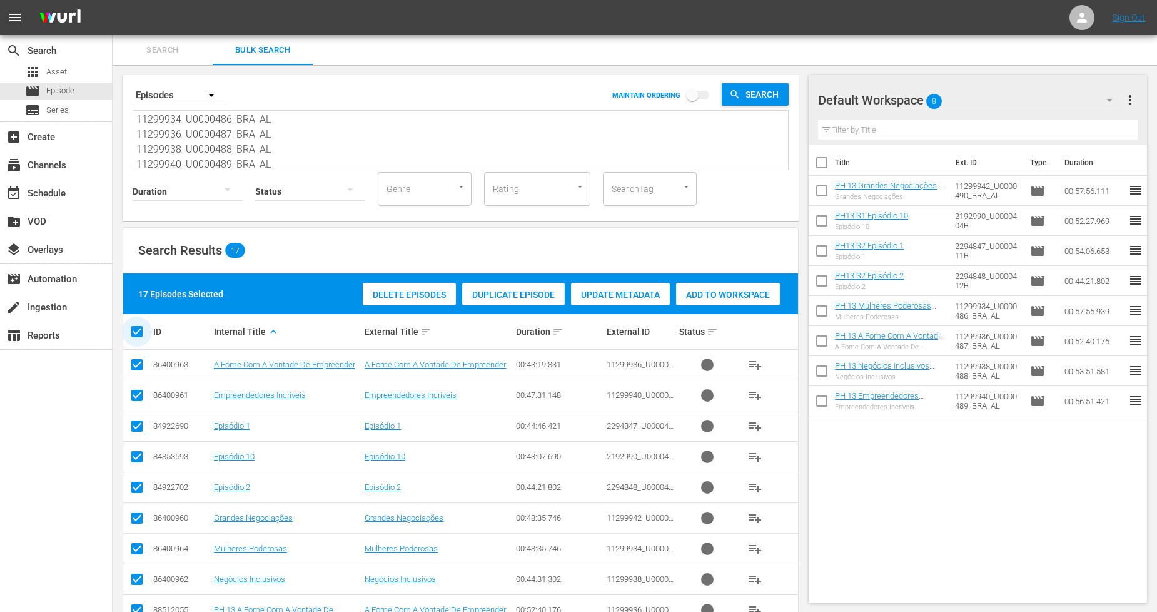
click at [140, 333] on input "checkbox" at bounding box center [142, 331] width 25 height 15
checkbox input "false"
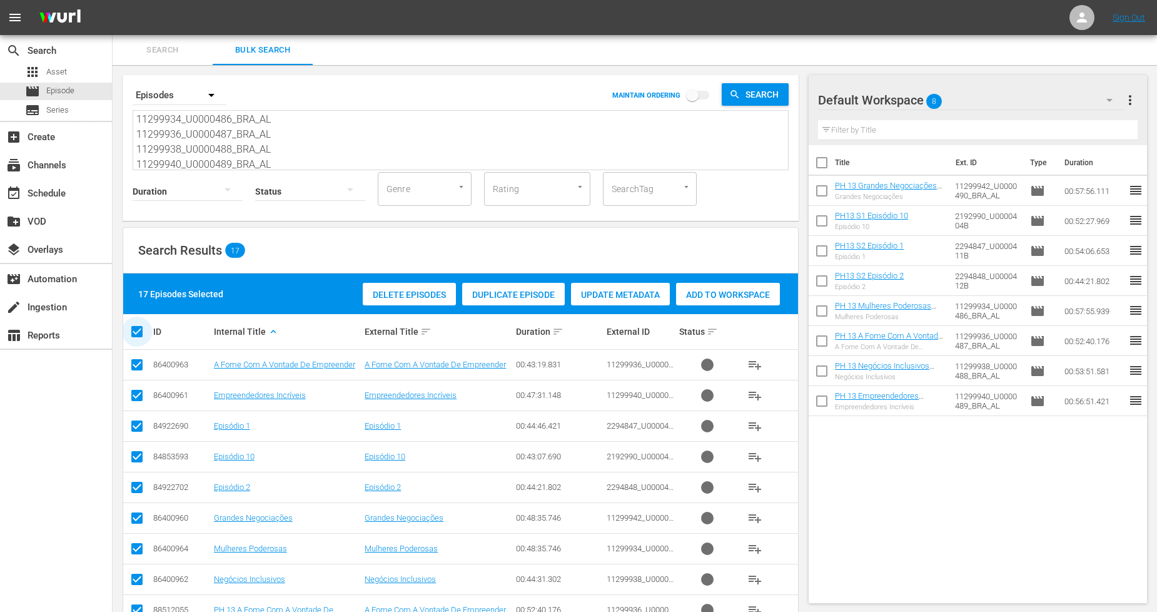
checkbox input "false"
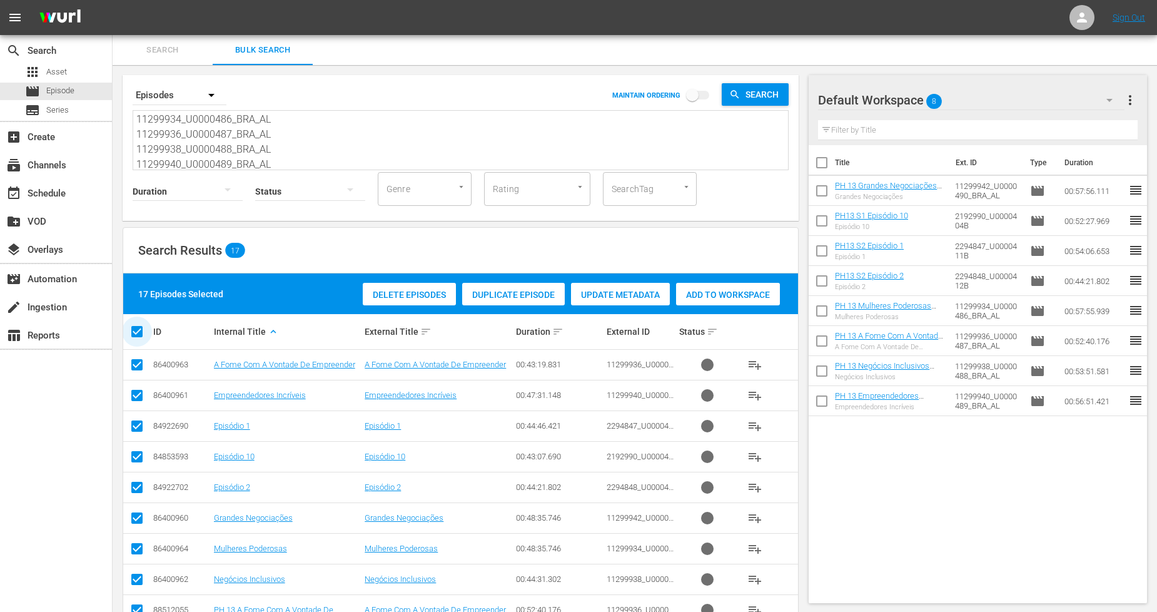
checkbox input "false"
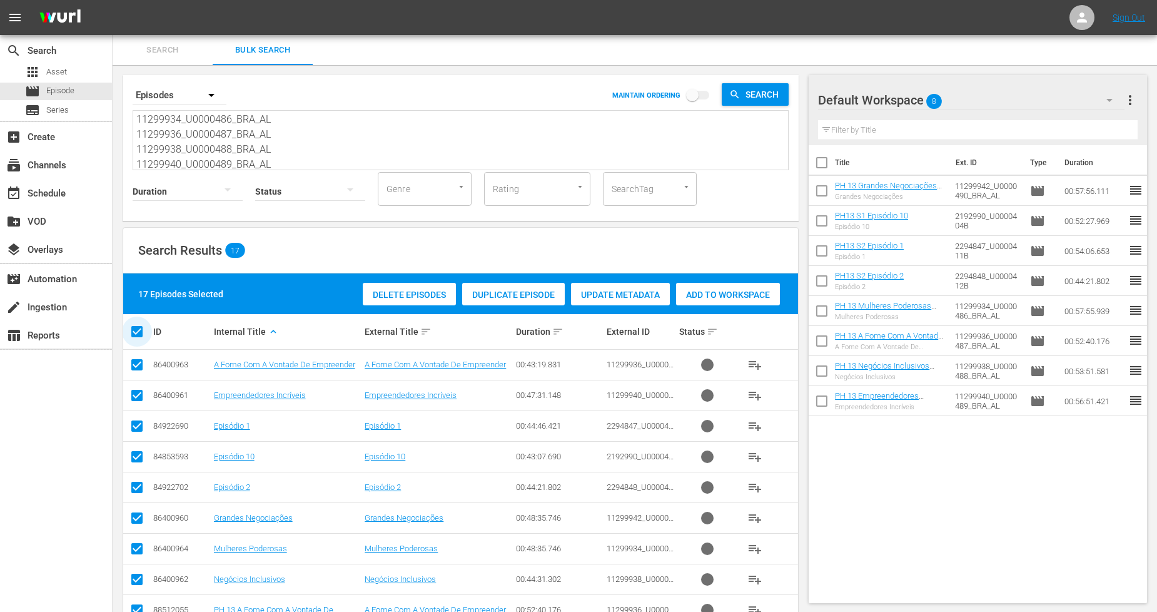
checkbox input "false"
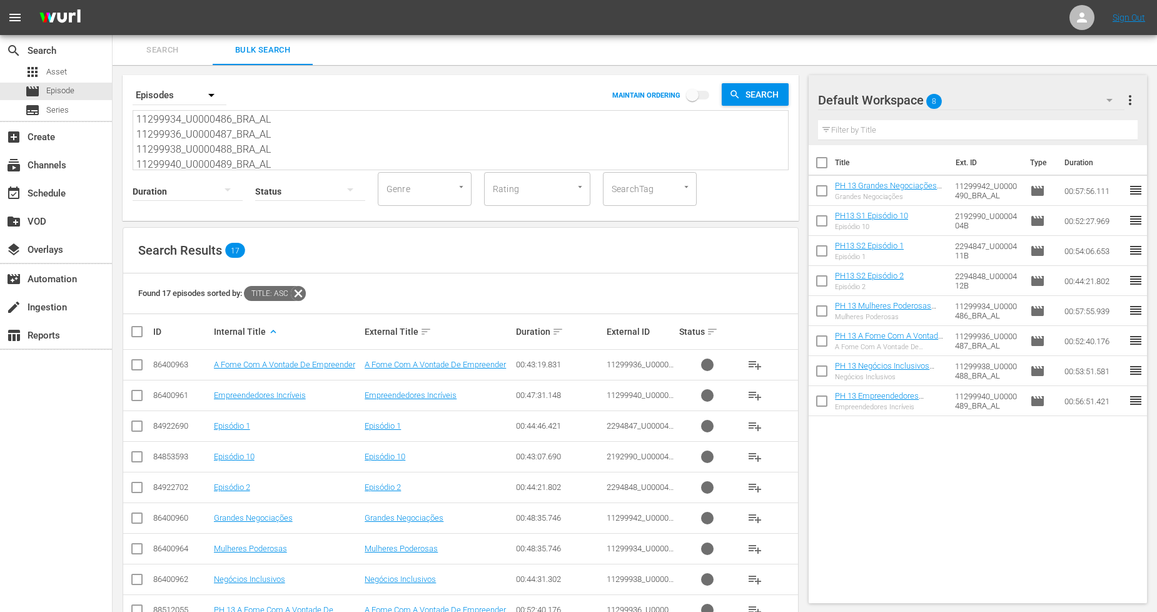
click at [140, 333] on input "checkbox" at bounding box center [142, 331] width 25 height 15
checkbox input "true"
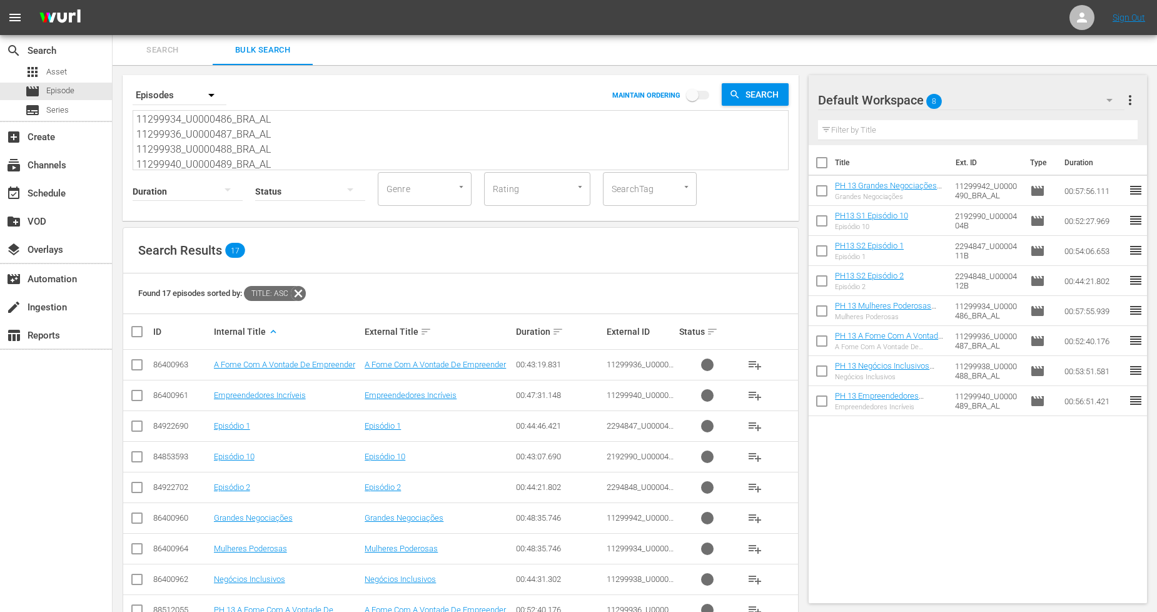
checkbox input "true"
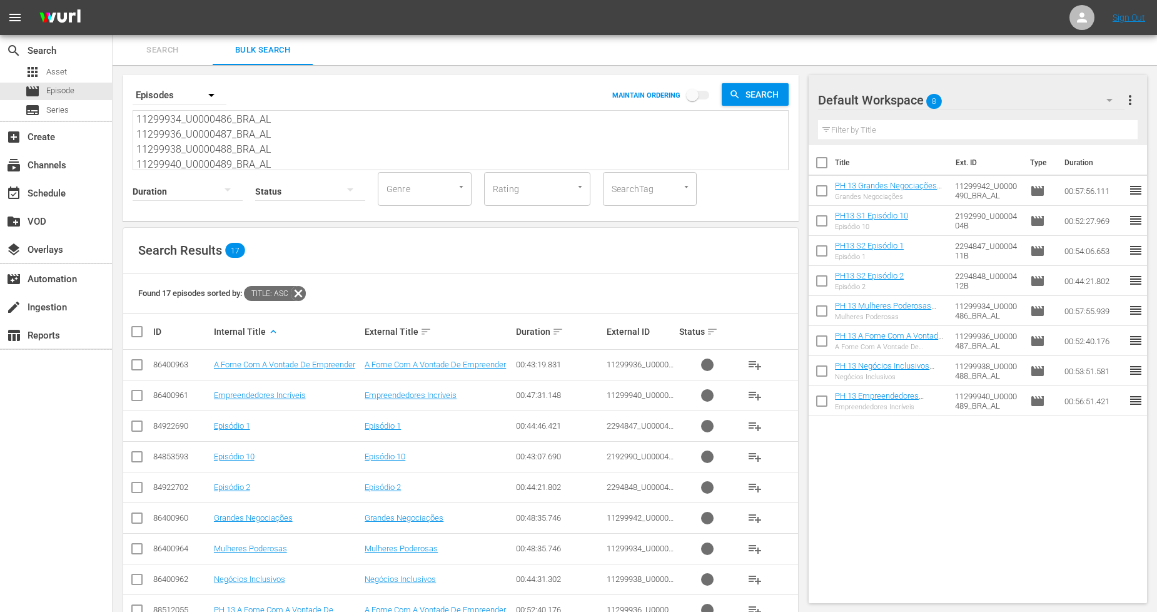
checkbox input "true"
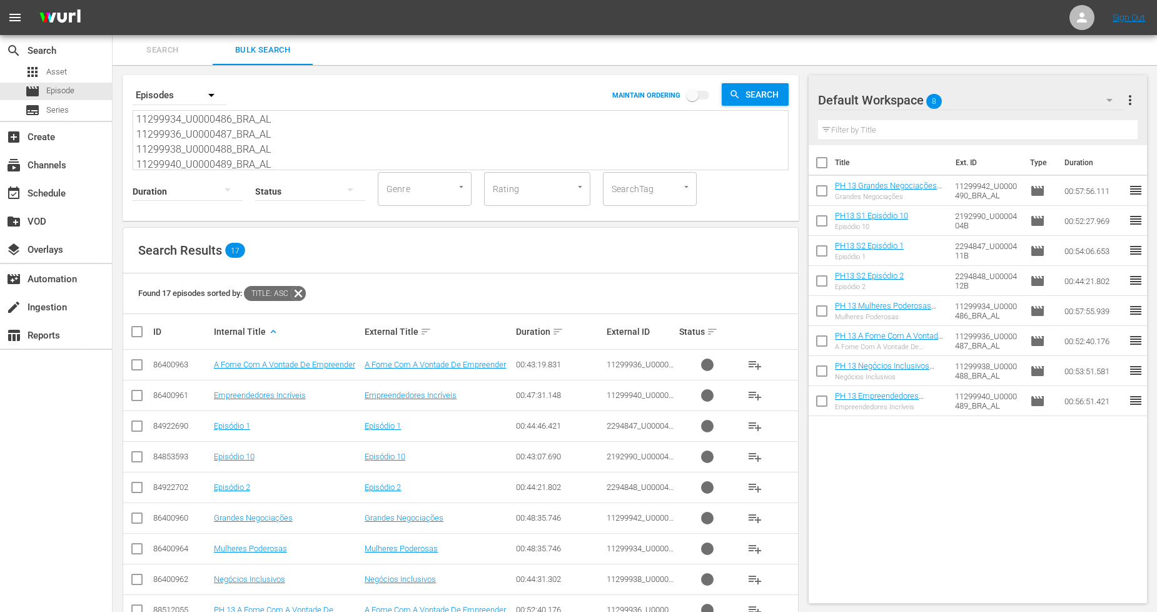
checkbox input "true"
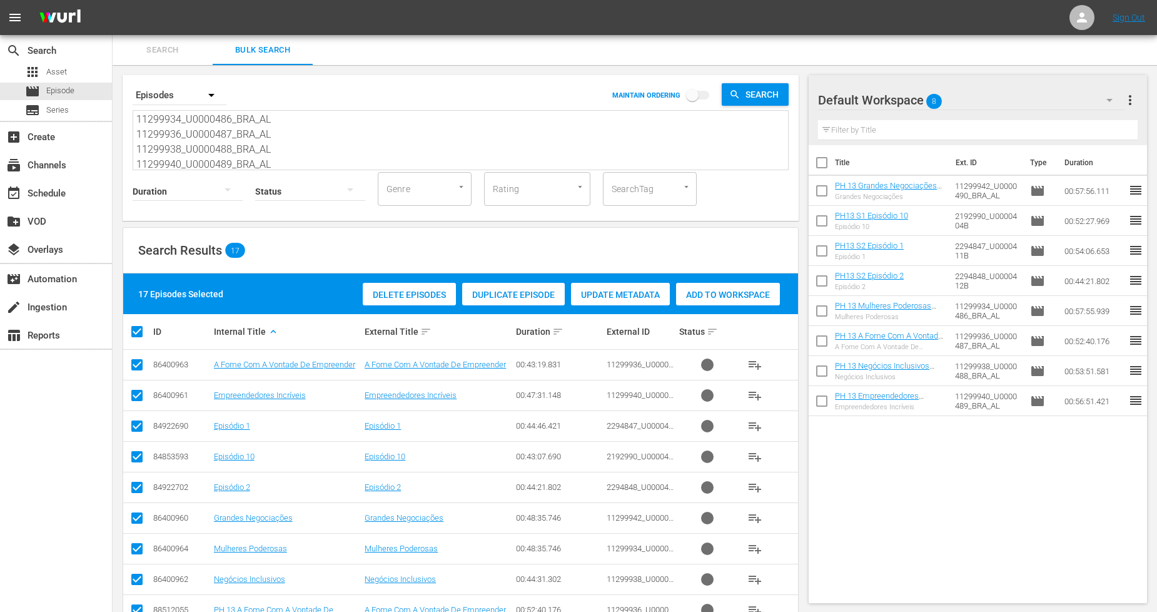
click at [140, 332] on input "checkbox" at bounding box center [142, 331] width 25 height 15
checkbox input "false"
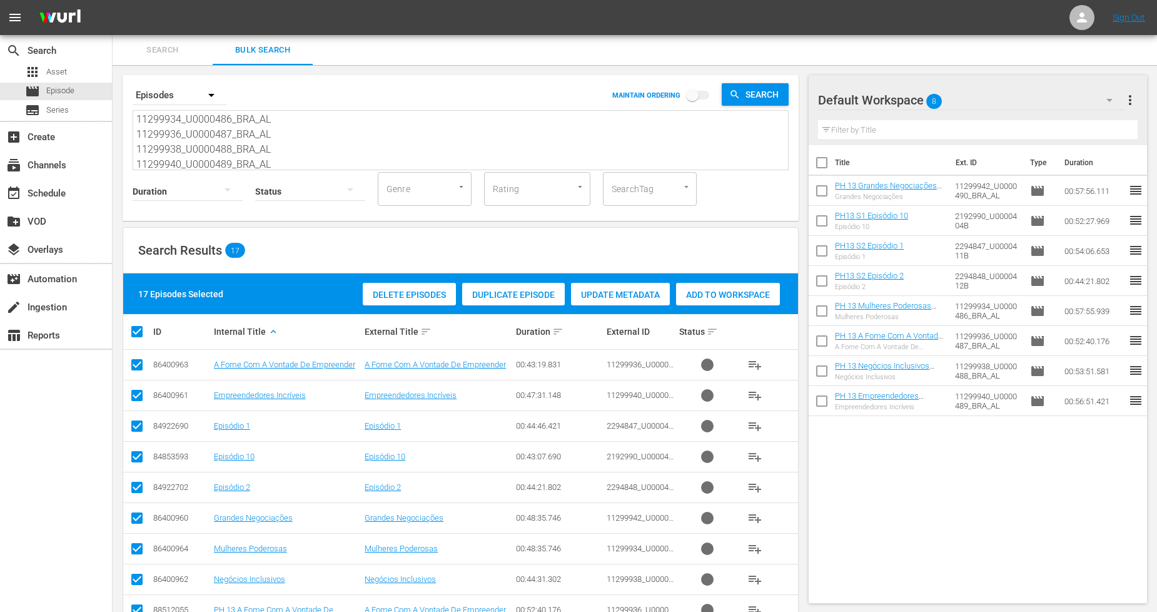
checkbox input "false"
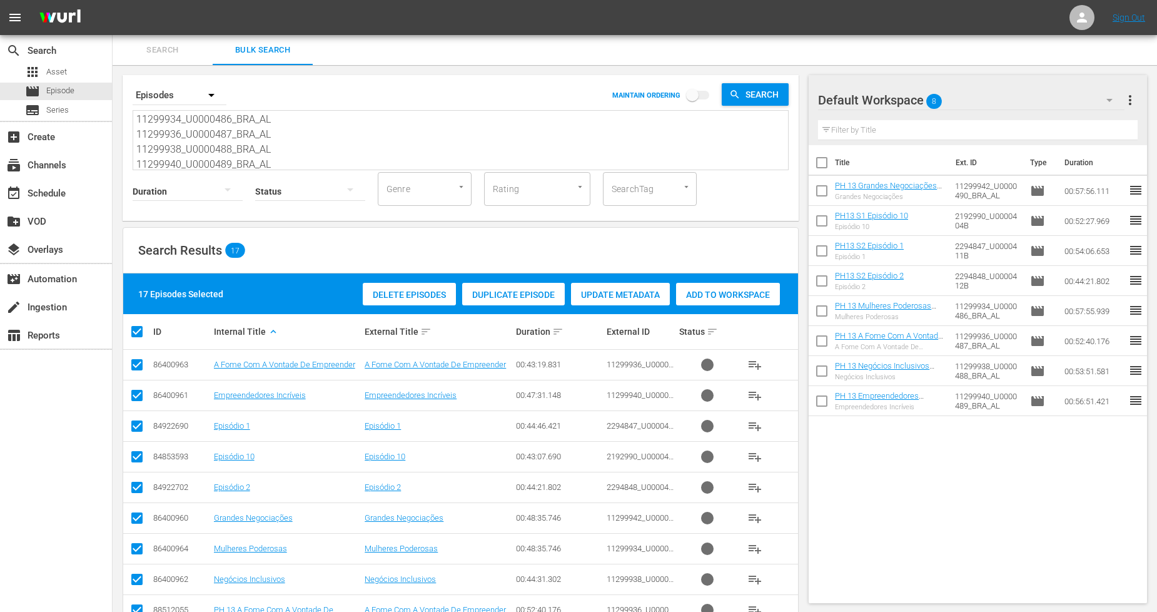
checkbox input "false"
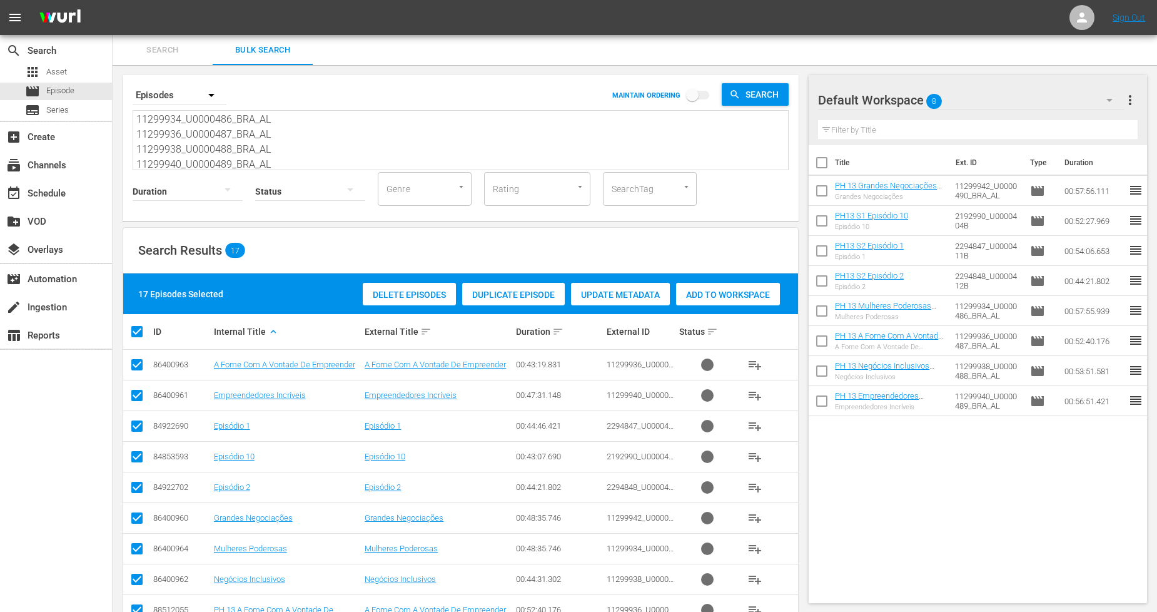
checkbox input "false"
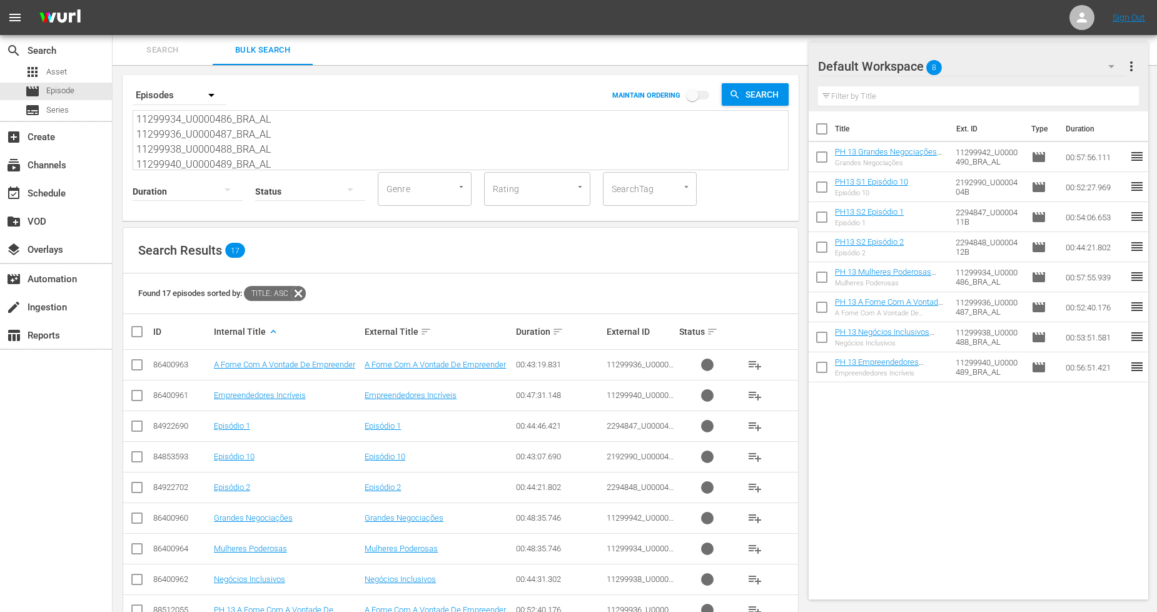
scroll to position [282, 0]
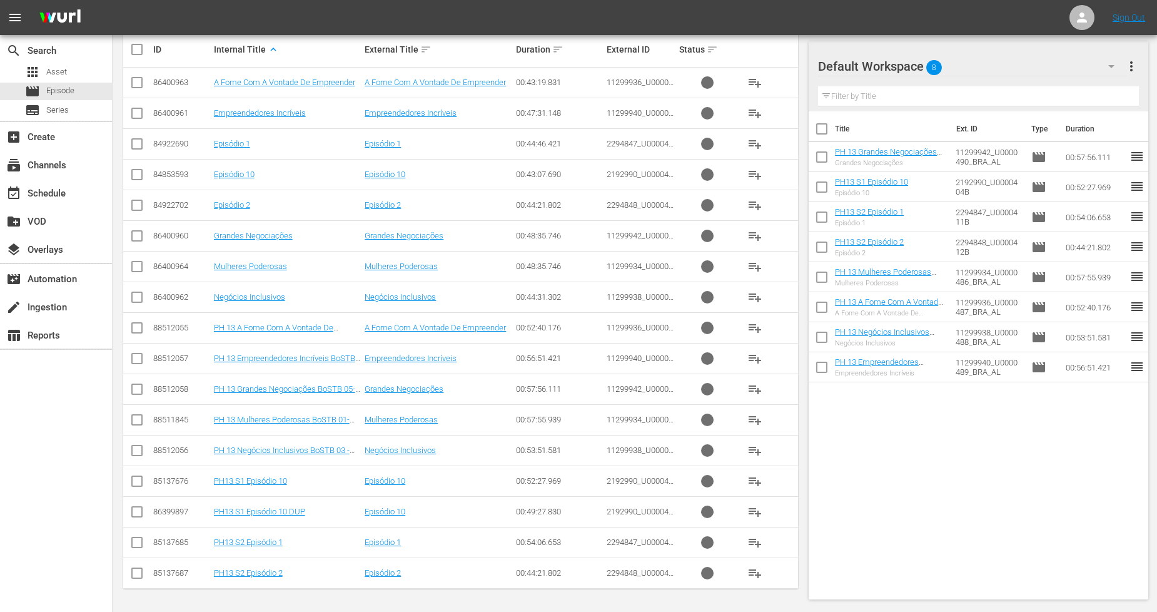
click at [133, 574] on input "checkbox" at bounding box center [137, 575] width 15 height 15
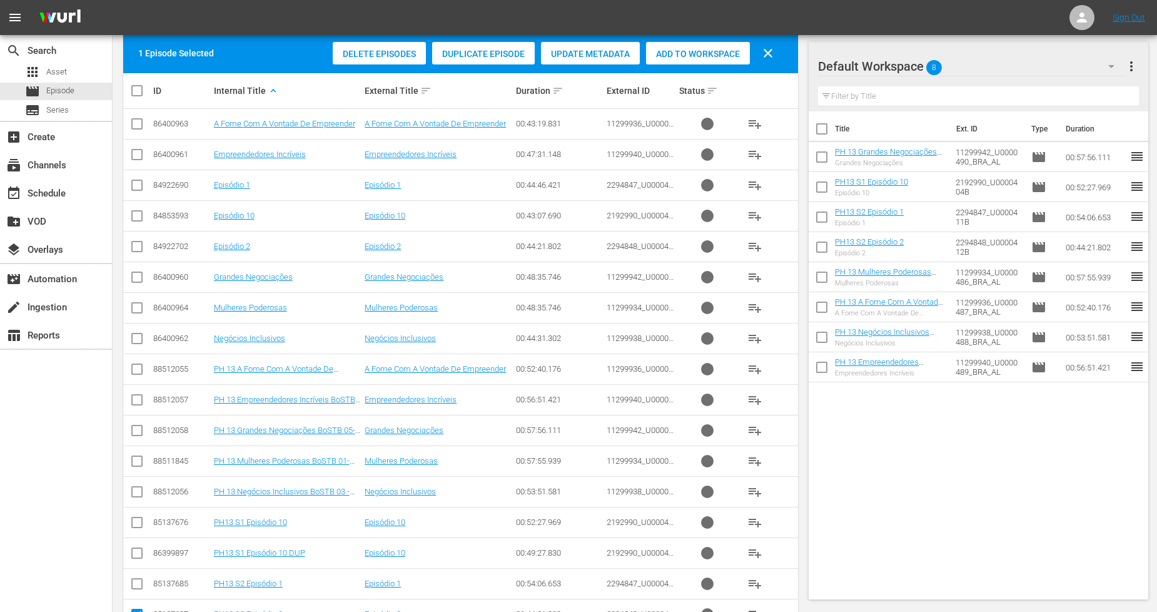
scroll to position [0, 0]
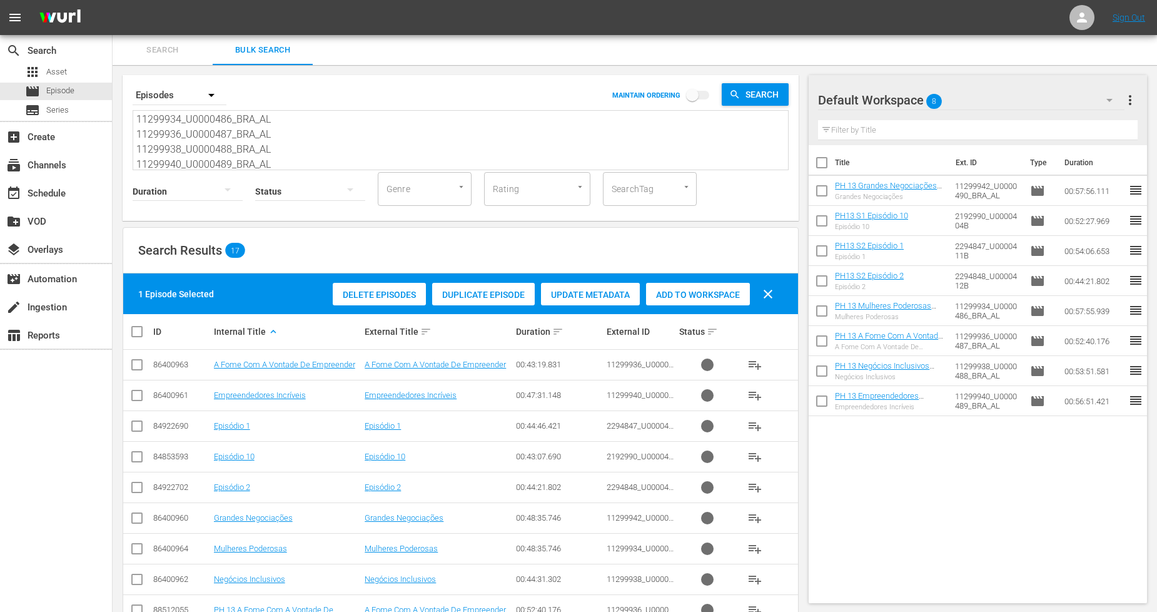
click at [462, 302] on div "Duplicate Episode" at bounding box center [483, 295] width 103 height 24
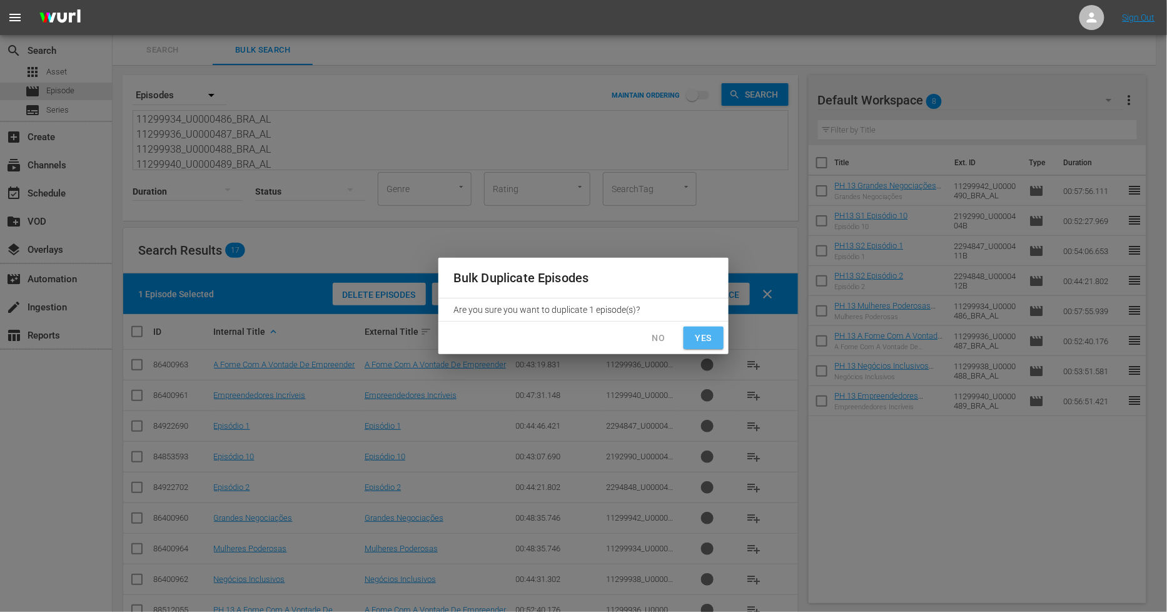
click at [571, 335] on span "Yes" at bounding box center [704, 338] width 20 height 16
checkbox input "false"
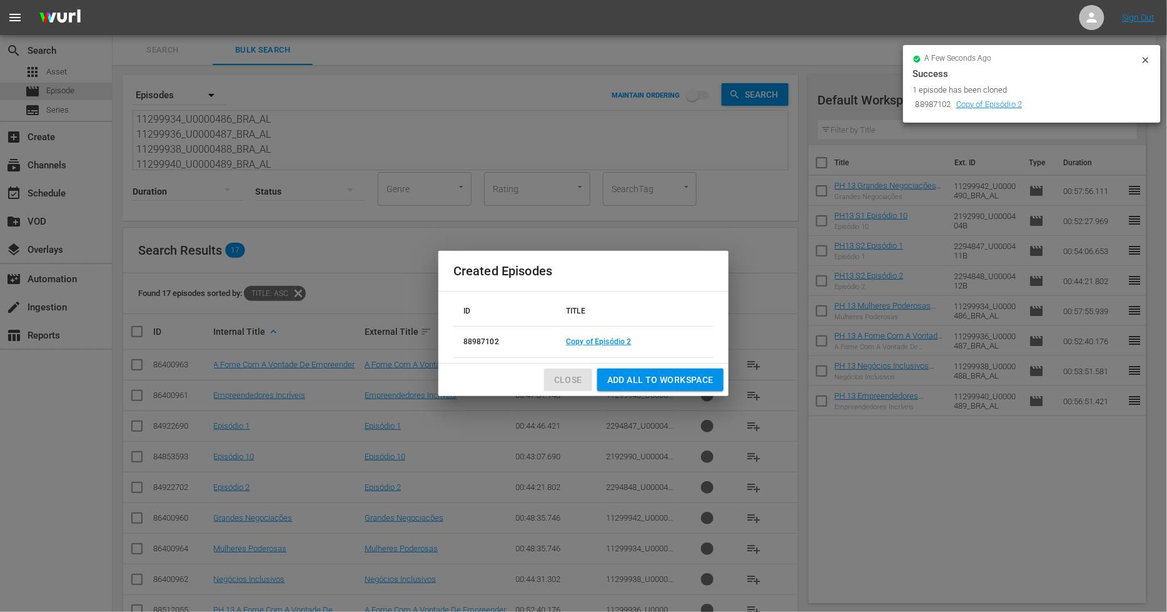
click at [571, 378] on span "Close" at bounding box center [568, 380] width 28 height 16
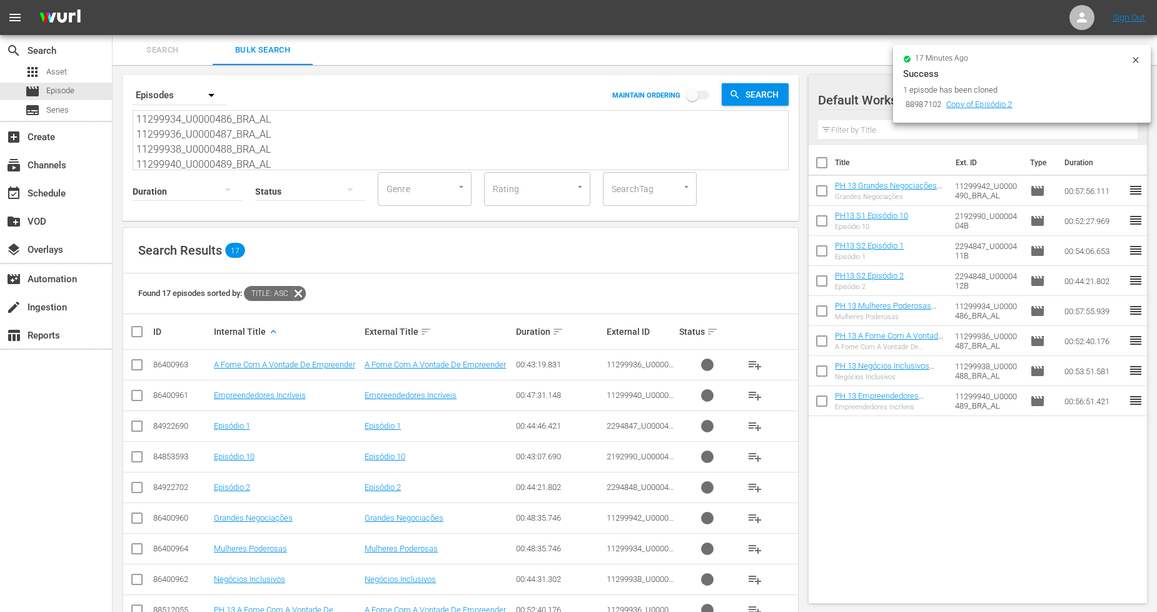
click at [571, 160] on input "checkbox" at bounding box center [822, 165] width 26 height 26
checkbox input "true"
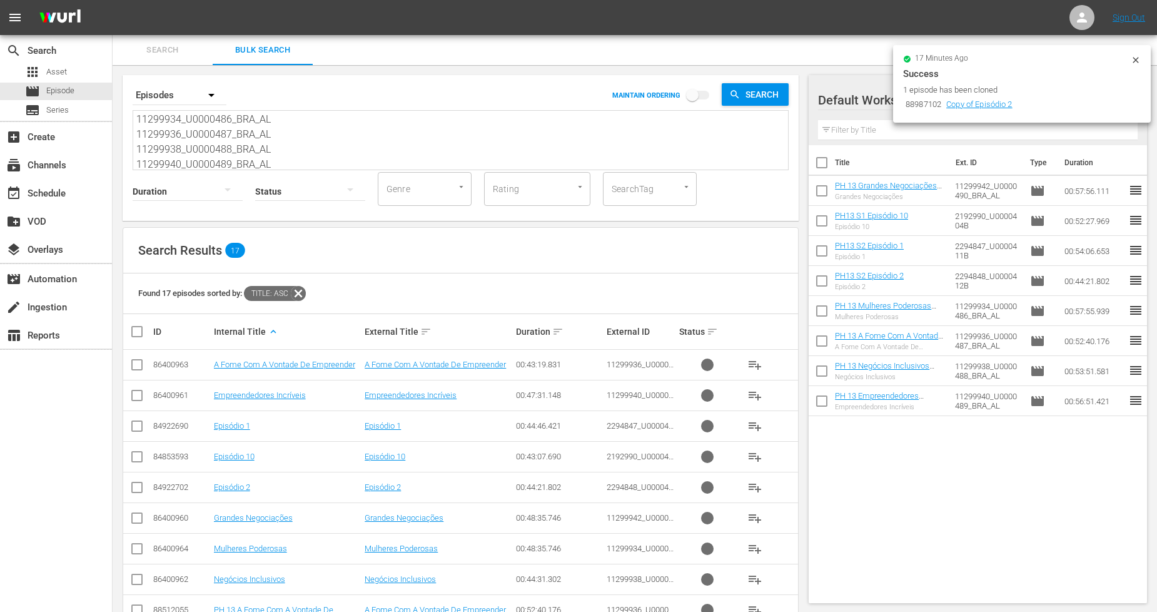
checkbox input "true"
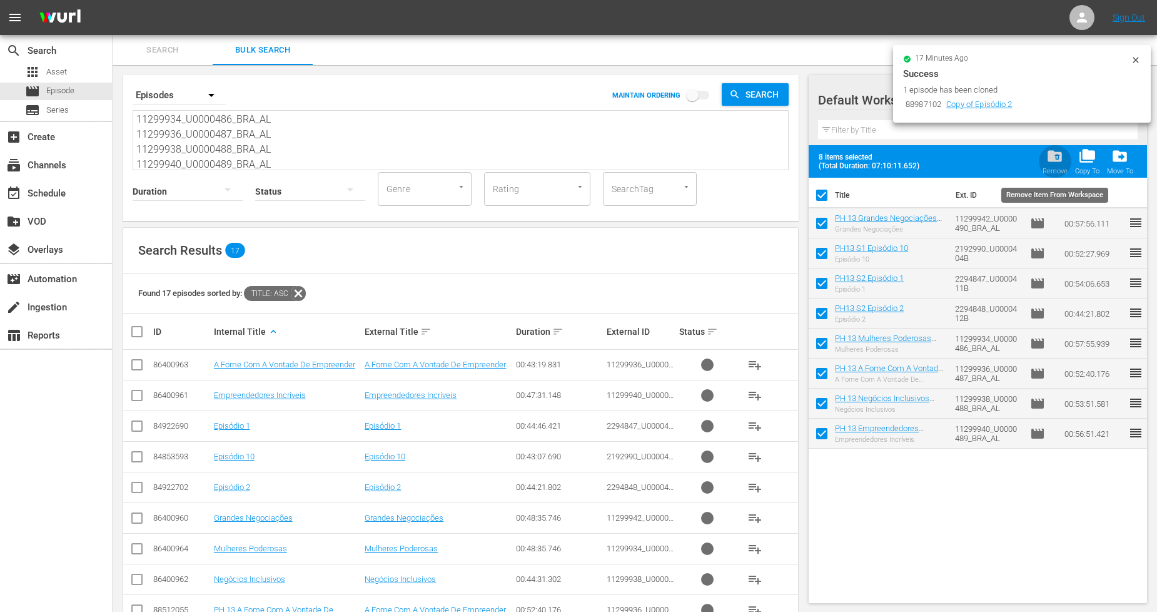
click at [571, 158] on span "folder_delete" at bounding box center [1055, 156] width 17 height 17
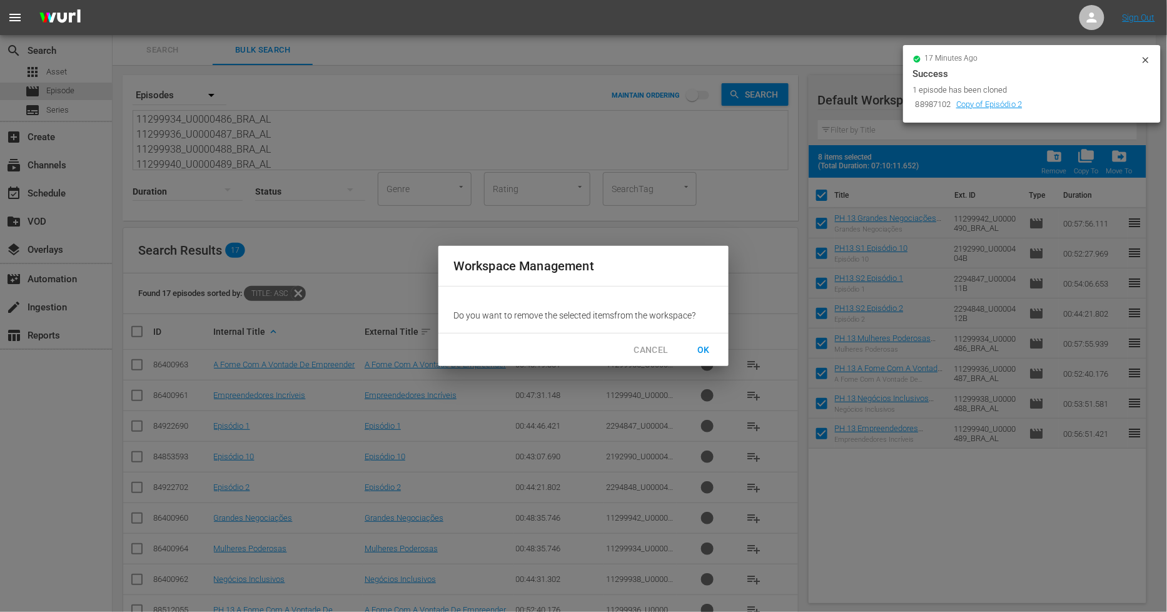
click at [571, 348] on span "OK" at bounding box center [704, 350] width 20 height 16
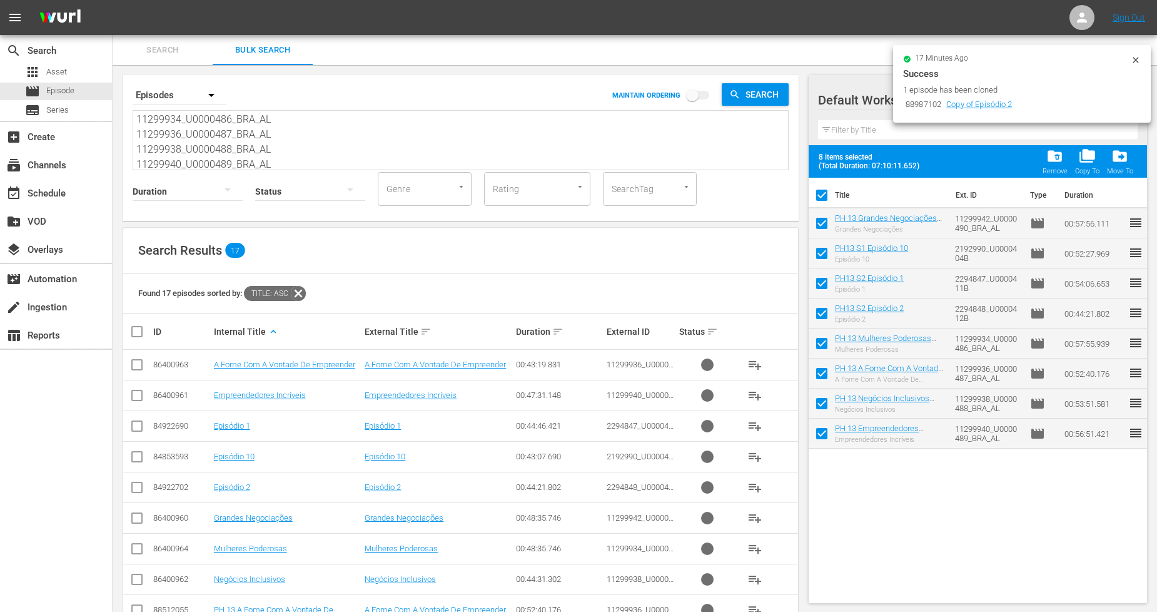
checkbox input "false"
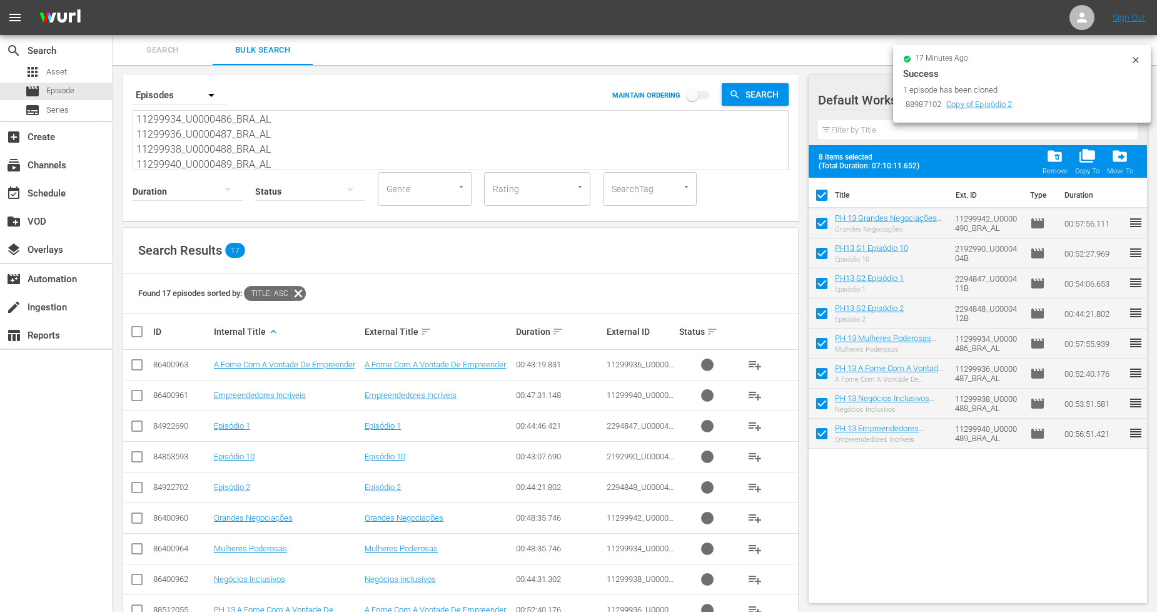
checkbox input "false"
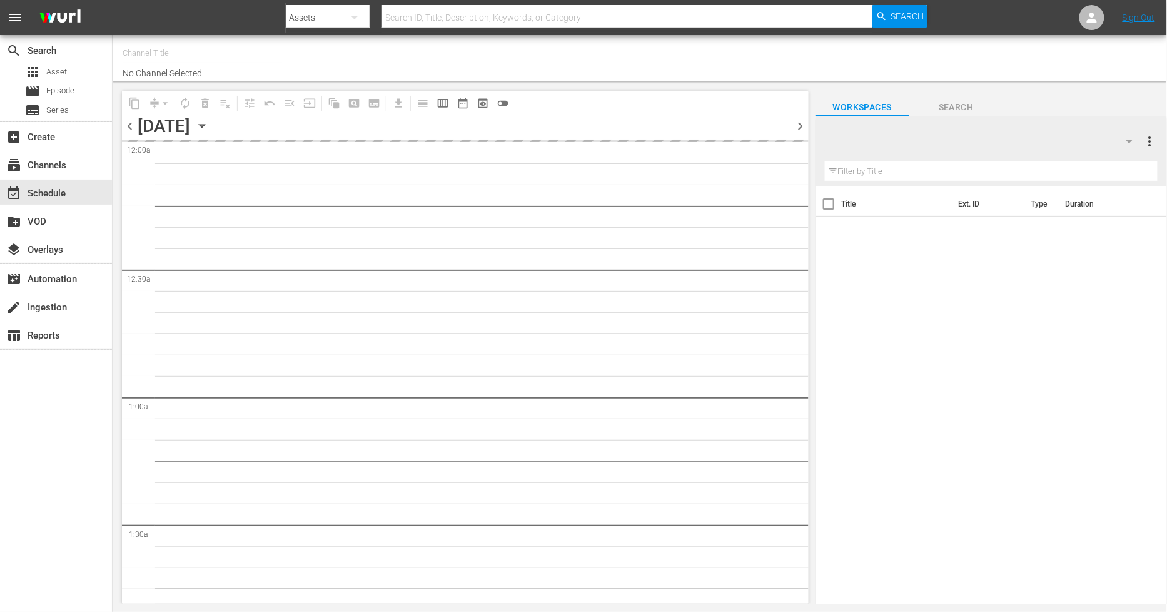
type input "Sony One Shark Tank BRA (1401)"
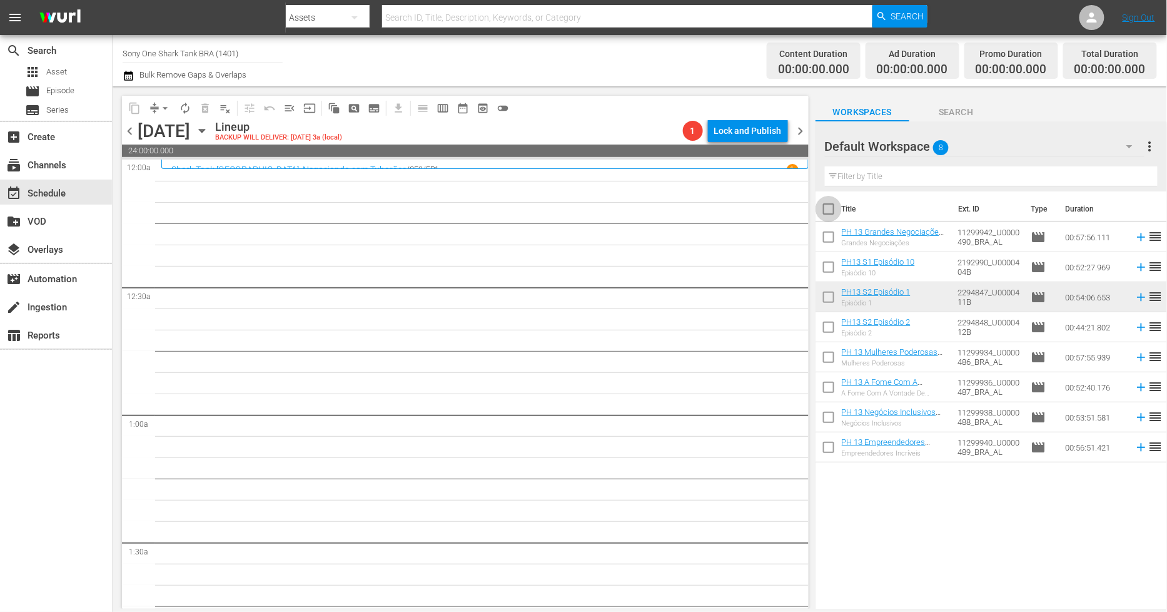
click at [830, 204] on input "checkbox" at bounding box center [829, 211] width 26 height 26
checkbox input "true"
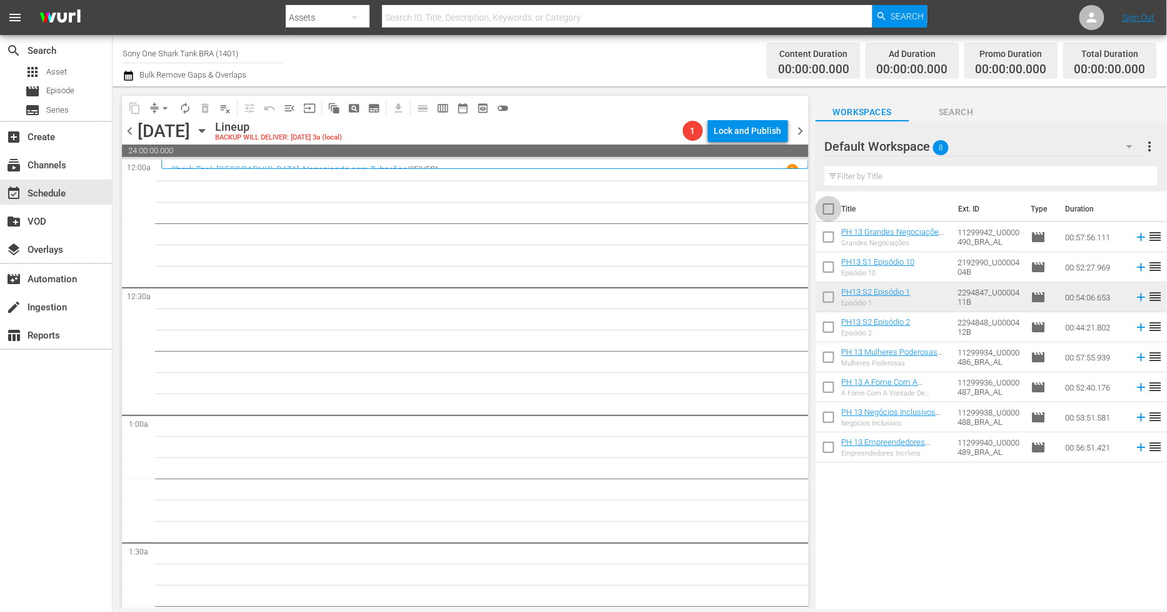
checkbox input "true"
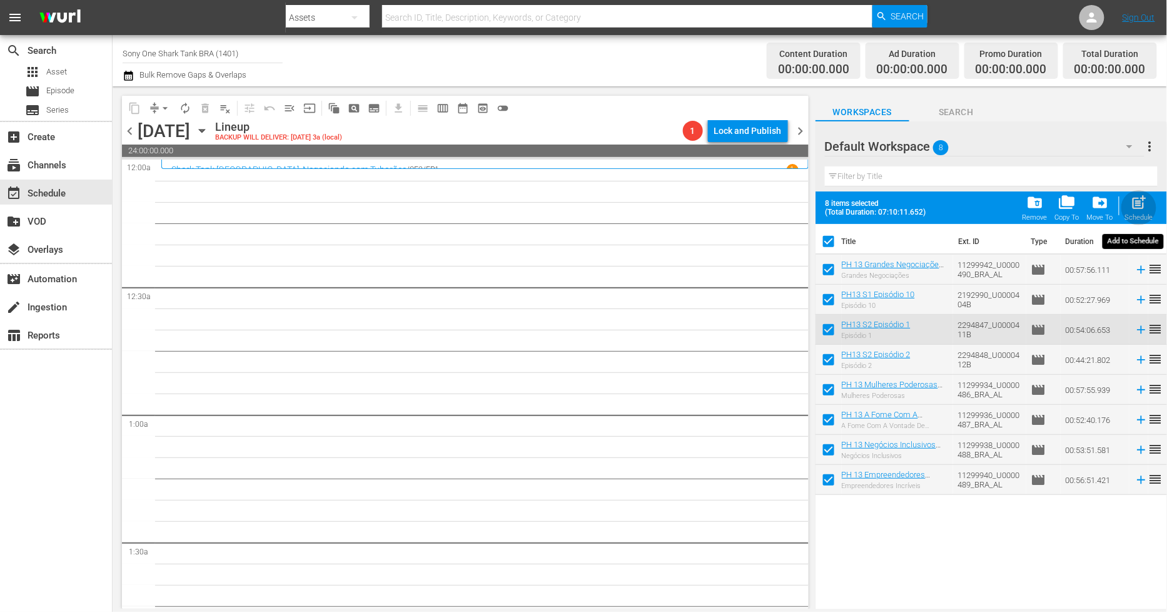
click at [1134, 213] on div "Schedule" at bounding box center [1139, 217] width 28 height 8
checkbox input "false"
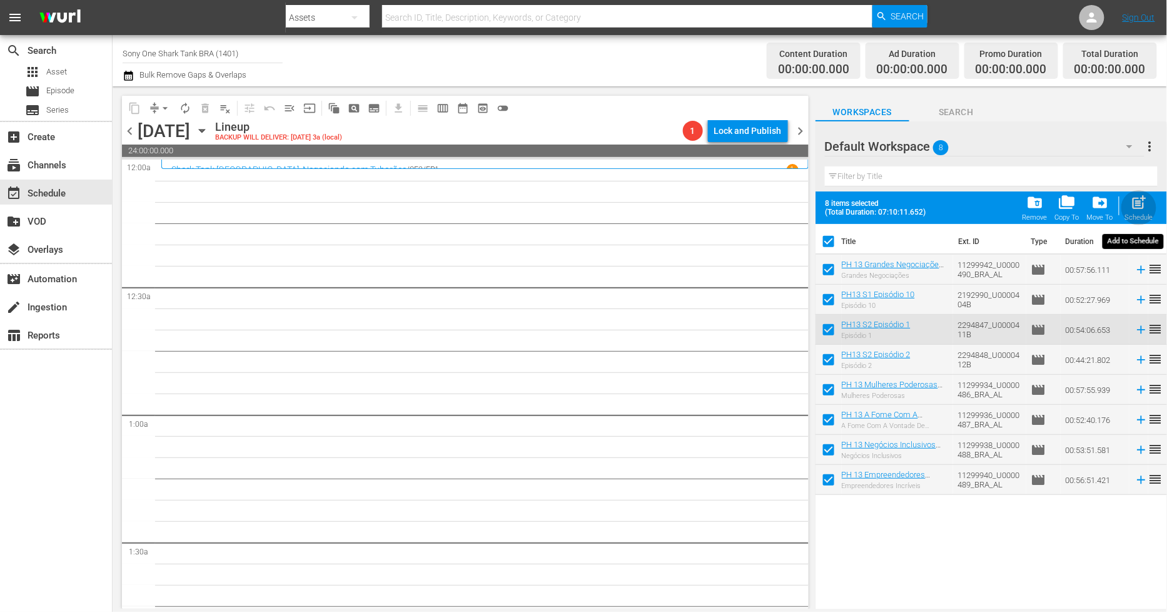
checkbox input "false"
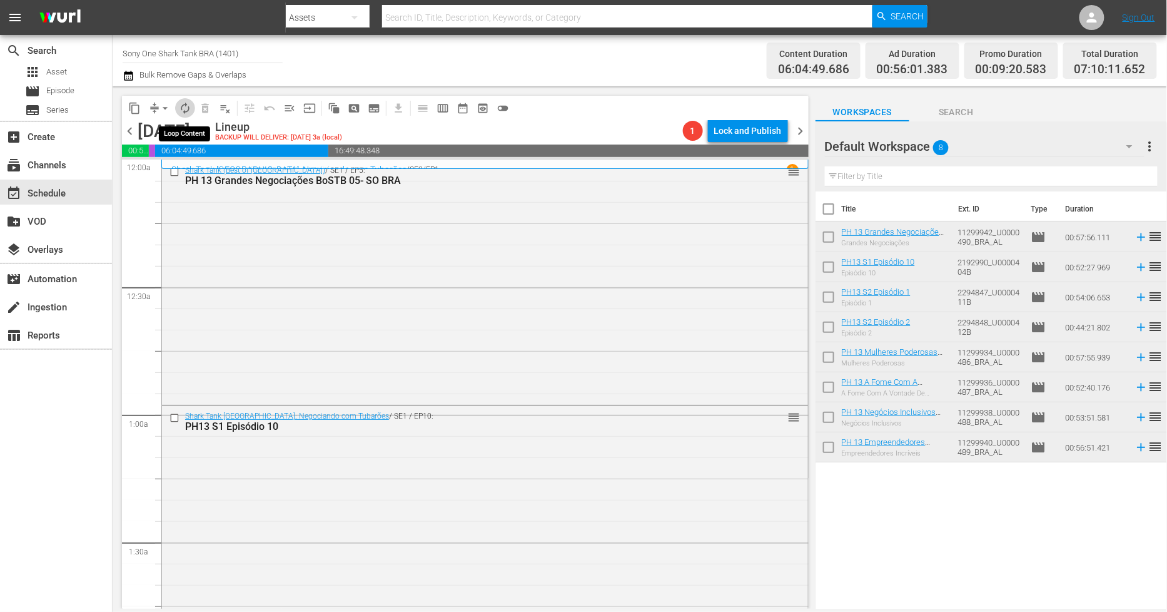
click at [185, 103] on span "autorenew_outlined" at bounding box center [185, 108] width 13 height 13
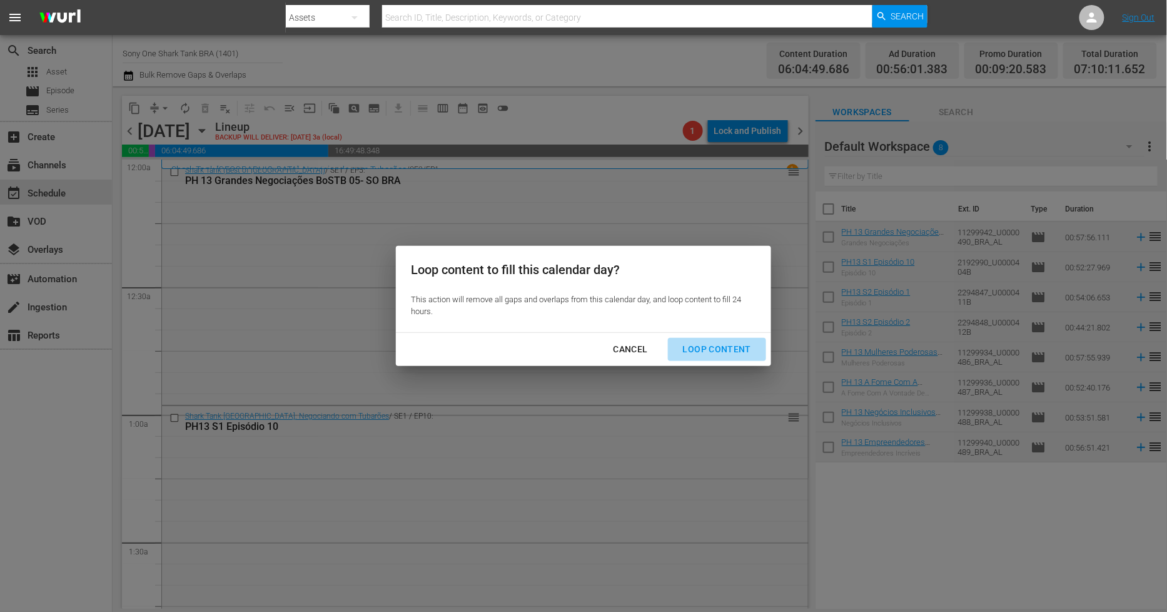
click at [741, 340] on button "Loop Content" at bounding box center [717, 349] width 98 height 23
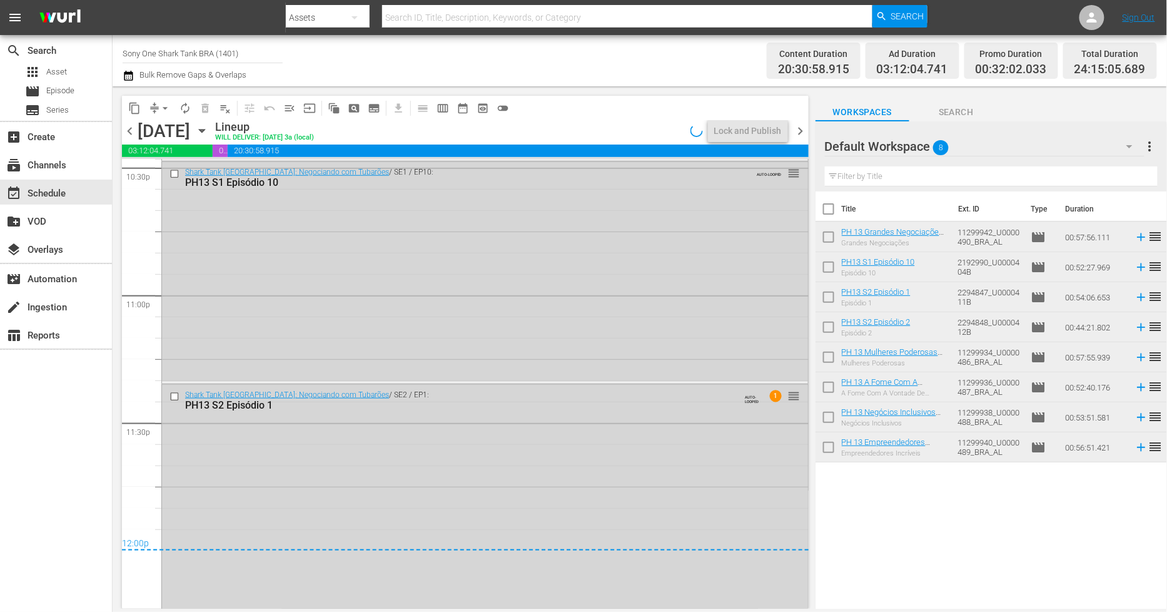
scroll to position [5740, 0]
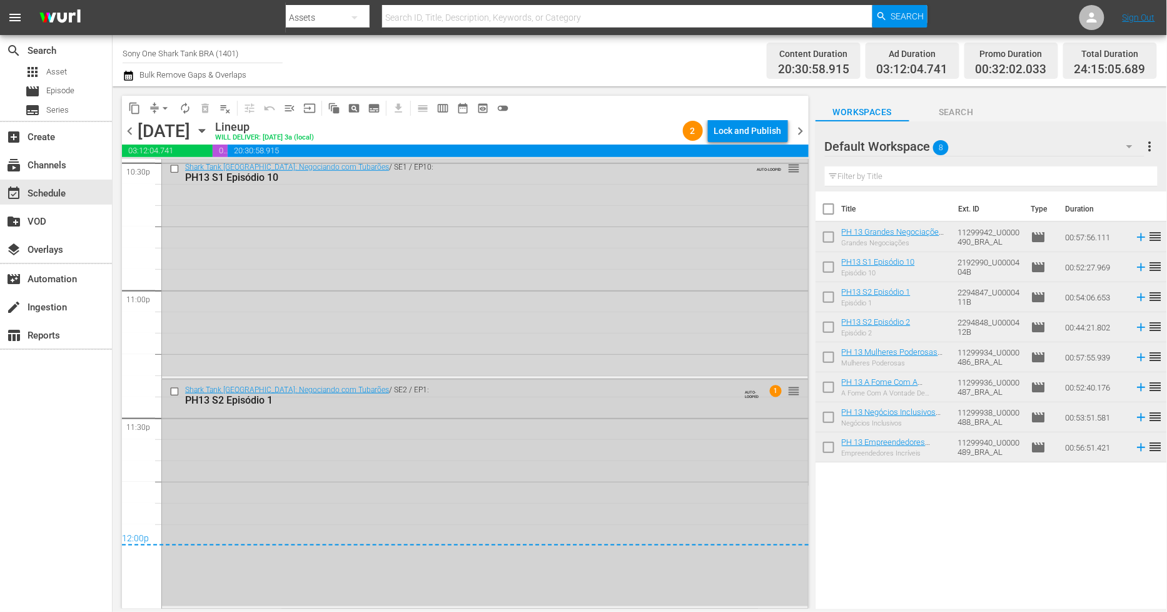
click at [279, 455] on div "Shark Tank [GEOGRAPHIC_DATA]: Negociando com Tubarões / SE2 / EP1: PH13 S2 Epis…" at bounding box center [485, 493] width 646 height 226
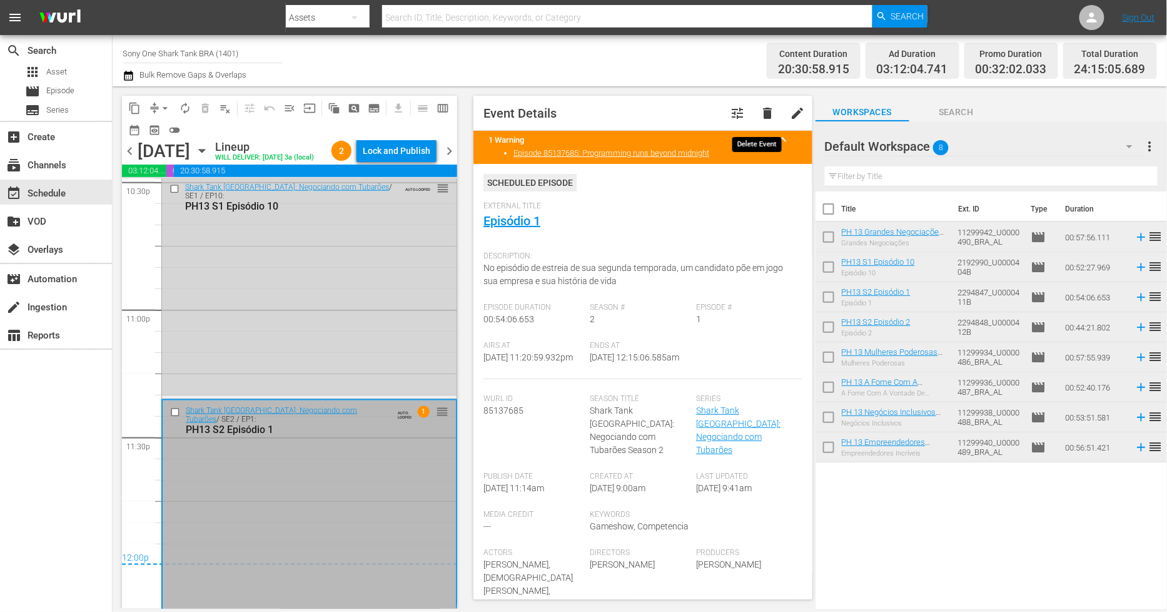
click at [760, 116] on span "delete" at bounding box center [767, 113] width 15 height 15
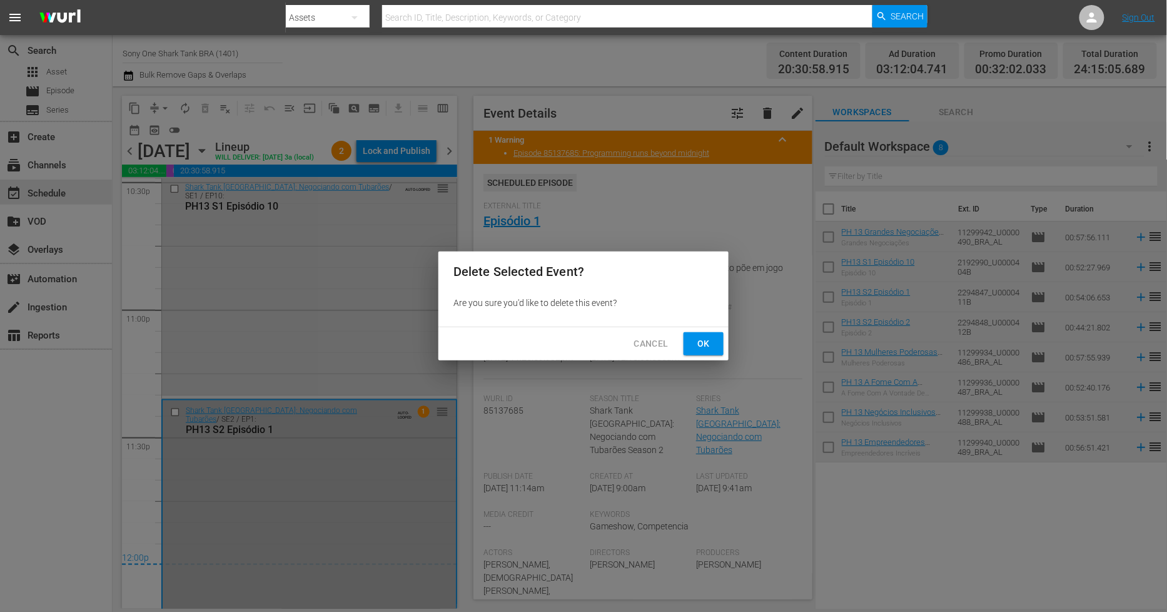
click at [698, 345] on span "Ok" at bounding box center [704, 344] width 20 height 16
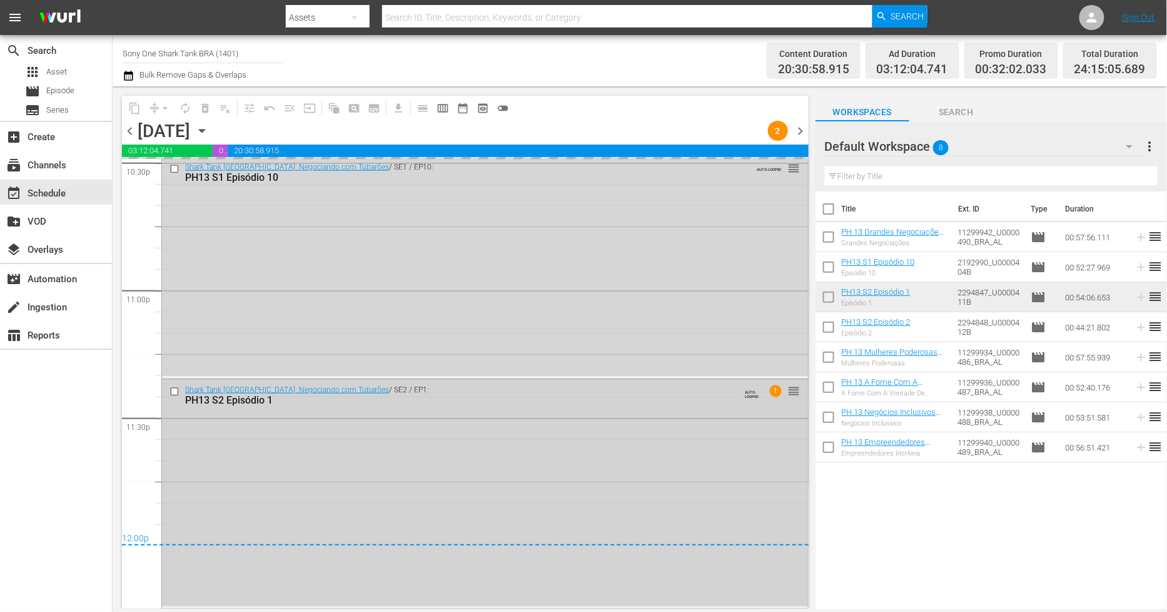
click at [378, 438] on div "Shark Tank [GEOGRAPHIC_DATA]: Negociando com Tubarões / SE2 / EP1: PH13 S2 Epis…" at bounding box center [485, 493] width 646 height 226
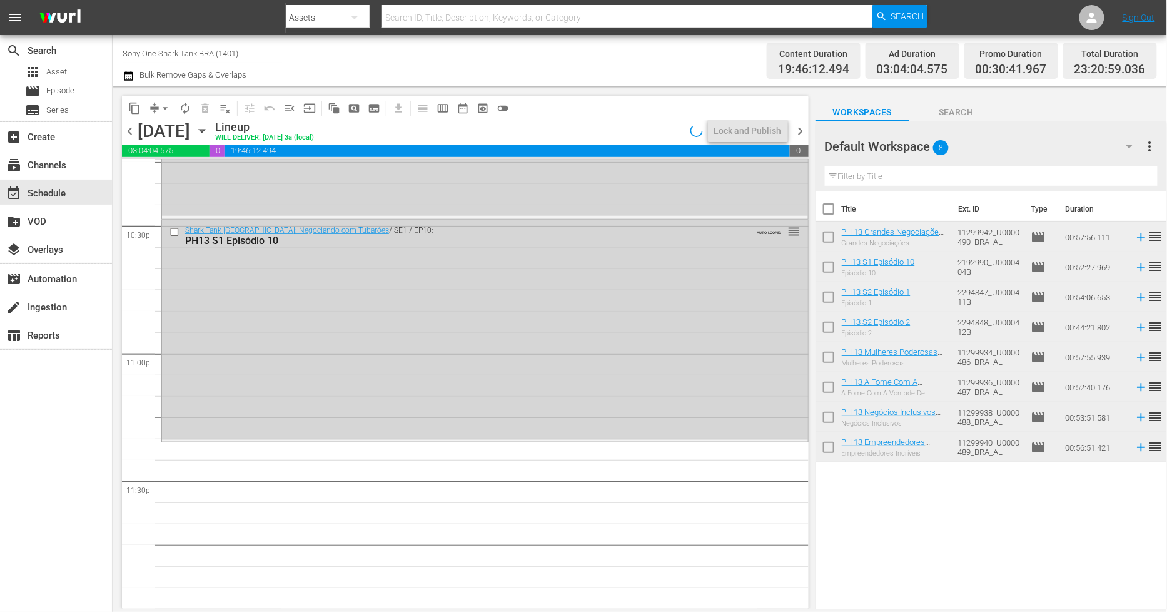
scroll to position [5676, 0]
click at [373, 392] on div "Shark Tank [GEOGRAPHIC_DATA]: Negociando com Tubarões / SE1 / EP10: PH13 S1 Epi…" at bounding box center [485, 331] width 646 height 220
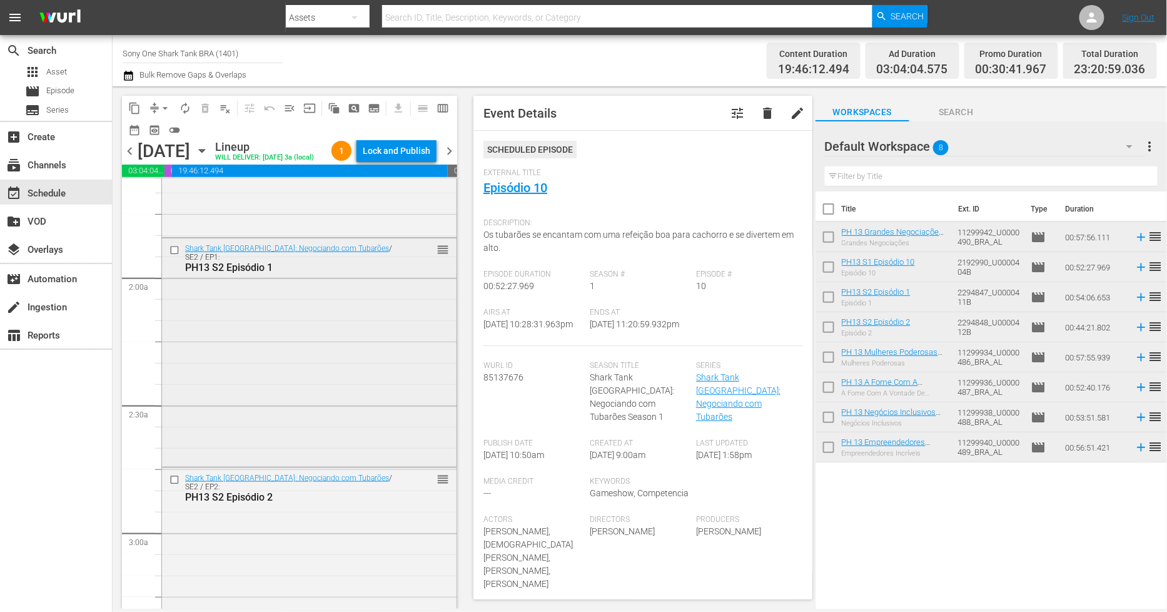
scroll to position [572, 0]
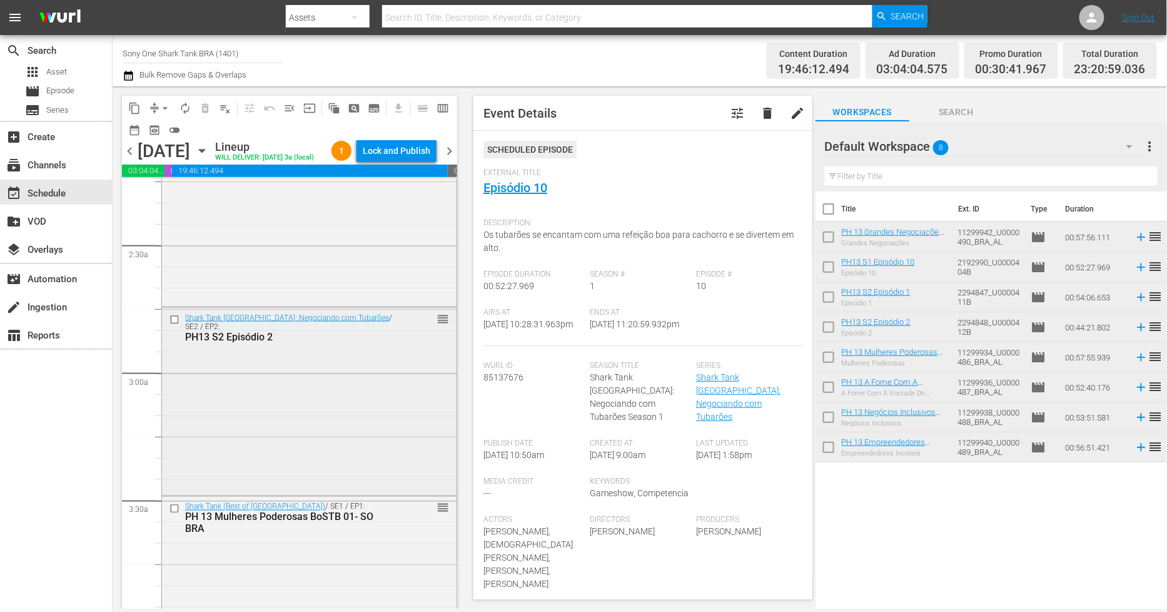
click at [298, 389] on div "Shark Tank [GEOGRAPHIC_DATA]: Negociando com Tubarões / SE2 / EP2: PH13 S2 Epis…" at bounding box center [309, 400] width 295 height 185
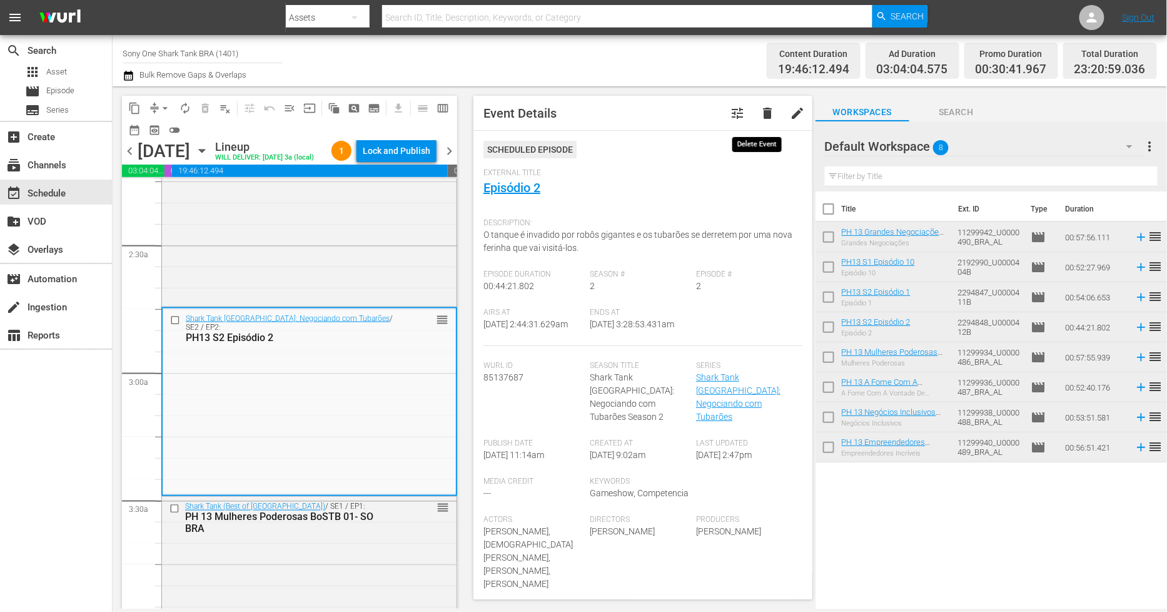
click at [760, 117] on span "delete" at bounding box center [767, 113] width 15 height 15
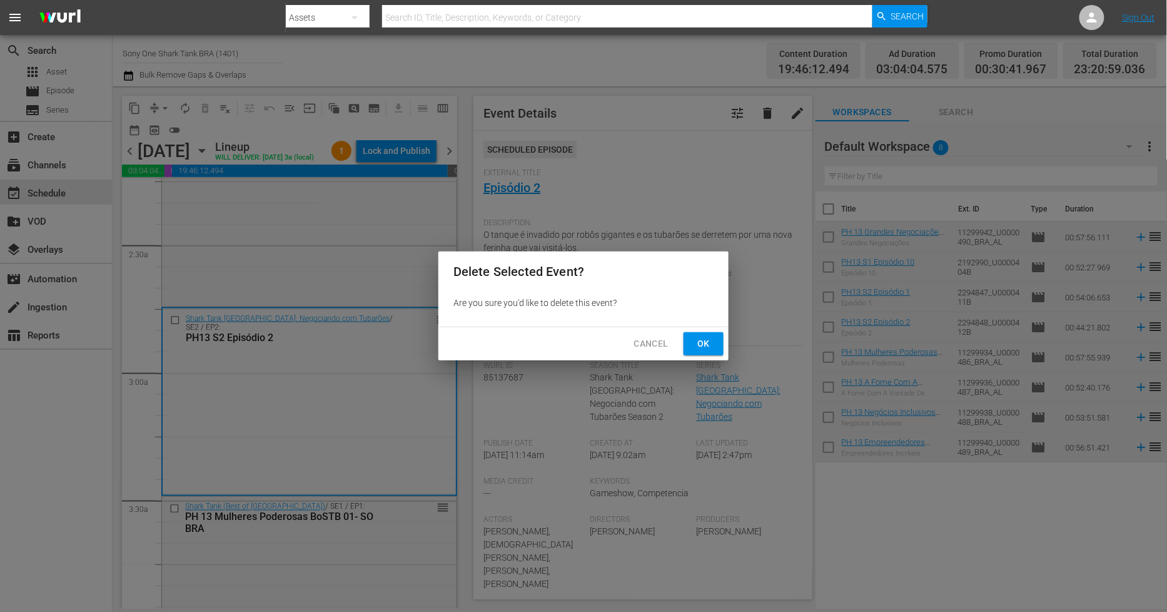
click at [699, 348] on span "Ok" at bounding box center [704, 344] width 20 height 16
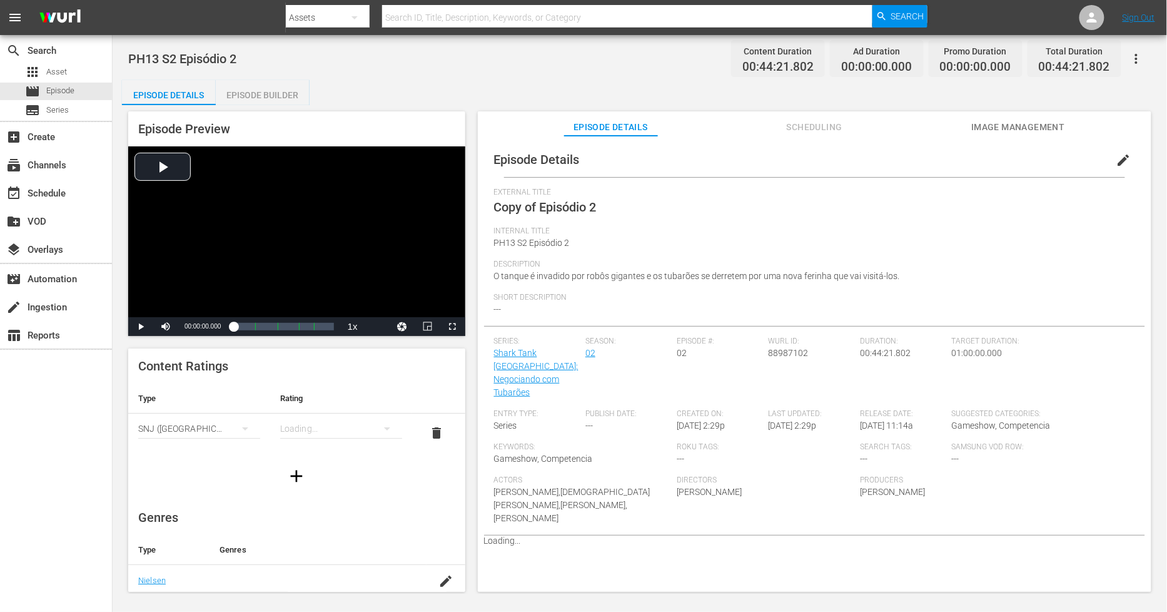
click at [1050, 161] on span "edit" at bounding box center [1124, 160] width 15 height 15
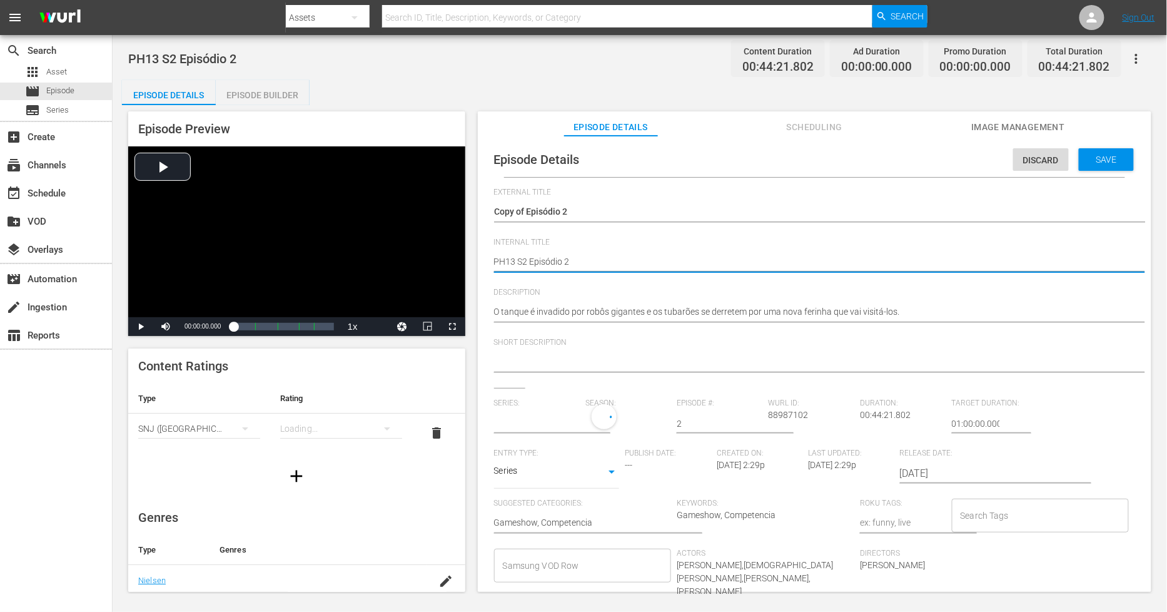
type textarea "PH13 S2 Episódio 2"
type textarea "PH13 S2 Episódio 2 D"
type textarea "PH13 S2 Episódio 2 DU"
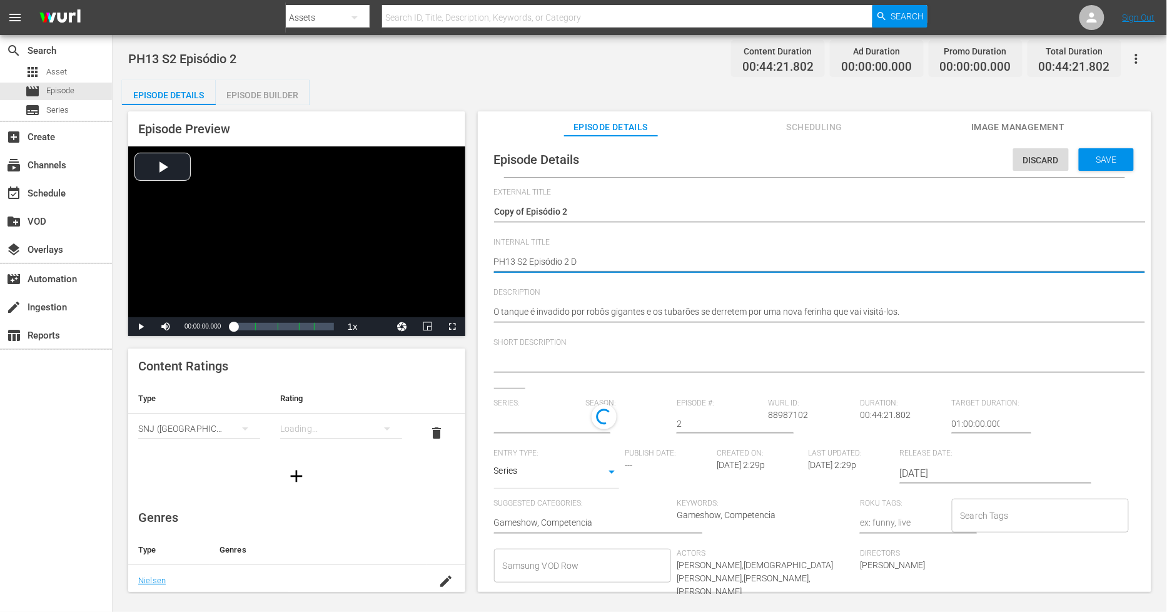
type textarea "PH13 S2 Episódio 2 DU"
type textarea "PH13 S2 Episódio 2 DUP"
type textarea "PH13 S2 Episódio 2 DUP1"
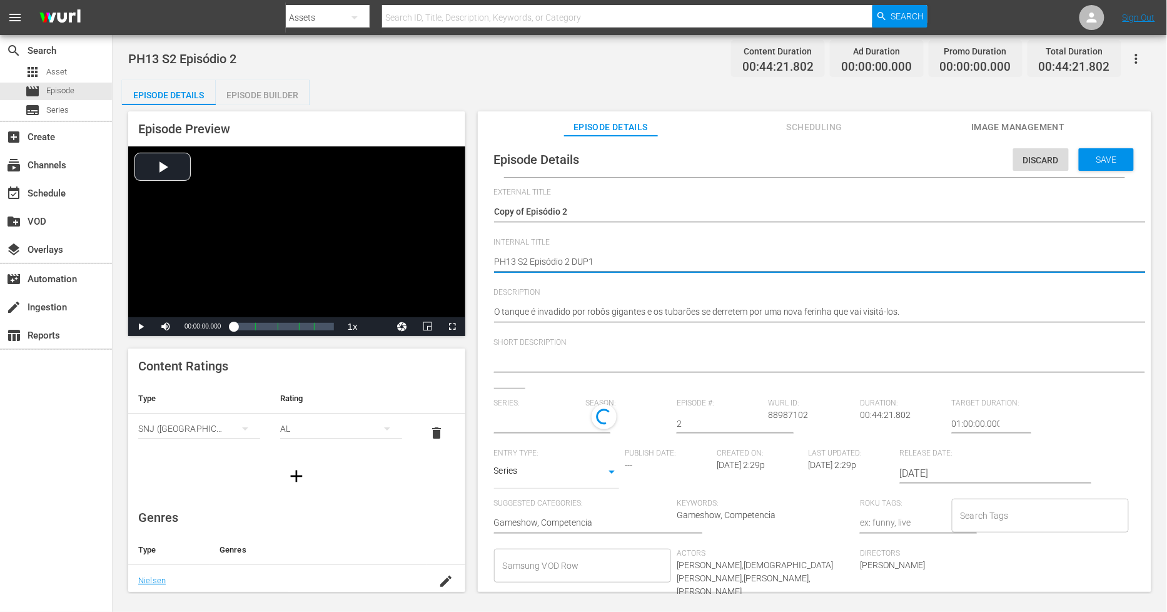
type input "Shark Tank [GEOGRAPHIC_DATA]: Negociando com Tubarões"
type textarea "PH13 S2 Episódio 2 DUP1"
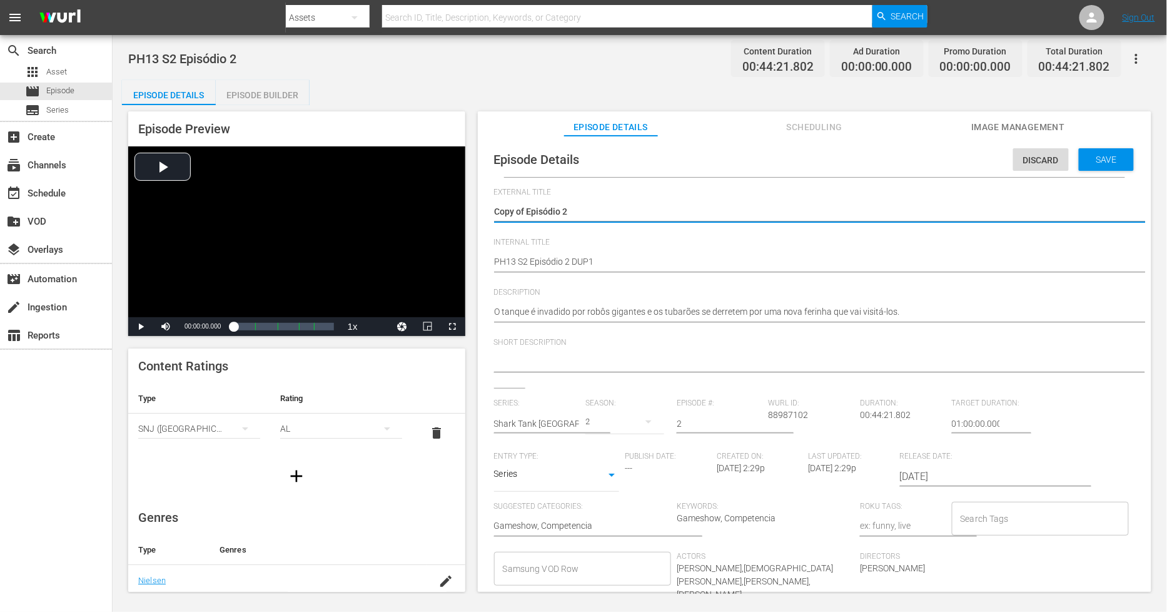
drag, startPoint x: 526, startPoint y: 208, endPoint x: -120, endPoint y: 175, distance: 647.1
type textarea "Episódio 2"
click at [1050, 161] on span "Save" at bounding box center [1107, 160] width 41 height 10
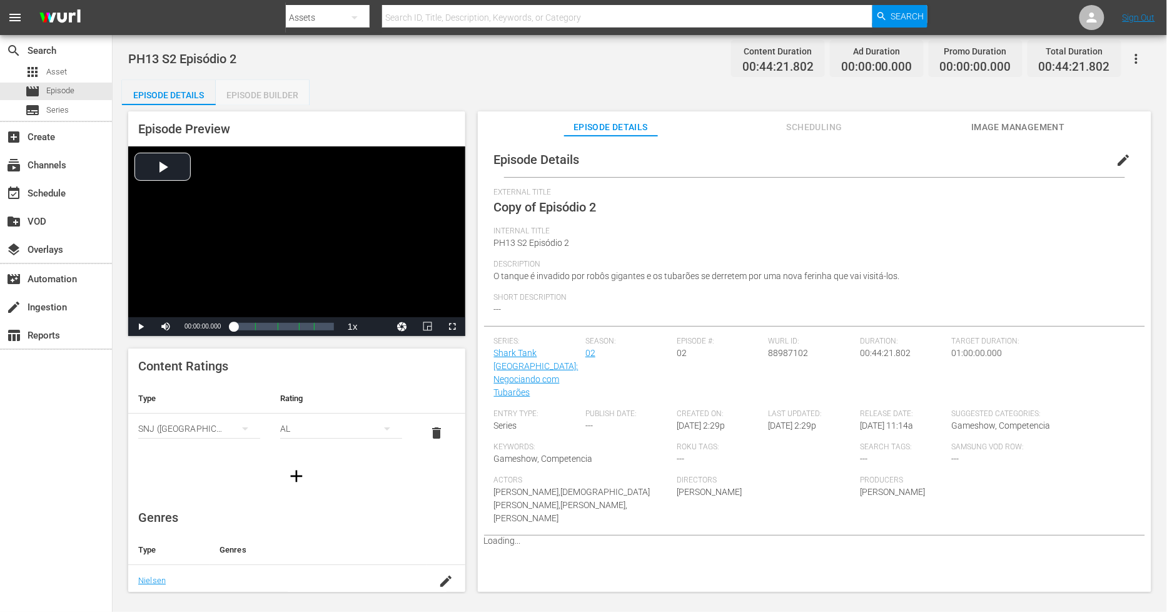
click at [255, 91] on div "Episode Builder" at bounding box center [263, 95] width 94 height 30
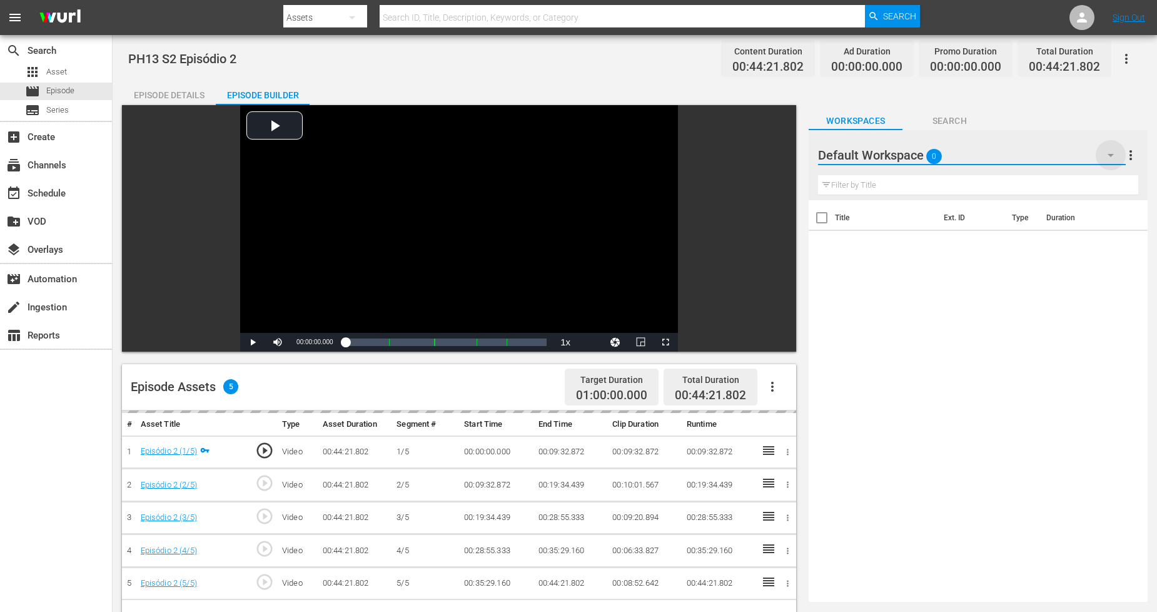
click at [1050, 155] on icon "button" at bounding box center [1111, 155] width 6 height 3
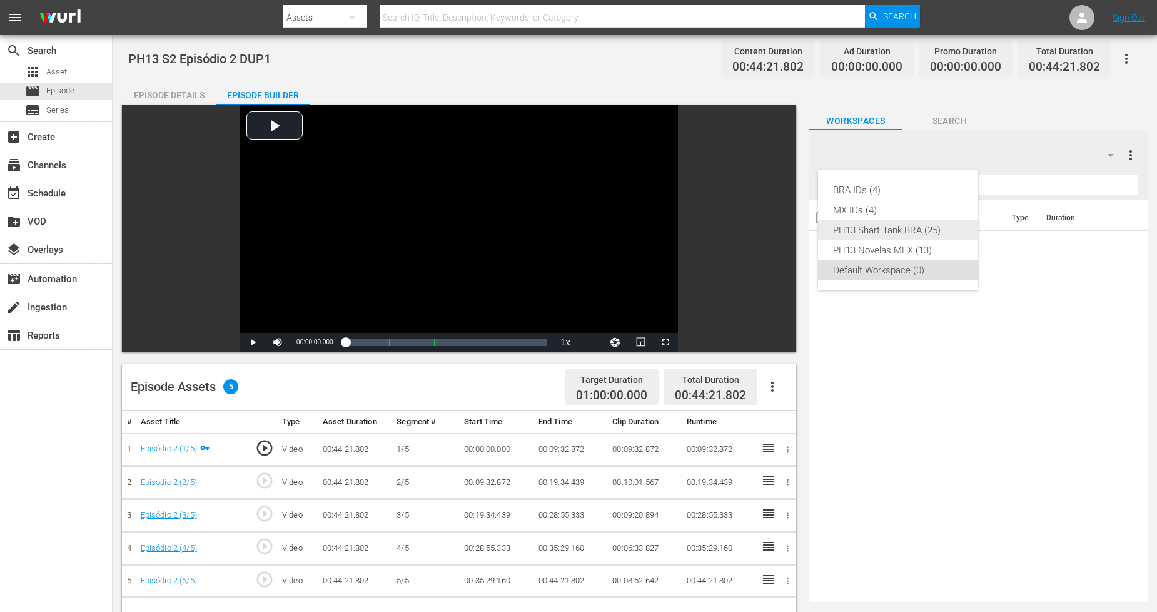
click at [938, 236] on div "PH13 Shart Tank BRA (25)" at bounding box center [898, 230] width 130 height 20
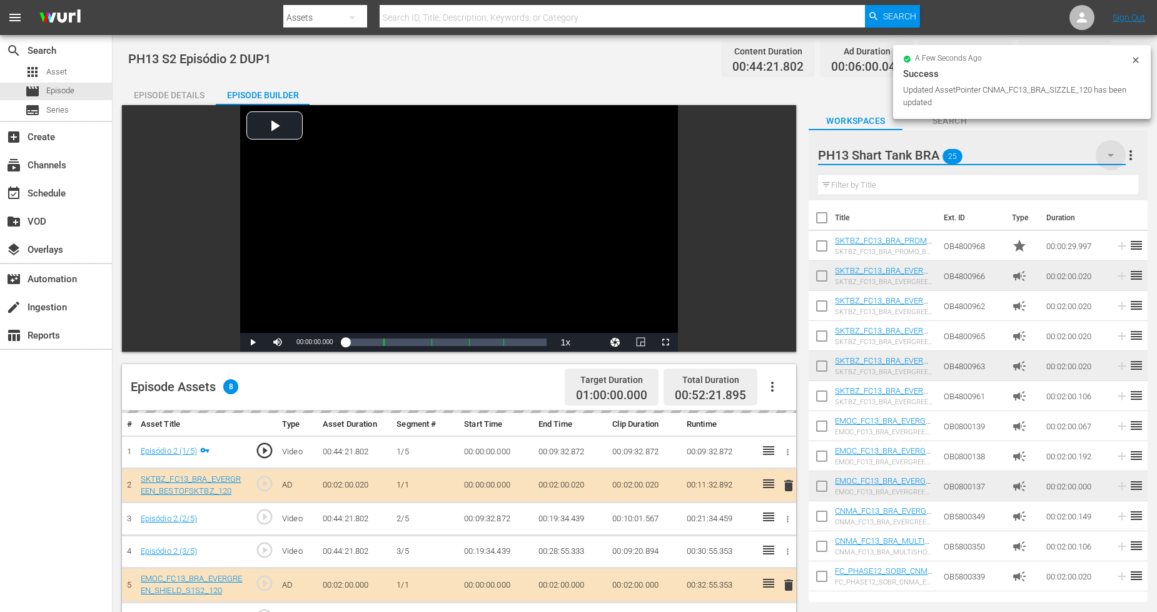
click at [1050, 151] on icon "button" at bounding box center [1111, 155] width 15 height 15
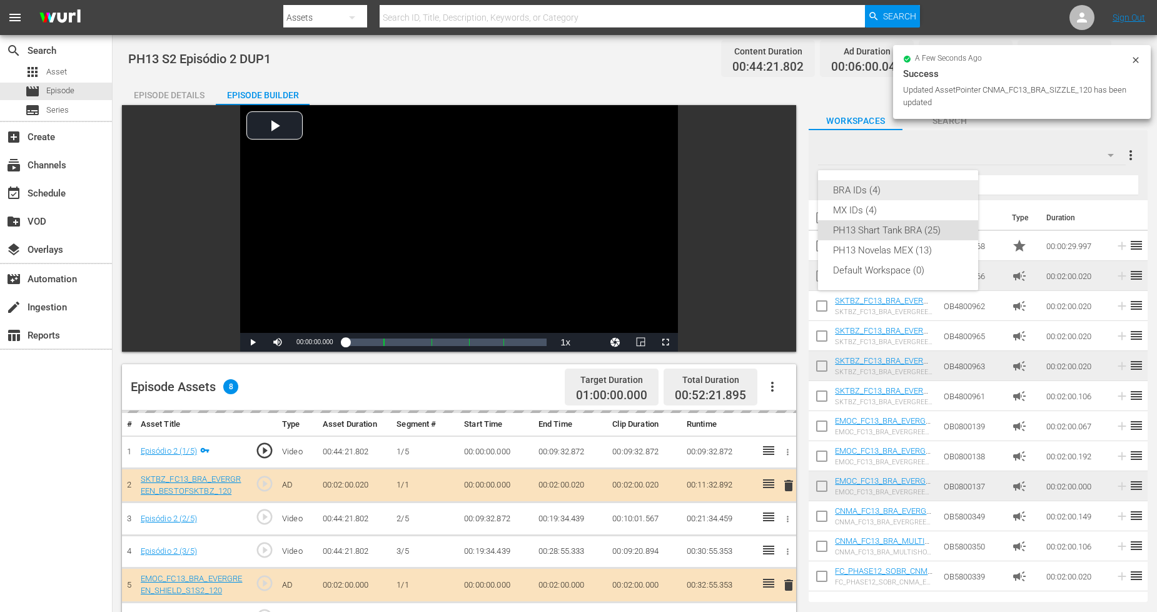
click at [913, 191] on div "BRA IDs (4)" at bounding box center [898, 190] width 130 height 20
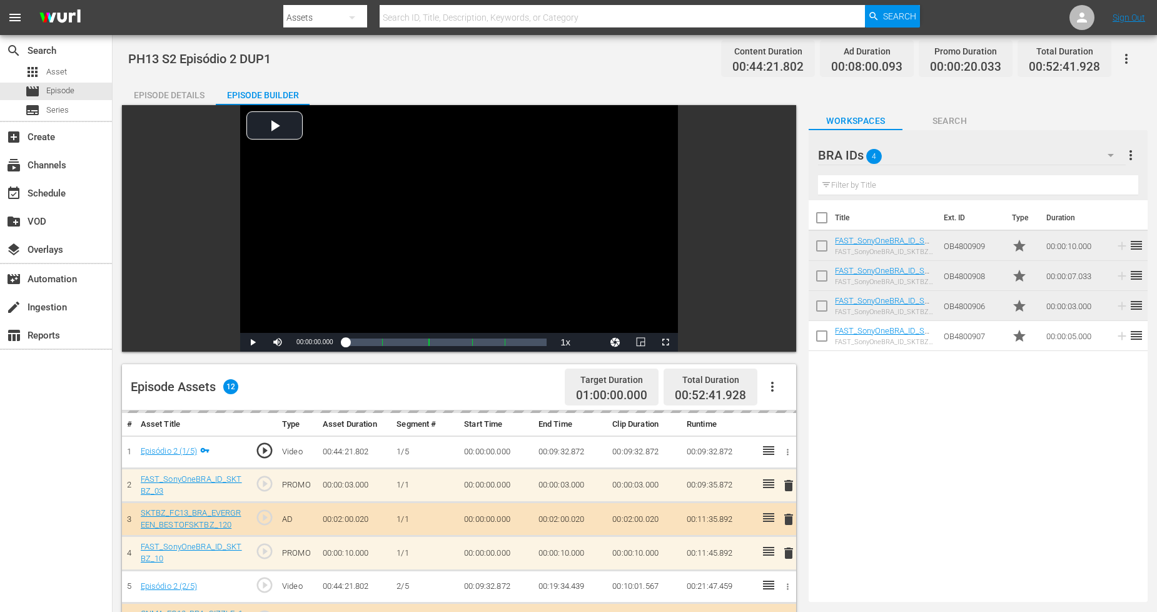
click at [1010, 163] on div "BRA IDs 4" at bounding box center [971, 155] width 307 height 35
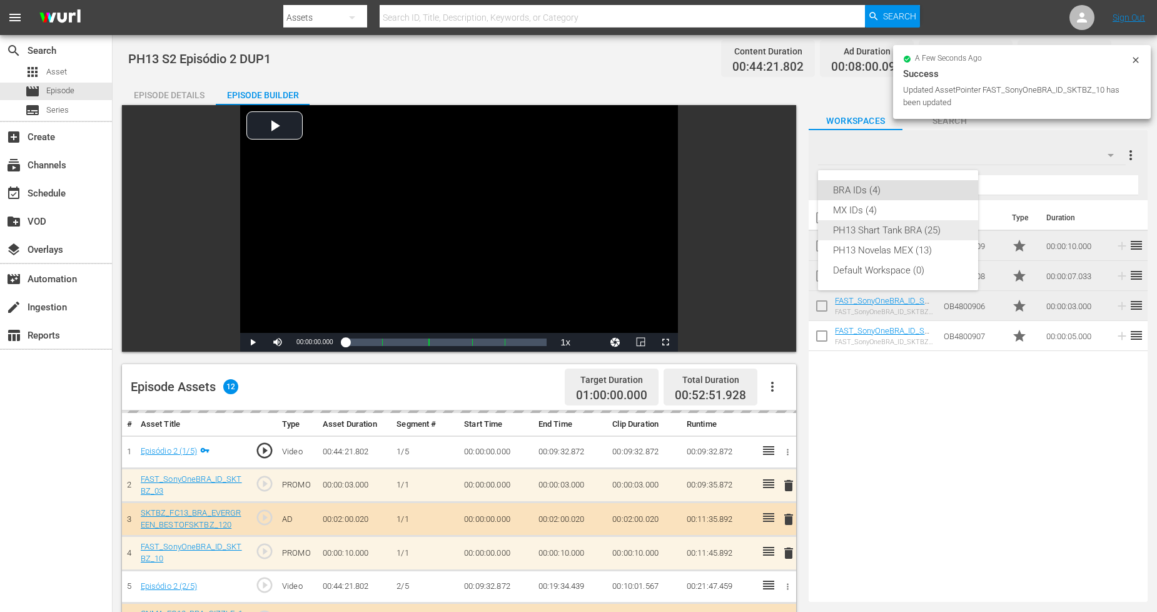
click at [946, 228] on div "PH13 Shart Tank BRA (25)" at bounding box center [898, 230] width 130 height 20
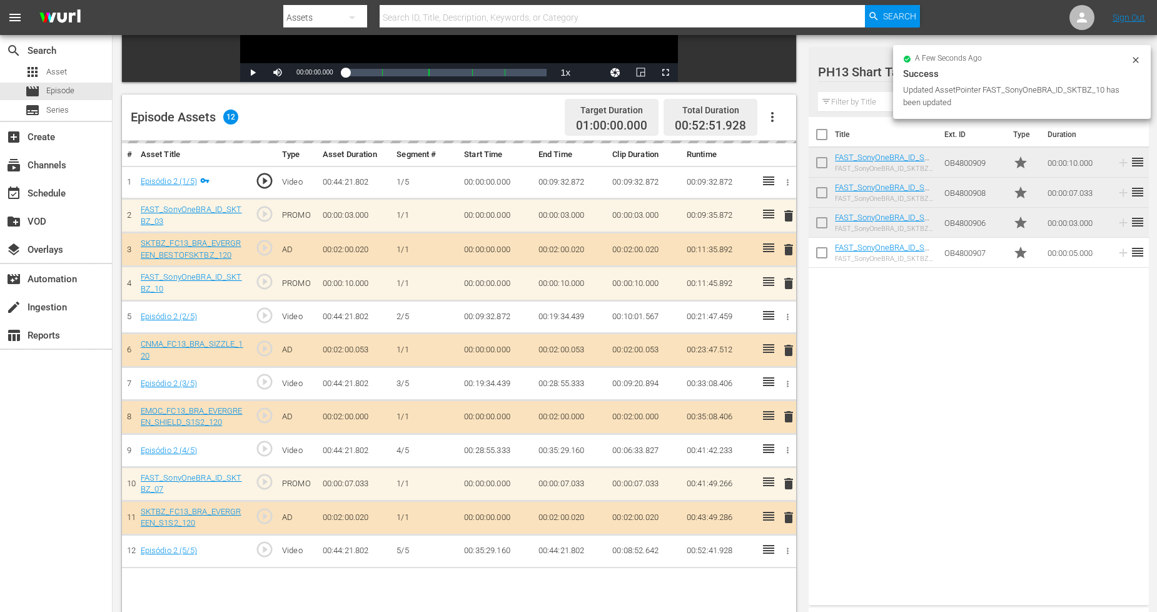
scroll to position [325, 0]
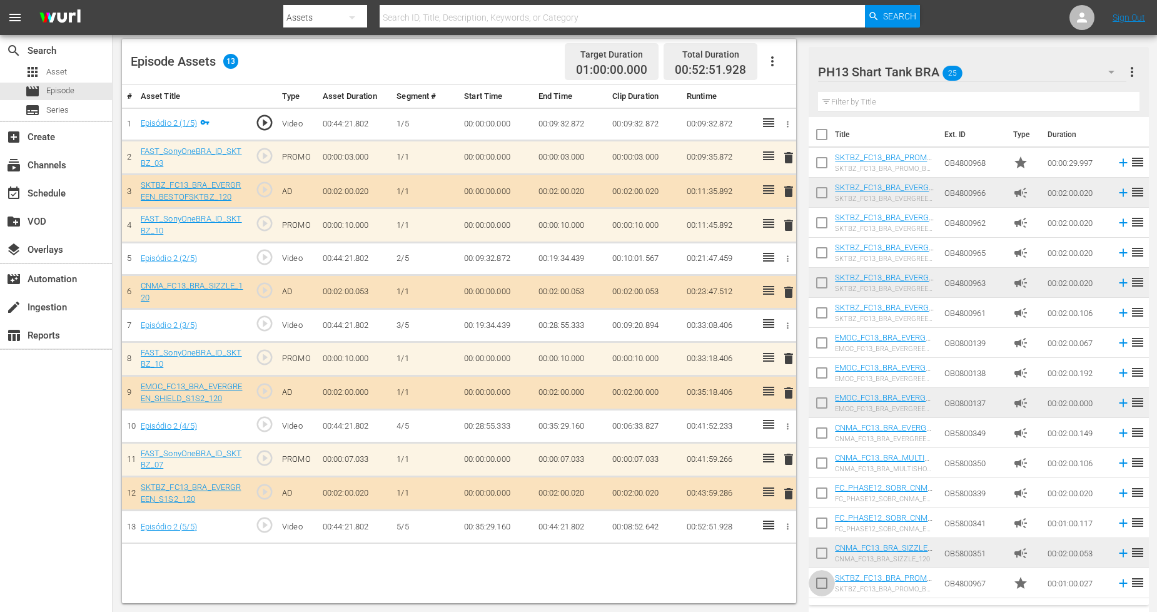
click at [825, 551] on input "checkbox" at bounding box center [822, 585] width 26 height 26
checkbox input "true"
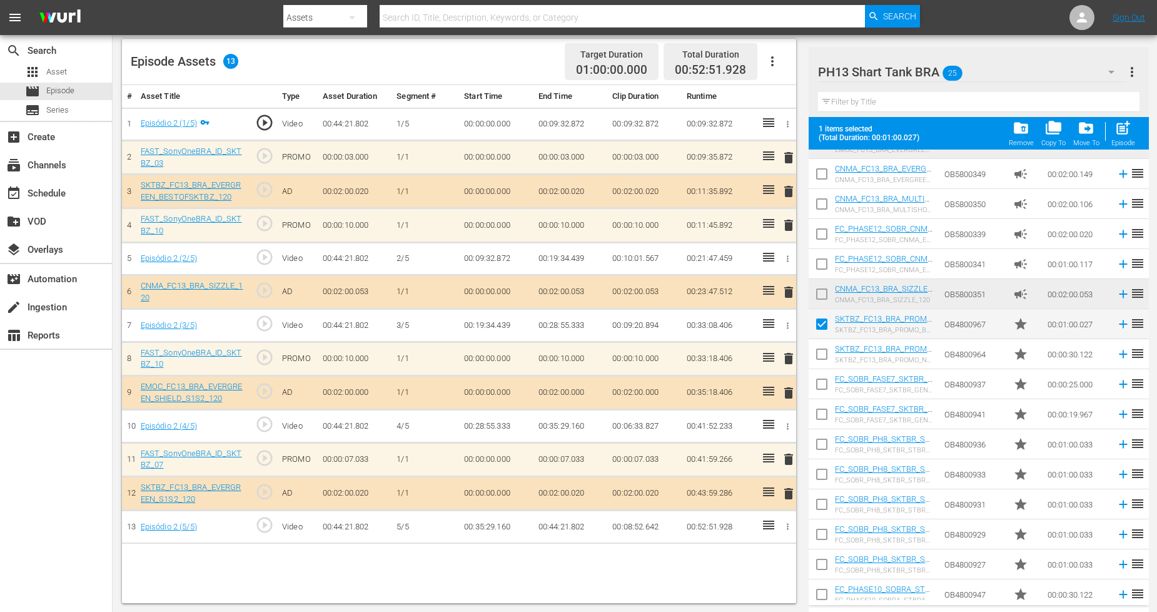
scroll to position [330, 0]
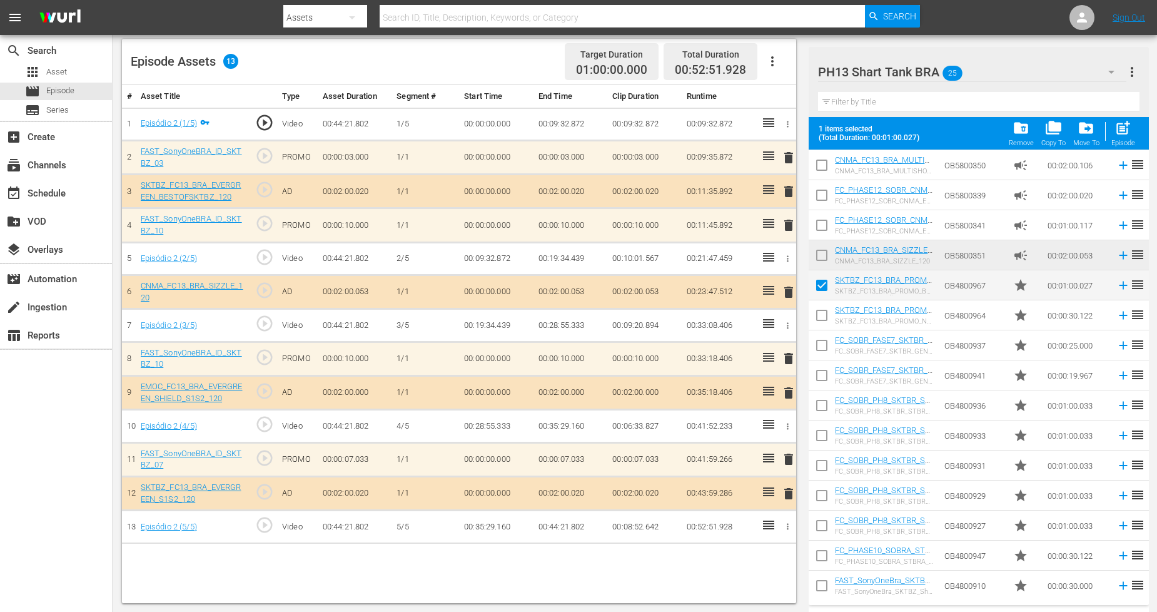
click at [820, 317] on input "checkbox" at bounding box center [822, 318] width 26 height 26
checkbox input "true"
click at [823, 344] on input "checkbox" at bounding box center [822, 348] width 26 height 26
checkbox input "true"
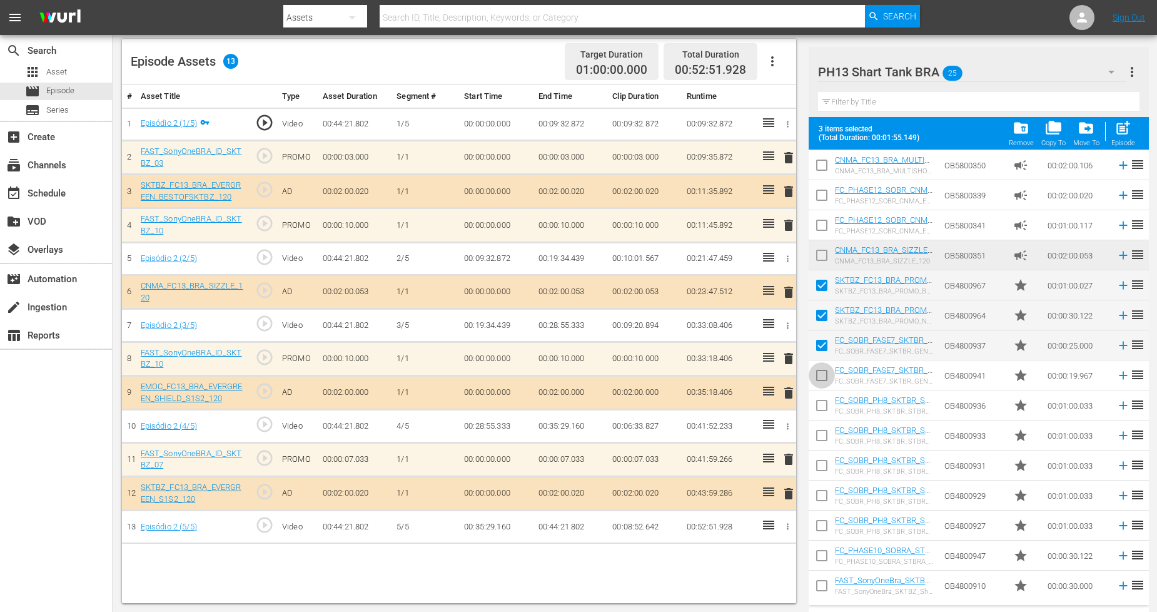
click at [818, 373] on input "checkbox" at bounding box center [822, 378] width 26 height 26
checkbox input "true"
click at [823, 347] on input "checkbox" at bounding box center [822, 348] width 26 height 26
checkbox input "false"
click at [824, 378] on input "checkbox" at bounding box center [822, 378] width 26 height 26
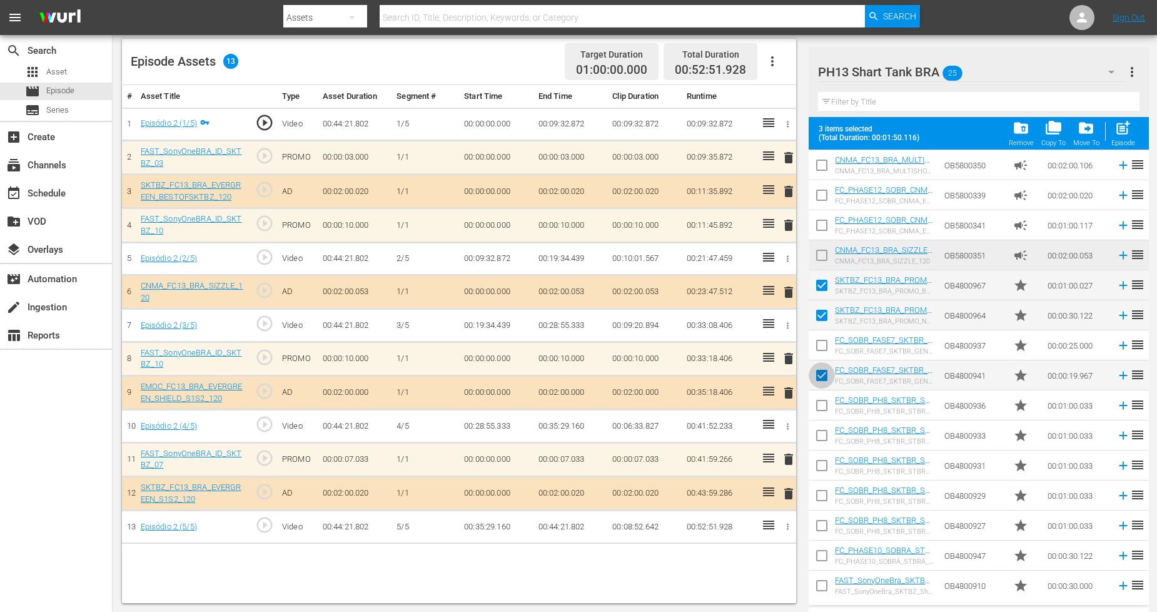
checkbox input "false"
click at [820, 409] on input "checkbox" at bounding box center [822, 408] width 26 height 26
checkbox input "true"
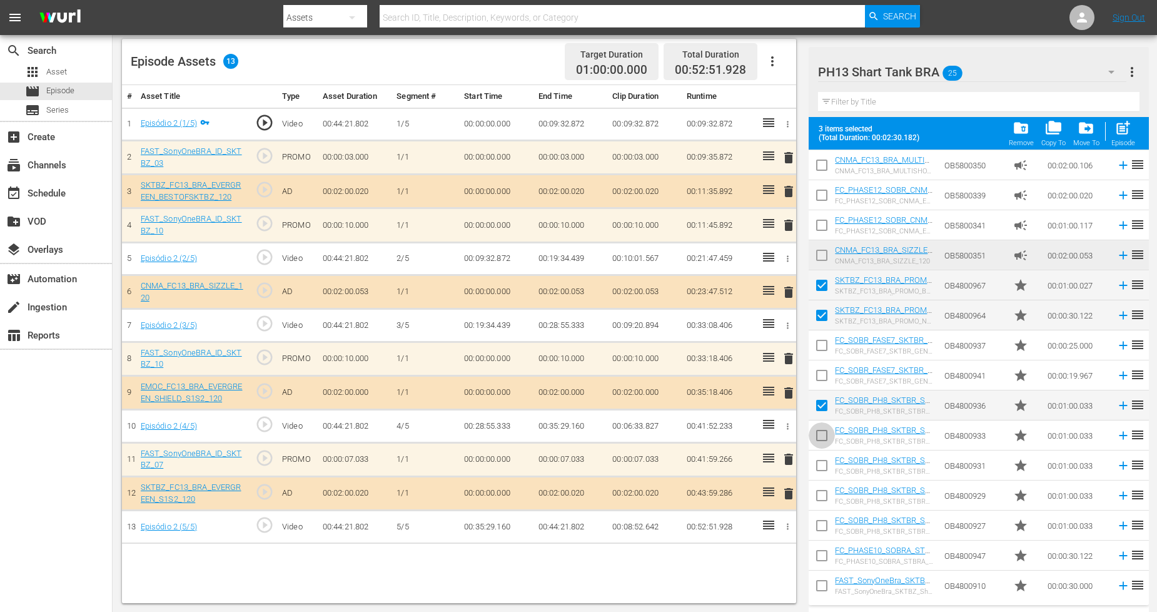
click at [821, 429] on input "checkbox" at bounding box center [822, 438] width 26 height 26
checkbox input "true"
click at [821, 464] on input "checkbox" at bounding box center [822, 468] width 26 height 26
checkbox input "true"
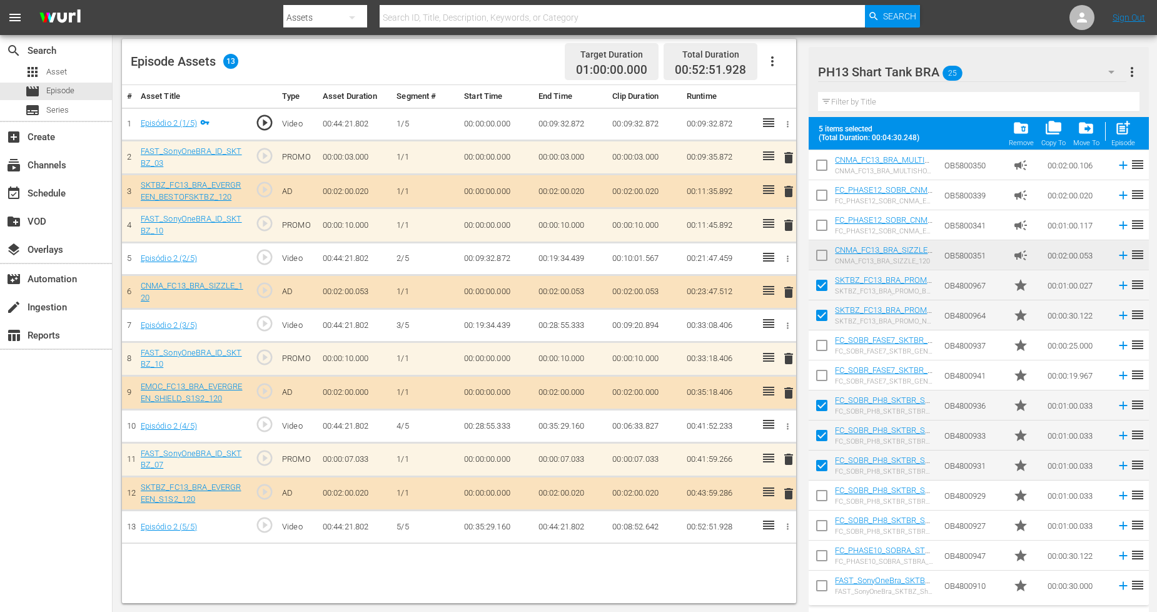
click at [825, 489] on input "checkbox" at bounding box center [822, 498] width 26 height 26
checkbox input "true"
click at [824, 522] on input "checkbox" at bounding box center [822, 528] width 26 height 26
checkbox input "true"
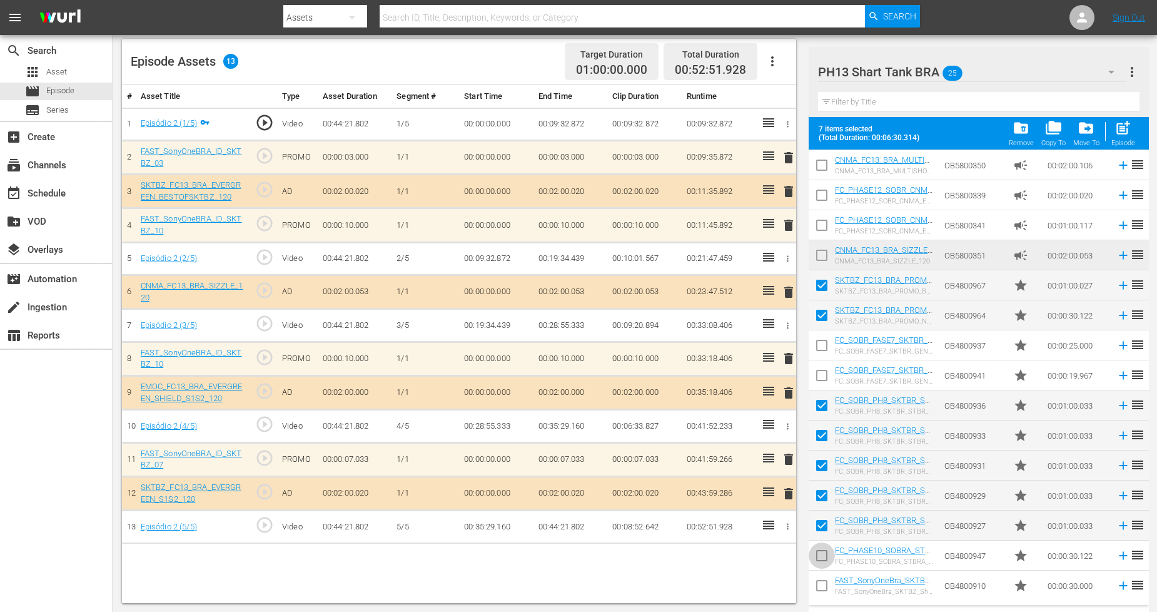
click at [825, 551] on input "checkbox" at bounding box center [822, 558] width 26 height 26
checkbox input "true"
click at [820, 551] on input "checkbox" at bounding box center [822, 588] width 26 height 26
checkbox input "true"
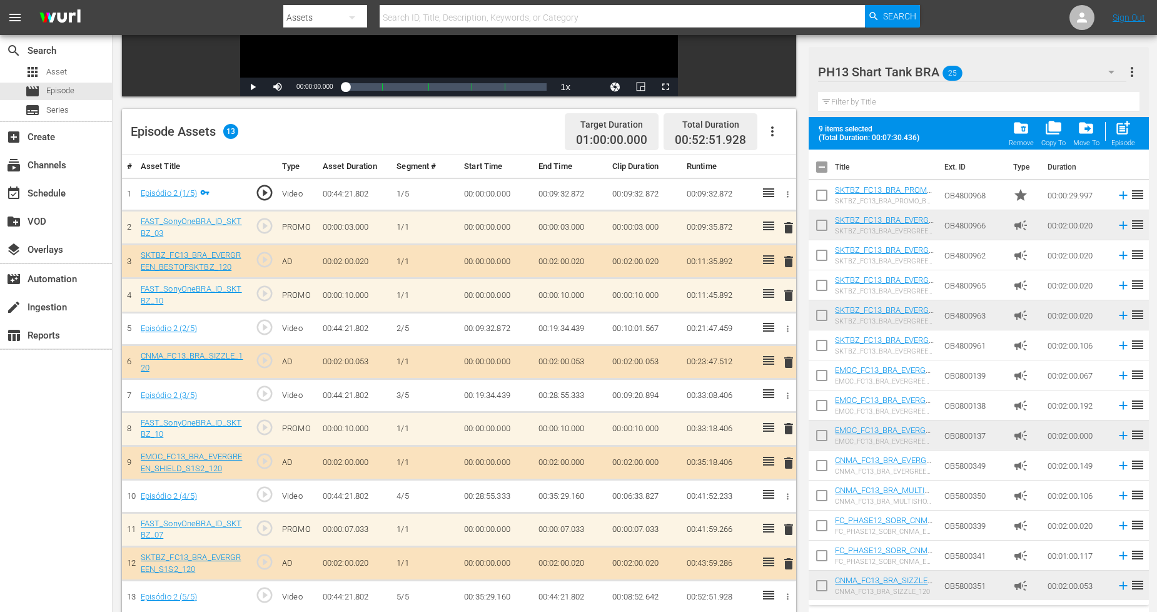
scroll to position [325, 0]
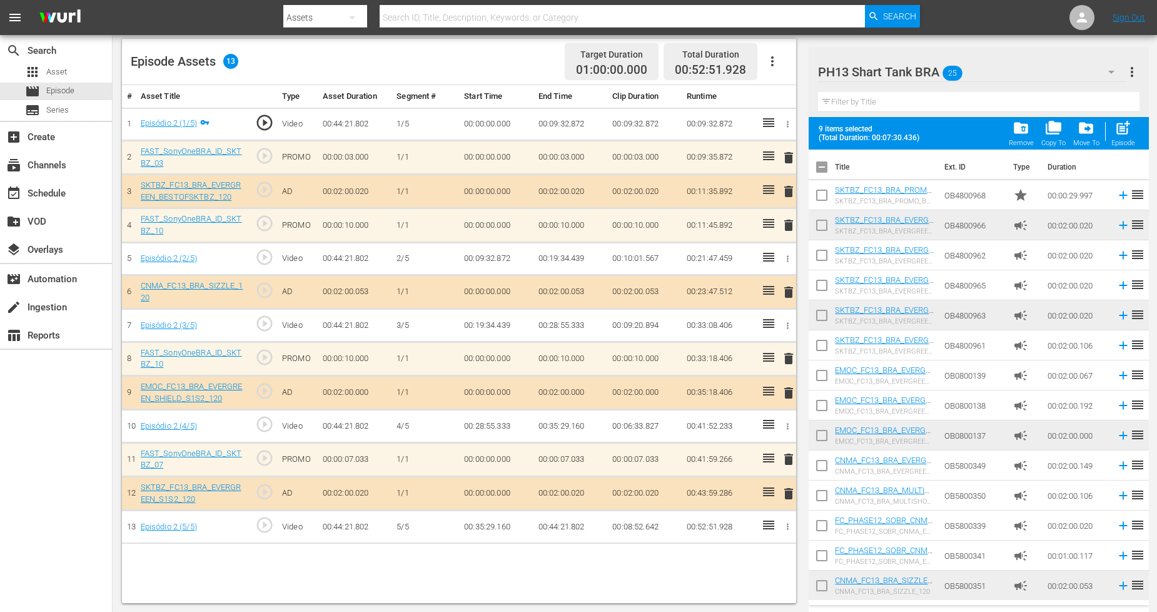
click at [821, 197] on input "checkbox" at bounding box center [822, 198] width 26 height 26
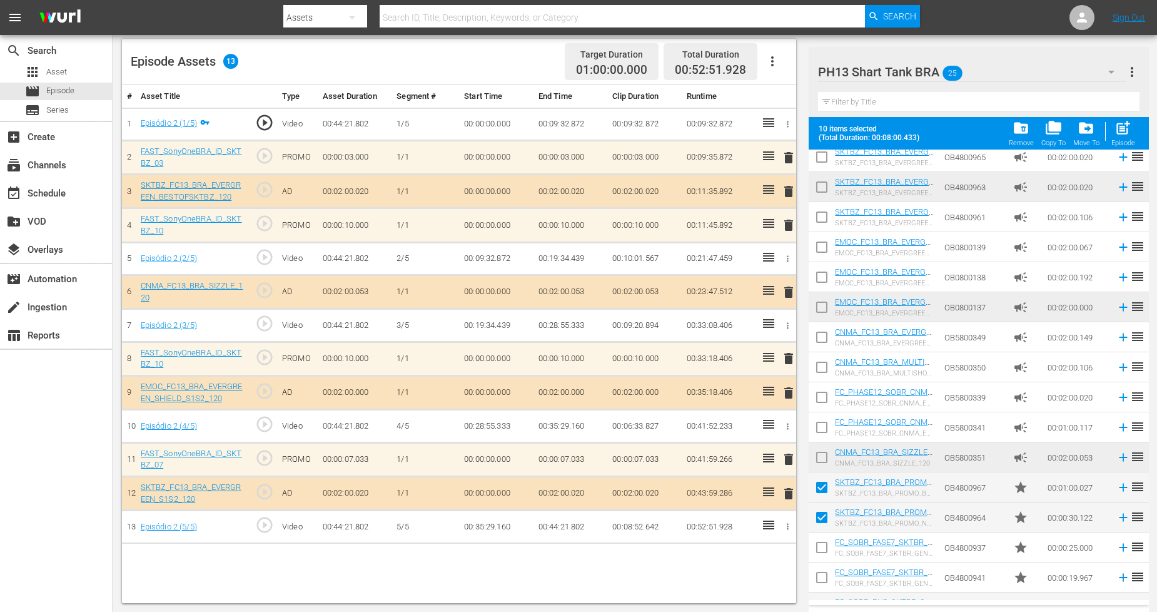
scroll to position [330, 0]
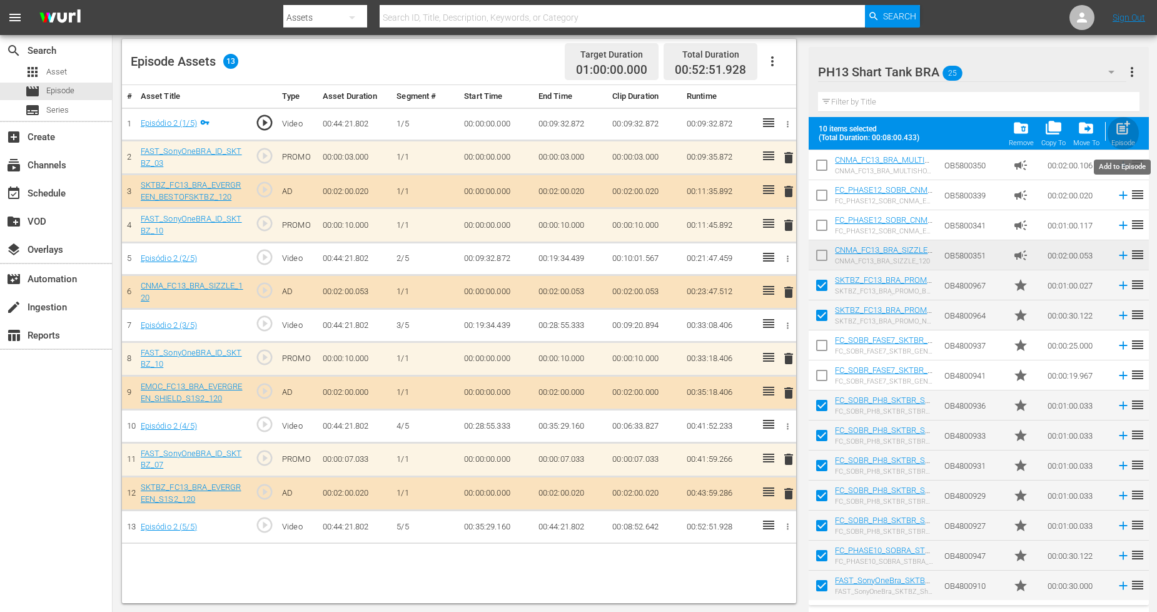
click at [1050, 139] on div "Episode" at bounding box center [1124, 143] width 24 height 8
checkbox input "false"
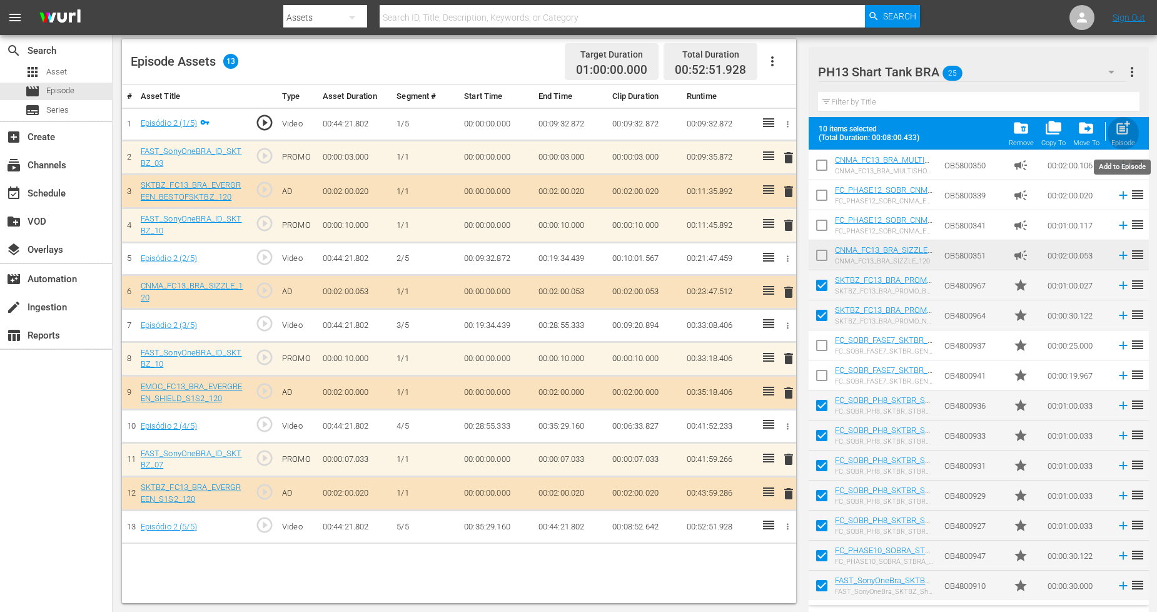
checkbox input "false"
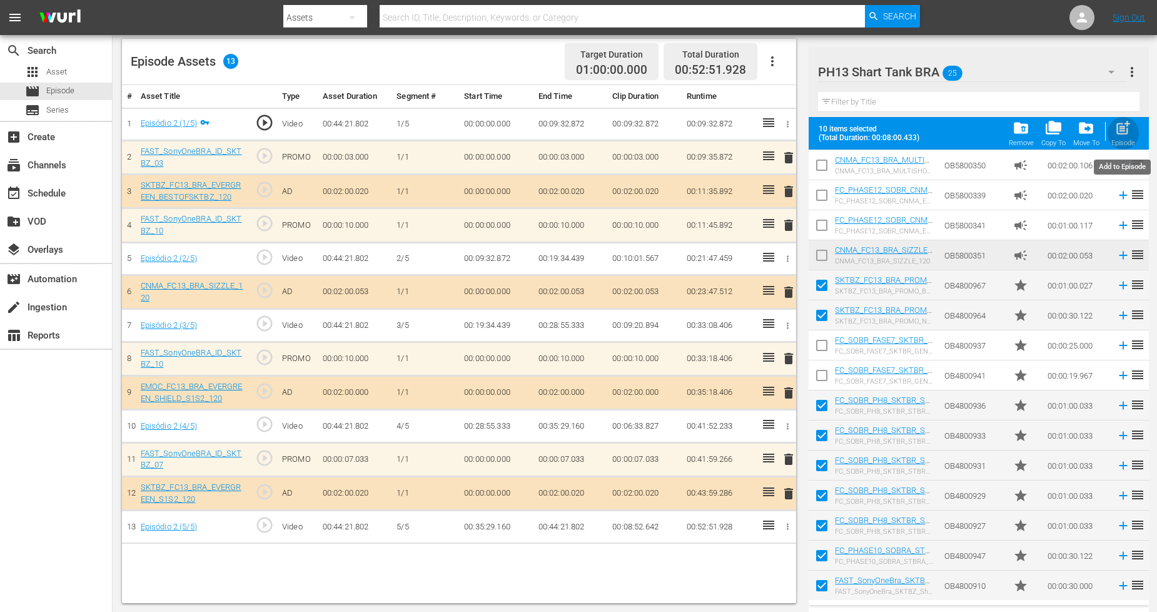
checkbox input "false"
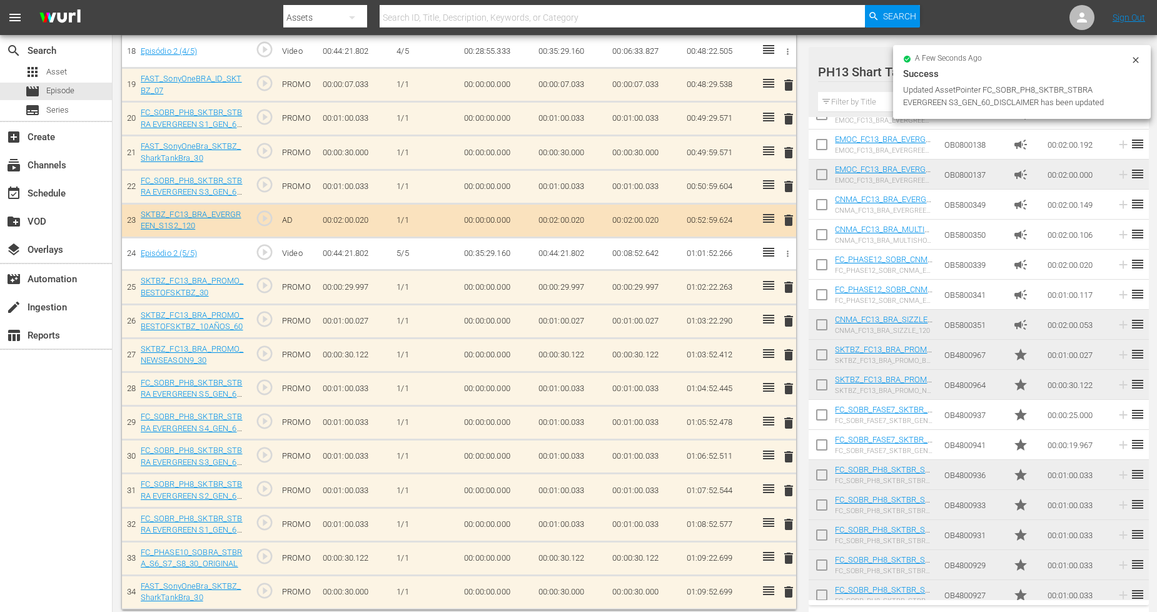
scroll to position [981, 0]
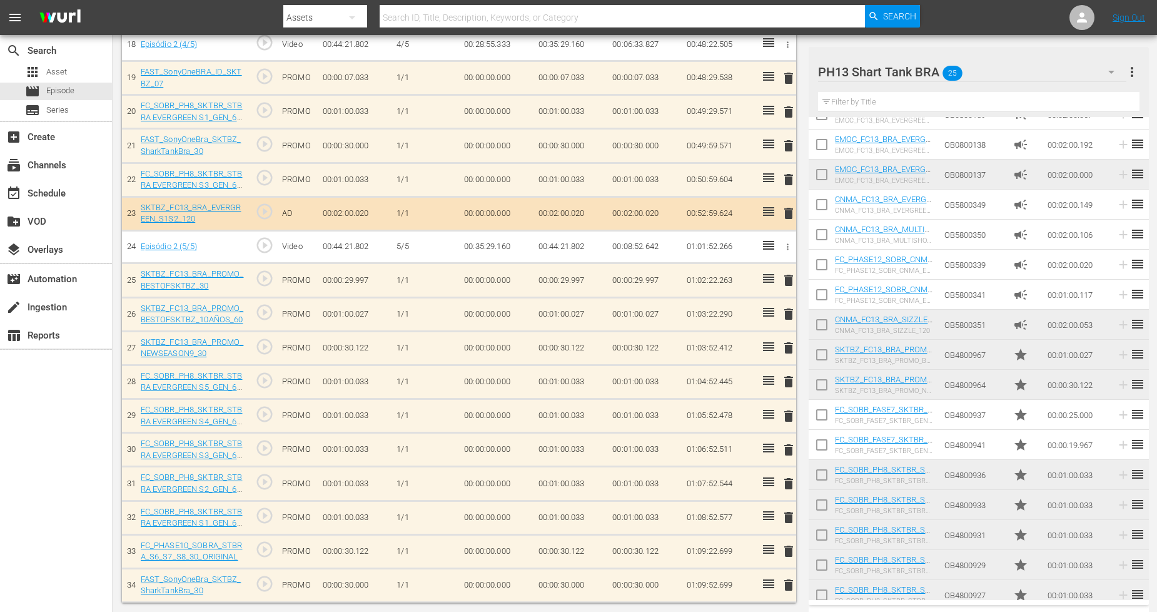
click at [822, 551] on input "checkbox" at bounding box center [822, 597] width 26 height 26
checkbox input "true"
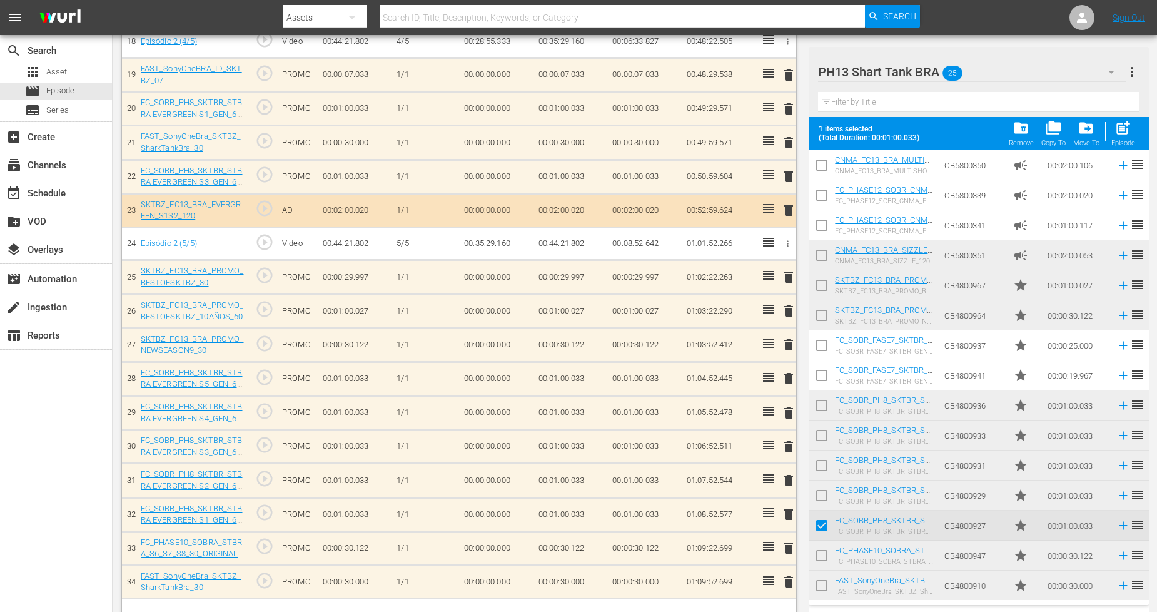
scroll to position [978, 0]
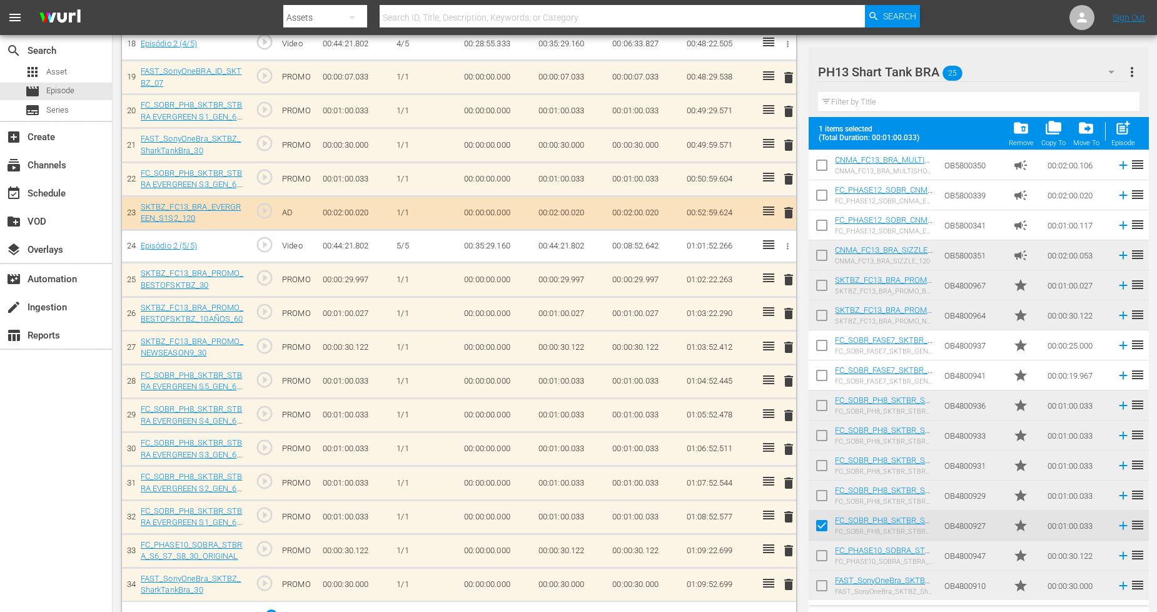
click at [821, 551] on input "checkbox" at bounding box center [822, 558] width 26 height 26
checkbox input "true"
click at [816, 551] on input "checkbox" at bounding box center [822, 588] width 26 height 26
checkbox input "true"
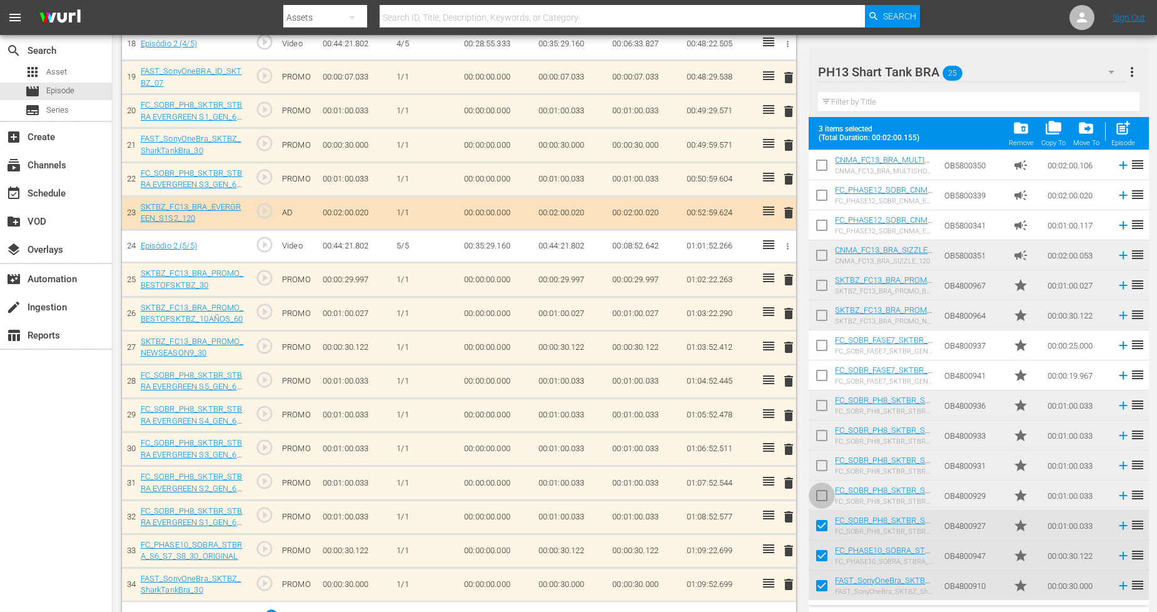
click at [823, 499] on input "checkbox" at bounding box center [822, 498] width 26 height 26
checkbox input "true"
click at [813, 464] on input "checkbox" at bounding box center [822, 468] width 26 height 26
checkbox input "true"
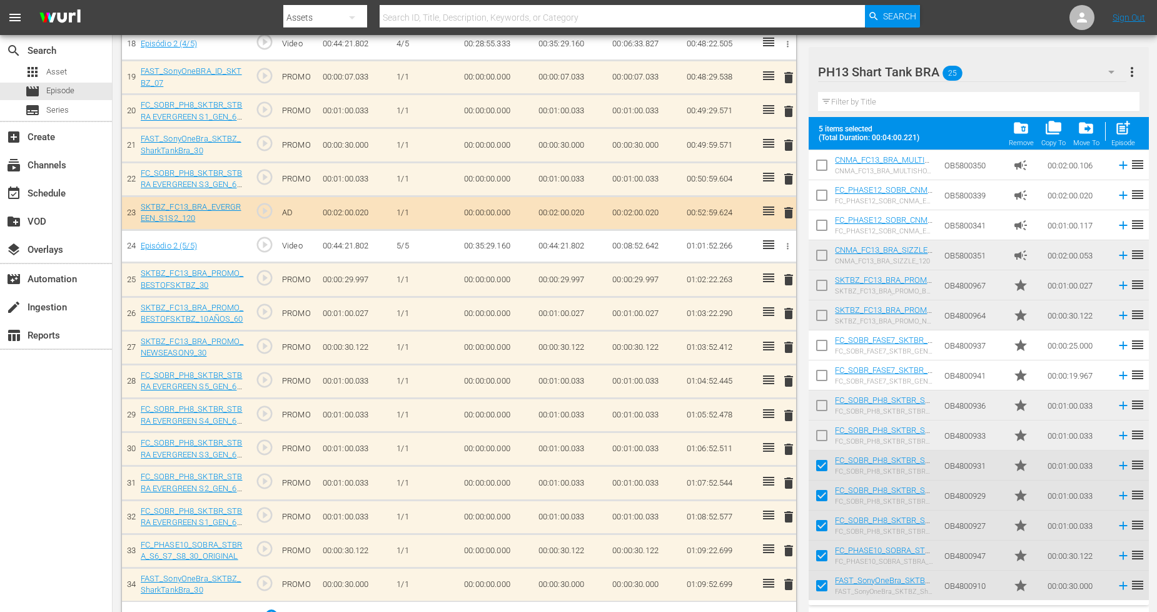
click at [824, 436] on input "checkbox" at bounding box center [822, 438] width 26 height 26
checkbox input "true"
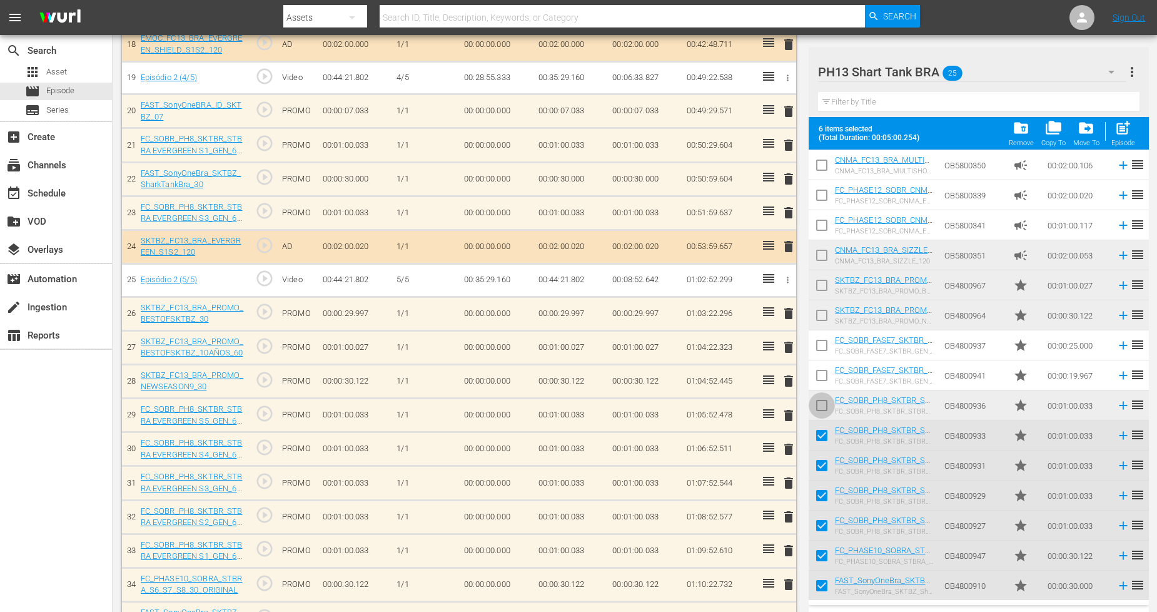
click at [820, 413] on input "checkbox" at bounding box center [822, 408] width 26 height 26
checkbox input "true"
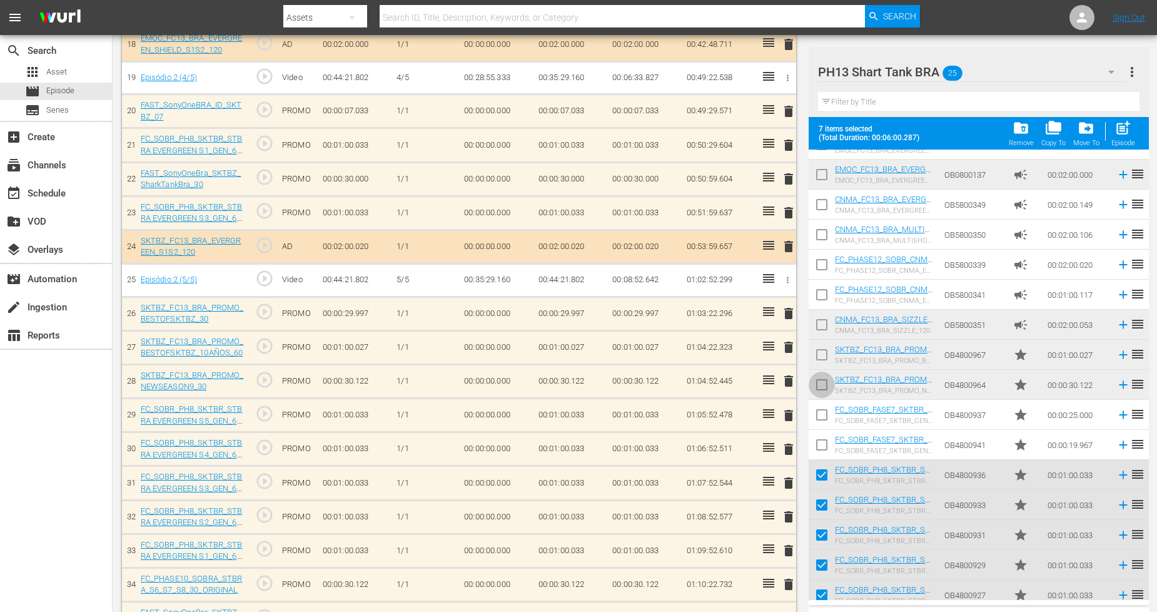
click at [820, 389] on input "checkbox" at bounding box center [822, 387] width 26 height 26
checkbox input "true"
click at [823, 353] on input "checkbox" at bounding box center [822, 357] width 26 height 26
checkbox input "true"
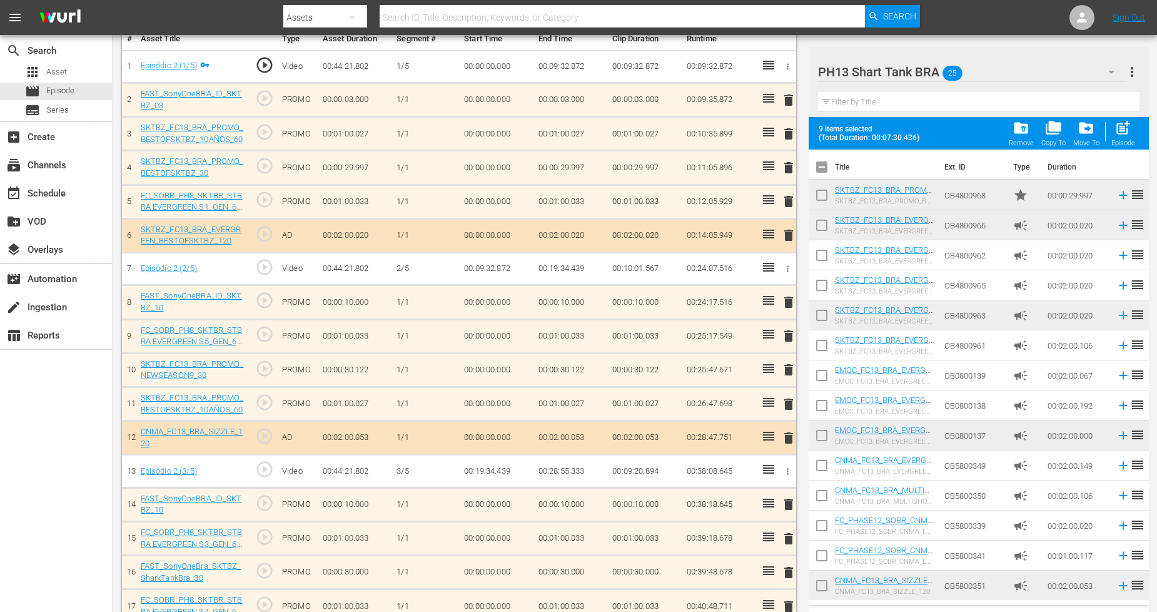
scroll to position [353, 0]
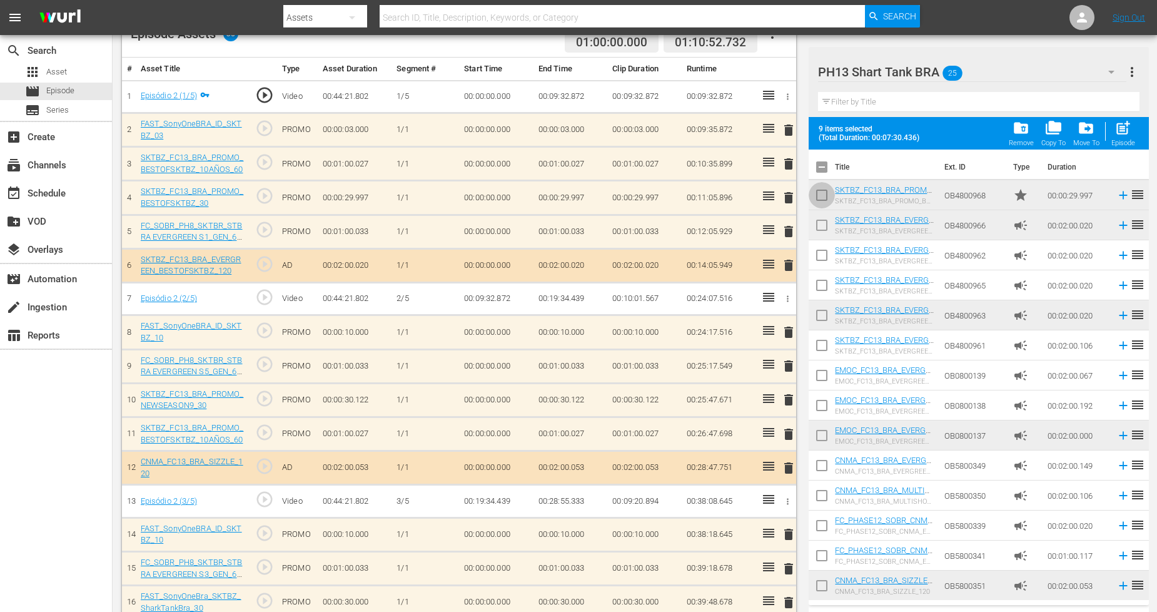
click at [825, 189] on input "checkbox" at bounding box center [822, 198] width 26 height 26
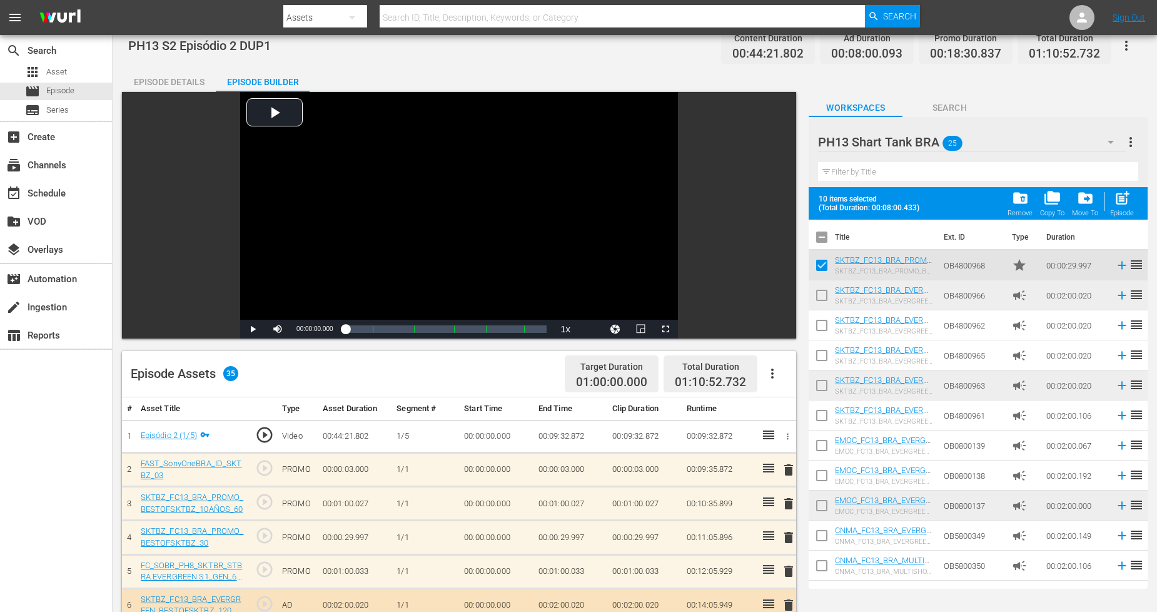
scroll to position [0, 0]
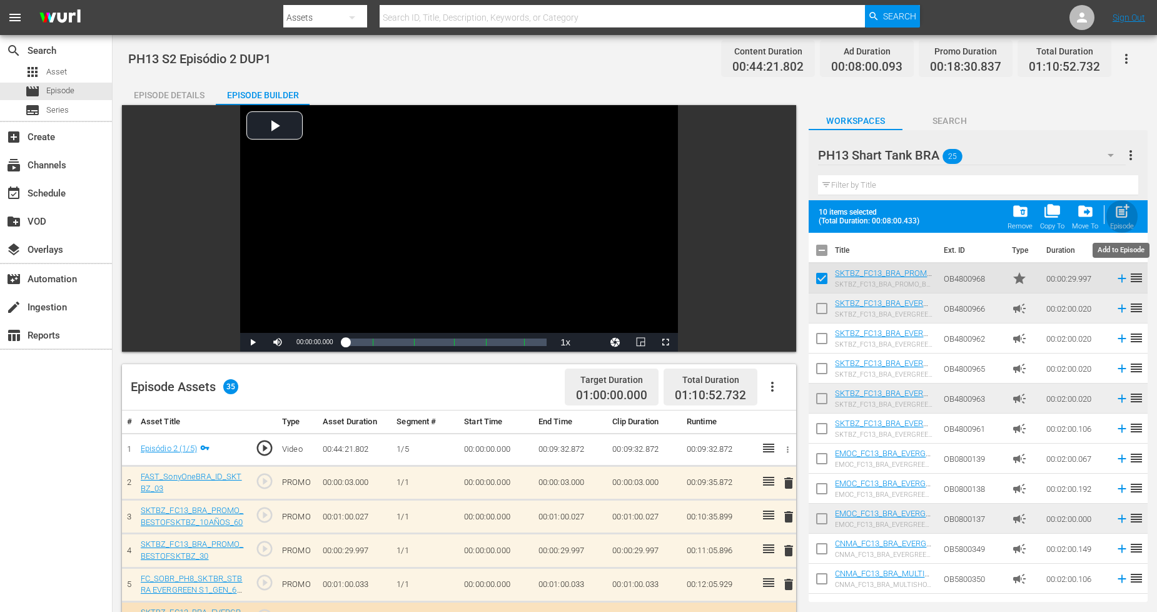
click at [1050, 216] on span "post_add" at bounding box center [1122, 211] width 17 height 17
checkbox input "false"
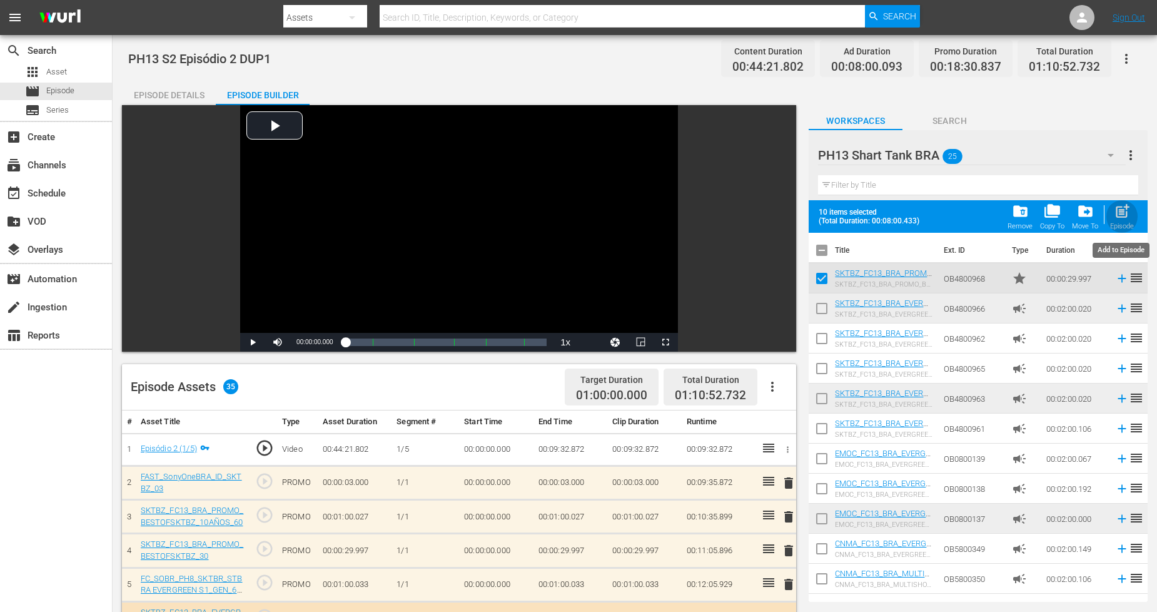
checkbox input "false"
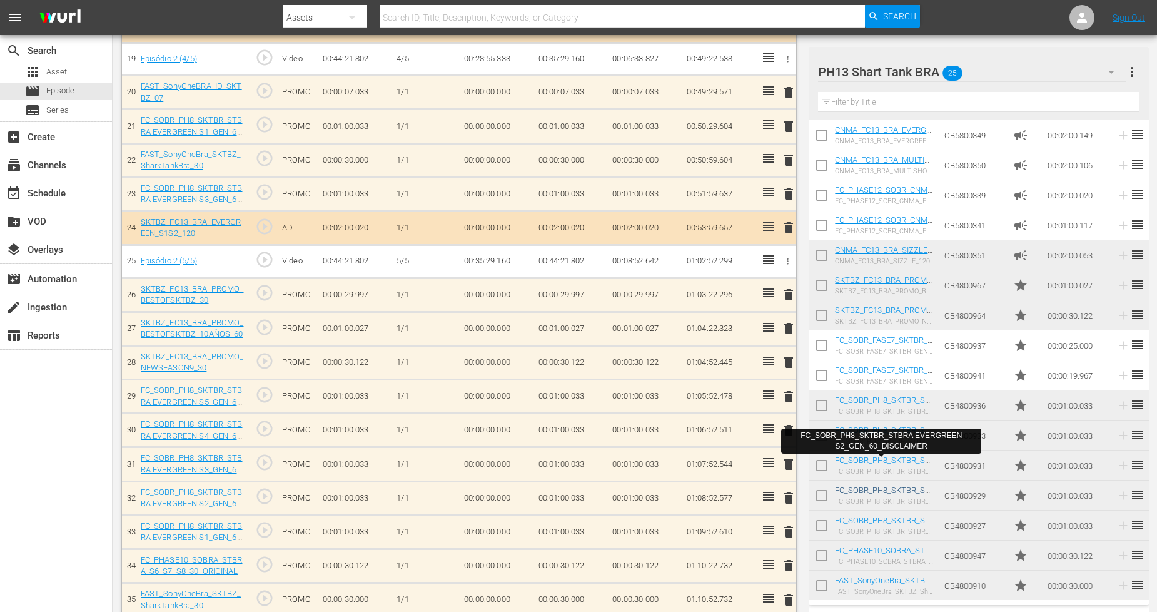
scroll to position [1015, 0]
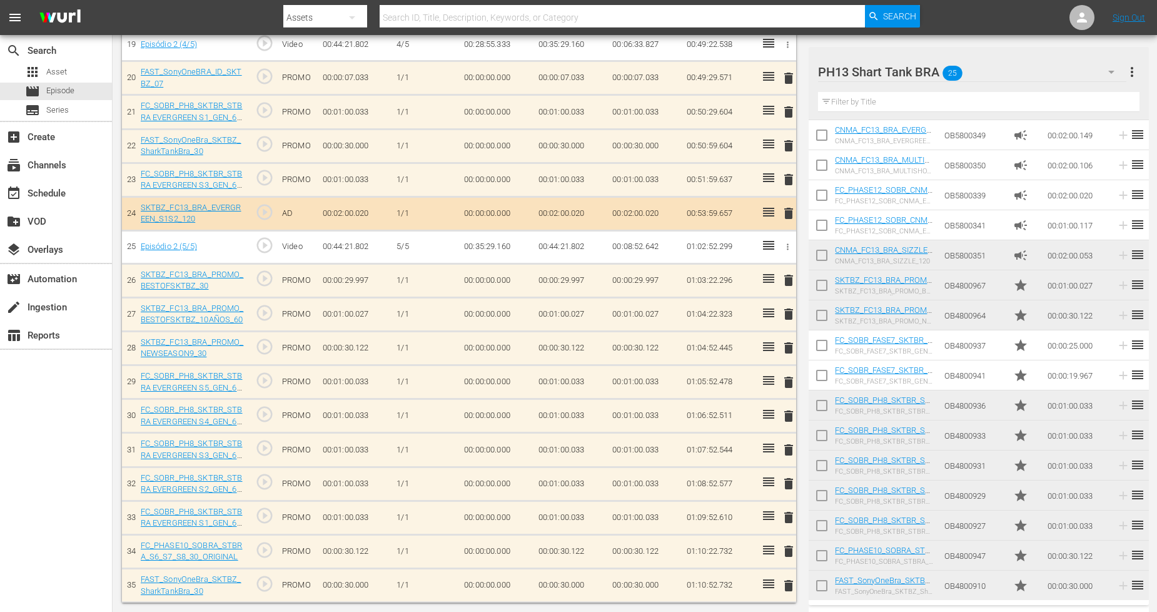
click at [825, 551] on input "checkbox" at bounding box center [822, 588] width 26 height 26
checkbox input "true"
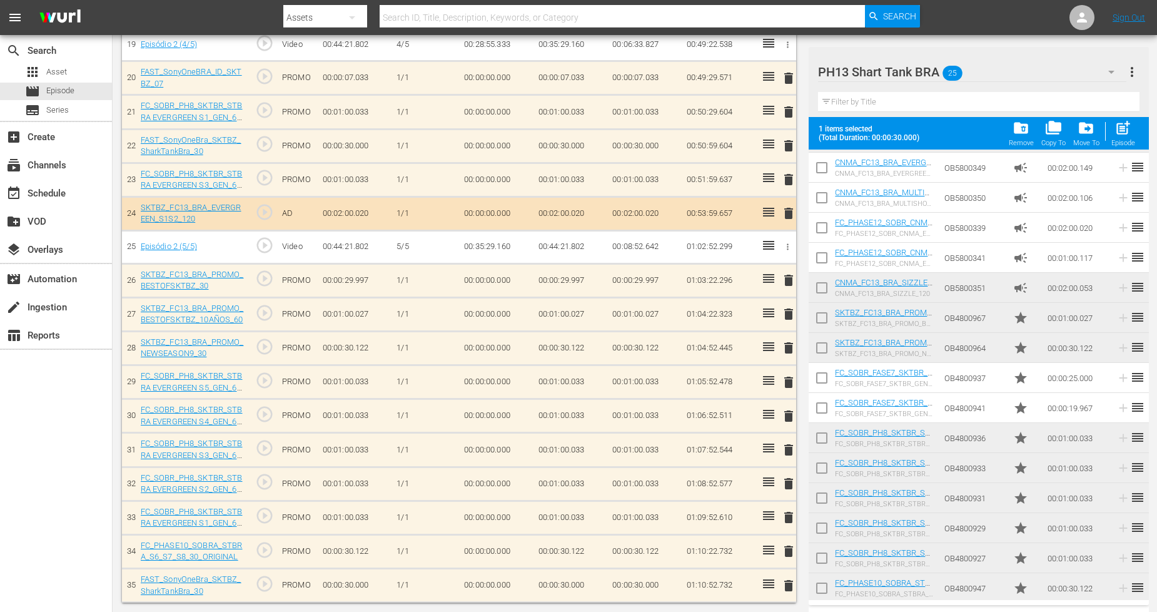
click at [826, 551] on input "checkbox" at bounding box center [822, 590] width 26 height 26
checkbox input "true"
click at [828, 551] on input "checkbox" at bounding box center [822, 560] width 26 height 26
checkbox input "true"
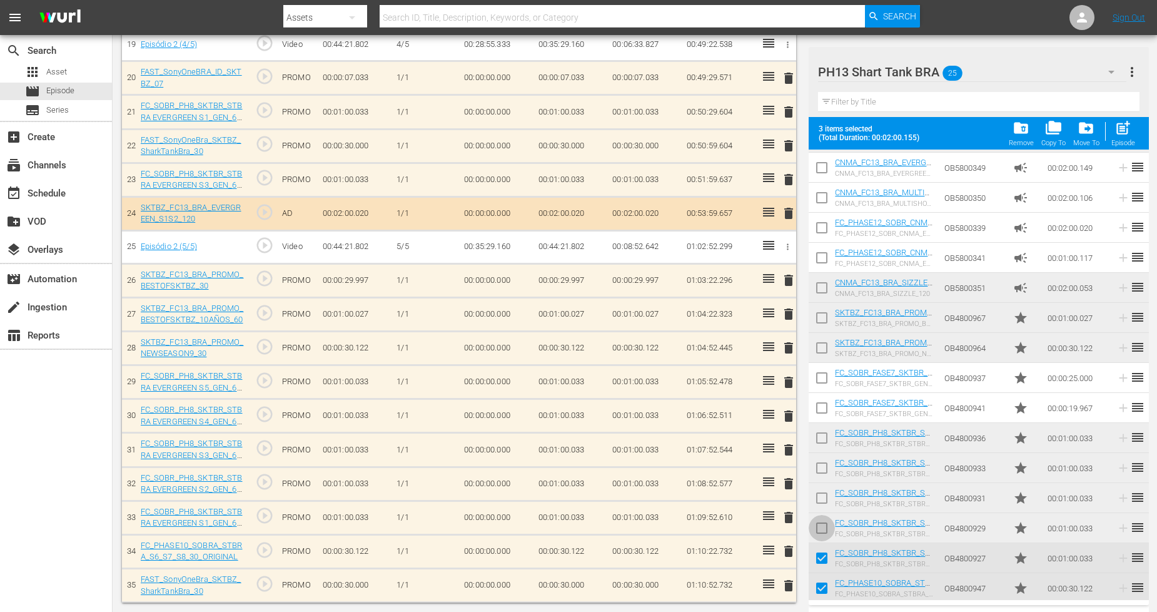
click at [823, 537] on input "checkbox" at bounding box center [822, 530] width 26 height 26
checkbox input "true"
click at [825, 499] on input "checkbox" at bounding box center [822, 500] width 26 height 26
checkbox input "true"
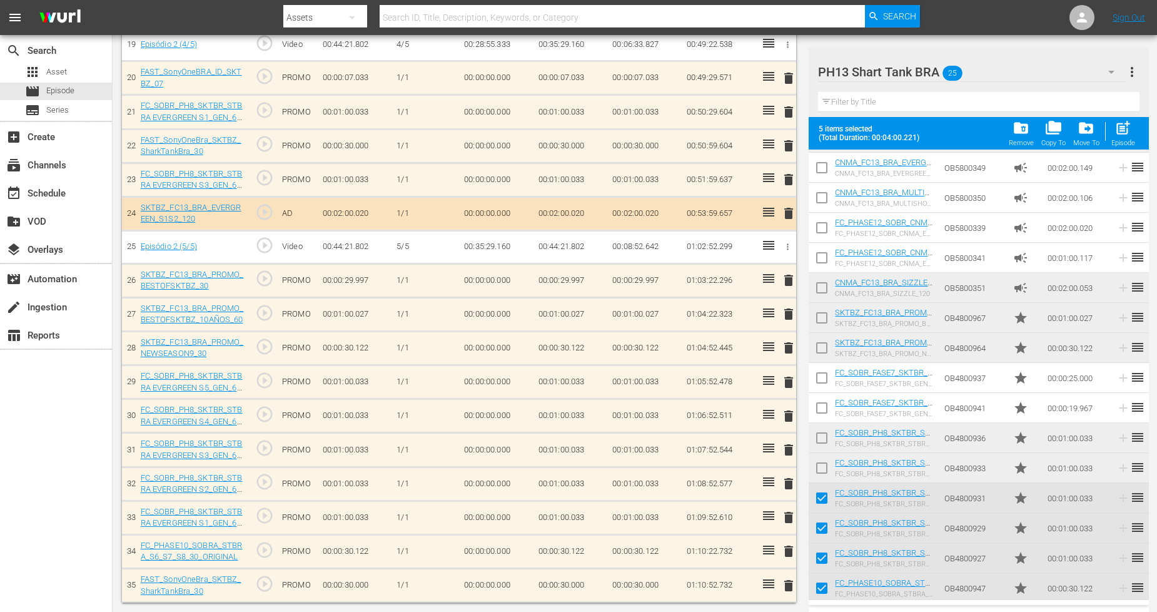
click at [827, 470] on input "checkbox" at bounding box center [822, 470] width 26 height 26
checkbox input "true"
click at [822, 435] on input "checkbox" at bounding box center [822, 440] width 26 height 26
checkbox input "true"
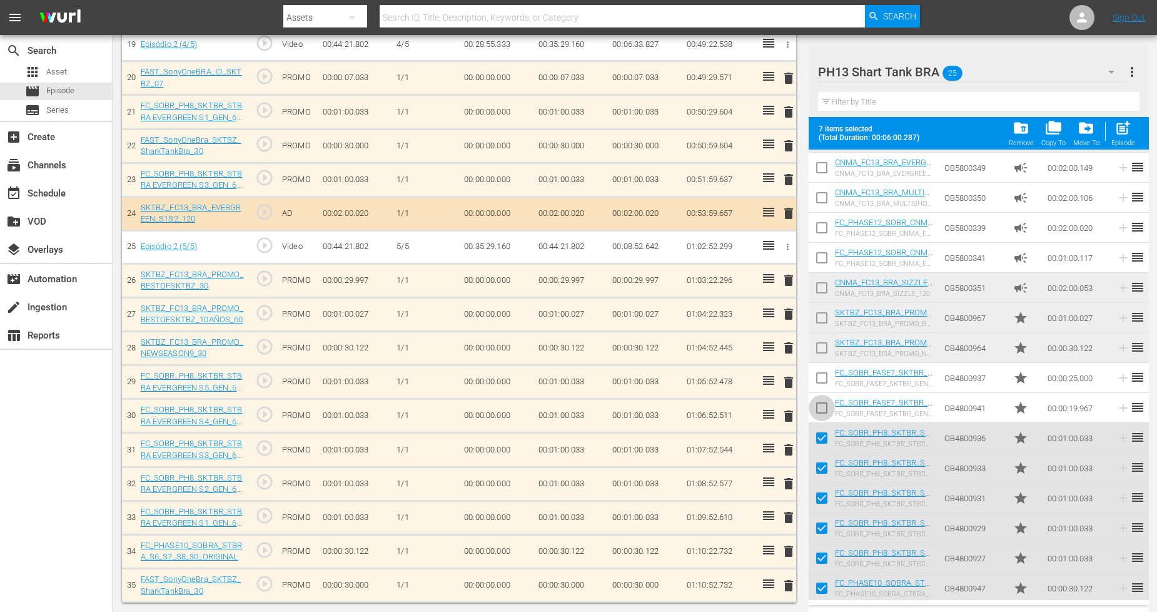
click at [821, 405] on input "checkbox" at bounding box center [822, 410] width 26 height 26
checkbox input "true"
click at [821, 384] on input "checkbox" at bounding box center [822, 380] width 26 height 26
checkbox input "true"
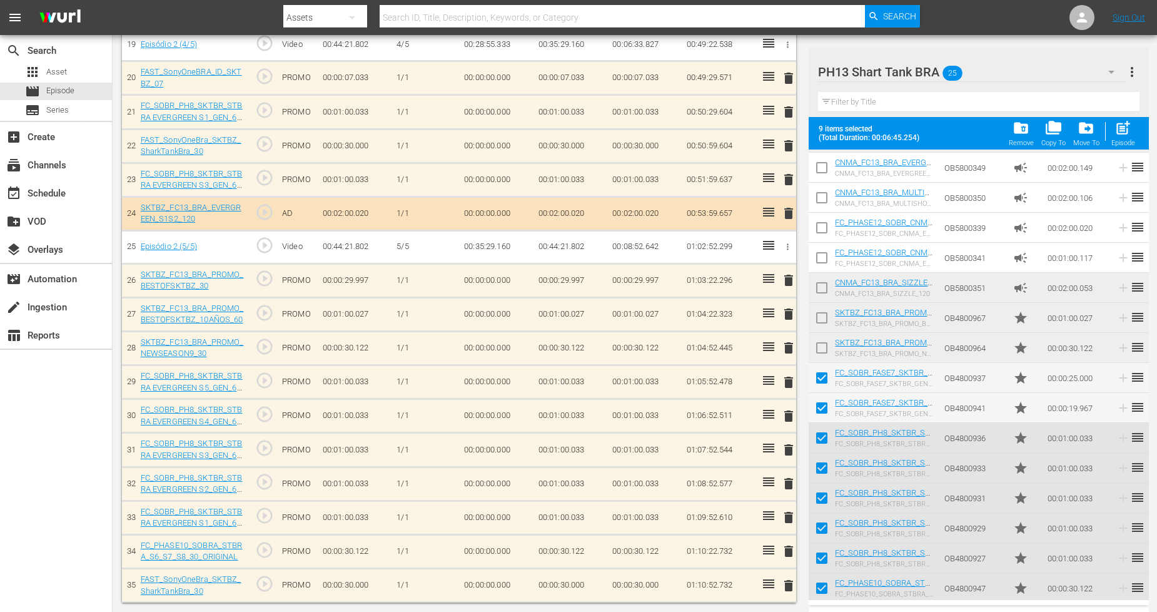
click at [821, 340] on input "checkbox" at bounding box center [822, 350] width 26 height 26
checkbox input "true"
click at [824, 317] on input "checkbox" at bounding box center [822, 320] width 26 height 26
checkbox input "true"
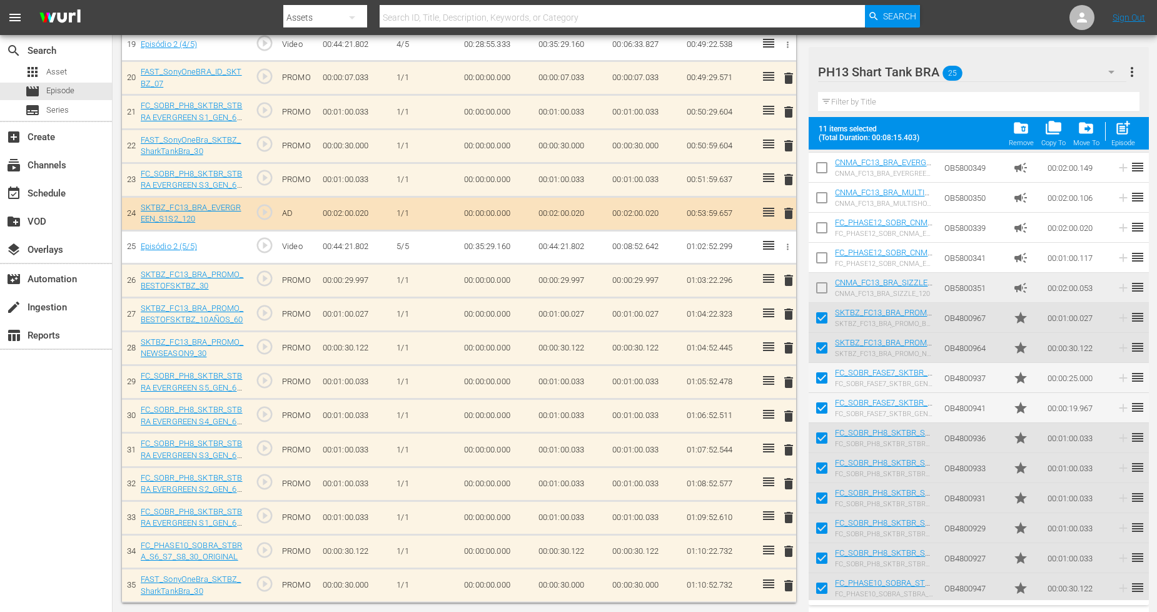
click at [824, 288] on input "checkbox" at bounding box center [822, 290] width 26 height 26
checkbox input "false"
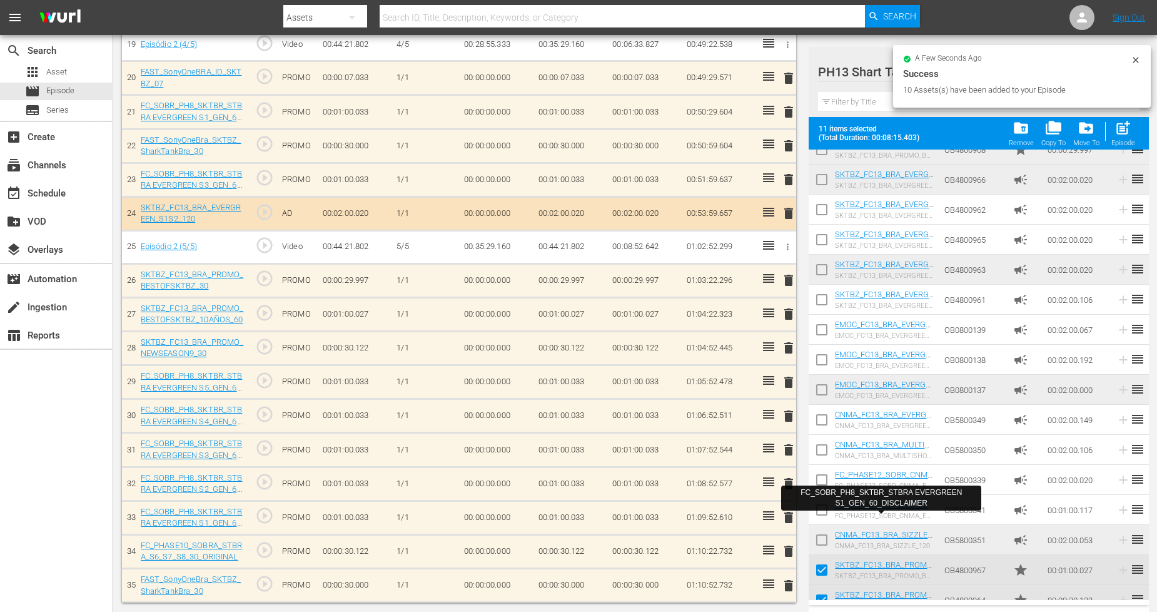
scroll to position [0, 0]
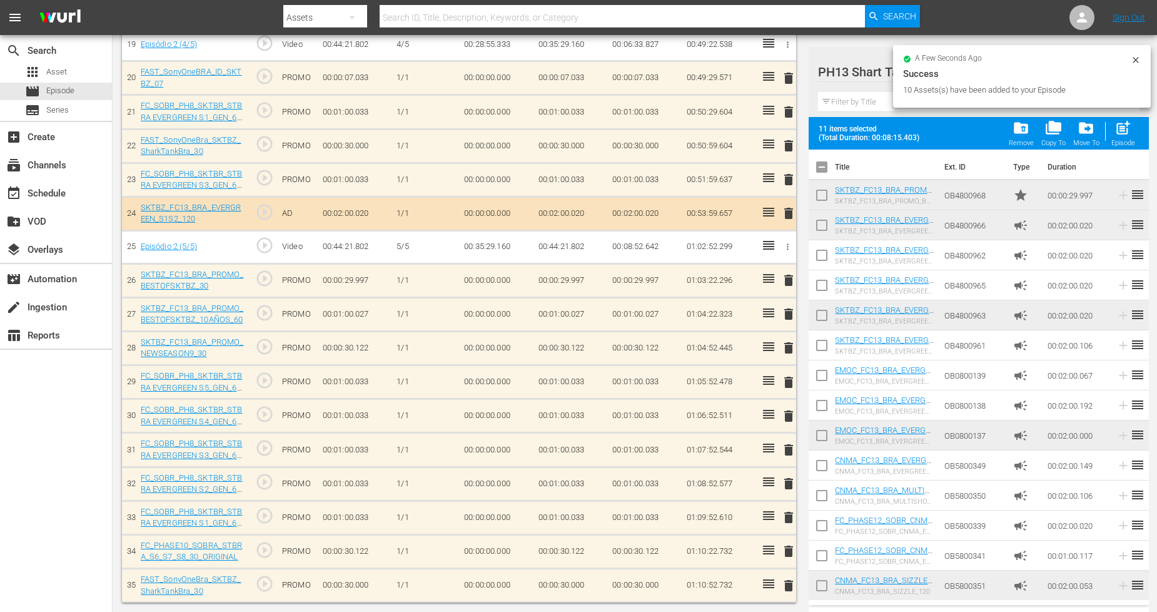
click at [822, 195] on input "checkbox" at bounding box center [822, 198] width 26 height 26
checkbox input "true"
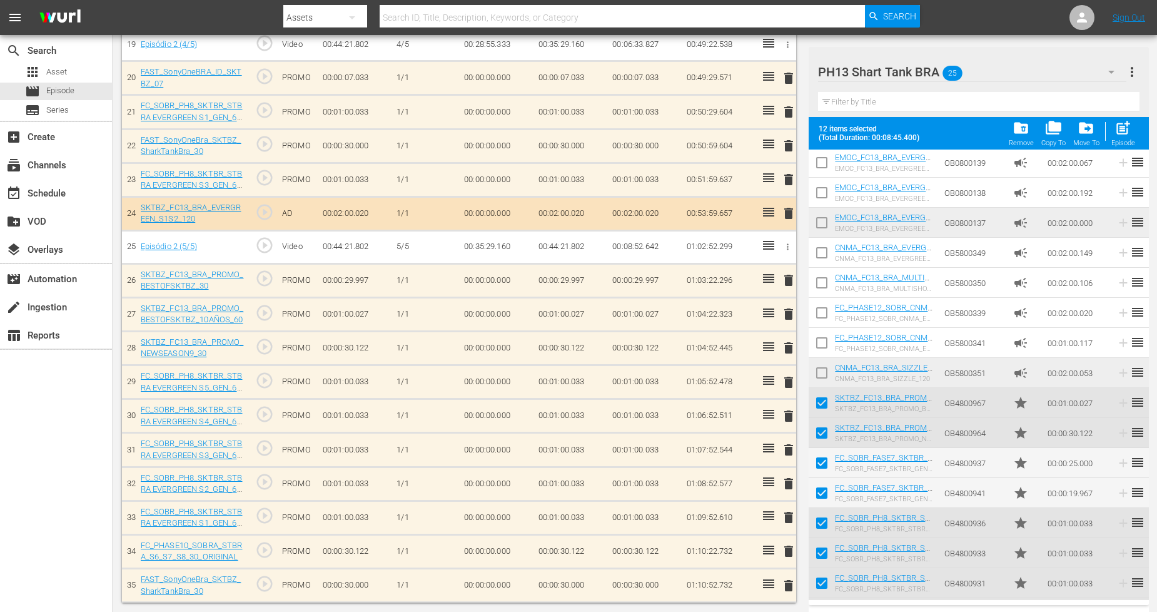
scroll to position [278, 0]
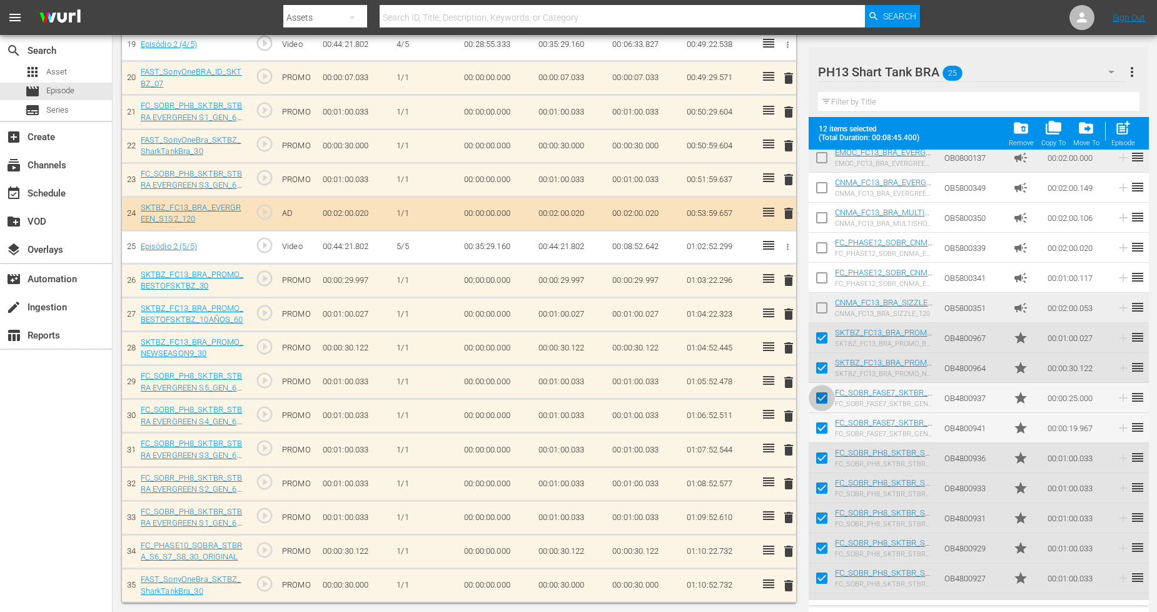
click at [826, 400] on input "checkbox" at bounding box center [822, 400] width 26 height 26
checkbox input "false"
click at [823, 425] on input "checkbox" at bounding box center [822, 430] width 26 height 26
checkbox input "false"
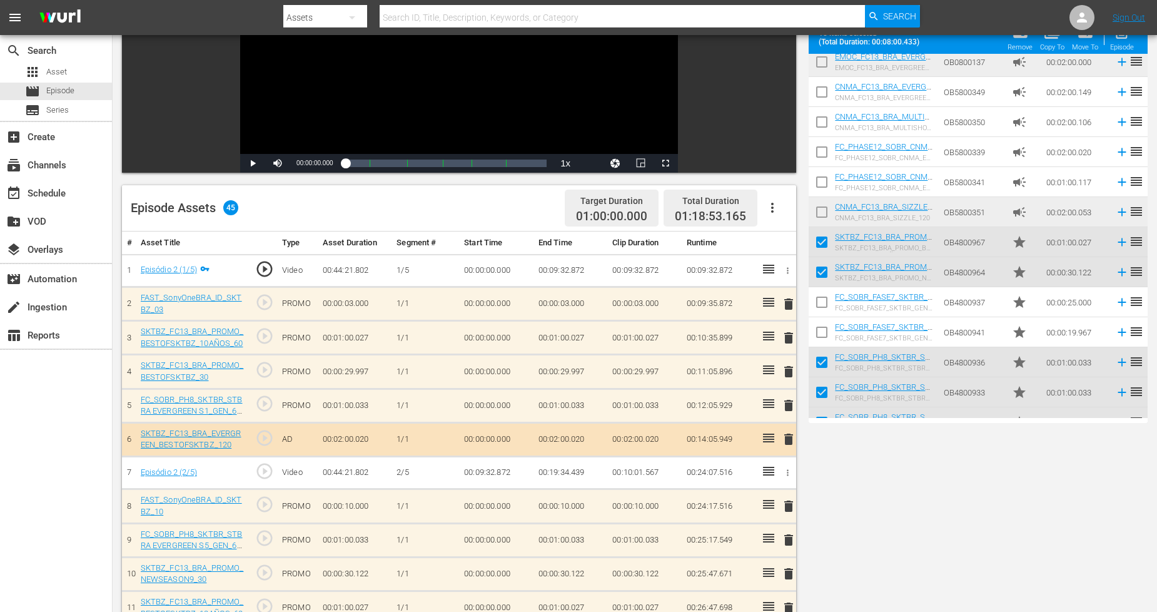
scroll to position [0, 0]
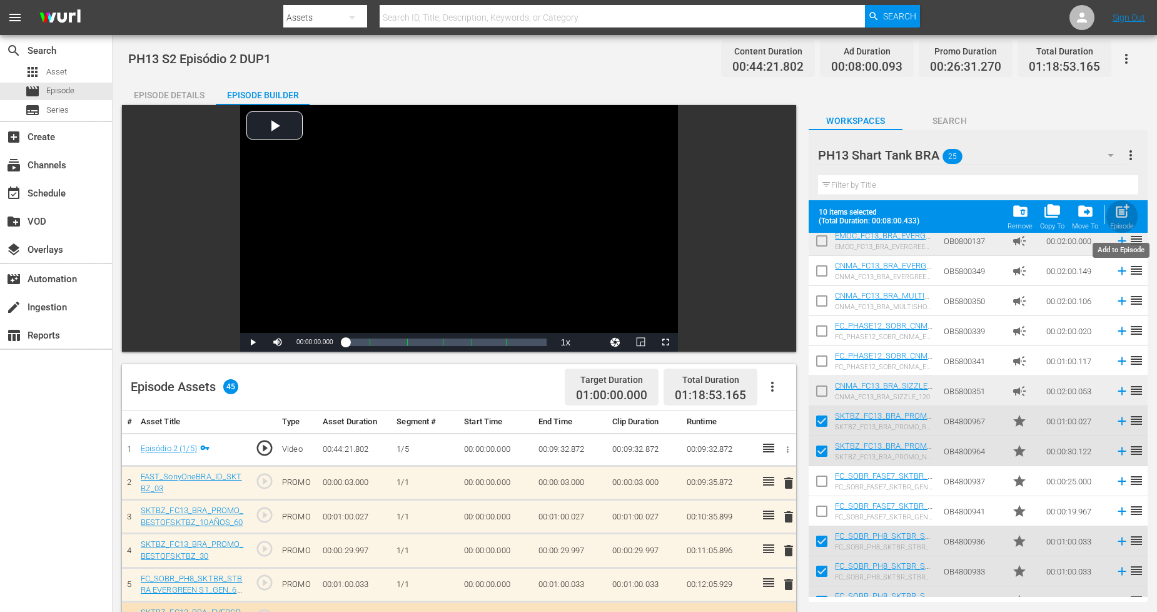
click at [1050, 217] on span "post_add" at bounding box center [1122, 211] width 17 height 17
checkbox input "false"
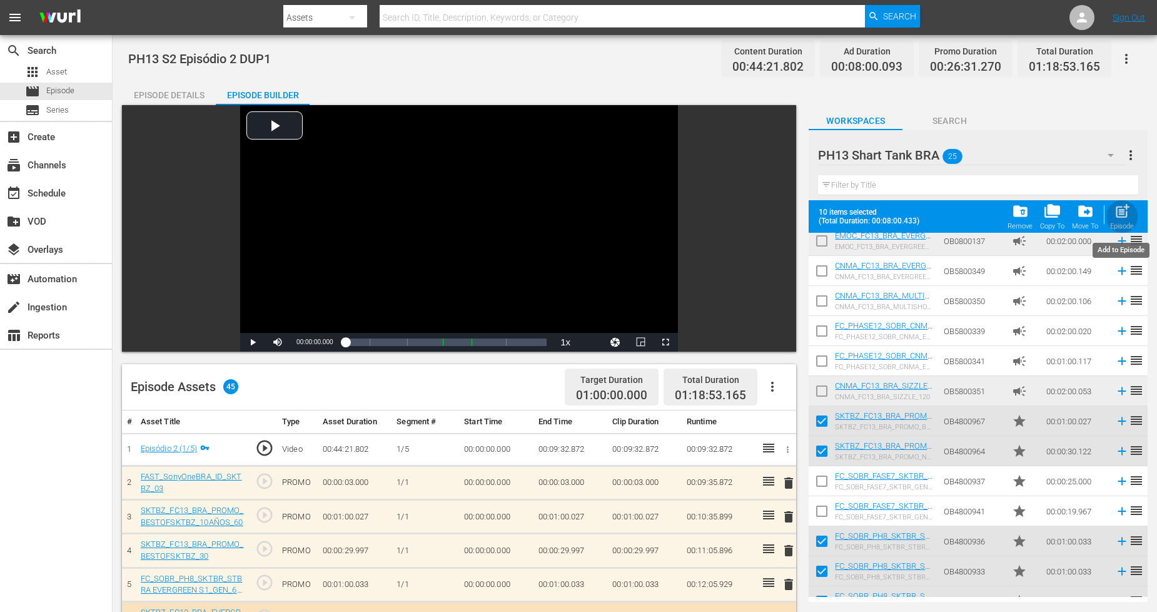
checkbox input "false"
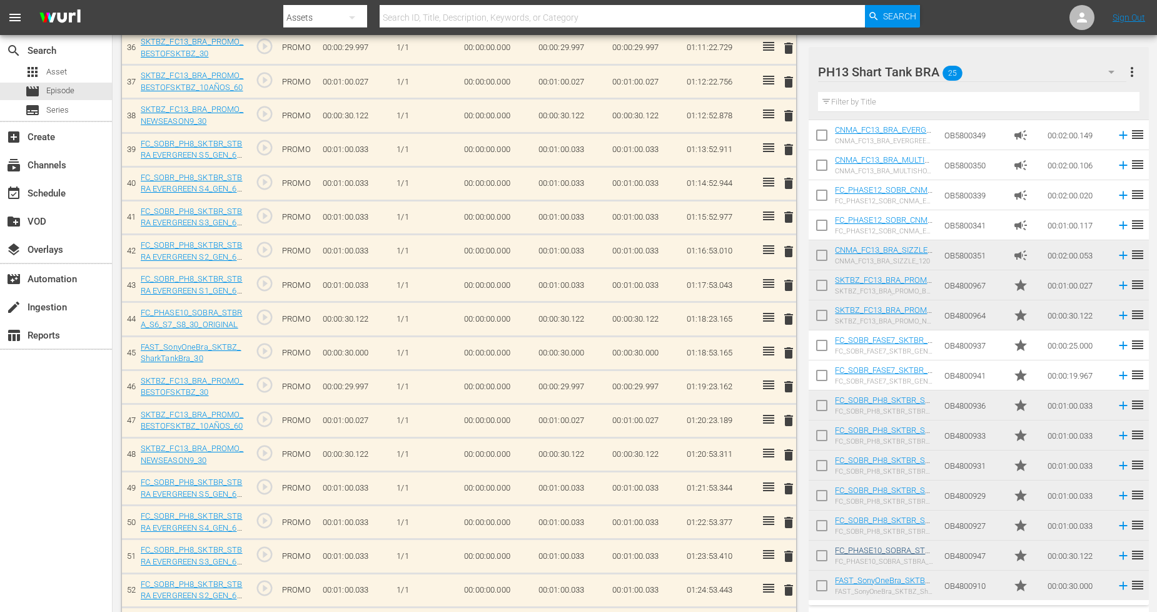
scroll to position [1692, 0]
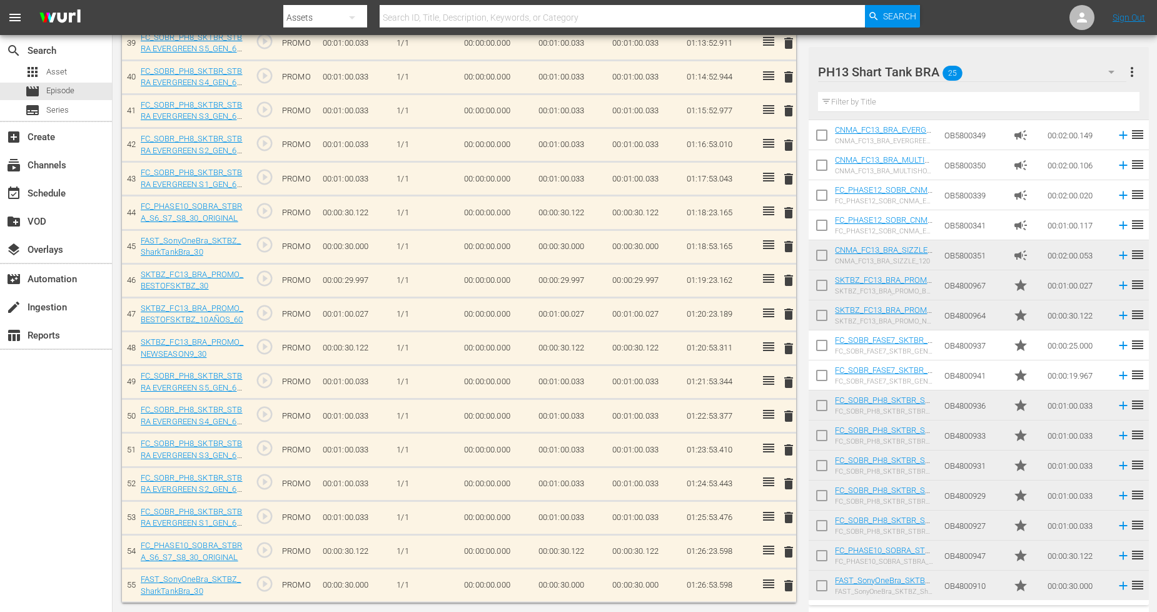
click at [820, 551] on input "checkbox" at bounding box center [822, 588] width 26 height 26
checkbox input "true"
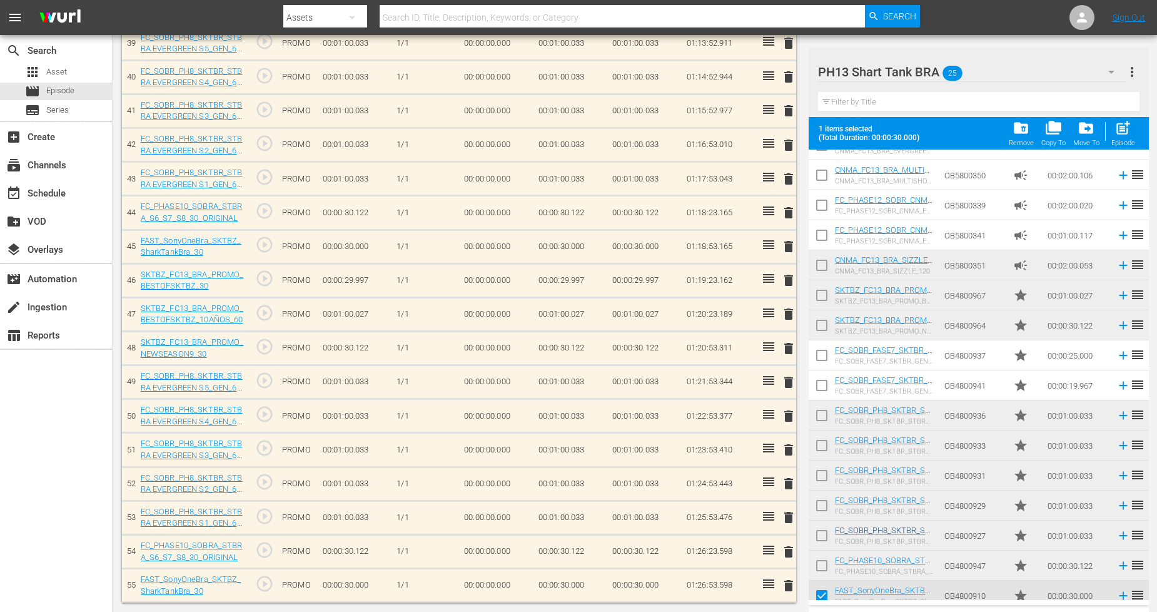
scroll to position [330, 0]
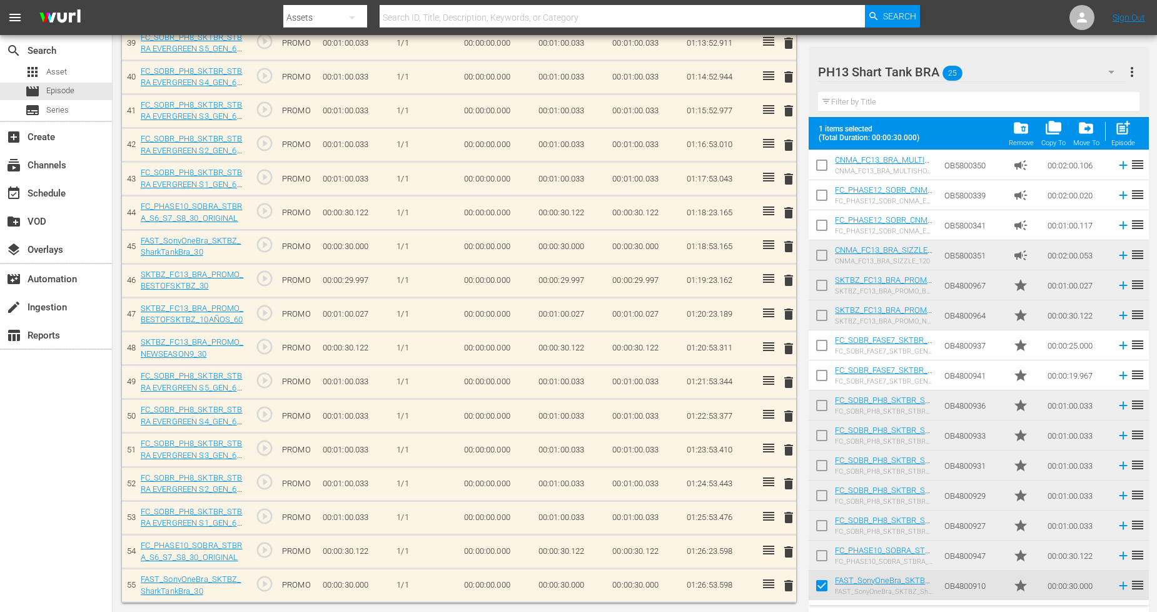
click at [821, 532] on input "checkbox" at bounding box center [822, 528] width 26 height 26
checkbox input "true"
click at [823, 496] on input "checkbox" at bounding box center [822, 498] width 26 height 26
checkbox input "true"
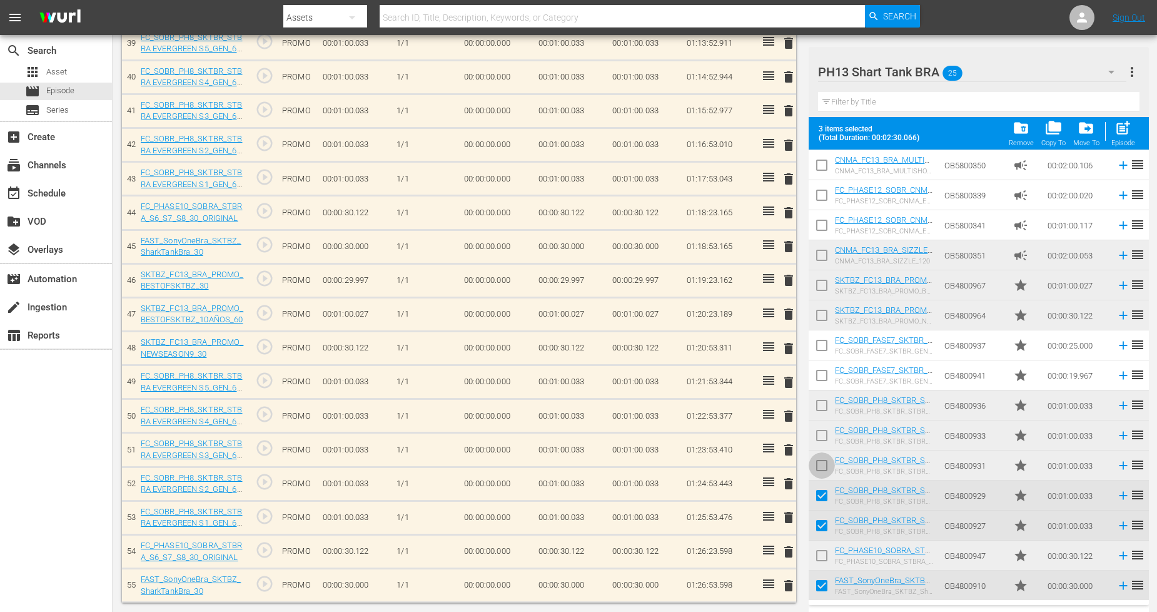
click at [821, 467] on input "checkbox" at bounding box center [822, 468] width 26 height 26
checkbox input "true"
click at [821, 435] on input "checkbox" at bounding box center [822, 438] width 26 height 26
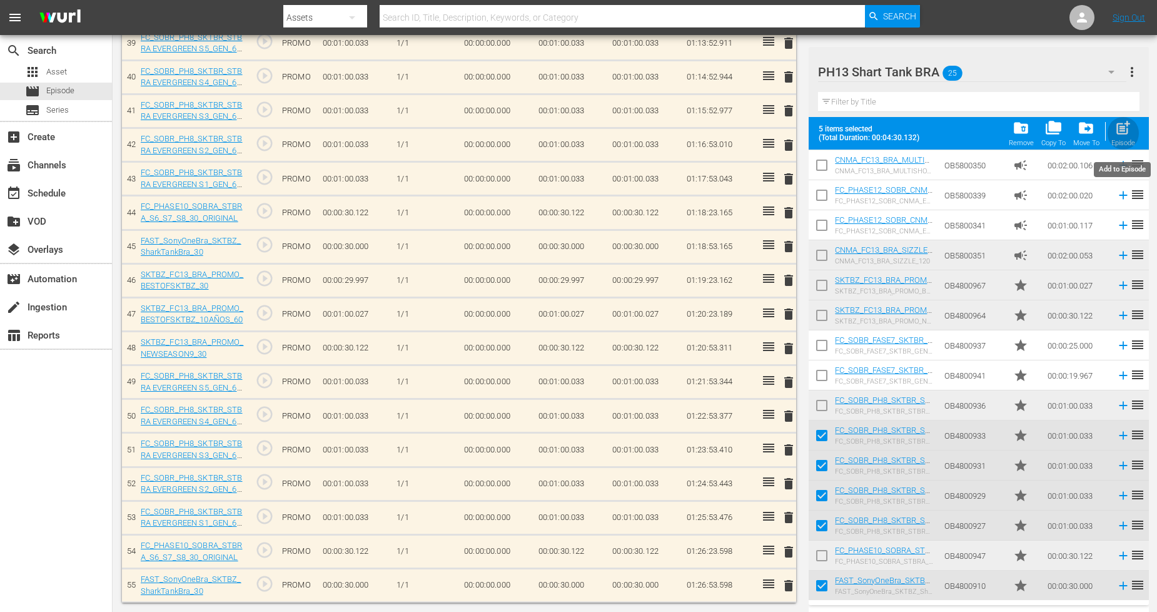
click at [1050, 131] on span "post_add" at bounding box center [1123, 127] width 17 height 17
checkbox input "false"
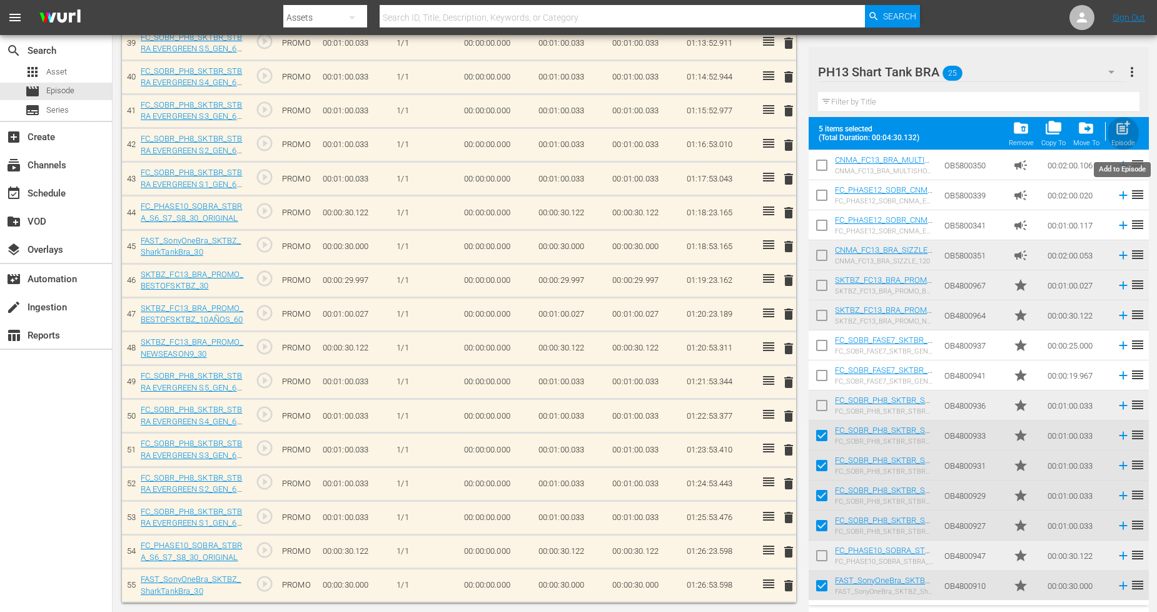
checkbox input "false"
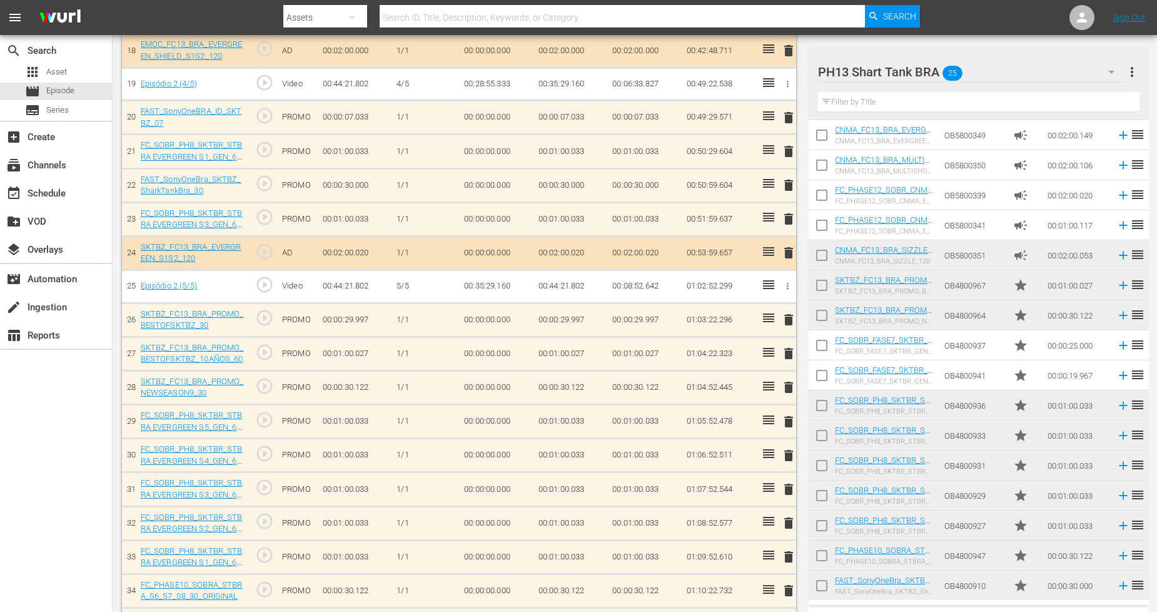
scroll to position [973, 0]
click at [787, 389] on span "delete" at bounding box center [788, 386] width 15 height 15
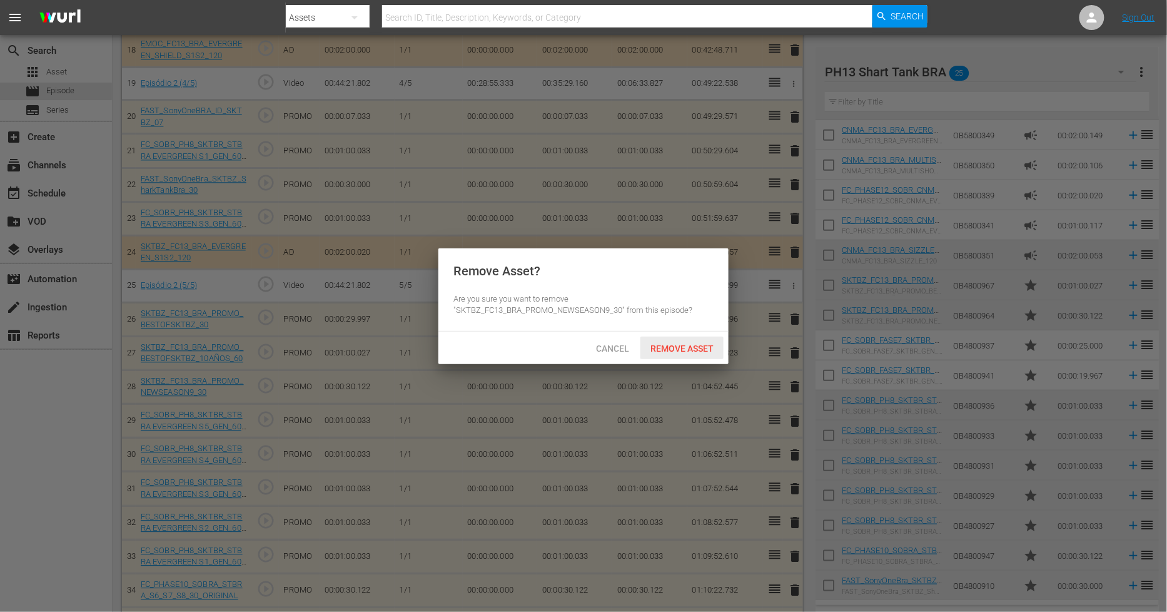
click at [709, 345] on span "Remove Asset" at bounding box center [682, 348] width 83 height 10
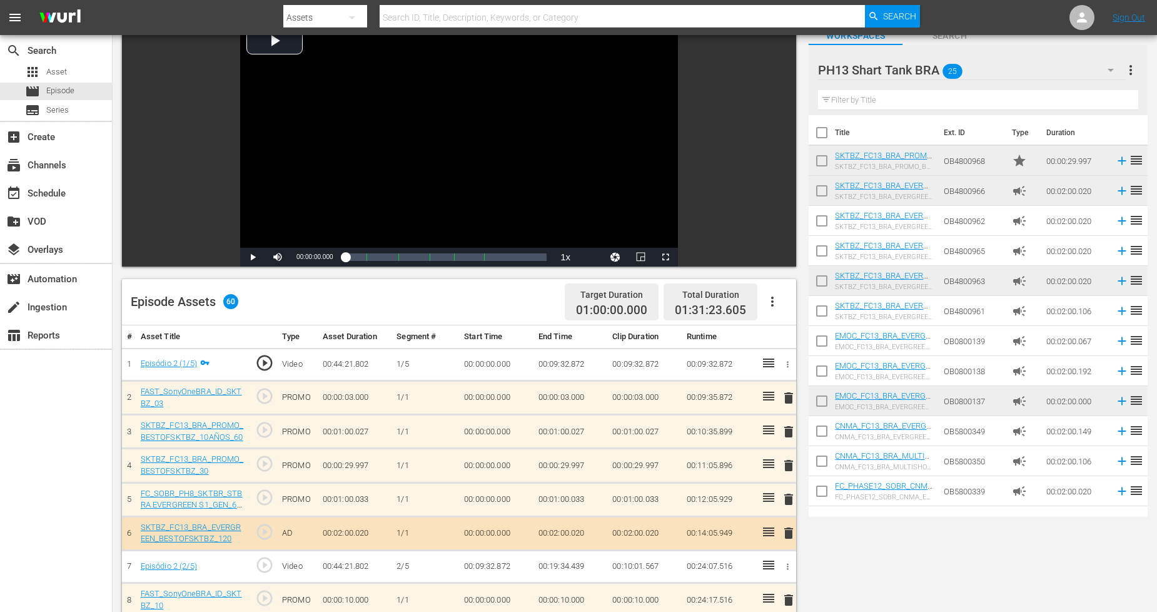
scroll to position [0, 0]
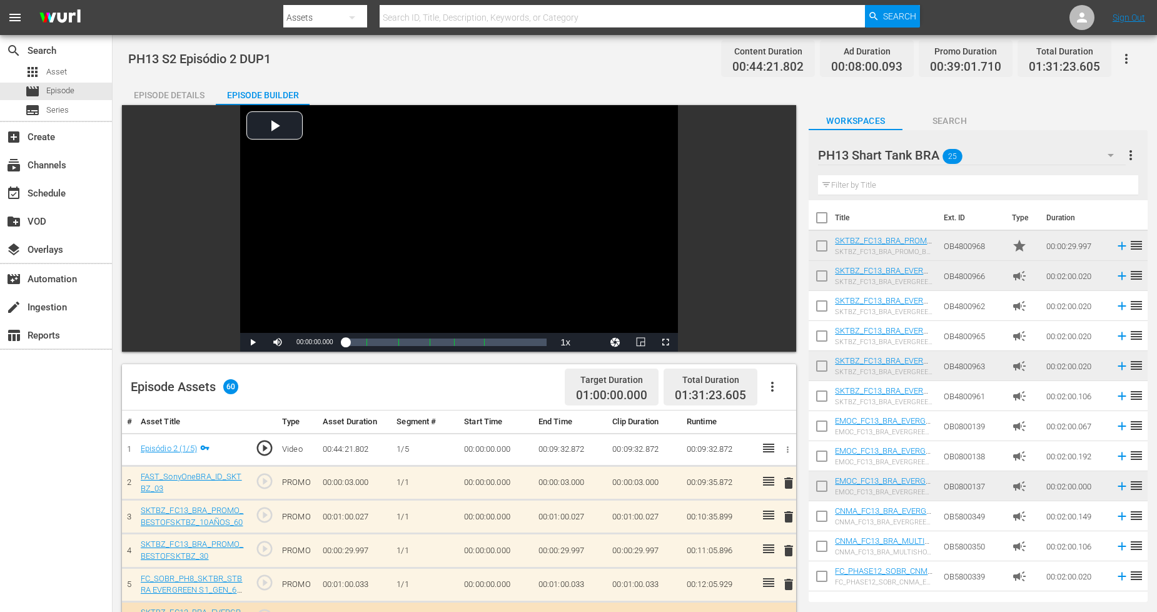
click at [1050, 156] on div "PH13 Shart Tank BRA 25" at bounding box center [971, 155] width 307 height 35
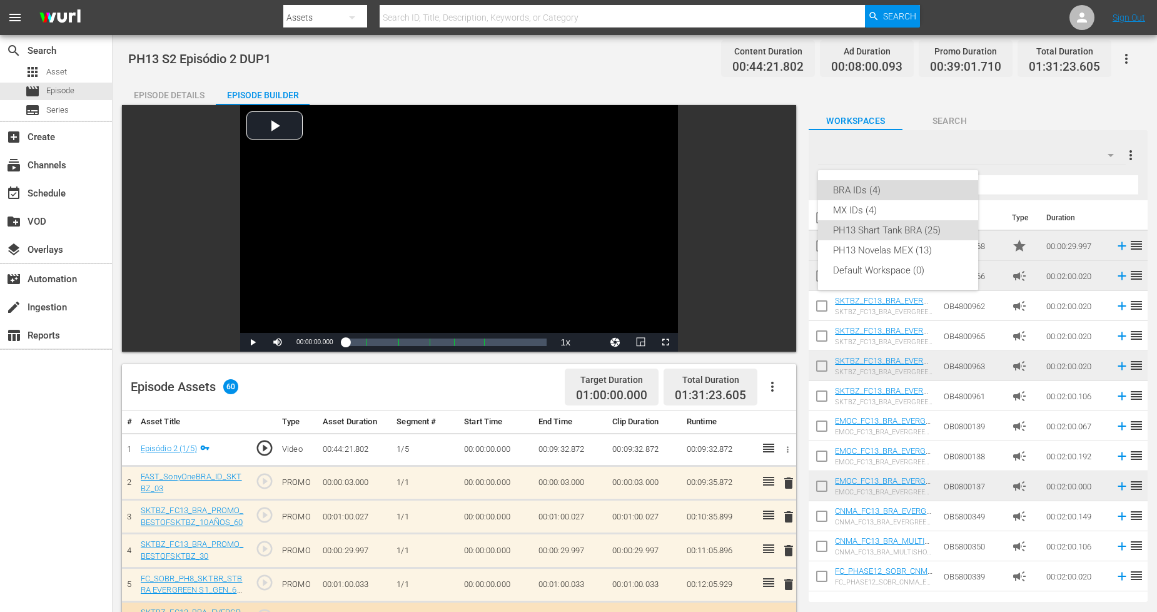
click at [916, 185] on div "BRA IDs (4)" at bounding box center [898, 190] width 130 height 20
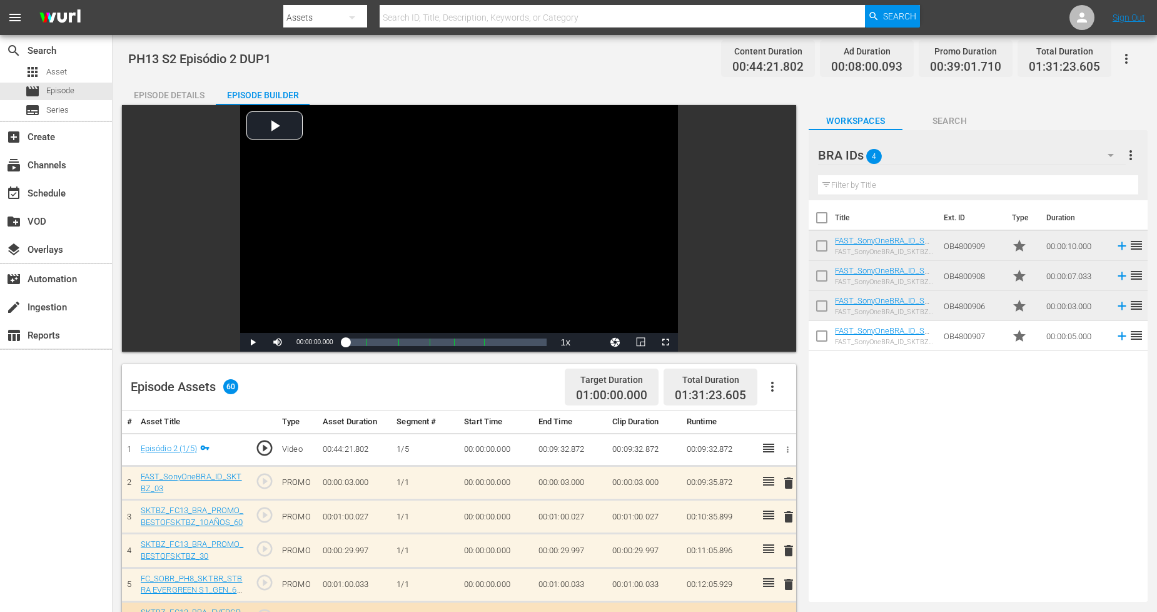
click at [787, 482] on span "delete" at bounding box center [788, 482] width 15 height 15
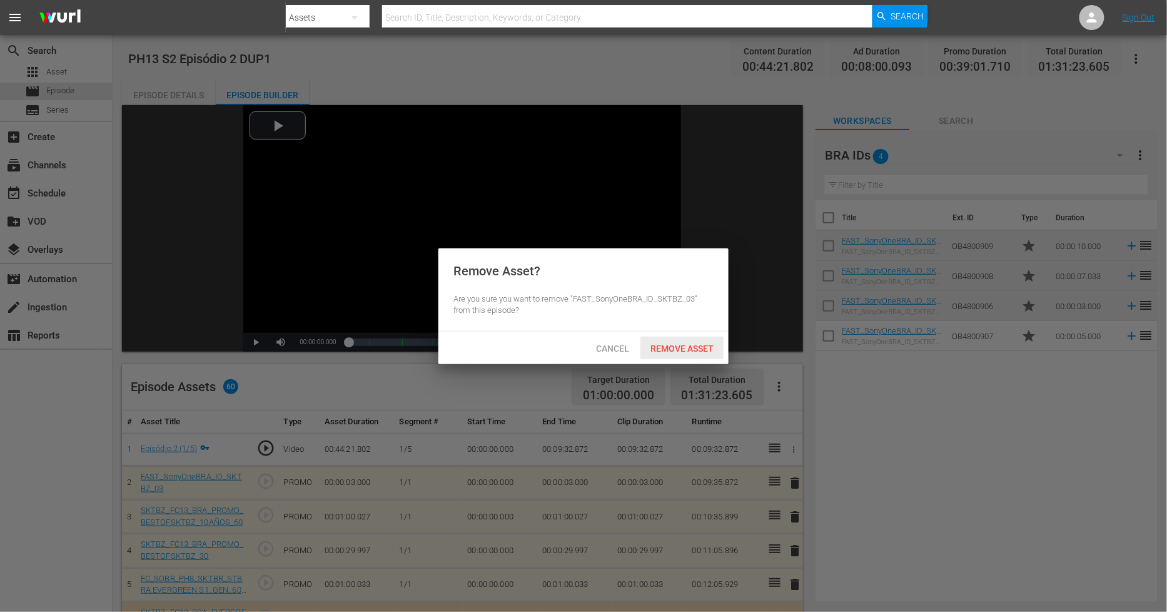
click at [702, 350] on span "Remove Asset" at bounding box center [682, 348] width 83 height 10
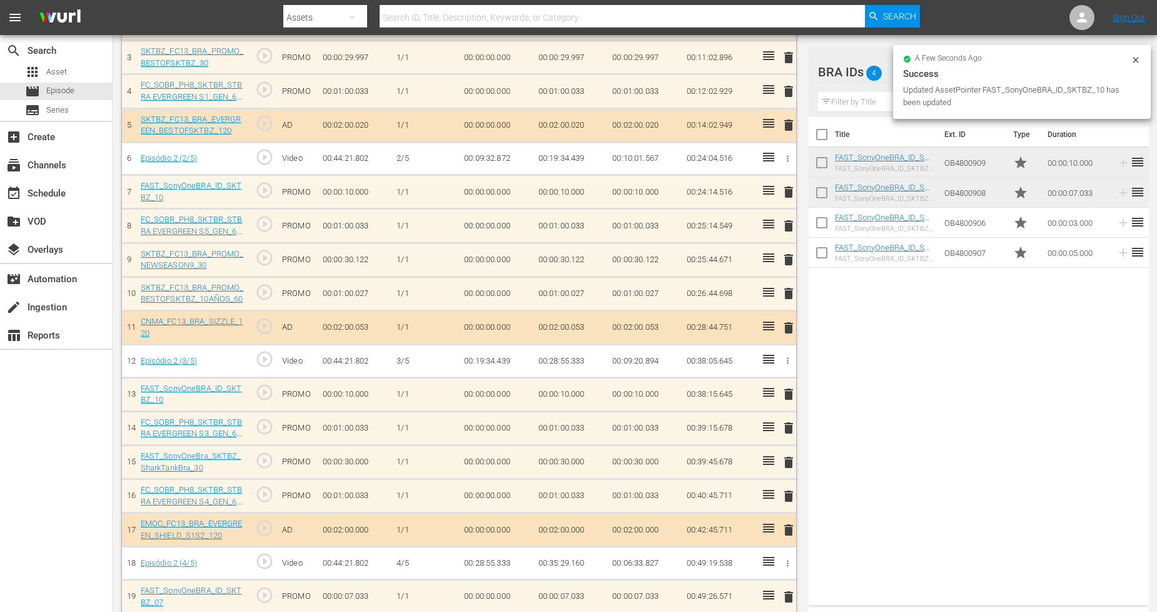
scroll to position [486, 0]
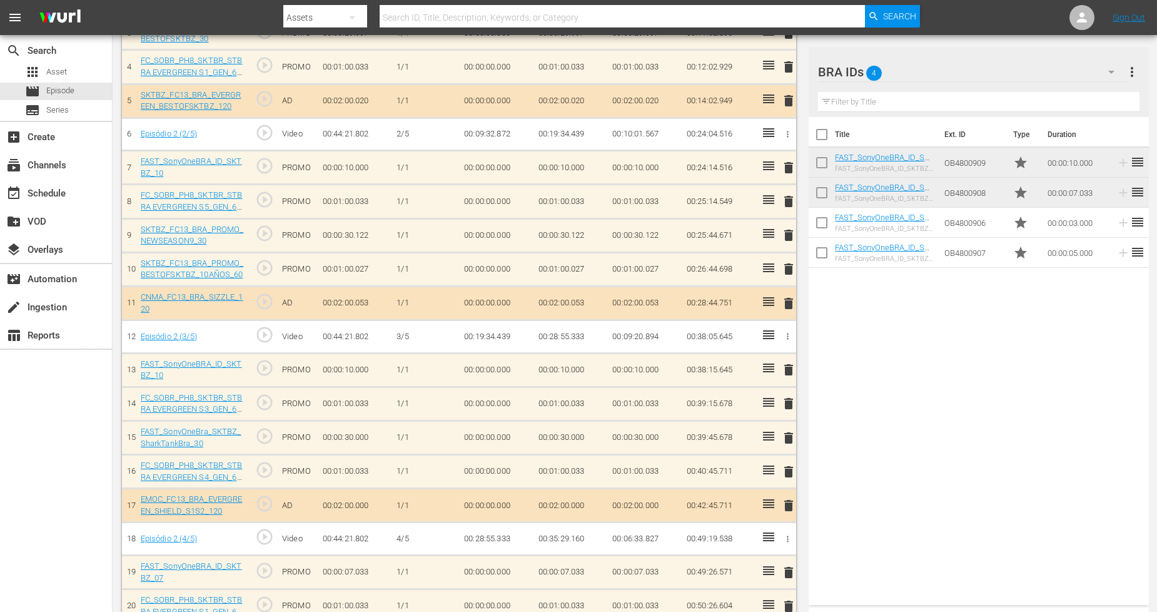
click at [785, 370] on div "delete" at bounding box center [786, 370] width 10 height 18
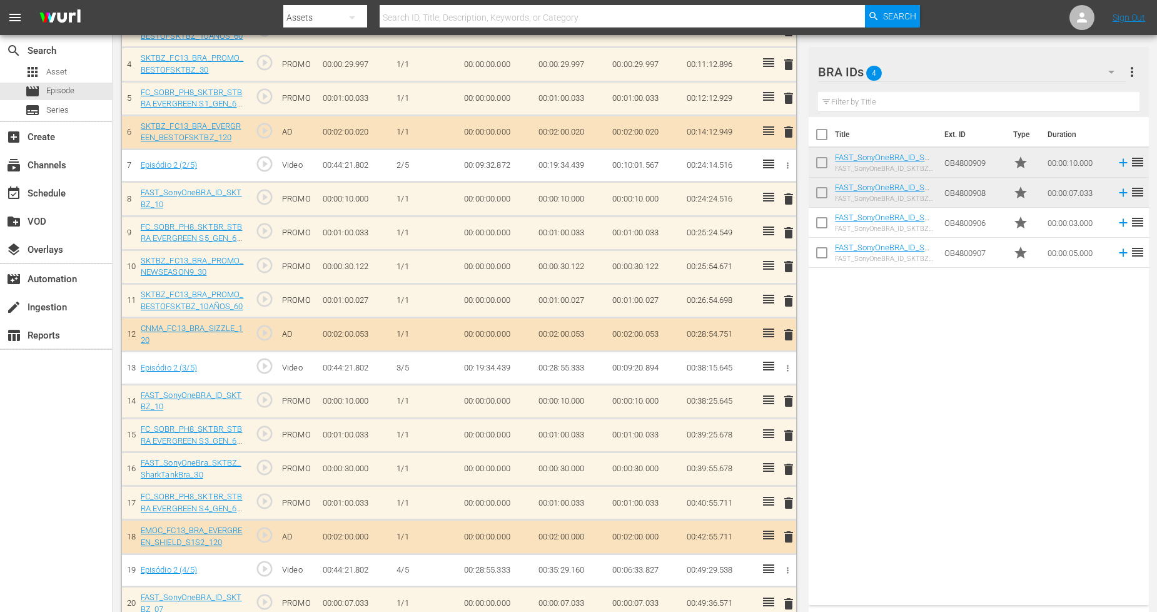
click at [791, 402] on span "delete" at bounding box center [788, 401] width 15 height 15
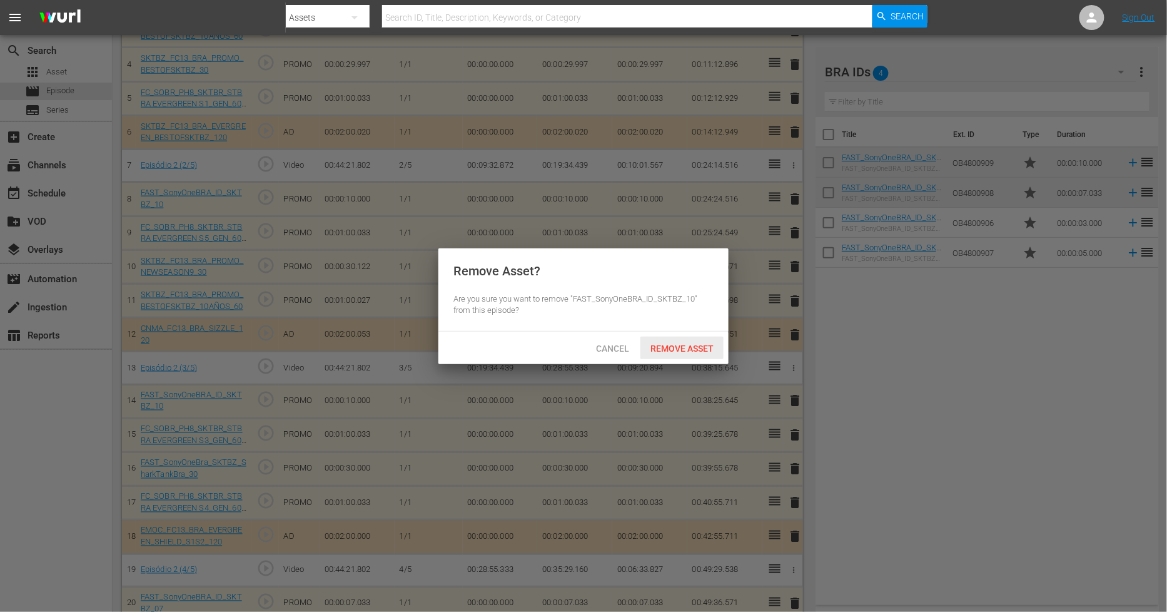
click at [697, 347] on span "Remove Asset" at bounding box center [682, 348] width 83 height 10
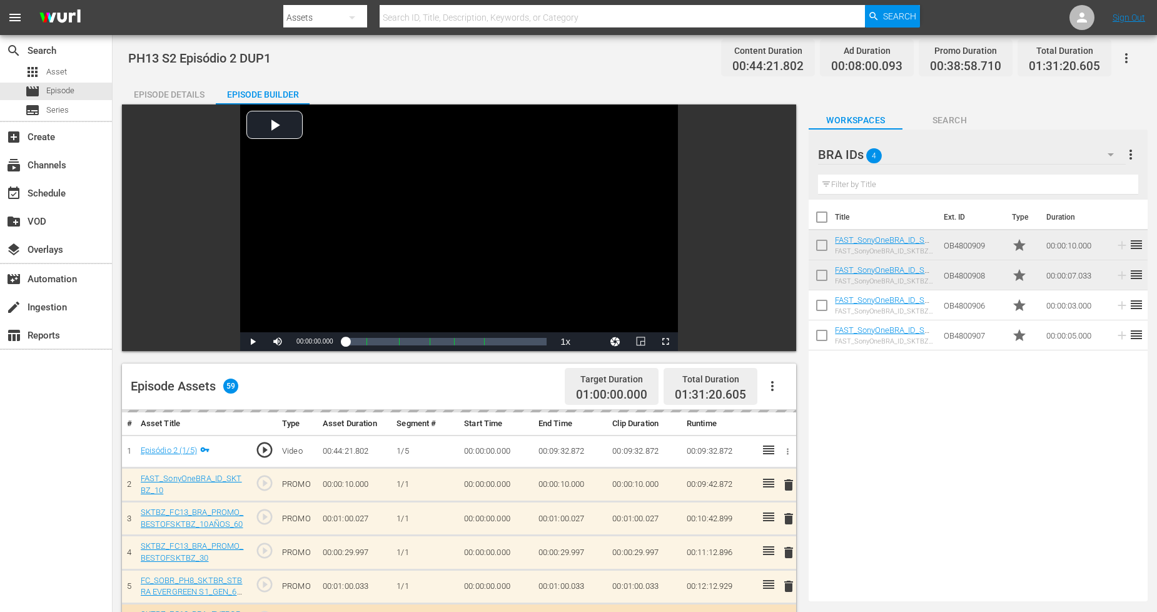
scroll to position [0, 0]
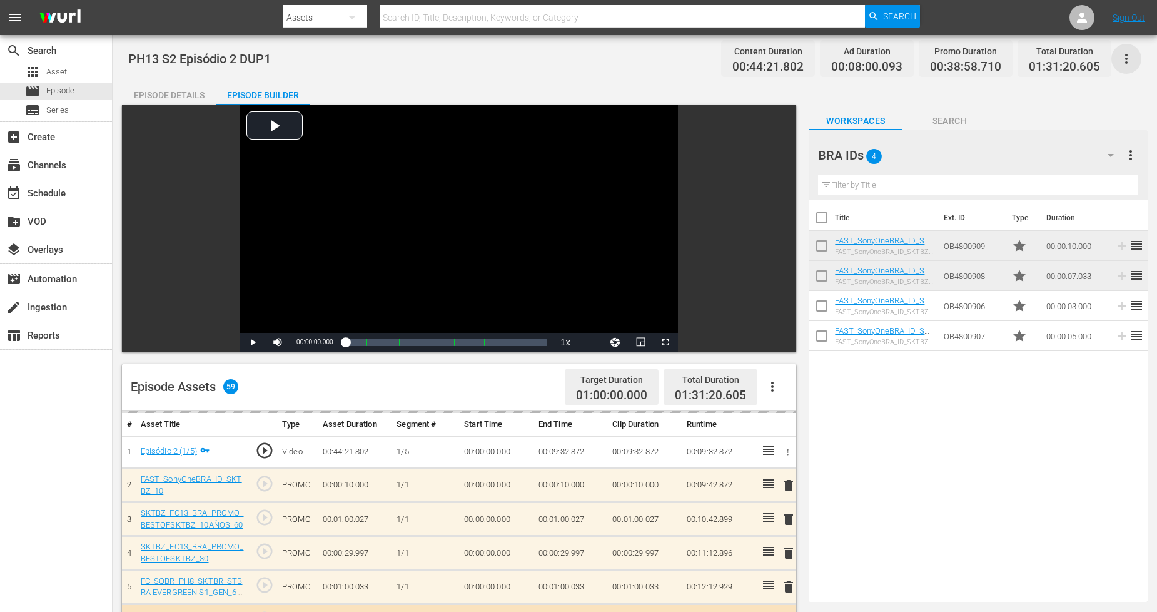
click at [1050, 54] on icon "button" at bounding box center [1126, 58] width 15 height 15
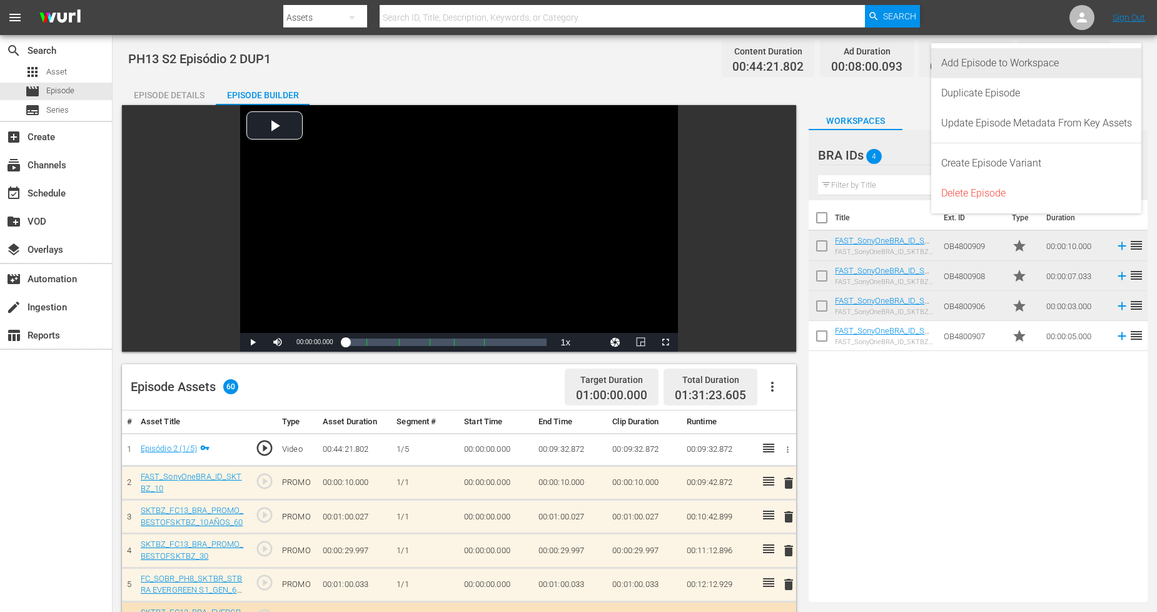
click at [1050, 55] on div "Add Episode to Workspace" at bounding box center [1037, 63] width 191 height 30
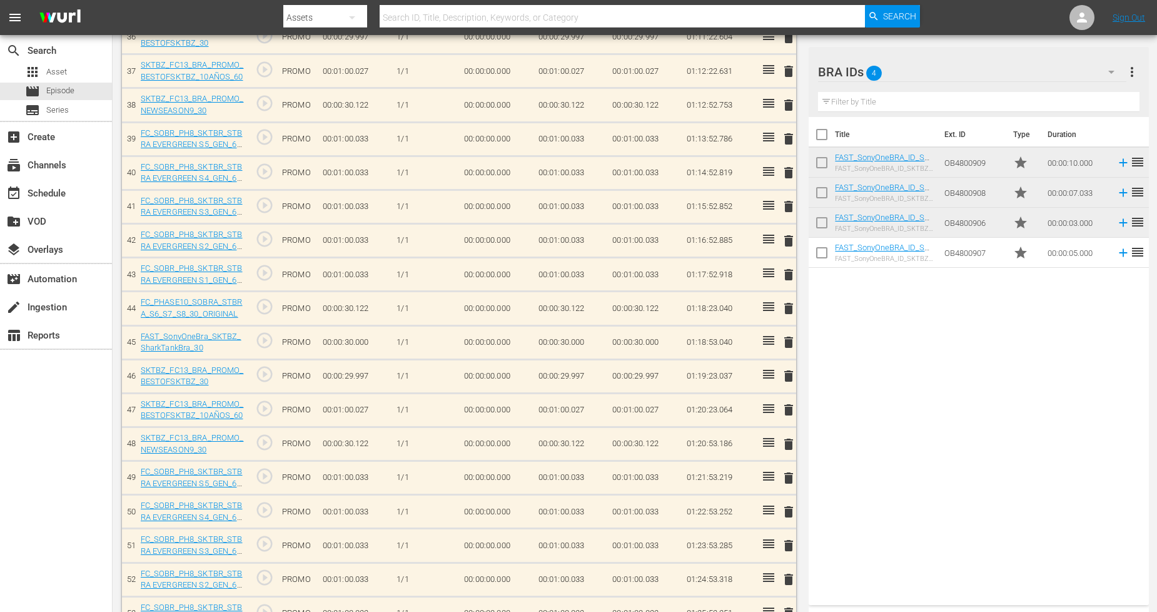
scroll to position [1861, 0]
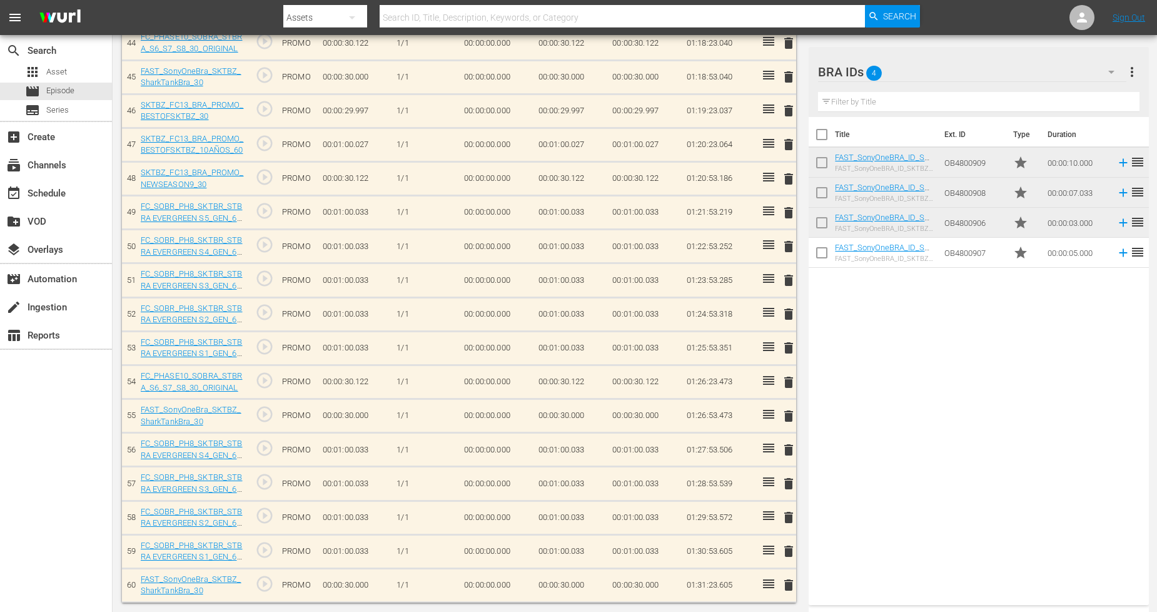
click at [785, 551] on span "delete" at bounding box center [788, 551] width 15 height 15
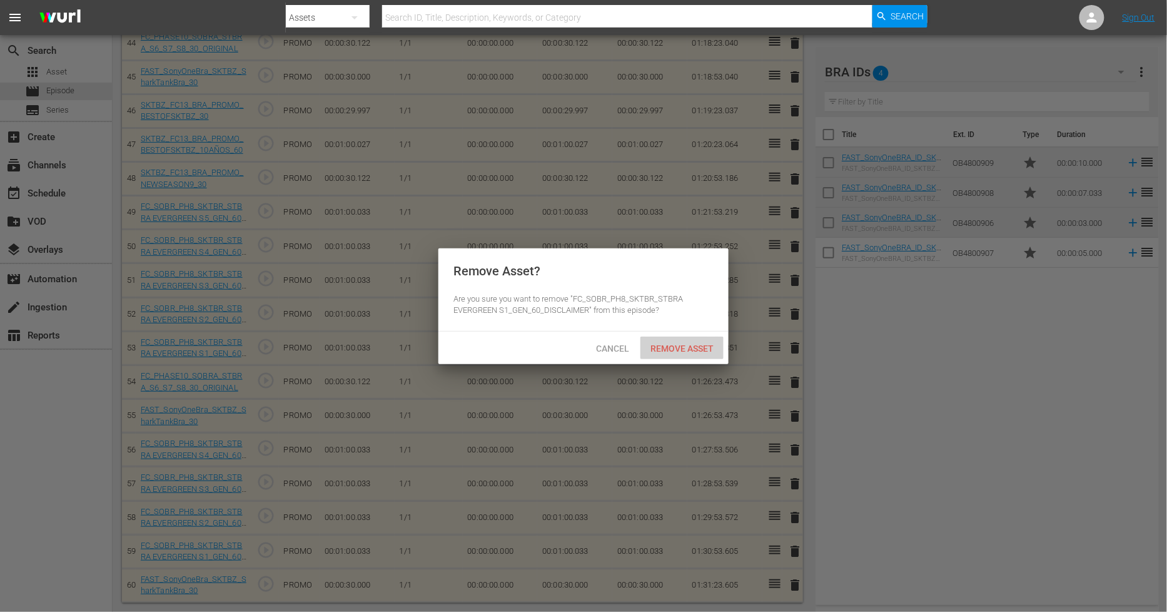
click at [681, 343] on span "Remove Asset" at bounding box center [682, 348] width 83 height 10
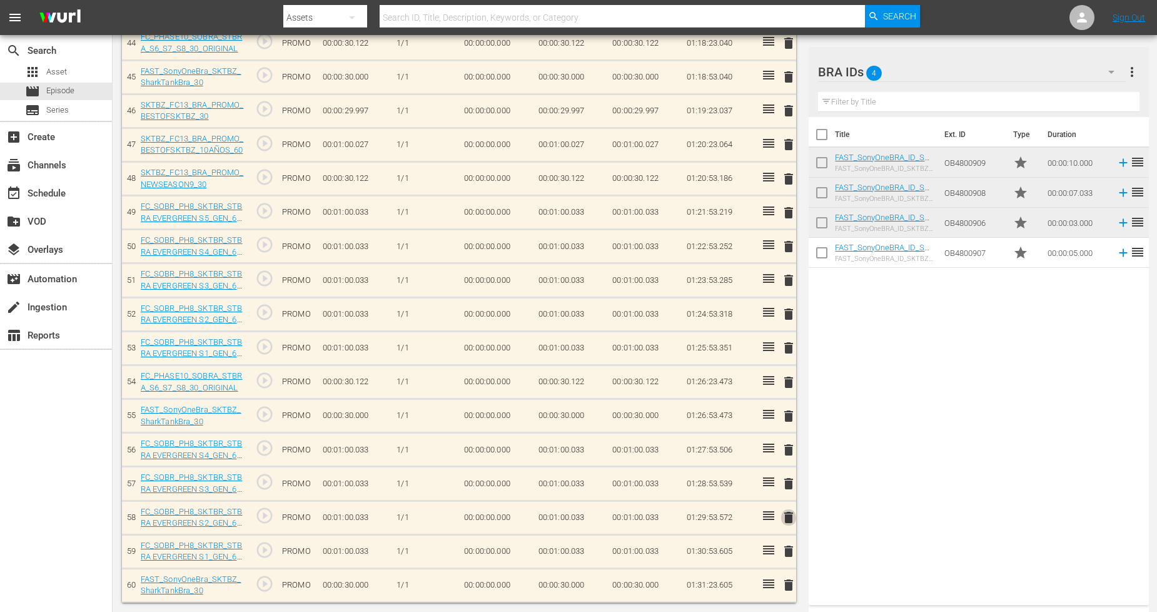
click at [791, 518] on span "delete" at bounding box center [788, 517] width 15 height 15
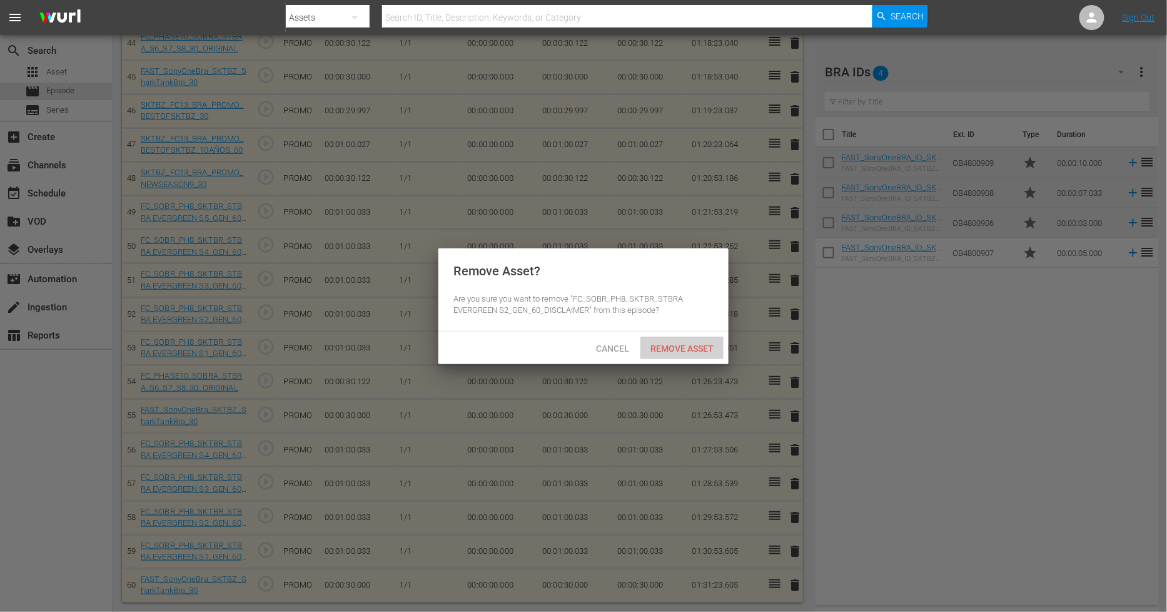
click at [681, 352] on div "Remove Asset" at bounding box center [682, 348] width 83 height 23
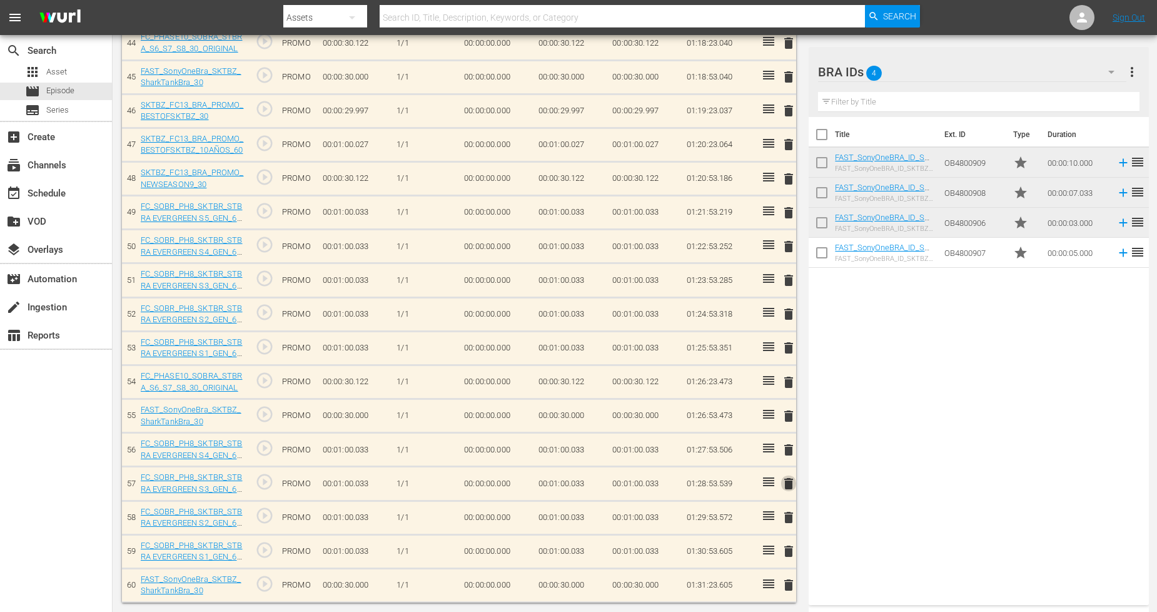
click at [786, 484] on span "delete" at bounding box center [788, 483] width 15 height 15
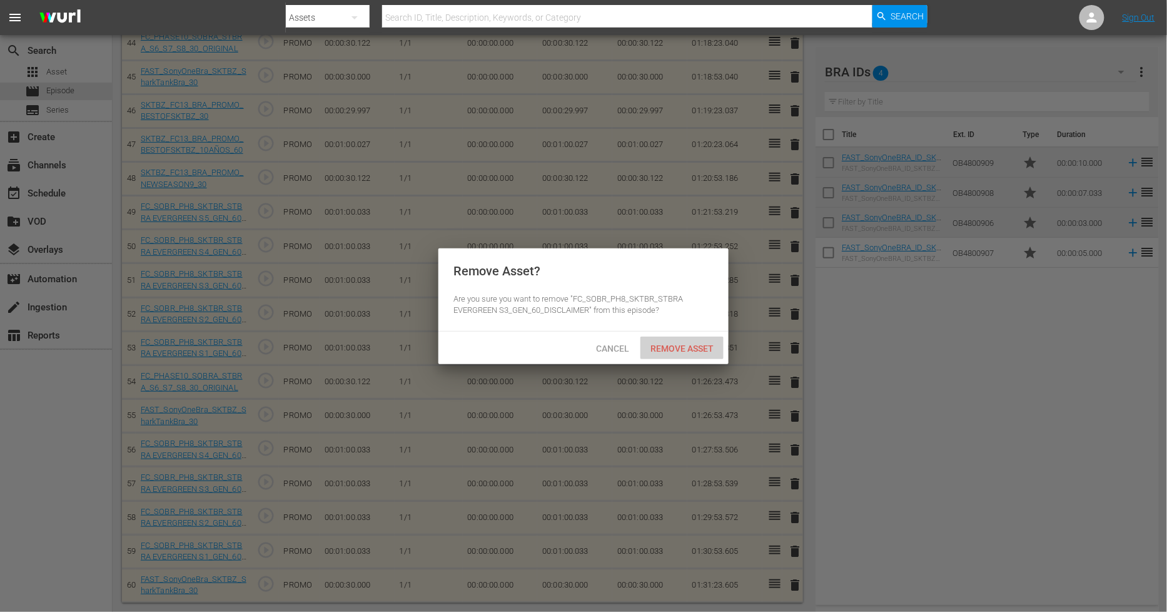
click at [696, 352] on span "Remove Asset" at bounding box center [682, 348] width 83 height 10
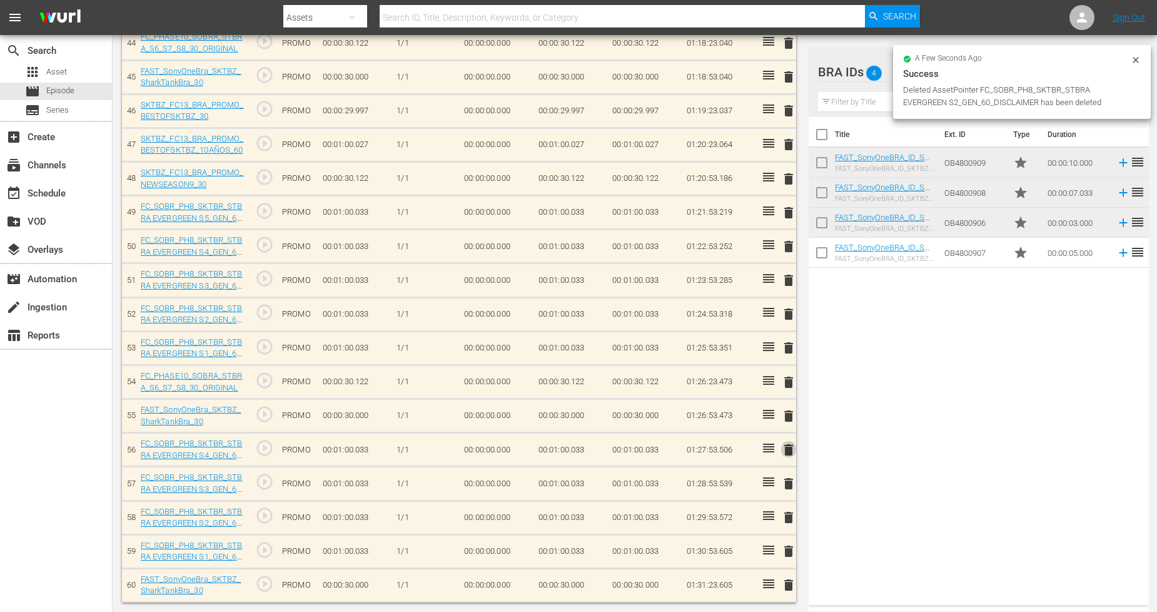
click at [788, 450] on span "delete" at bounding box center [788, 449] width 15 height 15
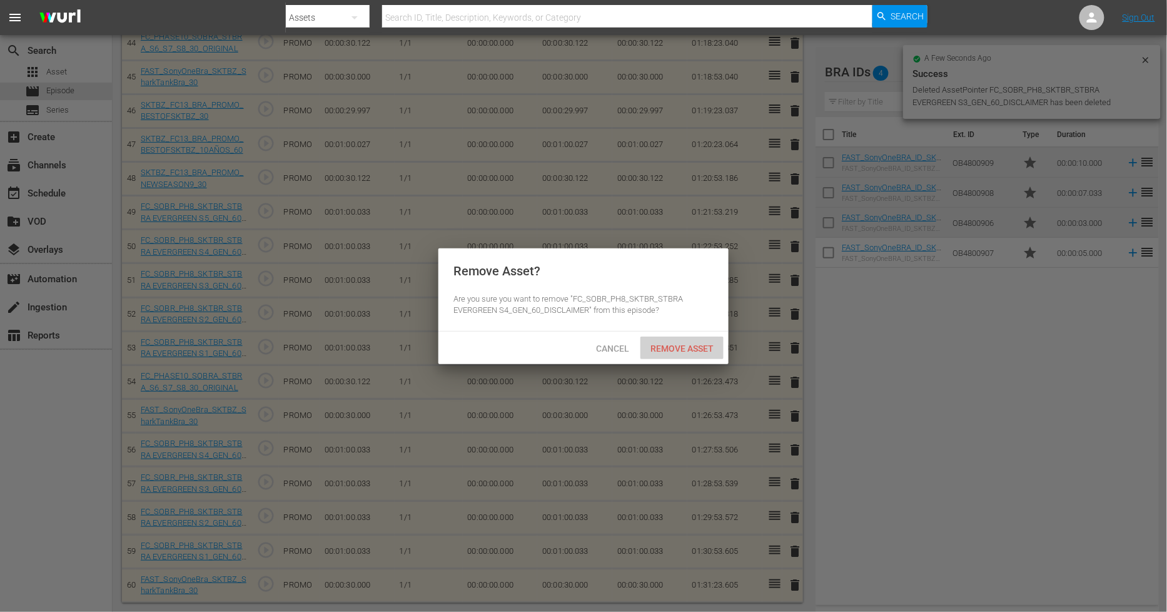
click at [659, 353] on div "Remove Asset" at bounding box center [682, 348] width 83 height 23
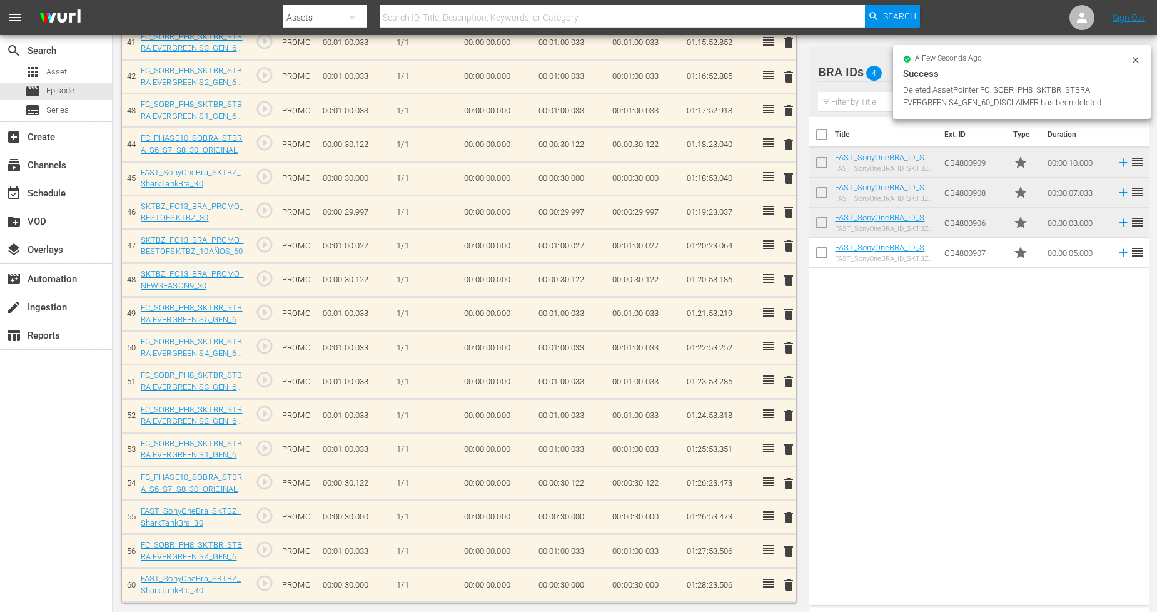
scroll to position [1725, 0]
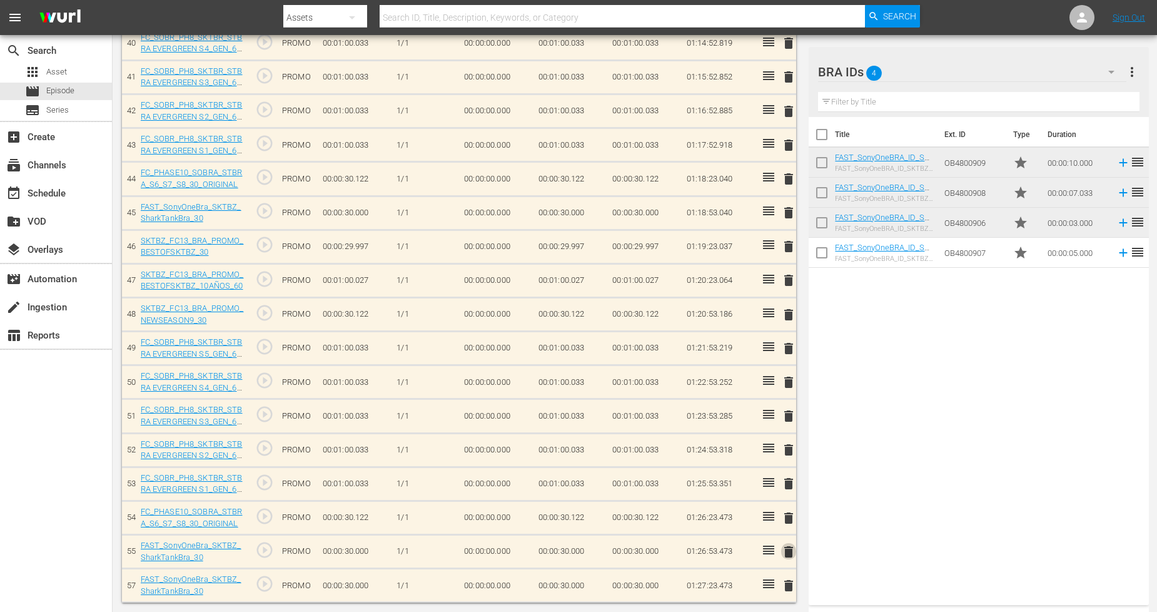
click at [786, 551] on span "delete" at bounding box center [788, 551] width 15 height 15
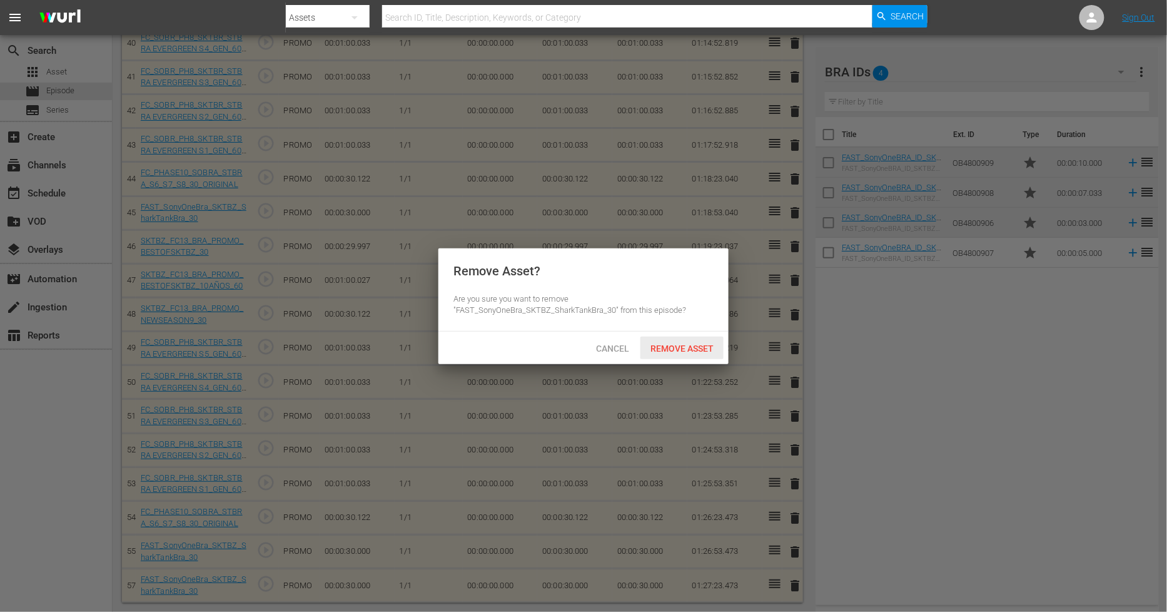
click at [703, 347] on span "Remove Asset" at bounding box center [682, 348] width 83 height 10
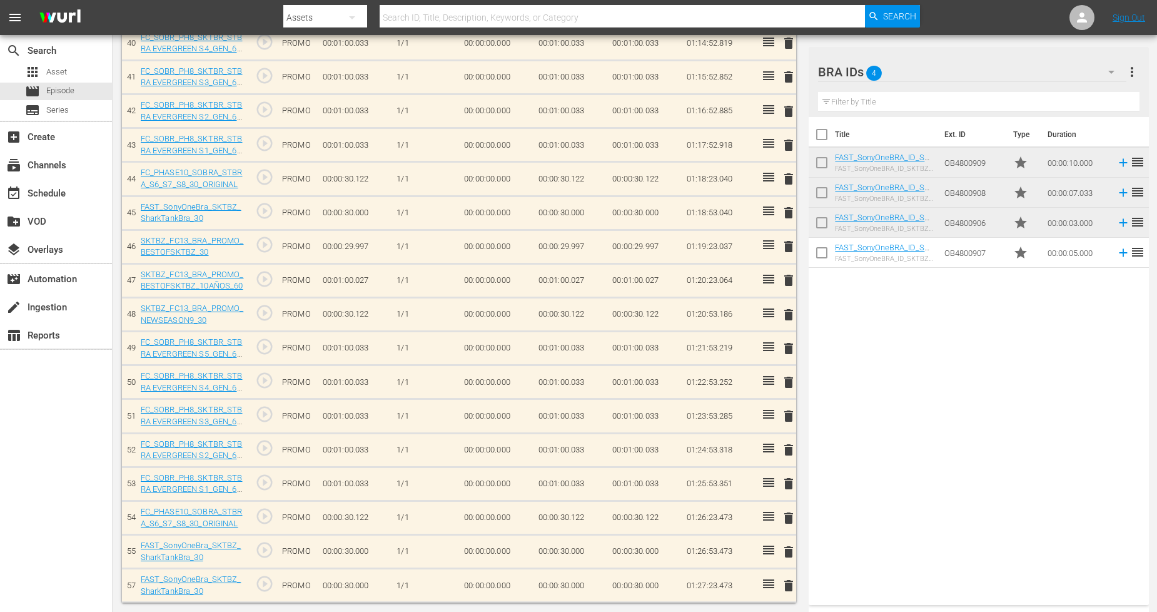
click at [786, 551] on span "delete" at bounding box center [788, 585] width 15 height 15
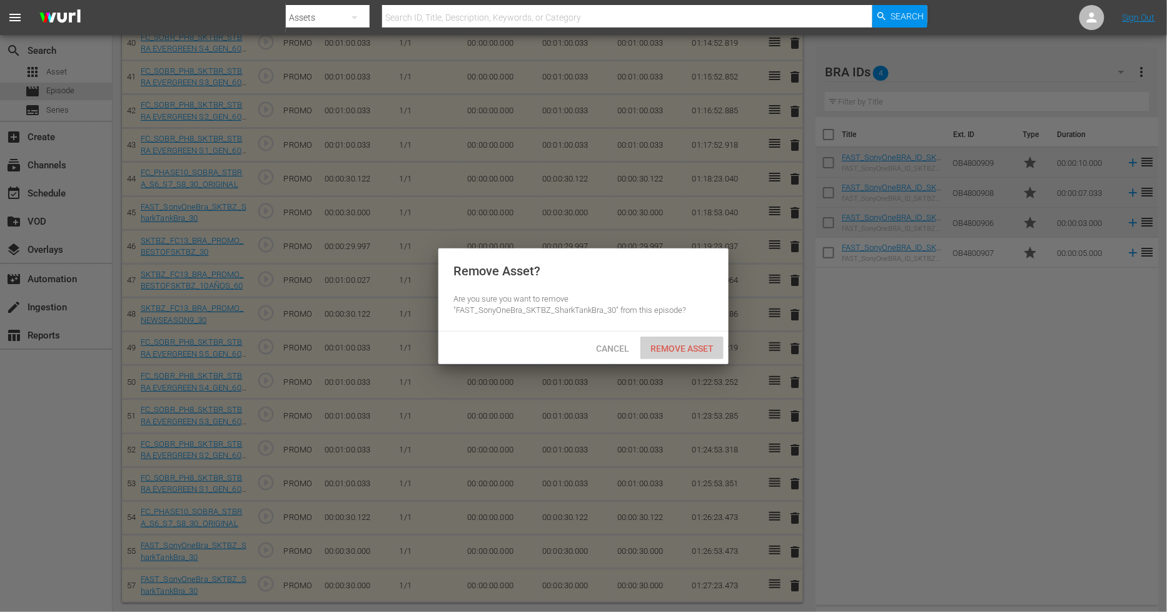
click at [687, 347] on span "Remove Asset" at bounding box center [682, 348] width 83 height 10
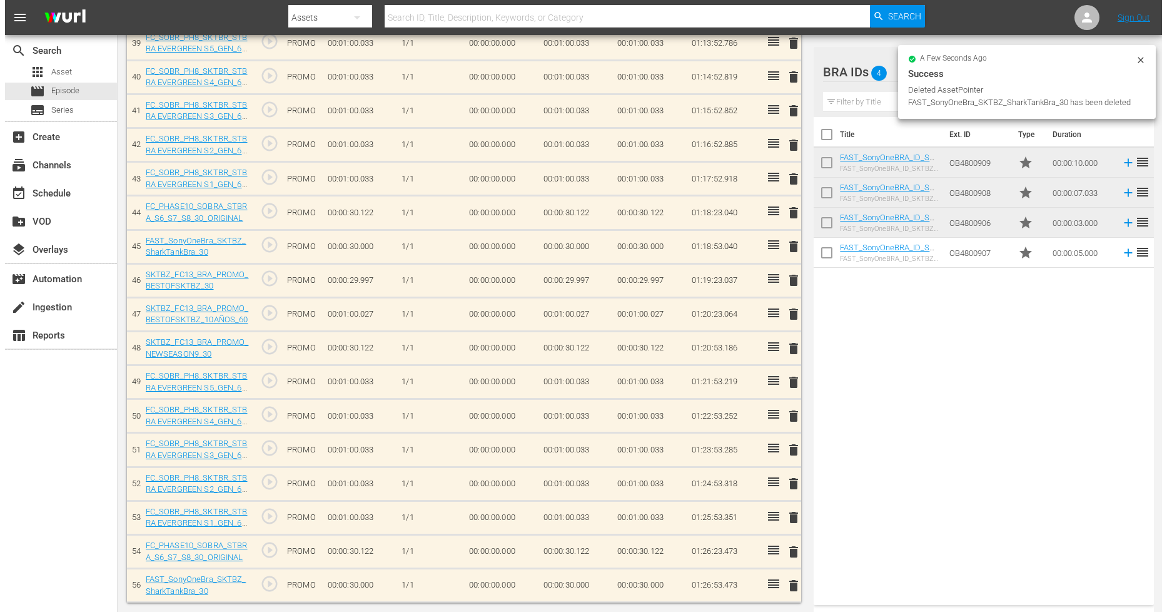
scroll to position [1692, 0]
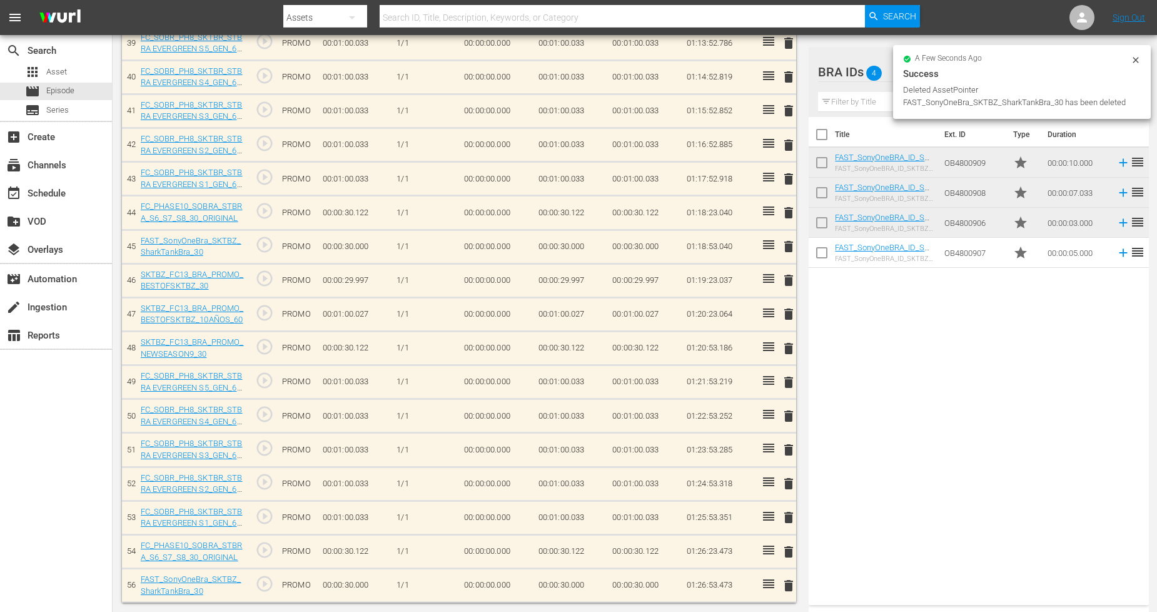
click at [787, 517] on span "delete" at bounding box center [788, 517] width 15 height 15
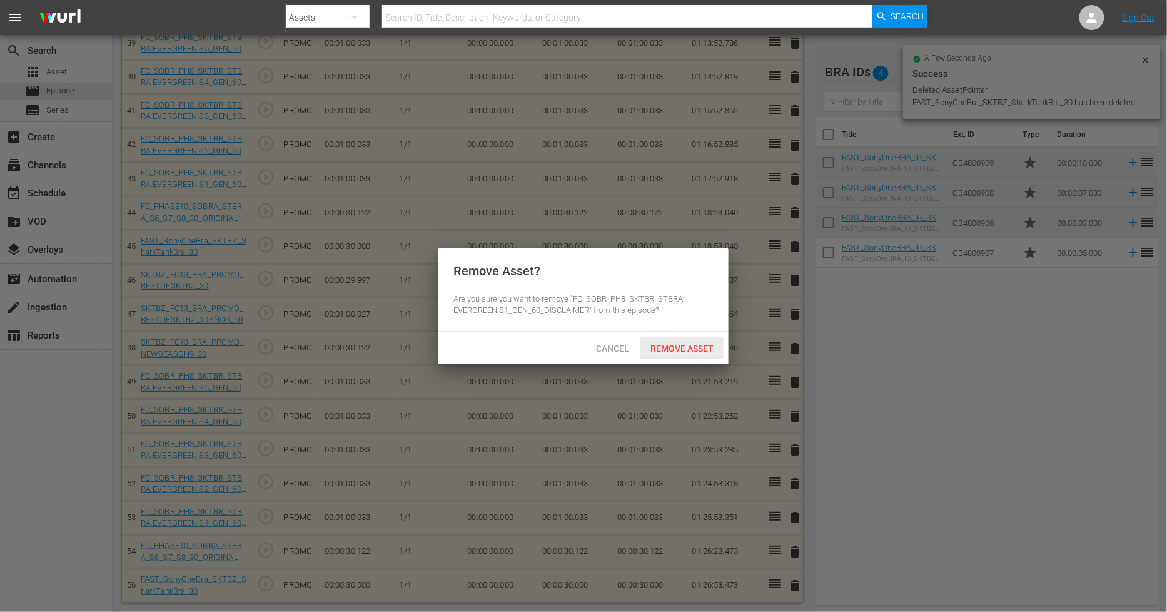
click at [687, 343] on span "Remove Asset" at bounding box center [682, 348] width 83 height 10
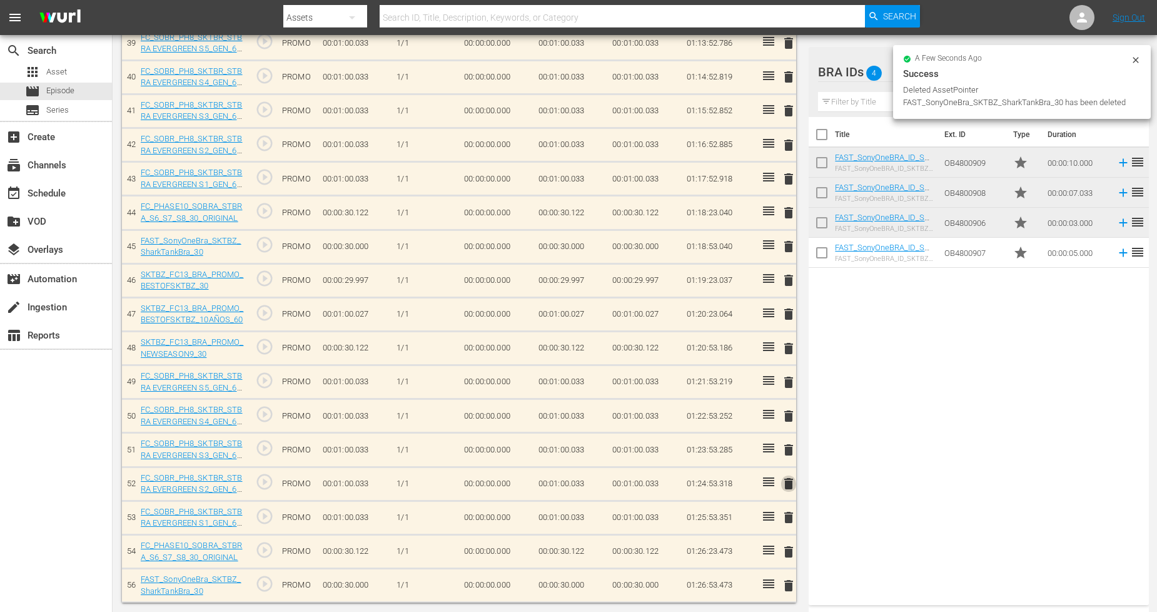
click at [788, 482] on span "delete" at bounding box center [788, 483] width 15 height 15
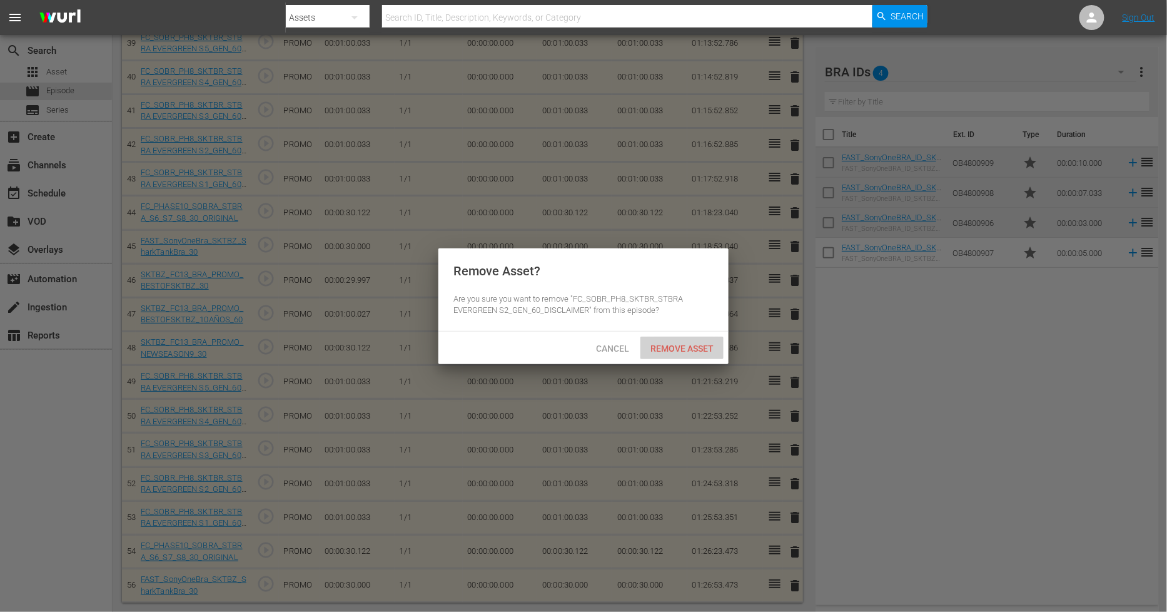
click at [685, 346] on span "Remove Asset" at bounding box center [682, 348] width 83 height 10
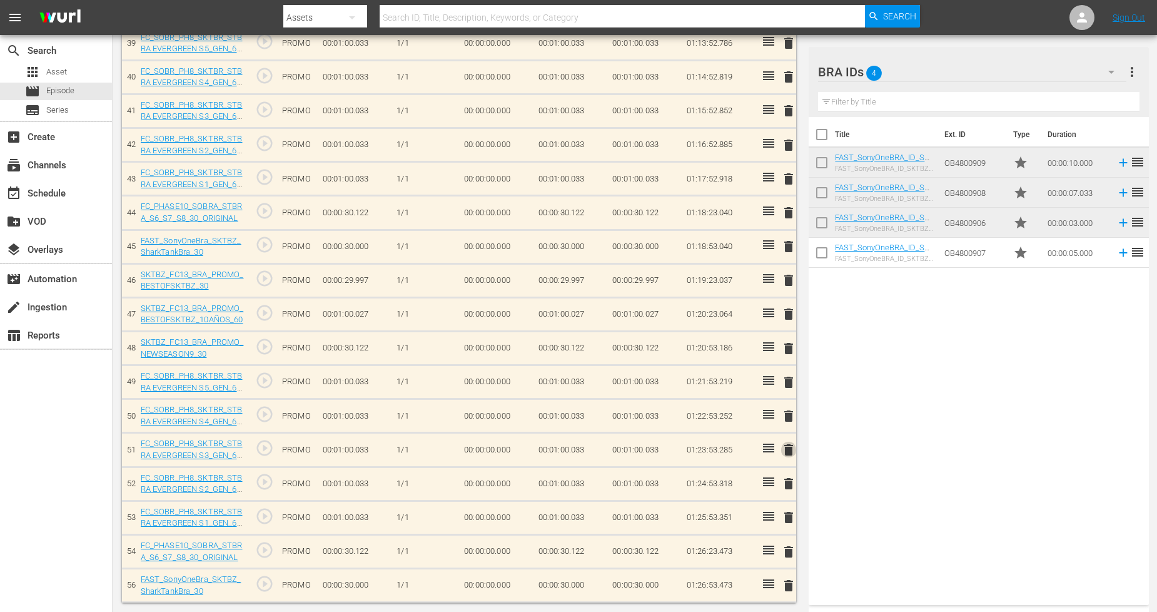
click at [789, 443] on span "delete" at bounding box center [788, 449] width 15 height 15
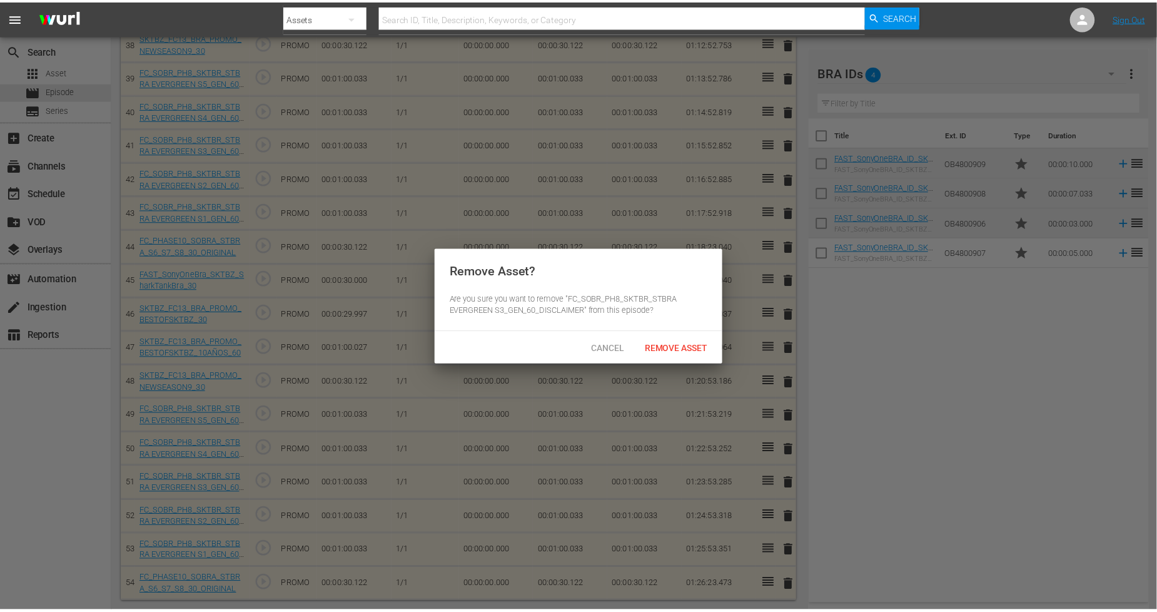
scroll to position [1658, 0]
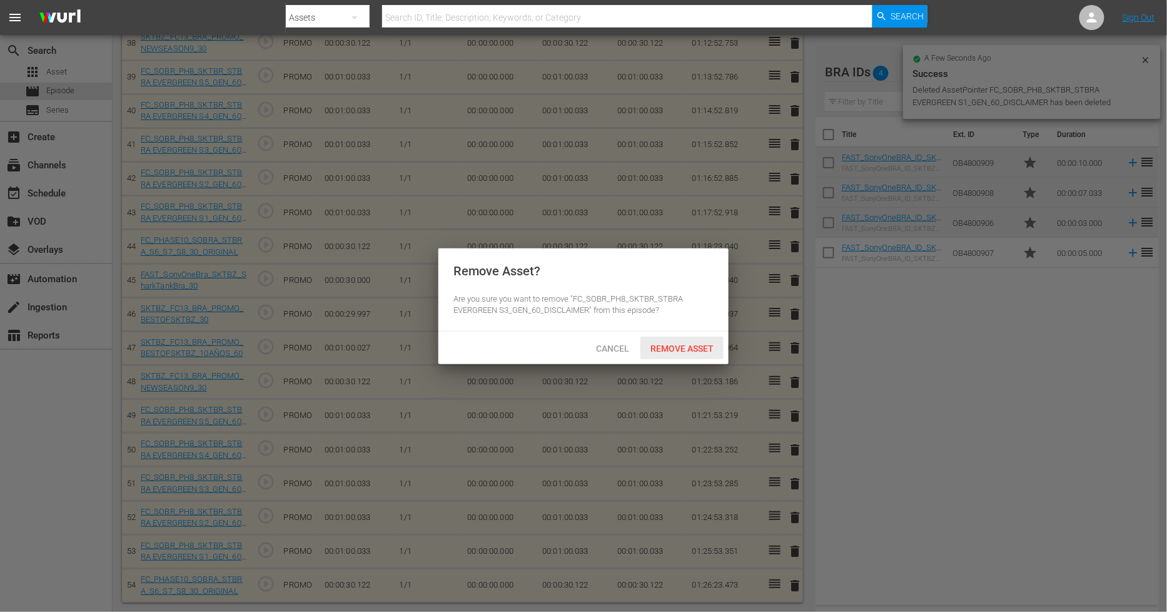
click at [699, 349] on span "Remove Asset" at bounding box center [682, 348] width 83 height 10
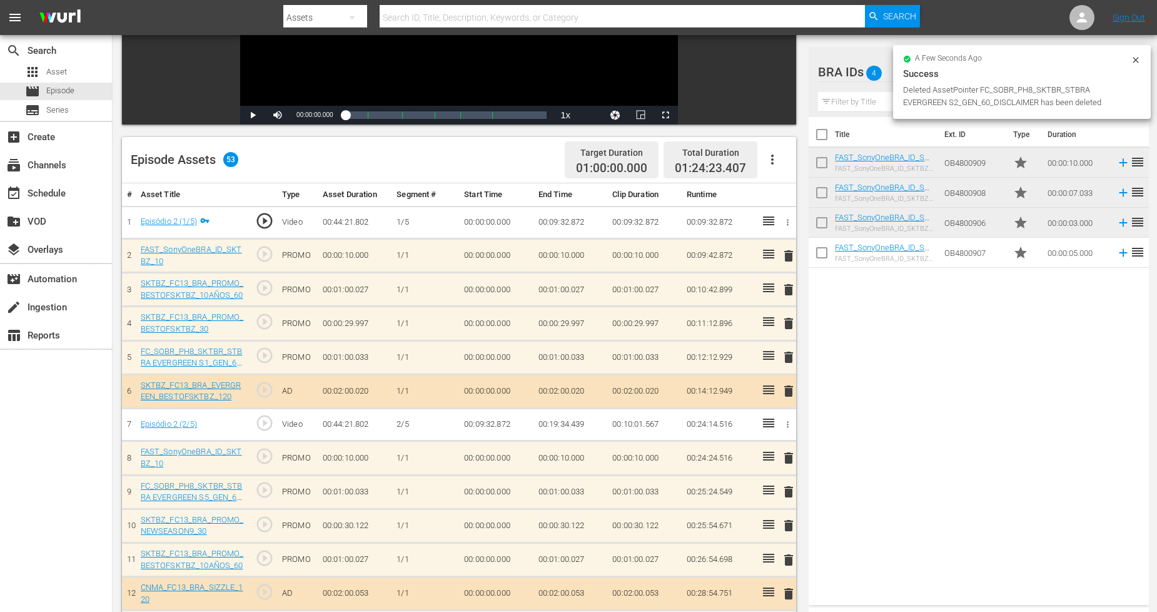
scroll to position [0, 0]
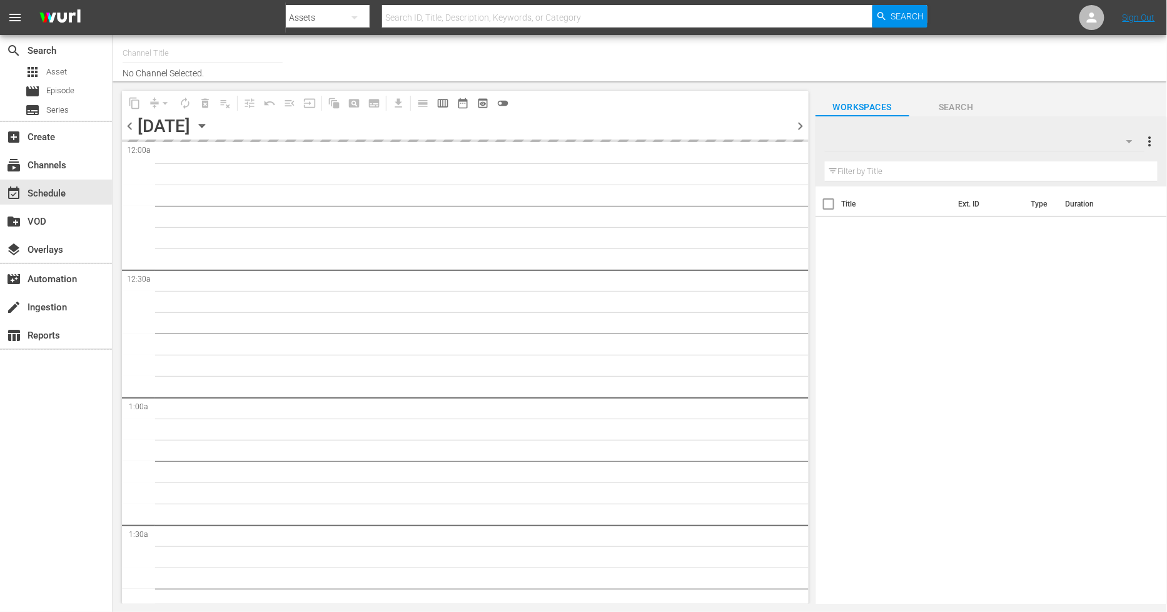
type input "Sony One Shark Tank BRA (1401)"
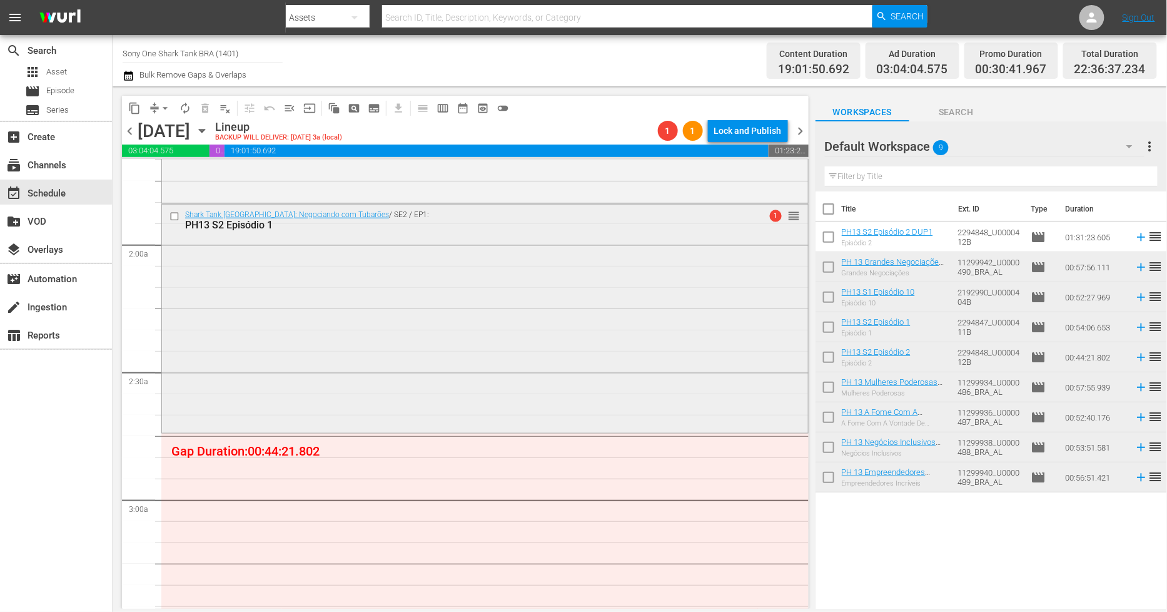
scroll to position [486, 0]
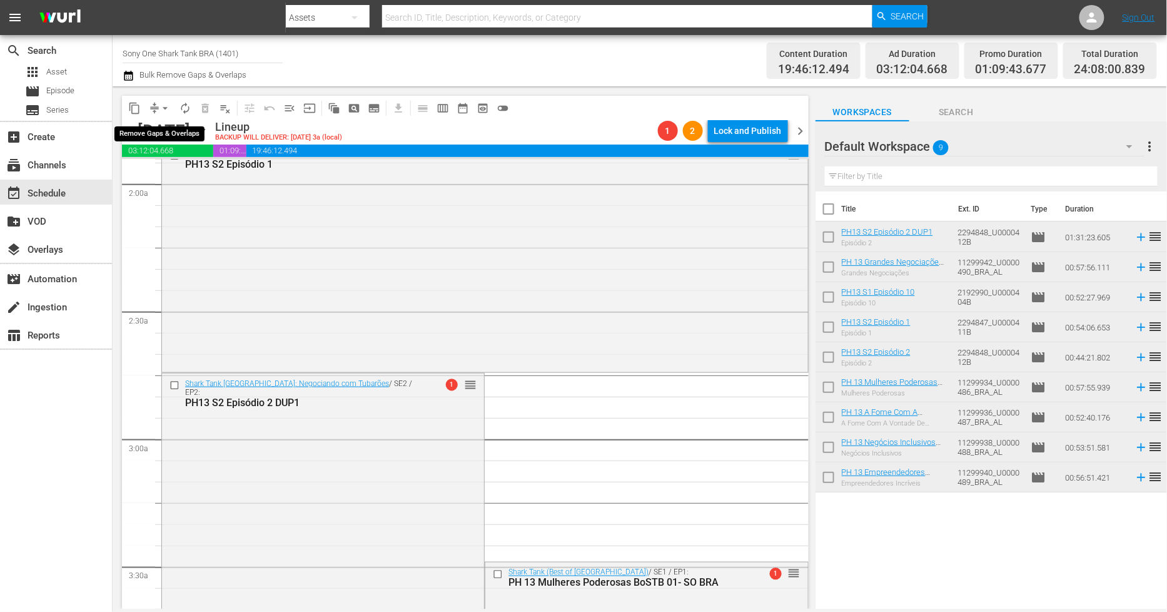
click at [156, 111] on button "arrow_drop_down" at bounding box center [165, 108] width 20 height 20
click at [192, 180] on li "Align to End of Previous Day" at bounding box center [165, 174] width 131 height 21
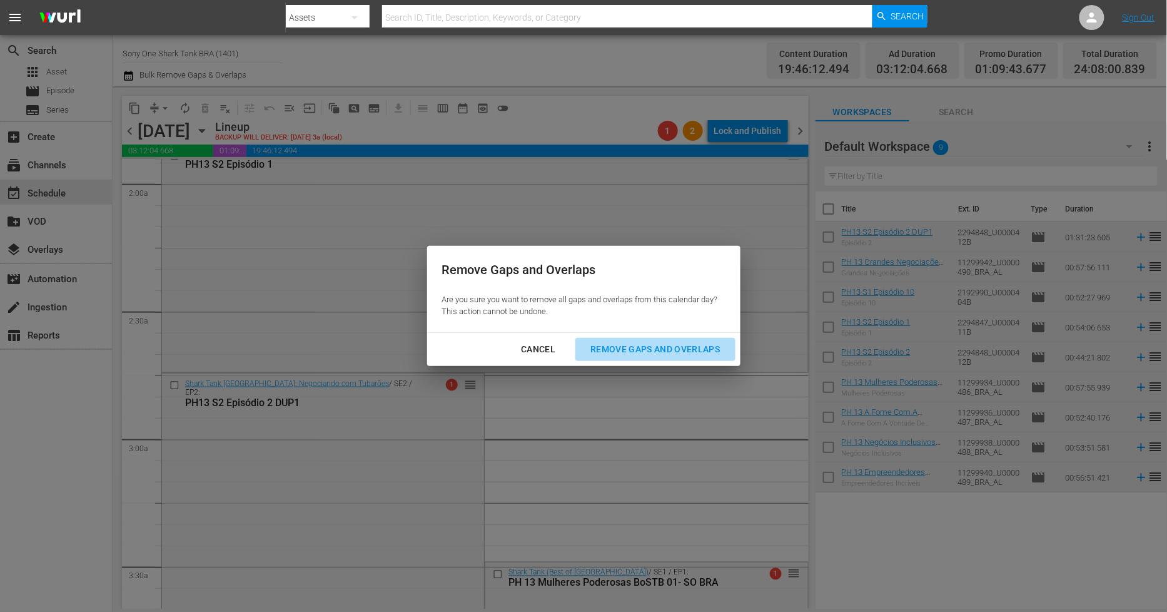
click at [629, 355] on div "Remove Gaps and Overlaps" at bounding box center [656, 350] width 150 height 16
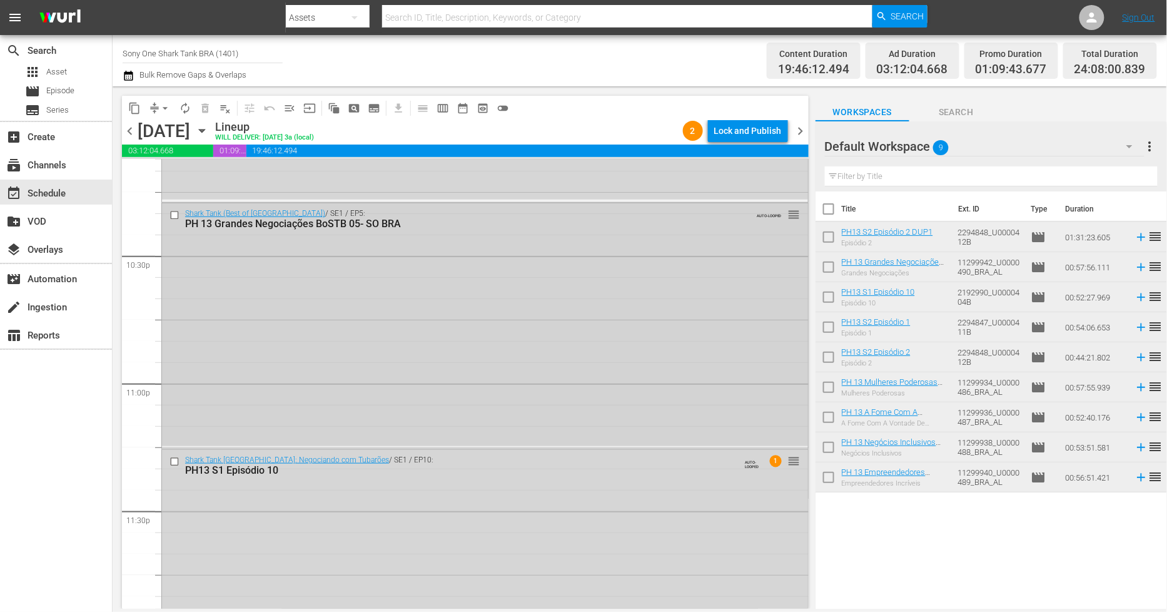
scroll to position [5710, 0]
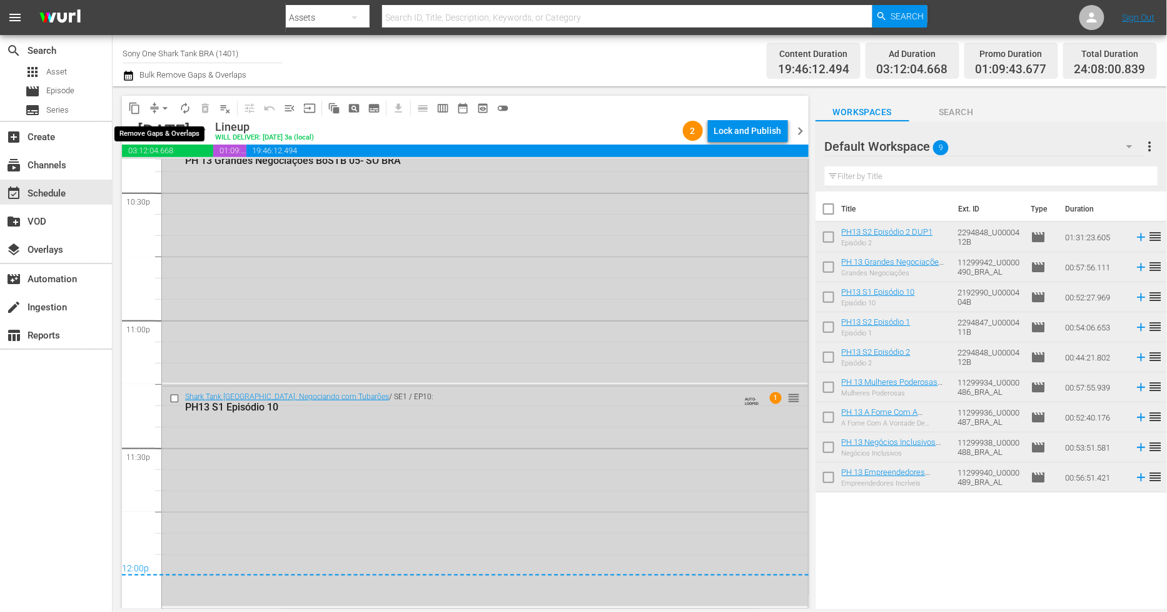
click at [166, 102] on span "arrow_drop_down" at bounding box center [165, 108] width 13 height 13
click at [158, 129] on li "Align to Midnight" at bounding box center [165, 133] width 131 height 21
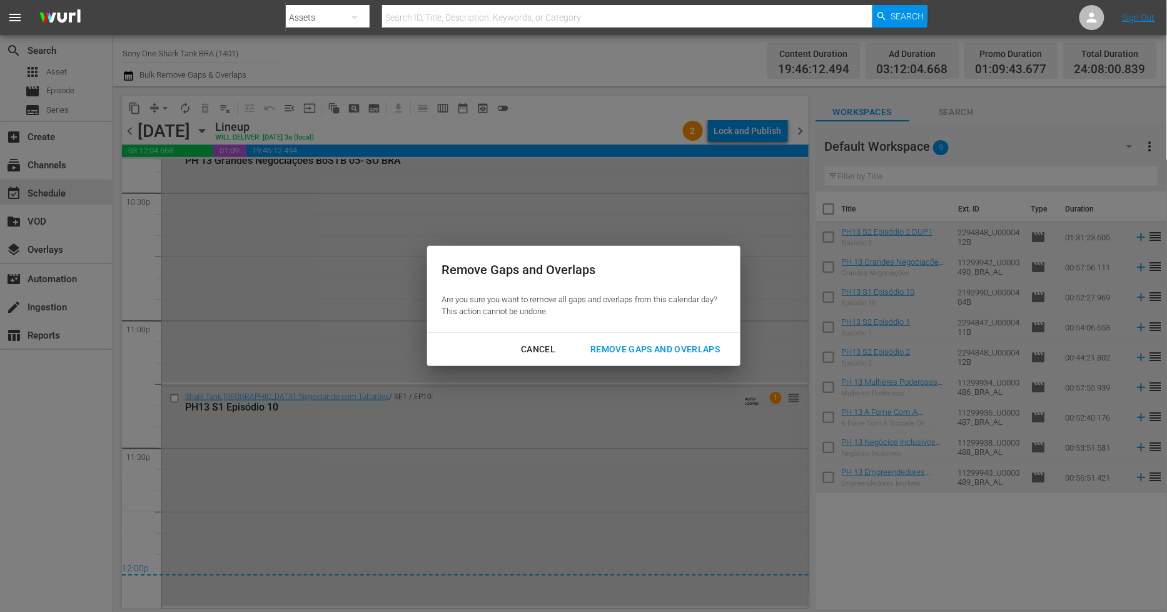
click at [158, 129] on div "Remove Gaps and Overlaps Are you sure you want to remove all gaps and overlaps …" at bounding box center [583, 306] width 1167 height 612
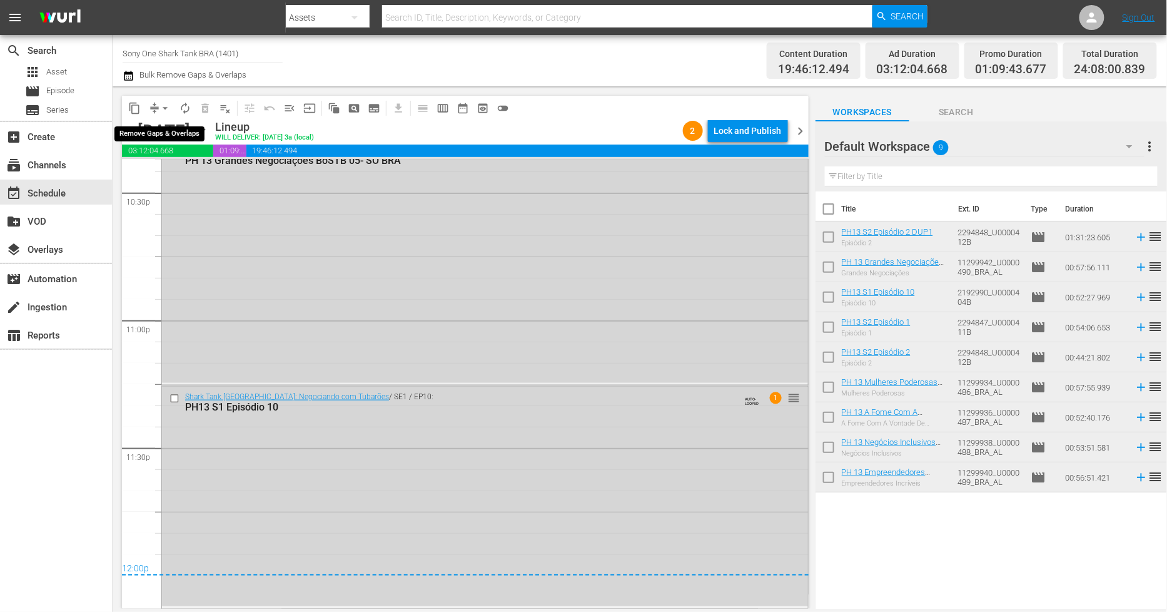
click at [161, 106] on span "arrow_drop_down" at bounding box center [165, 108] width 13 height 13
click at [188, 176] on li "Align to End of Previous Day" at bounding box center [165, 174] width 131 height 21
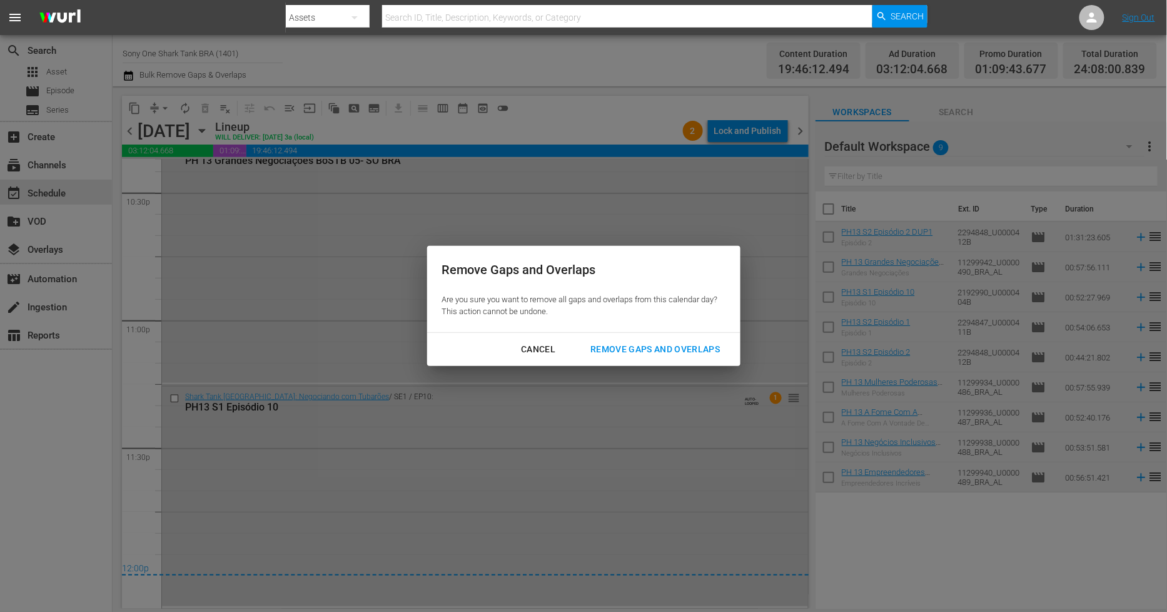
click at [629, 352] on div "Remove Gaps and Overlaps" at bounding box center [656, 350] width 150 height 16
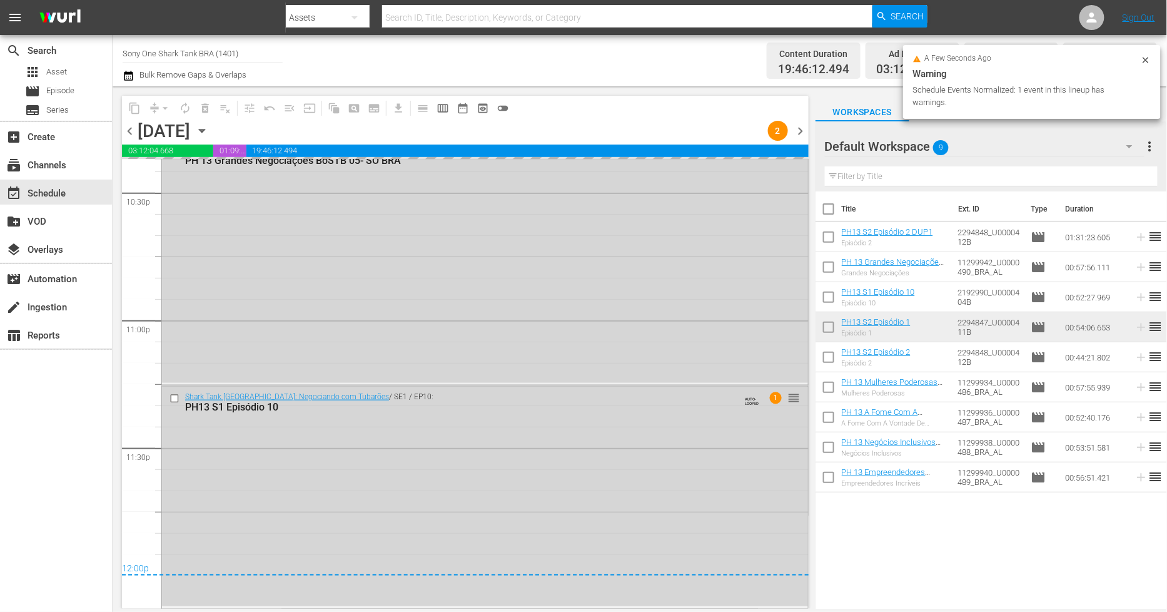
click at [1148, 59] on icon at bounding box center [1146, 60] width 10 height 10
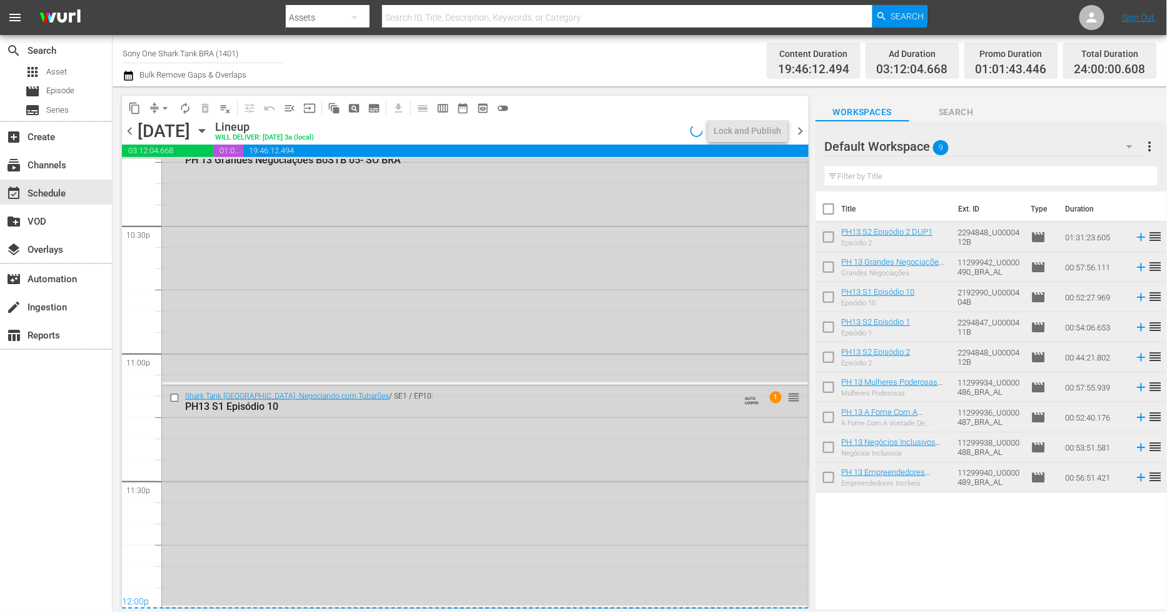
scroll to position [5676, 0]
click at [378, 482] on div "Shark Tank [GEOGRAPHIC_DATA]: Negociando com Tubarões / SE1 / EP10: PH13 S1 Epi…" at bounding box center [485, 497] width 646 height 220
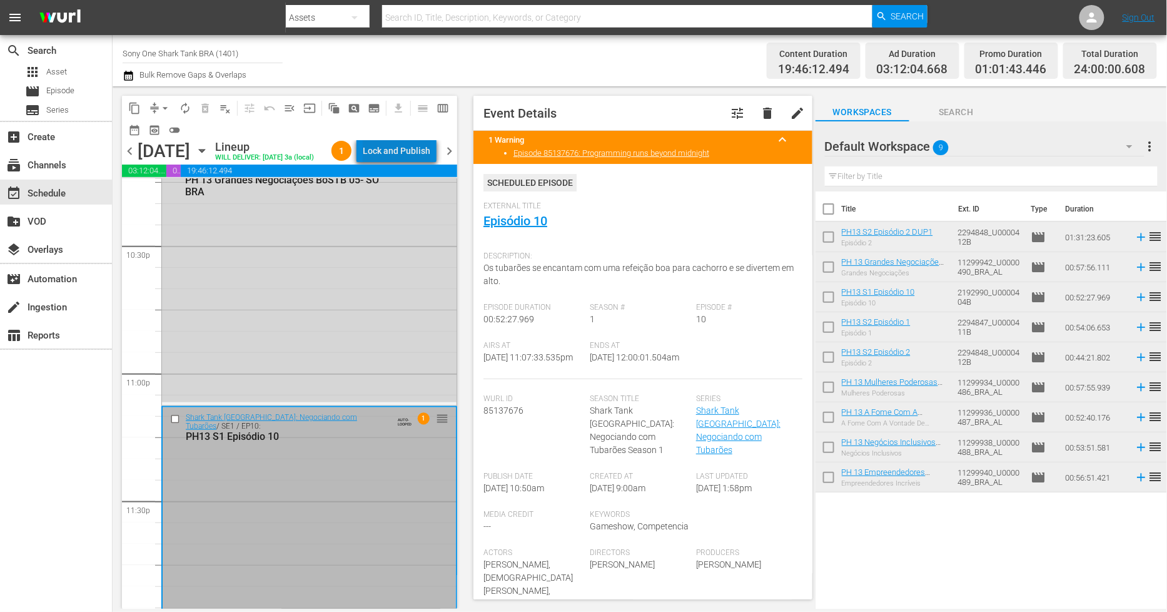
click at [413, 153] on div "Lock and Publish" at bounding box center [397, 151] width 68 height 23
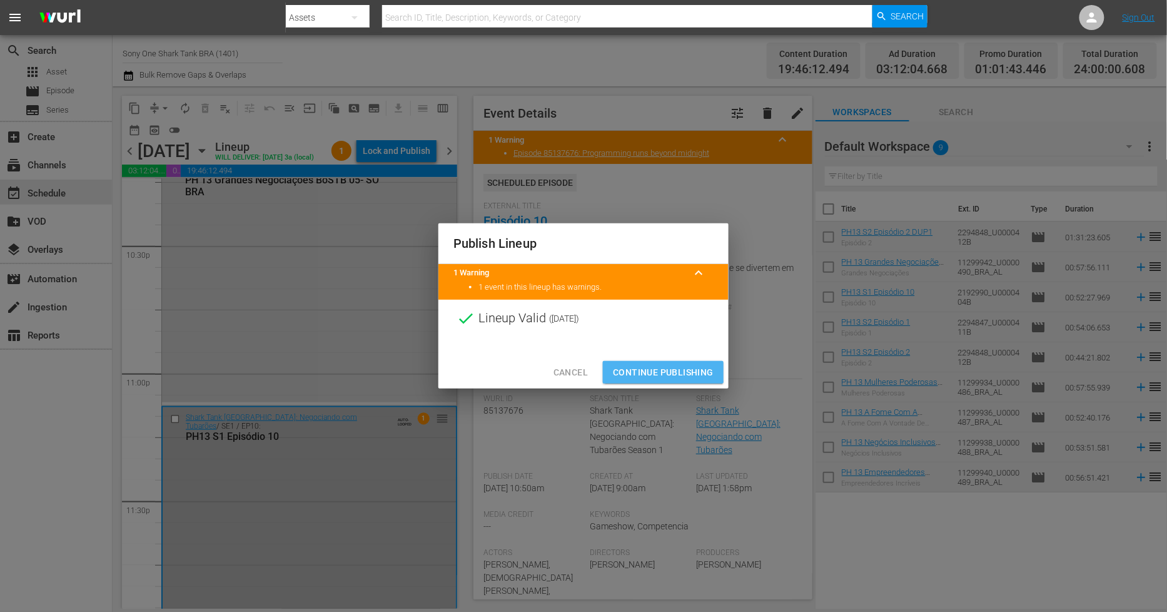
click at [630, 366] on span "Continue Publishing" at bounding box center [663, 373] width 101 height 16
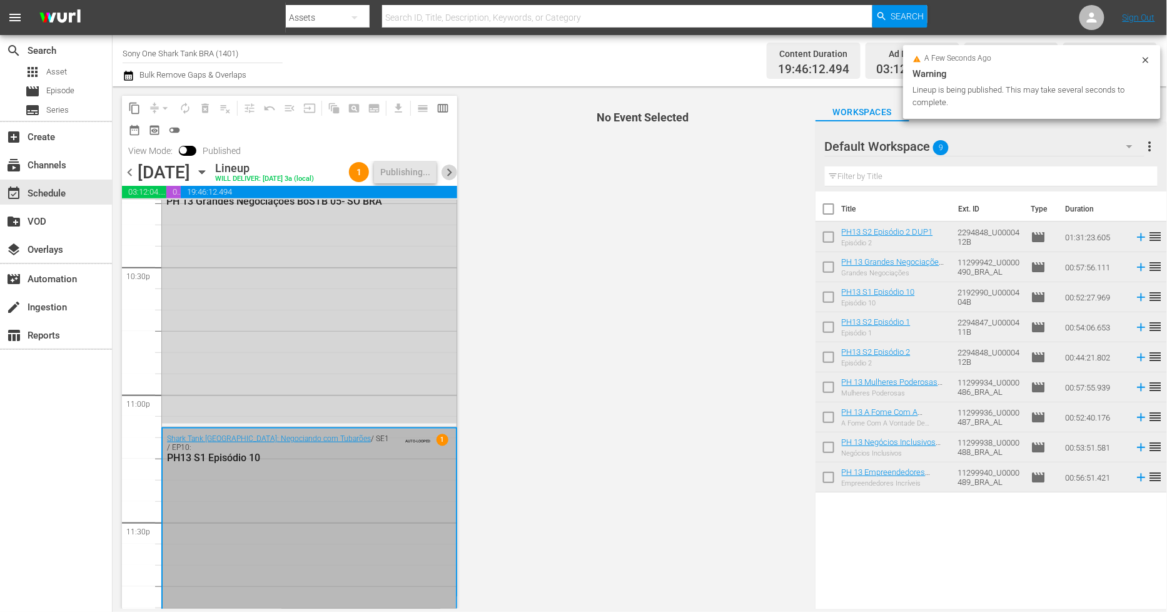
click at [446, 176] on span "chevron_right" at bounding box center [450, 173] width 16 height 16
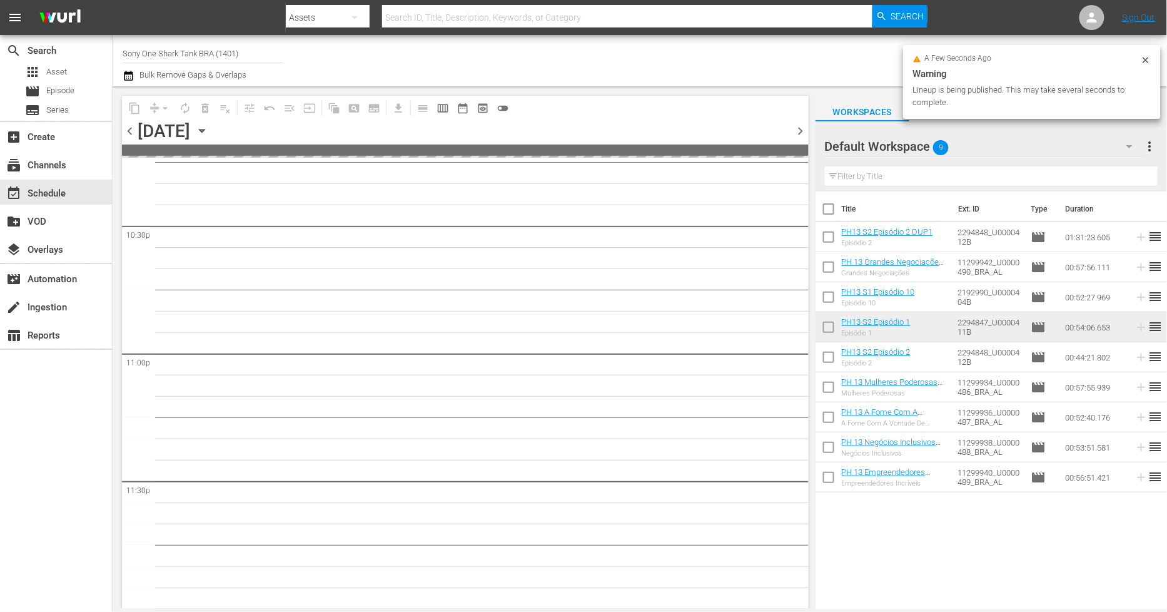
scroll to position [5675, 0]
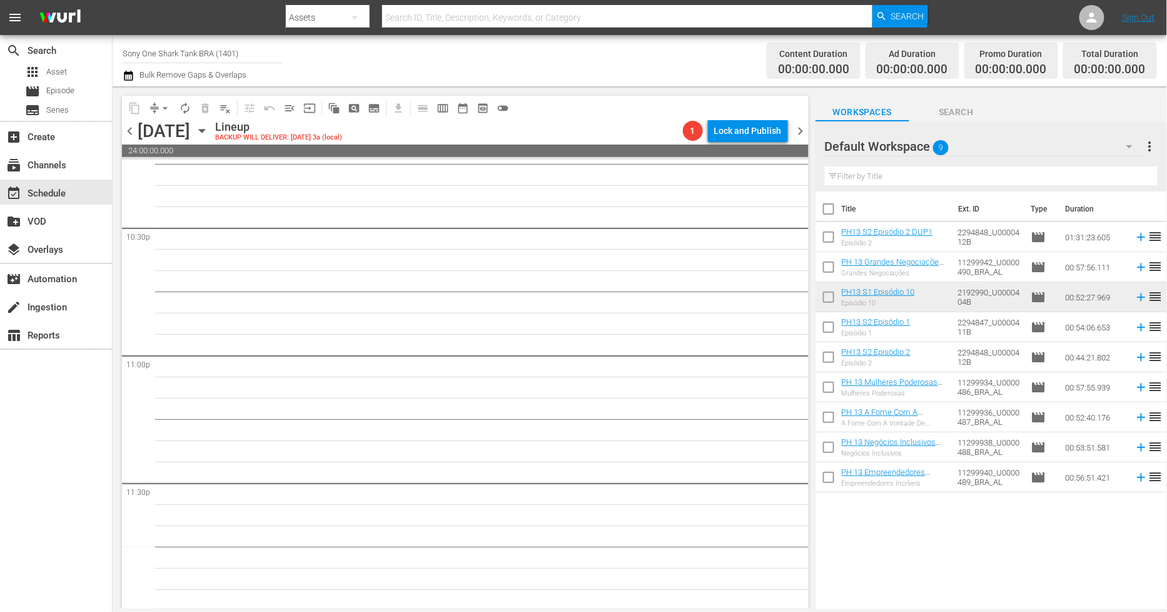
click at [832, 211] on input "checkbox" at bounding box center [829, 211] width 26 height 26
checkbox input "true"
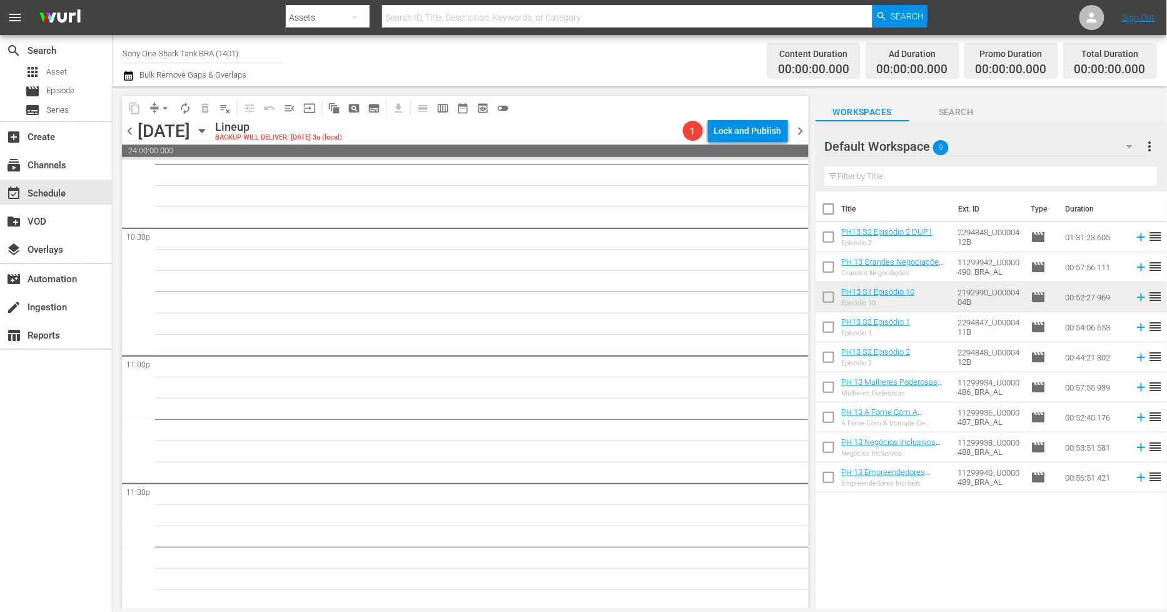
checkbox input "true"
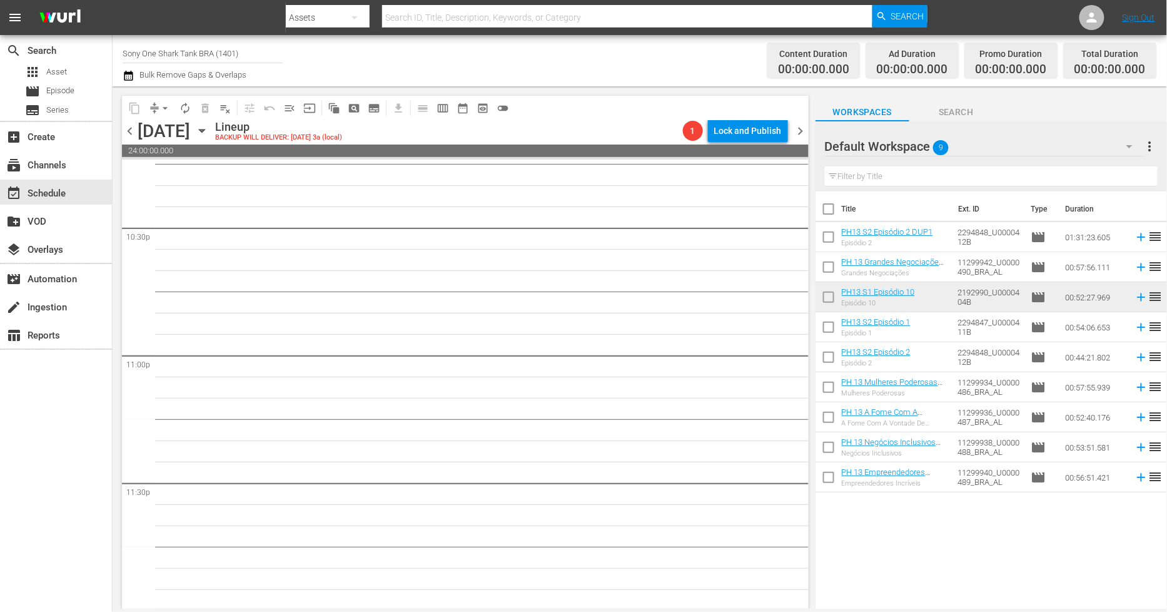
checkbox input "true"
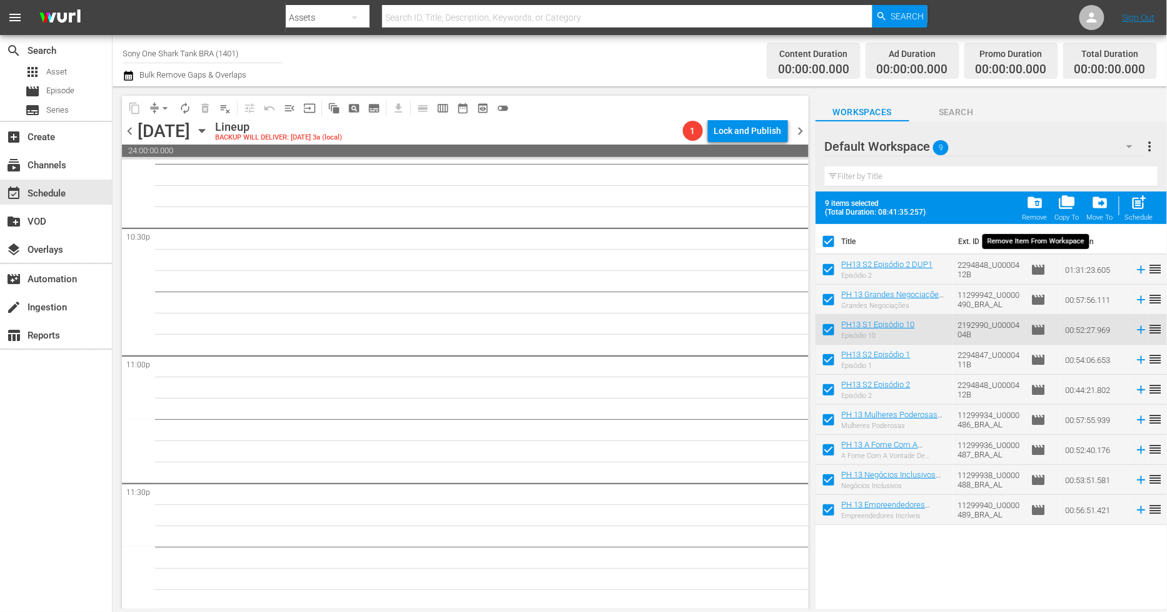
click at [1035, 206] on span "folder_delete" at bounding box center [1035, 202] width 17 height 17
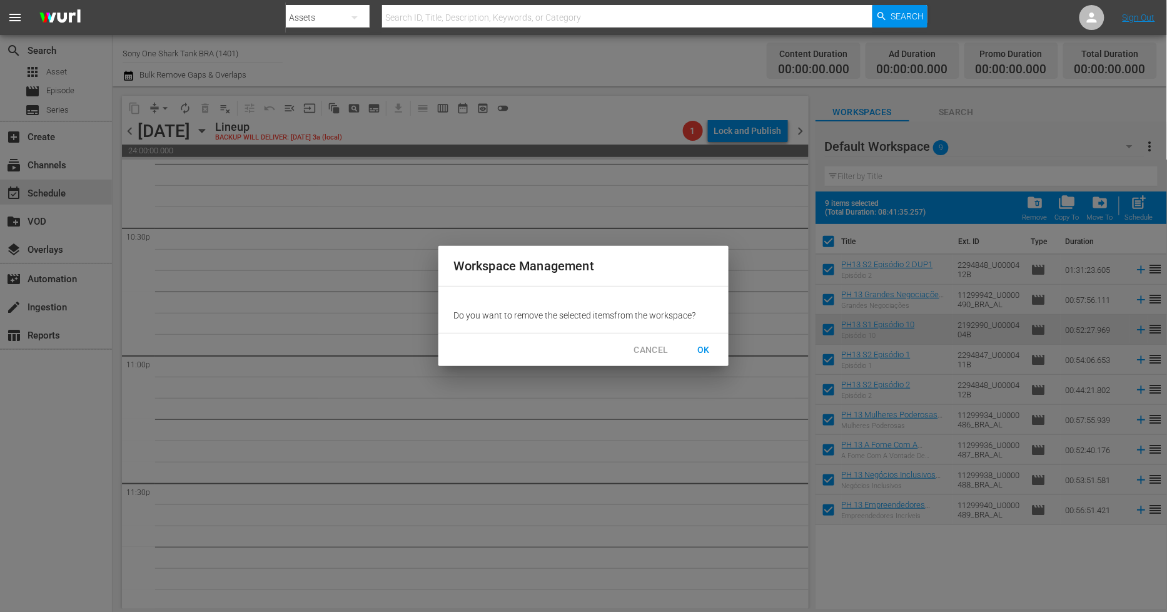
click at [704, 350] on span "OK" at bounding box center [704, 350] width 20 height 16
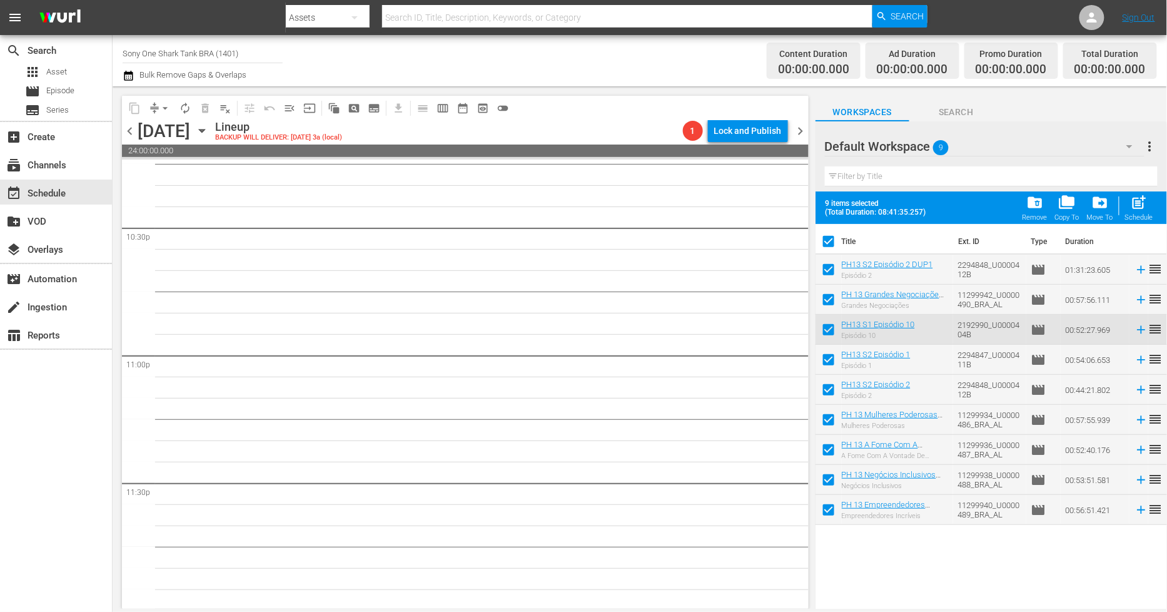
checkbox input "false"
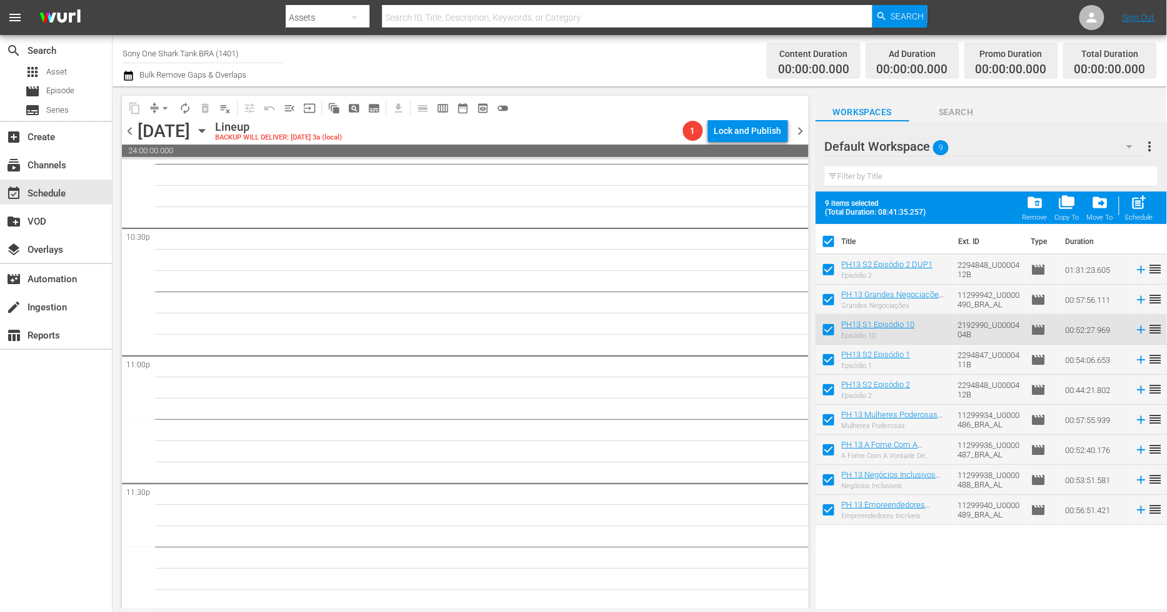
checkbox input "false"
